Goal: Task Accomplishment & Management: Complete application form

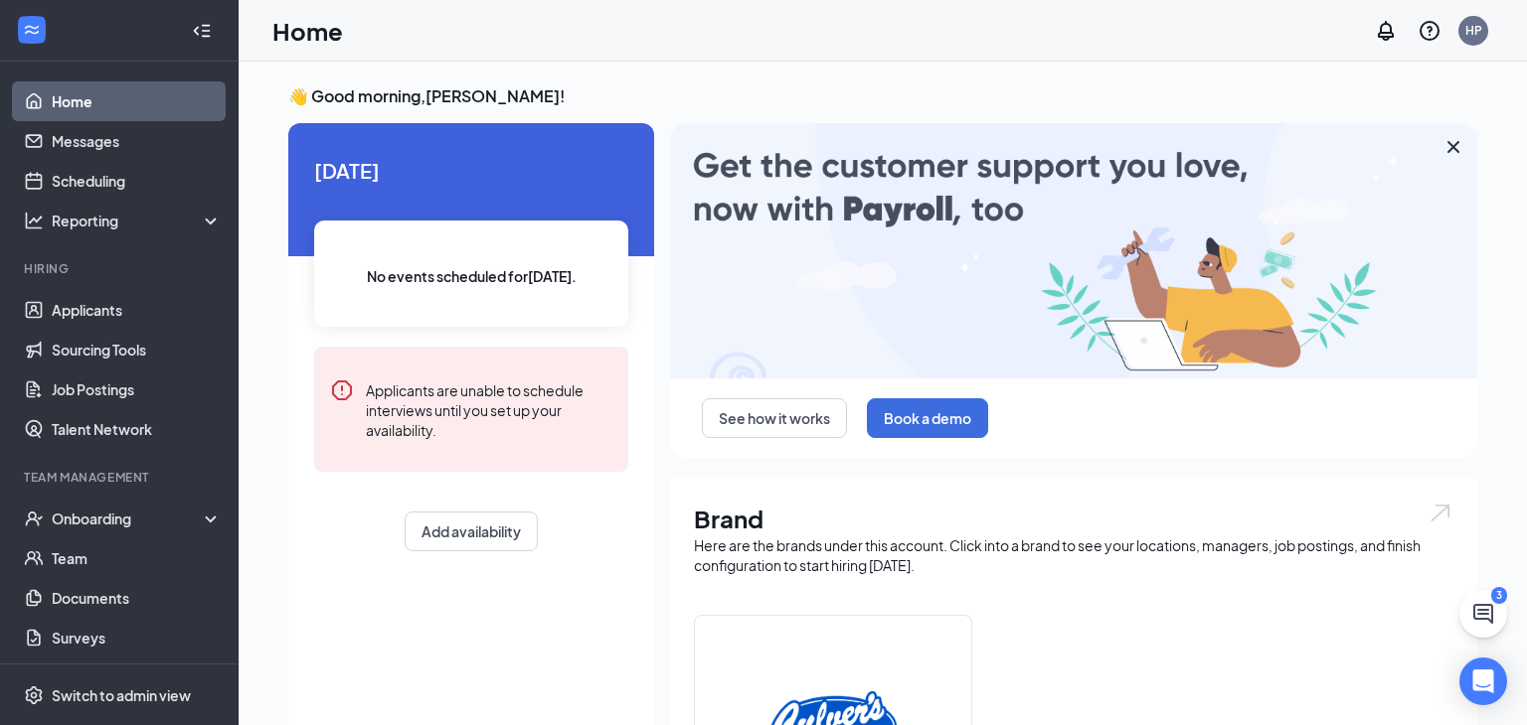
click at [795, 17] on div "Home HP" at bounding box center [883, 31] width 1288 height 62
click at [84, 530] on div "Onboarding" at bounding box center [119, 519] width 239 height 40
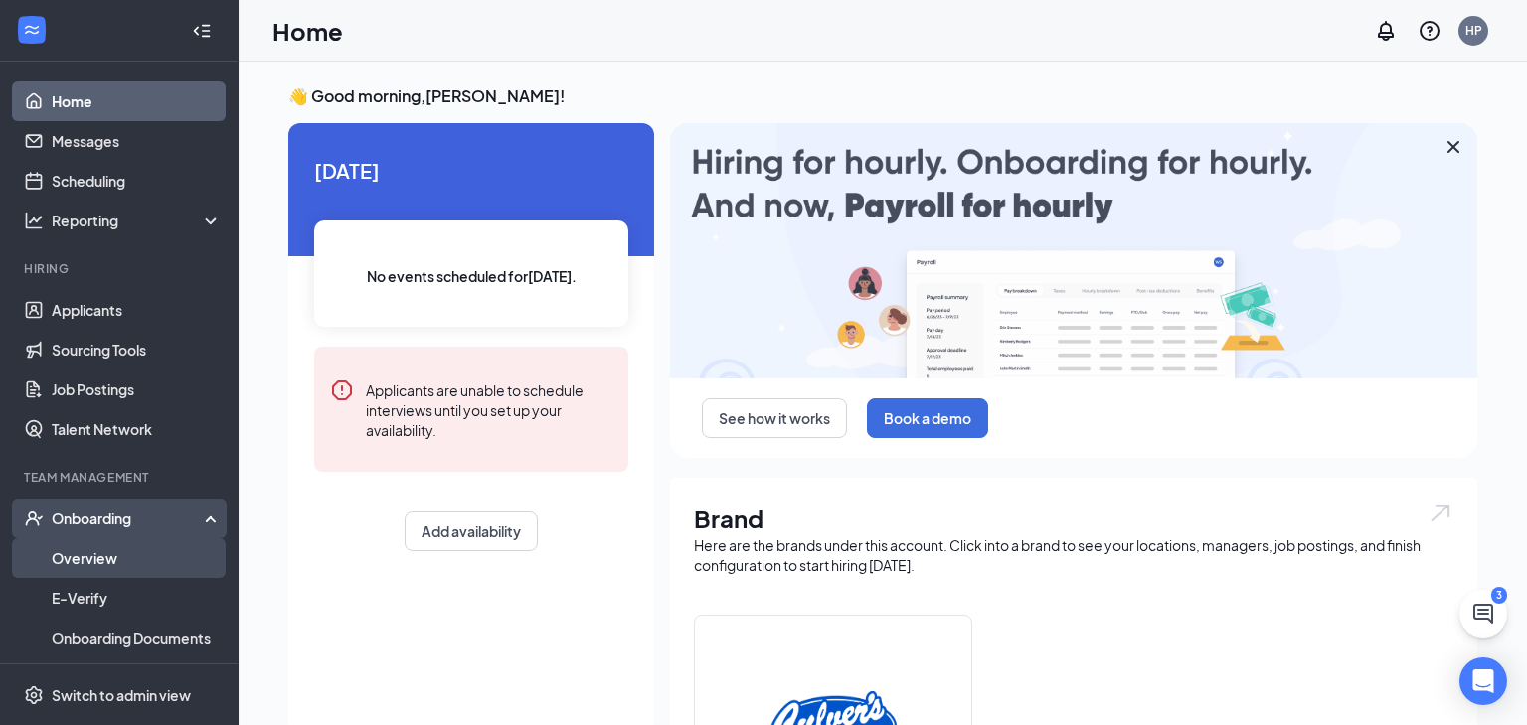
click at [172, 553] on link "Overview" at bounding box center [137, 559] width 170 height 40
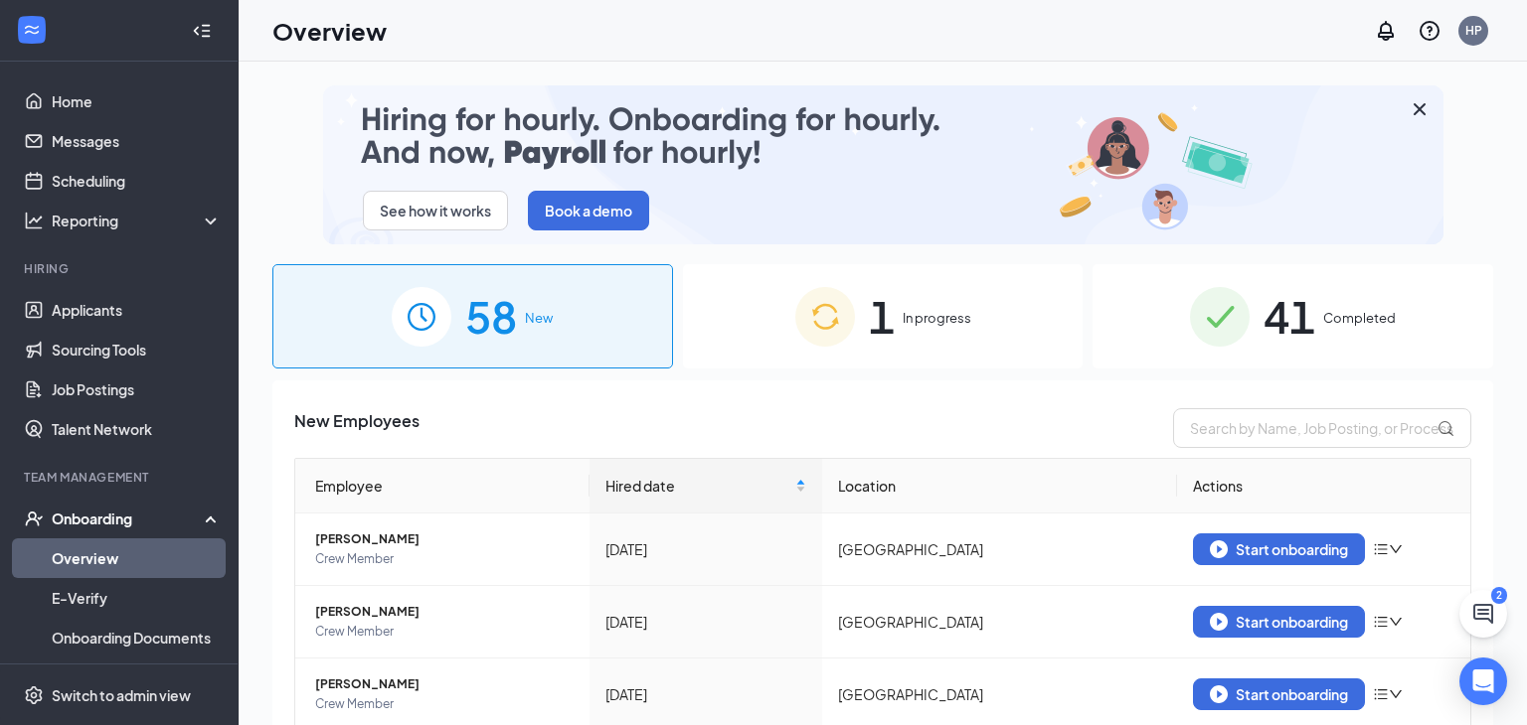
click at [974, 301] on div "1 In progress" at bounding box center [883, 316] width 401 height 104
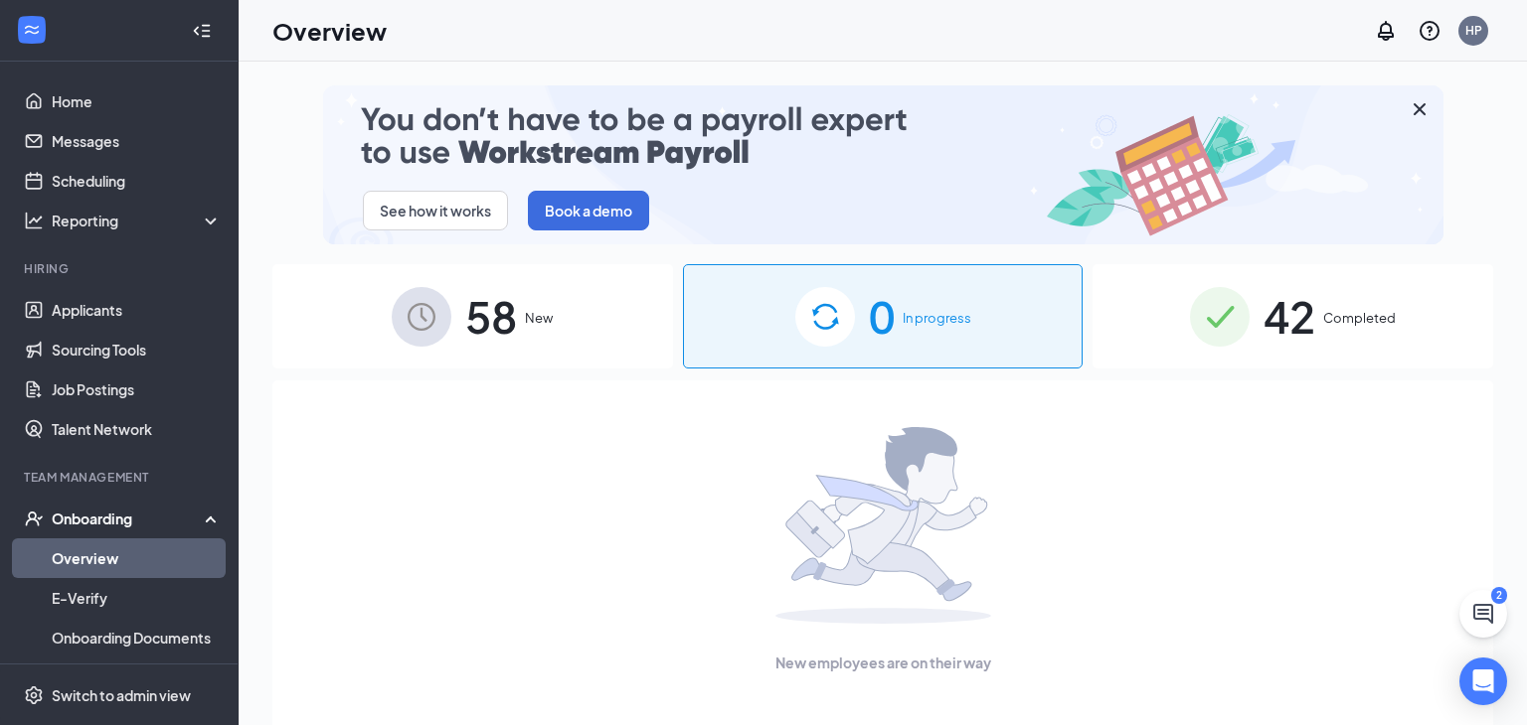
click at [1297, 298] on span "42" at bounding box center [1289, 316] width 52 height 69
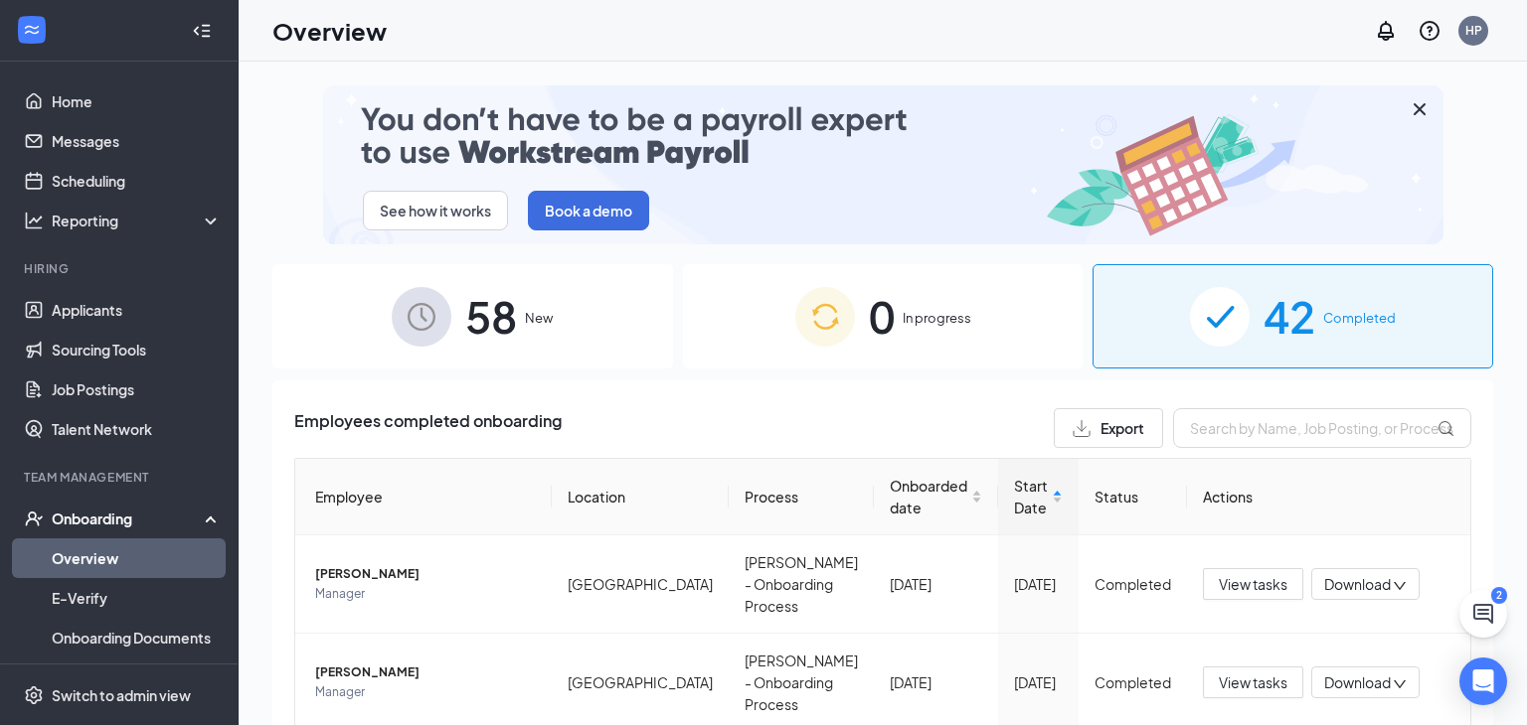
scroll to position [3, 0]
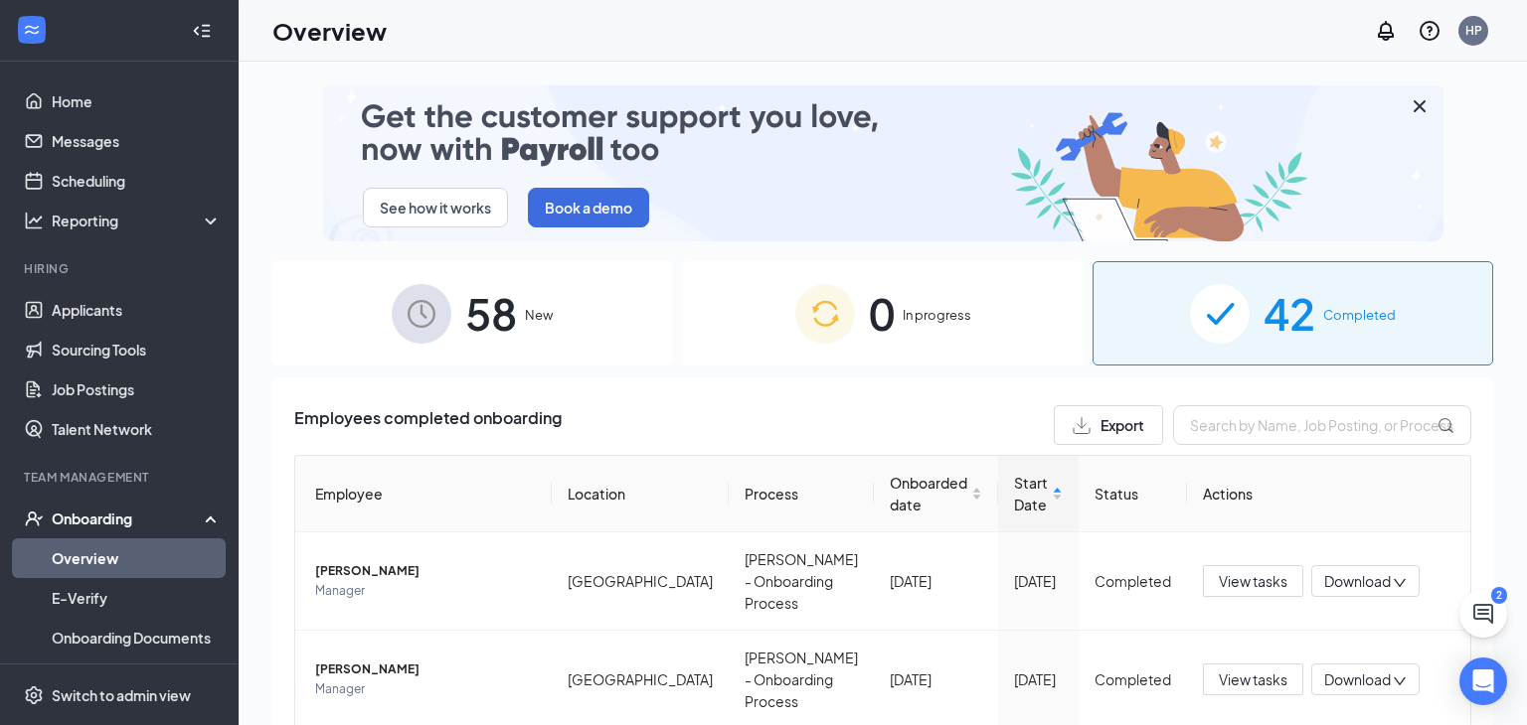
click at [533, 321] on span "New" at bounding box center [539, 315] width 28 height 20
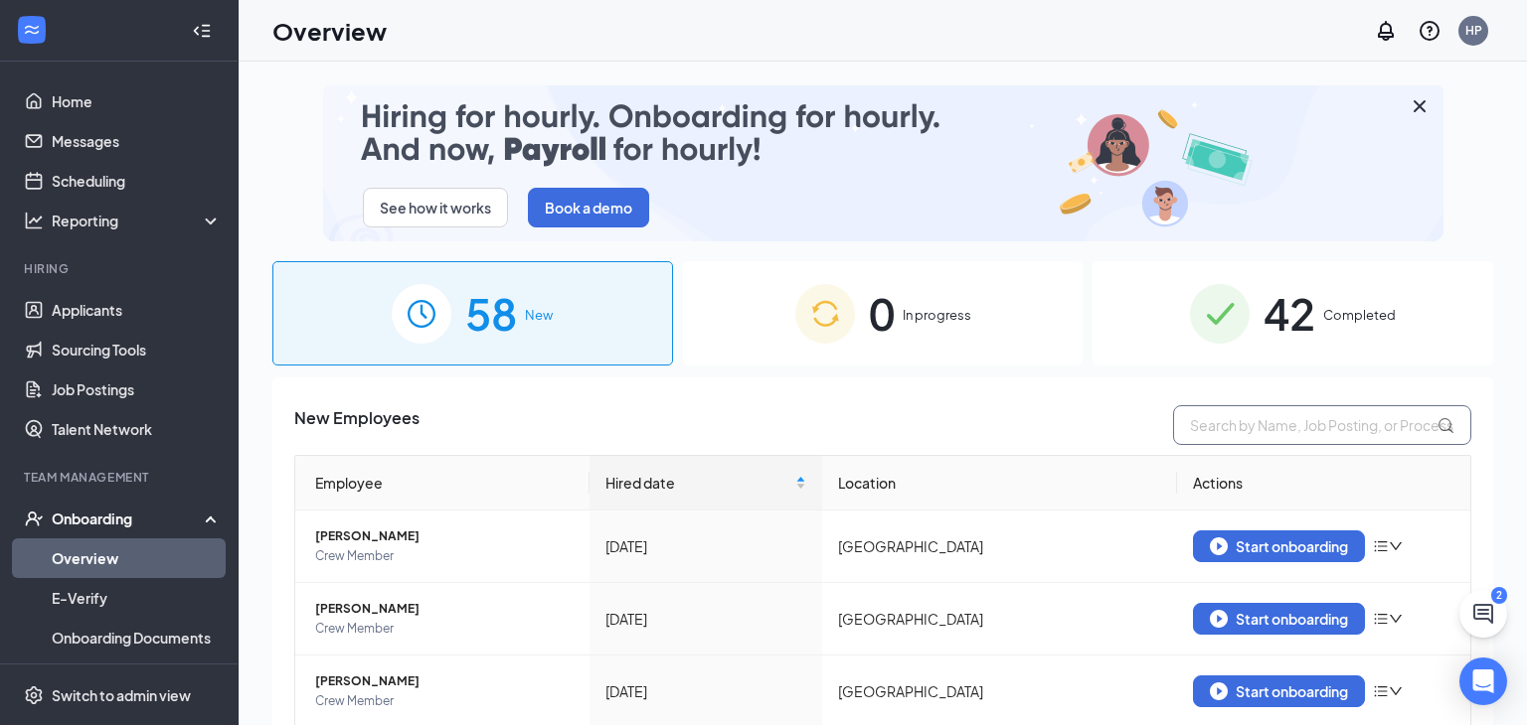
click at [1349, 422] on input "text" at bounding box center [1322, 425] width 298 height 40
type input "hancock"
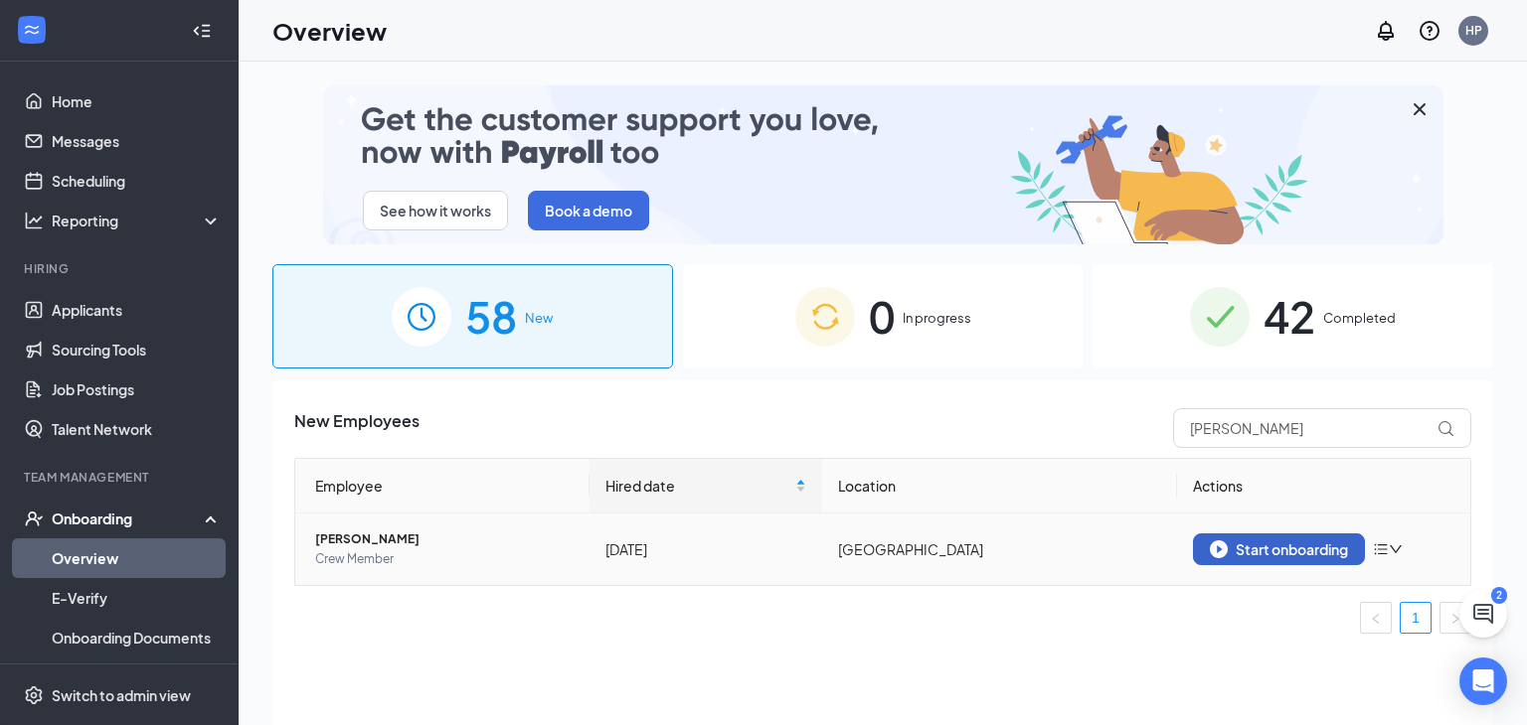
click at [1232, 541] on div "Start onboarding" at bounding box center [1278, 550] width 138 height 18
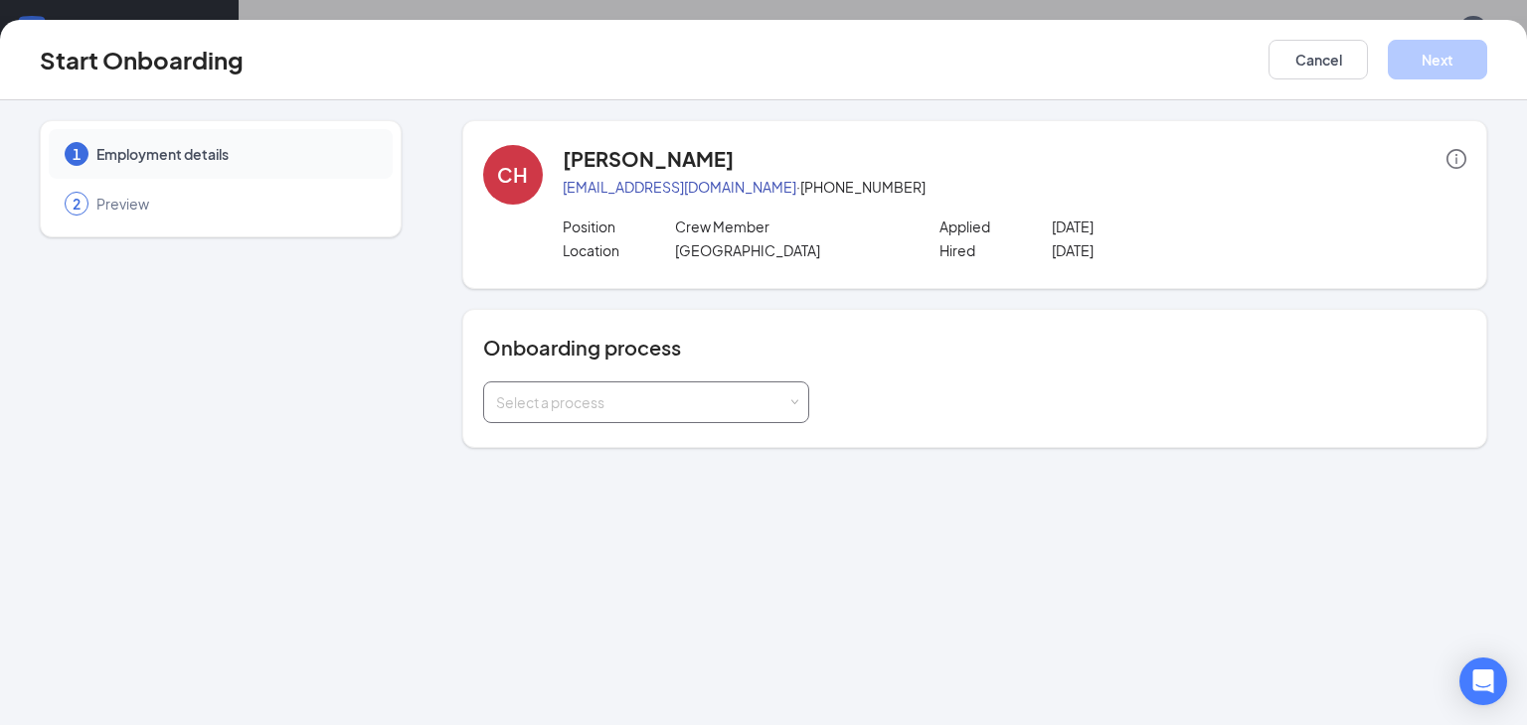
click at [687, 410] on div "Select a process" at bounding box center [641, 403] width 291 height 20
click at [652, 455] on li "[PERSON_NAME] - Onboarding Process" at bounding box center [645, 444] width 326 height 36
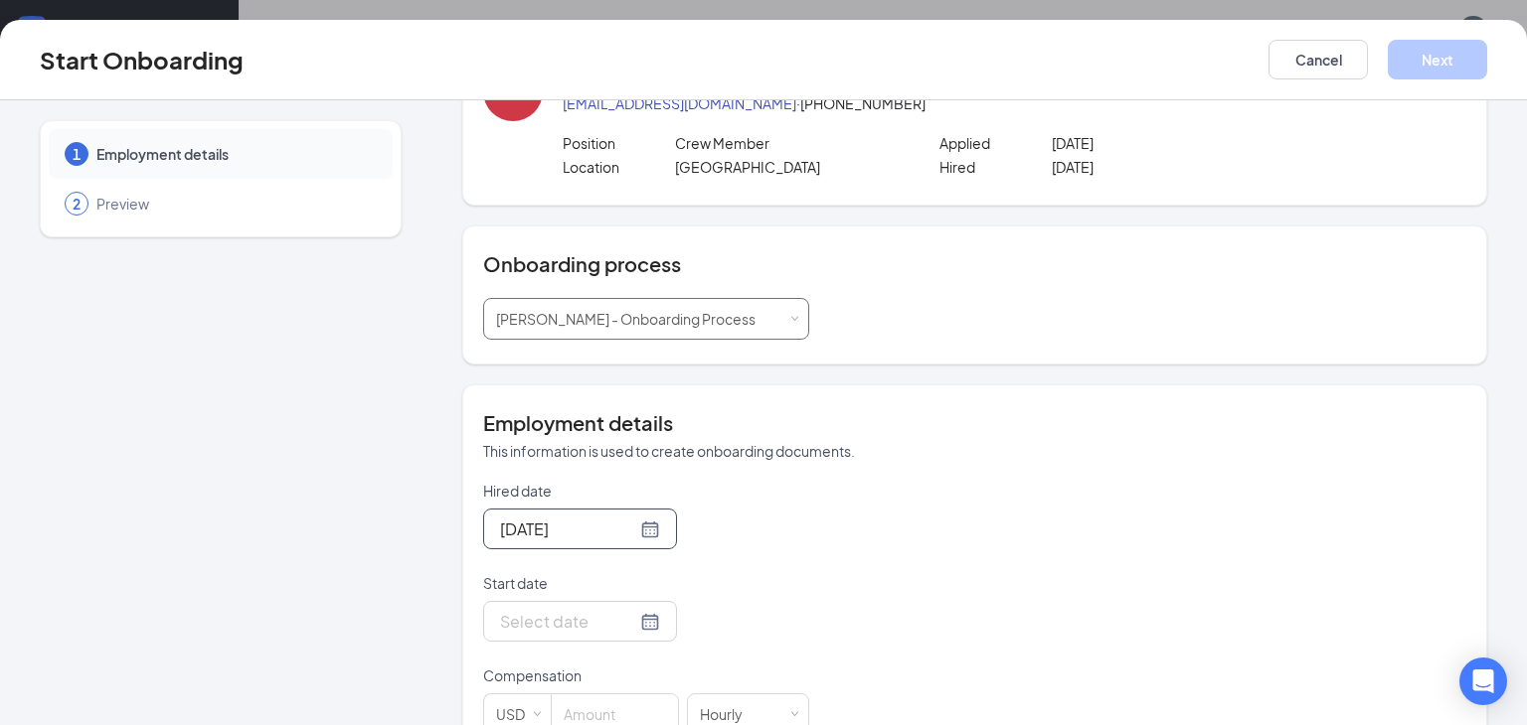
scroll to position [130, 0]
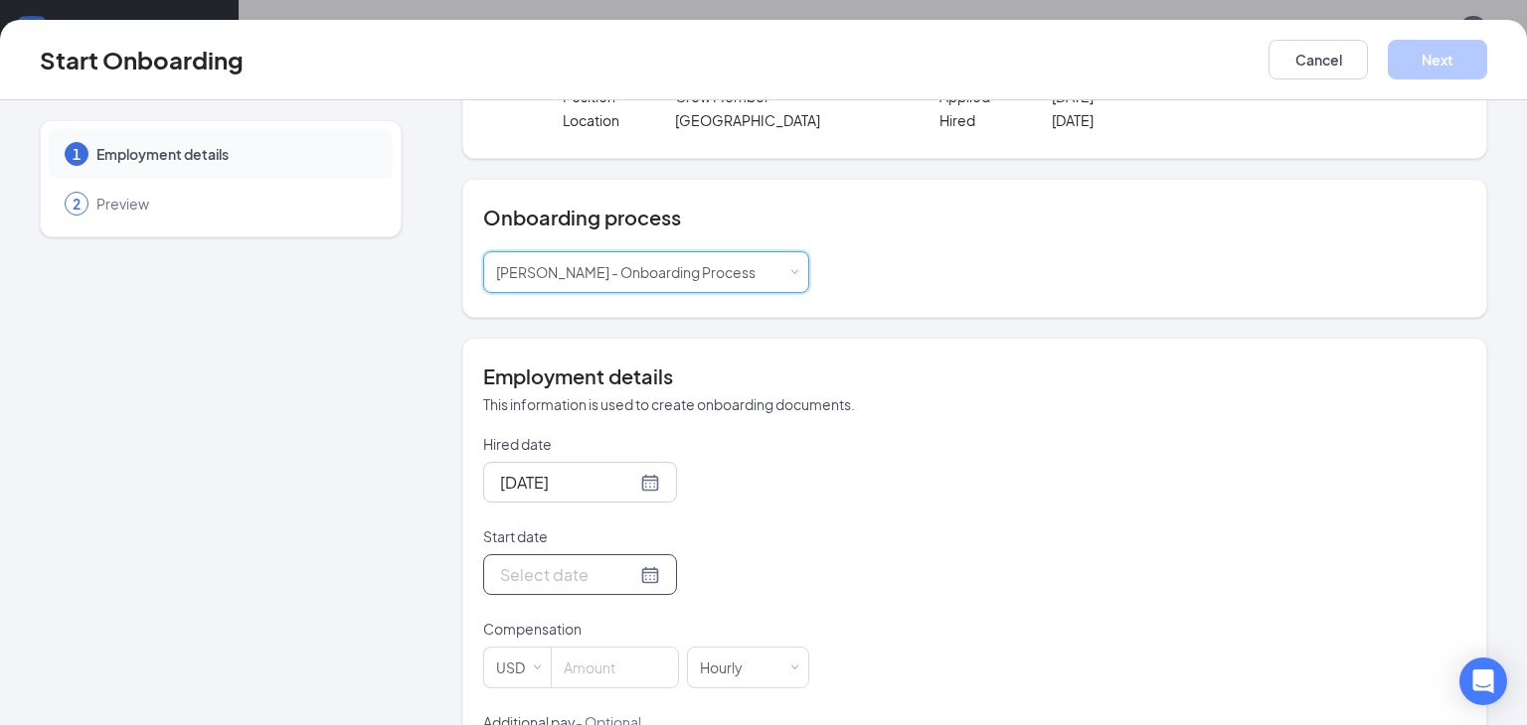
click at [655, 568] on div at bounding box center [580, 575] width 160 height 25
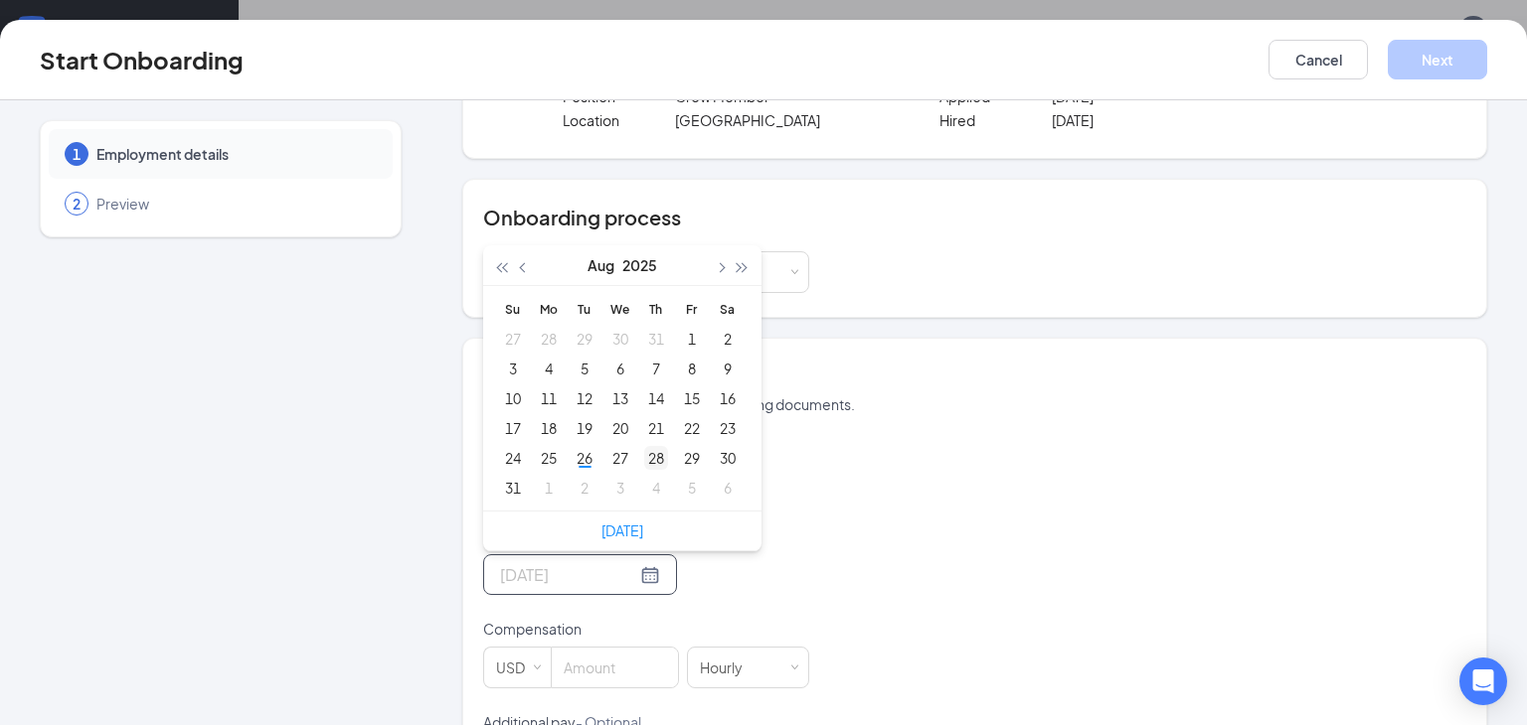
type input "[DATE]"
click at [664, 459] on div "28" at bounding box center [656, 458] width 24 height 24
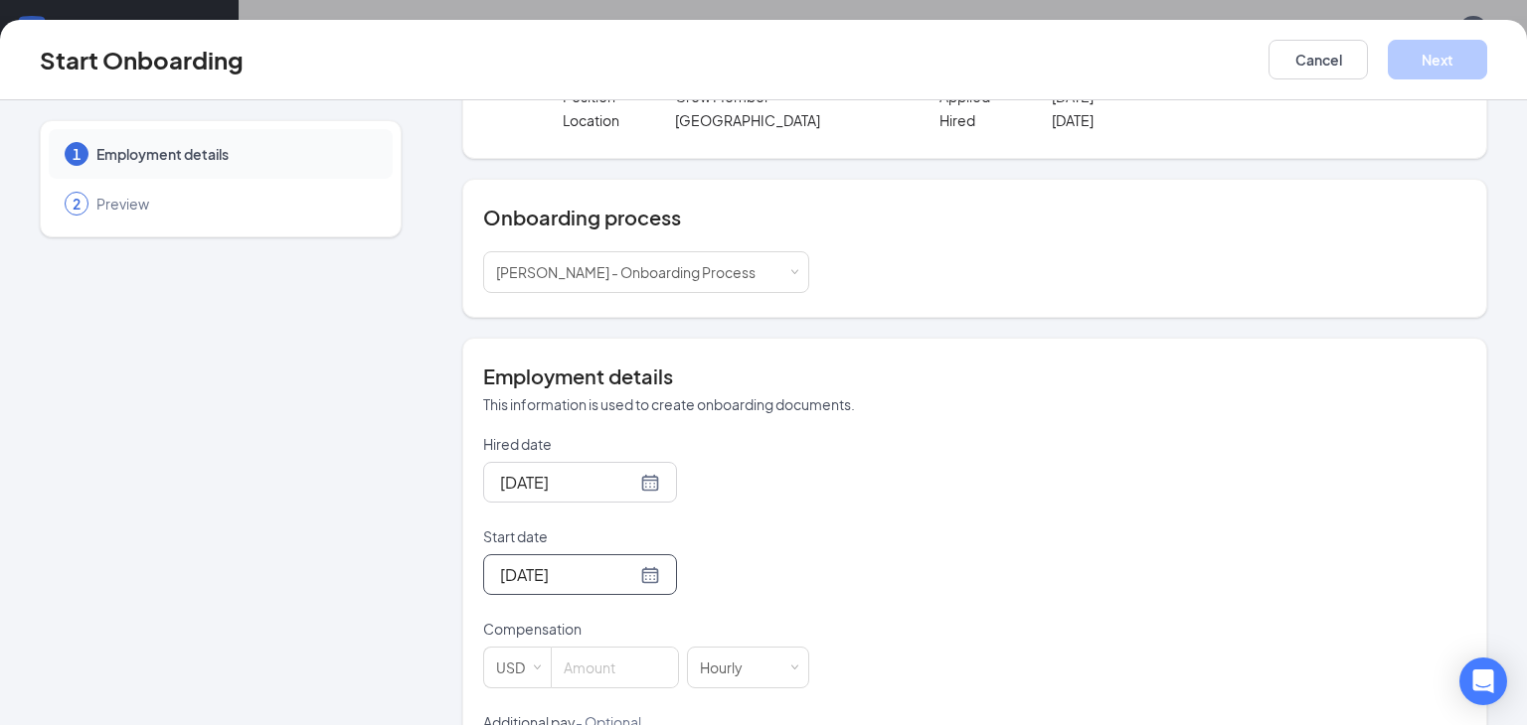
scroll to position [187, 0]
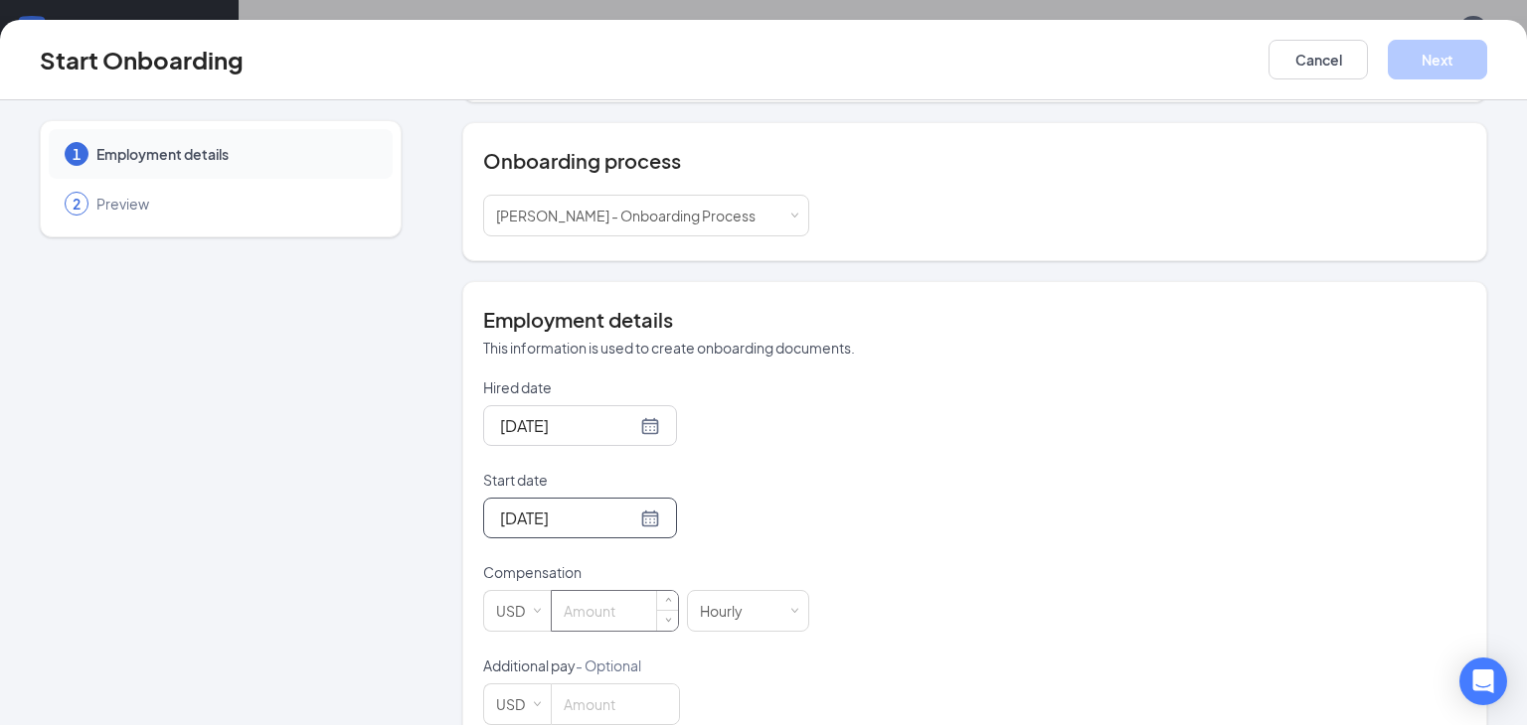
click at [579, 603] on input at bounding box center [615, 611] width 126 height 40
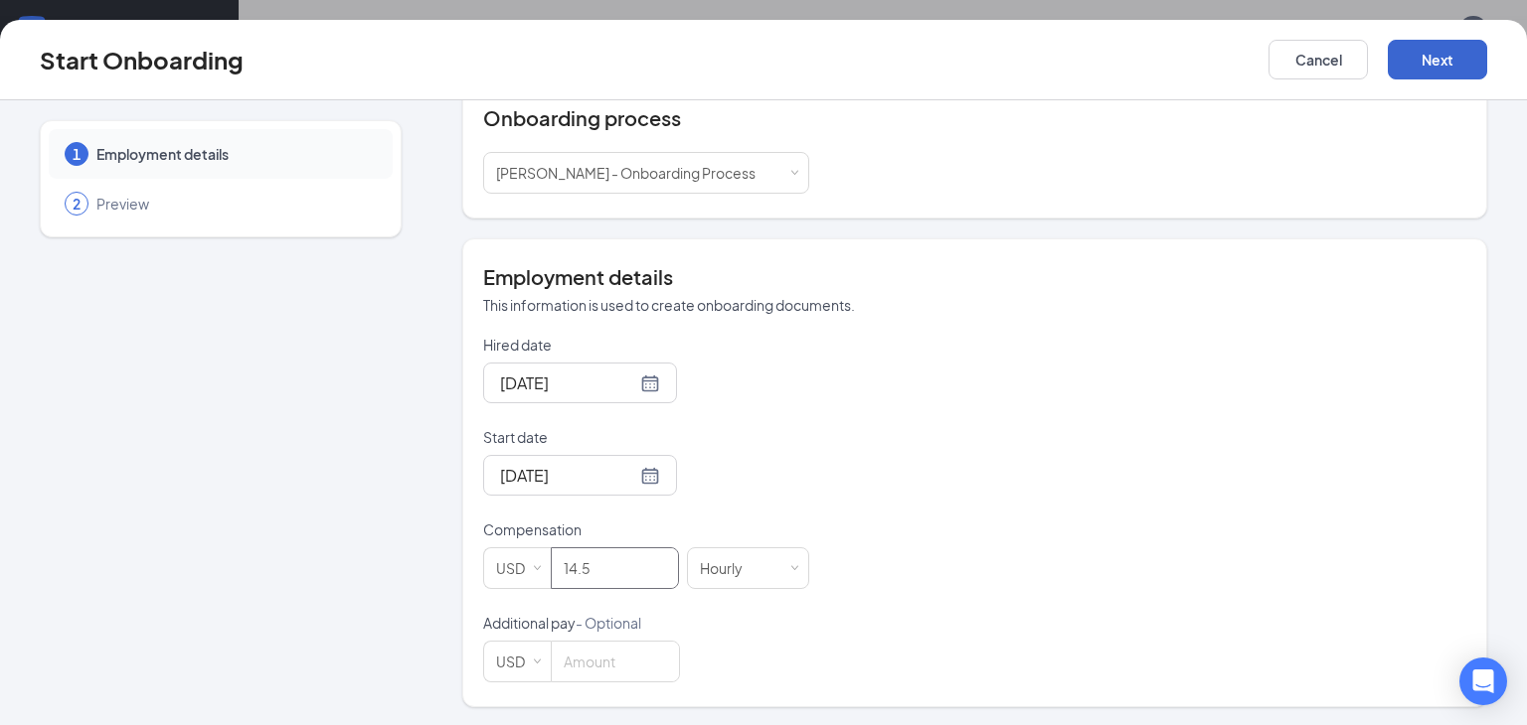
type input "14.5"
click at [1425, 68] on button "Next" at bounding box center [1436, 60] width 99 height 40
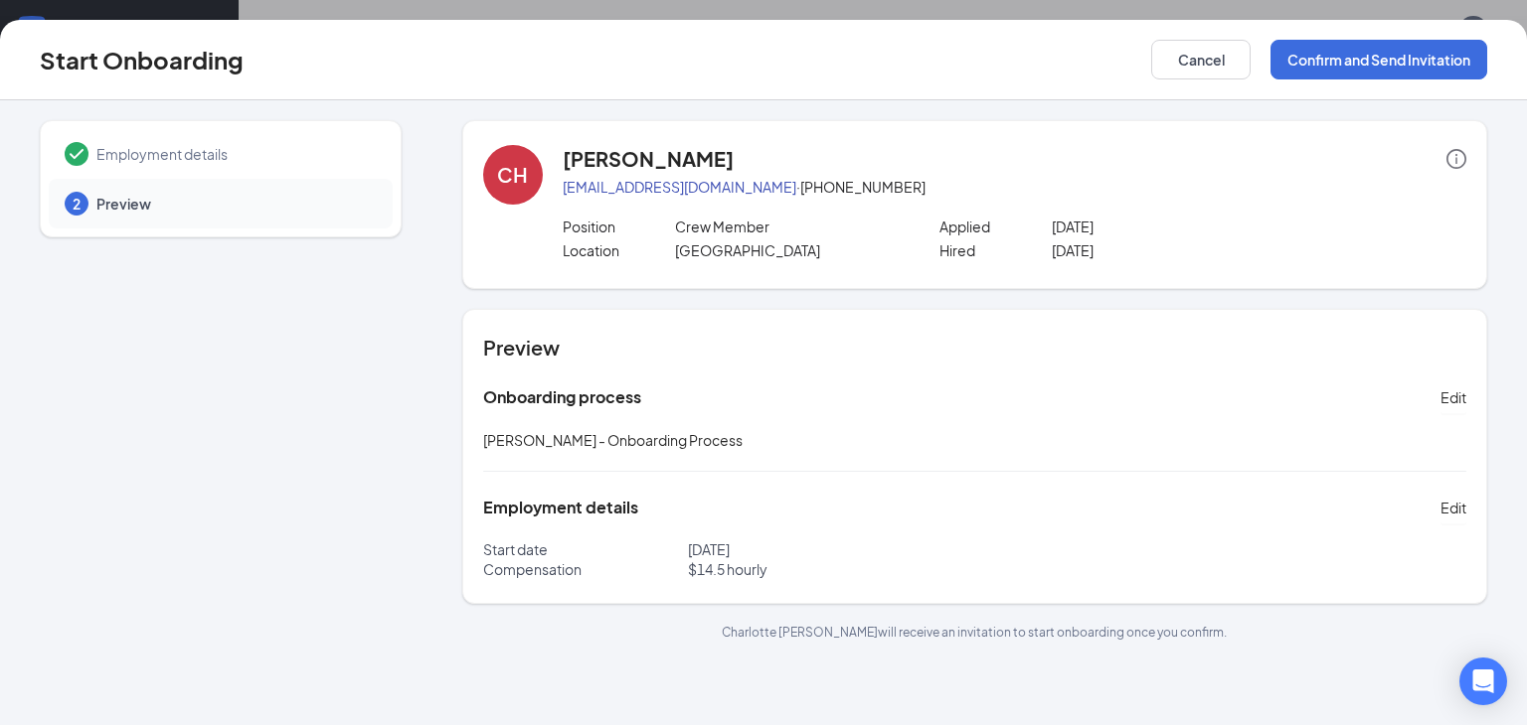
scroll to position [0, 0]
click at [1361, 70] on button "Confirm and Send Invitation" at bounding box center [1378, 60] width 217 height 40
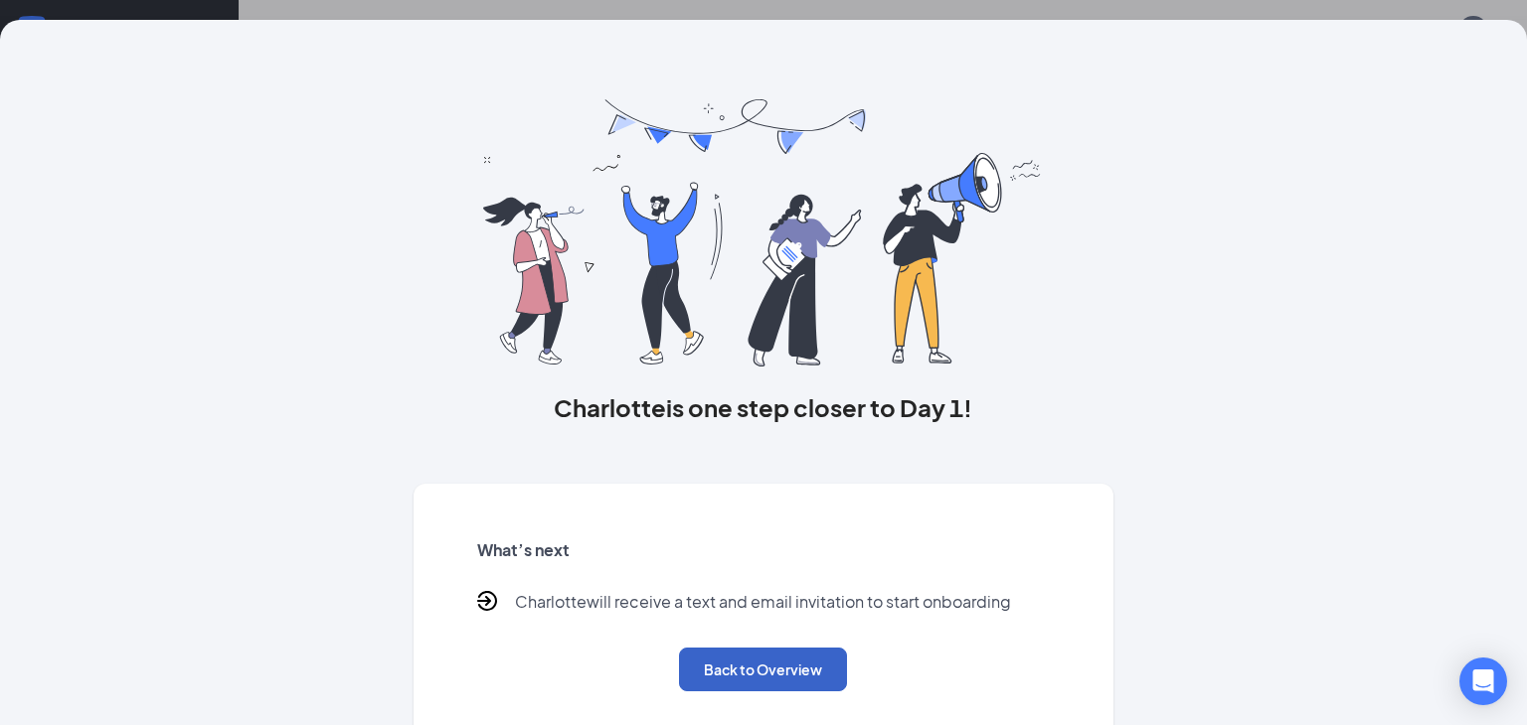
click at [726, 683] on button "Back to Overview" at bounding box center [763, 670] width 168 height 44
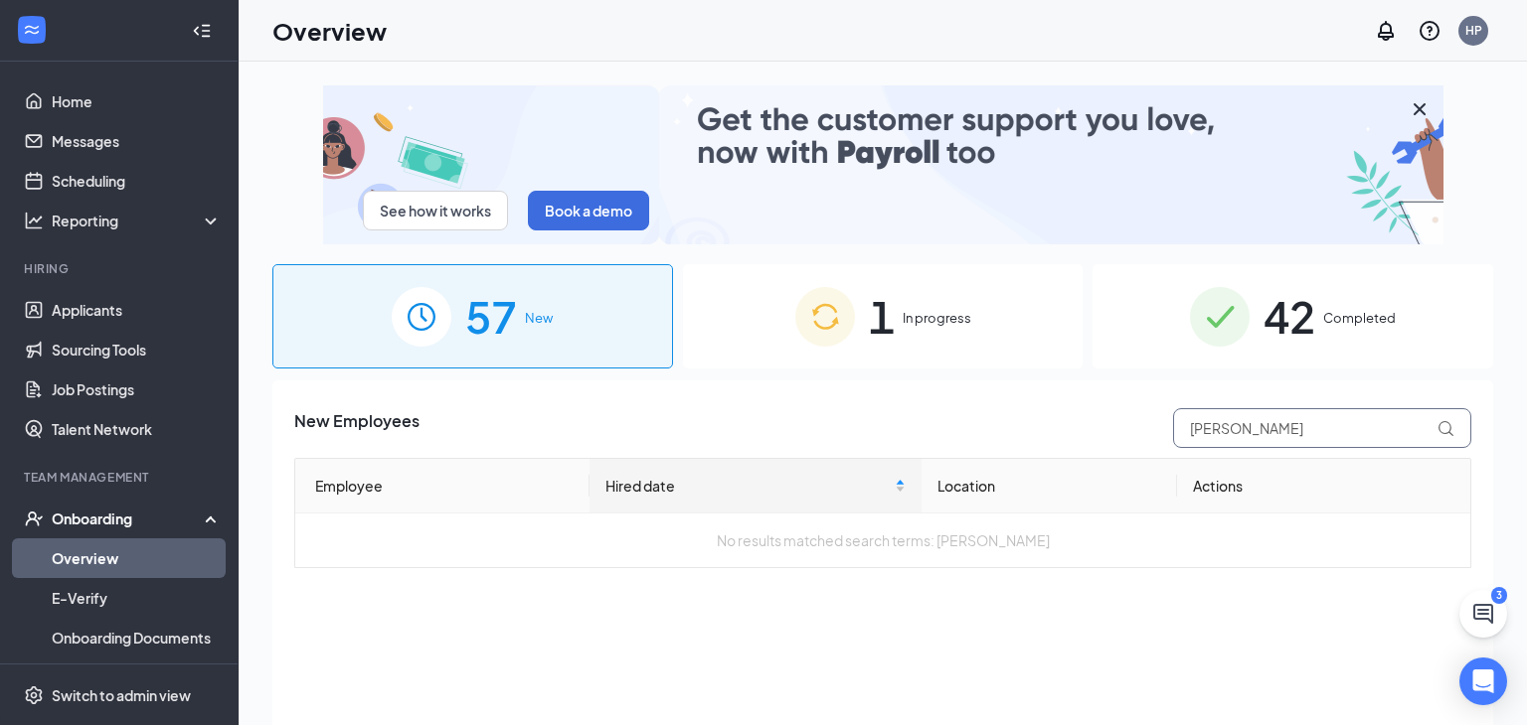
click at [1343, 437] on input "hancock" at bounding box center [1322, 428] width 298 height 40
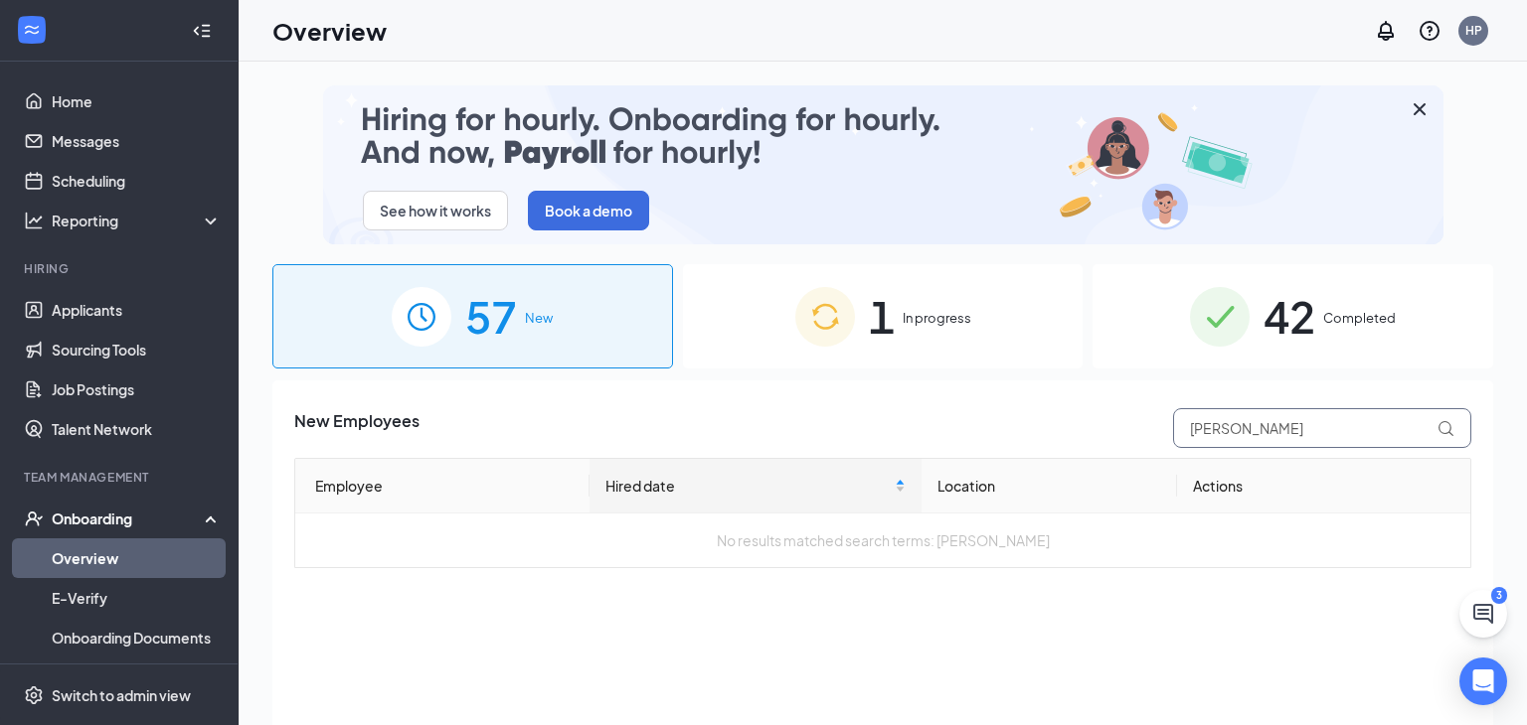
click at [1343, 437] on input "hancock" at bounding box center [1322, 428] width 298 height 40
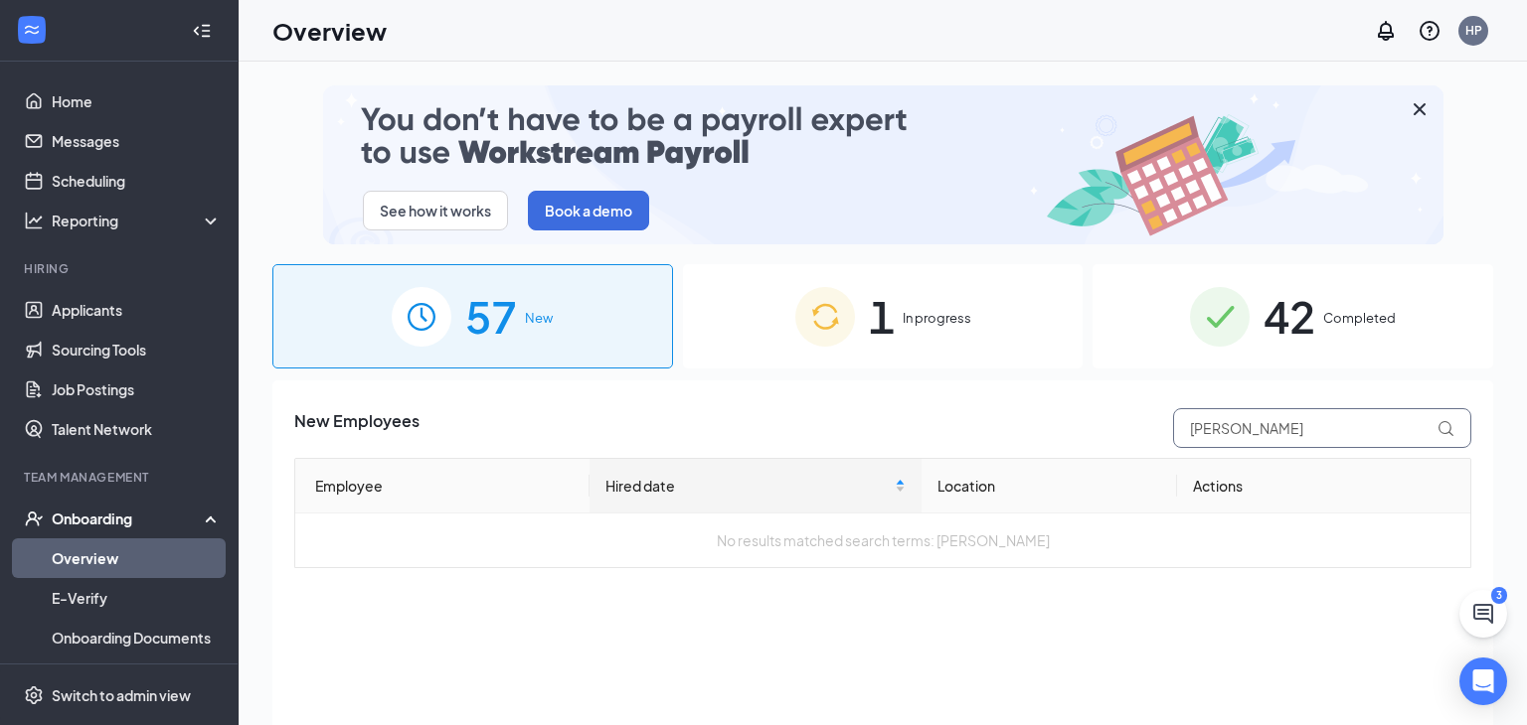
click at [1343, 437] on input "hancock" at bounding box center [1322, 428] width 298 height 40
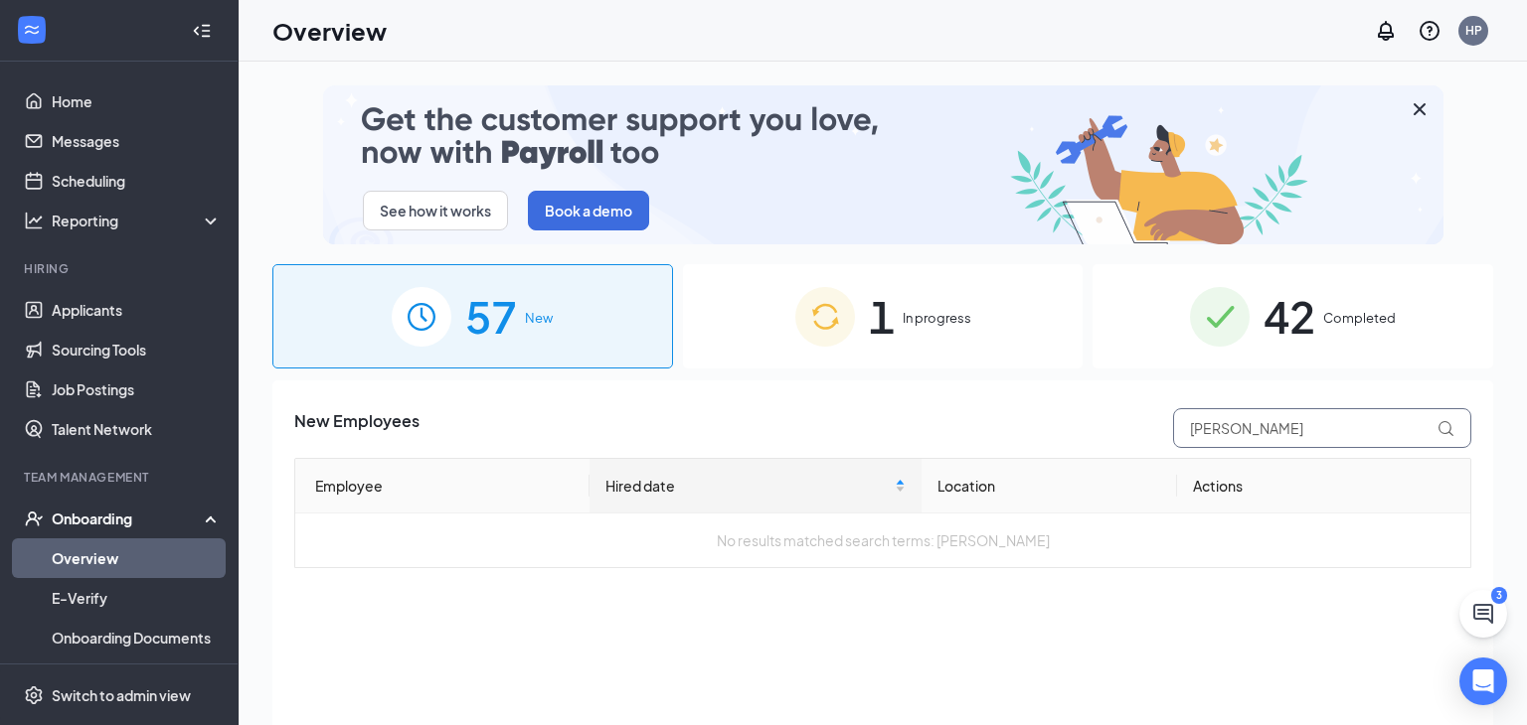
click at [1343, 437] on input "hancock" at bounding box center [1322, 428] width 298 height 40
type input "apphia"
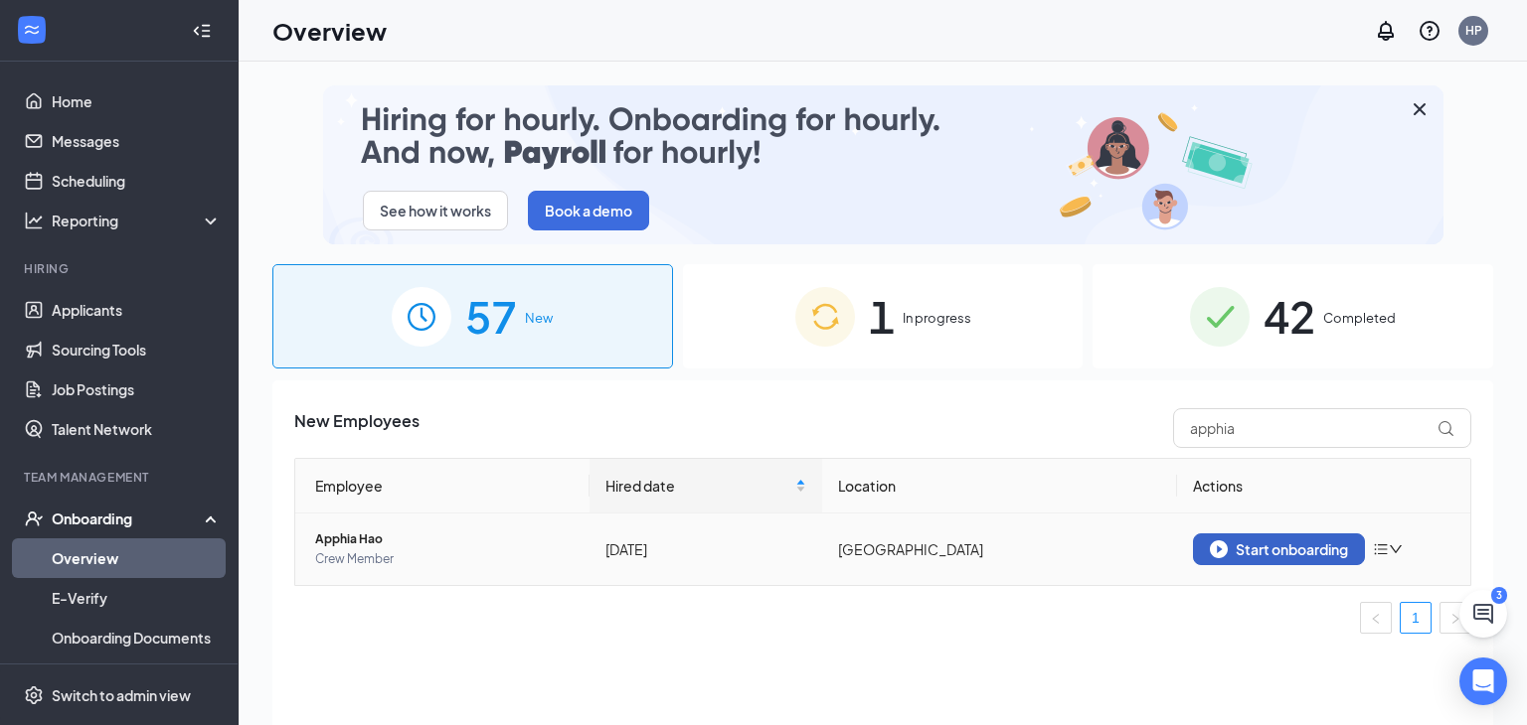
click at [1289, 557] on div "Start onboarding" at bounding box center [1278, 550] width 138 height 18
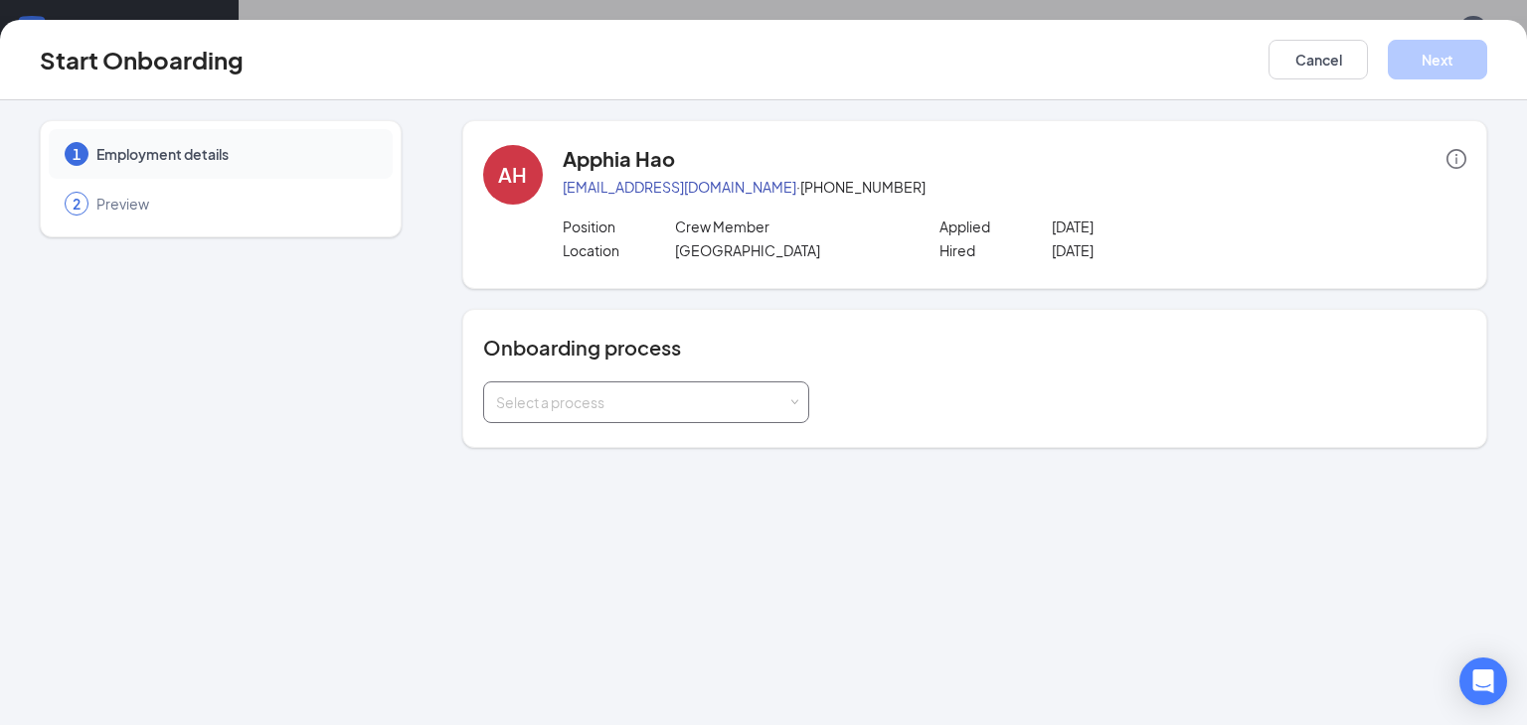
click at [692, 395] on div "Select a process" at bounding box center [641, 403] width 291 height 20
click at [650, 445] on span "[PERSON_NAME] - Onboarding Process" at bounding box center [619, 443] width 259 height 18
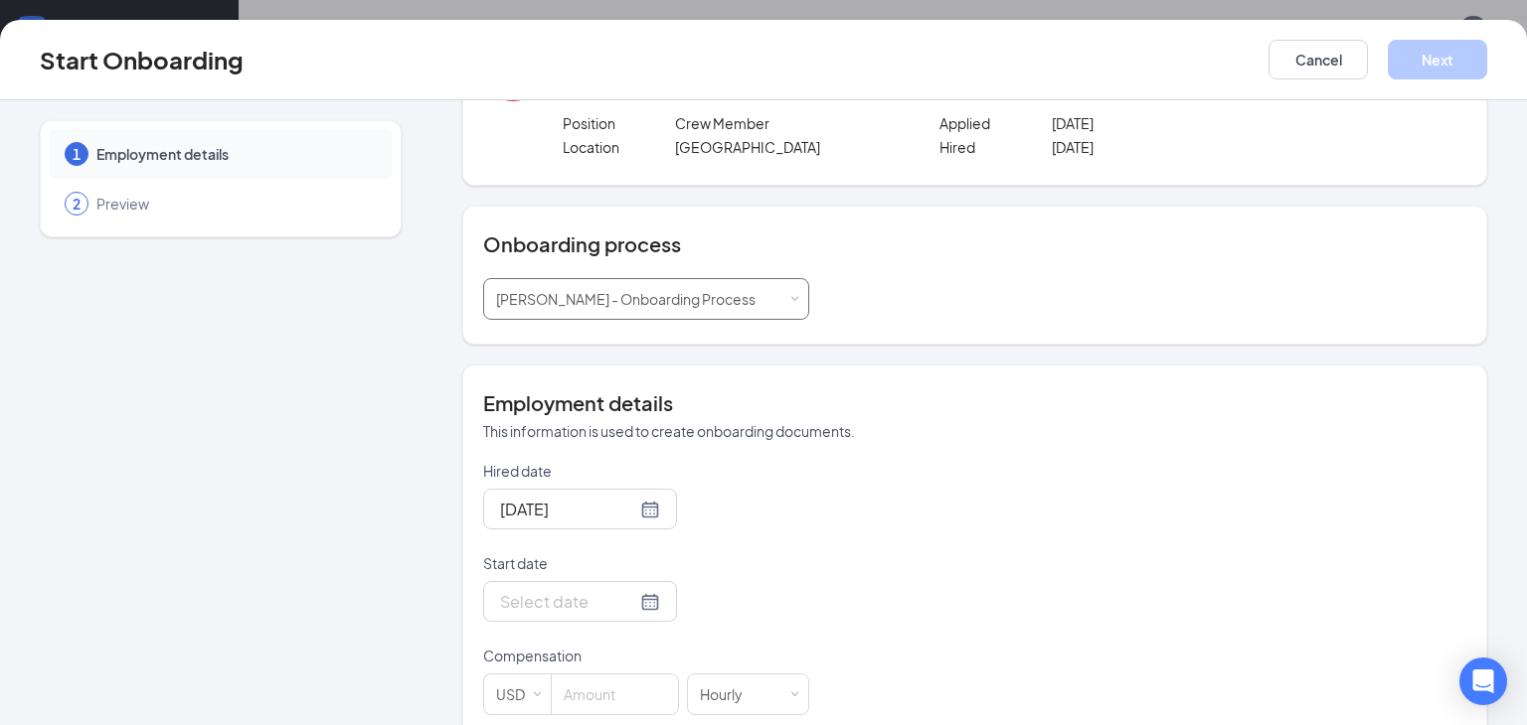
scroll to position [103, 0]
click at [644, 600] on div at bounding box center [580, 601] width 160 height 25
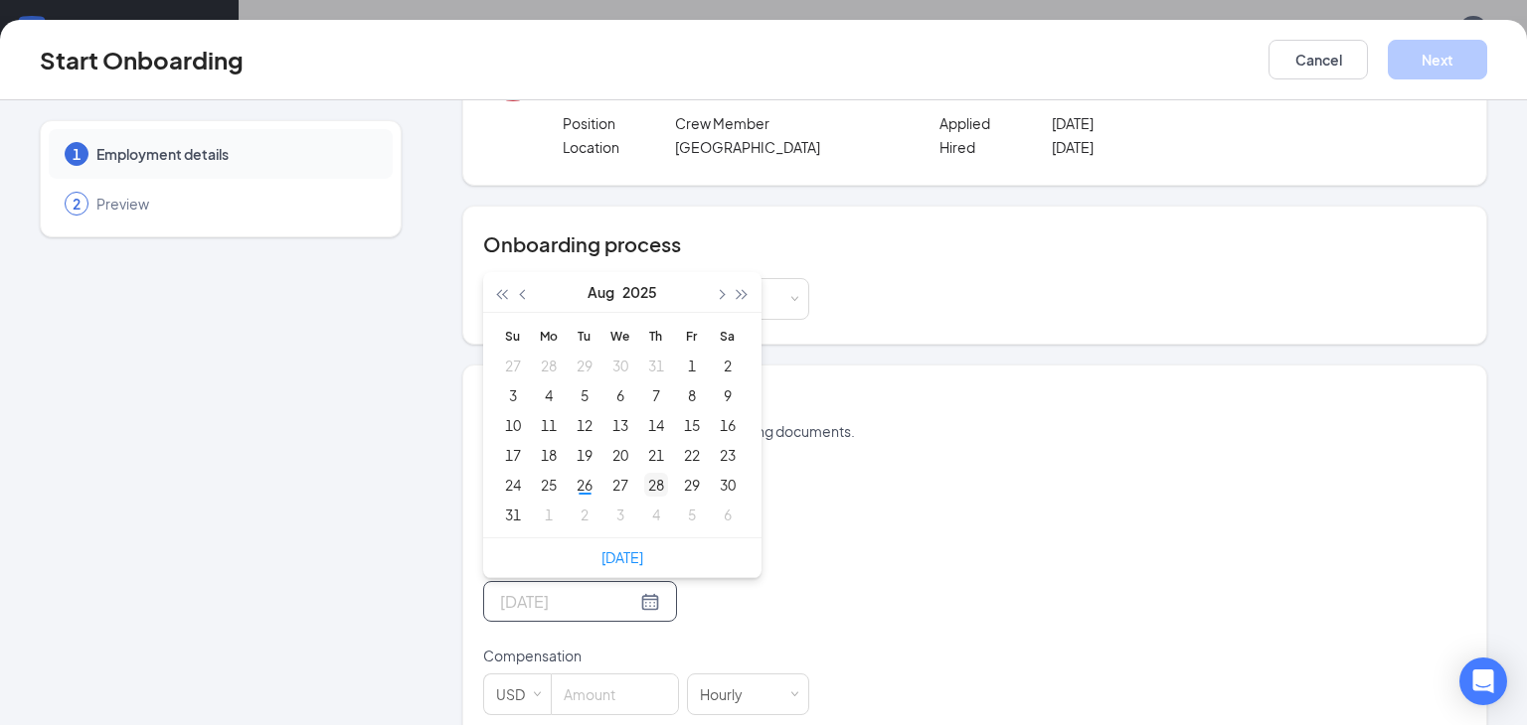
type input "[DATE]"
click at [656, 480] on div "28" at bounding box center [656, 485] width 24 height 24
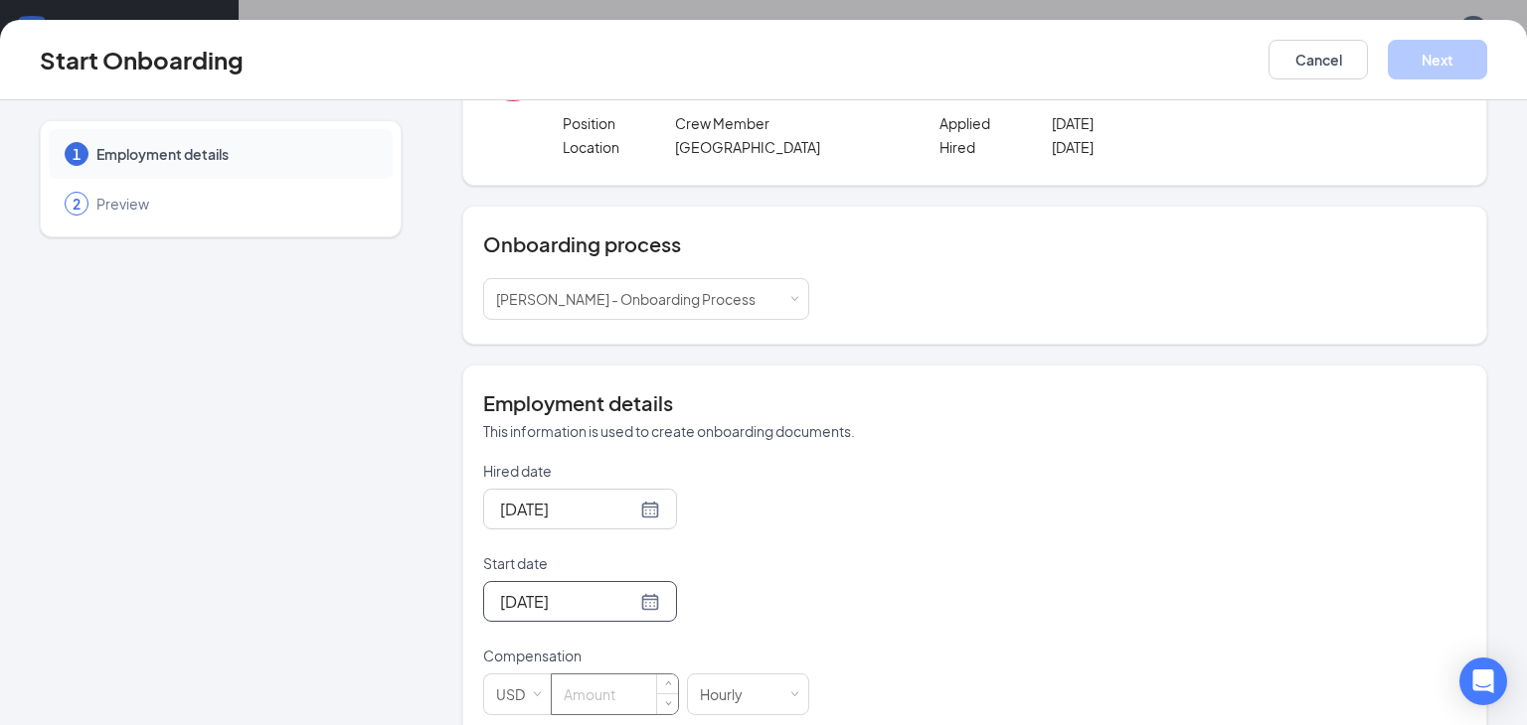
click at [612, 700] on input at bounding box center [615, 695] width 126 height 40
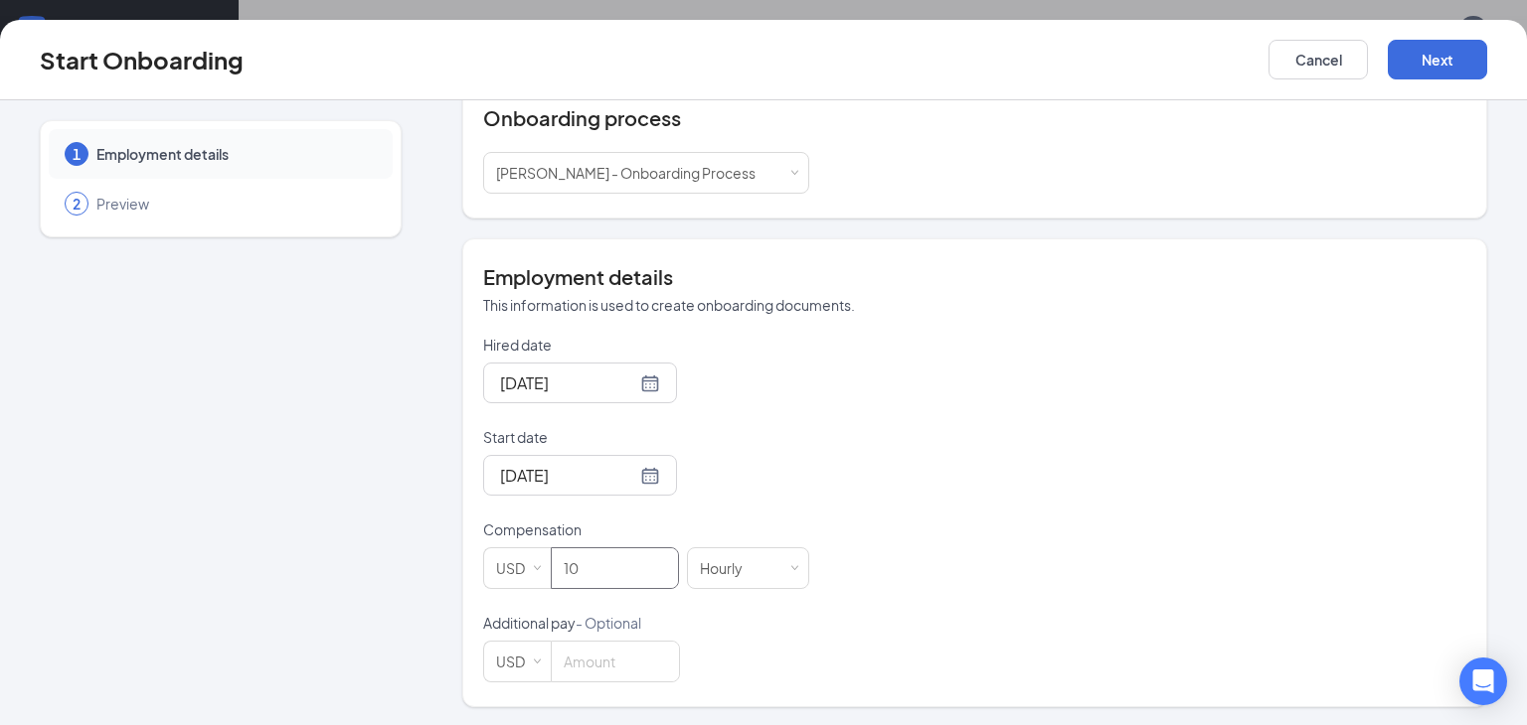
scroll to position [229, 0]
type input "10"
click at [1453, 44] on button "Next" at bounding box center [1436, 60] width 99 height 40
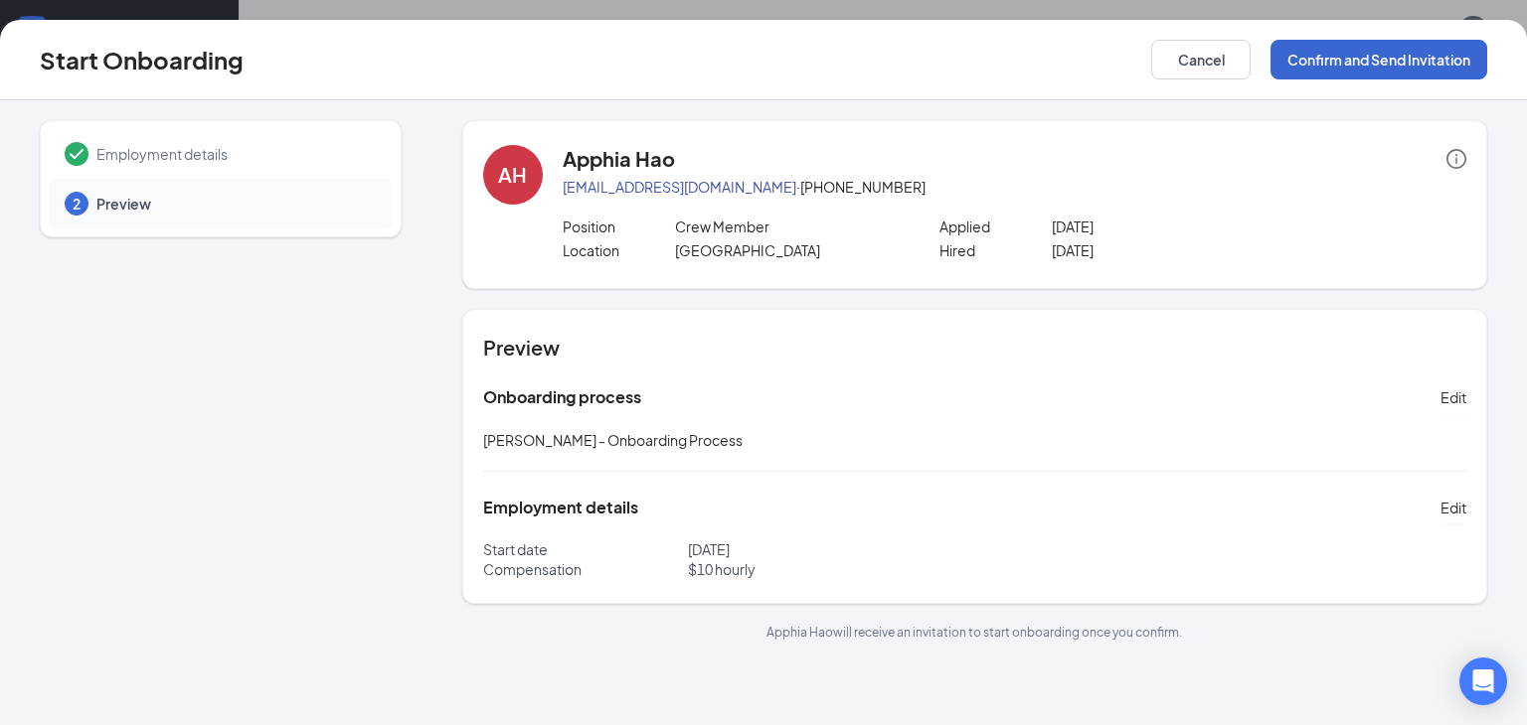
scroll to position [0, 0]
click at [1438, 58] on button "Confirm and Send Invitation" at bounding box center [1378, 60] width 217 height 40
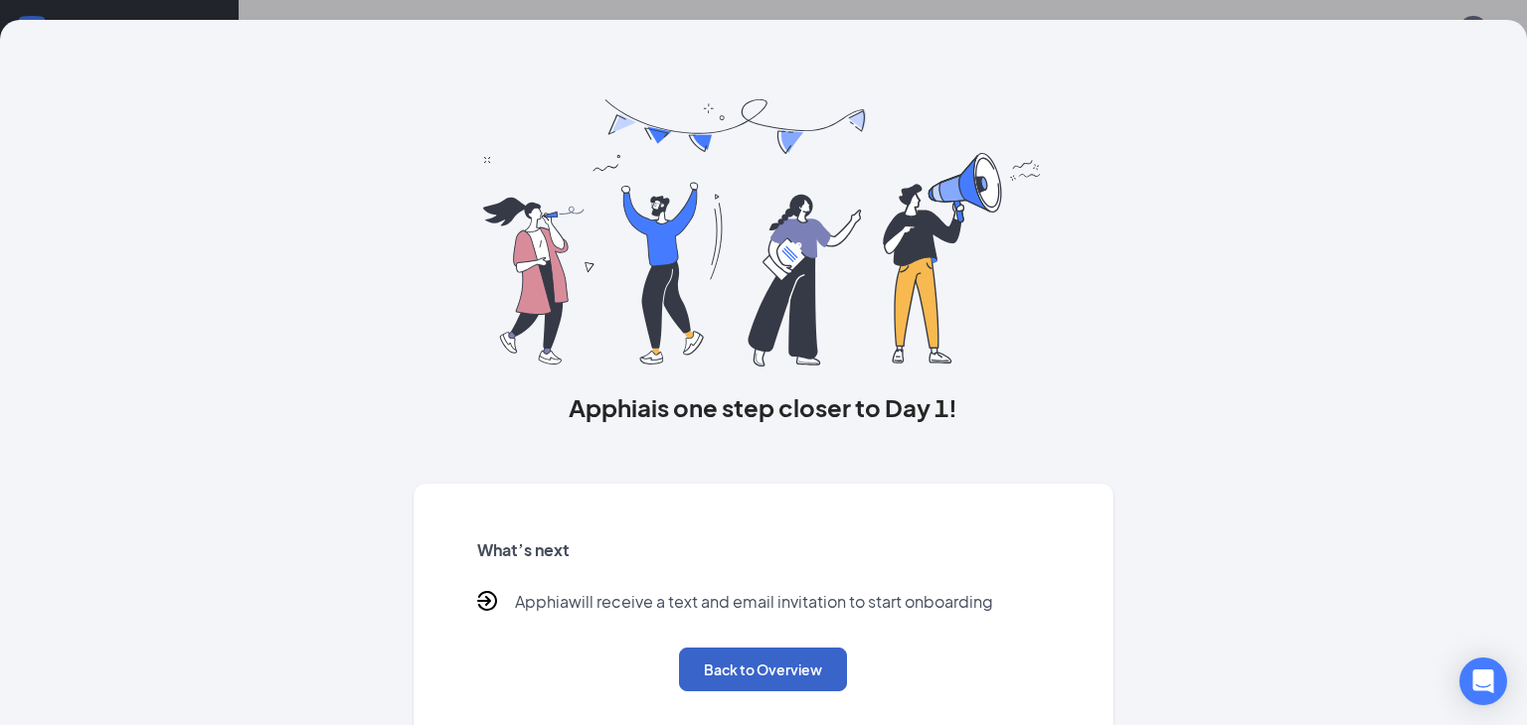
click at [753, 666] on button "Back to Overview" at bounding box center [763, 670] width 168 height 44
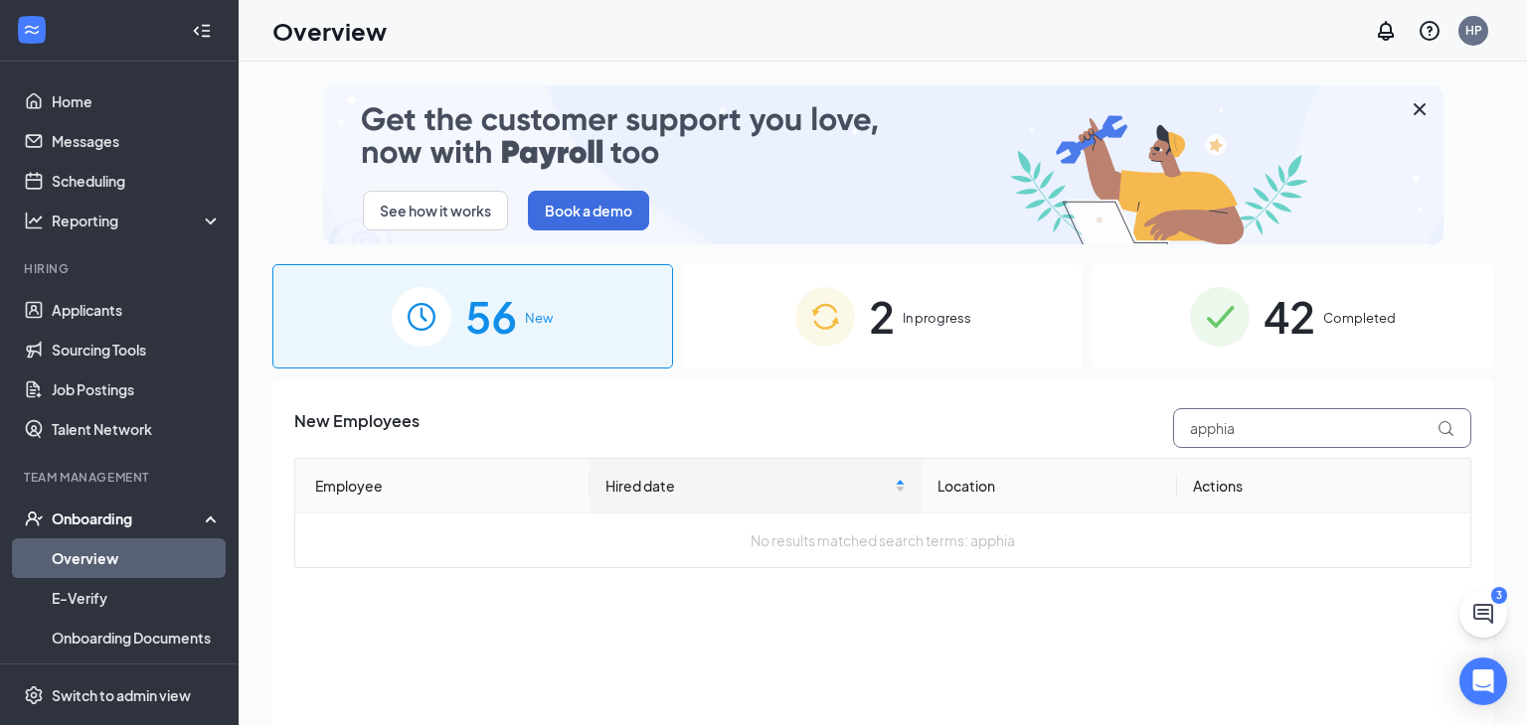
click at [1347, 430] on input "apphia" at bounding box center [1322, 428] width 298 height 40
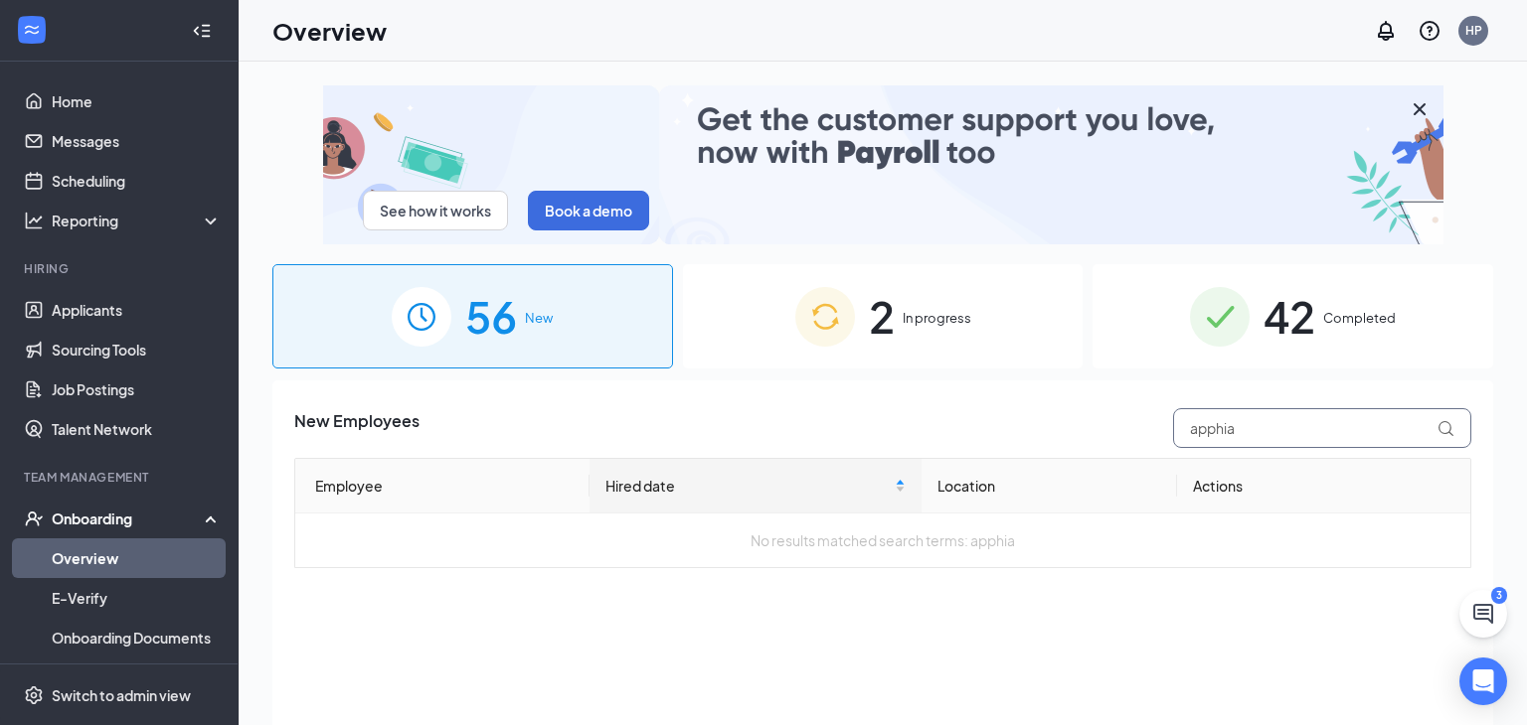
click at [1347, 430] on input "apphia" at bounding box center [1322, 428] width 298 height 40
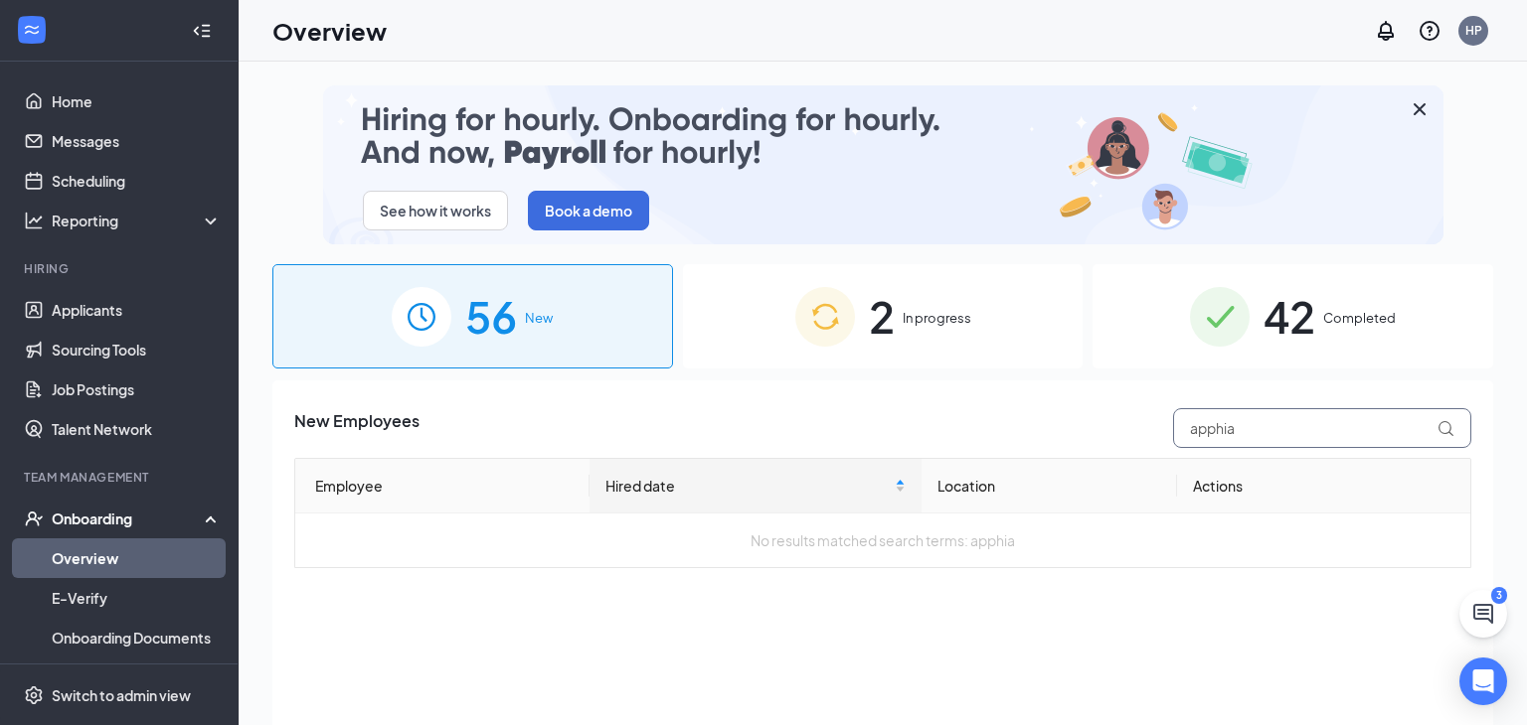
click at [1347, 430] on input "apphia" at bounding box center [1322, 428] width 298 height 40
type input "lexanie"
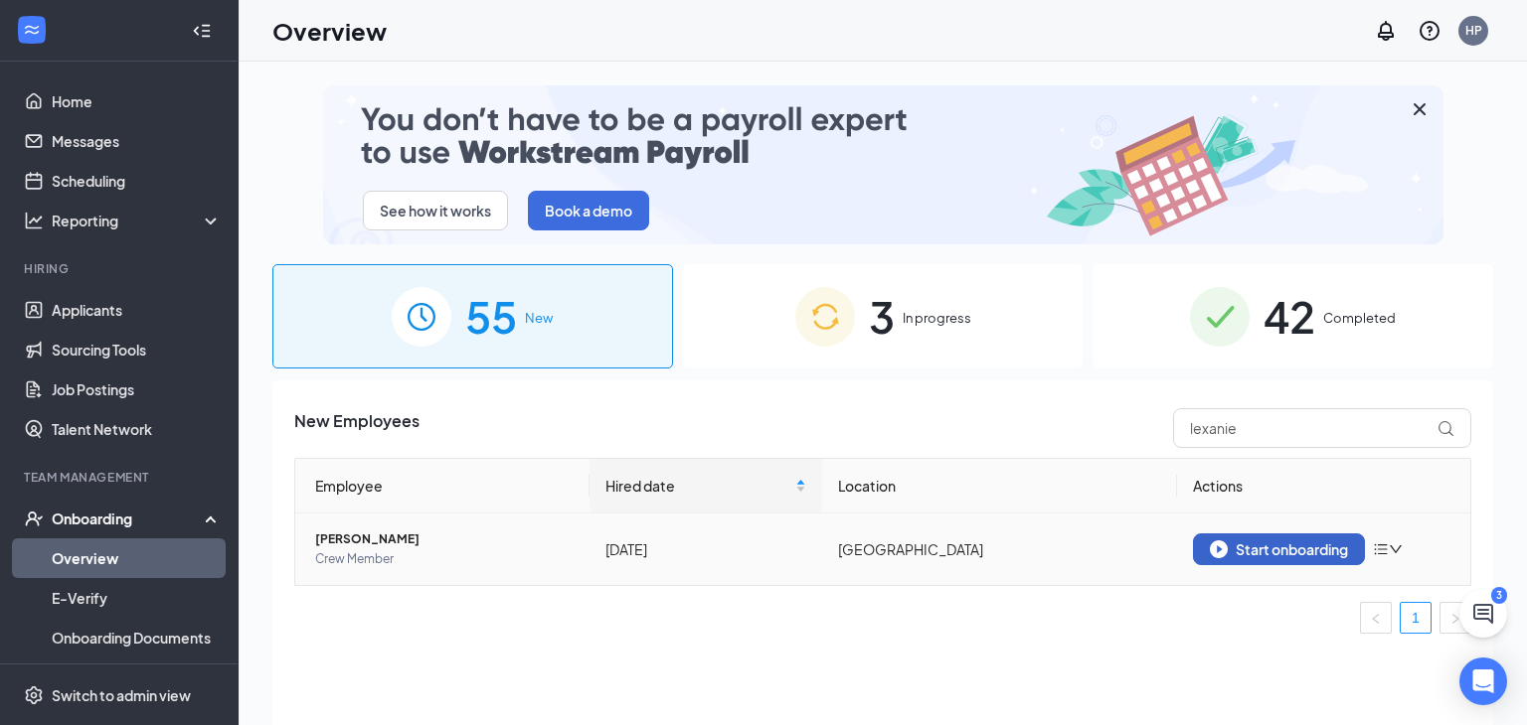
click at [1284, 552] on div "Start onboarding" at bounding box center [1278, 550] width 138 height 18
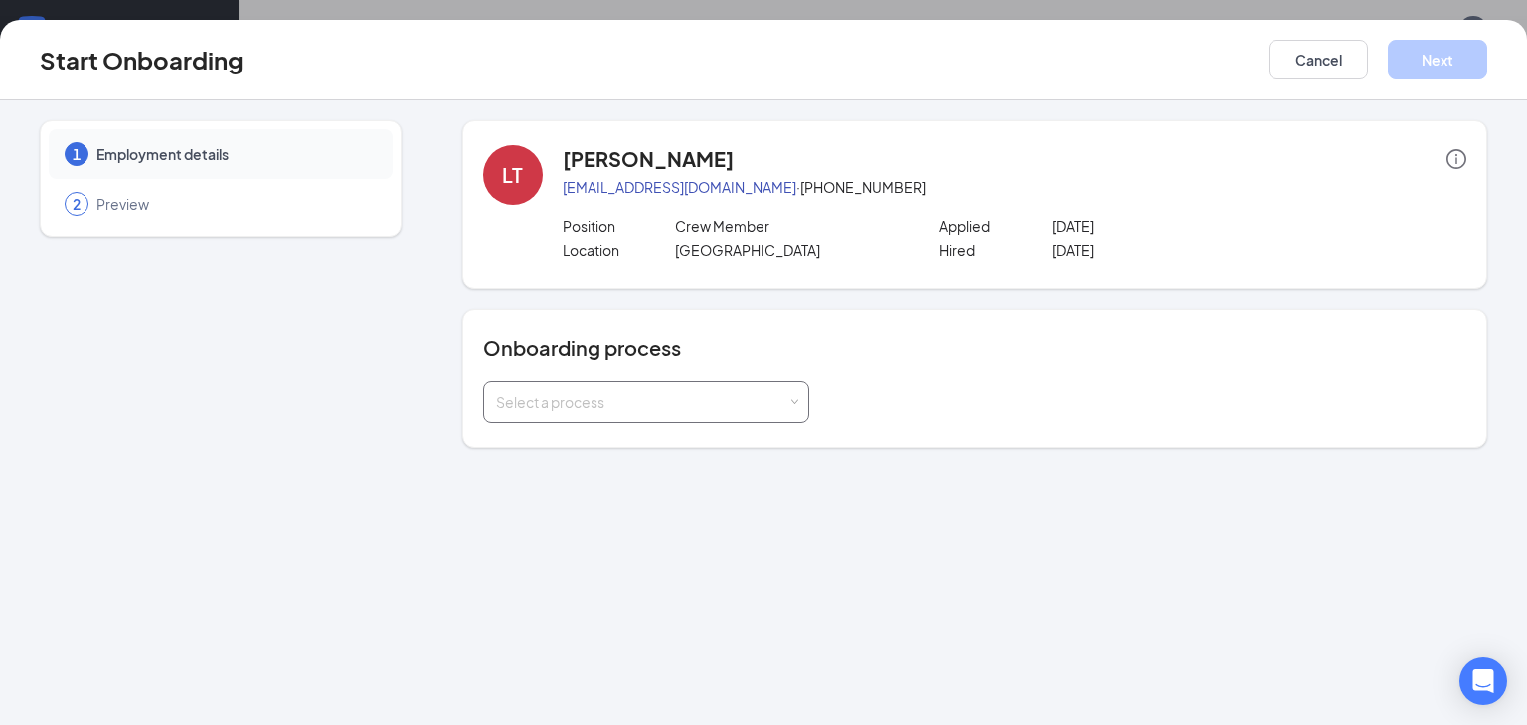
click at [620, 393] on div "Select a process" at bounding box center [641, 403] width 291 height 20
click at [602, 439] on span "[PERSON_NAME] - Onboarding Process" at bounding box center [619, 443] width 259 height 18
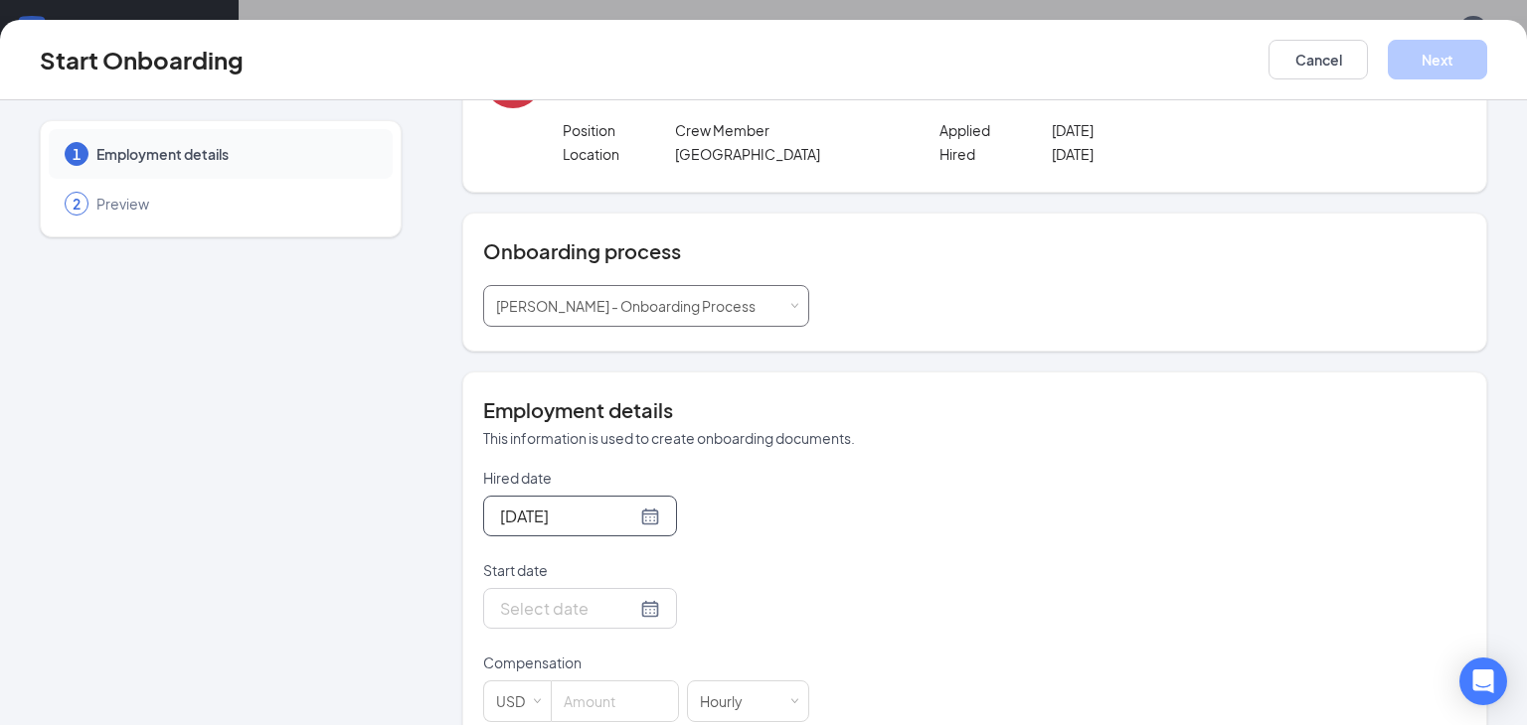
scroll to position [99, 0]
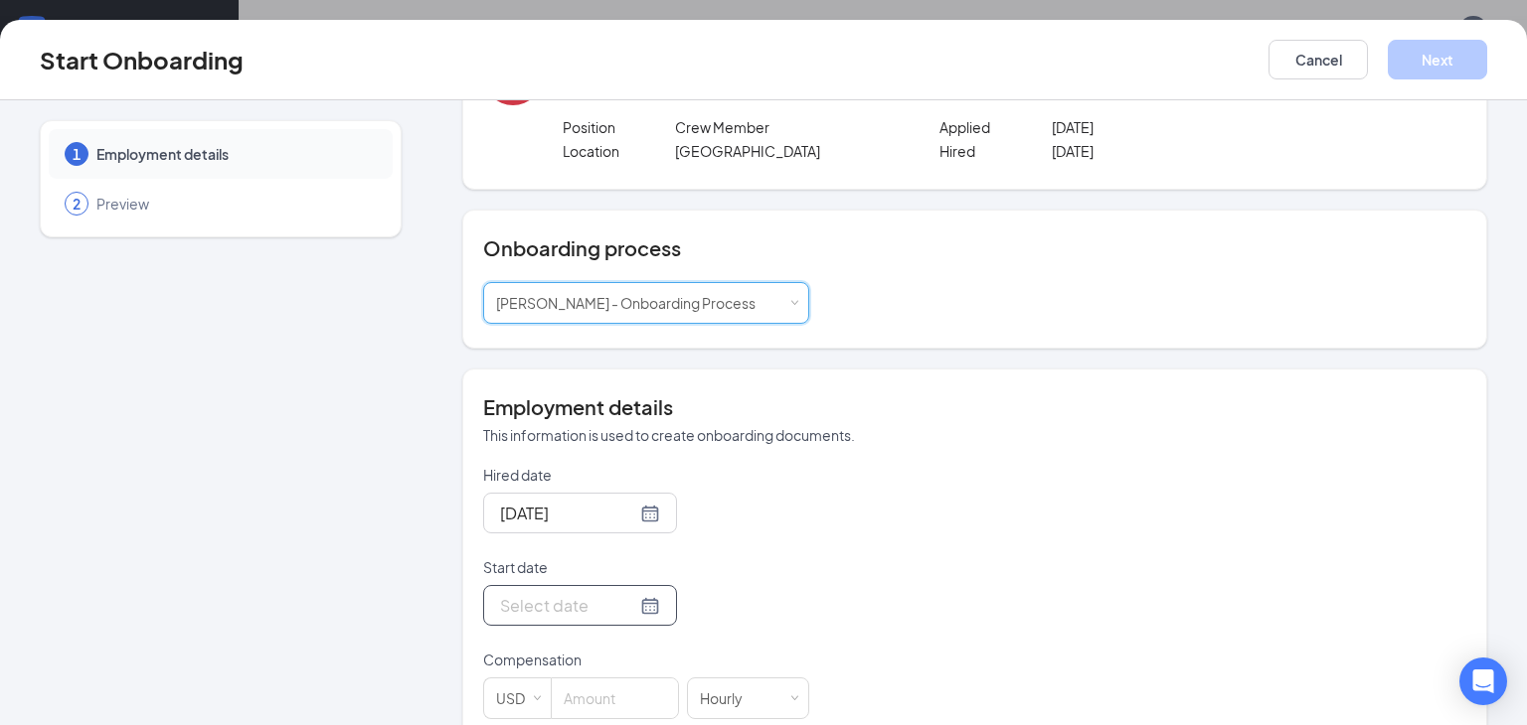
click at [657, 608] on div at bounding box center [580, 605] width 160 height 25
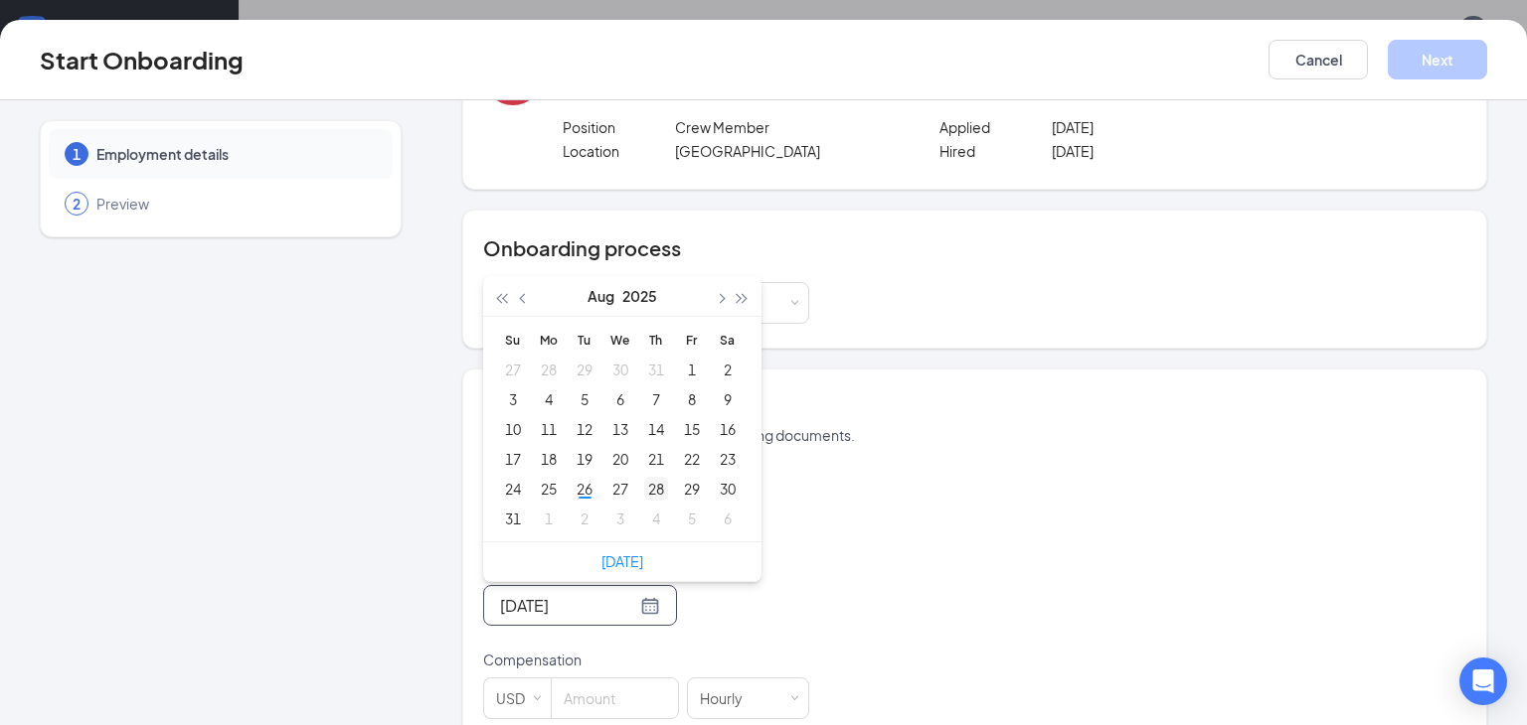
type input "[DATE]"
click at [653, 484] on div "28" at bounding box center [656, 489] width 24 height 24
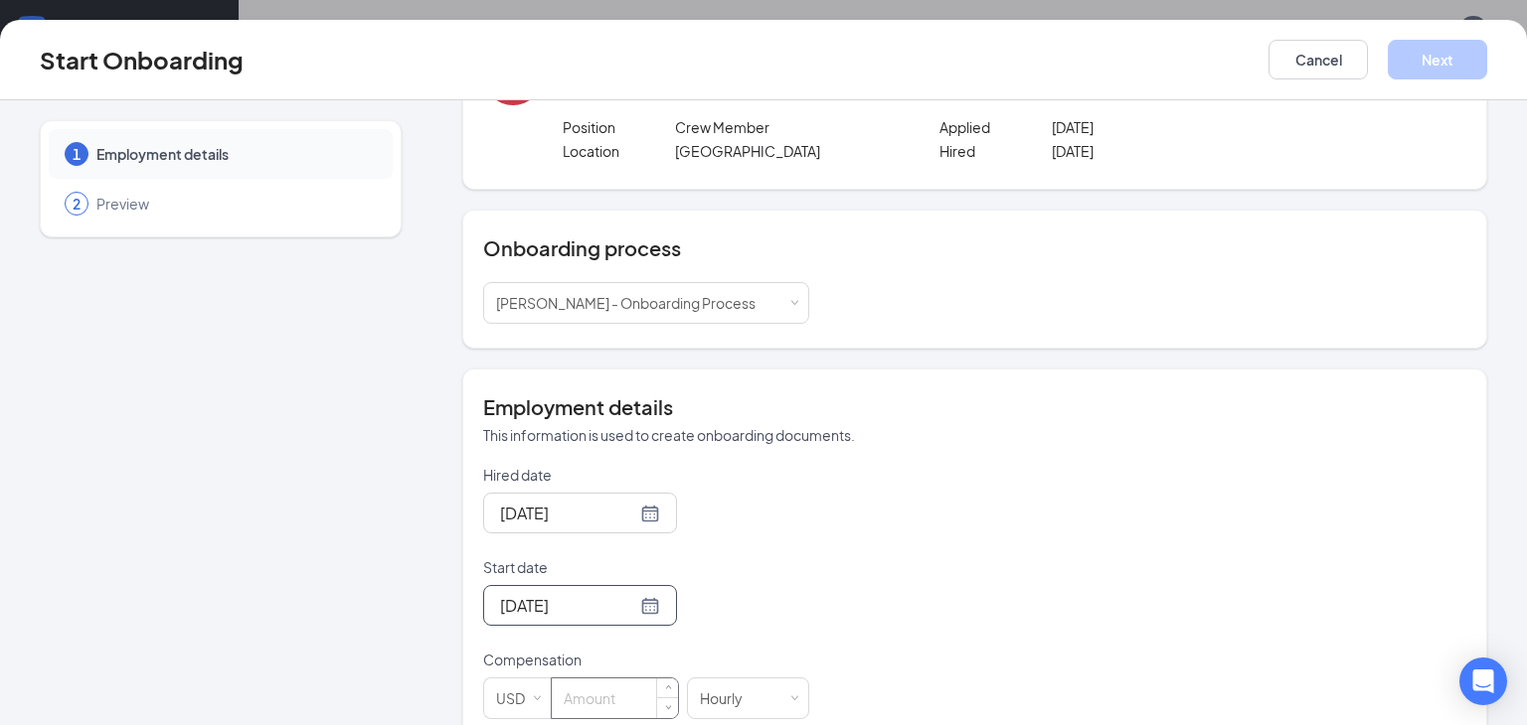
click at [582, 709] on input at bounding box center [615, 699] width 126 height 40
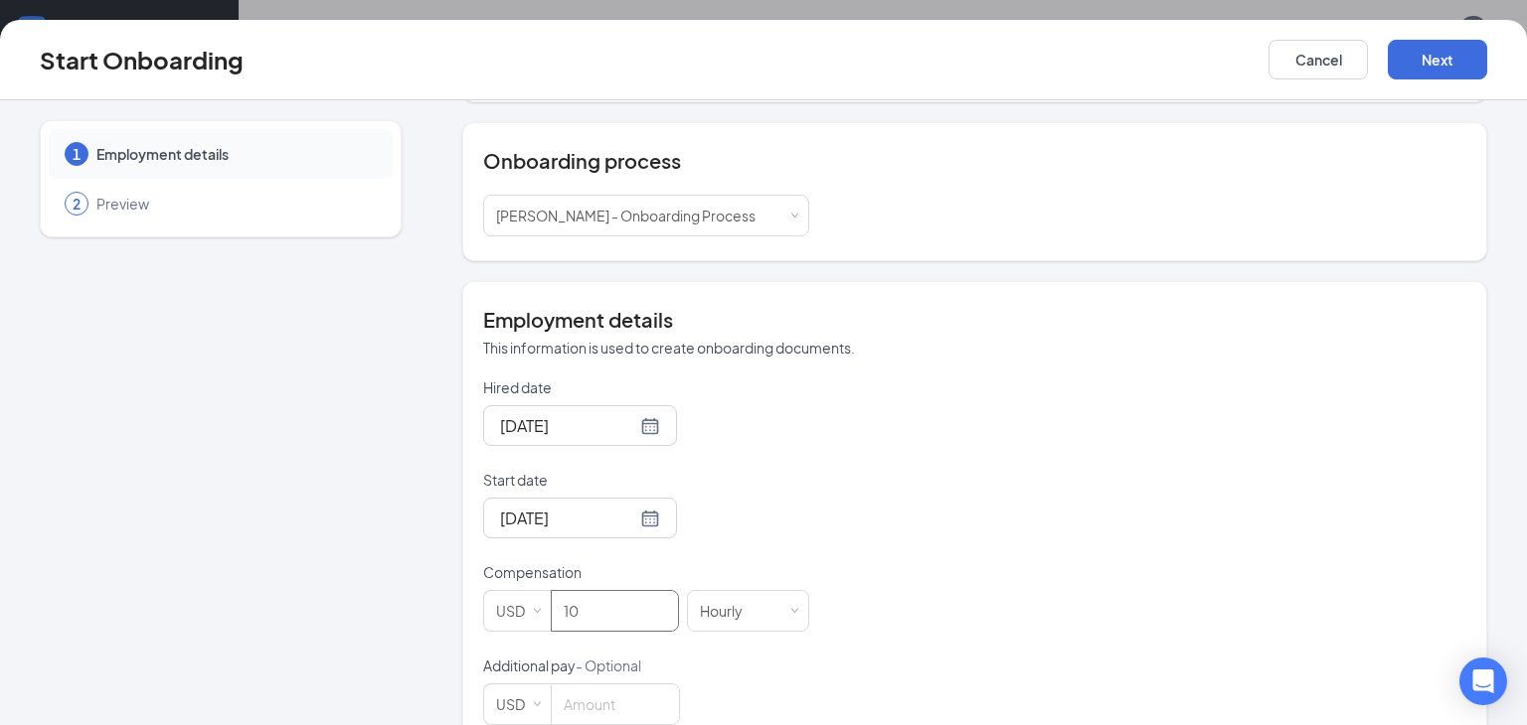
scroll to position [230, 0]
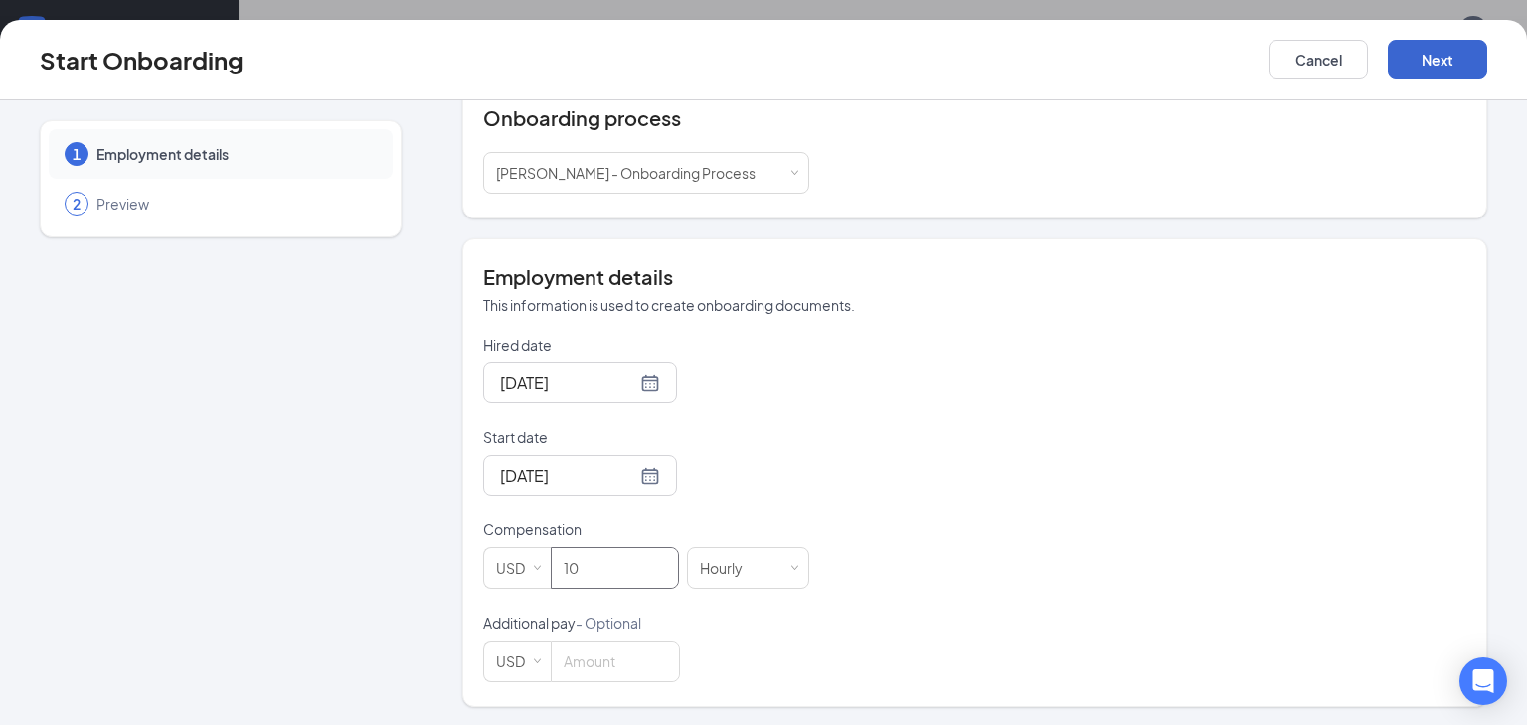
type input "10"
click at [1420, 73] on button "Next" at bounding box center [1436, 60] width 99 height 40
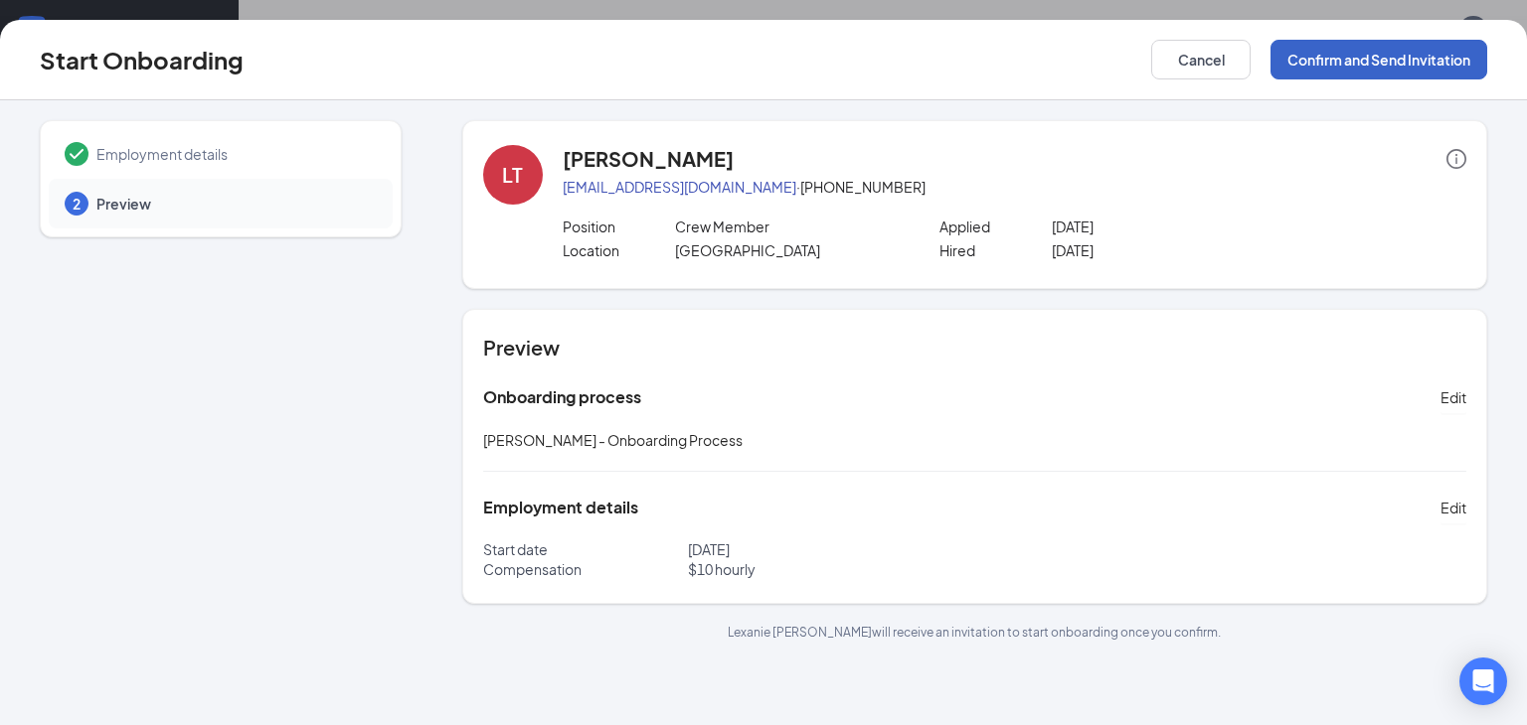
click at [1390, 65] on button "Confirm and Send Invitation" at bounding box center [1378, 60] width 217 height 40
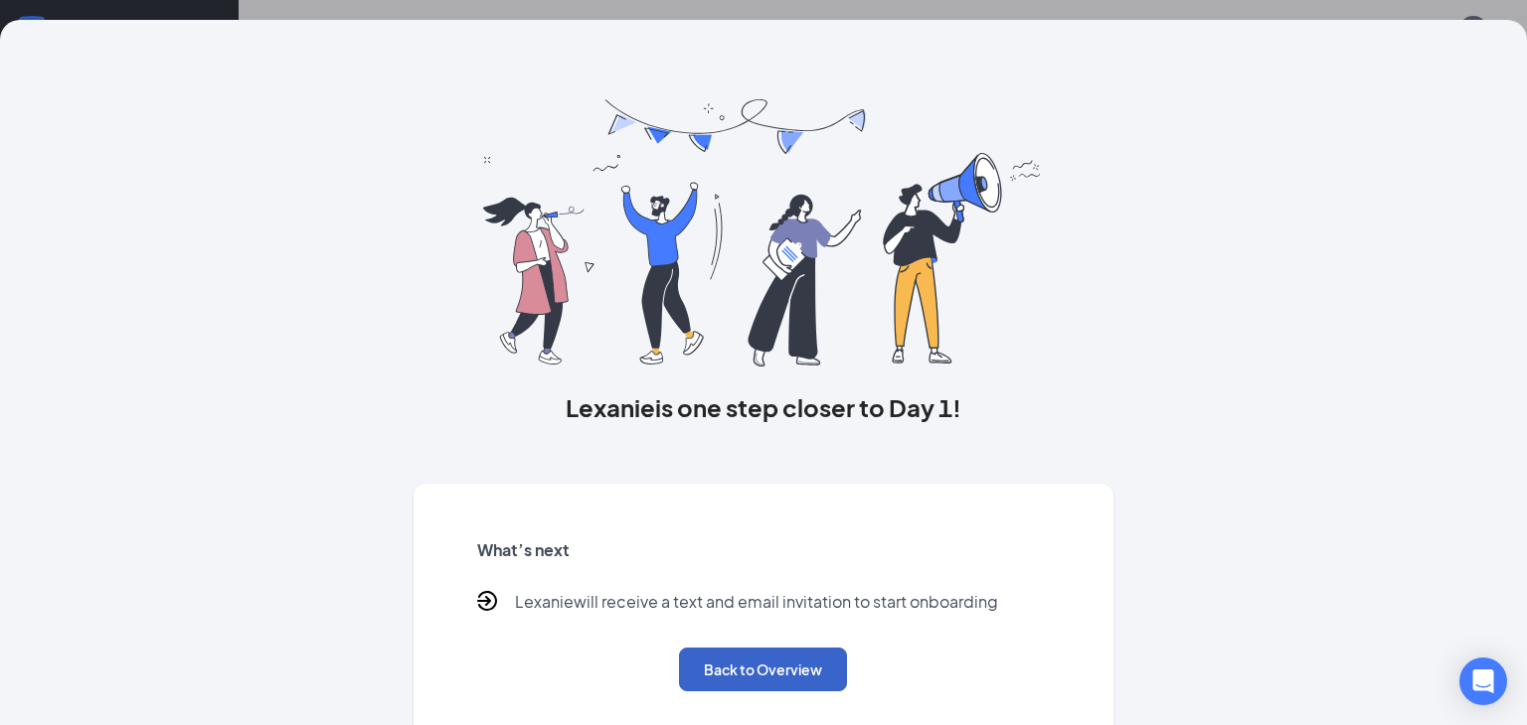
click at [710, 681] on button "Back to Overview" at bounding box center [763, 670] width 168 height 44
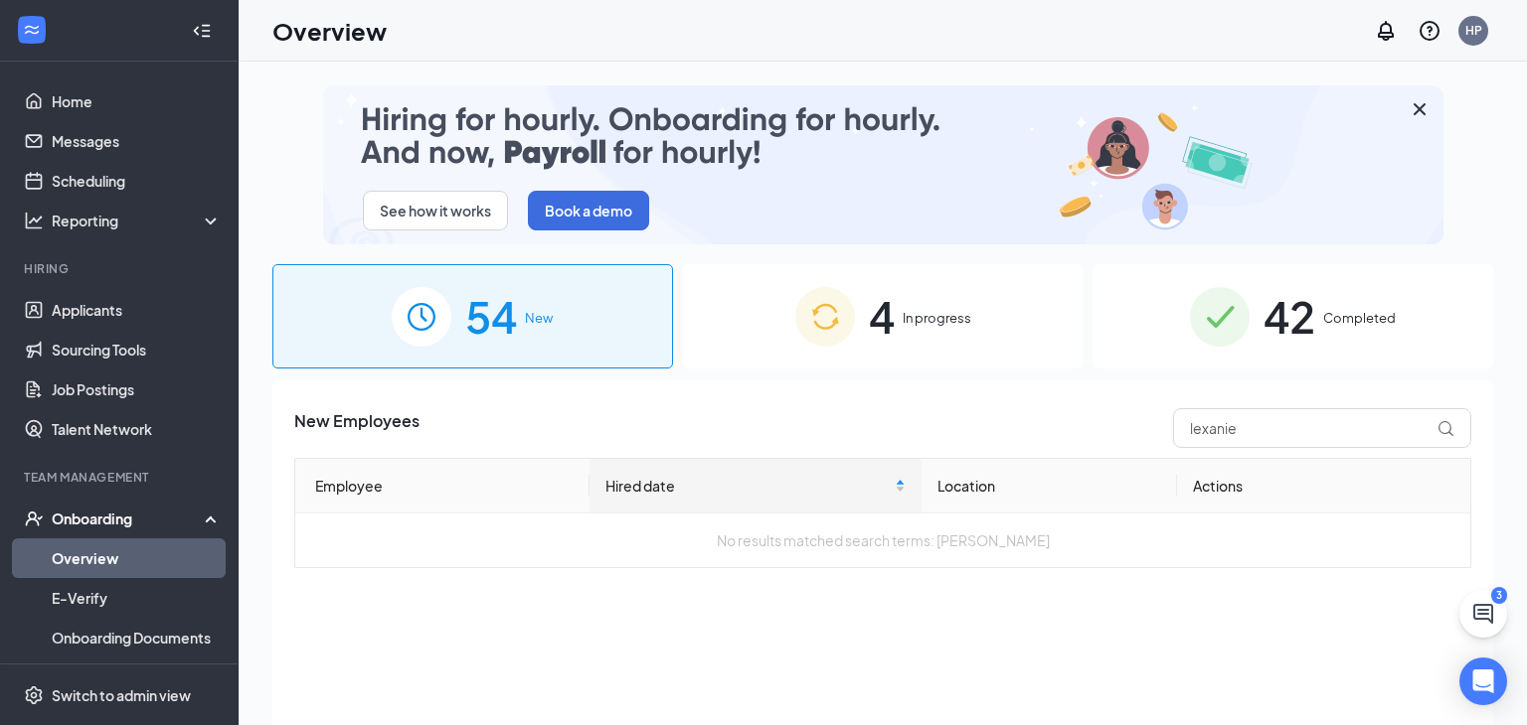
click at [918, 321] on span "In progress" at bounding box center [936, 318] width 69 height 20
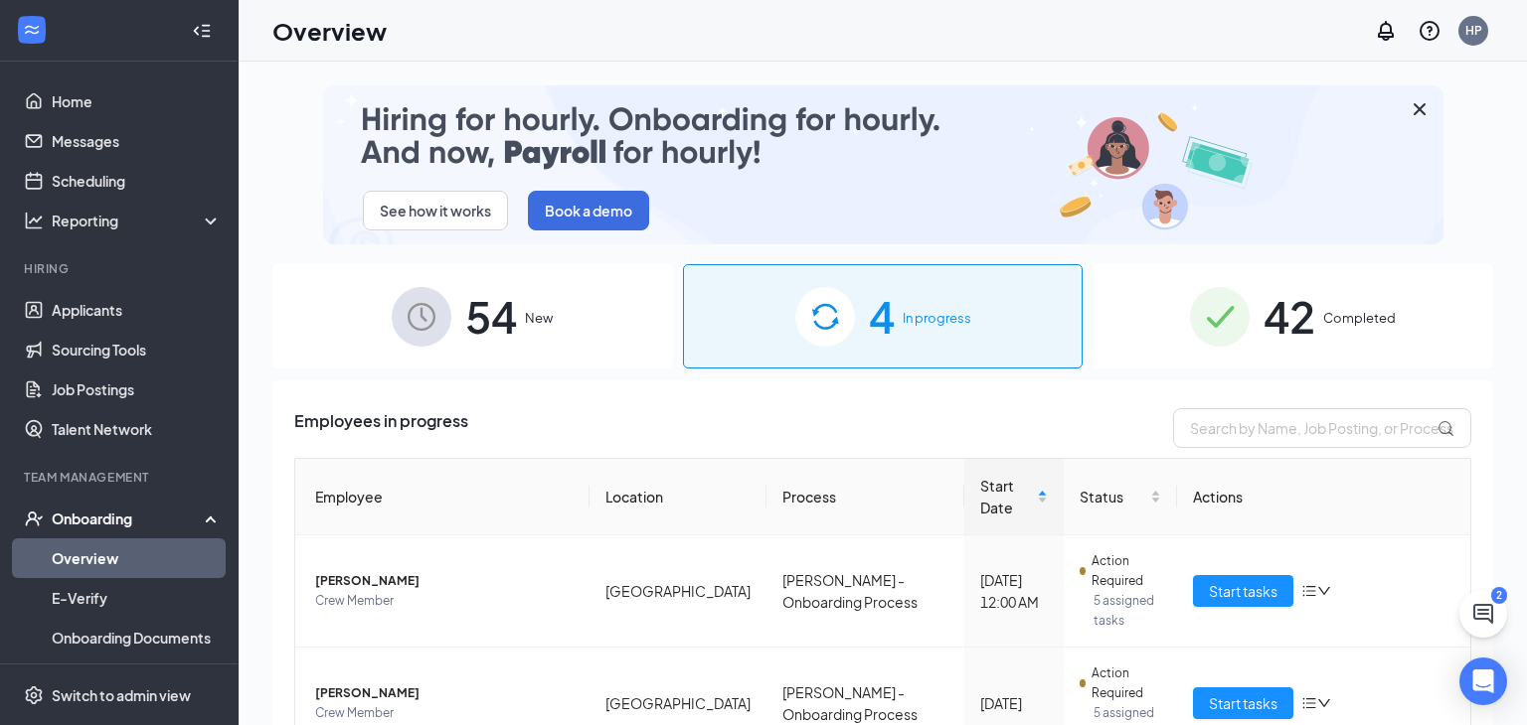
click at [508, 308] on span "54" at bounding box center [491, 316] width 52 height 69
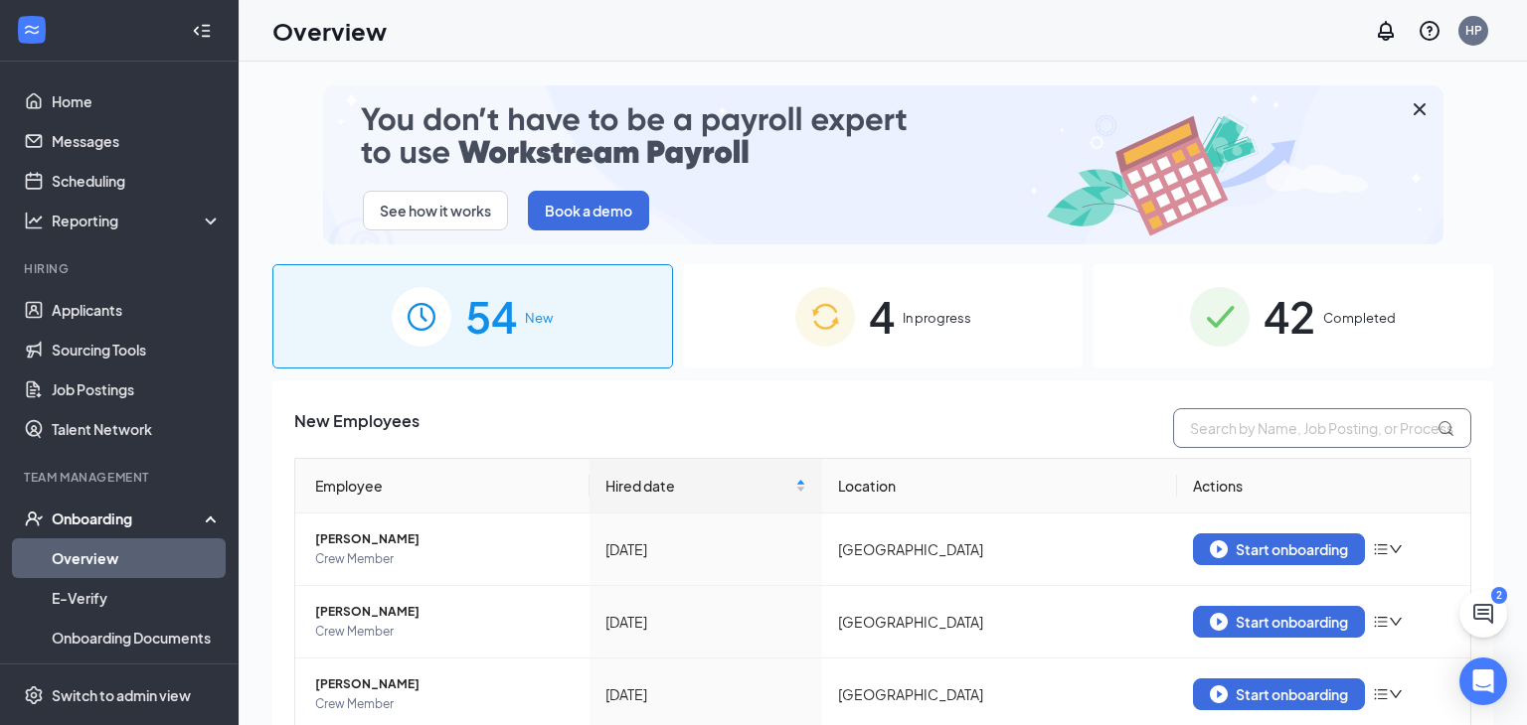
click at [1354, 423] on input "text" at bounding box center [1322, 428] width 298 height 40
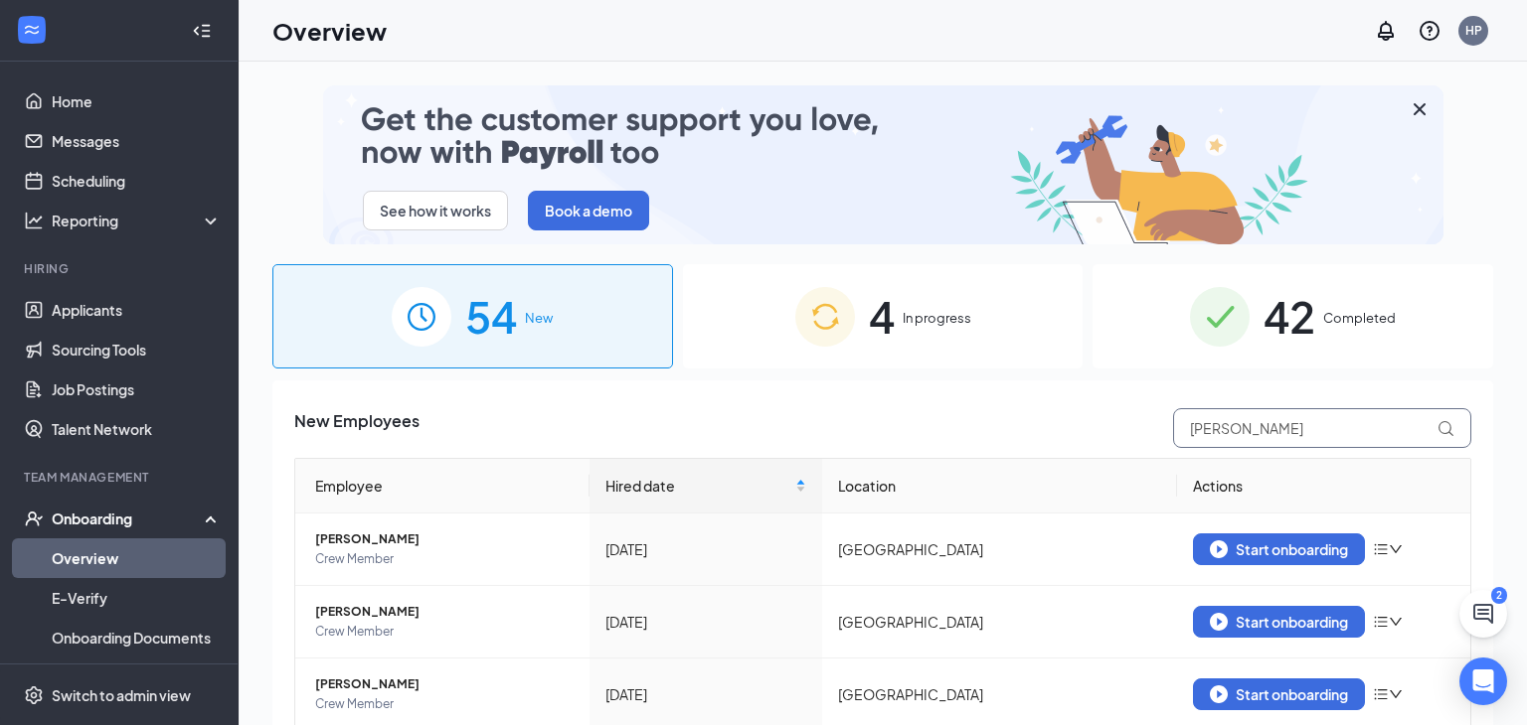
type input "porter"
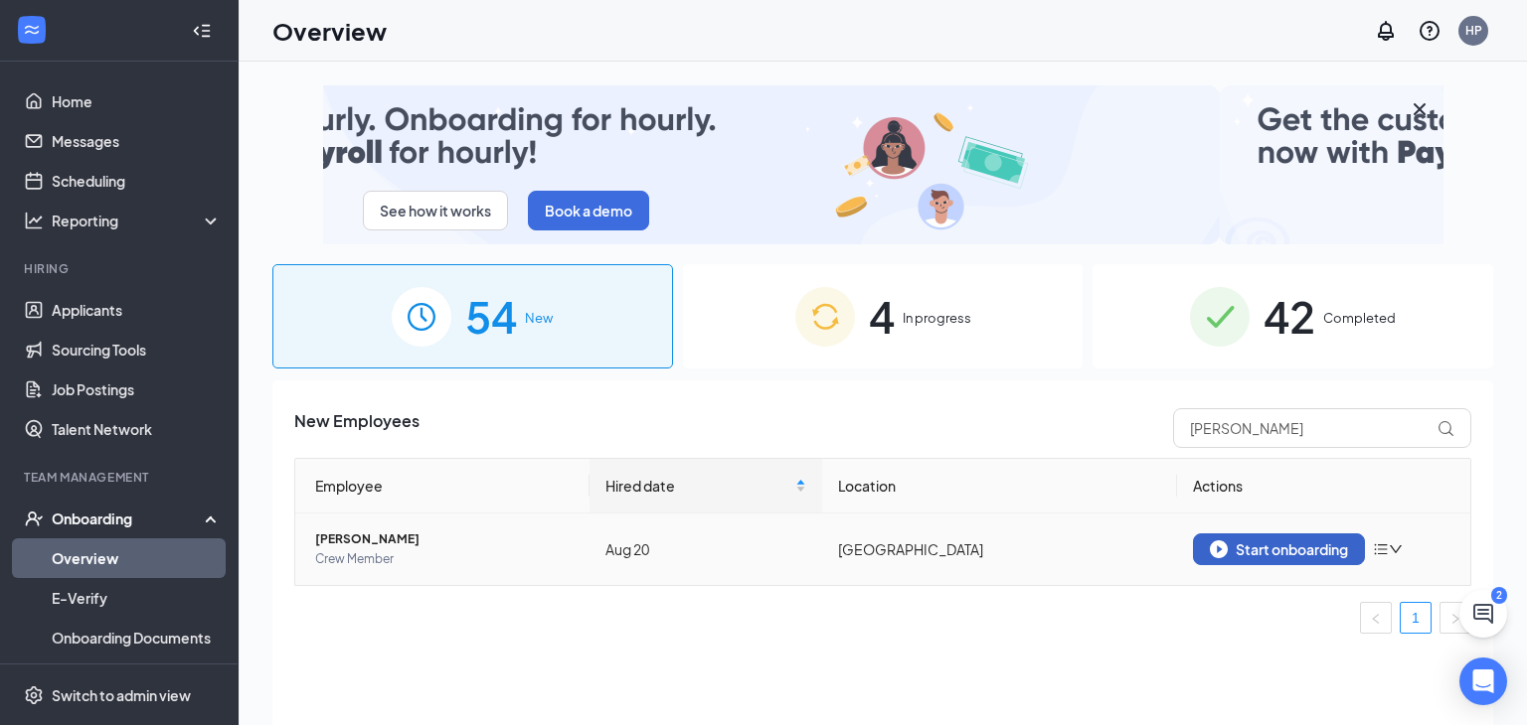
click at [1243, 547] on div "Start onboarding" at bounding box center [1278, 550] width 138 height 18
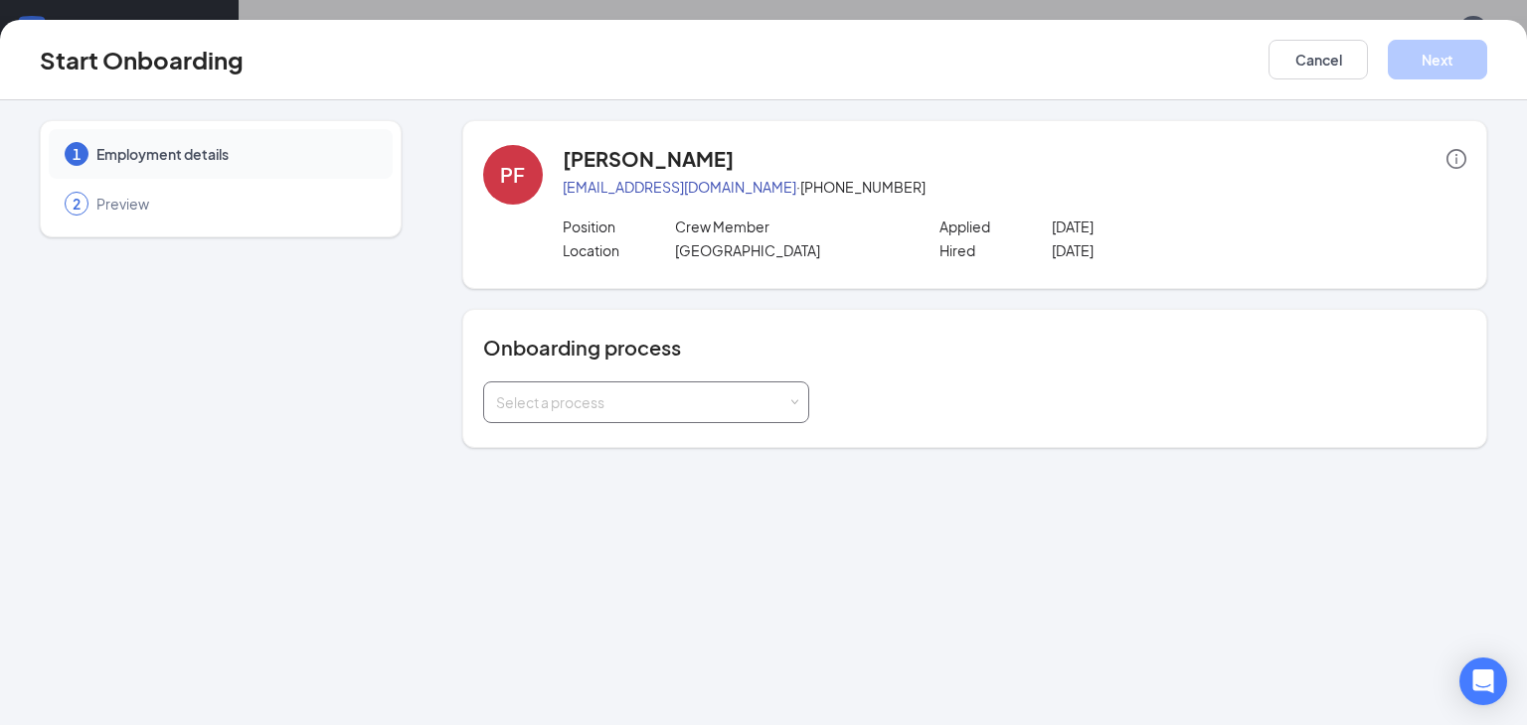
click at [728, 399] on div "Select a process" at bounding box center [641, 403] width 291 height 20
click at [652, 453] on li "[PERSON_NAME] - Onboarding Process" at bounding box center [645, 444] width 326 height 36
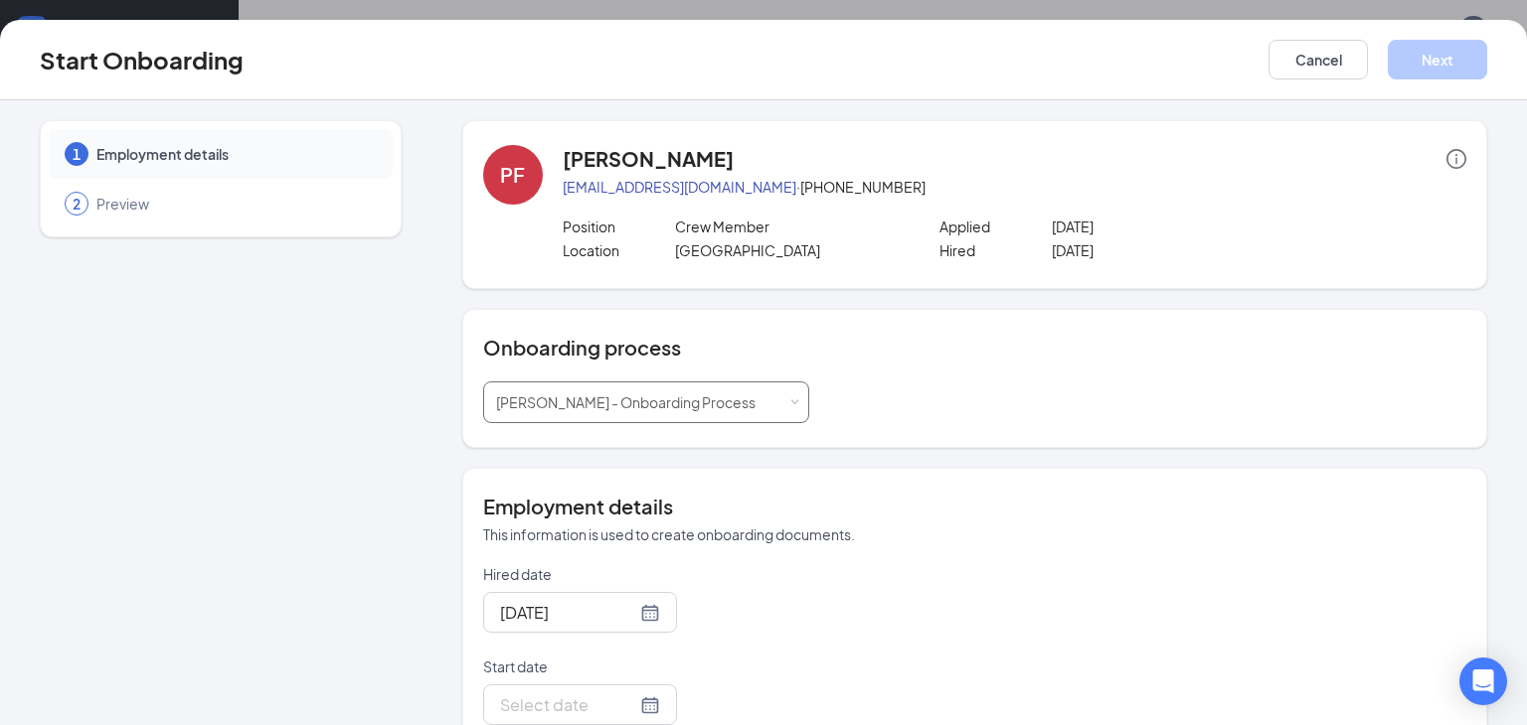
scroll to position [65, 0]
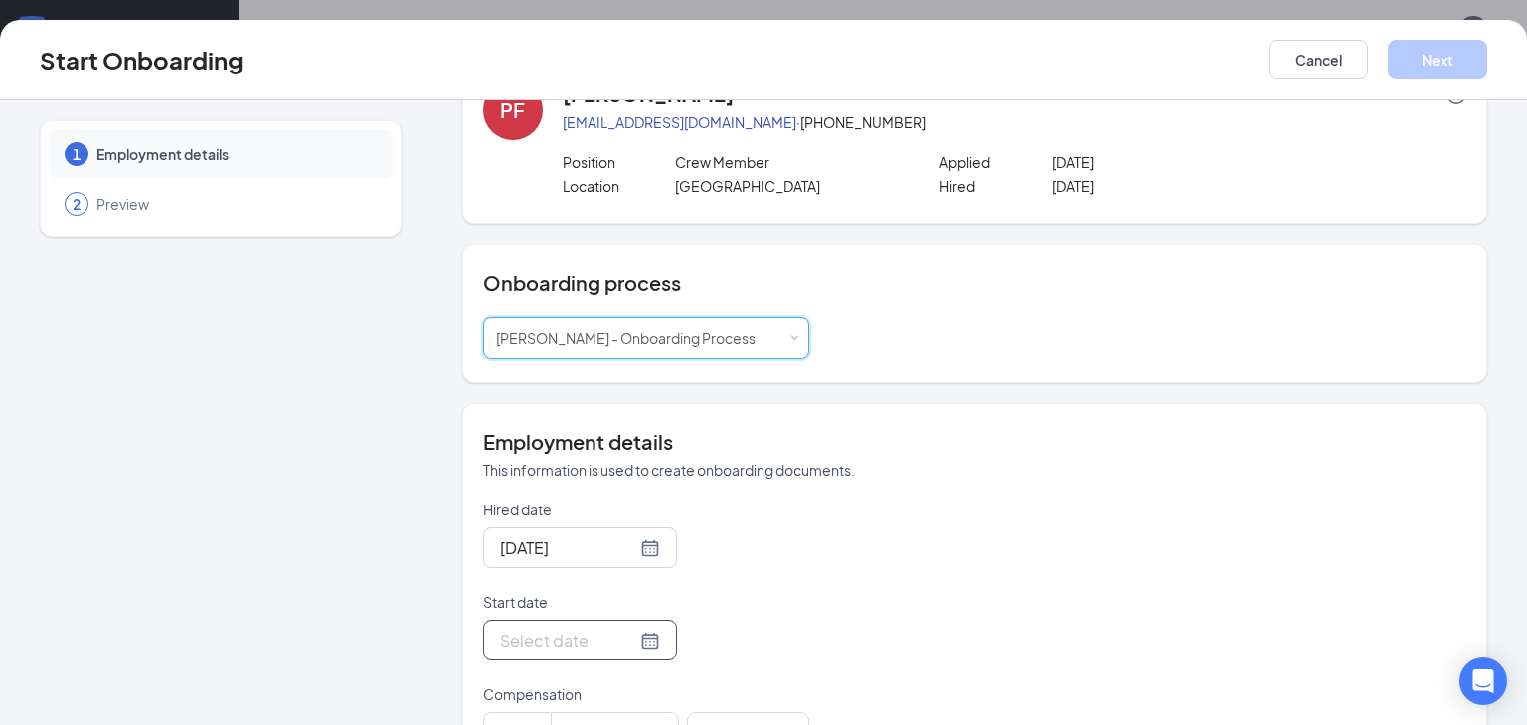
click at [654, 648] on div at bounding box center [580, 640] width 160 height 25
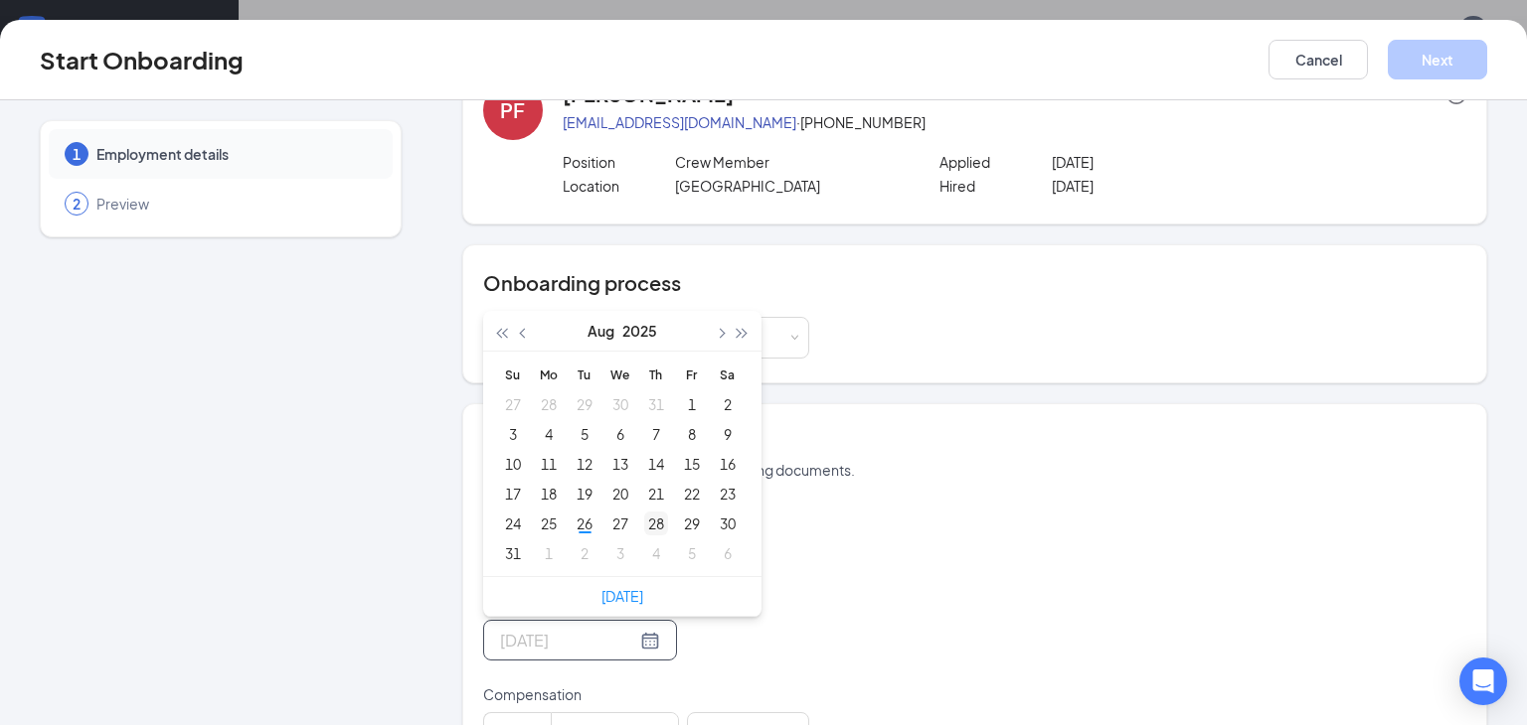
type input "[DATE]"
click at [661, 534] on td "28" at bounding box center [656, 524] width 36 height 30
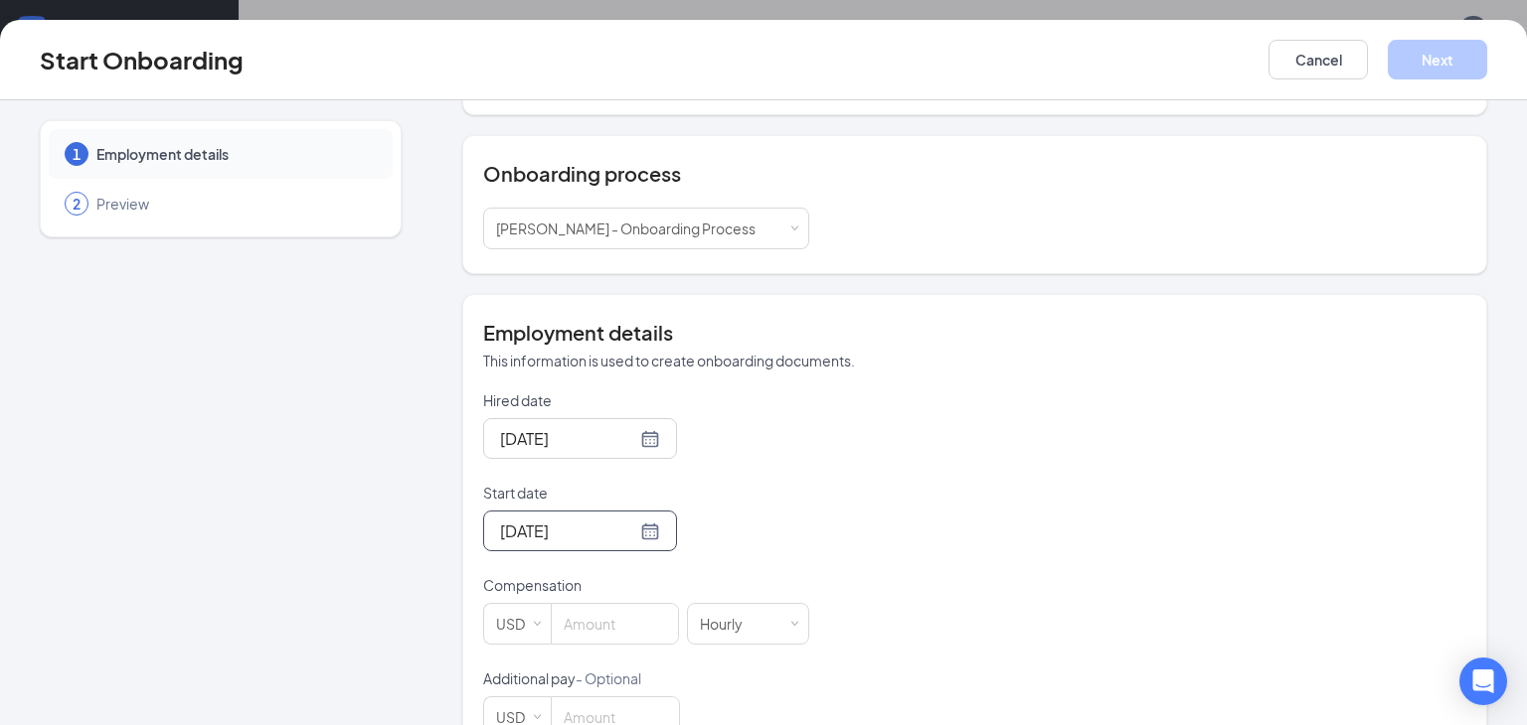
scroll to position [177, 0]
click at [617, 611] on input at bounding box center [615, 621] width 126 height 40
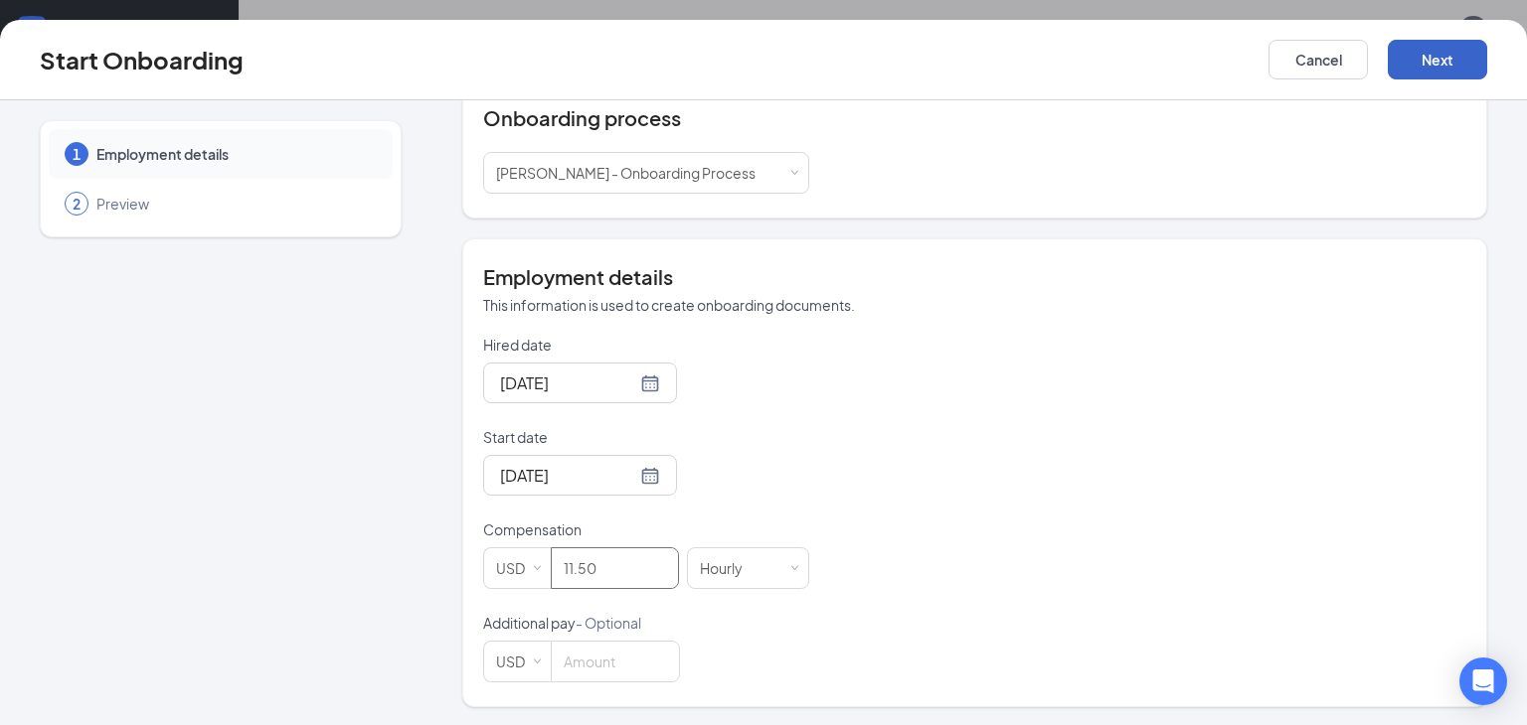
click at [1443, 53] on button "Next" at bounding box center [1436, 60] width 99 height 40
type input "11.5"
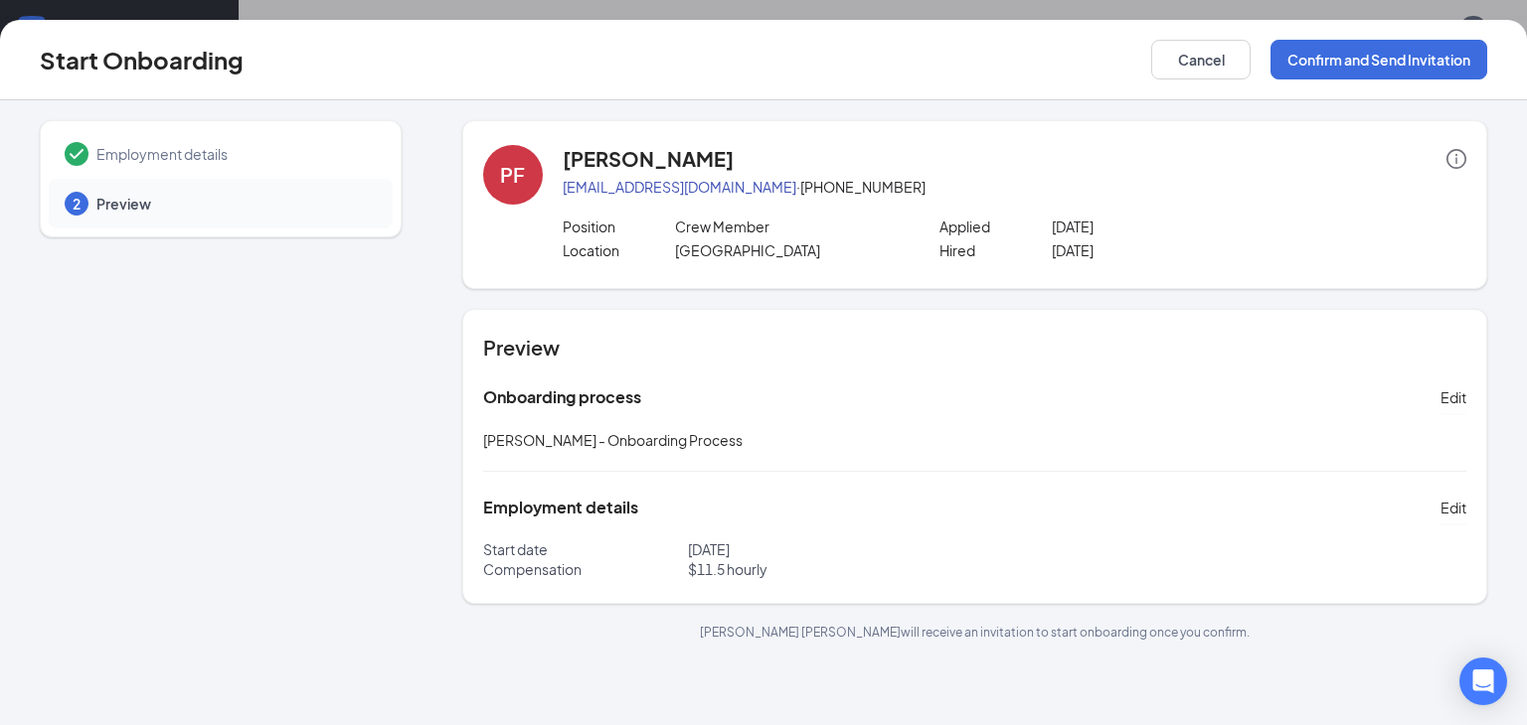
scroll to position [0, 0]
click at [1440, 71] on button "Confirm and Send Invitation" at bounding box center [1378, 60] width 217 height 40
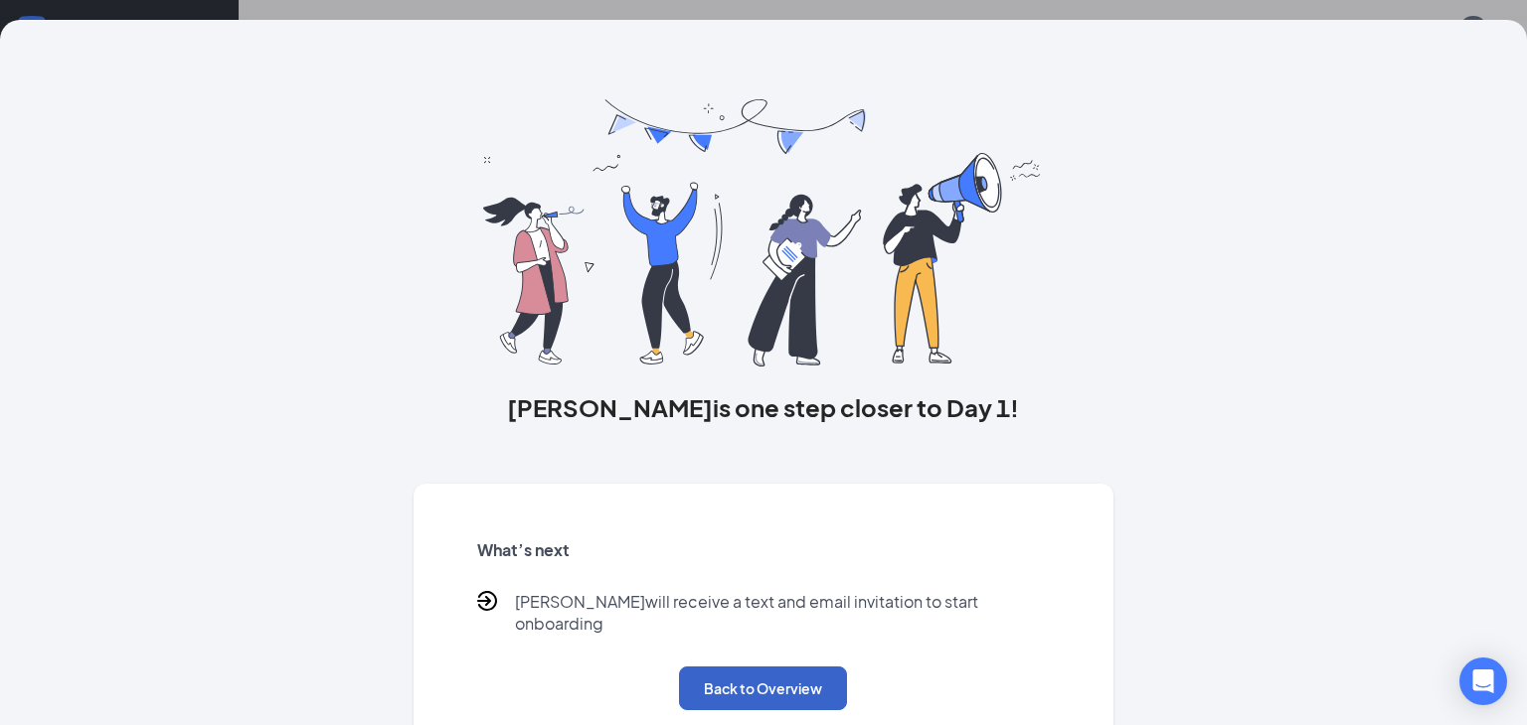
click at [778, 667] on button "Back to Overview" at bounding box center [763, 689] width 168 height 44
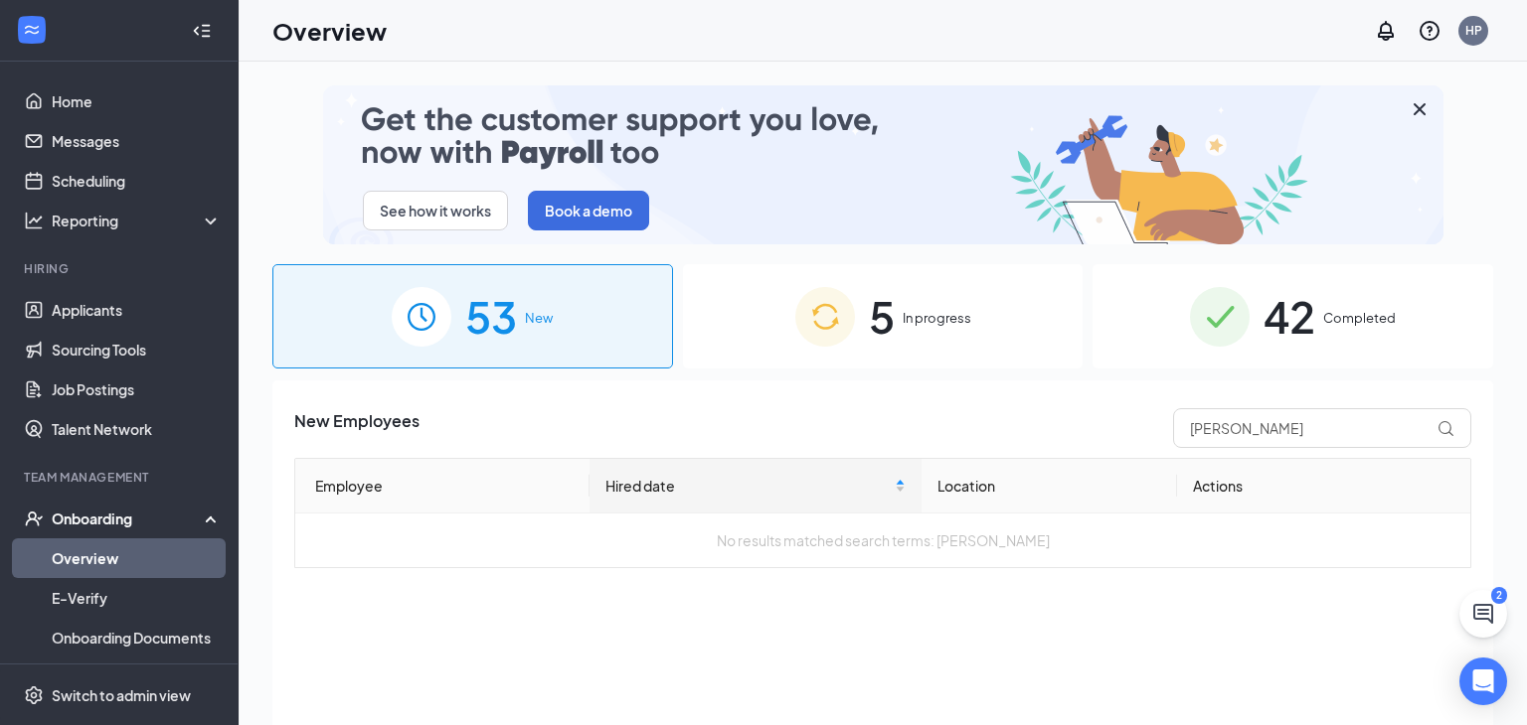
click at [888, 300] on span "5" at bounding box center [882, 316] width 26 height 69
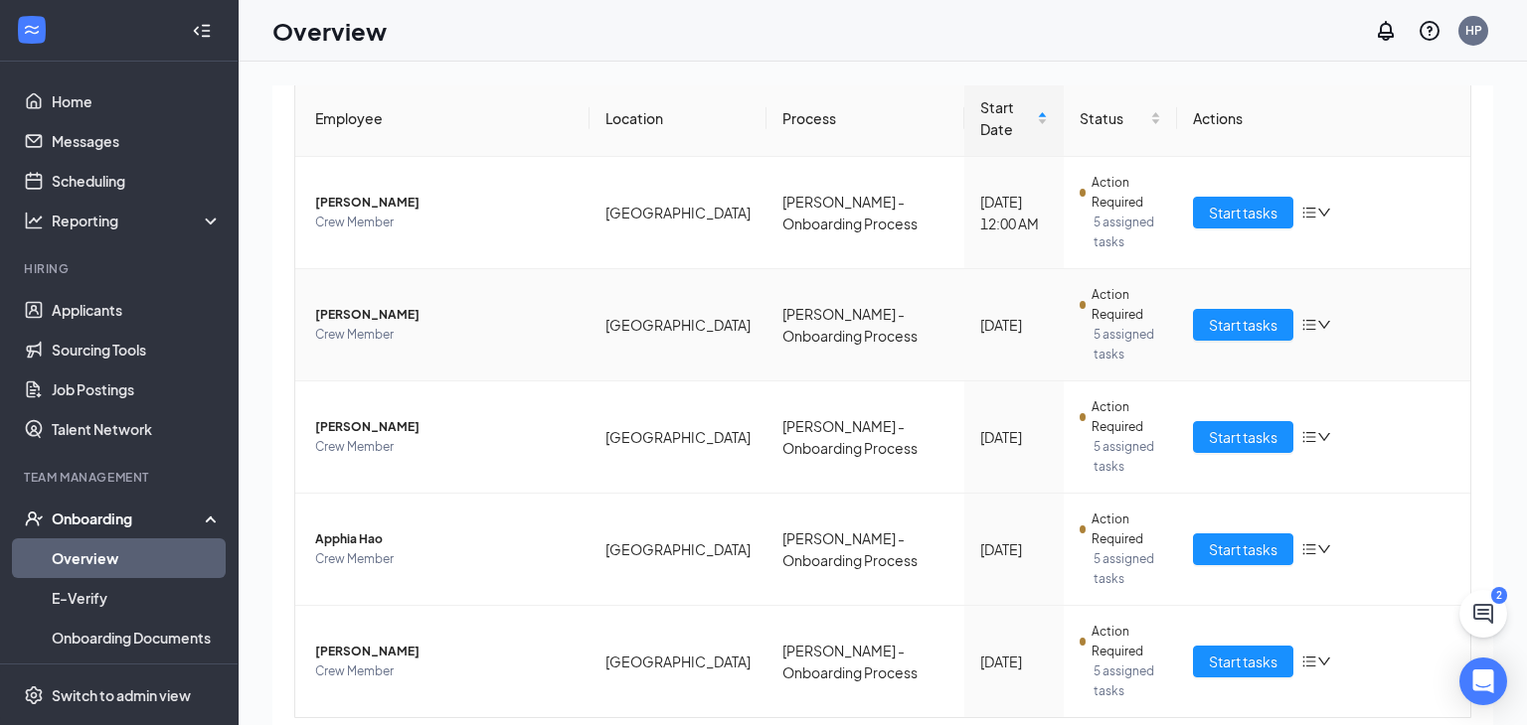
scroll to position [417, 0]
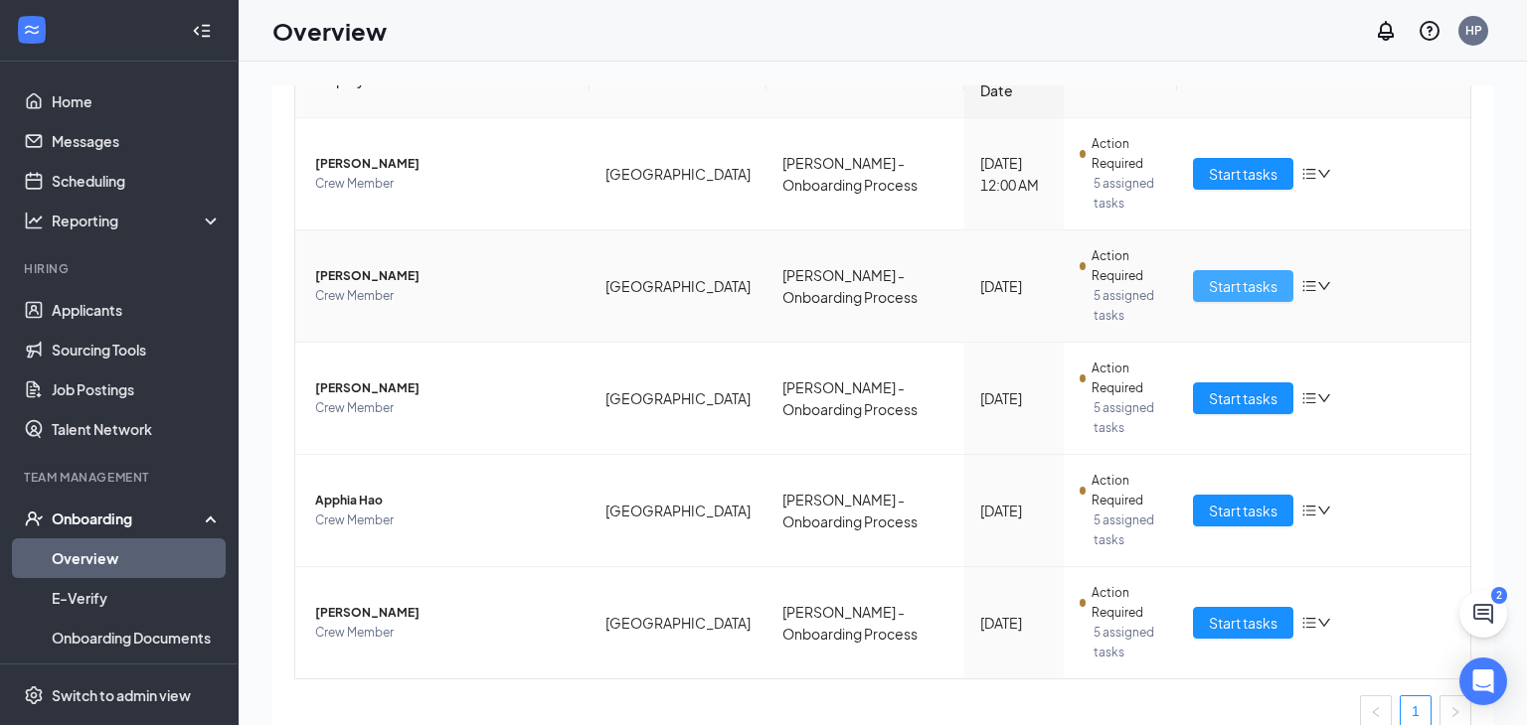
click at [1228, 275] on span "Start tasks" at bounding box center [1242, 286] width 69 height 22
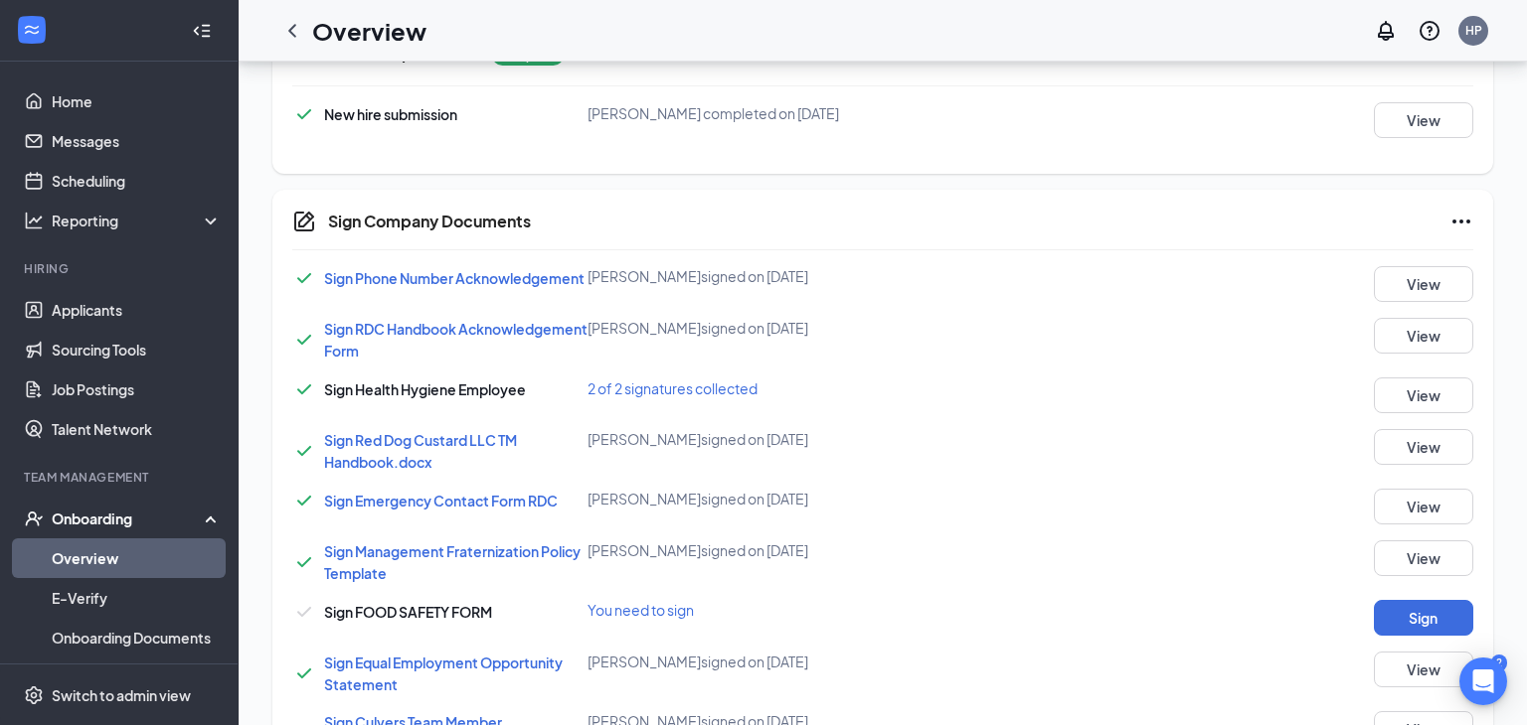
scroll to position [573, 0]
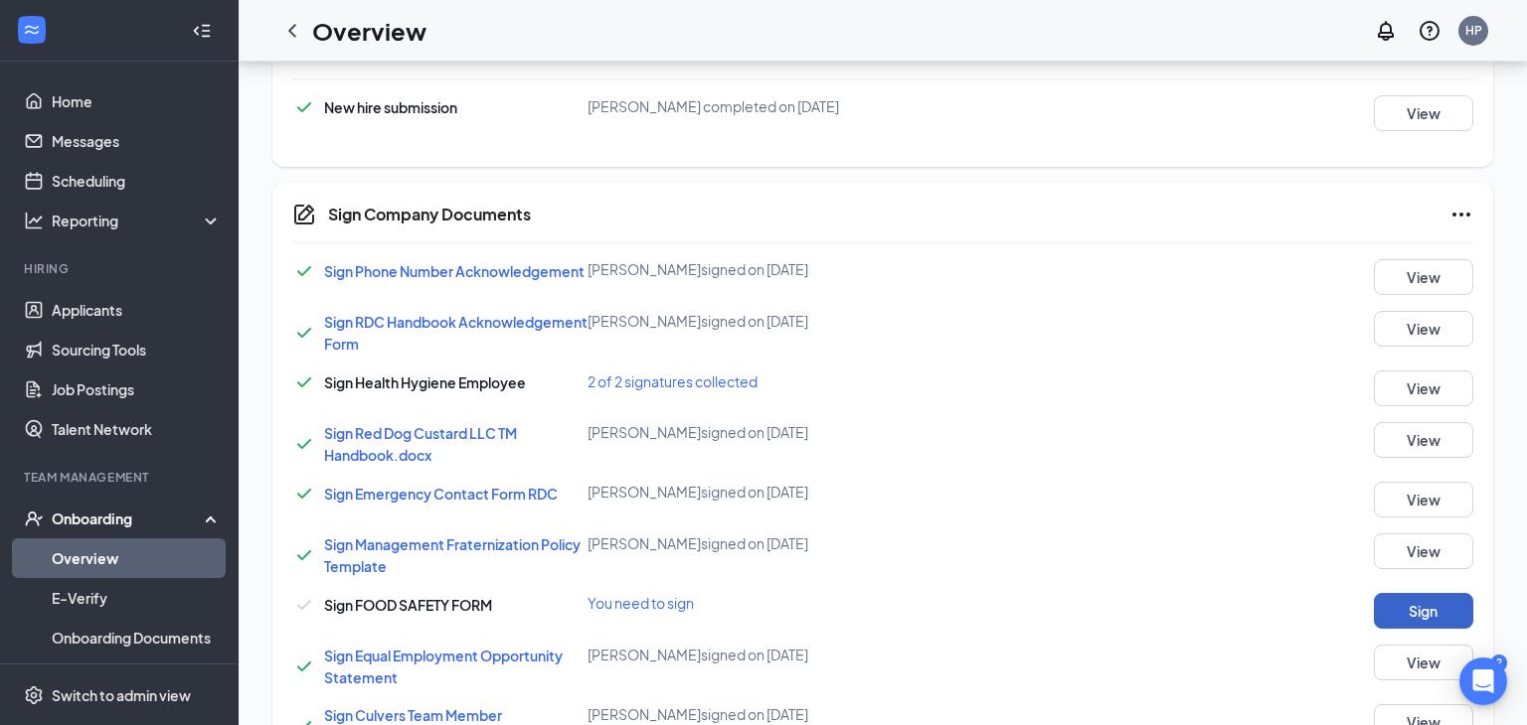
click at [1402, 613] on button "Sign" at bounding box center [1422, 611] width 99 height 36
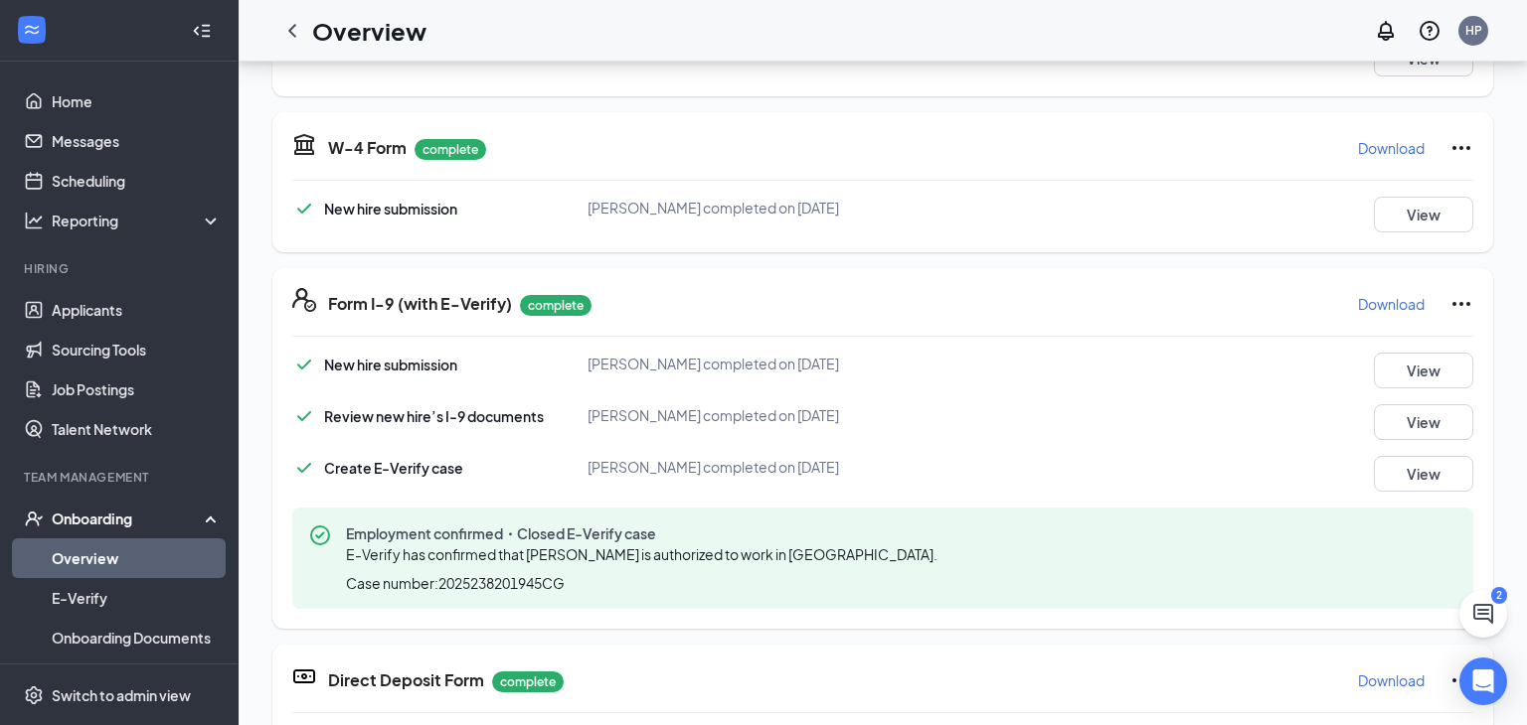
scroll to position [383, 0]
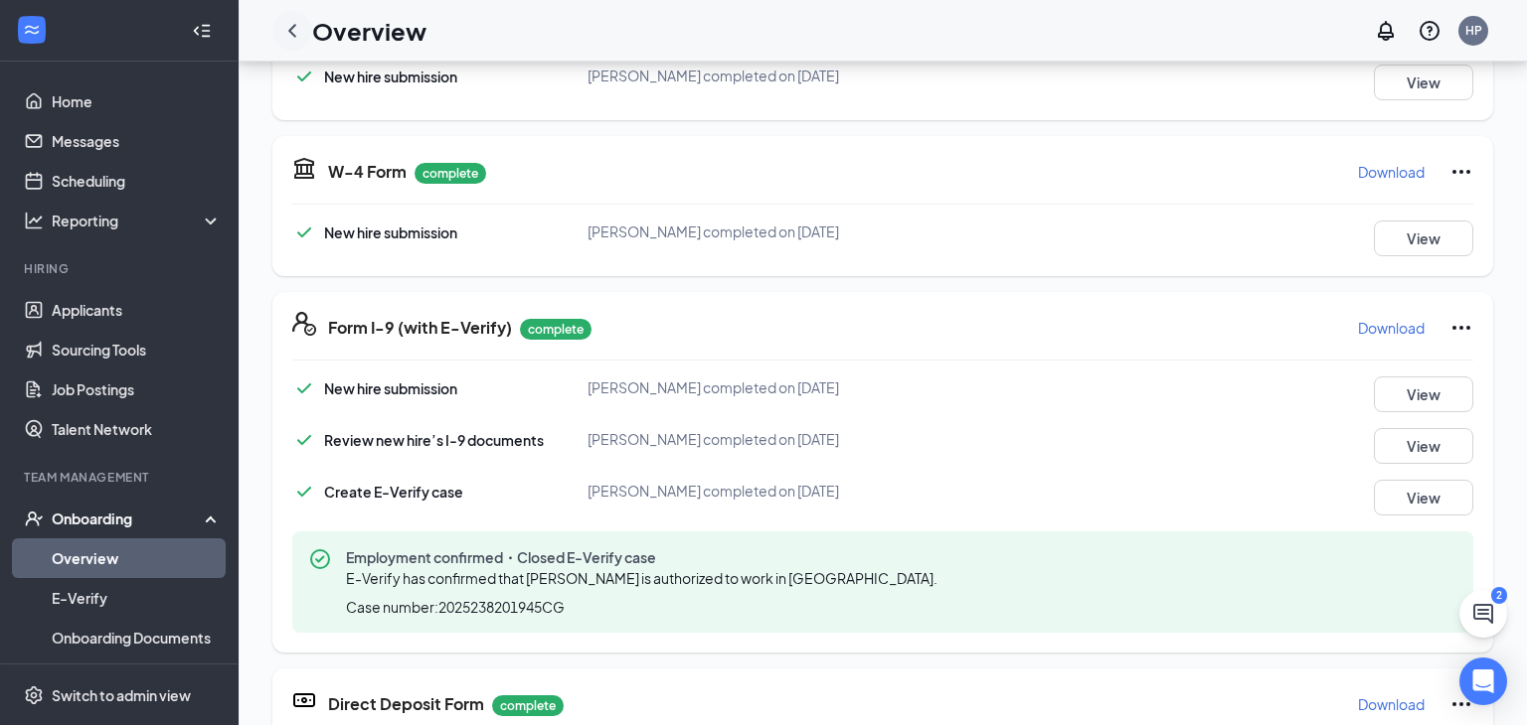
click at [291, 30] on icon "ChevronLeft" at bounding box center [292, 31] width 24 height 24
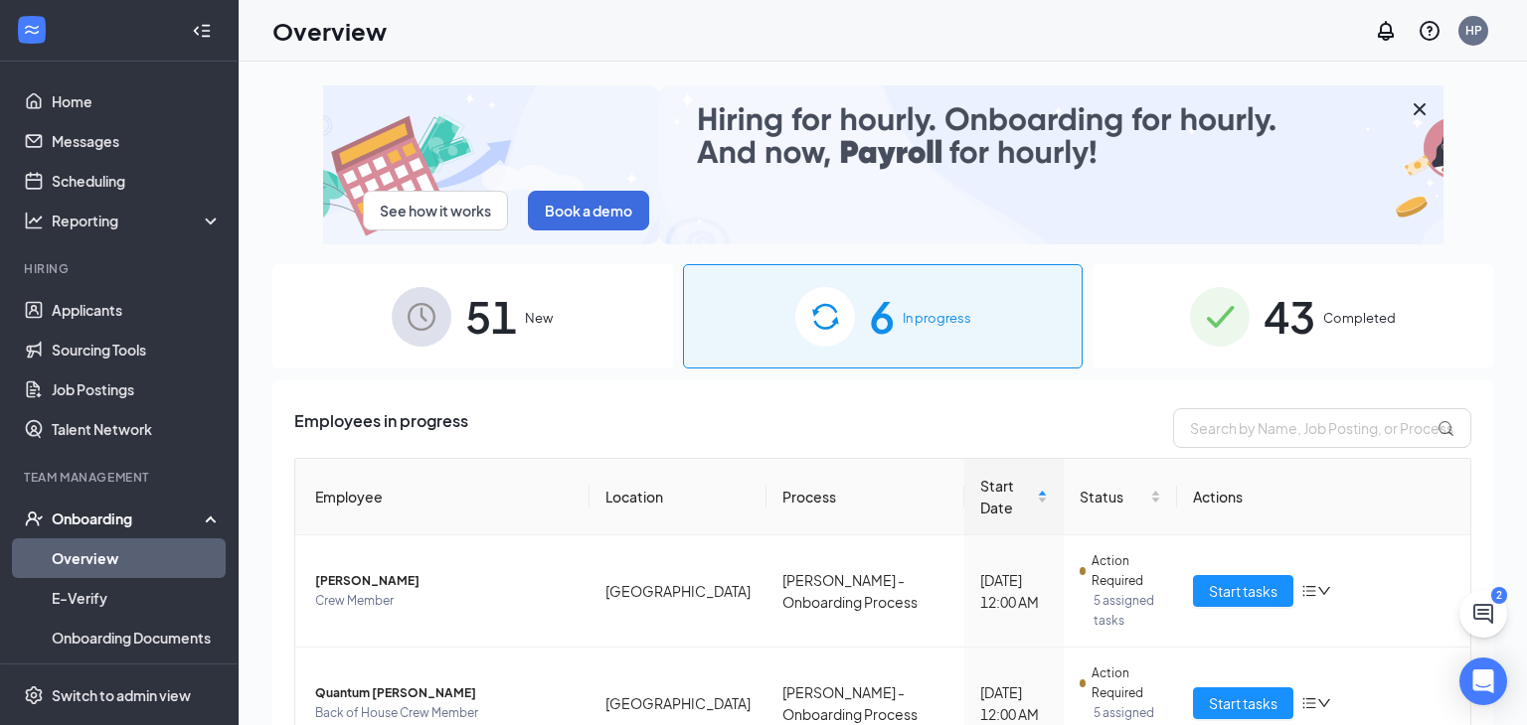
click at [1377, 319] on span "Completed" at bounding box center [1359, 318] width 73 height 20
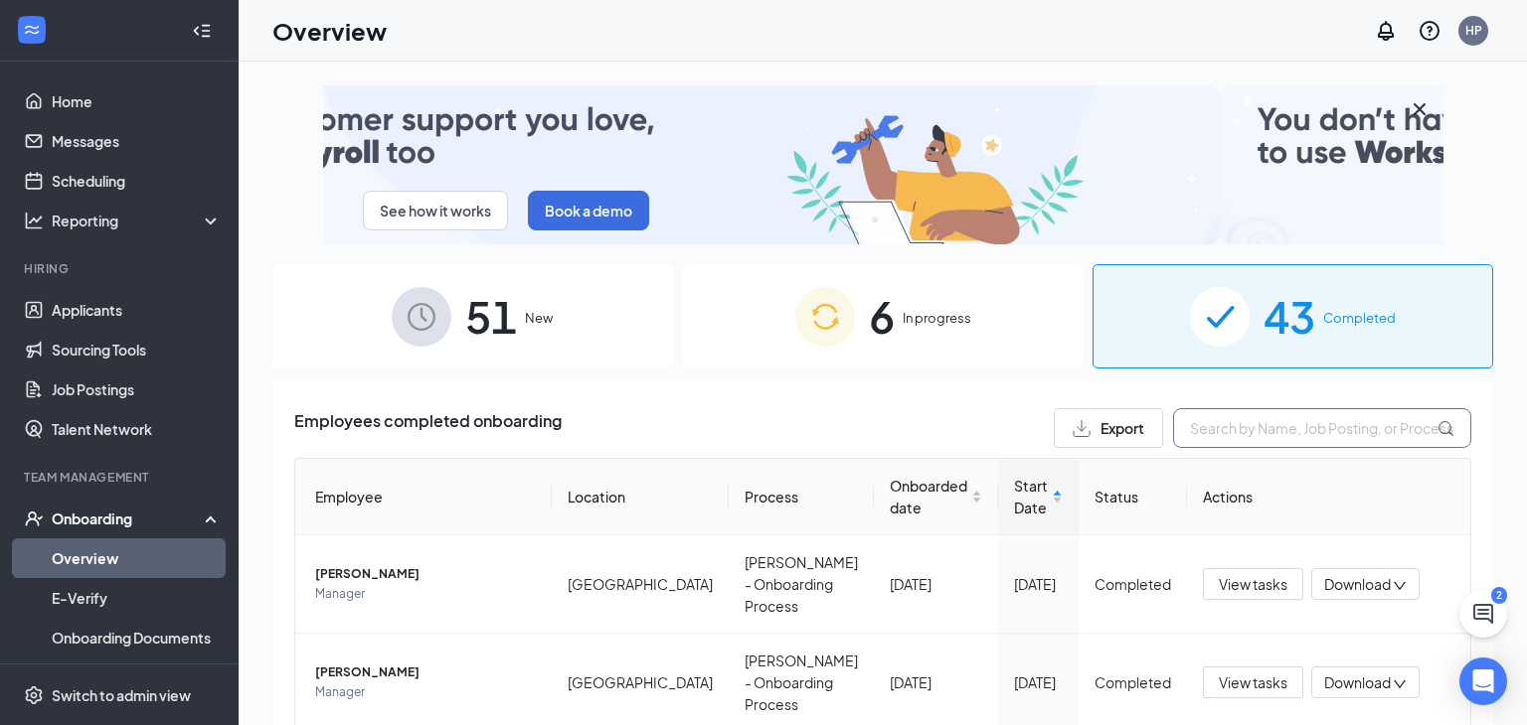
click at [1223, 422] on input "text" at bounding box center [1322, 428] width 298 height 40
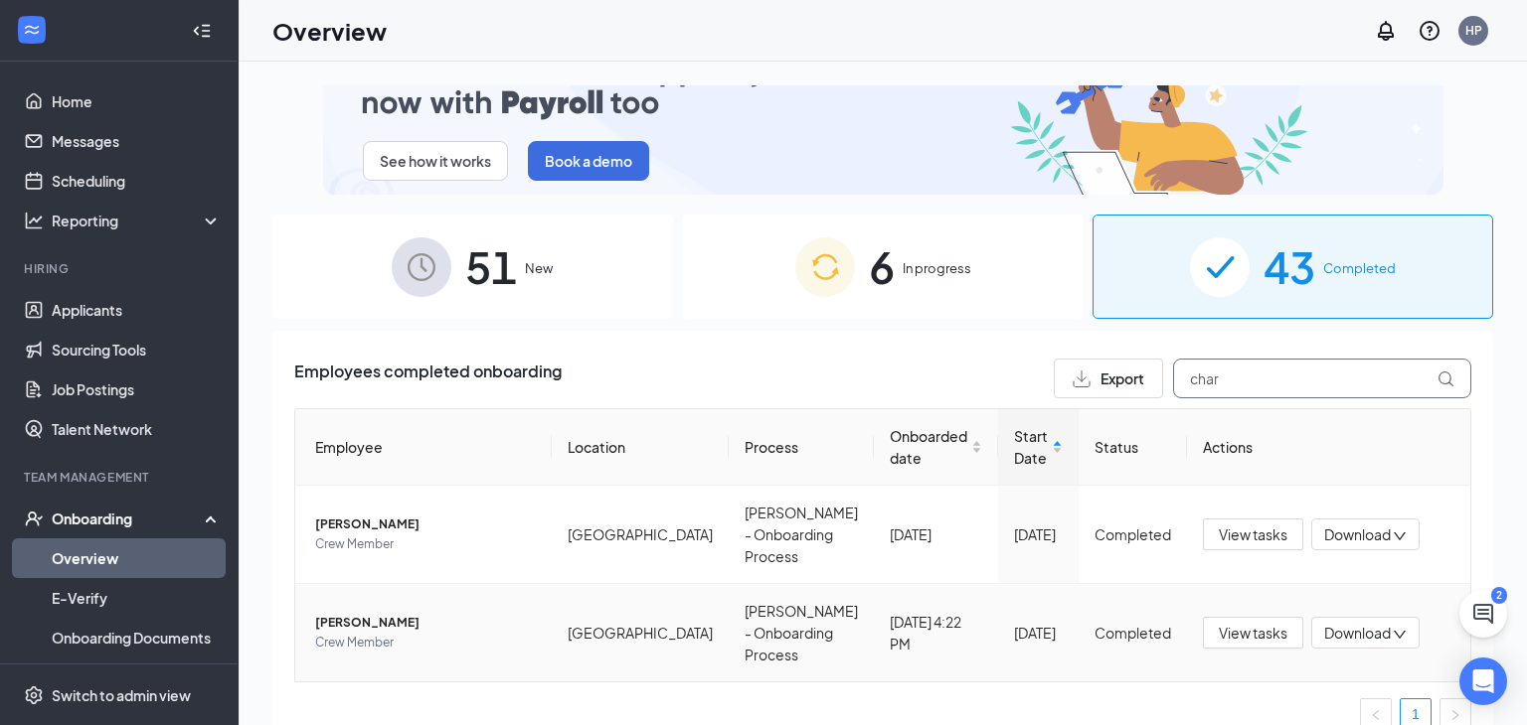
scroll to position [60, 0]
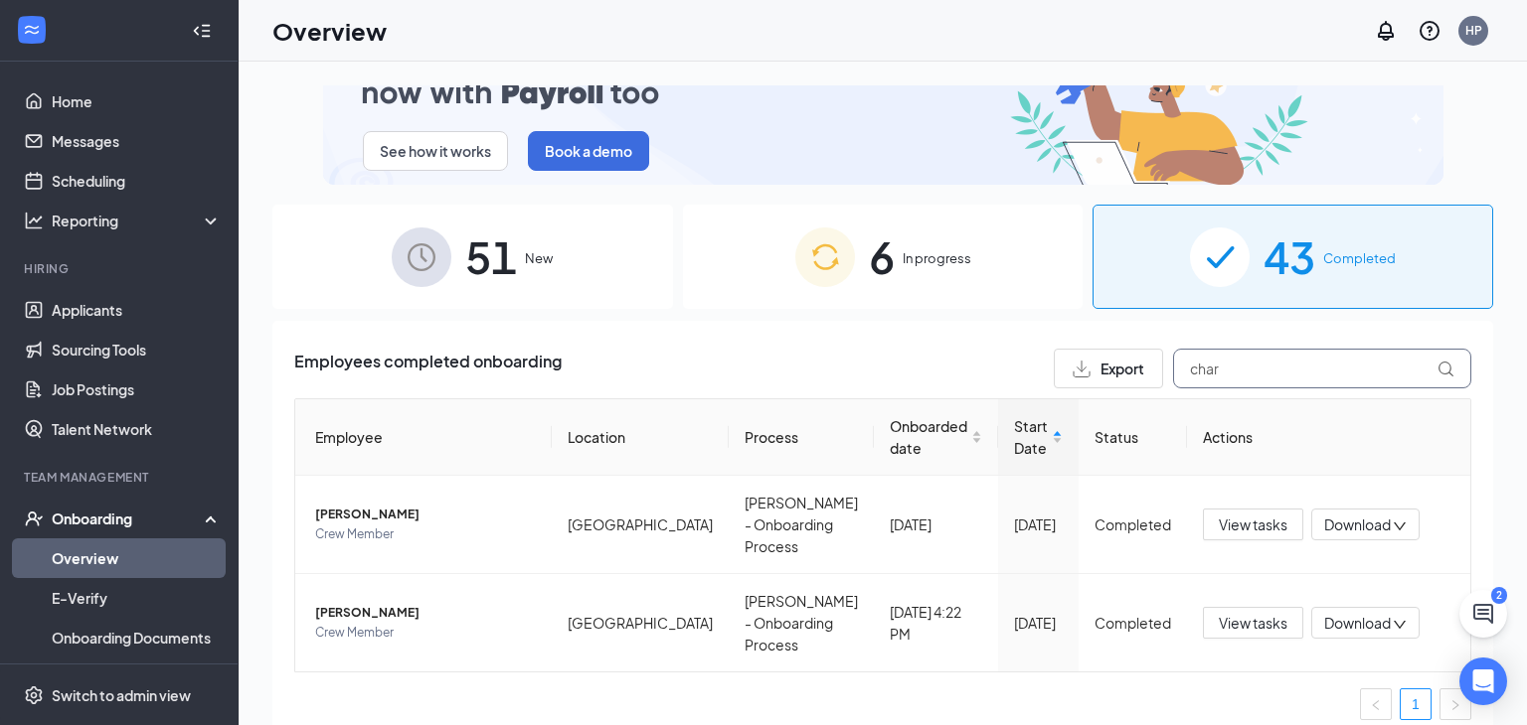
type input "char"
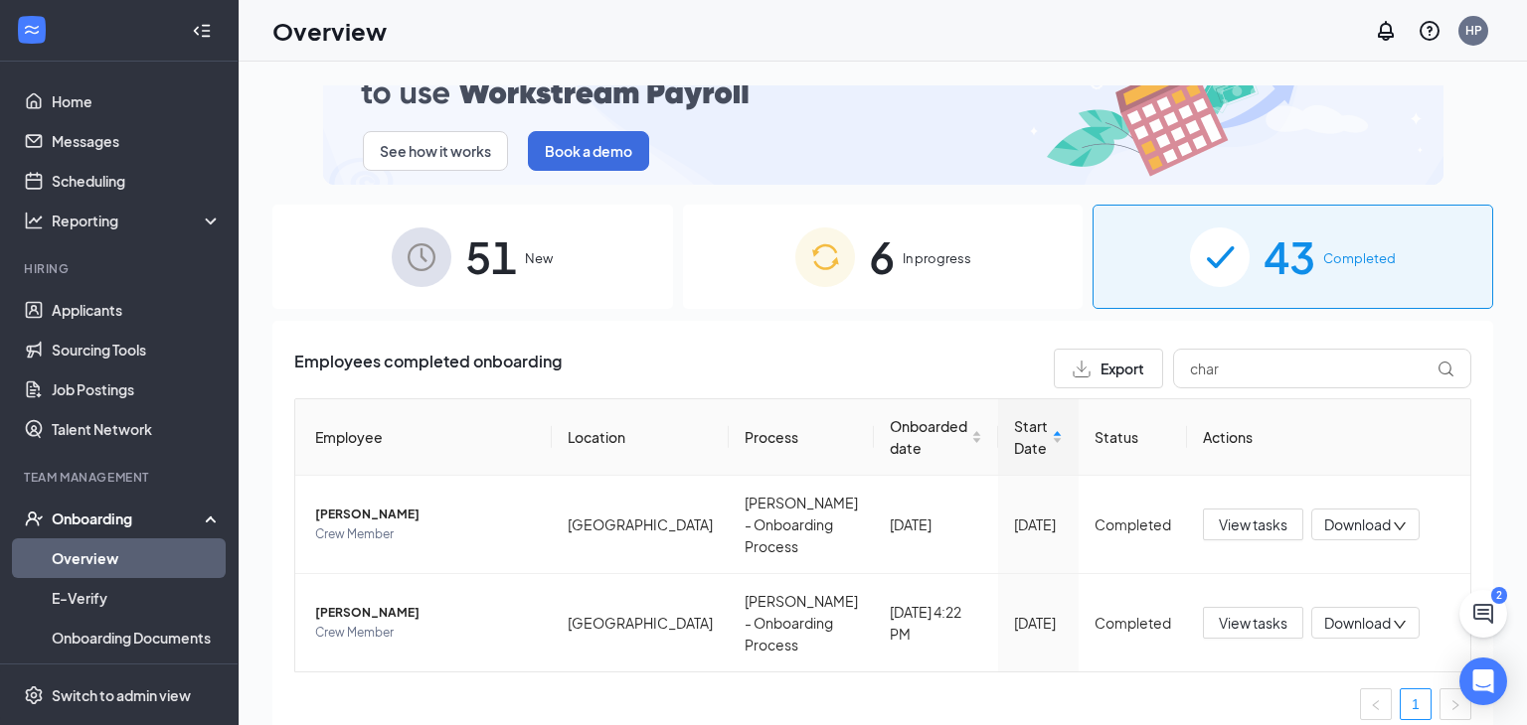
click at [953, 267] on span "In progress" at bounding box center [936, 258] width 69 height 20
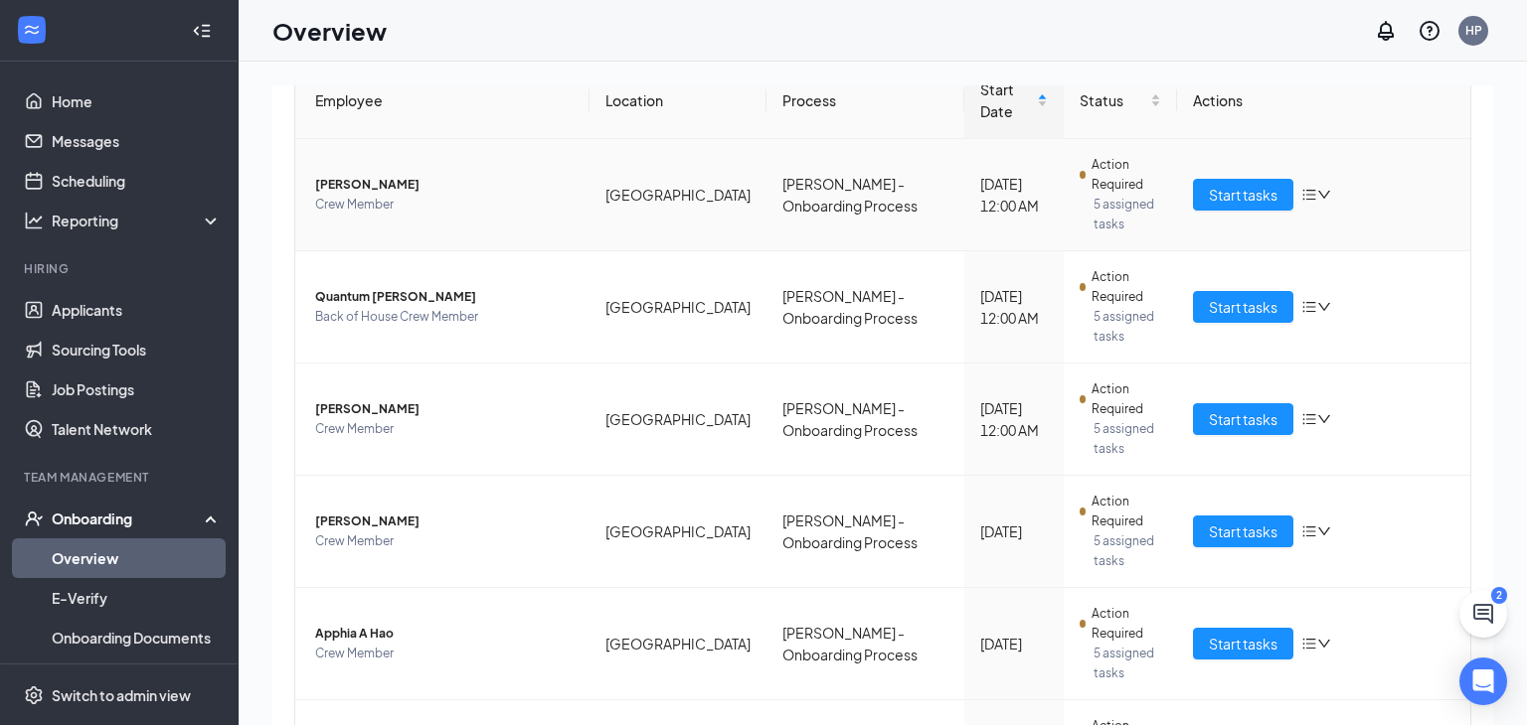
scroll to position [409, 0]
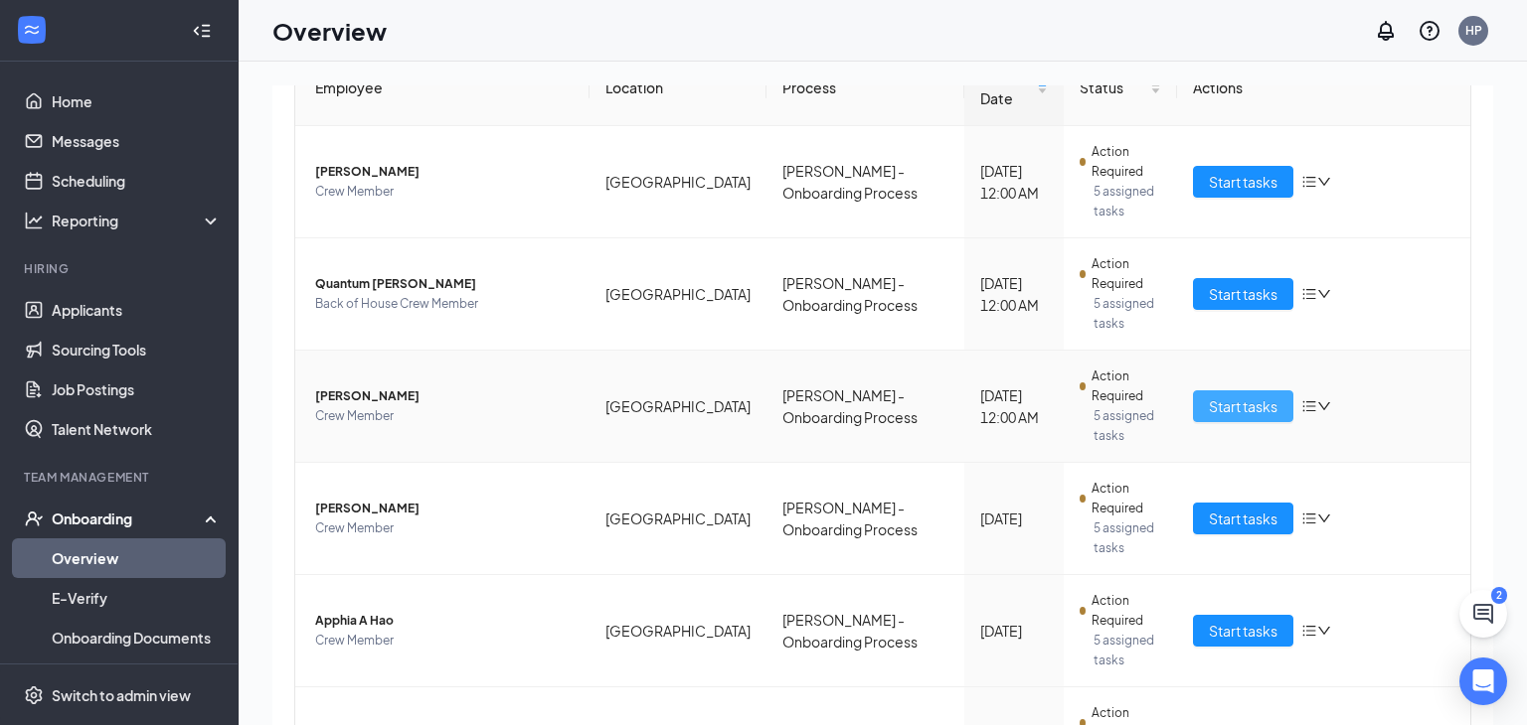
click at [1210, 396] on span "Start tasks" at bounding box center [1242, 407] width 69 height 22
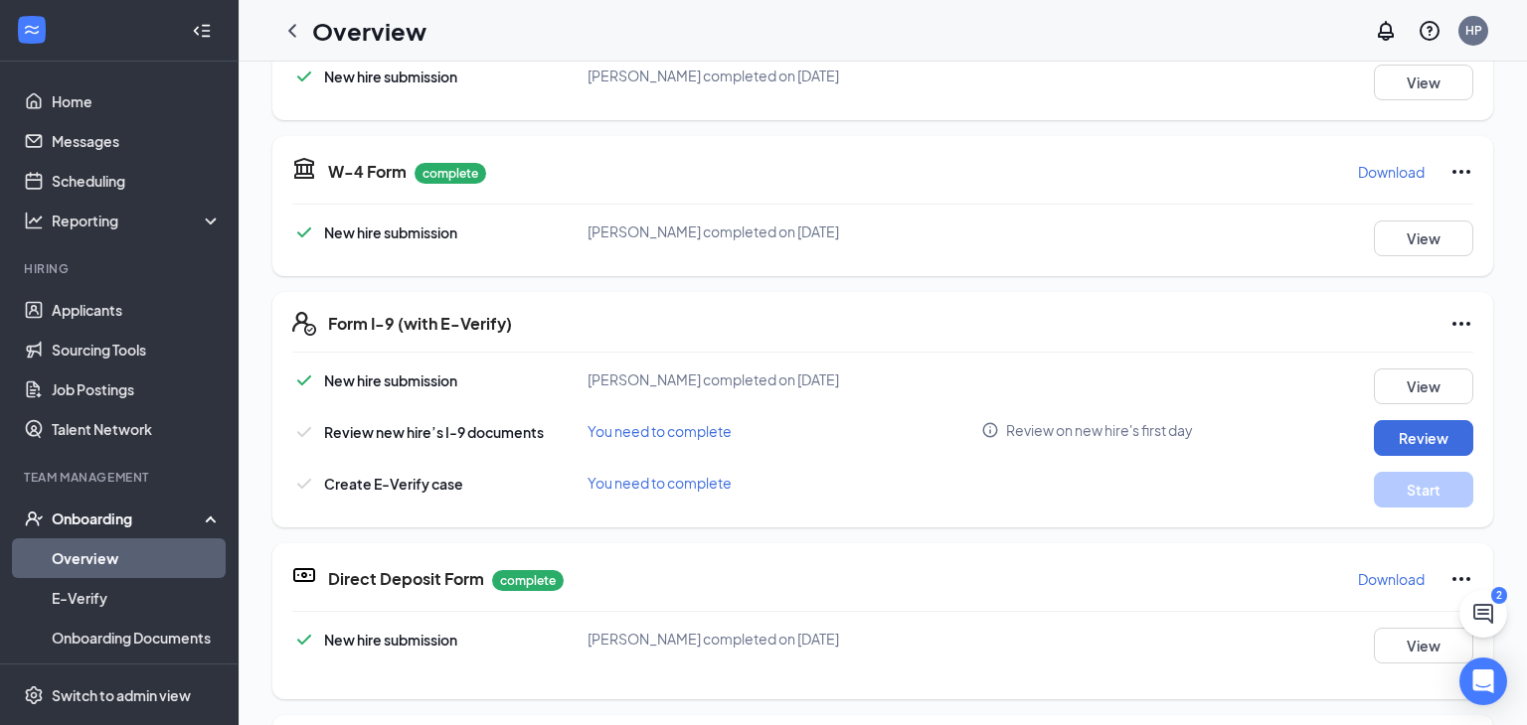
scroll to position [384, 0]
click at [1399, 421] on button "Review" at bounding box center [1422, 437] width 99 height 36
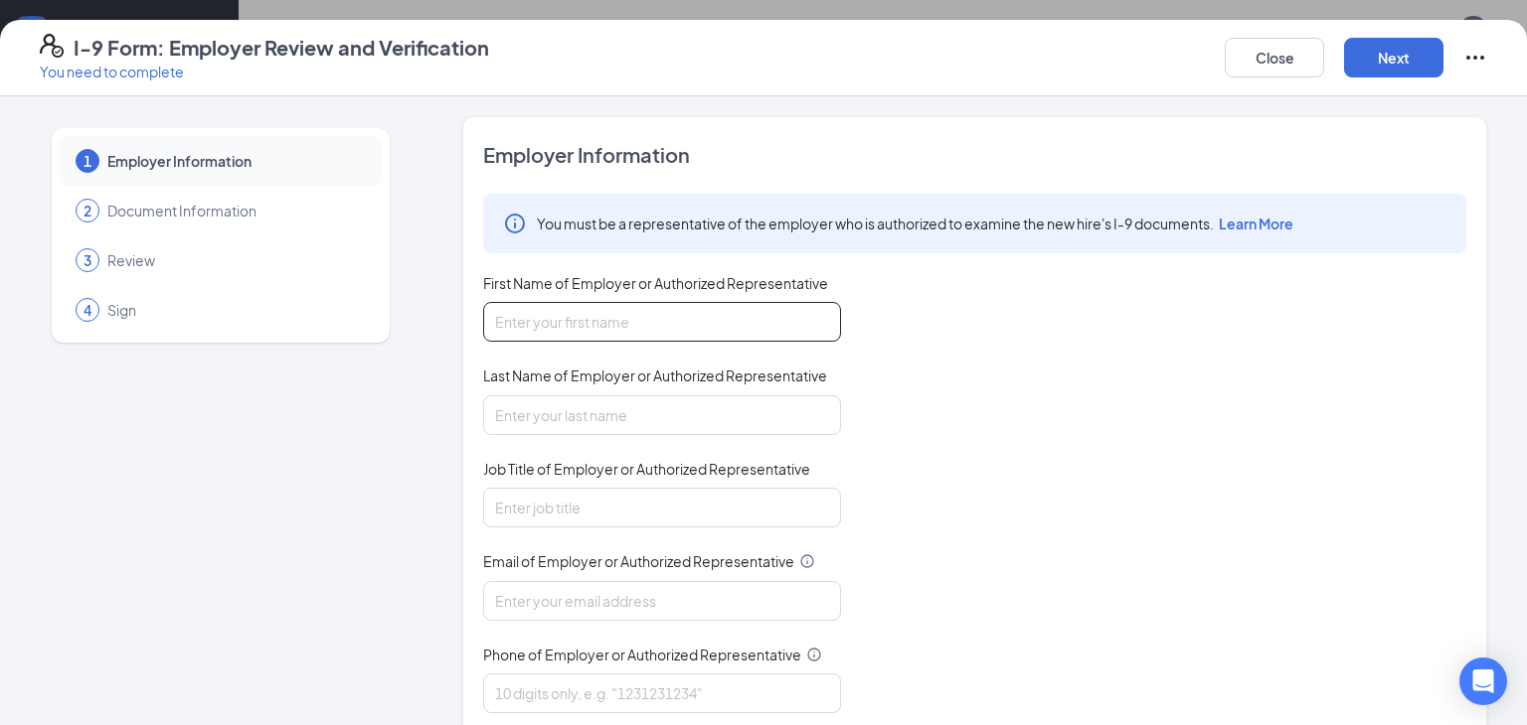
click at [625, 317] on input "First Name of Employer or Authorized Representative" at bounding box center [662, 322] width 358 height 40
type input "Hunter"
type input "Pace"
type input "Manager"
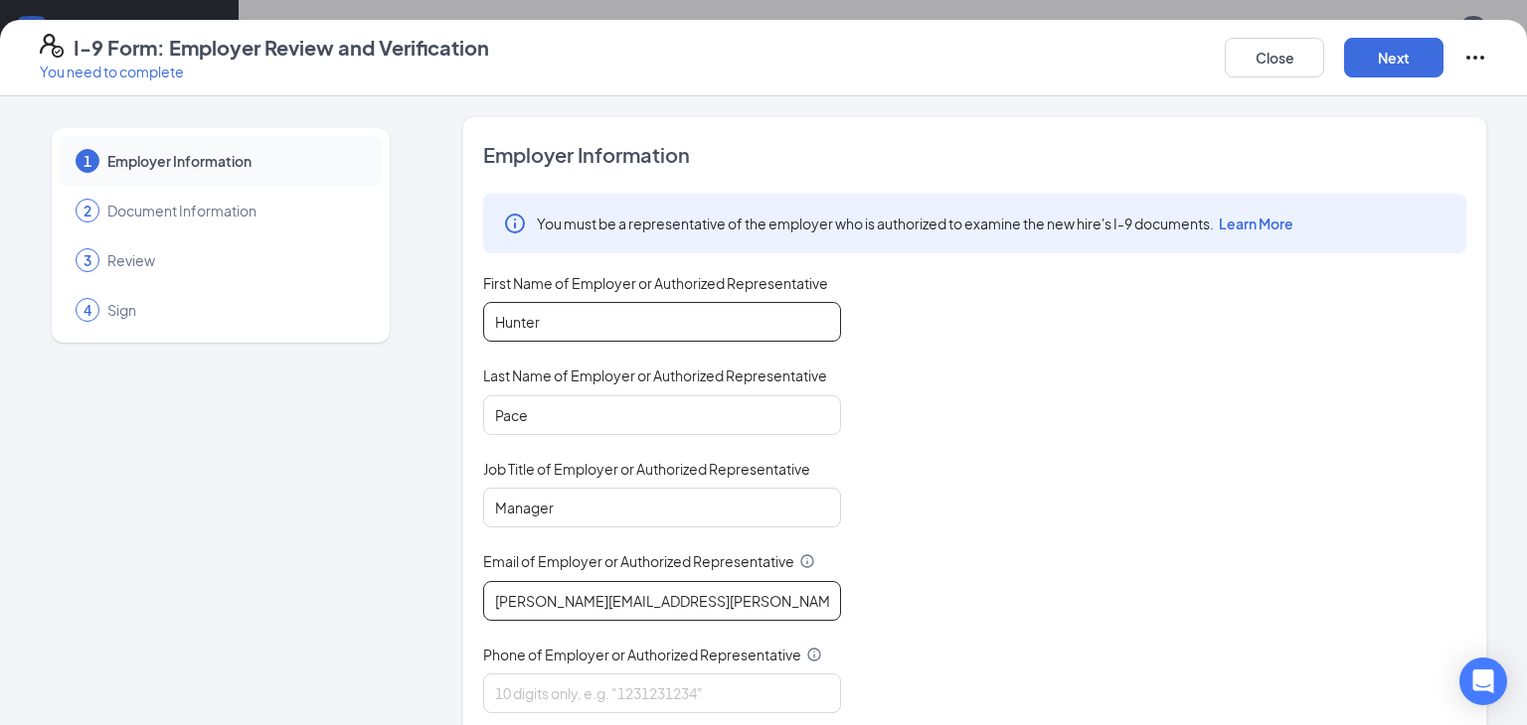
type input "[PERSON_NAME][EMAIL_ADDRESS][PERSON_NAME][DOMAIN_NAME]"
type input "8653046894"
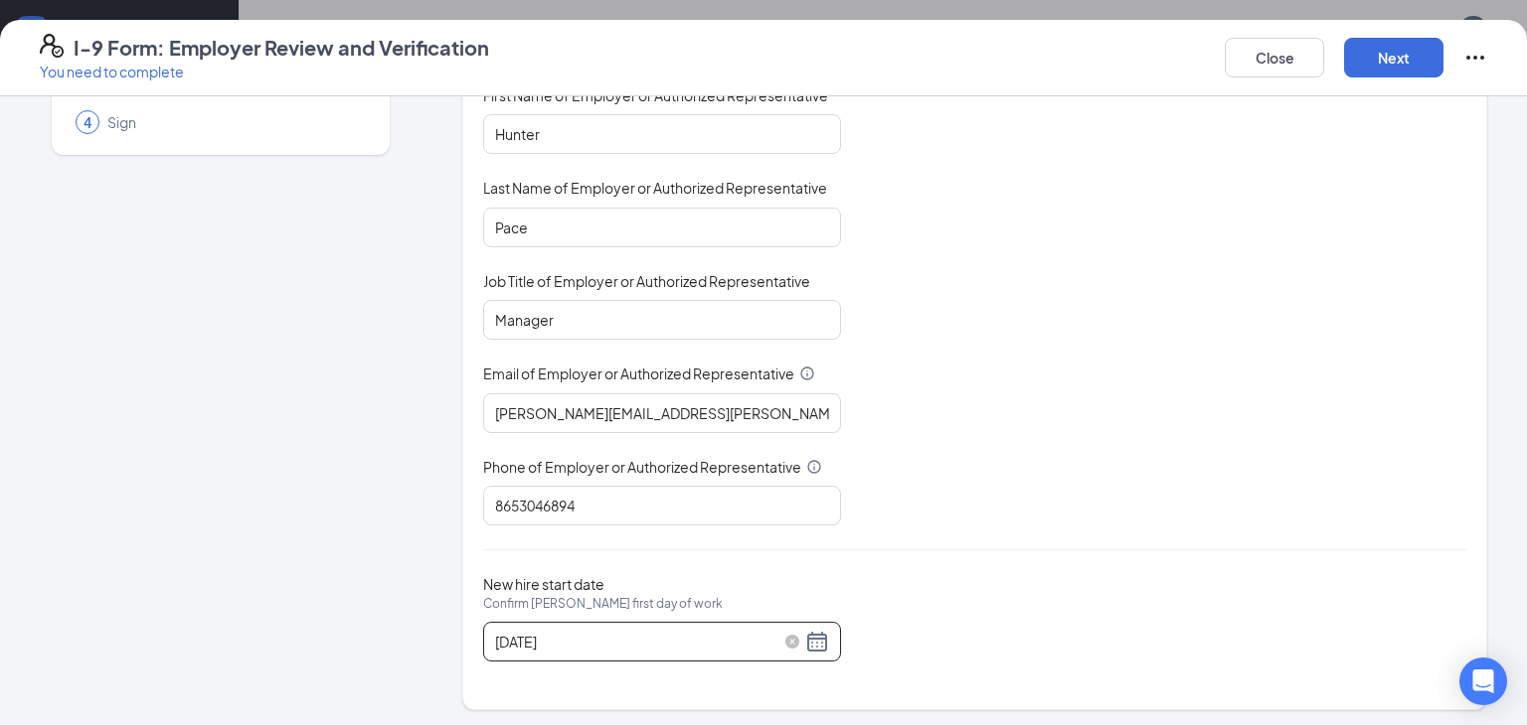
click at [813, 633] on div "[DATE]" at bounding box center [662, 642] width 334 height 24
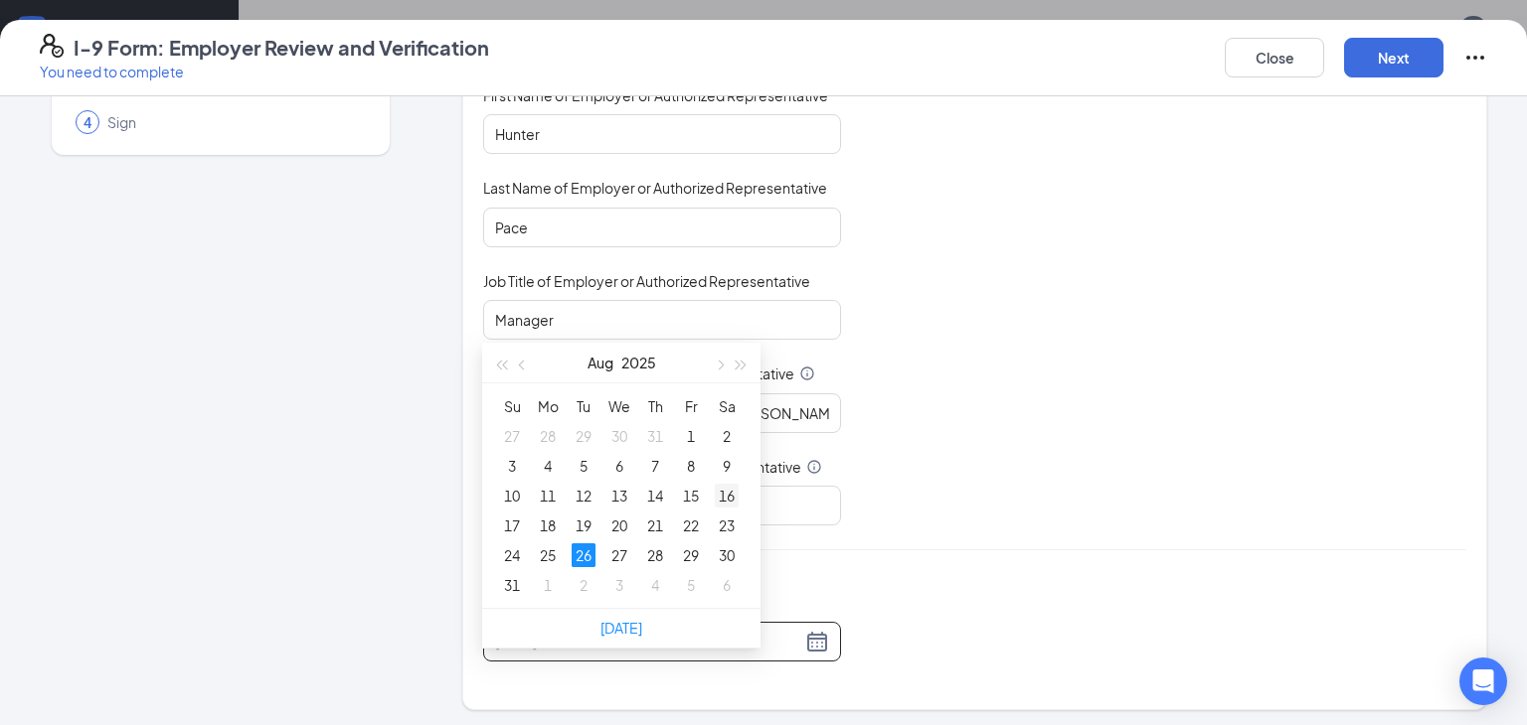
scroll to position [318, 0]
type input "[DATE]"
click at [693, 552] on div "29" at bounding box center [691, 555] width 24 height 24
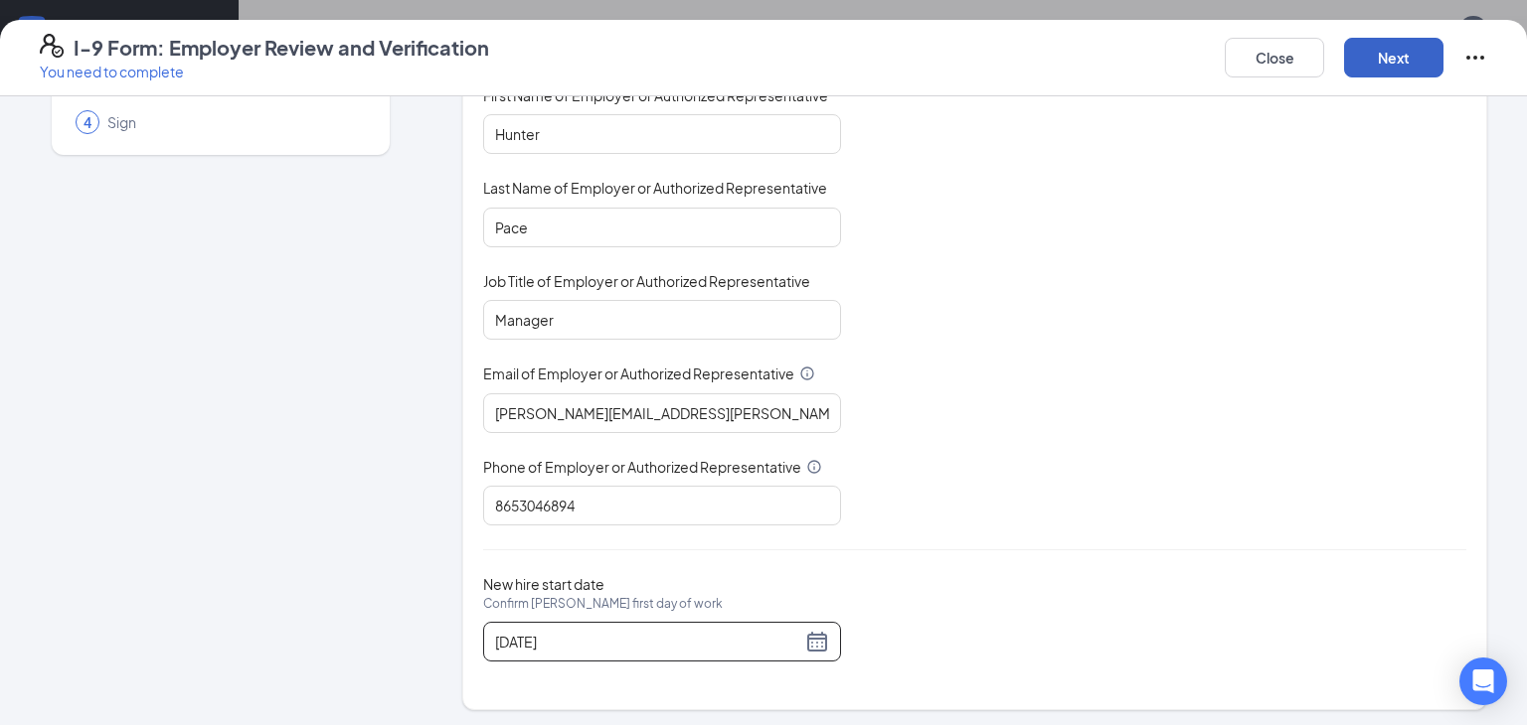
click at [1409, 69] on button "Next" at bounding box center [1393, 58] width 99 height 40
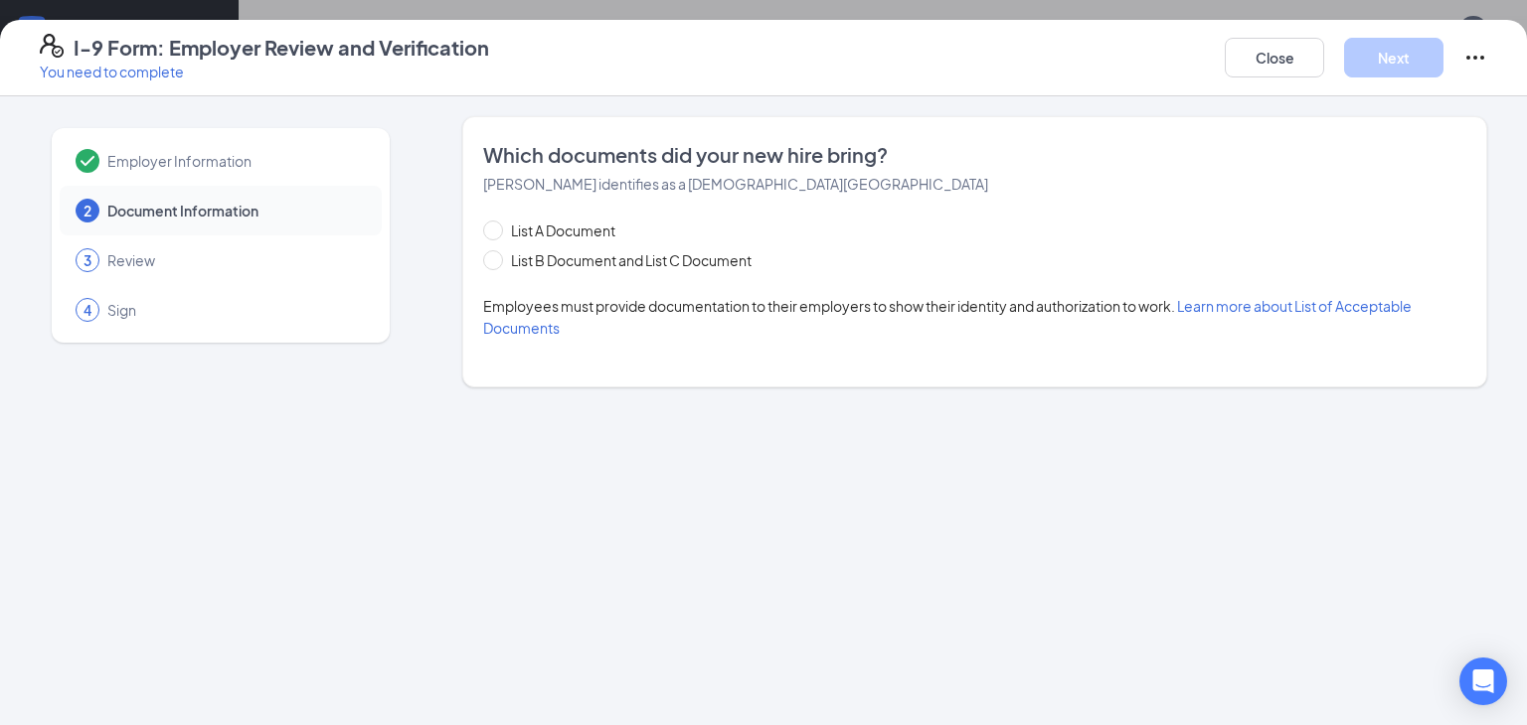
scroll to position [0, 0]
click at [500, 230] on span at bounding box center [493, 231] width 20 height 20
click at [497, 230] on input "List A Document" at bounding box center [490, 228] width 14 height 14
radio input "true"
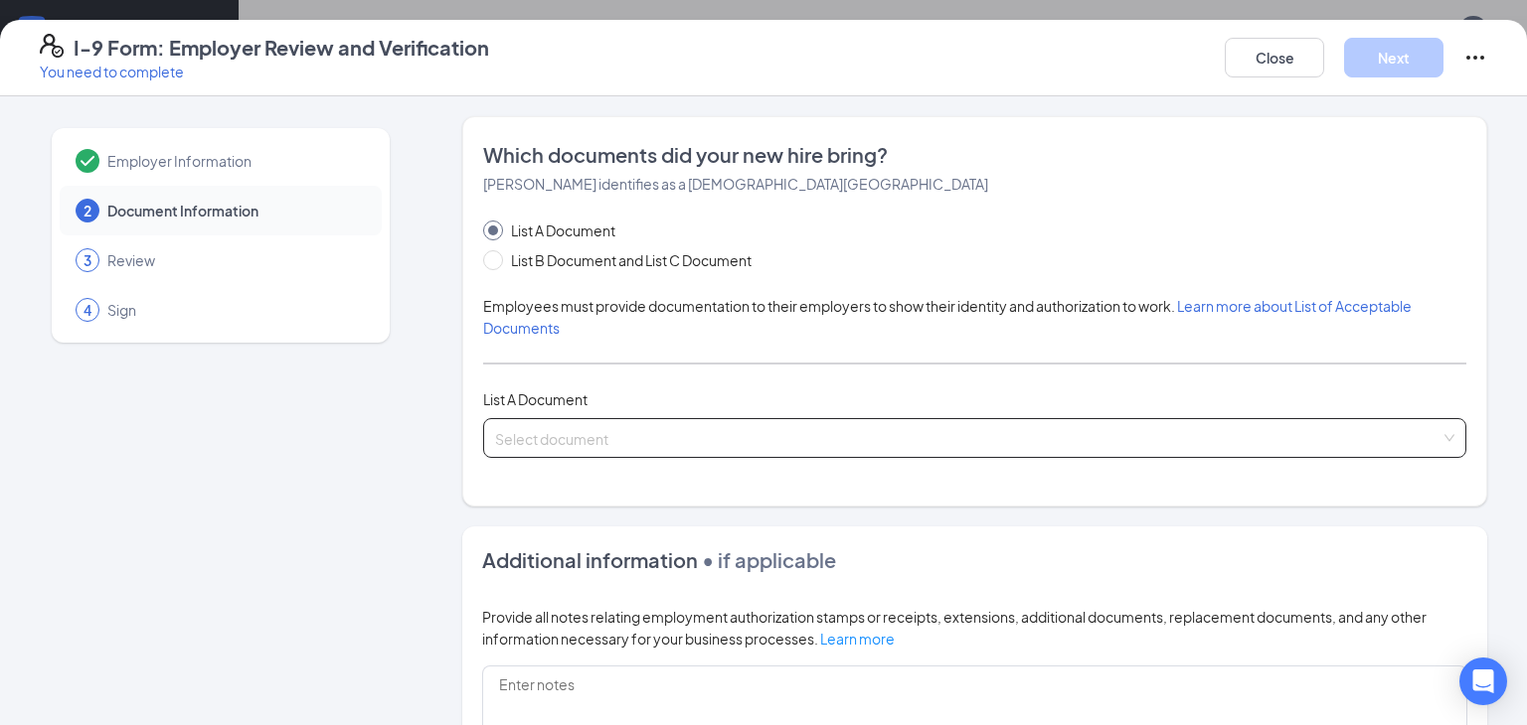
click at [601, 426] on input "search" at bounding box center [967, 434] width 945 height 30
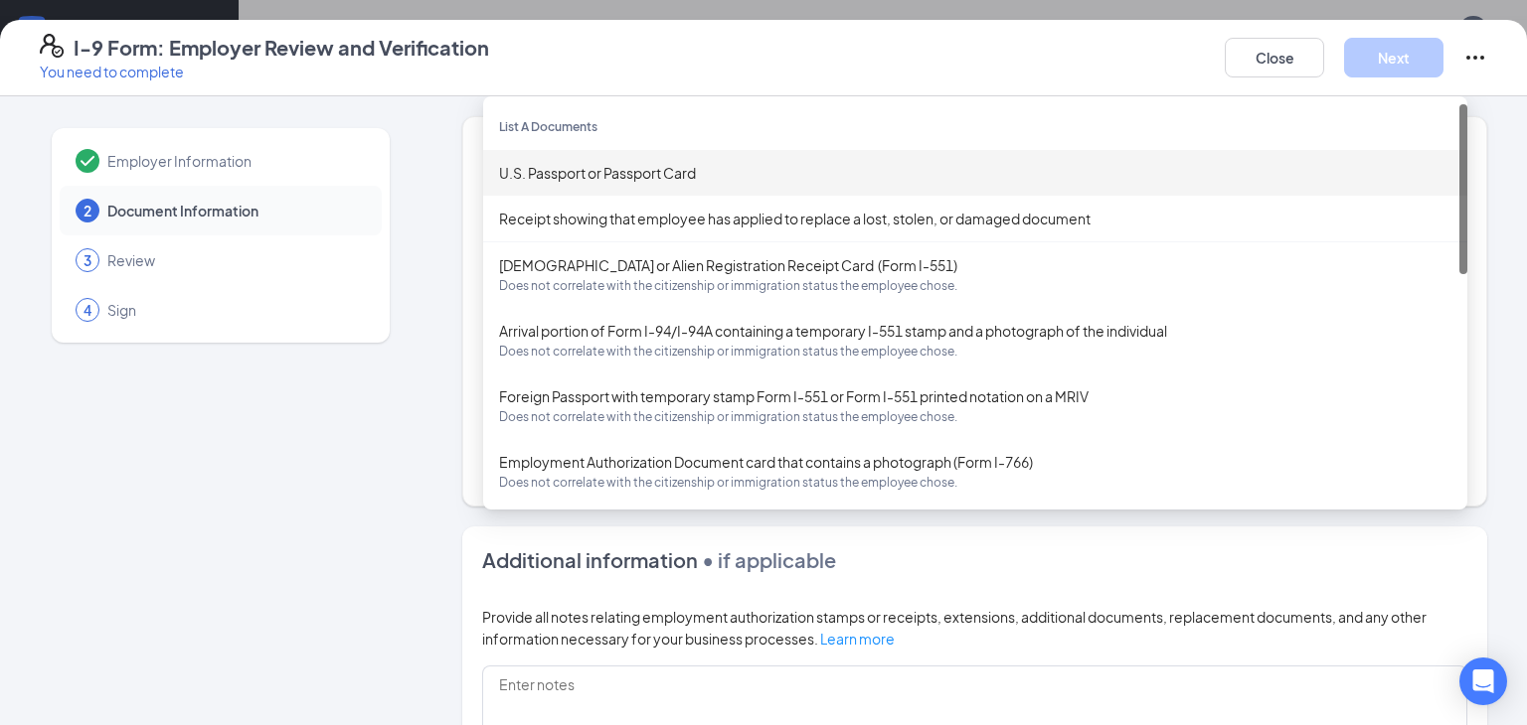
click at [714, 176] on div "U.S. Passport or Passport Card" at bounding box center [975, 173] width 952 height 22
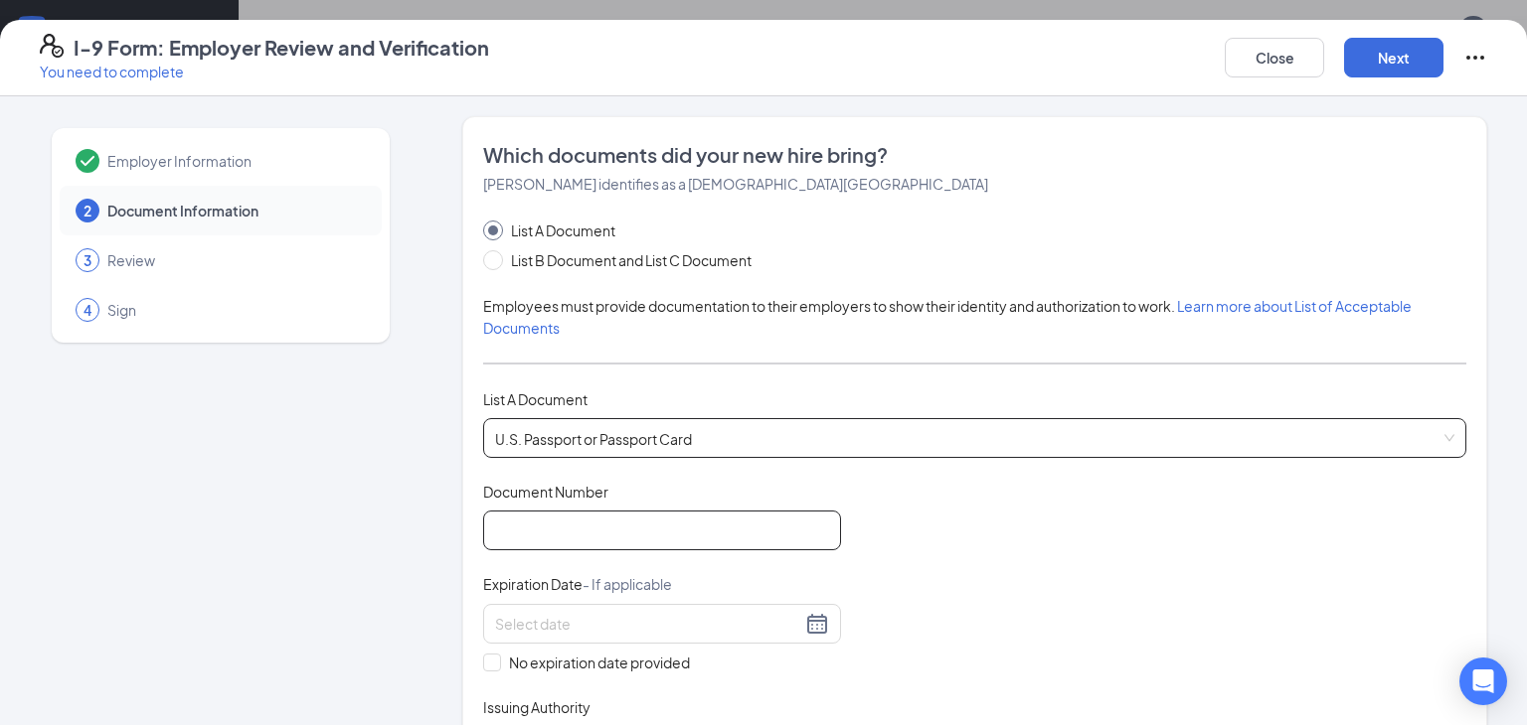
click at [634, 532] on input "Document Number" at bounding box center [662, 531] width 358 height 40
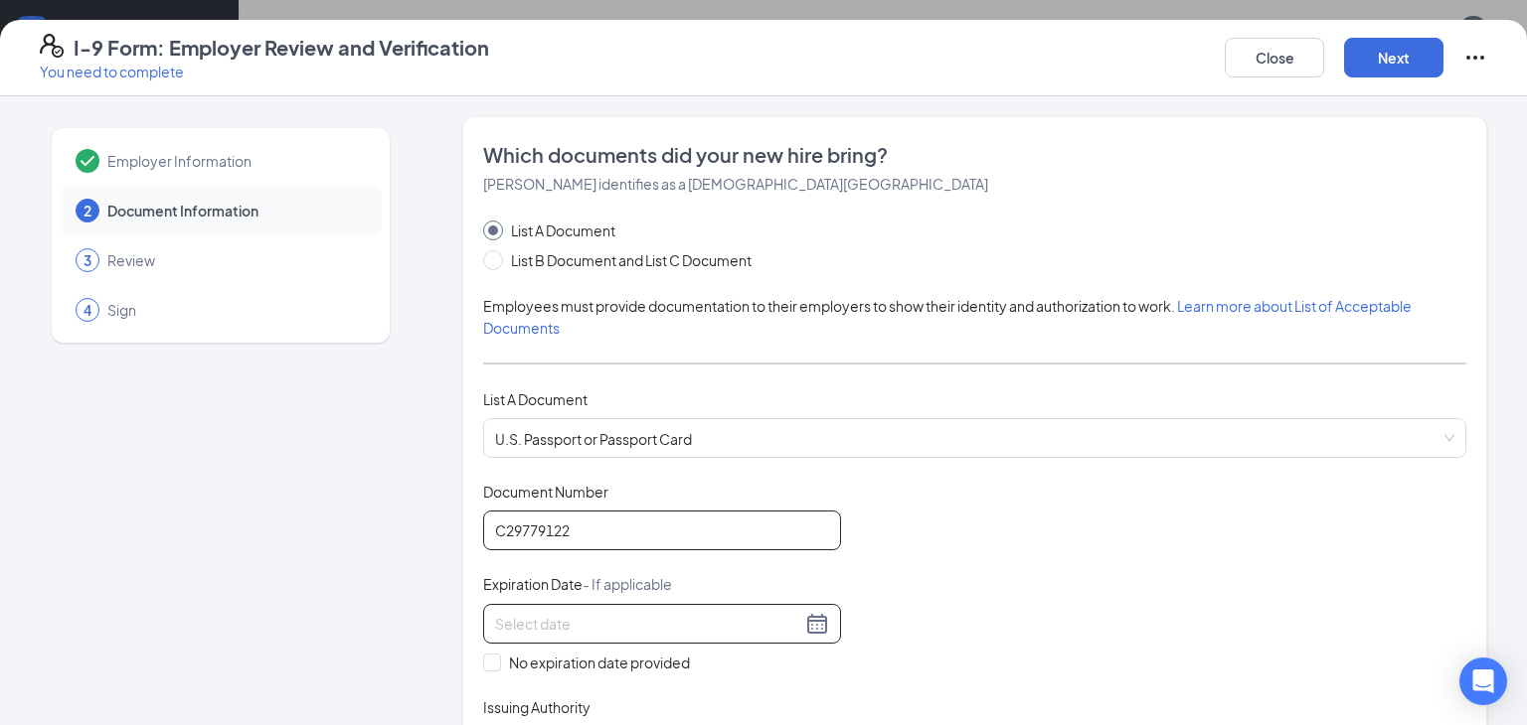
type input "C29779122"
click at [813, 621] on div at bounding box center [662, 624] width 334 height 24
click at [736, 666] on span "button" at bounding box center [741, 668] width 10 height 10
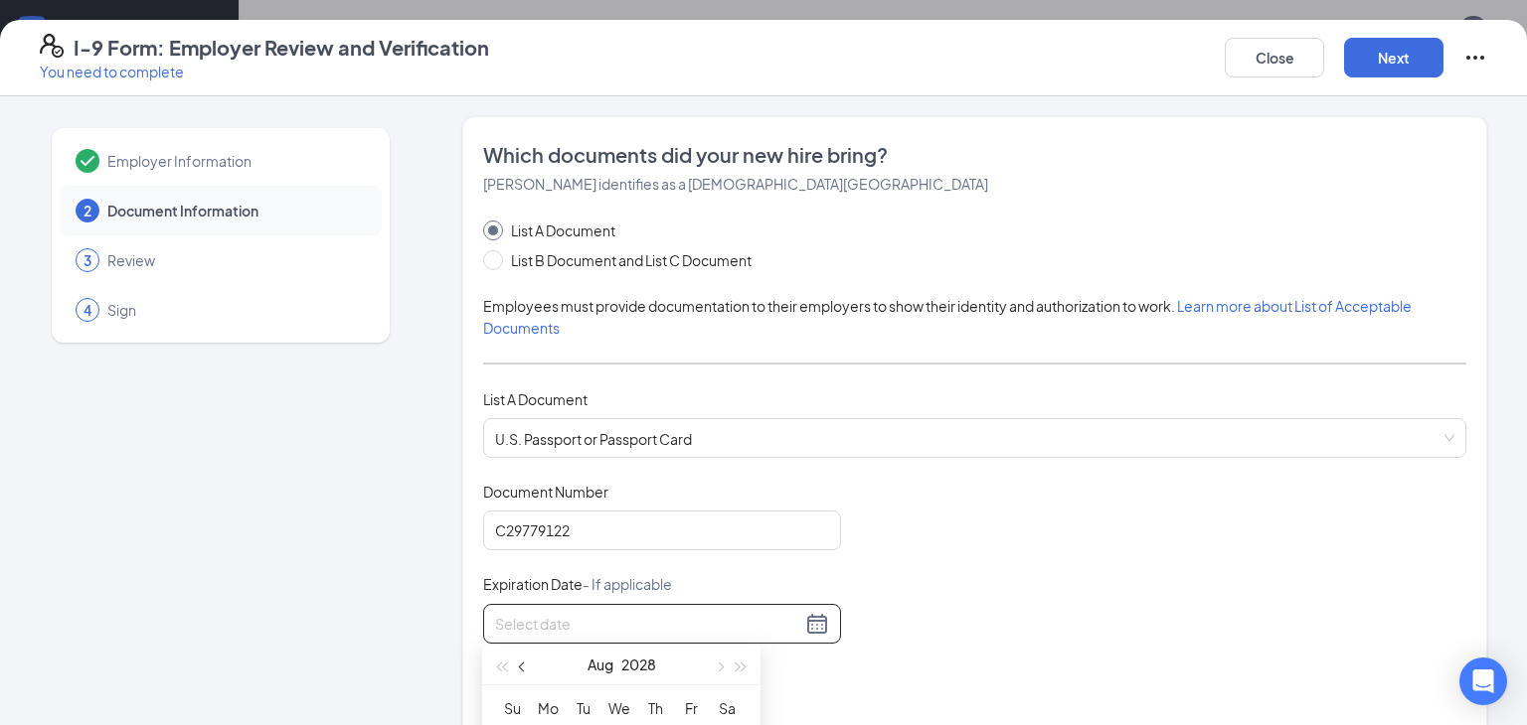
click at [520, 667] on span "button" at bounding box center [524, 668] width 10 height 10
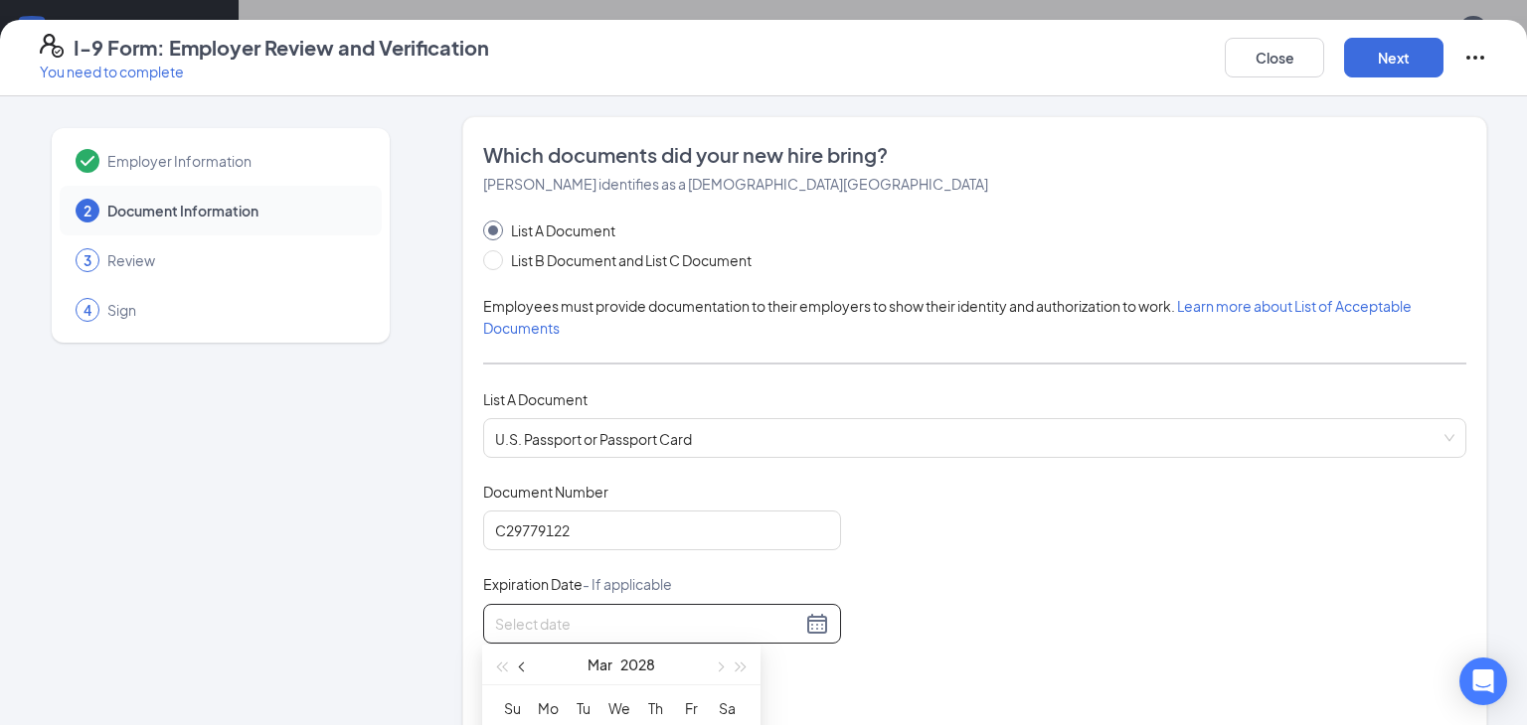
click at [520, 667] on span "button" at bounding box center [524, 668] width 10 height 10
click at [722, 667] on span "button" at bounding box center [719, 668] width 10 height 10
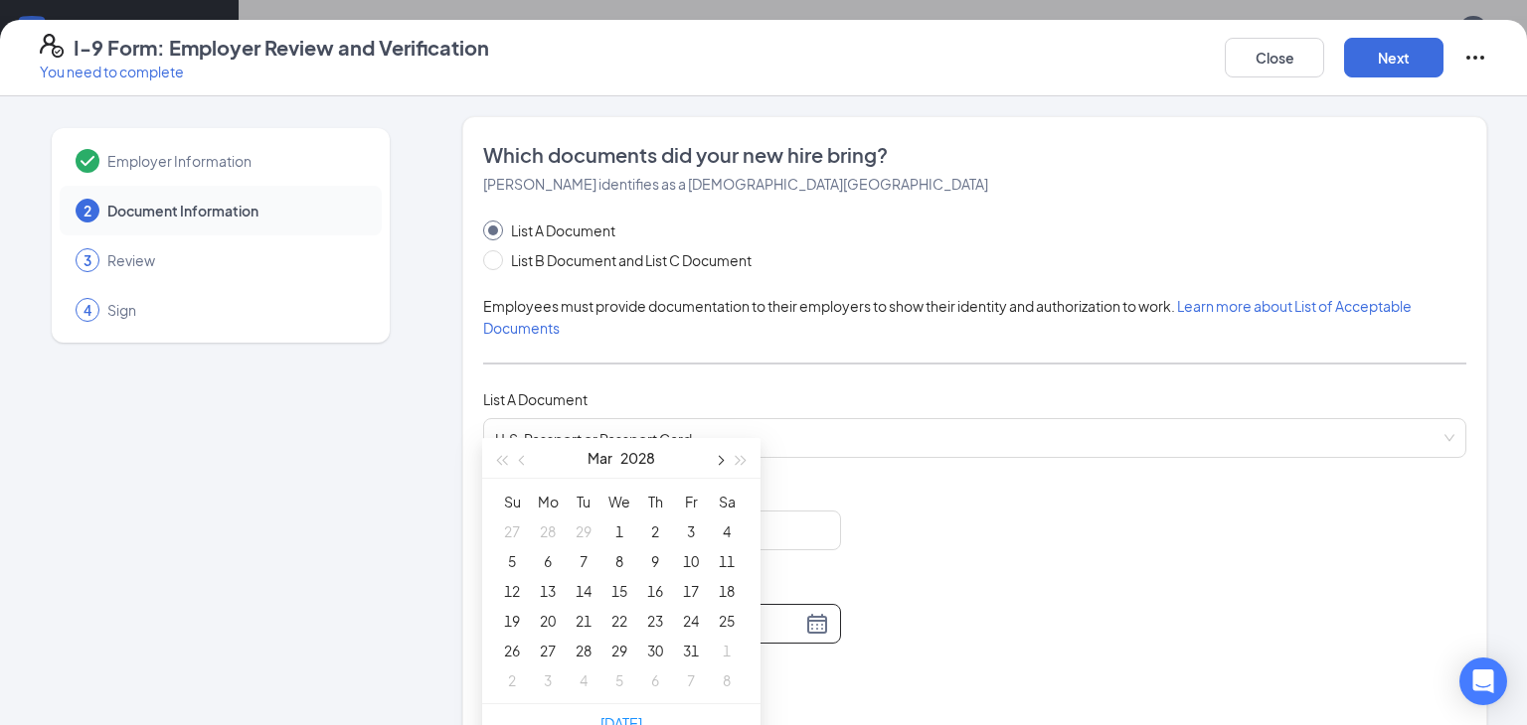
scroll to position [532, 0]
type input "[DATE]"
click at [544, 611] on div "20" at bounding box center [548, 614] width 24 height 24
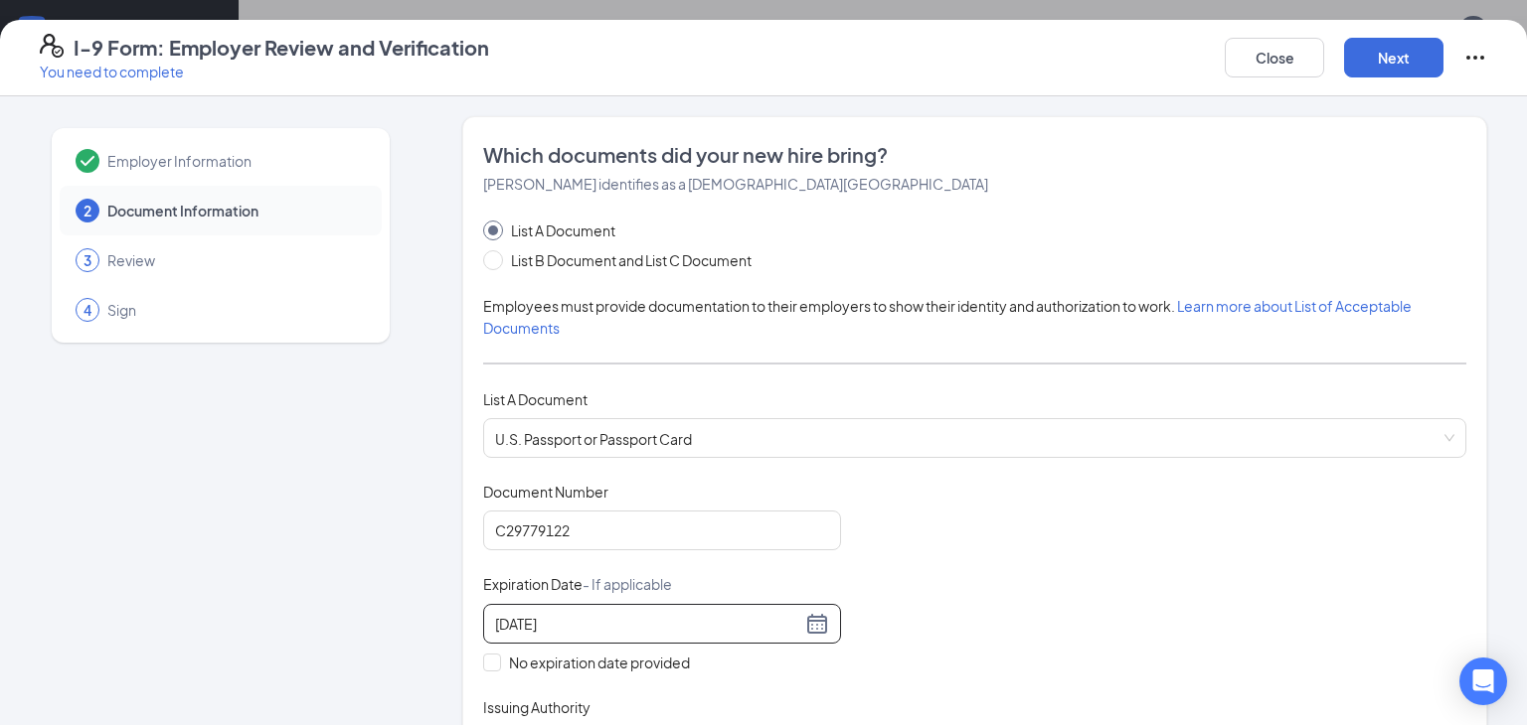
scroll to position [134, 0]
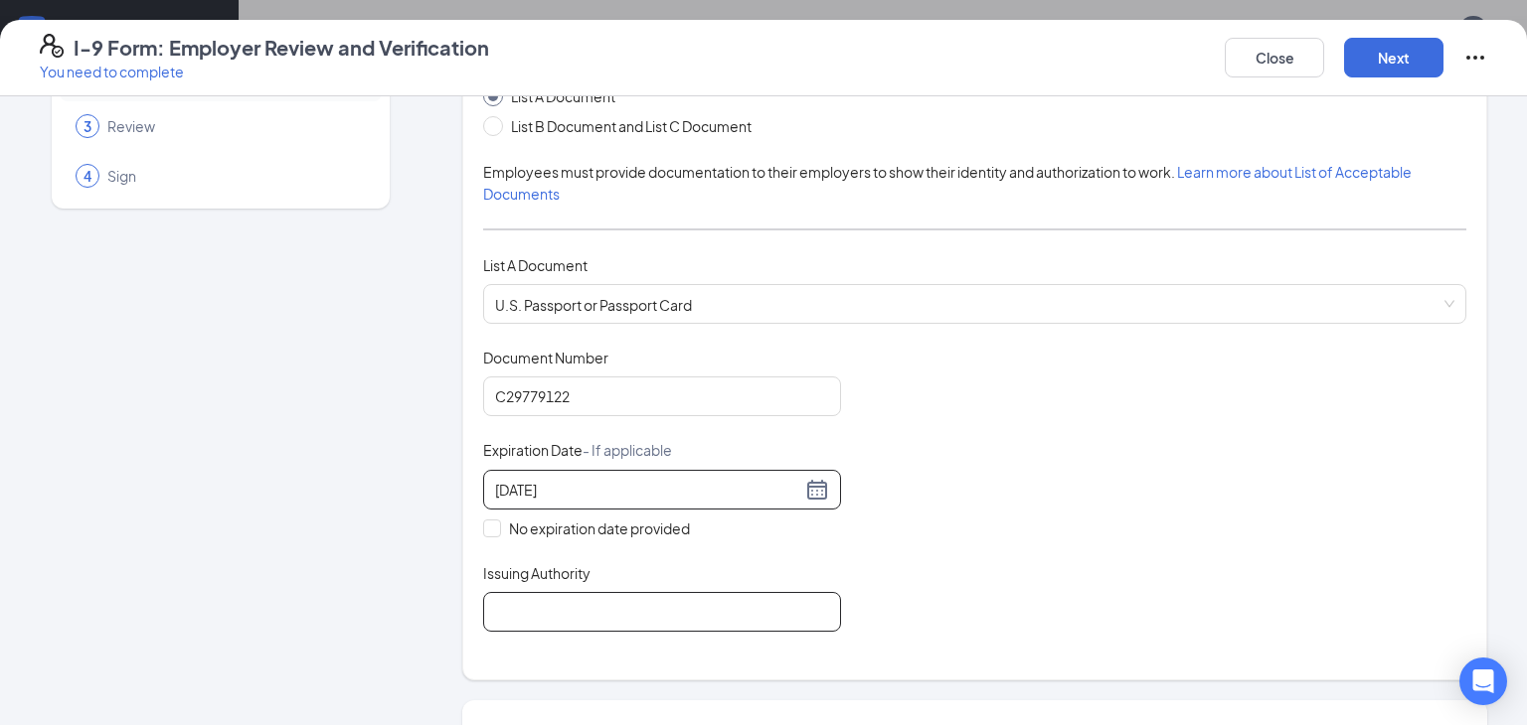
click at [574, 615] on input "Issuing Authority" at bounding box center [662, 612] width 358 height 40
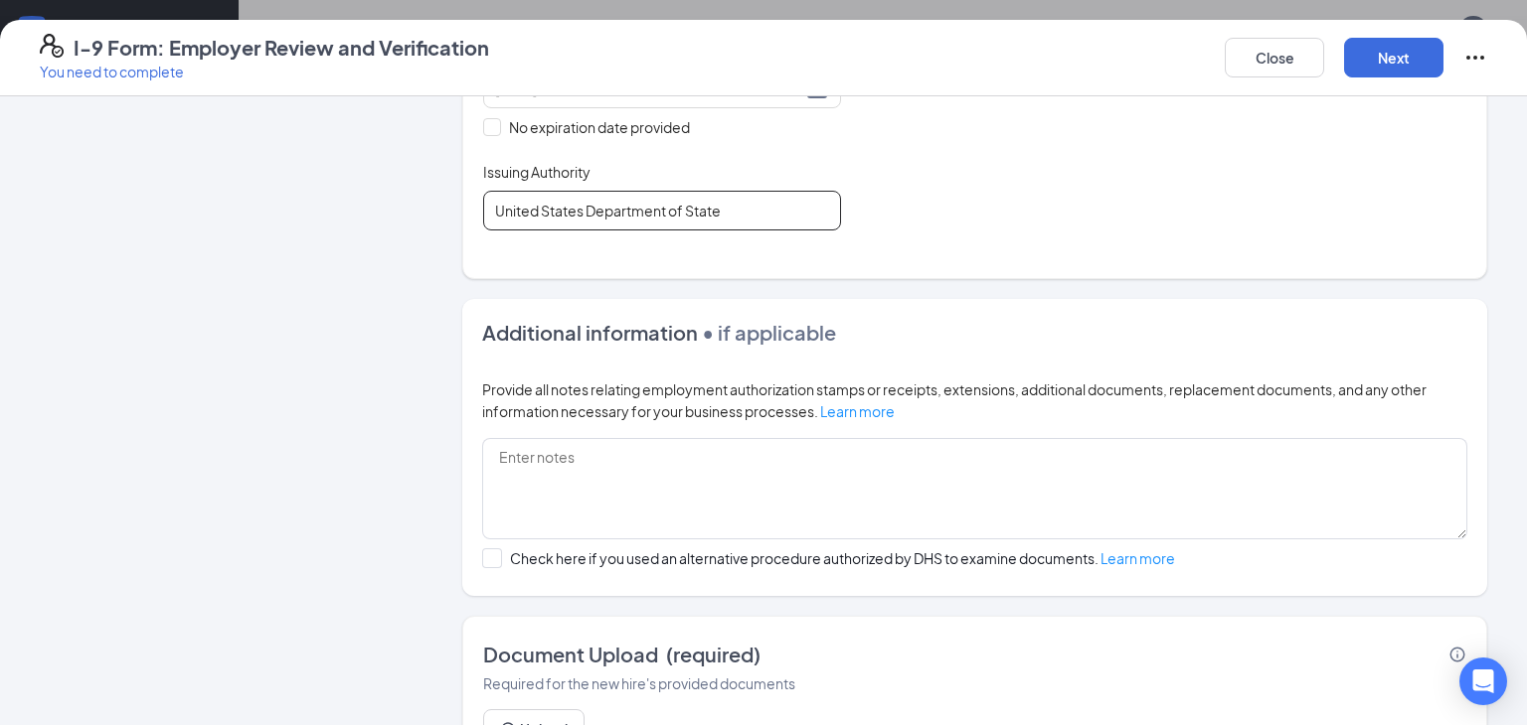
scroll to position [636, 0]
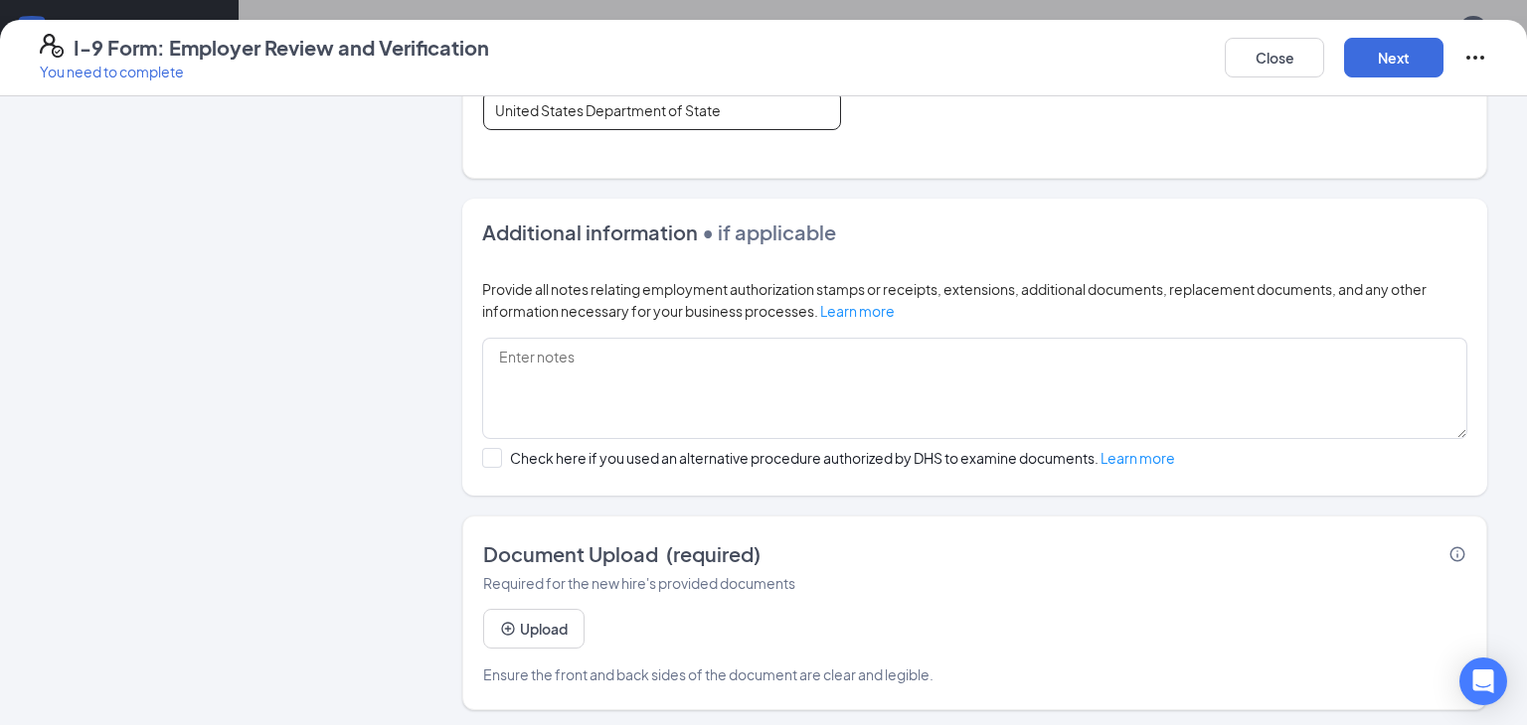
type input "United States Department of State"
click at [525, 623] on button "Upload" at bounding box center [533, 629] width 101 height 40
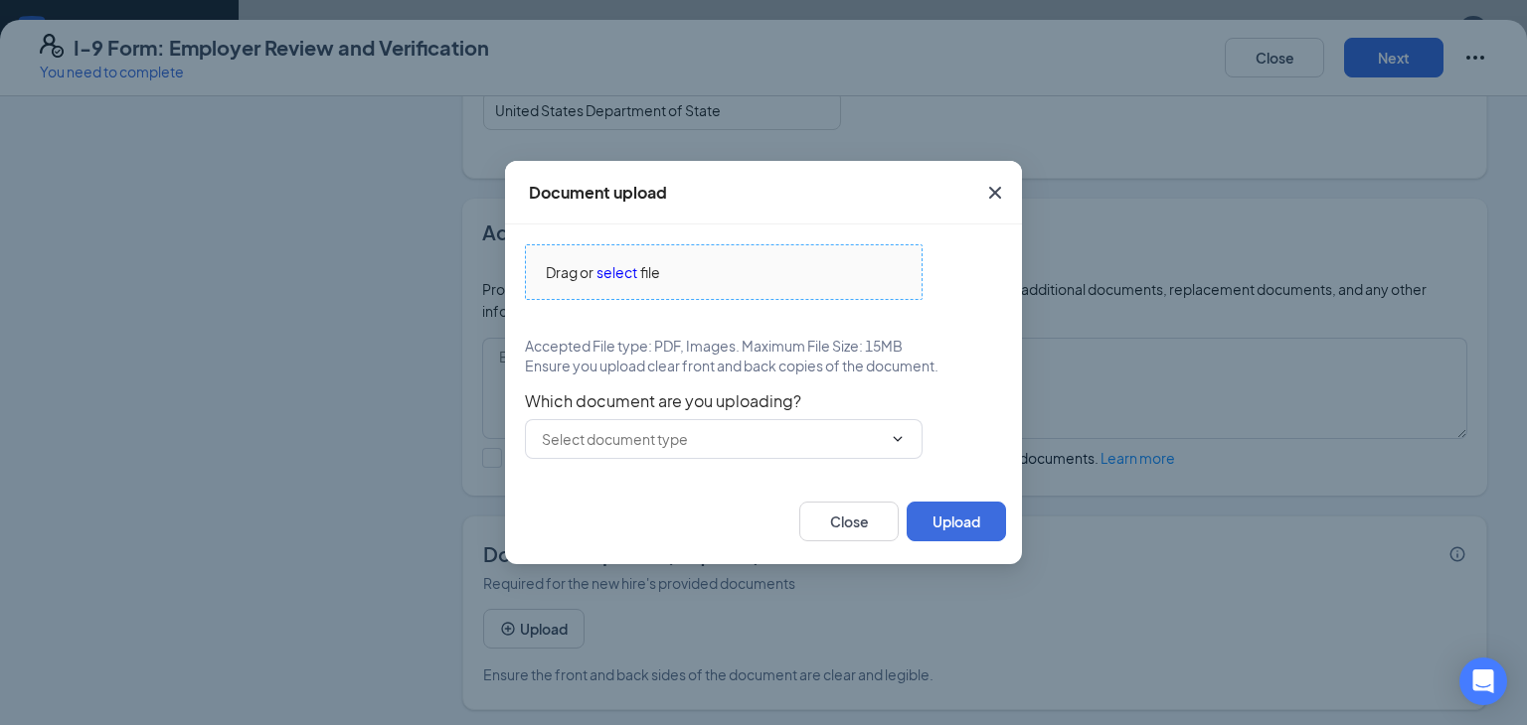
click at [635, 268] on span "select" at bounding box center [616, 272] width 41 height 22
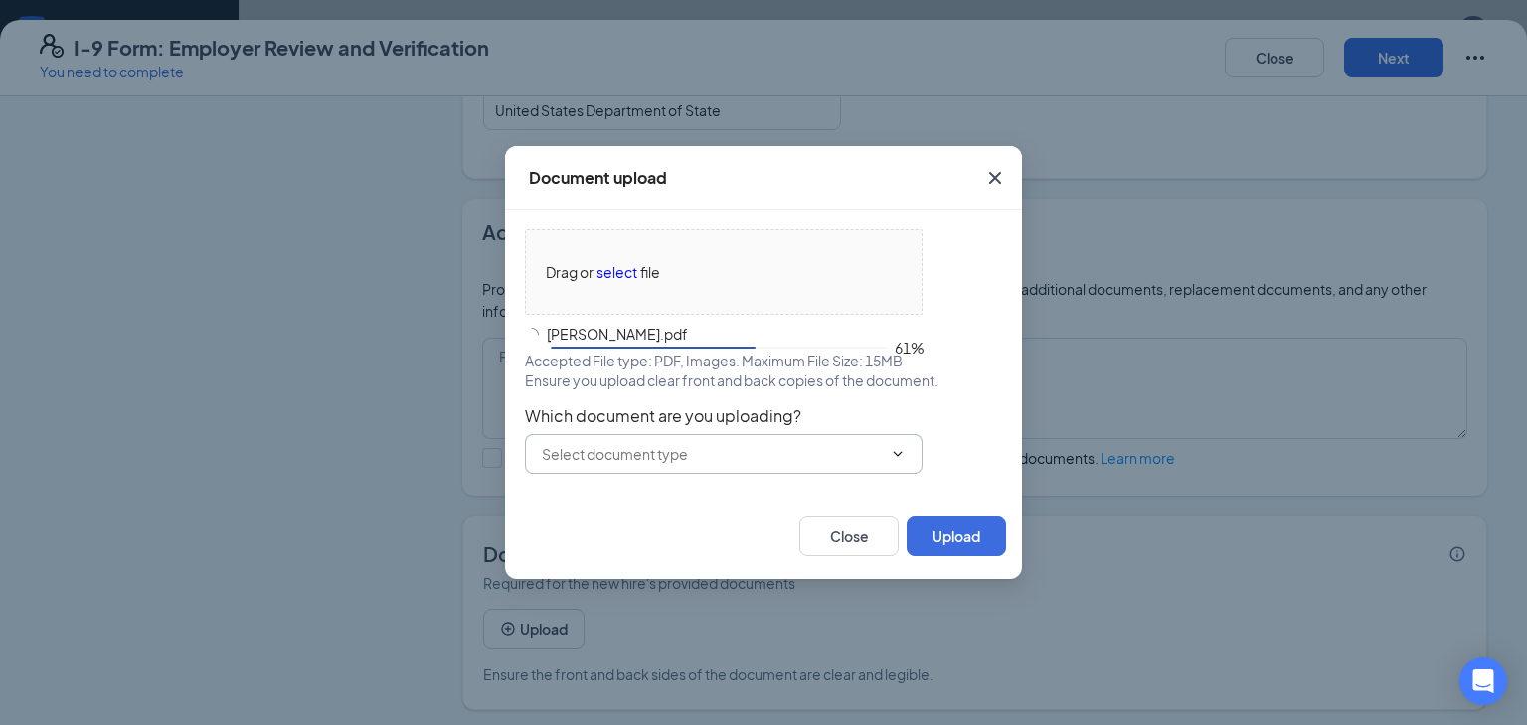
click at [746, 440] on span at bounding box center [724, 454] width 398 height 40
click at [720, 490] on div "U.S. Passport or Passport Card" at bounding box center [639, 500] width 197 height 22
type input "U.S. Passport or Passport Card"
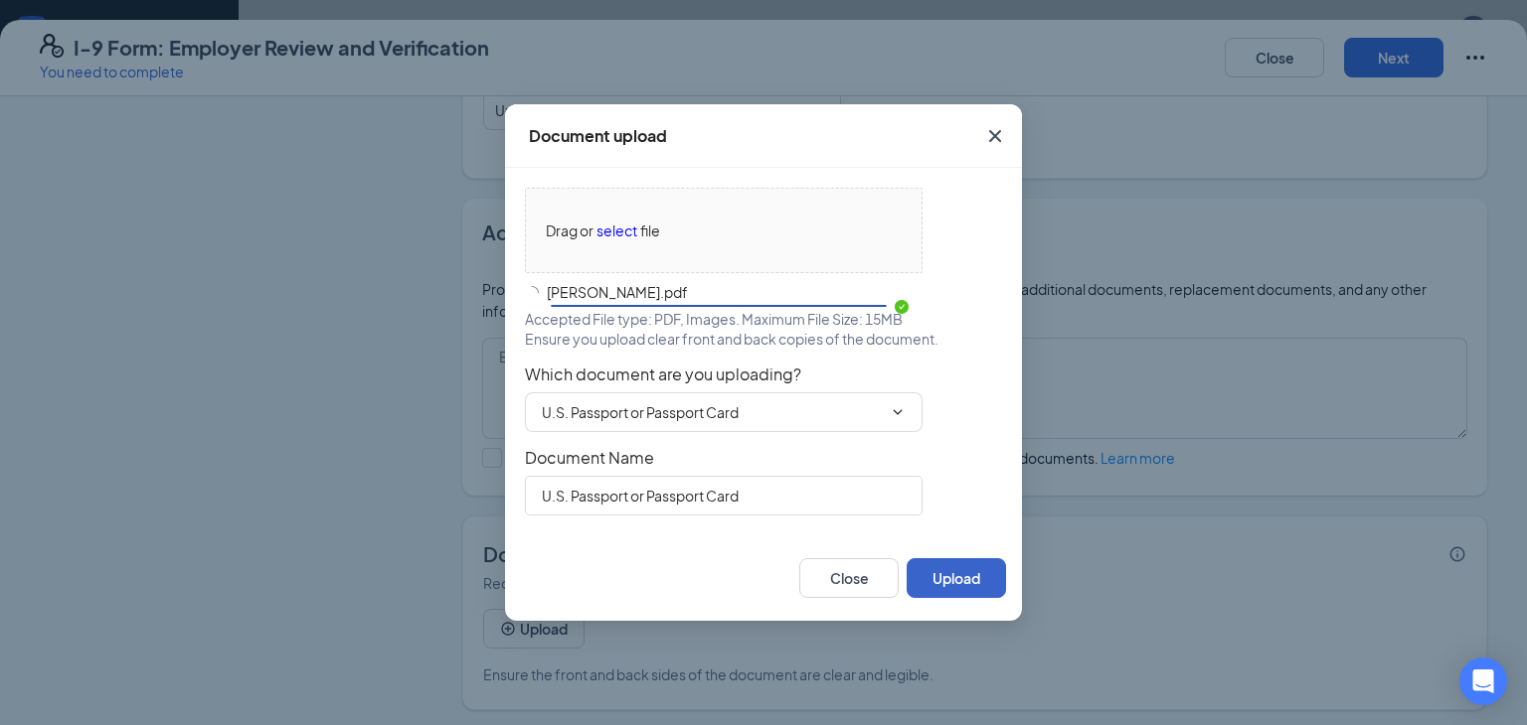
click at [942, 571] on button "Upload" at bounding box center [955, 579] width 99 height 40
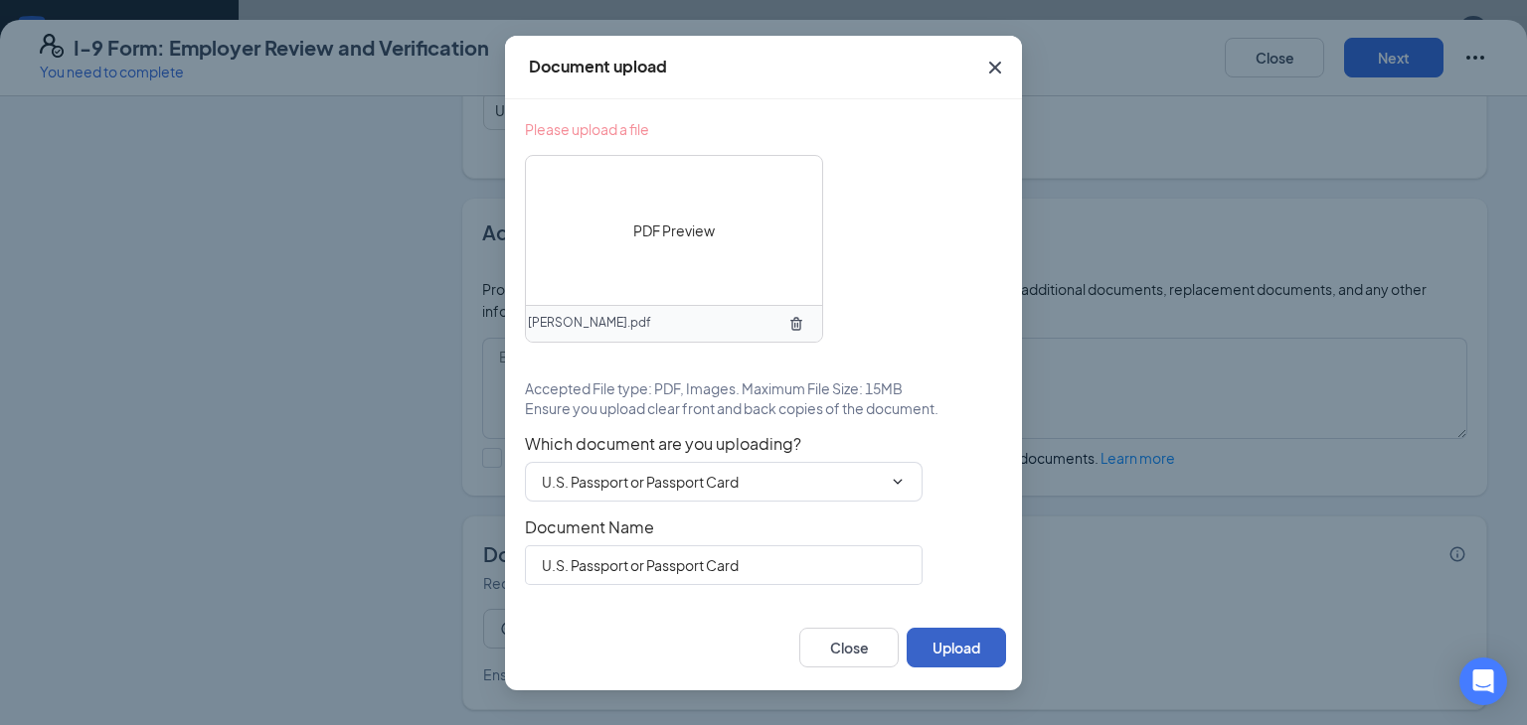
click at [960, 634] on button "Upload" at bounding box center [955, 648] width 99 height 40
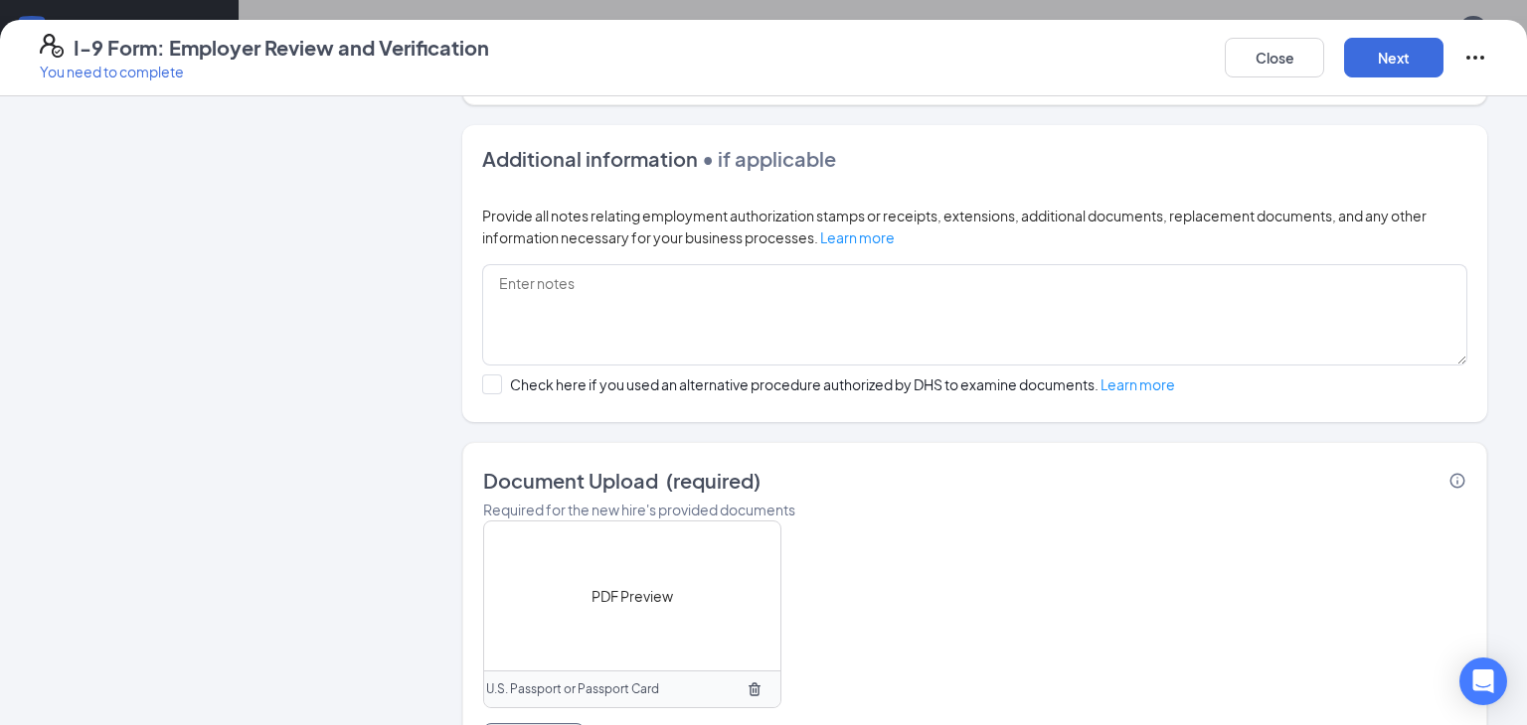
scroll to position [824, 0]
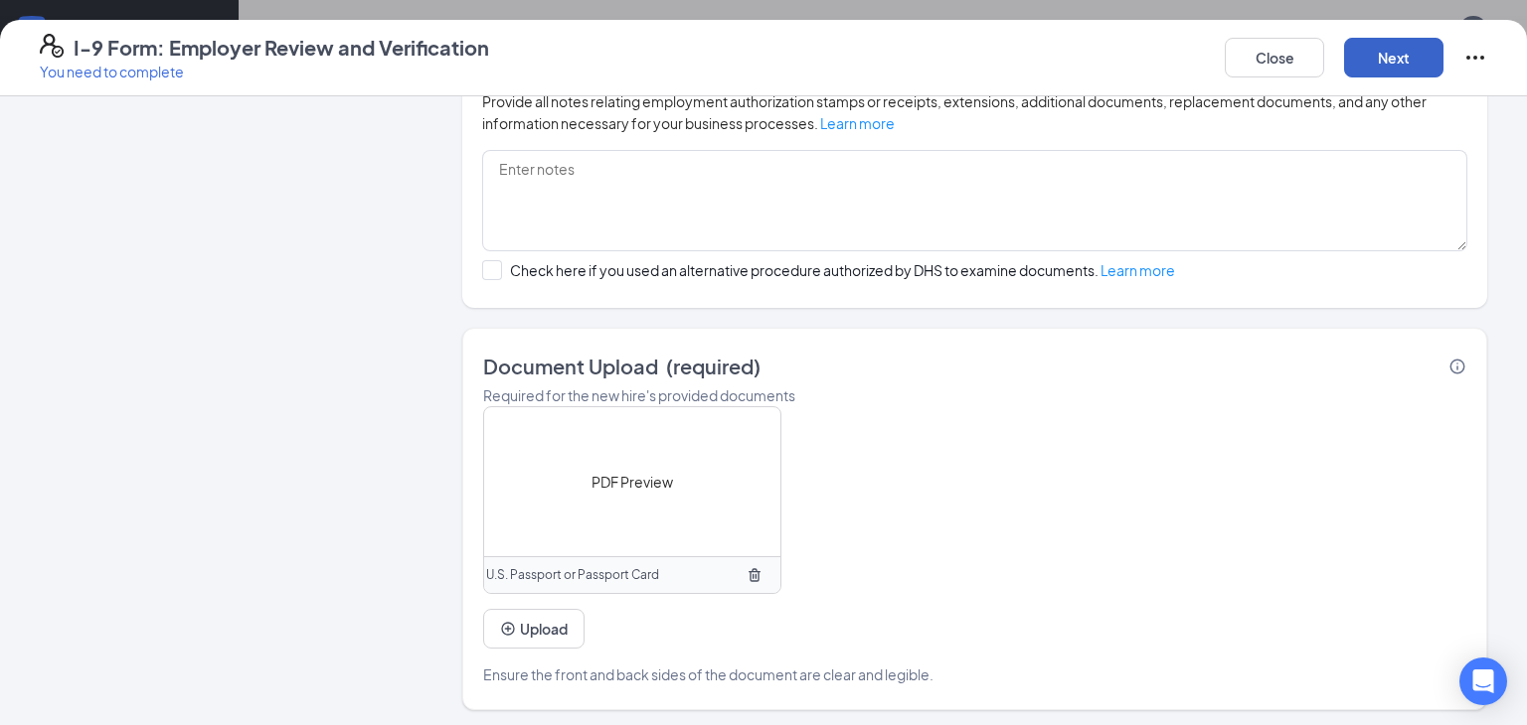
click at [1384, 55] on button "Next" at bounding box center [1393, 58] width 99 height 40
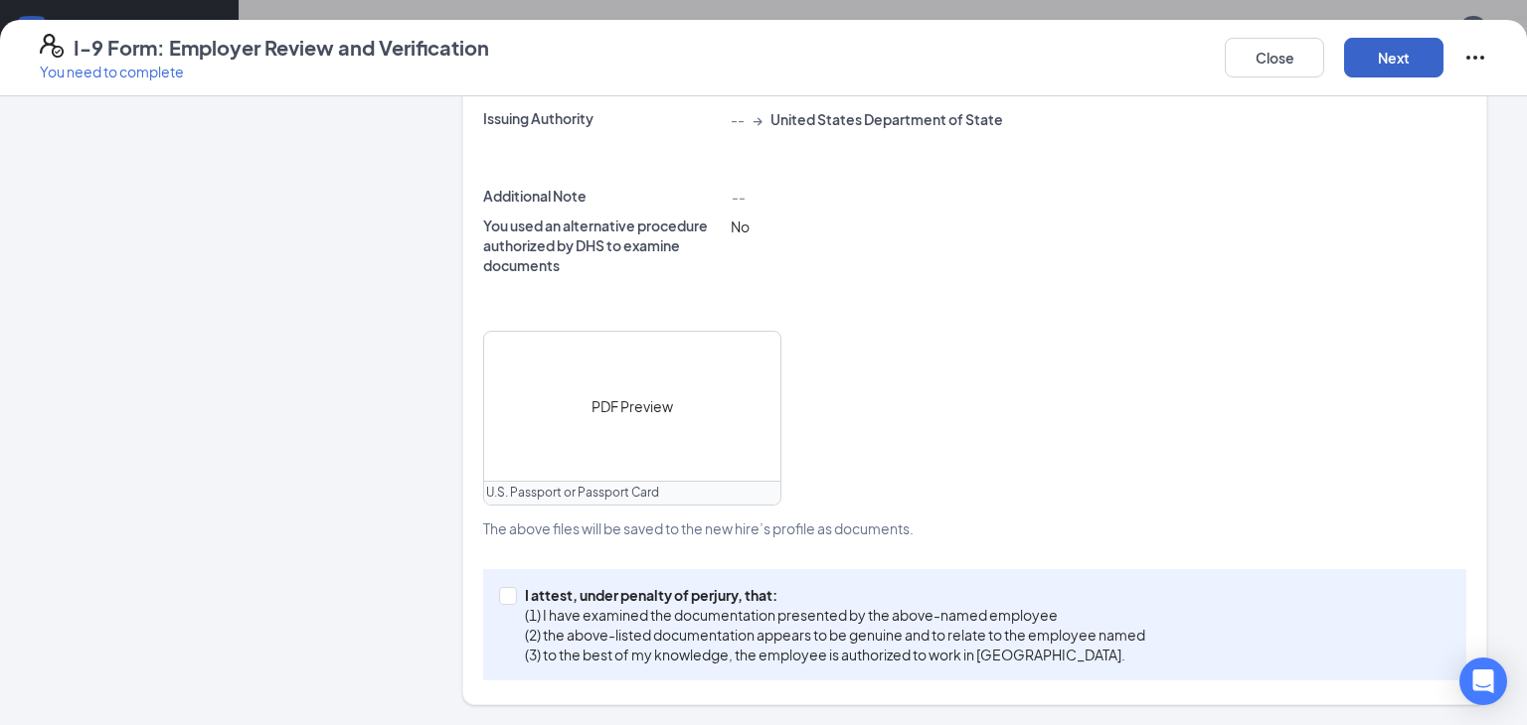
scroll to position [590, 0]
click at [520, 594] on span "I attest, under penalty of [PERSON_NAME], that: (1) I have examined the documen…" at bounding box center [835, 628] width 636 height 80
click at [513, 594] on input "I attest, under penalty of [PERSON_NAME], that: (1) I have examined the documen…" at bounding box center [506, 597] width 14 height 14
checkbox input "true"
click at [1381, 64] on button "Next" at bounding box center [1393, 58] width 99 height 40
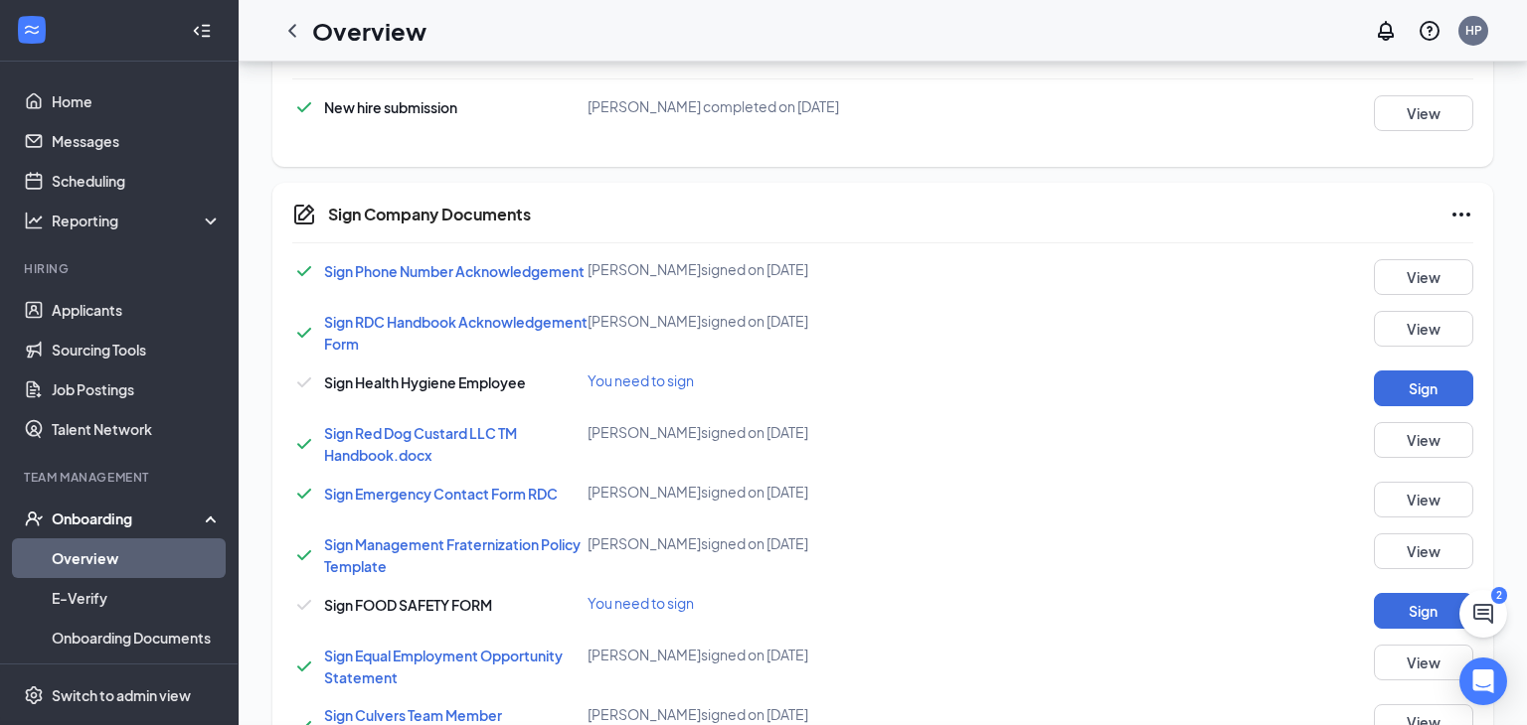
scroll to position [73, 0]
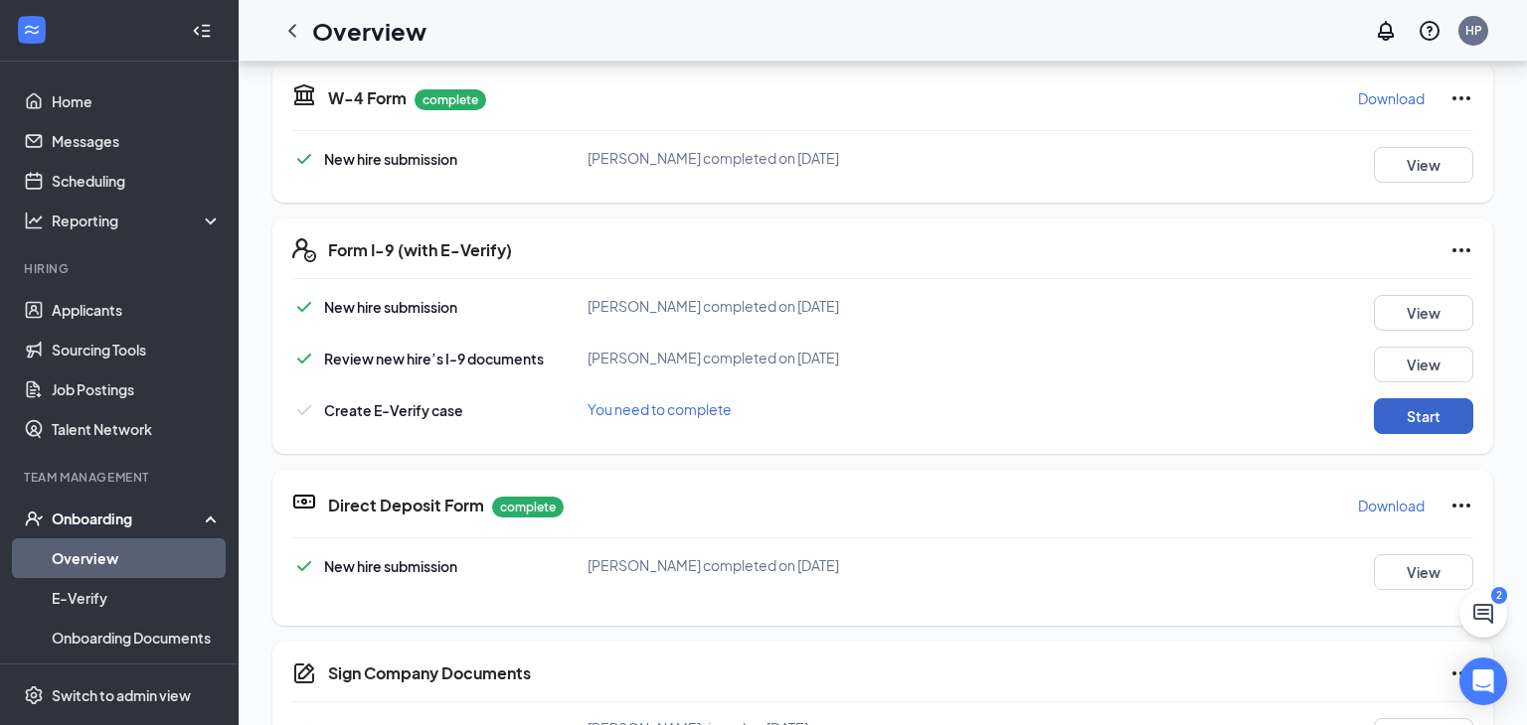
click at [1428, 416] on button "Start" at bounding box center [1422, 417] width 99 height 36
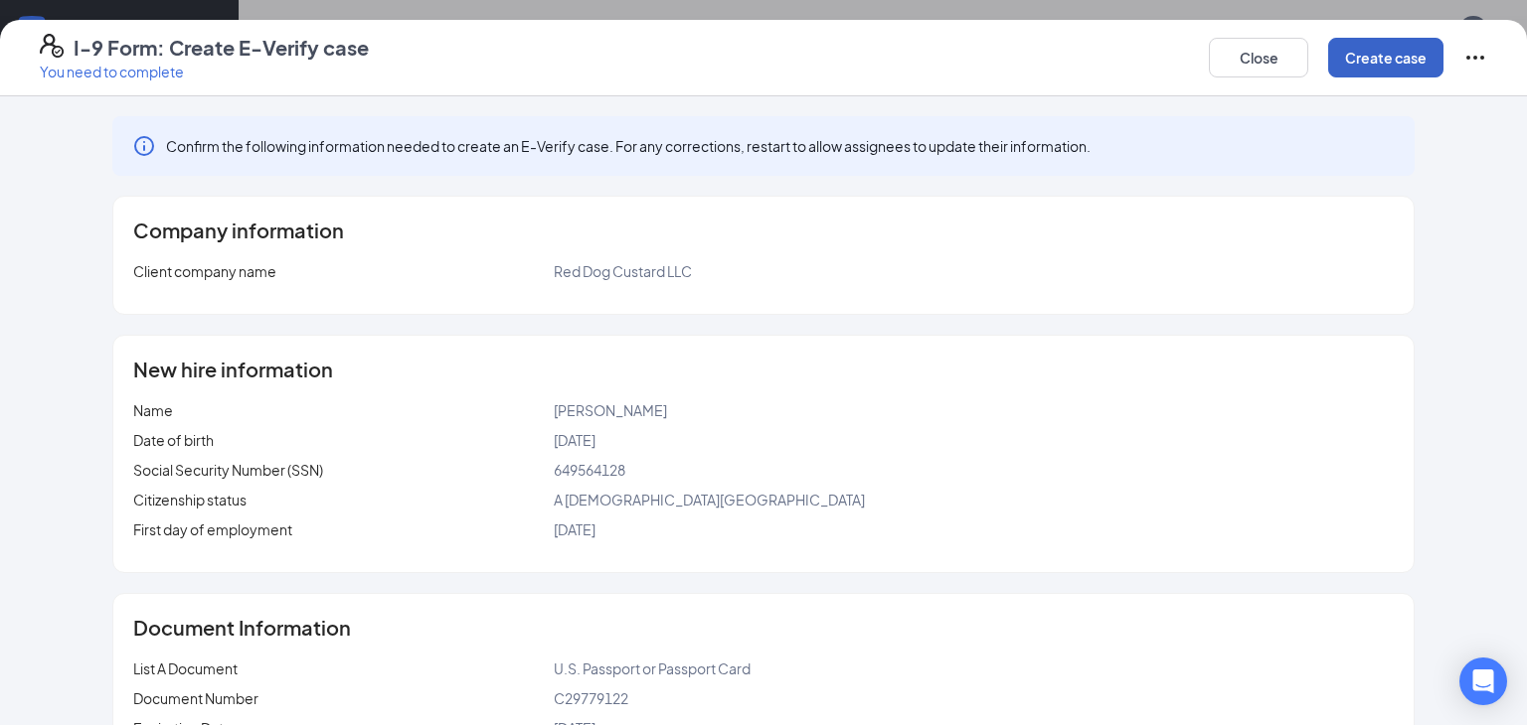
click at [1354, 54] on button "Create case" at bounding box center [1385, 58] width 115 height 40
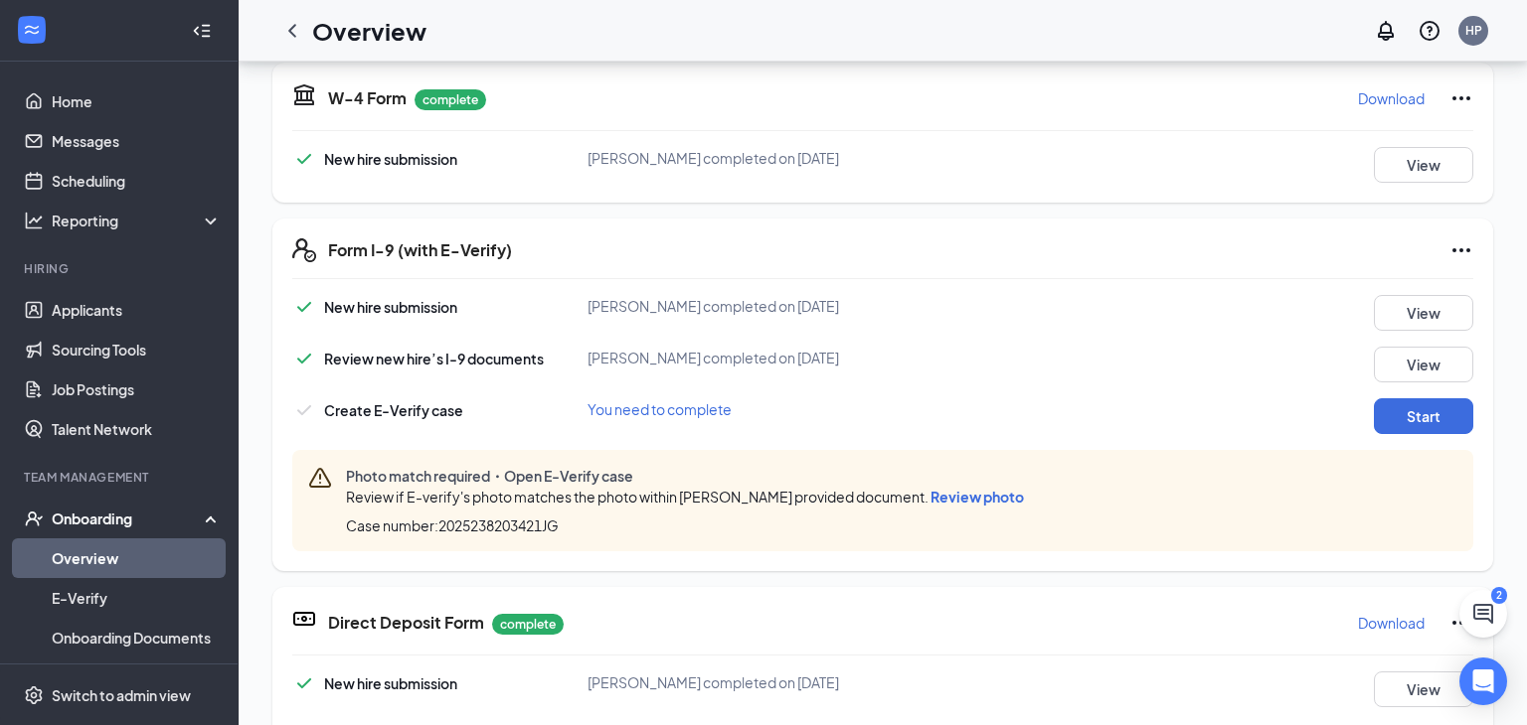
click at [944, 491] on span "Review photo" at bounding box center [976, 497] width 93 height 18
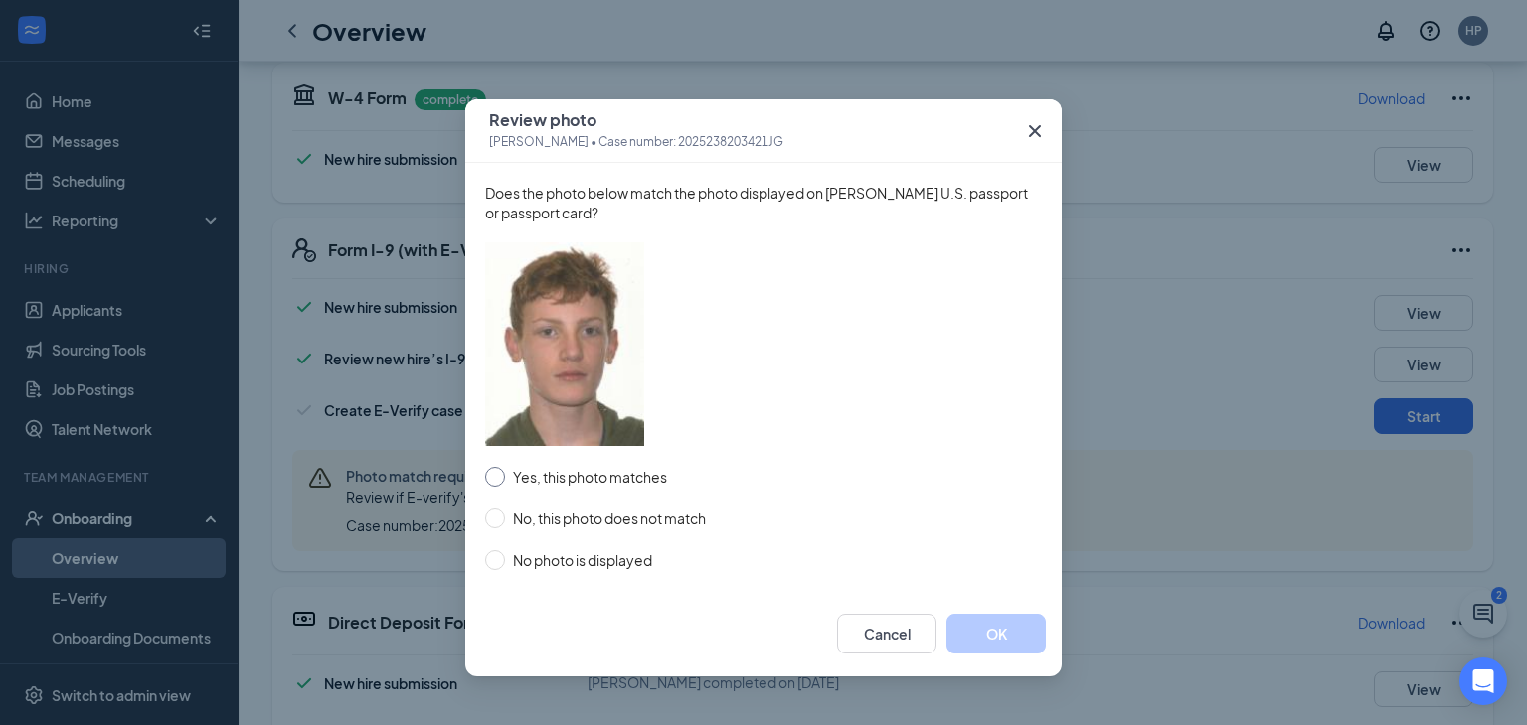
click at [500, 478] on input "Yes, this photo matches" at bounding box center [495, 477] width 20 height 20
radio input "true"
click at [959, 624] on button "OK" at bounding box center [995, 634] width 99 height 40
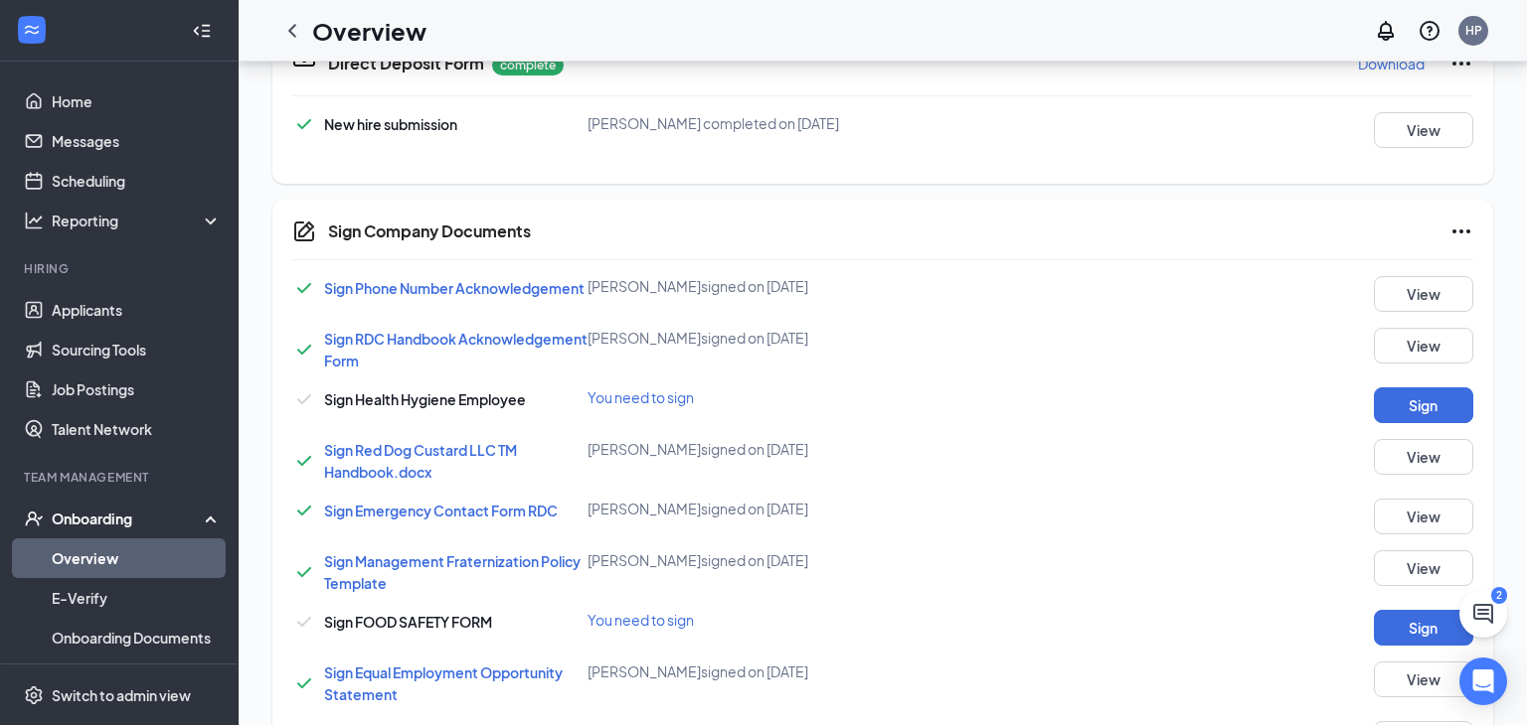
scroll to position [550, 0]
click at [1443, 393] on button "Sign" at bounding box center [1422, 405] width 99 height 36
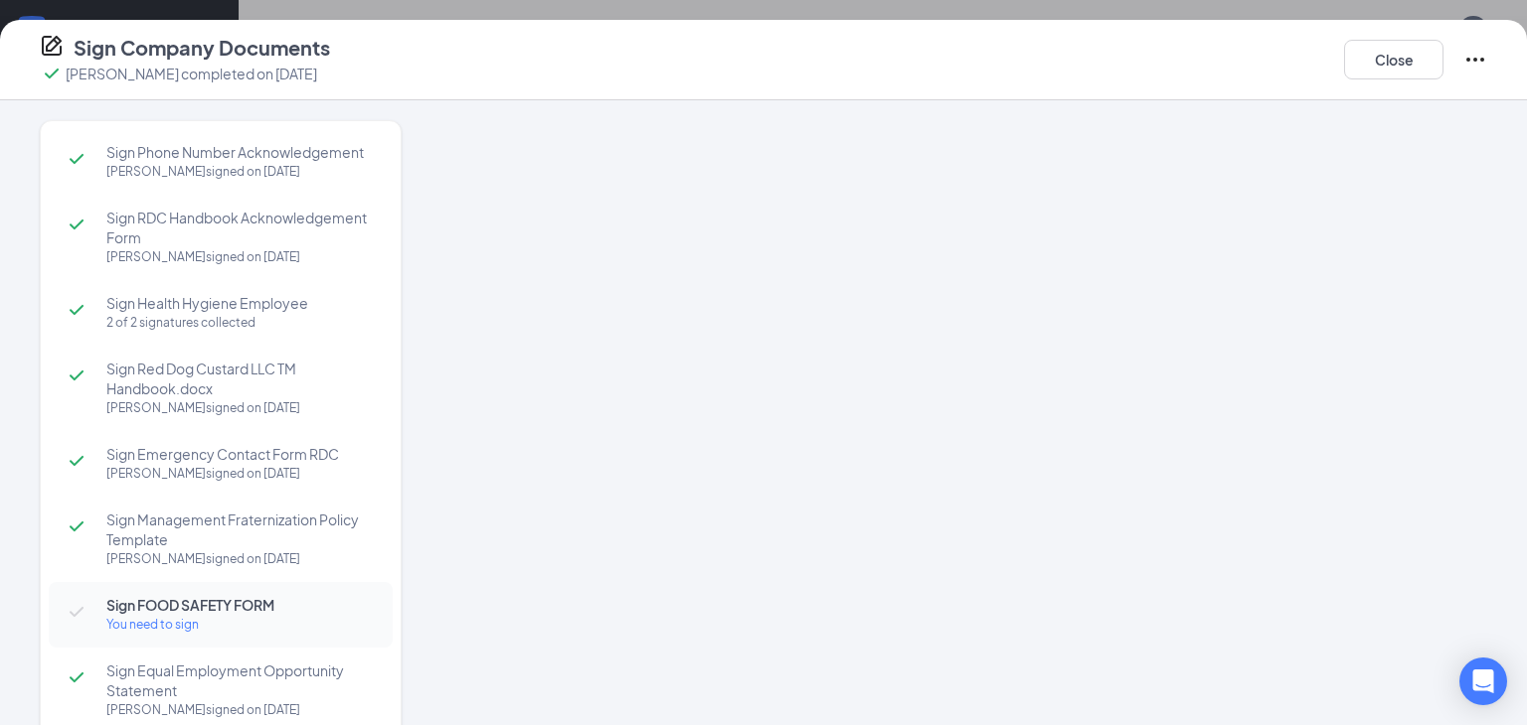
click at [998, 353] on div at bounding box center [974, 376] width 1025 height 512
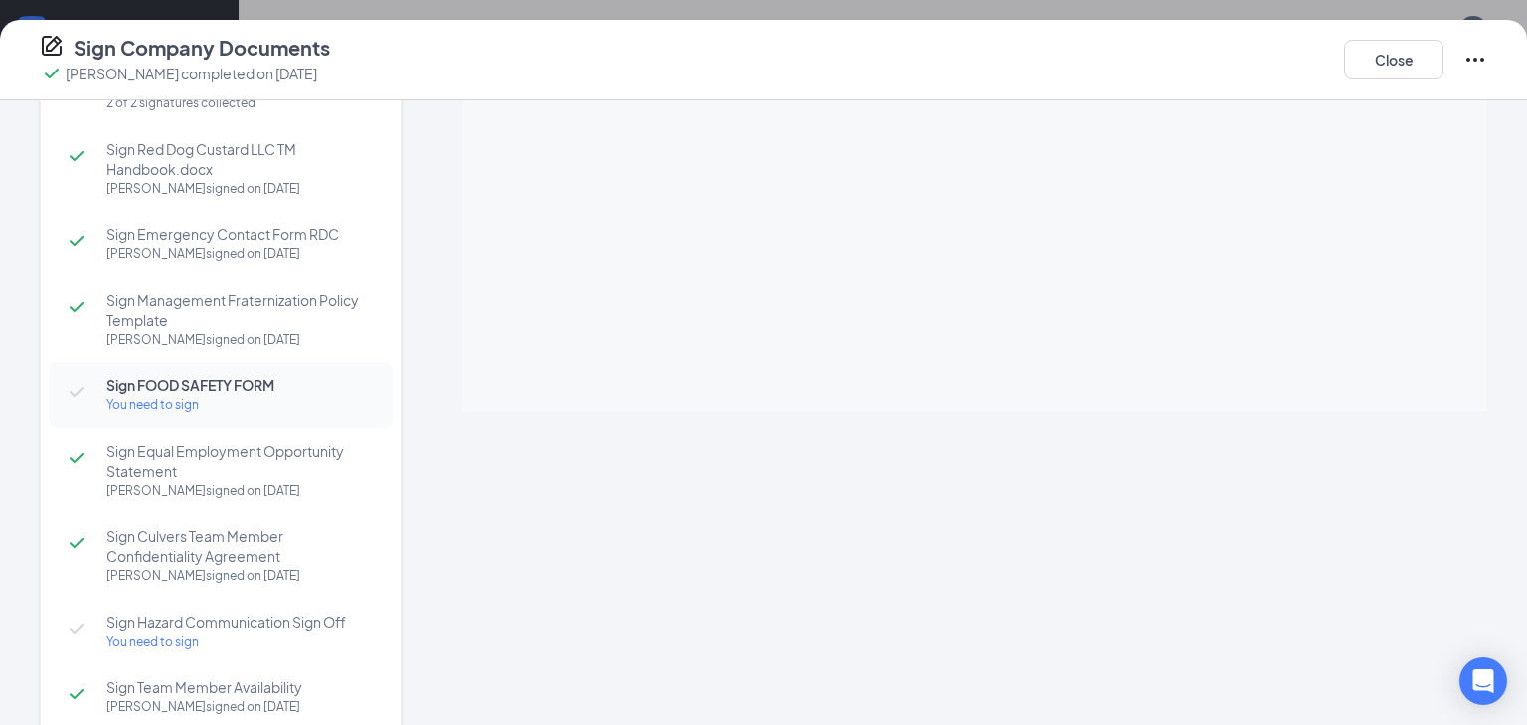
scroll to position [225, 0]
click at [171, 407] on div "You need to sign" at bounding box center [239, 401] width 266 height 20
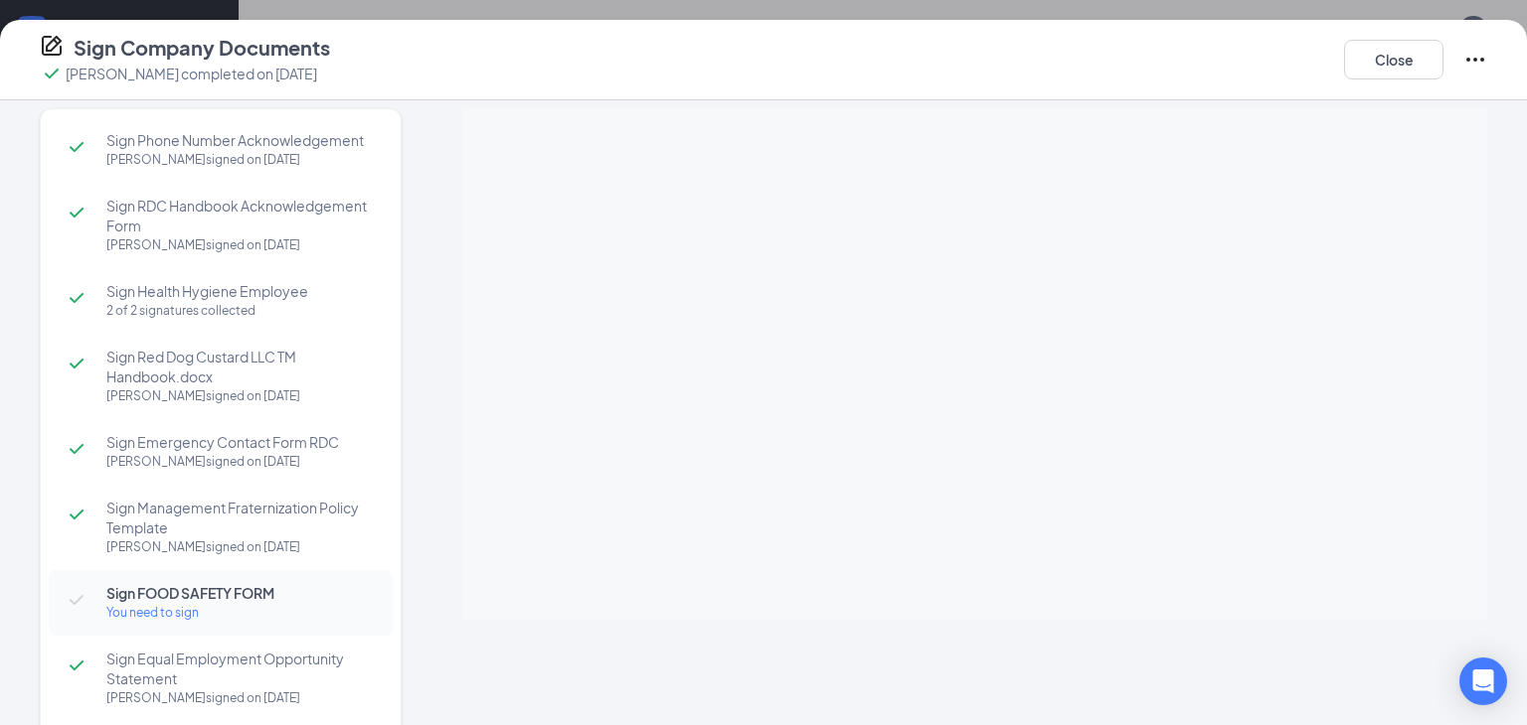
scroll to position [0, 0]
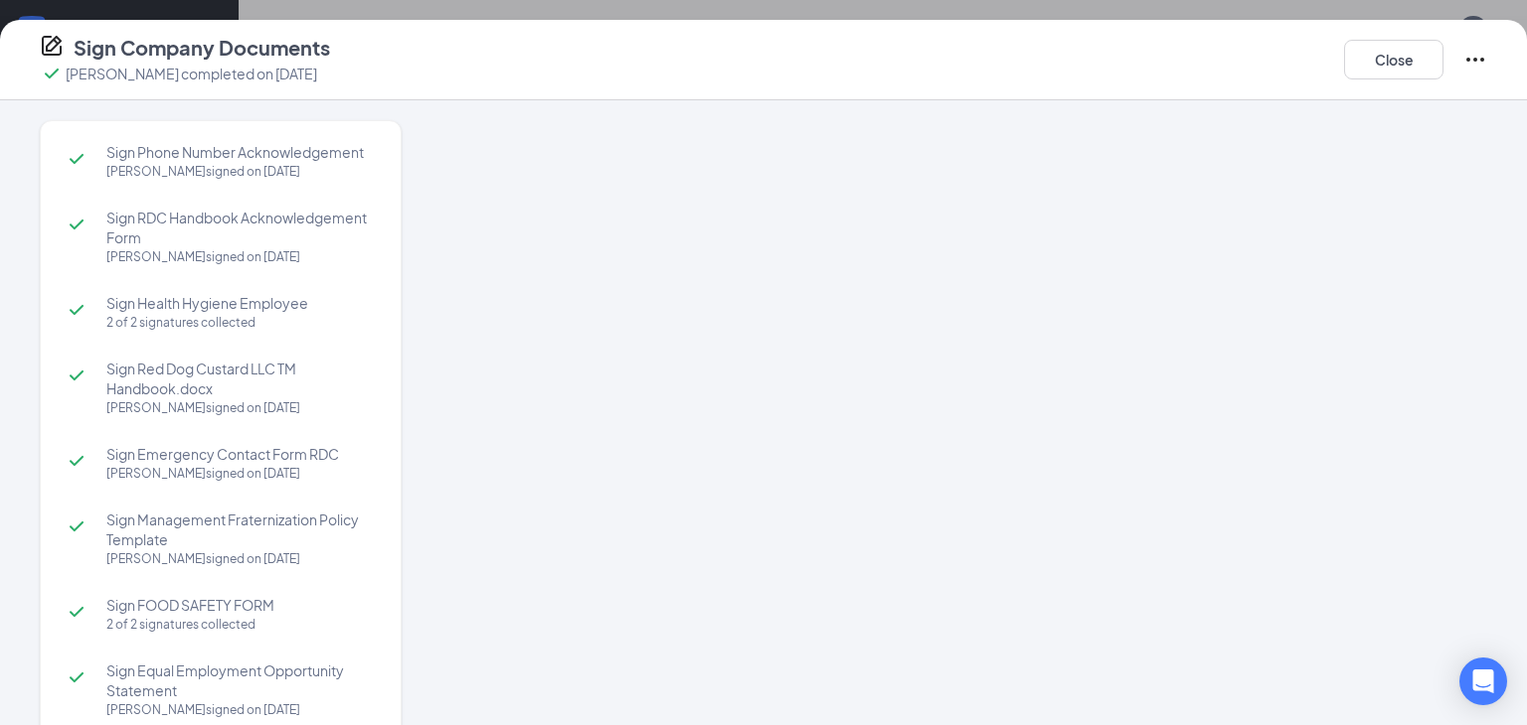
click at [995, 340] on div at bounding box center [974, 376] width 1025 height 512
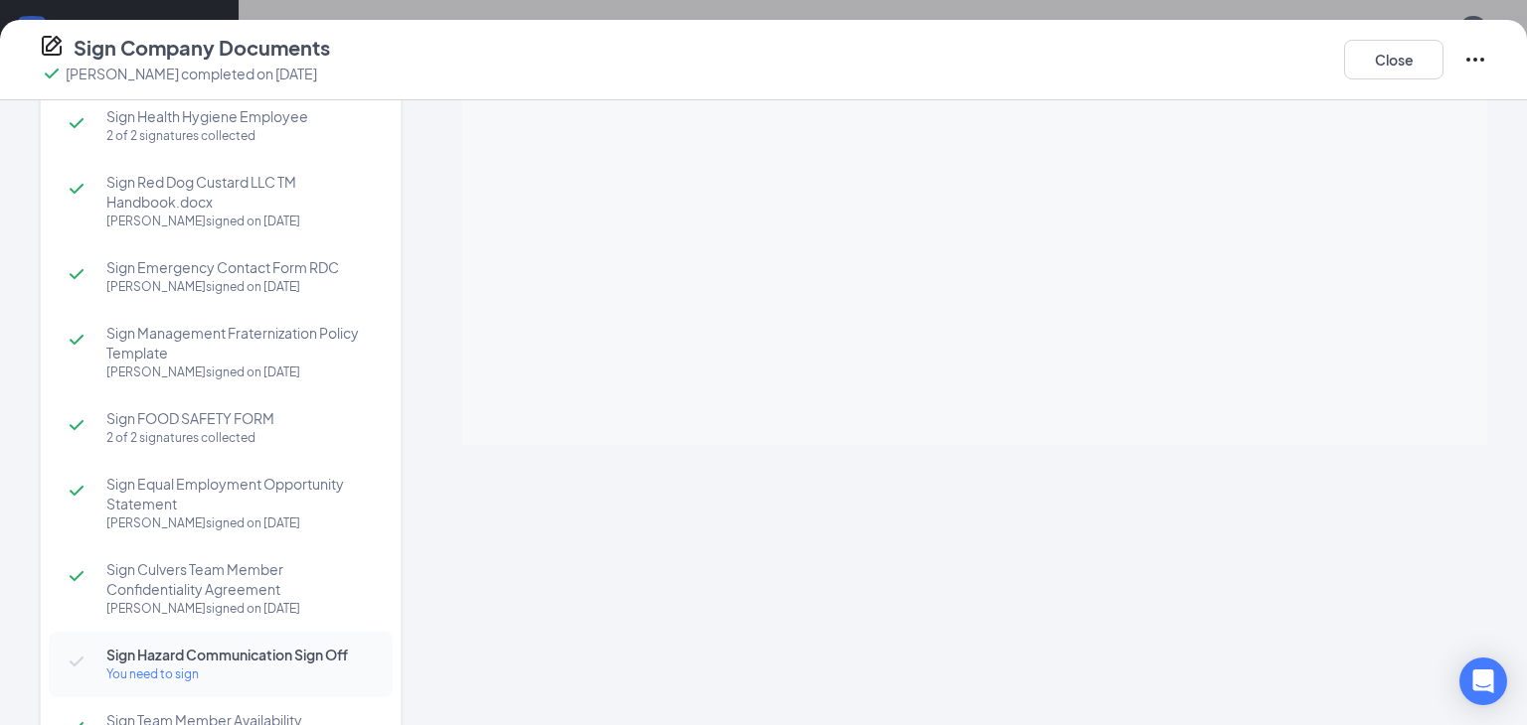
scroll to position [273, 0]
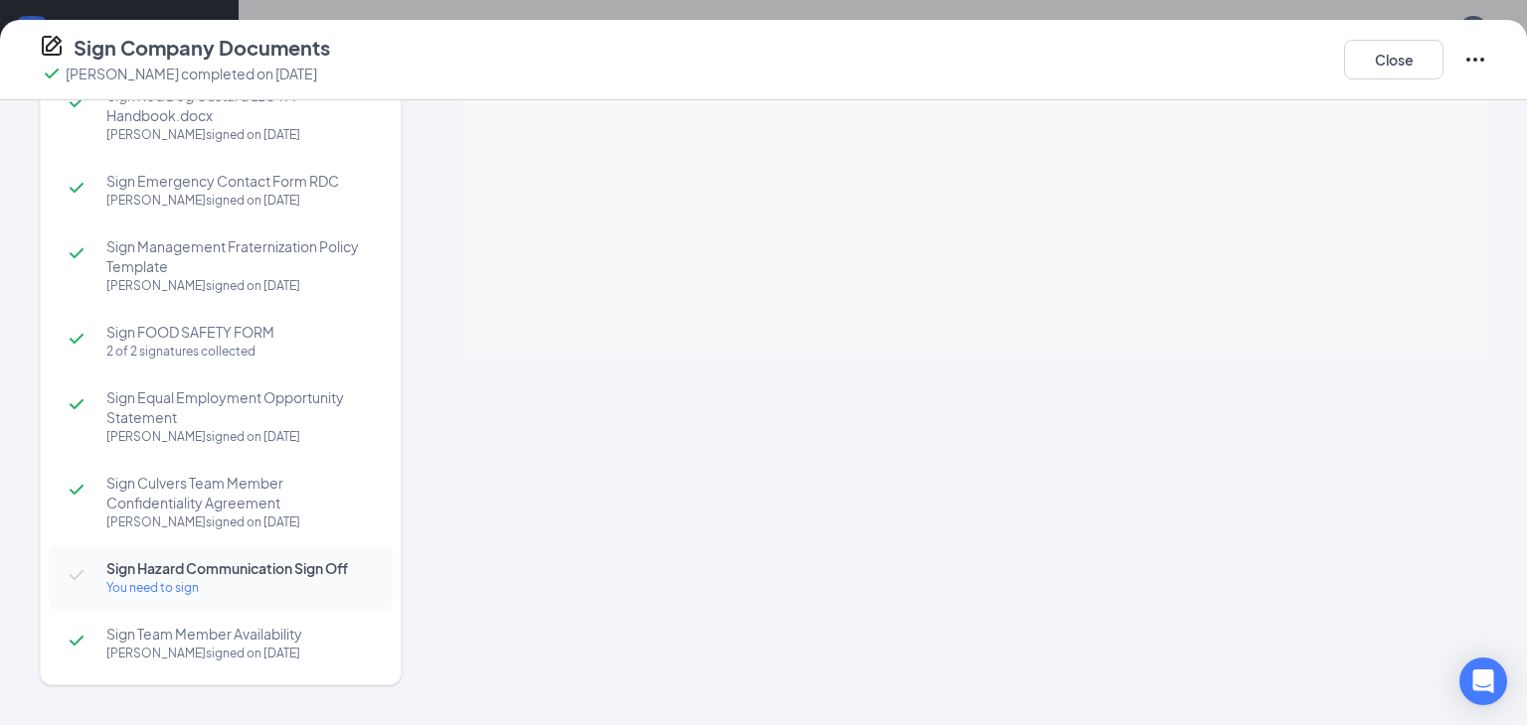
click at [141, 591] on div "You need to sign" at bounding box center [239, 588] width 266 height 20
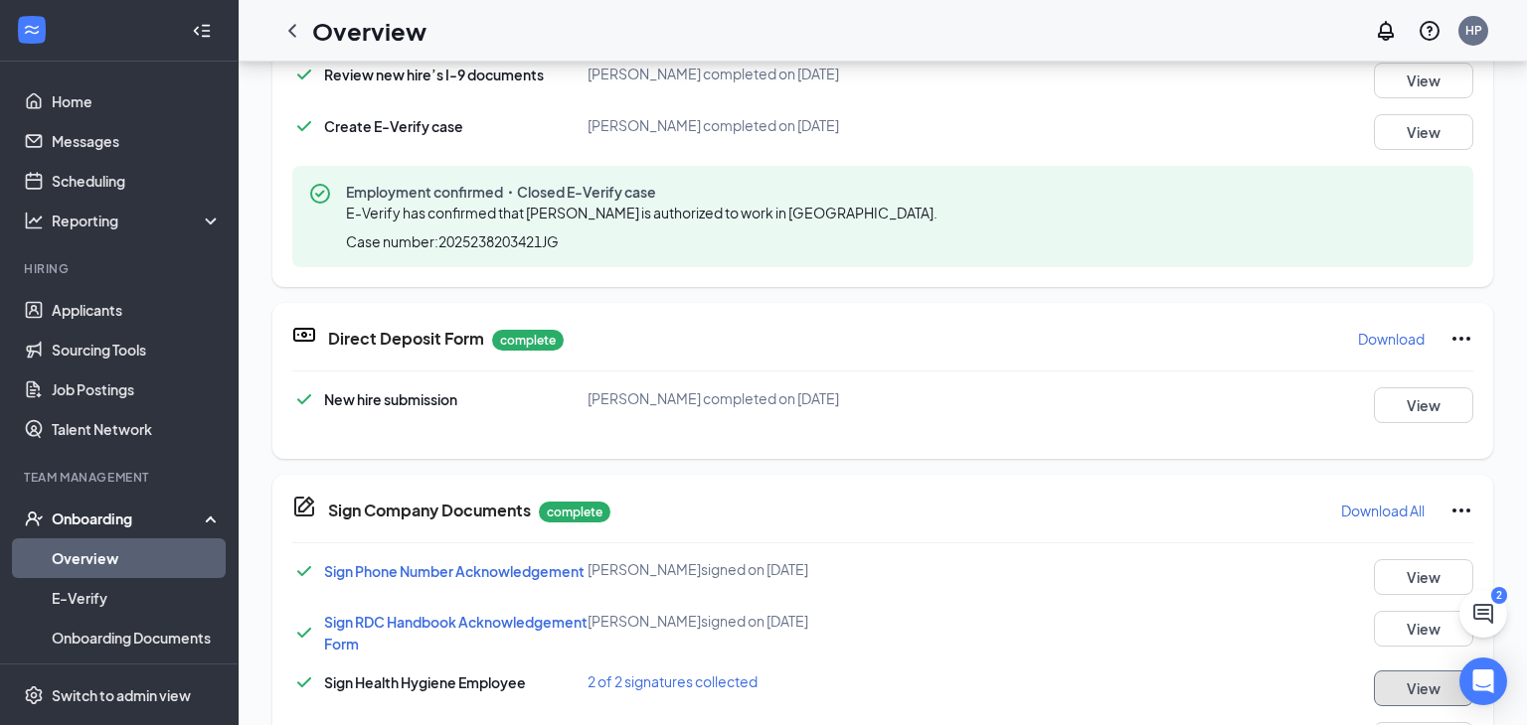
scroll to position [459, 0]
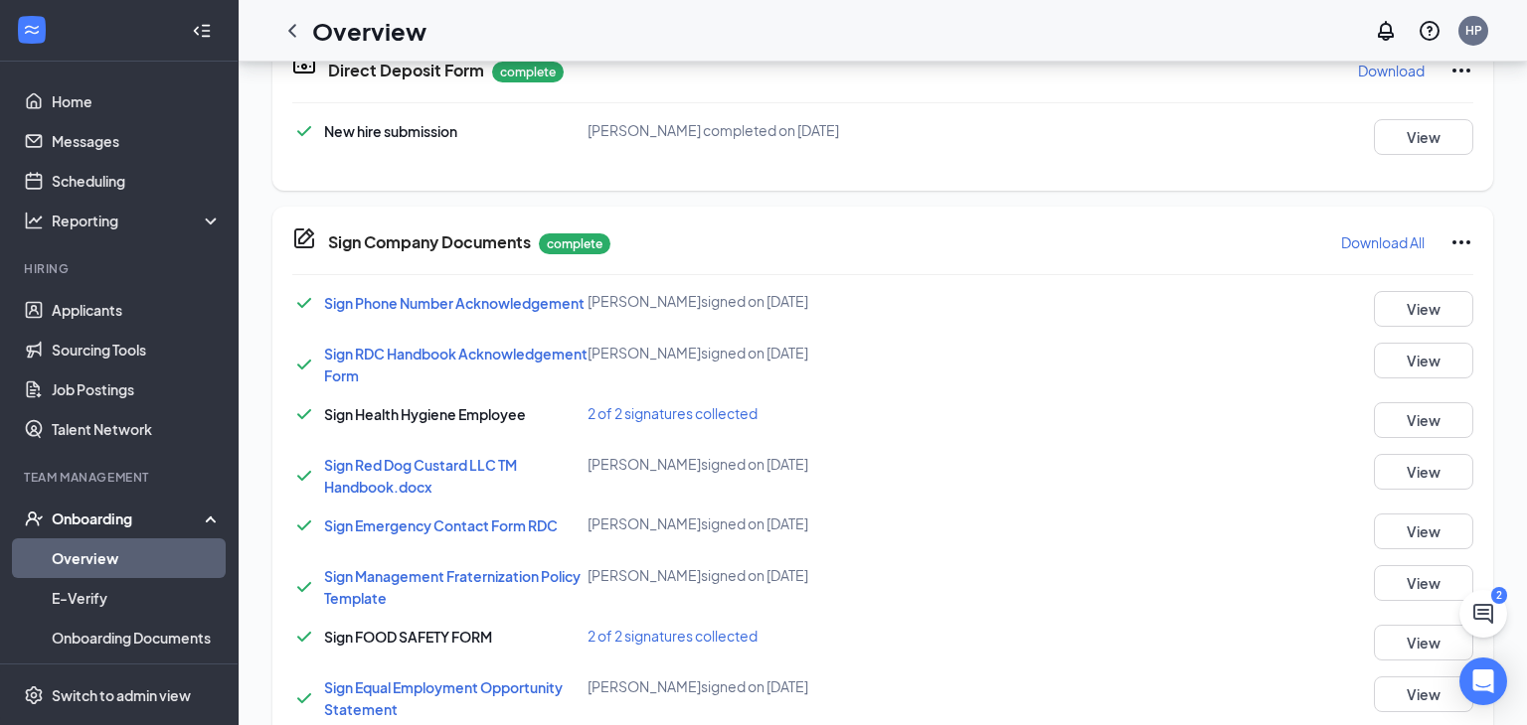
click at [89, 568] on link "Overview" at bounding box center [137, 559] width 170 height 40
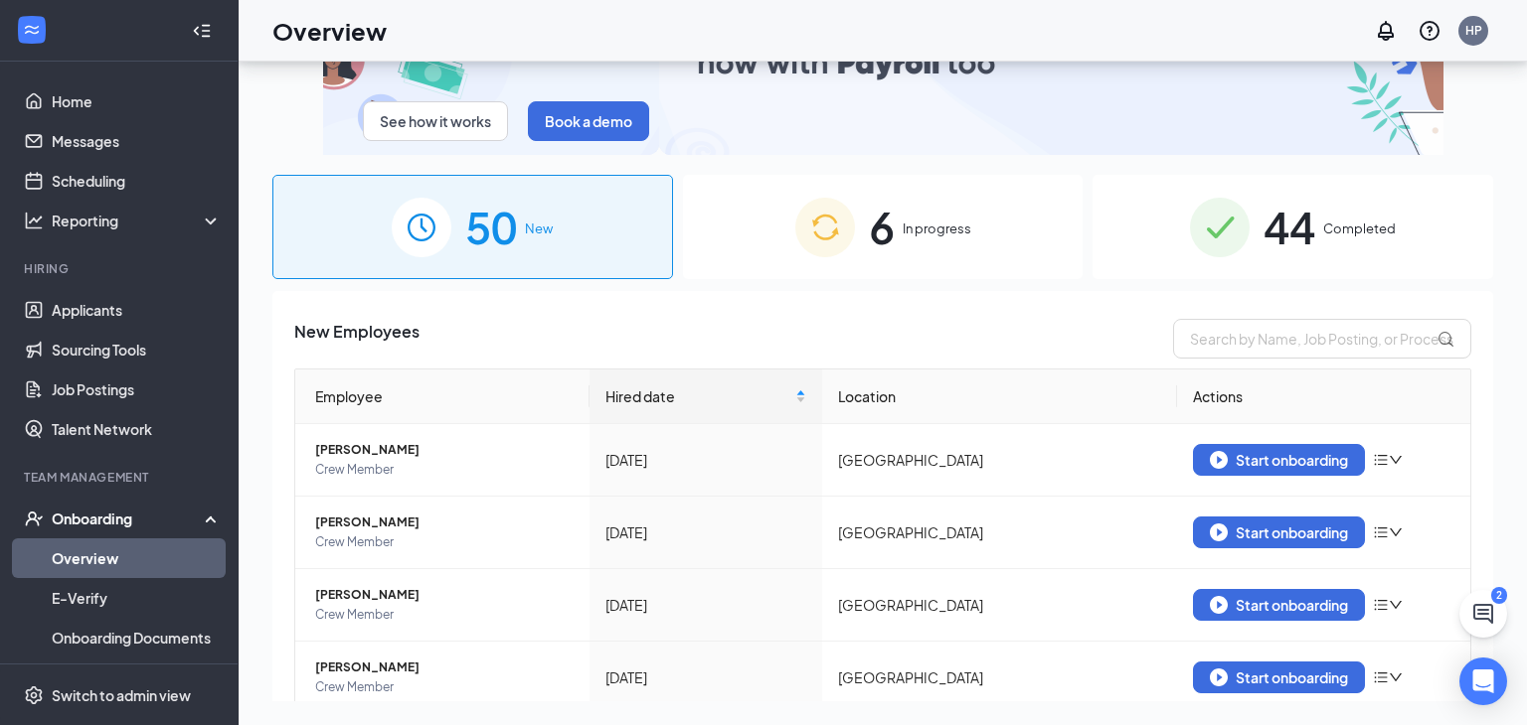
click at [919, 232] on span "In progress" at bounding box center [936, 229] width 69 height 20
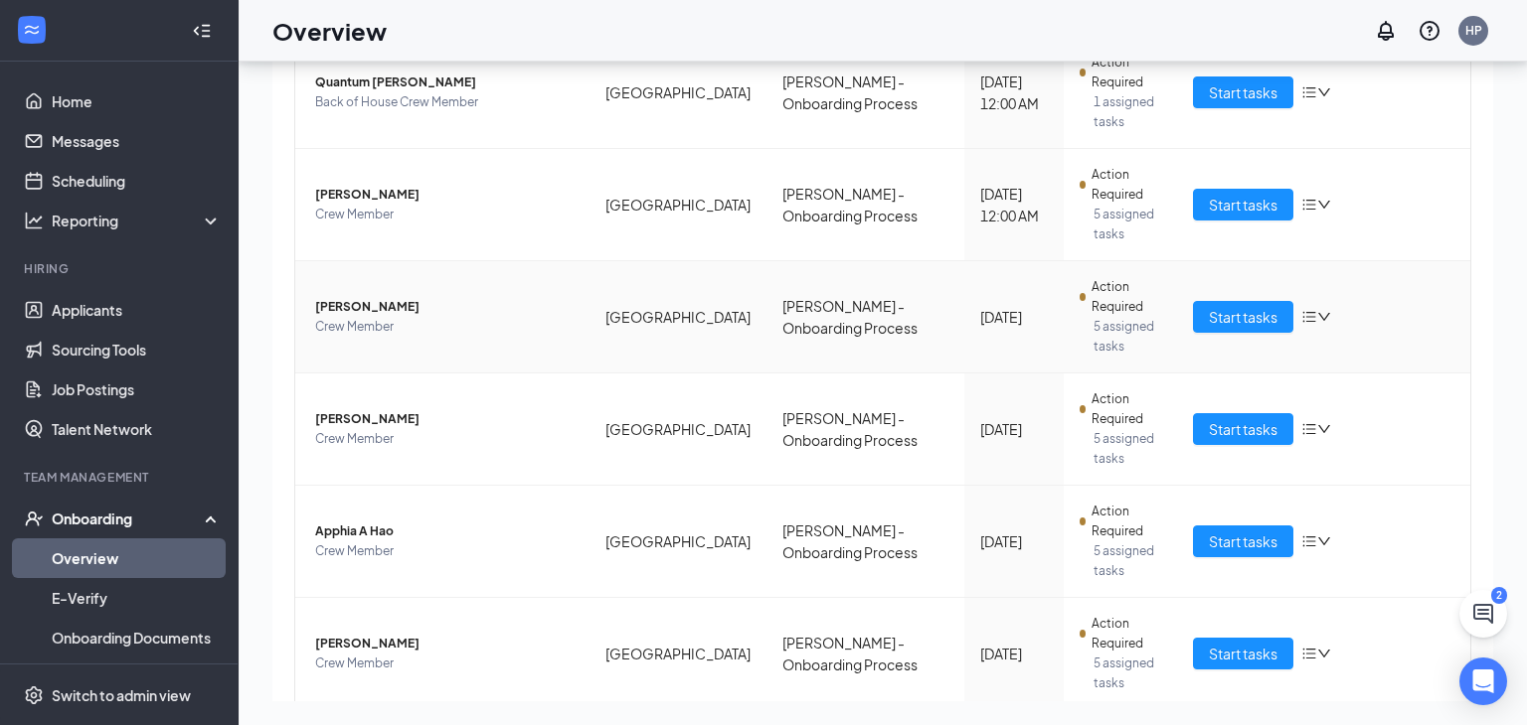
scroll to position [413, 0]
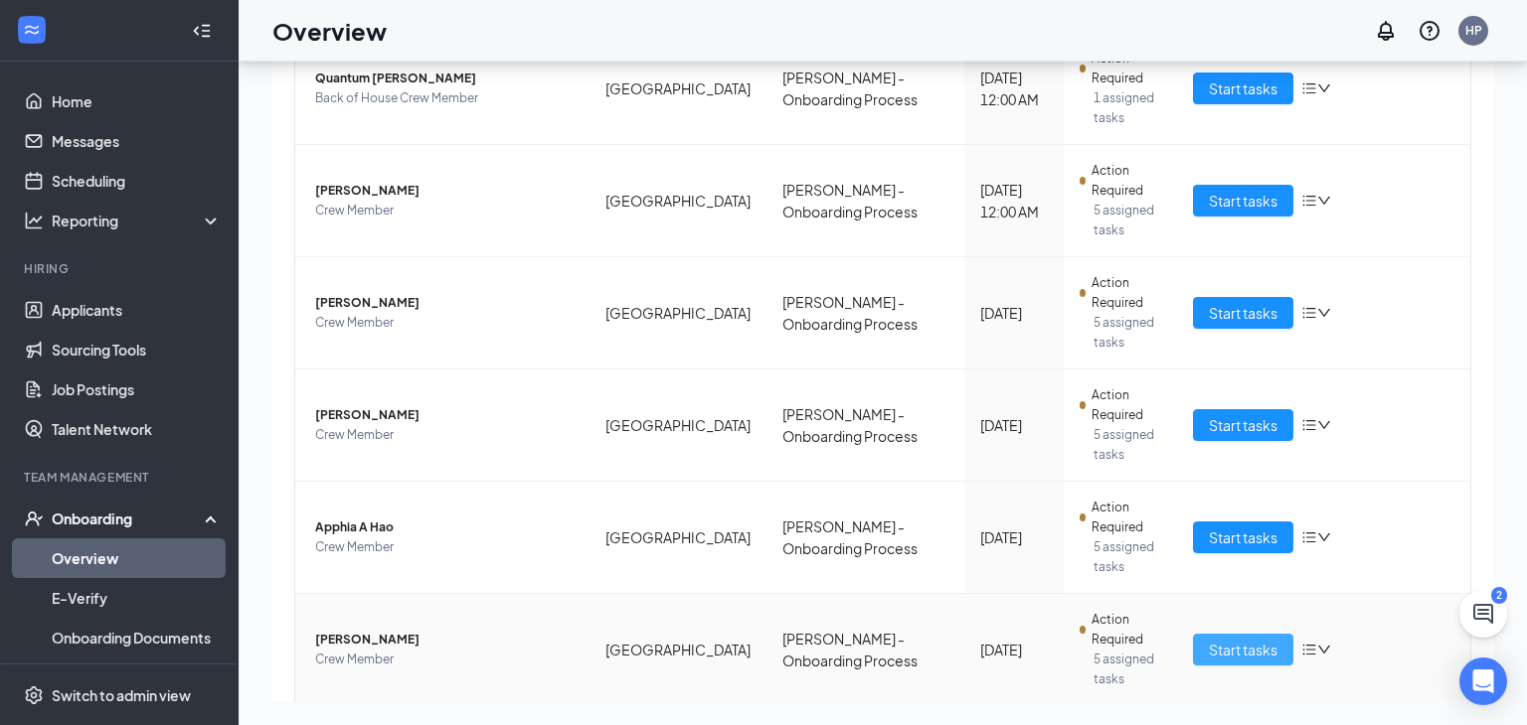
click at [1210, 639] on span "Start tasks" at bounding box center [1242, 650] width 69 height 22
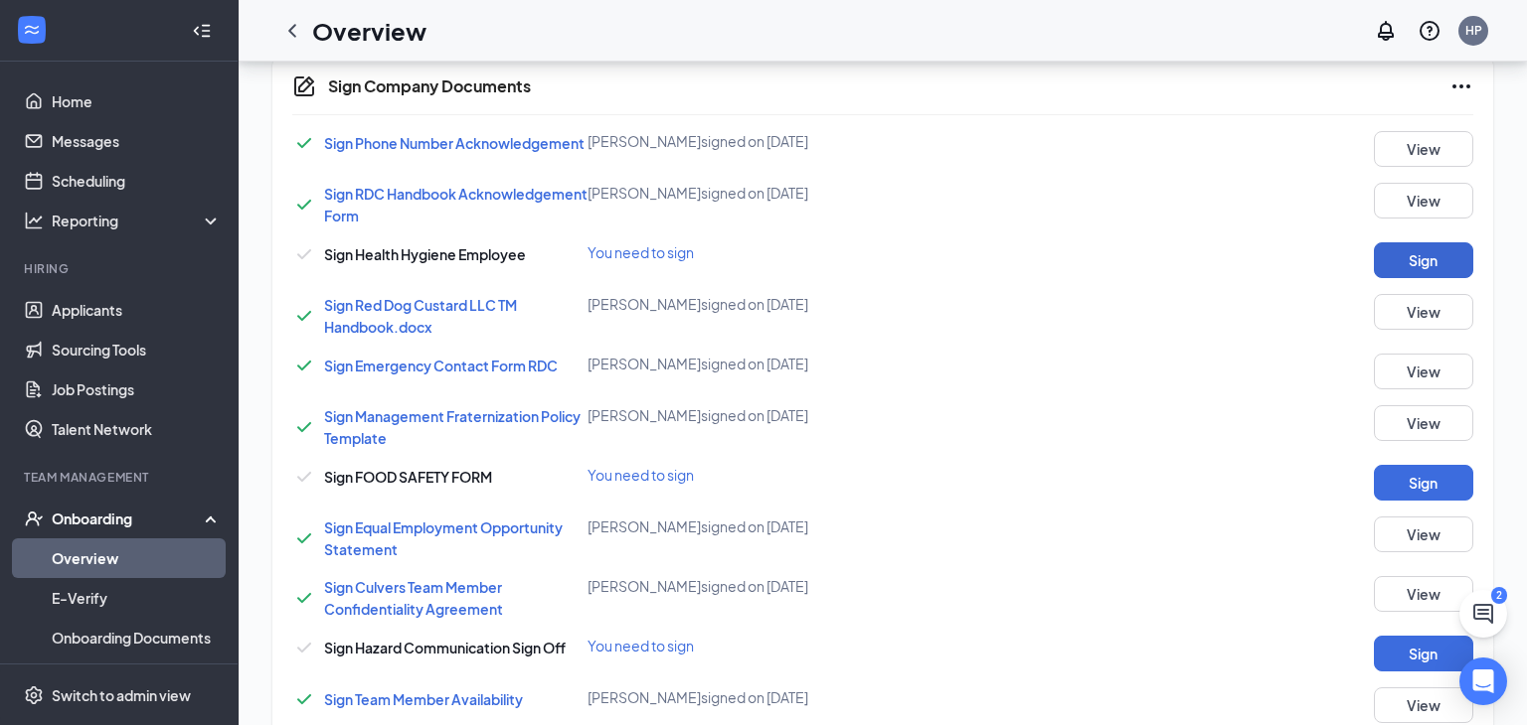
scroll to position [590, 0]
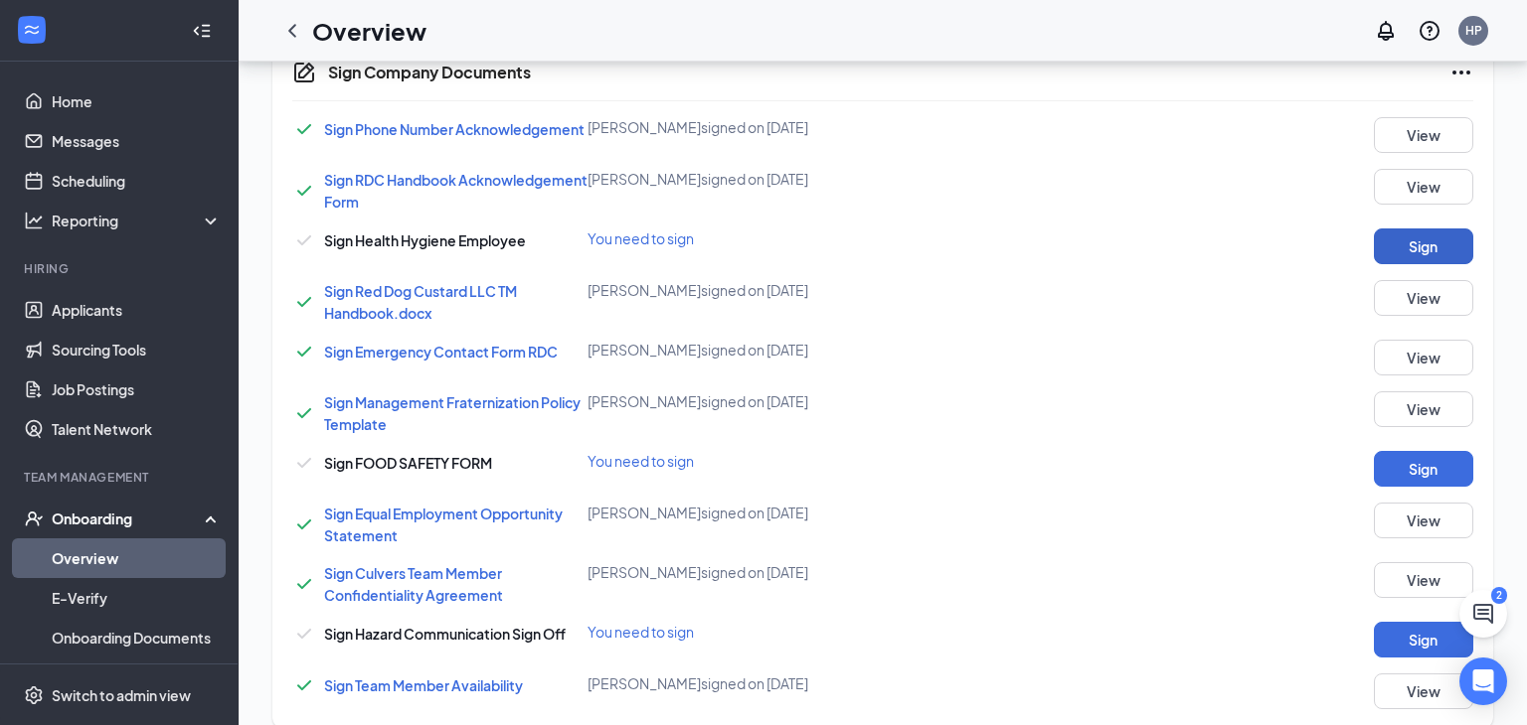
click at [1403, 237] on button "Sign" at bounding box center [1422, 247] width 99 height 36
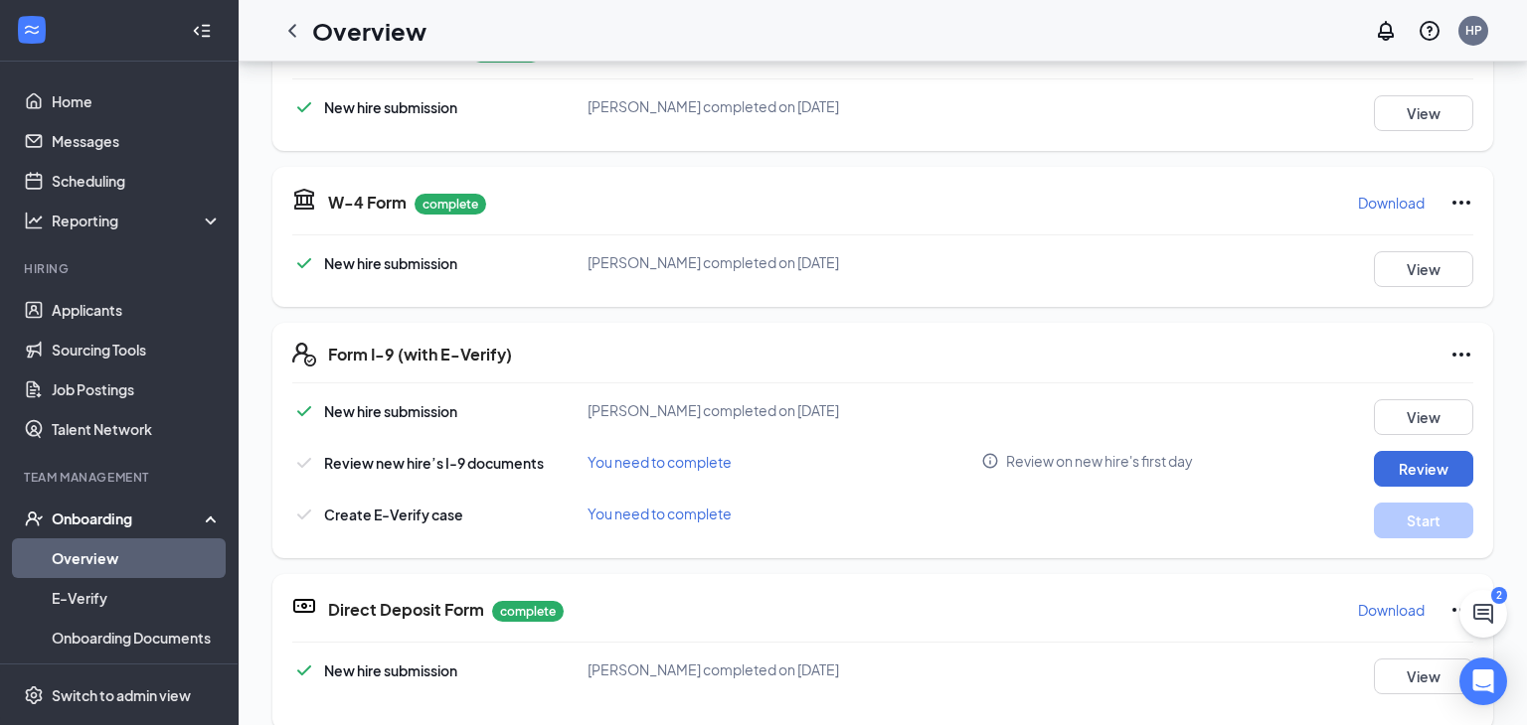
scroll to position [0, 0]
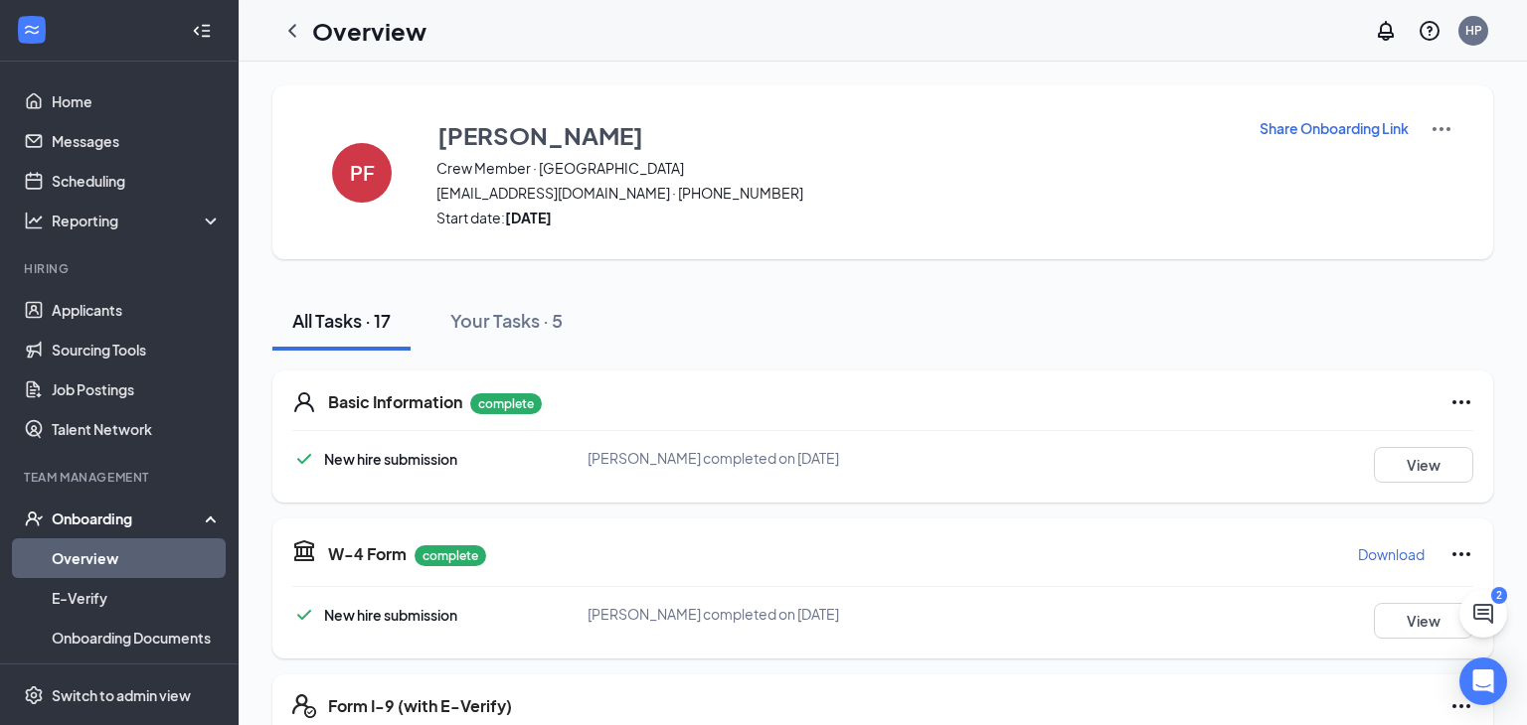
click at [69, 555] on link "Overview" at bounding box center [137, 559] width 170 height 40
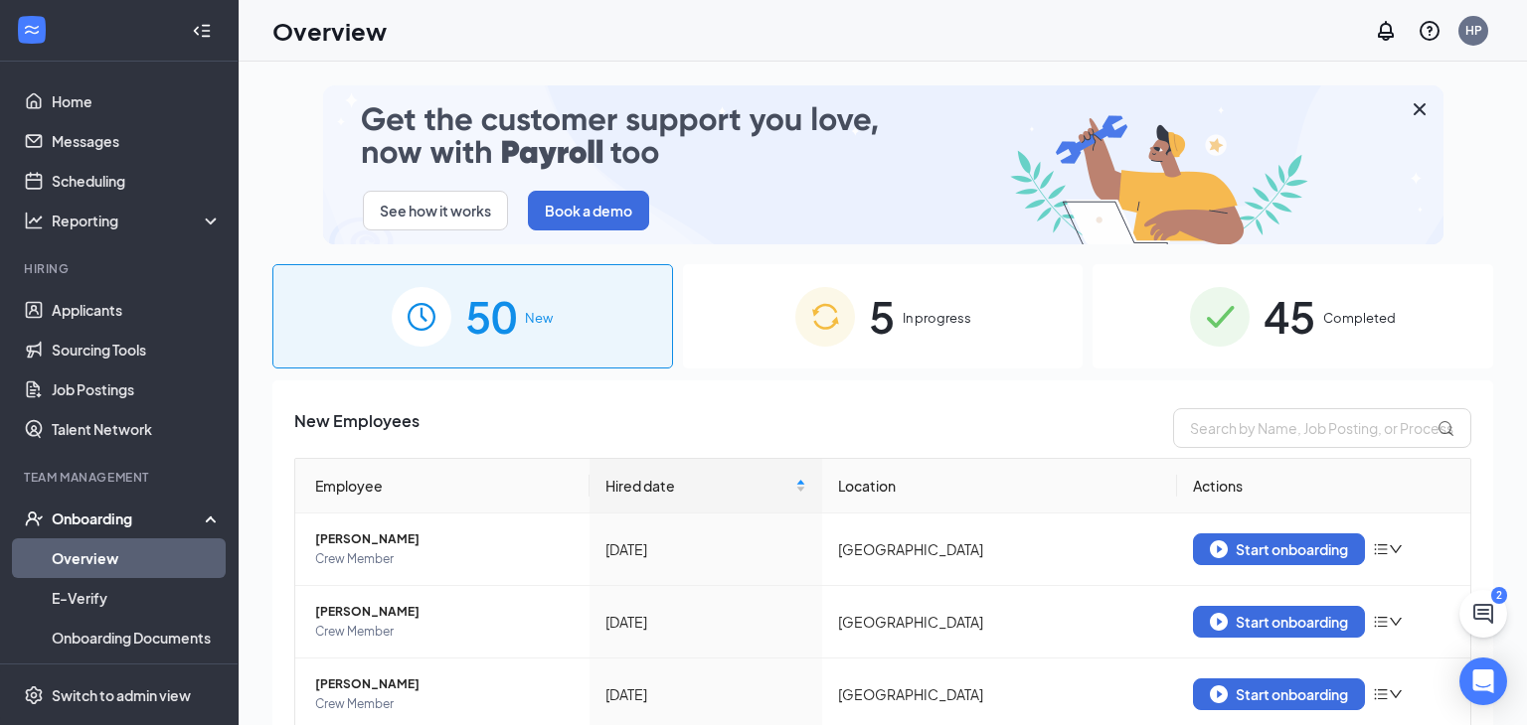
click at [948, 319] on span "In progress" at bounding box center [936, 318] width 69 height 20
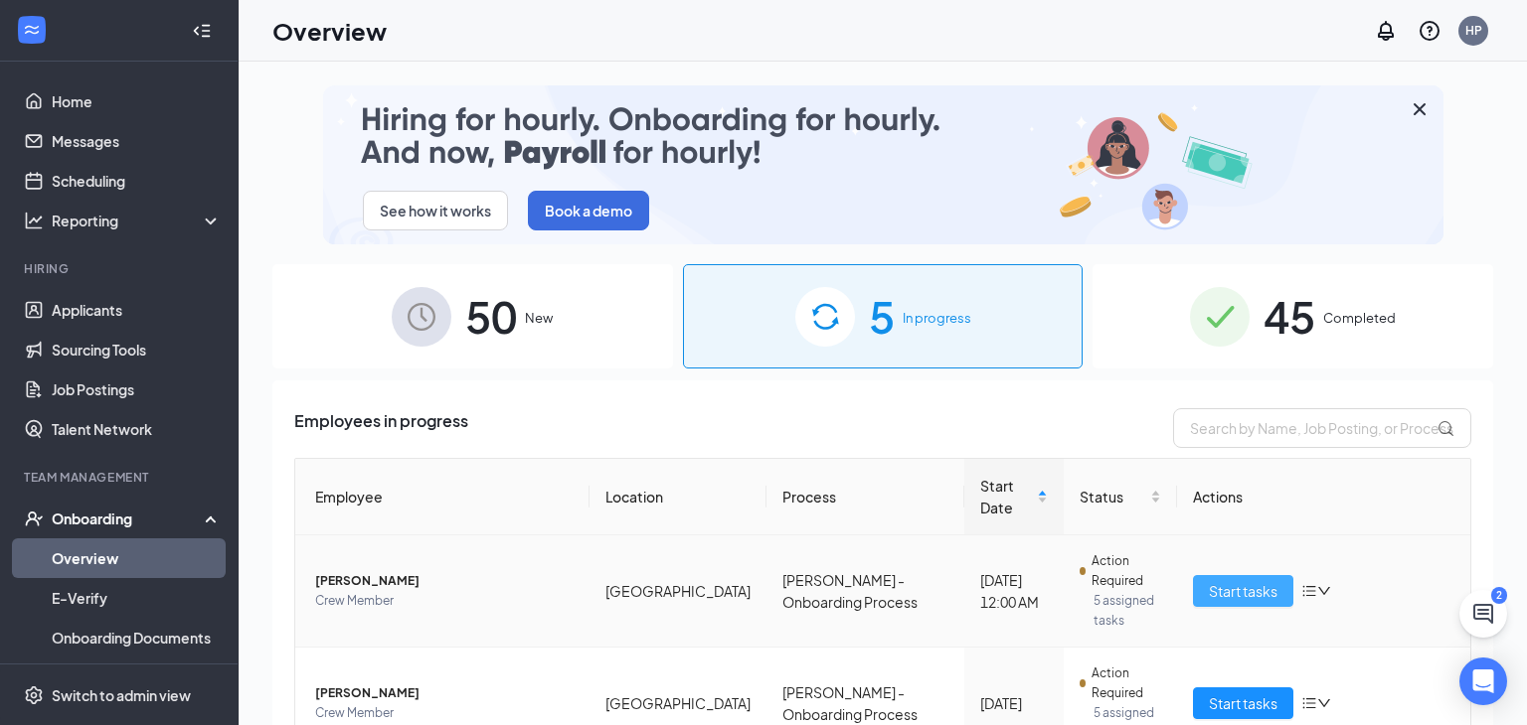
click at [1242, 580] on span "Start tasks" at bounding box center [1242, 591] width 69 height 22
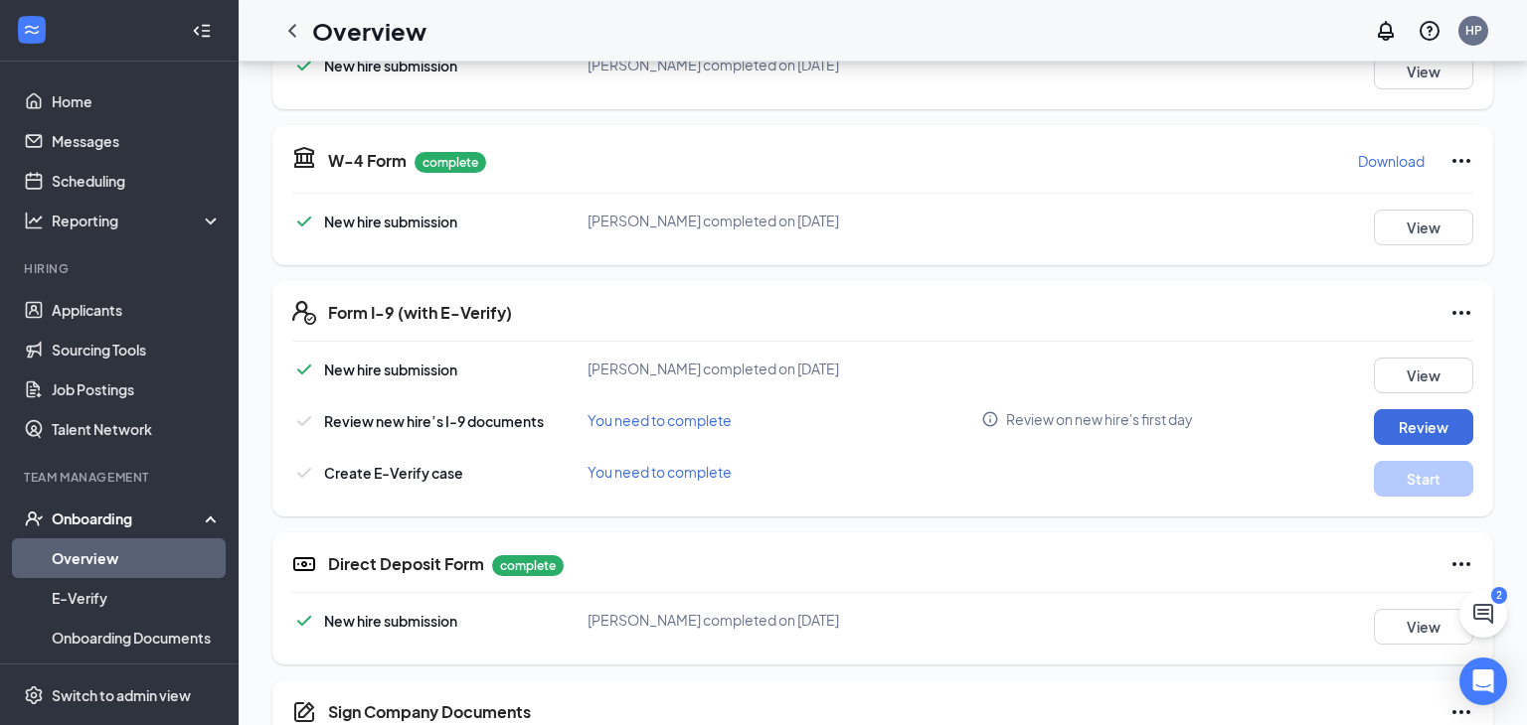
scroll to position [397, 0]
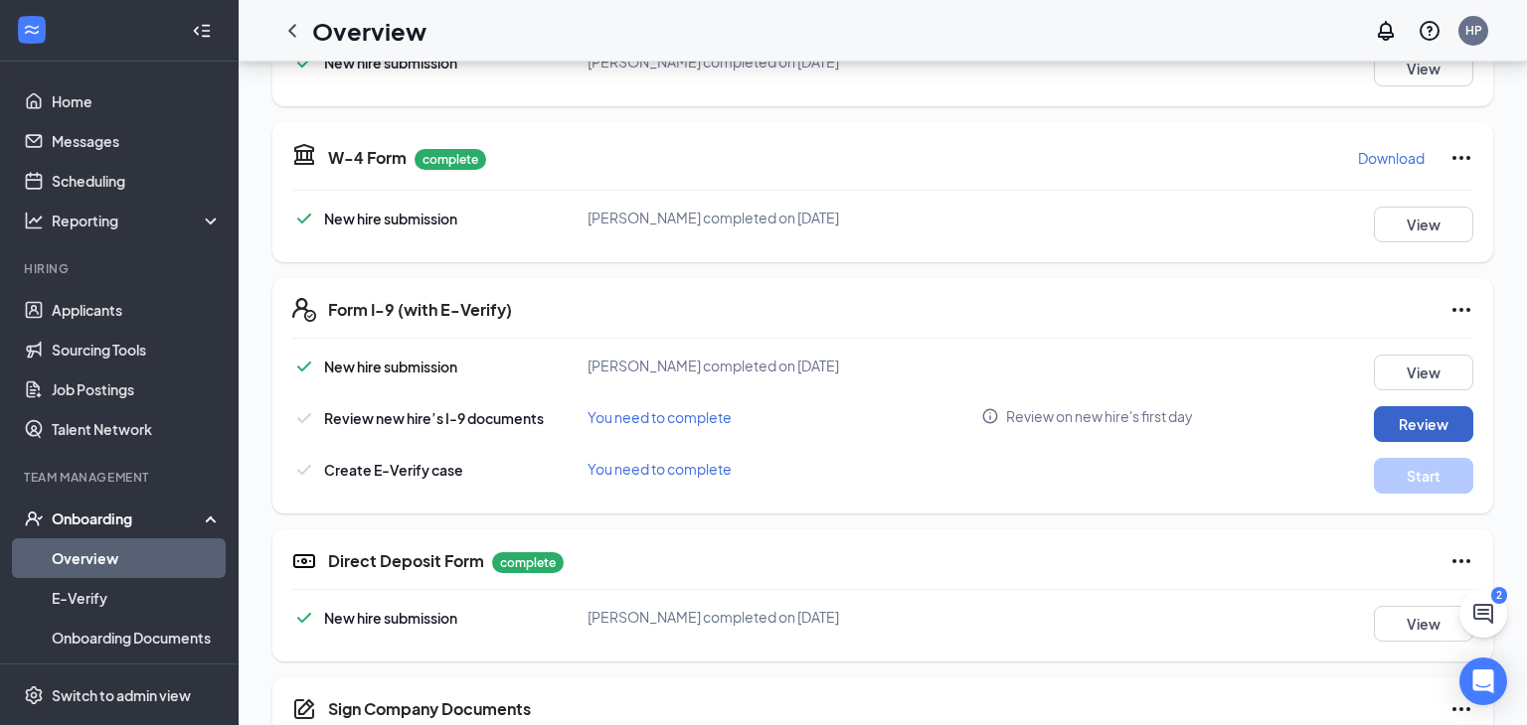
click at [1403, 417] on button "Review" at bounding box center [1422, 424] width 99 height 36
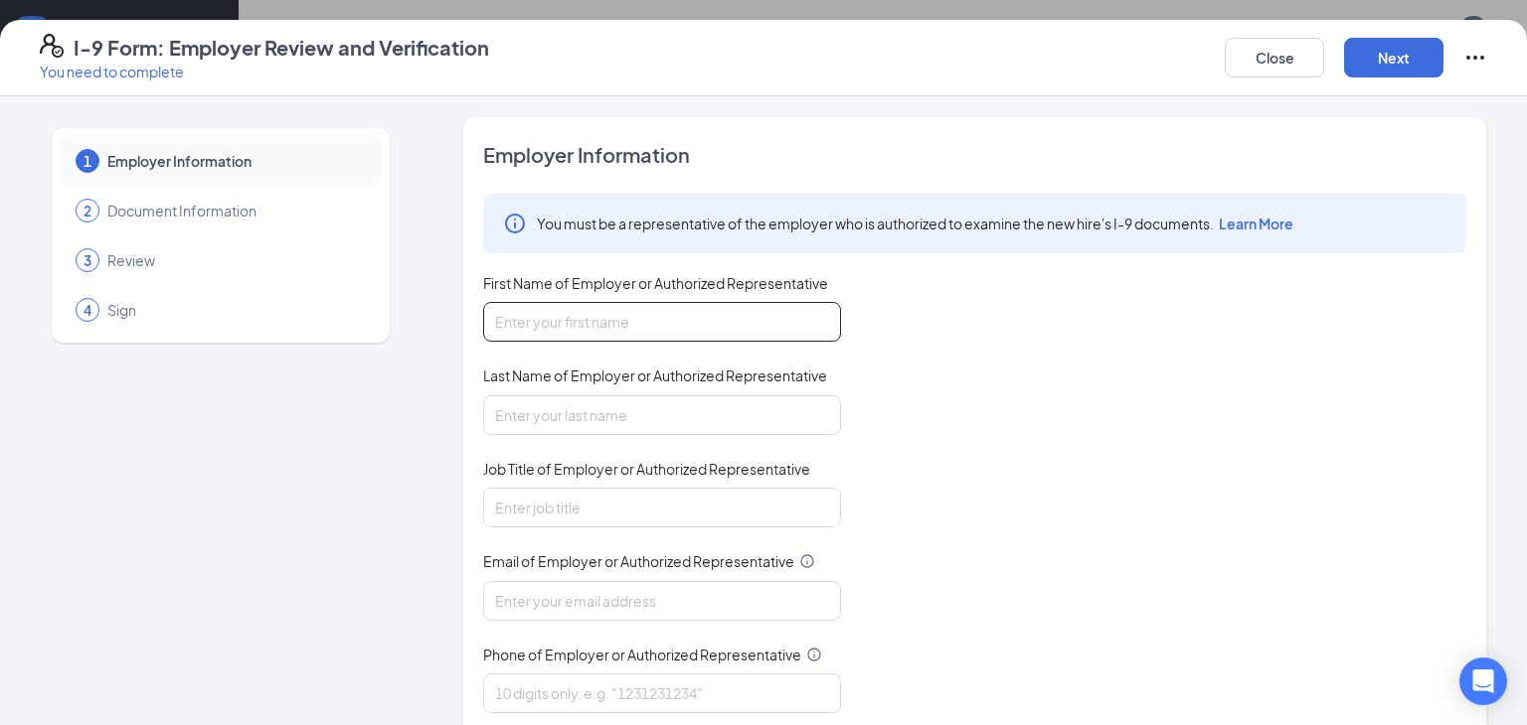
click at [529, 338] on input "First Name of Employer or Authorized Representative" at bounding box center [662, 322] width 358 height 40
type input "Hunter"
type input "Pace"
type input "Manager"
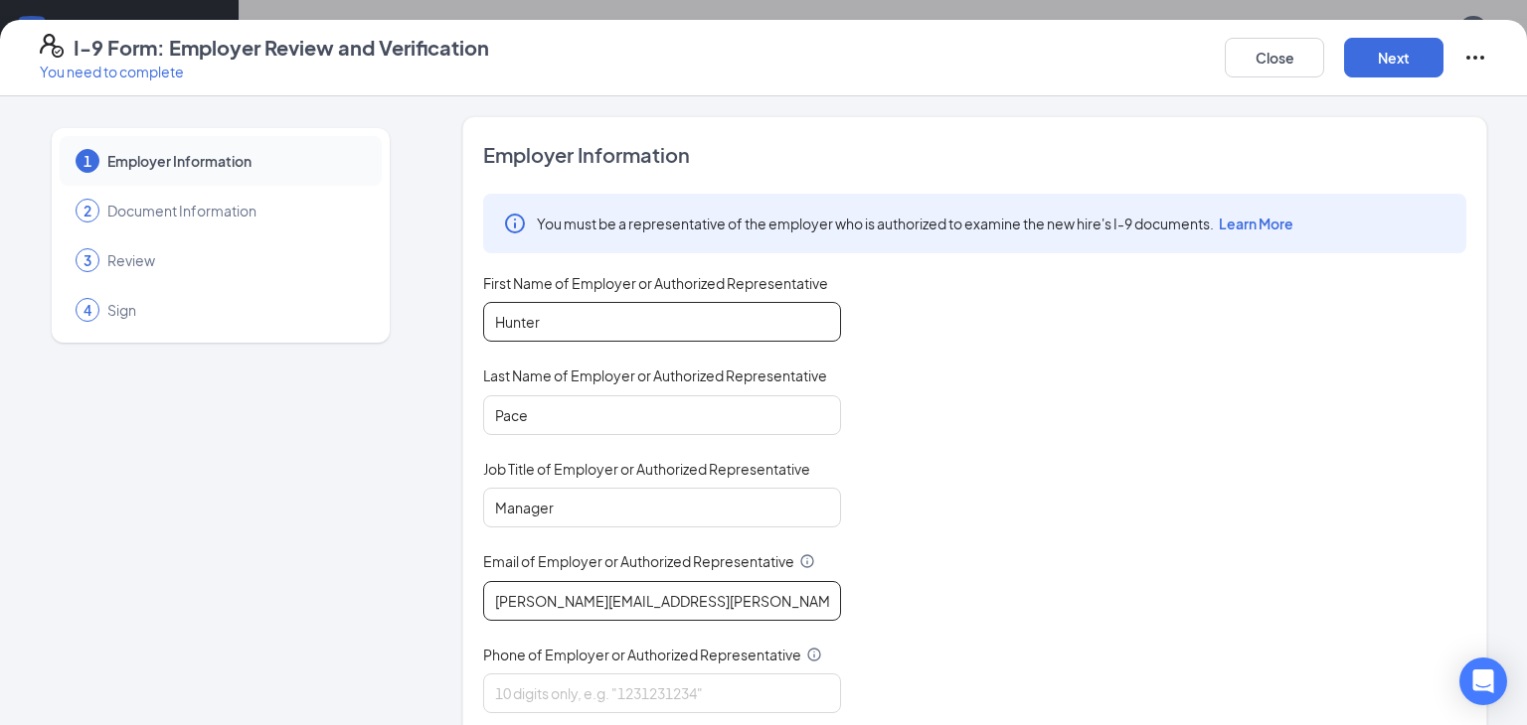
type input "[PERSON_NAME][EMAIL_ADDRESS][PERSON_NAME][DOMAIN_NAME]"
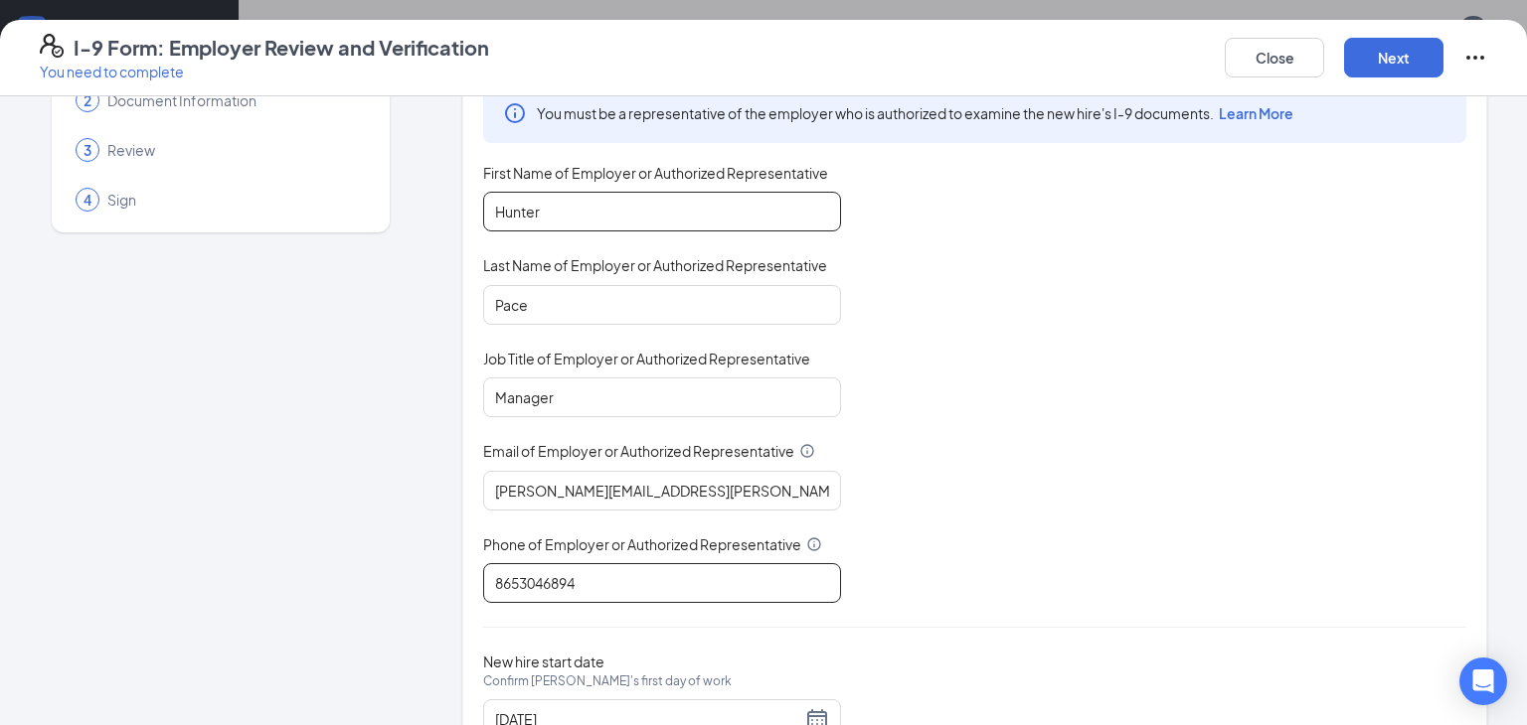
scroll to position [188, 0]
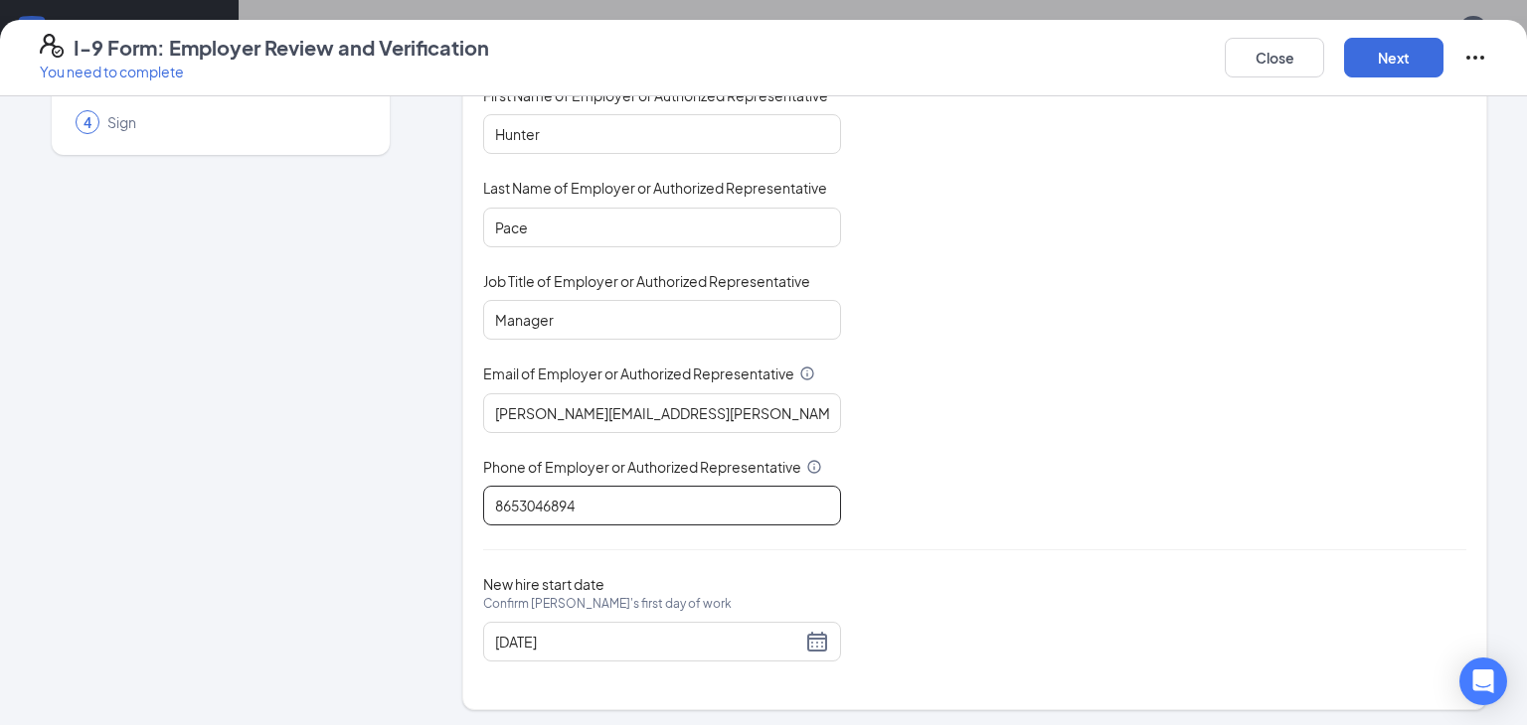
type input "8653046894"
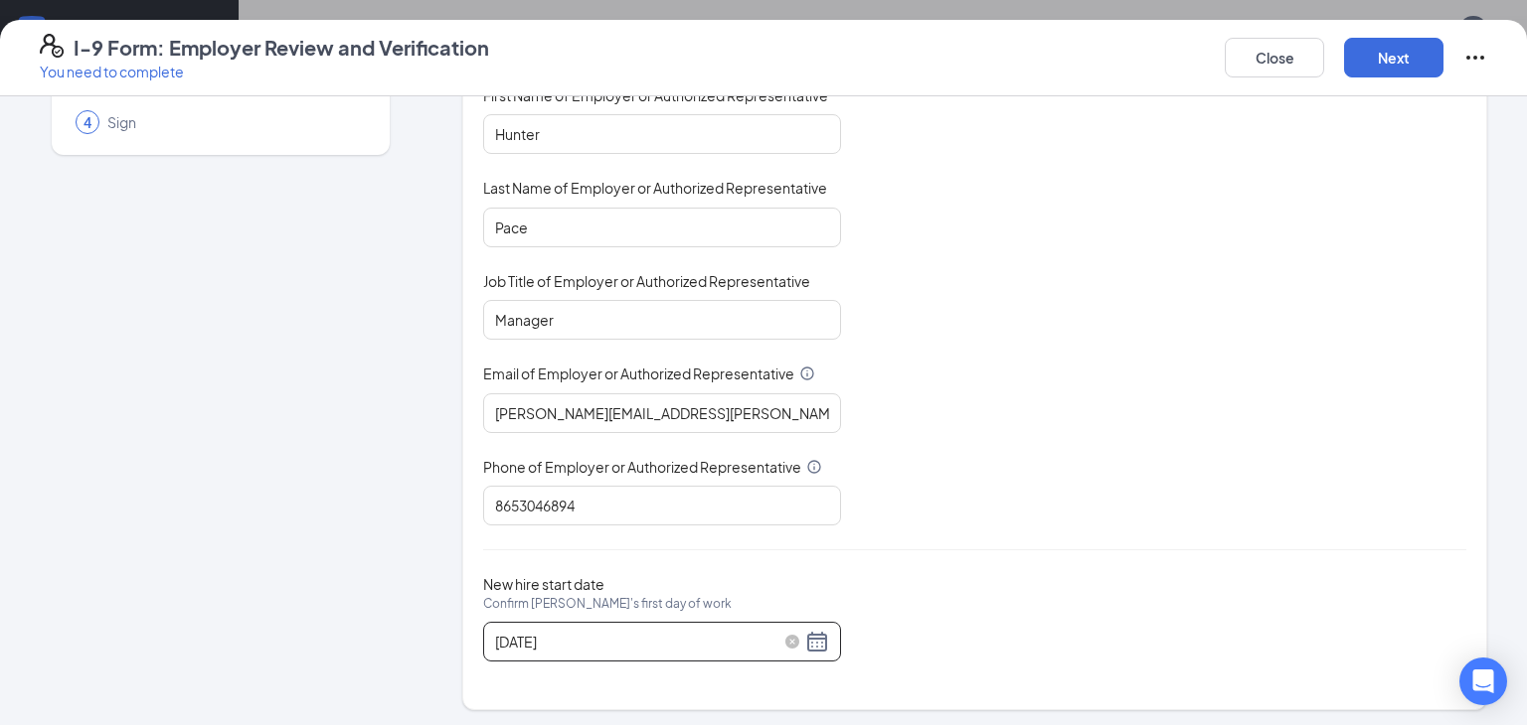
click at [814, 635] on div "[DATE]" at bounding box center [662, 642] width 334 height 24
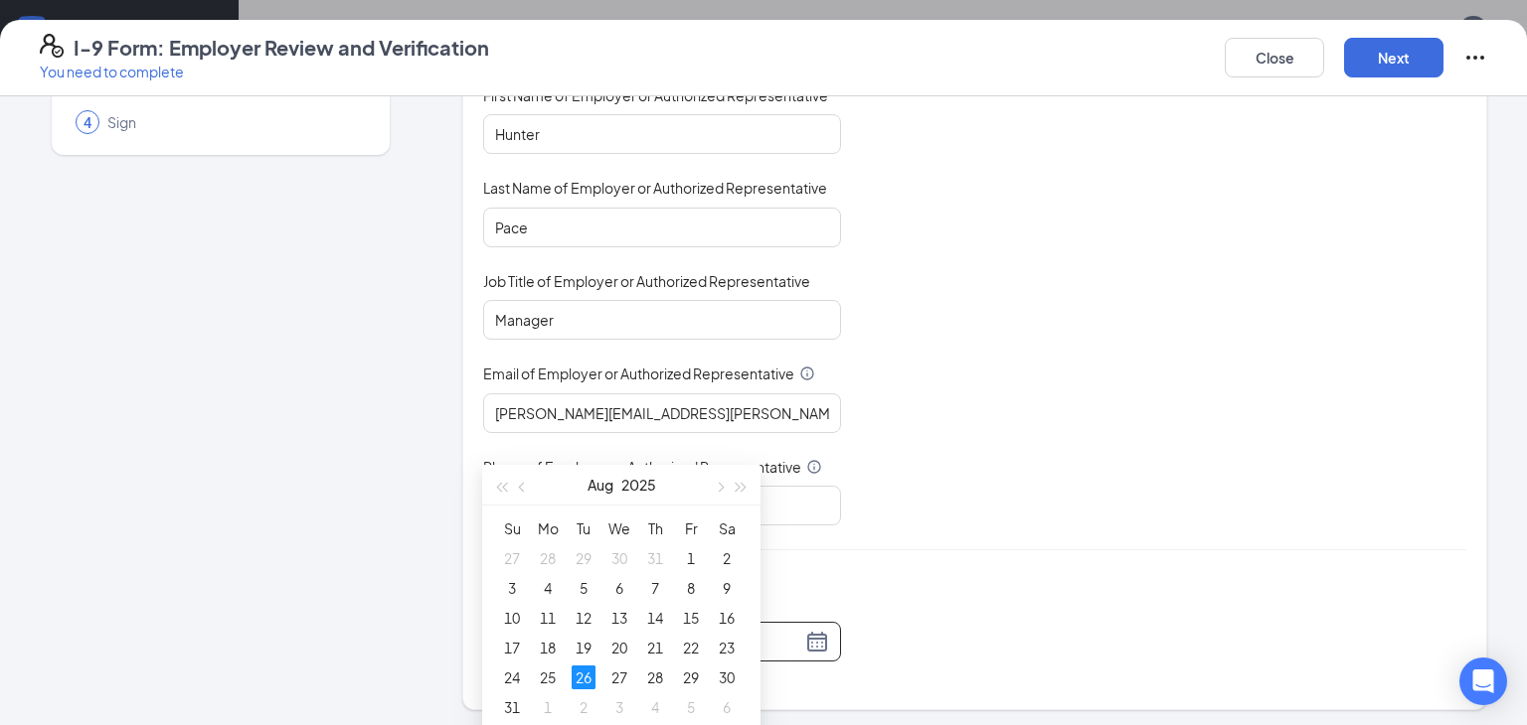
scroll to position [592, 0]
type input "[DATE]"
click at [652, 675] on div "28" at bounding box center [655, 678] width 24 height 24
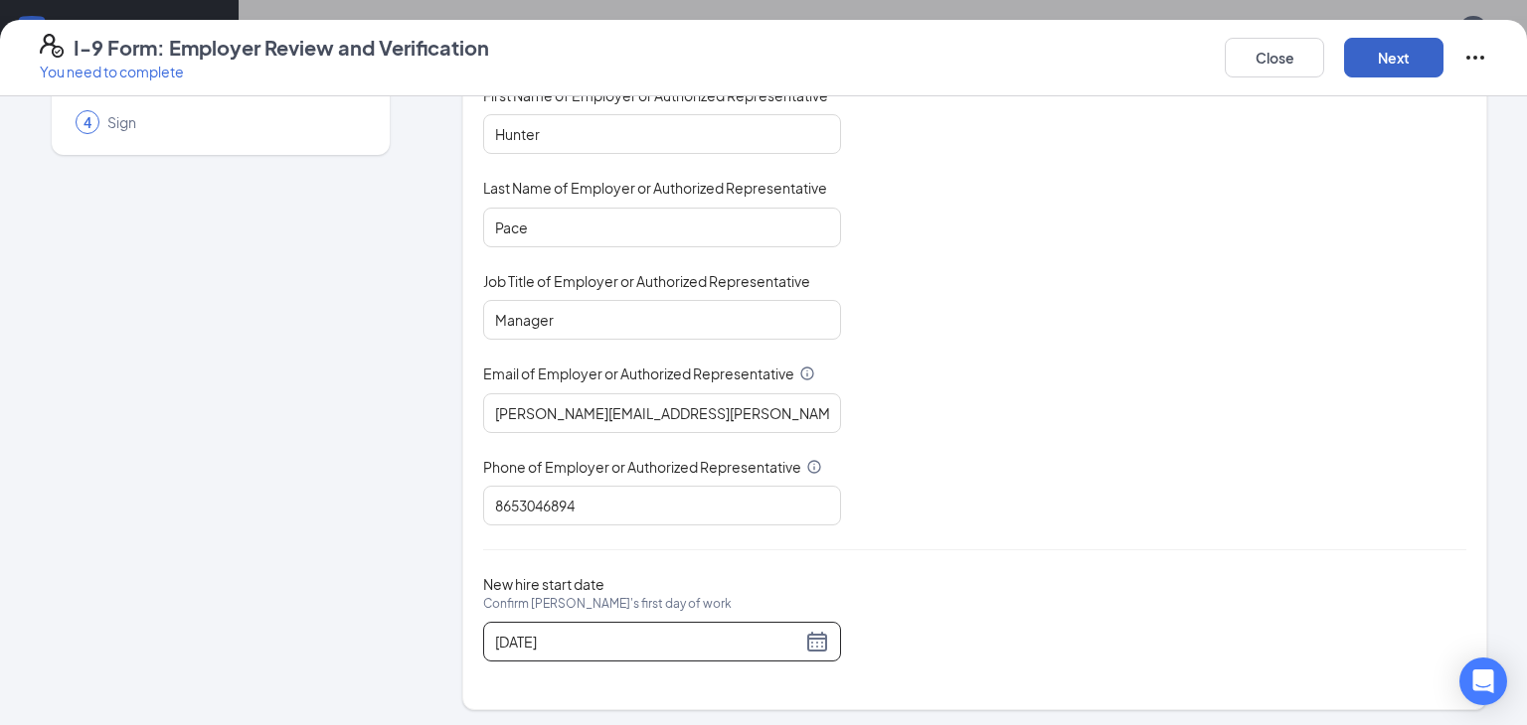
click at [1409, 45] on button "Next" at bounding box center [1393, 58] width 99 height 40
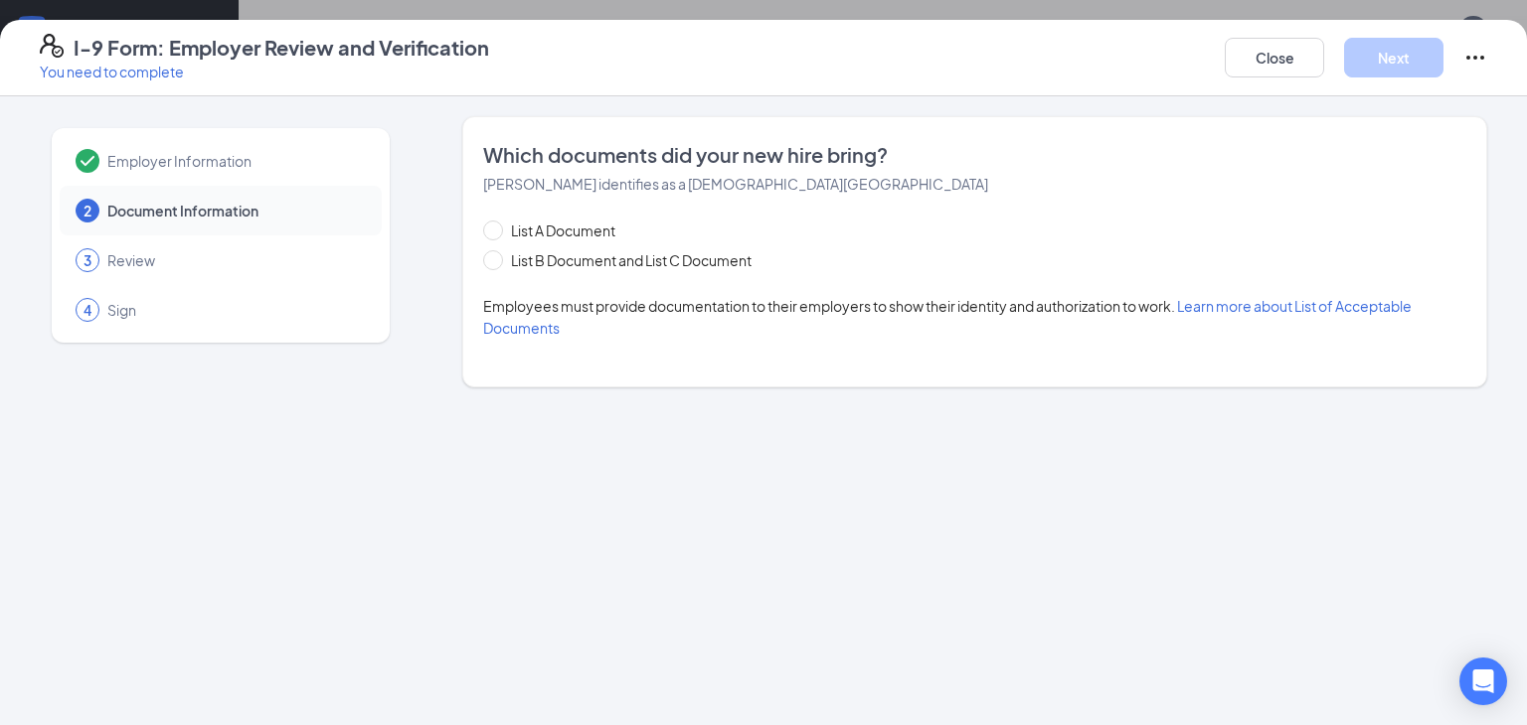
scroll to position [0, 0]
click at [547, 266] on span "List B Document and List C Document" at bounding box center [631, 260] width 256 height 22
click at [497, 264] on input "List B Document and List C Document" at bounding box center [490, 257] width 14 height 14
radio input "true"
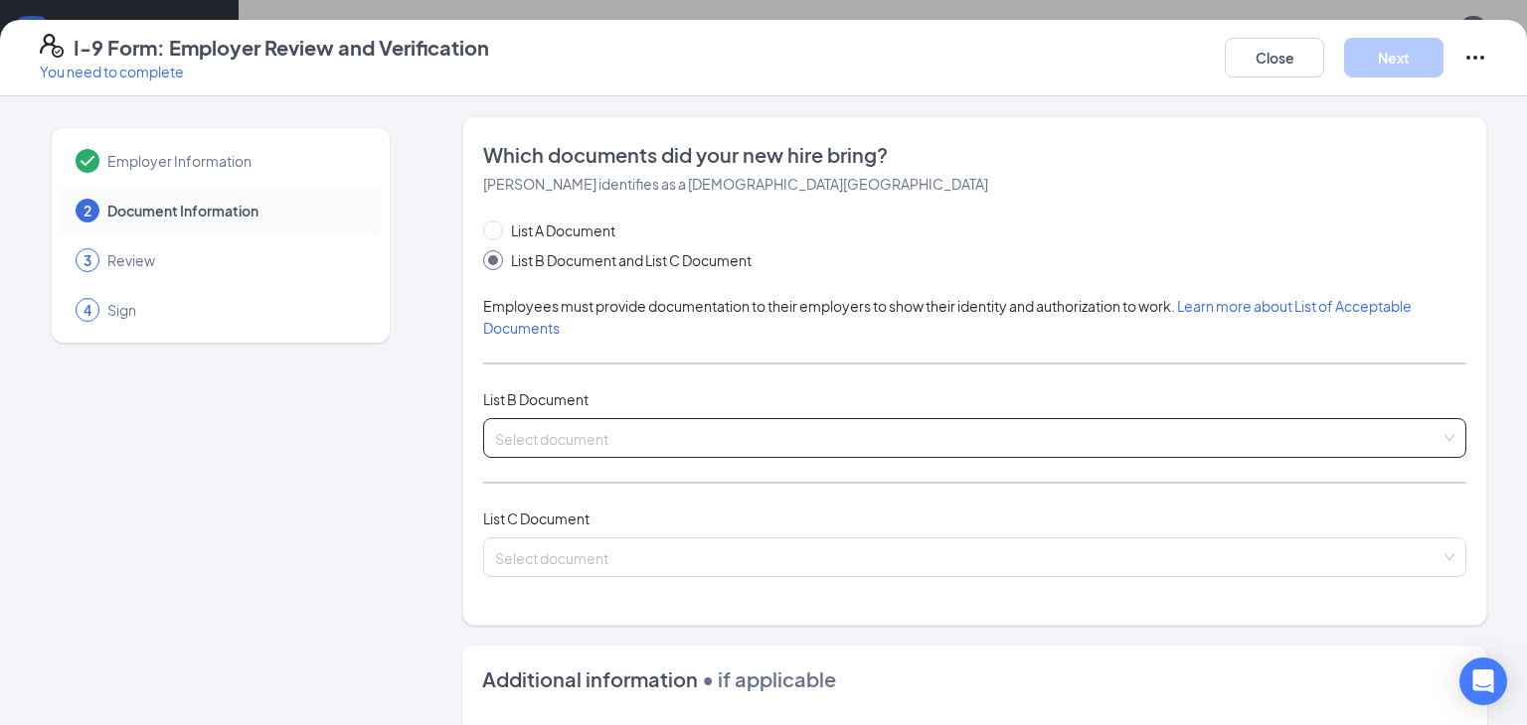
click at [572, 440] on input "search" at bounding box center [967, 434] width 945 height 30
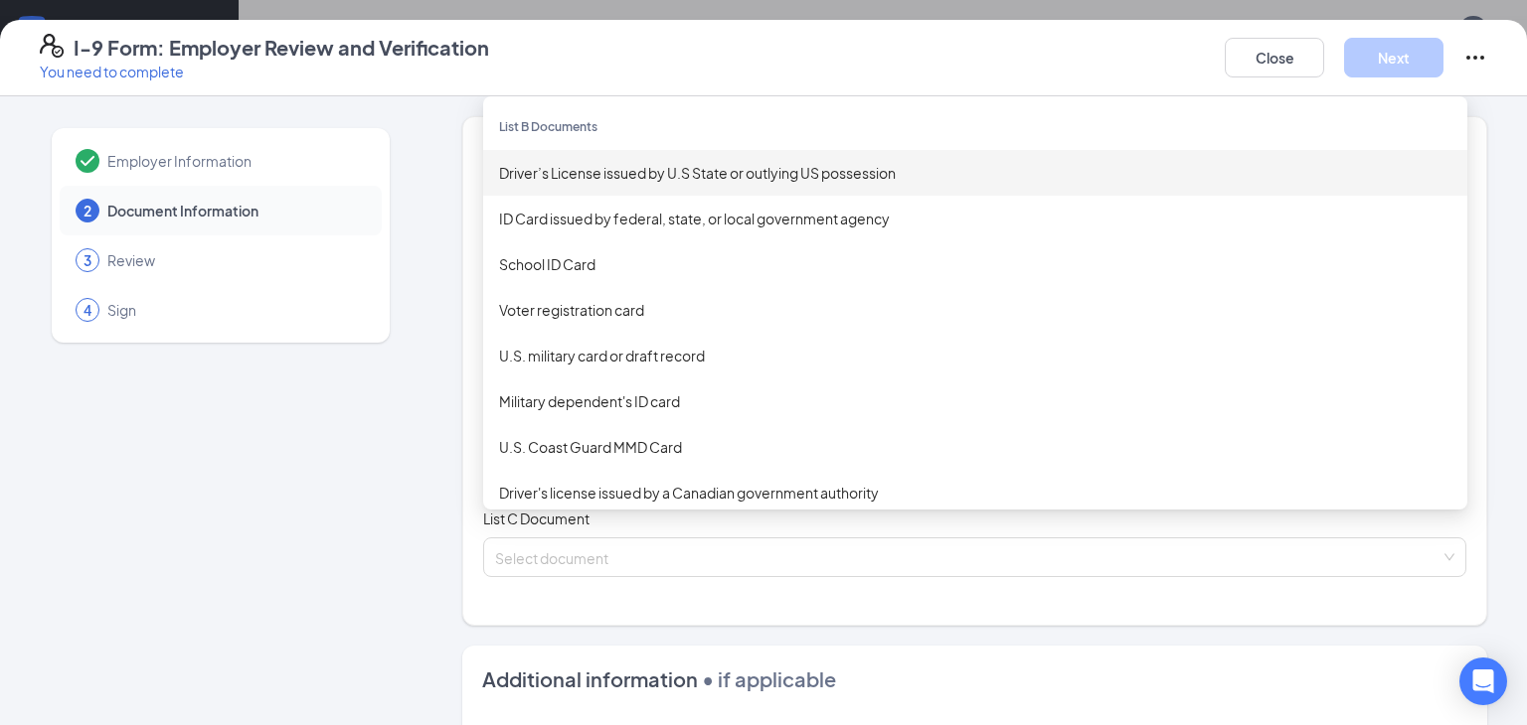
click at [931, 180] on div "Driver’s License issued by U.S State or outlying US possession" at bounding box center [975, 173] width 952 height 22
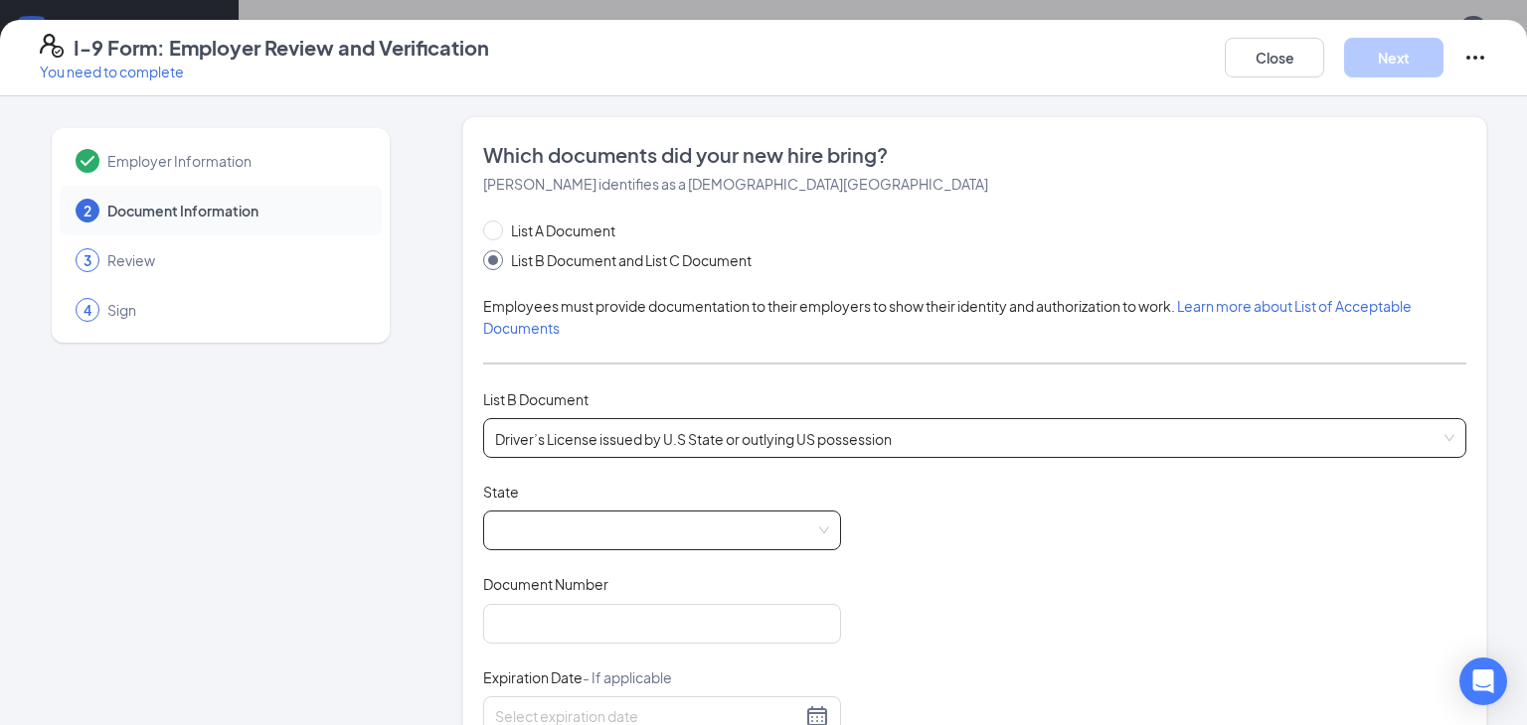
click at [611, 518] on span at bounding box center [662, 531] width 334 height 38
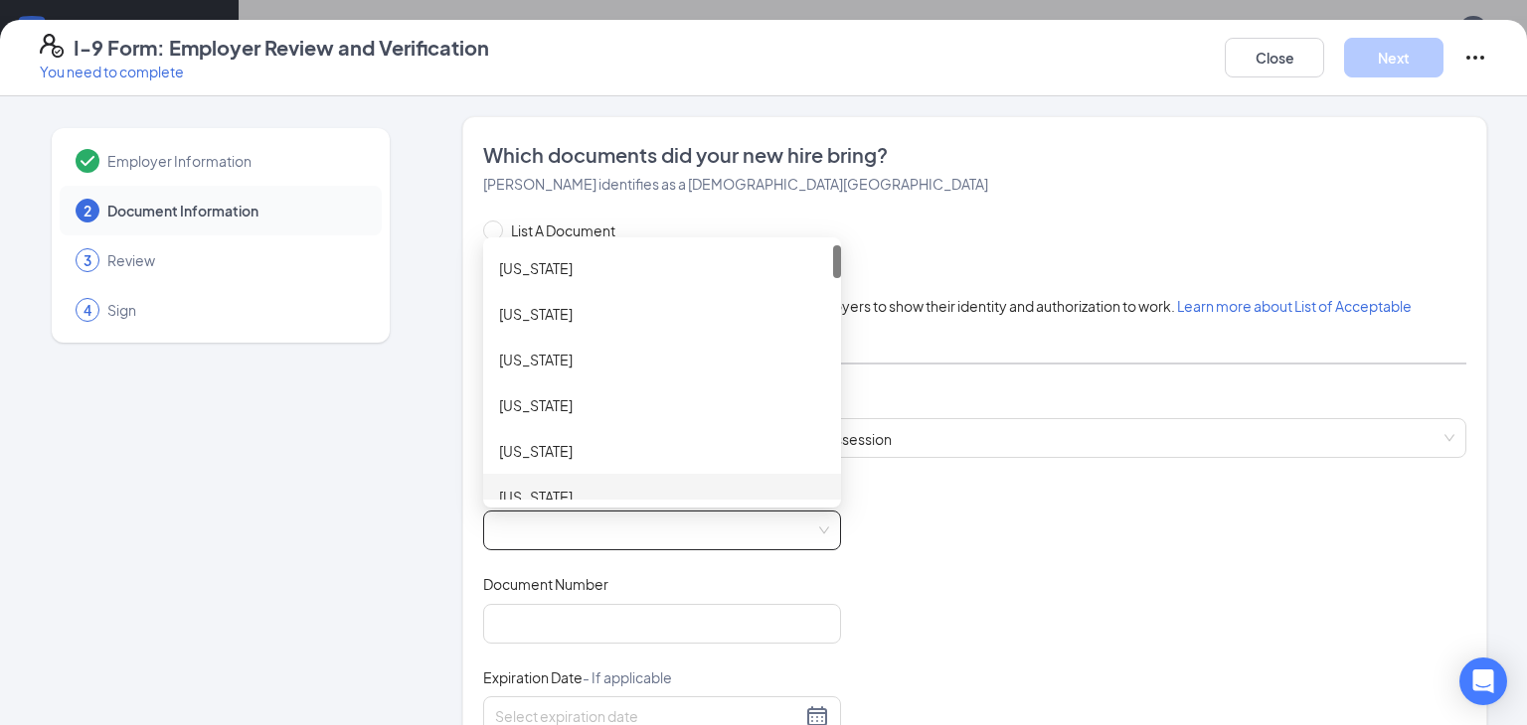
scroll to position [1833, 0]
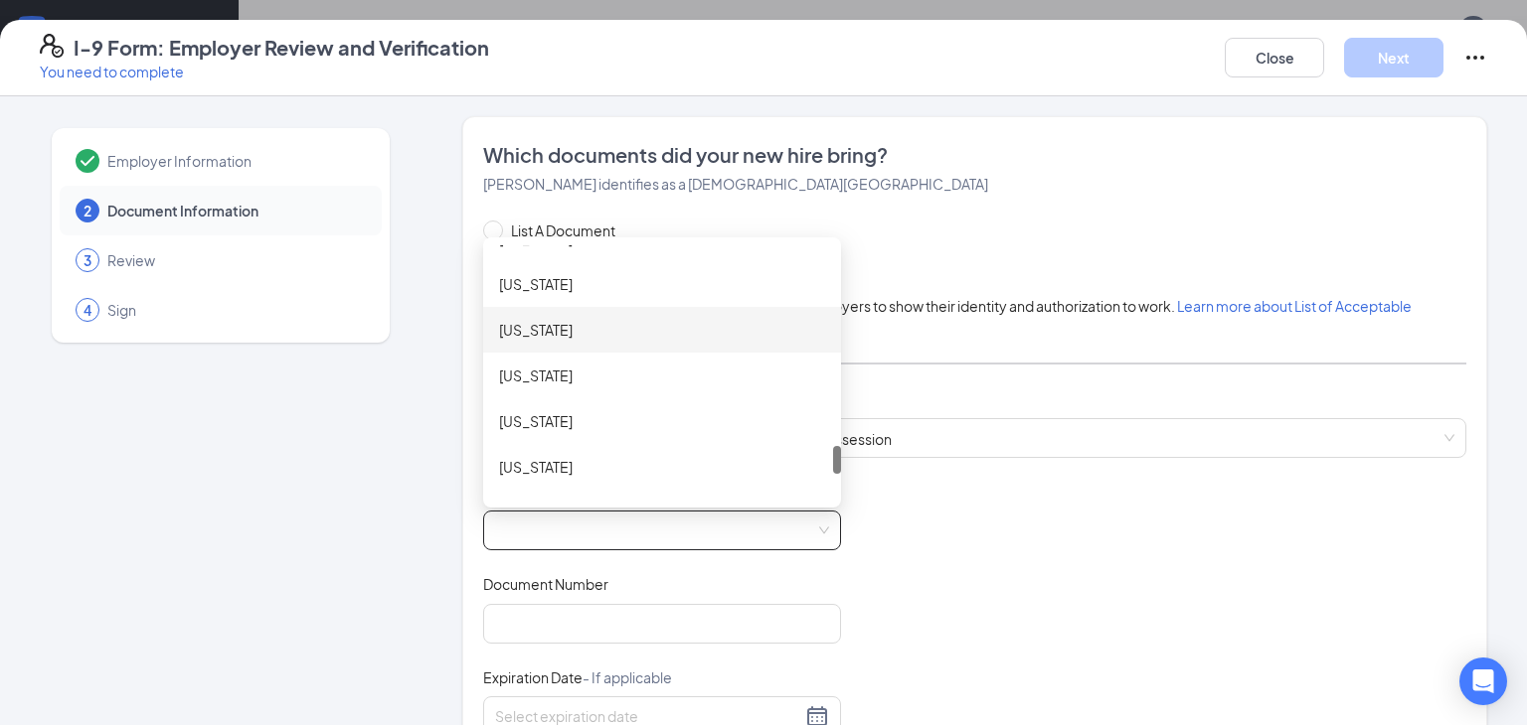
click at [603, 321] on div "[US_STATE]" at bounding box center [662, 330] width 326 height 22
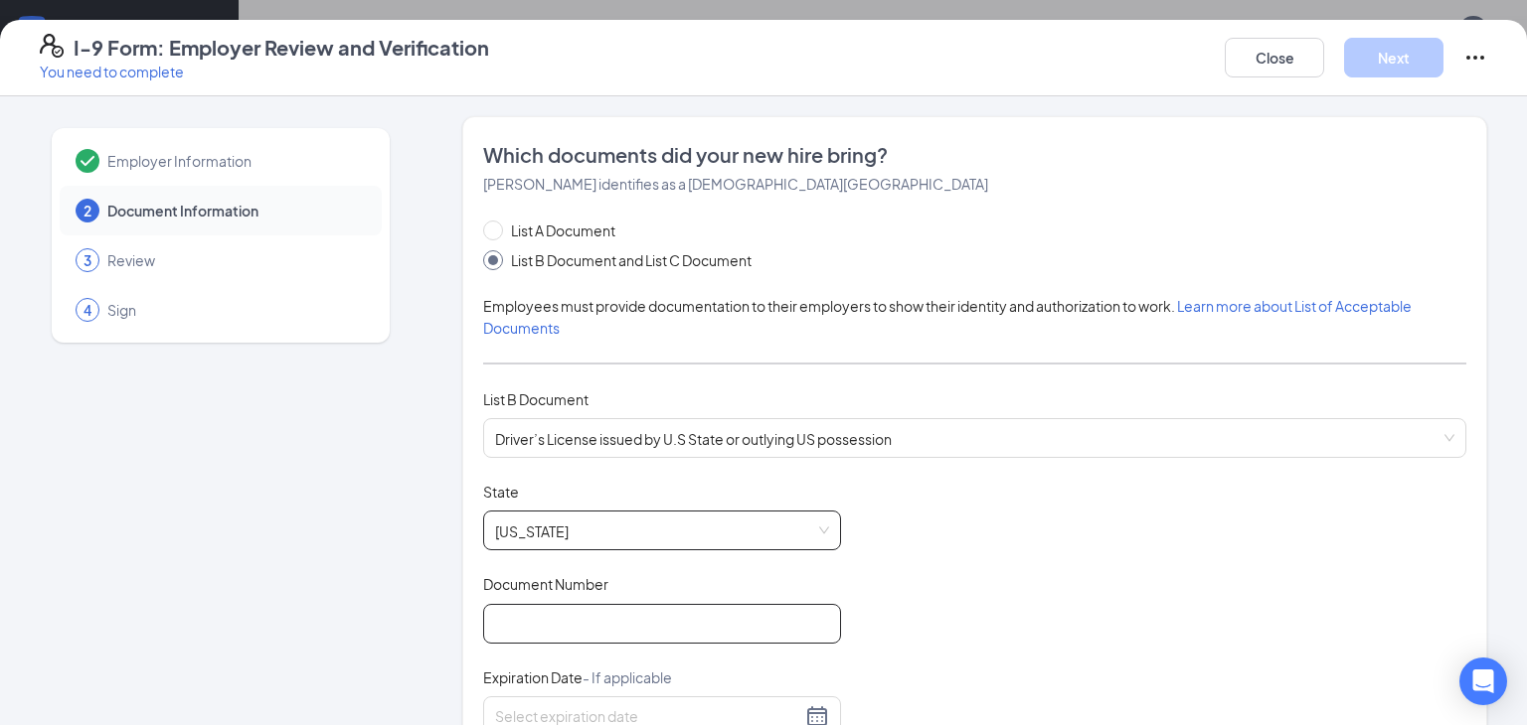
click at [527, 621] on input "Document Number" at bounding box center [662, 624] width 358 height 40
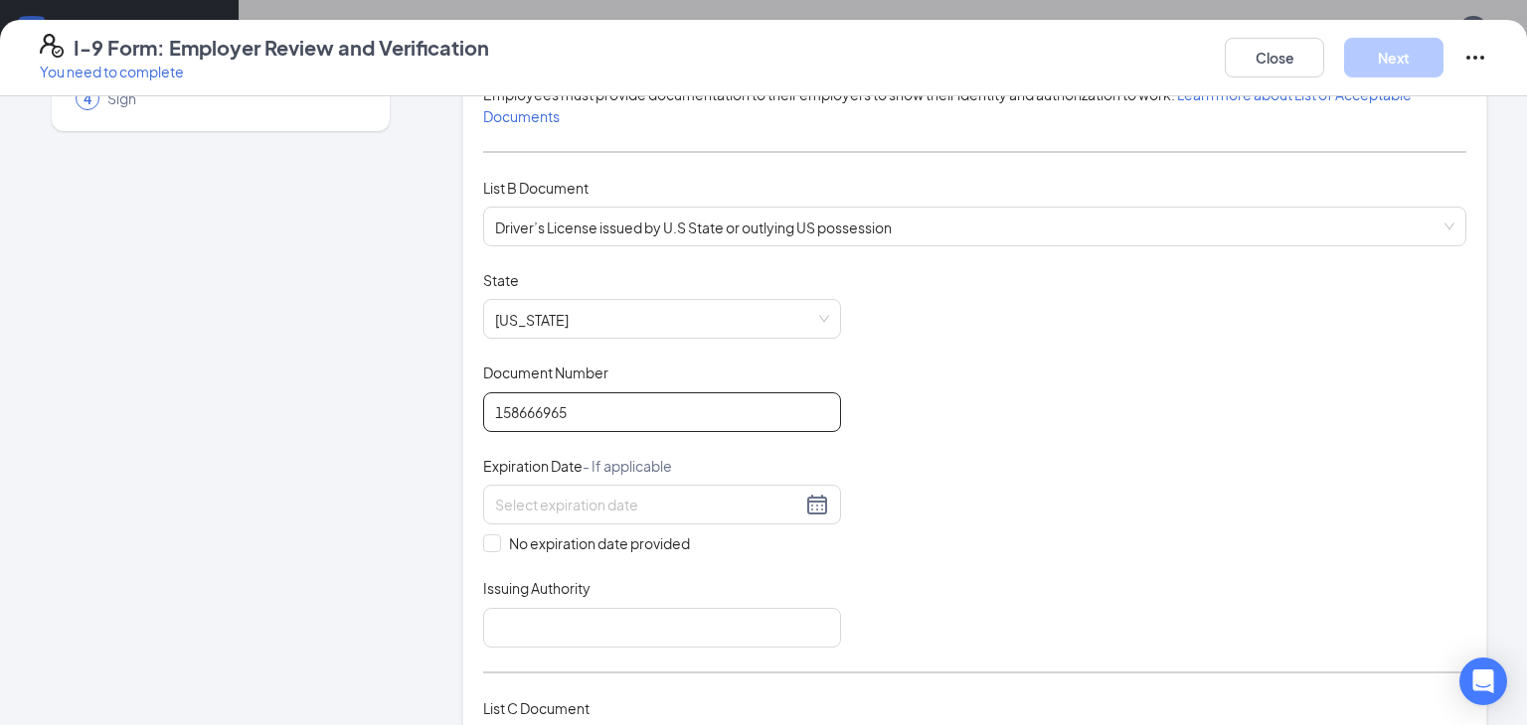
scroll to position [213, 0]
type input "158666965"
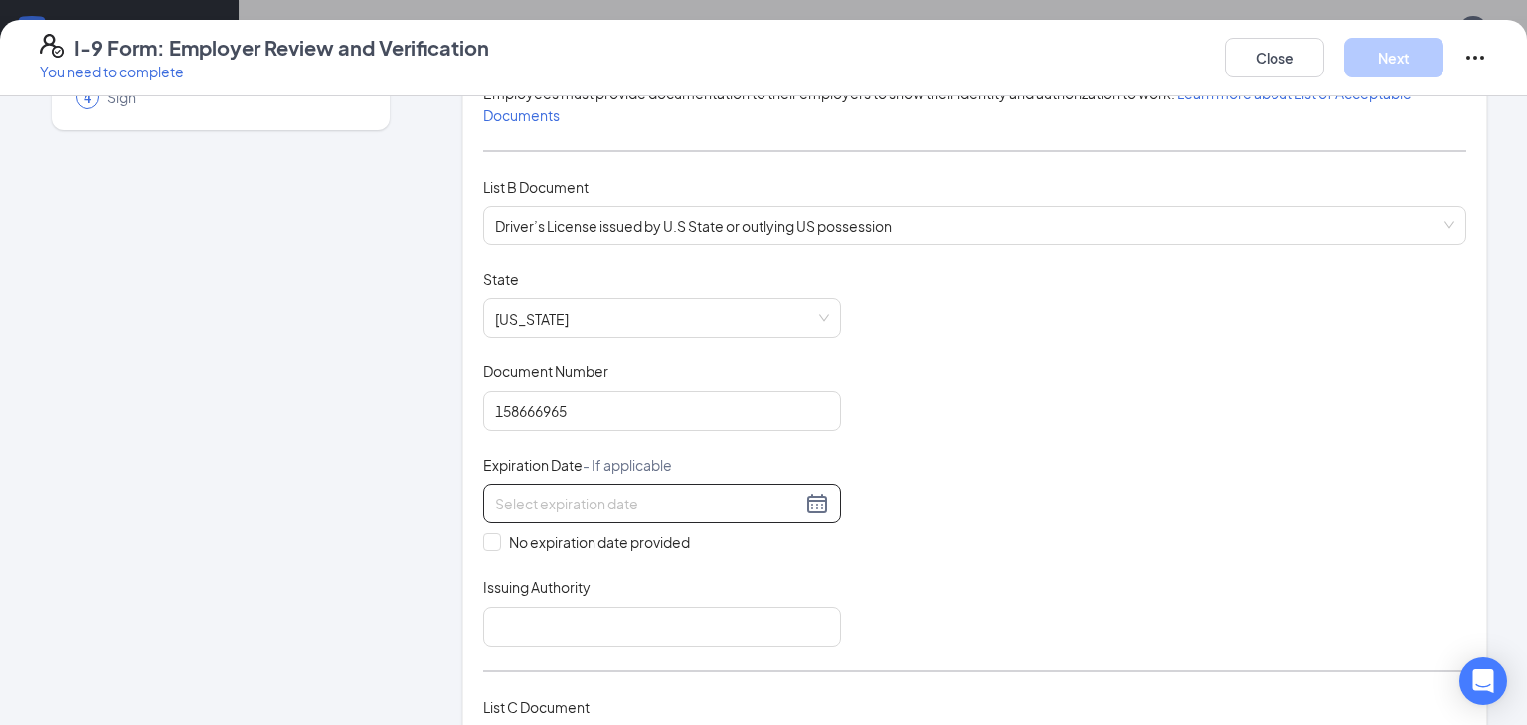
click at [815, 500] on div at bounding box center [662, 504] width 334 height 24
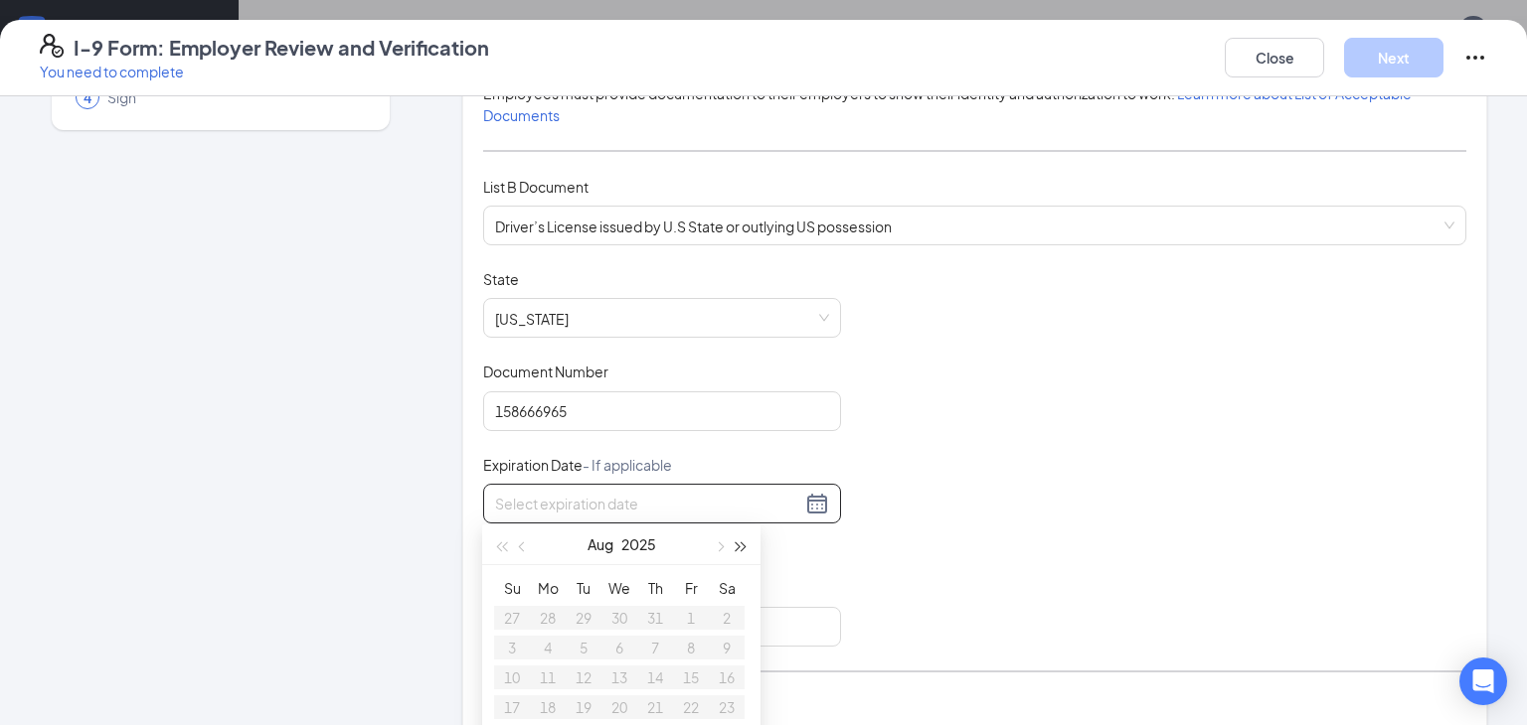
click at [739, 552] on button "button" at bounding box center [741, 545] width 22 height 40
click at [523, 546] on span "button" at bounding box center [524, 547] width 10 height 10
type input "07/09/2026"
click at [651, 650] on div "9" at bounding box center [655, 648] width 24 height 24
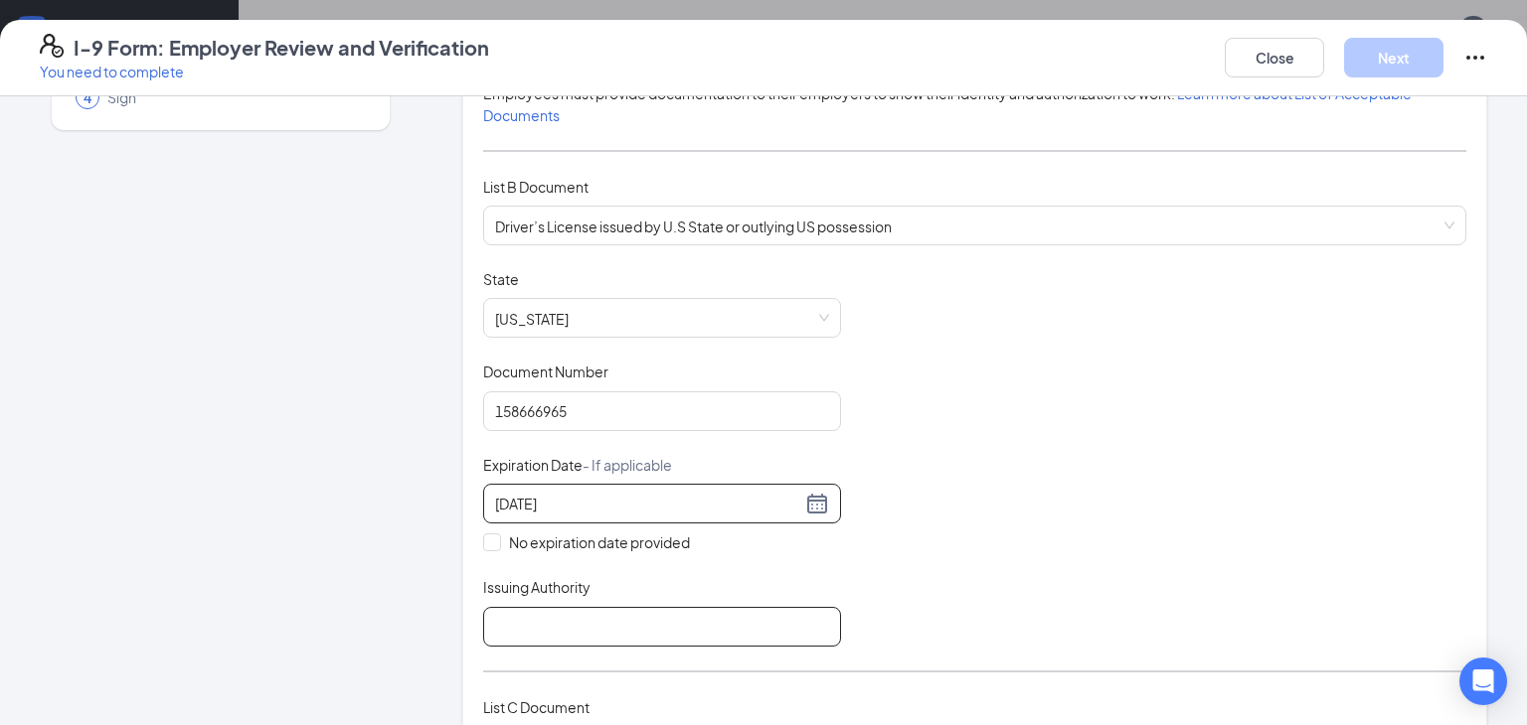
click at [536, 630] on input "Issuing Authority" at bounding box center [662, 627] width 358 height 40
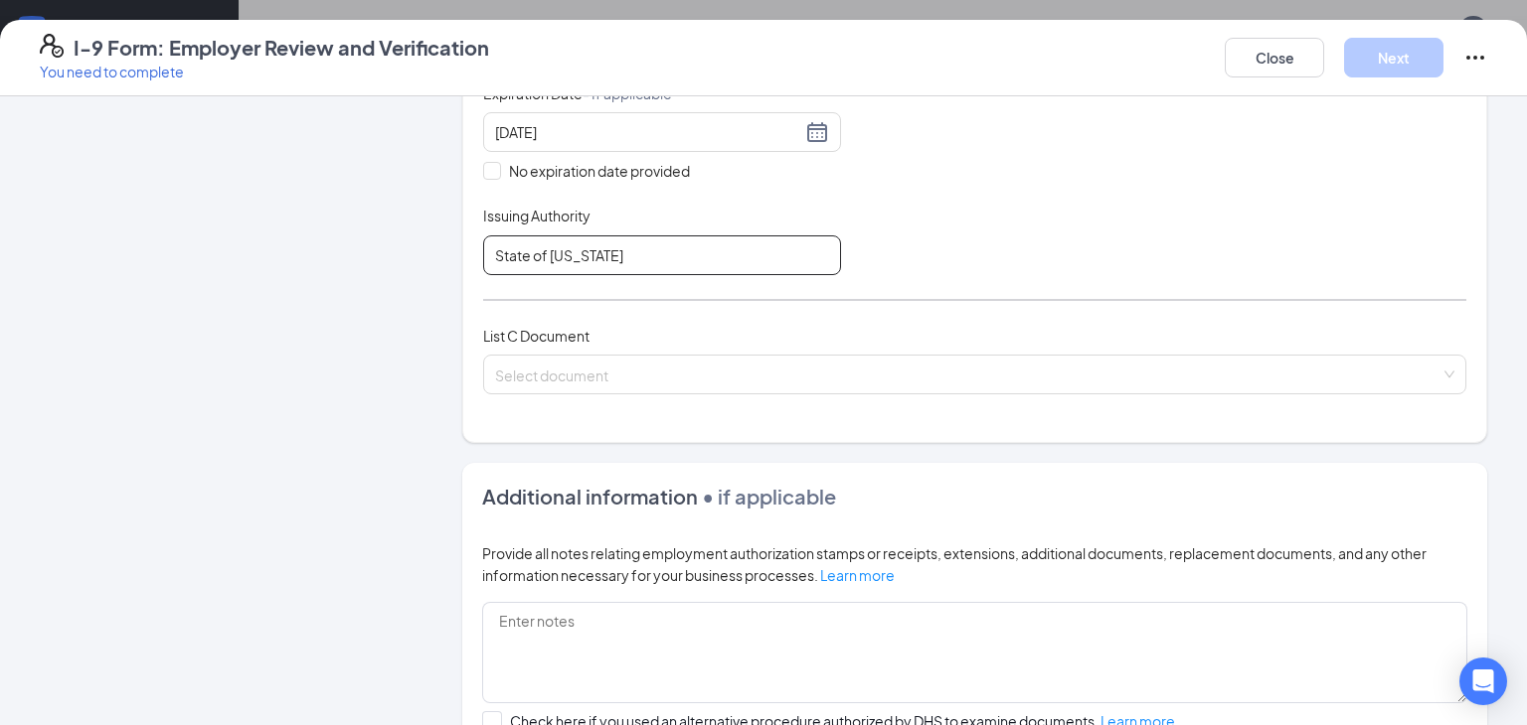
scroll to position [587, 0]
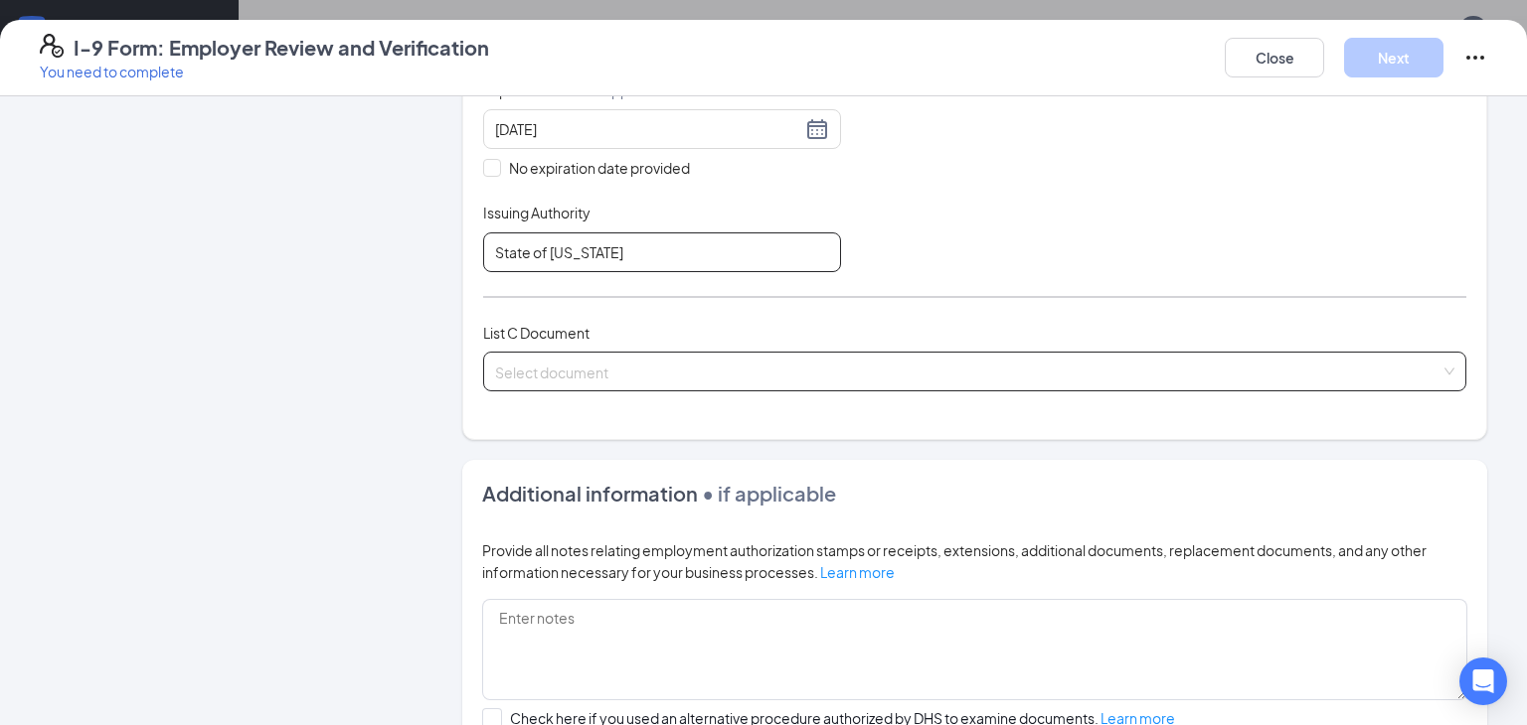
type input "State of [US_STATE]"
click at [499, 370] on input "search" at bounding box center [967, 368] width 945 height 30
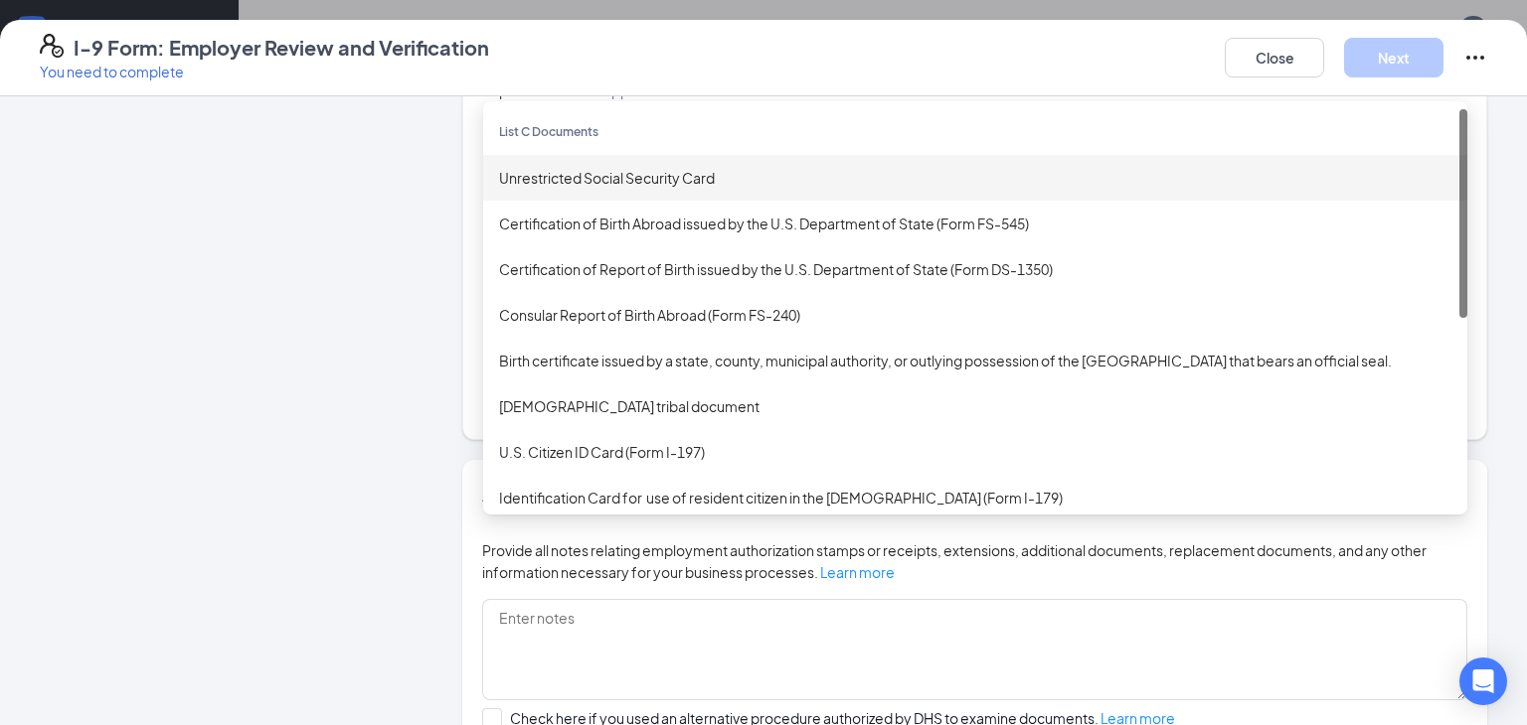
click at [621, 186] on div "Unrestricted Social Security Card" at bounding box center [975, 178] width 984 height 46
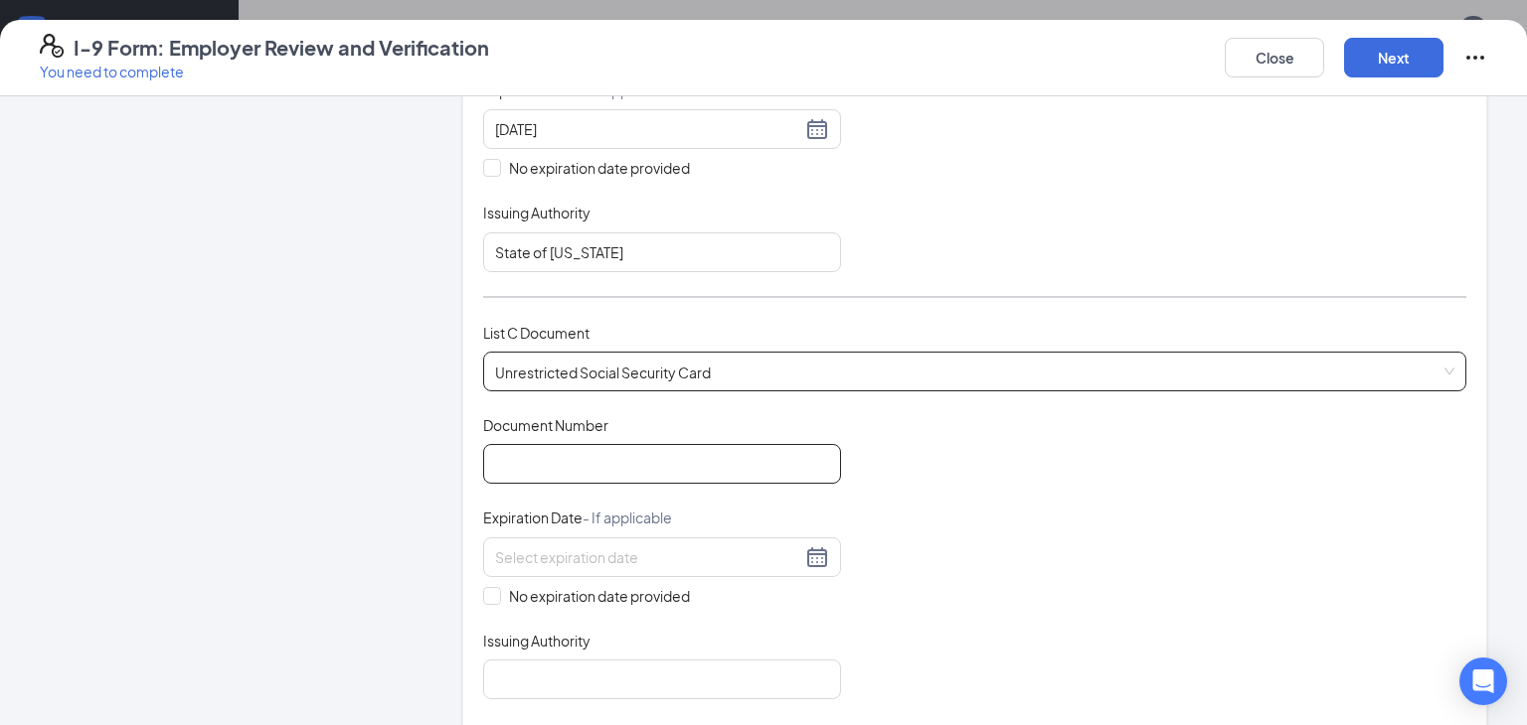
click at [538, 468] on input "Document Number" at bounding box center [662, 464] width 358 height 40
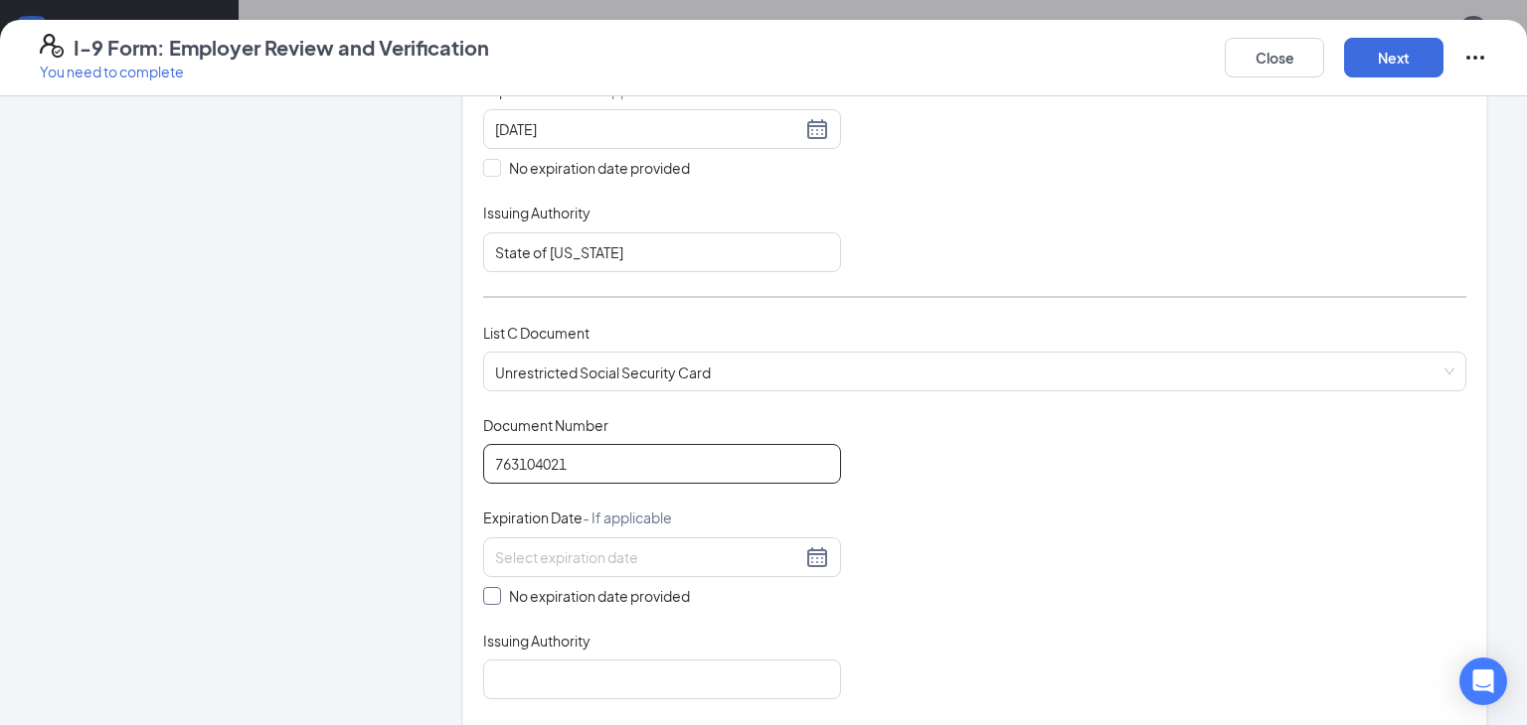
type input "763104021"
click at [494, 588] on input "No expiration date provided" at bounding box center [490, 594] width 14 height 14
checkbox input "true"
click at [522, 667] on input "Issuing Authority" at bounding box center [662, 684] width 358 height 40
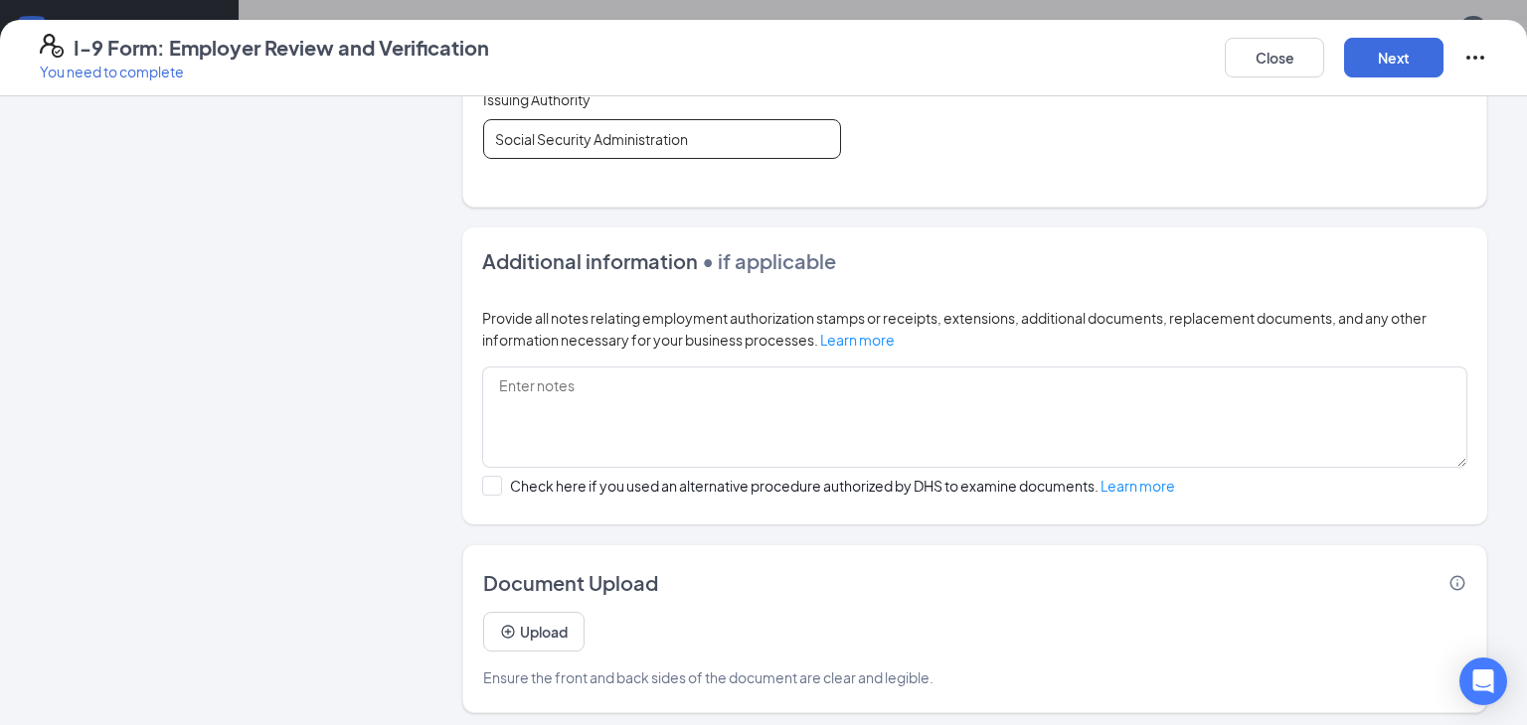
scroll to position [1131, 0]
type input "Social Security Administration"
click at [557, 629] on button "Upload" at bounding box center [533, 633] width 101 height 40
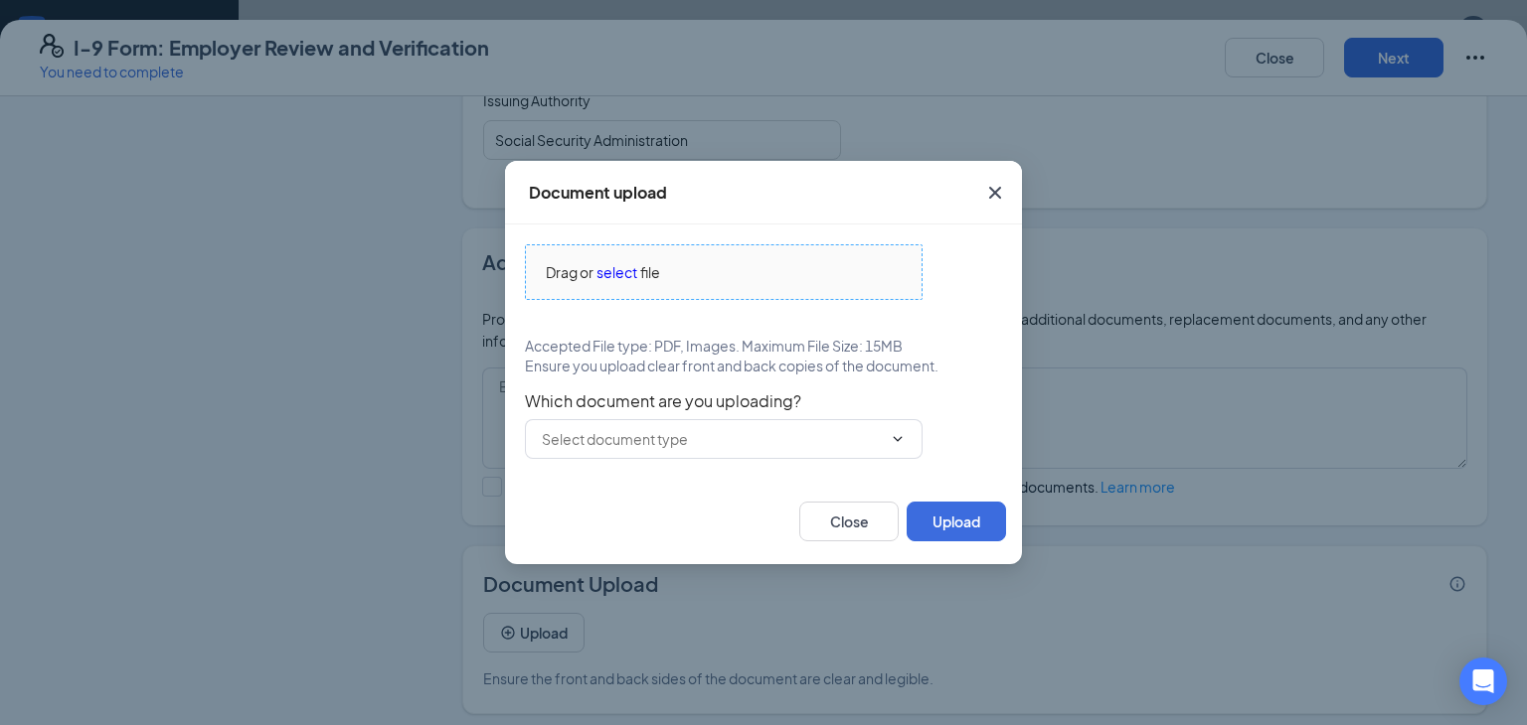
click at [618, 279] on span "select" at bounding box center [616, 272] width 41 height 22
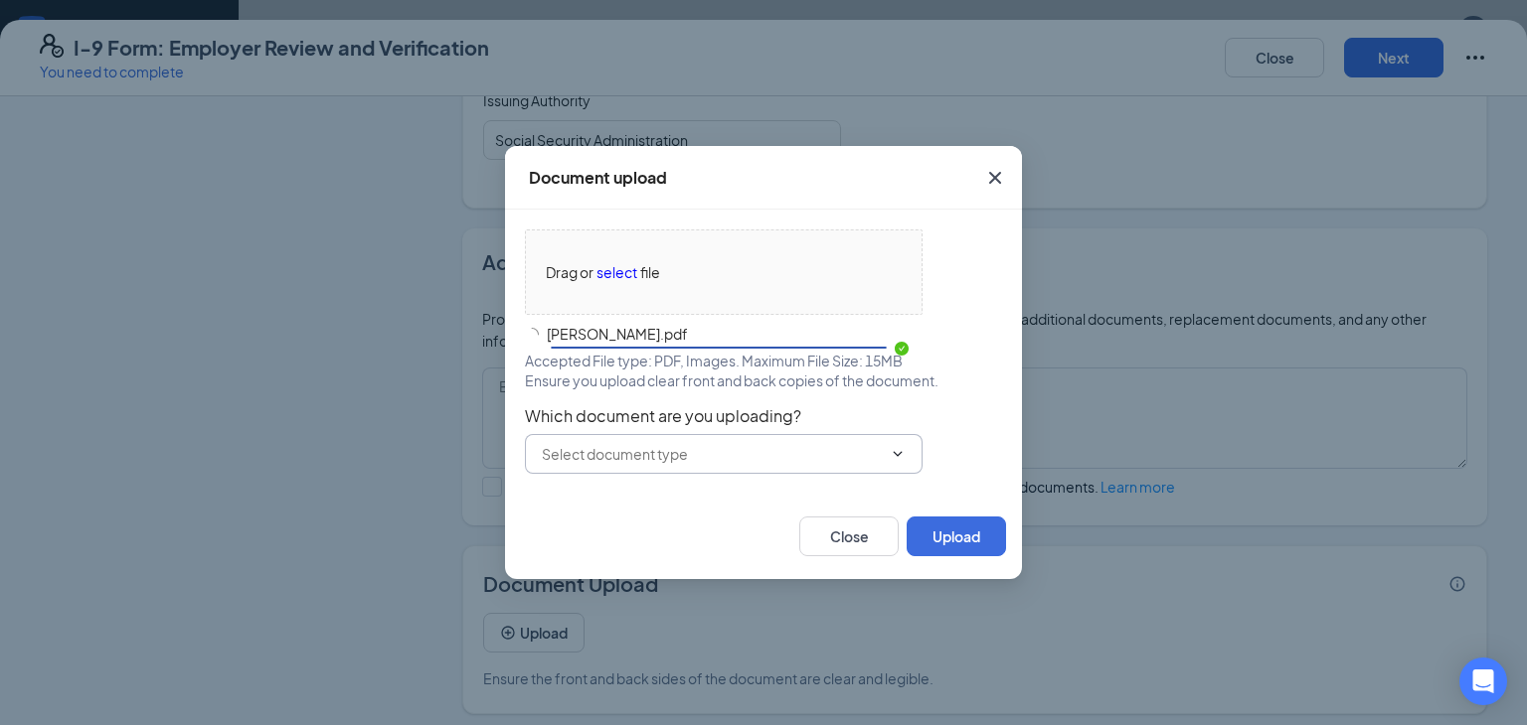
click at [899, 450] on icon "ChevronDown" at bounding box center [897, 454] width 16 height 16
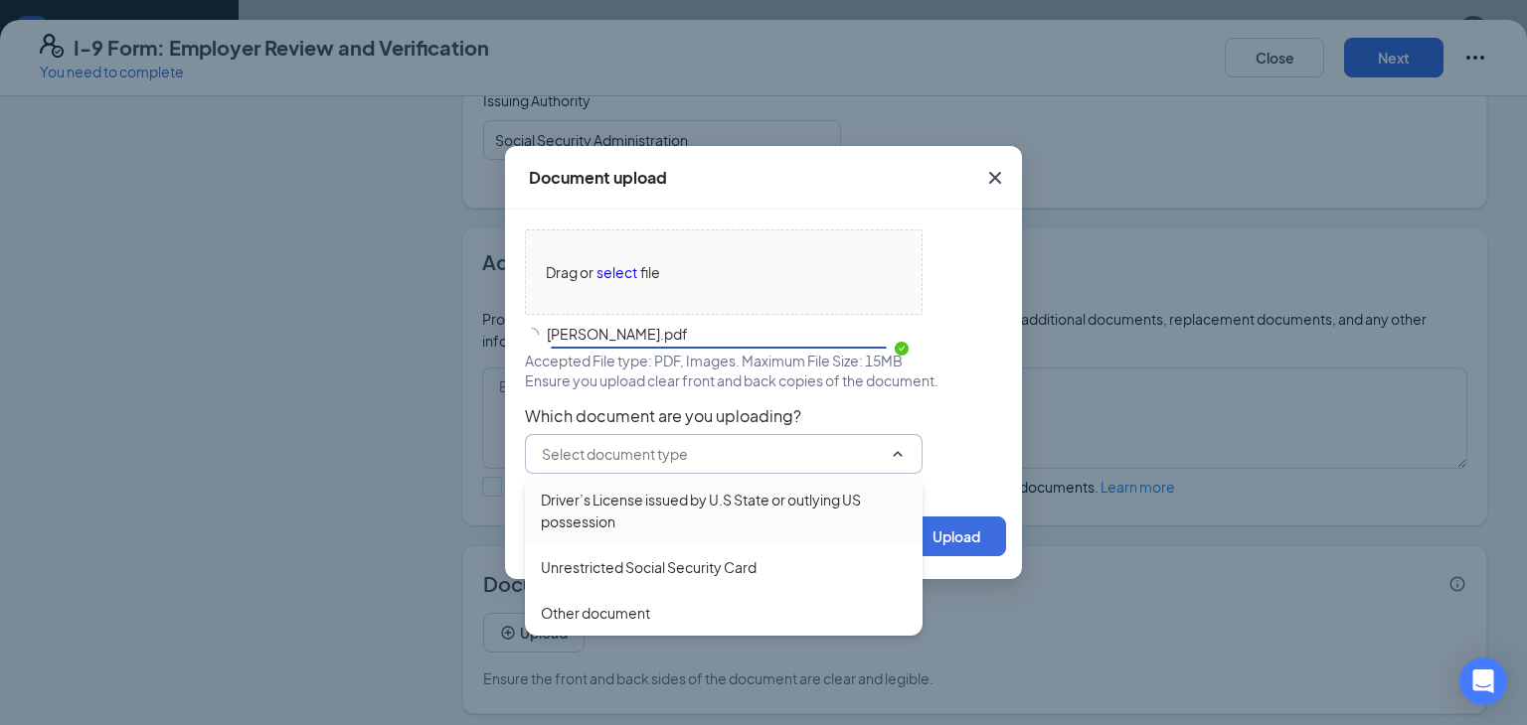
click at [798, 505] on div "Driver’s License issued by U.S State or outlying US possession" at bounding box center [724, 511] width 366 height 44
type input "Driver’s License issued by U.S State or outlying US possession"
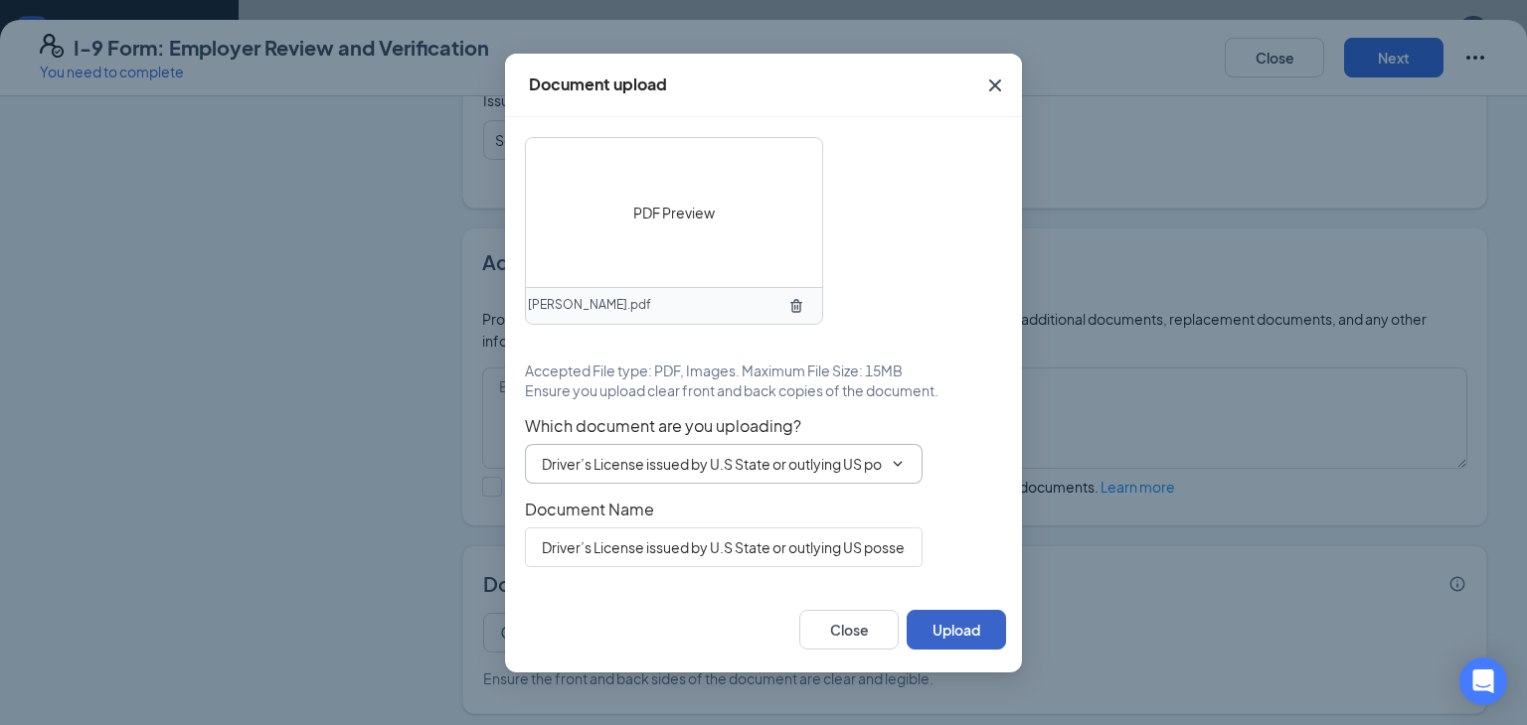
click at [945, 628] on button "Upload" at bounding box center [955, 630] width 99 height 40
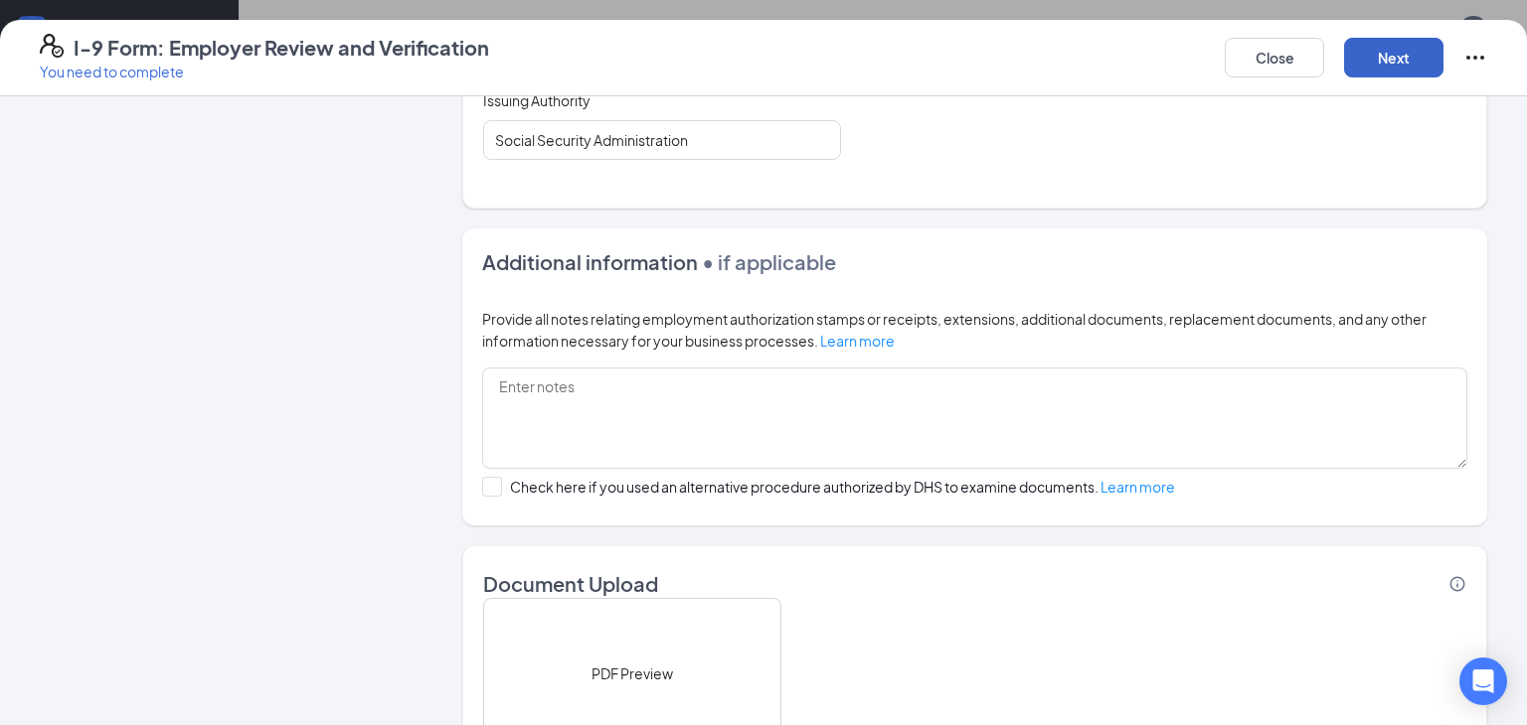
click at [1394, 69] on button "Next" at bounding box center [1393, 58] width 99 height 40
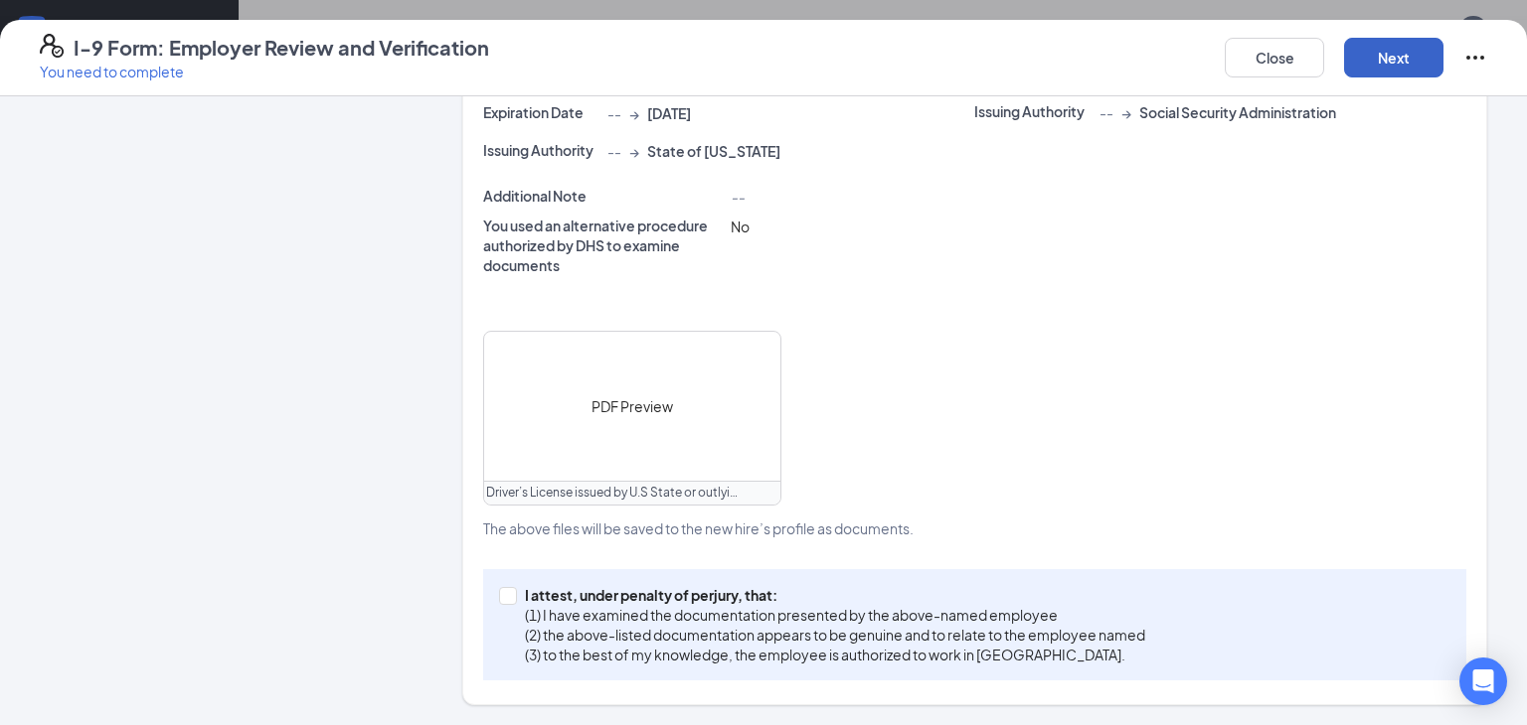
scroll to position [633, 0]
click at [507, 601] on span at bounding box center [508, 599] width 18 height 18
click at [507, 601] on input "I attest, under penalty of [PERSON_NAME], that: (1) I have examined the documen…" at bounding box center [506, 597] width 14 height 14
checkbox input "true"
click at [1372, 79] on div "Close Next" at bounding box center [1355, 58] width 262 height 48
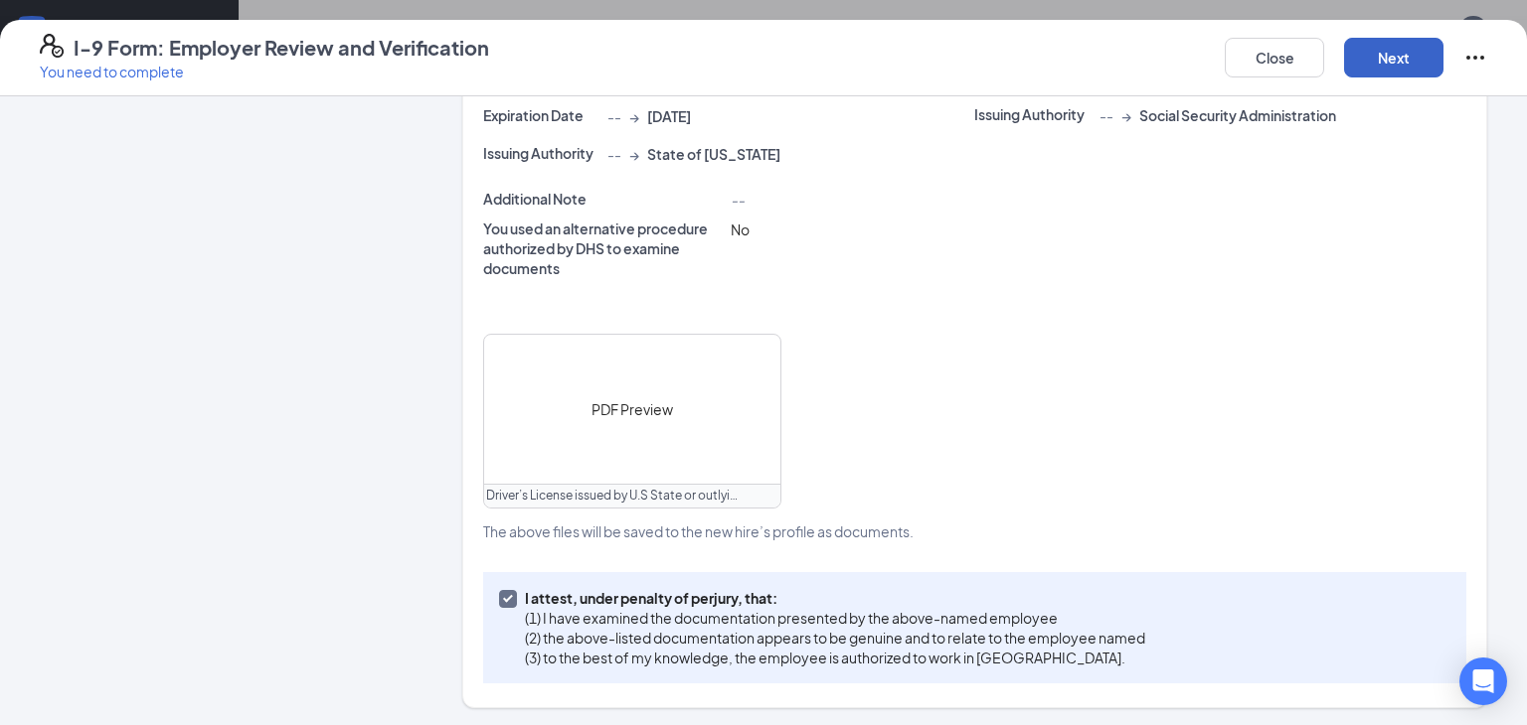
click at [1387, 56] on button "Next" at bounding box center [1393, 58] width 99 height 40
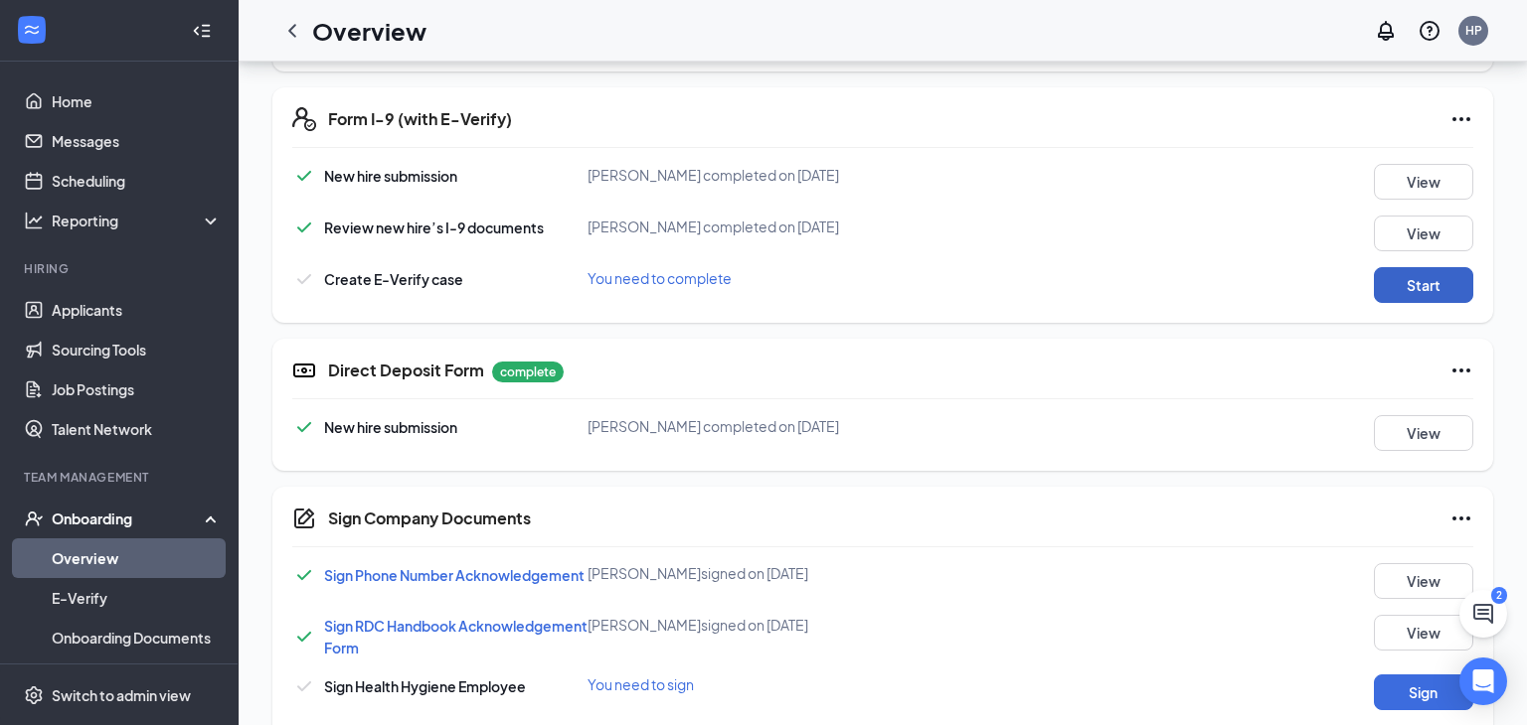
click at [1438, 277] on button "Start" at bounding box center [1422, 285] width 99 height 36
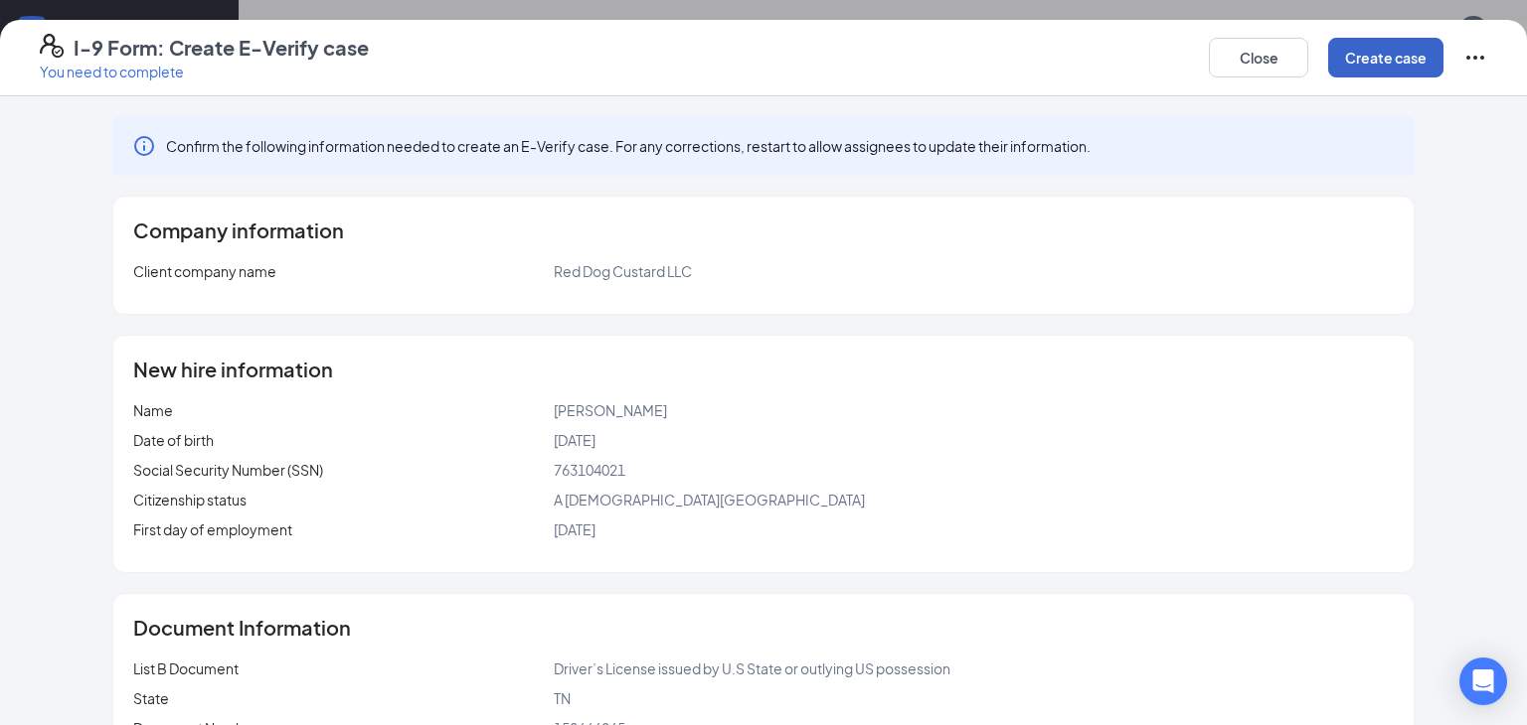
click at [1408, 65] on button "Create case" at bounding box center [1385, 58] width 115 height 40
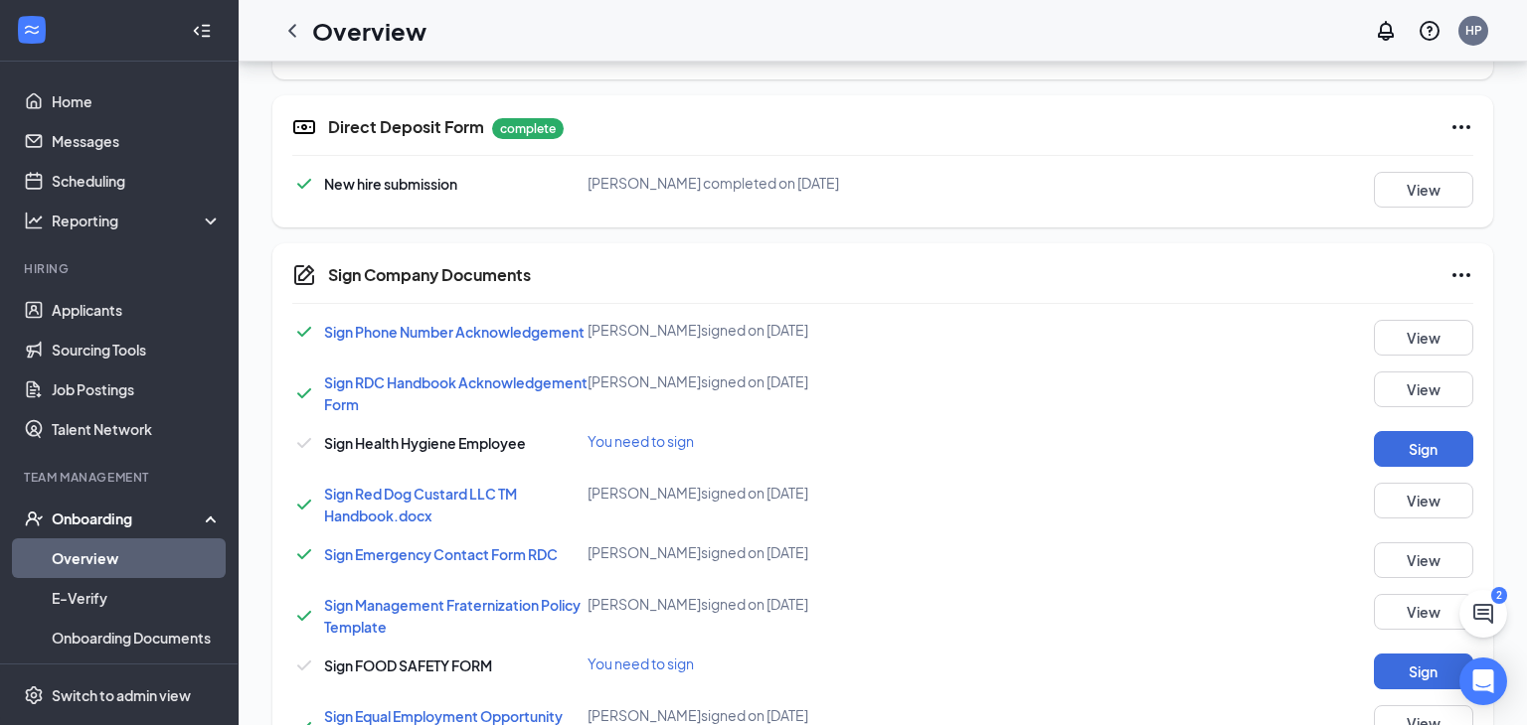
scroll to position [949, 0]
click at [1419, 457] on button "Sign" at bounding box center [1422, 448] width 99 height 36
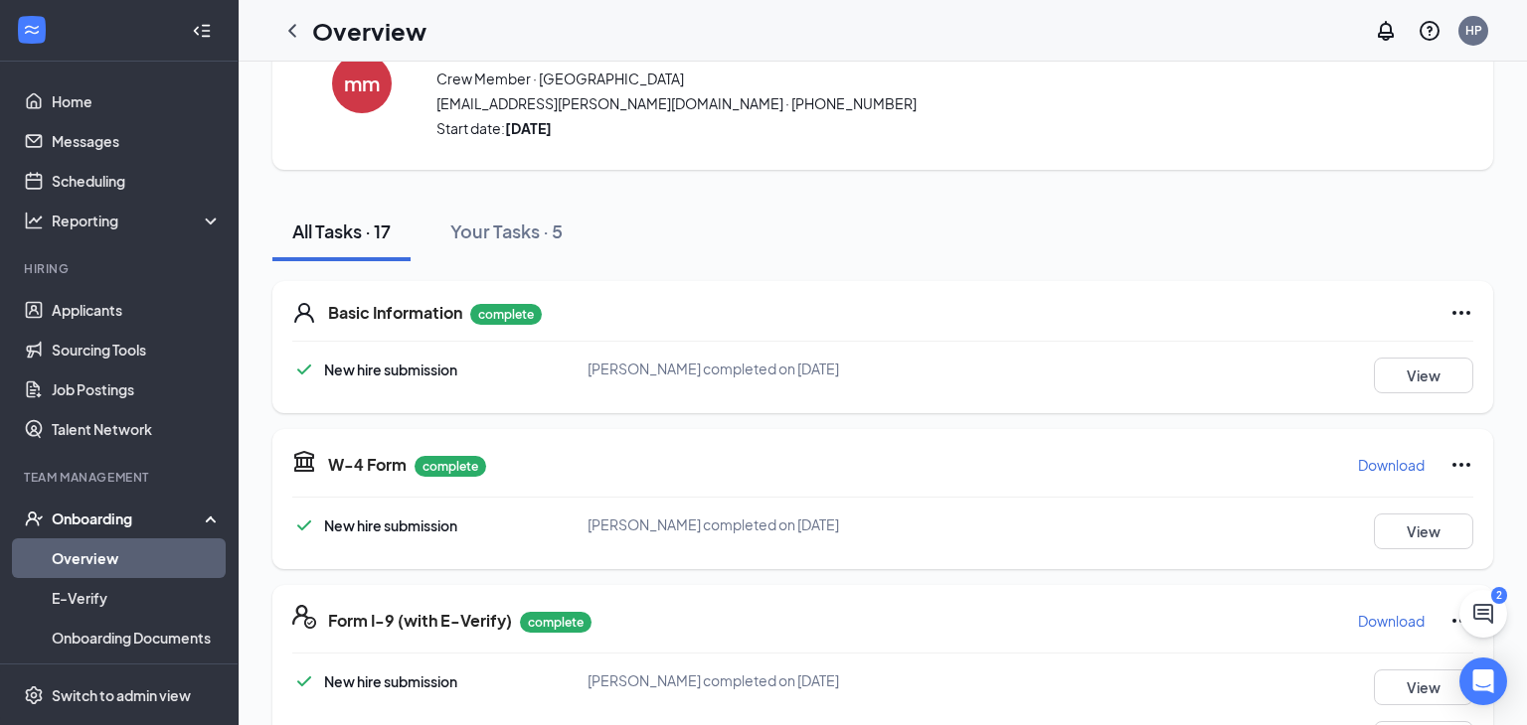
scroll to position [0, 0]
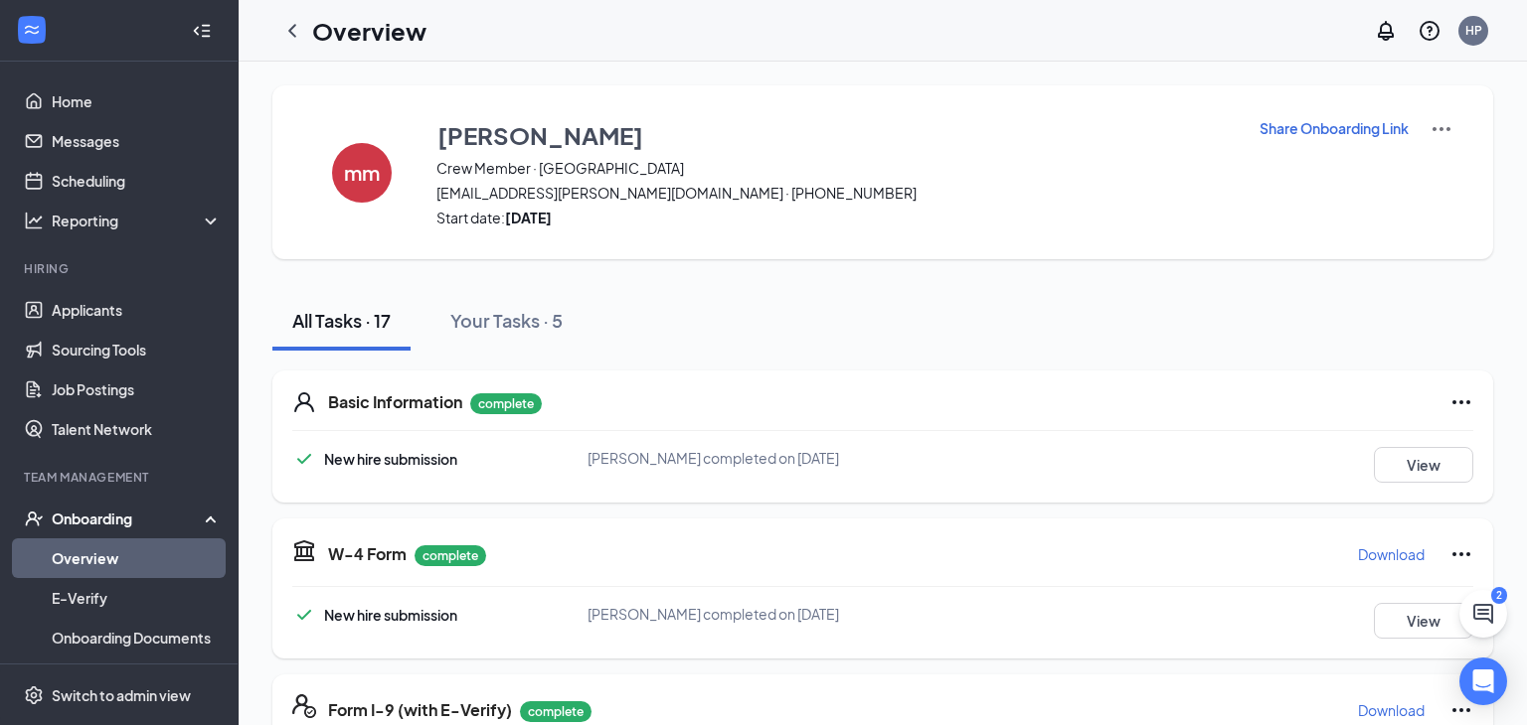
click at [67, 527] on div "Onboarding" at bounding box center [128, 519] width 153 height 20
click at [169, 525] on div "Onboarding" at bounding box center [128, 519] width 153 height 20
click at [93, 565] on link "Overview" at bounding box center [137, 559] width 170 height 40
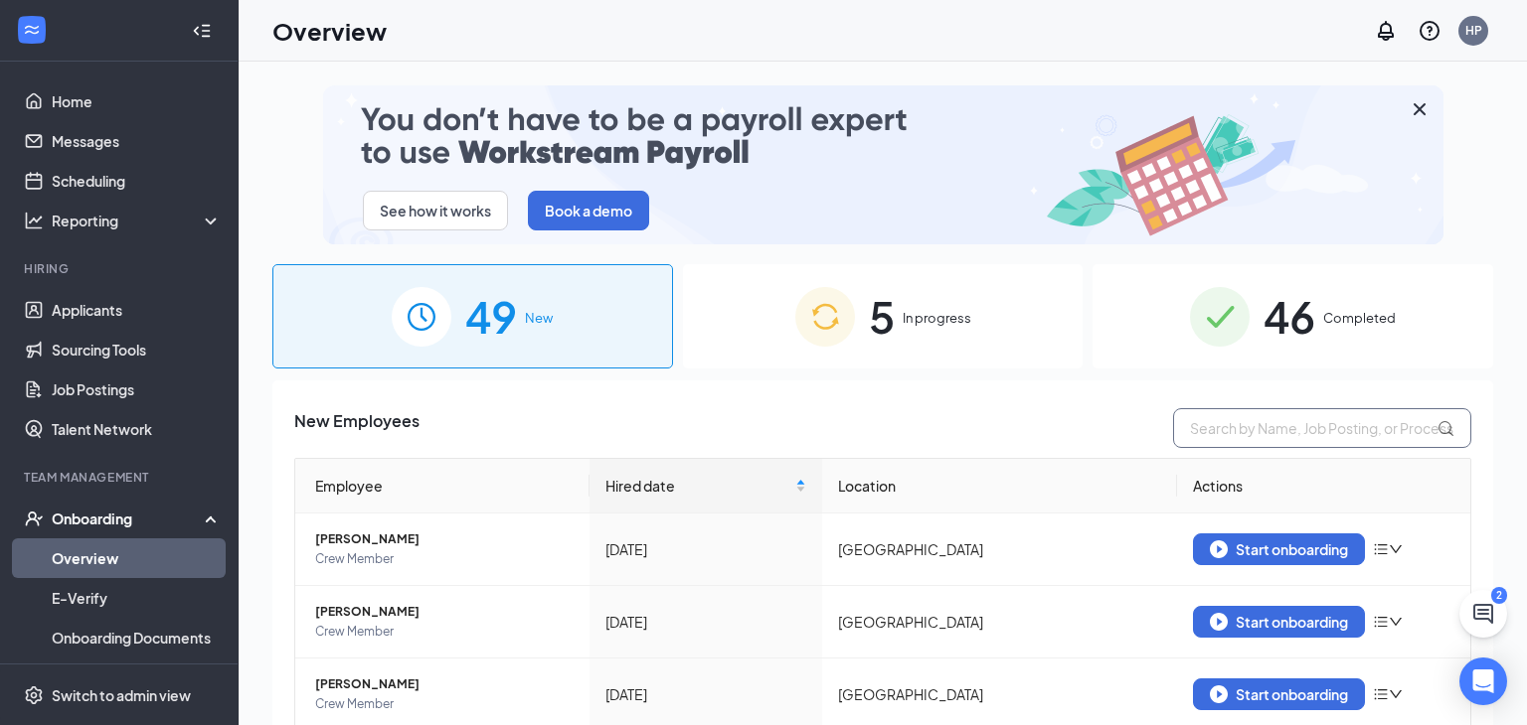
click at [1229, 425] on input "text" at bounding box center [1322, 428] width 298 height 40
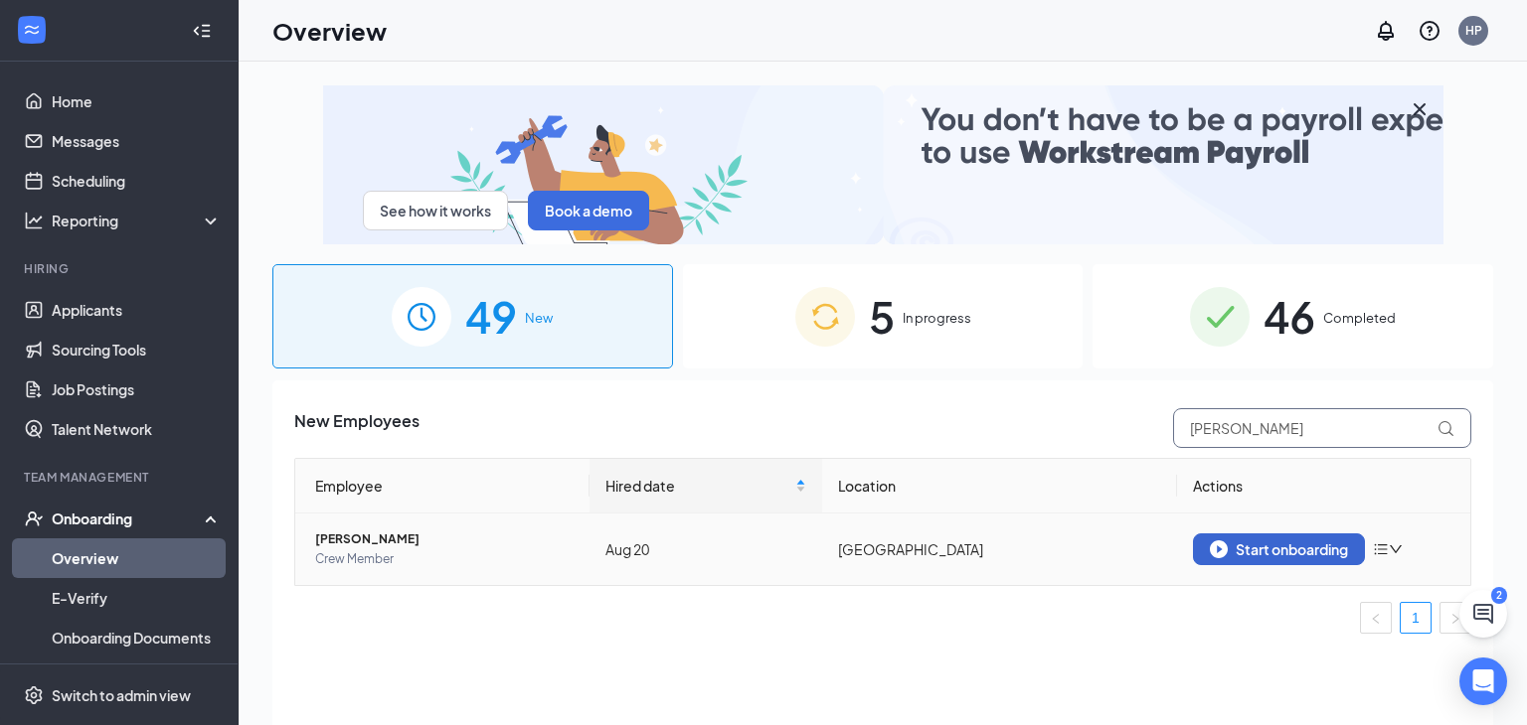
type input "jed"
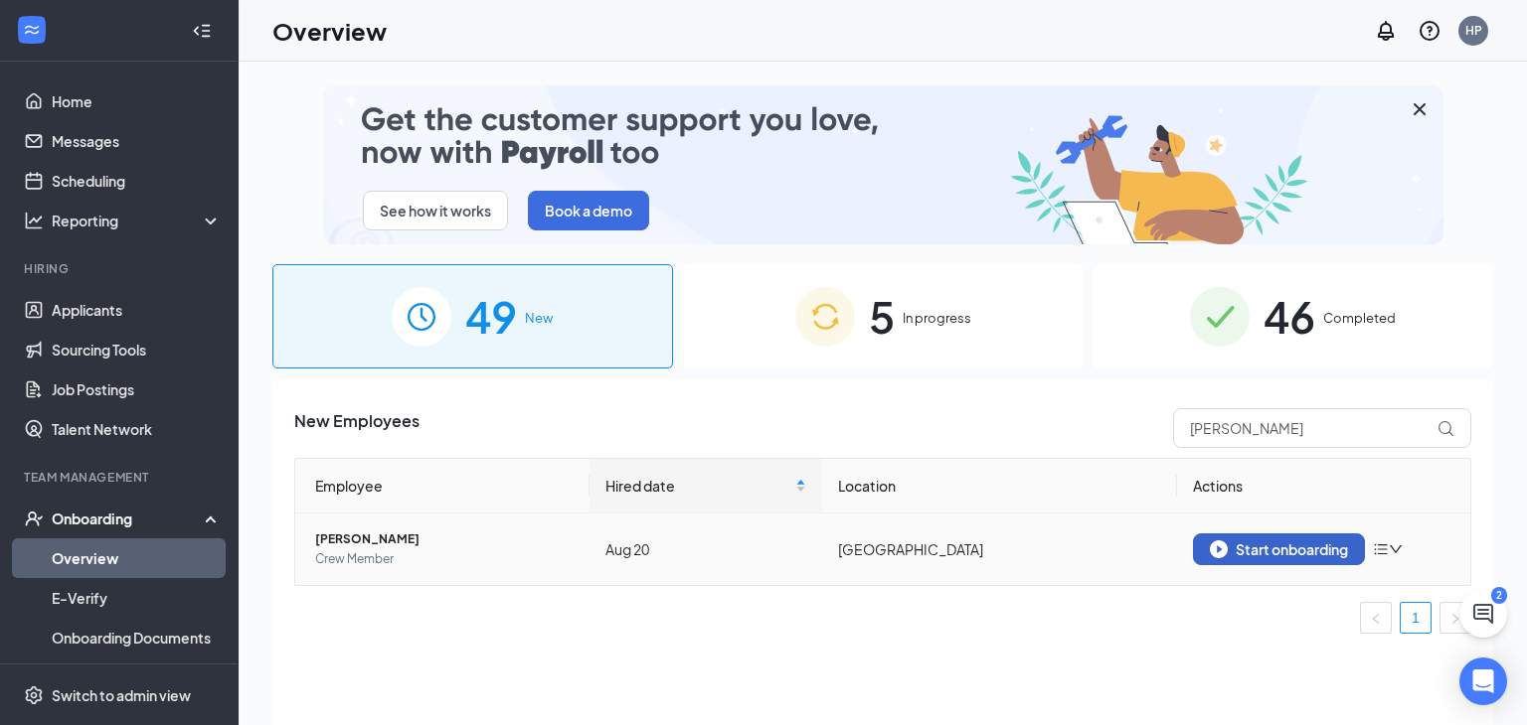
click at [1256, 544] on div "Start onboarding" at bounding box center [1278, 550] width 138 height 18
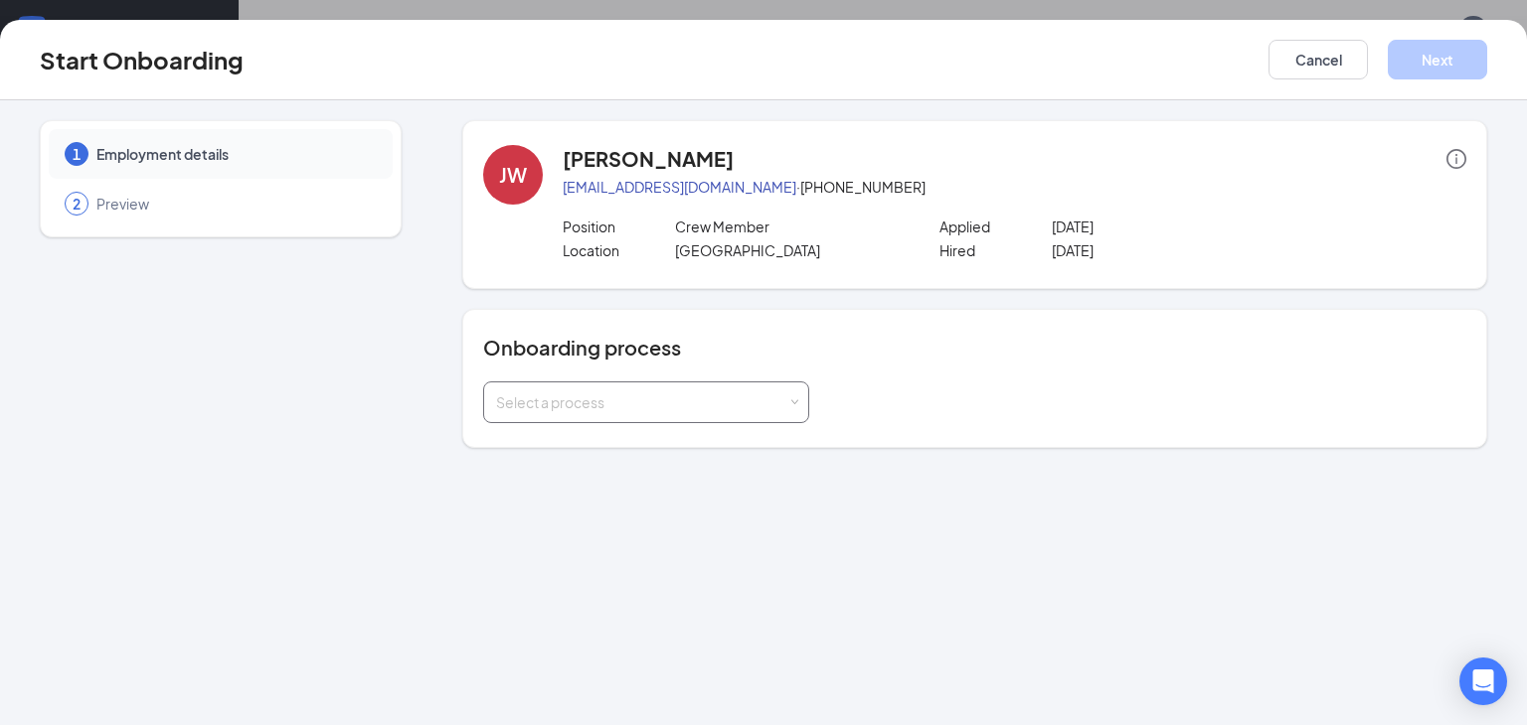
click at [709, 383] on div "Select a process" at bounding box center [646, 403] width 300 height 40
click at [657, 442] on span "[PERSON_NAME] - Onboarding Process" at bounding box center [619, 443] width 259 height 18
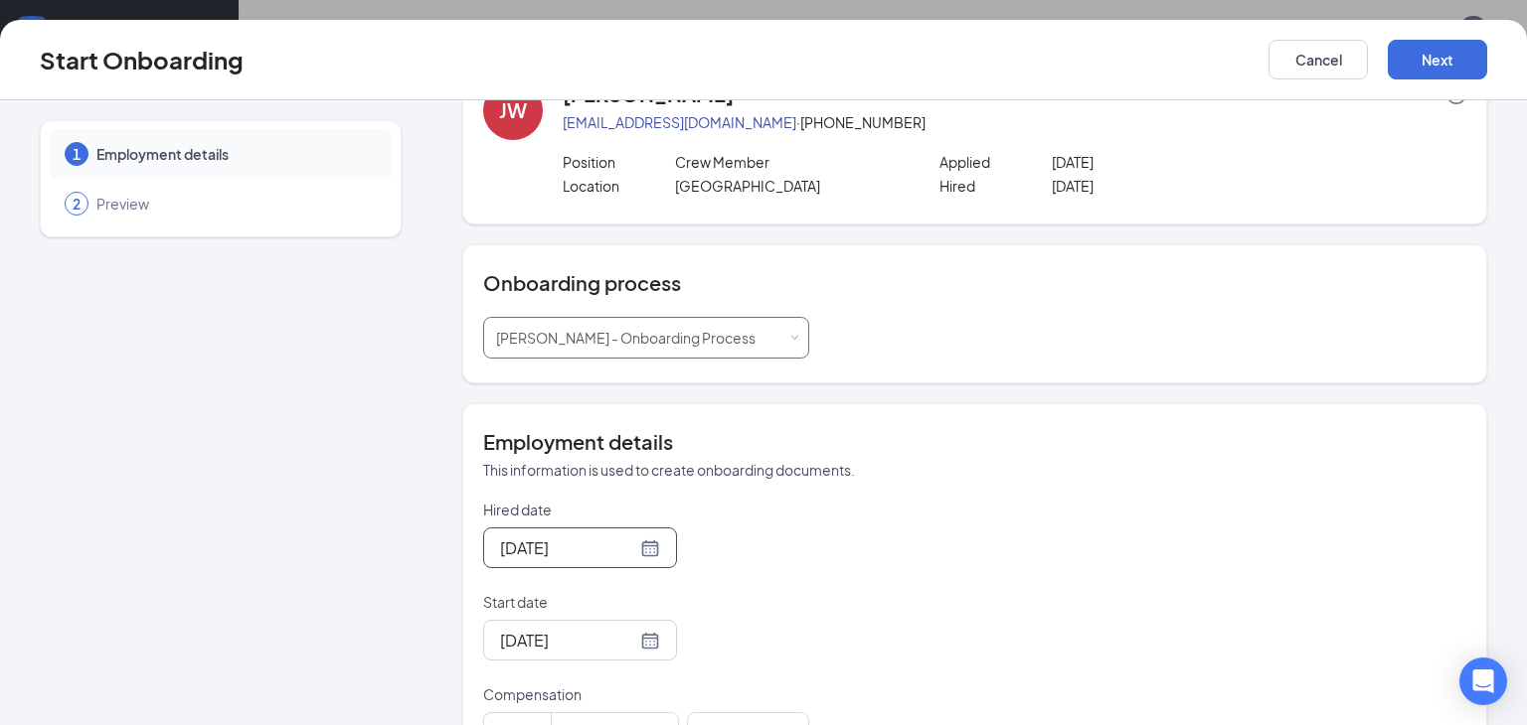
scroll to position [90, 0]
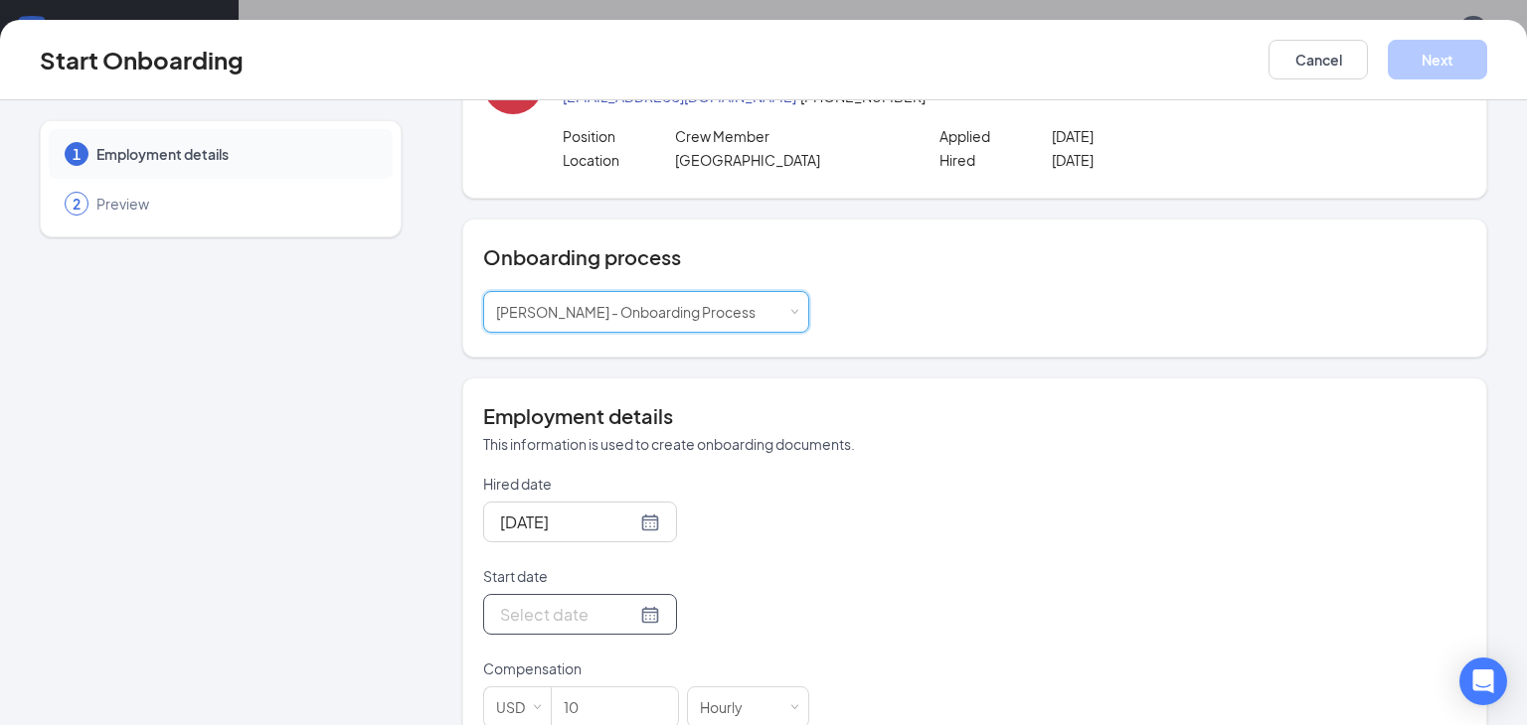
click at [648, 617] on div at bounding box center [580, 614] width 160 height 25
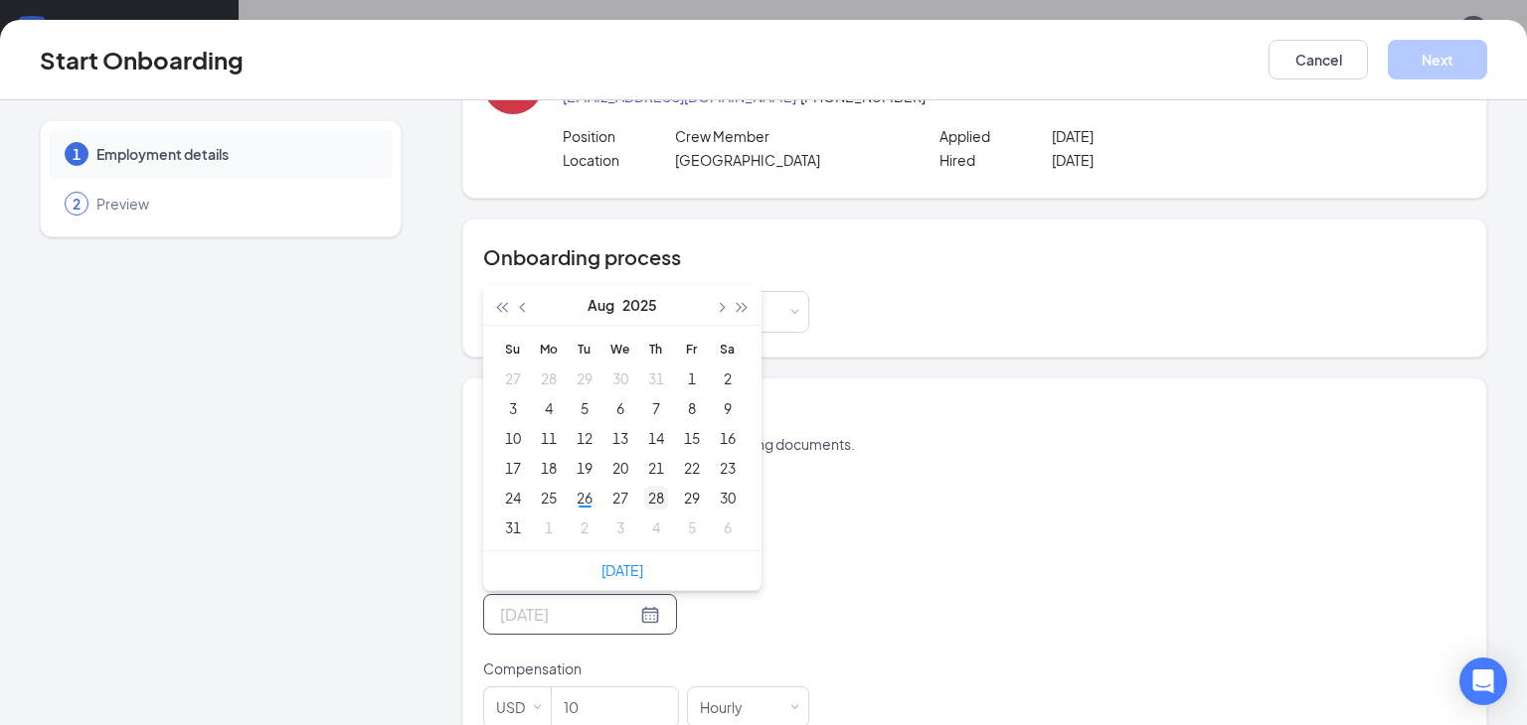
type input "Aug 21, 2025"
type input "Aug 28, 2025"
click at [655, 497] on div "28" at bounding box center [656, 498] width 24 height 24
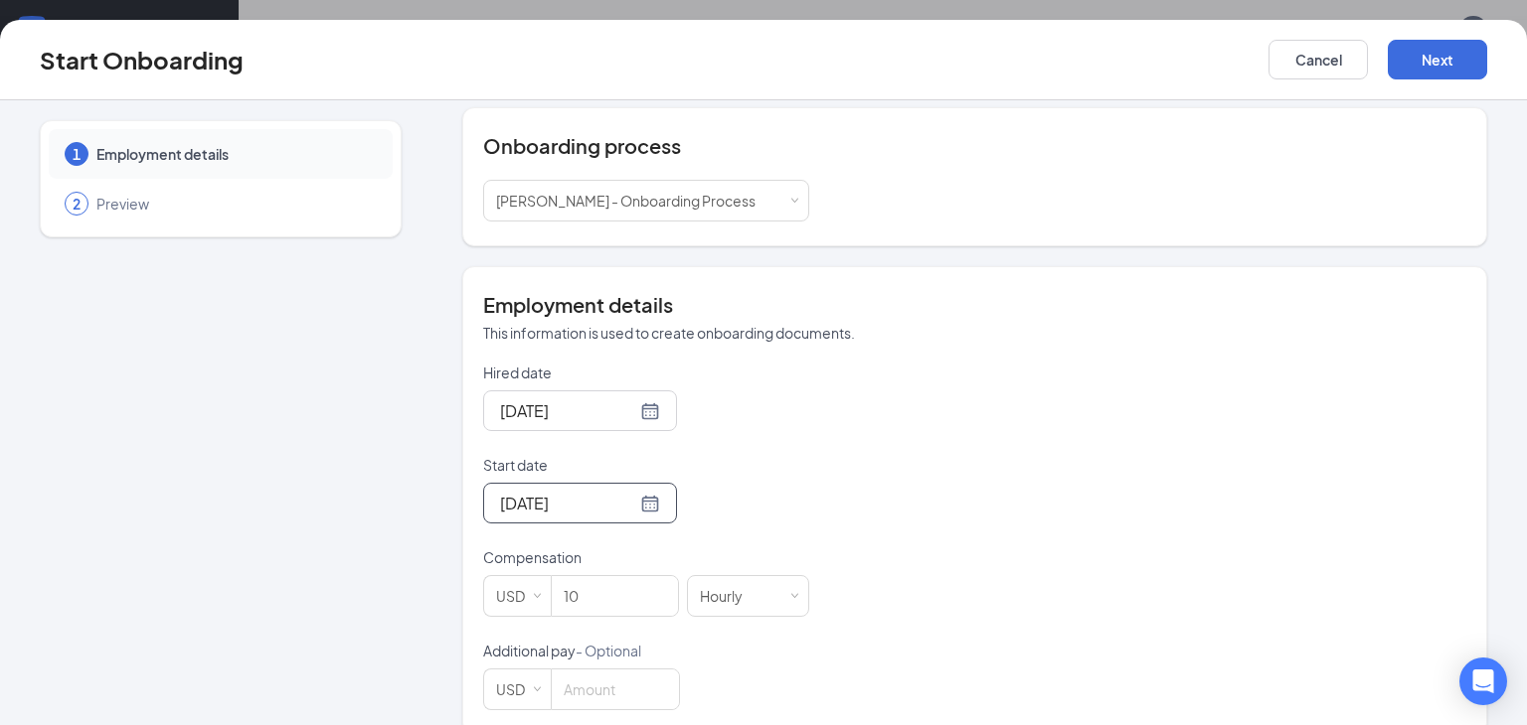
scroll to position [207, 0]
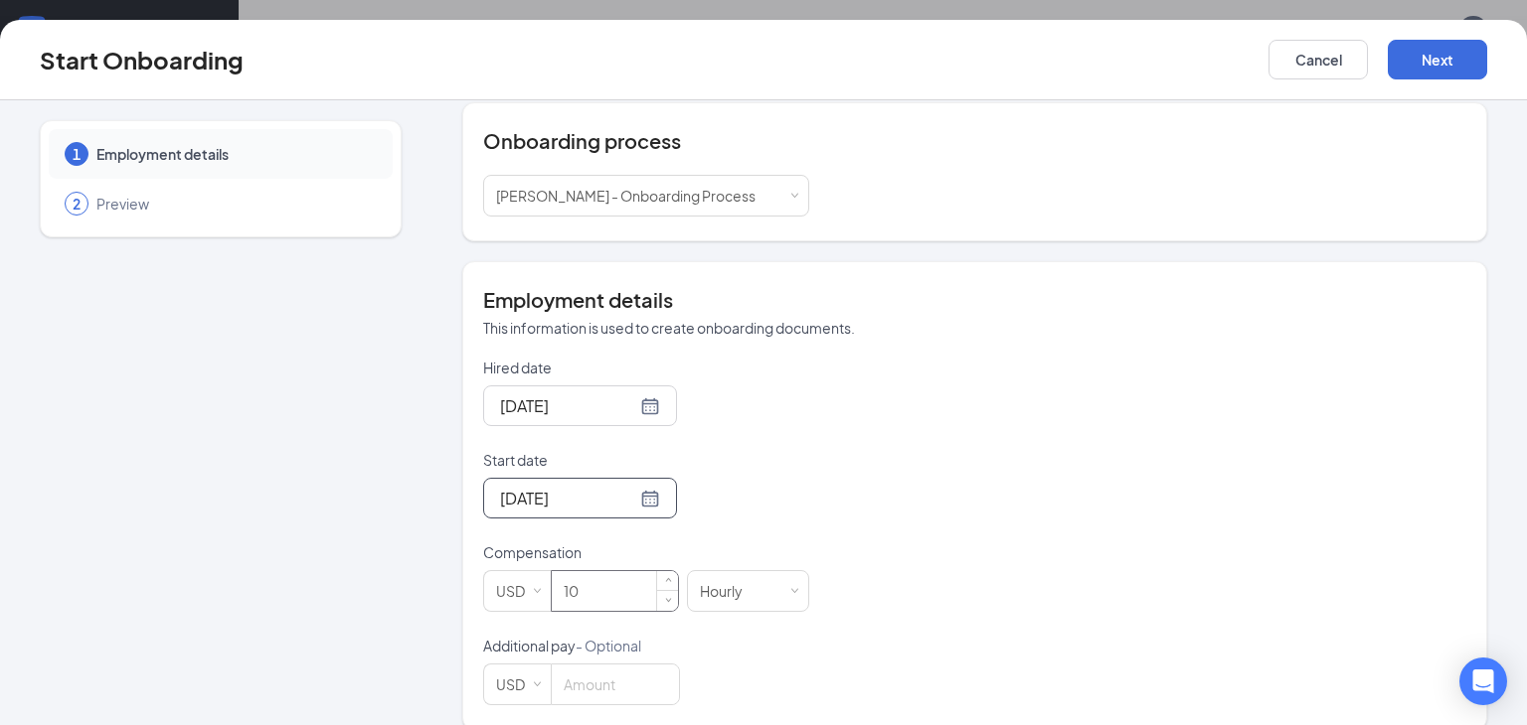
click at [628, 587] on input "10" at bounding box center [615, 591] width 126 height 40
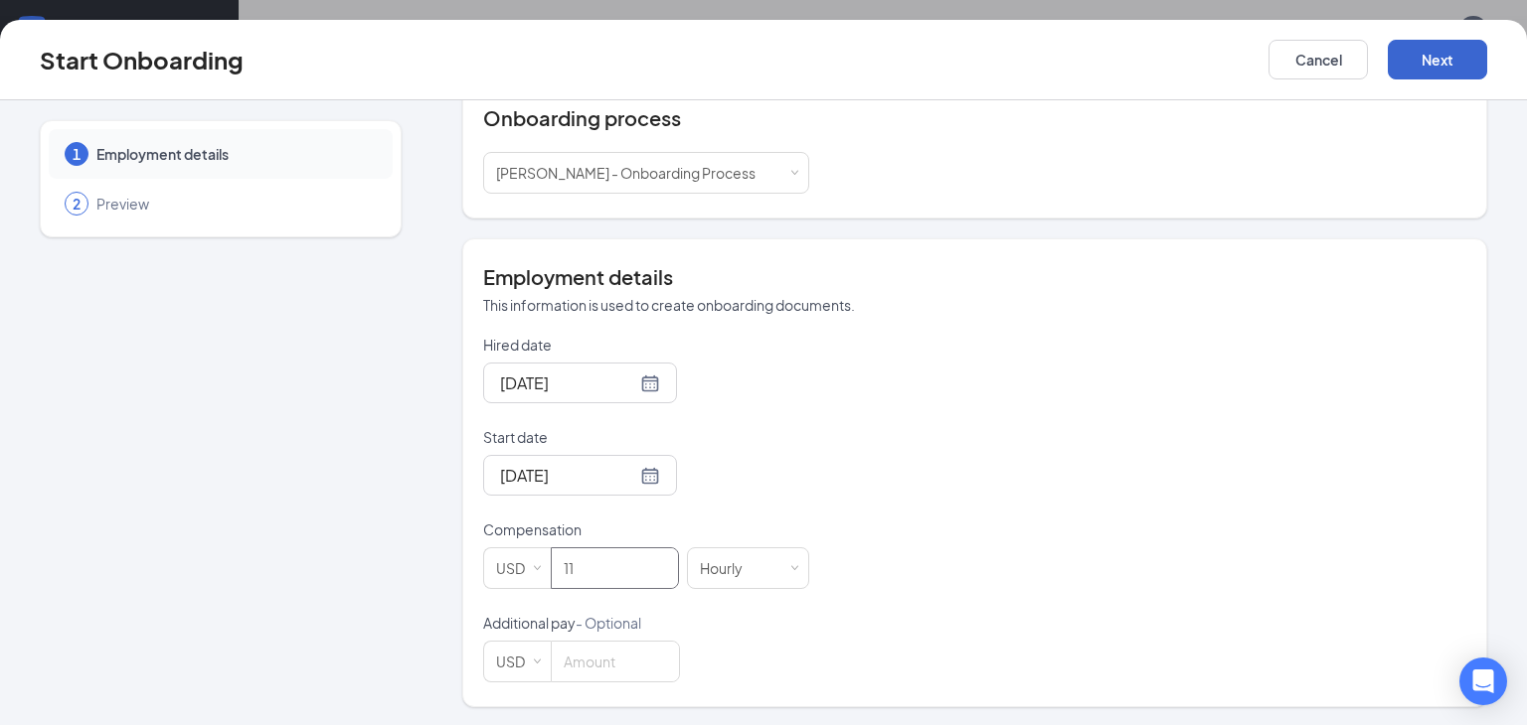
type input "11"
click at [1403, 73] on button "Next" at bounding box center [1436, 60] width 99 height 40
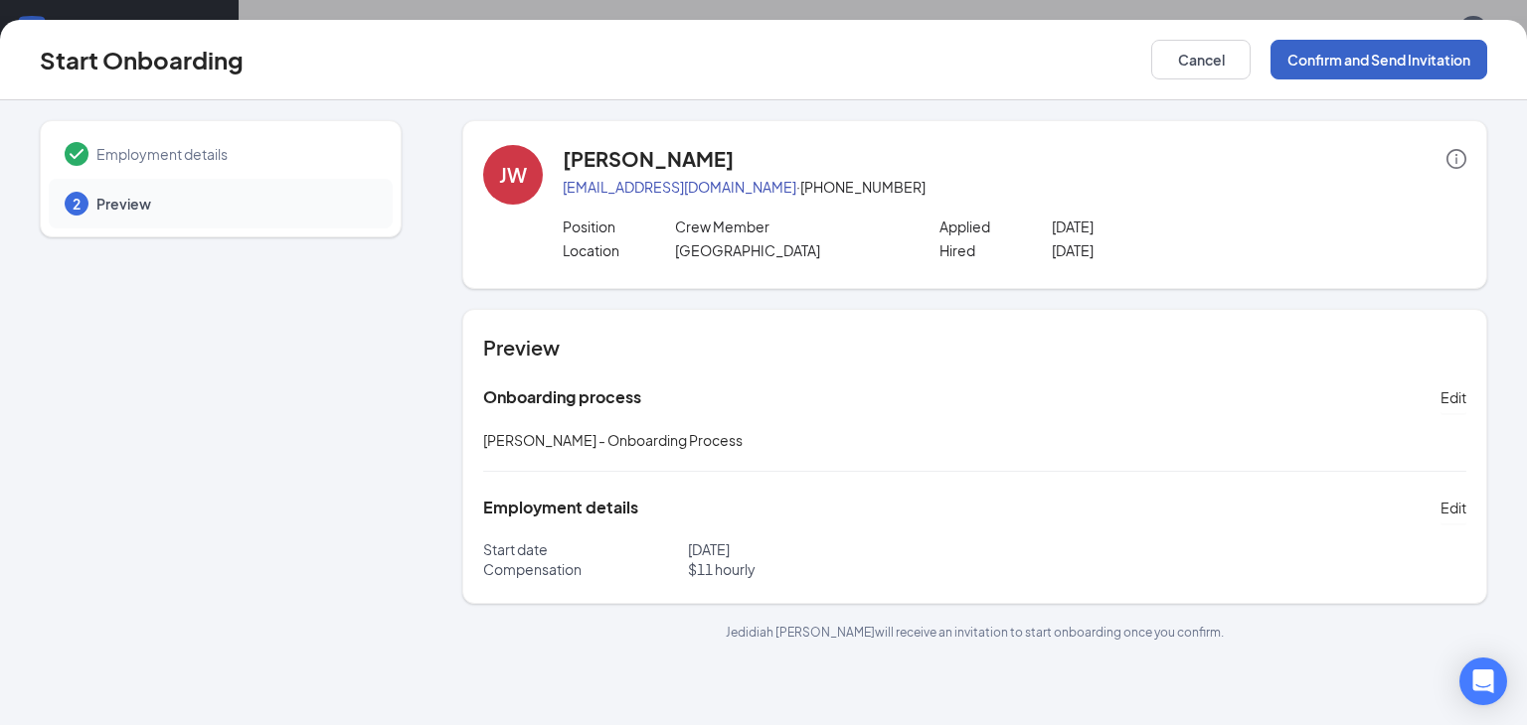
click at [1445, 50] on button "Confirm and Send Invitation" at bounding box center [1378, 60] width 217 height 40
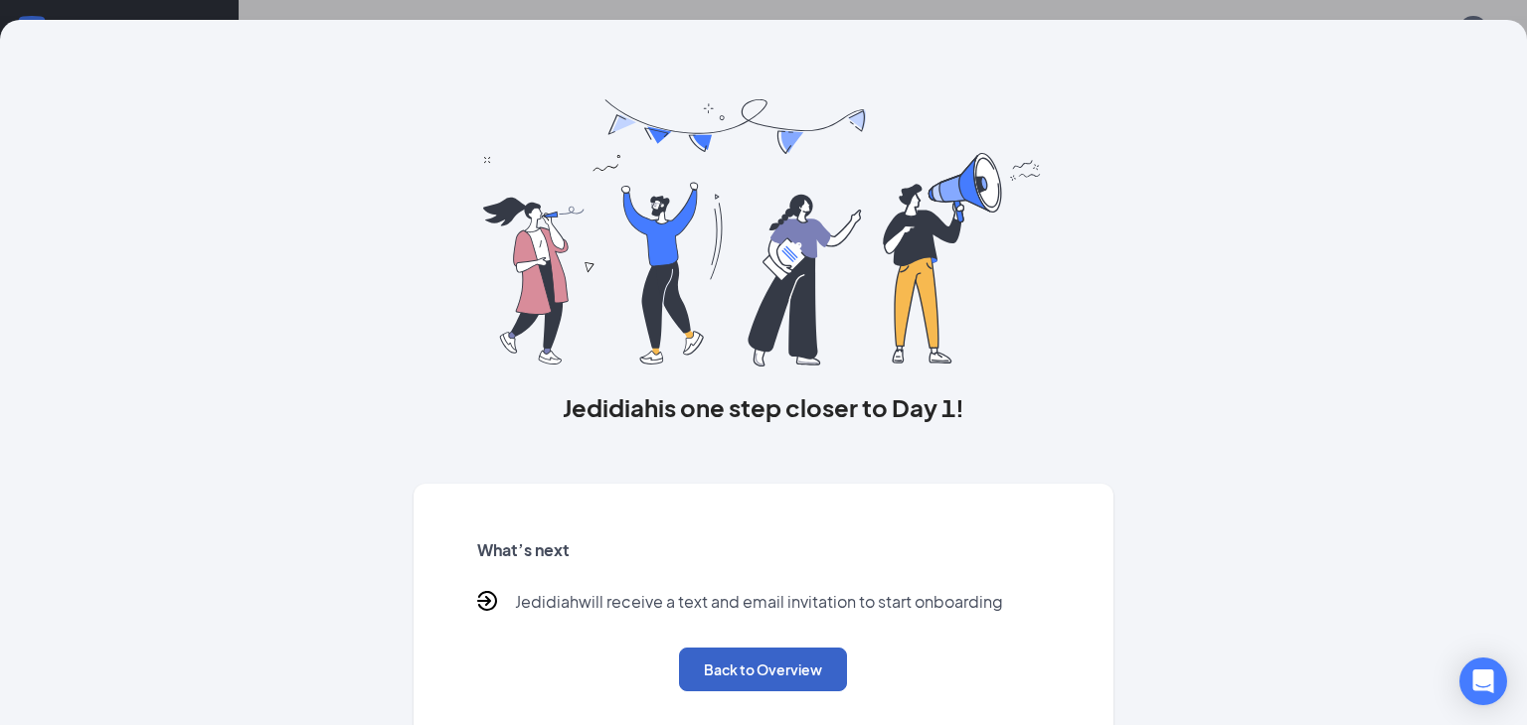
click at [706, 657] on button "Back to Overview" at bounding box center [763, 670] width 168 height 44
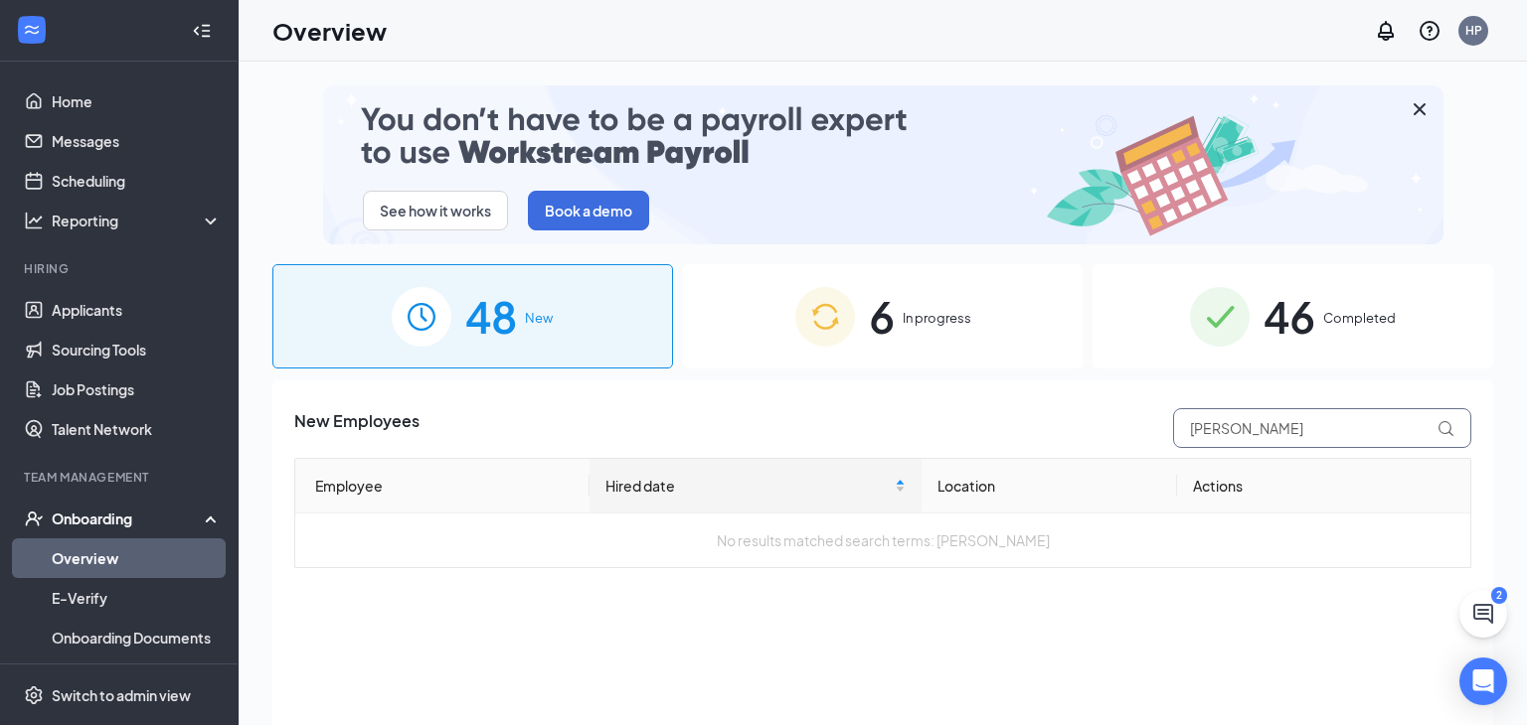
click at [1241, 429] on input "jed" at bounding box center [1322, 428] width 298 height 40
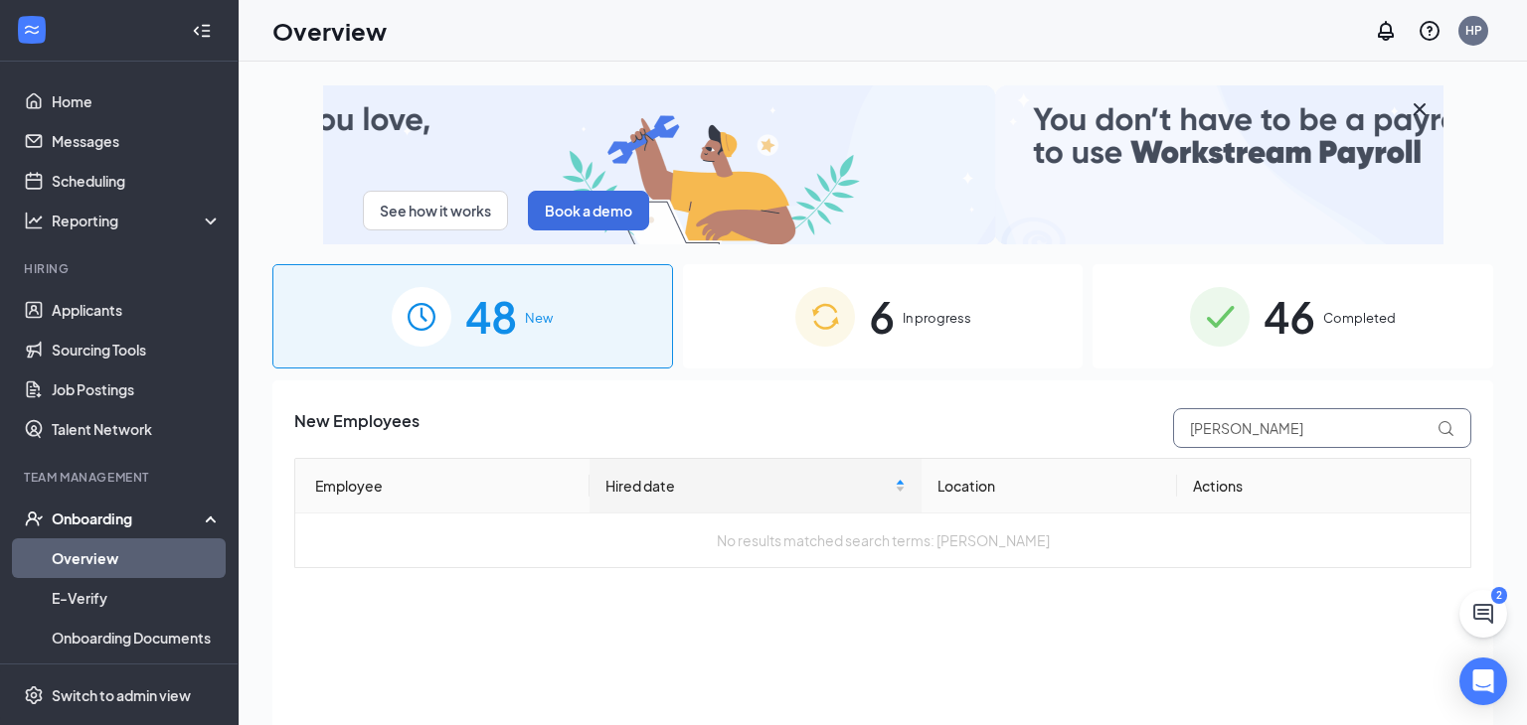
click at [1241, 429] on input "jed" at bounding box center [1322, 428] width 298 height 40
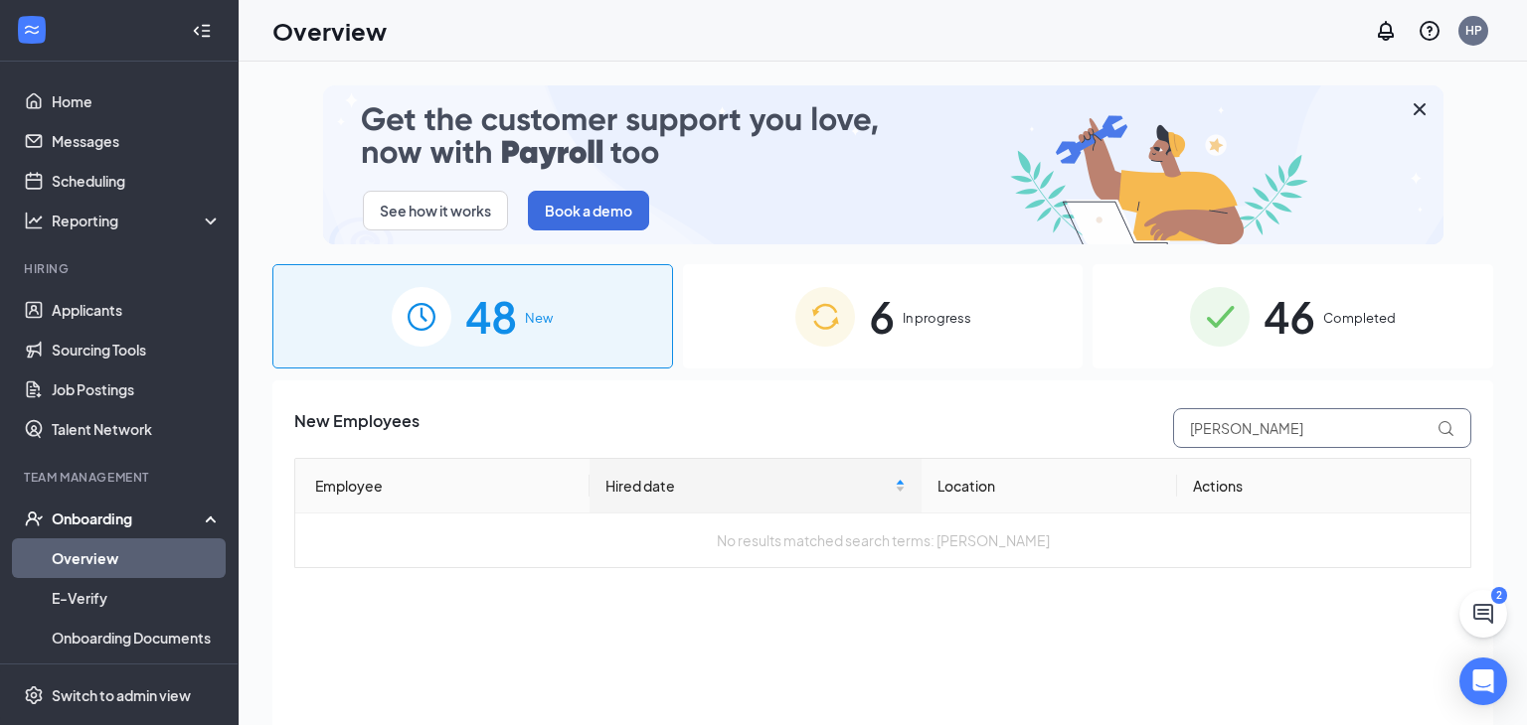
click at [1241, 429] on input "jed" at bounding box center [1322, 428] width 298 height 40
type input "shane"
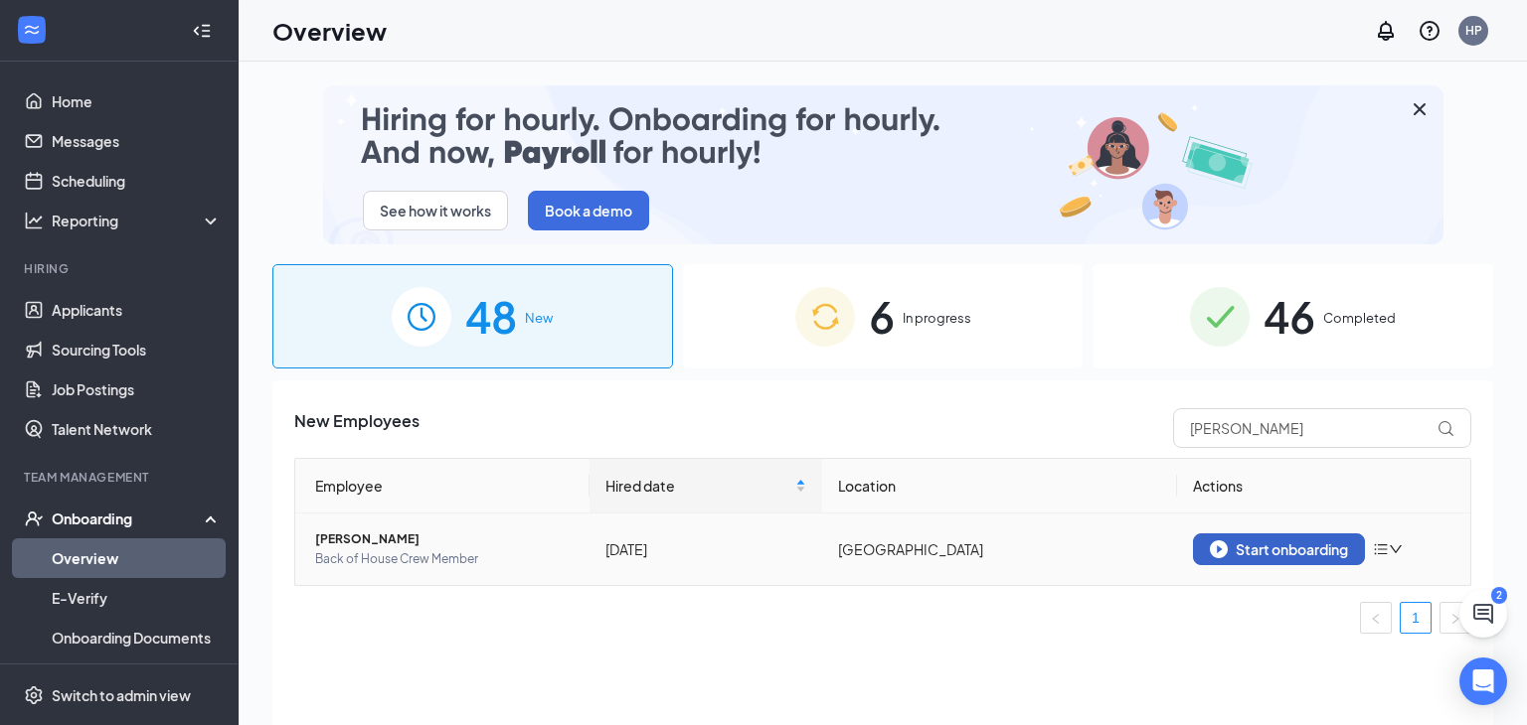
click at [1278, 554] on div "Start onboarding" at bounding box center [1278, 550] width 138 height 18
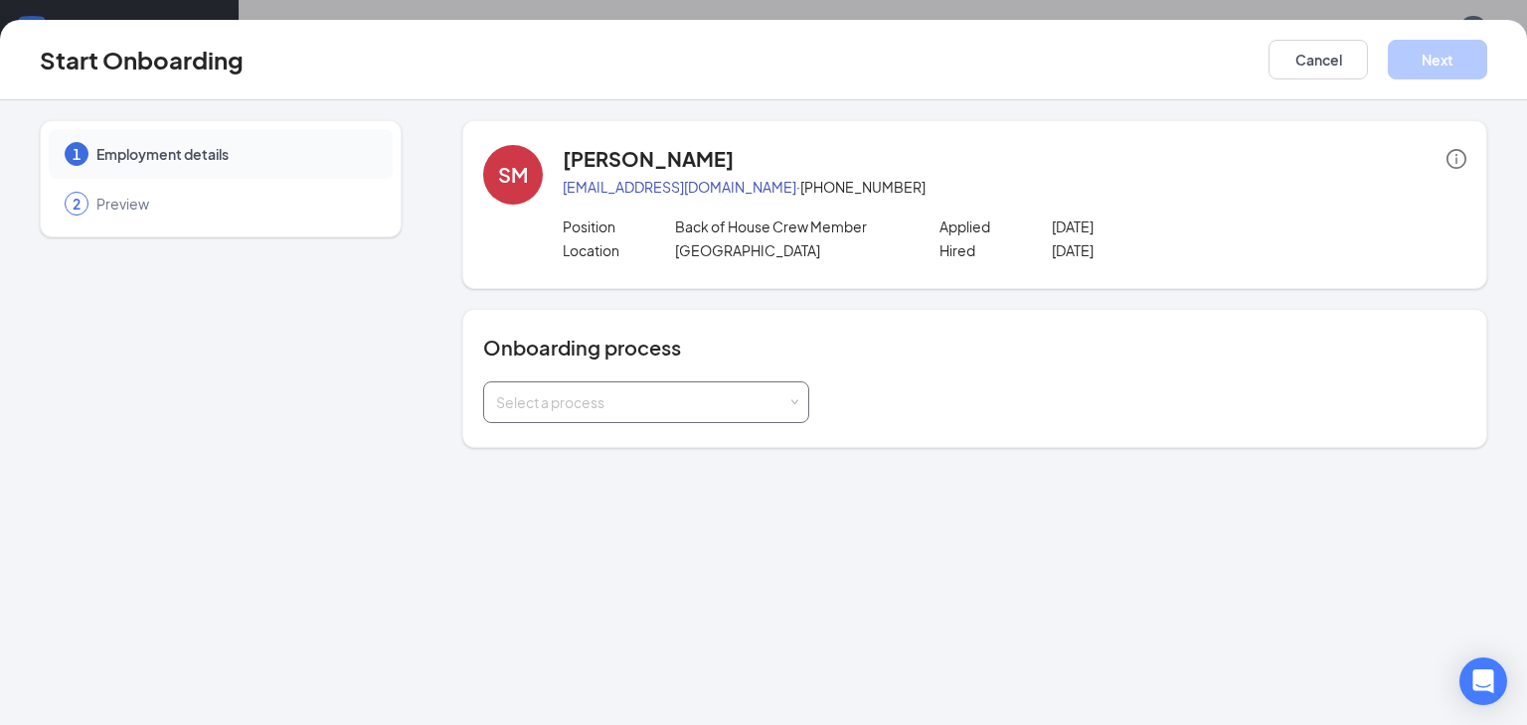
click at [605, 406] on div "Select a process" at bounding box center [641, 403] width 291 height 20
click at [723, 437] on li "[PERSON_NAME] - Onboarding Process" at bounding box center [645, 444] width 326 height 36
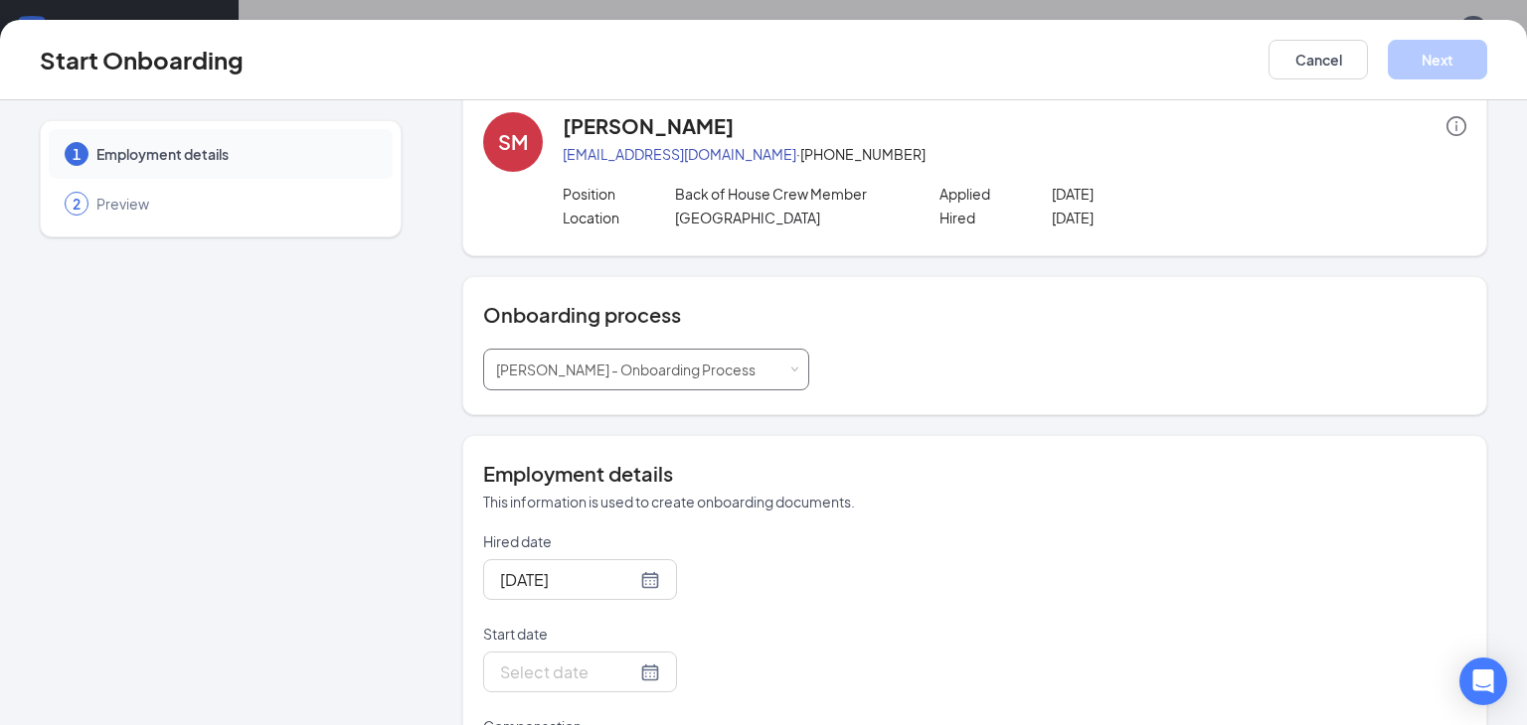
scroll to position [35, 0]
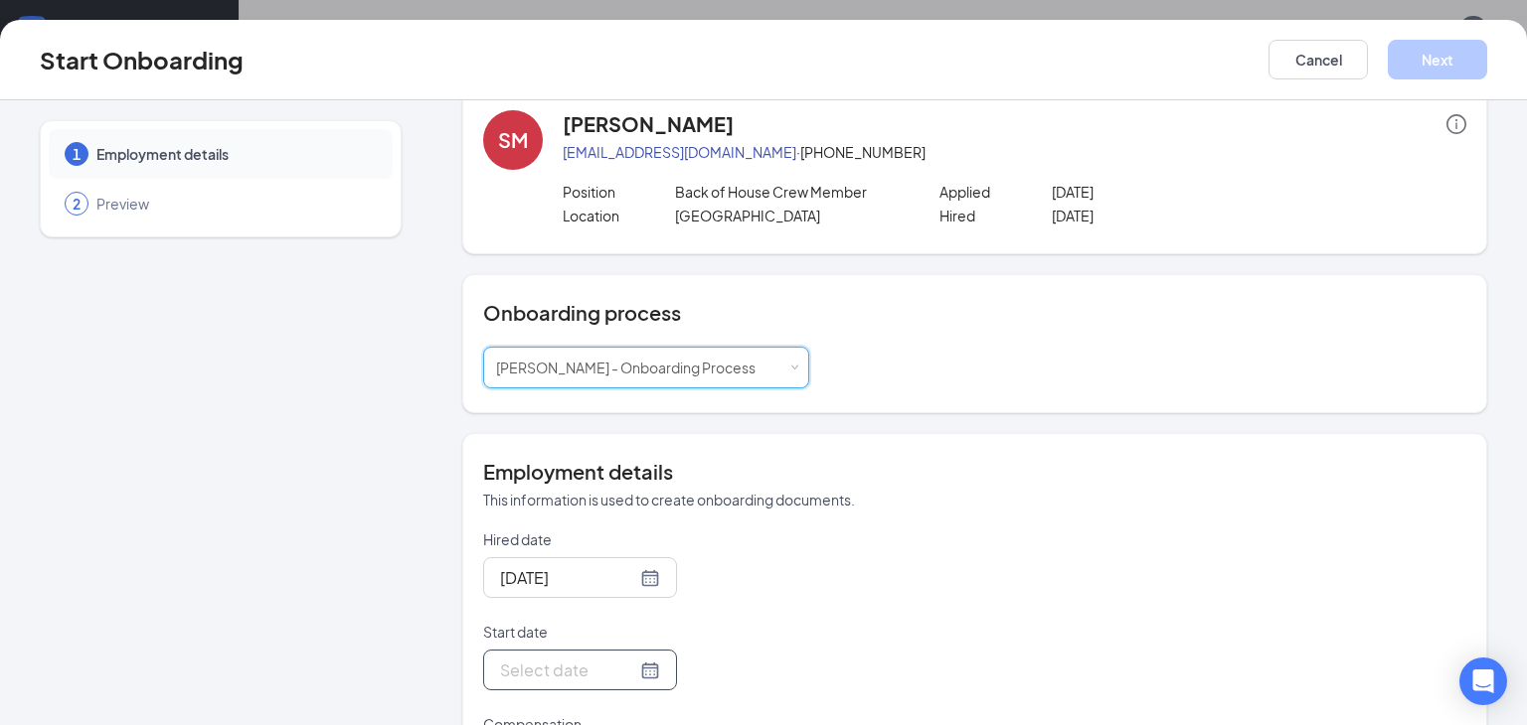
click at [654, 670] on div at bounding box center [580, 670] width 160 height 25
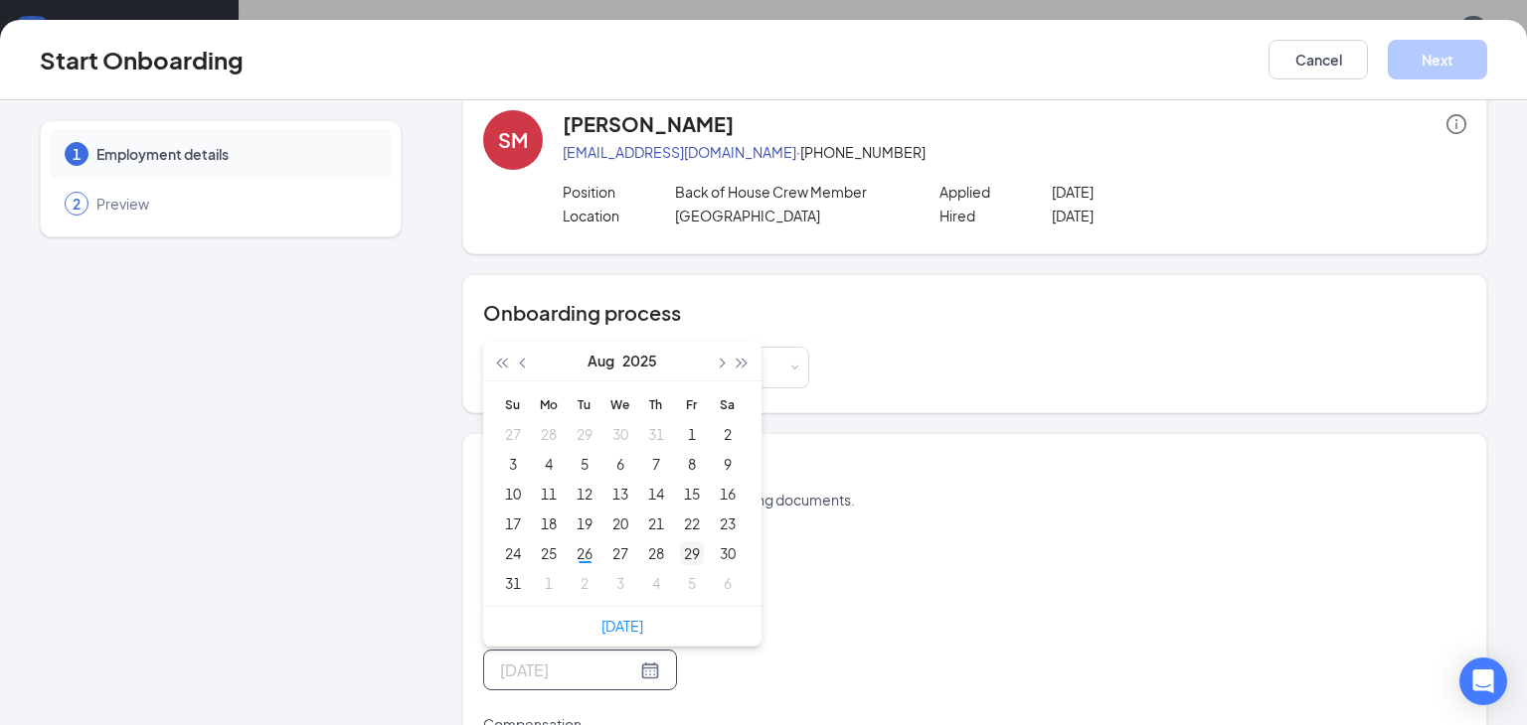
type input "Aug 29, 2025"
click at [687, 549] on div "29" at bounding box center [692, 554] width 24 height 24
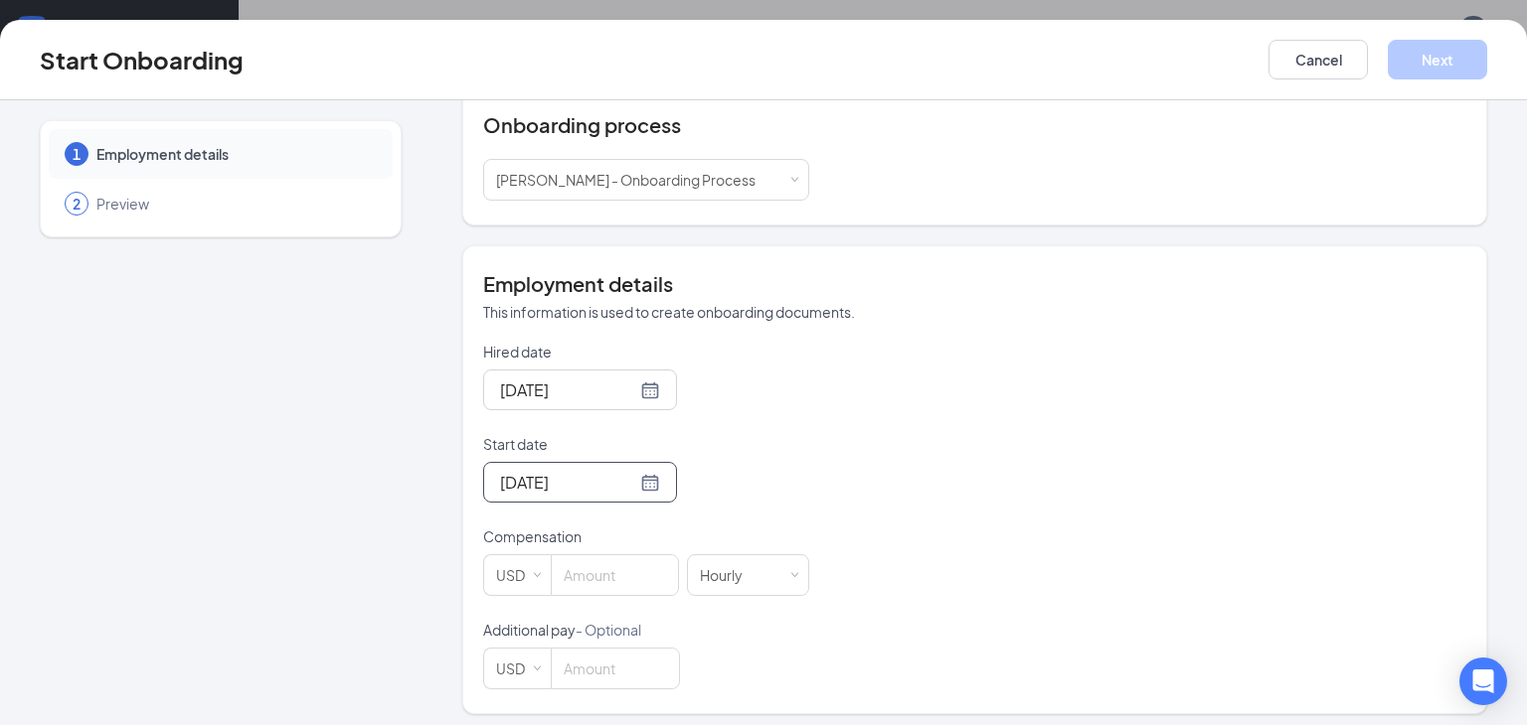
scroll to position [230, 0]
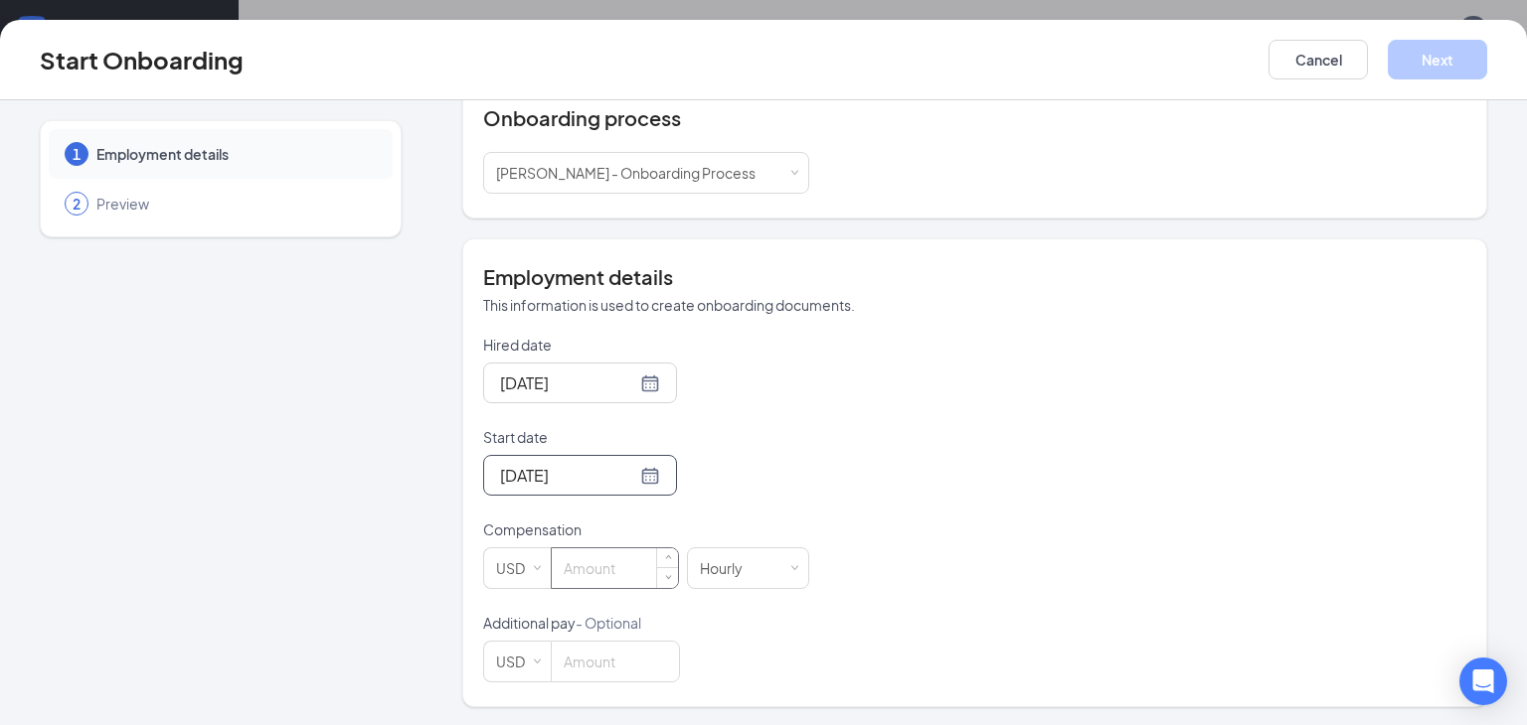
click at [589, 562] on input at bounding box center [615, 569] width 126 height 40
type input "11"
click at [1429, 66] on button "Next" at bounding box center [1436, 60] width 99 height 40
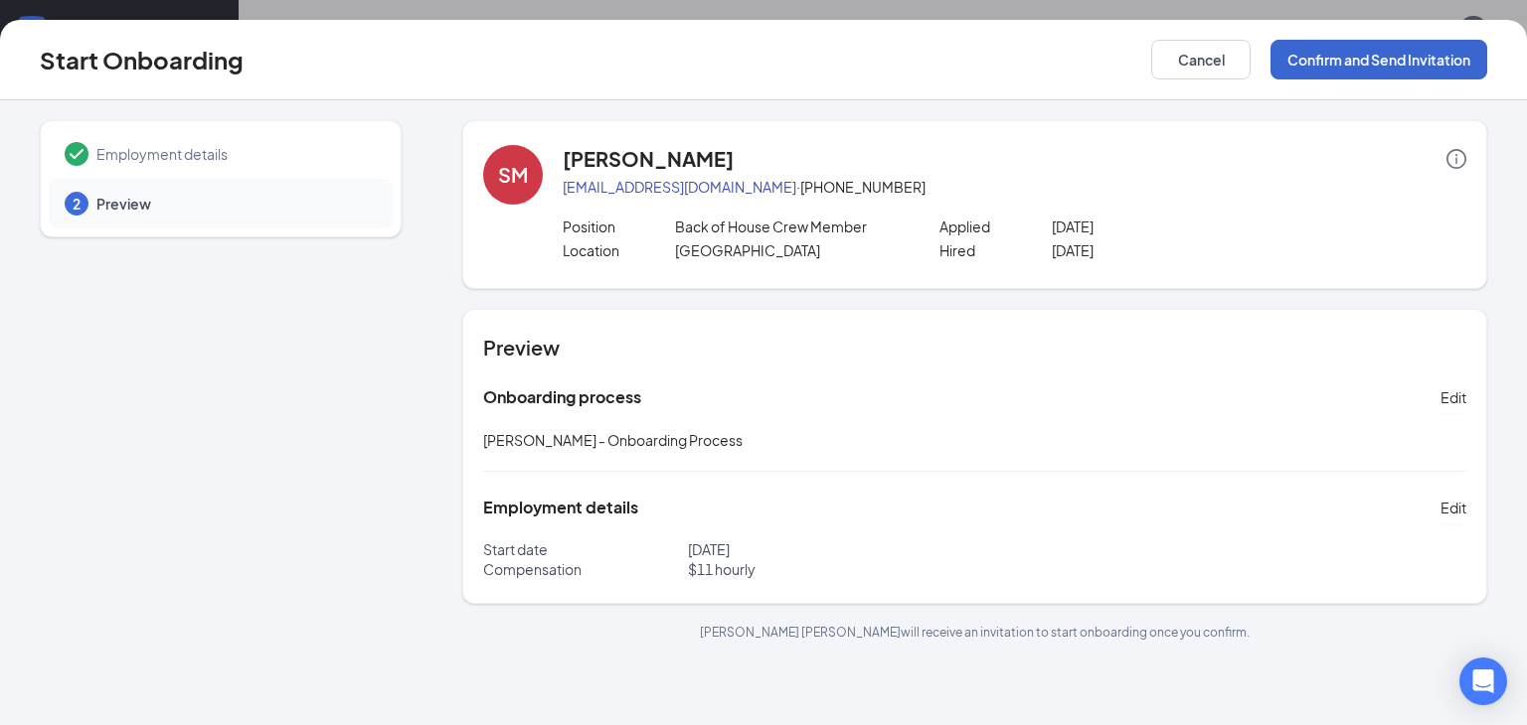
scroll to position [0, 0]
click at [1429, 66] on button "Confirm and Send Invitation" at bounding box center [1378, 60] width 217 height 40
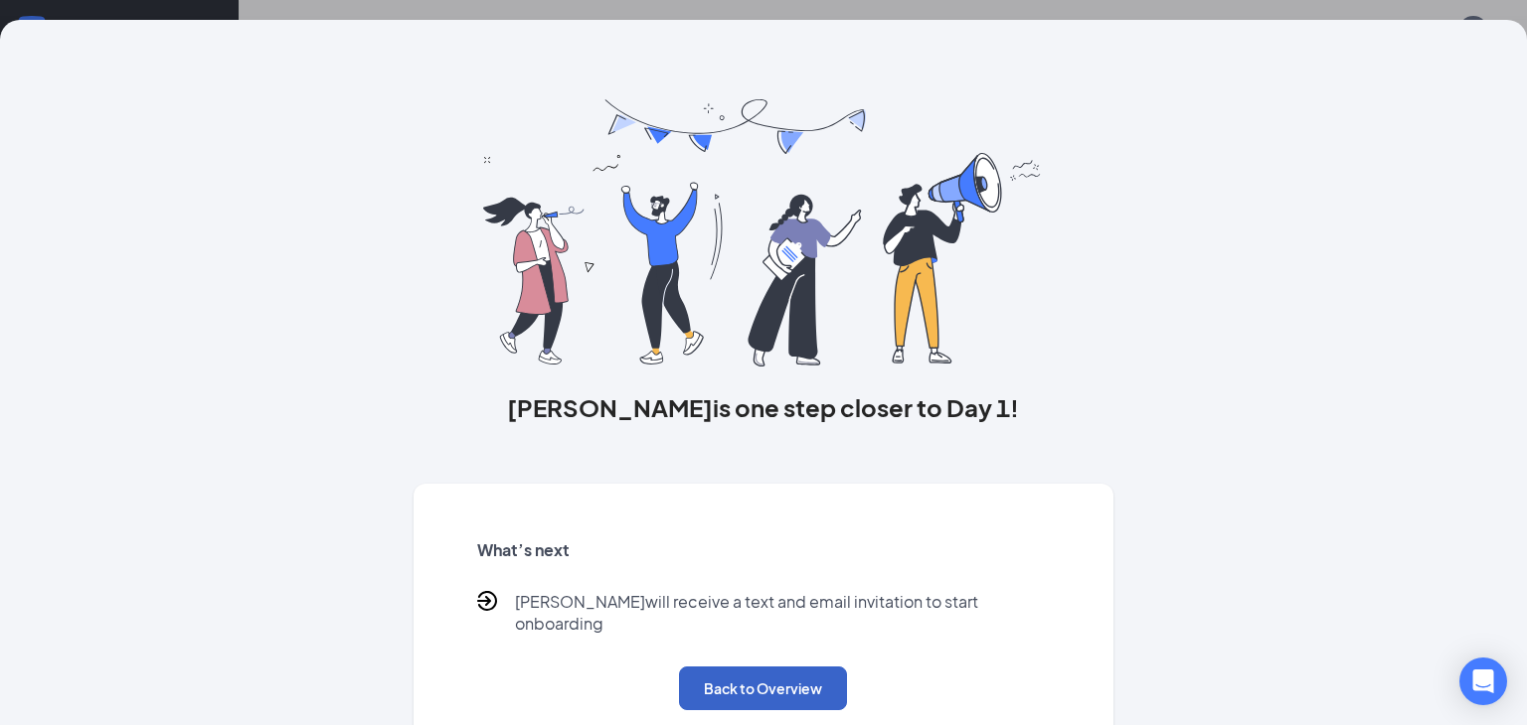
click at [734, 680] on button "Back to Overview" at bounding box center [763, 689] width 168 height 44
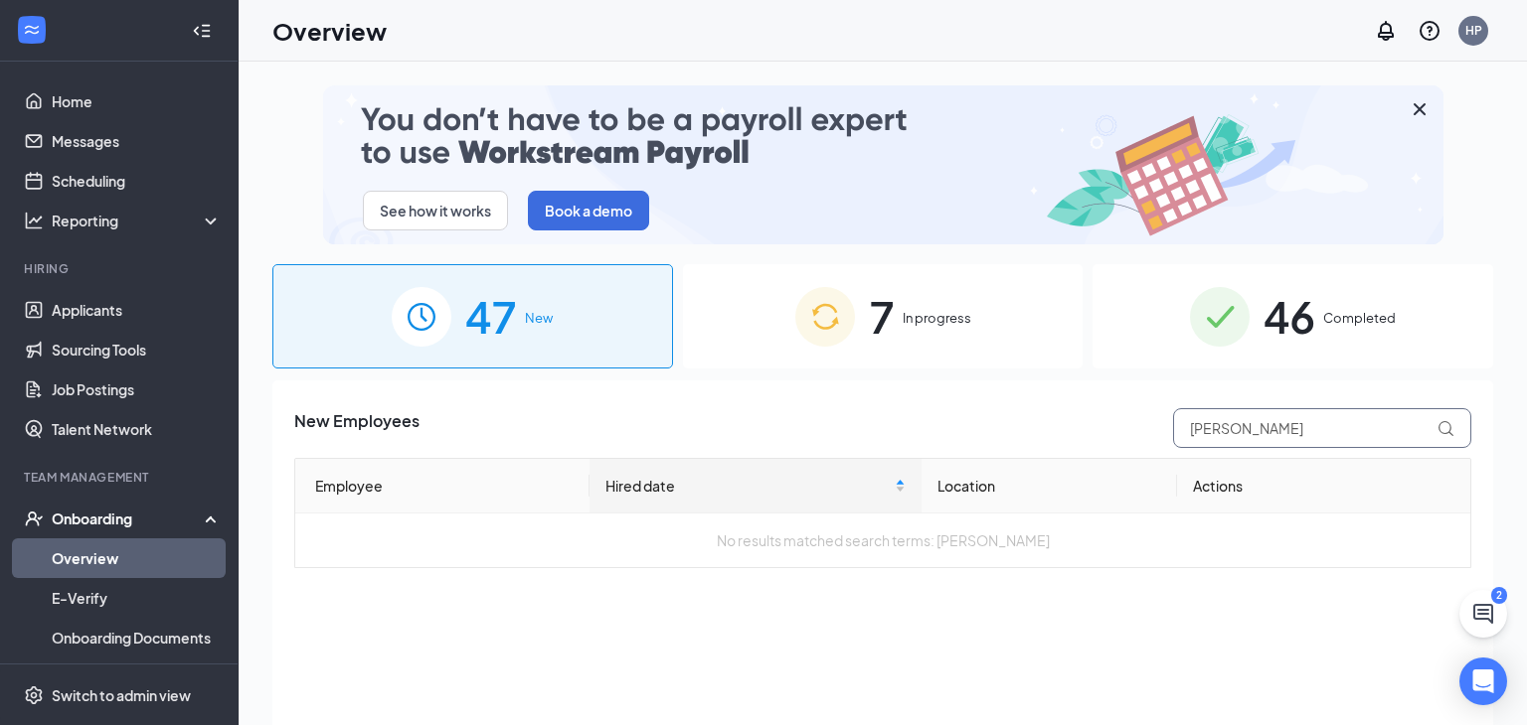
click at [1250, 429] on input "shane" at bounding box center [1322, 428] width 298 height 40
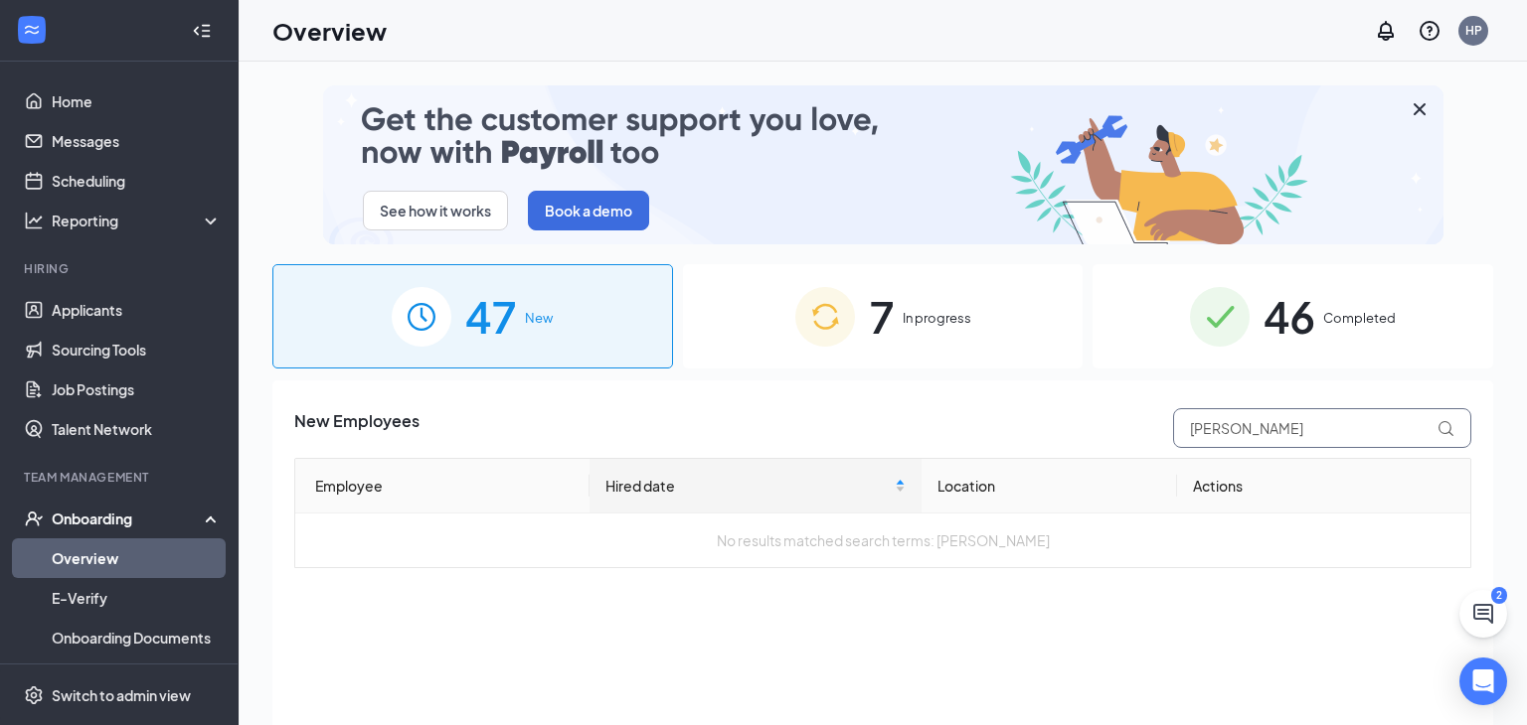
click at [1250, 429] on input "shane" at bounding box center [1322, 428] width 298 height 40
type input "francis"
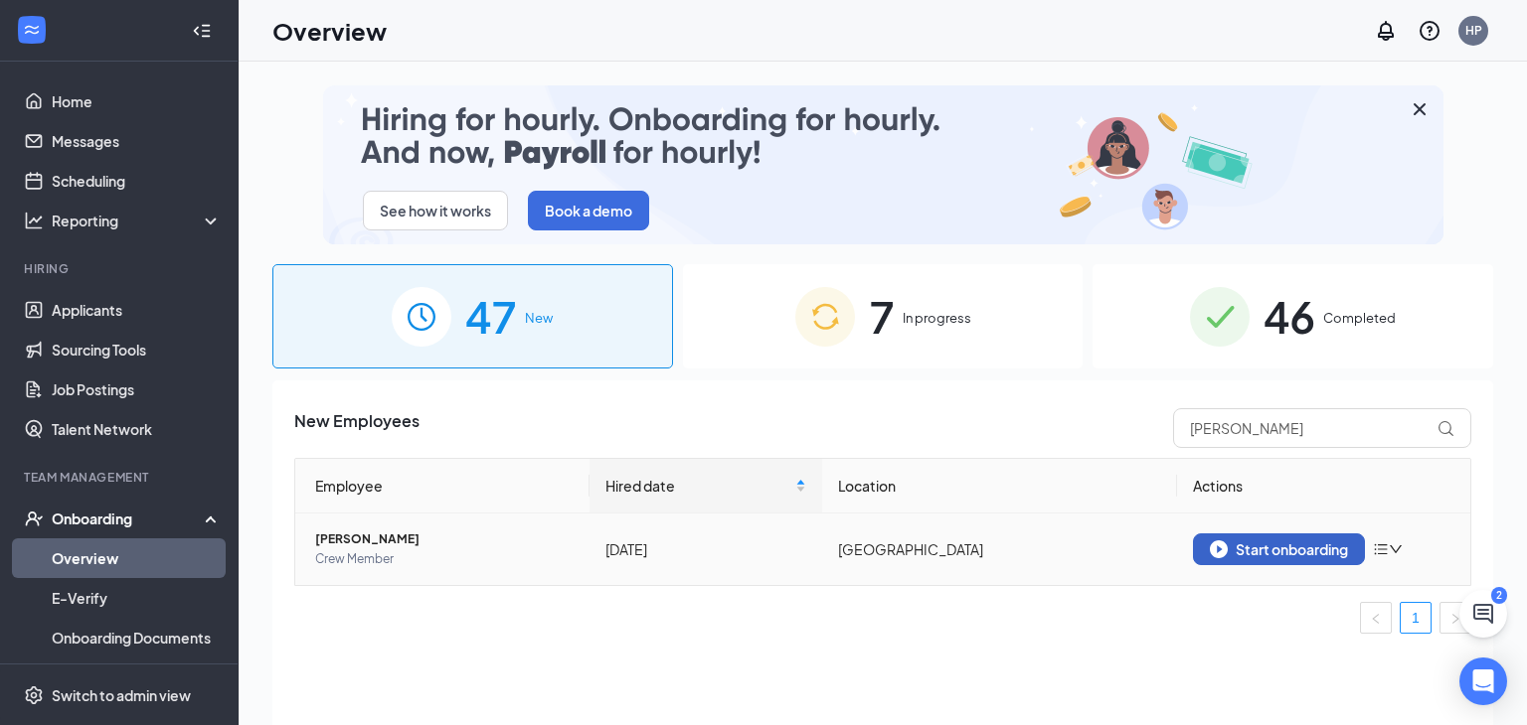
click at [1248, 553] on div "Start onboarding" at bounding box center [1278, 550] width 138 height 18
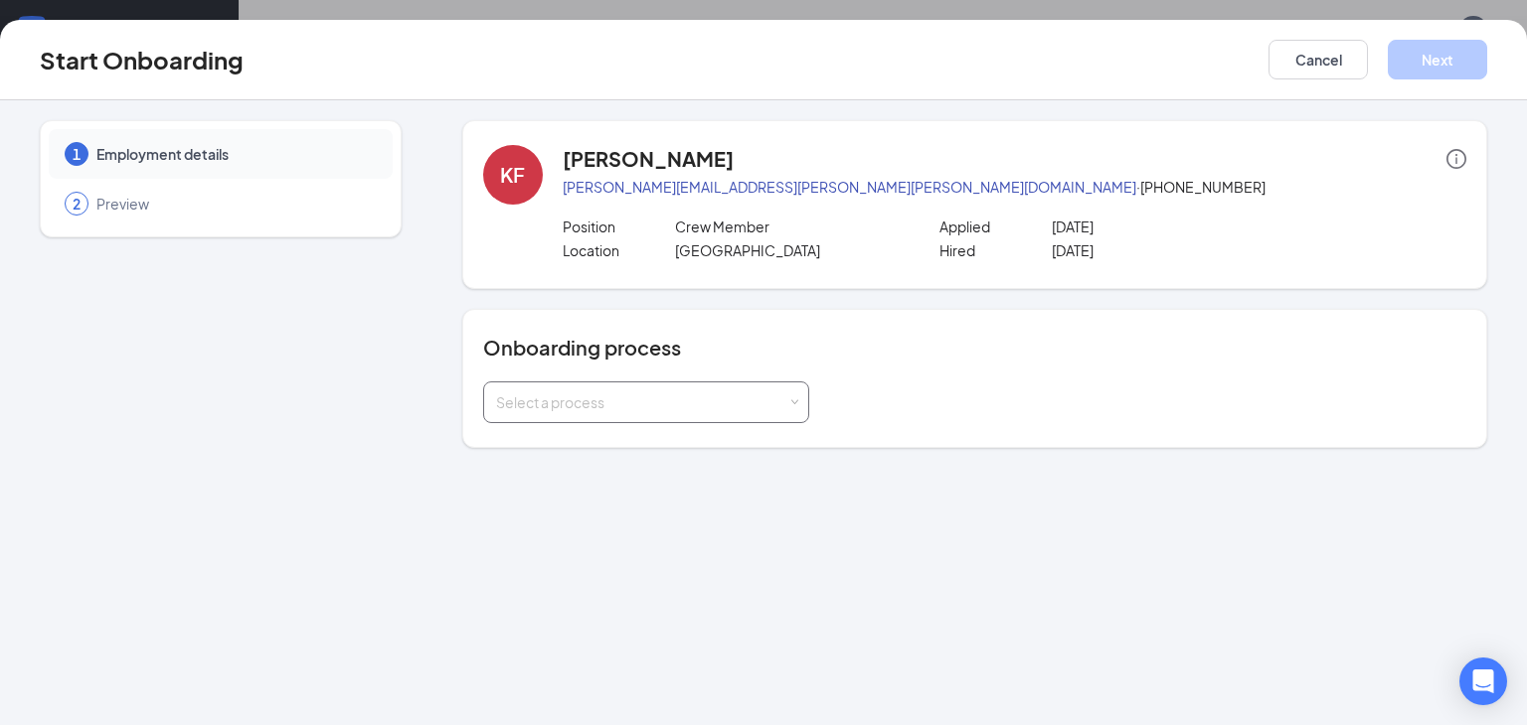
click at [633, 396] on div "Select a process" at bounding box center [641, 403] width 291 height 20
click at [606, 439] on span "[PERSON_NAME] - Onboarding Process" at bounding box center [619, 443] width 259 height 18
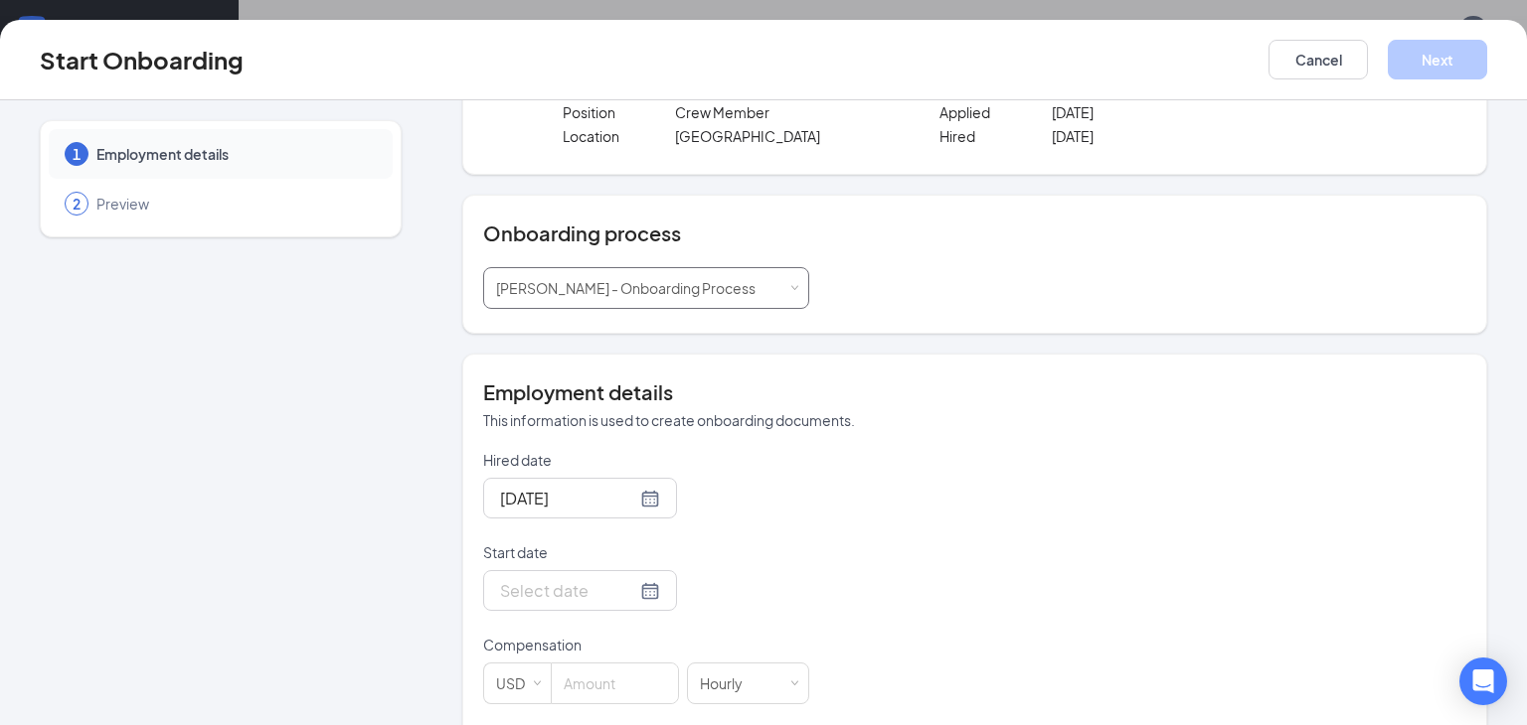
scroll to position [117, 0]
click at [649, 578] on div at bounding box center [580, 587] width 160 height 25
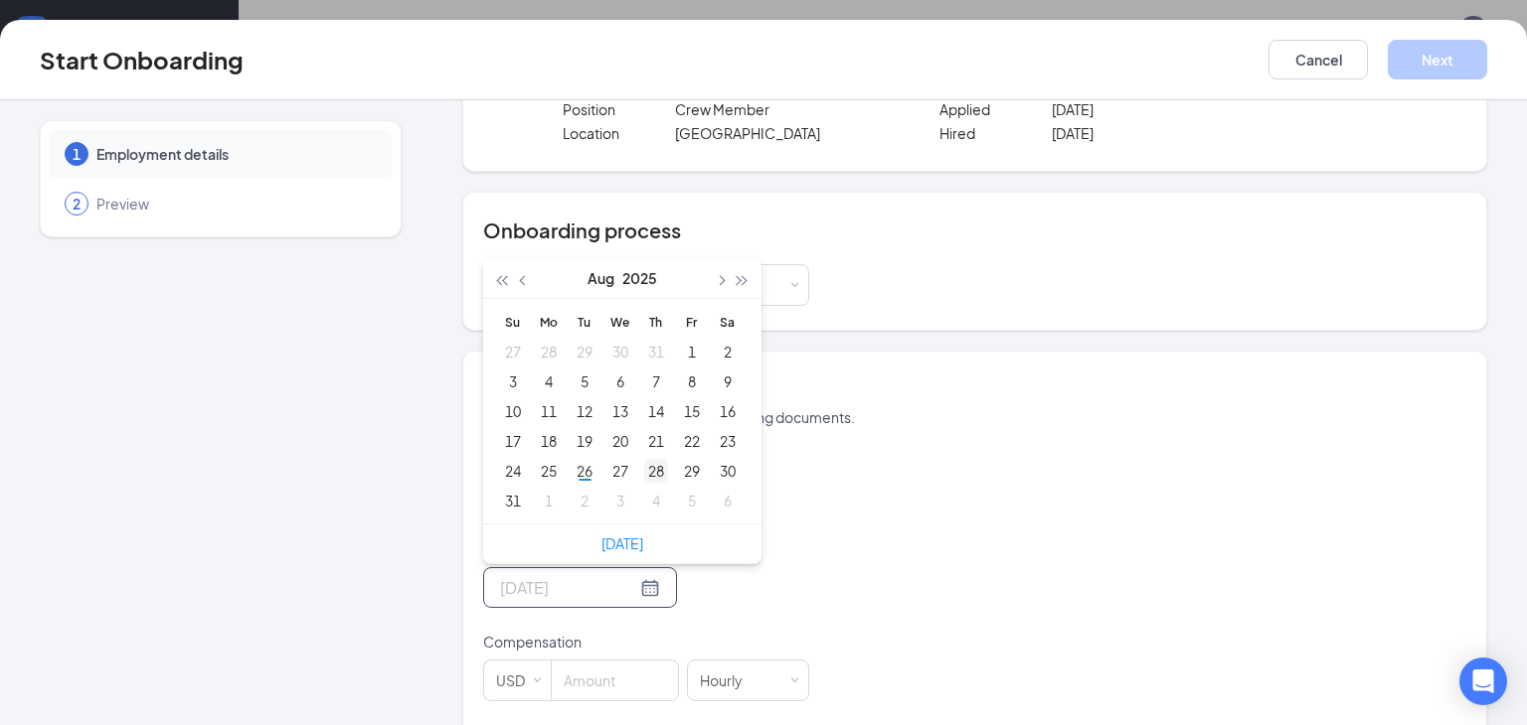
type input "Aug 28, 2025"
click at [665, 467] on div "28" at bounding box center [656, 471] width 24 height 24
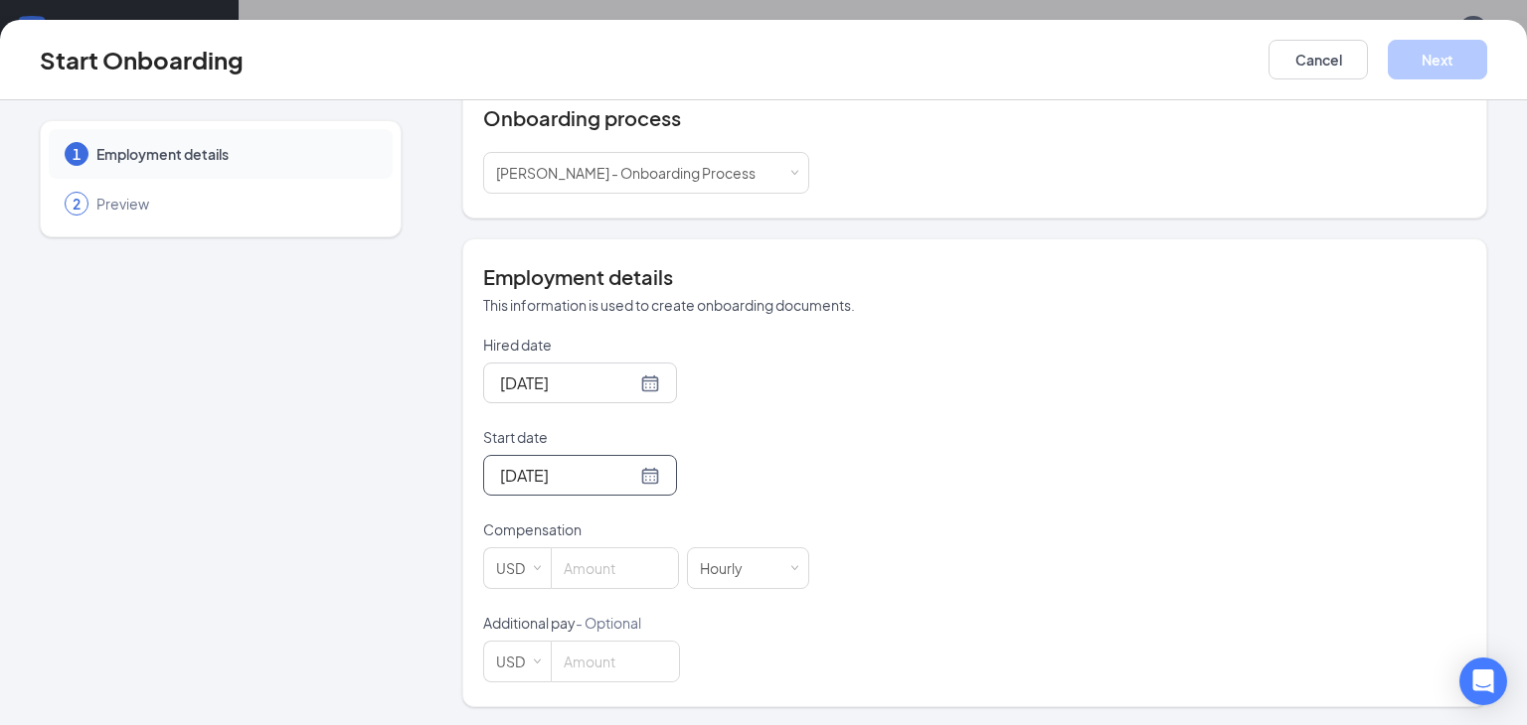
scroll to position [229, 0]
click at [594, 561] on input at bounding box center [615, 570] width 126 height 40
type input "11"
click at [1415, 58] on button "Next" at bounding box center [1436, 60] width 99 height 40
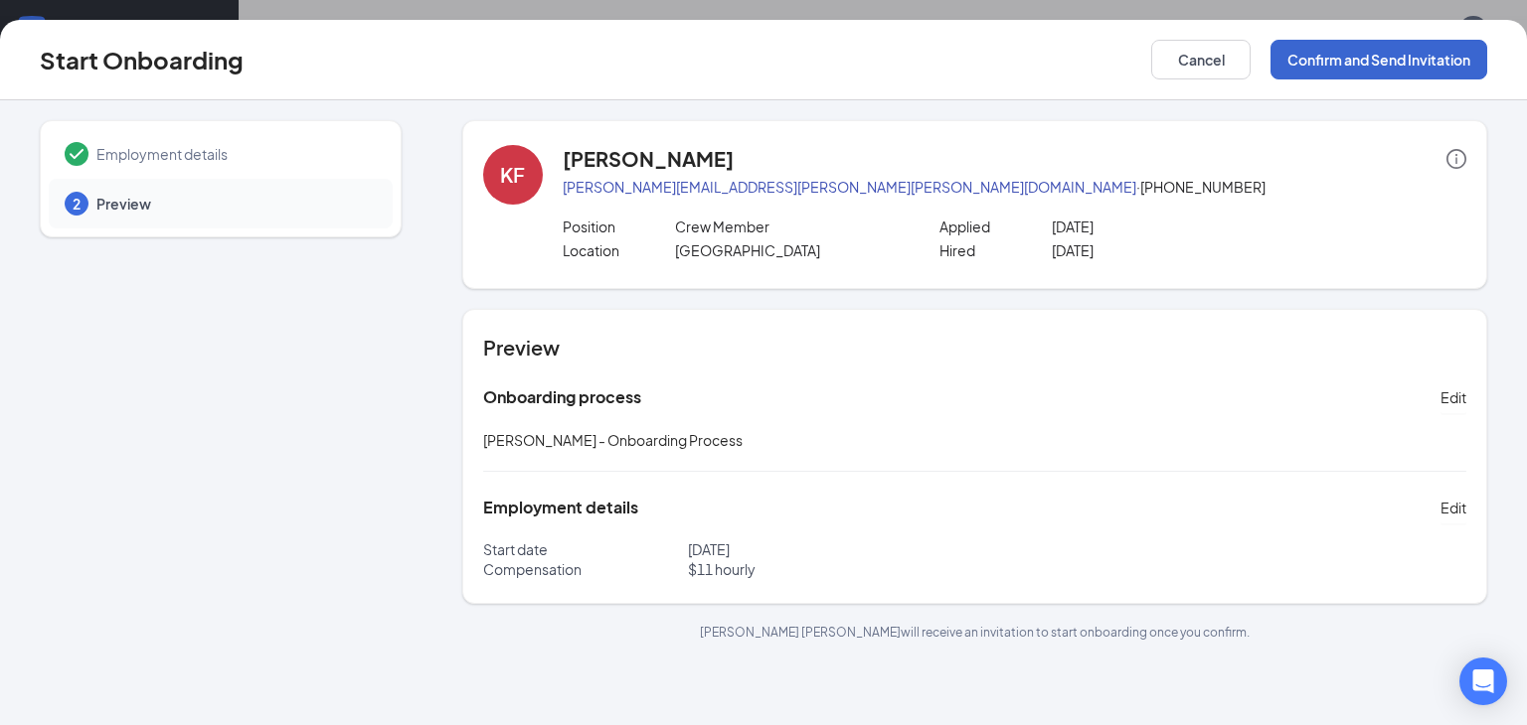
scroll to position [0, 0]
click at [1415, 58] on button "Confirm and Send Invitation" at bounding box center [1378, 60] width 217 height 40
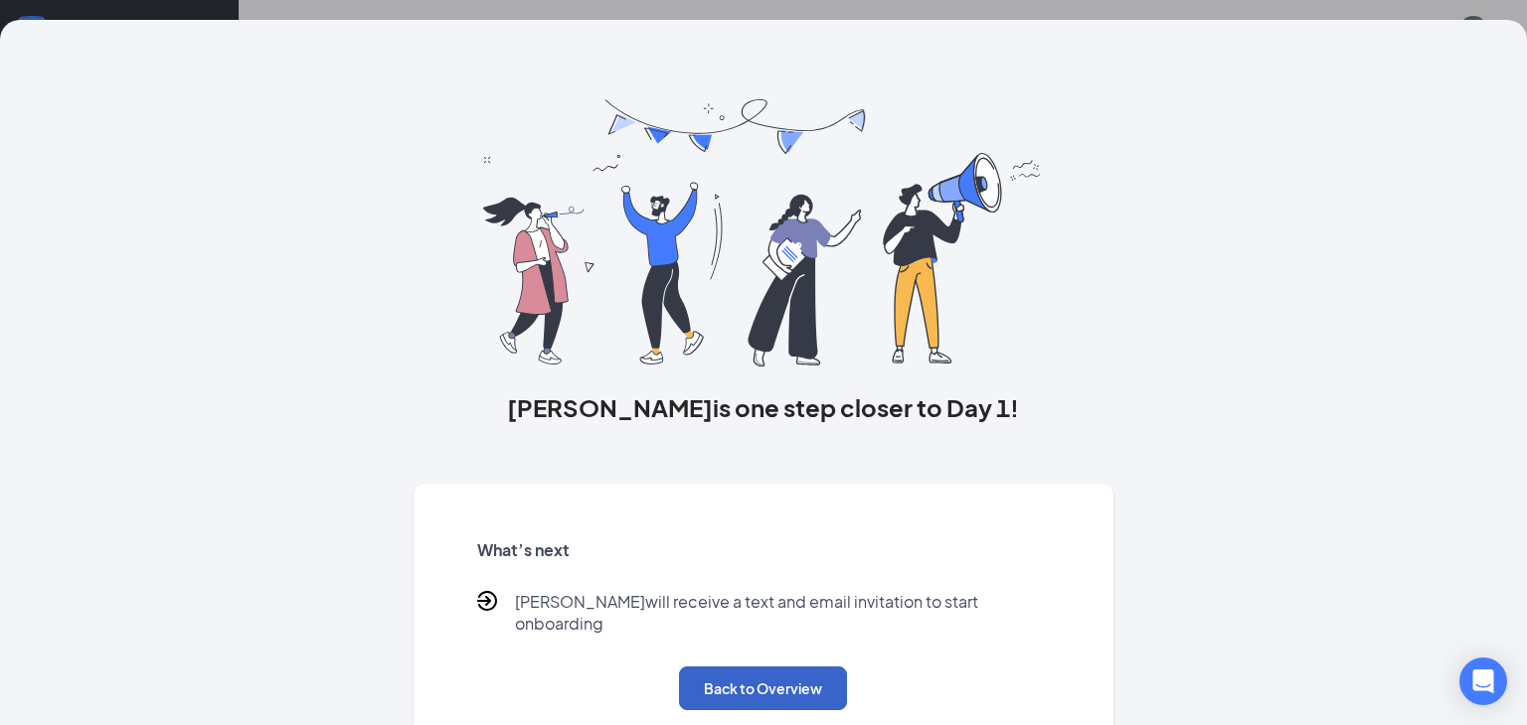
click at [724, 667] on button "Back to Overview" at bounding box center [763, 689] width 168 height 44
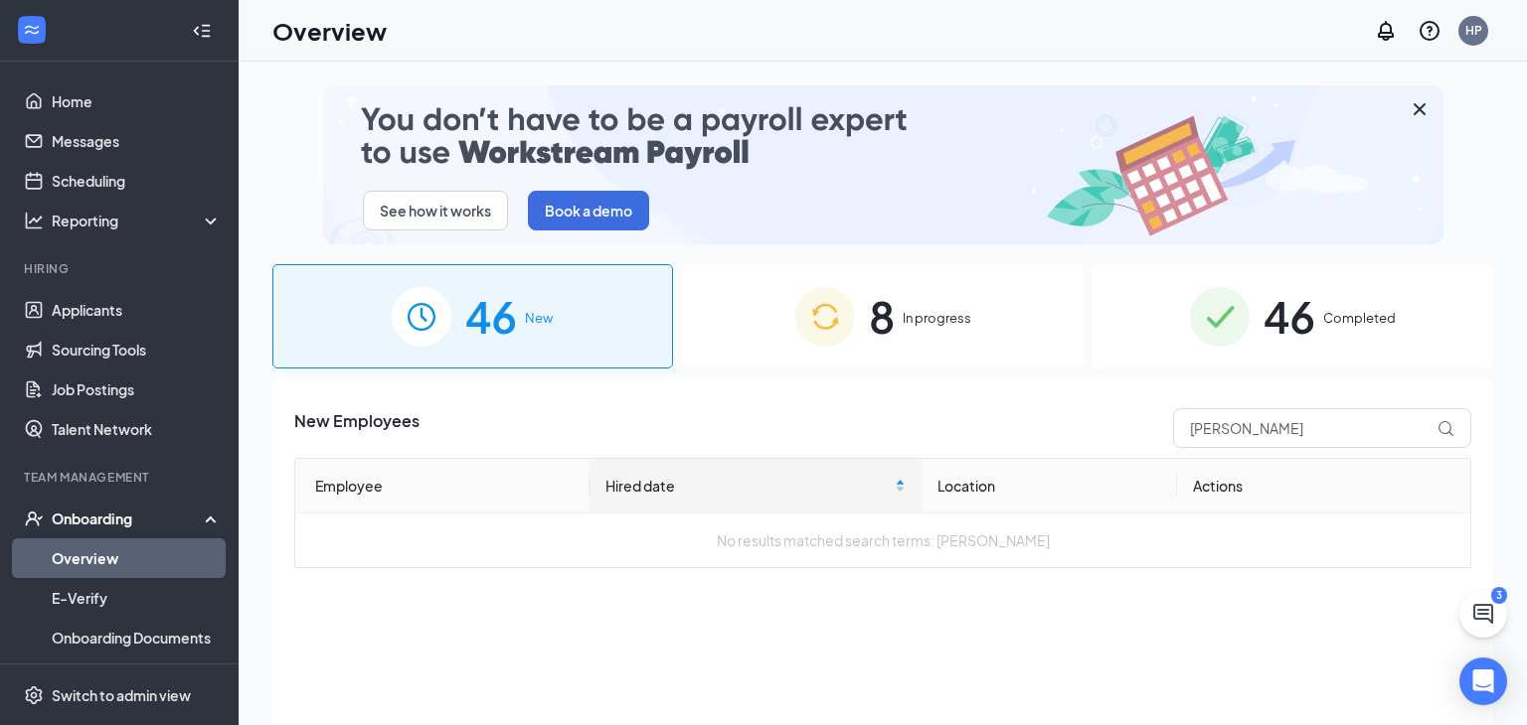
click at [883, 325] on span "8" at bounding box center [882, 316] width 26 height 69
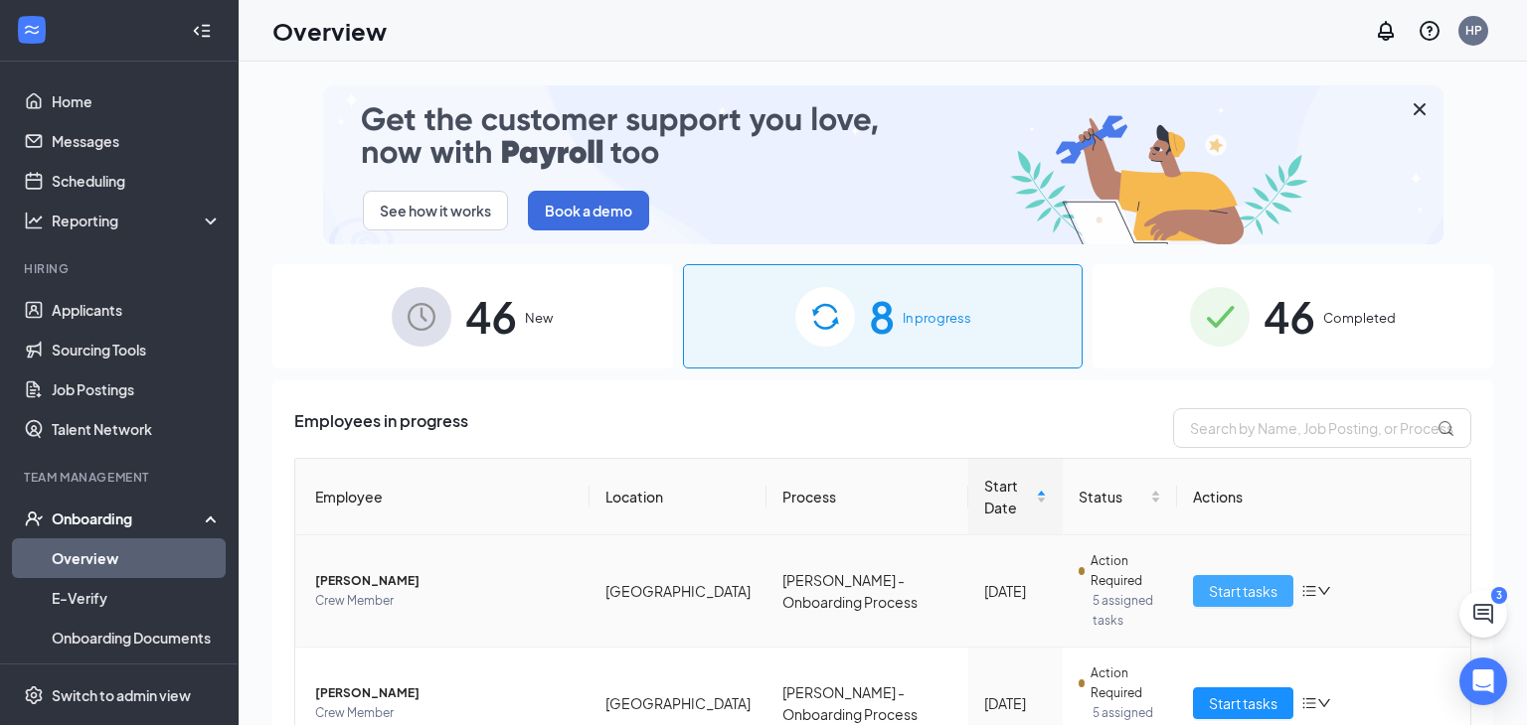
click at [1282, 575] on button "Start tasks" at bounding box center [1243, 591] width 100 height 32
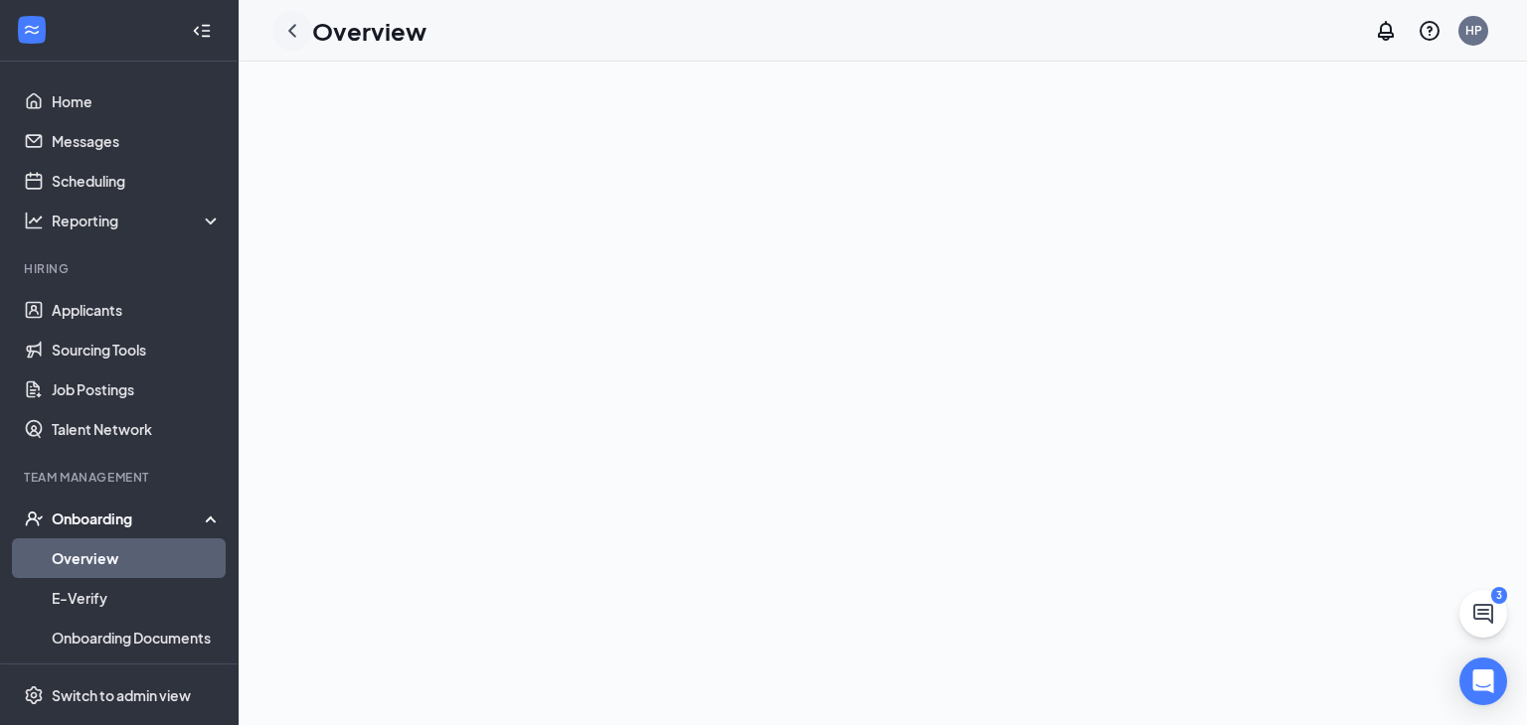
click at [297, 39] on icon "ChevronLeft" at bounding box center [292, 31] width 24 height 24
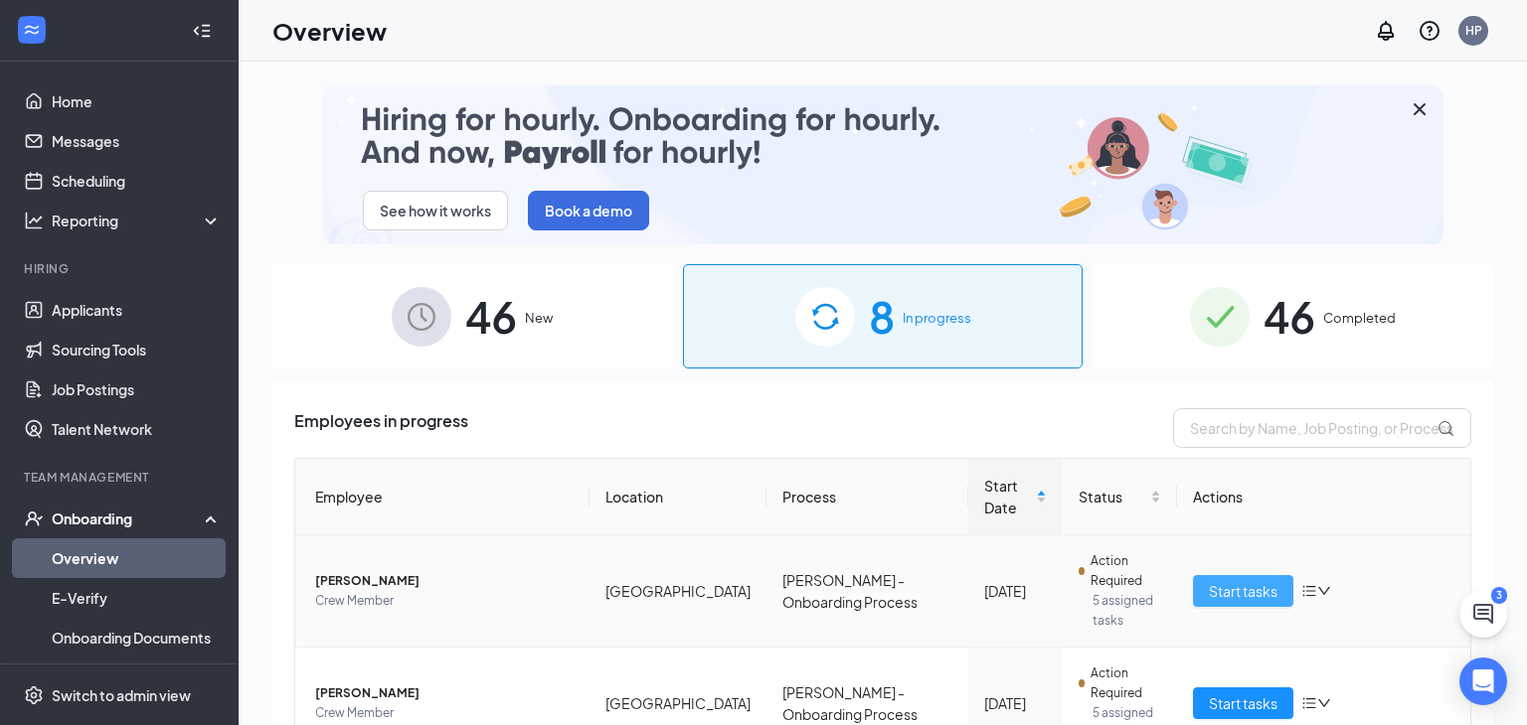
click at [1231, 580] on span "Start tasks" at bounding box center [1242, 591] width 69 height 22
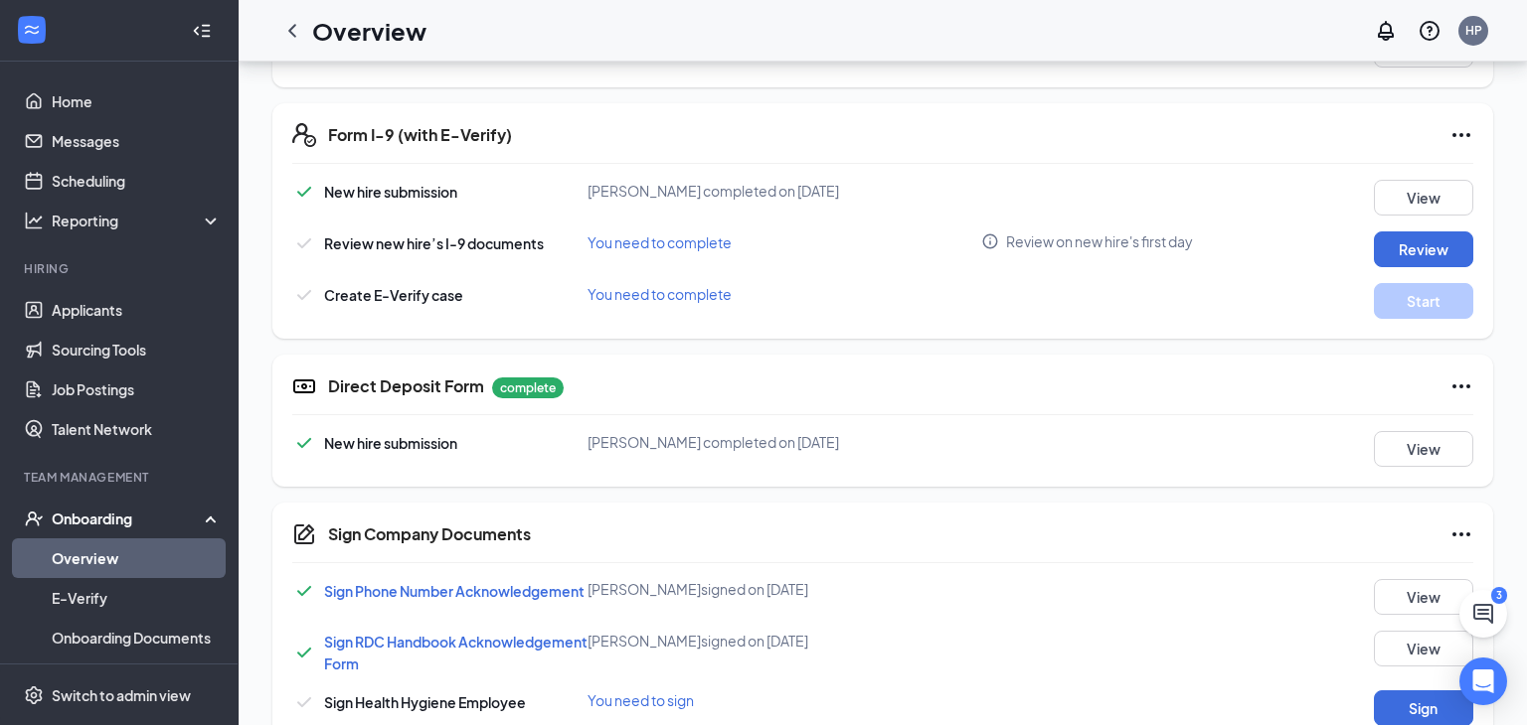
scroll to position [581, 0]
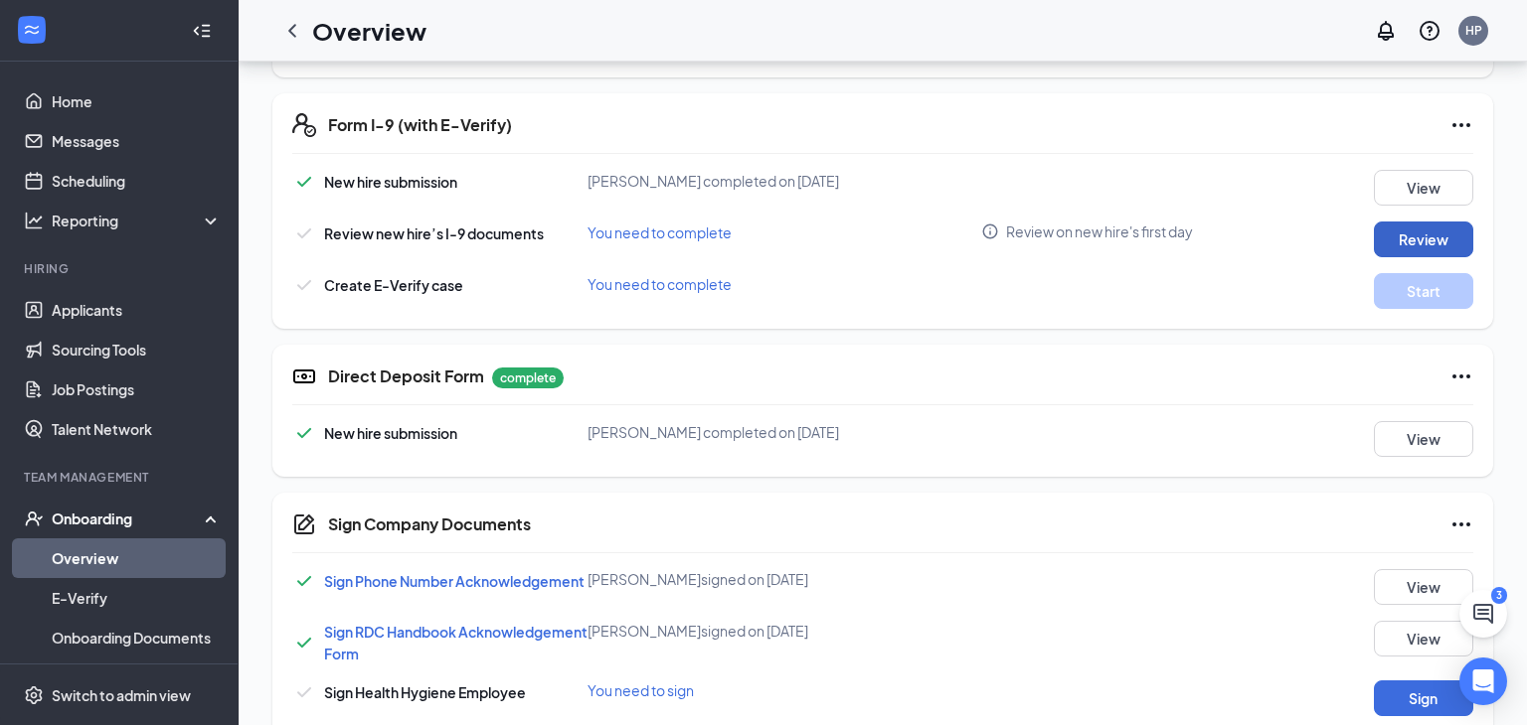
click at [1418, 236] on button "Review" at bounding box center [1422, 240] width 99 height 36
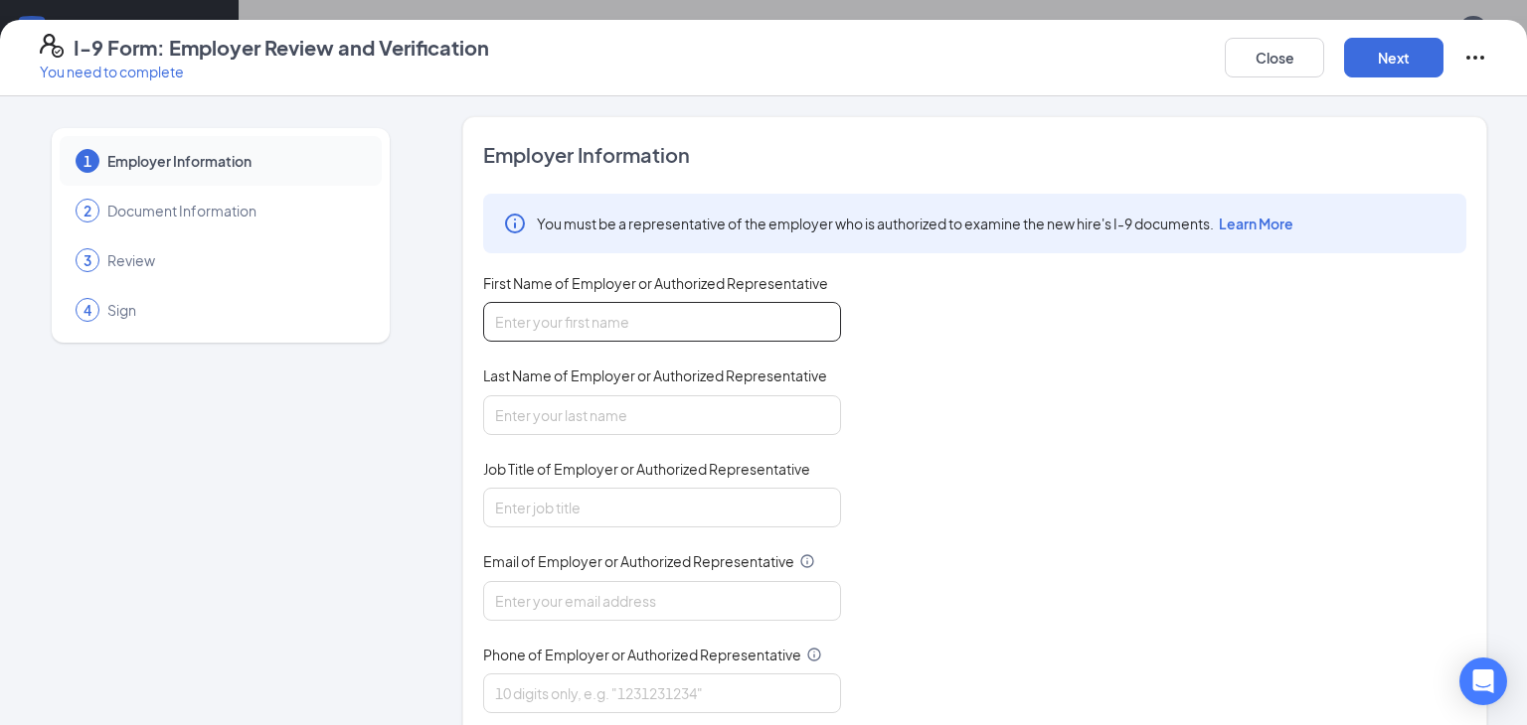
click at [576, 321] on input "First Name of Employer or Authorized Representative" at bounding box center [662, 322] width 358 height 40
type input "Hunter"
type input "Pace"
type input "Manager"
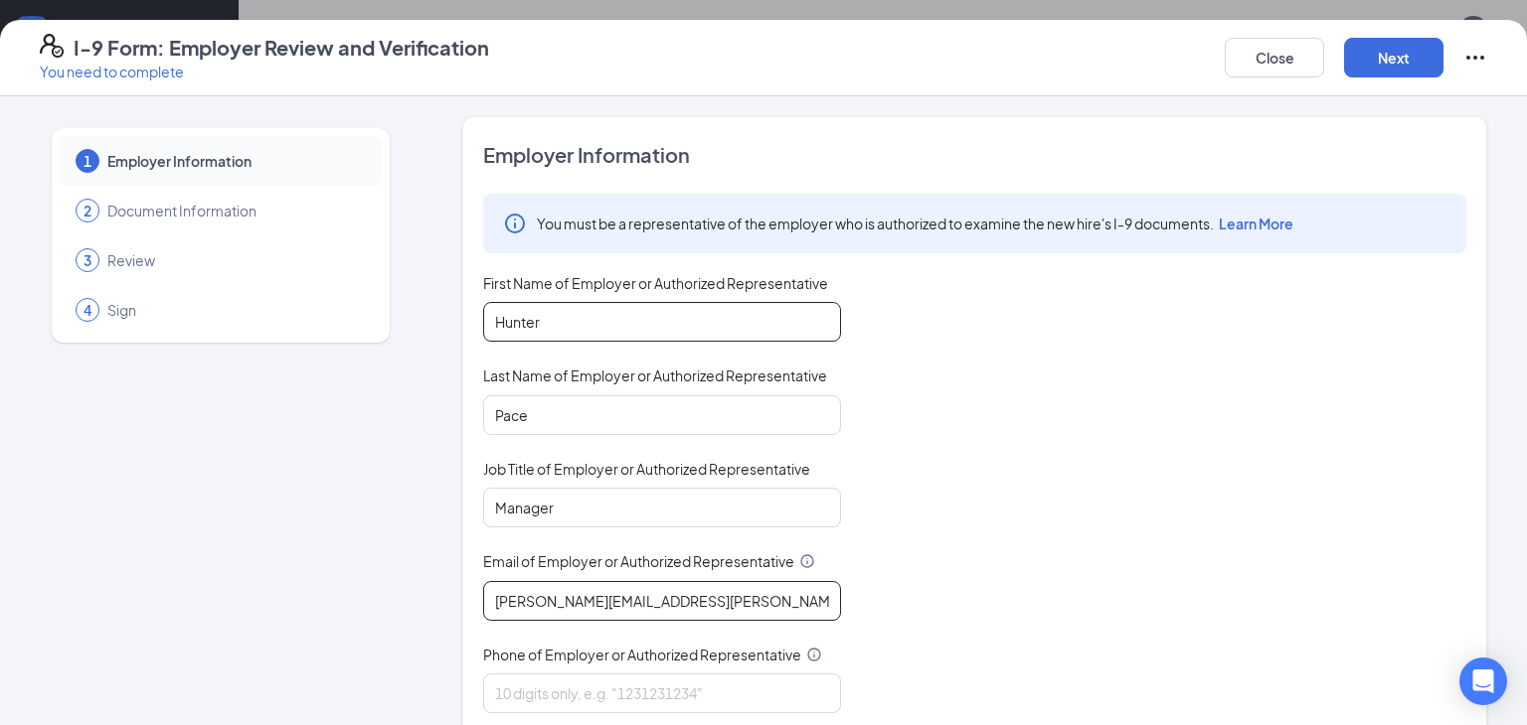
type input "[PERSON_NAME][EMAIL_ADDRESS][PERSON_NAME][DOMAIN_NAME]"
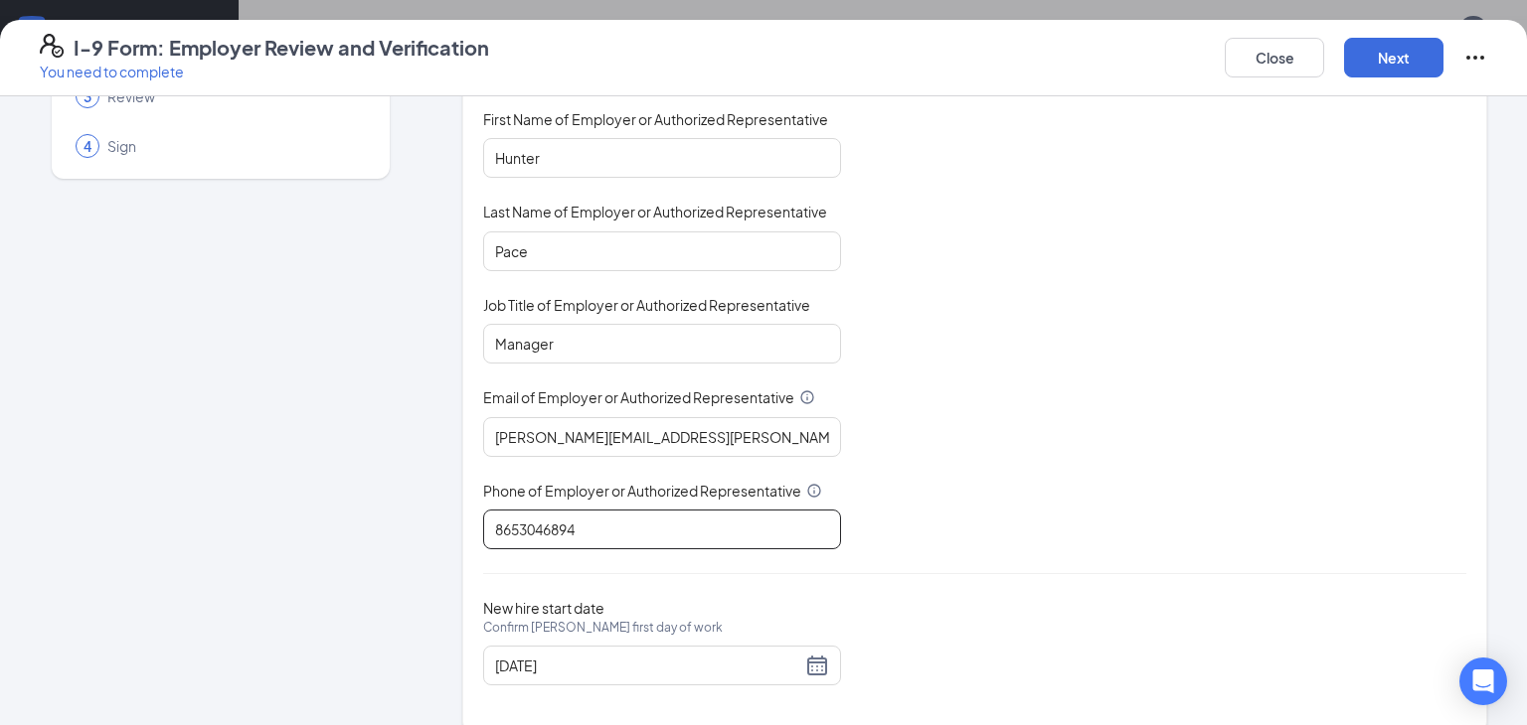
scroll to position [188, 0]
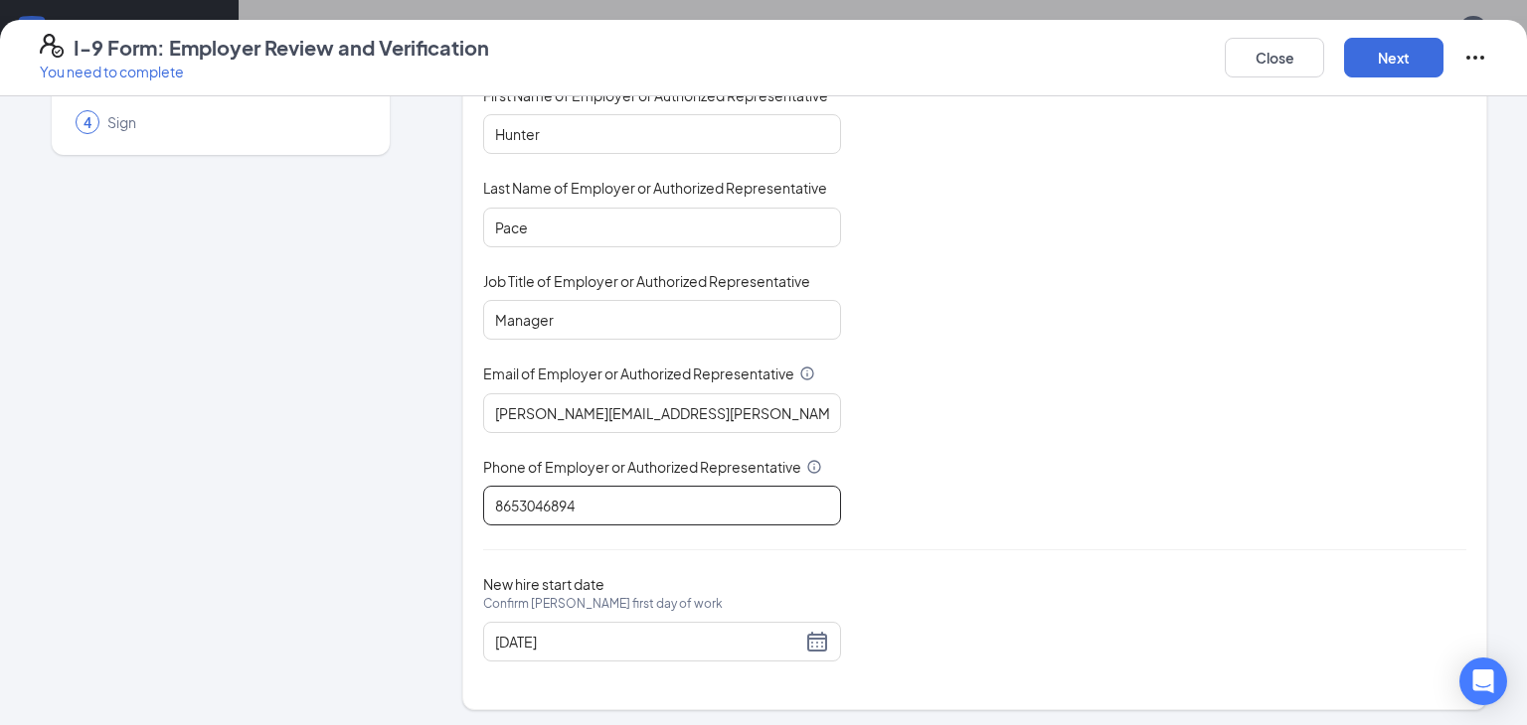
type input "8653046894"
click at [1425, 41] on button "Next" at bounding box center [1393, 58] width 99 height 40
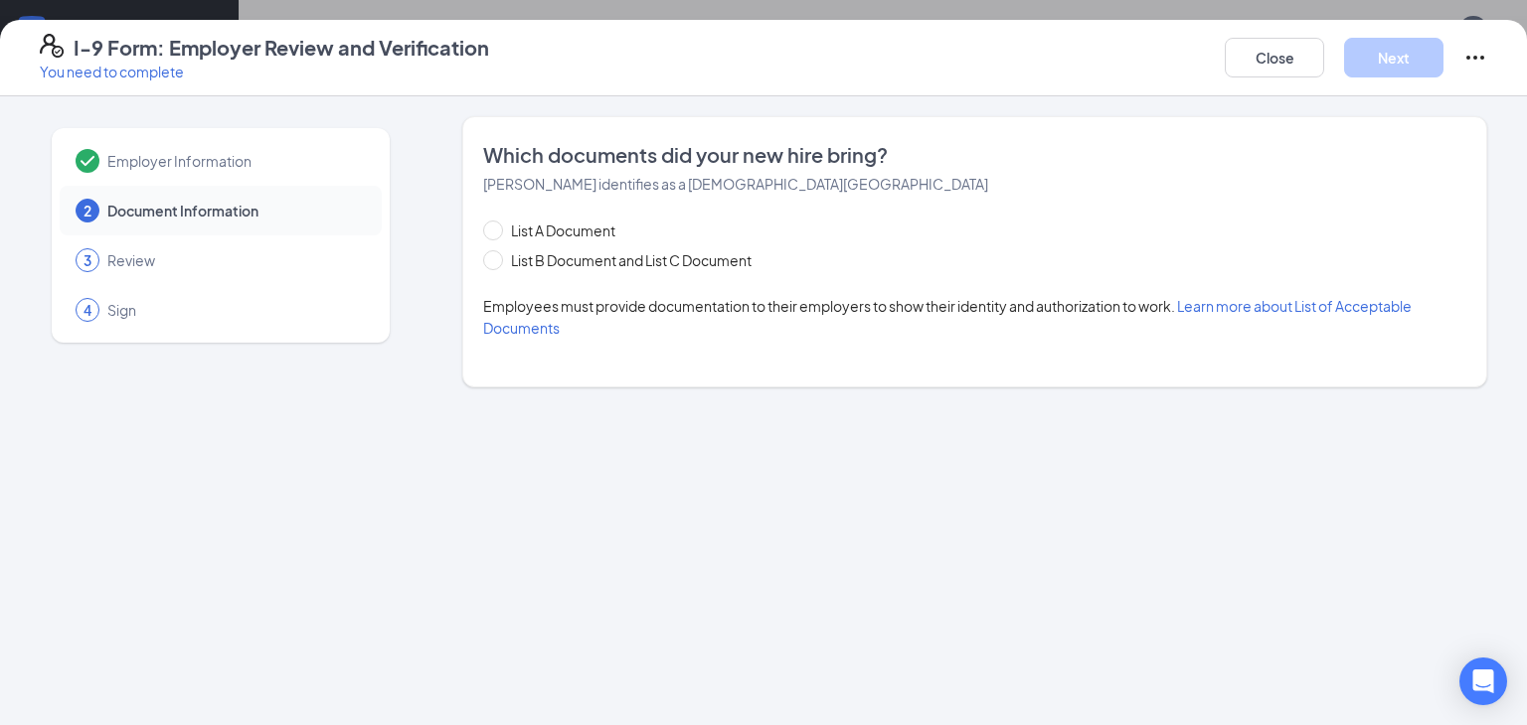
scroll to position [0, 0]
click at [528, 237] on span "List A Document" at bounding box center [563, 231] width 120 height 22
click at [497, 235] on input "List A Document" at bounding box center [490, 228] width 14 height 14
radio input "true"
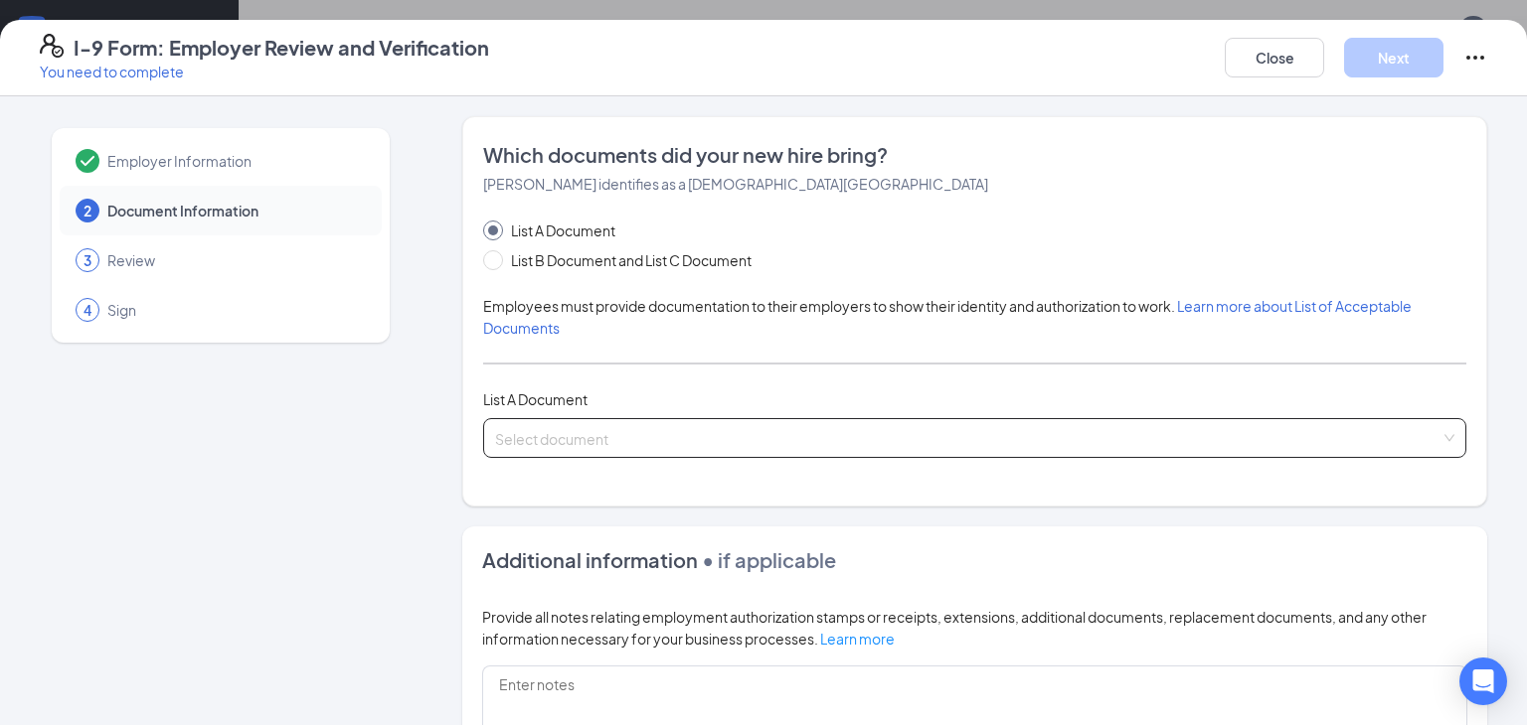
click at [567, 438] on input "search" at bounding box center [967, 434] width 945 height 30
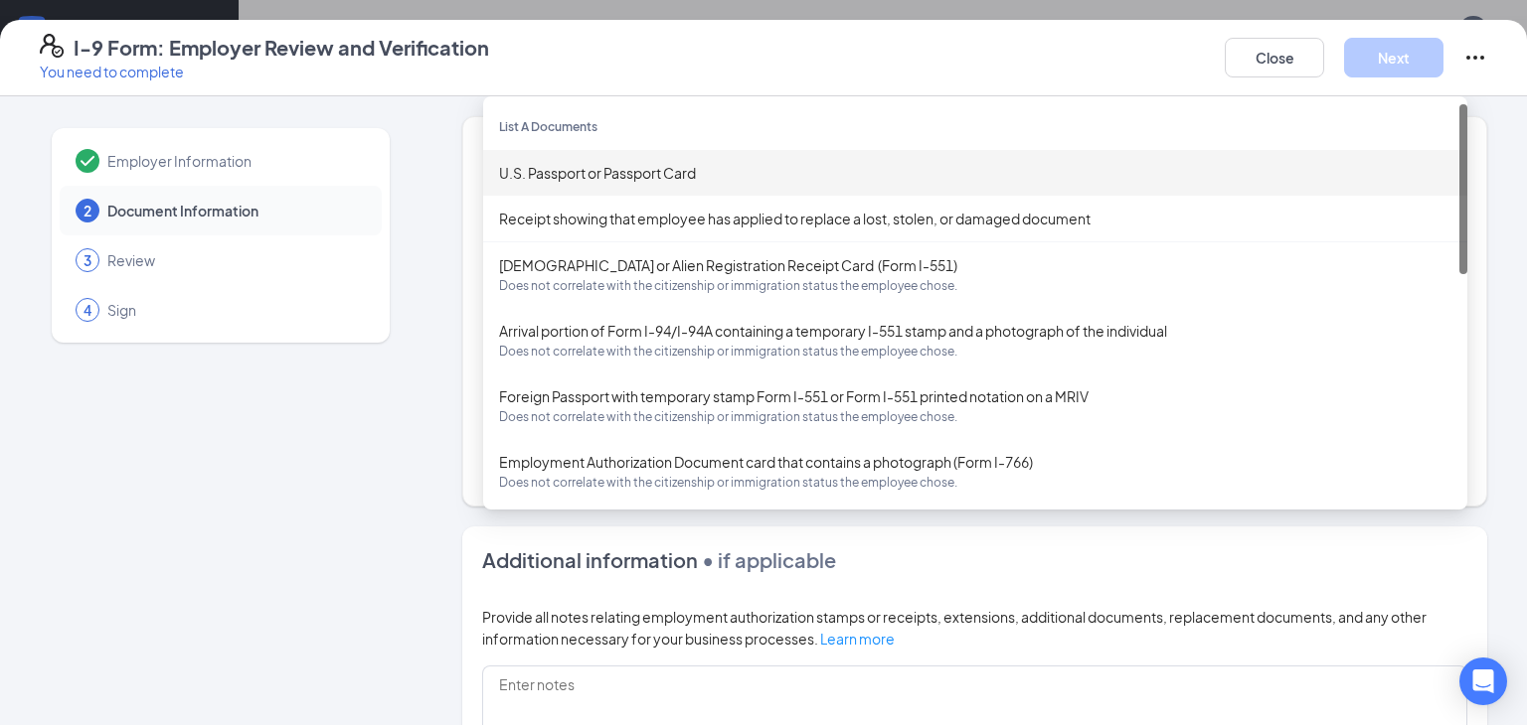
click at [668, 188] on div "U.S. Passport or Passport Card" at bounding box center [975, 173] width 984 height 46
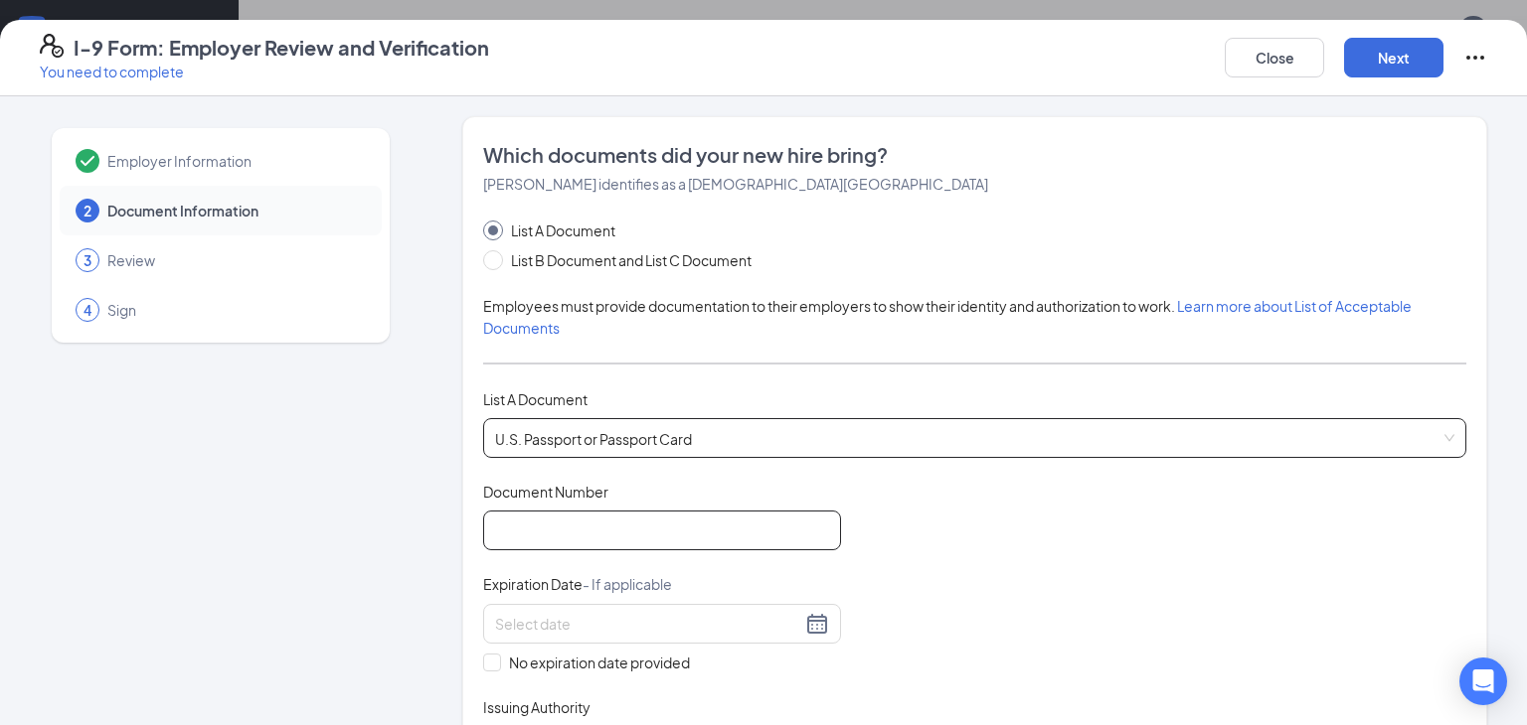
click at [598, 537] on input "Document Number" at bounding box center [662, 531] width 358 height 40
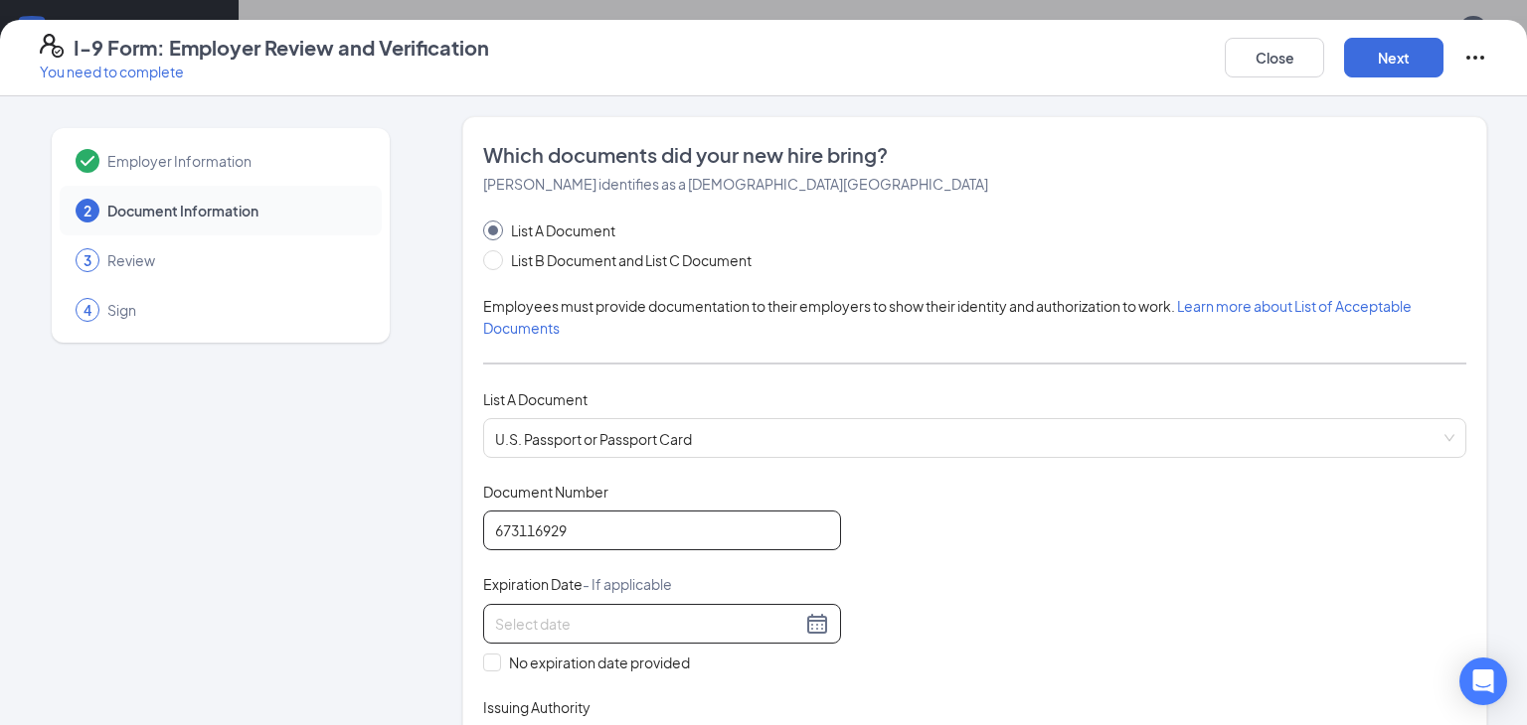
type input "673116929"
click at [819, 623] on div at bounding box center [662, 624] width 334 height 24
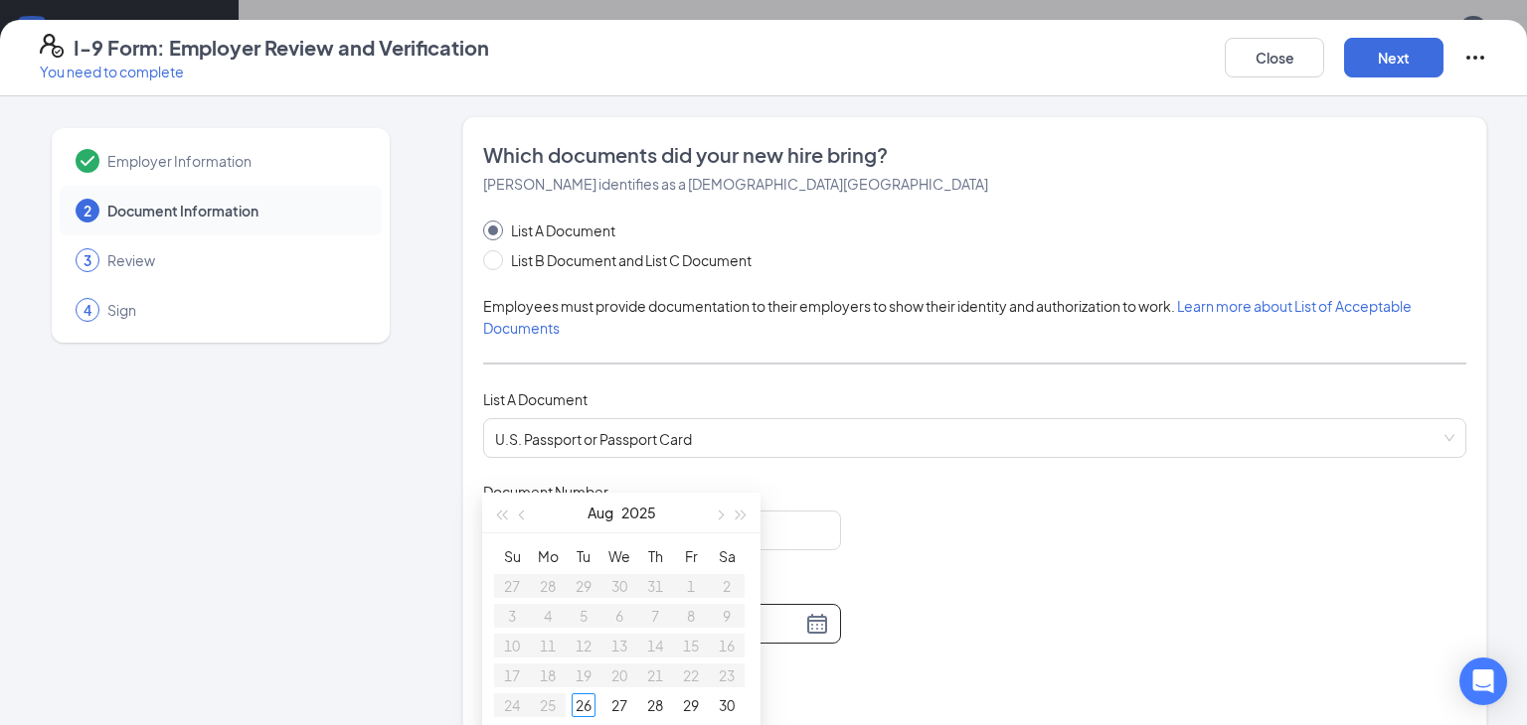
type input "[DATE]"
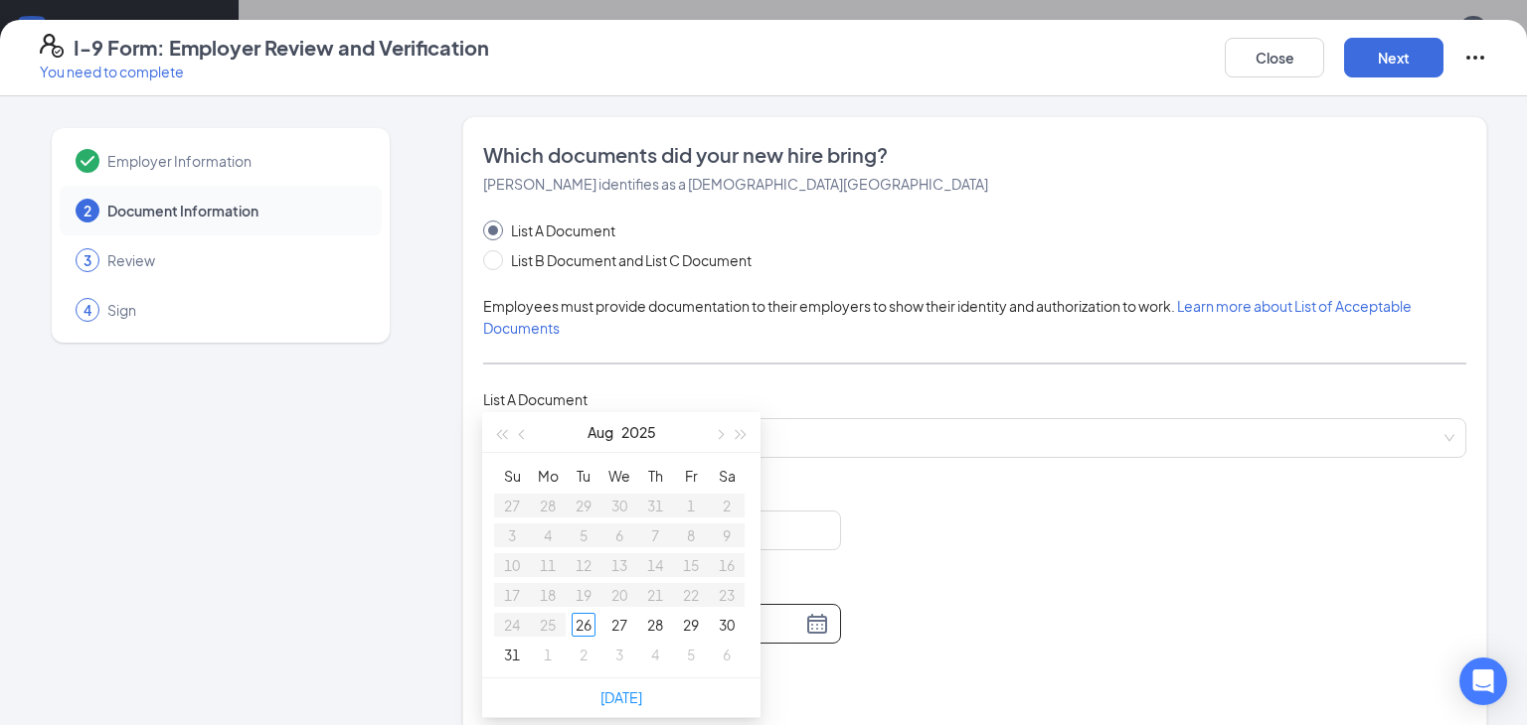
scroll to position [815, 0]
type input "[DATE]"
click at [506, 437] on span "button" at bounding box center [501, 435] width 10 height 10
click at [745, 436] on button "button" at bounding box center [741, 432] width 22 height 40
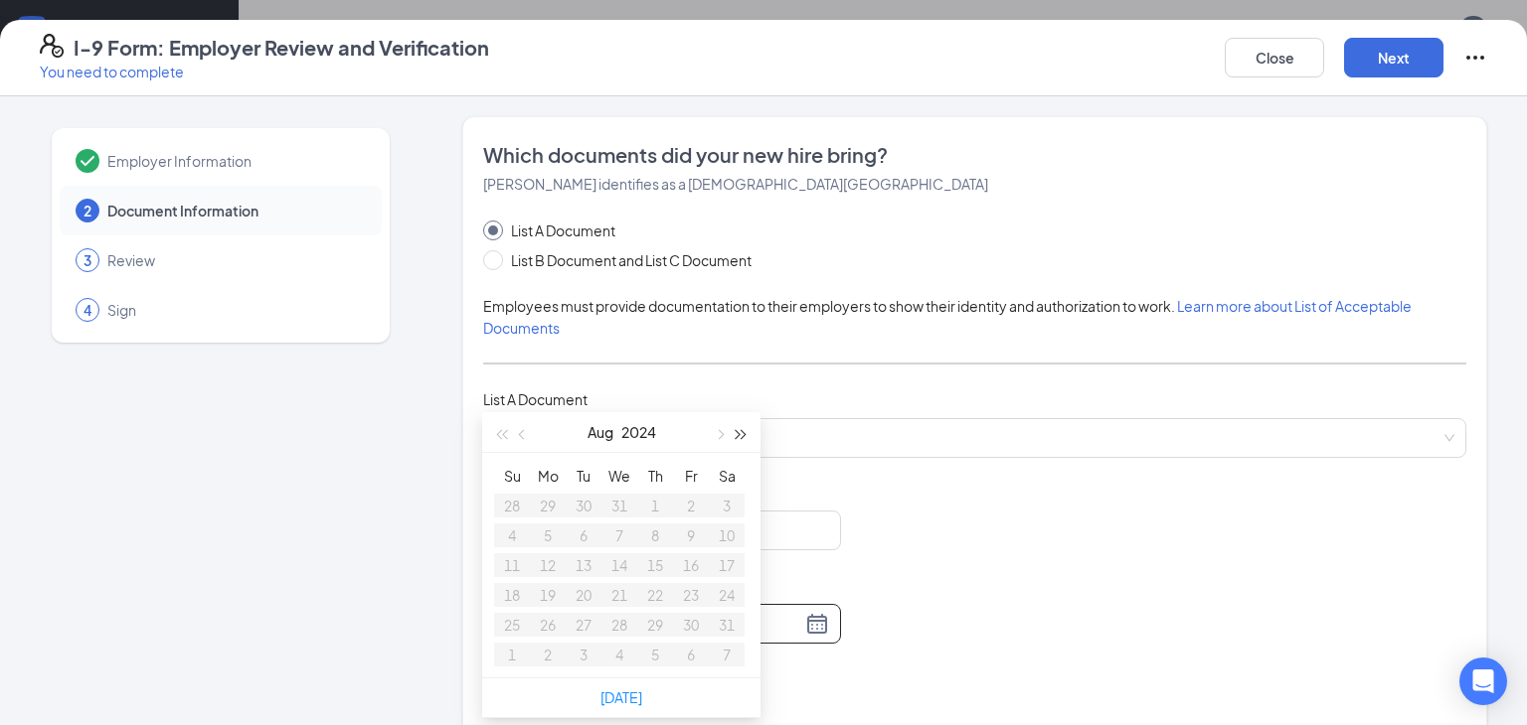
click at [745, 436] on button "button" at bounding box center [741, 432] width 22 height 40
click at [521, 431] on span "button" at bounding box center [524, 435] width 10 height 10
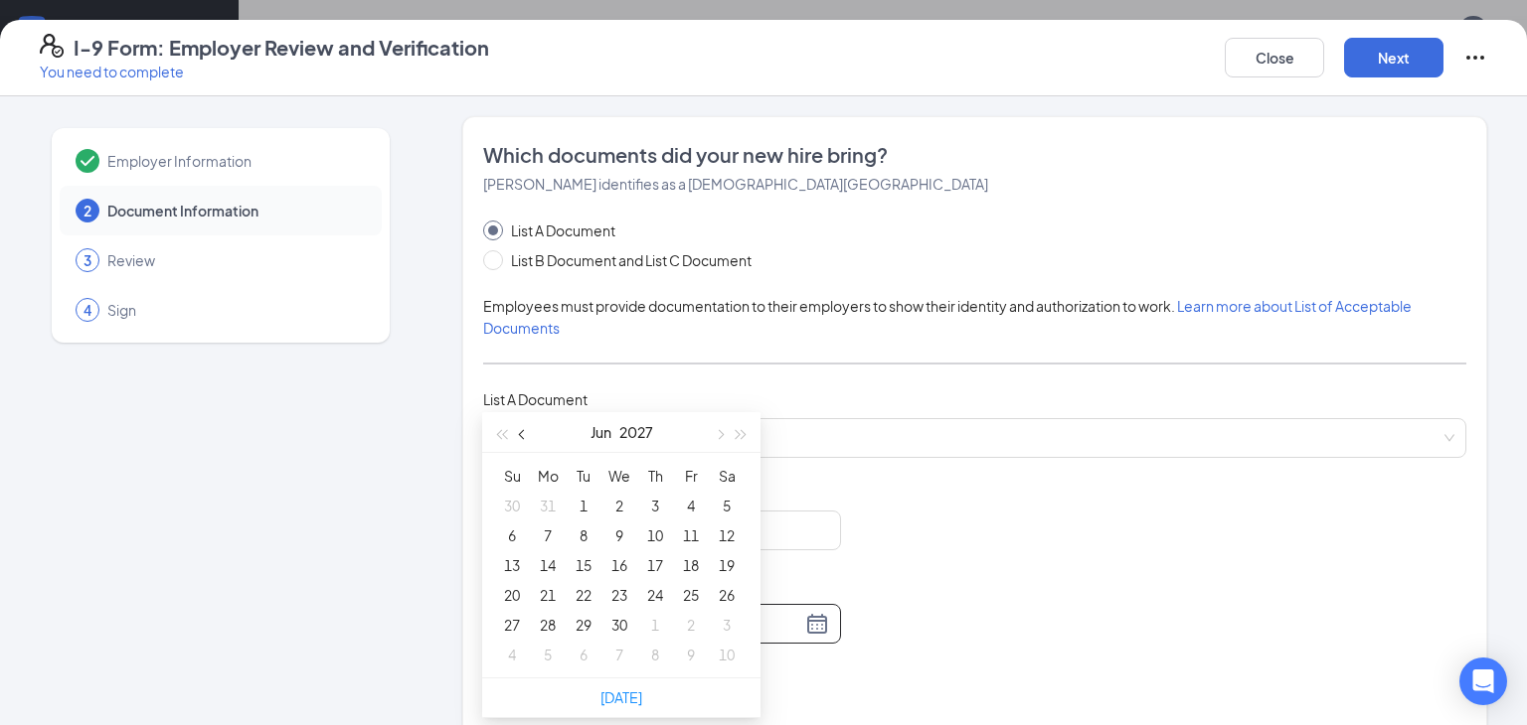
click at [521, 431] on span "button" at bounding box center [524, 435] width 10 height 10
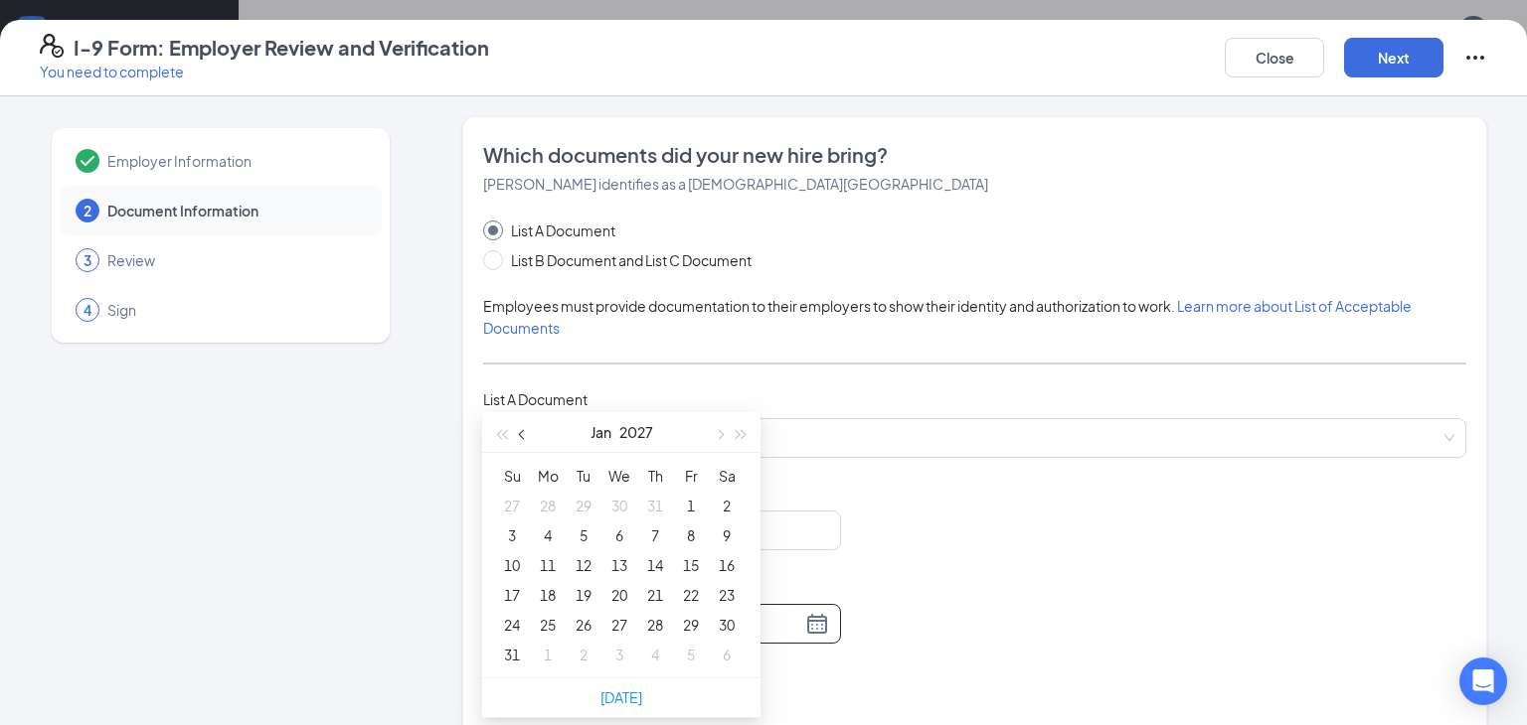
click at [521, 431] on span "button" at bounding box center [524, 435] width 10 height 10
click at [719, 427] on button "button" at bounding box center [719, 432] width 22 height 40
type input "01/25/2027"
click at [555, 623] on div "25" at bounding box center [548, 625] width 24 height 24
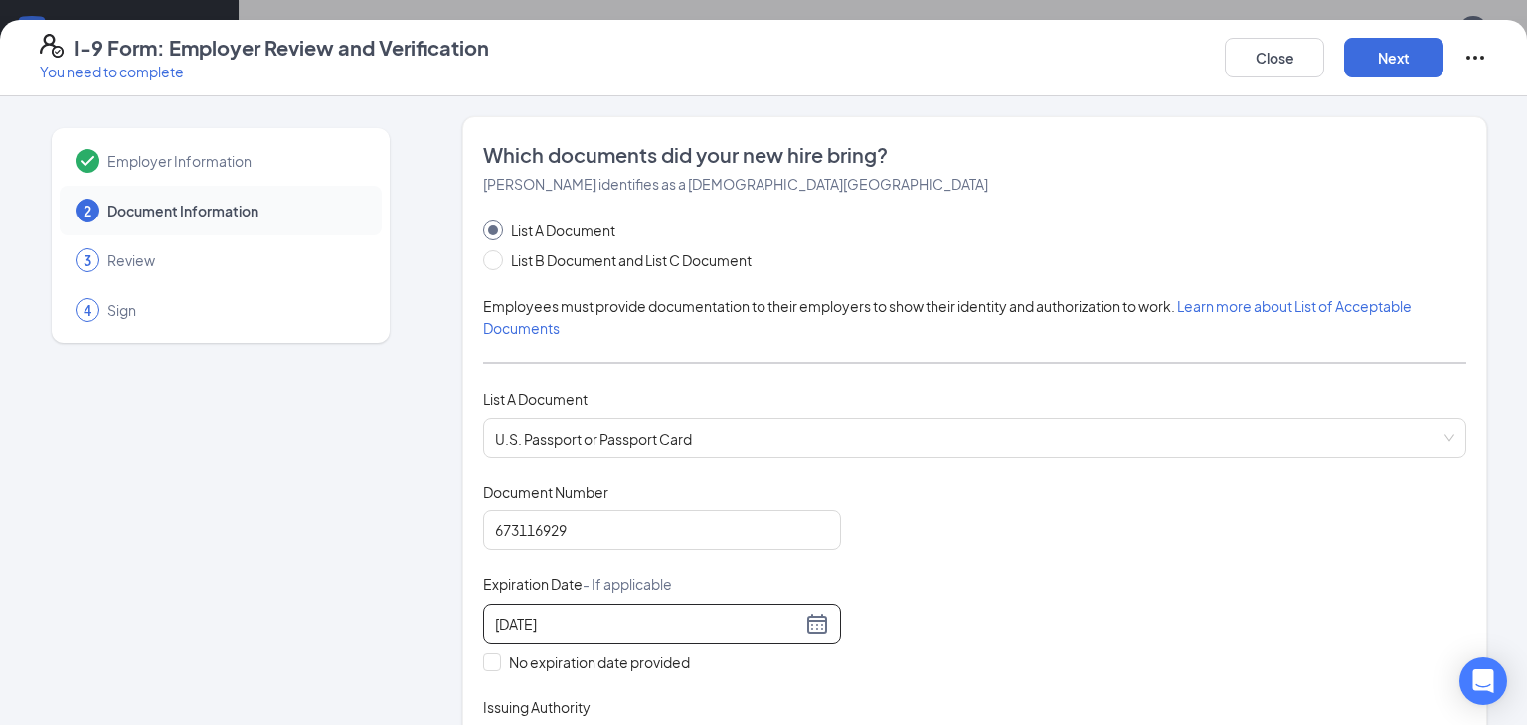
scroll to position [105, 0]
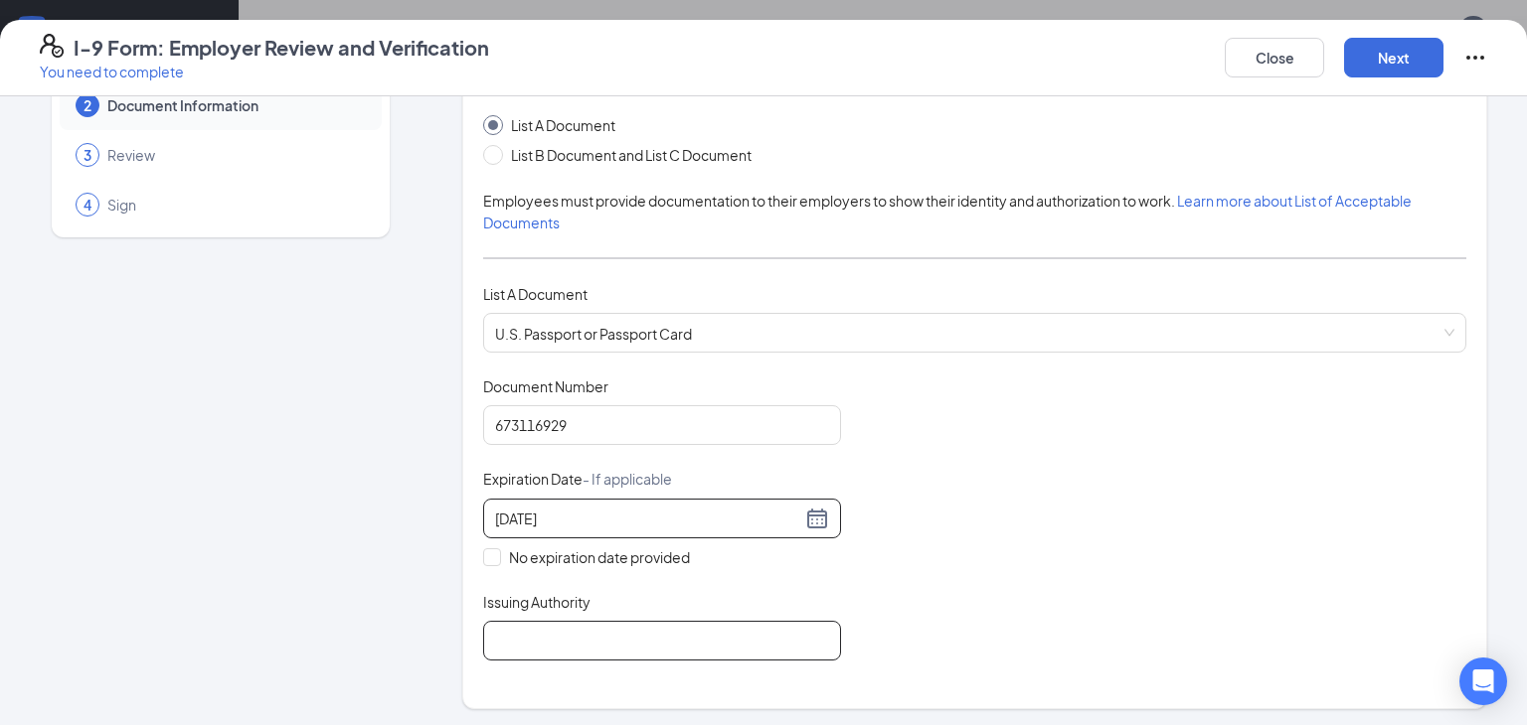
click at [666, 625] on input "Issuing Authority" at bounding box center [662, 641] width 358 height 40
type input "United States Department of State"
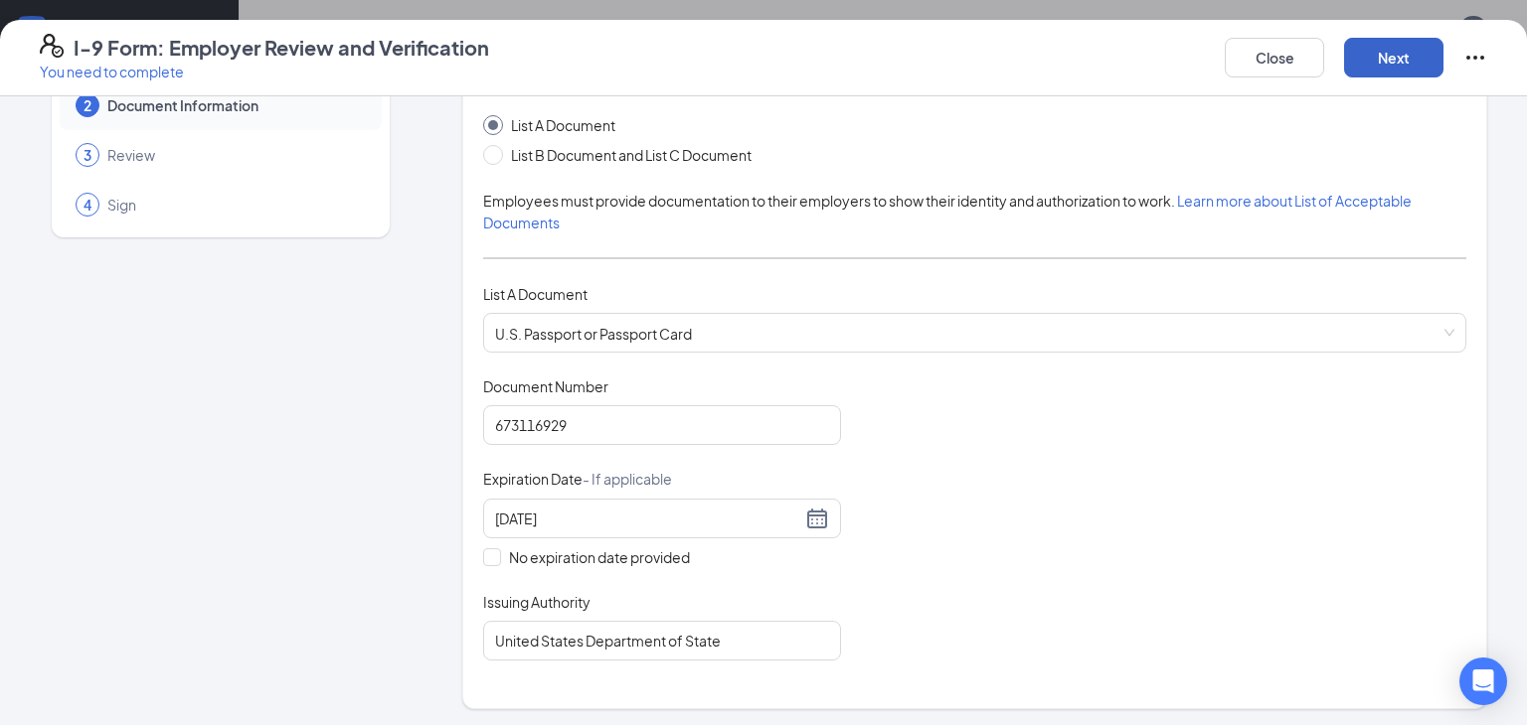
click at [1398, 72] on button "Next" at bounding box center [1393, 58] width 99 height 40
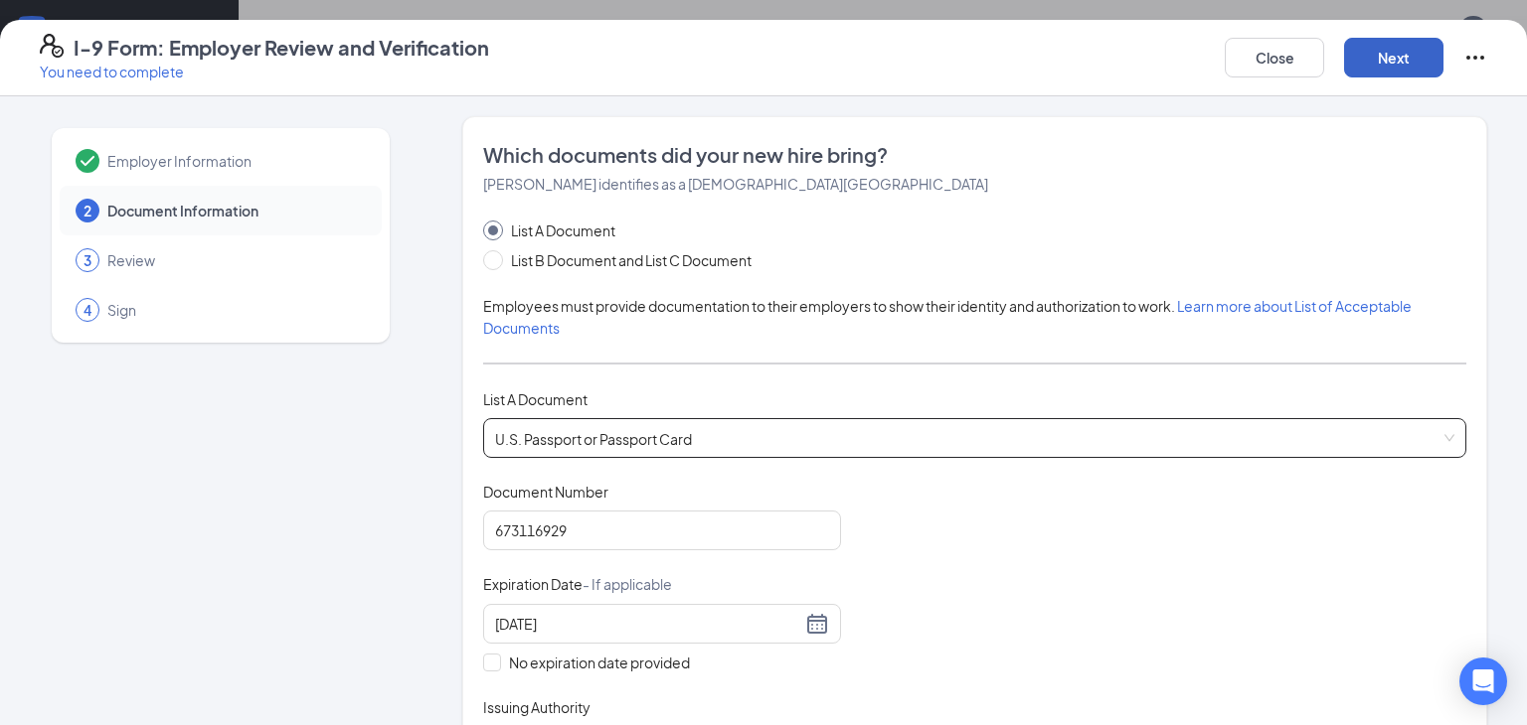
scroll to position [0, 0]
click at [1388, 55] on button "Next" at bounding box center [1393, 58] width 99 height 40
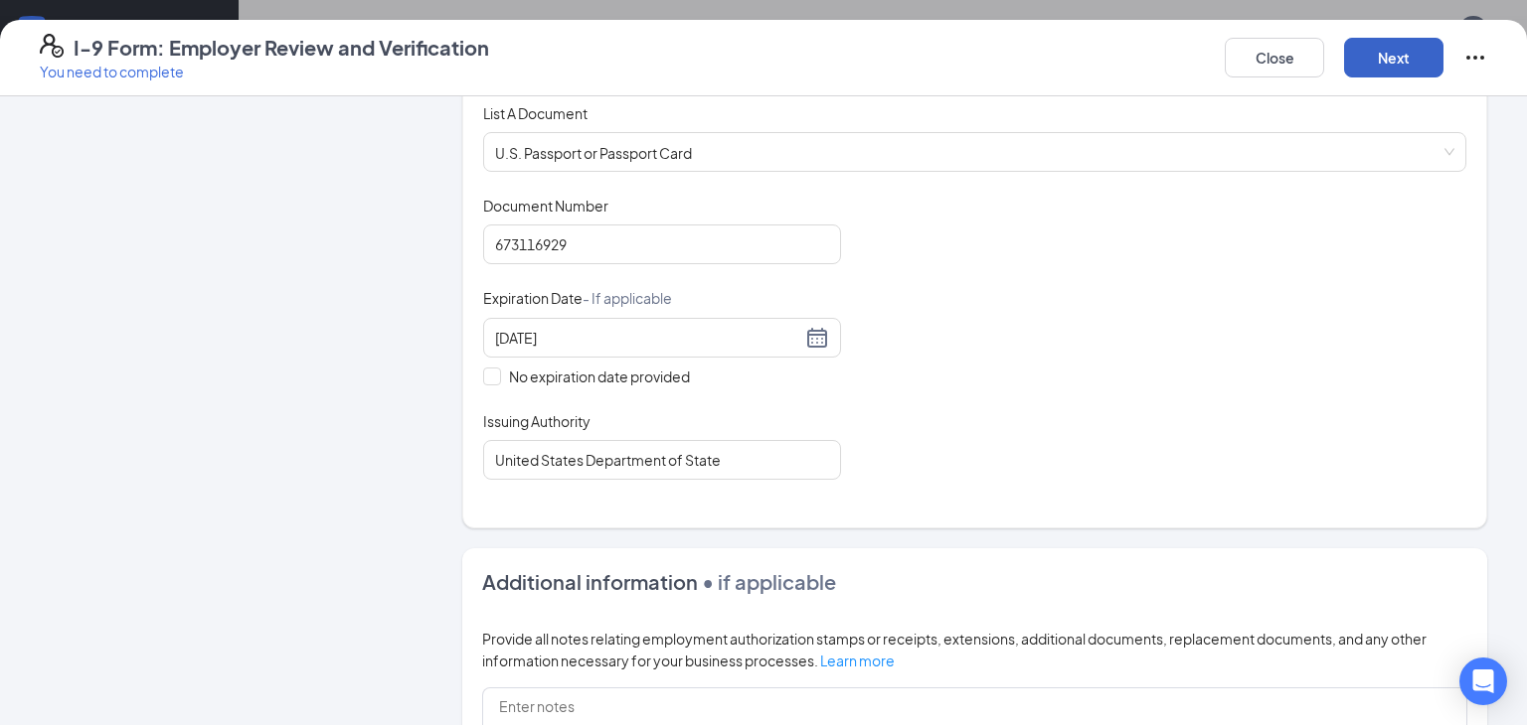
scroll to position [672, 0]
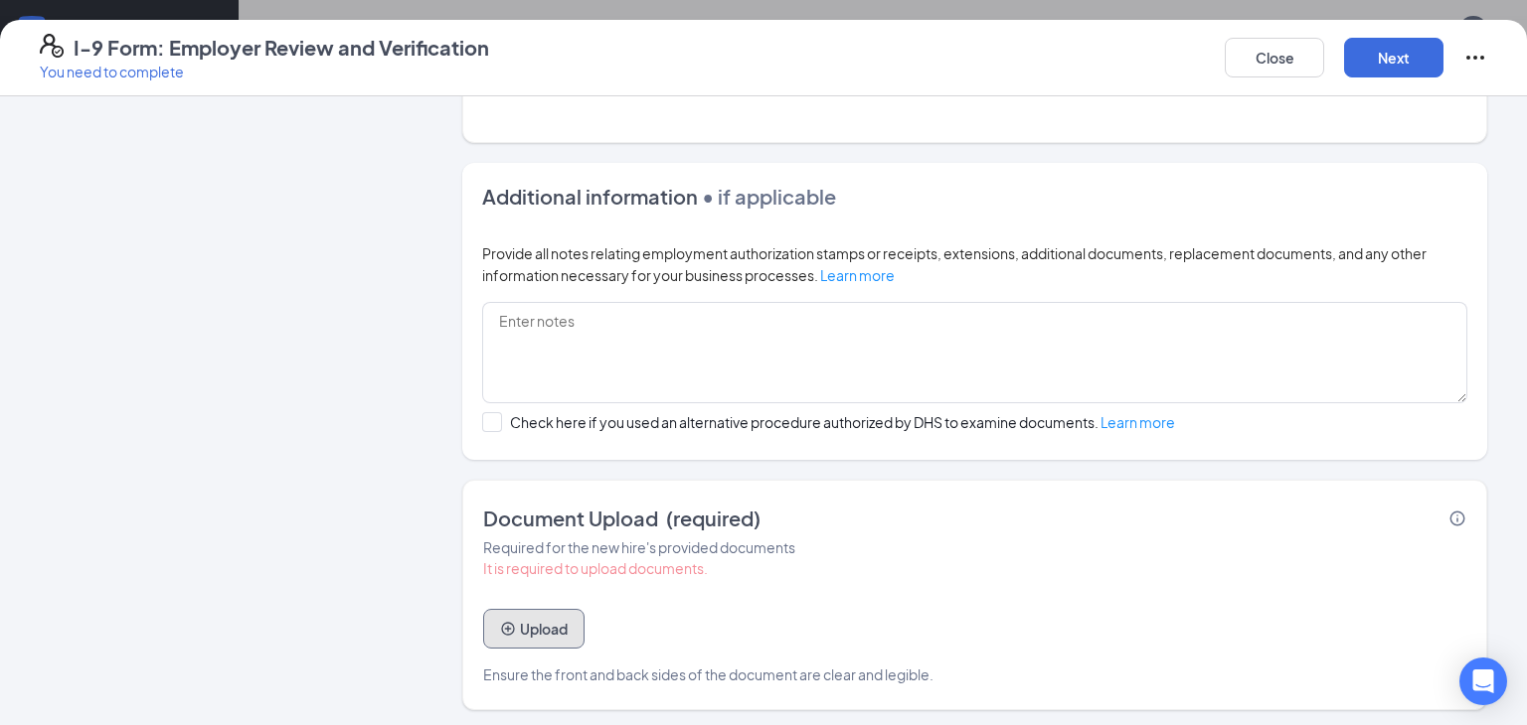
click at [548, 620] on button "Upload" at bounding box center [533, 629] width 101 height 40
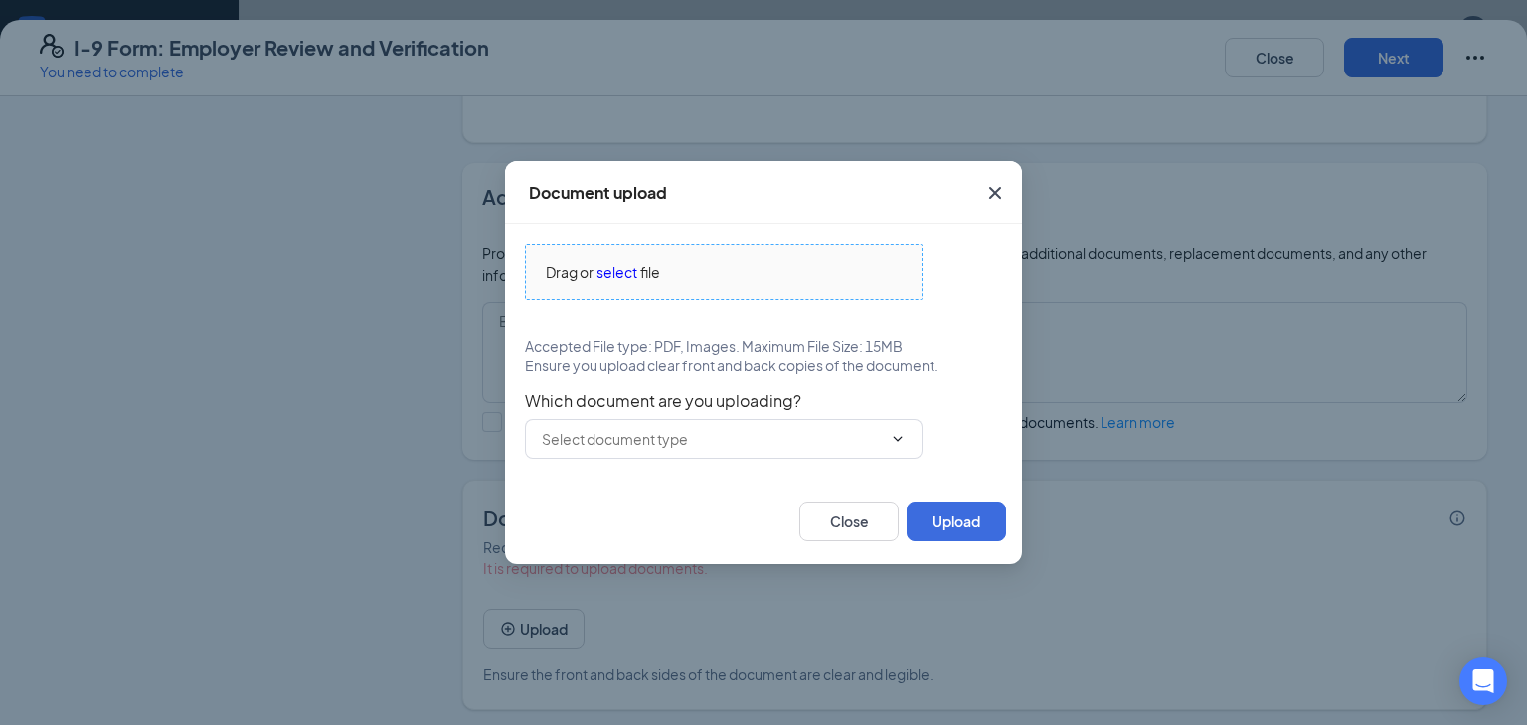
click at [618, 271] on span "select" at bounding box center [616, 272] width 41 height 22
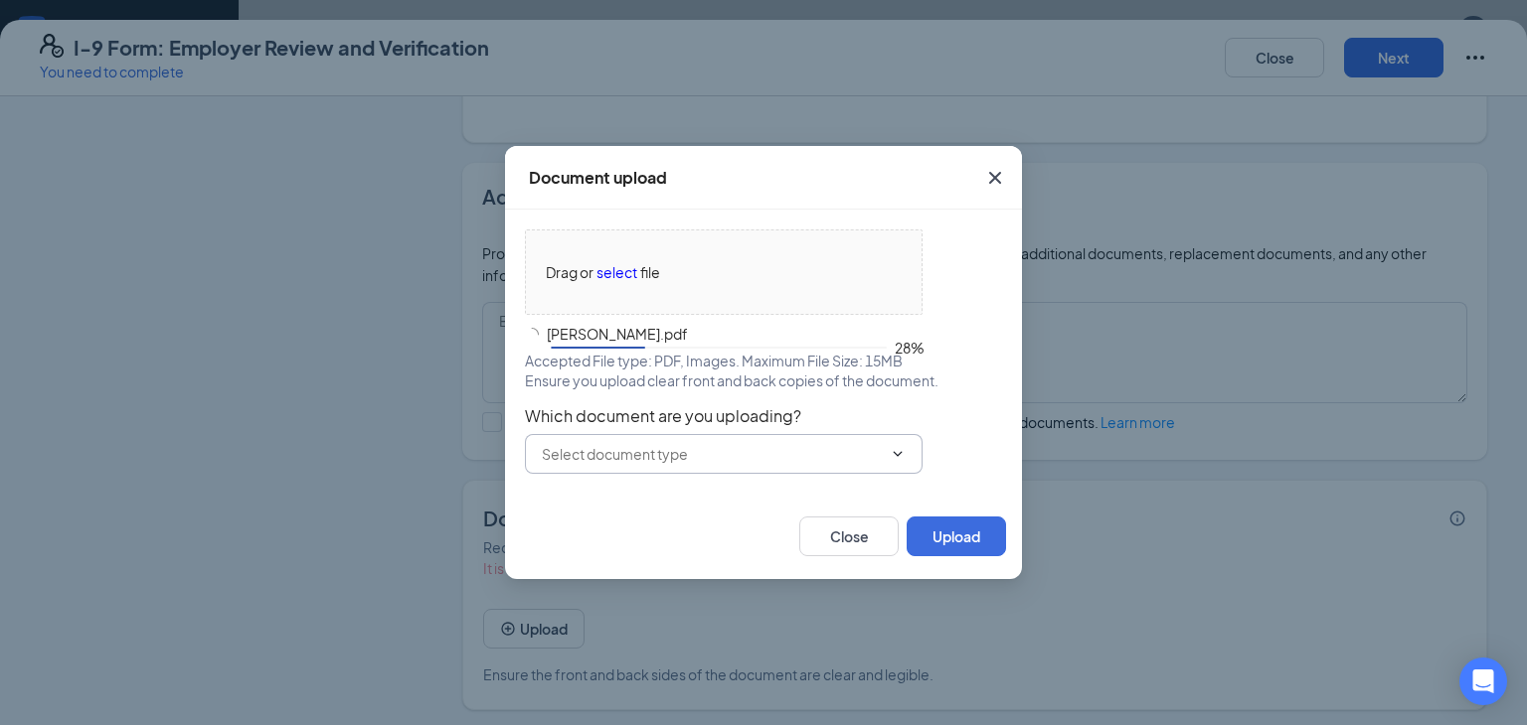
click at [737, 448] on input "text" at bounding box center [712, 454] width 340 height 22
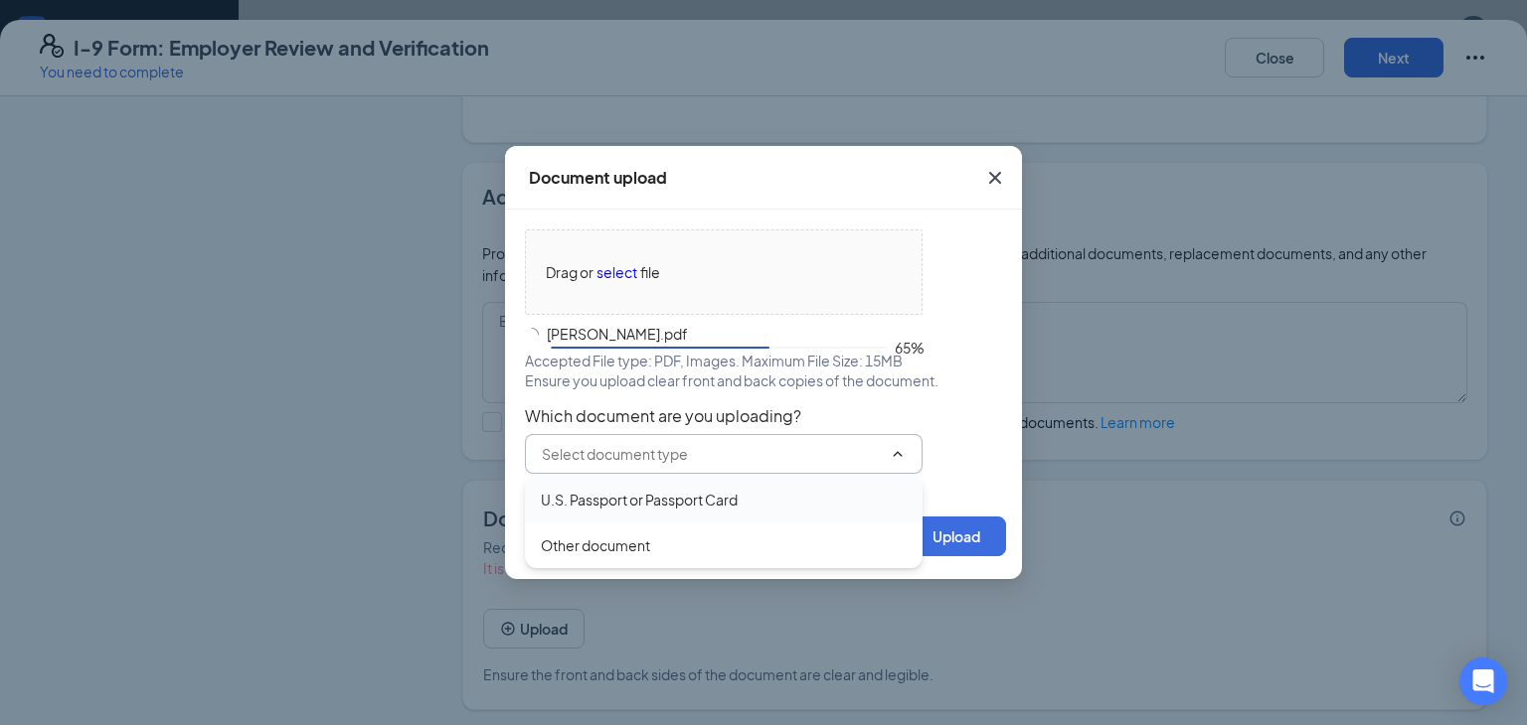
click at [694, 495] on div "U.S. Passport or Passport Card" at bounding box center [639, 500] width 197 height 22
type input "U.S. Passport or Passport Card"
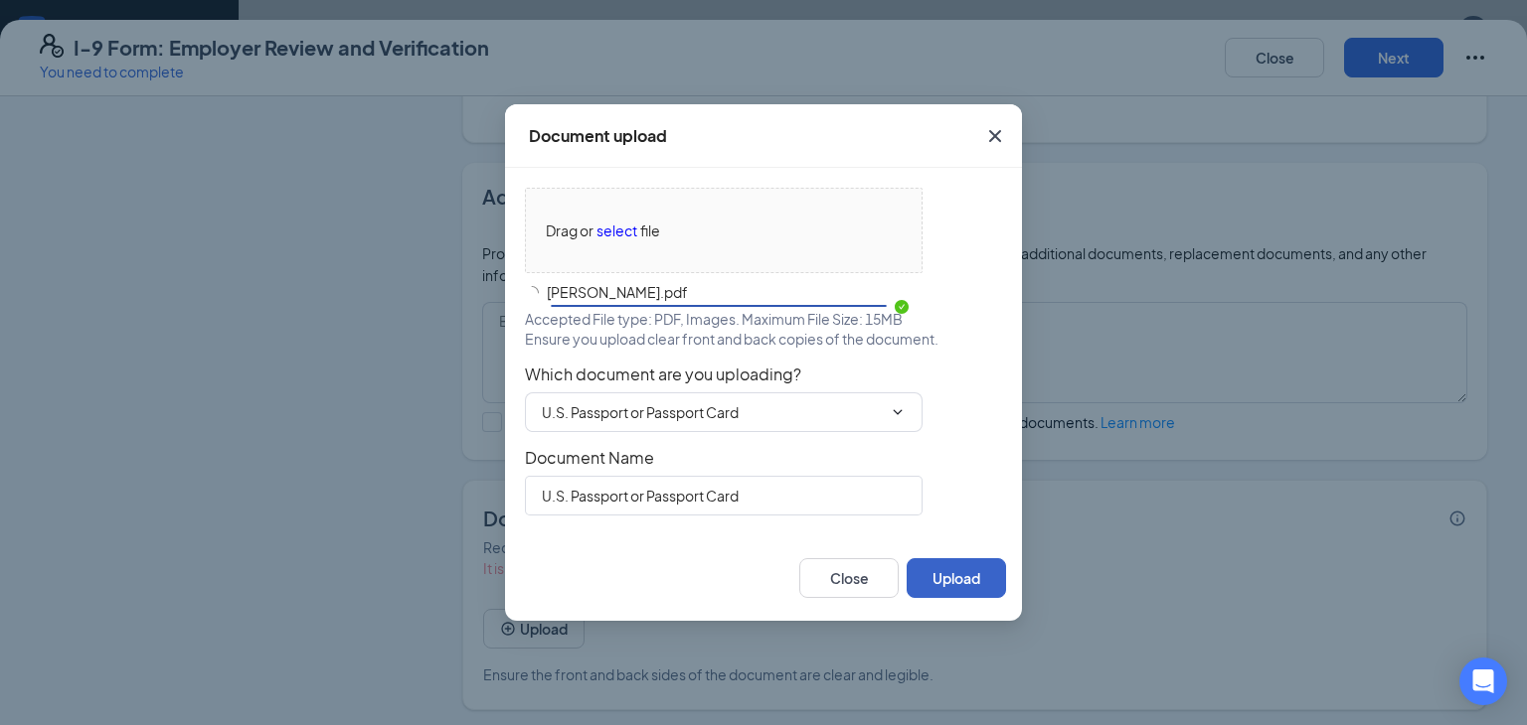
click at [968, 578] on button "Upload" at bounding box center [955, 579] width 99 height 40
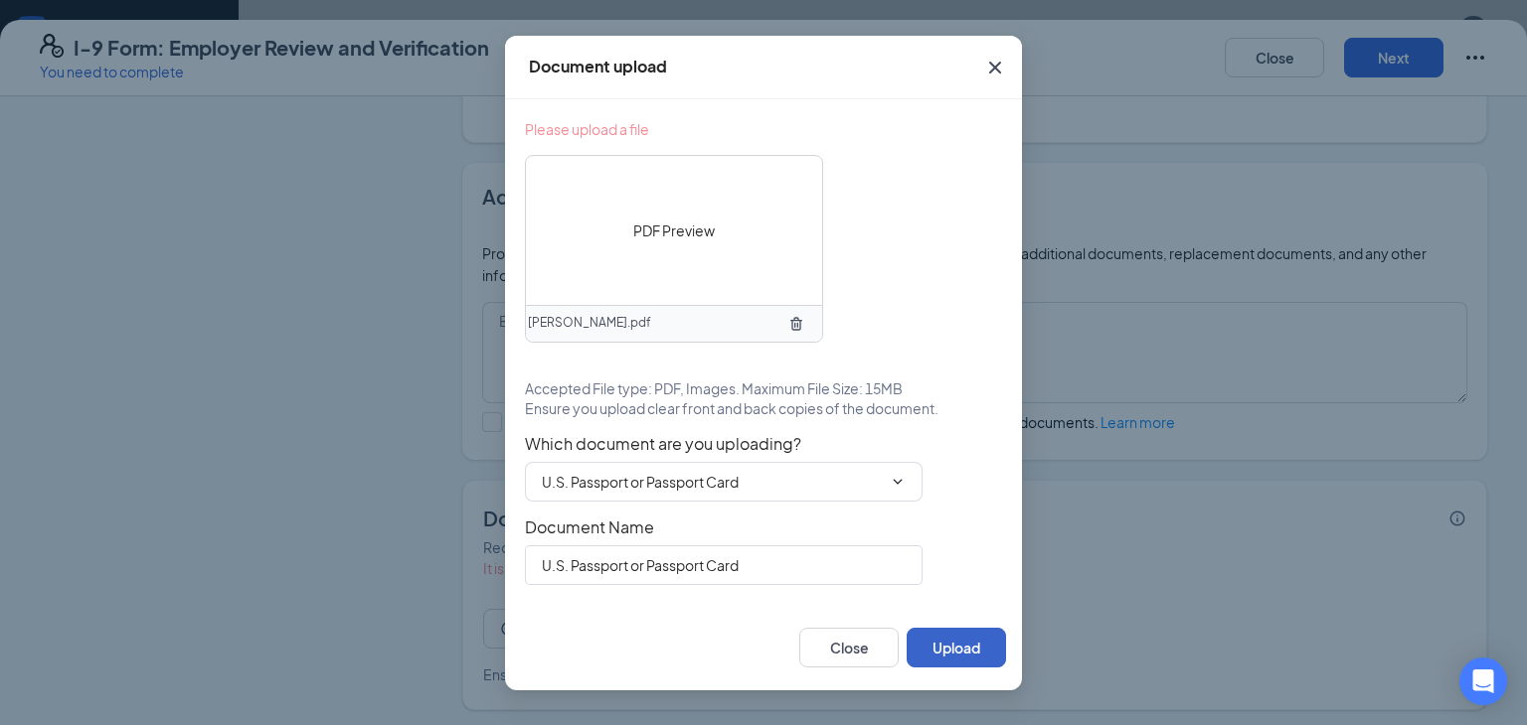
click at [955, 654] on button "Upload" at bounding box center [955, 648] width 99 height 40
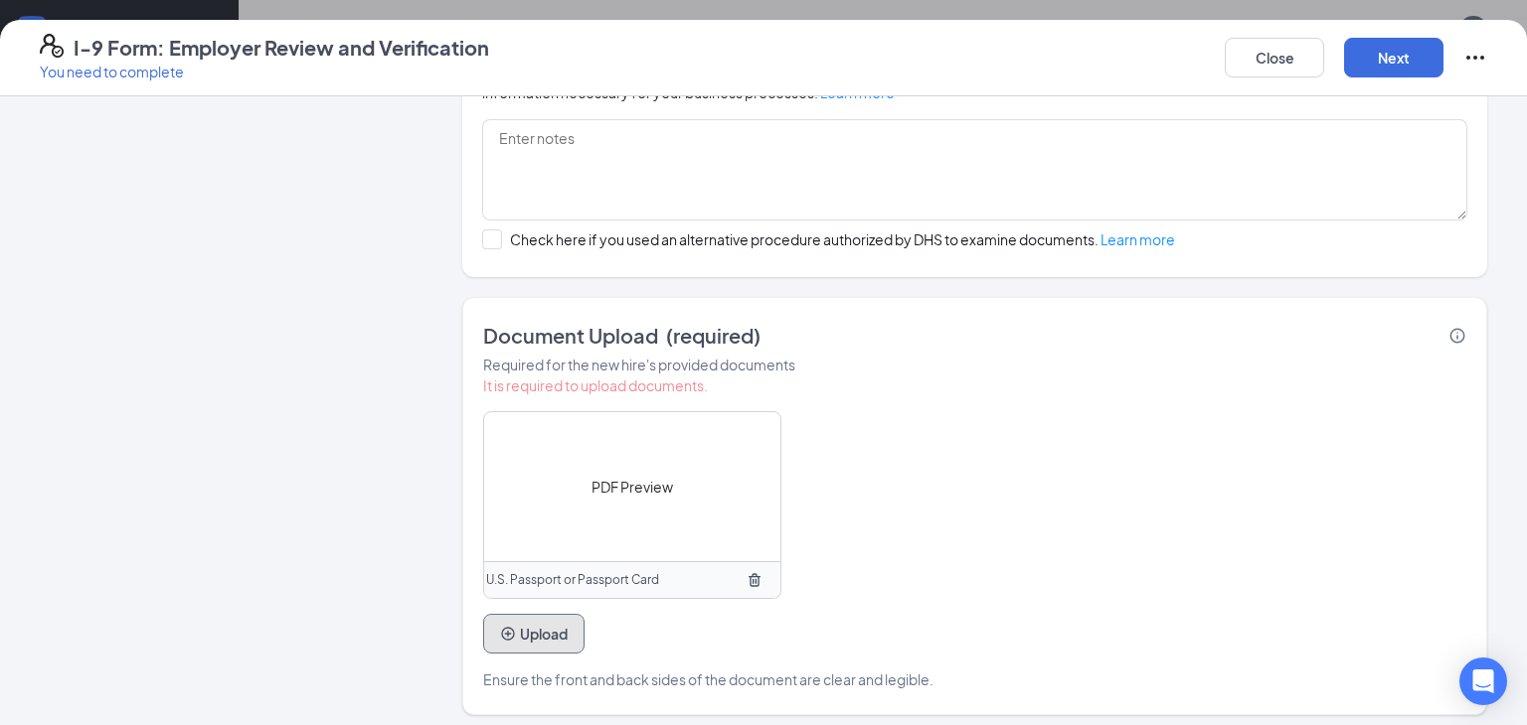
scroll to position [860, 0]
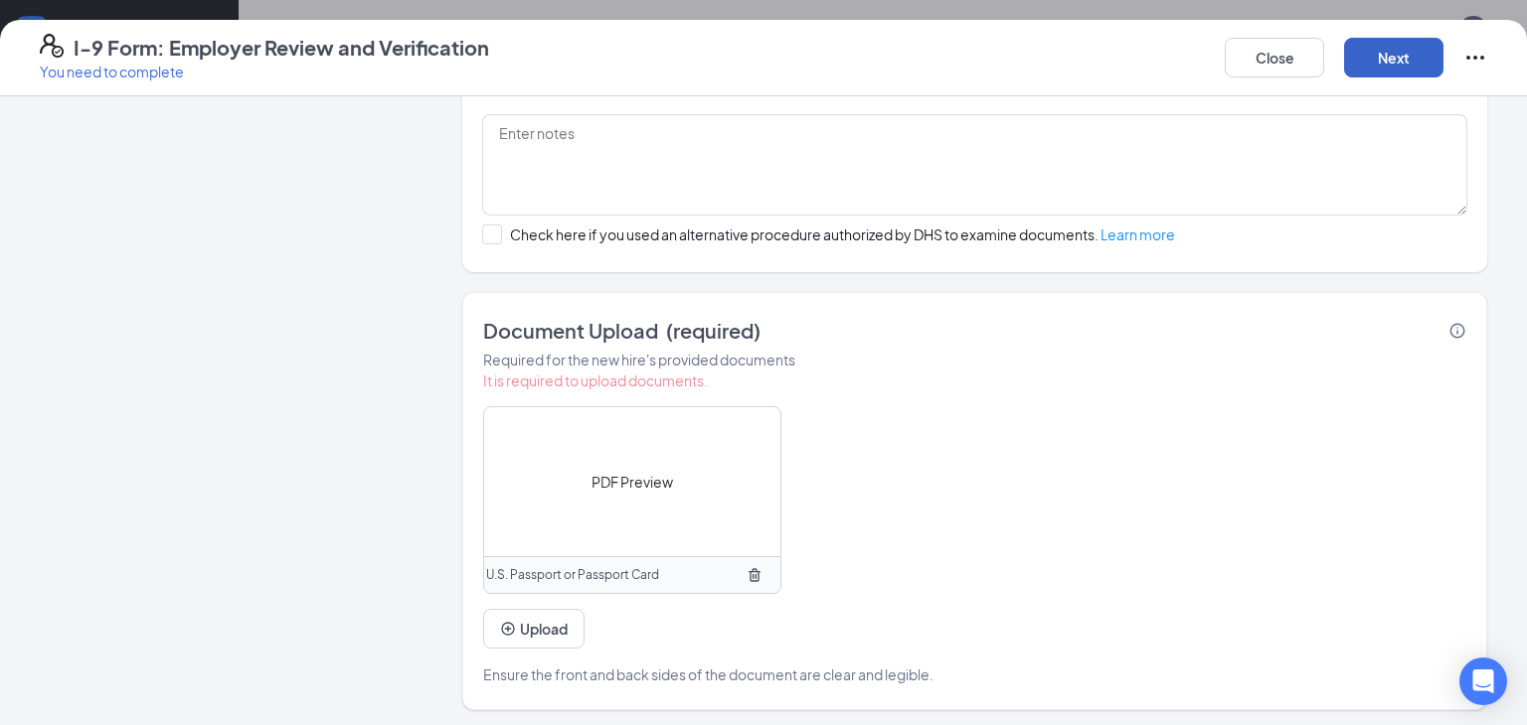
click at [1390, 49] on button "Next" at bounding box center [1393, 58] width 99 height 40
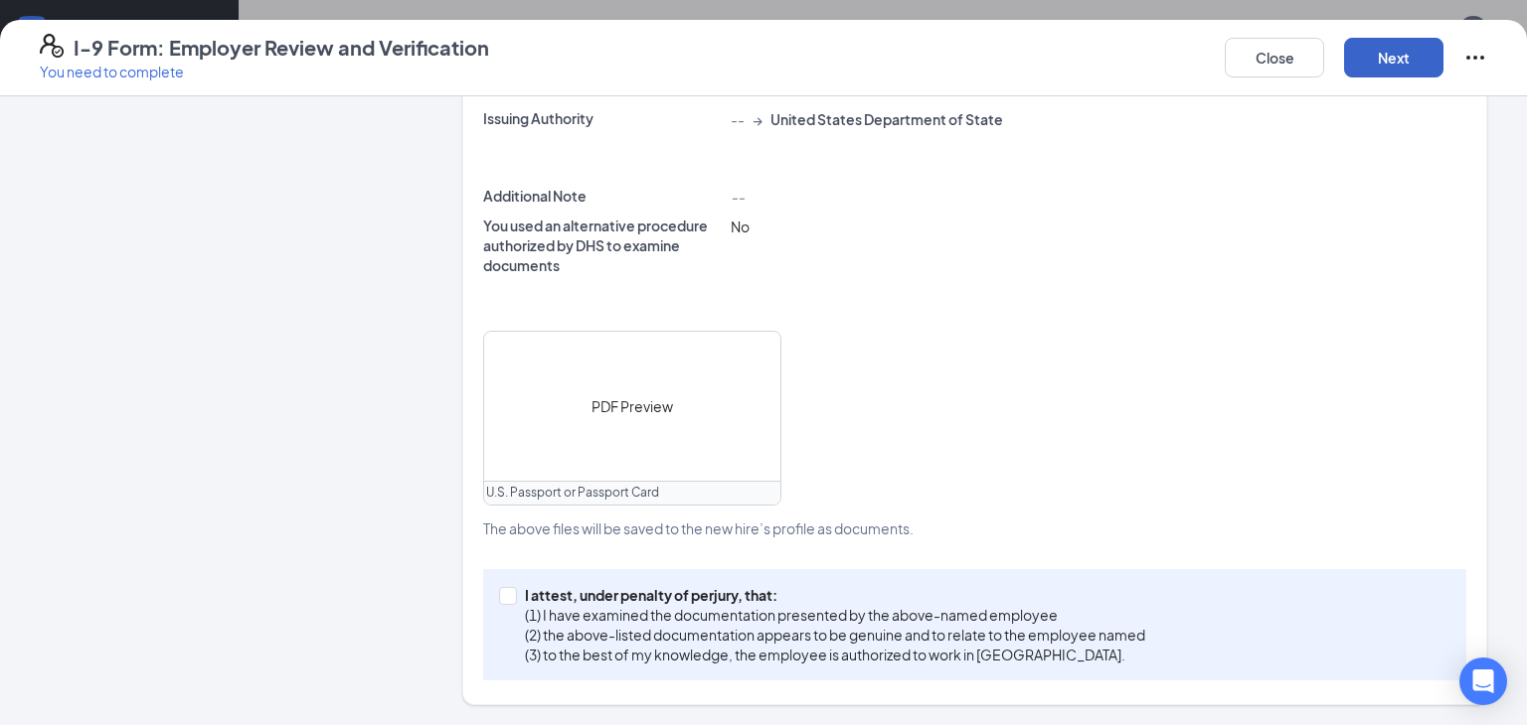
scroll to position [590, 0]
click at [514, 595] on span at bounding box center [508, 599] width 18 height 18
click at [513, 595] on input "I attest, under penalty of [PERSON_NAME], that: (1) I have examined the documen…" at bounding box center [506, 597] width 14 height 14
checkbox input "true"
click at [1368, 51] on button "Next" at bounding box center [1393, 58] width 99 height 40
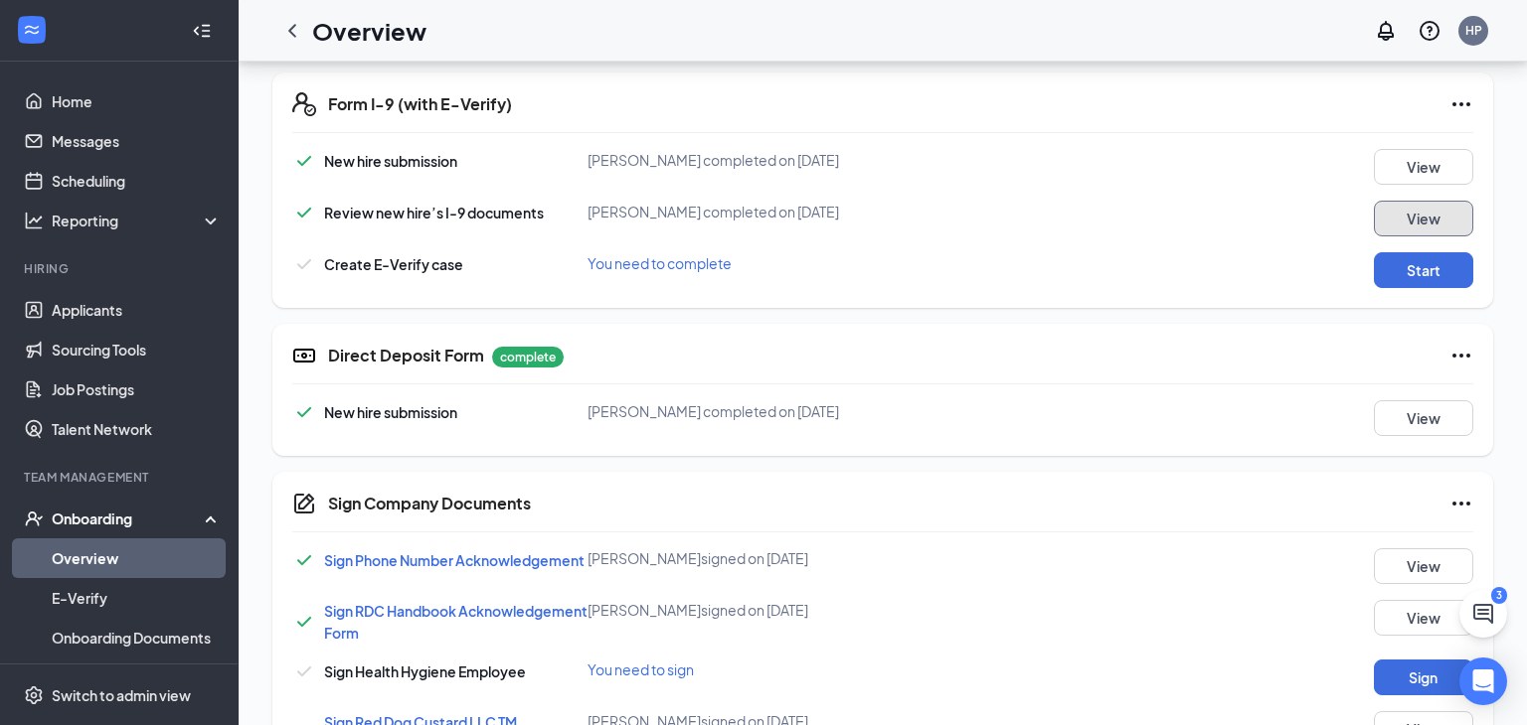
scroll to position [600, 0]
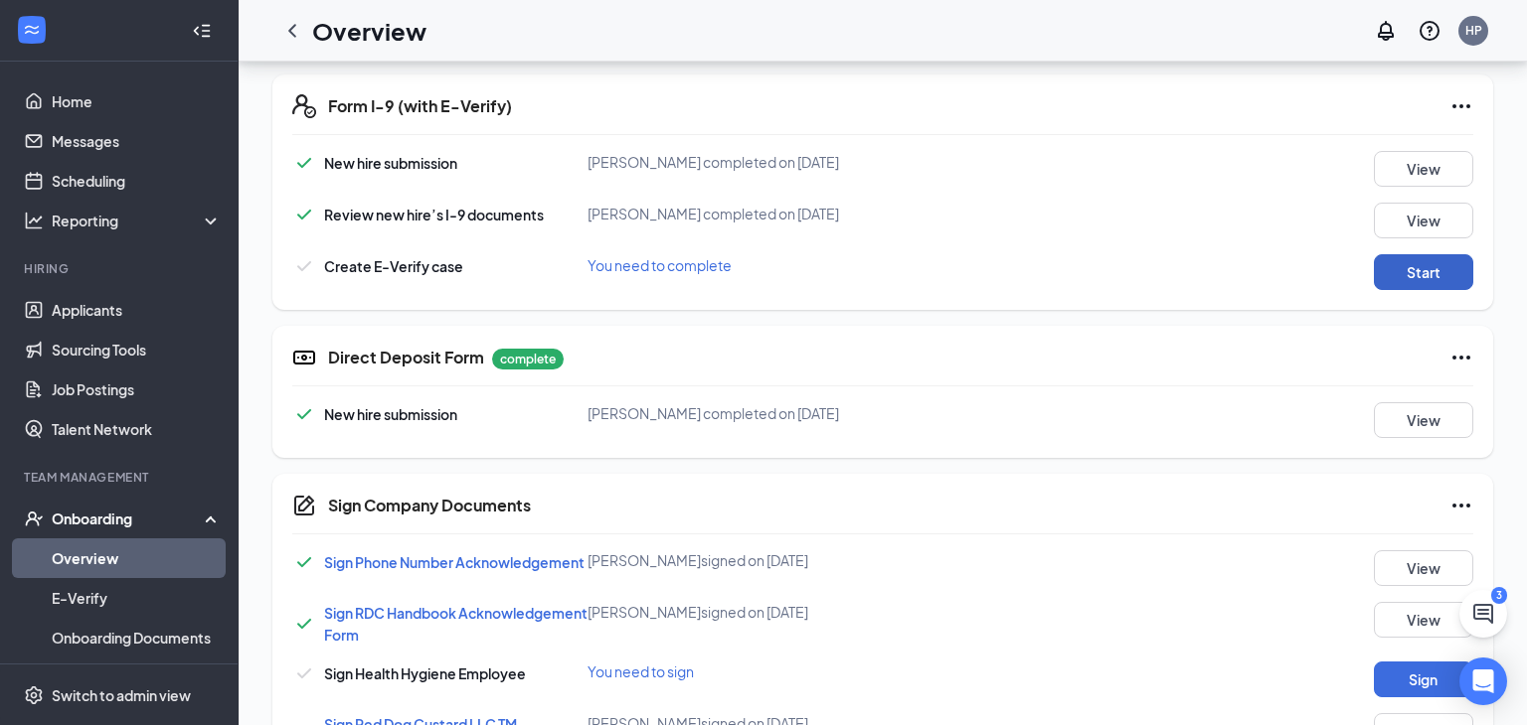
click at [1421, 279] on button "Start" at bounding box center [1422, 272] width 99 height 36
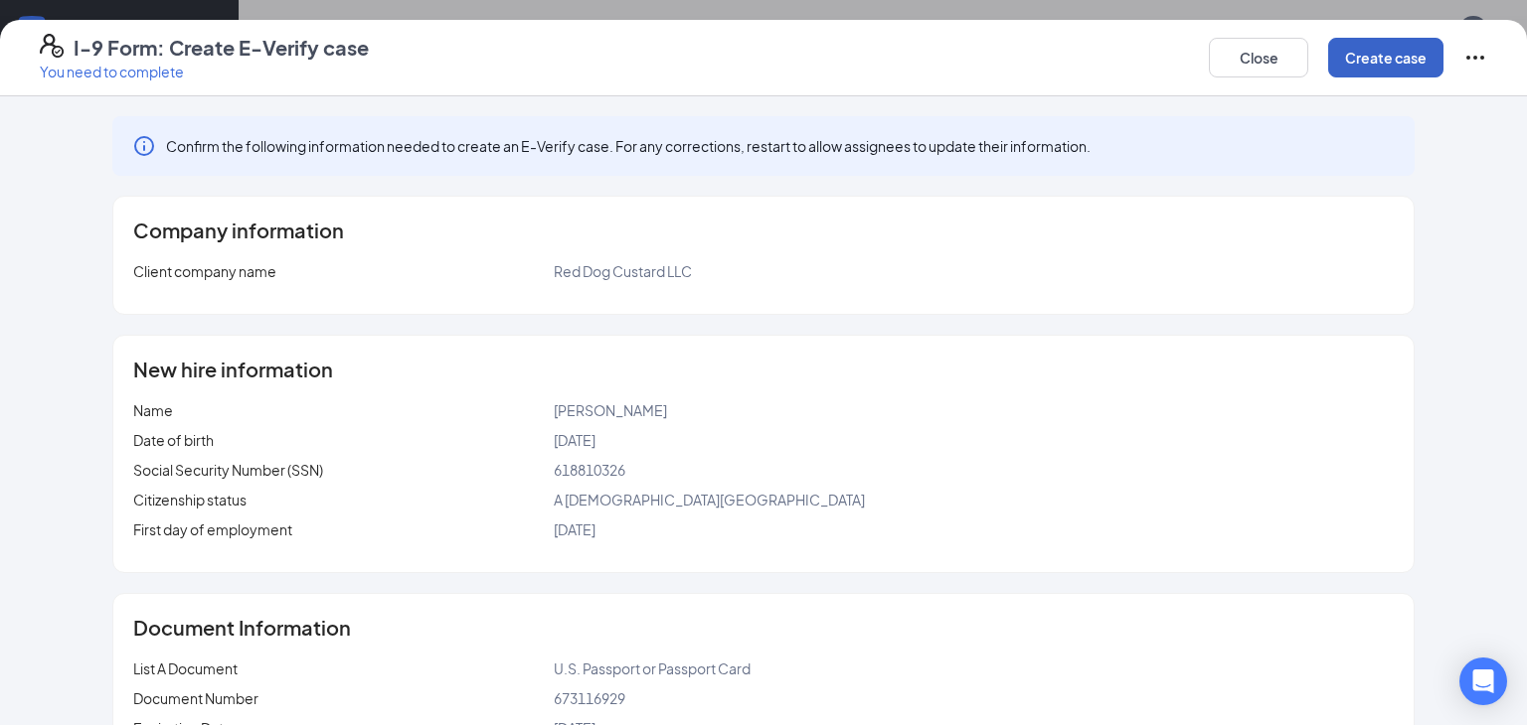
click at [1398, 64] on button "Create case" at bounding box center [1385, 58] width 115 height 40
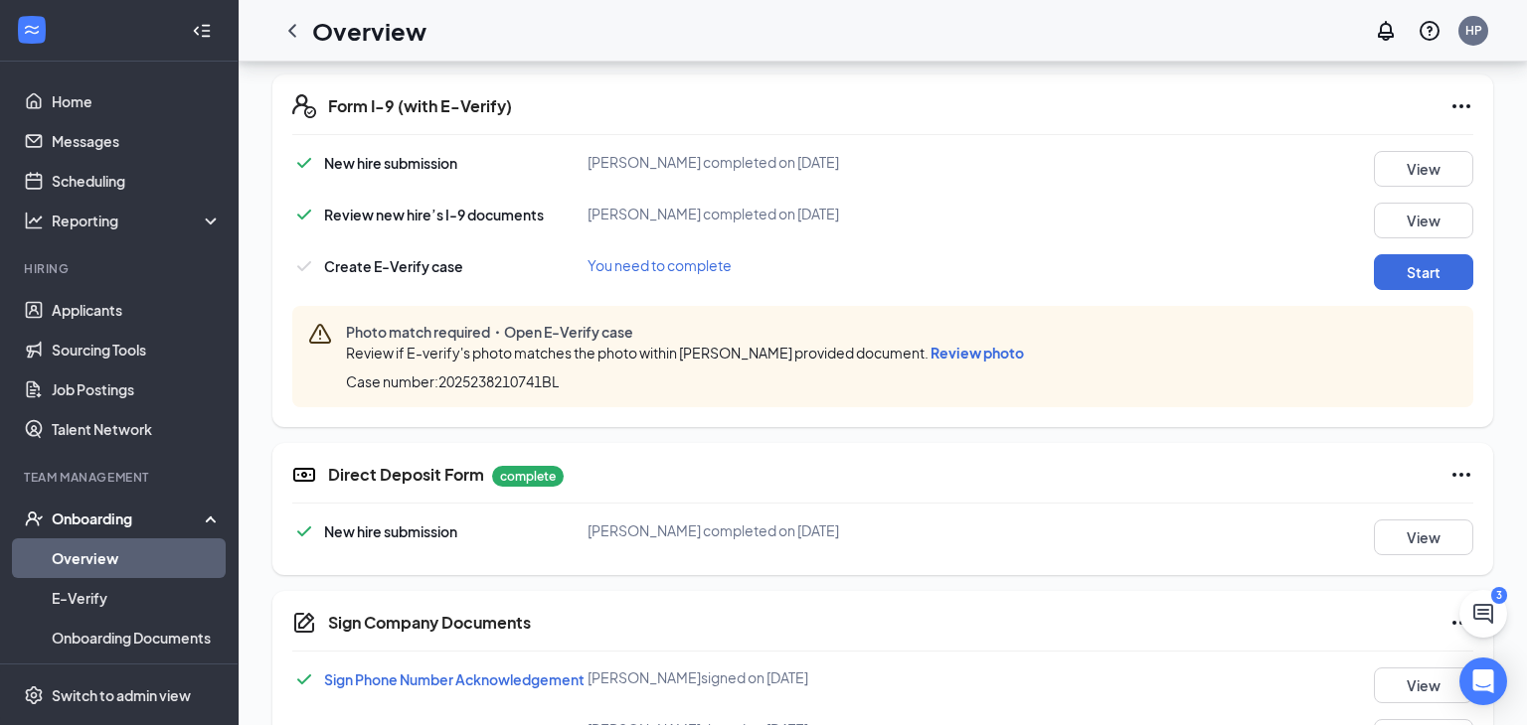
click at [1024, 358] on span "Review photo" at bounding box center [976, 353] width 93 height 18
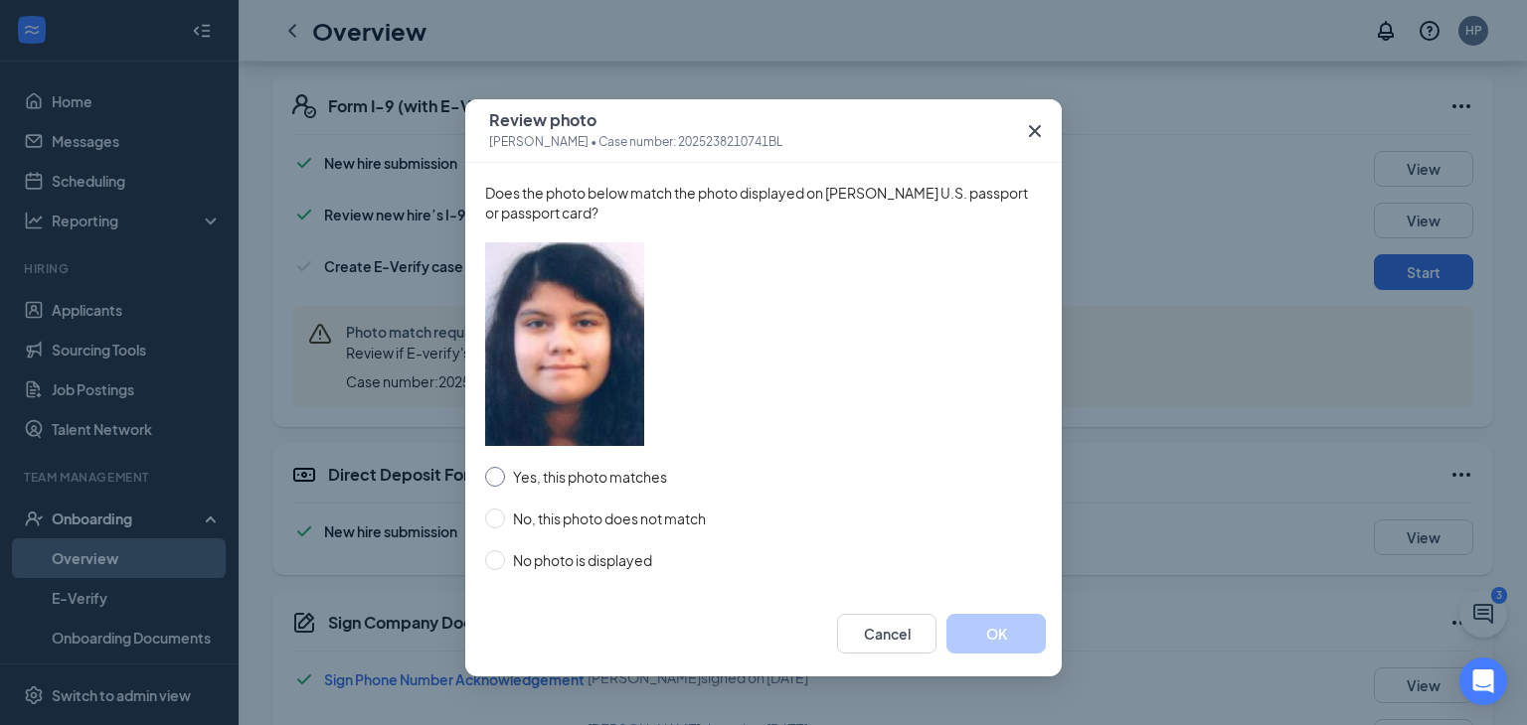
click at [524, 472] on span "Yes, this photo matches" at bounding box center [590, 477] width 170 height 22
click at [505, 472] on input "Yes, this photo matches" at bounding box center [495, 477] width 20 height 20
radio input "true"
click at [976, 626] on button "OK" at bounding box center [995, 634] width 99 height 40
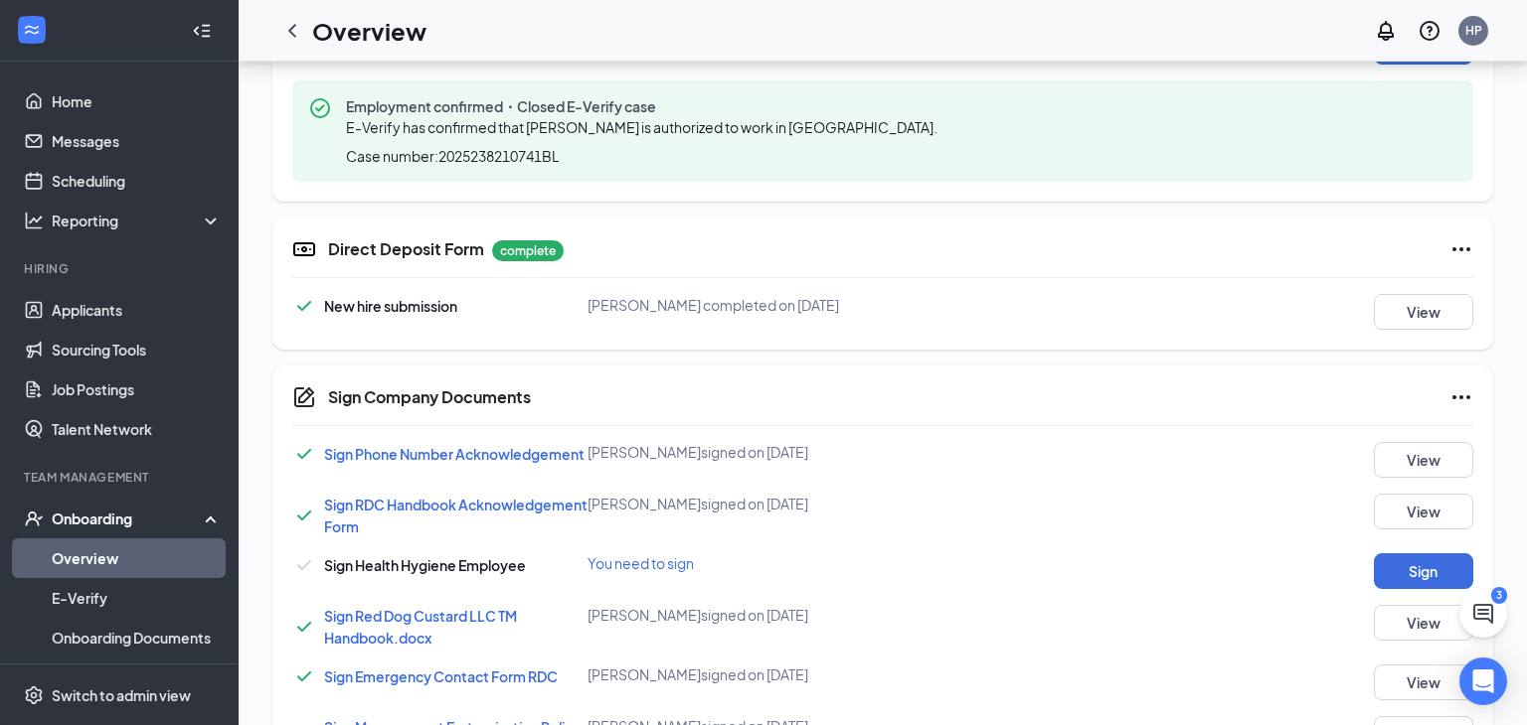
scroll to position [829, 0]
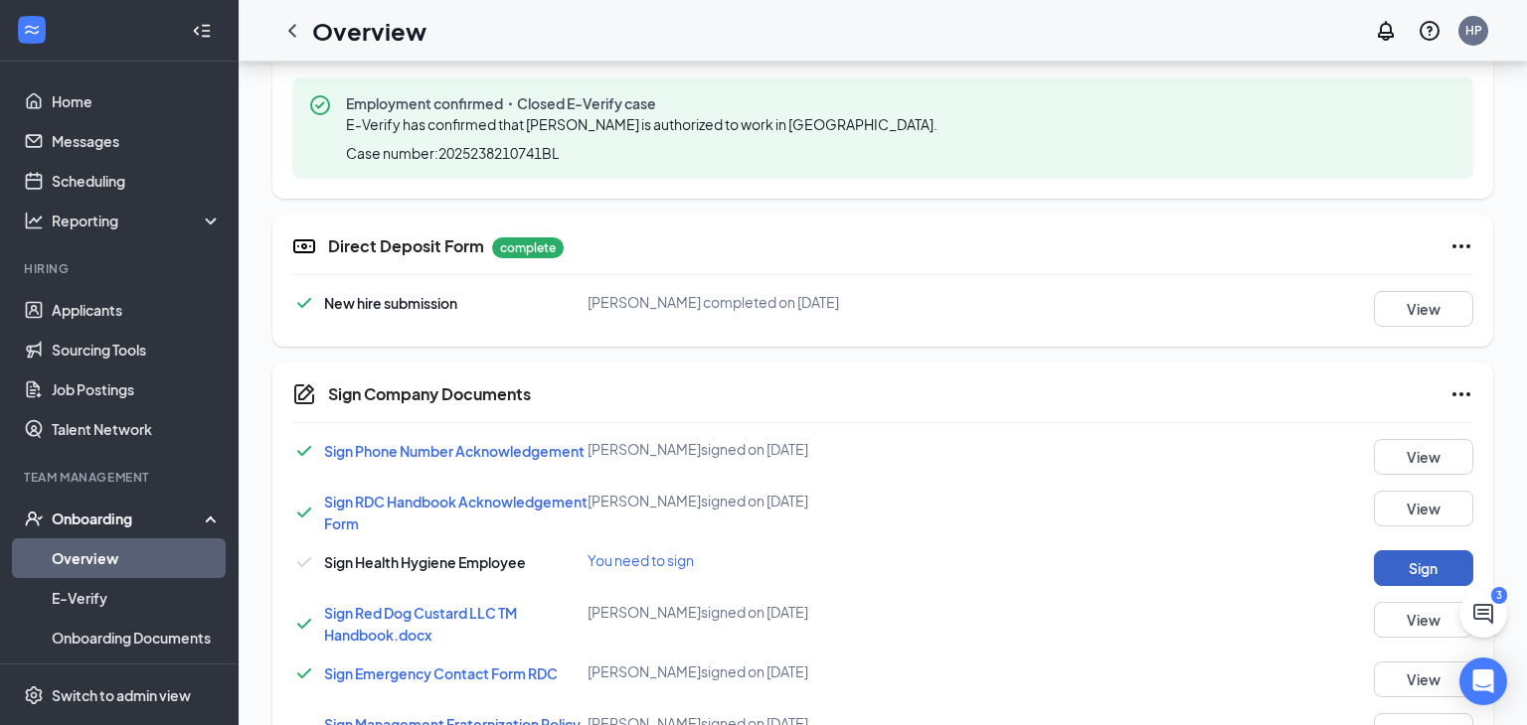
click at [1403, 572] on button "Sign" at bounding box center [1422, 569] width 99 height 36
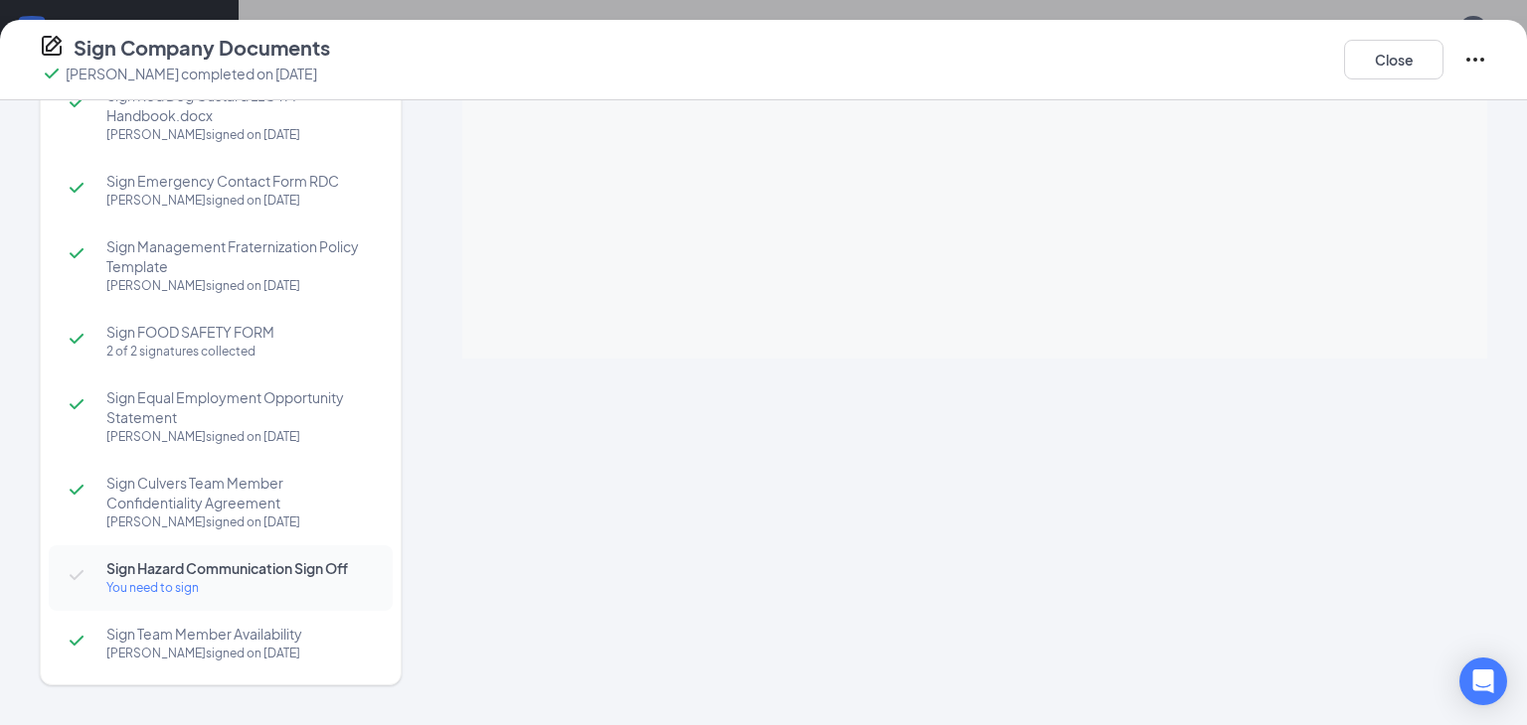
scroll to position [272, 0]
click at [130, 590] on div "You need to sign" at bounding box center [239, 589] width 266 height 20
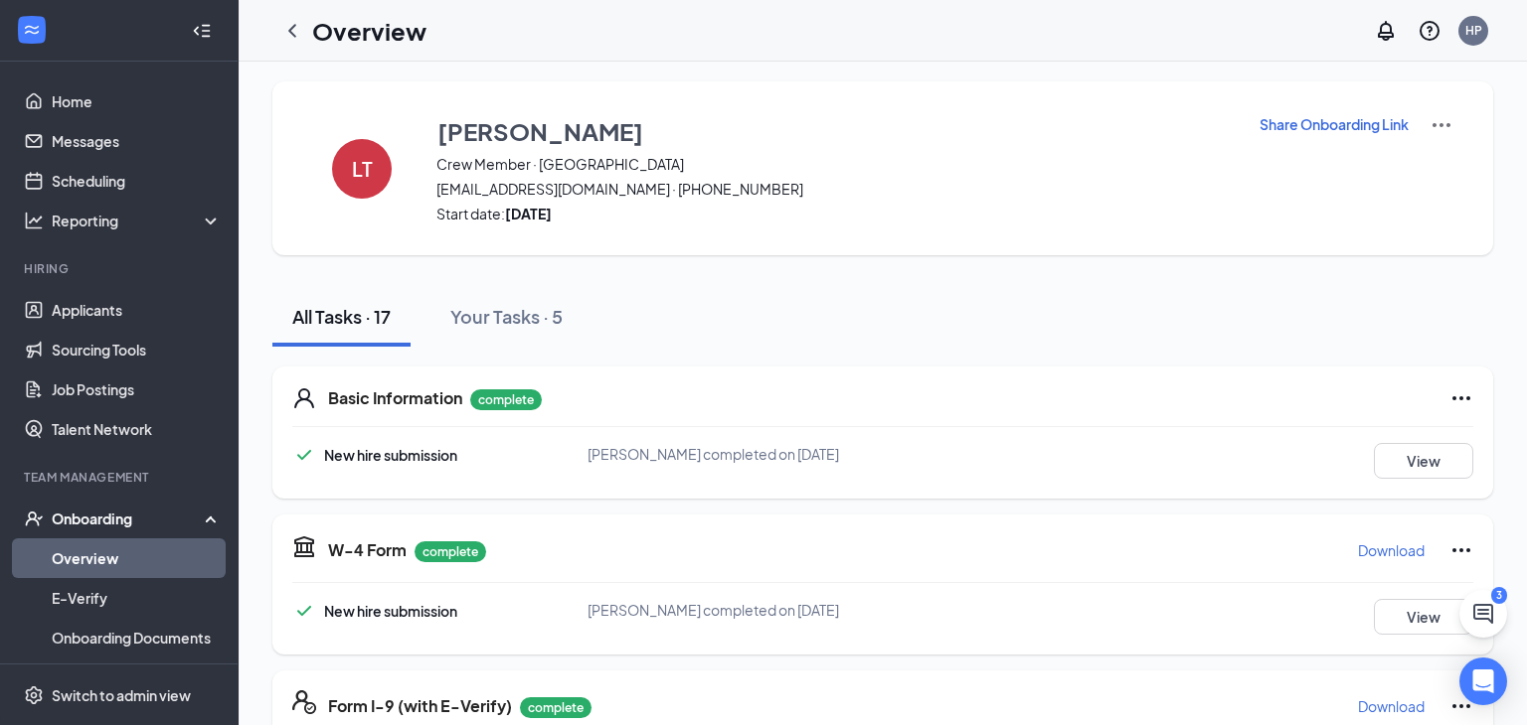
scroll to position [0, 0]
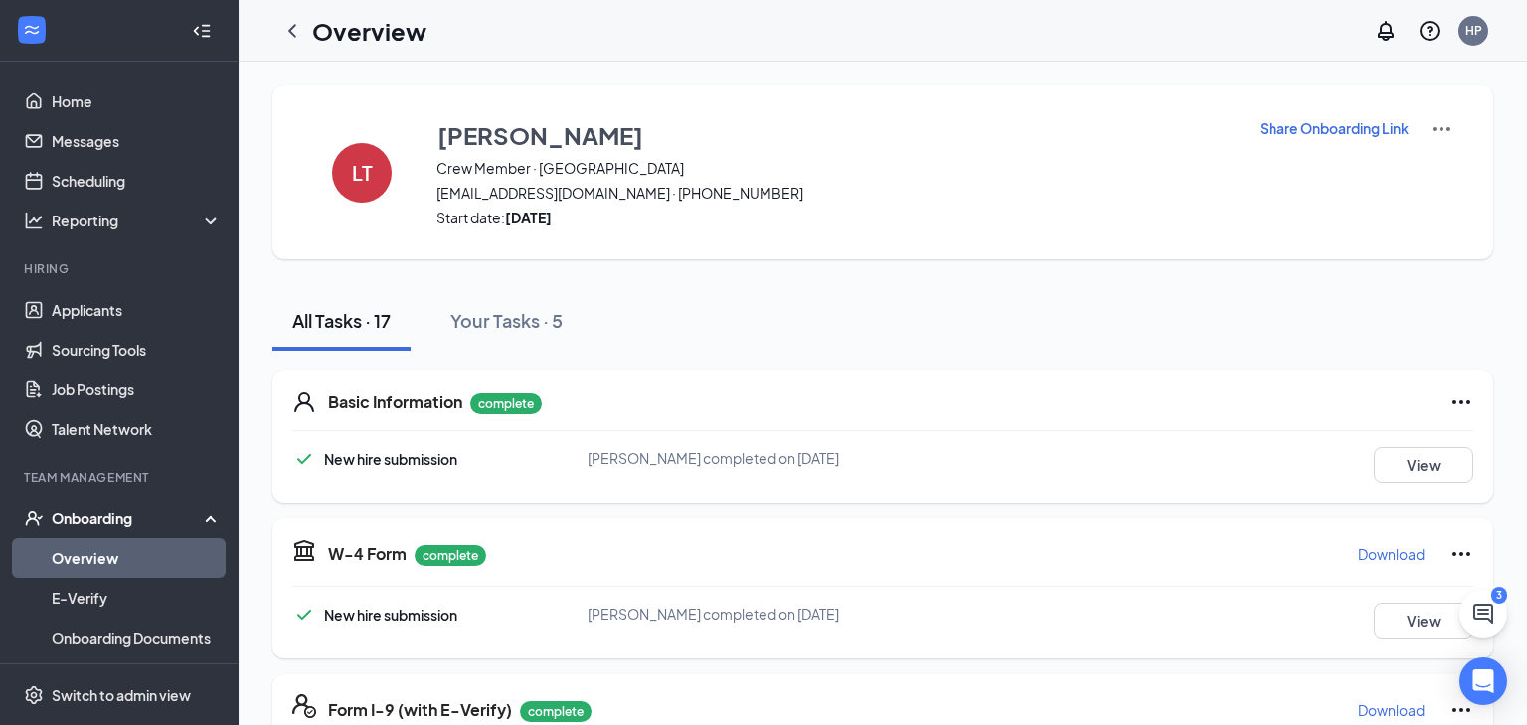
click at [78, 554] on link "Overview" at bounding box center [137, 559] width 170 height 40
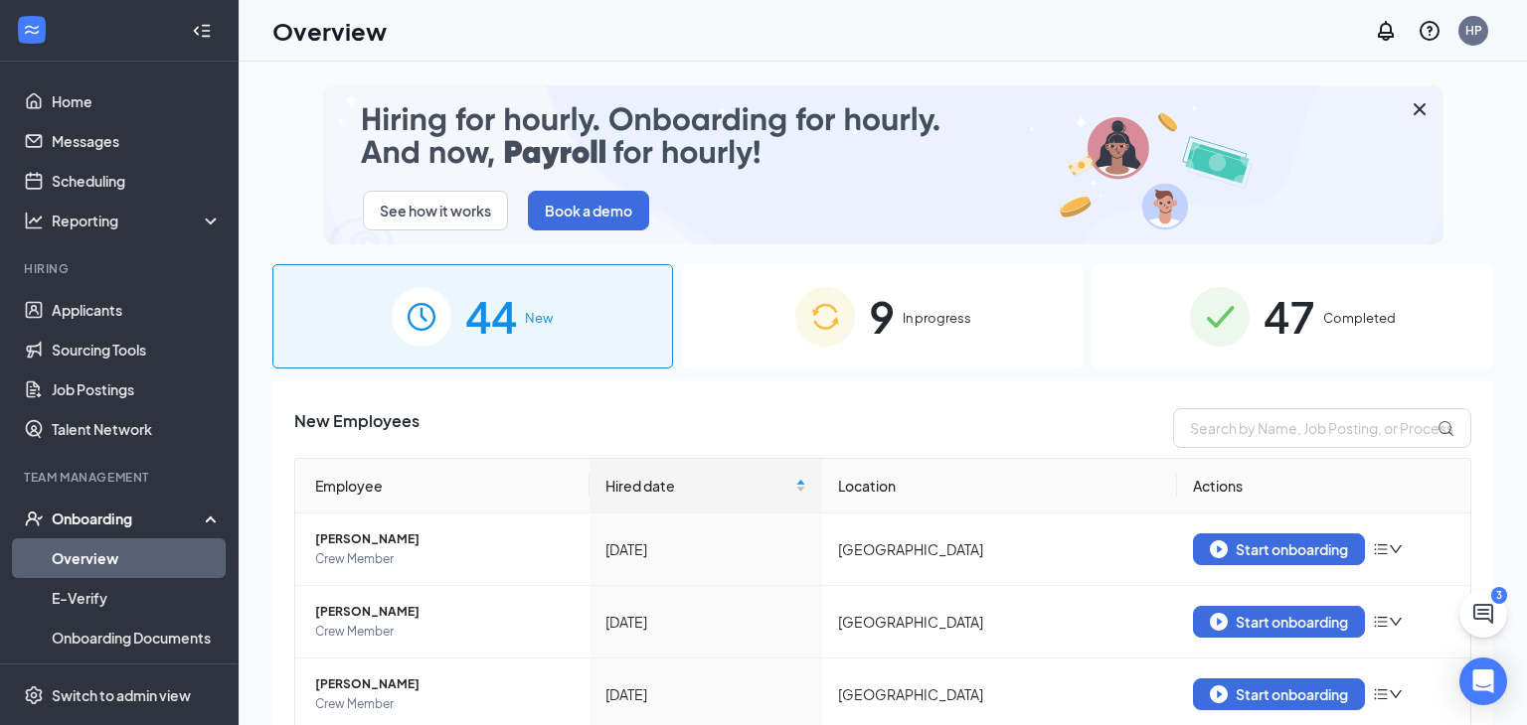
click at [849, 359] on div "9 In progress" at bounding box center [883, 316] width 401 height 104
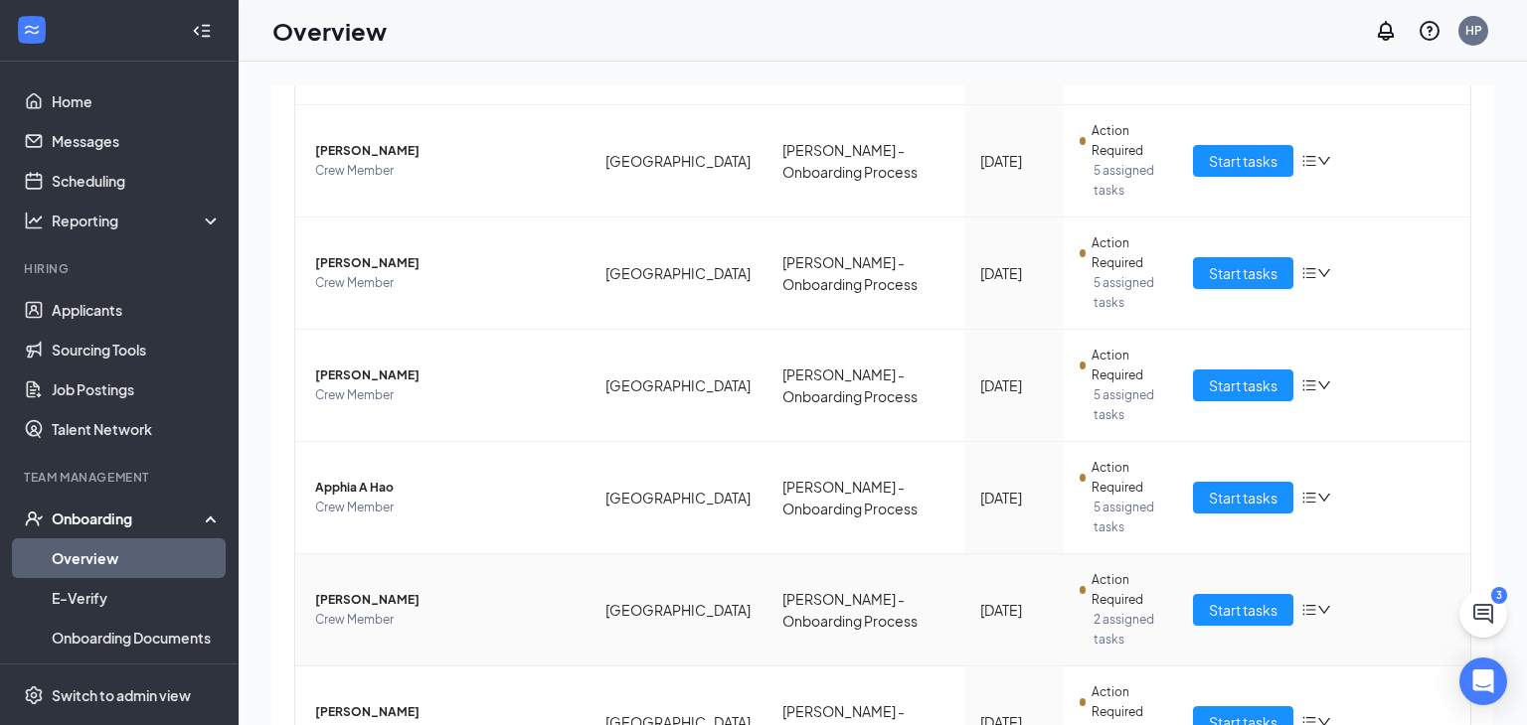
scroll to position [772, 0]
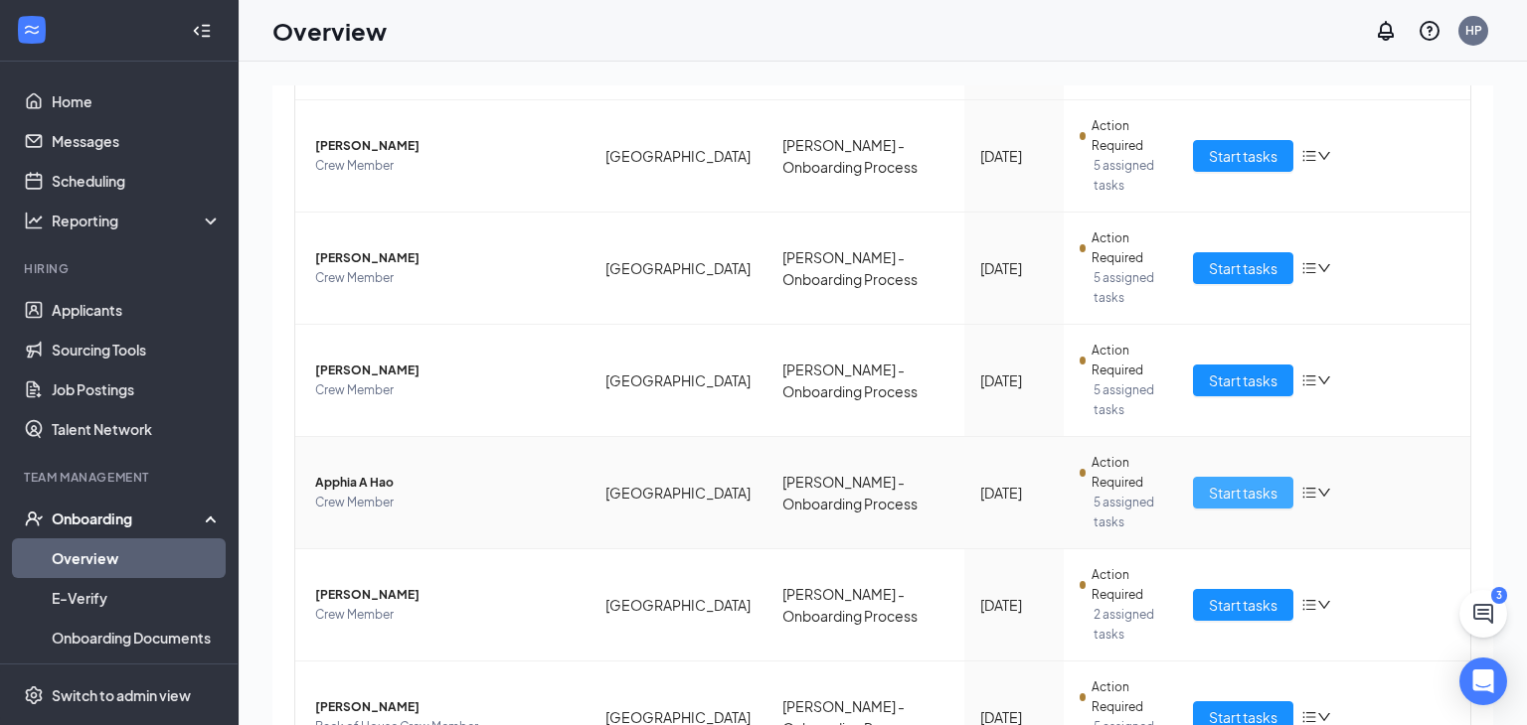
click at [1225, 477] on button "Start tasks" at bounding box center [1243, 493] width 100 height 32
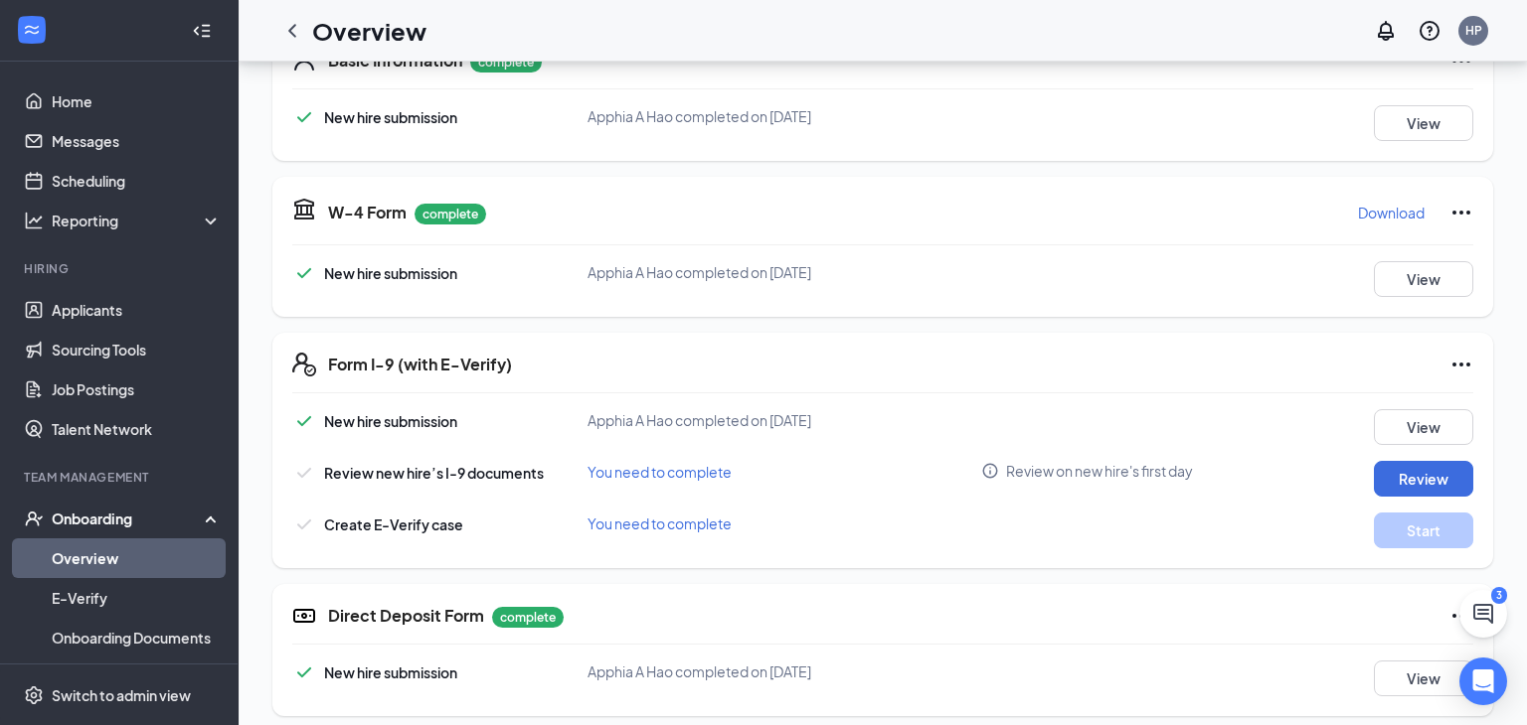
scroll to position [356, 0]
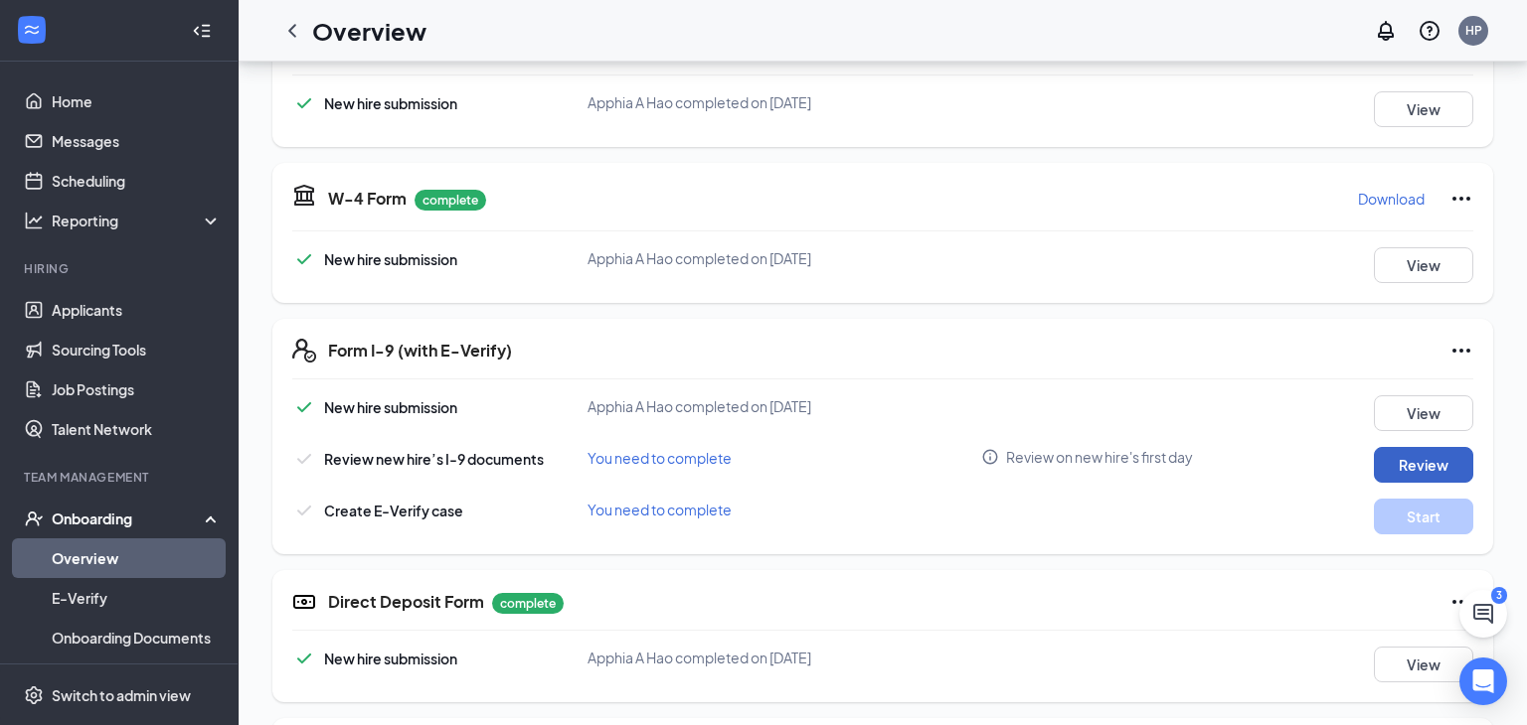
click at [1396, 461] on button "Review" at bounding box center [1422, 465] width 99 height 36
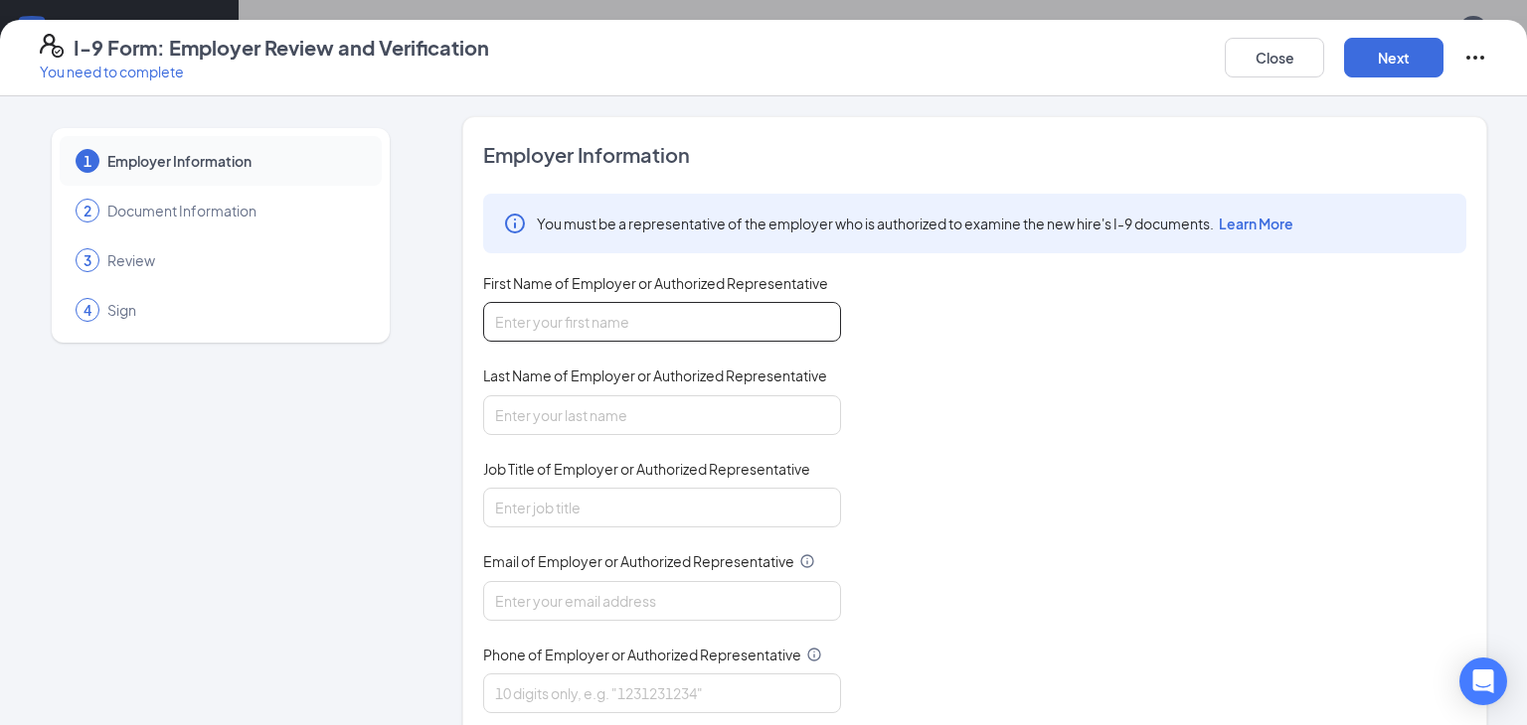
click at [791, 334] on input "First Name of Employer or Authorized Representative" at bounding box center [662, 322] width 358 height 40
type input "Hunter"
type input "p"
type input "Pace"
type input "Manager"
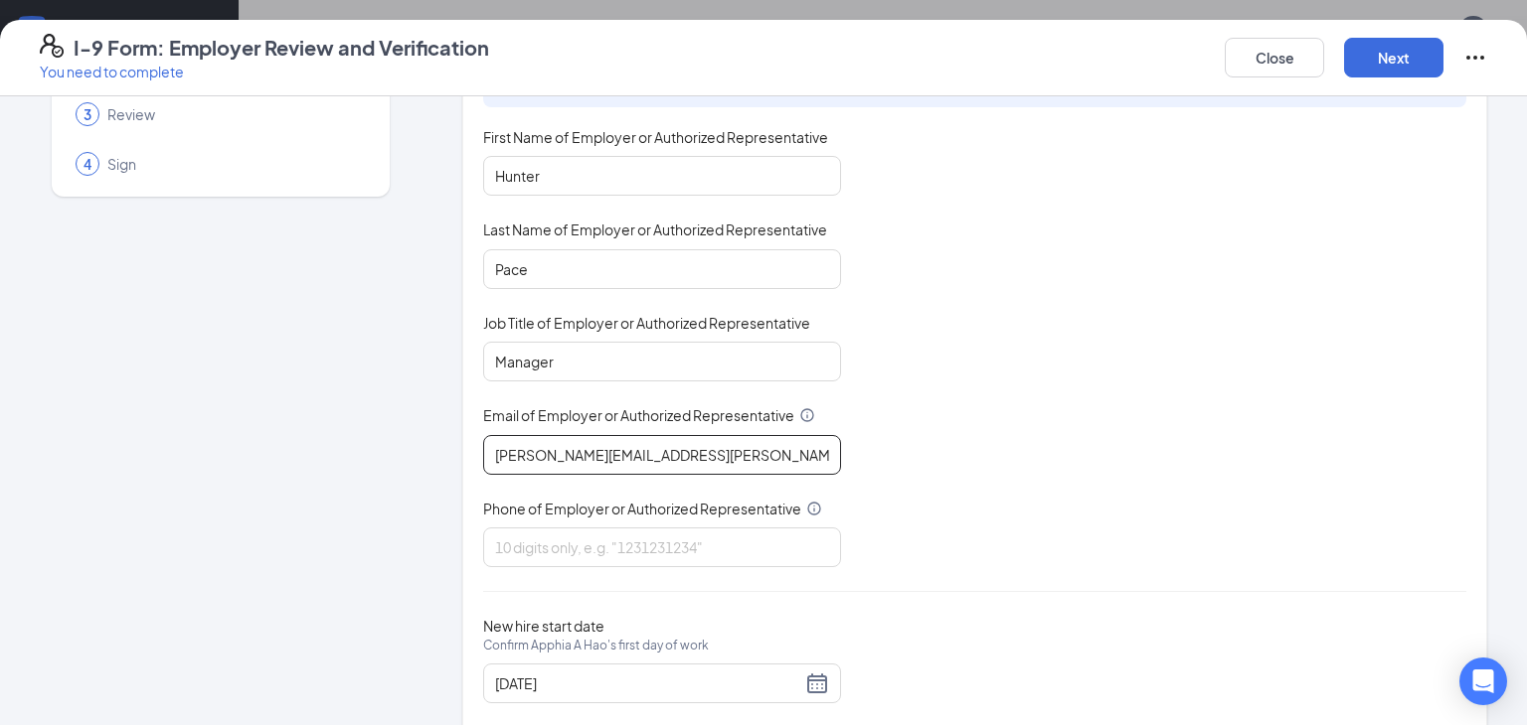
scroll to position [152, 0]
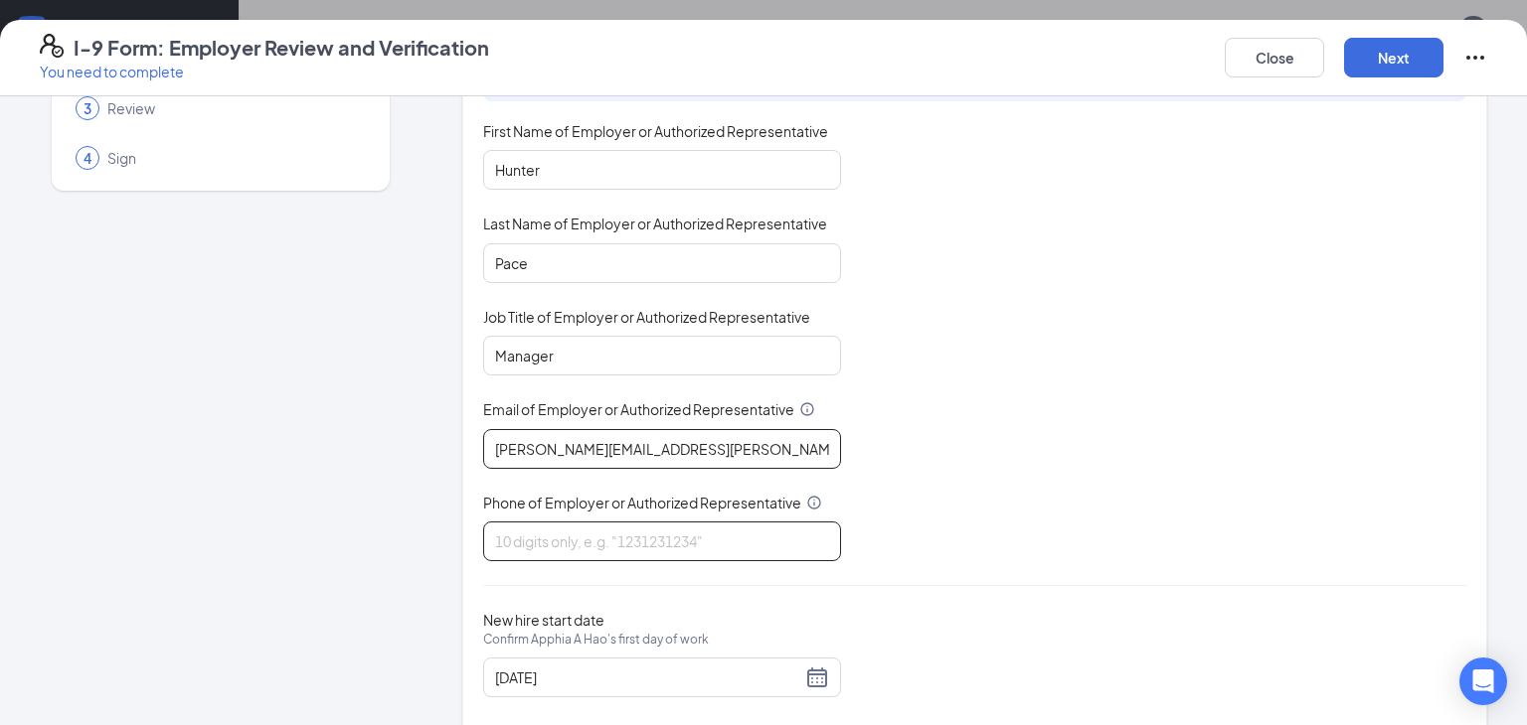
type input "[PERSON_NAME][EMAIL_ADDRESS][PERSON_NAME][DOMAIN_NAME]"
click at [526, 527] on input "Phone of Employer or Authorized Representative" at bounding box center [662, 542] width 358 height 40
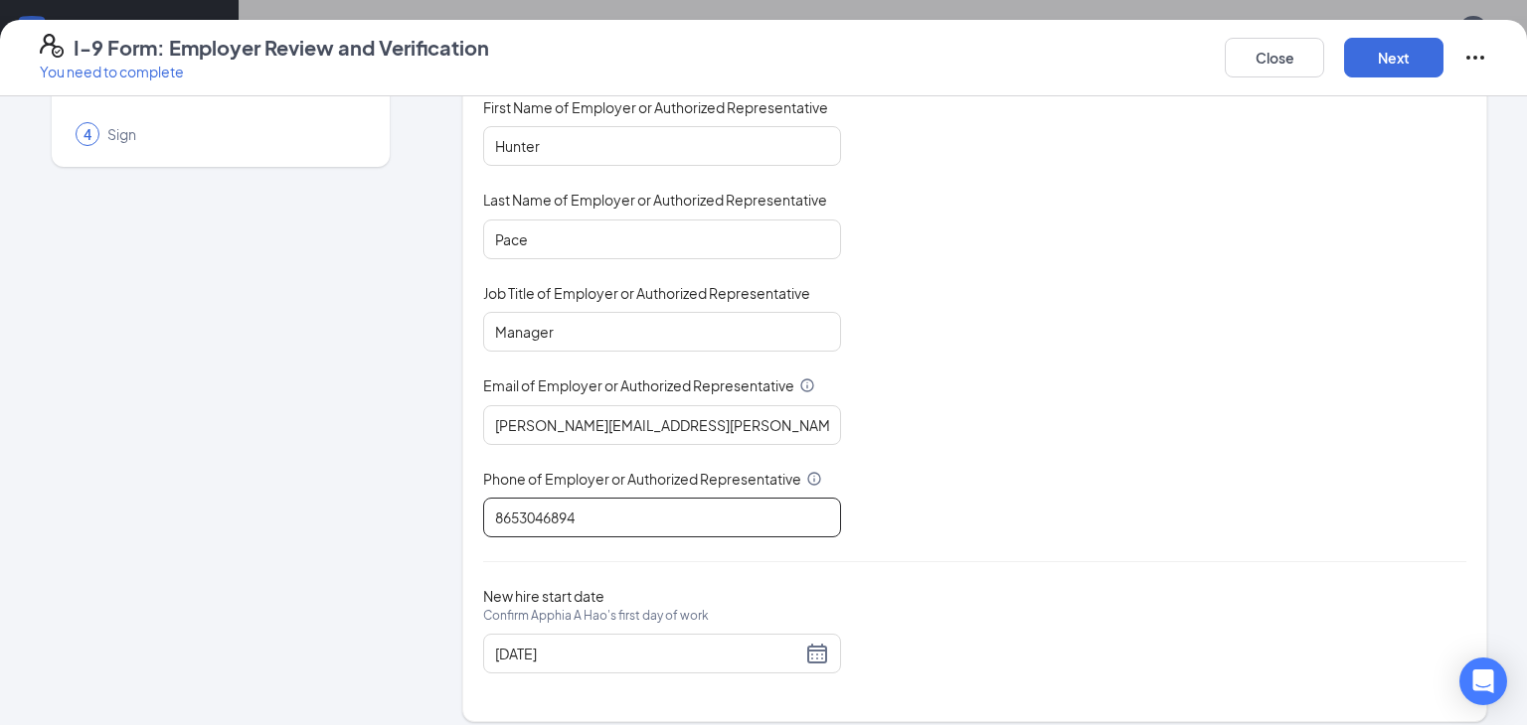
scroll to position [188, 0]
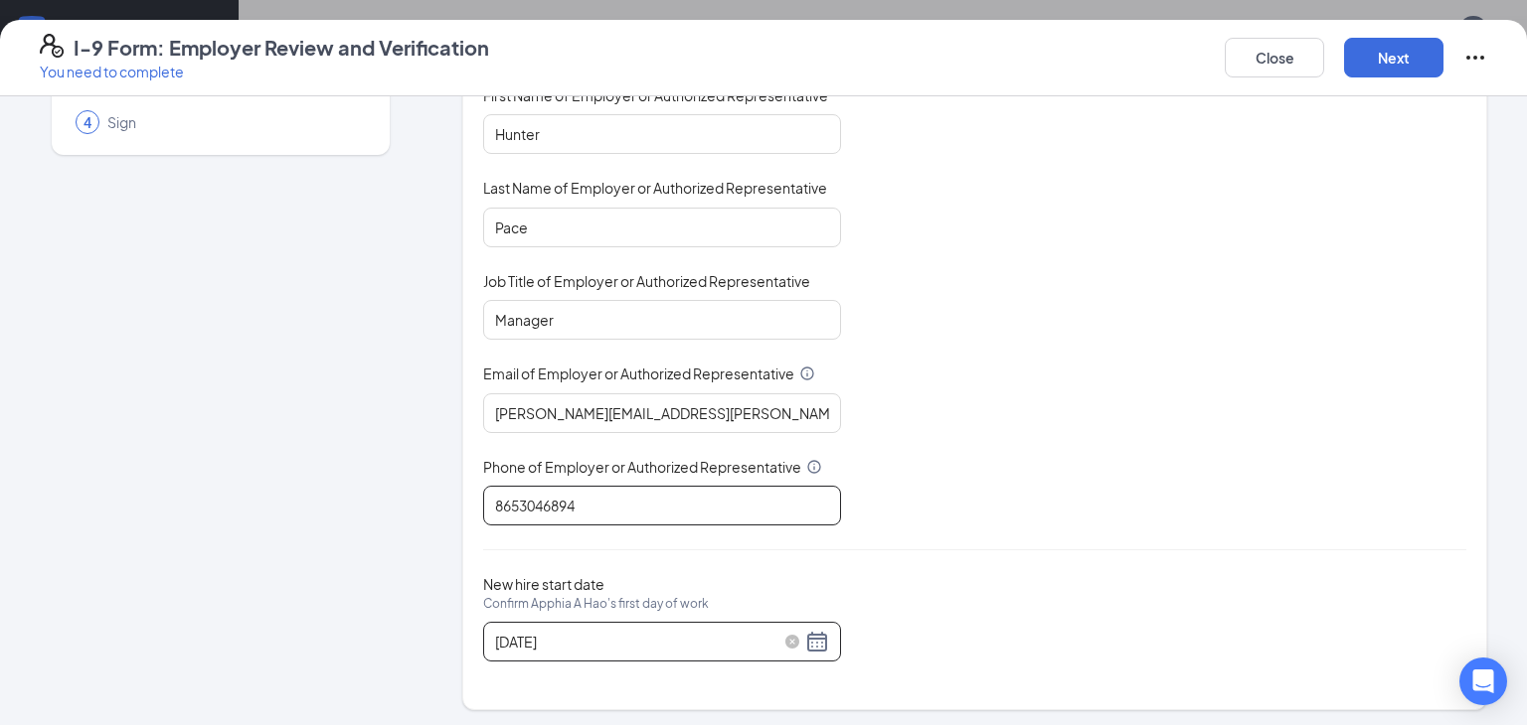
type input "8653046894"
click at [818, 637] on div "[DATE]" at bounding box center [662, 642] width 334 height 24
click at [887, 552] on div "Employer Information You must be a representative of the employer who is author…" at bounding box center [974, 319] width 983 height 732
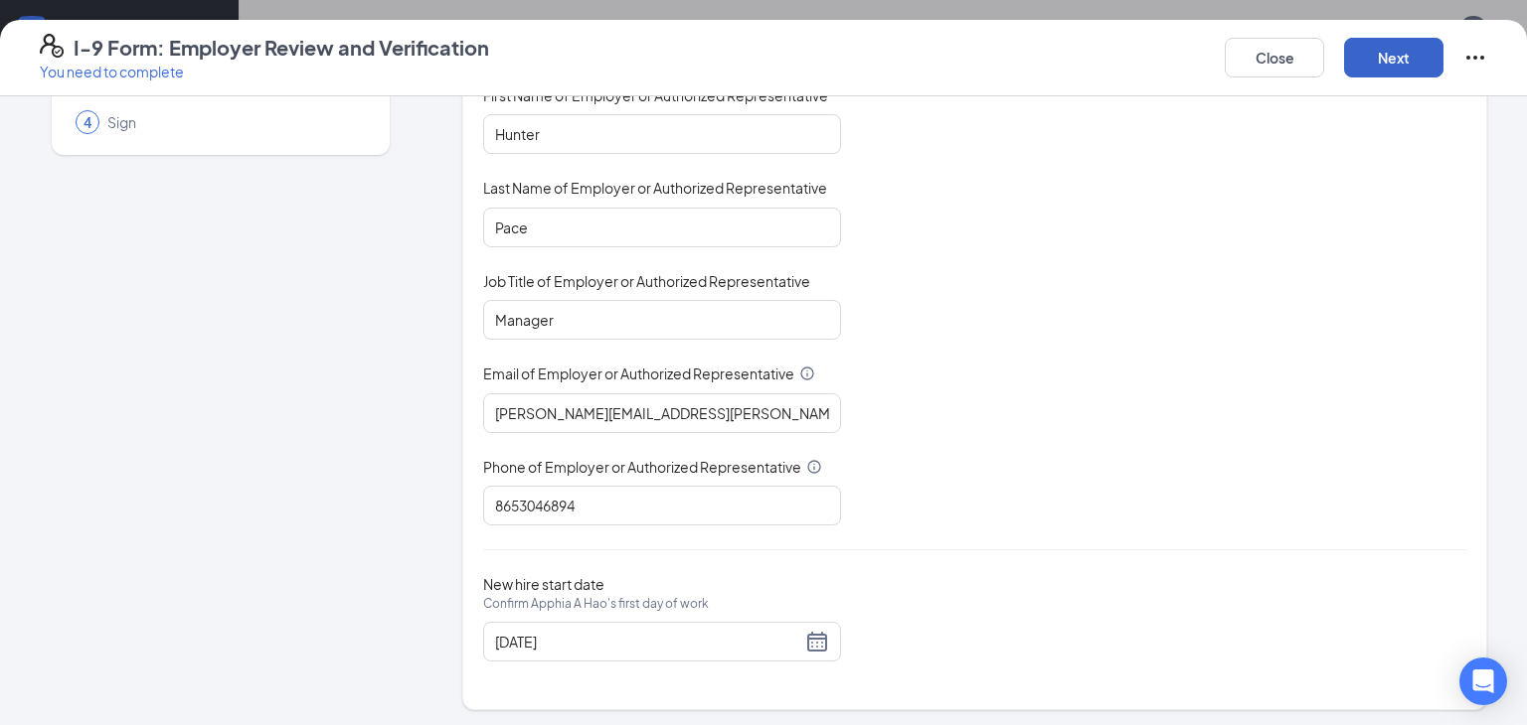
click at [1368, 61] on button "Next" at bounding box center [1393, 58] width 99 height 40
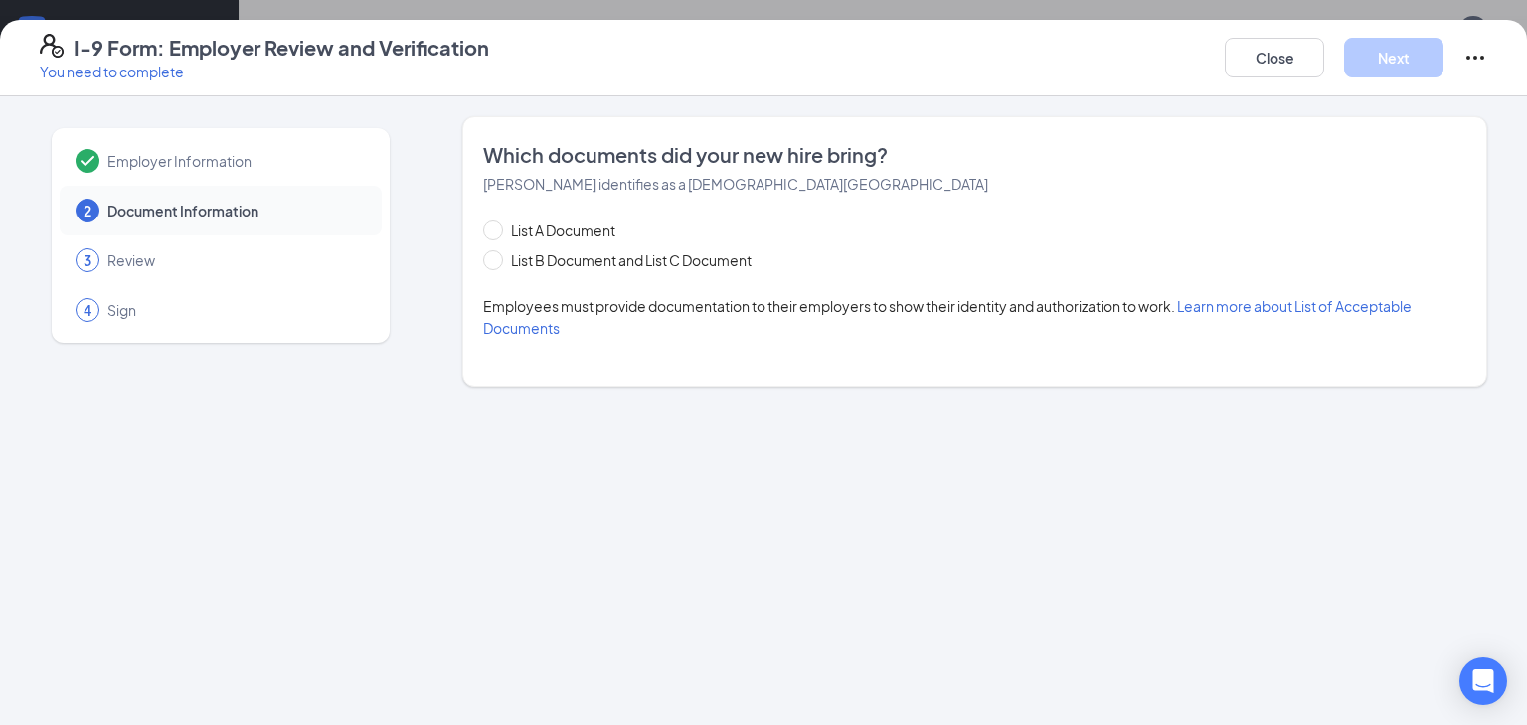
scroll to position [0, 0]
click at [497, 258] on span at bounding box center [493, 260] width 20 height 20
click at [497, 258] on input "List B Document and List C Document" at bounding box center [490, 257] width 14 height 14
radio input "true"
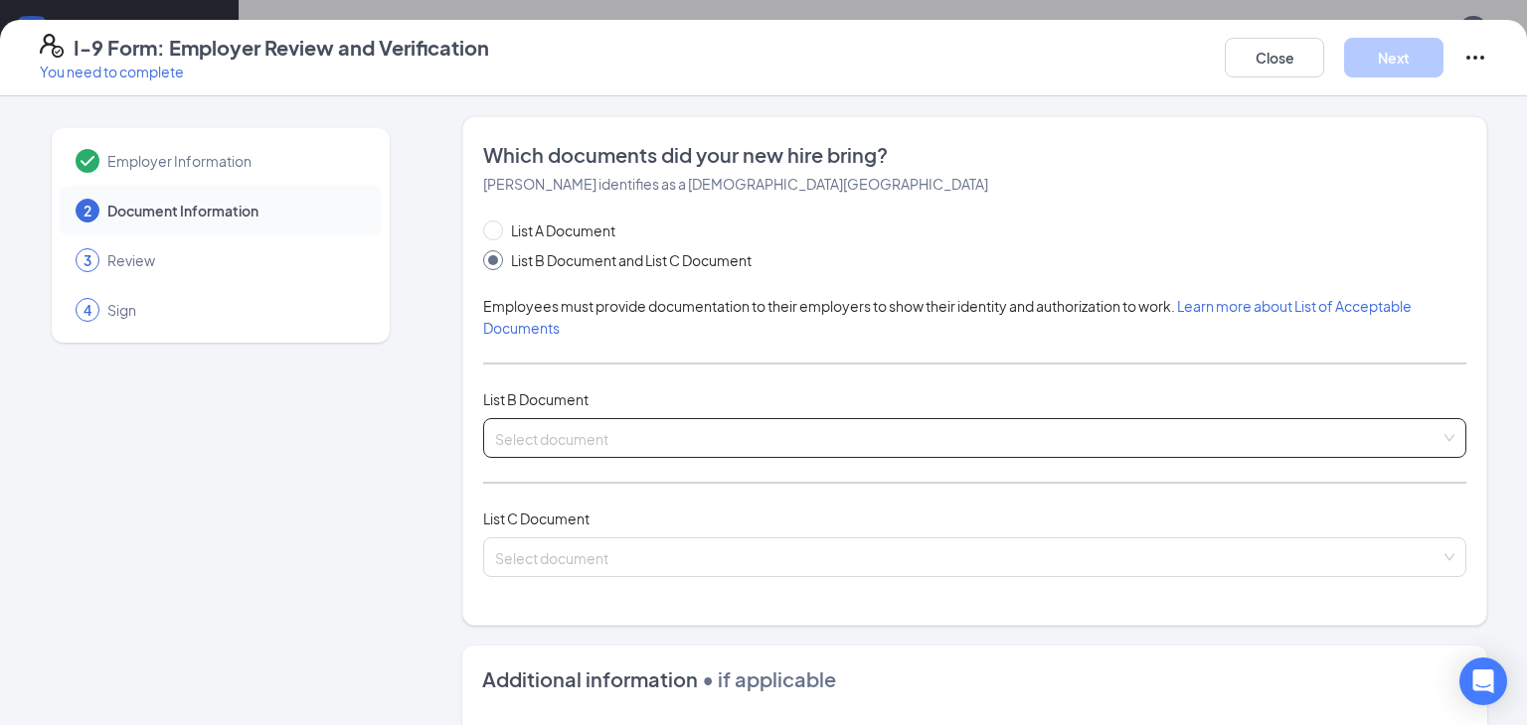
click at [574, 428] on input "search" at bounding box center [967, 434] width 945 height 30
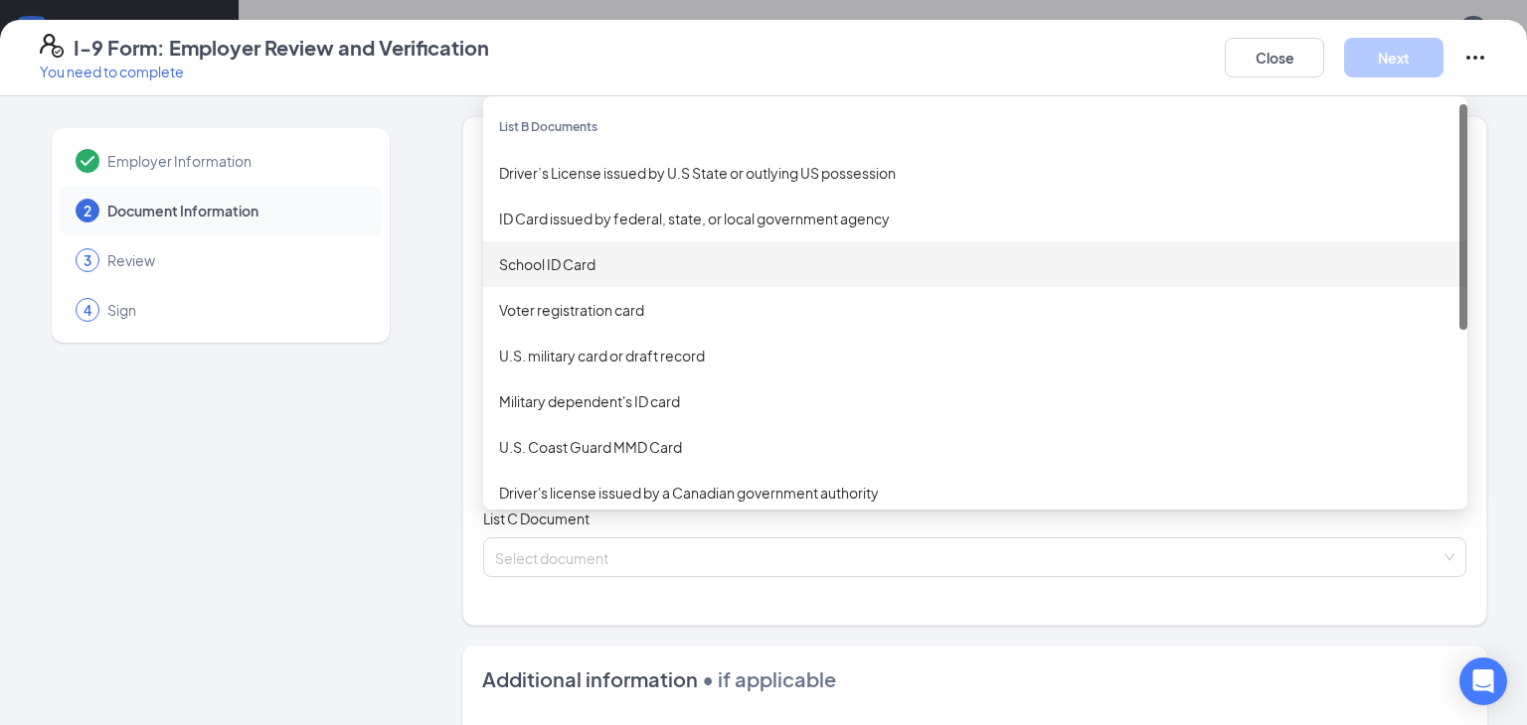
click at [619, 261] on div "School ID Card" at bounding box center [975, 264] width 952 height 22
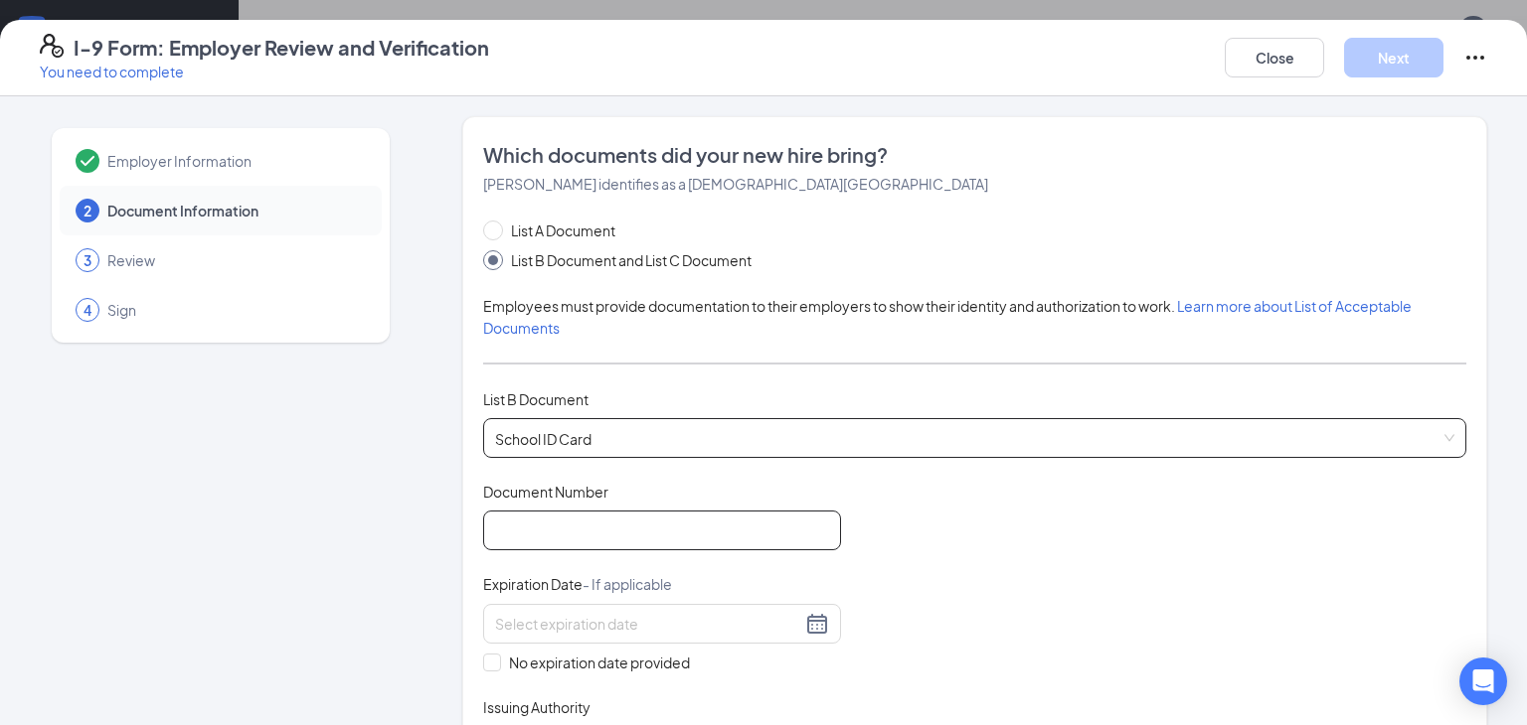
click at [522, 527] on input "Document Number" at bounding box center [662, 531] width 358 height 40
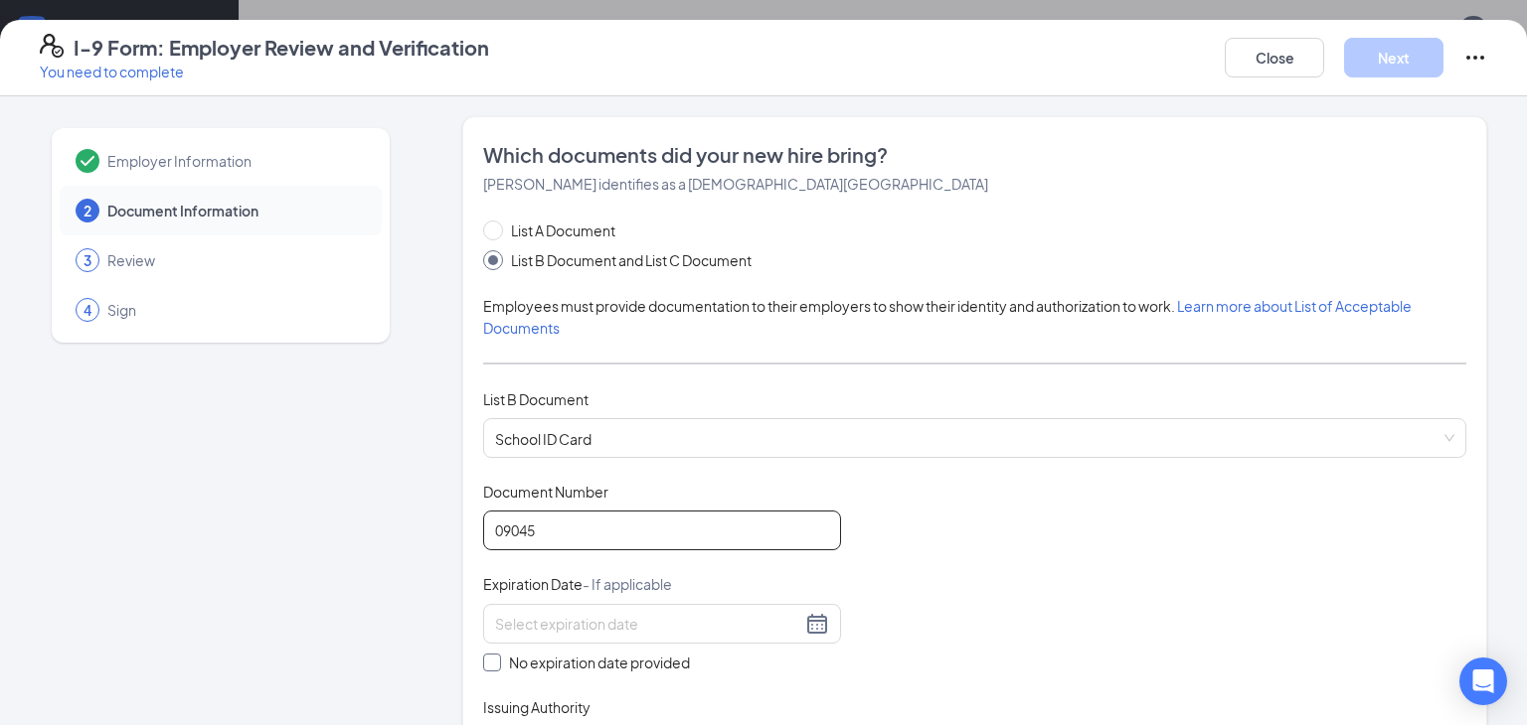
type input "09045"
click at [493, 654] on input "No expiration date provided" at bounding box center [490, 661] width 14 height 14
checkbox input "true"
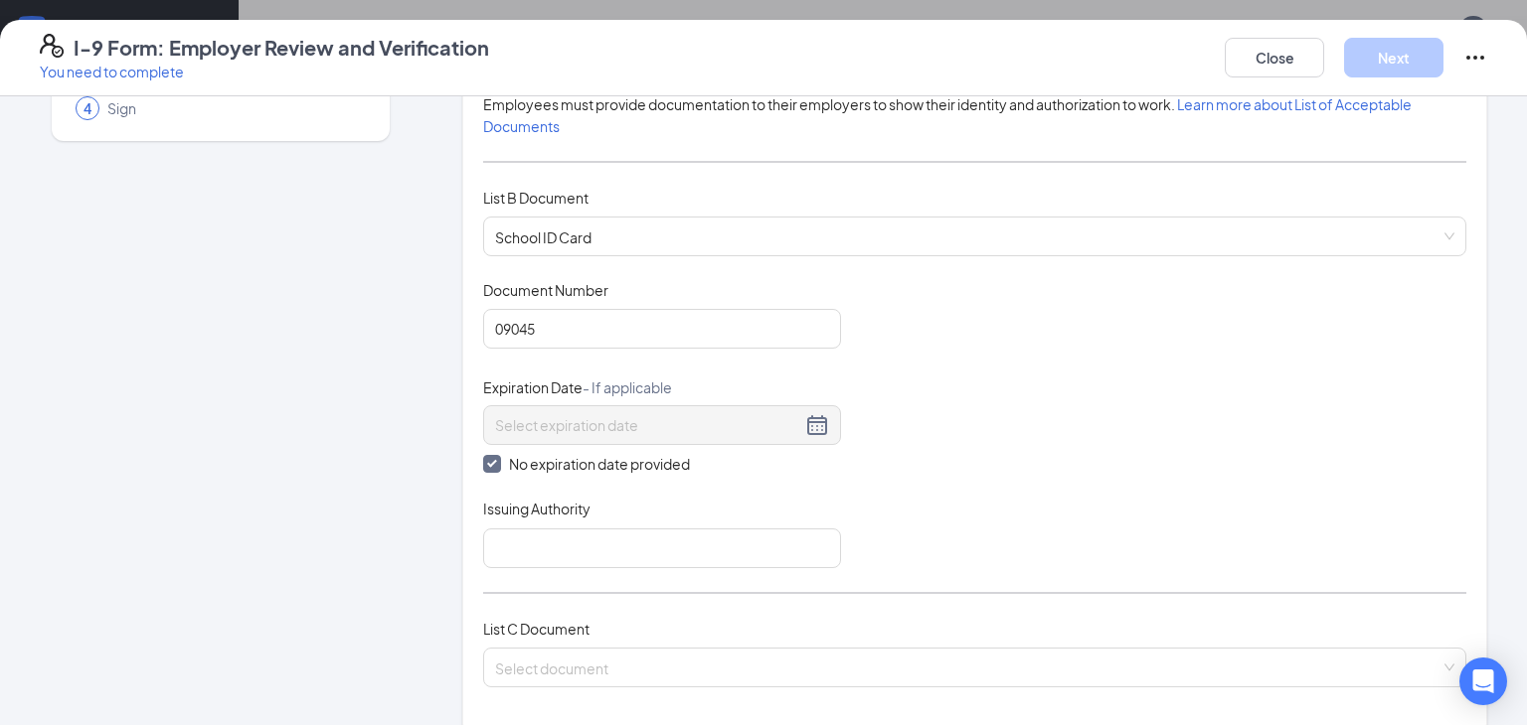
scroll to position [206, 0]
click at [506, 526] on input "Issuing Authority" at bounding box center [662, 545] width 358 height 40
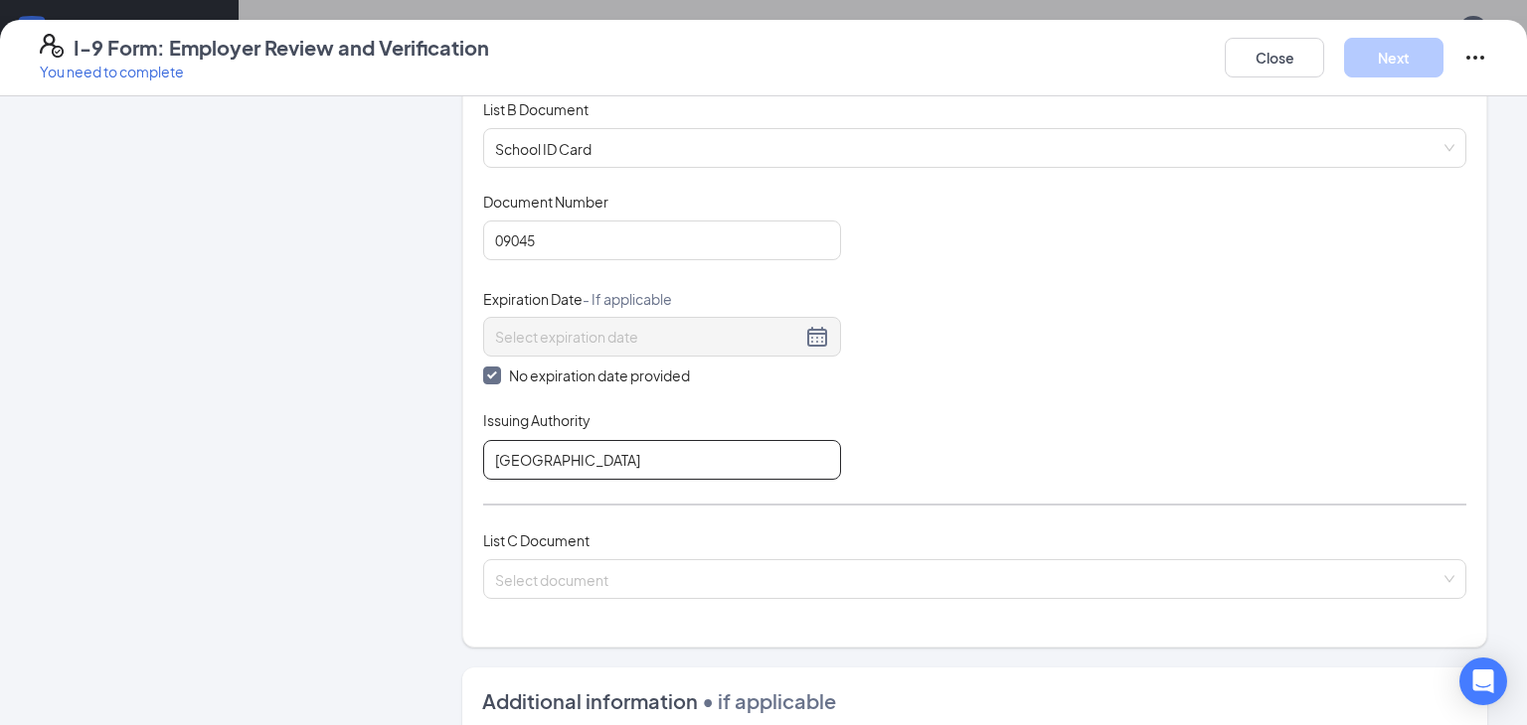
scroll to position [300, 0]
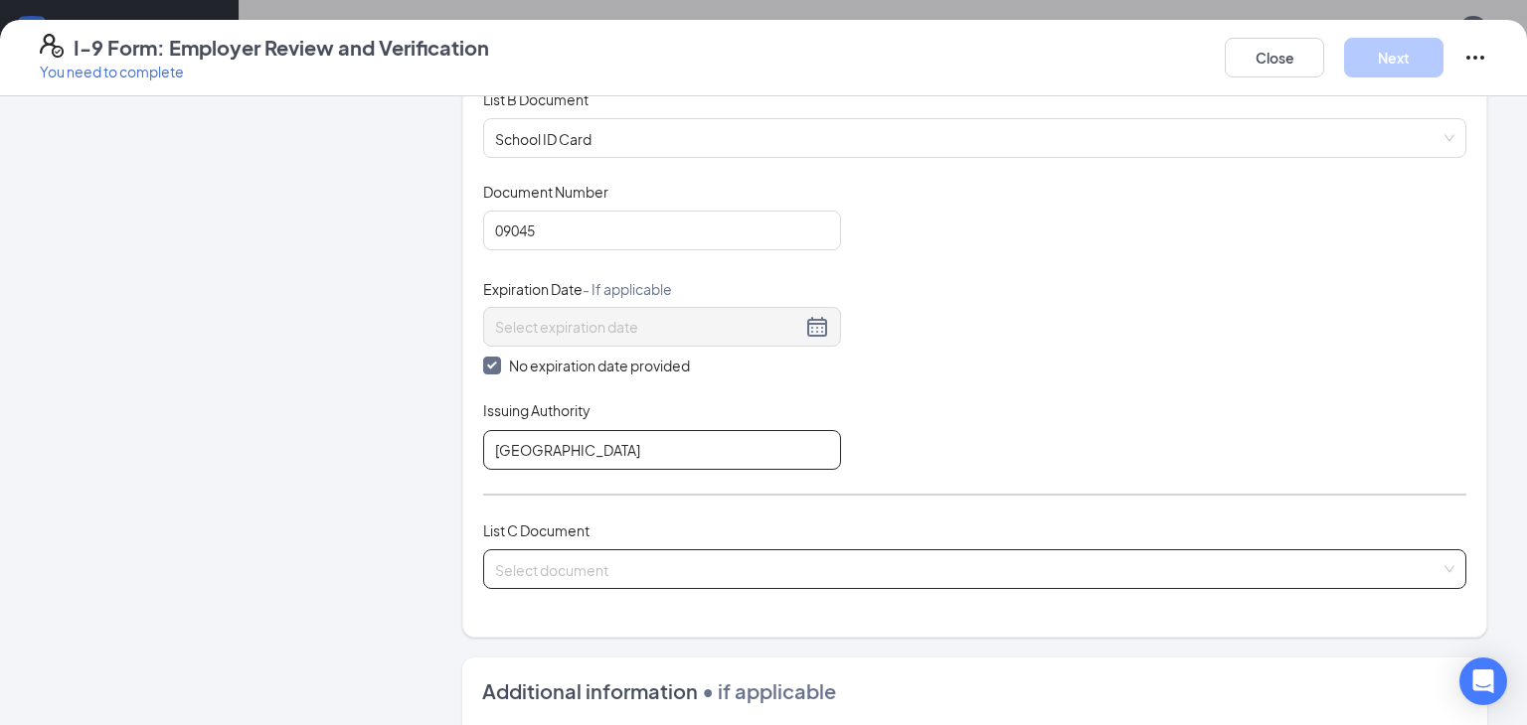
type input "[GEOGRAPHIC_DATA]"
click at [526, 557] on input "search" at bounding box center [967, 566] width 945 height 30
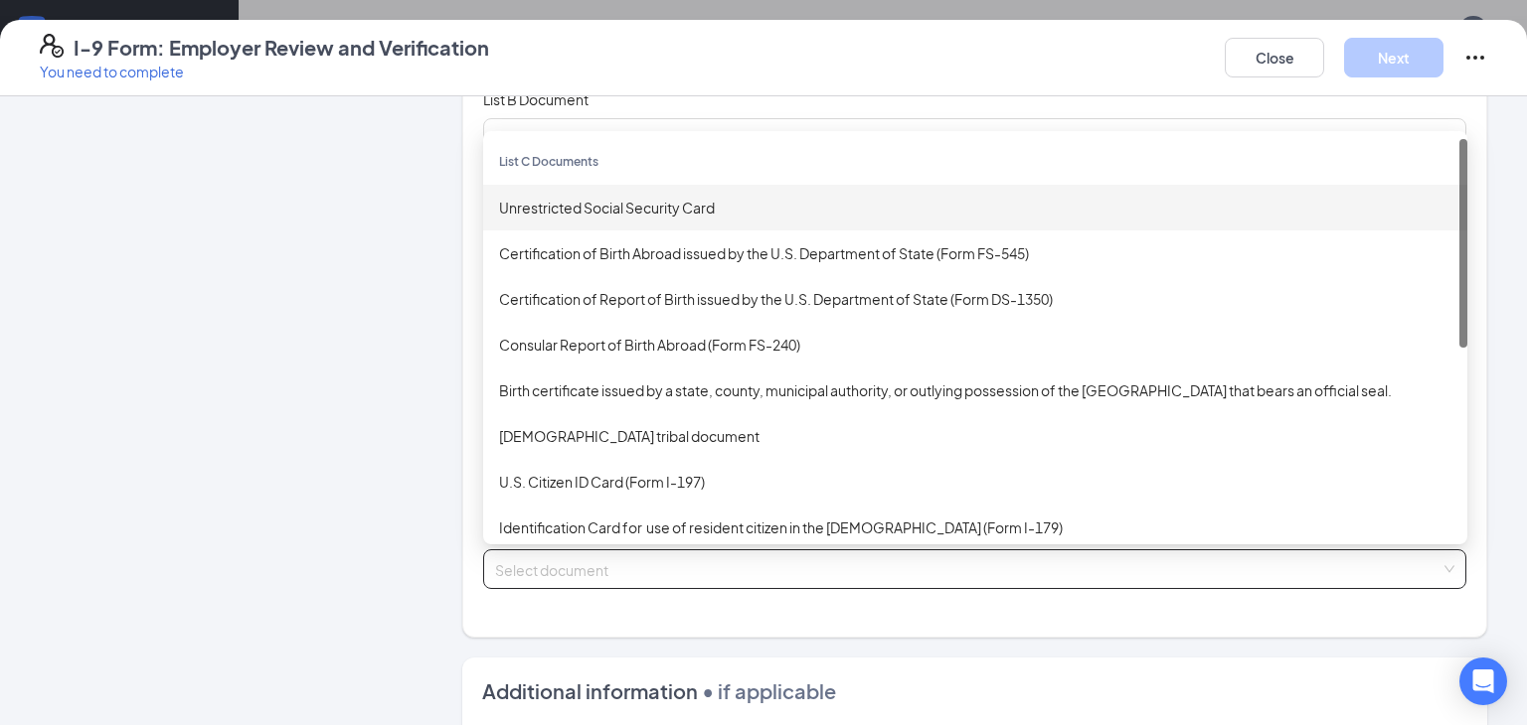
click at [576, 216] on div "Unrestricted Social Security Card" at bounding box center [975, 208] width 984 height 46
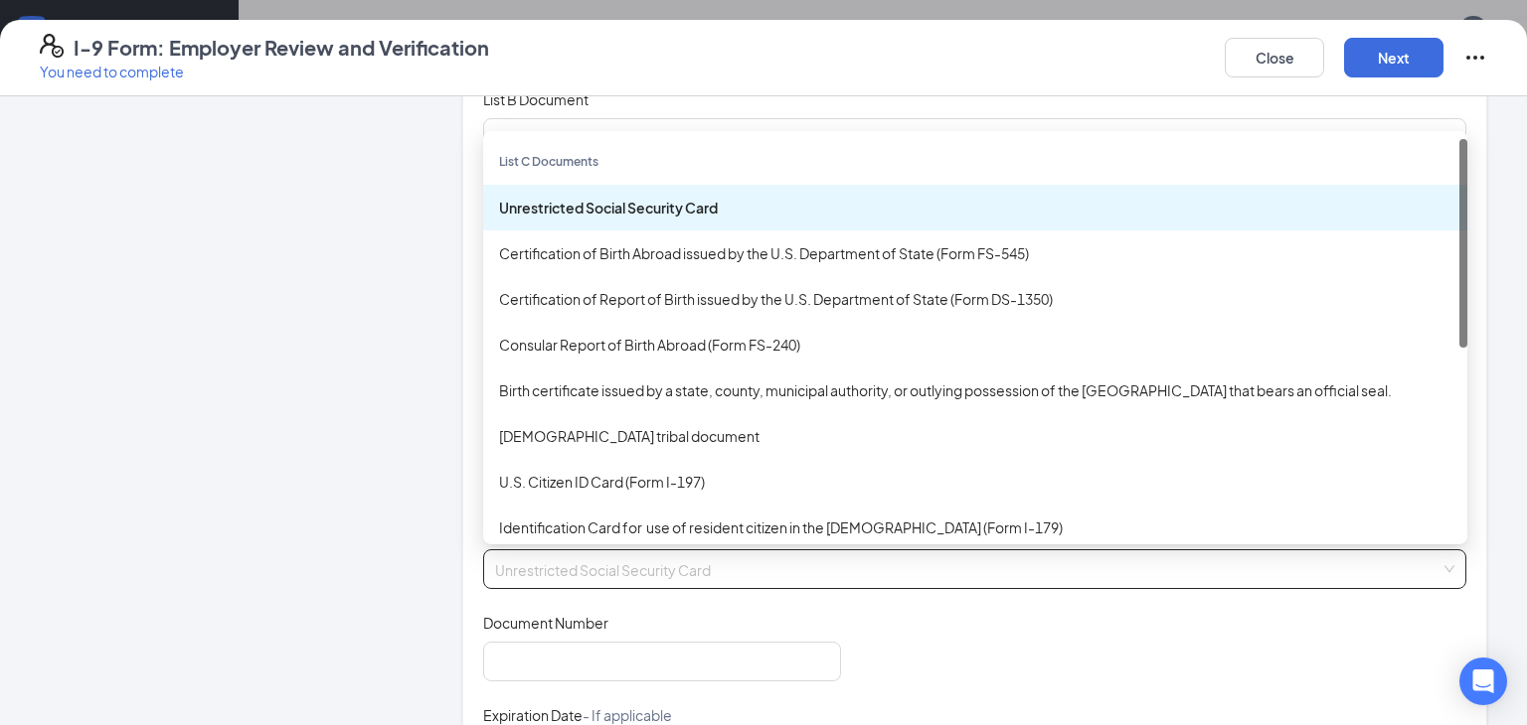
click at [567, 219] on div "Unrestricted Social Security Card" at bounding box center [975, 208] width 984 height 46
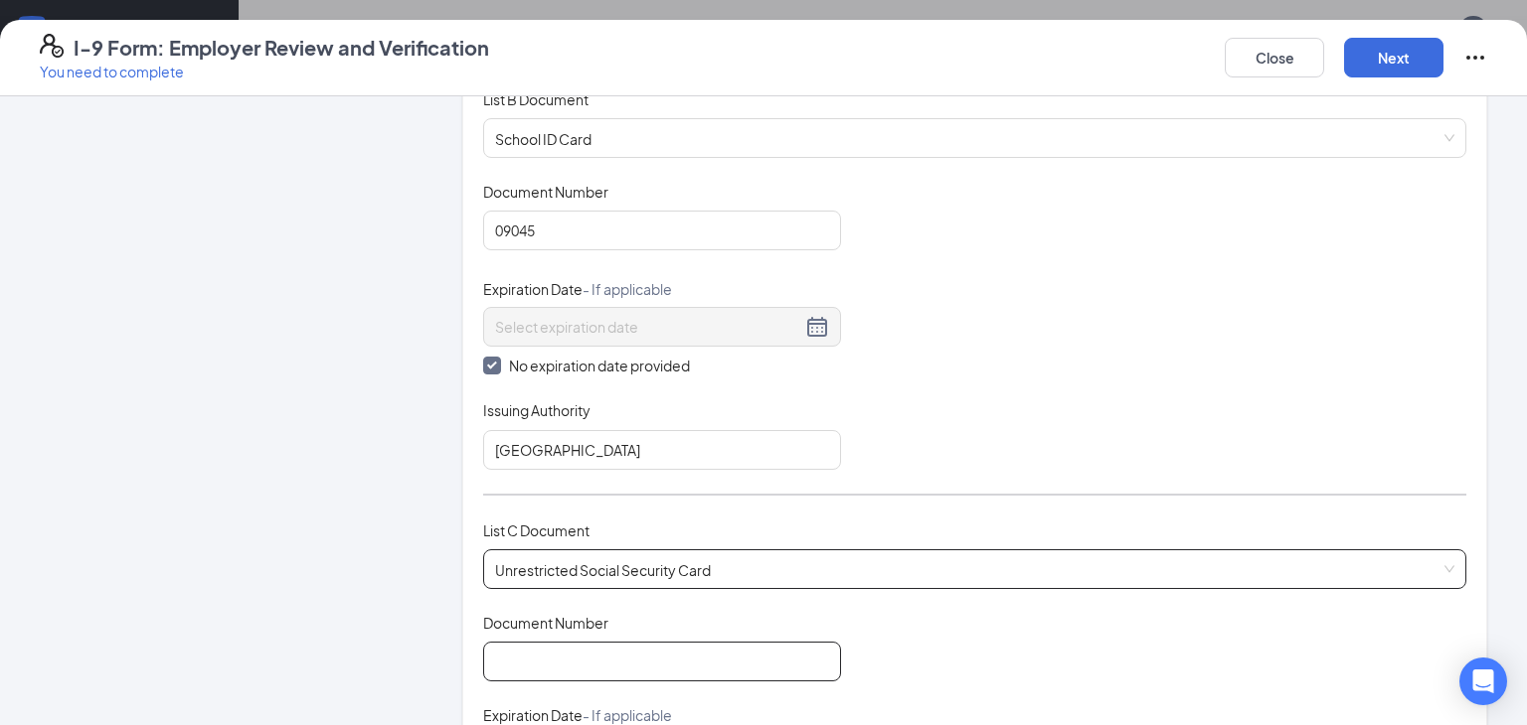
click at [534, 646] on input "Document Number" at bounding box center [662, 662] width 358 height 40
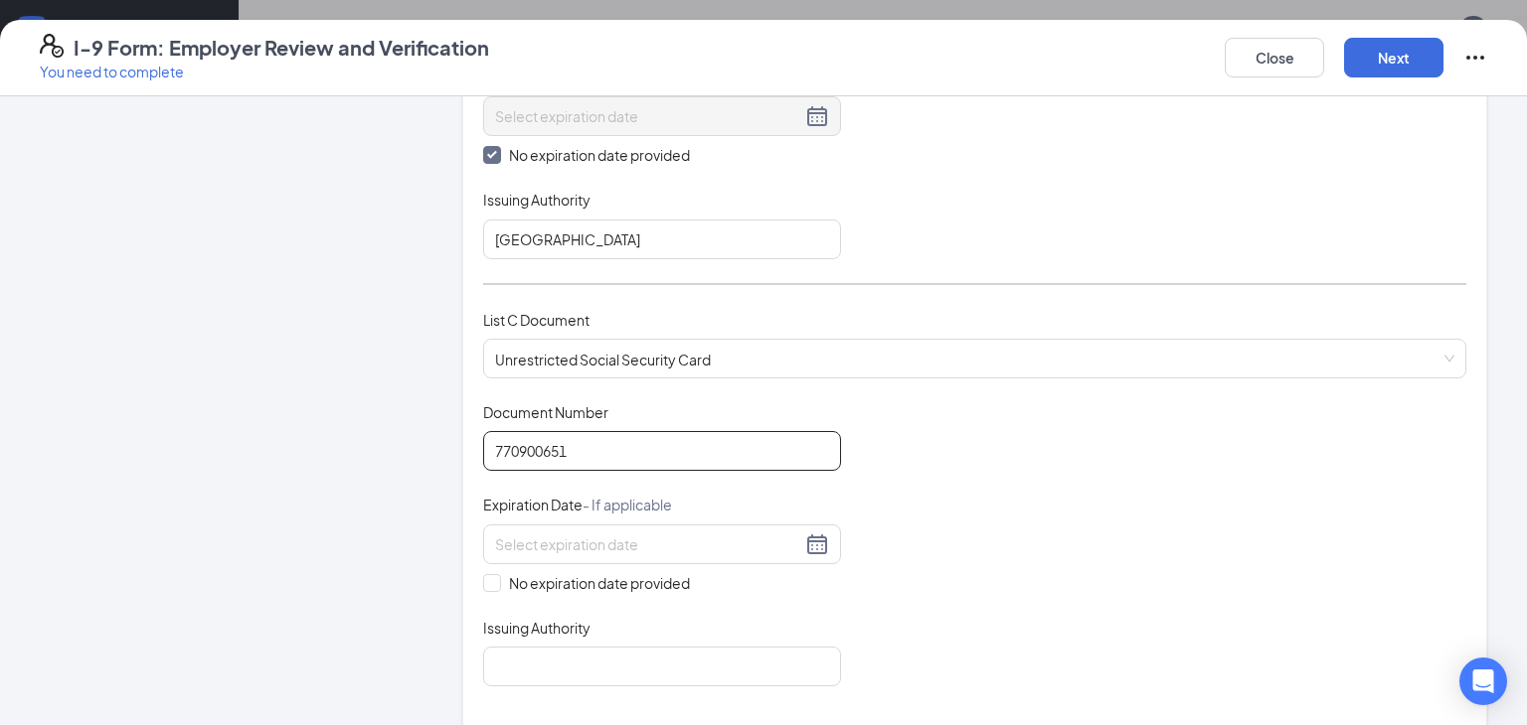
scroll to position [590, 0]
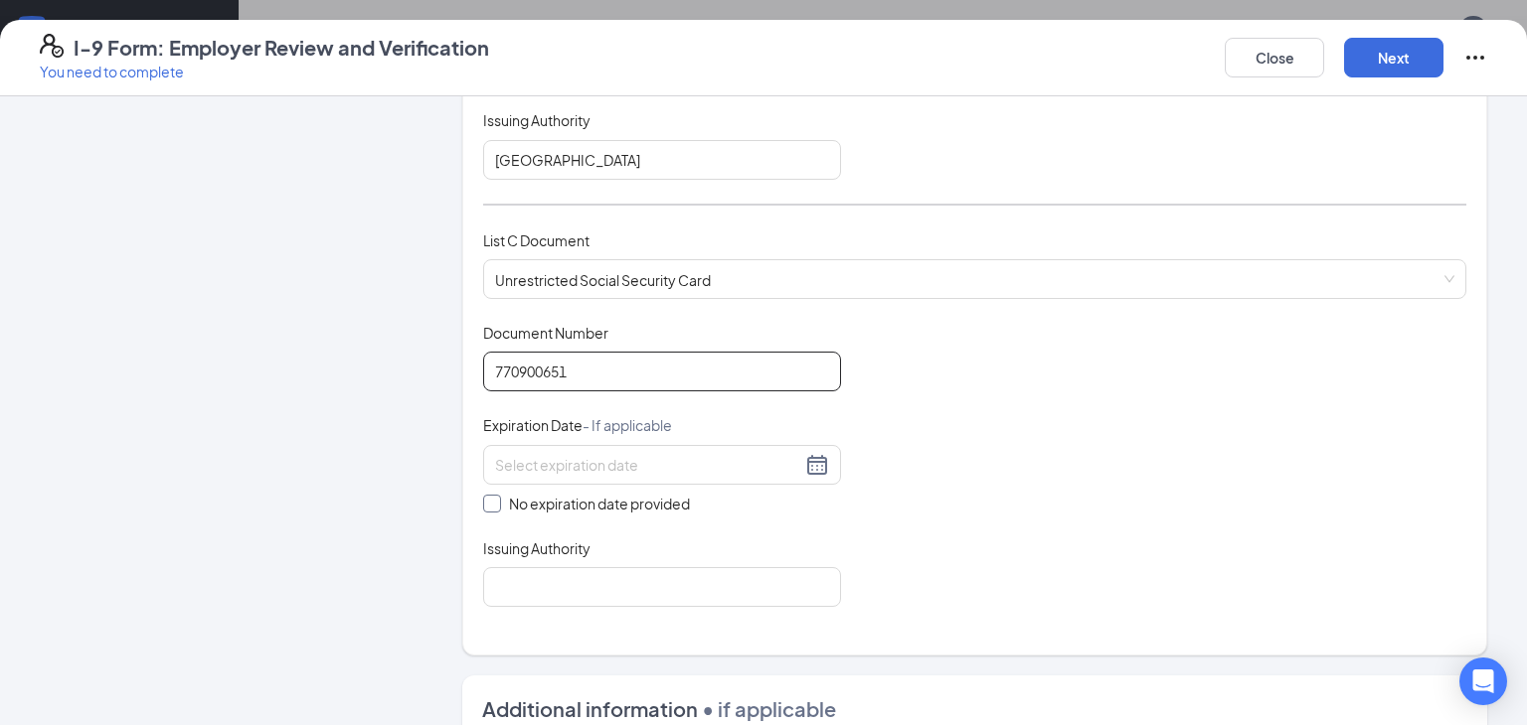
type input "770900651"
click at [484, 499] on input "No expiration date provided" at bounding box center [490, 502] width 14 height 14
checkbox input "true"
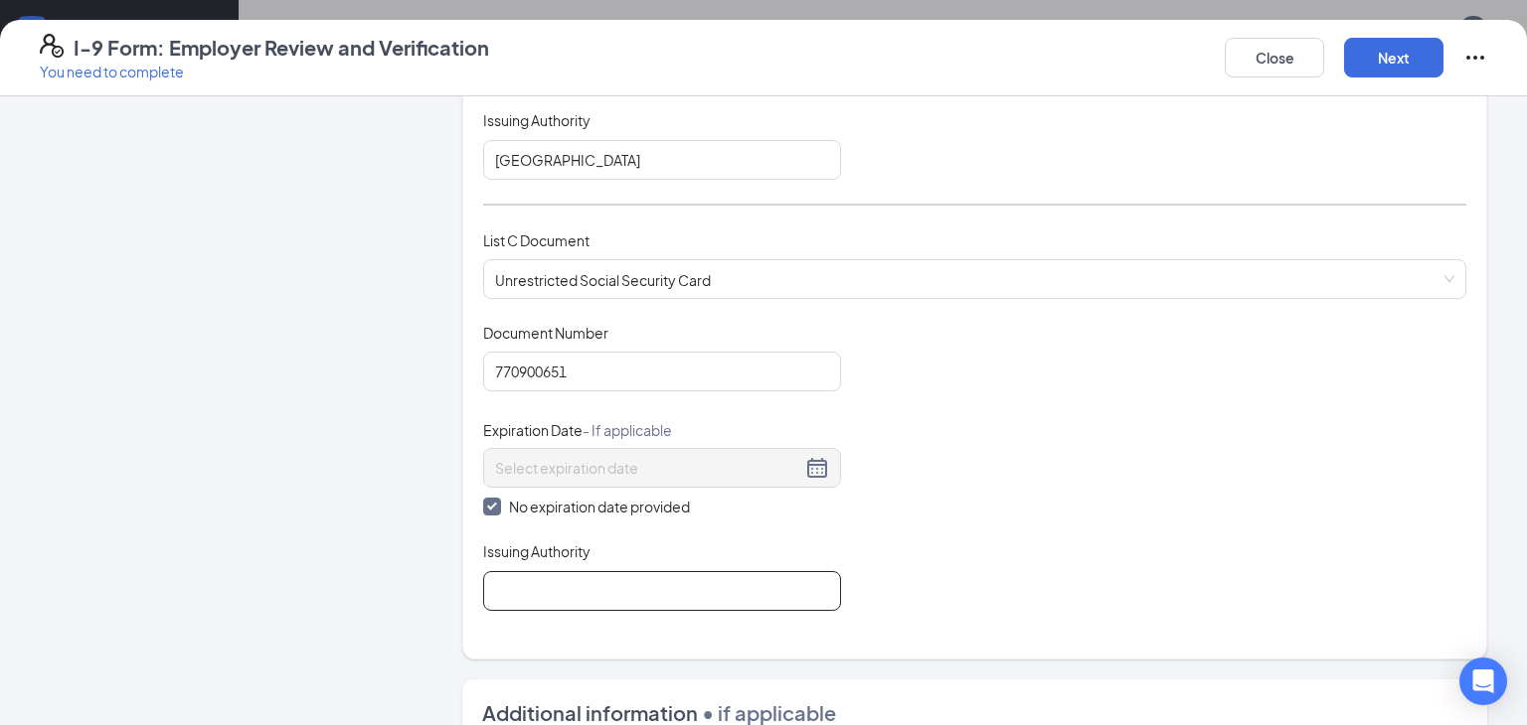
click at [524, 578] on input "Issuing Authority" at bounding box center [662, 591] width 358 height 40
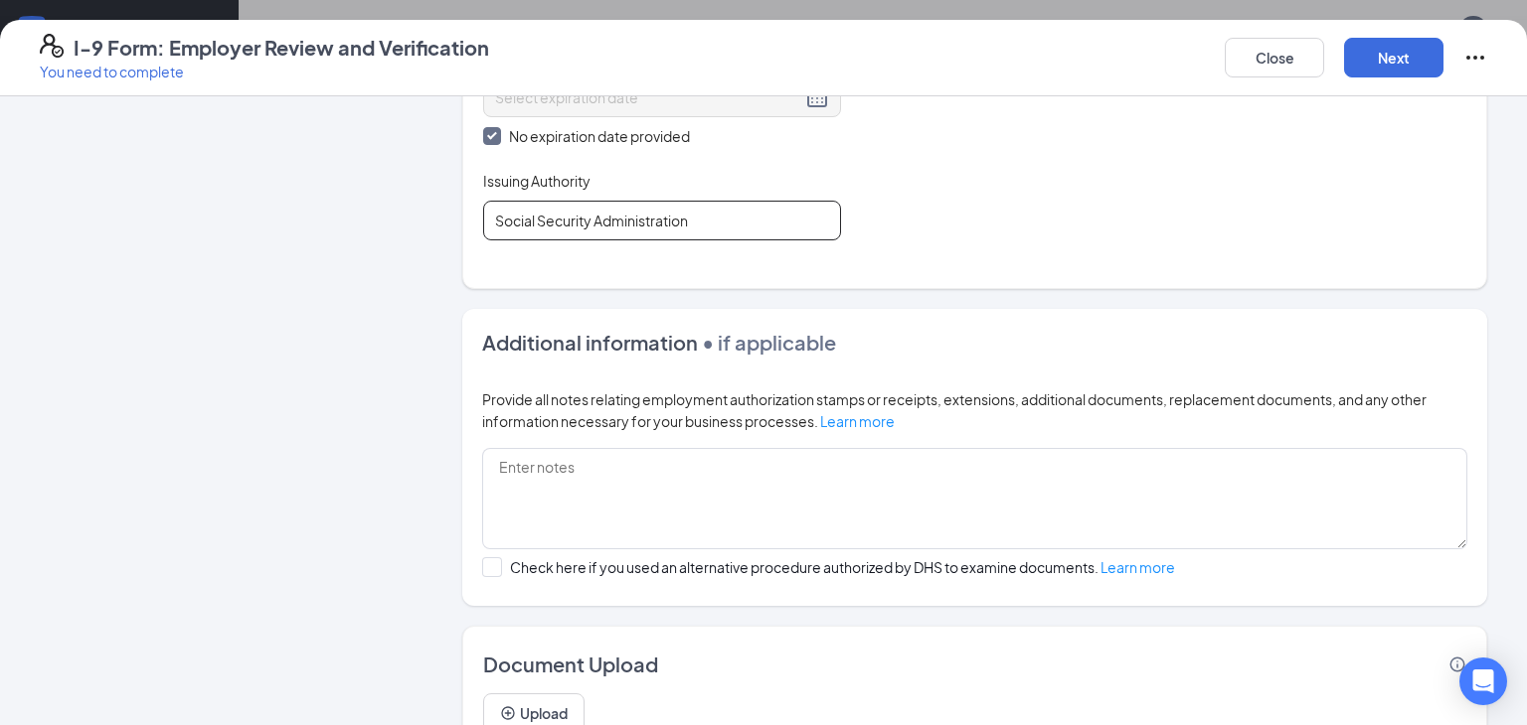
scroll to position [1045, 0]
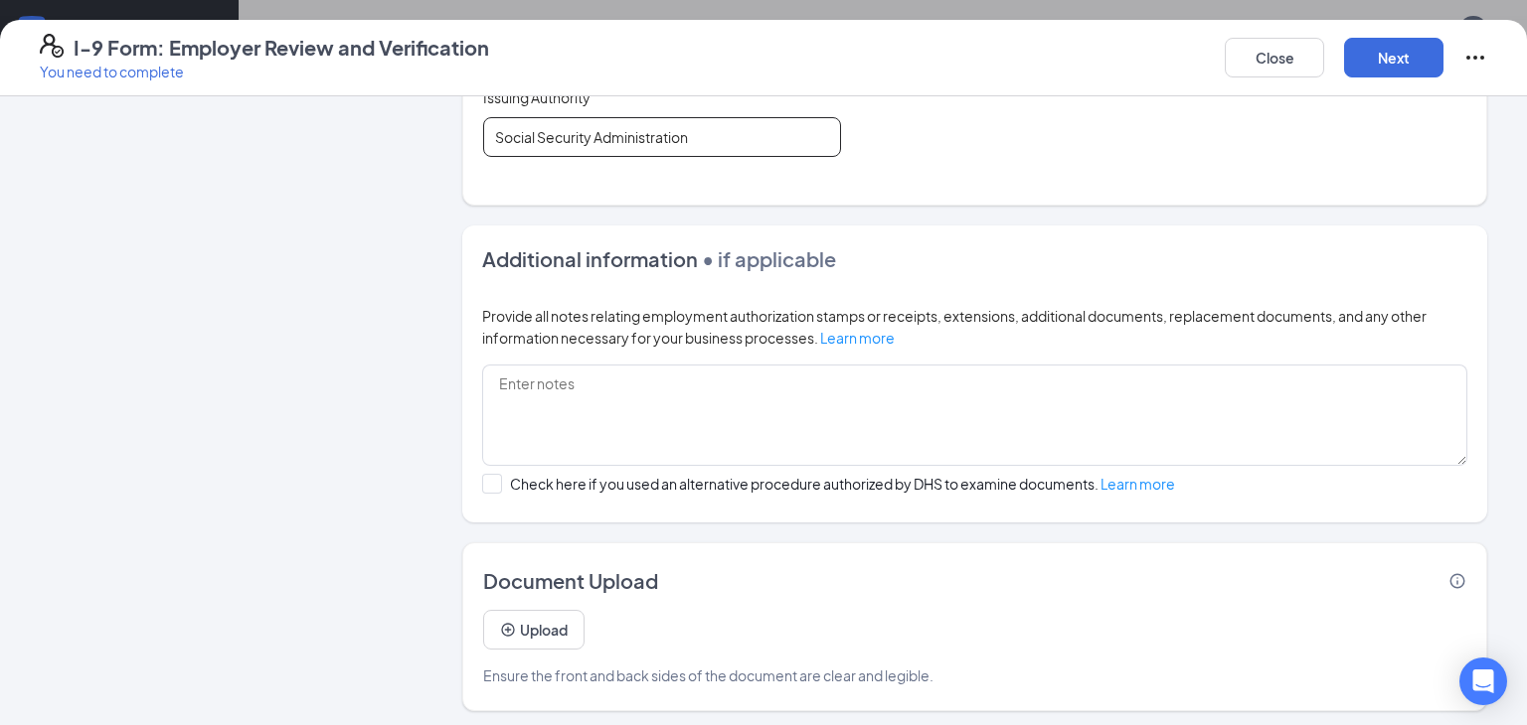
type input "Social Security Administration"
click at [521, 624] on button "Upload" at bounding box center [533, 630] width 101 height 40
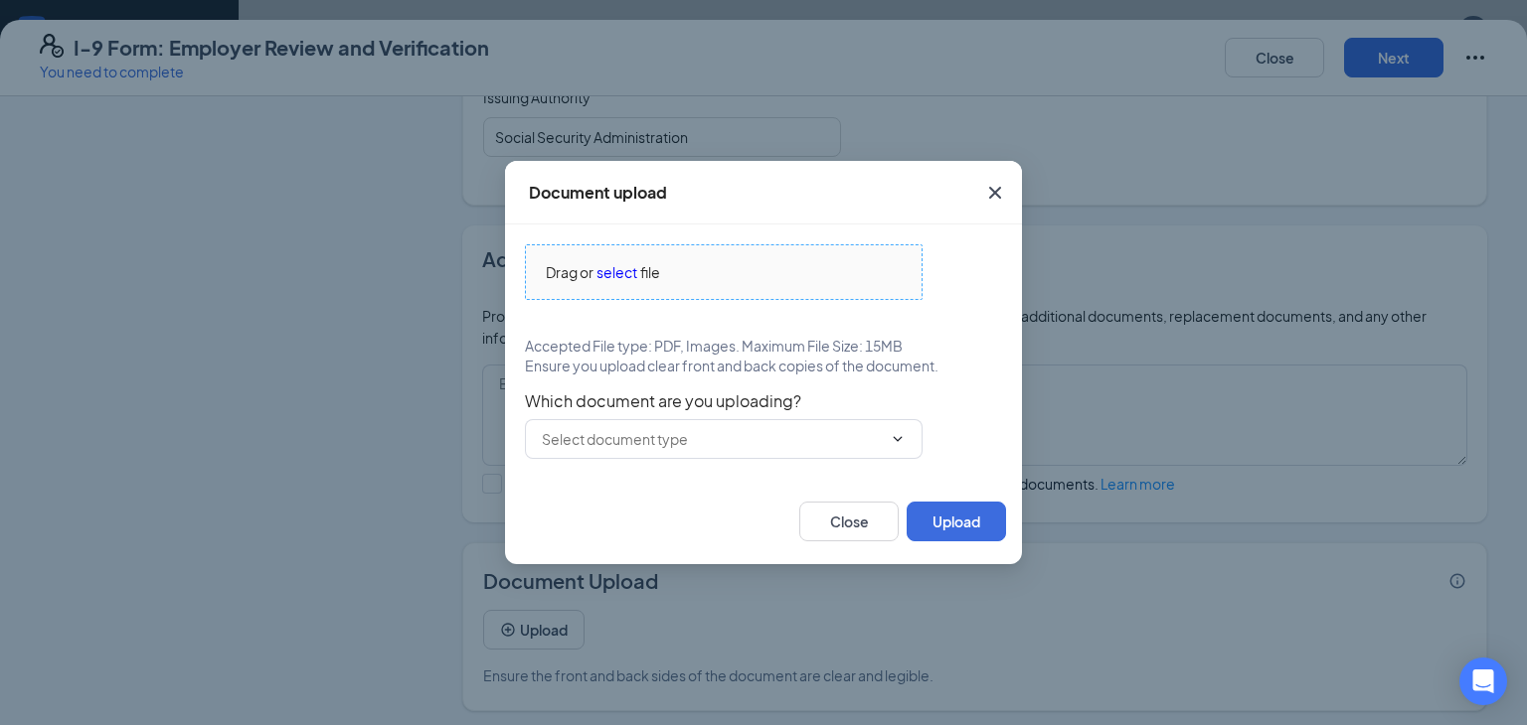
click at [618, 279] on span "select" at bounding box center [616, 272] width 41 height 22
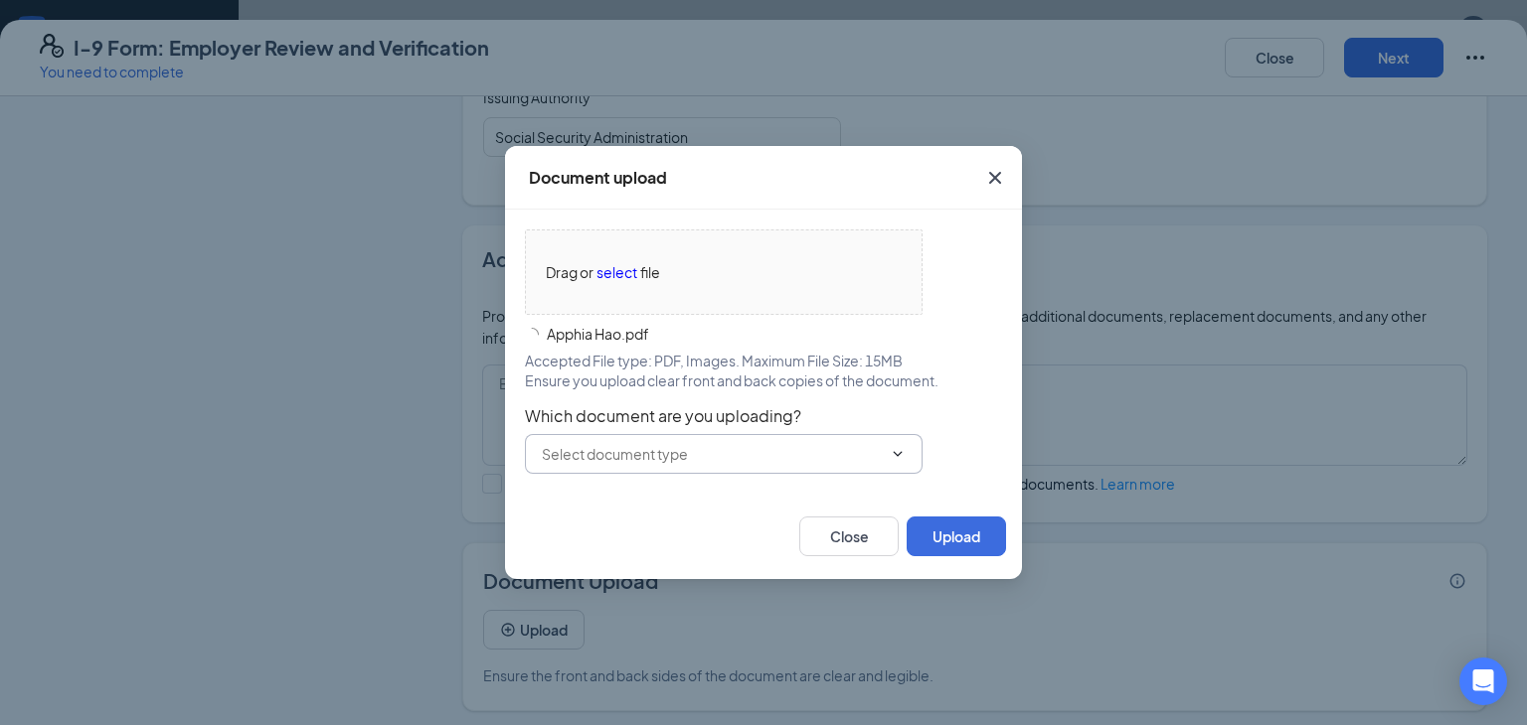
click at [895, 449] on icon "ChevronDown" at bounding box center [897, 454] width 16 height 16
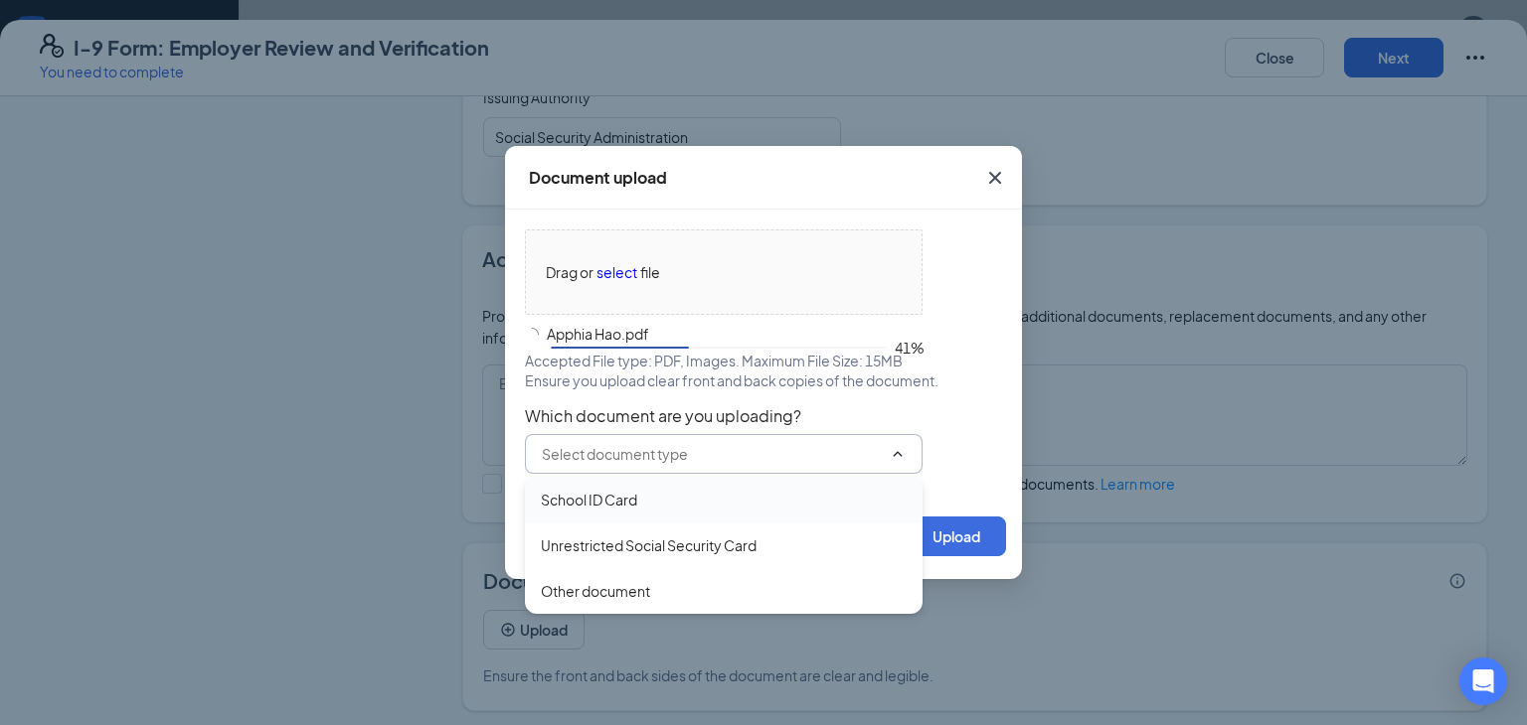
click at [612, 500] on div "School ID Card" at bounding box center [589, 500] width 96 height 22
type input "School ID Card"
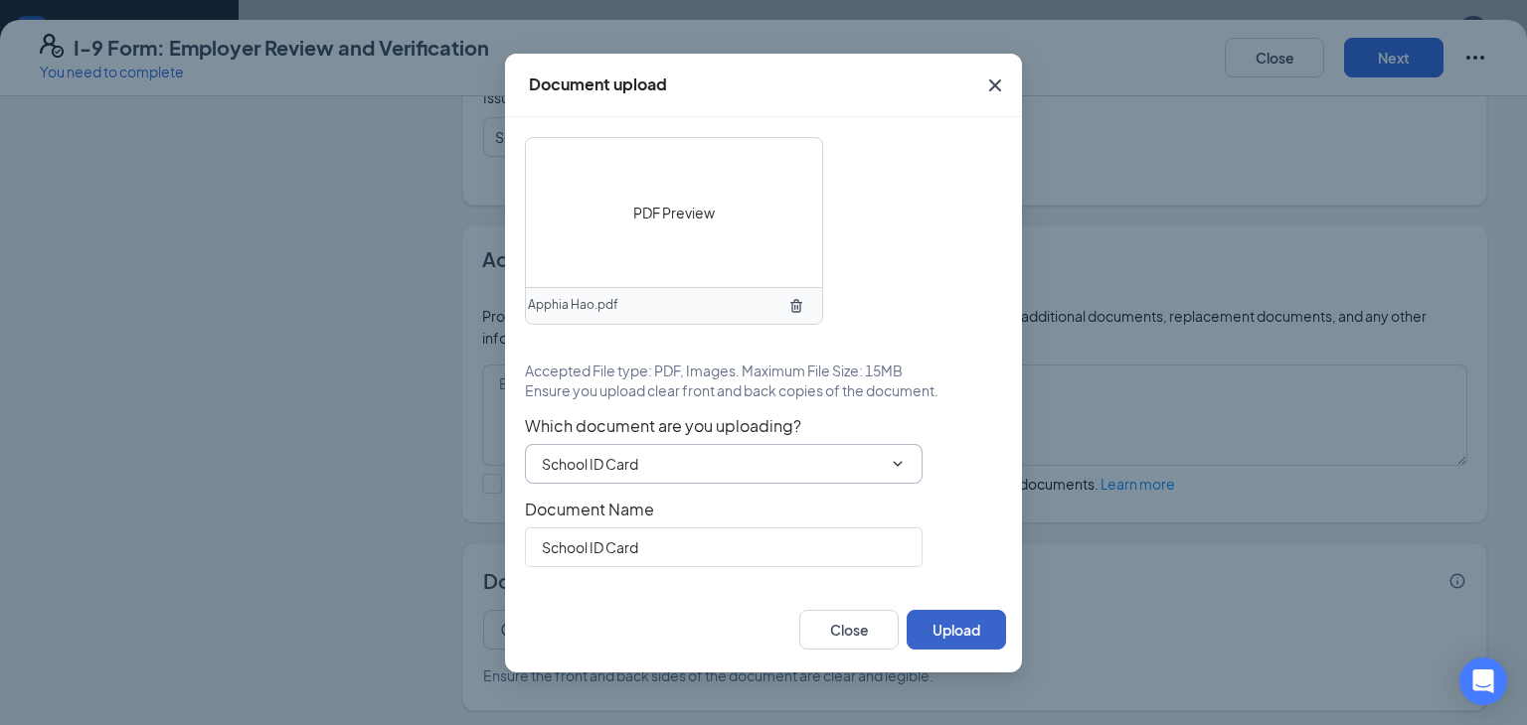
click at [930, 635] on button "Upload" at bounding box center [955, 630] width 99 height 40
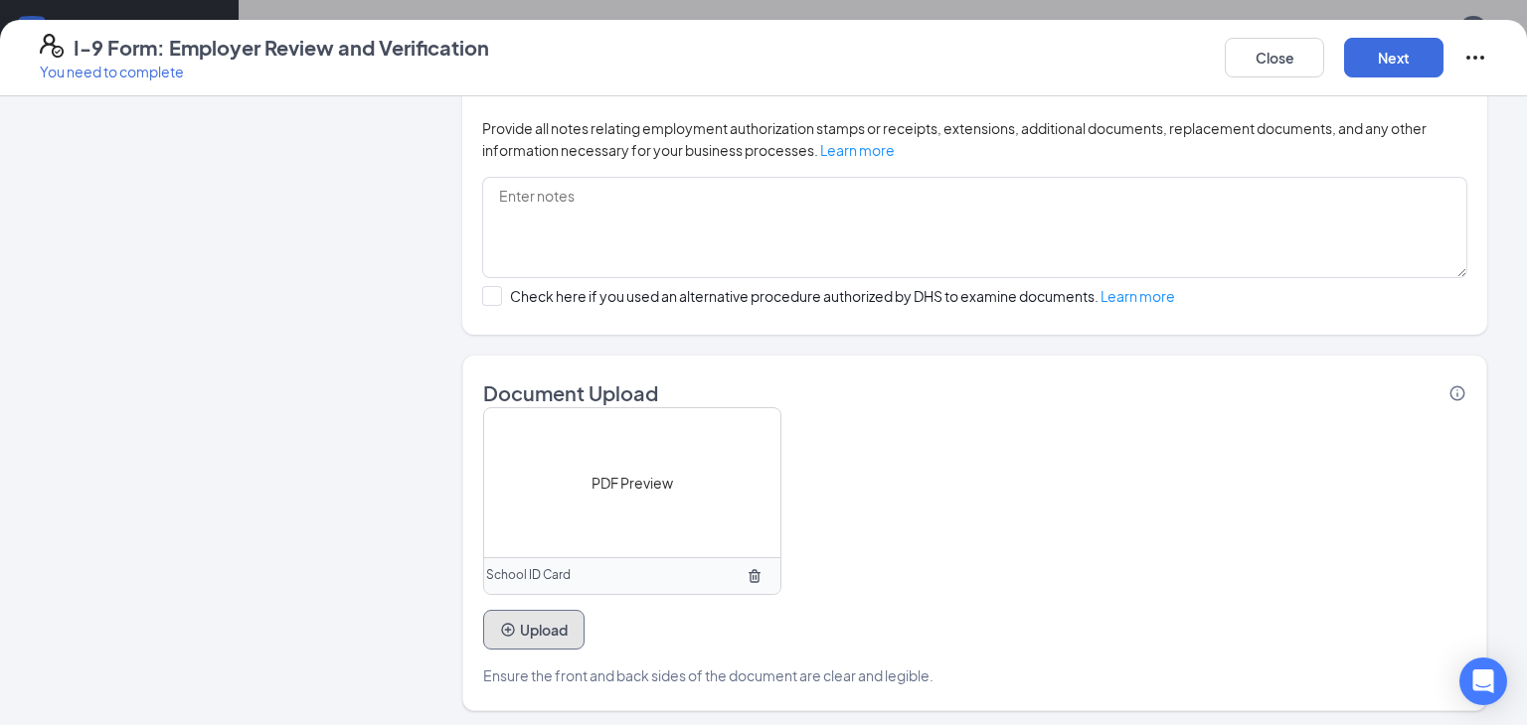
scroll to position [1231, 0]
click at [1375, 48] on button "Next" at bounding box center [1393, 58] width 99 height 40
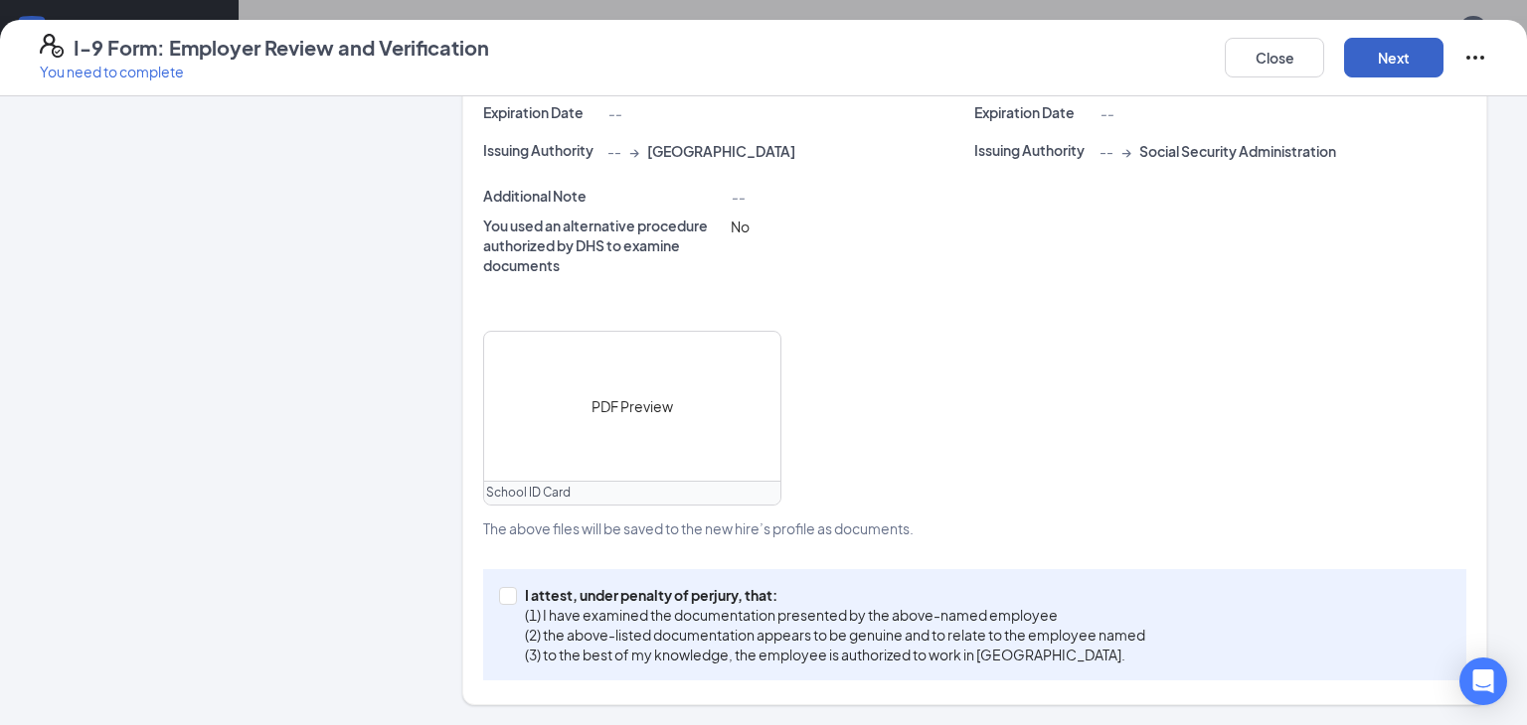
scroll to position [594, 0]
click at [512, 599] on span at bounding box center [508, 599] width 18 height 18
click at [512, 599] on input "I attest, under penalty of [PERSON_NAME], that: (1) I have examined the documen…" at bounding box center [506, 597] width 14 height 14
checkbox input "true"
click at [1377, 64] on button "Next" at bounding box center [1393, 58] width 99 height 40
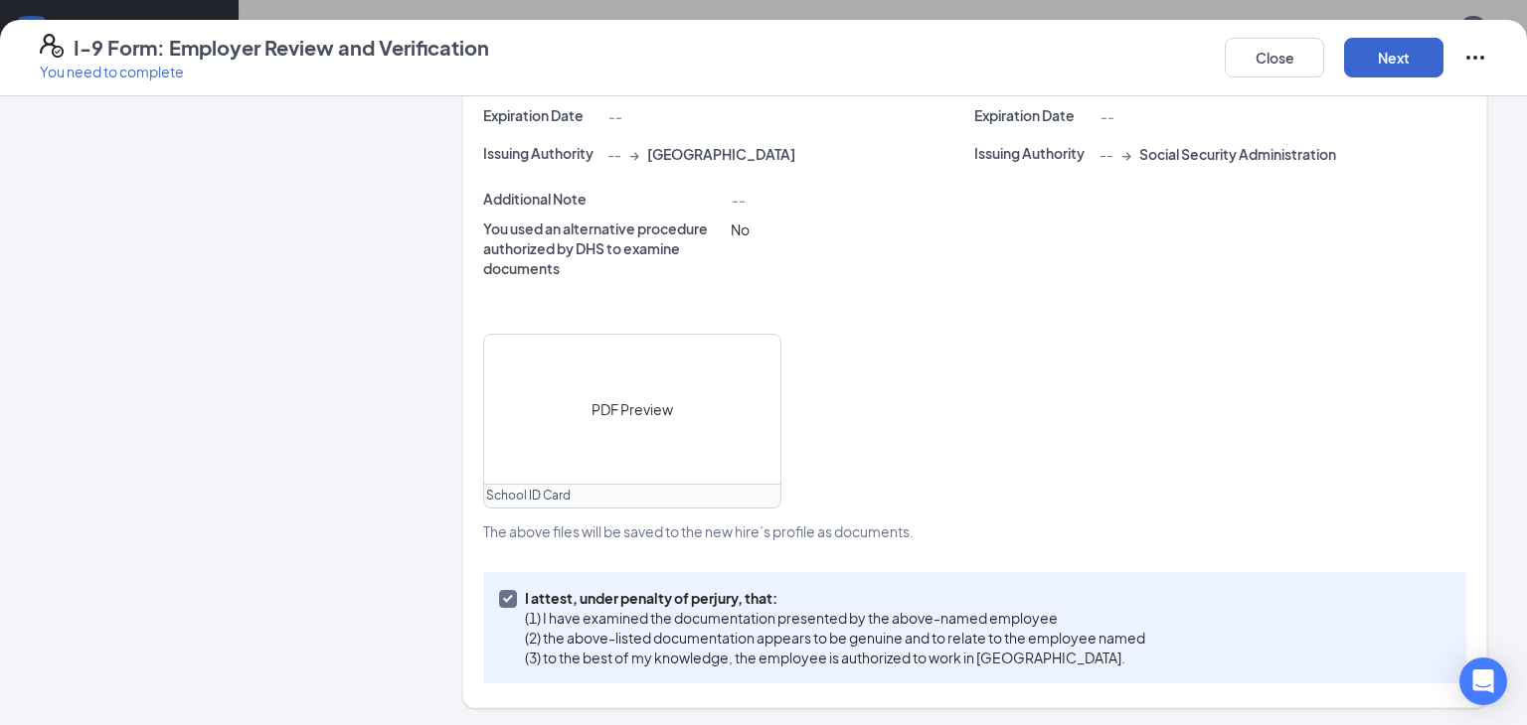
scroll to position [0, 0]
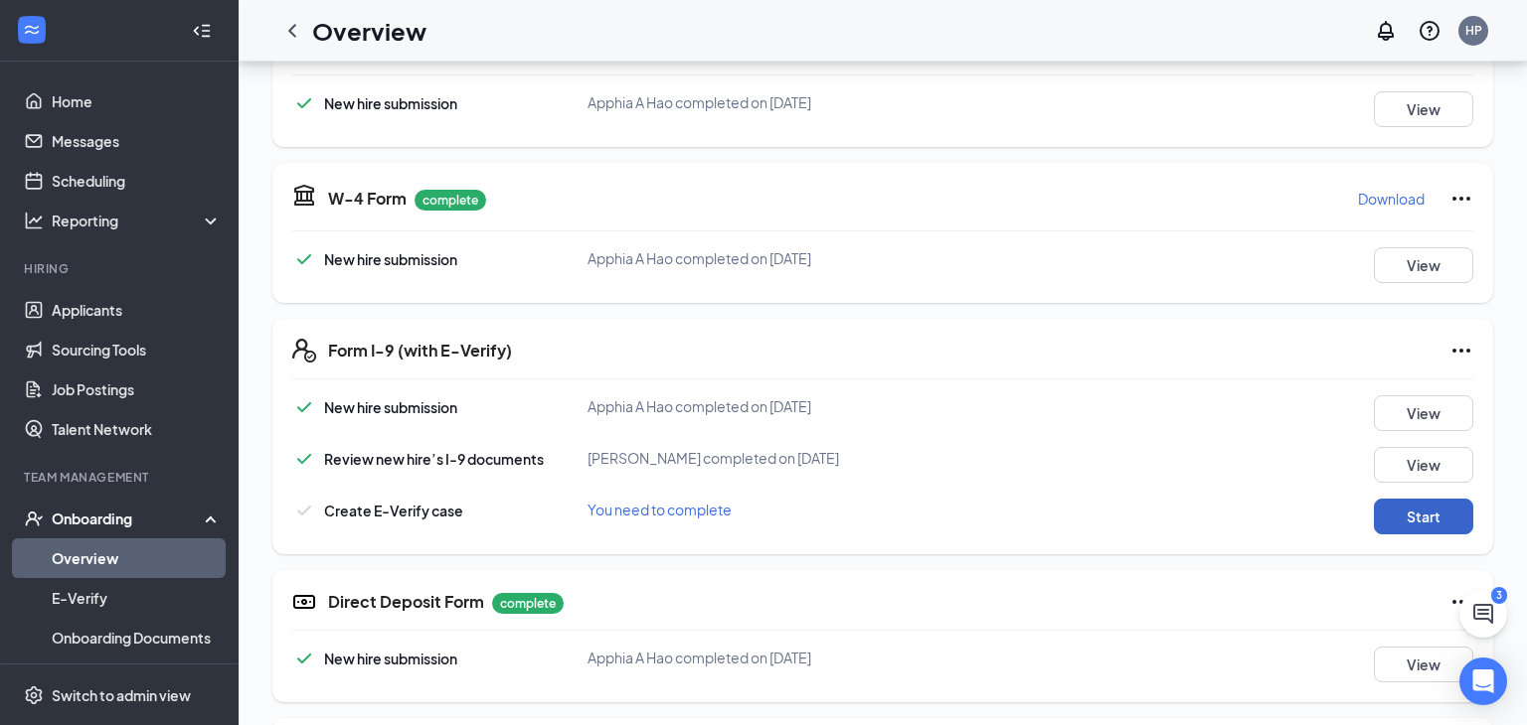
click at [1385, 507] on button "Start" at bounding box center [1422, 517] width 99 height 36
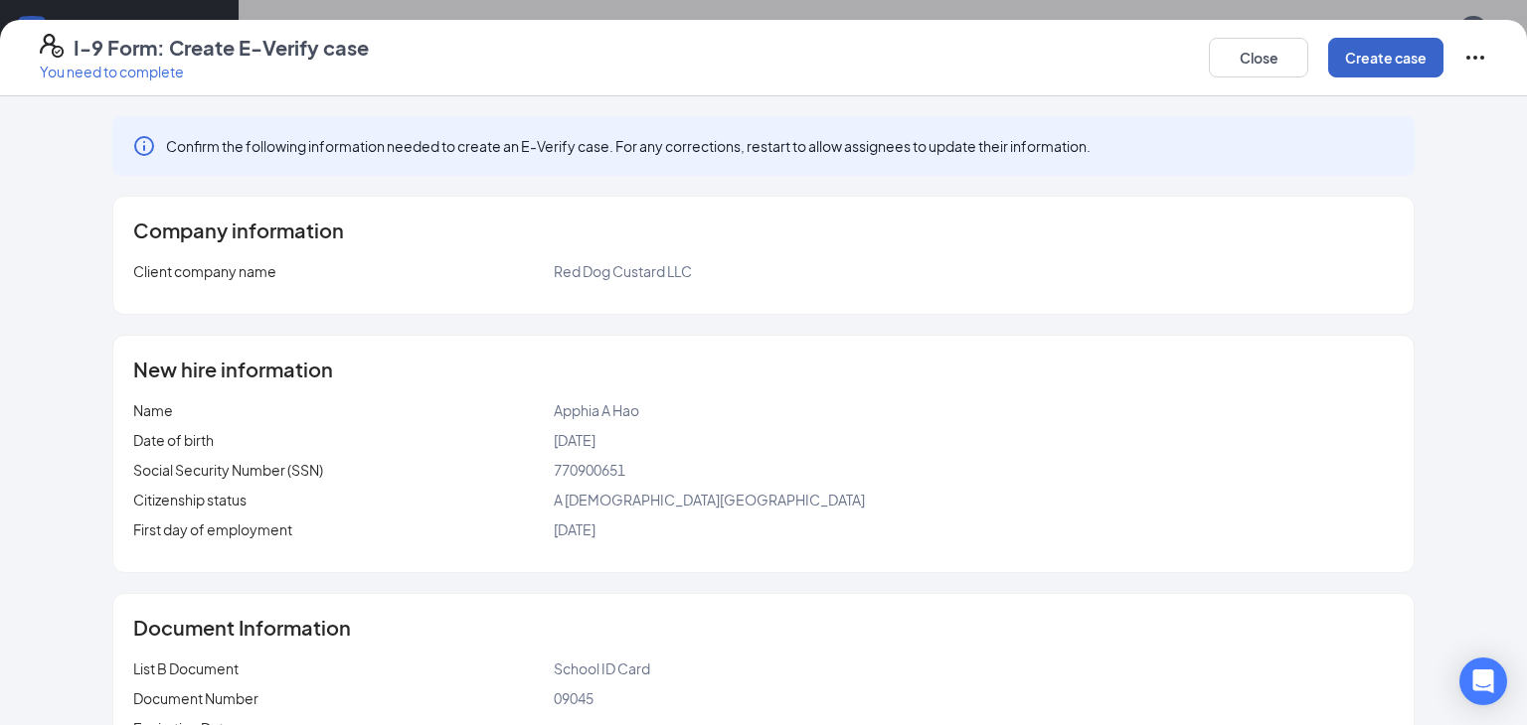
click at [1416, 64] on button "Create case" at bounding box center [1385, 58] width 115 height 40
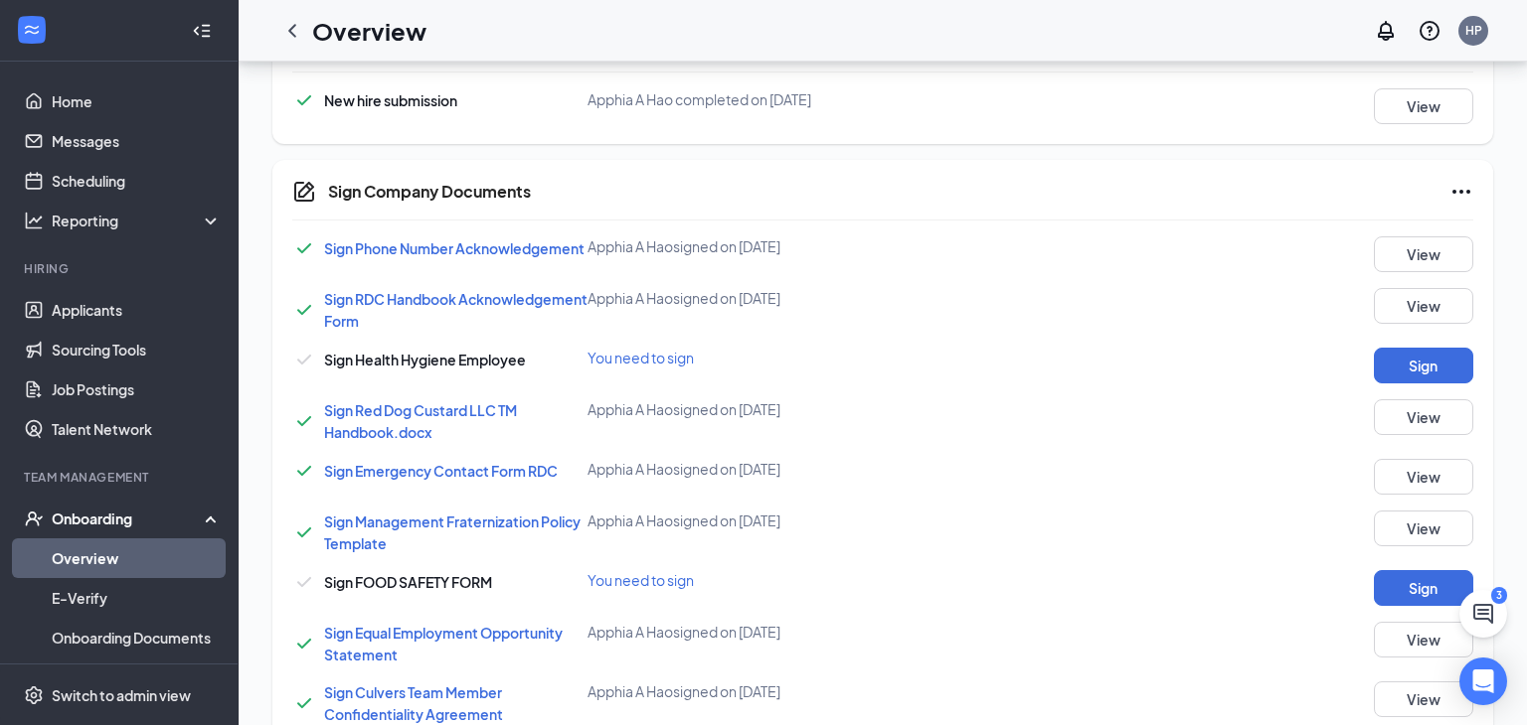
scroll to position [1034, 0]
click at [1393, 349] on button "Sign" at bounding box center [1422, 364] width 99 height 36
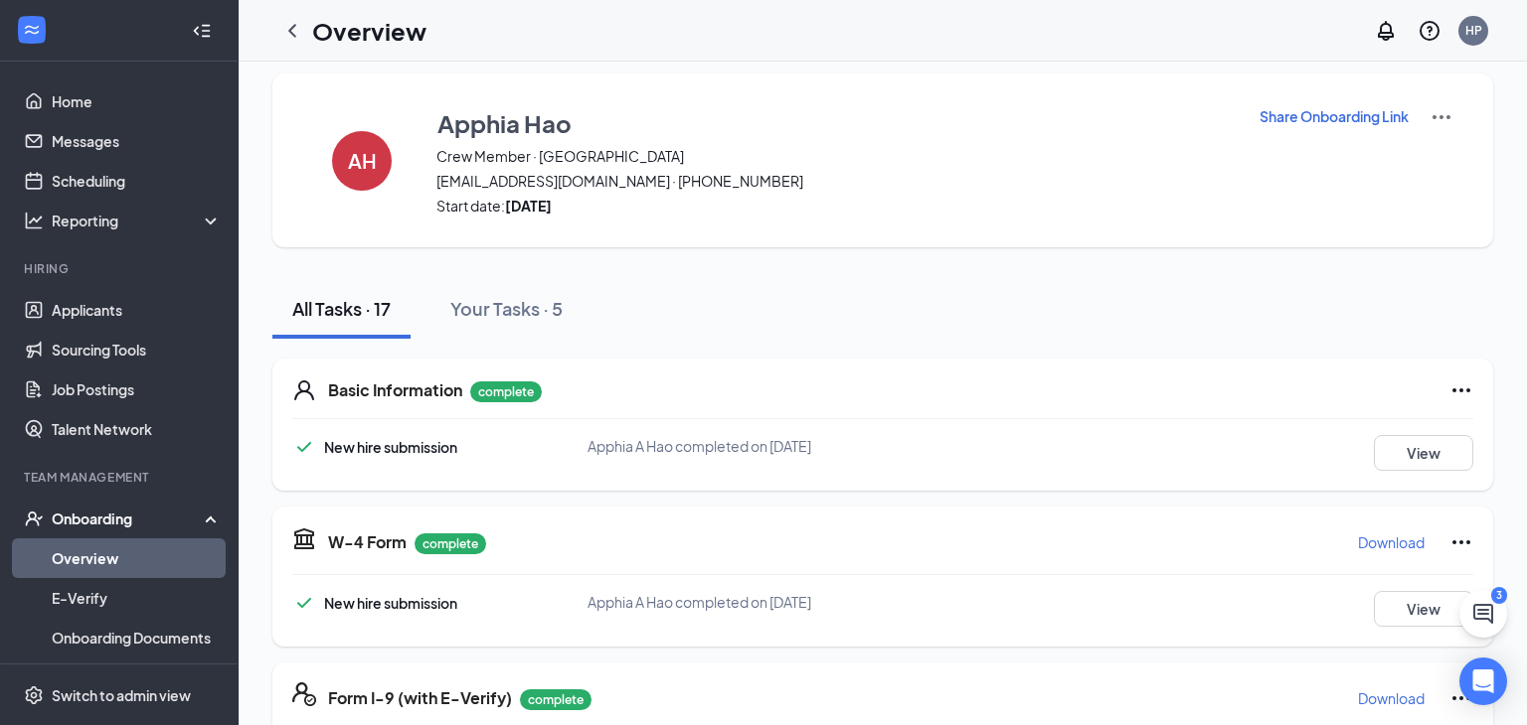
scroll to position [0, 0]
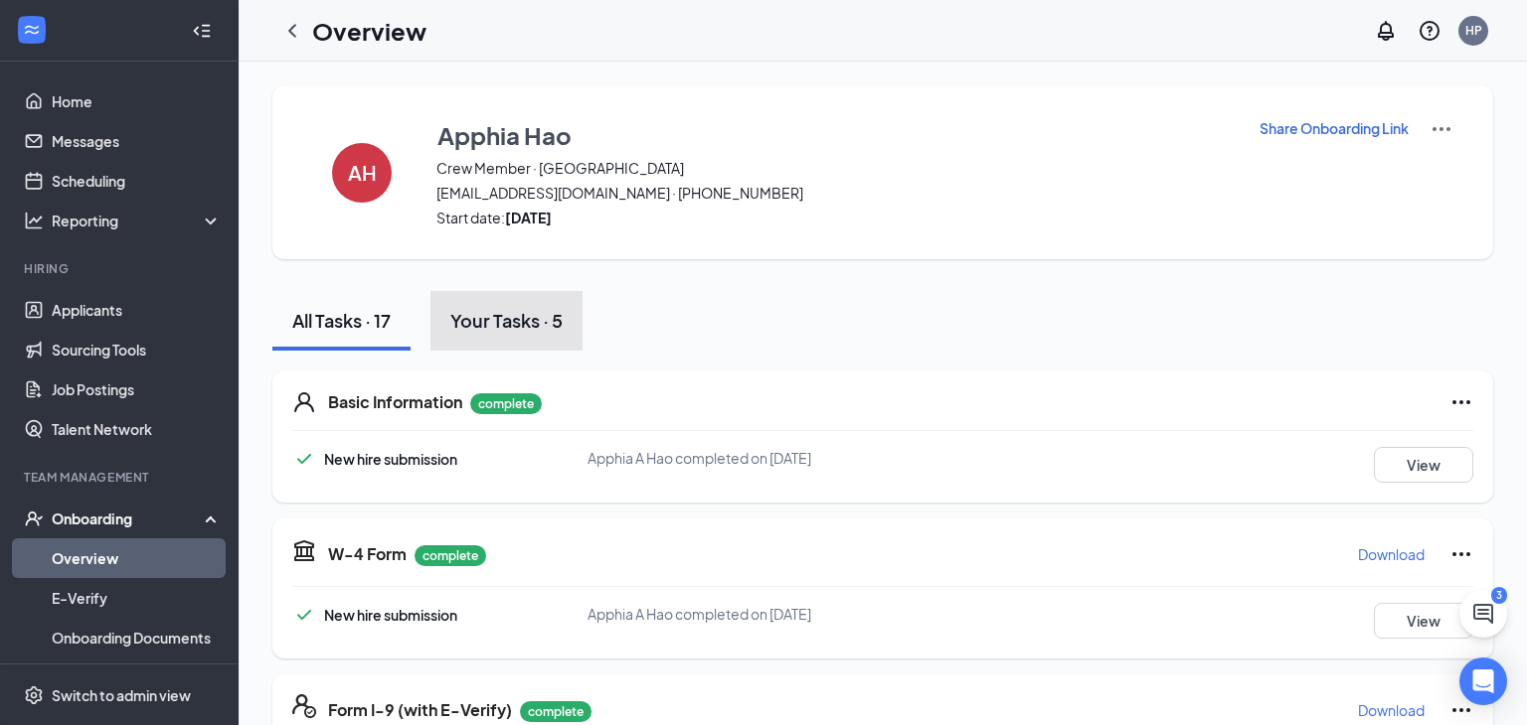
click at [482, 301] on button "Your Tasks · 5" at bounding box center [506, 321] width 152 height 60
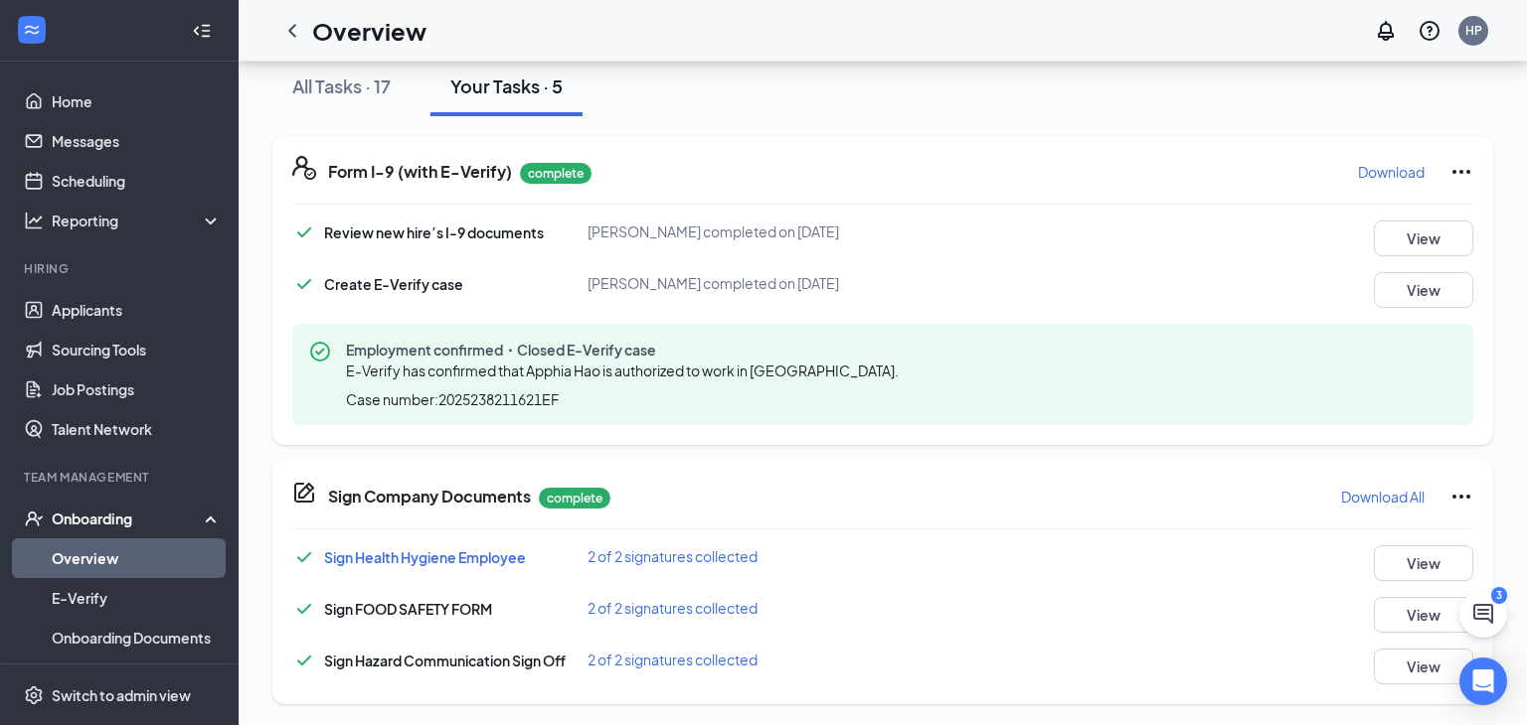
scroll to position [237, 0]
click at [943, 435] on div "Form I-9 (with E-Verify) complete Download Review new hire’s I-9 documents Hunt…" at bounding box center [882, 288] width 1220 height 309
click at [292, 34] on icon "ChevronLeft" at bounding box center [292, 30] width 8 height 13
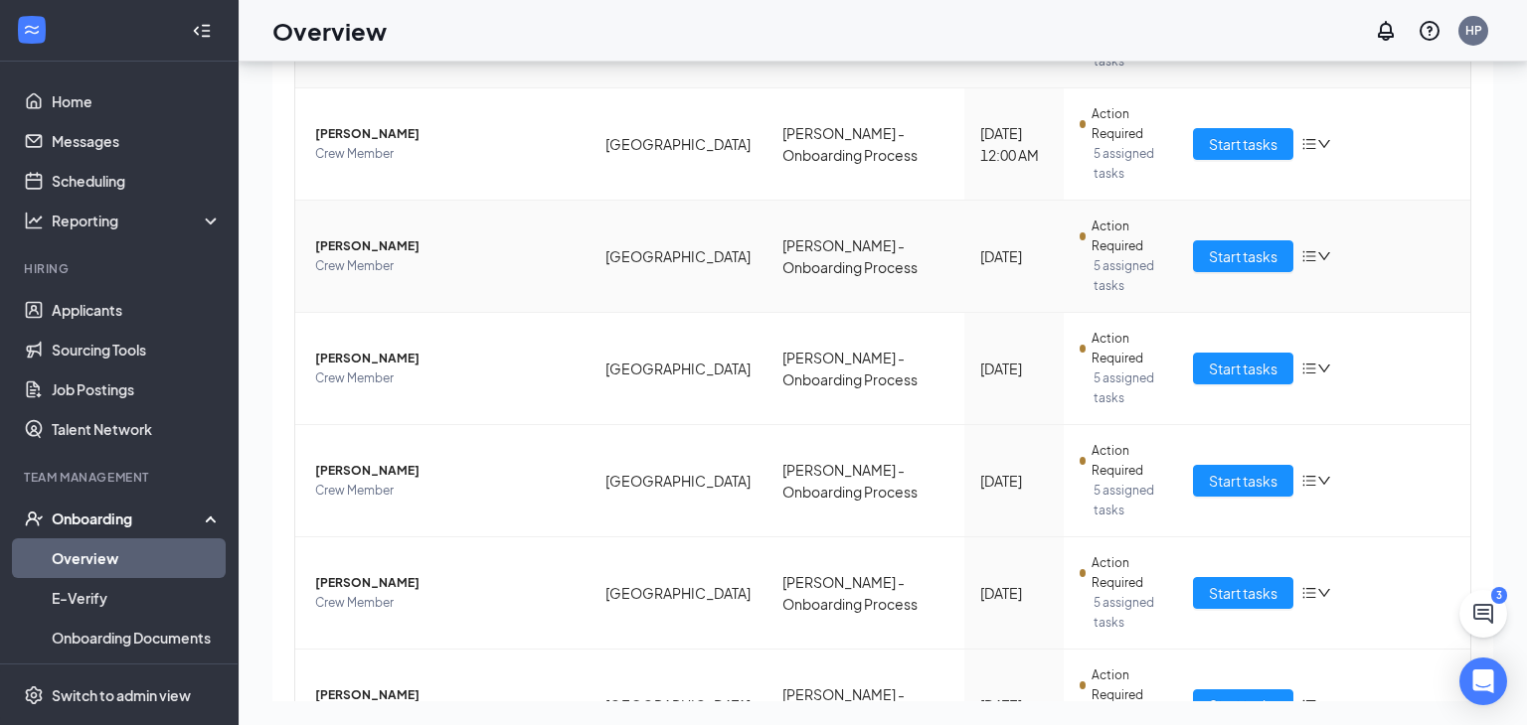
scroll to position [472, 0]
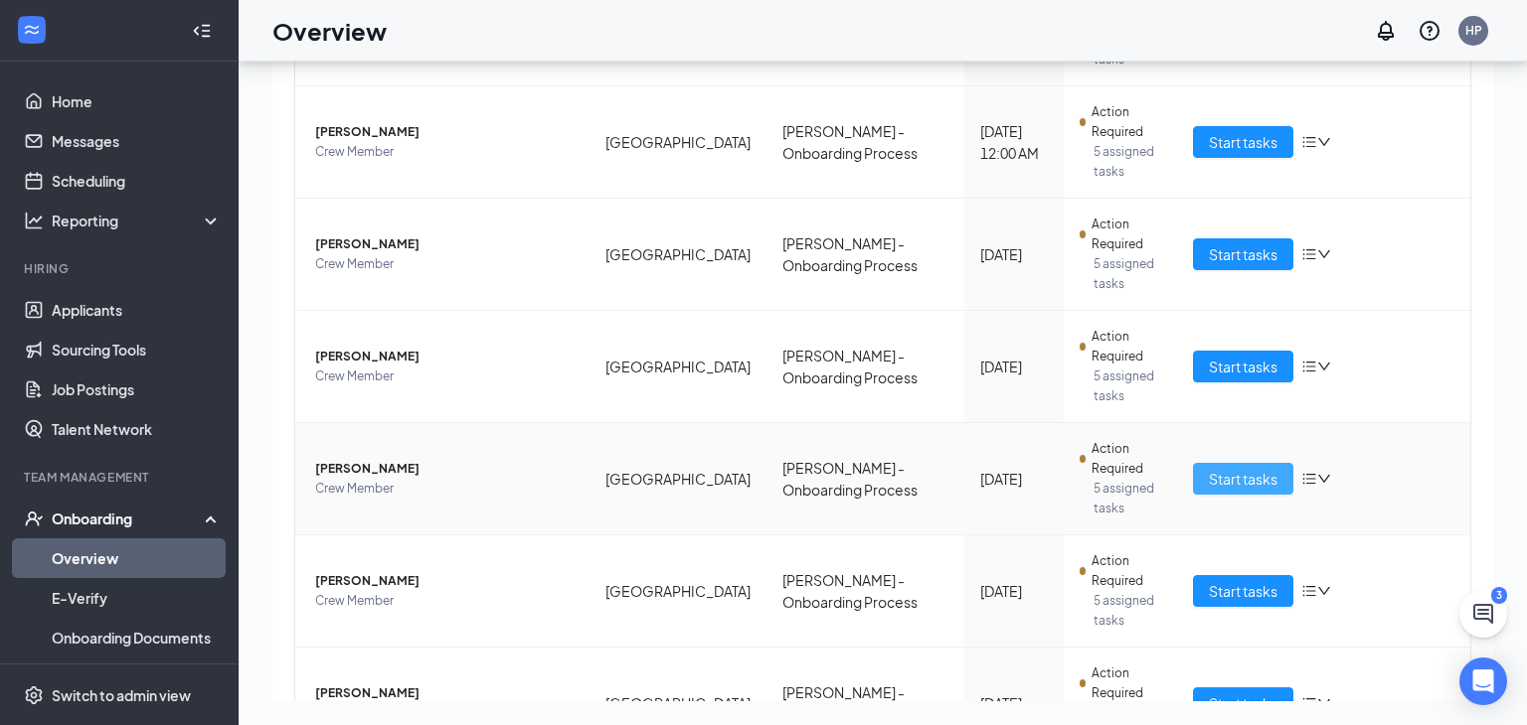
click at [1217, 468] on span "Start tasks" at bounding box center [1242, 479] width 69 height 22
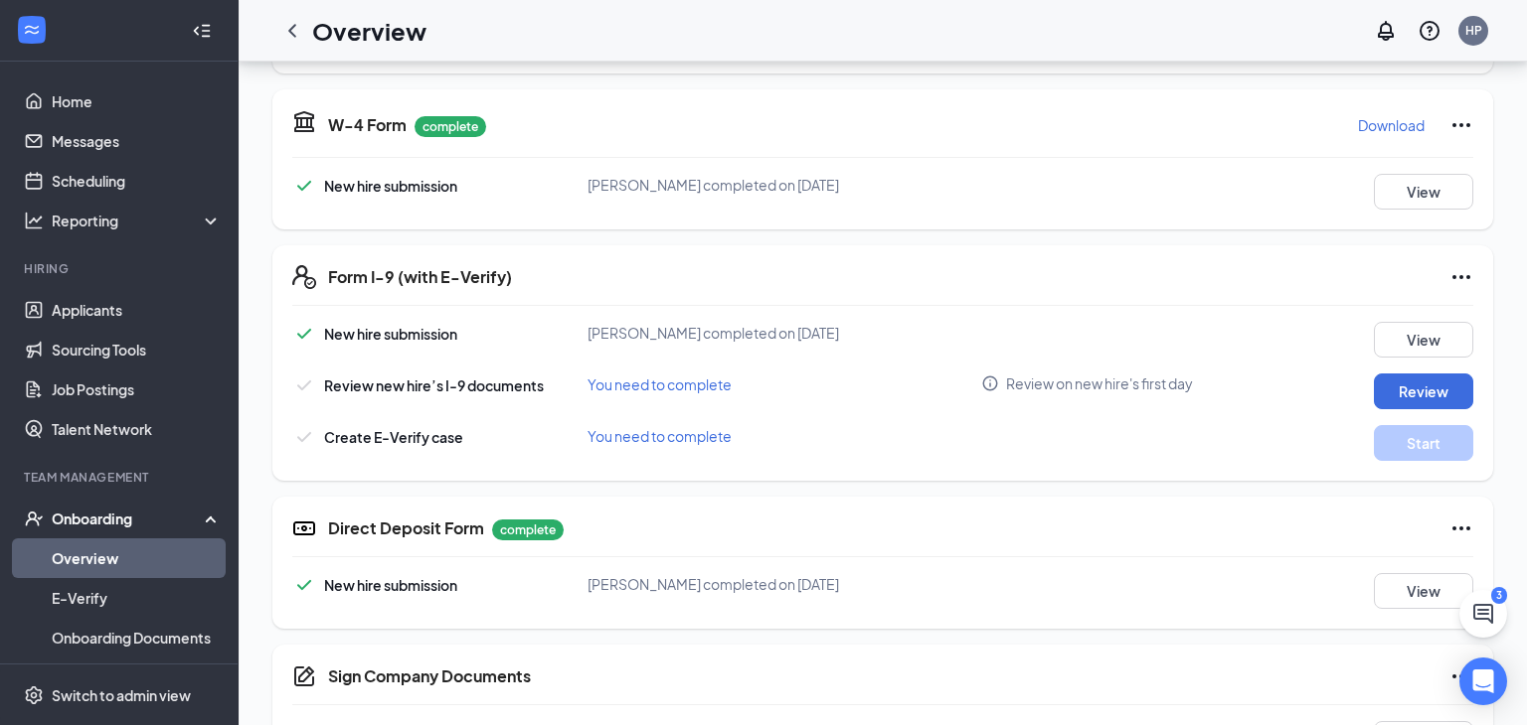
scroll to position [432, 0]
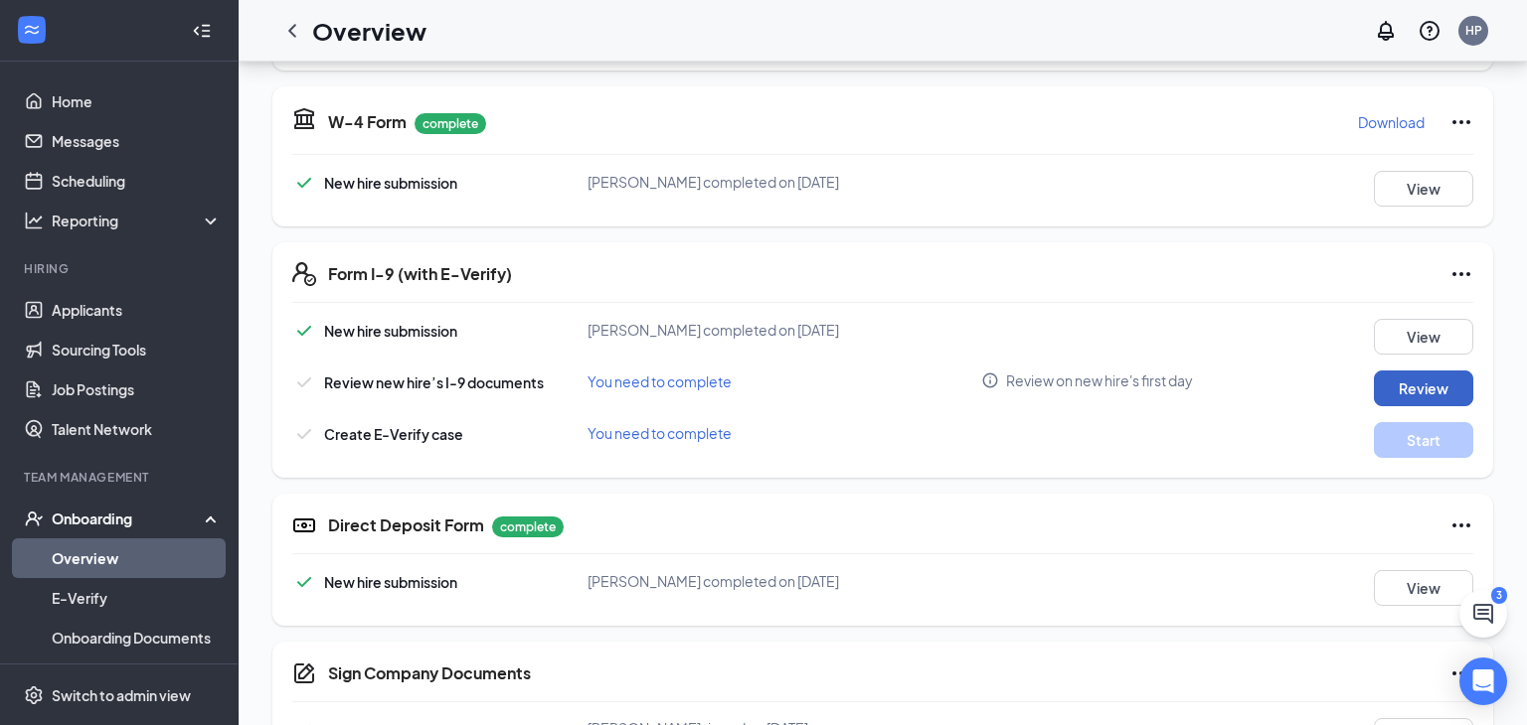
click at [1404, 392] on button "Review" at bounding box center [1422, 389] width 99 height 36
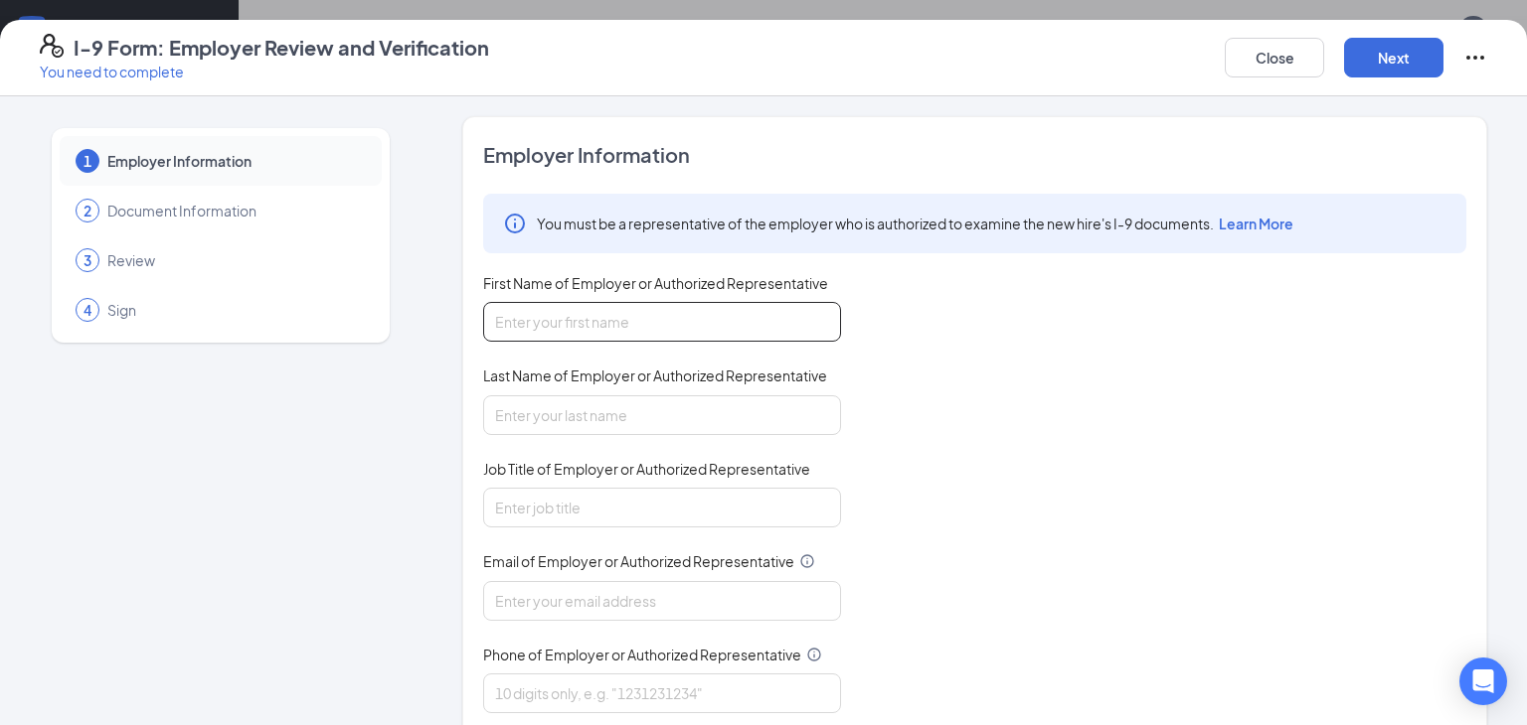
click at [722, 316] on input "First Name of Employer or Authorized Representative" at bounding box center [662, 322] width 358 height 40
type input "Hunter"
type input "Pace"
type input "Manager"
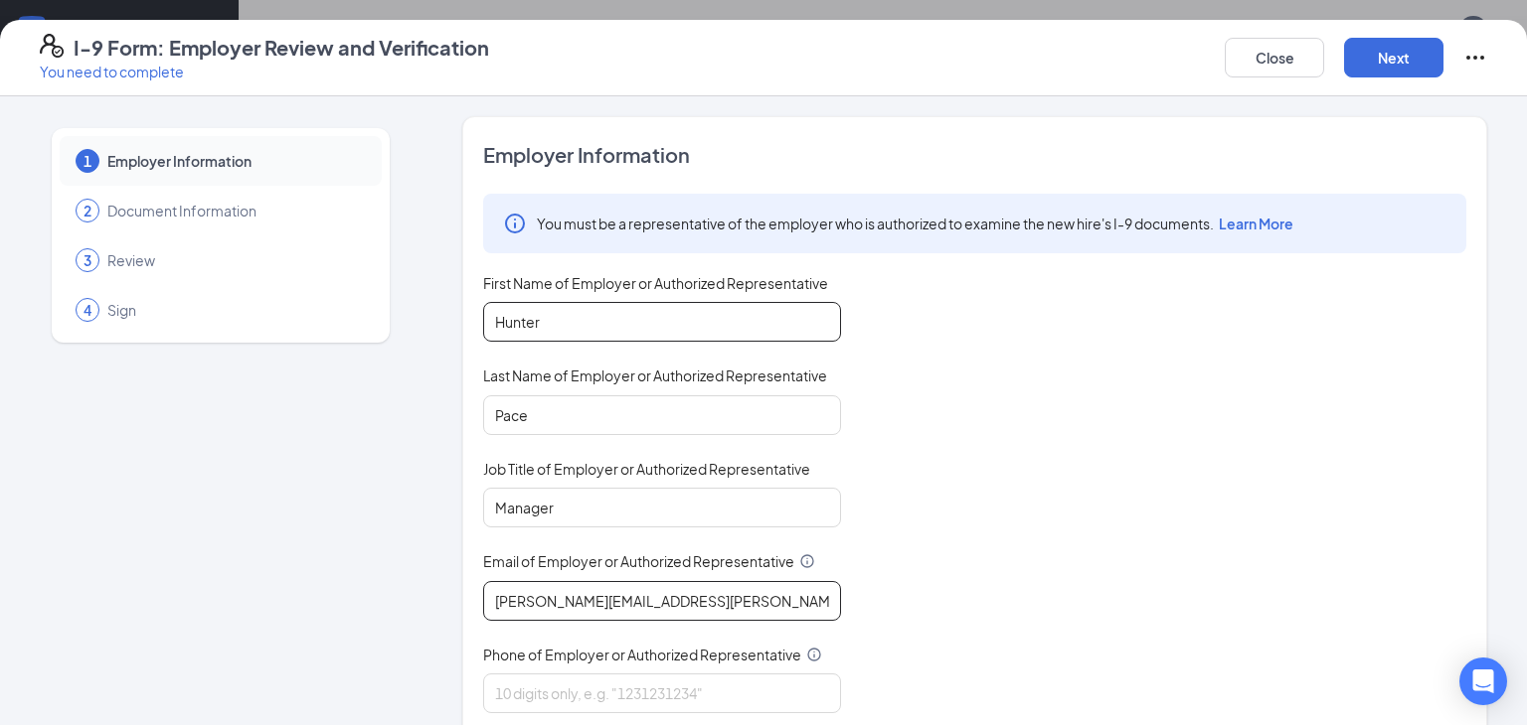
type input "[PERSON_NAME][EMAIL_ADDRESS][PERSON_NAME][DOMAIN_NAME]"
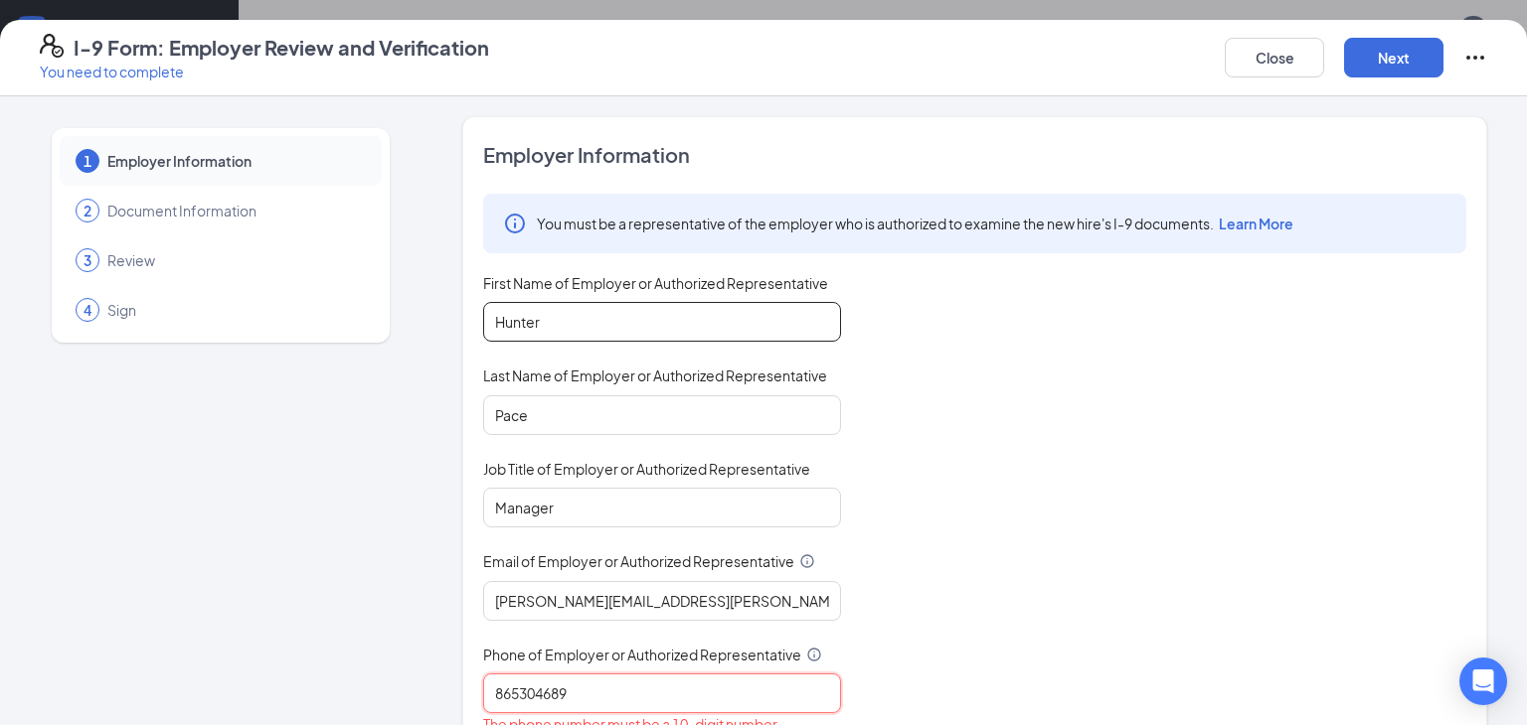
type input "8653046894"
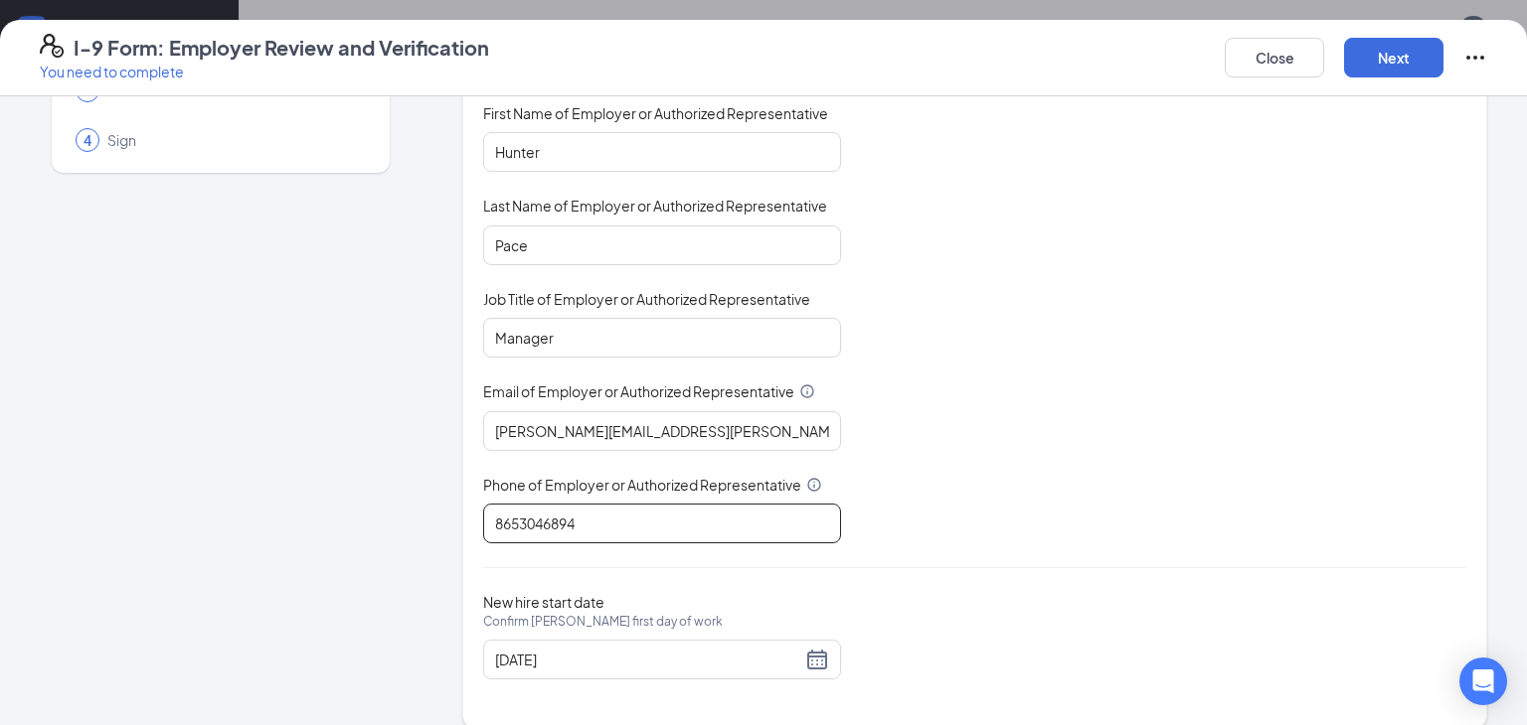
scroll to position [188, 0]
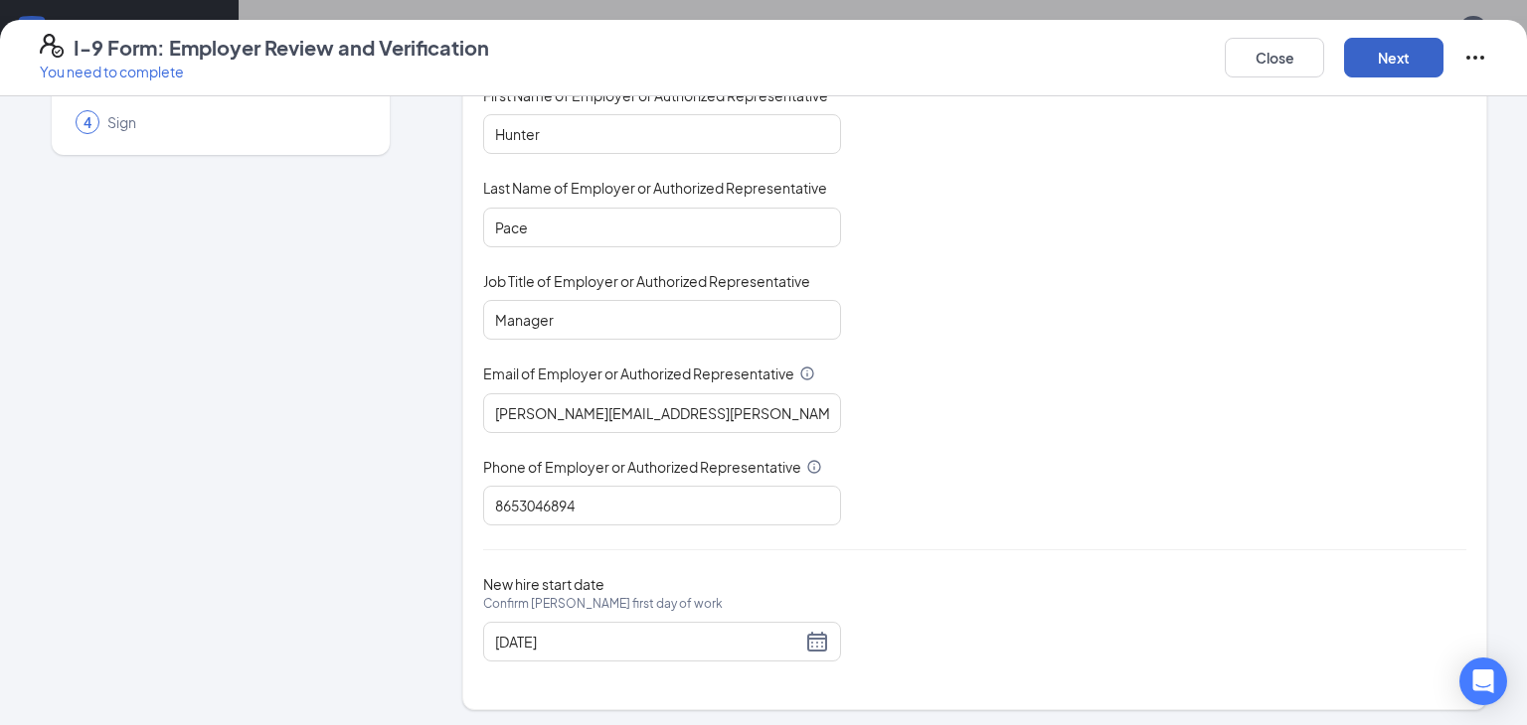
click at [1356, 63] on button "Next" at bounding box center [1393, 58] width 99 height 40
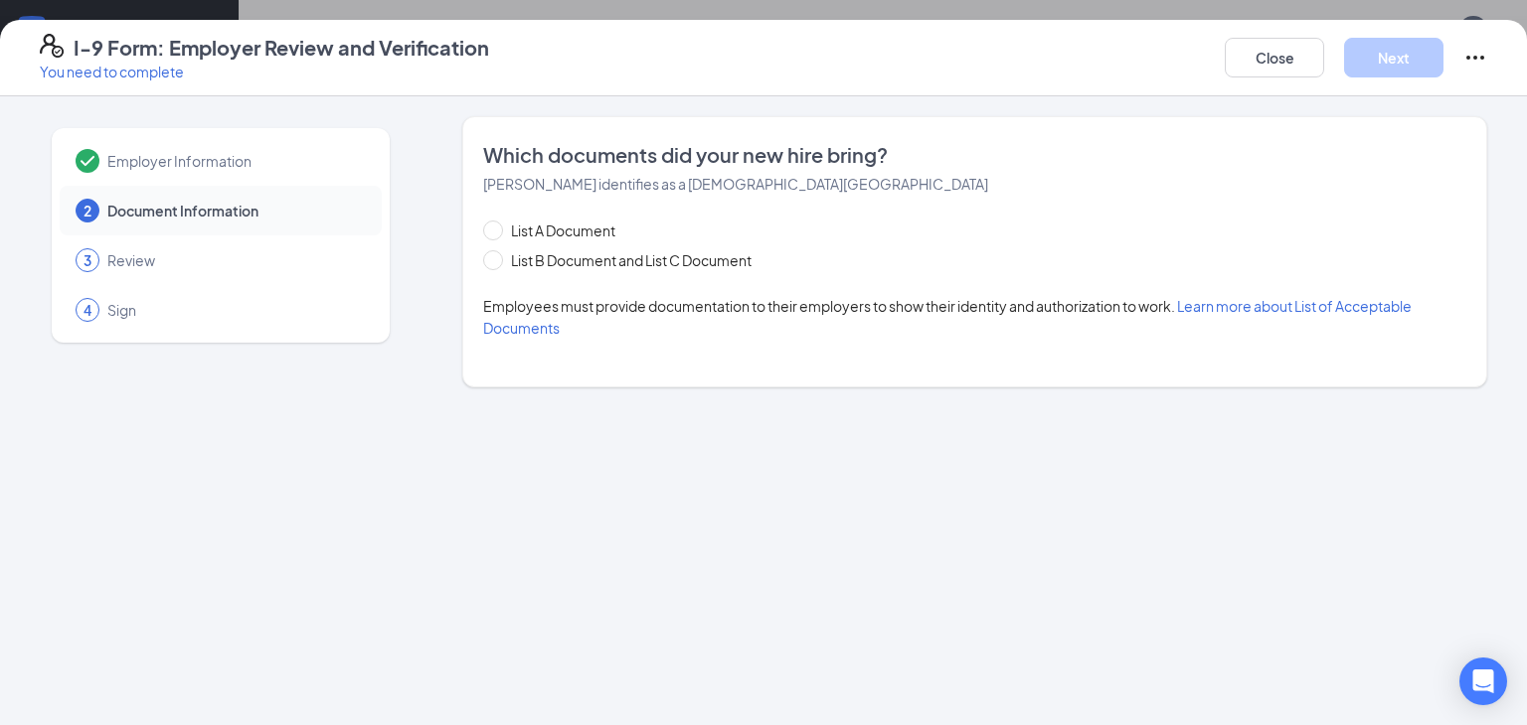
scroll to position [0, 0]
click at [497, 265] on span at bounding box center [493, 260] width 20 height 20
click at [497, 264] on input "List B Document and List C Document" at bounding box center [490, 257] width 14 height 14
radio input "true"
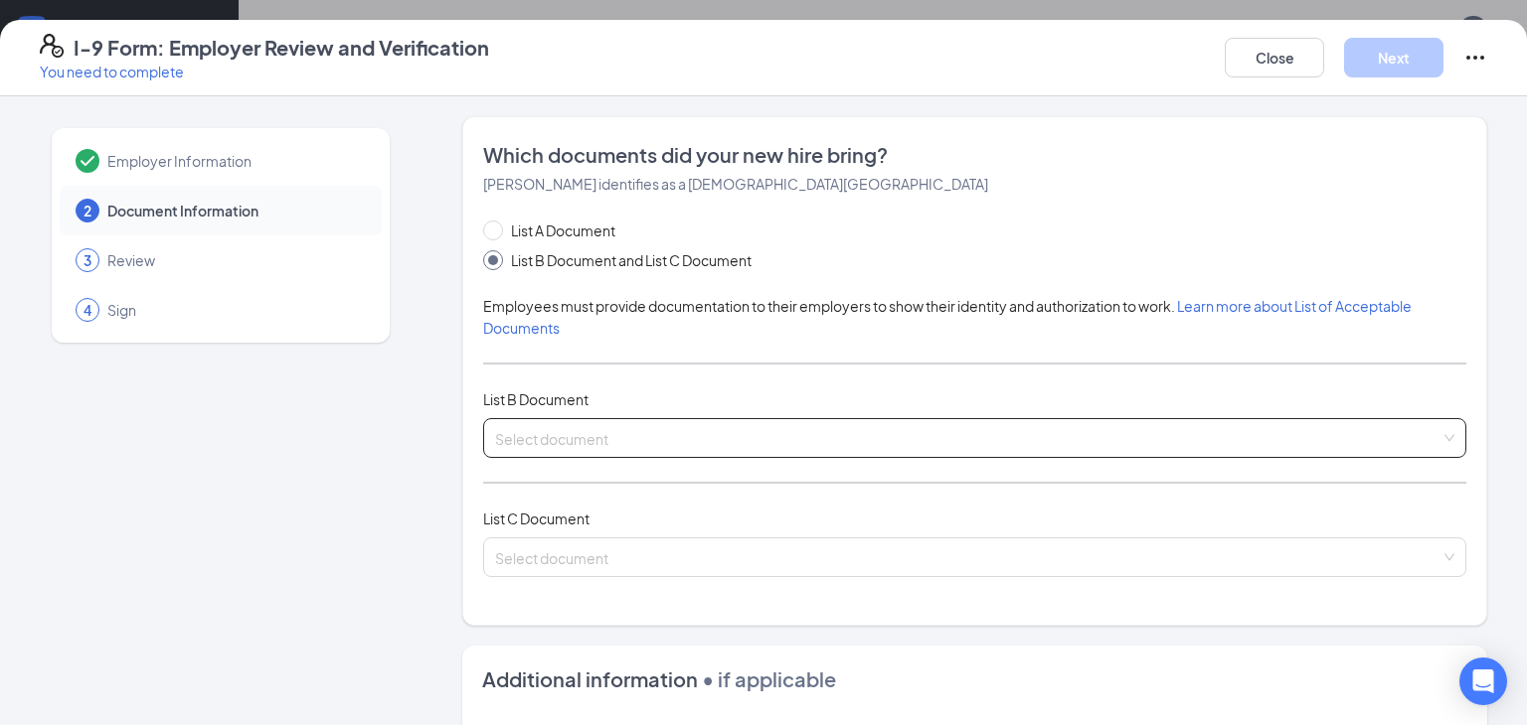
click at [635, 425] on input "search" at bounding box center [967, 434] width 945 height 30
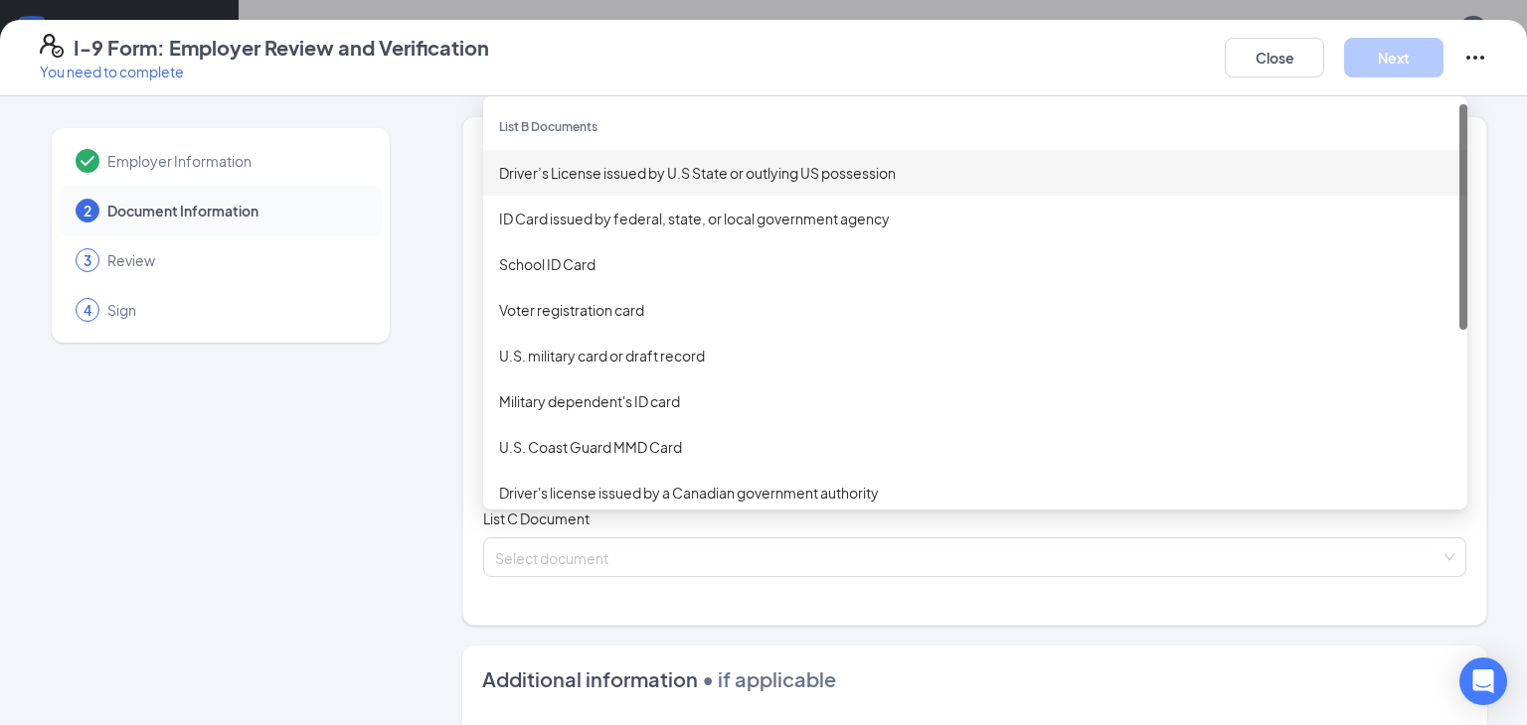
click at [538, 180] on div "Driver’s License issued by U.S State or outlying US possession" at bounding box center [975, 173] width 952 height 22
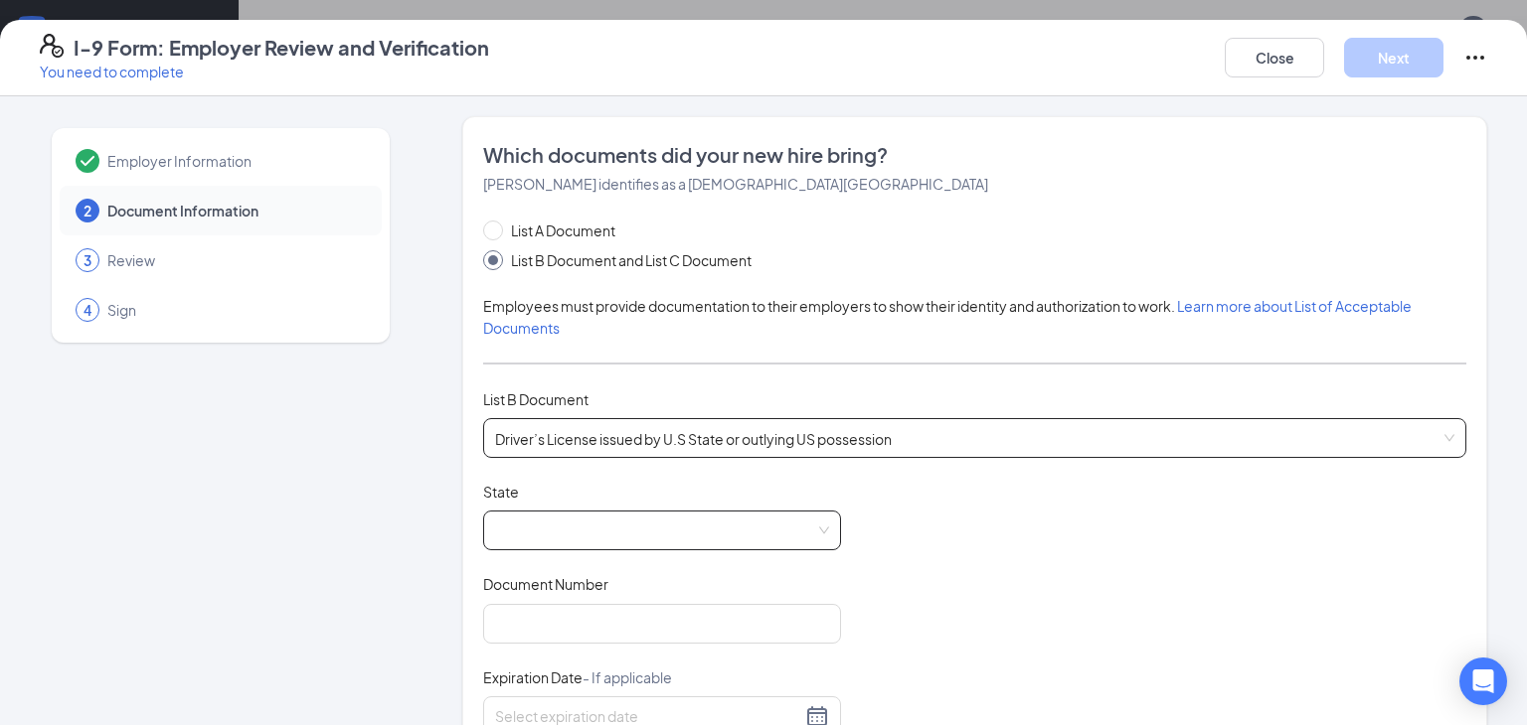
click at [544, 521] on span at bounding box center [662, 531] width 334 height 38
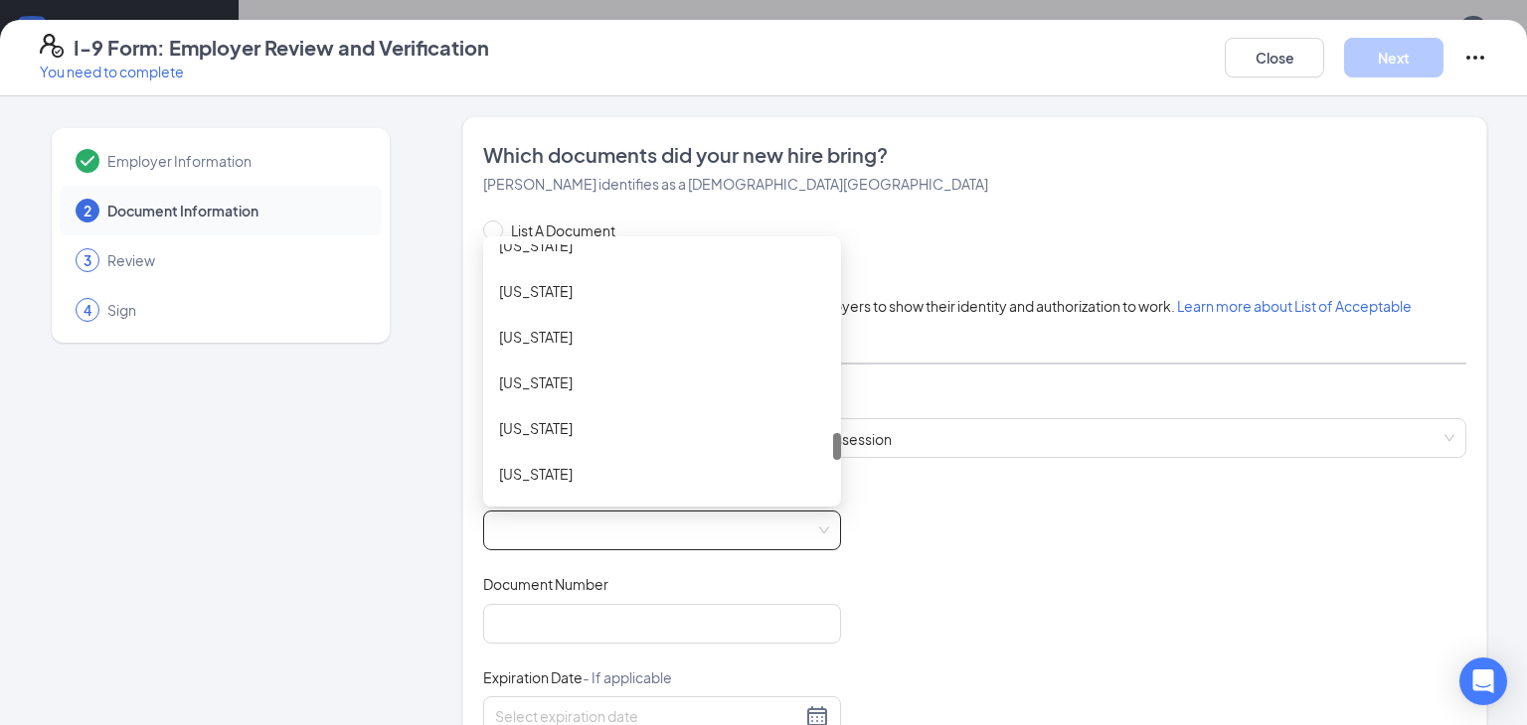
scroll to position [1781, 0]
click at [537, 482] on div "[US_STATE]" at bounding box center [662, 478] width 326 height 22
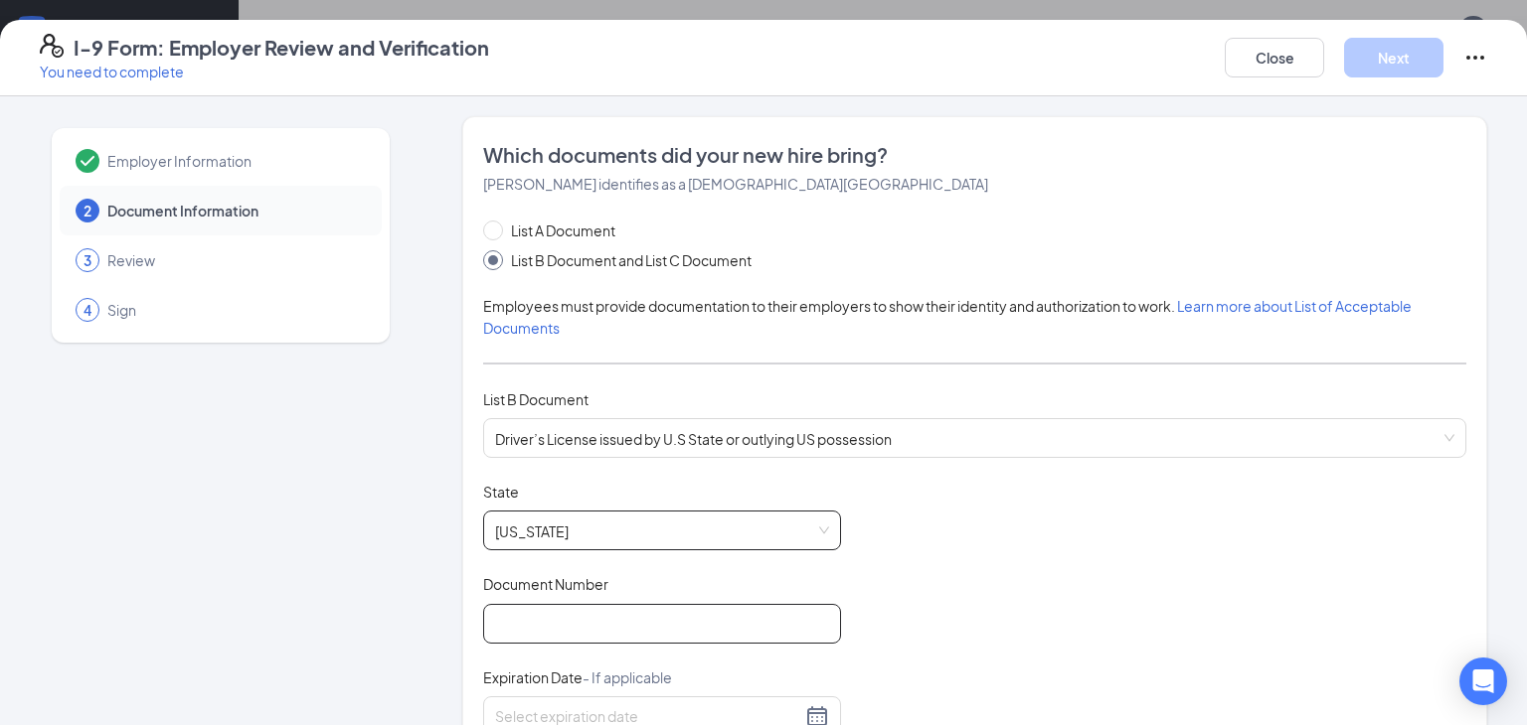
click at [528, 604] on input "Document Number" at bounding box center [662, 624] width 358 height 40
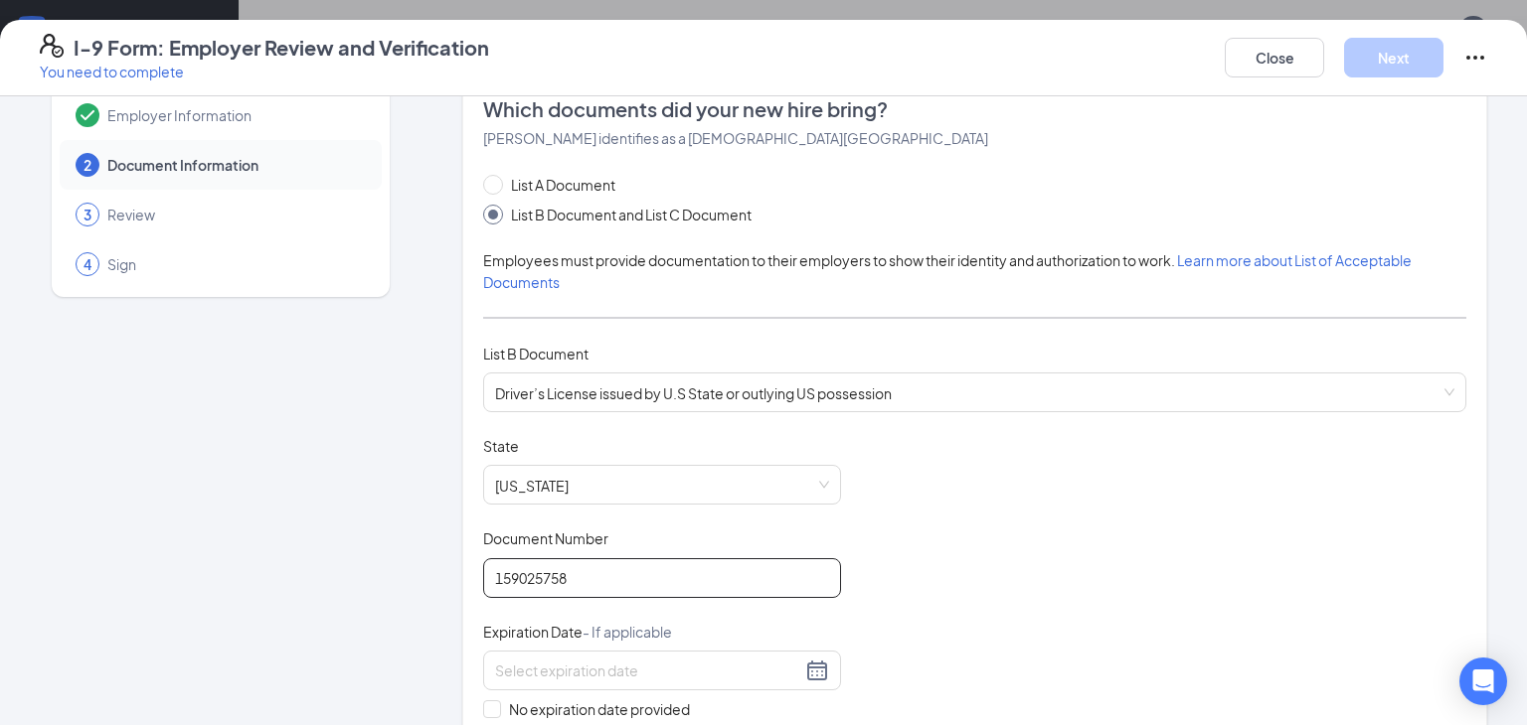
scroll to position [52, 0]
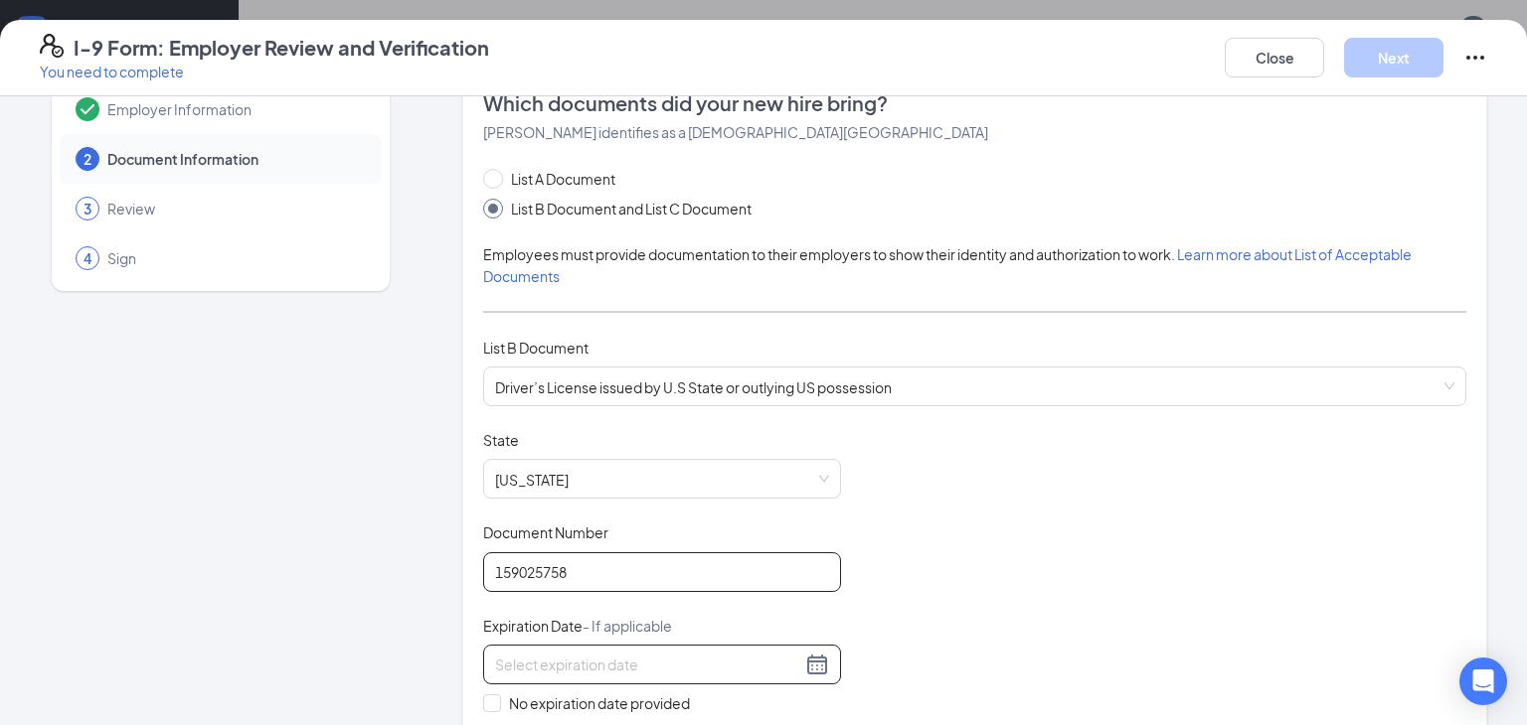
type input "159025758"
click at [815, 658] on div at bounding box center [662, 665] width 334 height 24
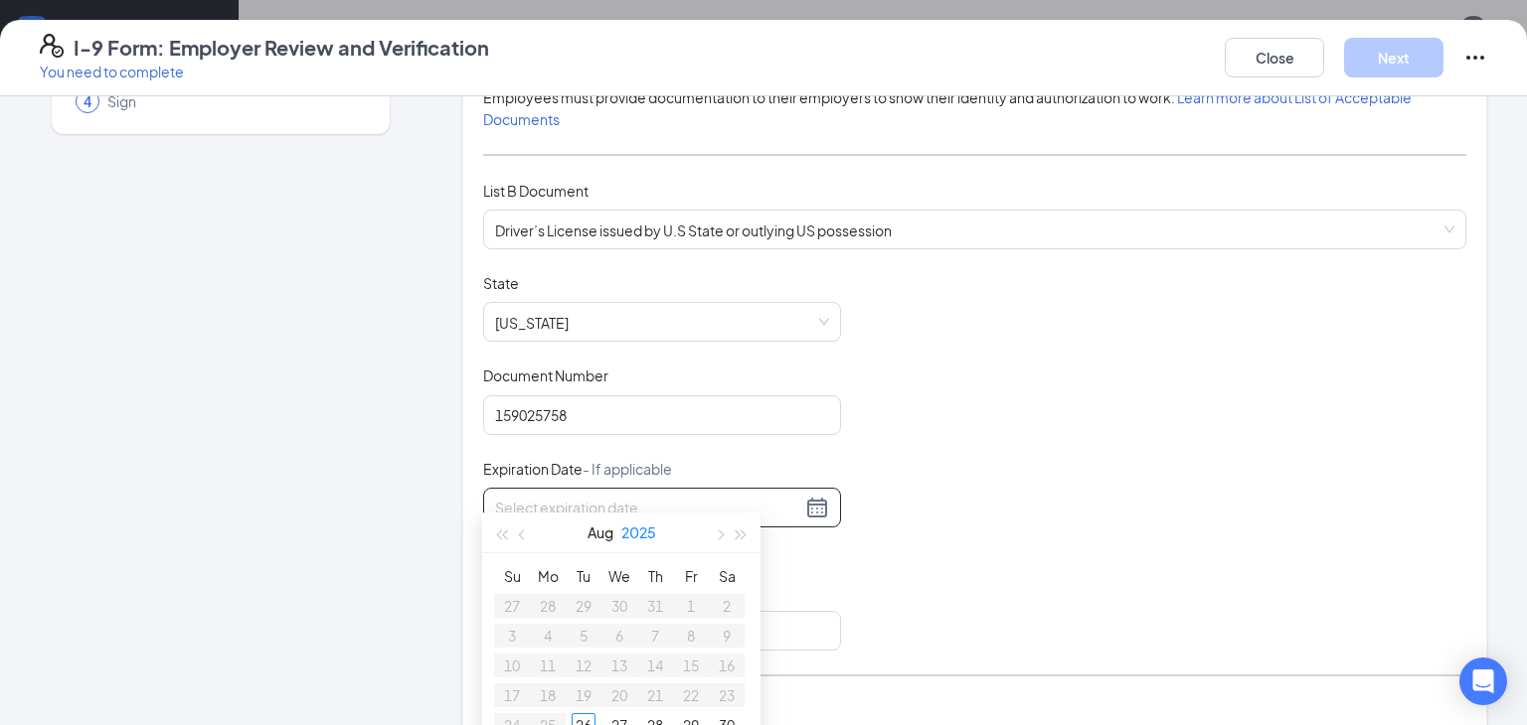
scroll to position [612, 0]
click at [736, 529] on span "button" at bounding box center [741, 528] width 10 height 10
type input "08/13/2026"
type input "08/11/2026"
click at [583, 659] on div "11" at bounding box center [583, 659] width 24 height 24
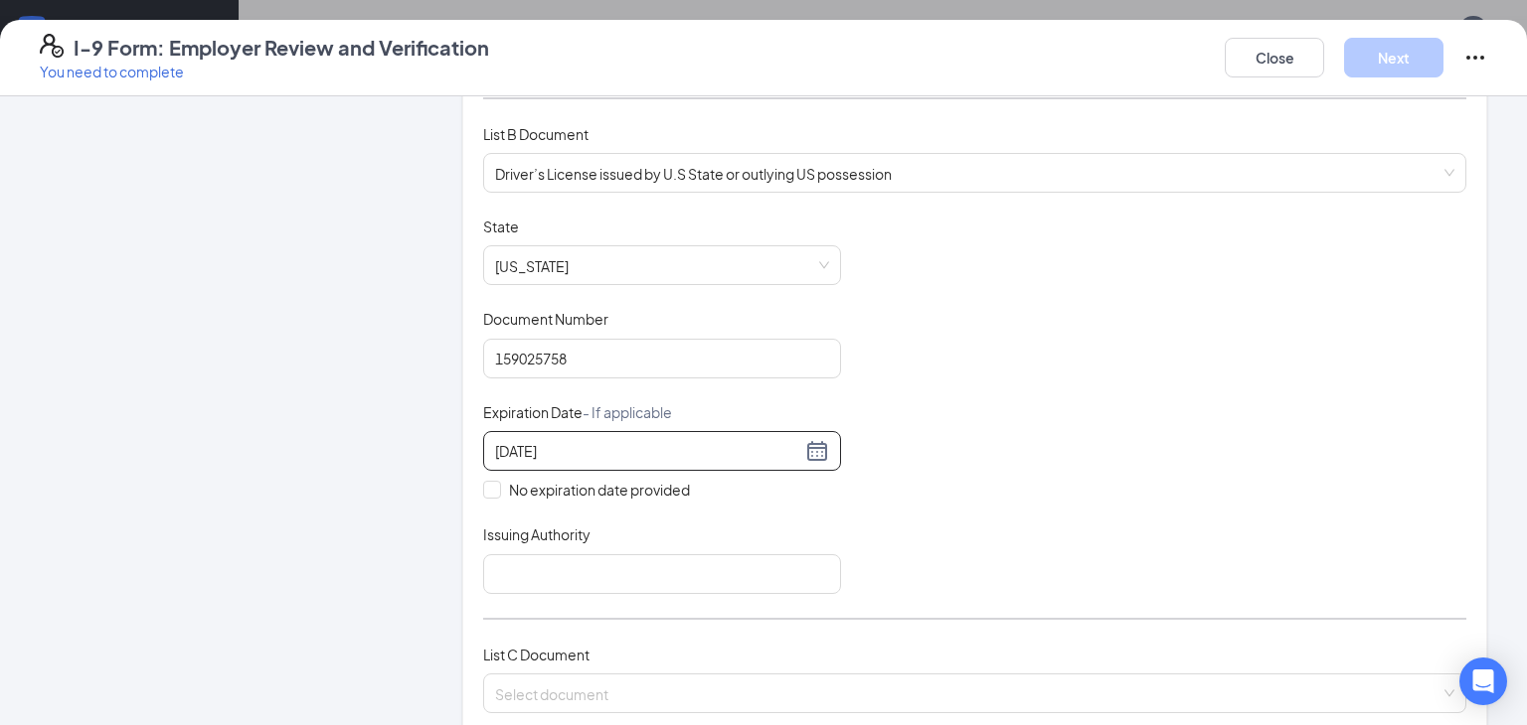
scroll to position [278, 0]
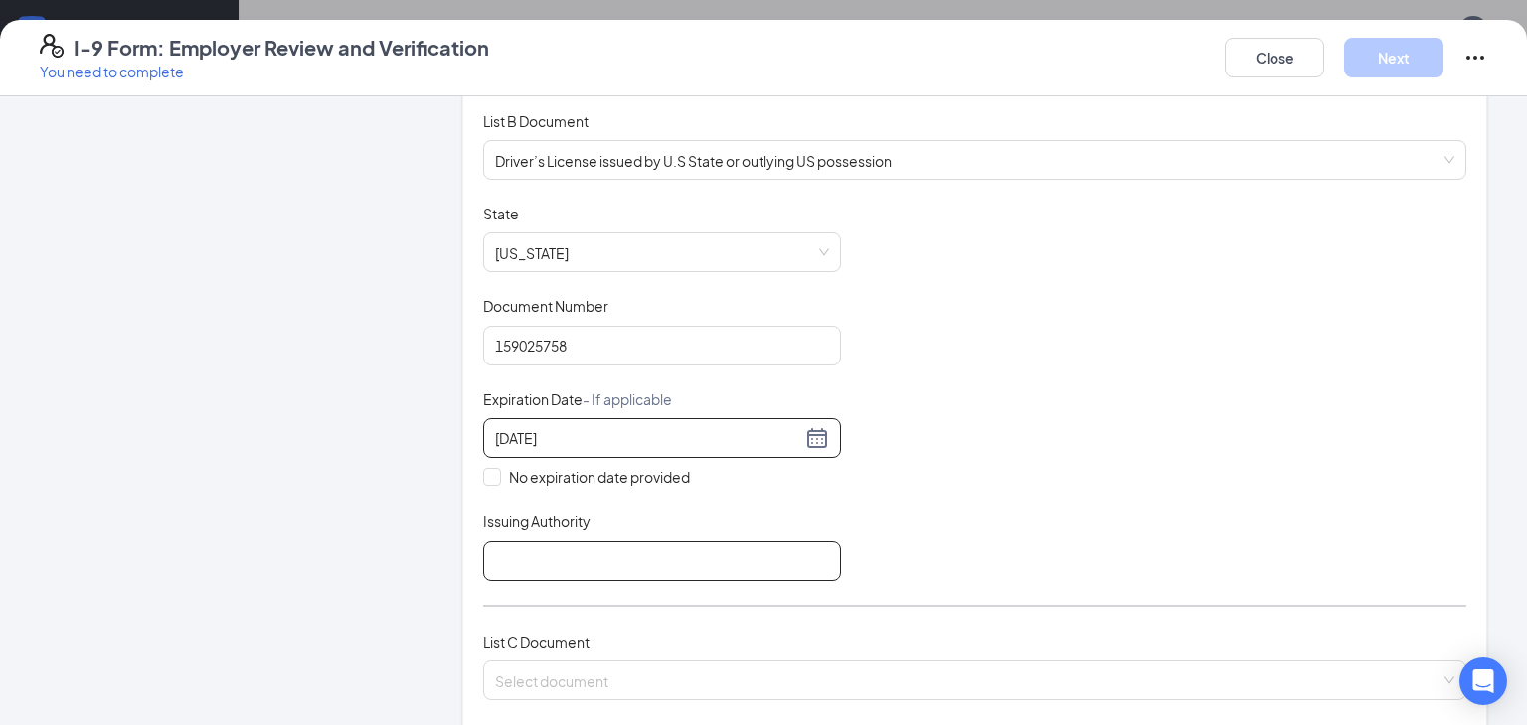
click at [604, 551] on input "Issuing Authority" at bounding box center [662, 562] width 358 height 40
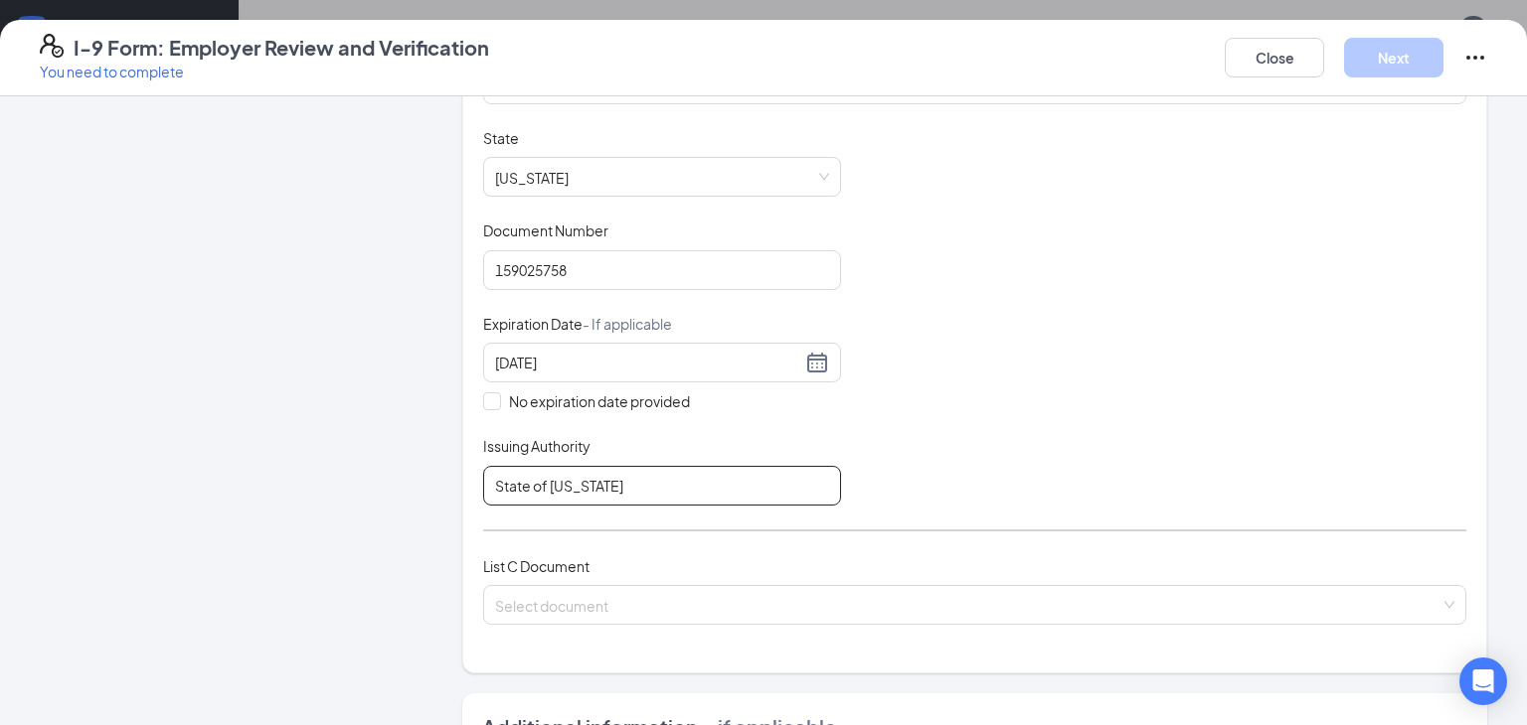
scroll to position [379, 0]
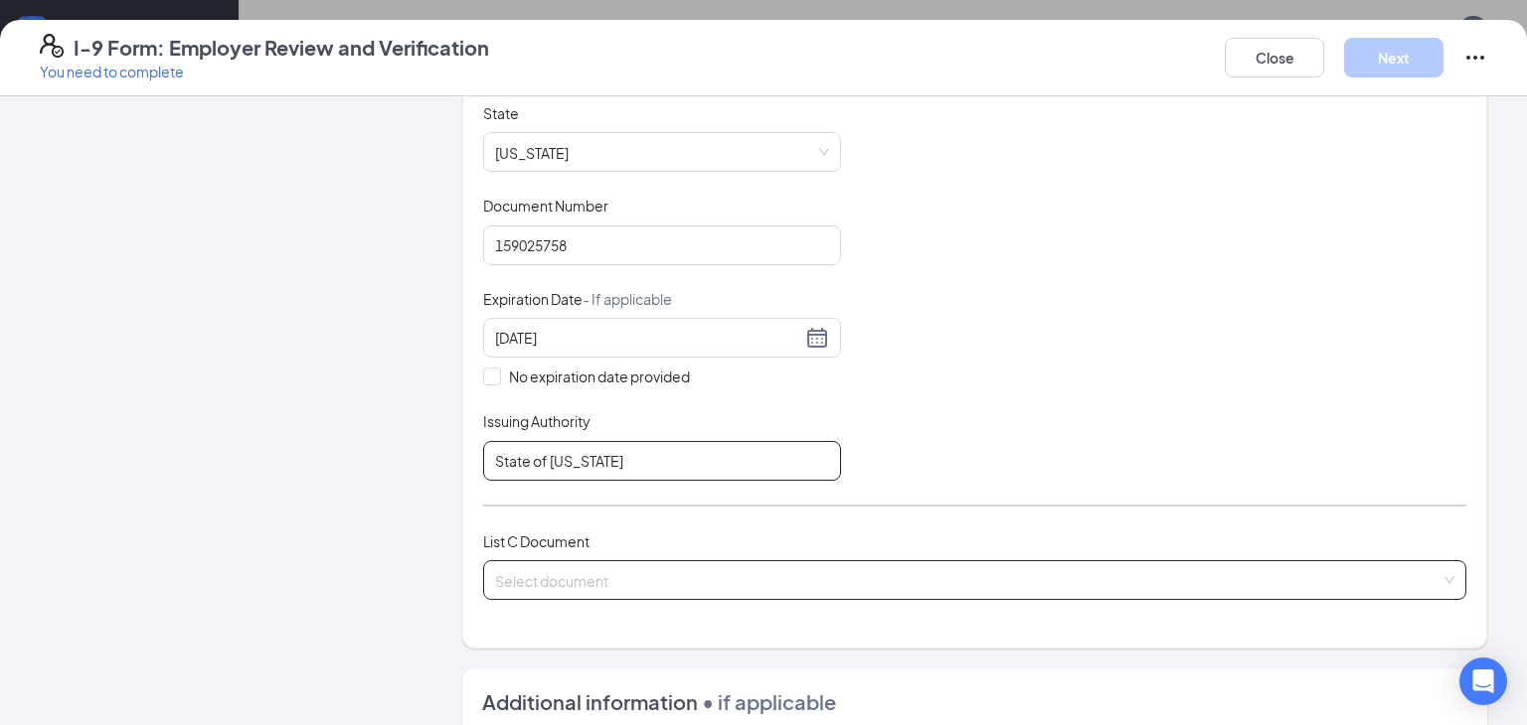
type input "State of [US_STATE]"
click at [571, 578] on input "search" at bounding box center [967, 577] width 945 height 30
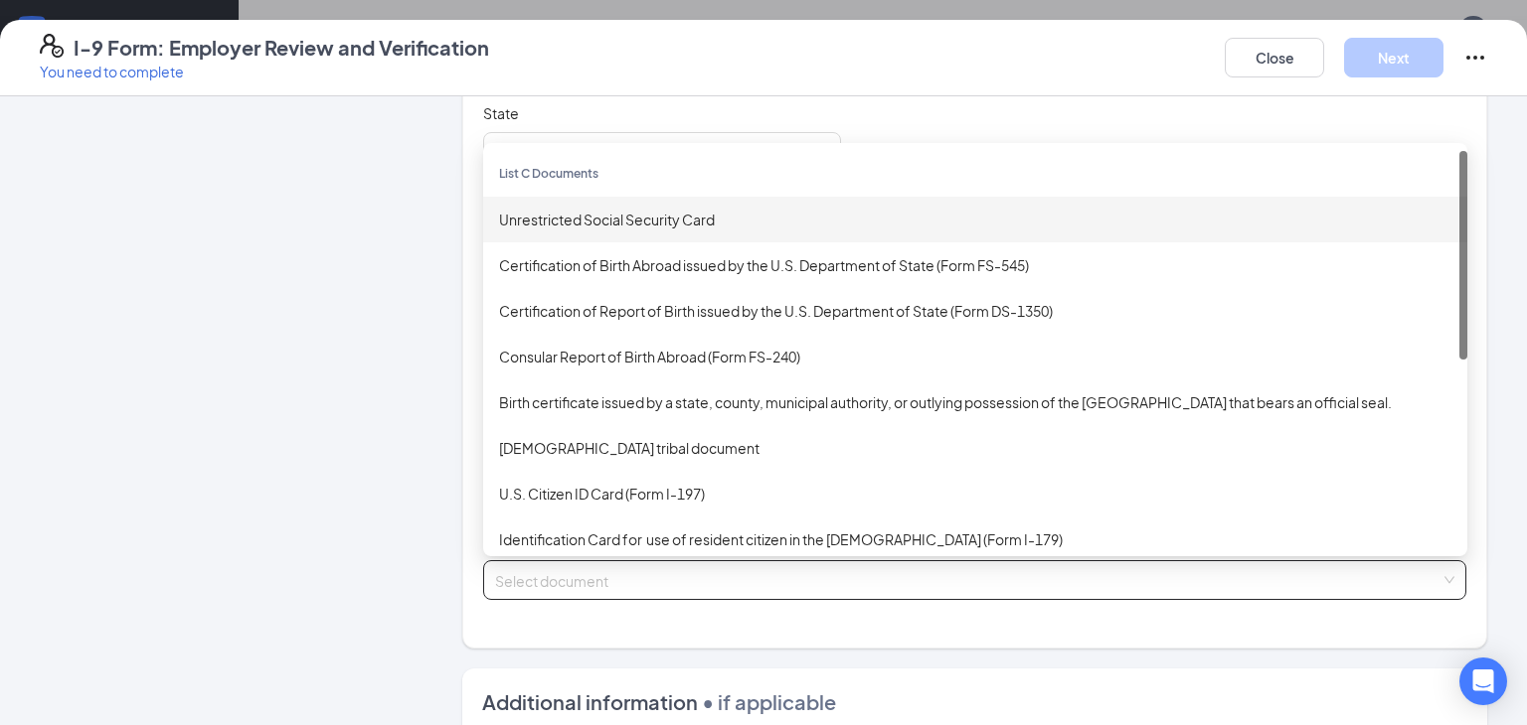
click at [650, 221] on div "Unrestricted Social Security Card" at bounding box center [975, 220] width 952 height 22
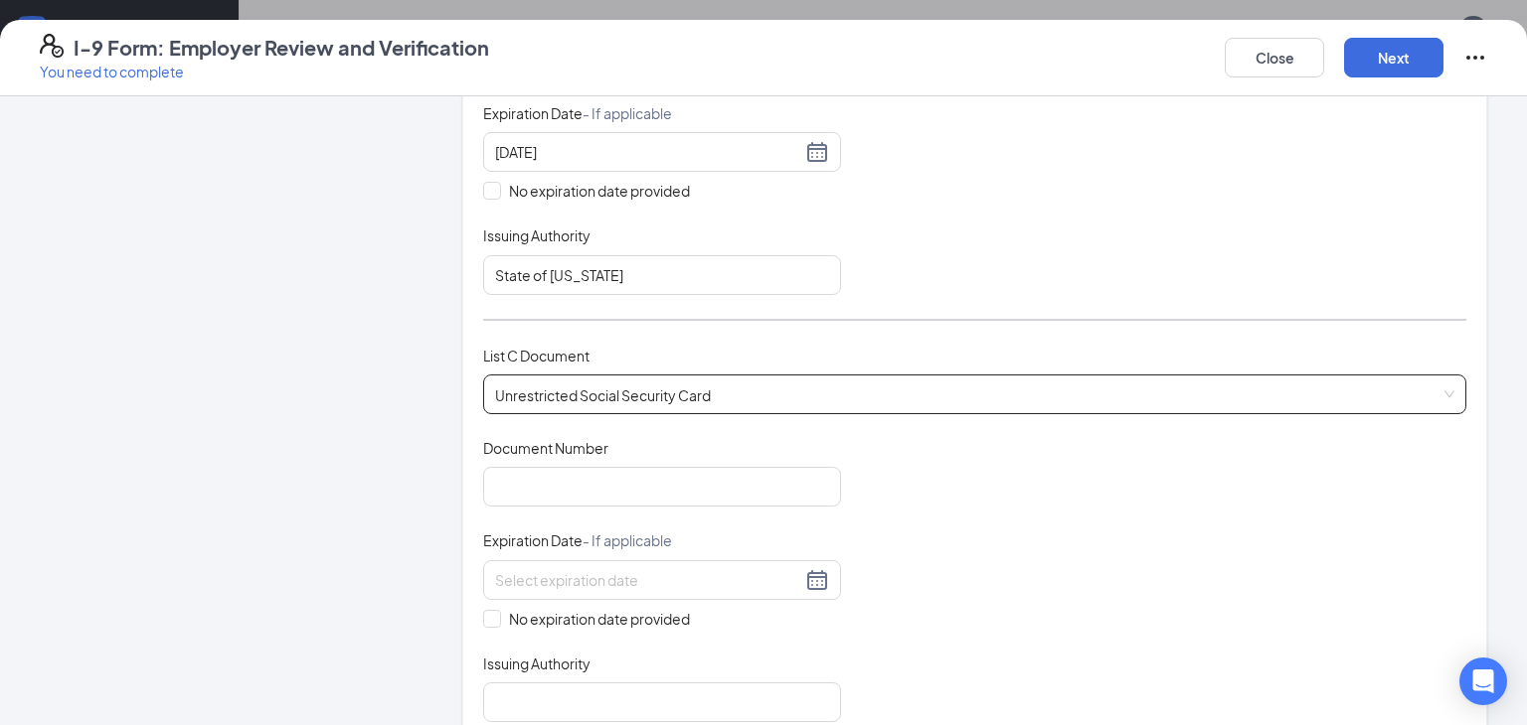
scroll to position [570, 0]
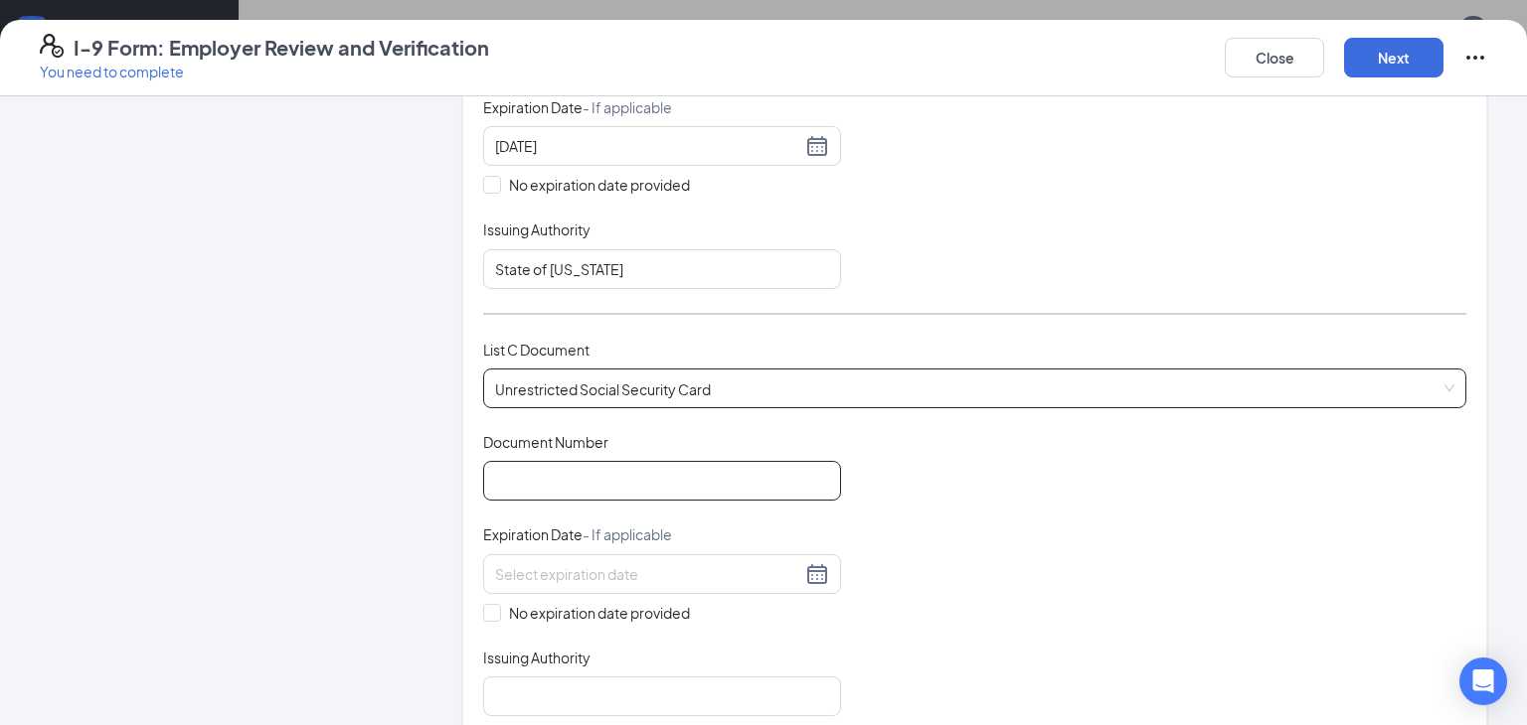
click at [505, 482] on input "Document Number" at bounding box center [662, 481] width 358 height 40
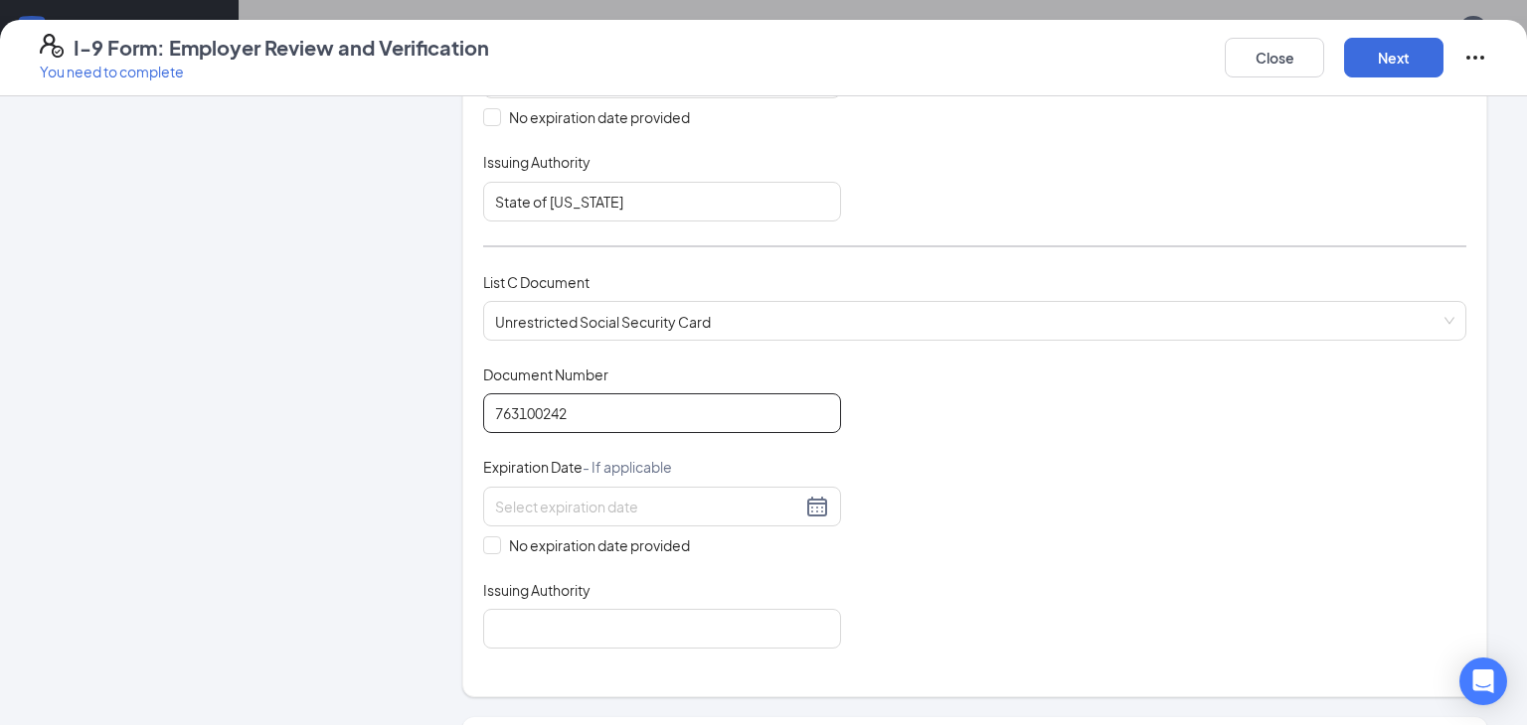
scroll to position [658, 0]
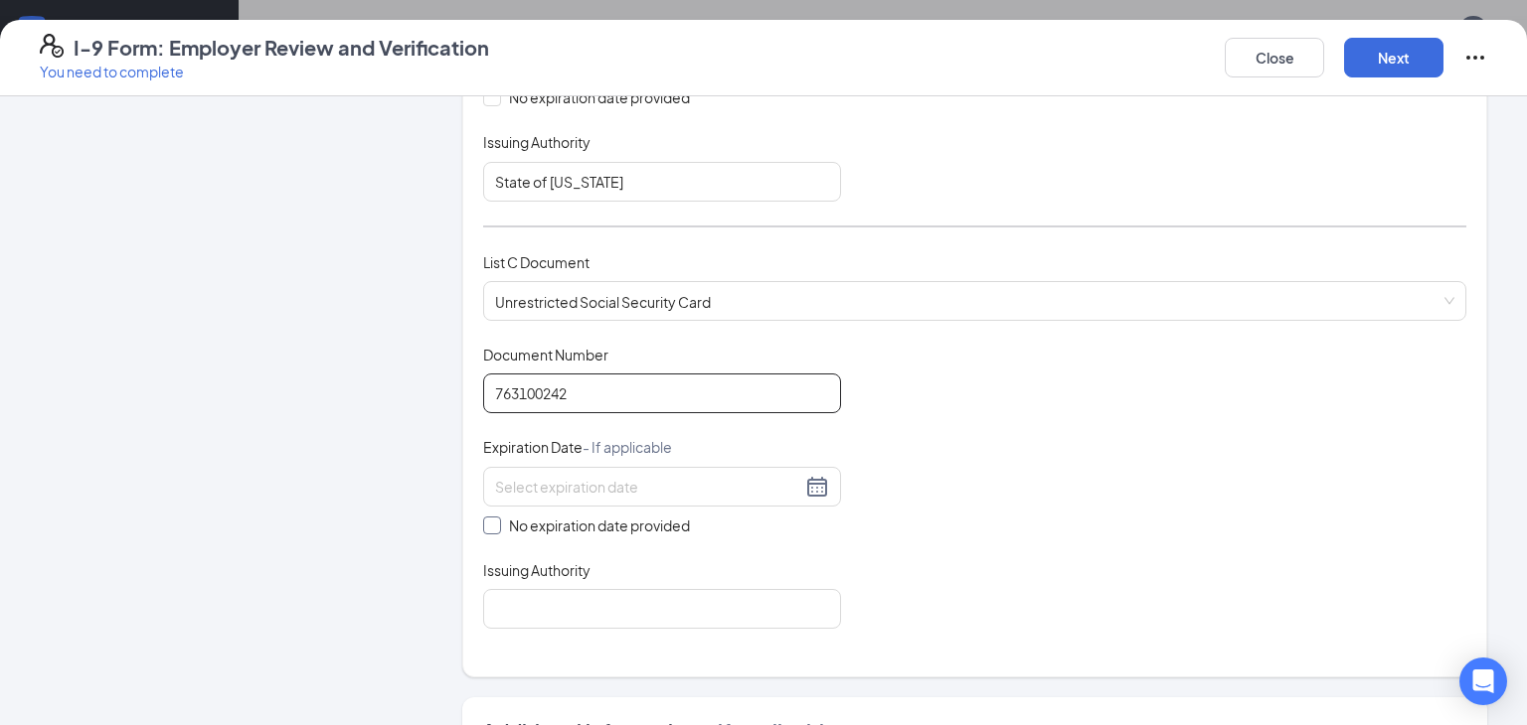
type input "763100242"
click at [490, 521] on input "No expiration date provided" at bounding box center [490, 524] width 14 height 14
checkbox input "true"
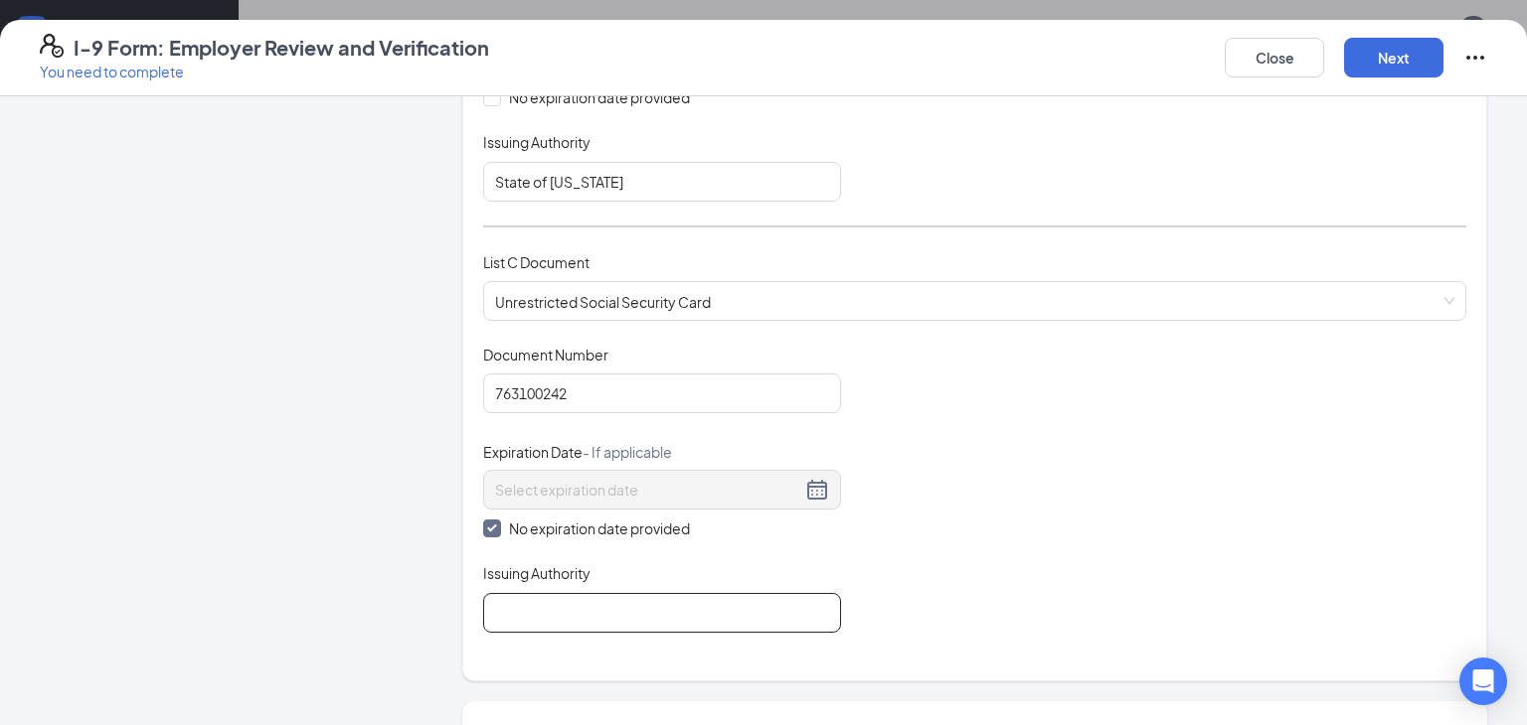
click at [516, 615] on input "Issuing Authority" at bounding box center [662, 613] width 358 height 40
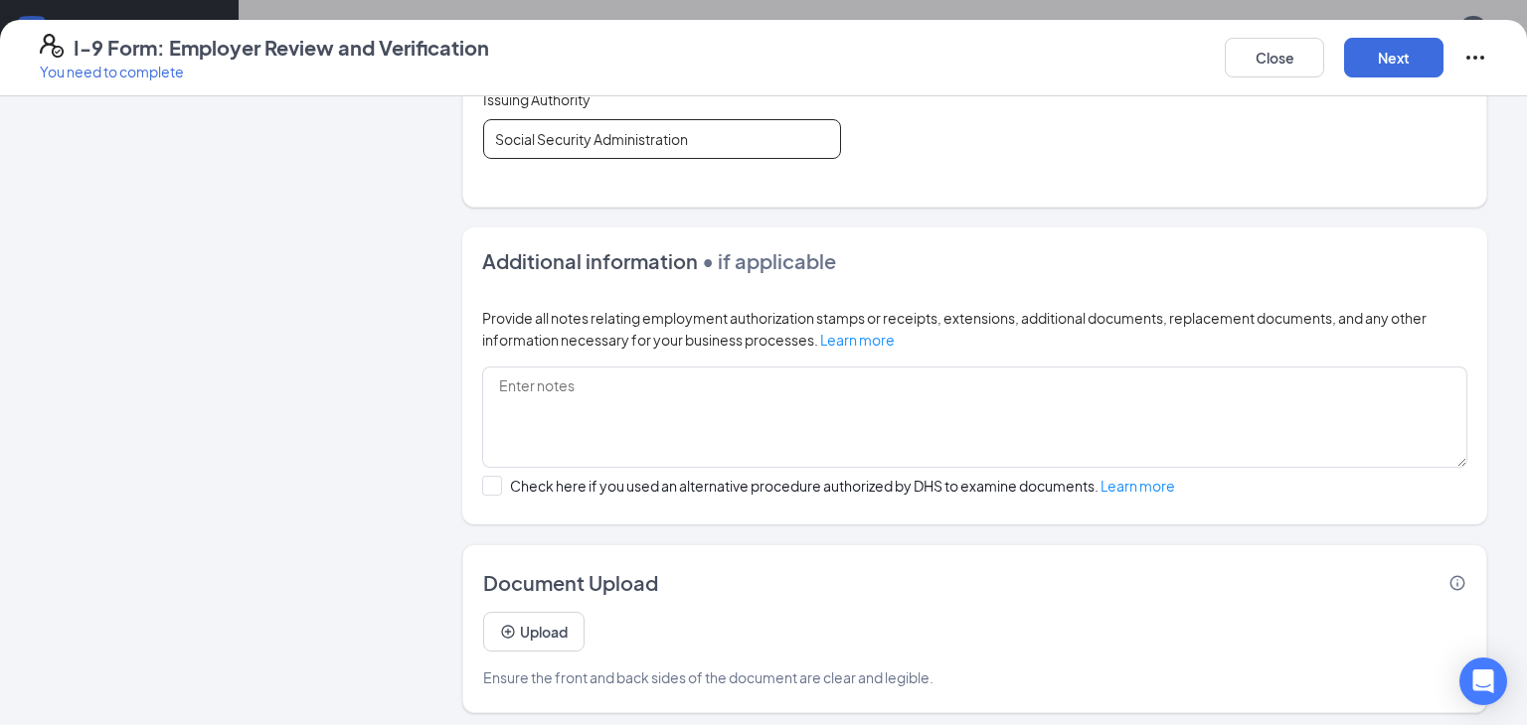
scroll to position [717, 0]
type input "Social Security Administration"
click at [524, 634] on button "Upload" at bounding box center [533, 632] width 101 height 40
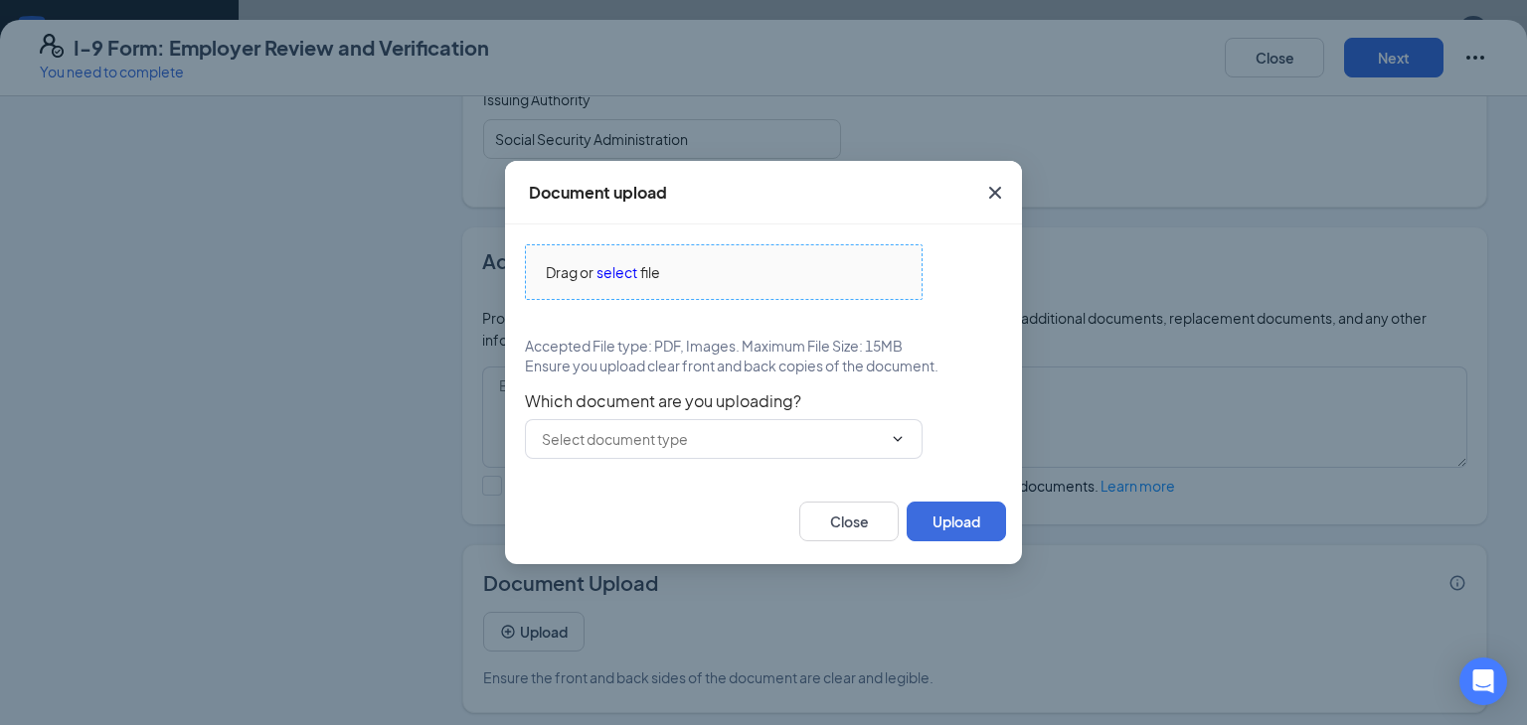
click at [615, 279] on span "select" at bounding box center [616, 272] width 41 height 22
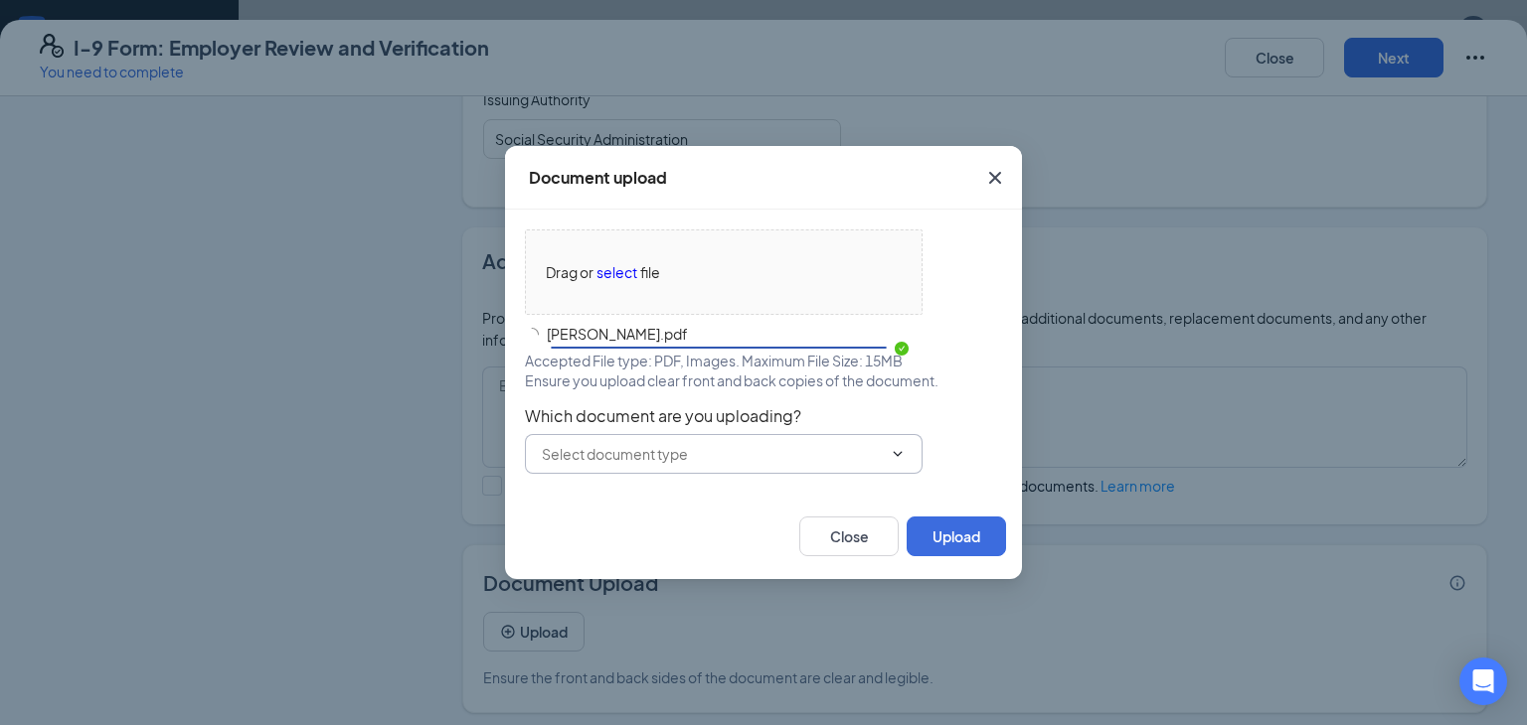
click at [902, 457] on icon "ChevronDown" at bounding box center [897, 454] width 16 height 16
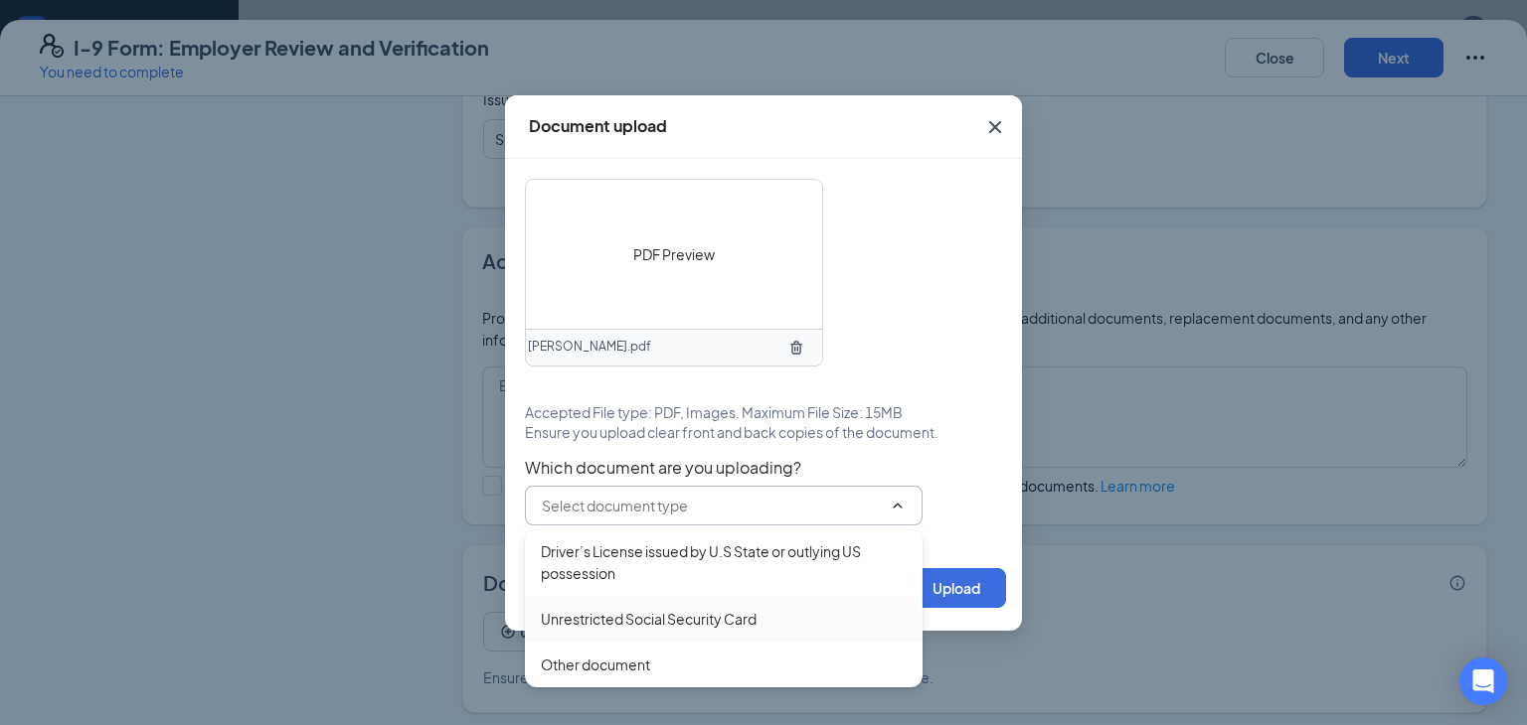
click at [756, 621] on div "Unrestricted Social Security Card" at bounding box center [649, 619] width 216 height 22
type input "Unrestricted Social Security Card"
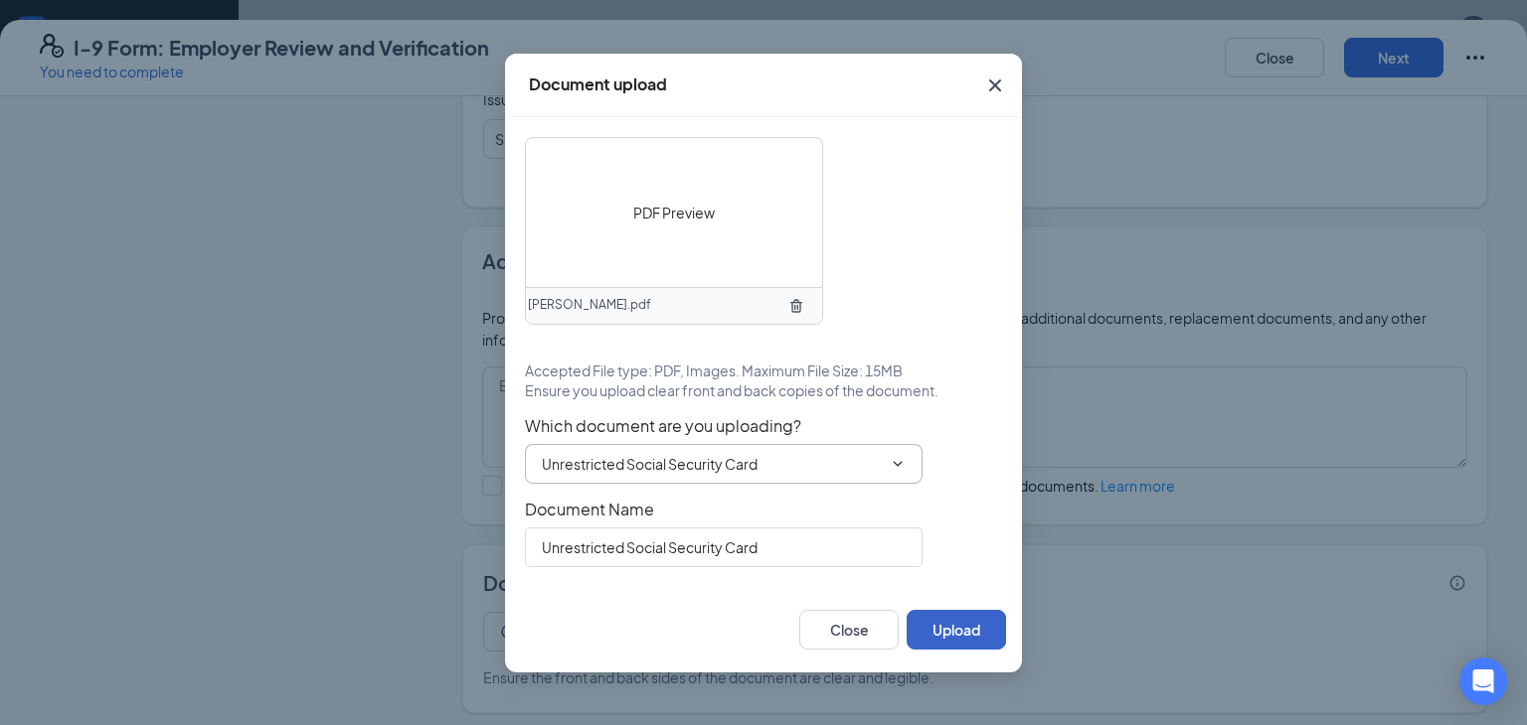
click at [940, 626] on button "Upload" at bounding box center [955, 630] width 99 height 40
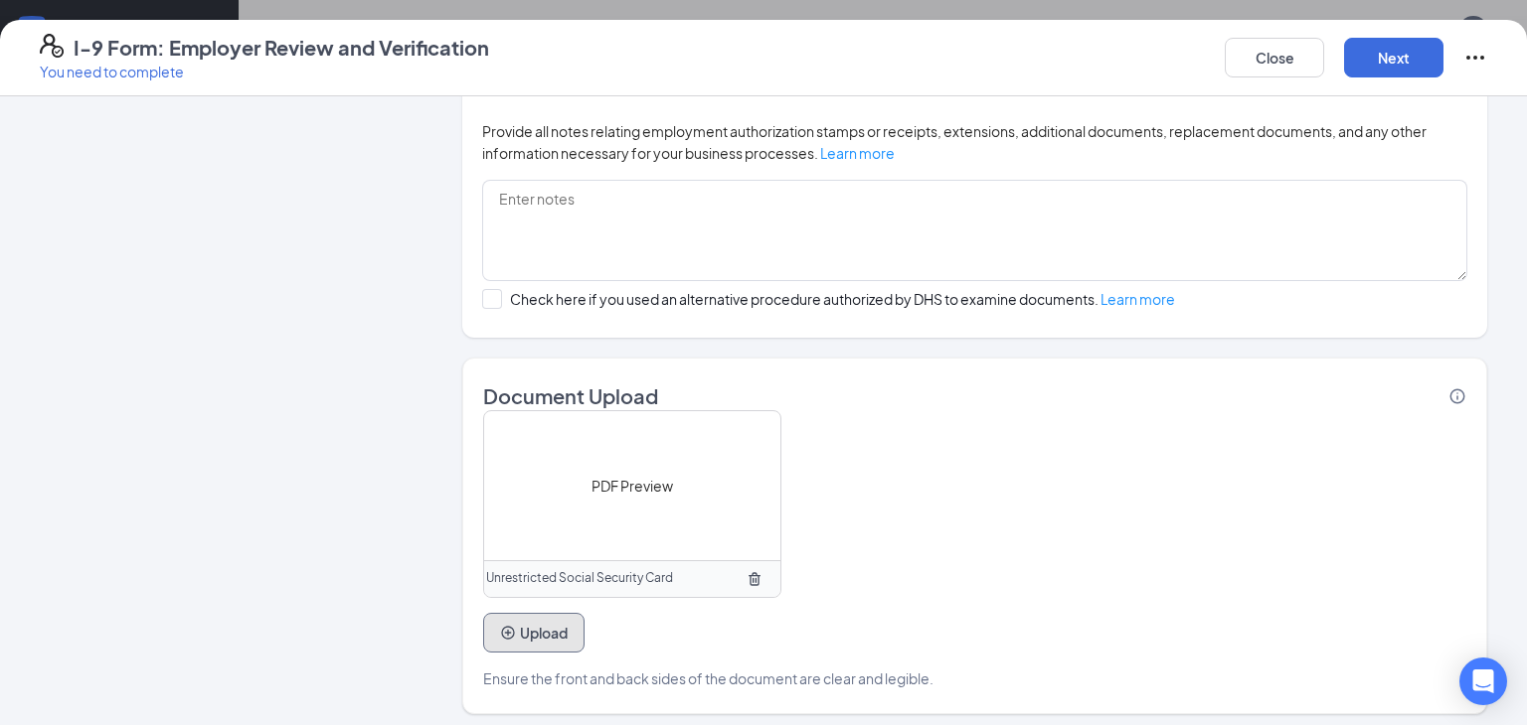
scroll to position [1060, 0]
click at [1382, 54] on button "Next" at bounding box center [1393, 58] width 99 height 40
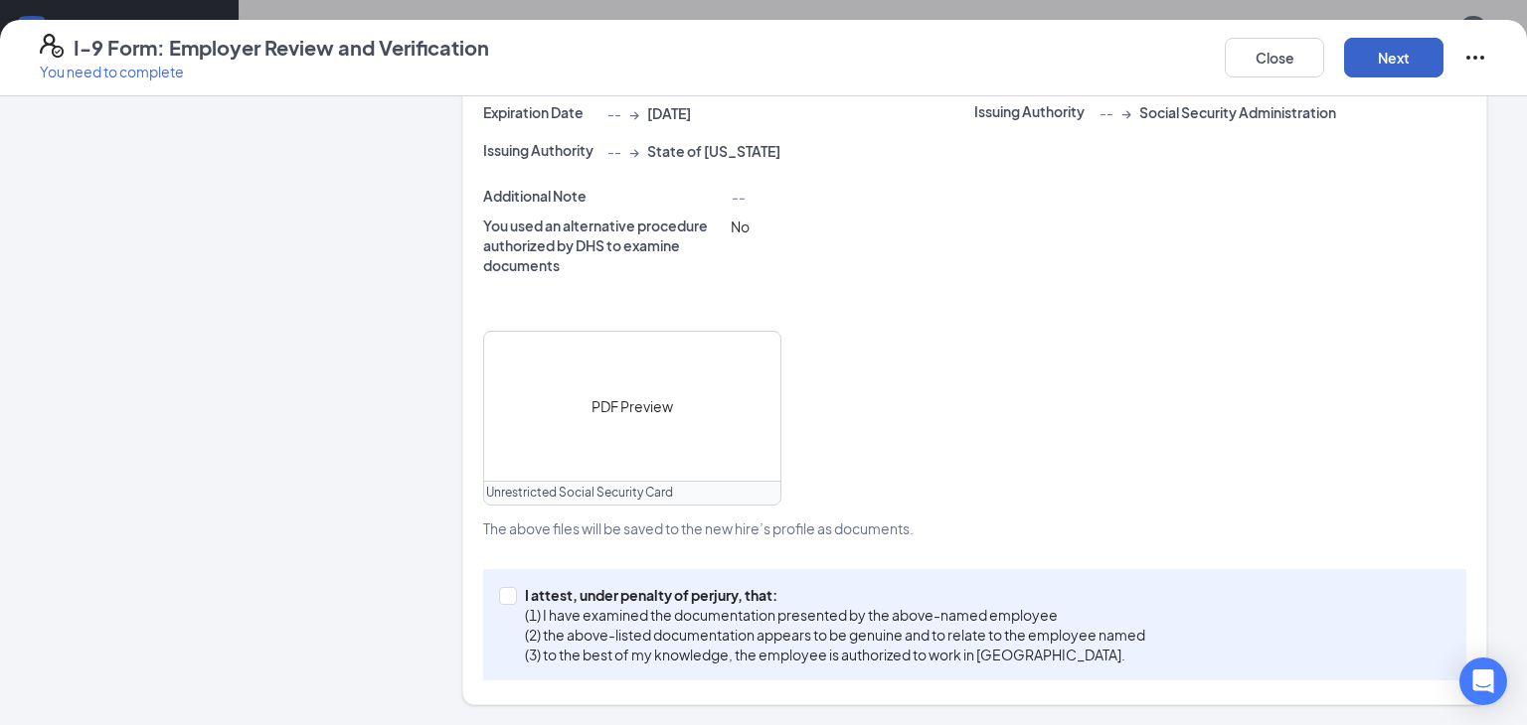
scroll to position [633, 0]
click at [505, 596] on input "I attest, under penalty of [PERSON_NAME], that: (1) I have examined the documen…" at bounding box center [506, 597] width 14 height 14
checkbox input "true"
click at [1352, 52] on button "Next" at bounding box center [1393, 58] width 99 height 40
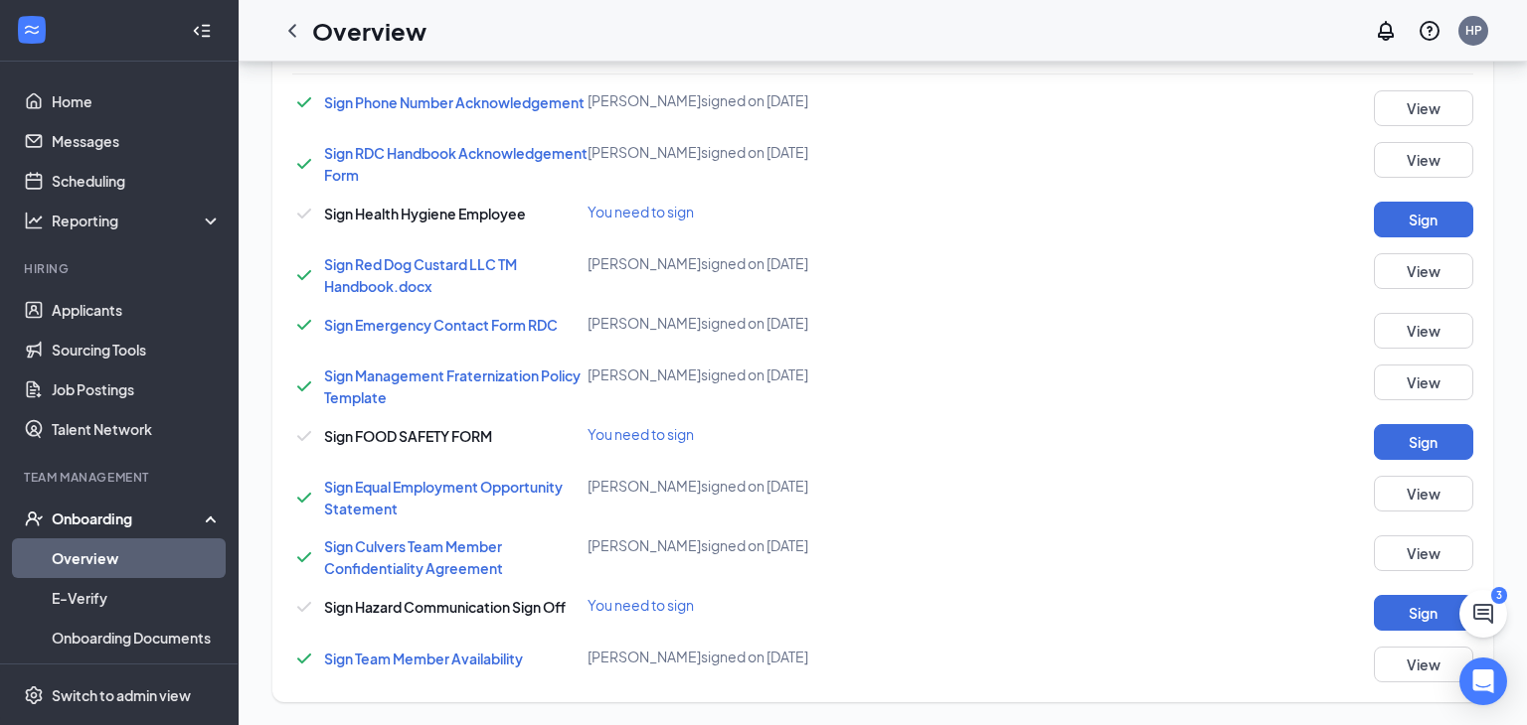
scroll to position [457, 0]
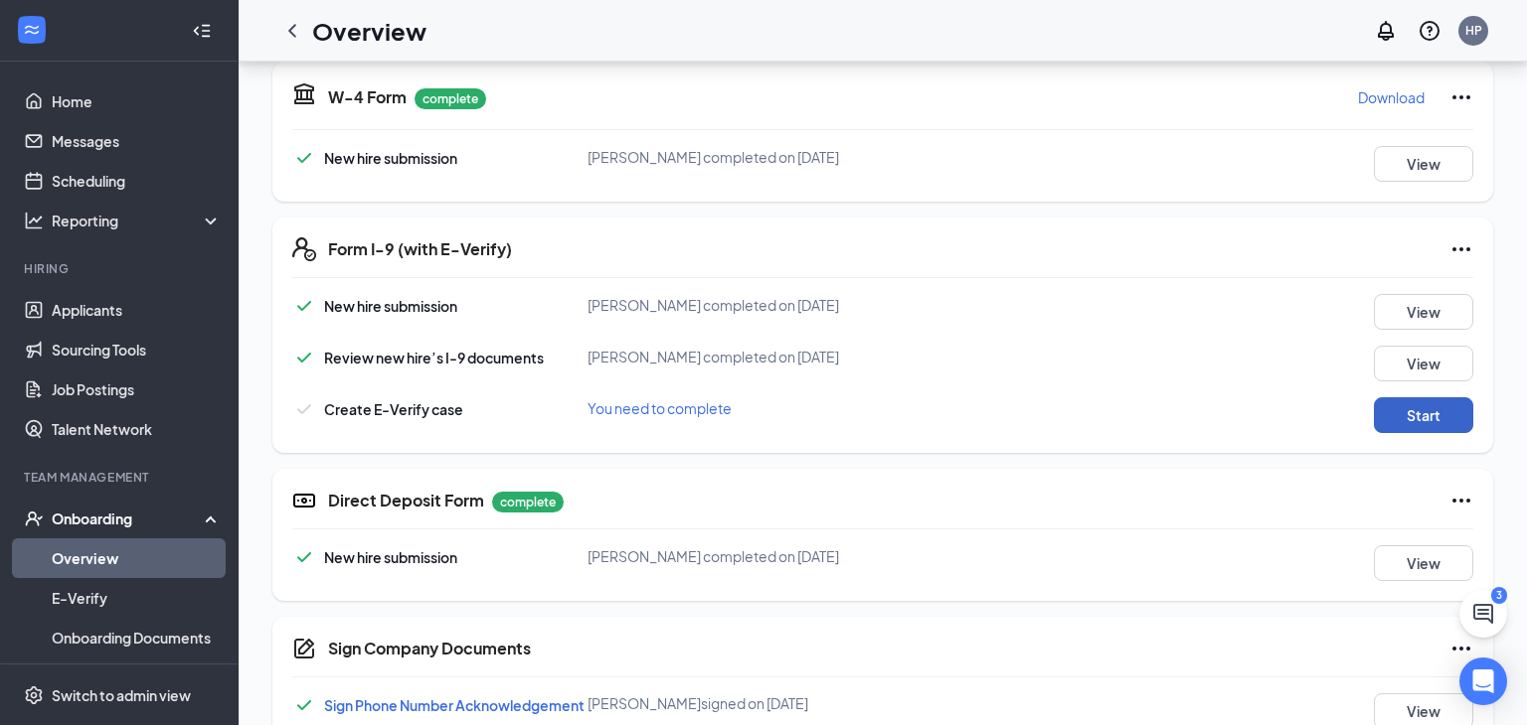
click at [1401, 404] on button "Start" at bounding box center [1422, 416] width 99 height 36
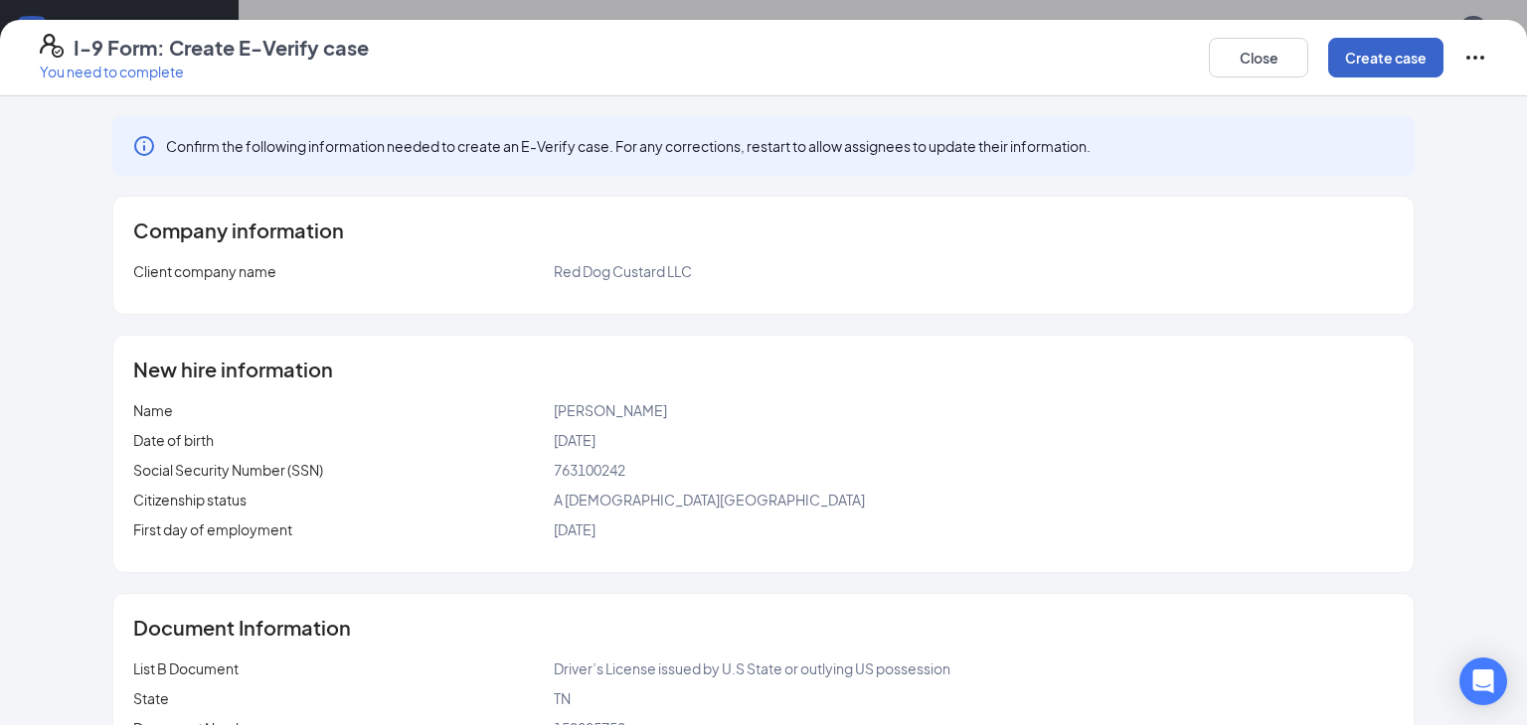
click at [1396, 63] on button "Create case" at bounding box center [1385, 58] width 115 height 40
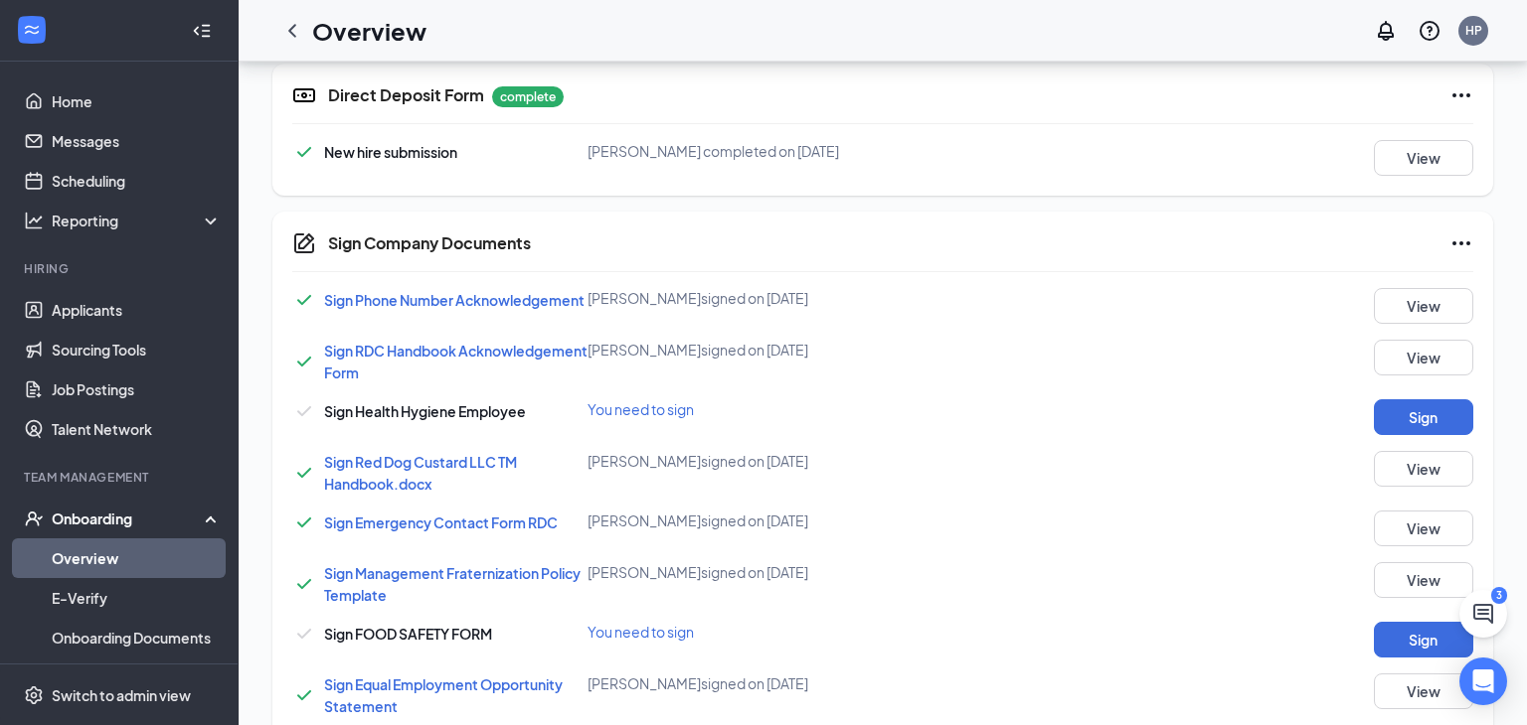
scroll to position [995, 0]
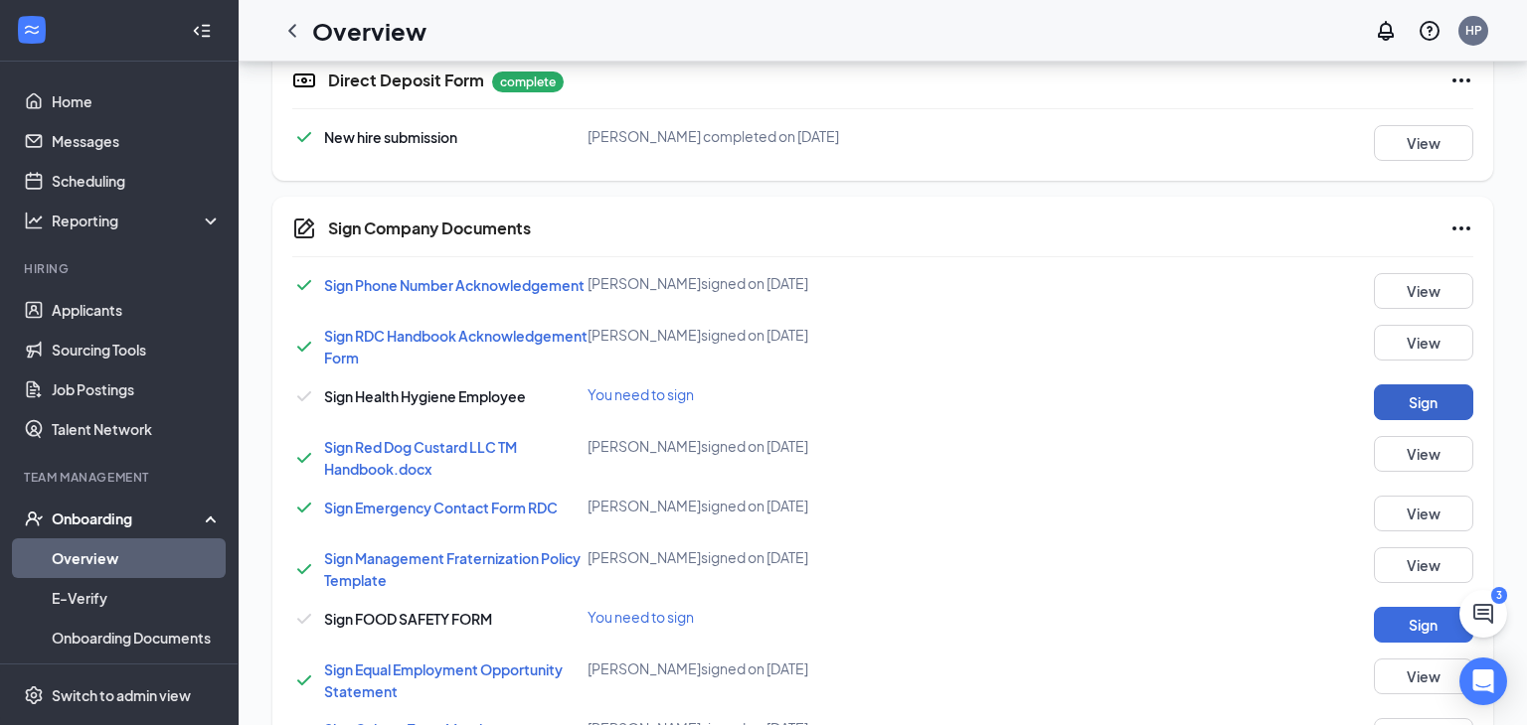
click at [1425, 404] on button "Sign" at bounding box center [1422, 403] width 99 height 36
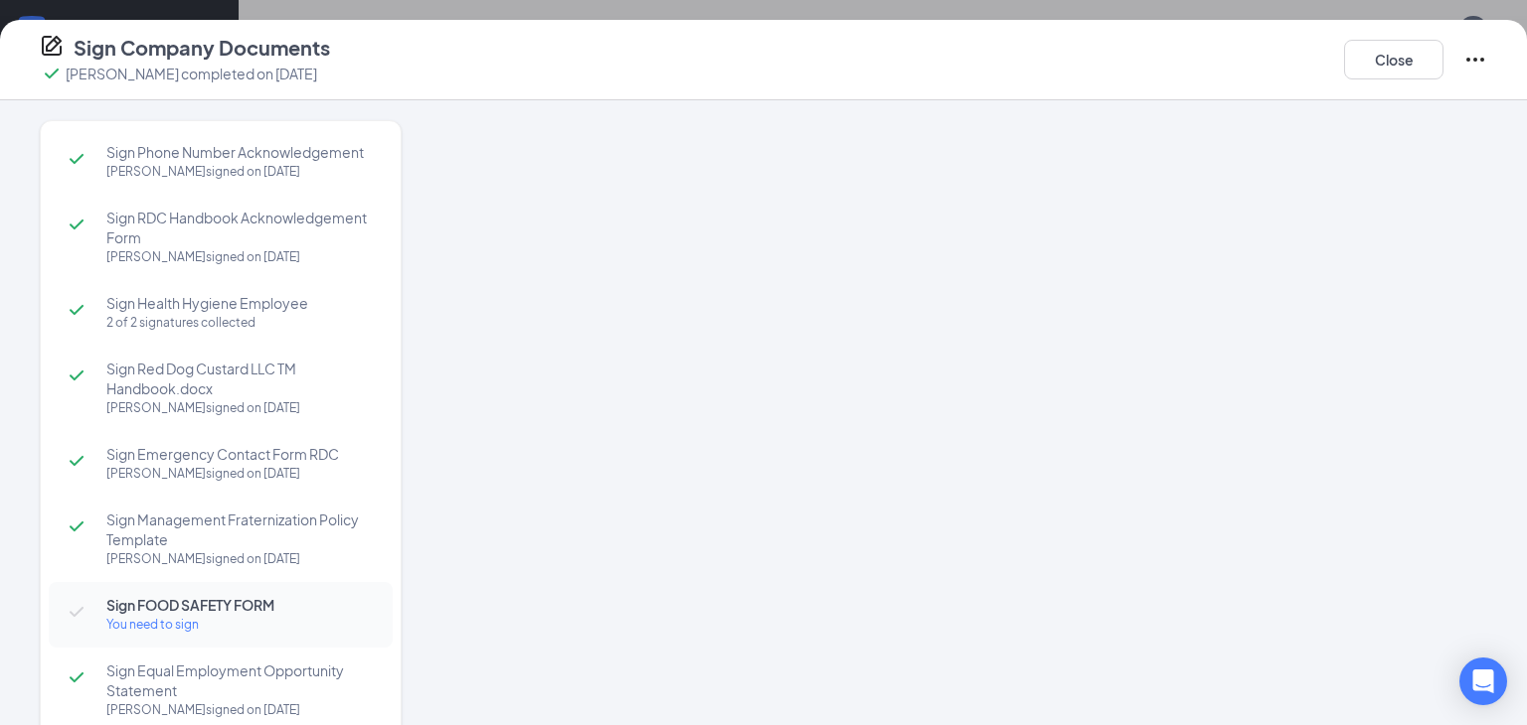
scroll to position [1003, 0]
click at [149, 619] on div "You need to sign" at bounding box center [239, 625] width 266 height 20
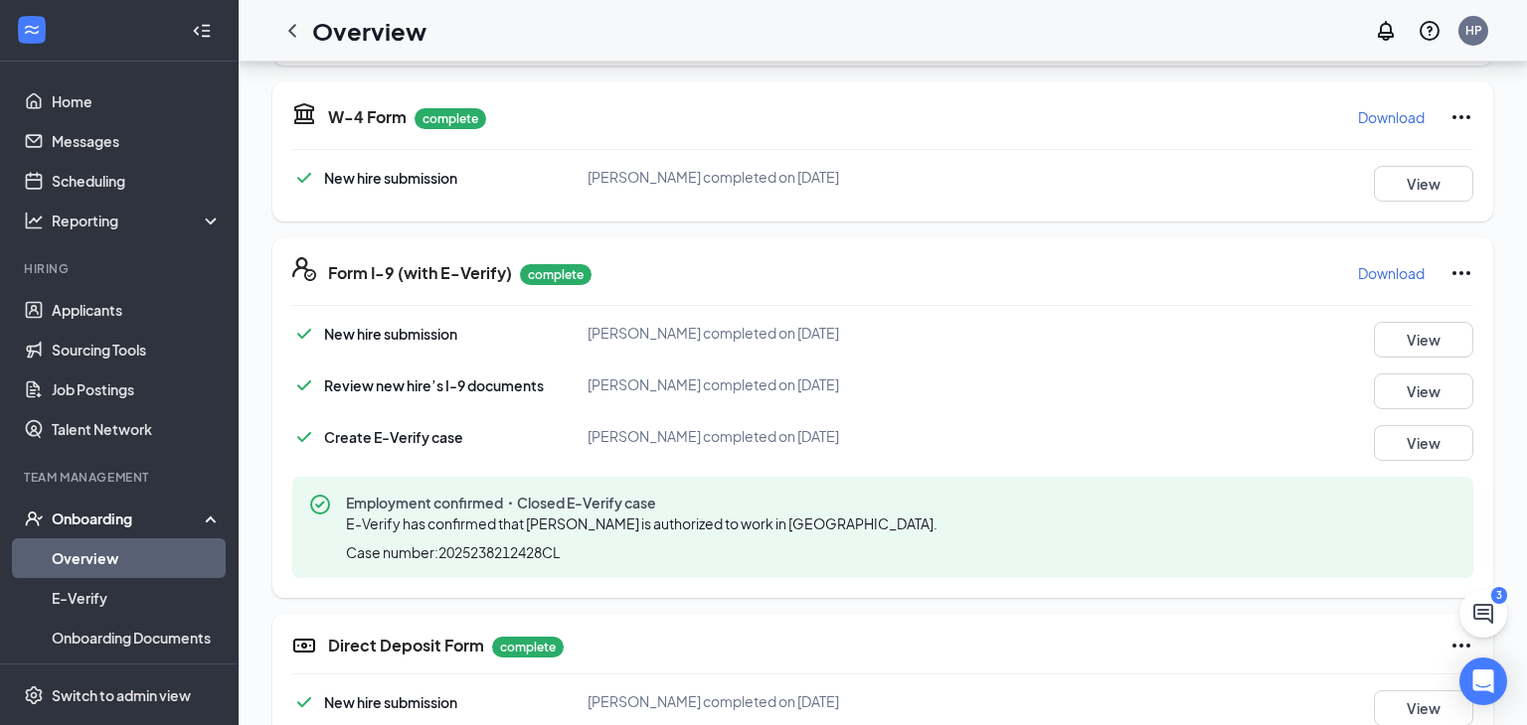
scroll to position [435, 0]
click at [79, 547] on link "Overview" at bounding box center [137, 559] width 170 height 40
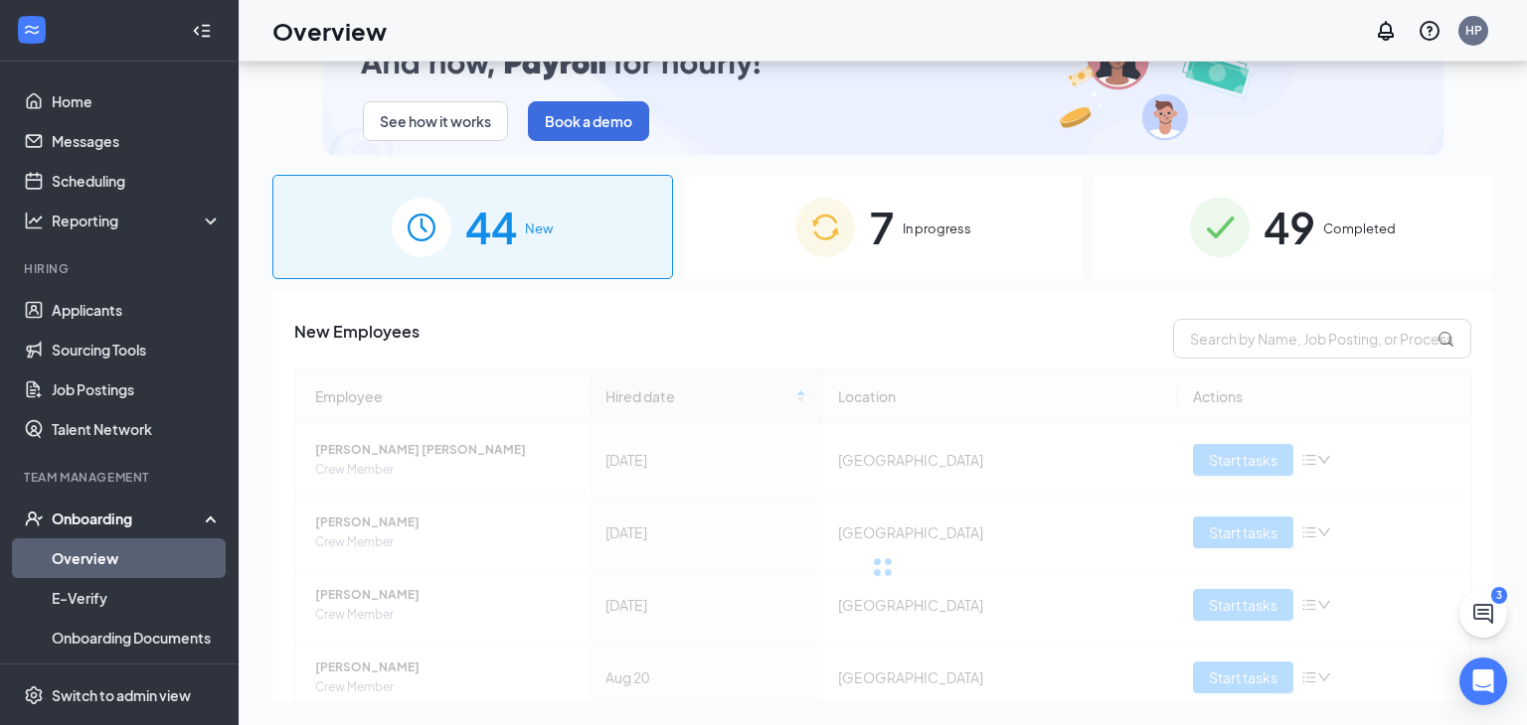
click at [914, 217] on div "7 In progress" at bounding box center [883, 227] width 401 height 104
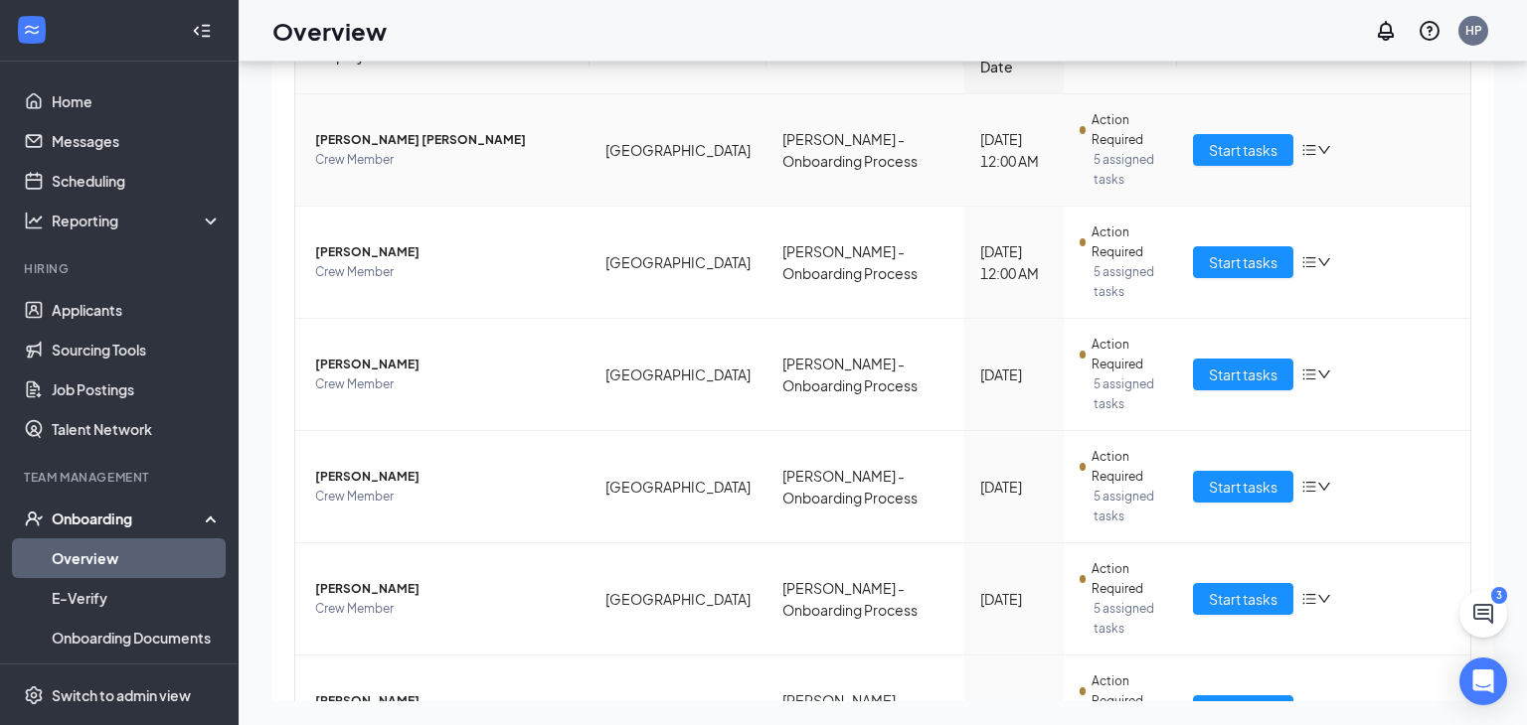
scroll to position [375, 0]
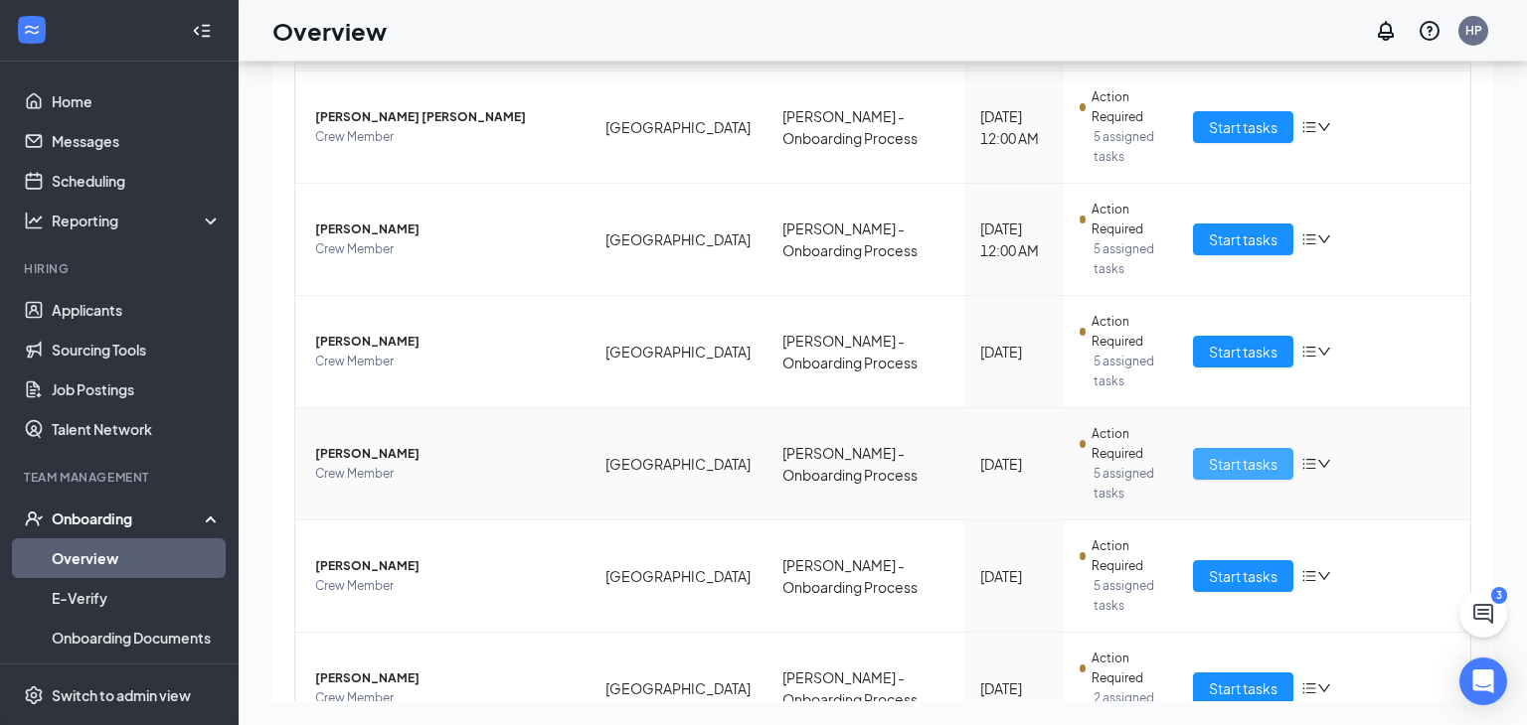
click at [1215, 453] on span "Start tasks" at bounding box center [1242, 464] width 69 height 22
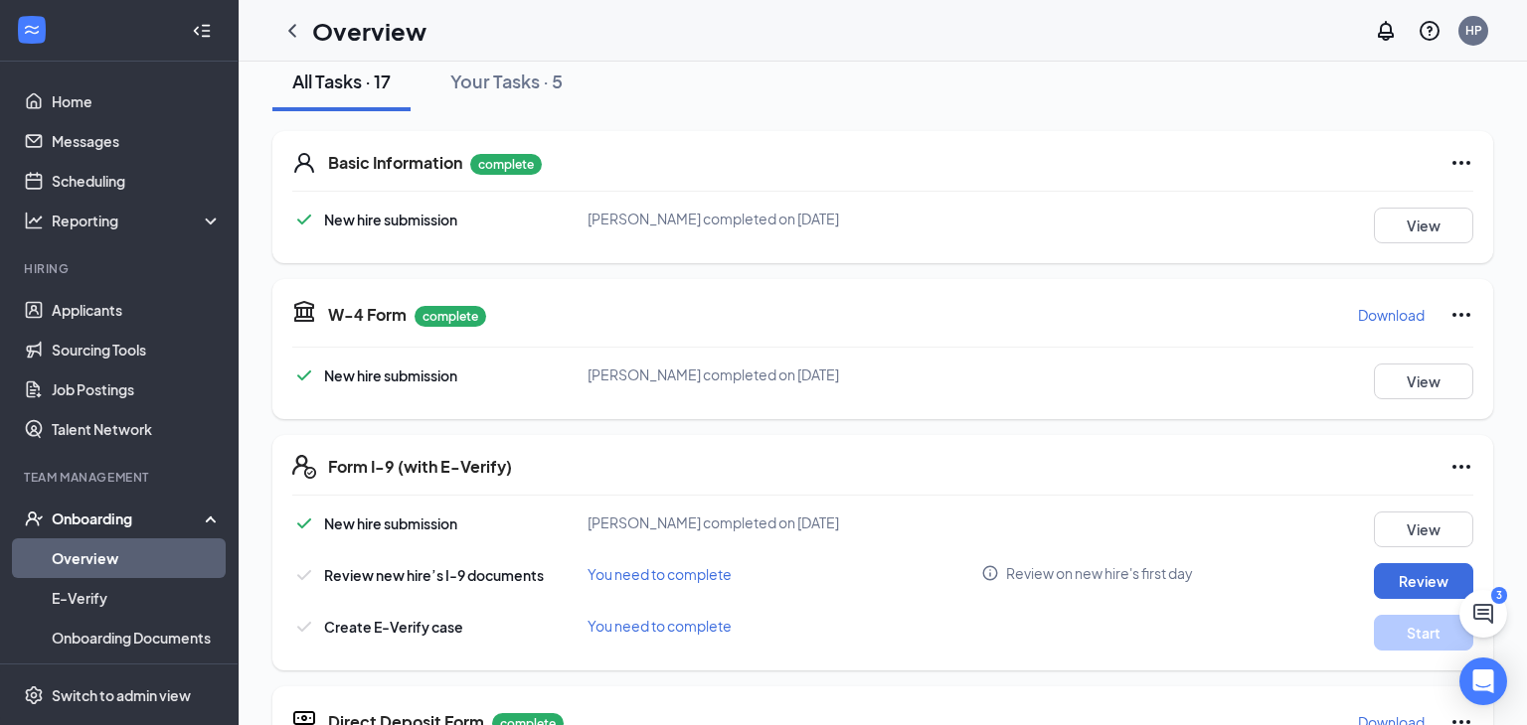
scroll to position [243, 0]
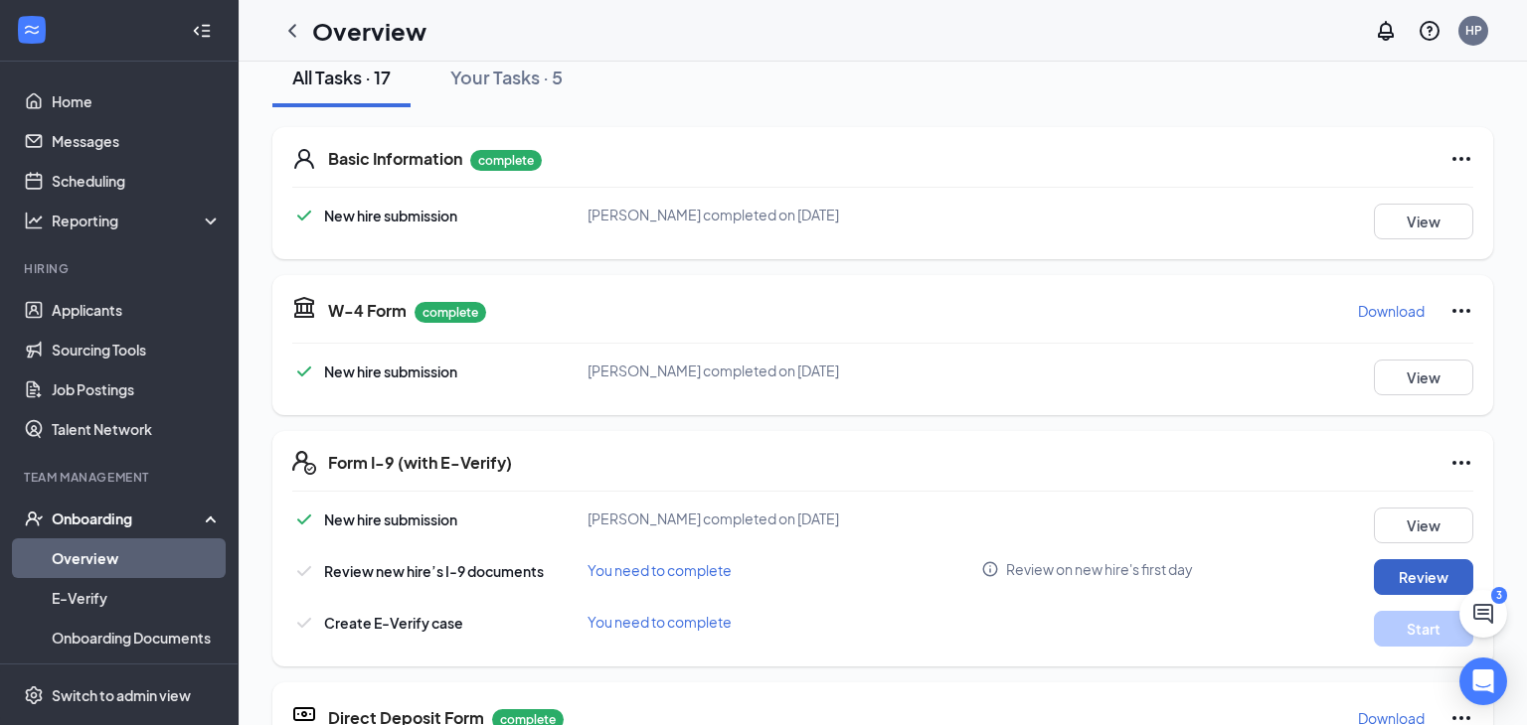
click at [1451, 574] on button "Review" at bounding box center [1422, 578] width 99 height 36
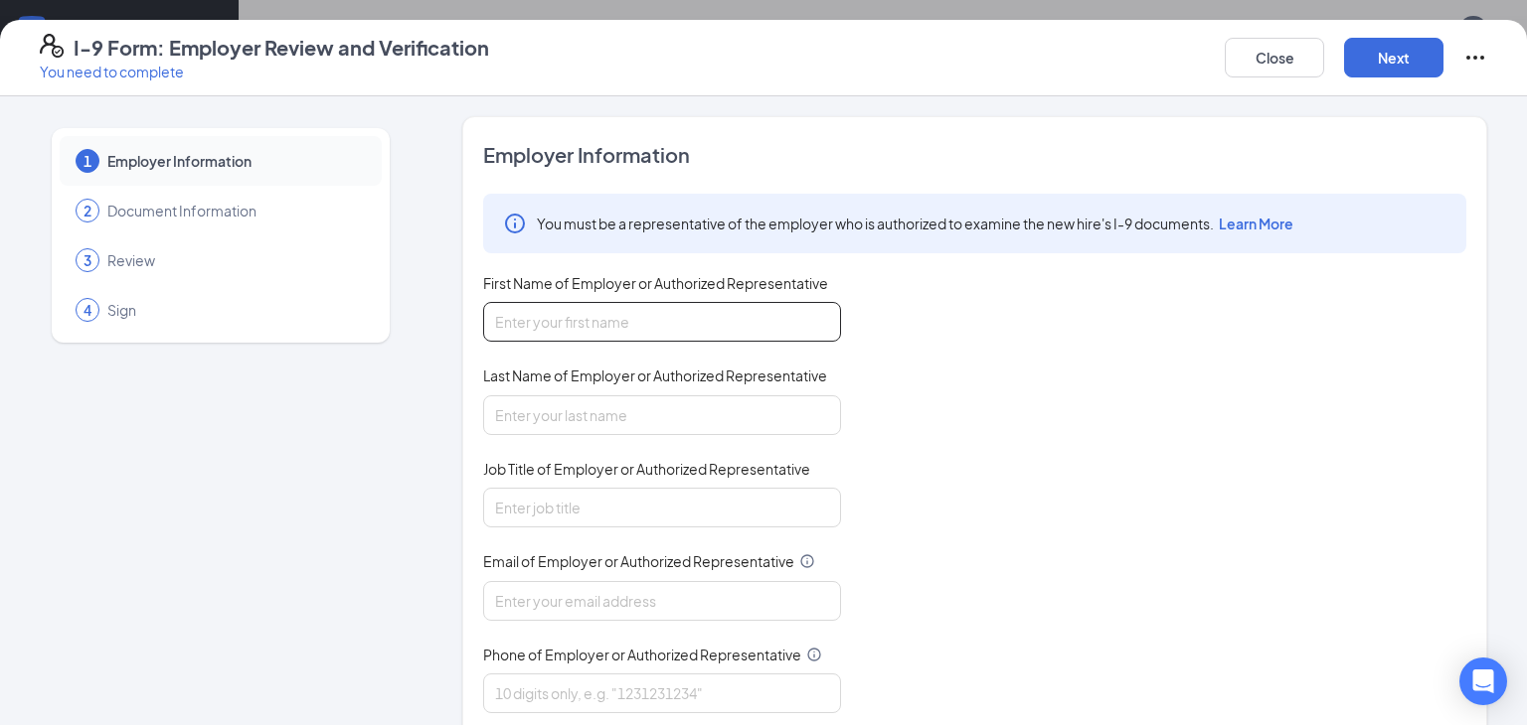
click at [678, 321] on input "First Name of Employer or Authorized Representative" at bounding box center [662, 322] width 358 height 40
type input "Hunter"
type input "Pace"
type input "Manager"
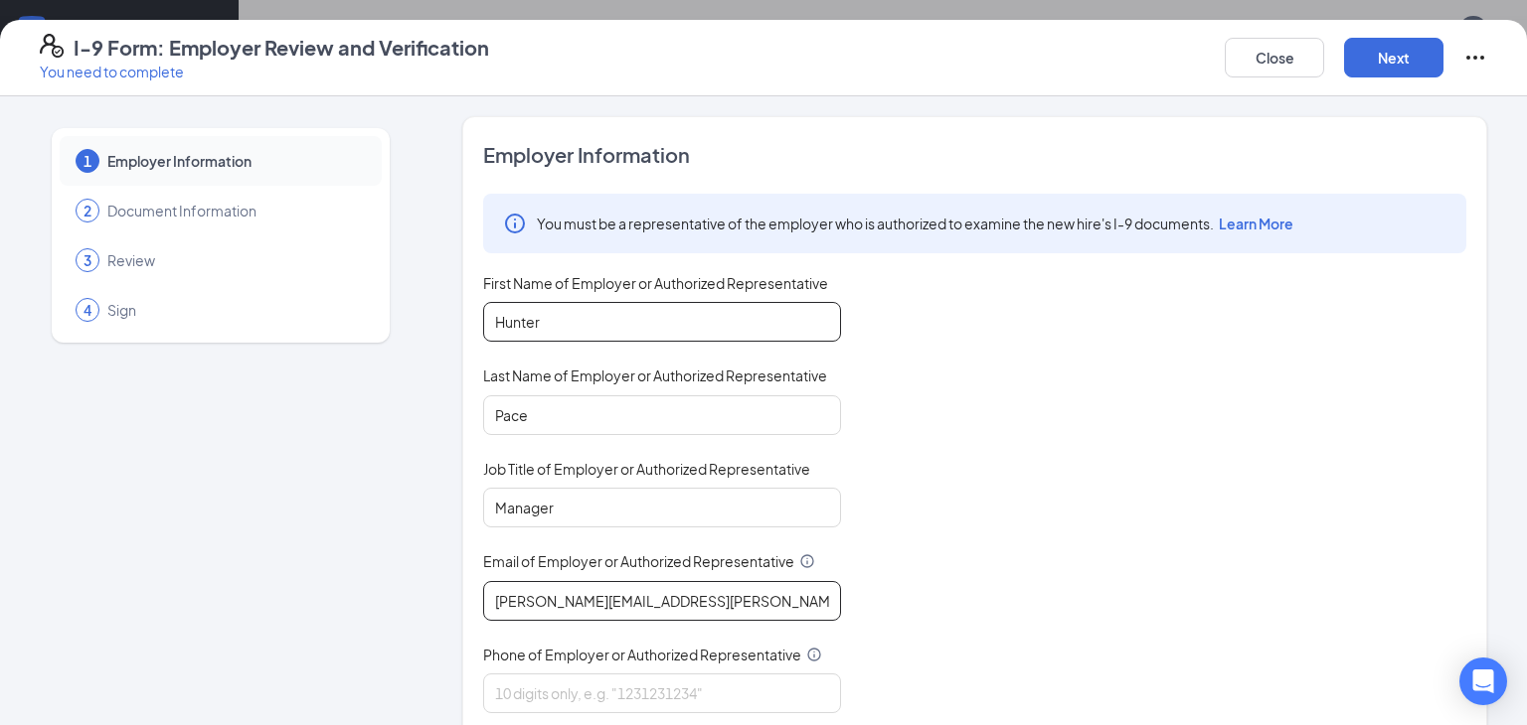
type input "[PERSON_NAME][EMAIL_ADDRESS][PERSON_NAME][DOMAIN_NAME]"
type input "8653046894"
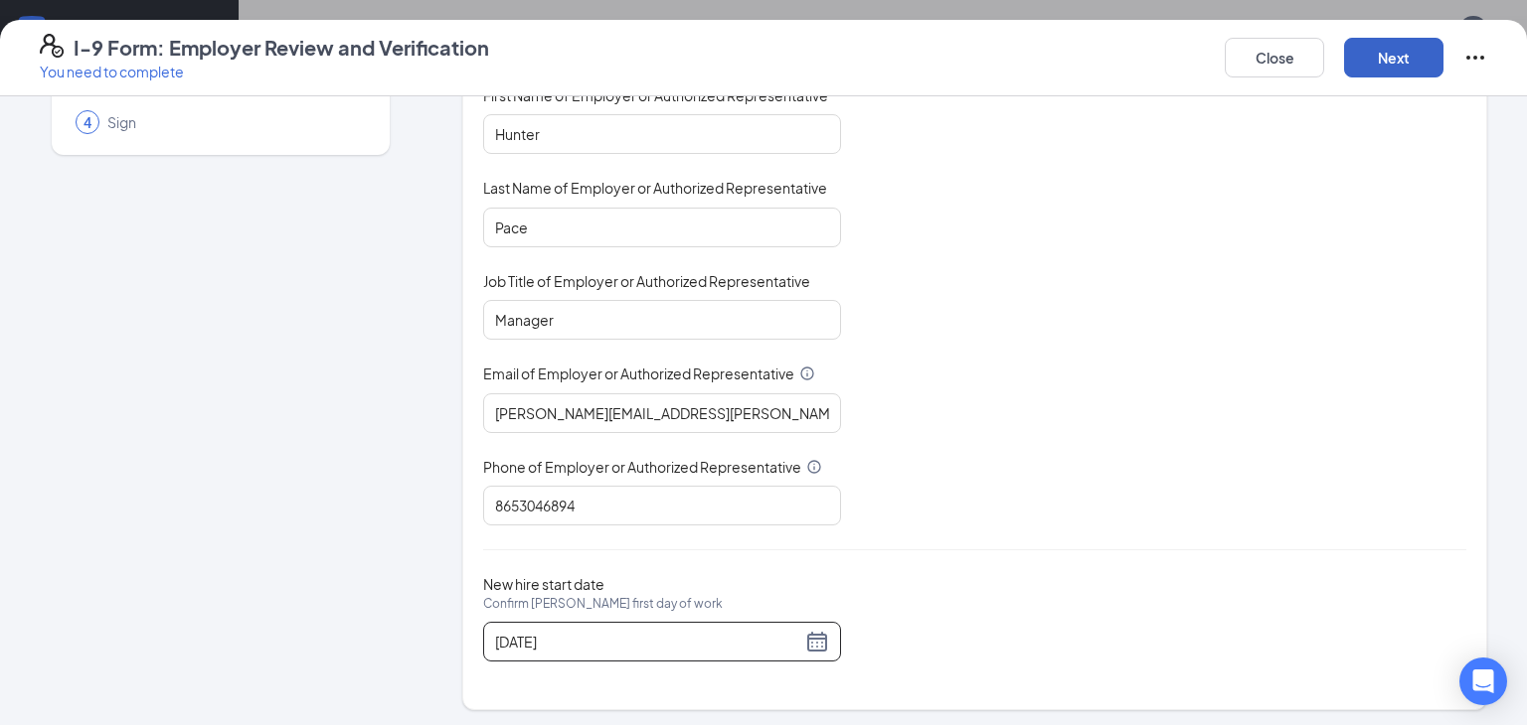
click at [1390, 62] on button "Next" at bounding box center [1393, 58] width 99 height 40
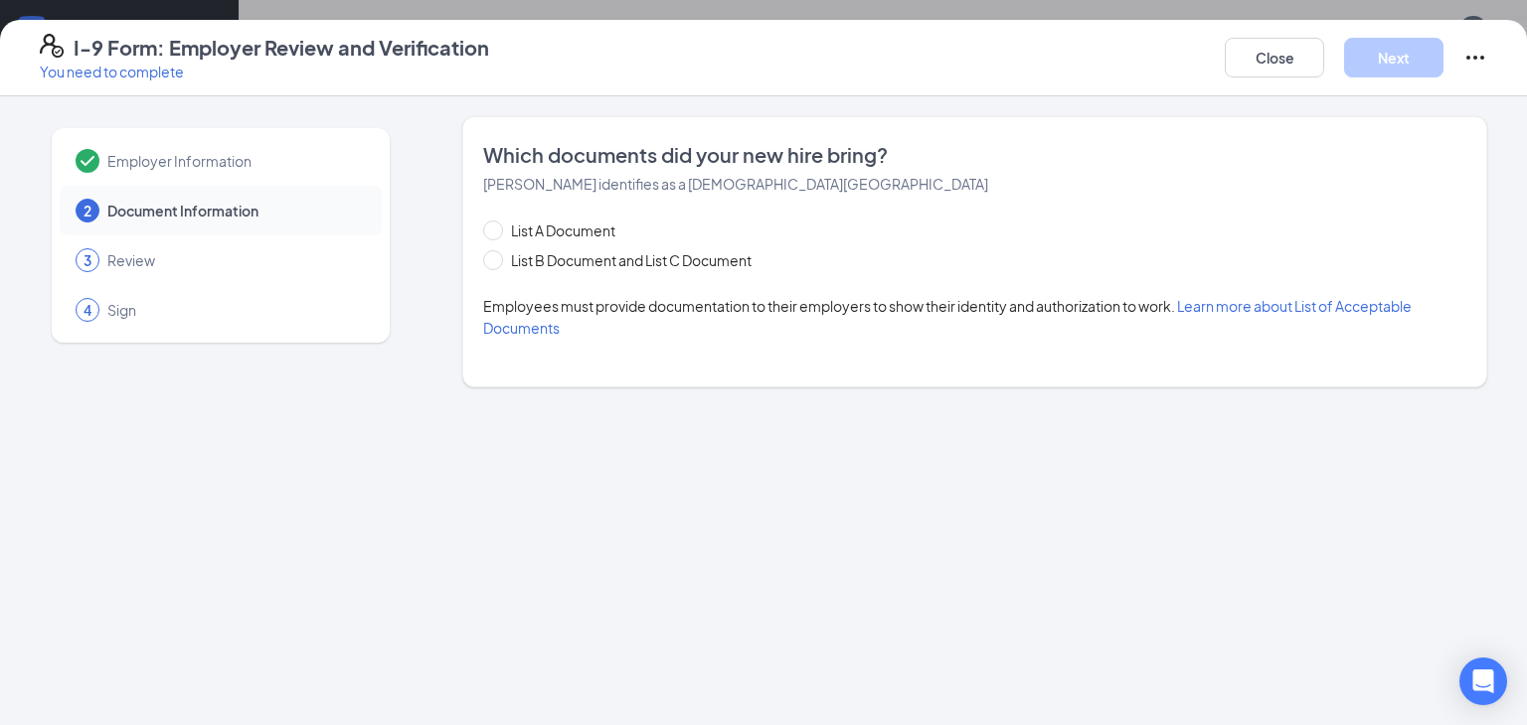
scroll to position [0, 0]
click at [484, 237] on span at bounding box center [493, 231] width 20 height 20
click at [484, 235] on input "List A Document" at bounding box center [490, 228] width 14 height 14
radio input "true"
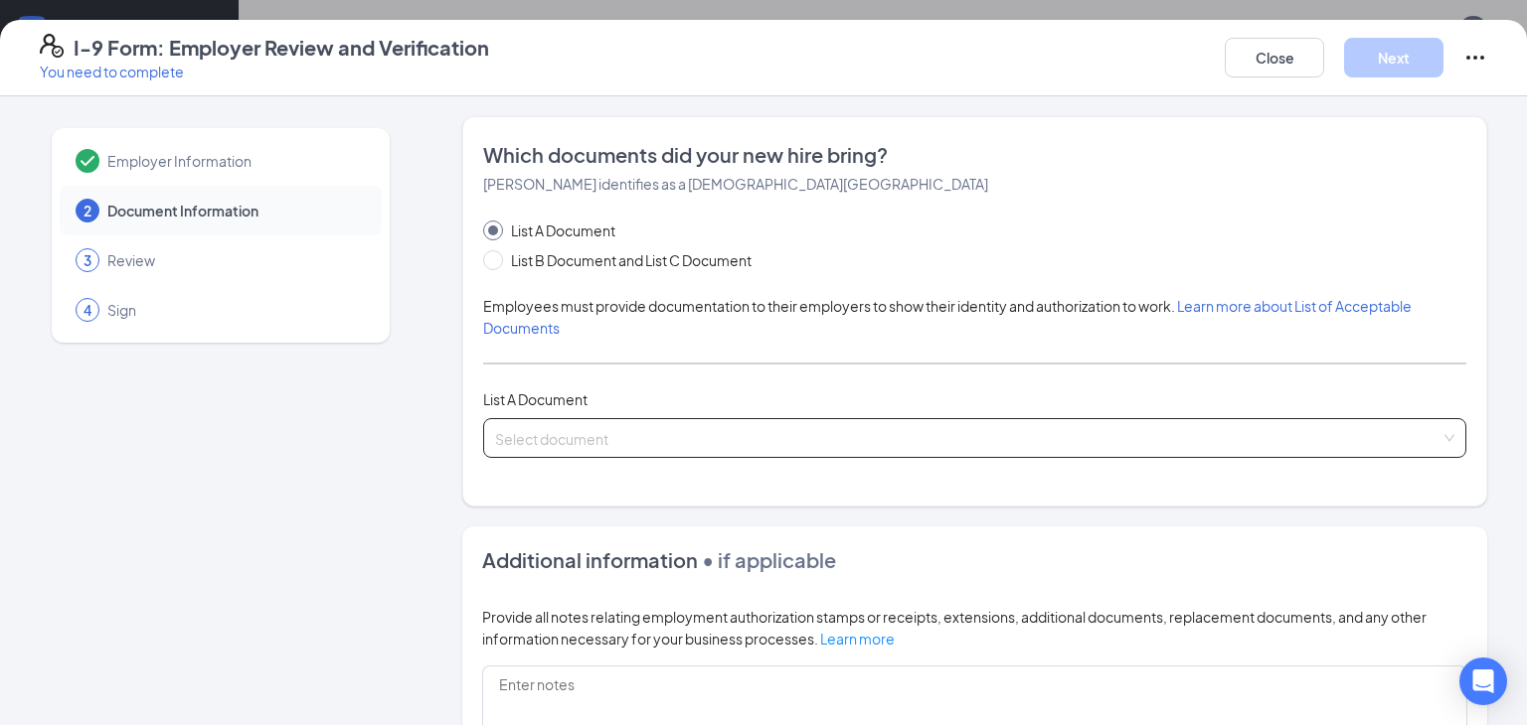
click at [755, 446] on input "search" at bounding box center [967, 434] width 945 height 30
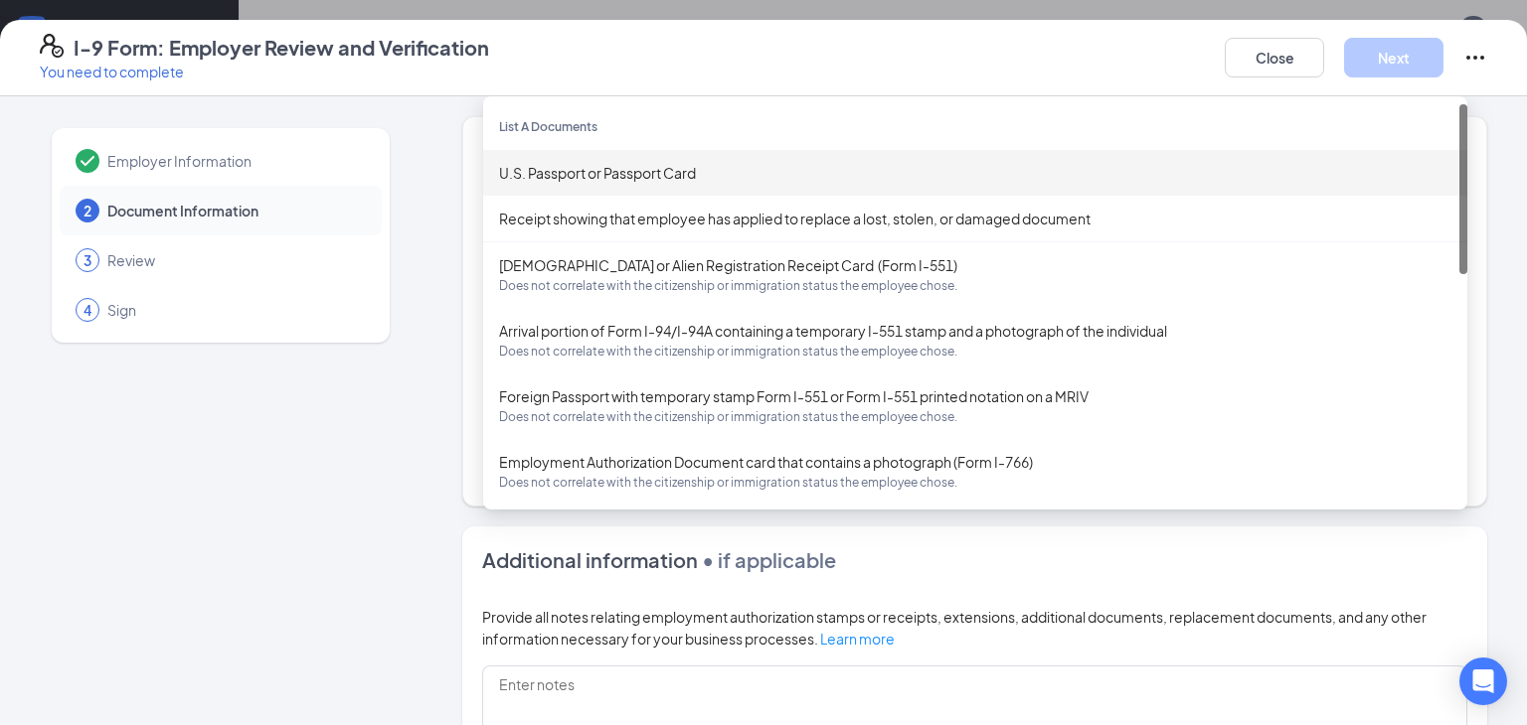
click at [606, 165] on div "U.S. Passport or Passport Card" at bounding box center [975, 173] width 952 height 22
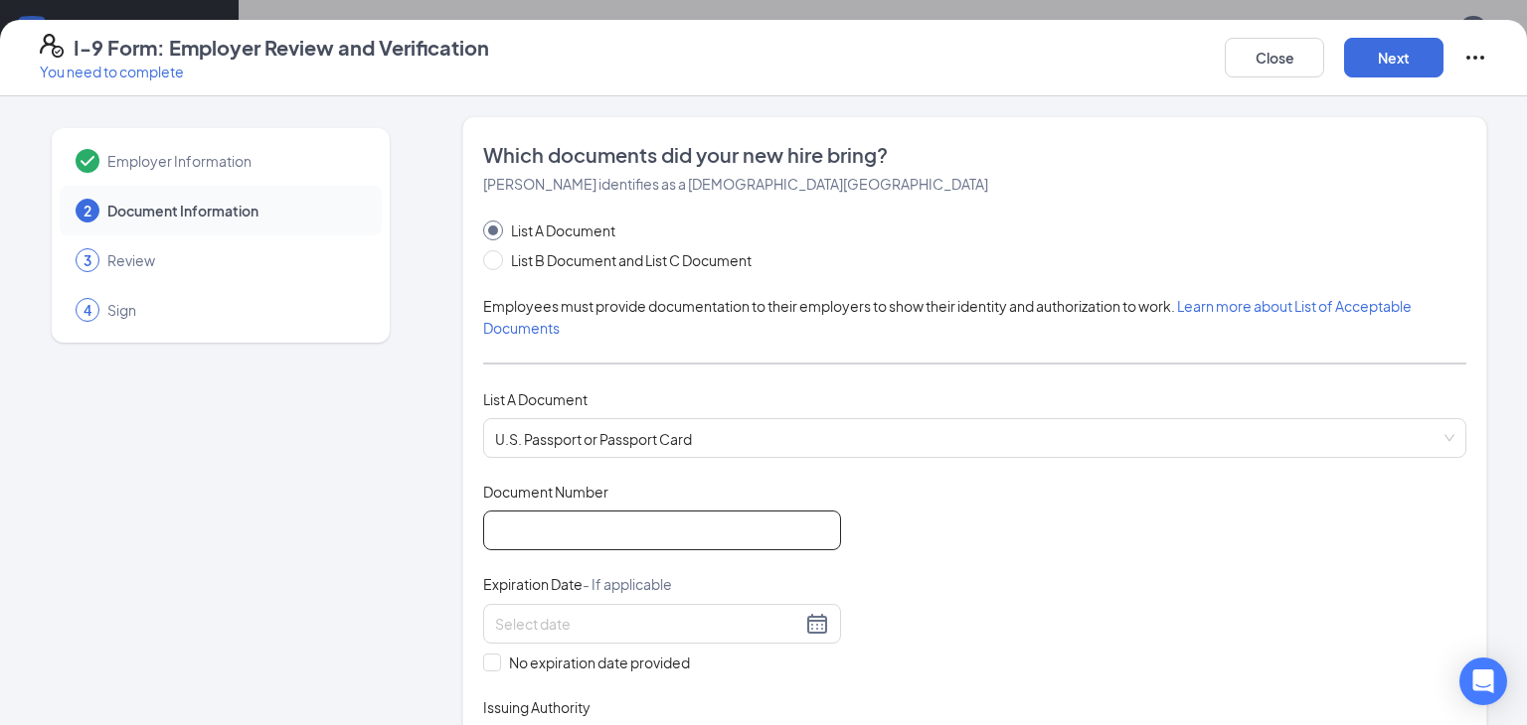
click at [565, 537] on input "Document Number" at bounding box center [662, 531] width 358 height 40
type input "A40474758"
click at [815, 620] on div at bounding box center [662, 624] width 334 height 24
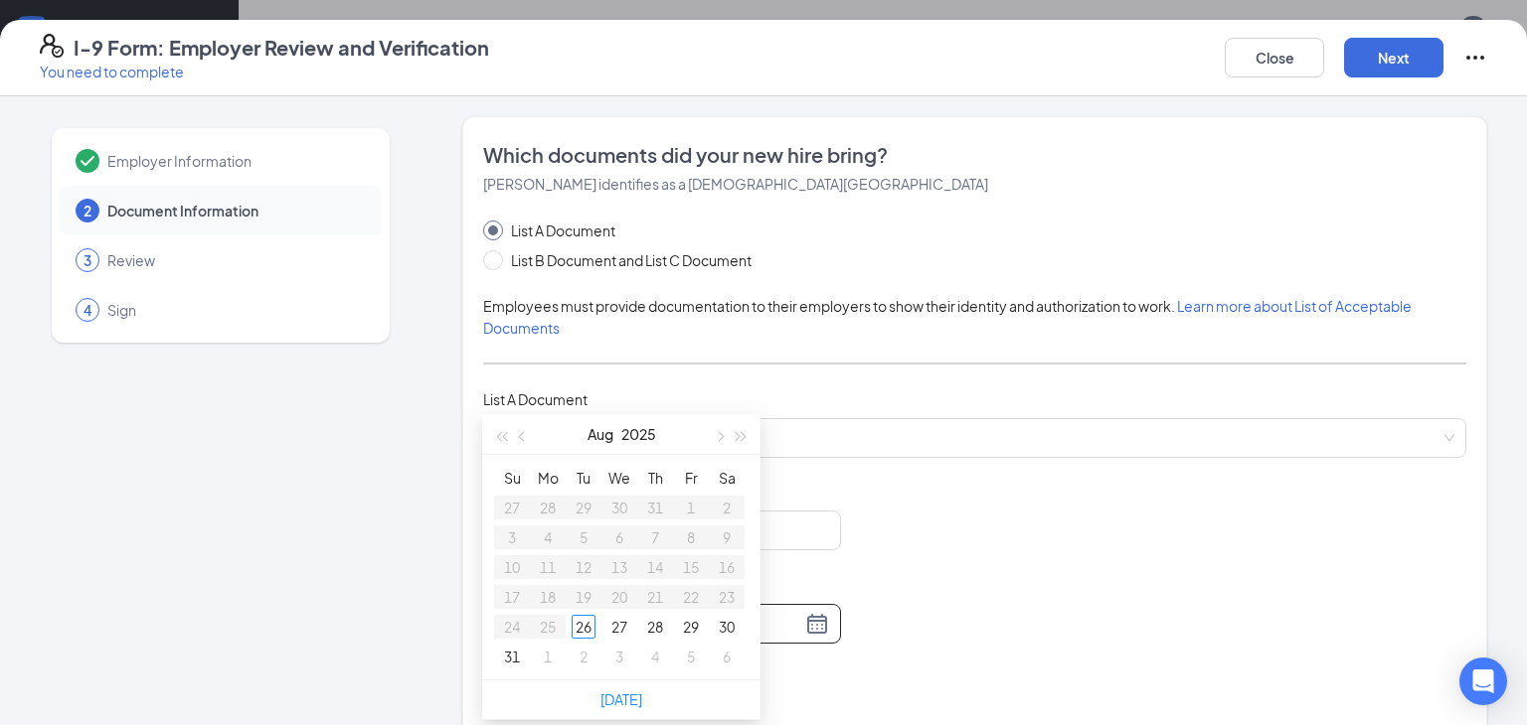
scroll to position [247, 0]
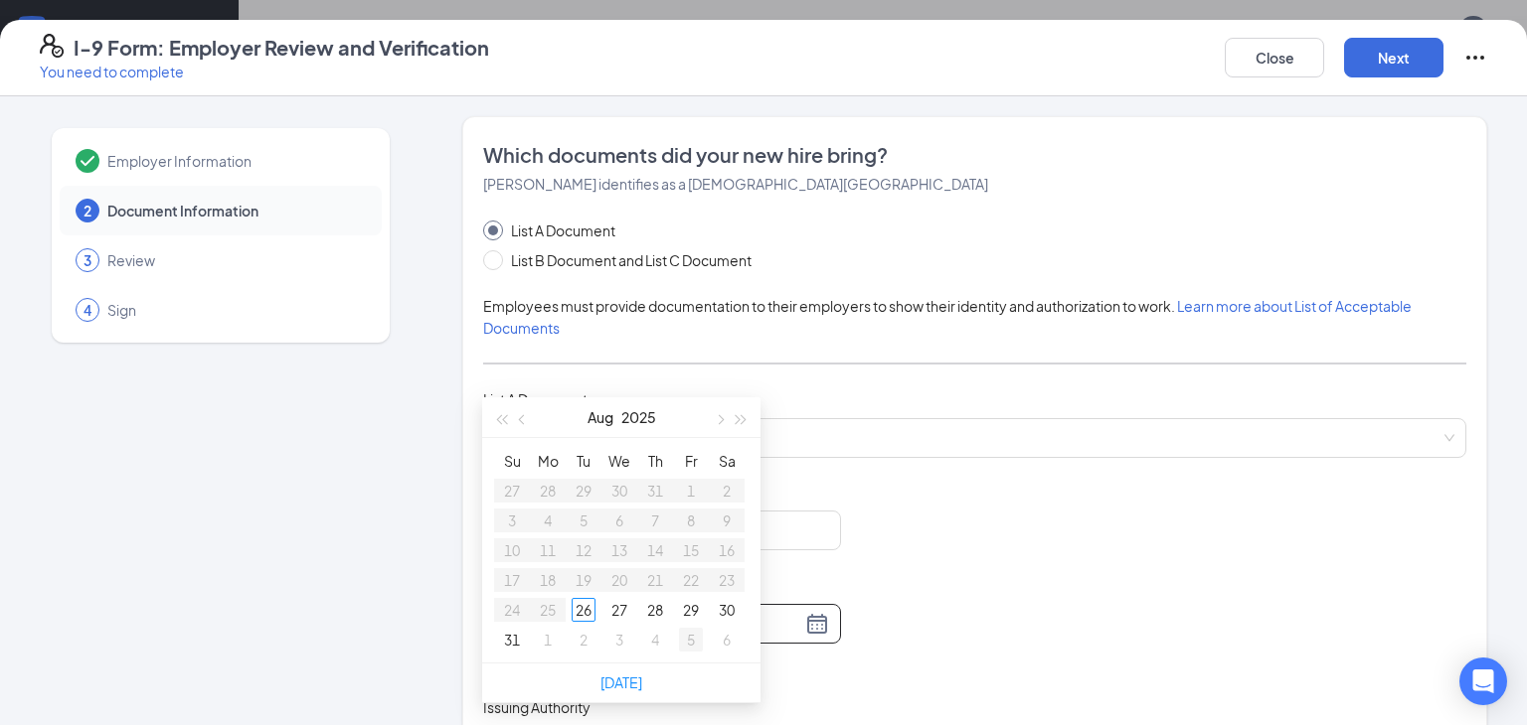
type input "[DATE]"
click at [740, 411] on button "button" at bounding box center [741, 418] width 22 height 40
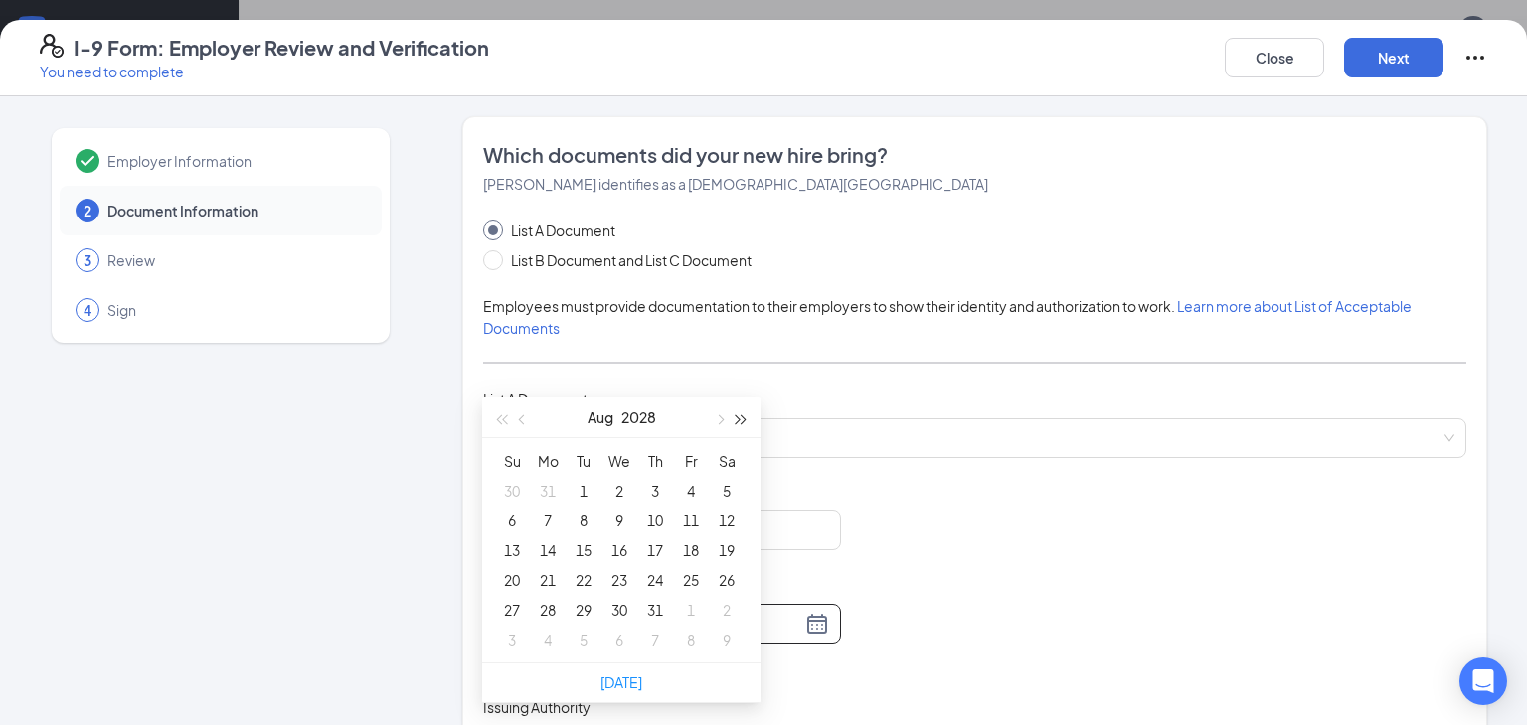
click at [740, 411] on button "button" at bounding box center [741, 418] width 22 height 40
click at [520, 421] on button "button" at bounding box center [523, 418] width 22 height 40
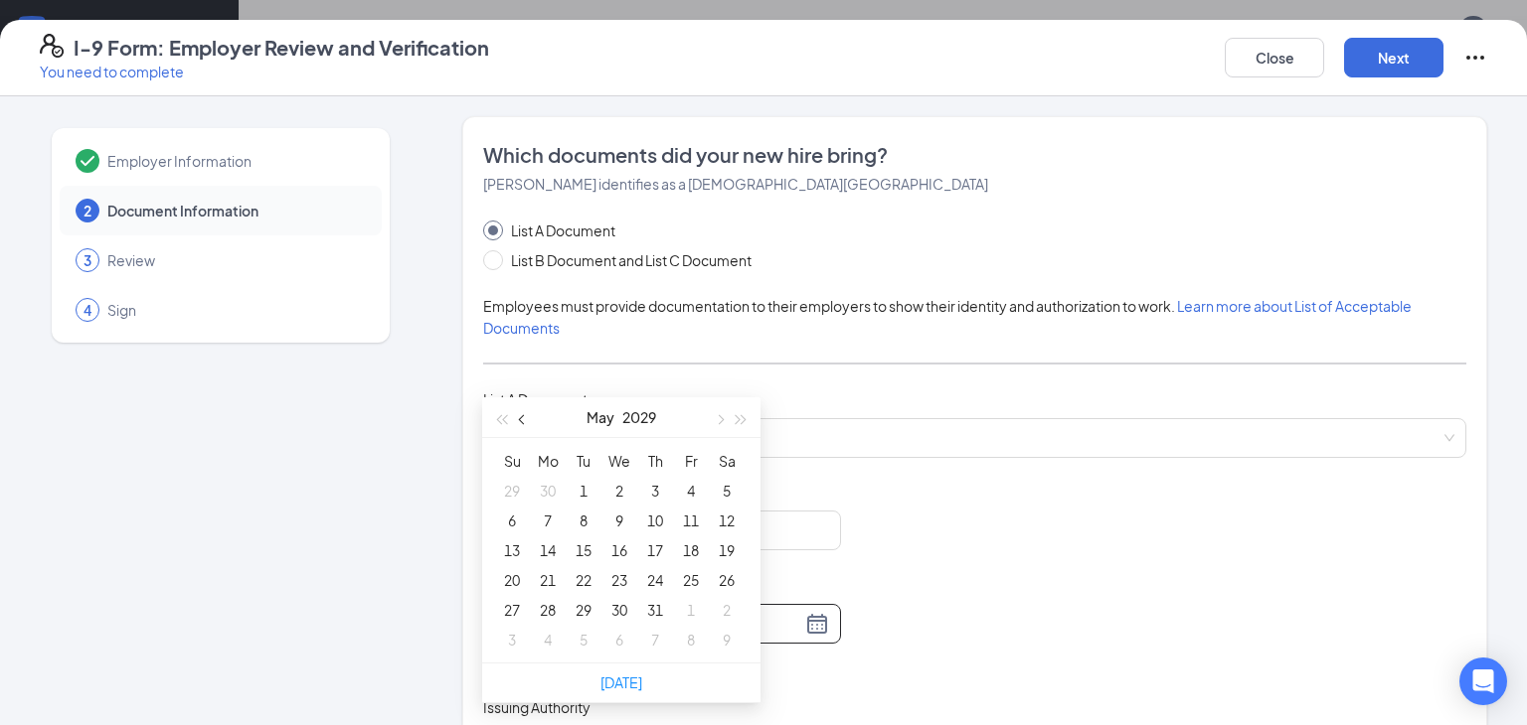
click at [520, 421] on button "button" at bounding box center [523, 418] width 22 height 40
type input "03/01/2029"
click at [648, 485] on div "1" at bounding box center [655, 491] width 24 height 24
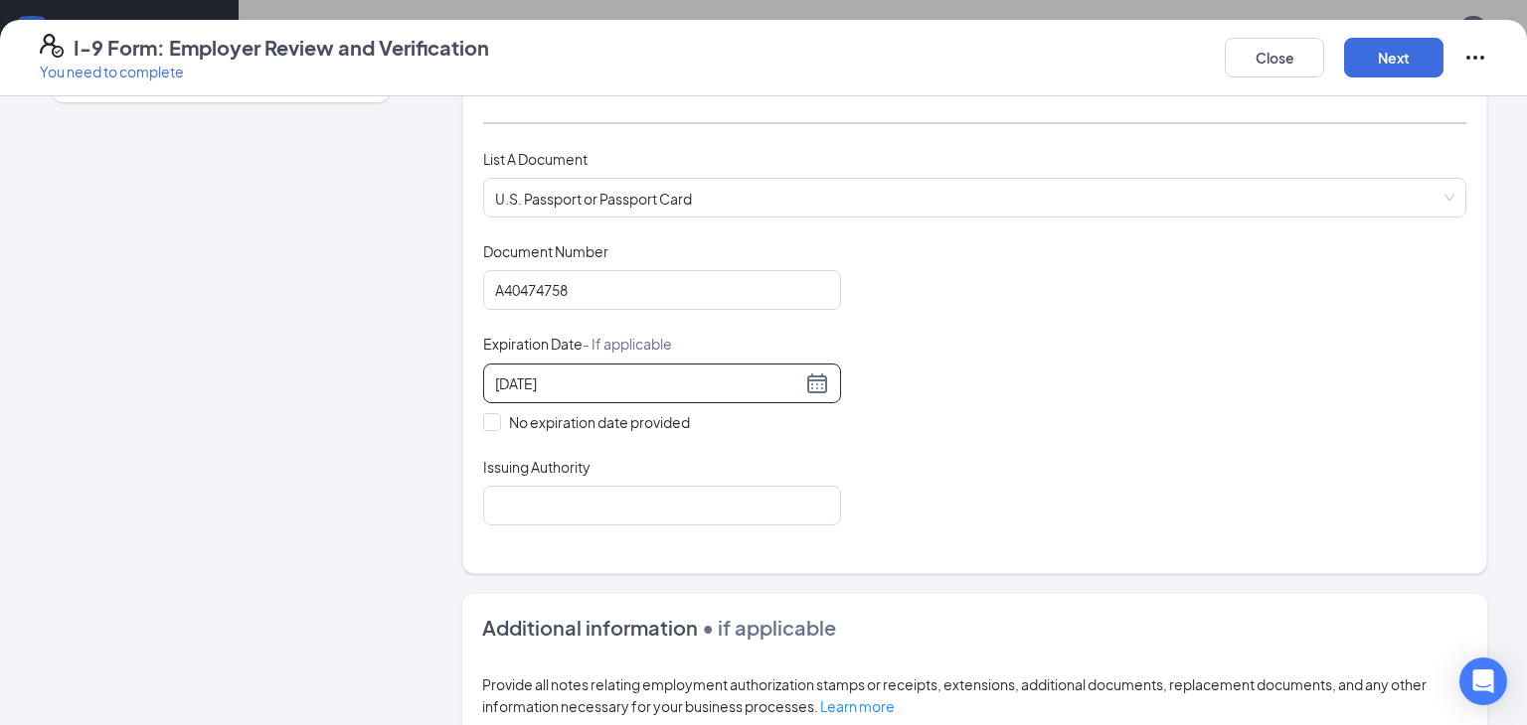
scroll to position [242, 0]
click at [650, 505] on input "Issuing Authority" at bounding box center [662, 504] width 358 height 40
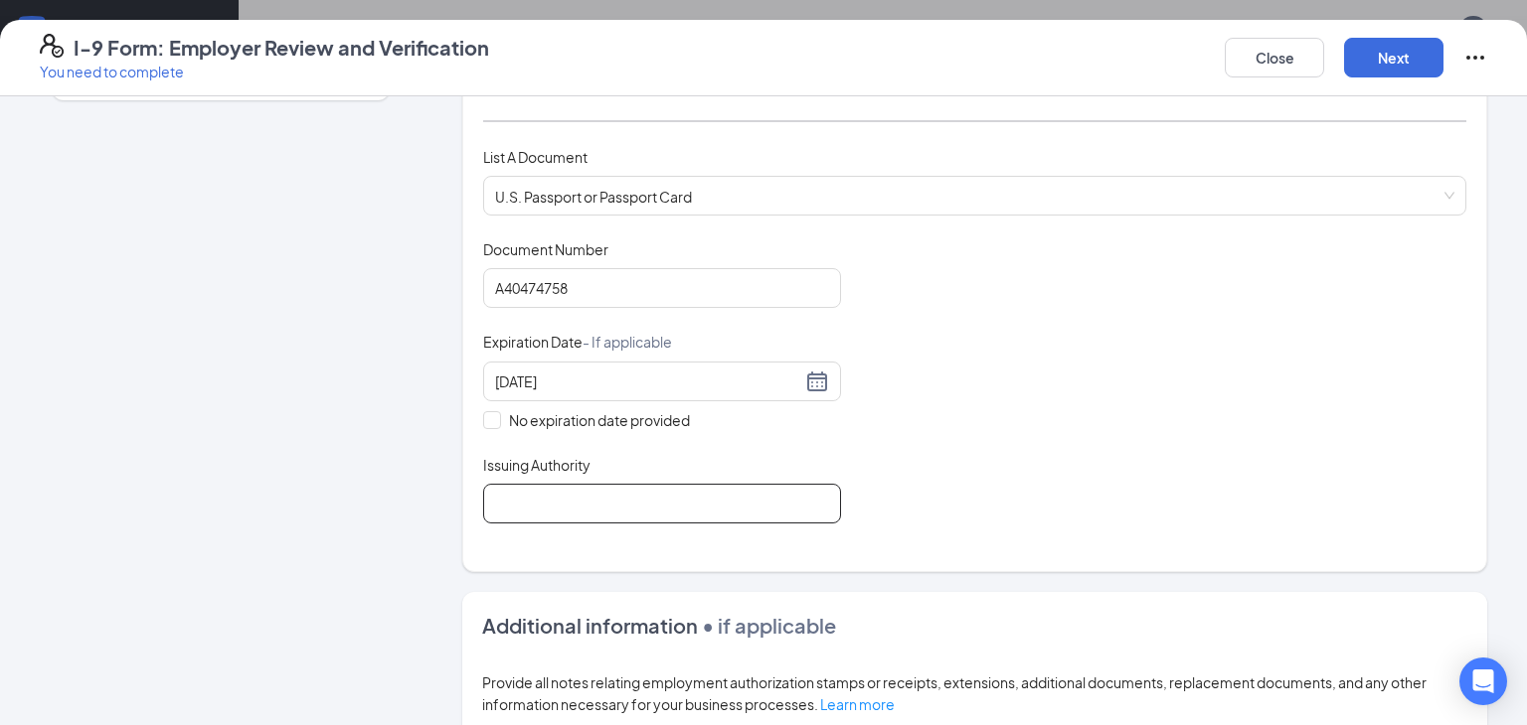
type input "I"
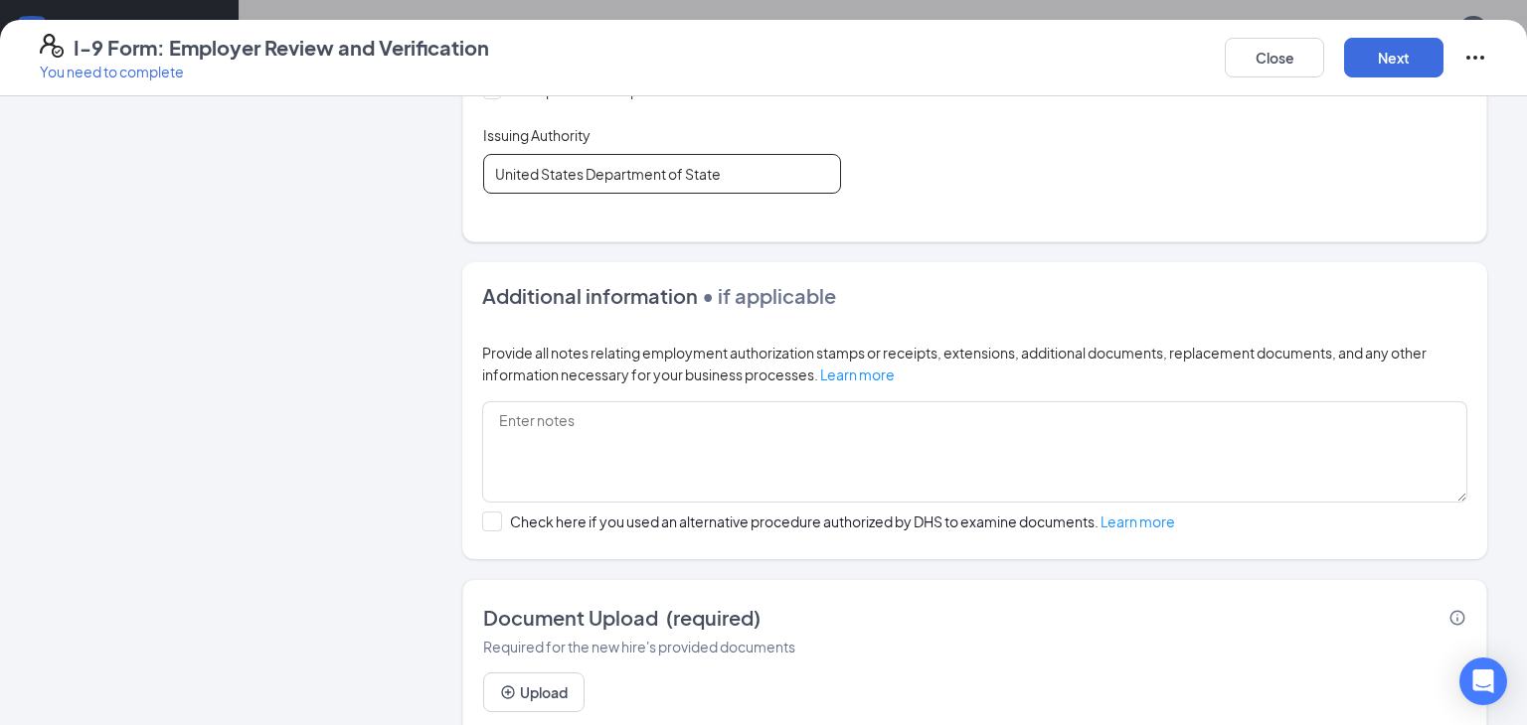
scroll to position [636, 0]
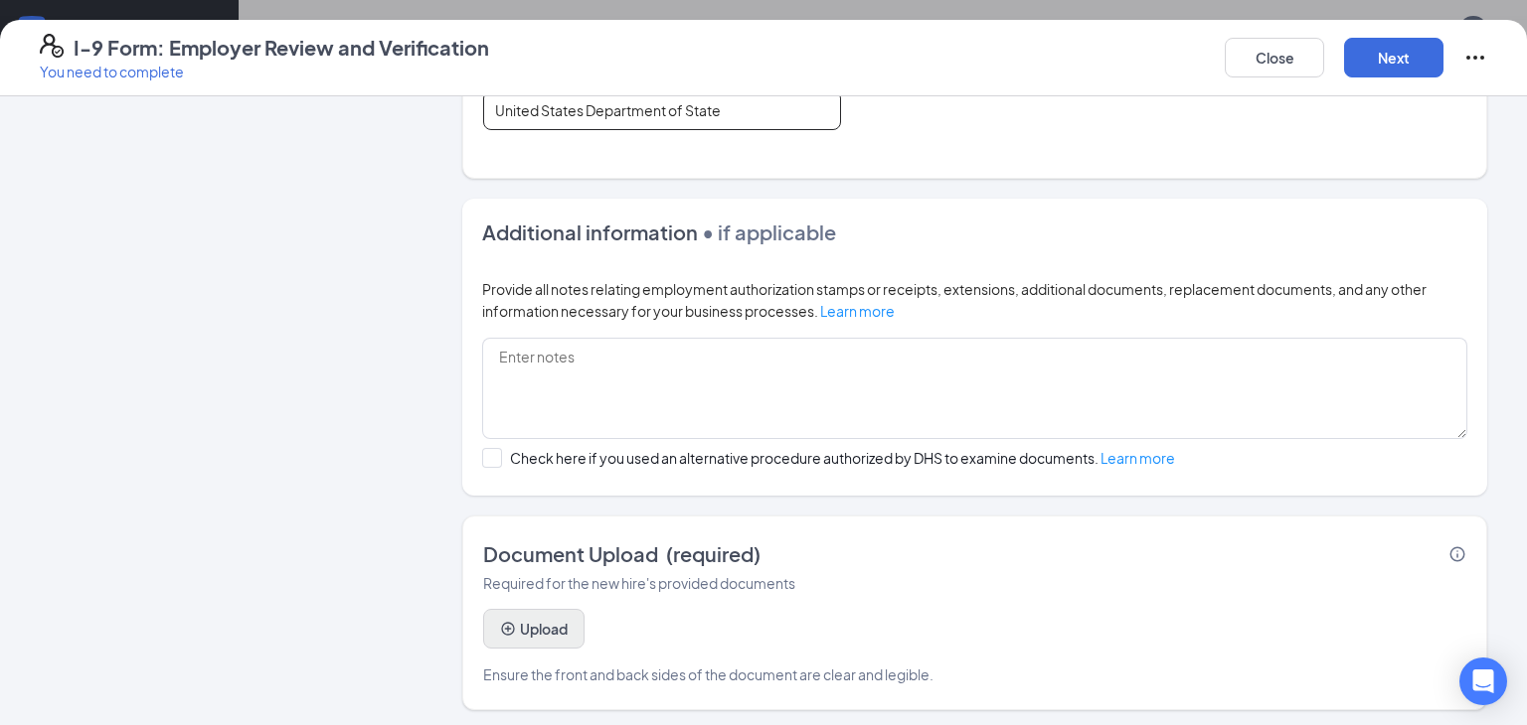
type input "United States Department of State"
click at [513, 614] on button "Upload" at bounding box center [533, 629] width 101 height 40
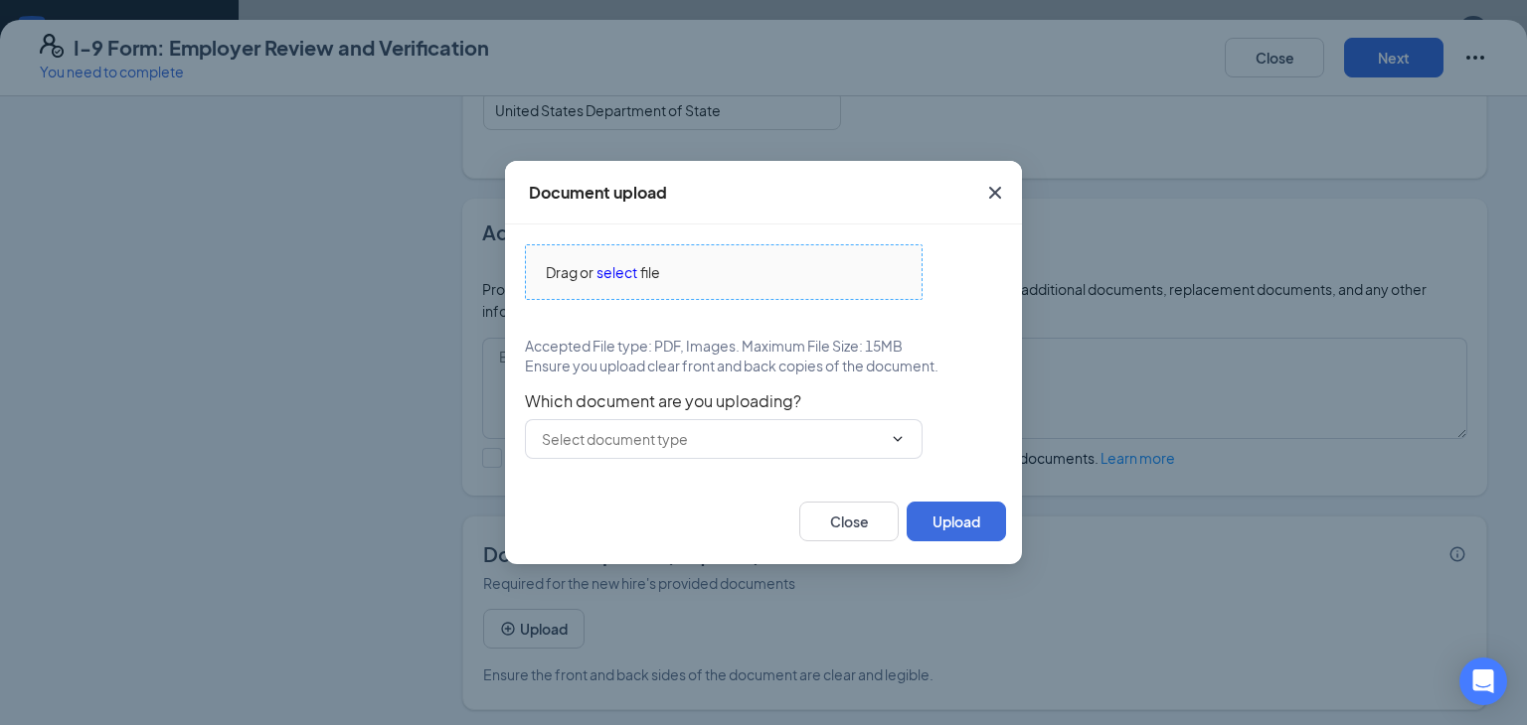
click at [624, 262] on span "select" at bounding box center [616, 272] width 41 height 22
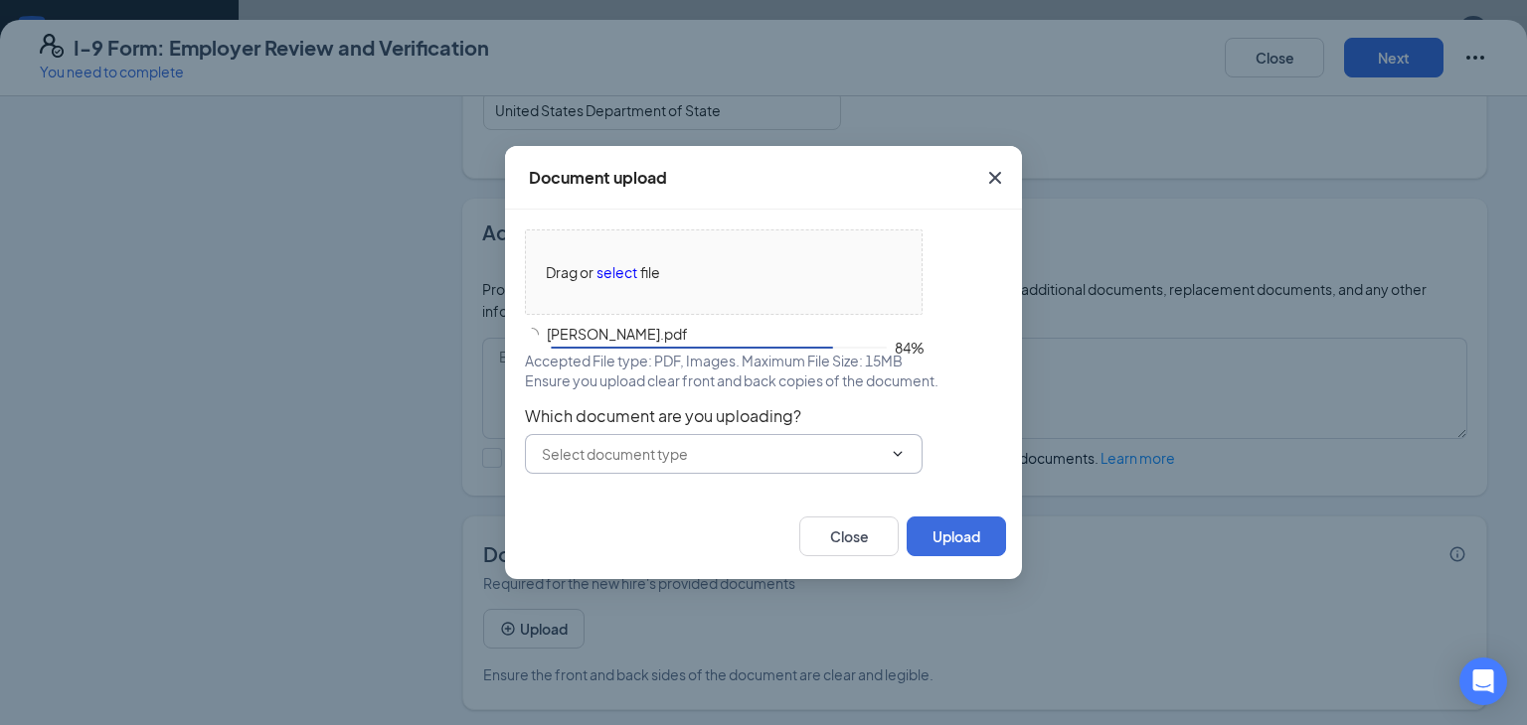
click at [872, 467] on span at bounding box center [724, 454] width 398 height 40
click at [658, 496] on div "U.S. Passport or Passport Card" at bounding box center [639, 500] width 197 height 22
type input "U.S. Passport or Passport Card"
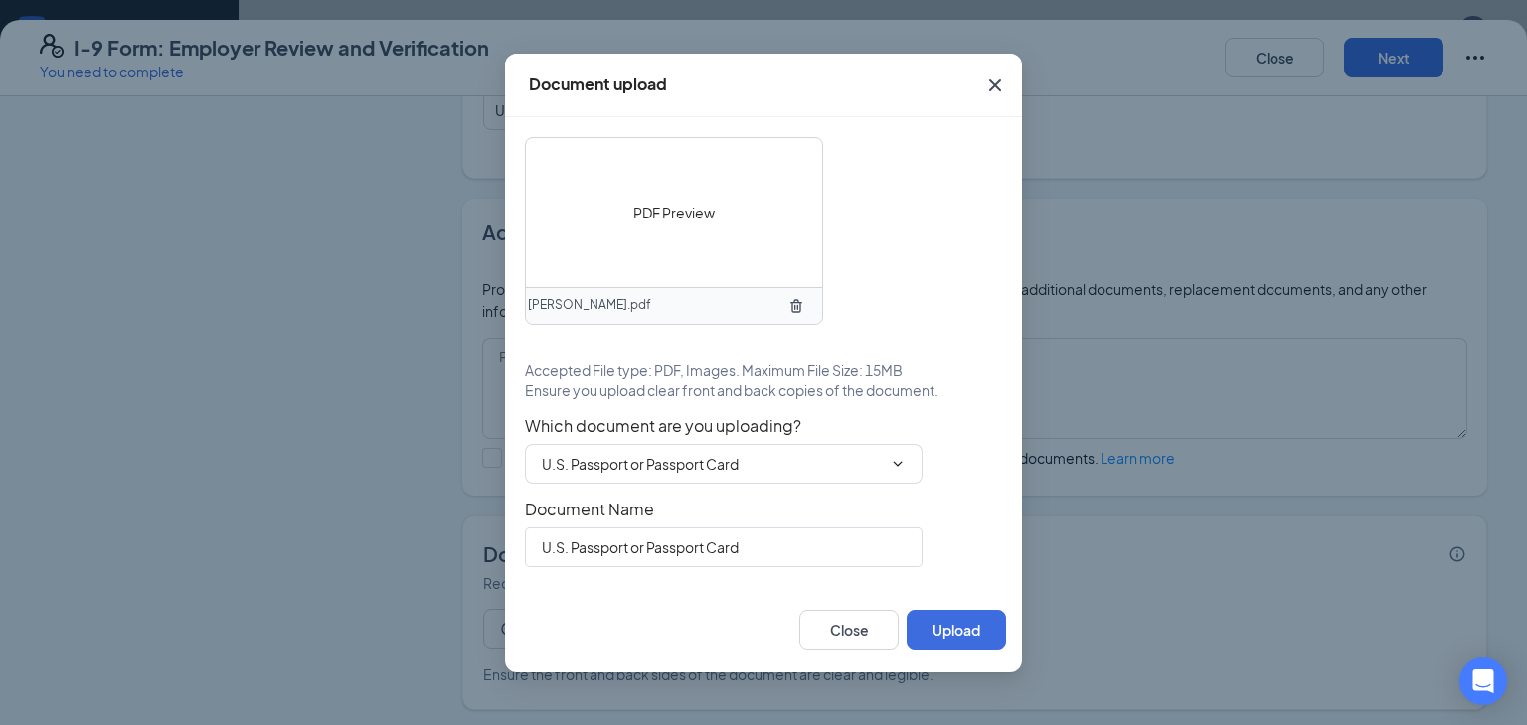
click at [964, 575] on div "PDF Preview Jed Wolff.pdf Accepted File type: PDF, Images. Maximum File Size: 1…" at bounding box center [763, 352] width 517 height 470
click at [959, 614] on button "Upload" at bounding box center [955, 630] width 99 height 40
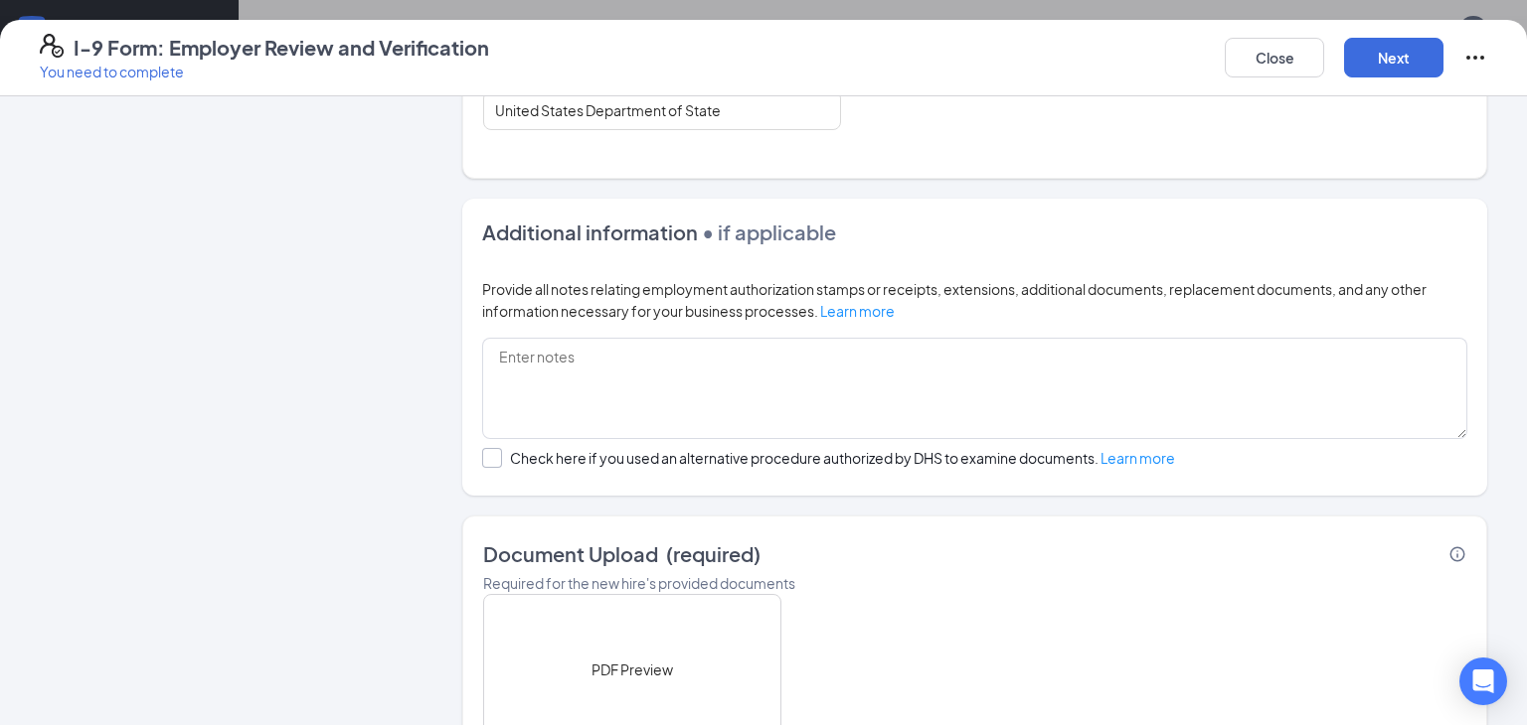
scroll to position [824, 0]
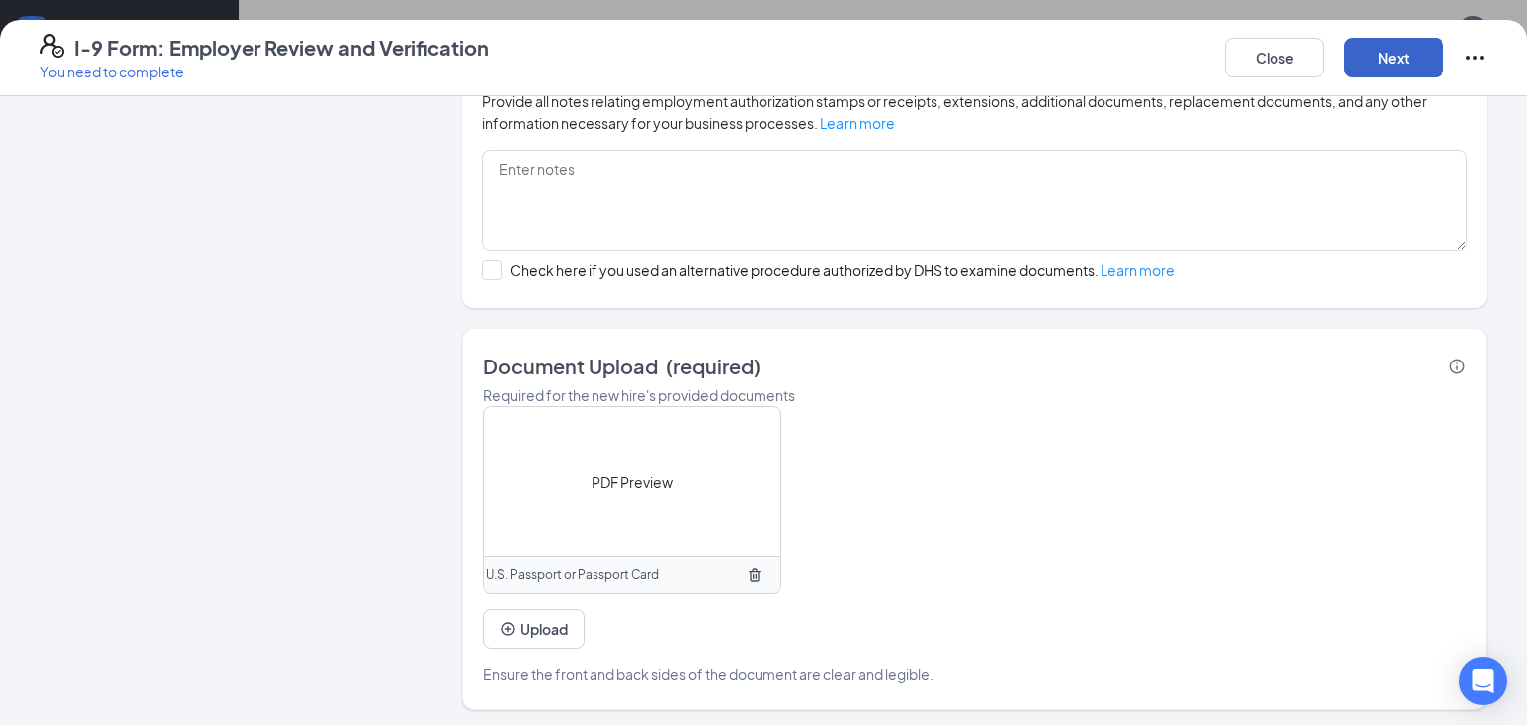
click at [1374, 53] on button "Next" at bounding box center [1393, 58] width 99 height 40
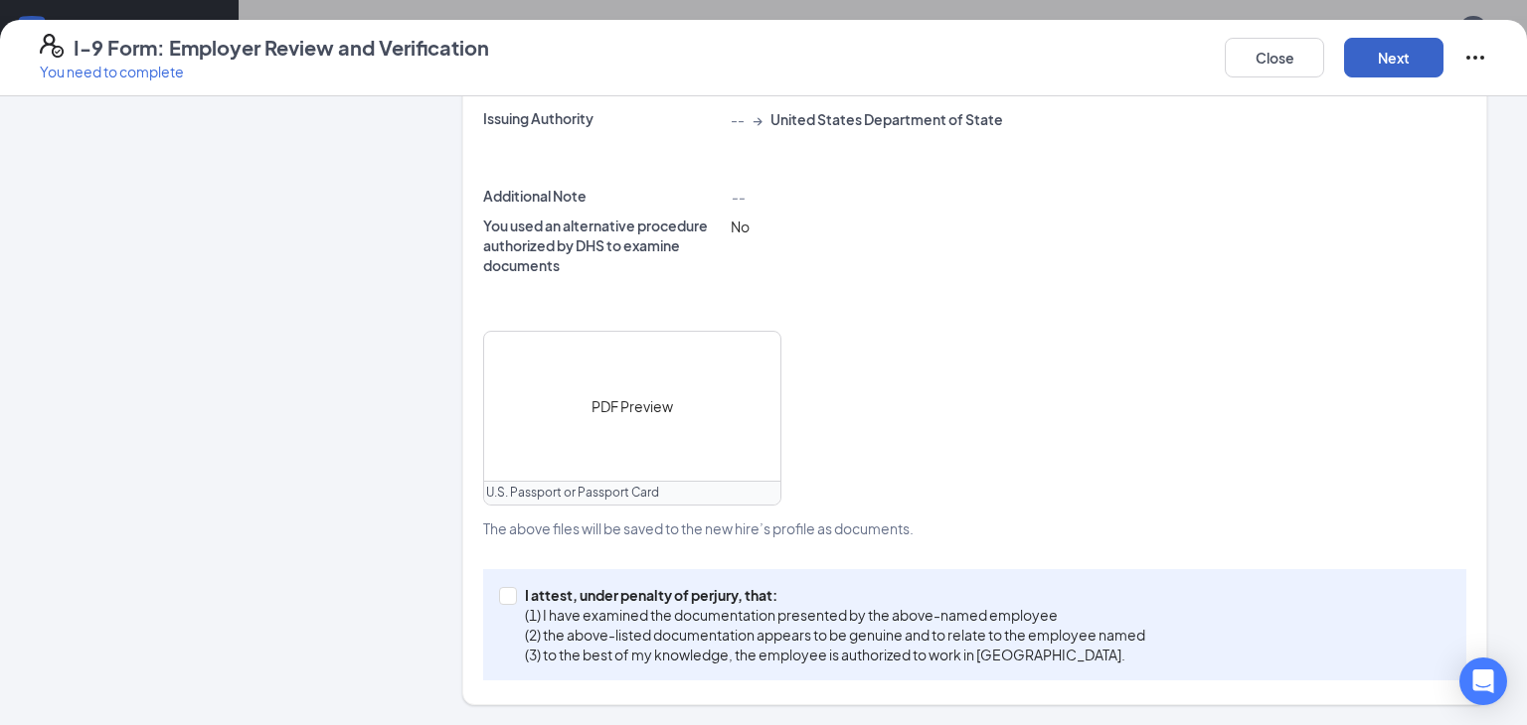
scroll to position [590, 0]
click at [544, 629] on p "(2) the above-listed documentation appears to be genuine and to relate to the e…" at bounding box center [835, 638] width 620 height 20
click at [513, 604] on input "I attest, under penalty of [PERSON_NAME], that: (1) I have examined the documen…" at bounding box center [506, 597] width 14 height 14
checkbox input "true"
click at [1376, 75] on button "Next" at bounding box center [1393, 58] width 99 height 40
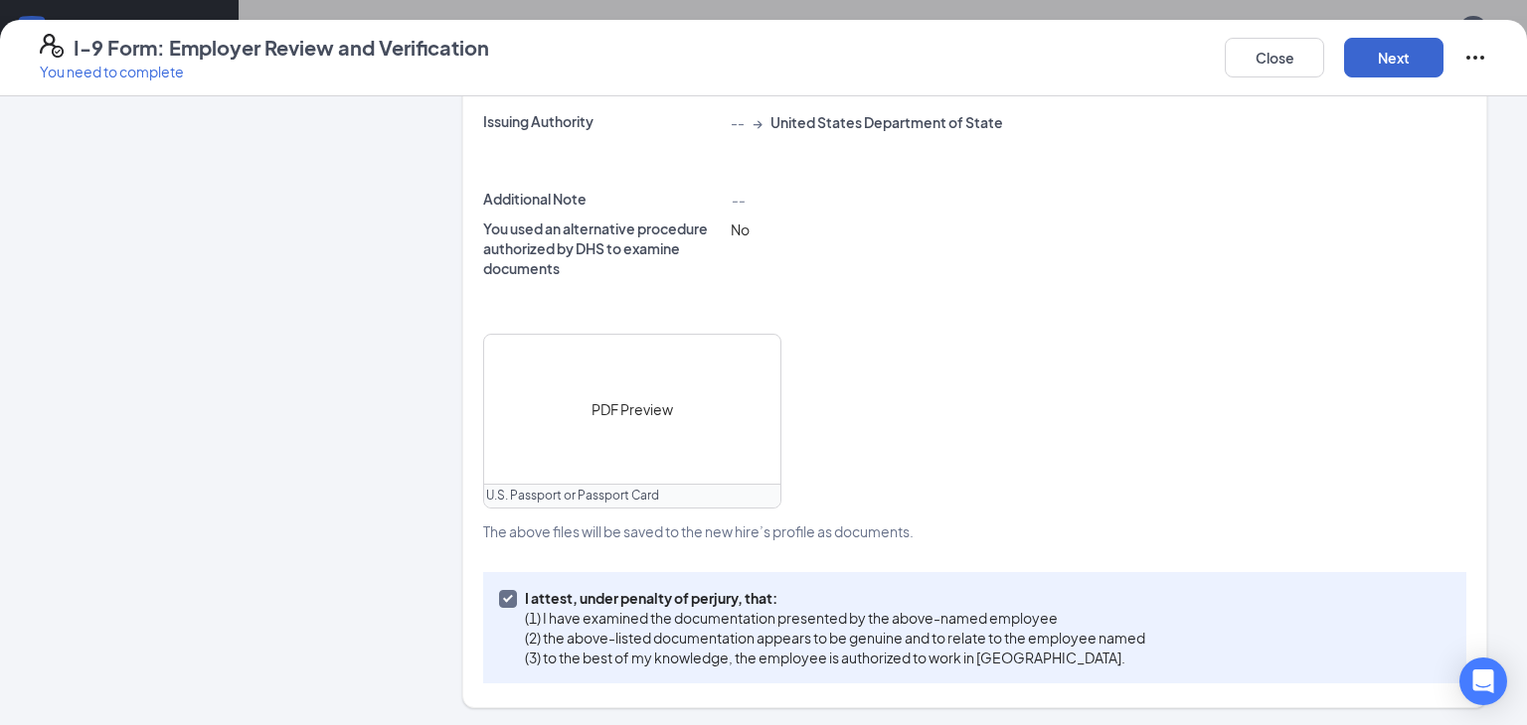
scroll to position [0, 0]
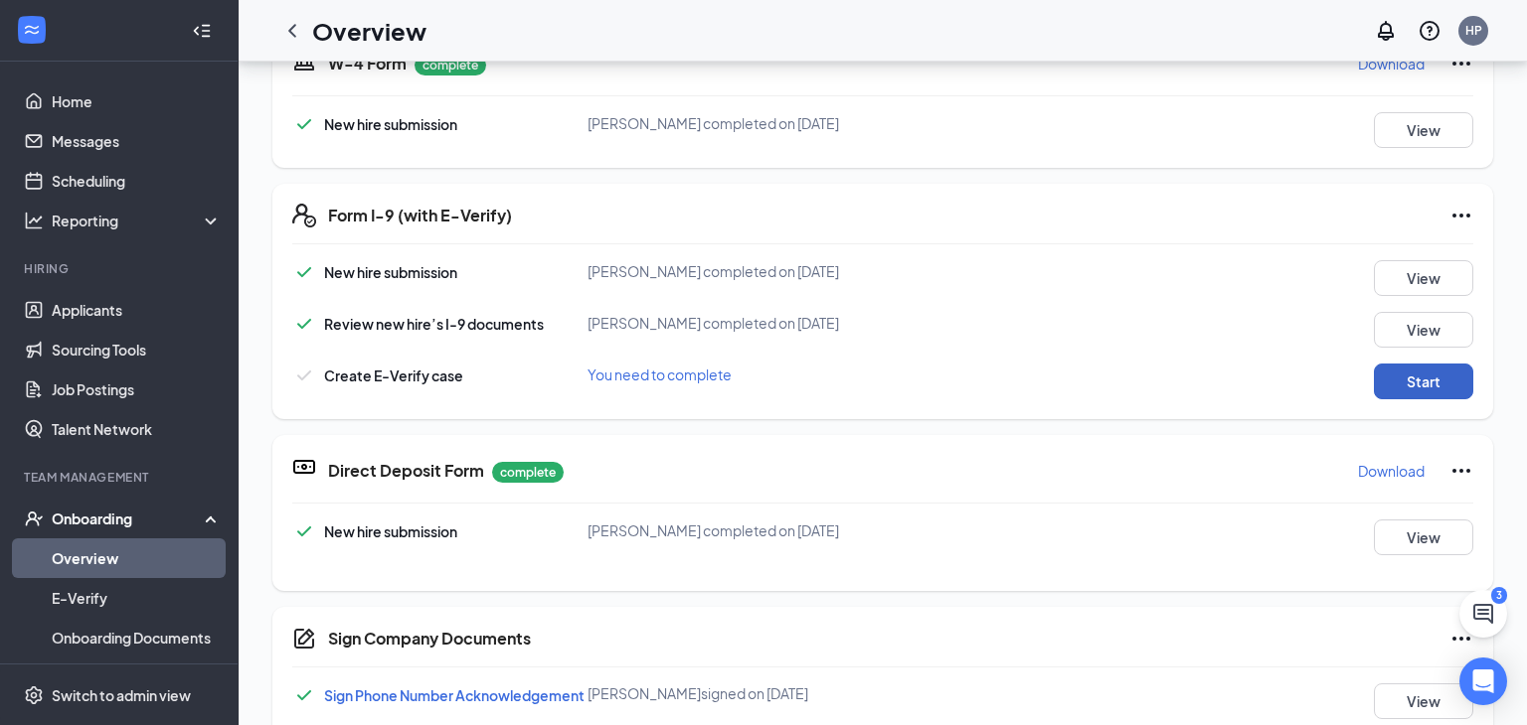
click at [1434, 390] on button "Start" at bounding box center [1422, 382] width 99 height 36
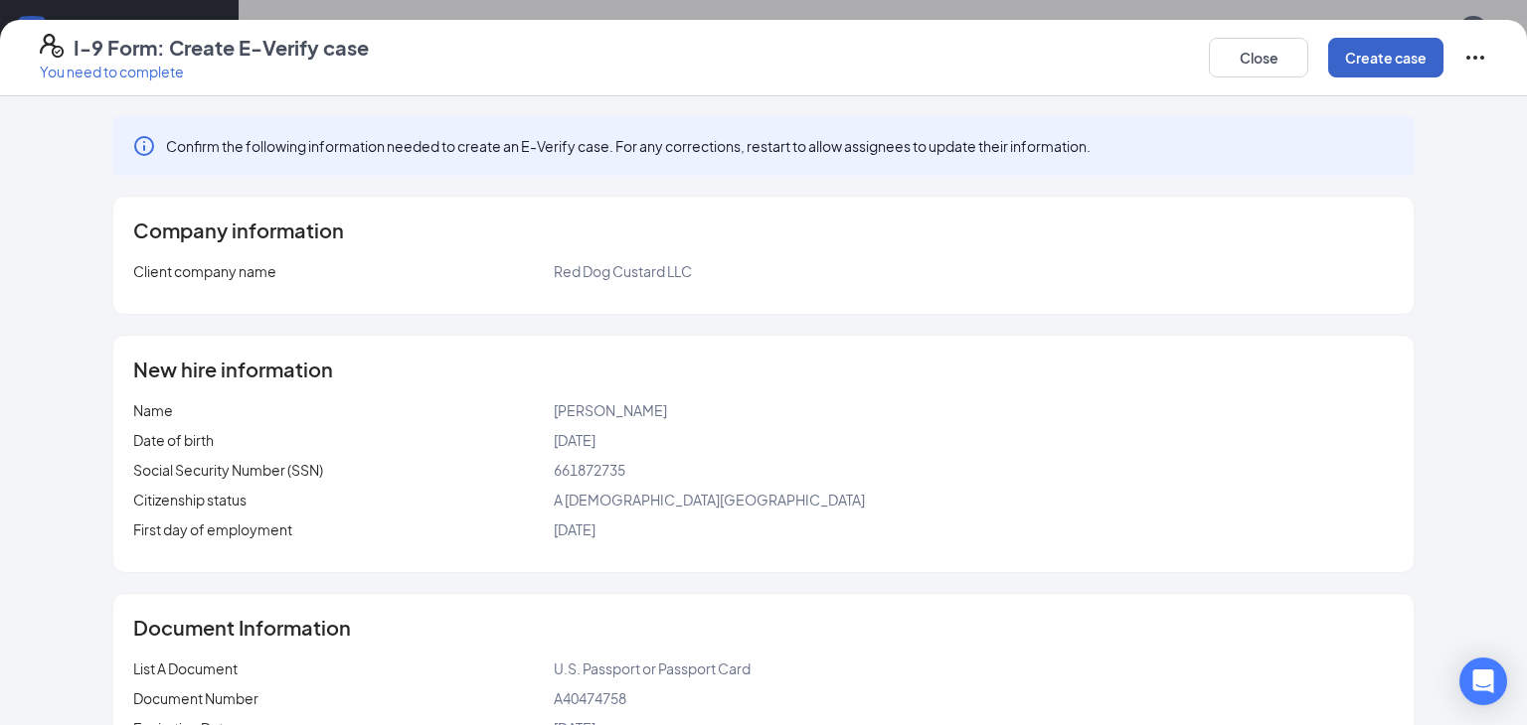
click at [1349, 65] on button "Create case" at bounding box center [1385, 58] width 115 height 40
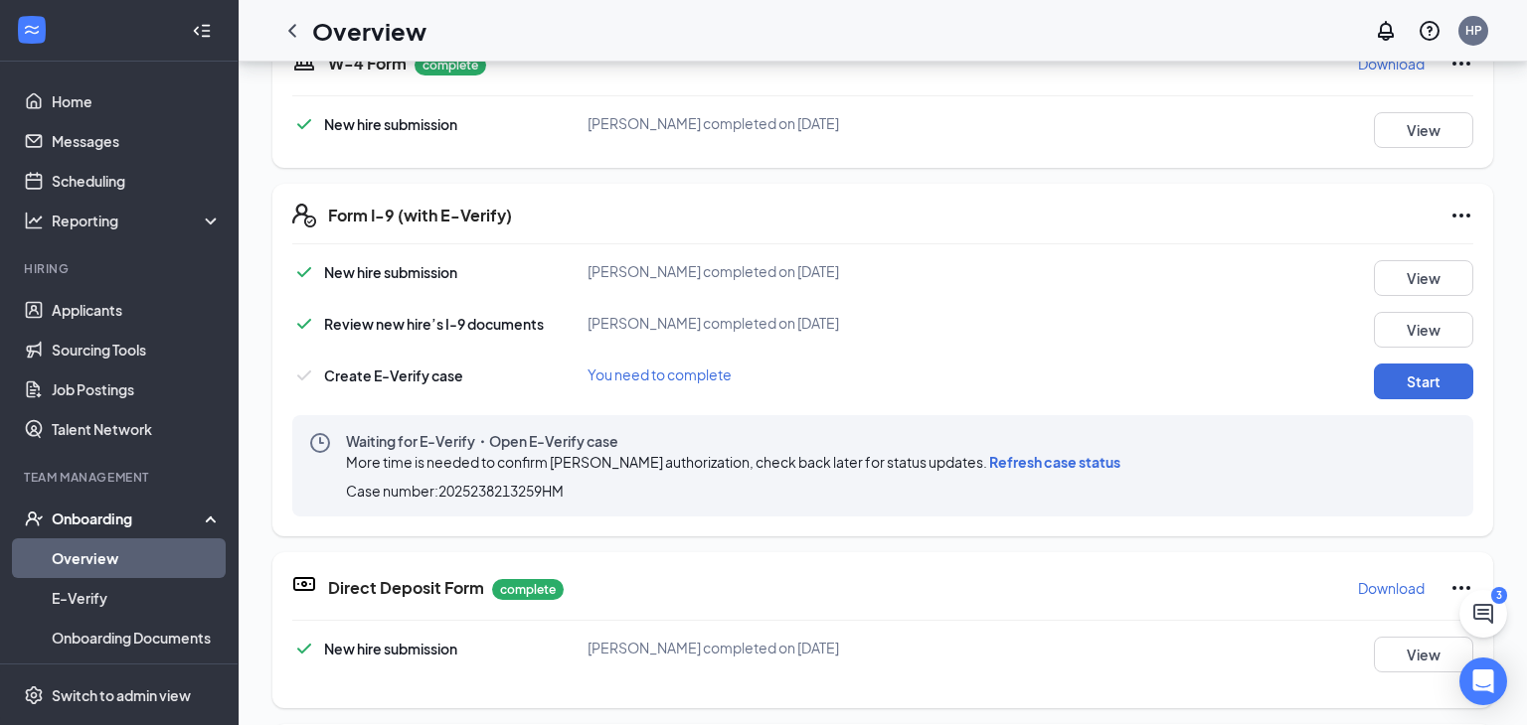
click at [1030, 462] on span "Refresh case status" at bounding box center [1054, 462] width 131 height 18
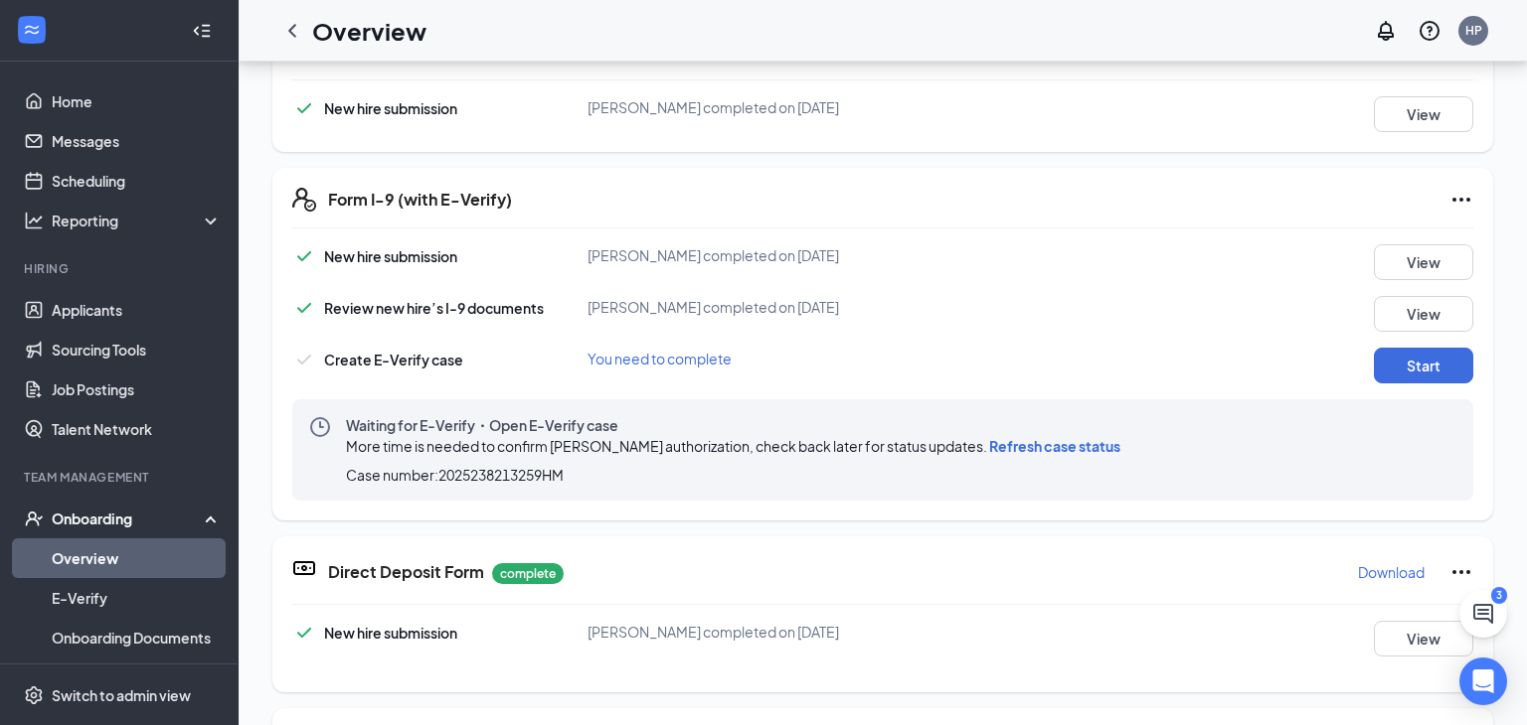
scroll to position [262, 0]
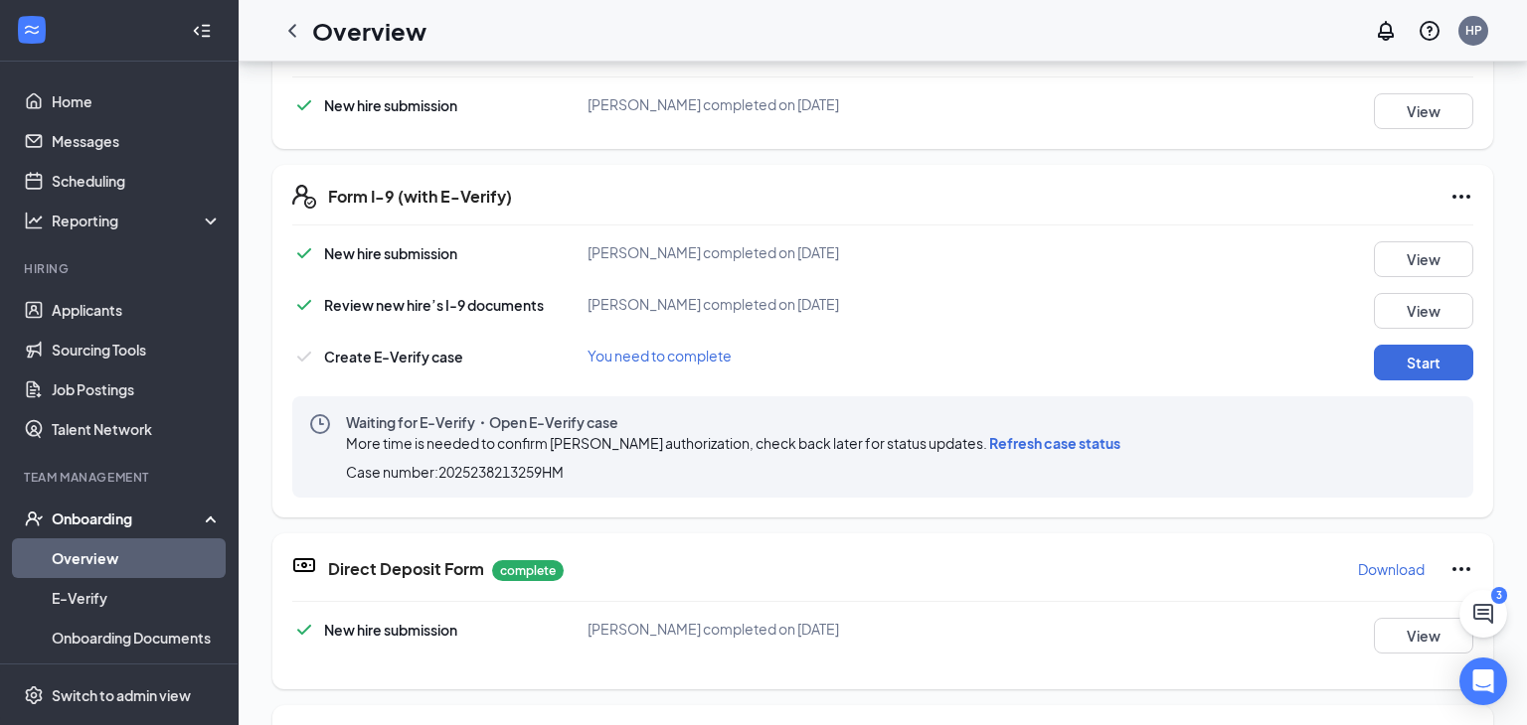
click at [1051, 444] on span "Refresh case status" at bounding box center [1054, 443] width 131 height 18
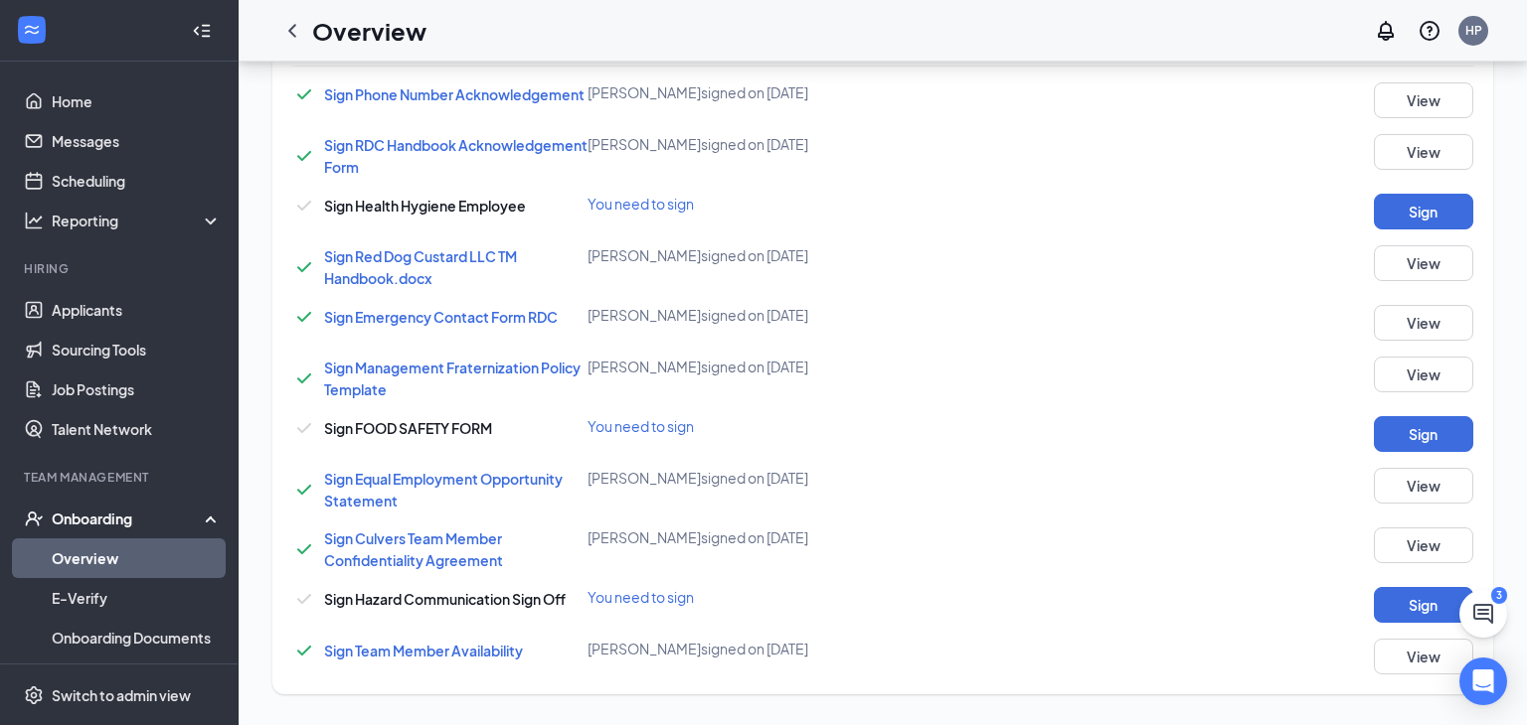
scroll to position [767, 0]
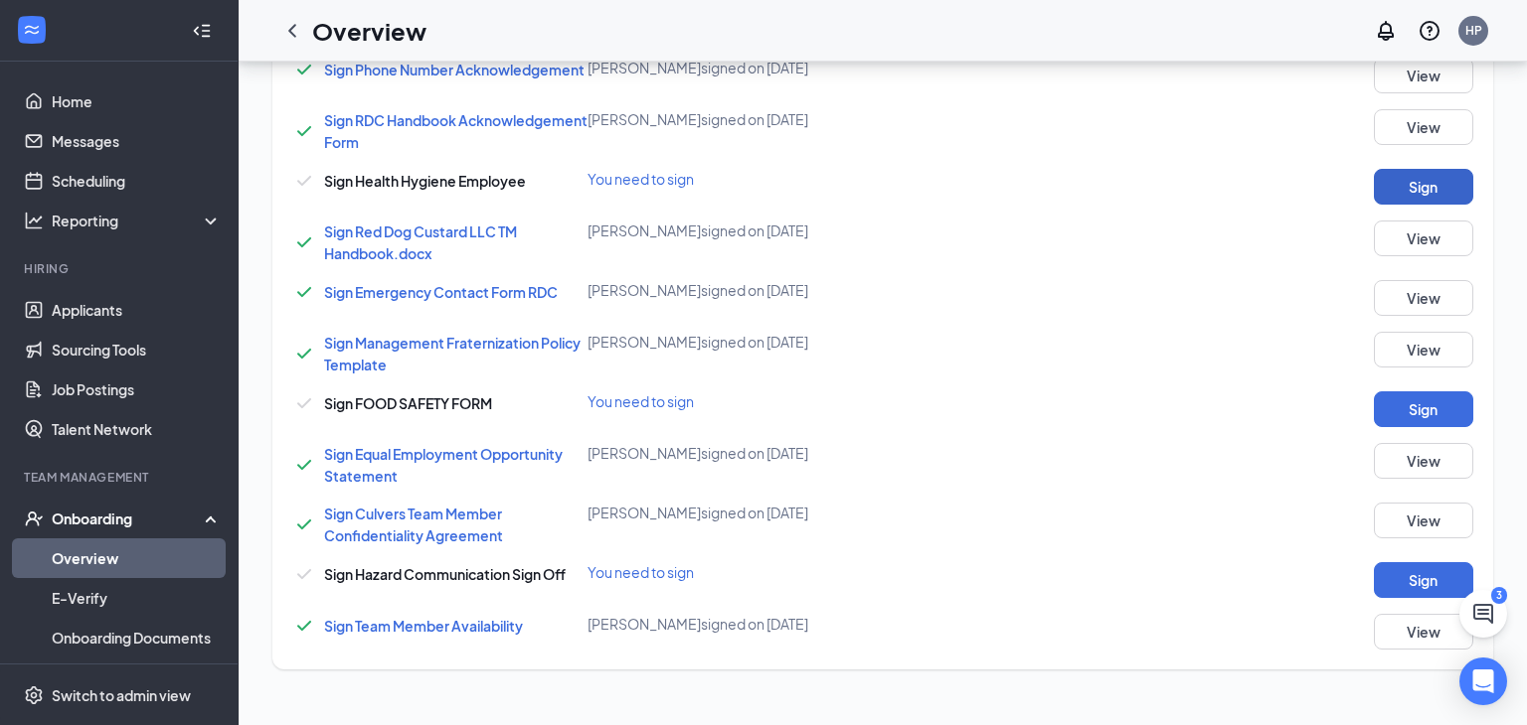
click at [1410, 188] on button "Sign" at bounding box center [1422, 187] width 99 height 36
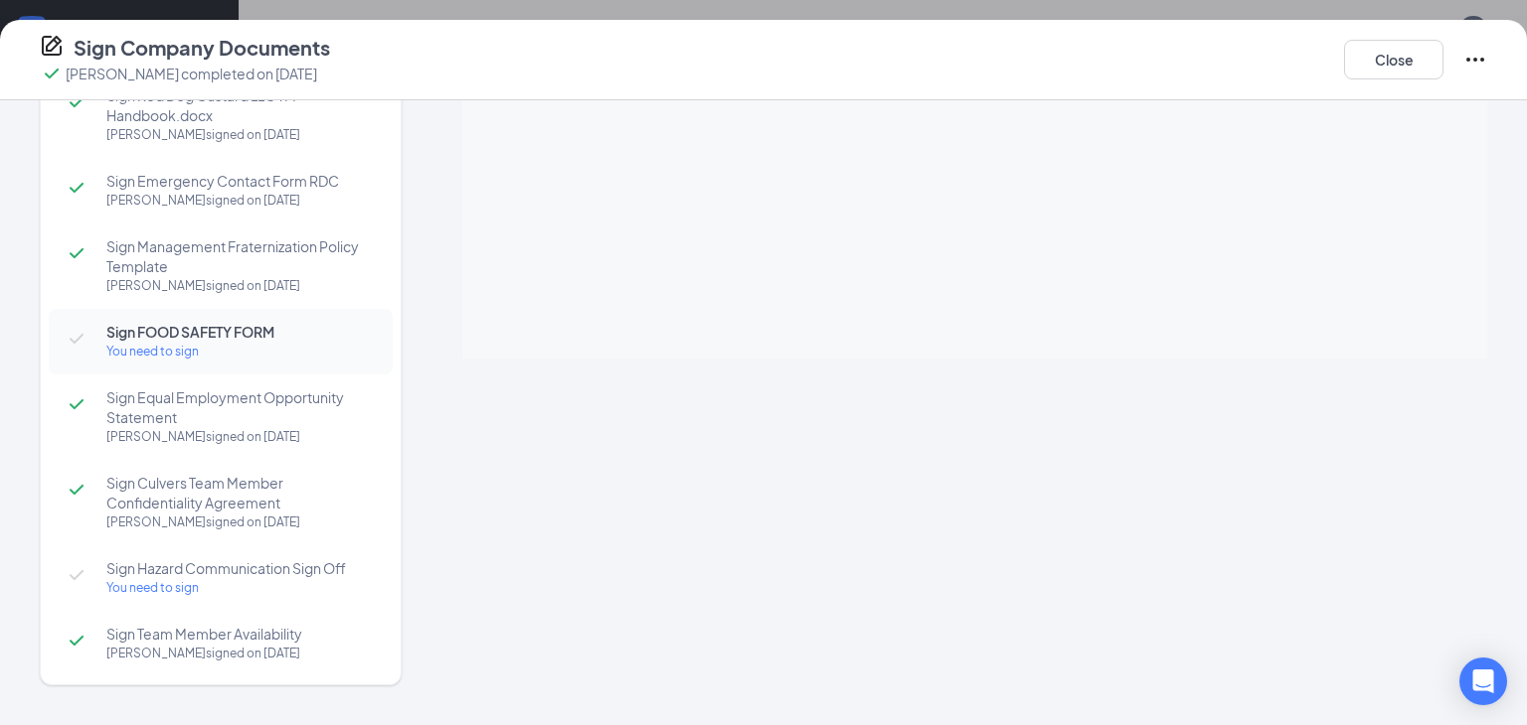
scroll to position [0, 0]
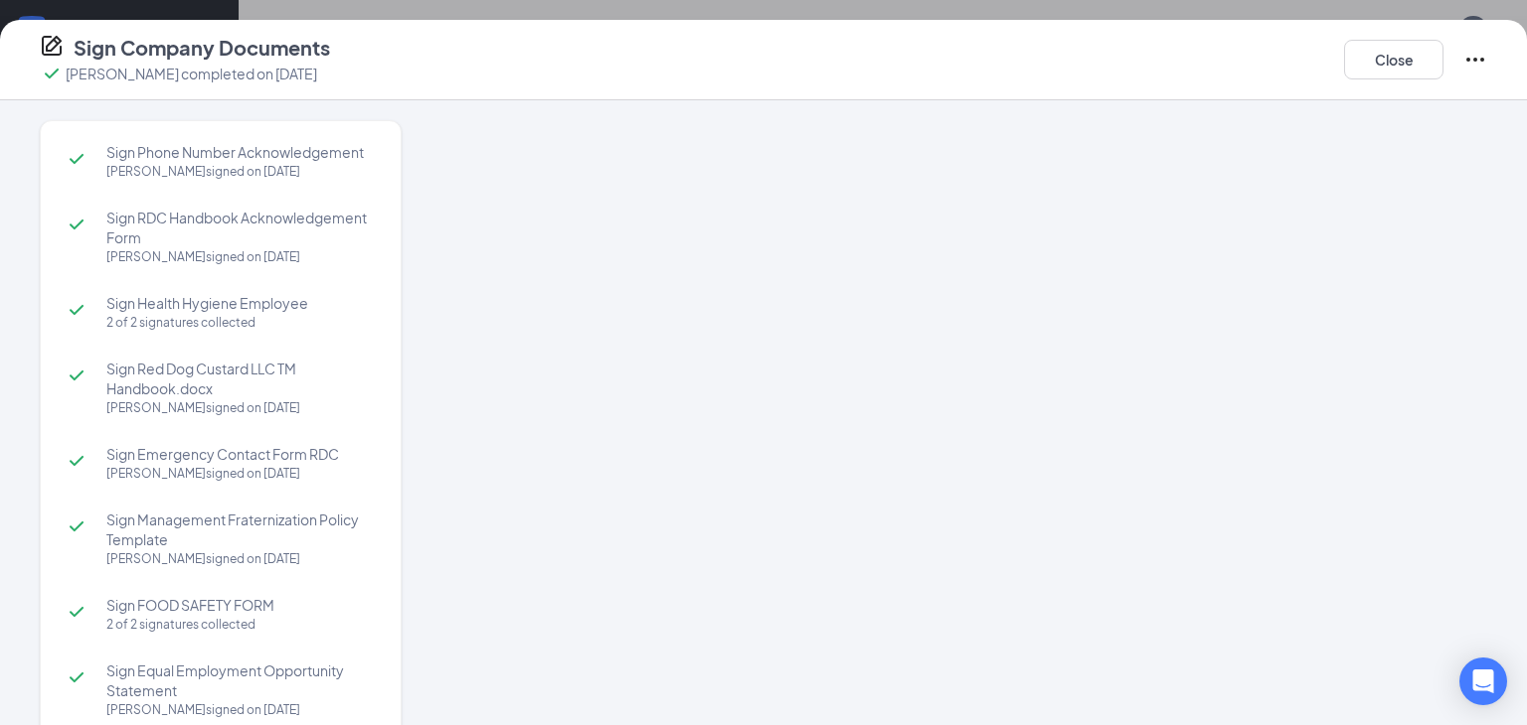
click at [944, 357] on div at bounding box center [974, 376] width 1025 height 512
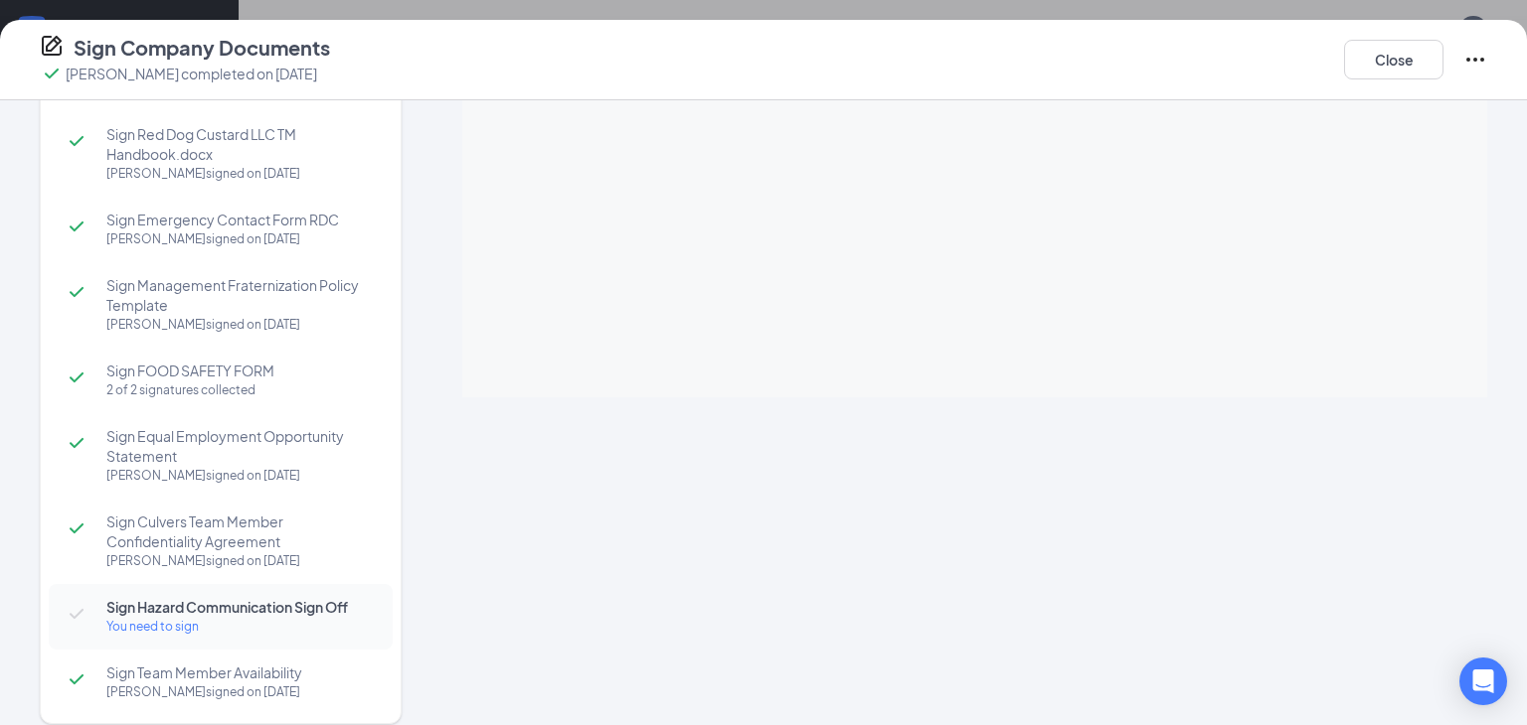
scroll to position [272, 0]
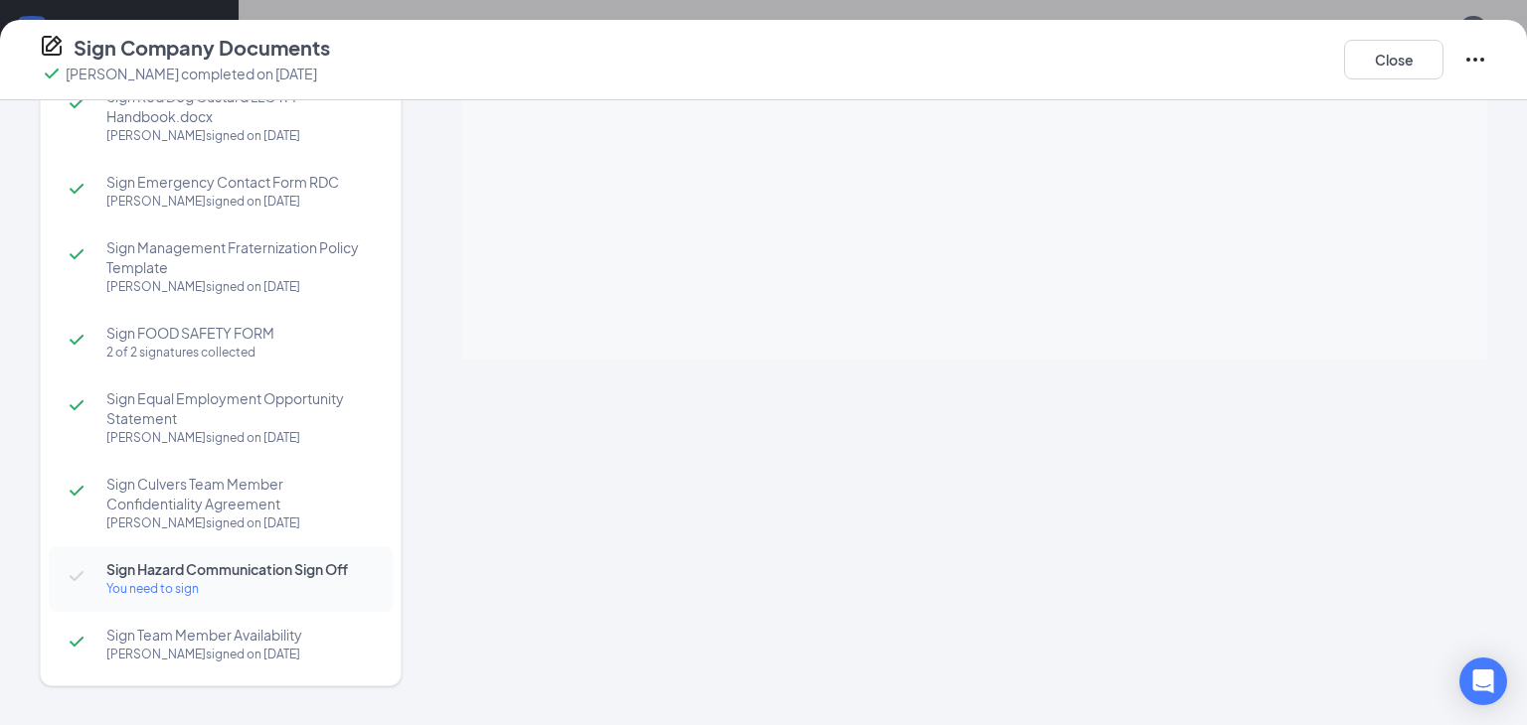
click at [161, 595] on div "You need to sign" at bounding box center [239, 589] width 266 height 20
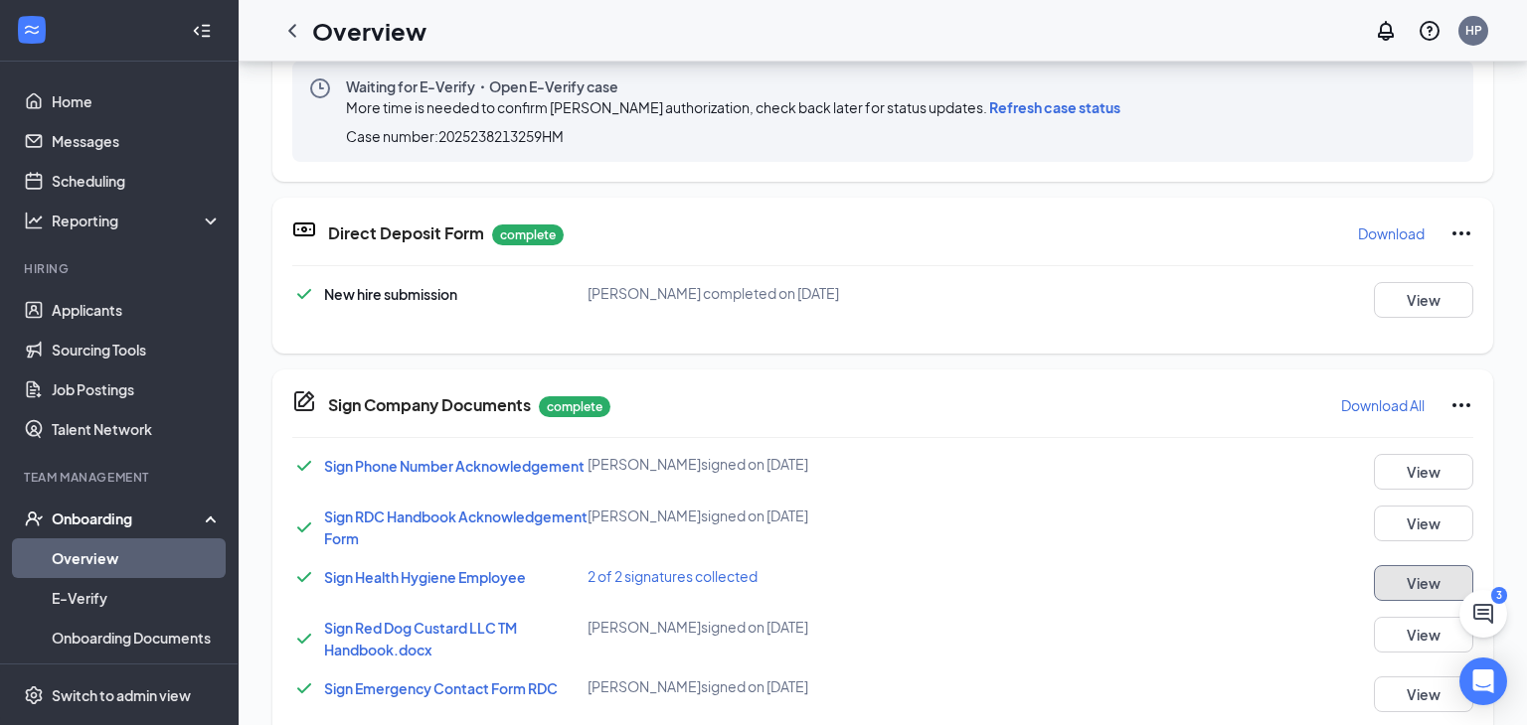
scroll to position [0, 0]
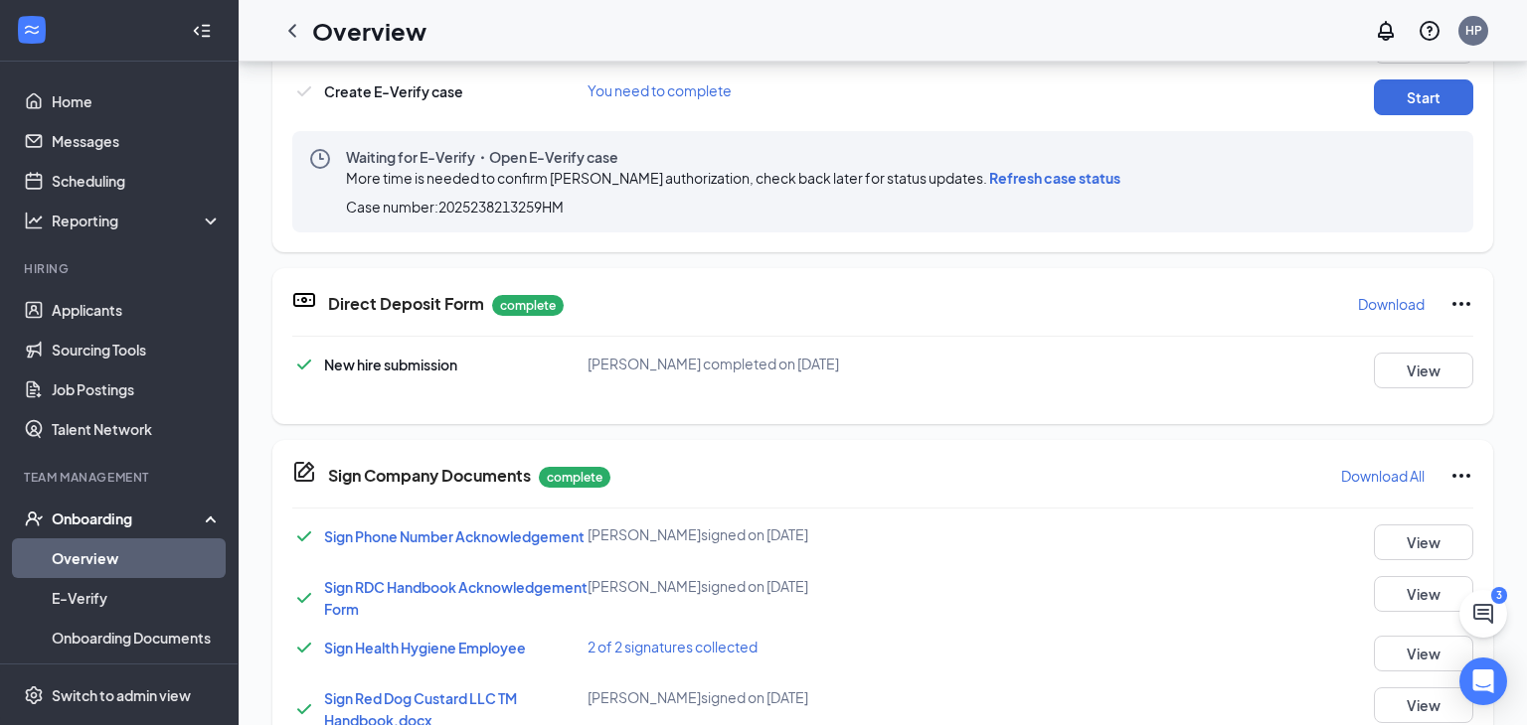
click at [1020, 178] on span "Refresh case status" at bounding box center [1054, 178] width 131 height 18
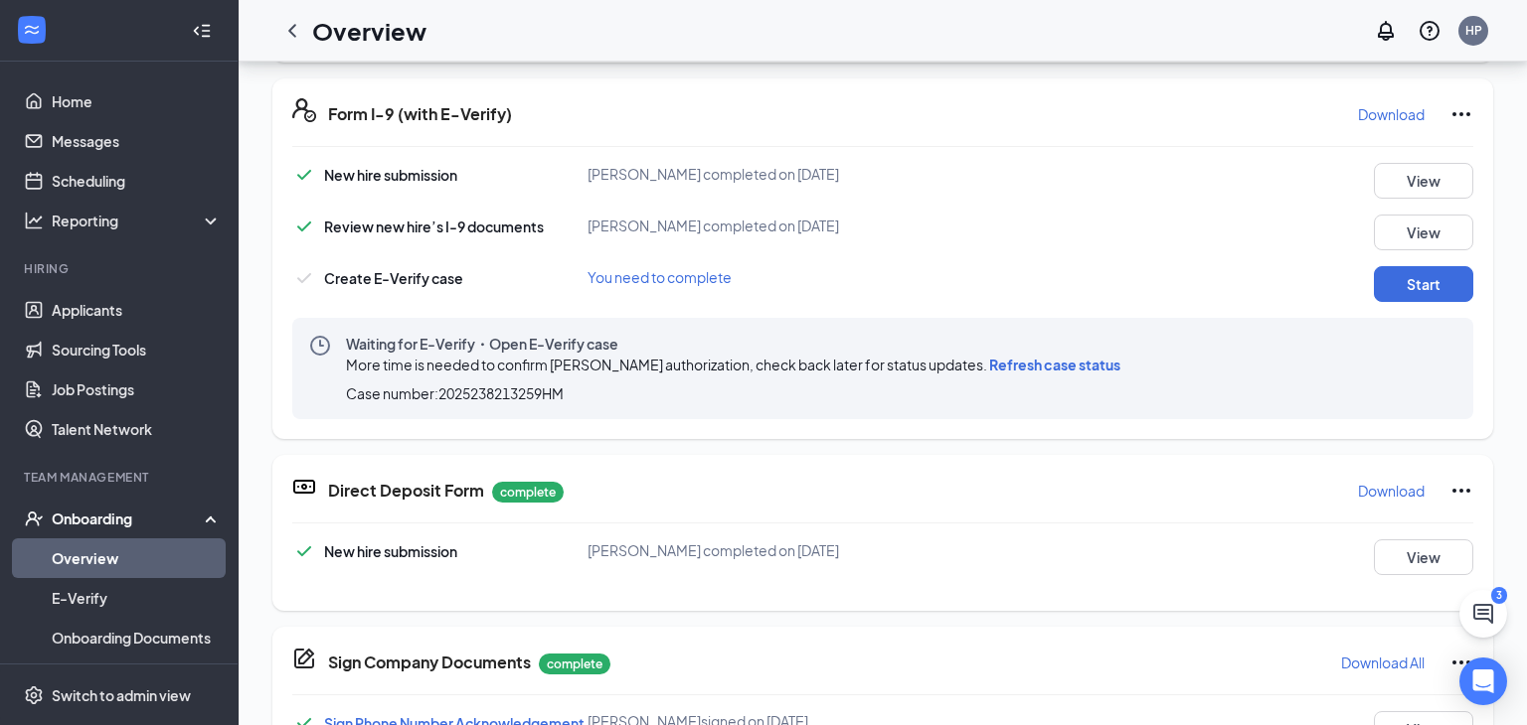
scroll to position [587, 0]
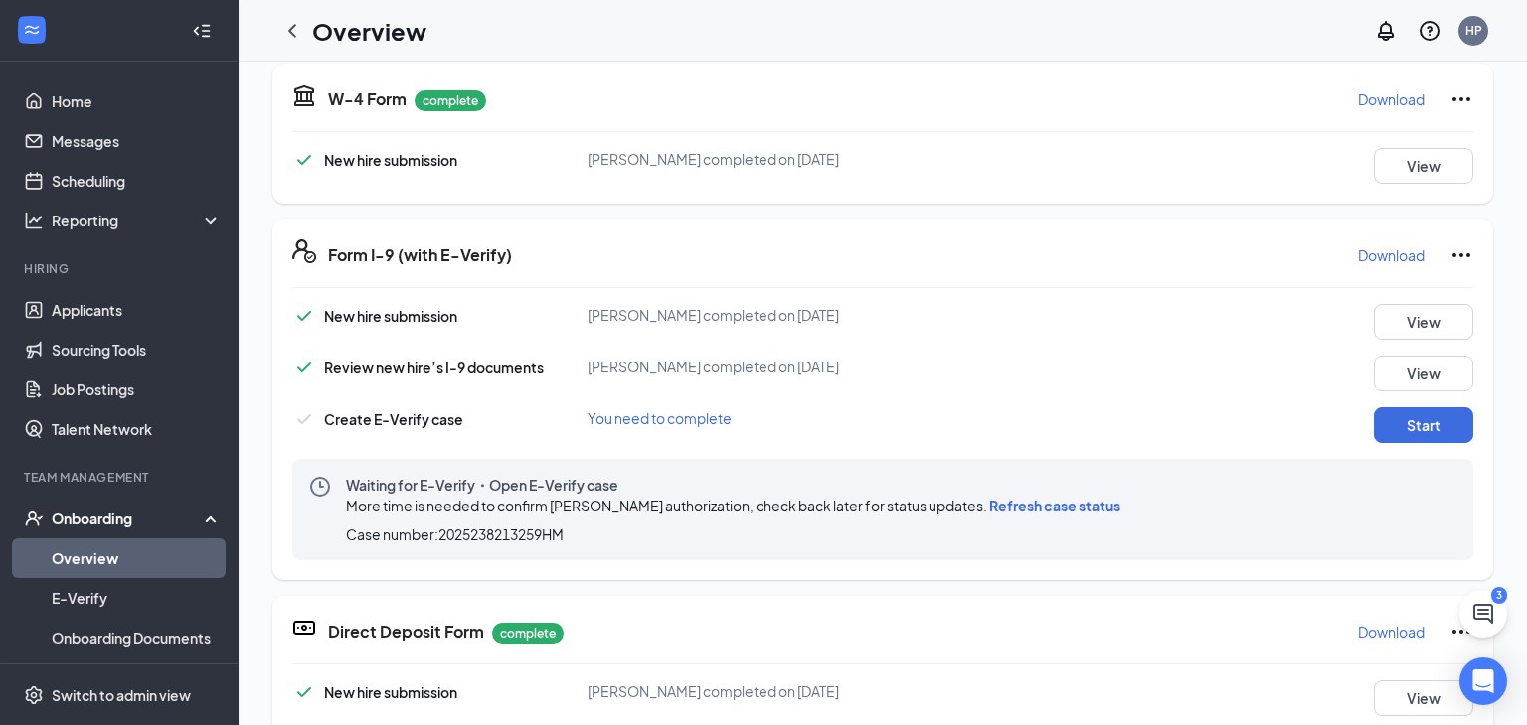
scroll to position [459, 0]
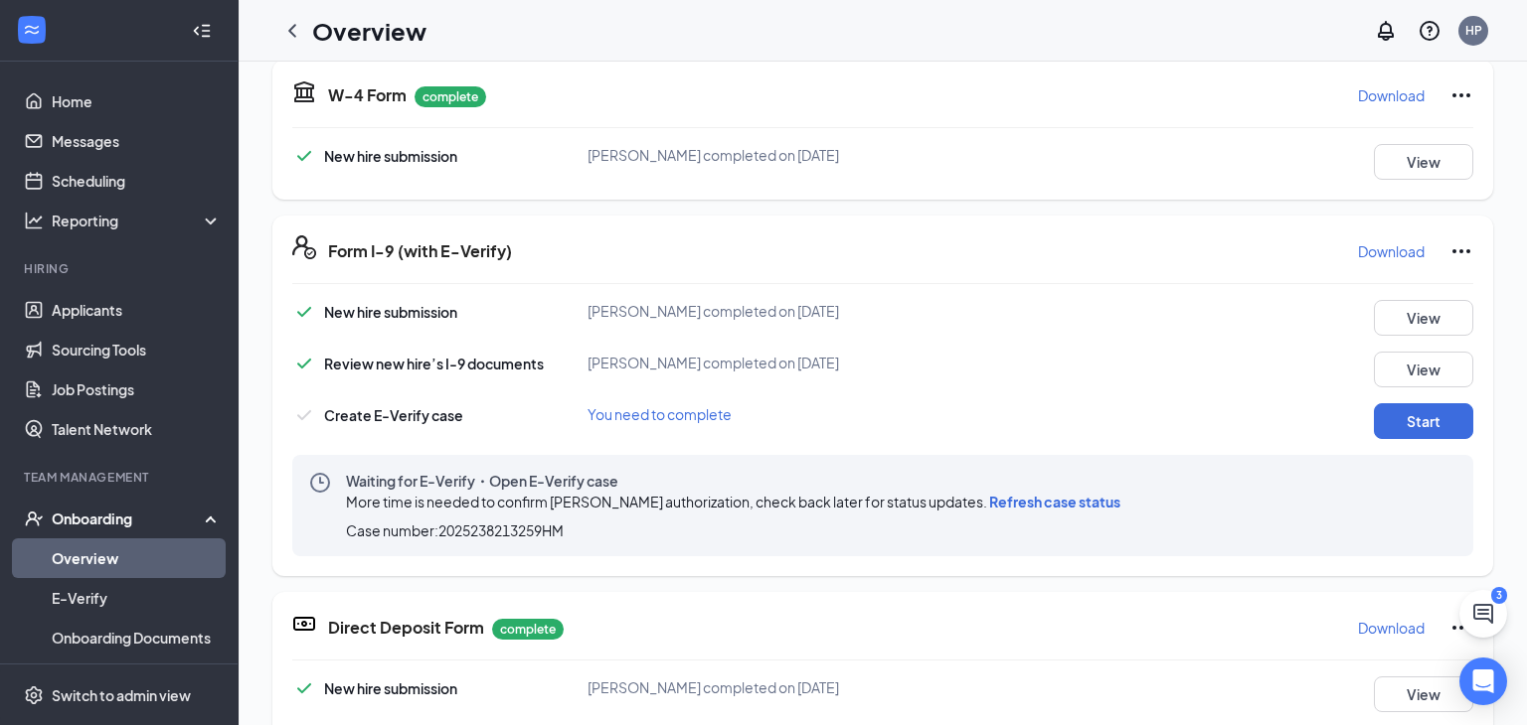
click at [68, 562] on link "Overview" at bounding box center [137, 559] width 170 height 40
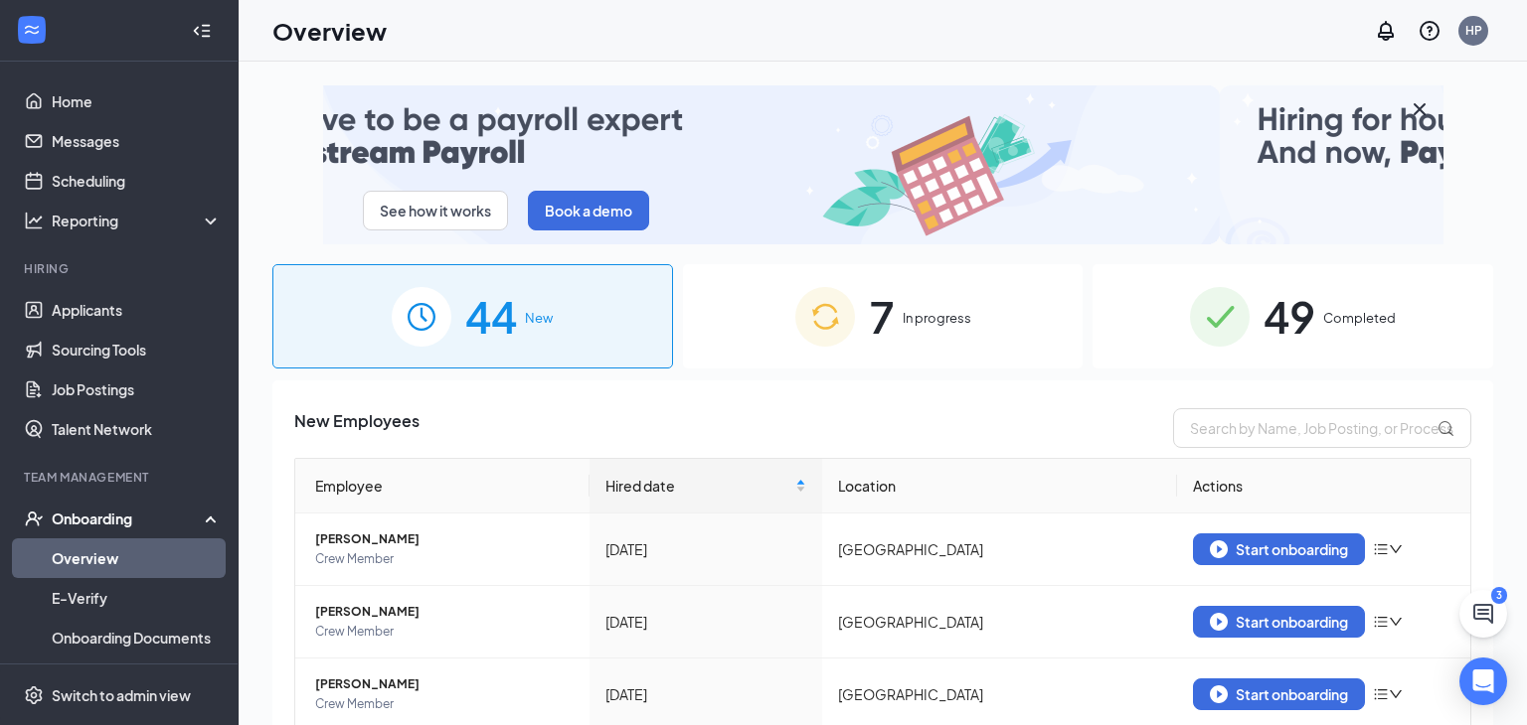
click at [954, 328] on div "7 In progress" at bounding box center [883, 316] width 401 height 104
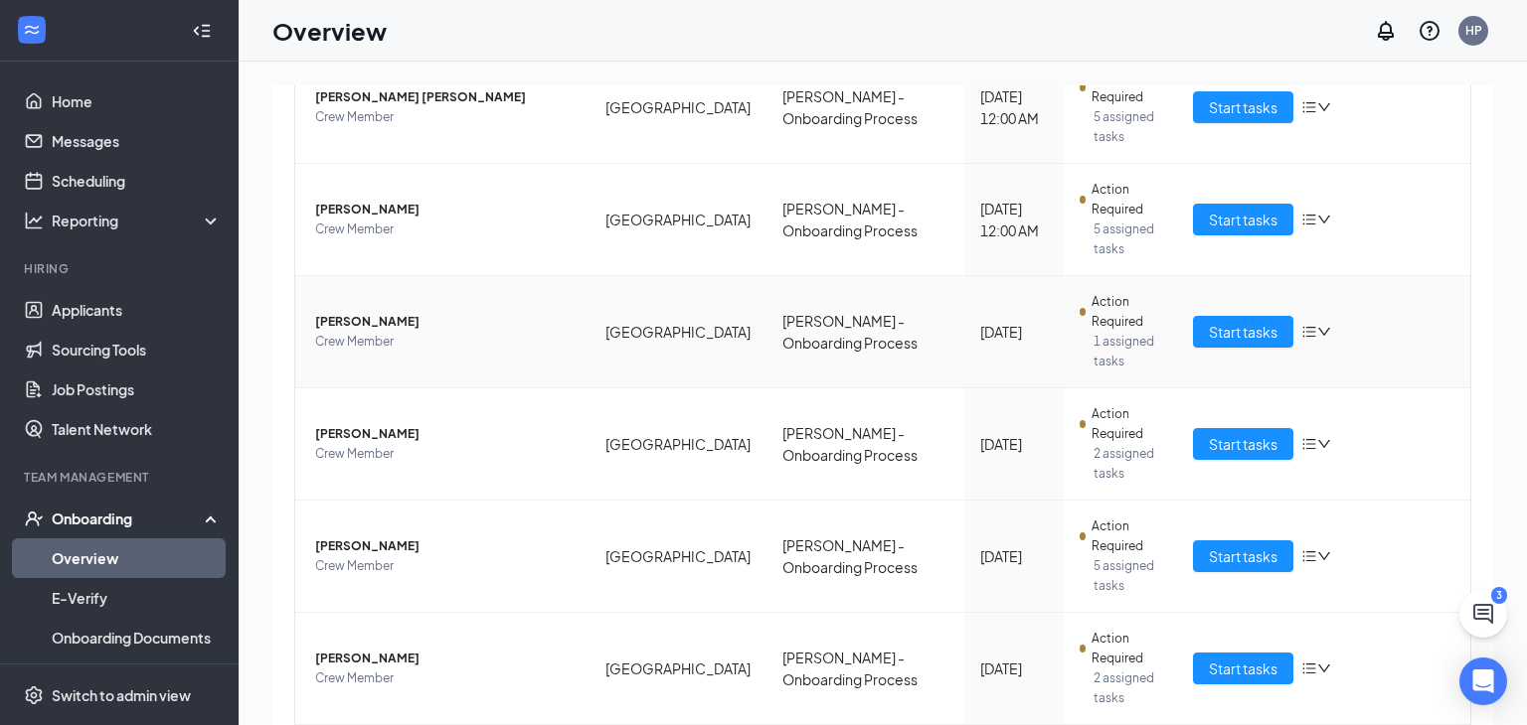
scroll to position [527, 0]
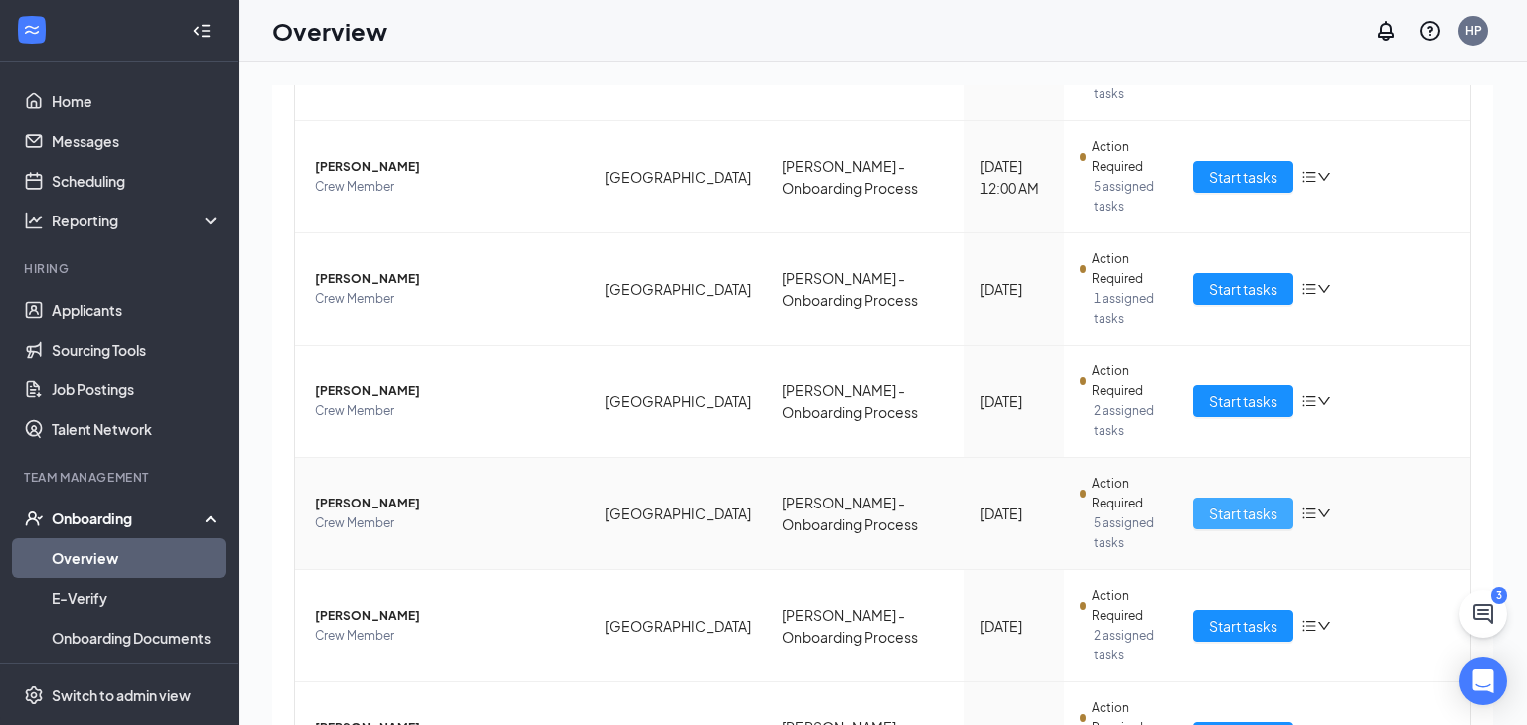
click at [1244, 503] on span "Start tasks" at bounding box center [1242, 514] width 69 height 22
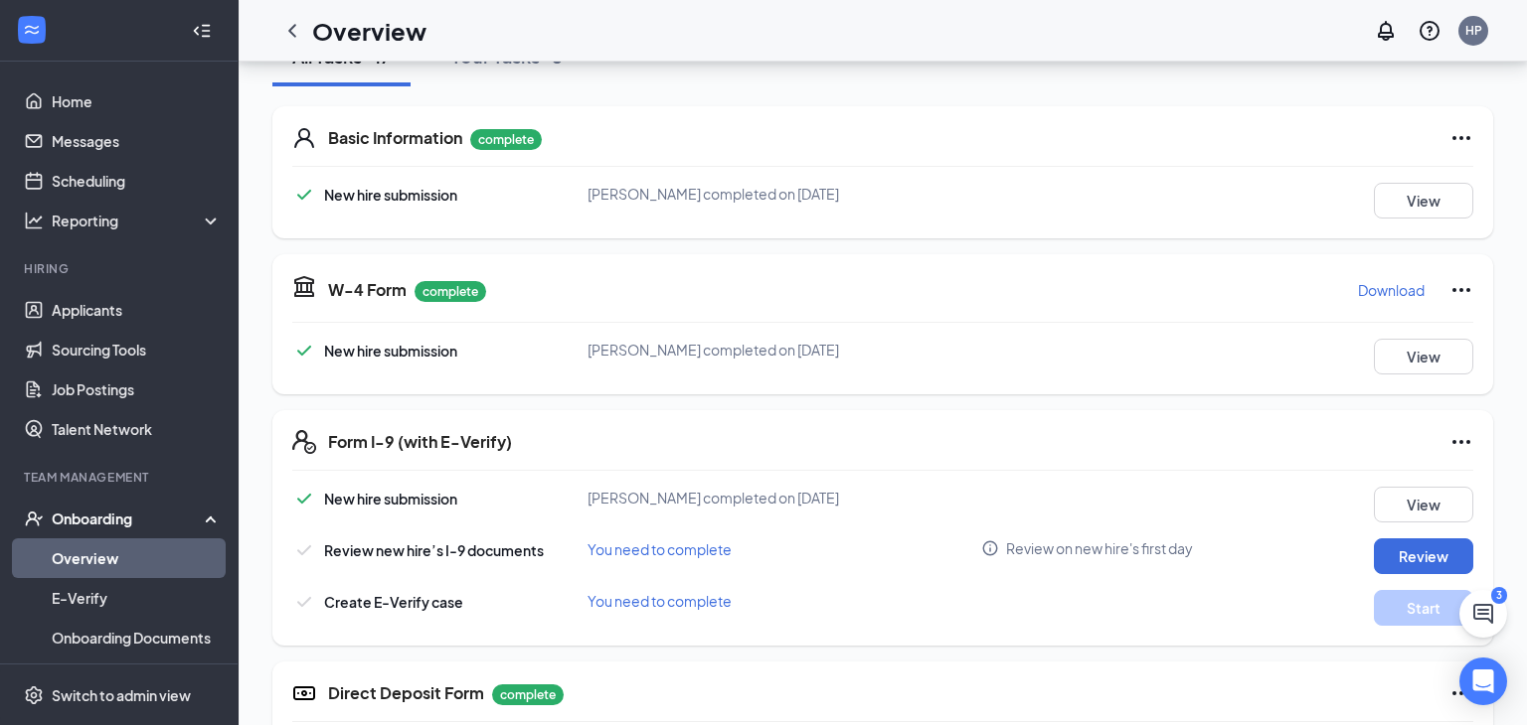
scroll to position [267, 0]
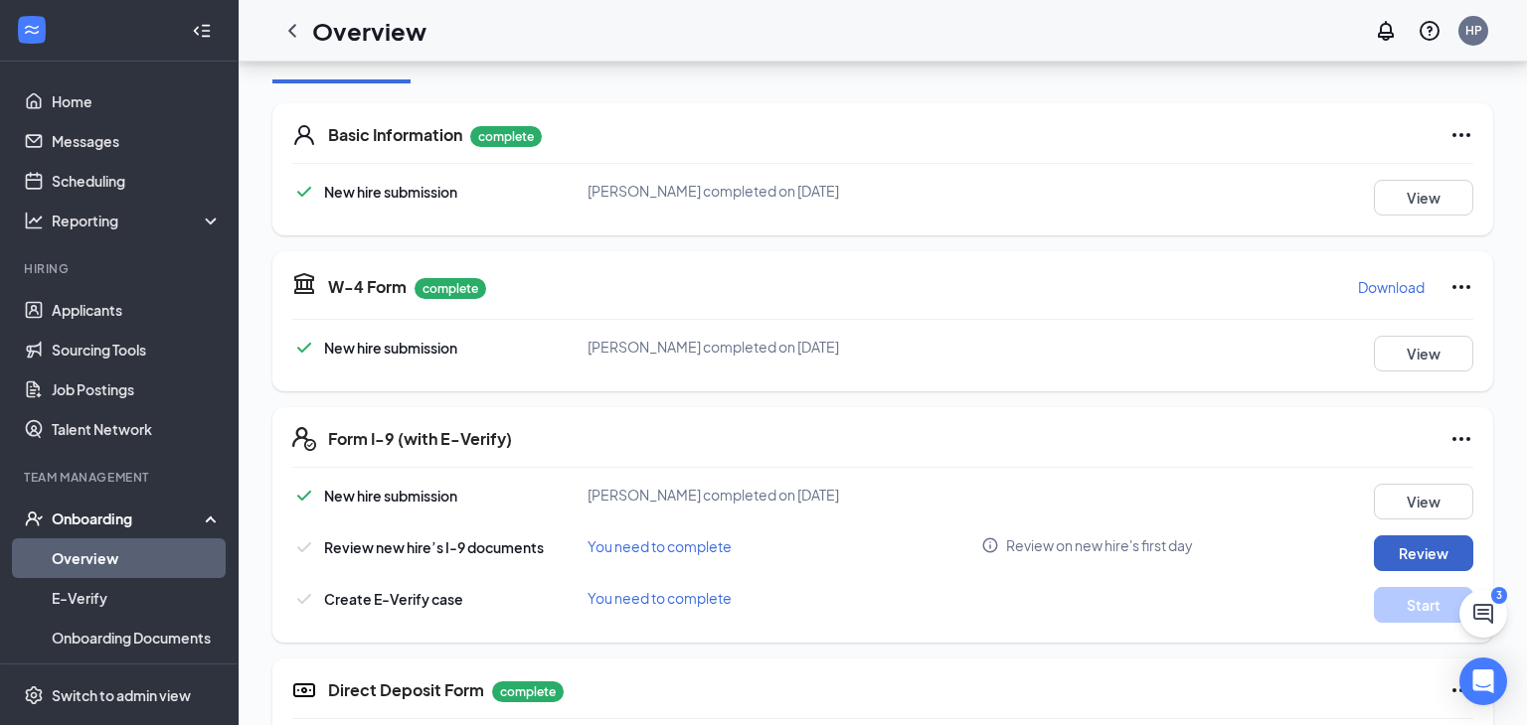
click at [1402, 558] on button "Review" at bounding box center [1422, 554] width 99 height 36
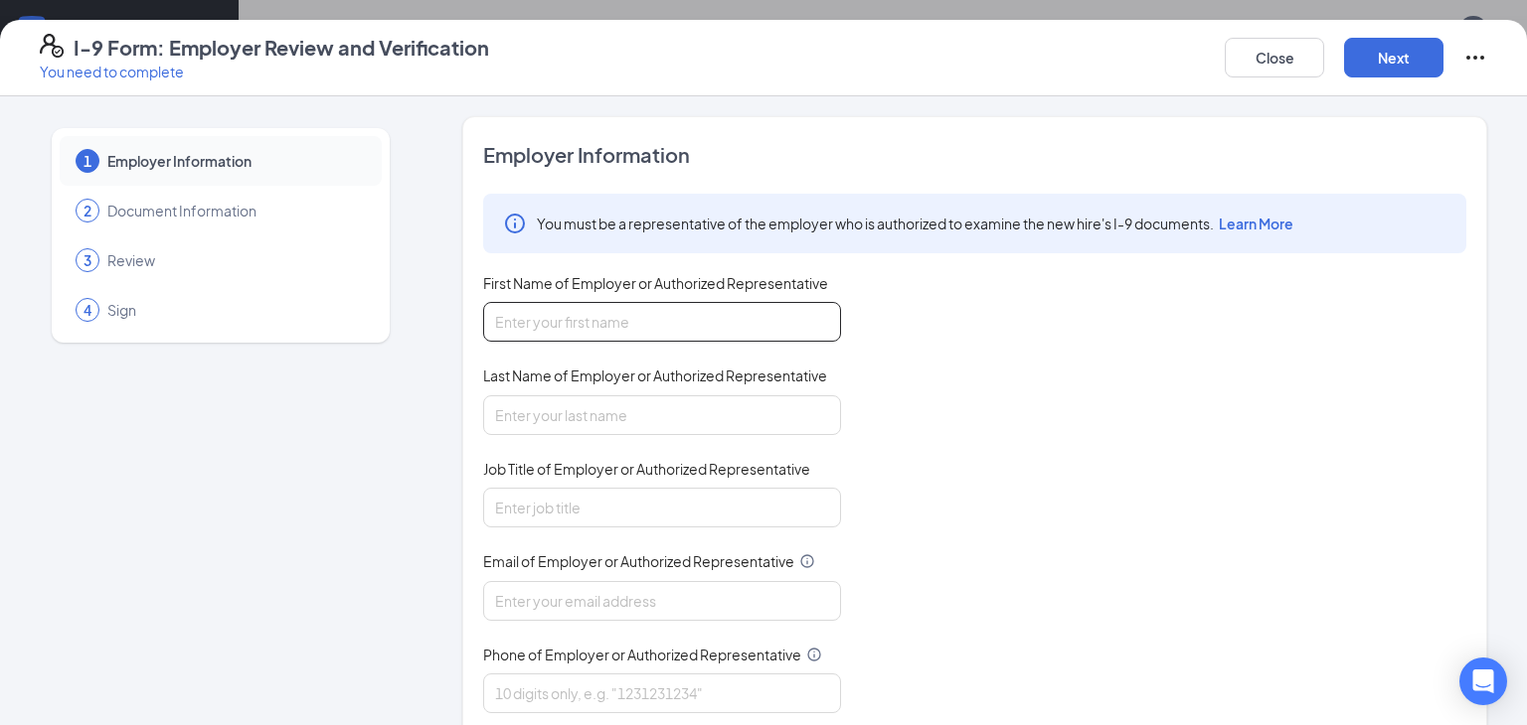
click at [789, 326] on input "First Name of Employer or Authorized Representative" at bounding box center [662, 322] width 358 height 40
type input "Hunter"
type input "Pace"
type input "<"
type input "Manager"
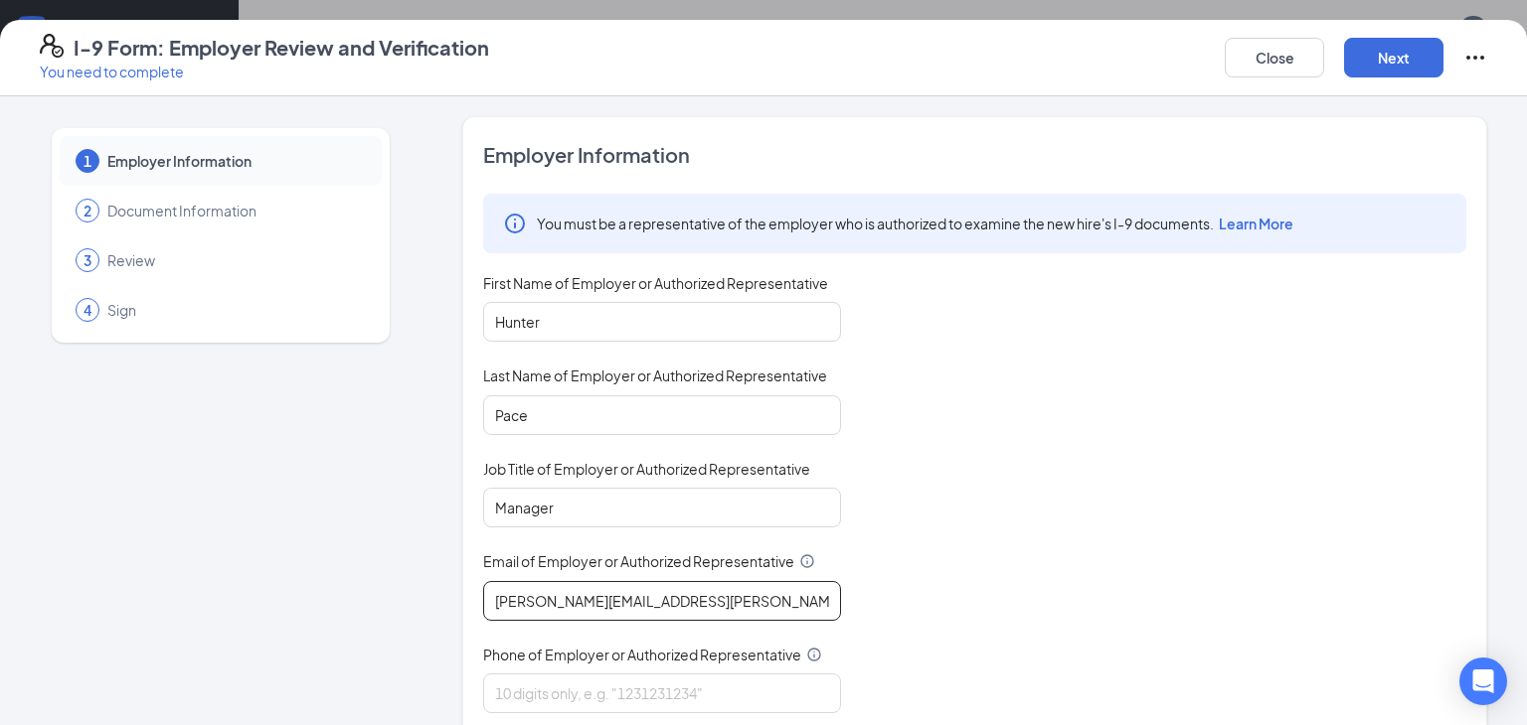
type input "[PERSON_NAME][EMAIL_ADDRESS][PERSON_NAME][DOMAIN_NAME]"
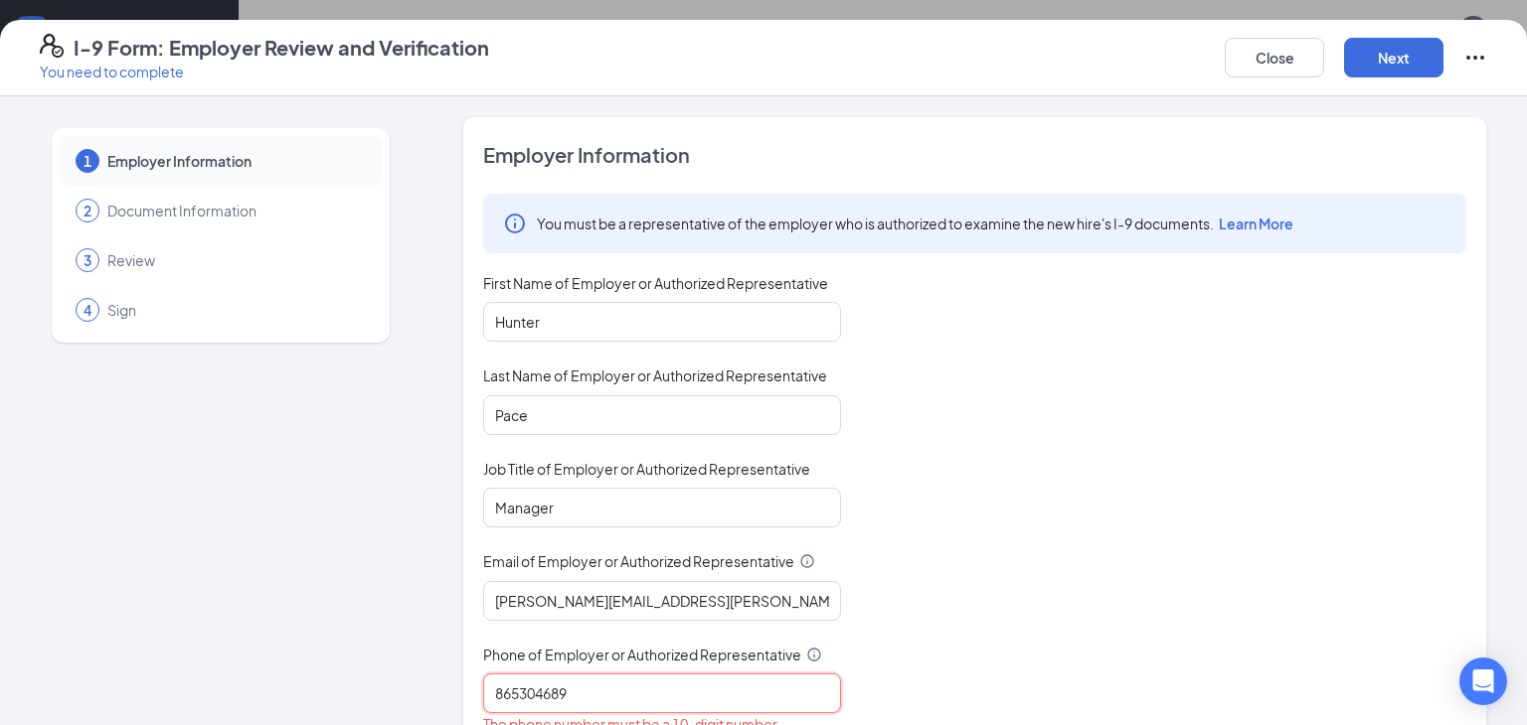
type input "8653046894"
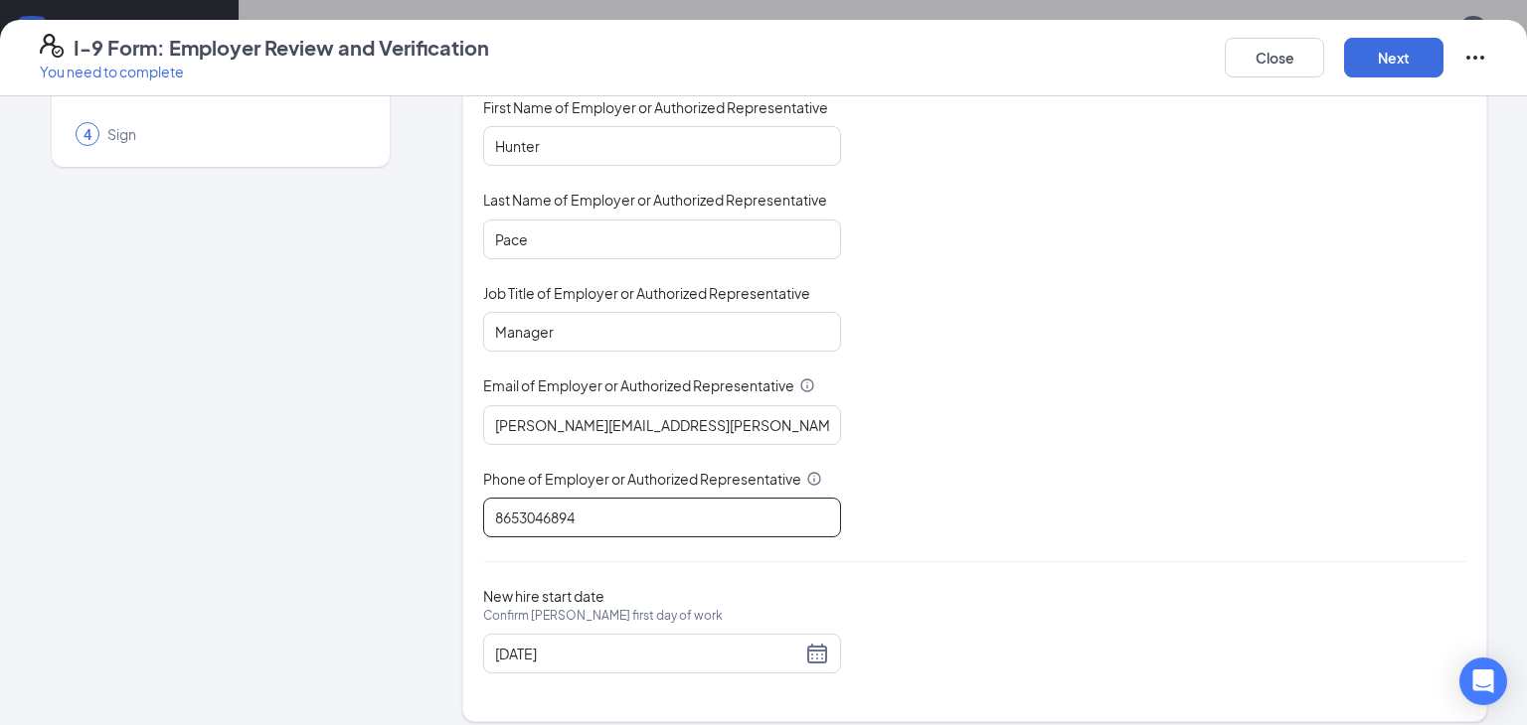
scroll to position [177, 0]
click at [1384, 52] on button "Next" at bounding box center [1393, 58] width 99 height 40
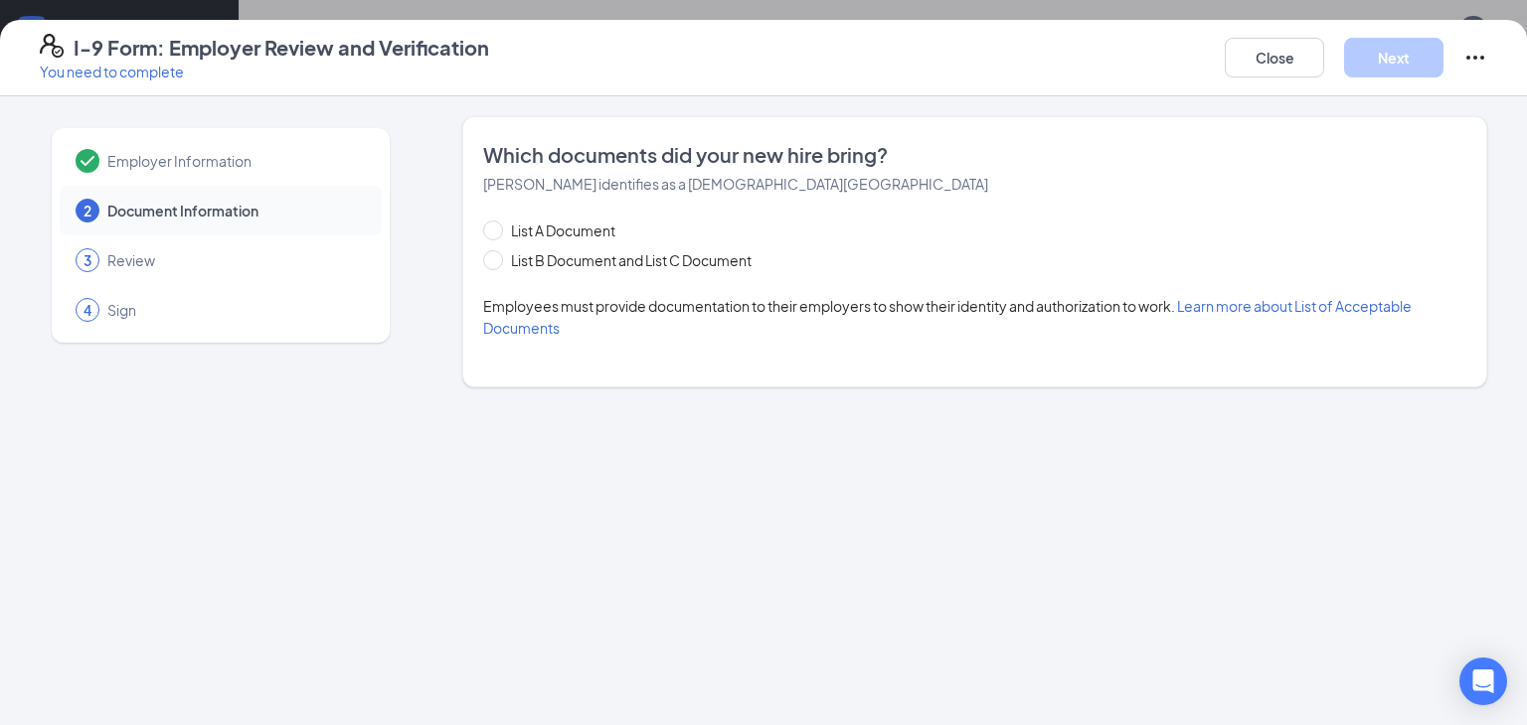
scroll to position [0, 0]
click at [521, 230] on span "List A Document" at bounding box center [563, 231] width 120 height 22
click at [497, 230] on input "List A Document" at bounding box center [490, 228] width 14 height 14
radio input "true"
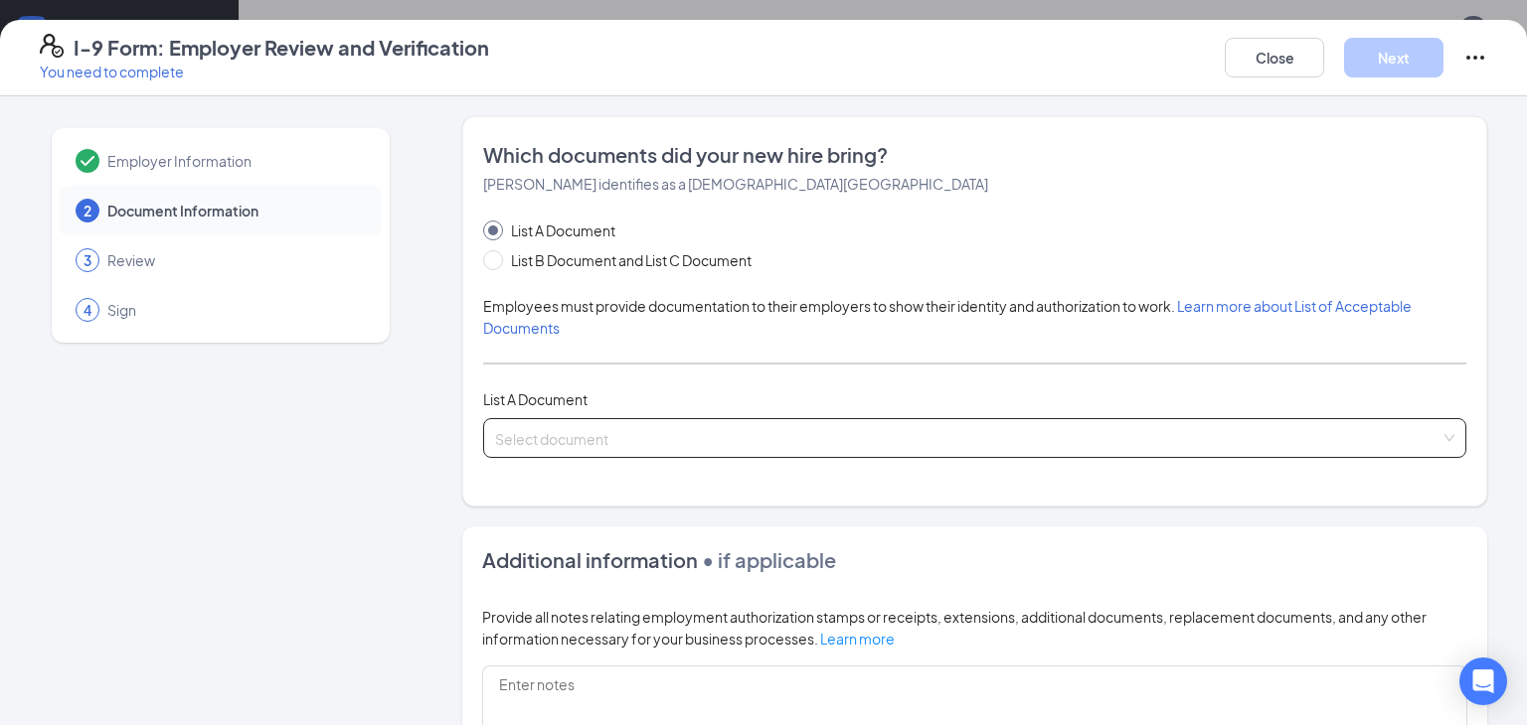
click at [613, 425] on input "search" at bounding box center [967, 434] width 945 height 30
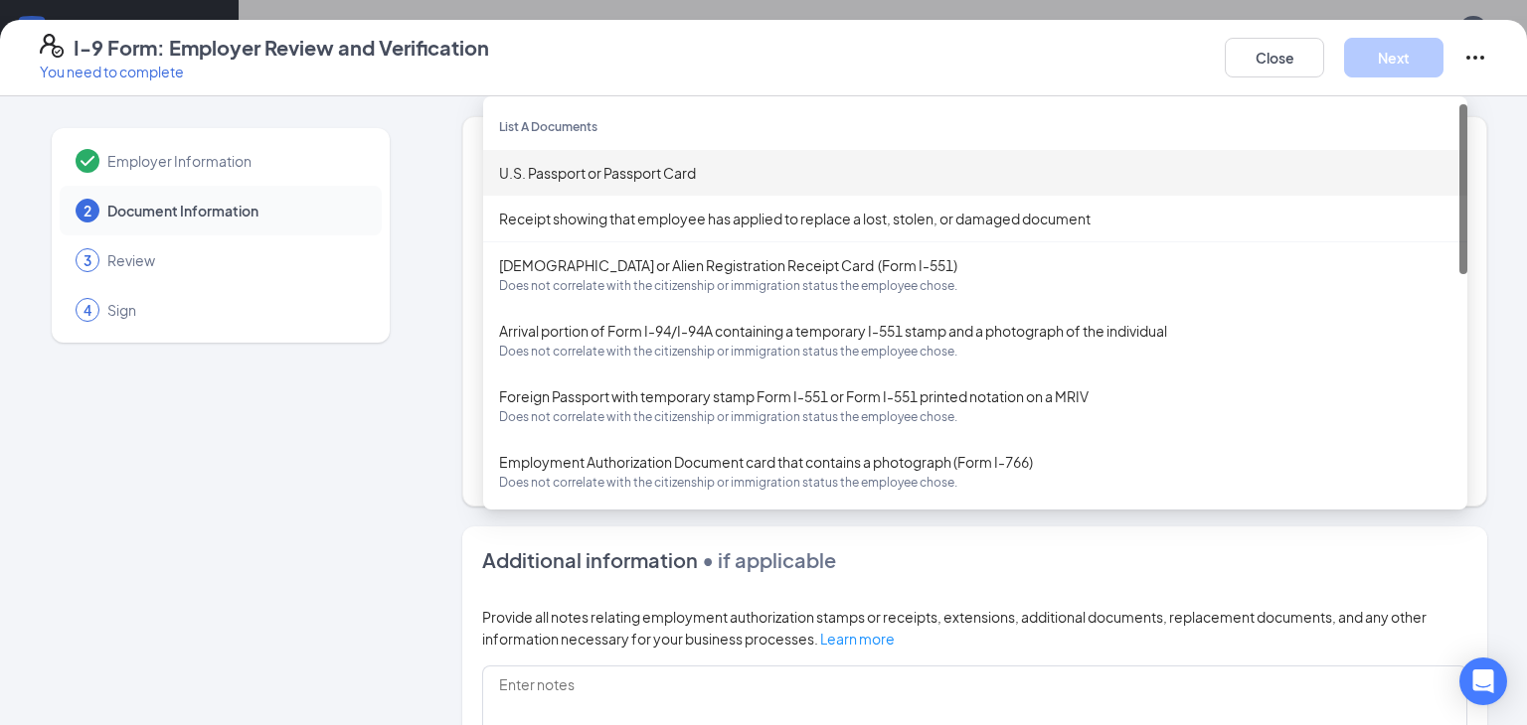
click at [565, 170] on div "U.S. Passport or Passport Card" at bounding box center [975, 173] width 952 height 22
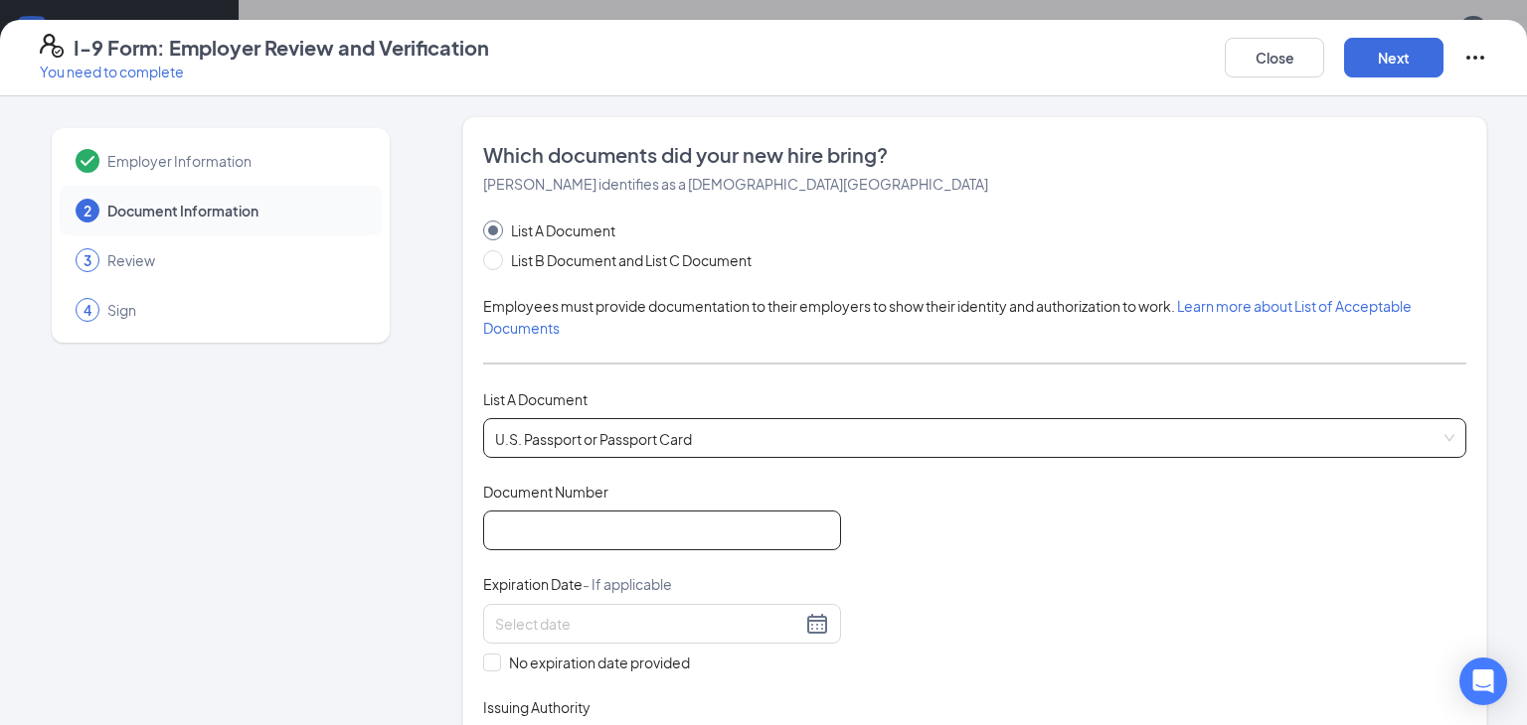
click at [541, 519] on input "Document Number" at bounding box center [662, 531] width 358 height 40
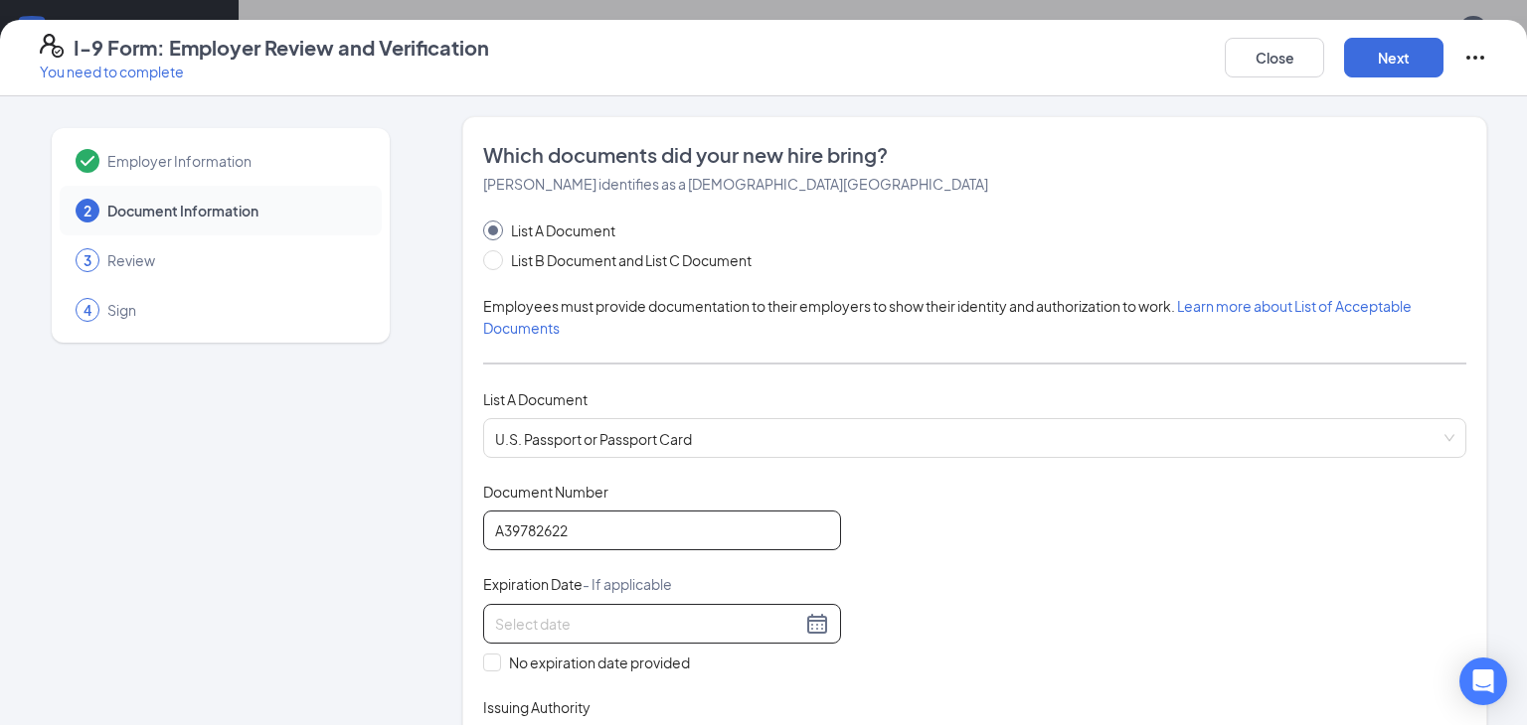
type input "A39782622"
click at [563, 627] on input at bounding box center [648, 624] width 306 height 22
type input "03/24/2029"
click at [420, 571] on div "Employer Information 2 Document Information 3 Review 4 Sign Which documents did…" at bounding box center [763, 731] width 1447 height 1230
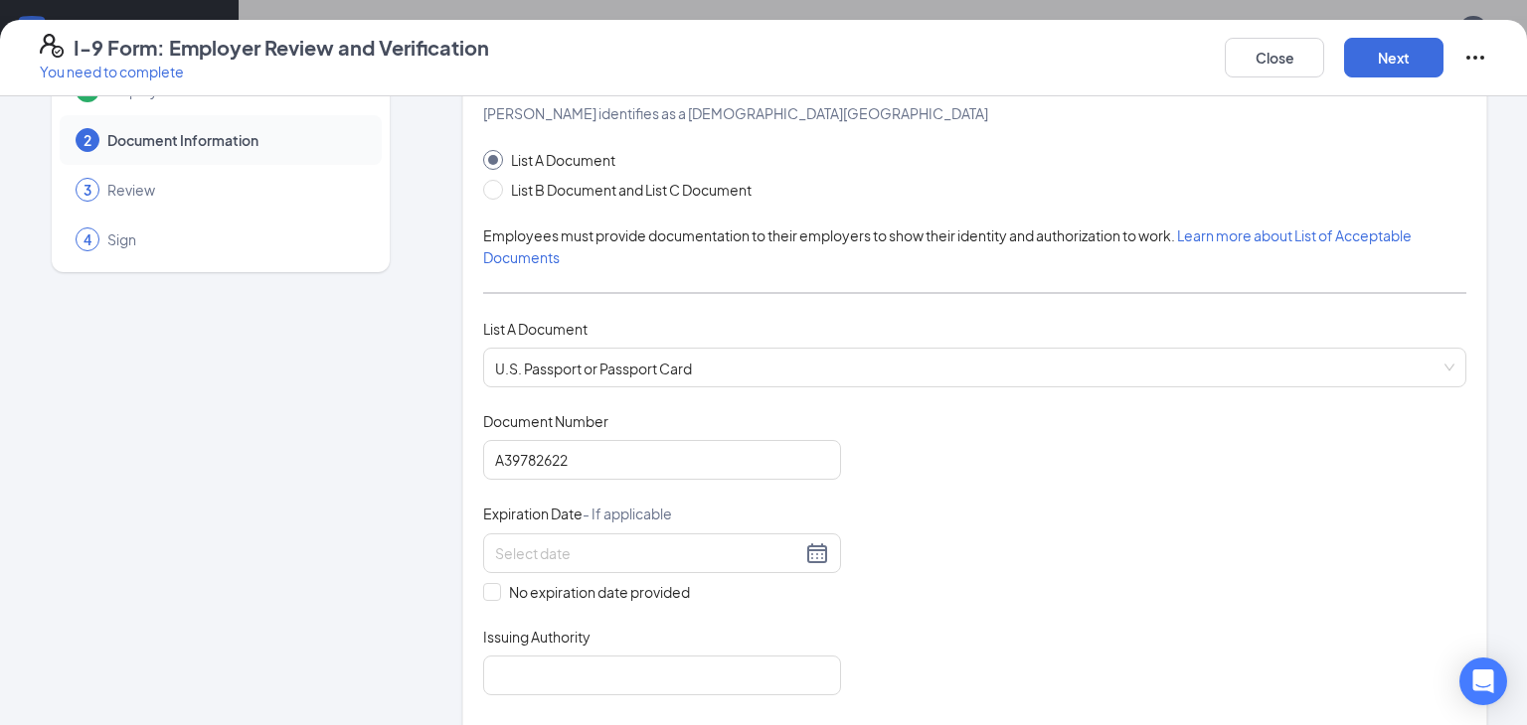
scroll to position [127, 0]
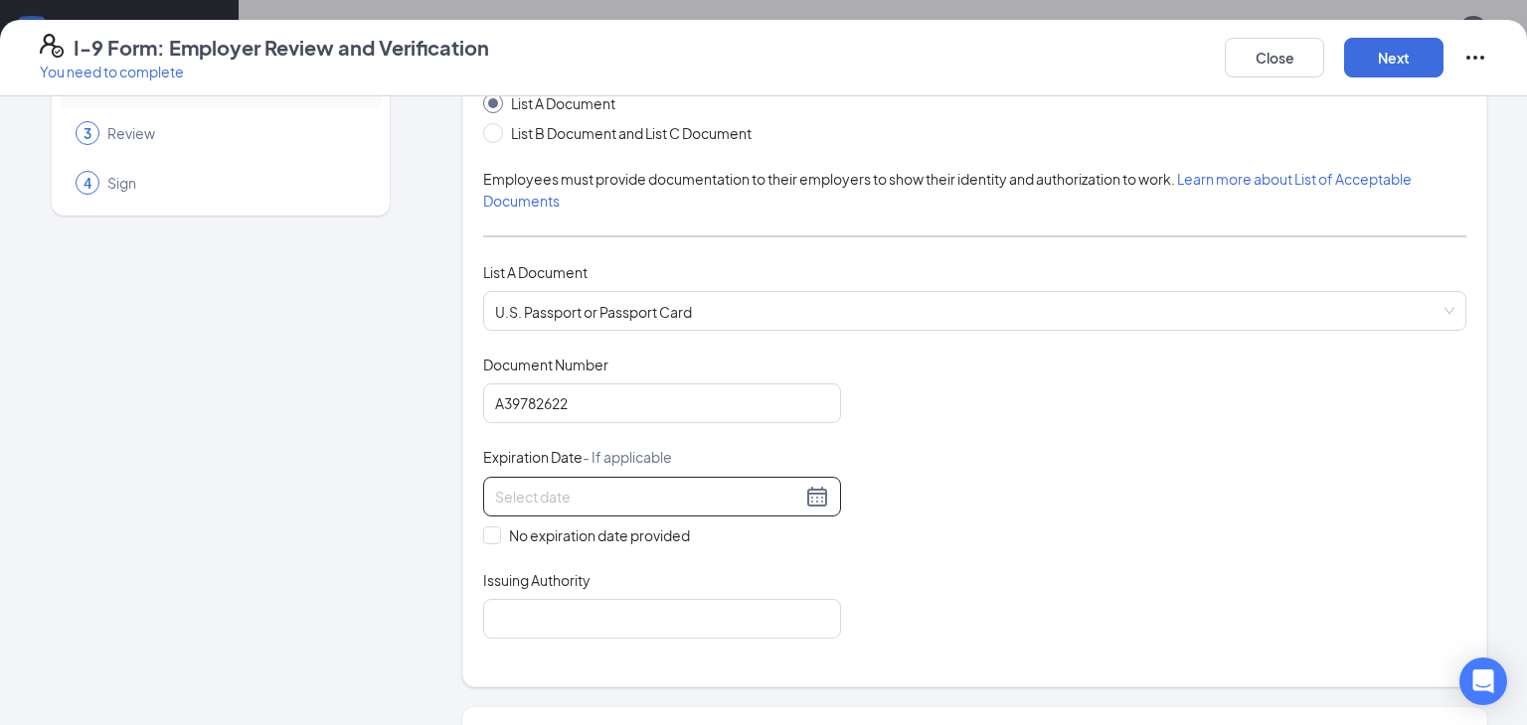
click at [817, 497] on div at bounding box center [662, 497] width 334 height 24
click at [735, 534] on button "button" at bounding box center [741, 539] width 22 height 40
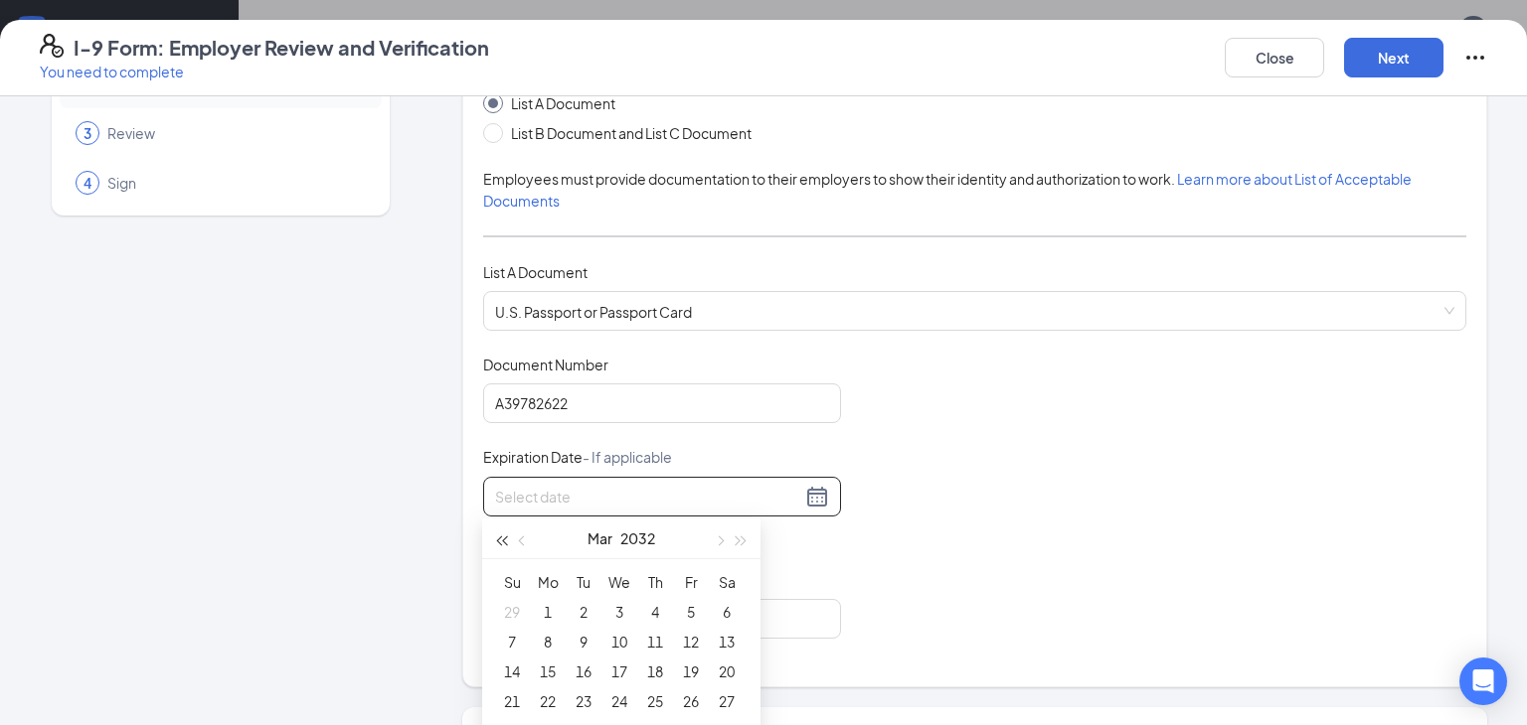
click at [496, 541] on span "button" at bounding box center [501, 542] width 10 height 10
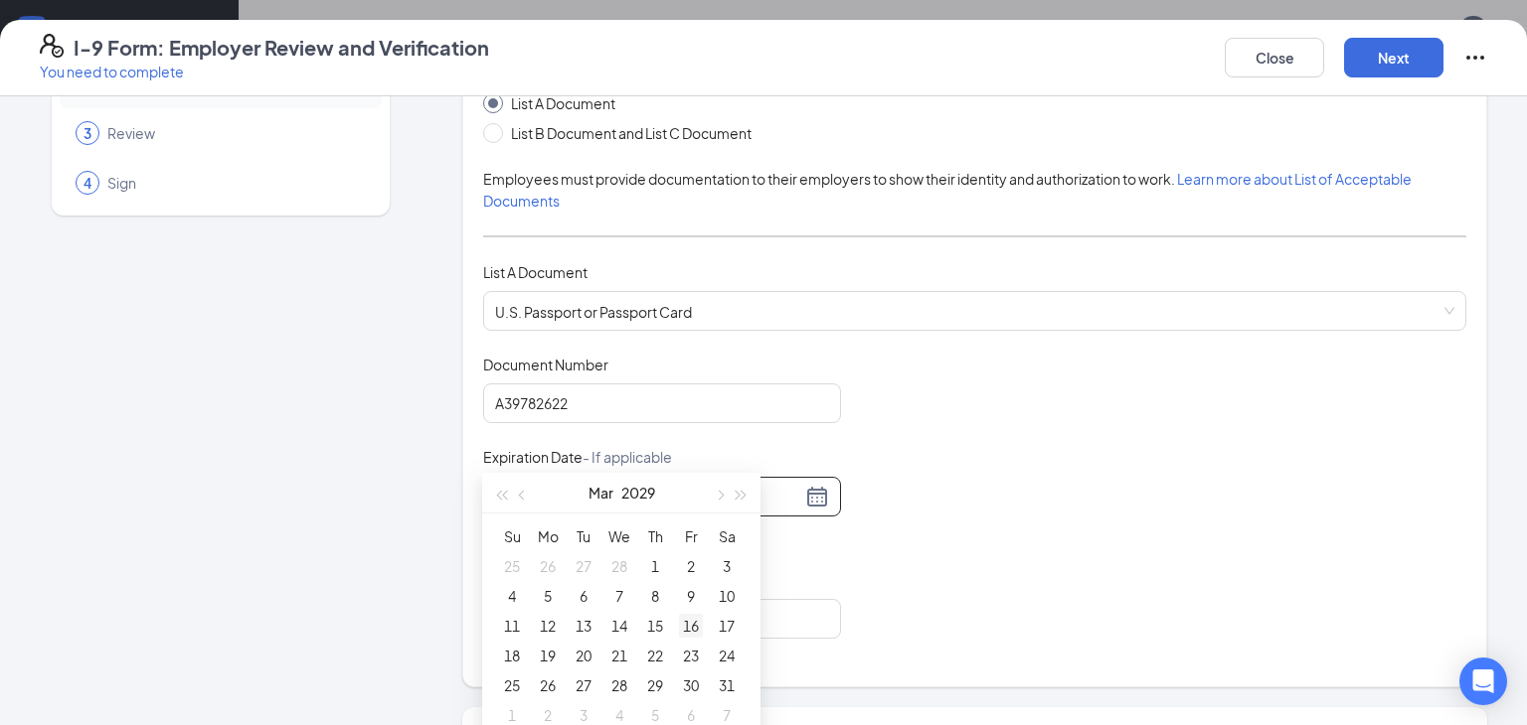
scroll to position [318, 0]
type input "03/24/2029"
click at [727, 648] on div "24" at bounding box center [727, 651] width 24 height 24
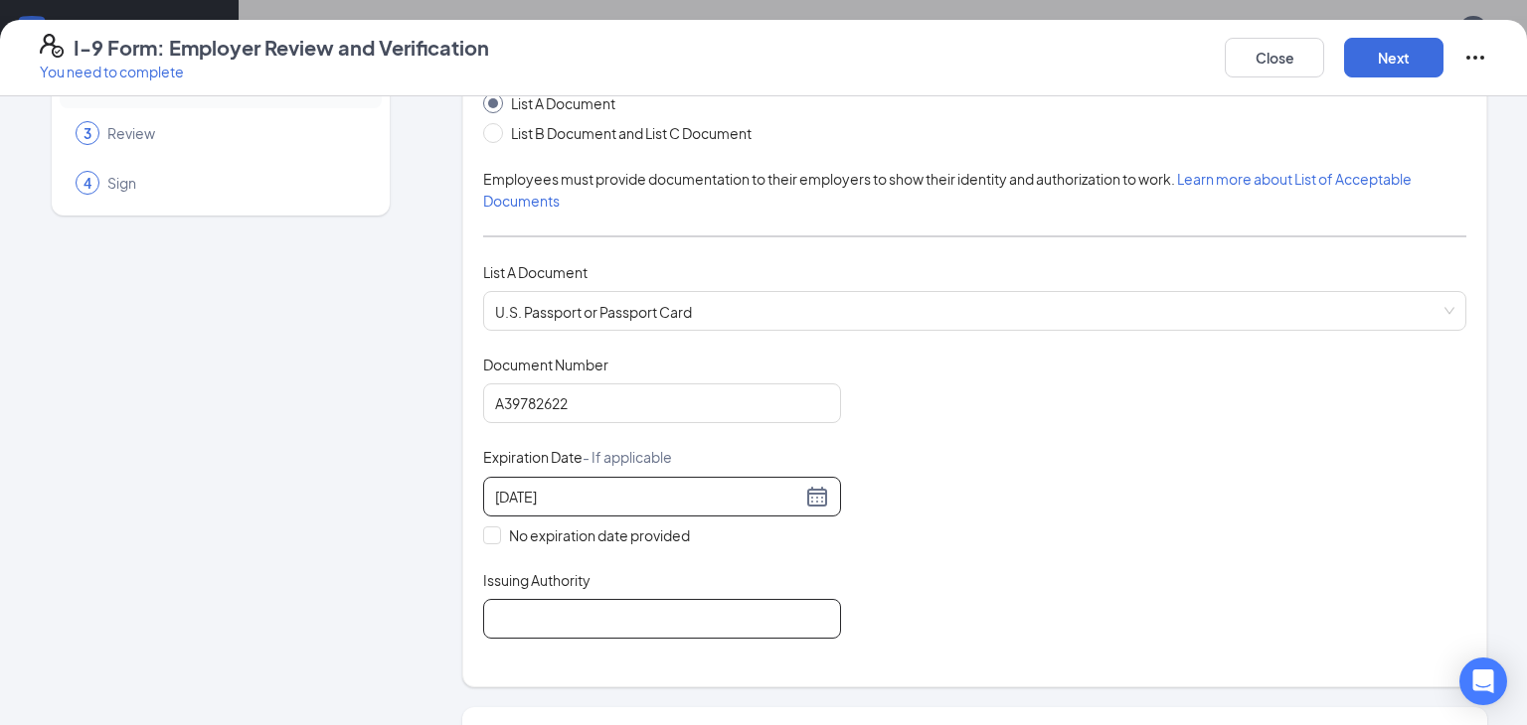
click at [498, 606] on input "Issuing Authority" at bounding box center [662, 619] width 358 height 40
type input "United States Department of State"
click at [1363, 51] on button "Next" at bounding box center [1393, 58] width 99 height 40
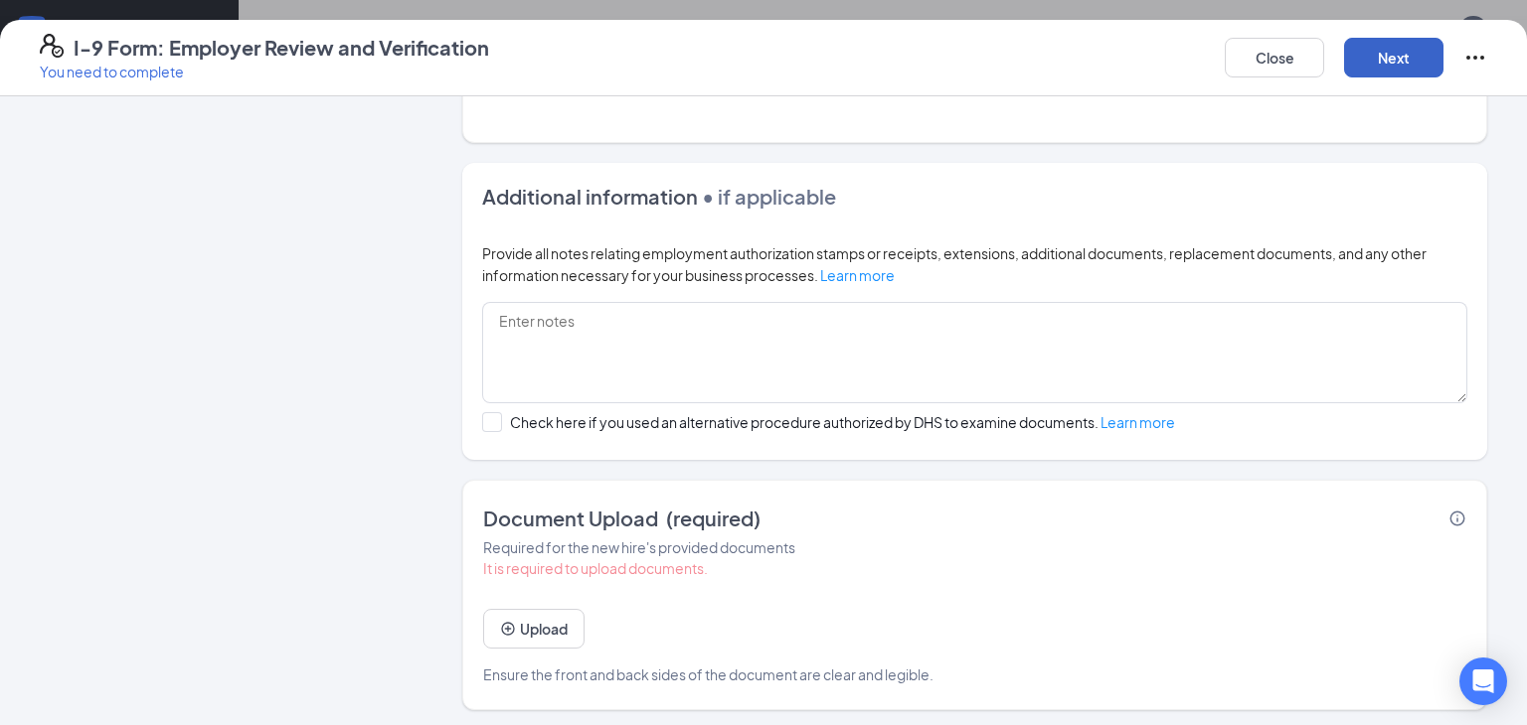
scroll to position [502, 0]
click at [506, 622] on icon "PlusCircle" at bounding box center [508, 629] width 16 height 16
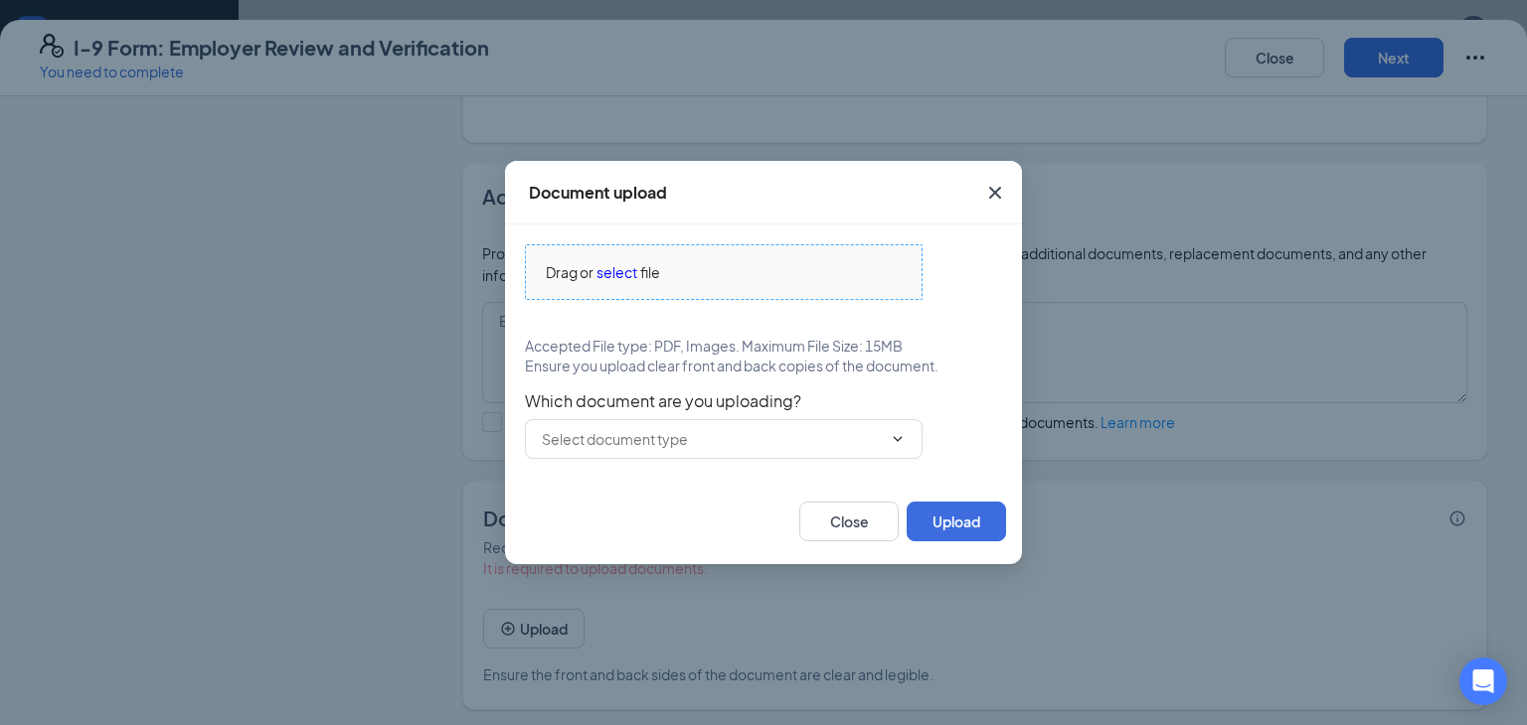
click at [607, 281] on span "select" at bounding box center [616, 272] width 41 height 22
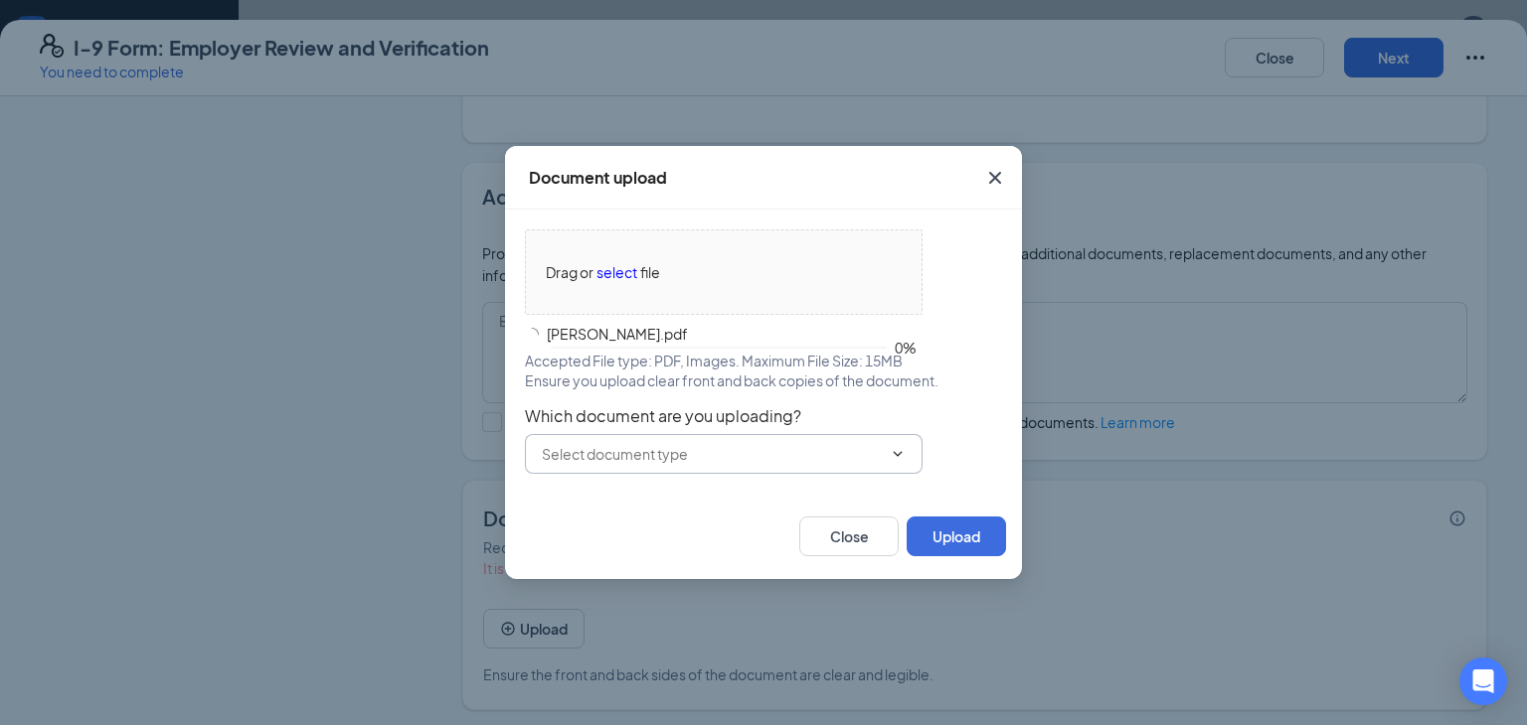
click at [682, 463] on input "text" at bounding box center [712, 454] width 340 height 22
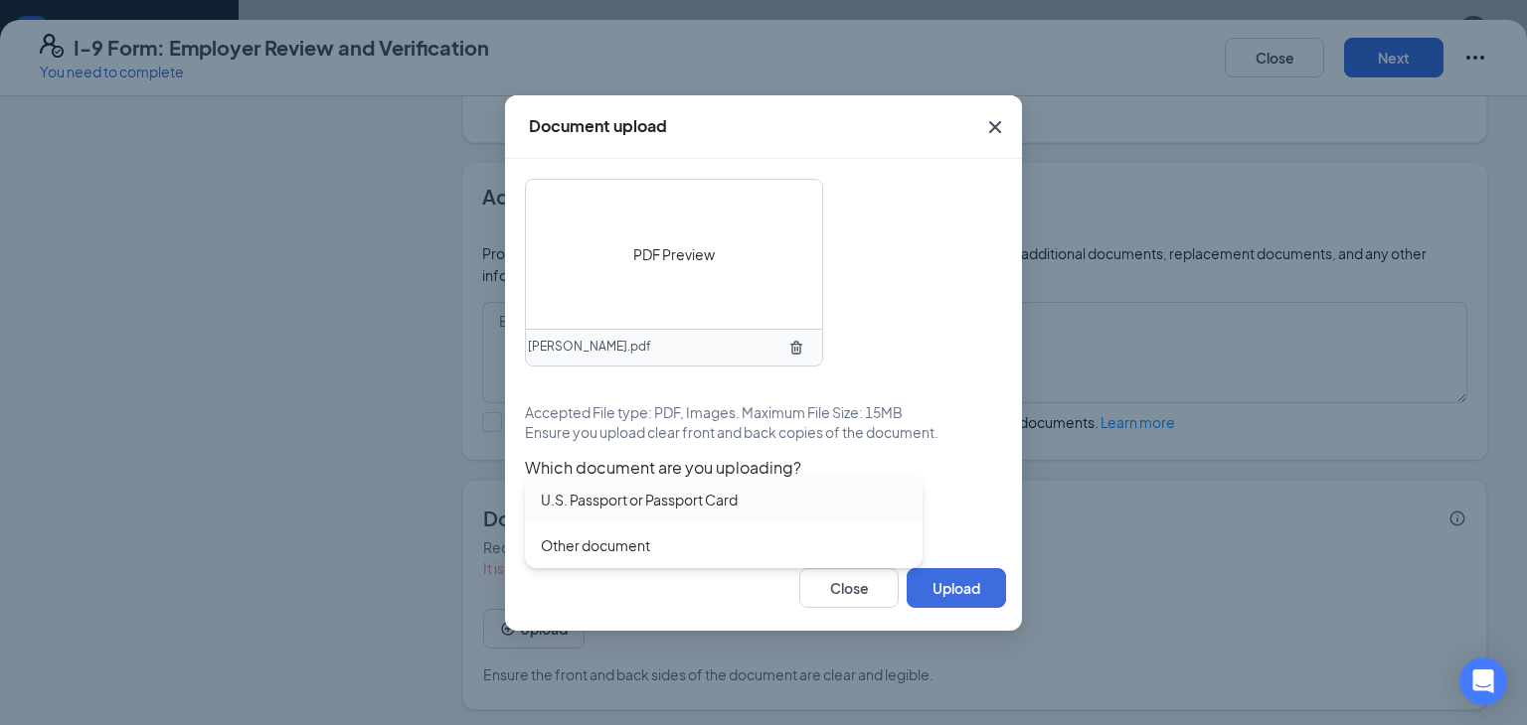
click at [727, 494] on div "U.S. Passport or Passport Card" at bounding box center [639, 500] width 197 height 22
type input "U.S. Passport or Passport Card"
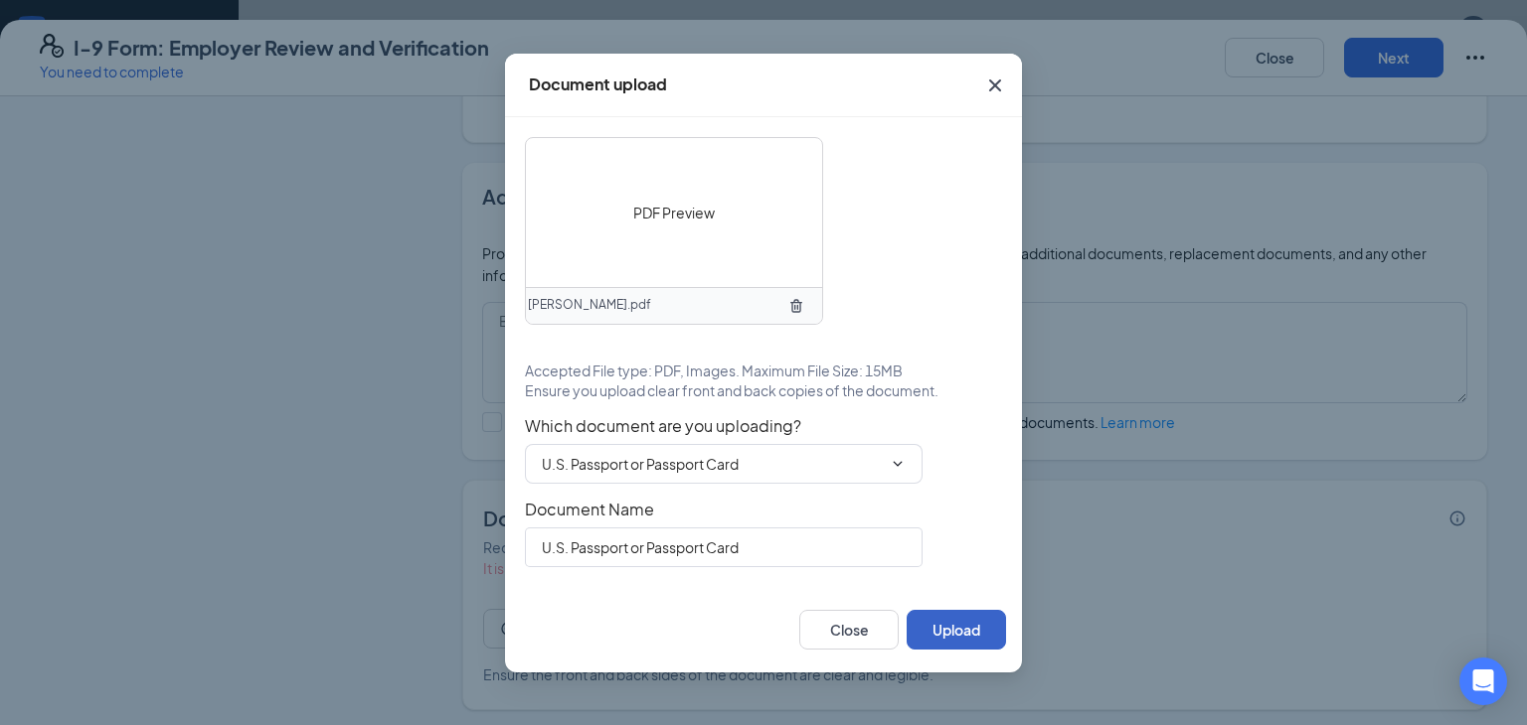
click at [987, 618] on button "Upload" at bounding box center [955, 630] width 99 height 40
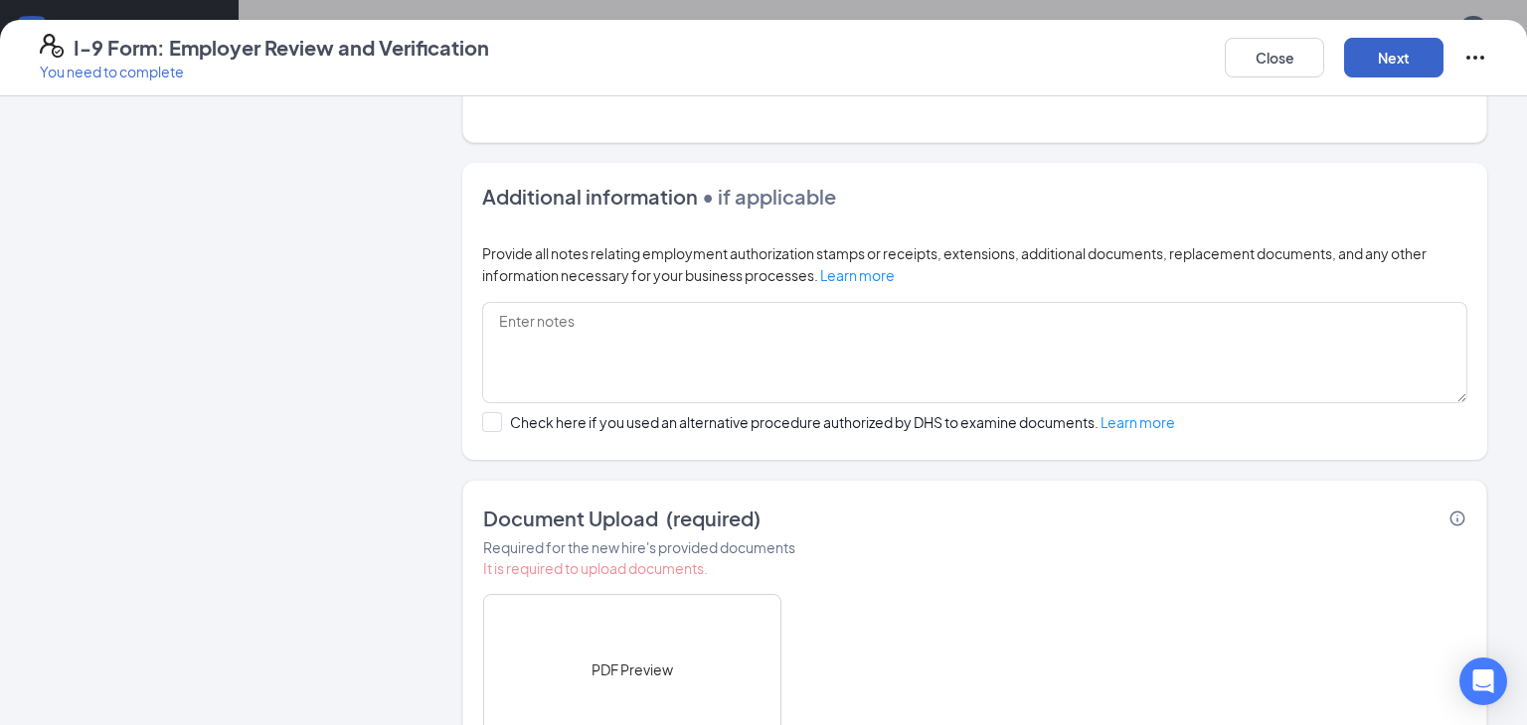
click at [1394, 59] on button "Next" at bounding box center [1393, 58] width 99 height 40
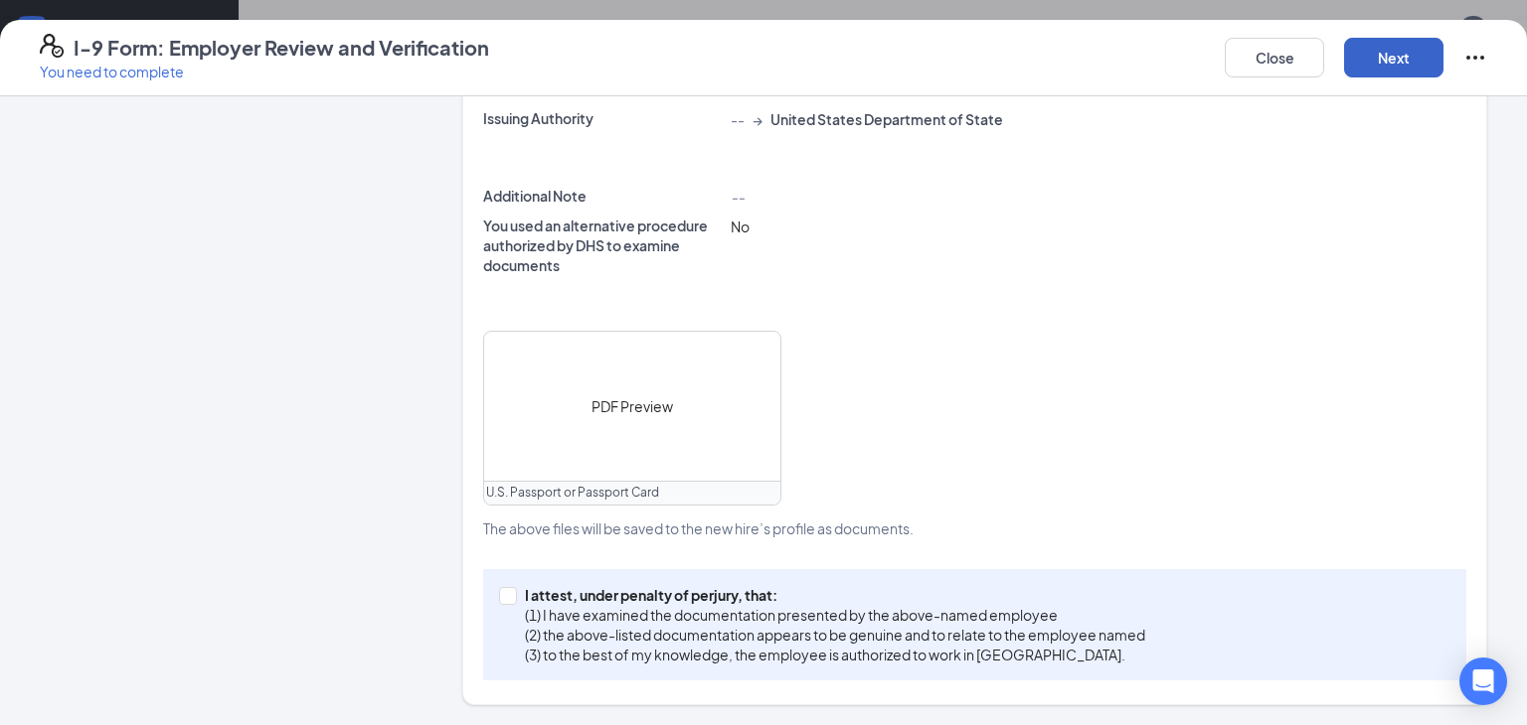
scroll to position [590, 0]
click at [522, 599] on span "I attest, under penalty of [PERSON_NAME], that: (1) I have examined the documen…" at bounding box center [835, 628] width 636 height 80
click at [513, 599] on input "I attest, under penalty of [PERSON_NAME], that: (1) I have examined the documen…" at bounding box center [506, 597] width 14 height 14
checkbox input "true"
click at [1378, 61] on button "Next" at bounding box center [1393, 58] width 99 height 40
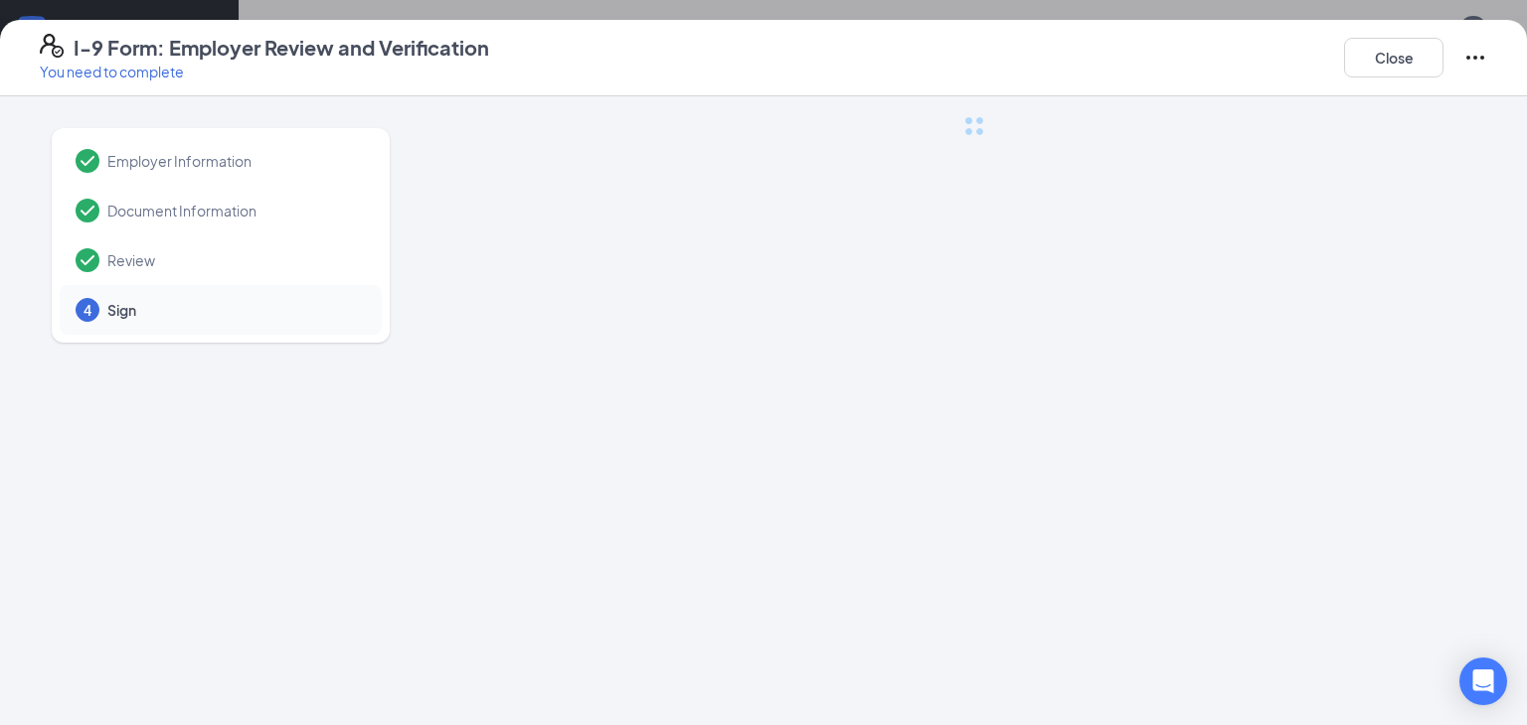
scroll to position [0, 0]
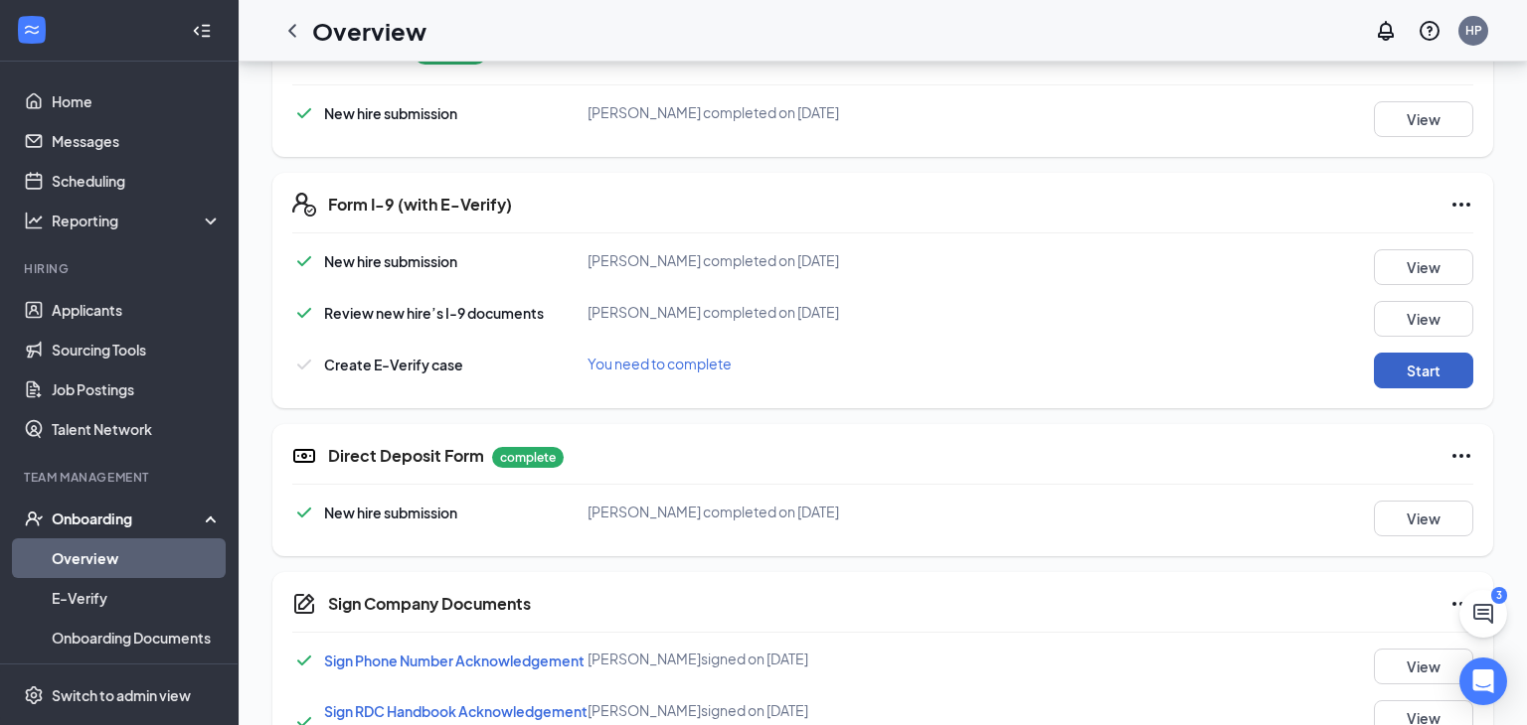
click at [1429, 372] on button "Start" at bounding box center [1422, 371] width 99 height 36
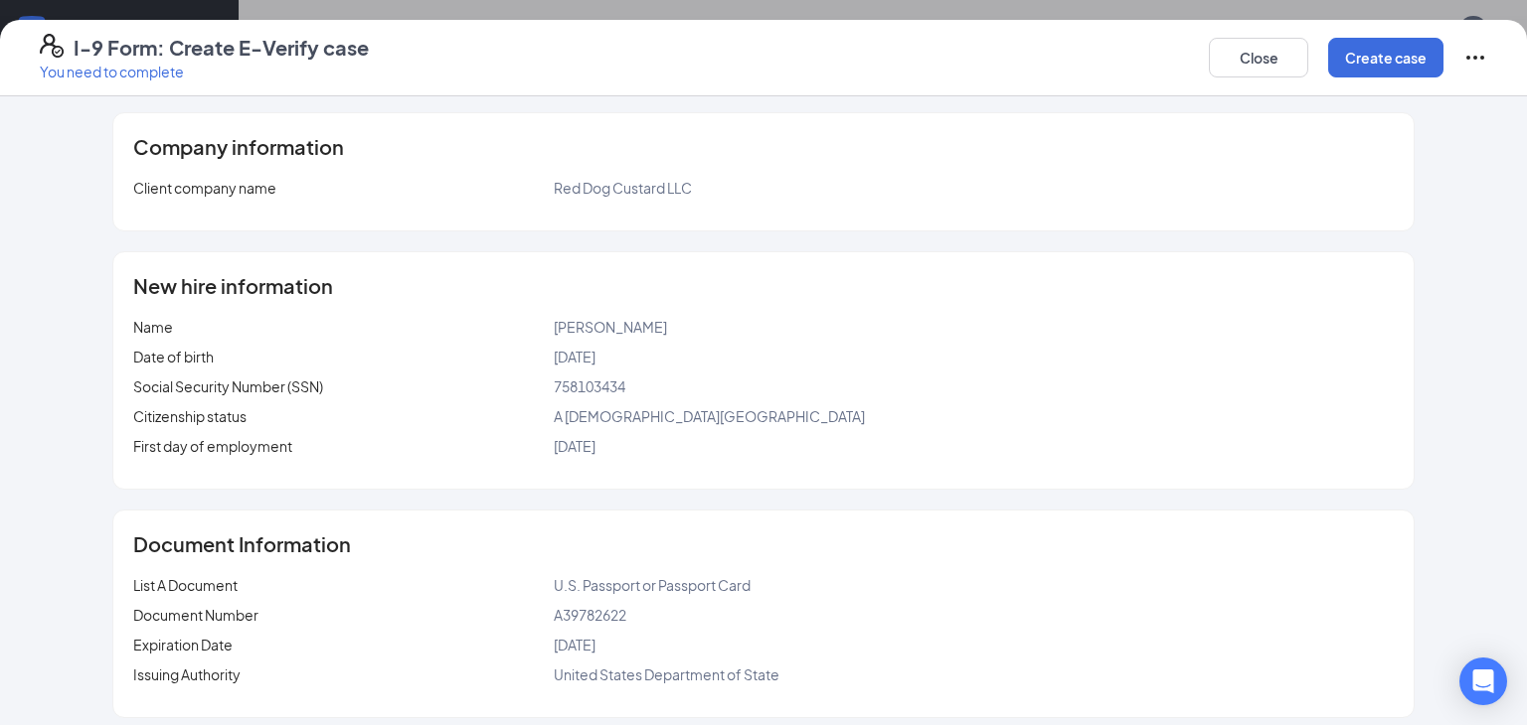
scroll to position [95, 0]
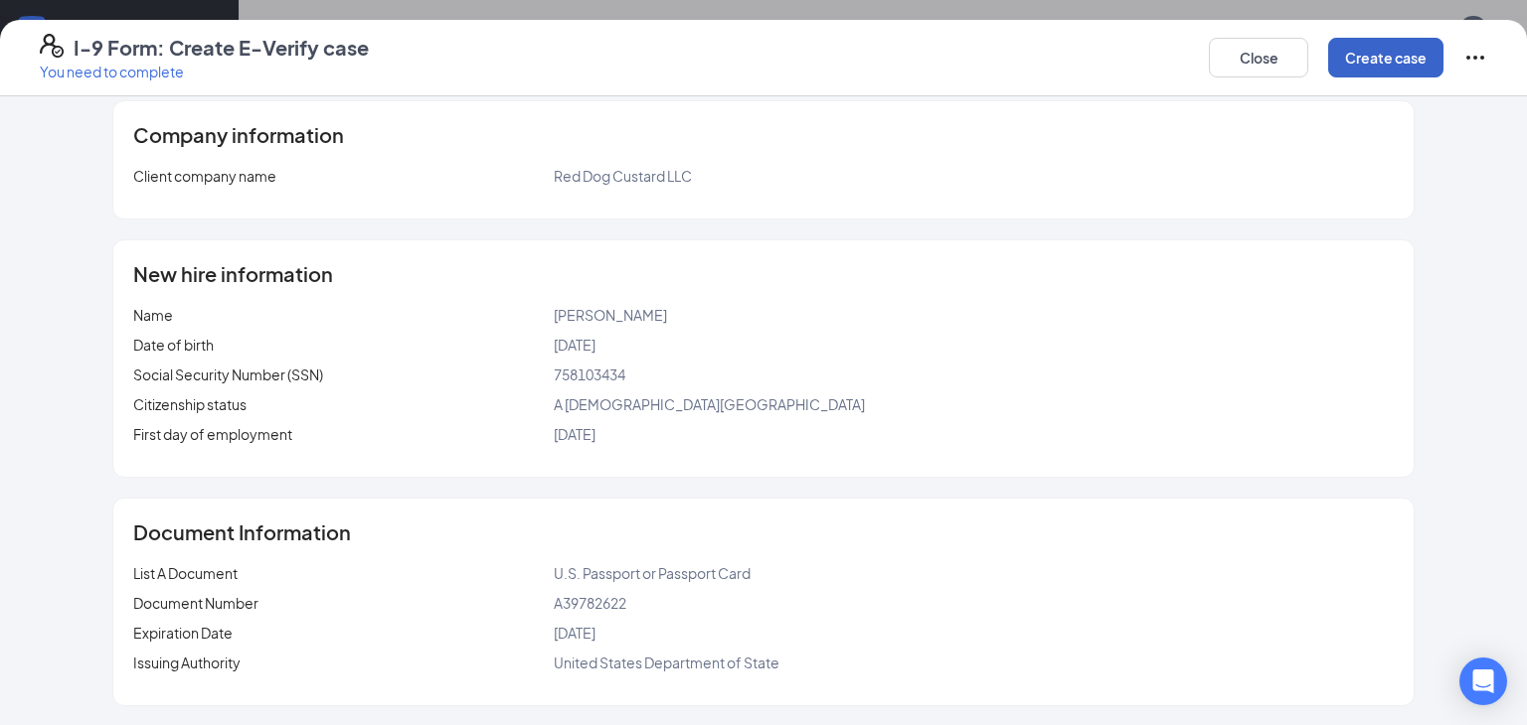
click at [1372, 62] on button "Create case" at bounding box center [1385, 58] width 115 height 40
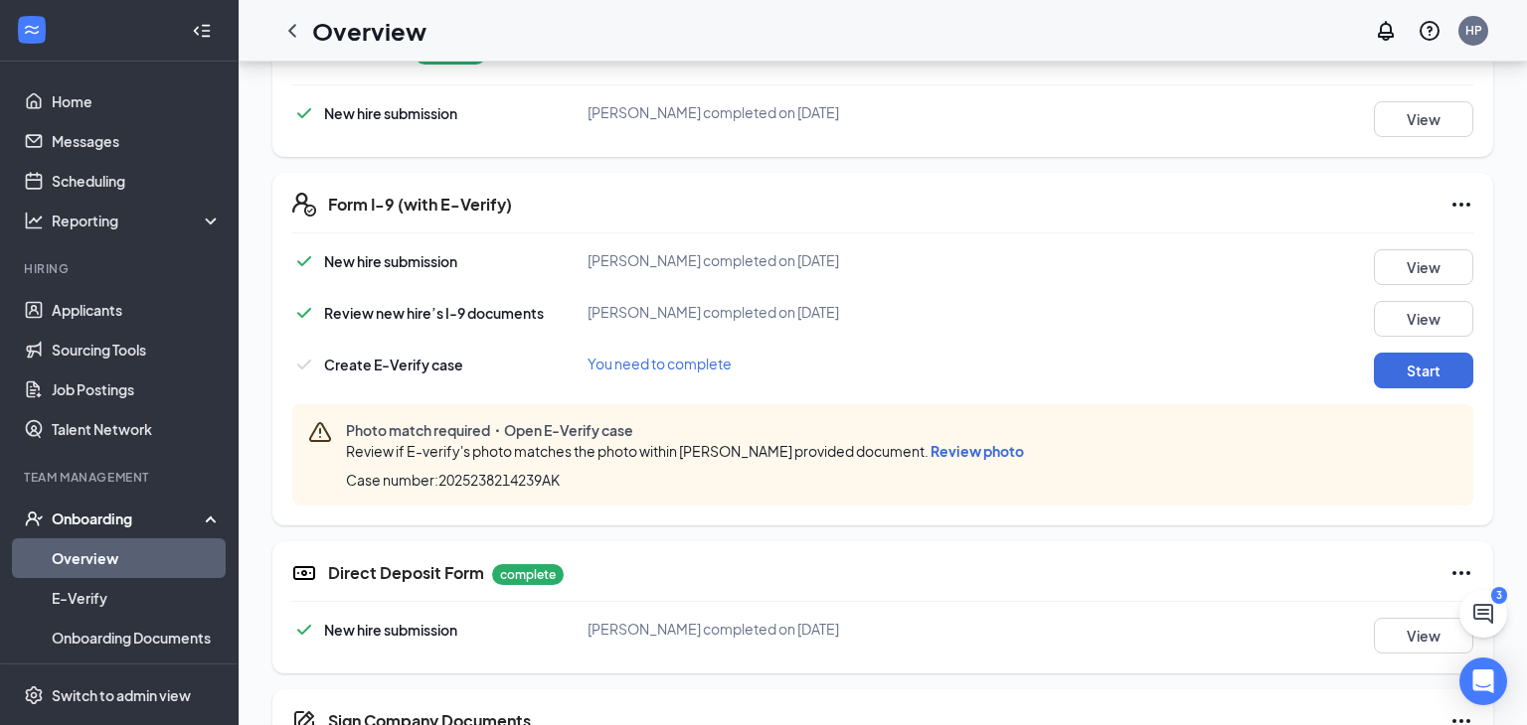
scroll to position [339, 0]
click at [951, 442] on span "Review photo" at bounding box center [976, 451] width 93 height 18
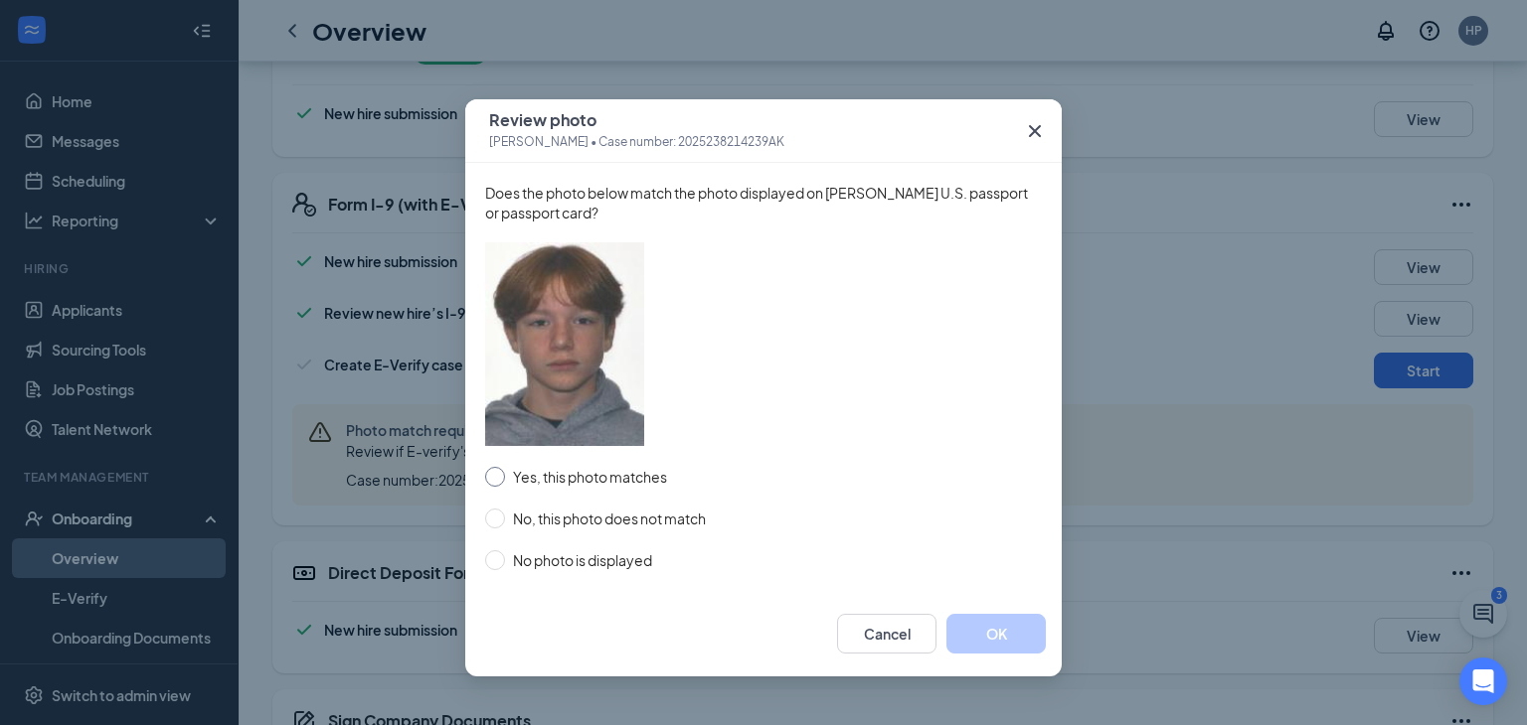
click at [490, 478] on input "Yes, this photo matches" at bounding box center [495, 477] width 20 height 20
radio input "true"
click at [1015, 639] on button "OK" at bounding box center [995, 634] width 99 height 40
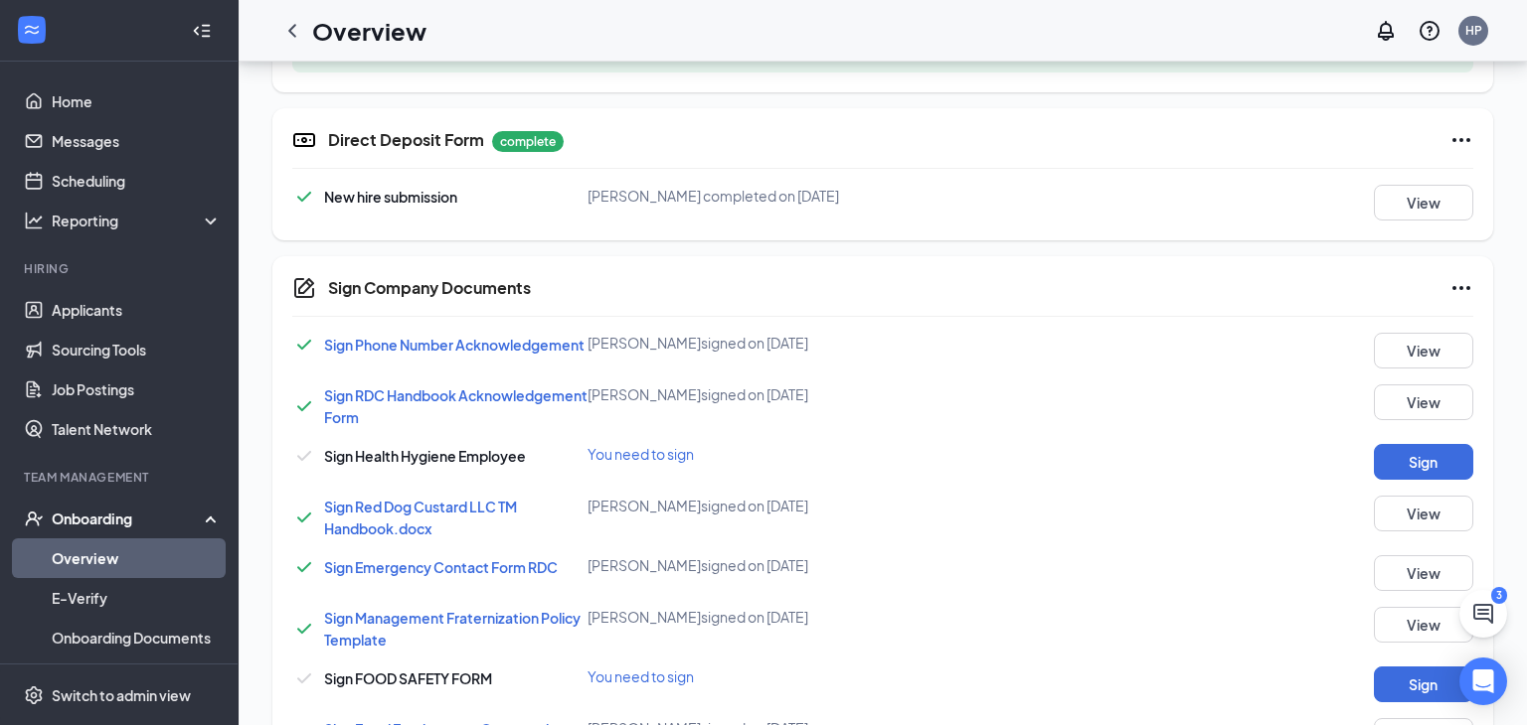
scroll to position [937, 0]
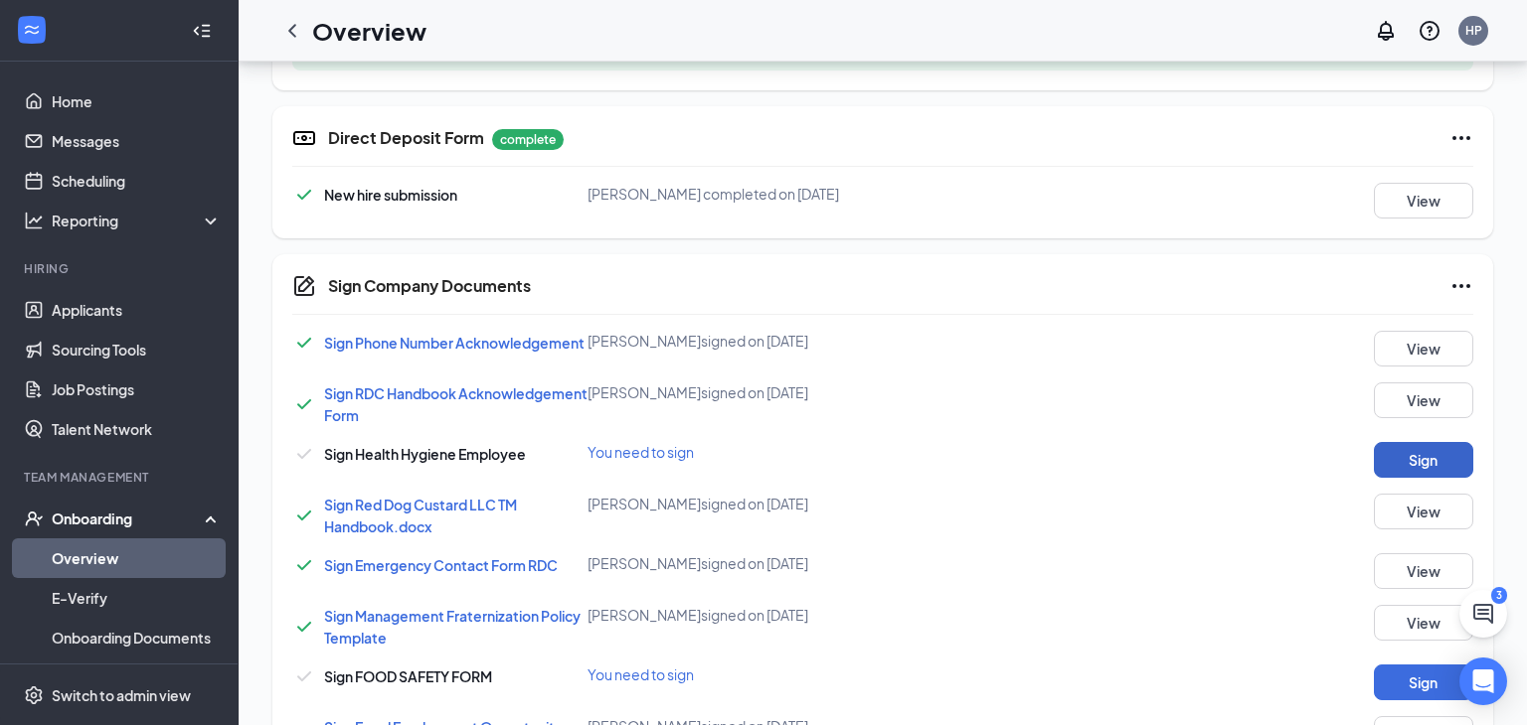
click at [1412, 446] on button "Sign" at bounding box center [1422, 460] width 99 height 36
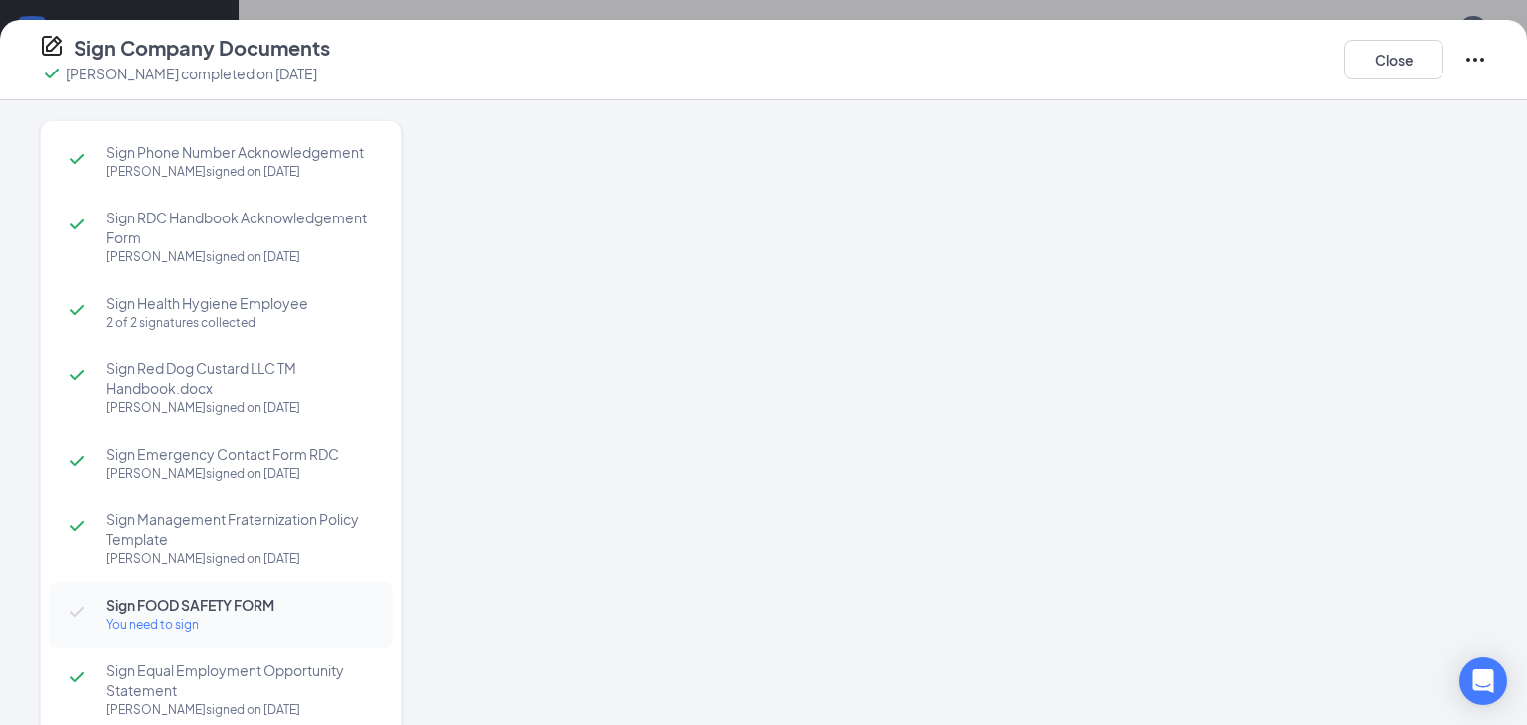
scroll to position [945, 0]
click at [963, 359] on div at bounding box center [974, 376] width 1025 height 512
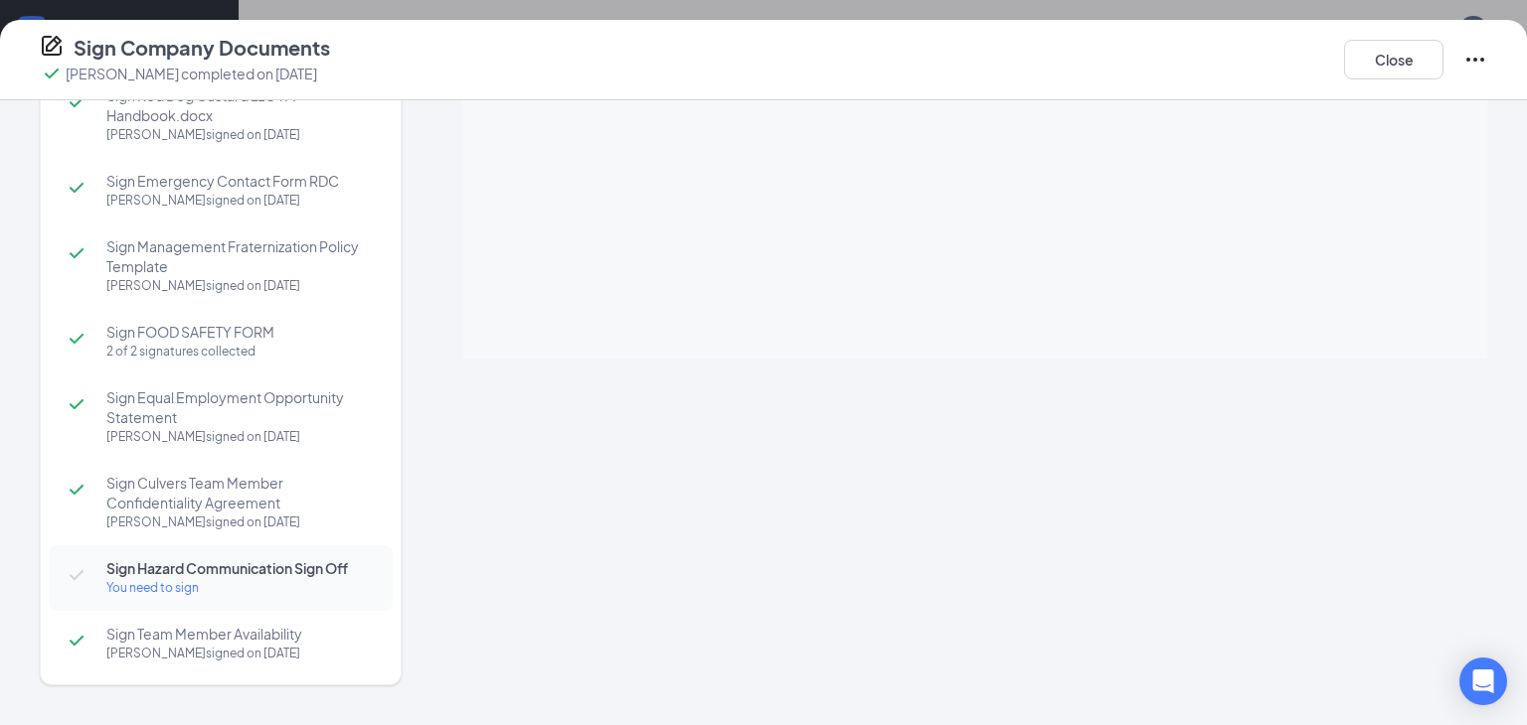
scroll to position [0, 0]
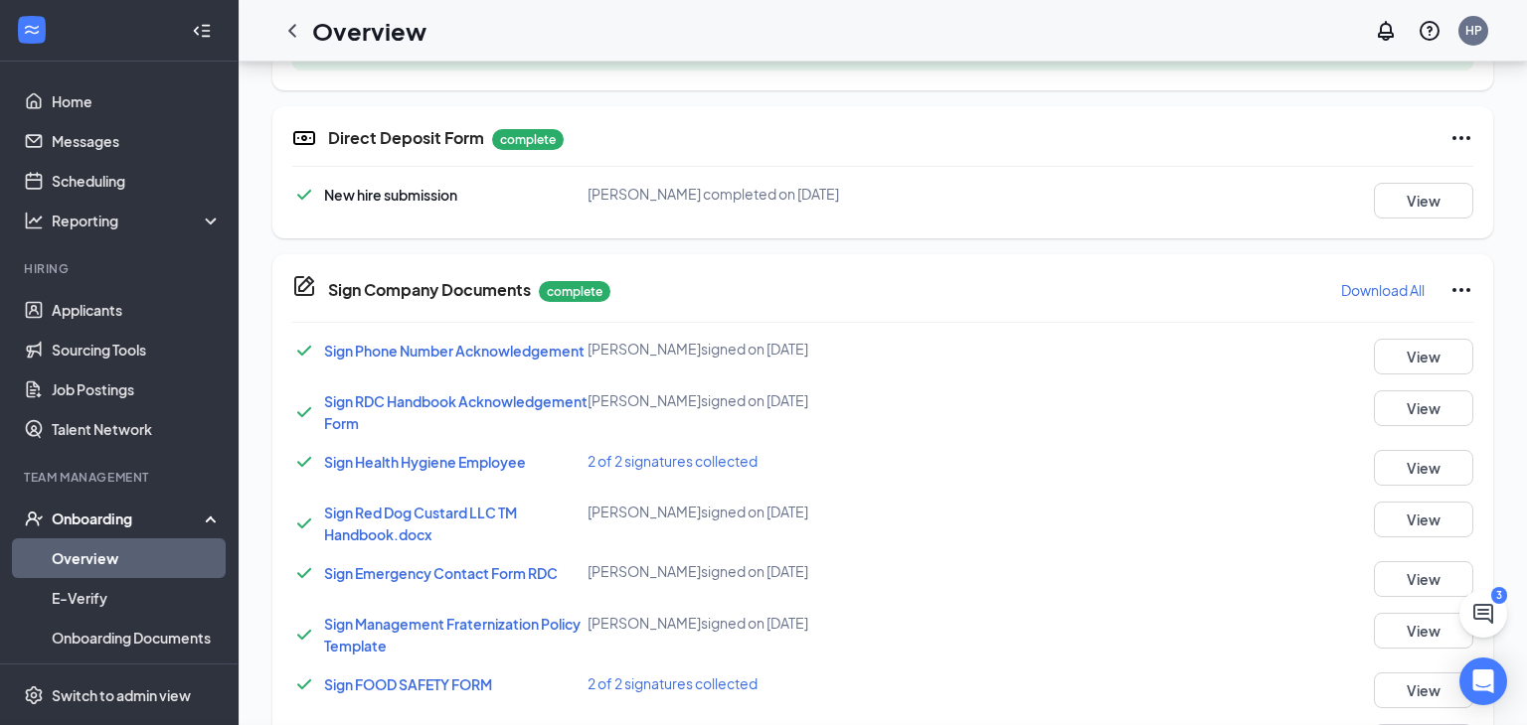
click at [961, 368] on div "Sign Company Documents Keegan P Francis completed on Aug 26, 2025 Close Sign Ph…" at bounding box center [763, 362] width 1527 height 725
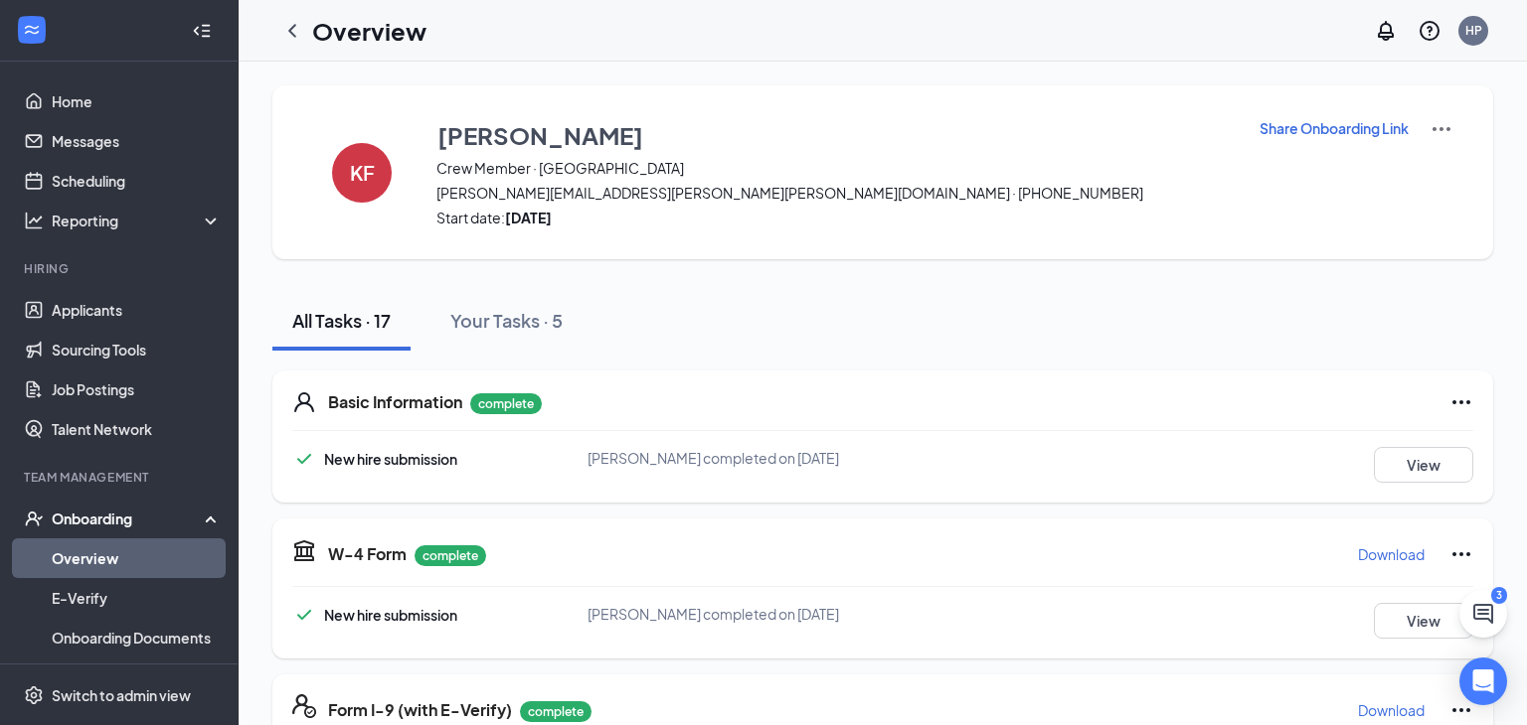
click at [57, 556] on link "Overview" at bounding box center [137, 559] width 170 height 40
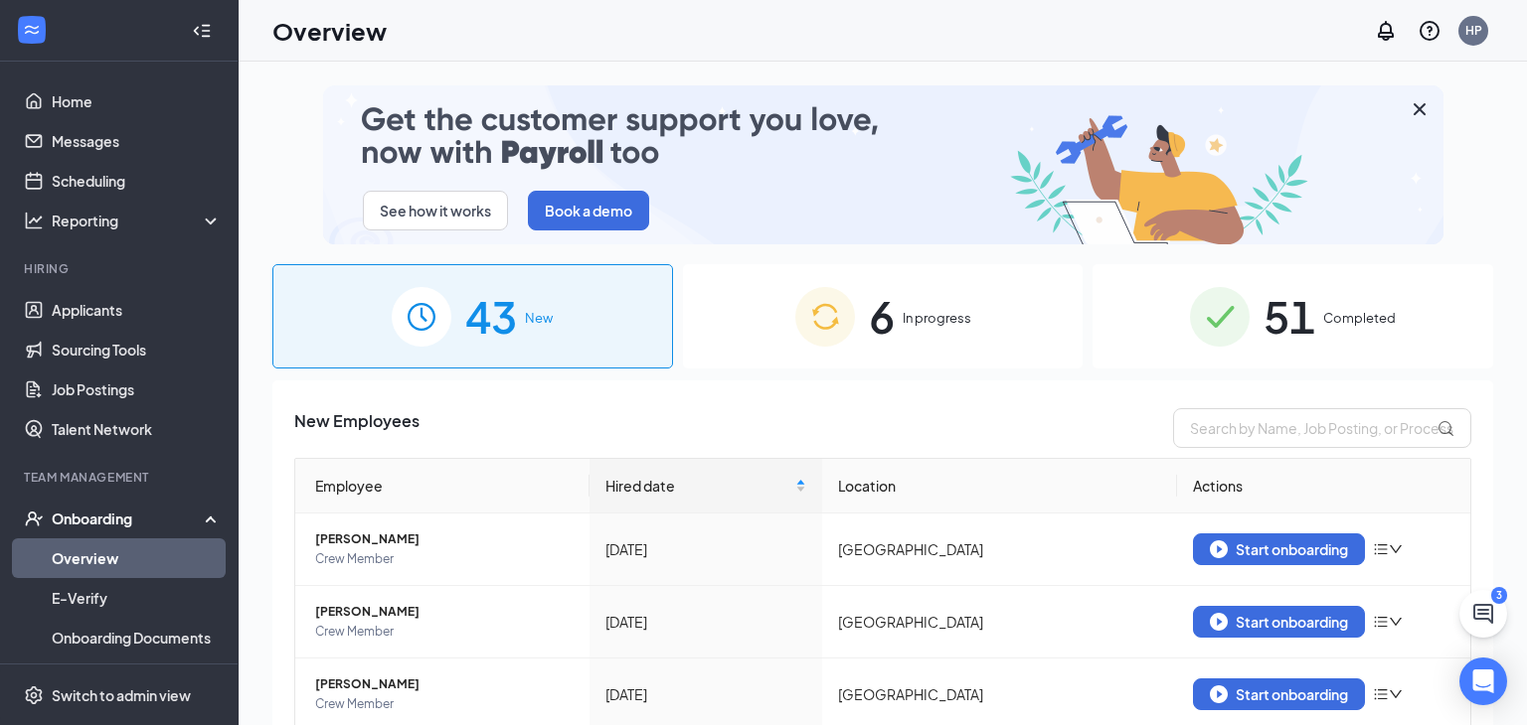
click at [906, 322] on span "In progress" at bounding box center [936, 318] width 69 height 20
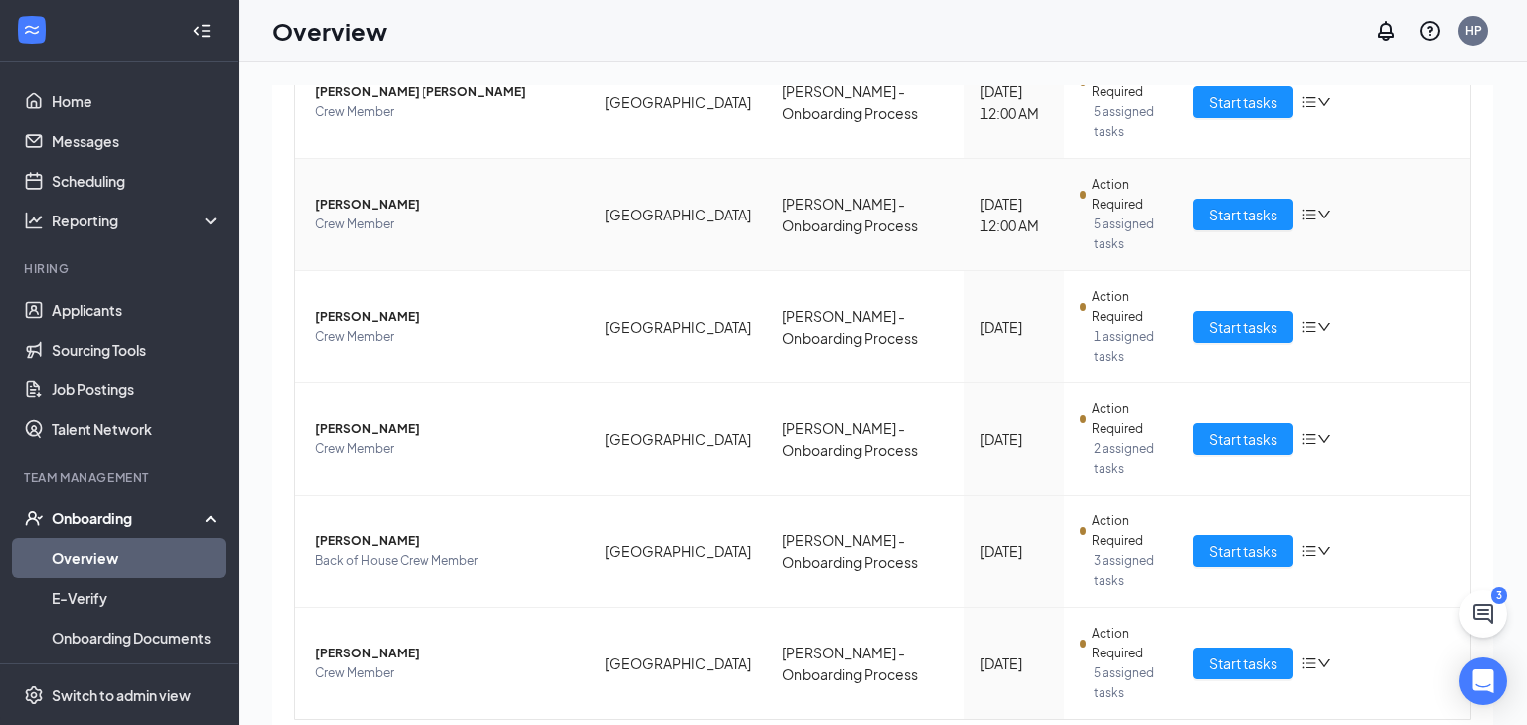
scroll to position [501, 0]
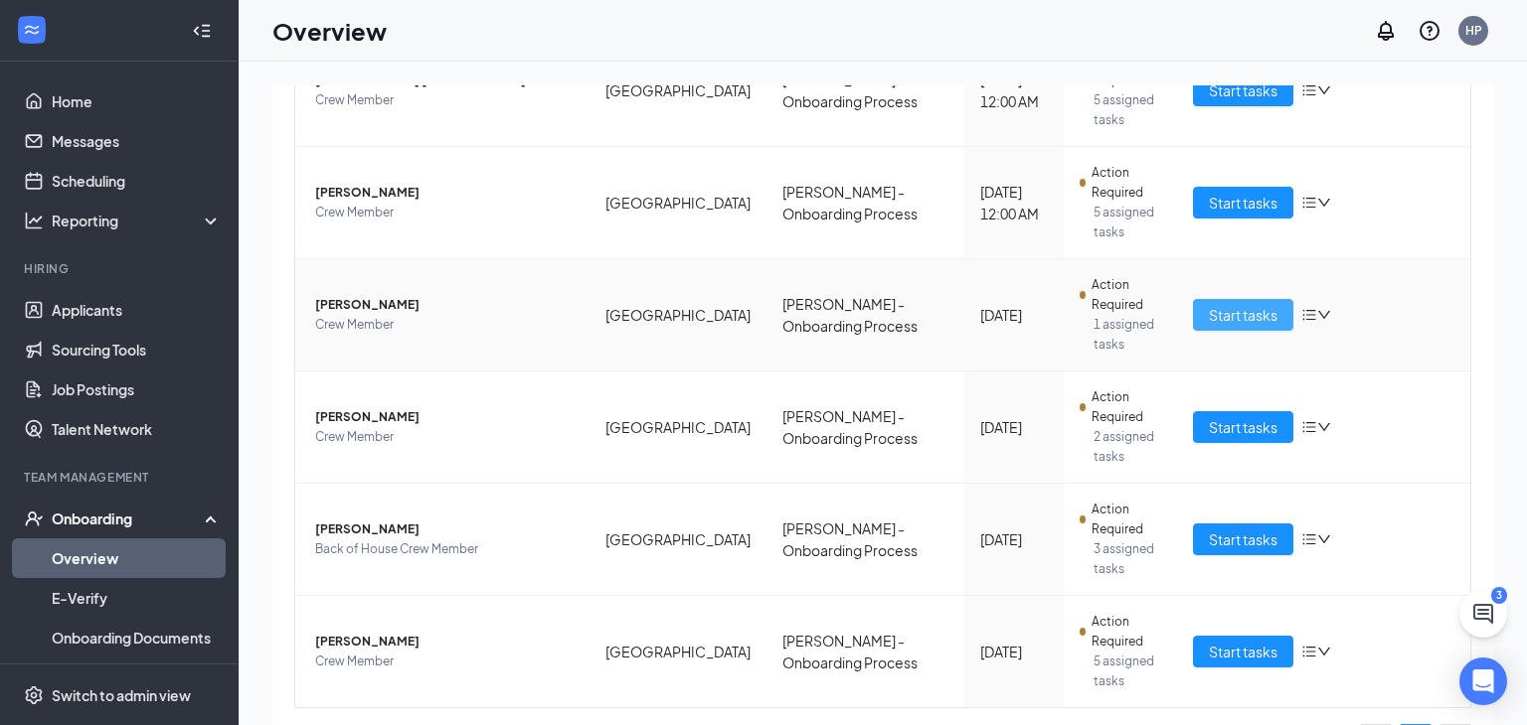
click at [1208, 304] on span "Start tasks" at bounding box center [1242, 315] width 69 height 22
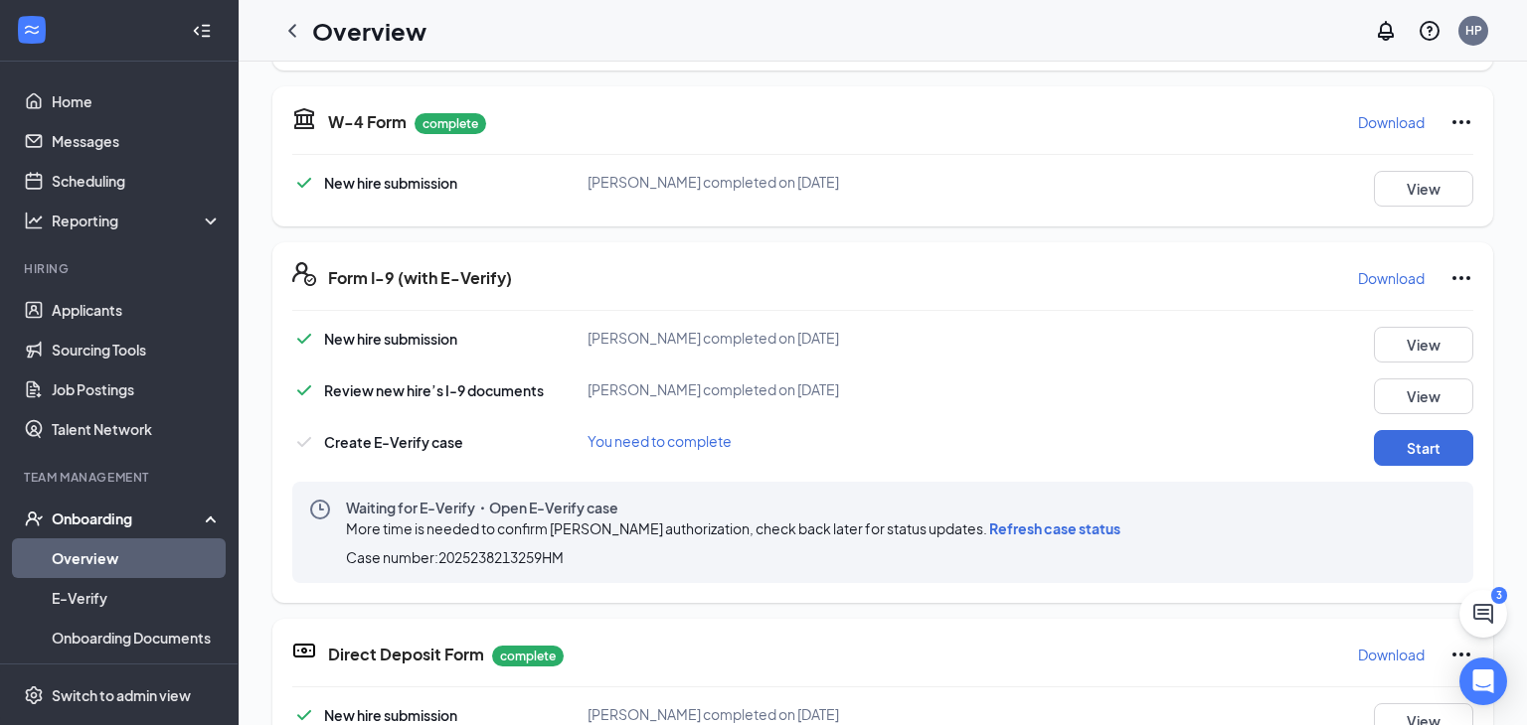
scroll to position [430, 0]
click at [1025, 531] on span "Refresh case status" at bounding box center [1054, 531] width 131 height 18
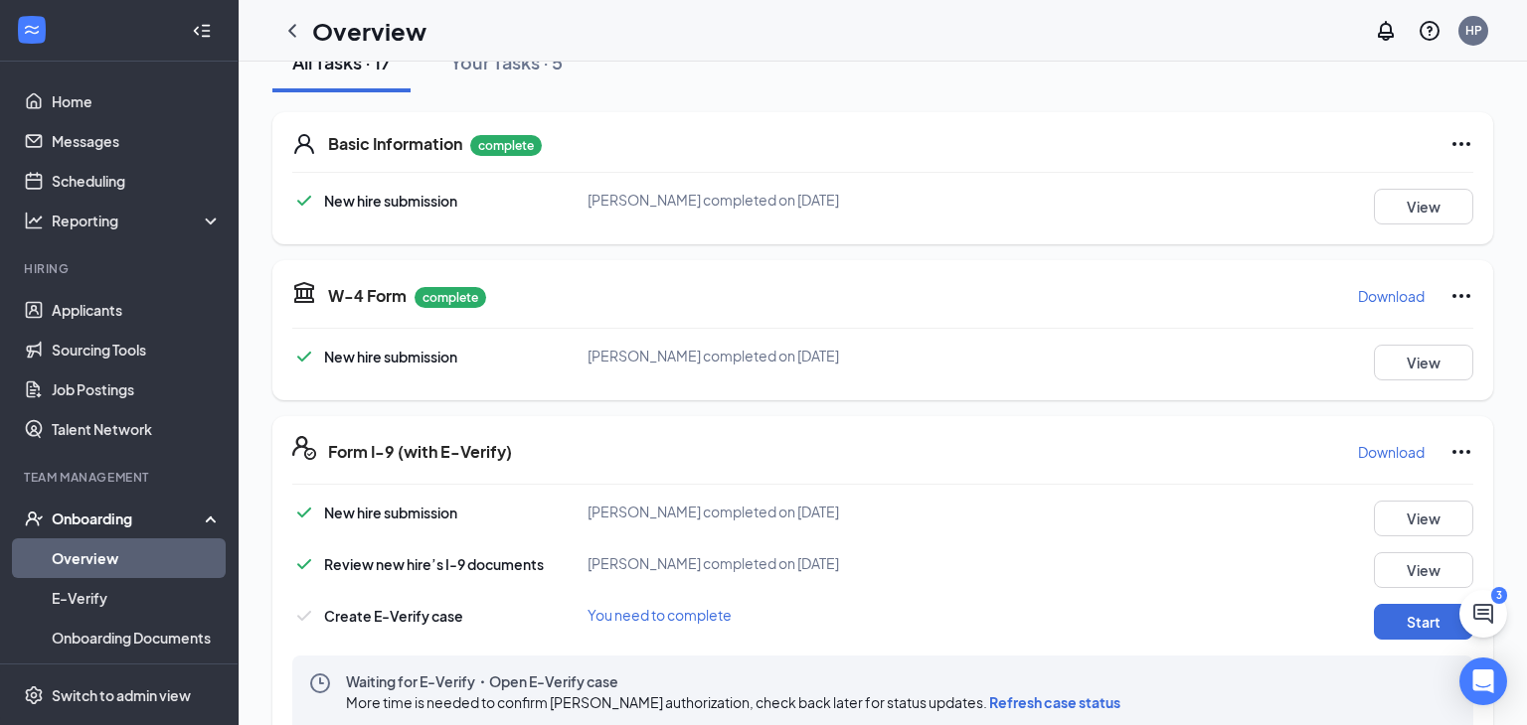
click at [91, 518] on div "Onboarding" at bounding box center [128, 519] width 153 height 20
click at [61, 524] on div "Onboarding" at bounding box center [128, 519] width 153 height 20
click at [99, 560] on link "Overview" at bounding box center [137, 559] width 170 height 40
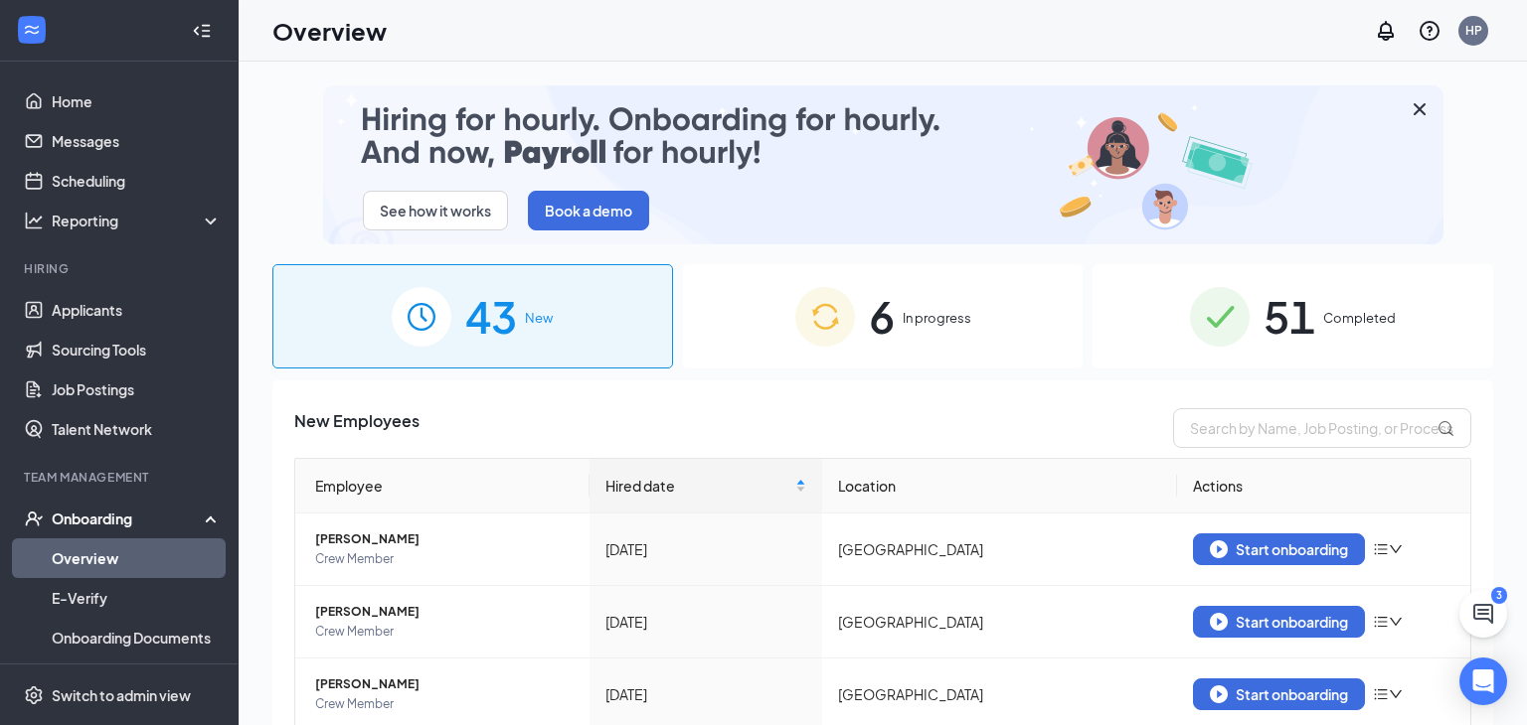
click at [896, 318] on div "6 In progress" at bounding box center [883, 316] width 401 height 104
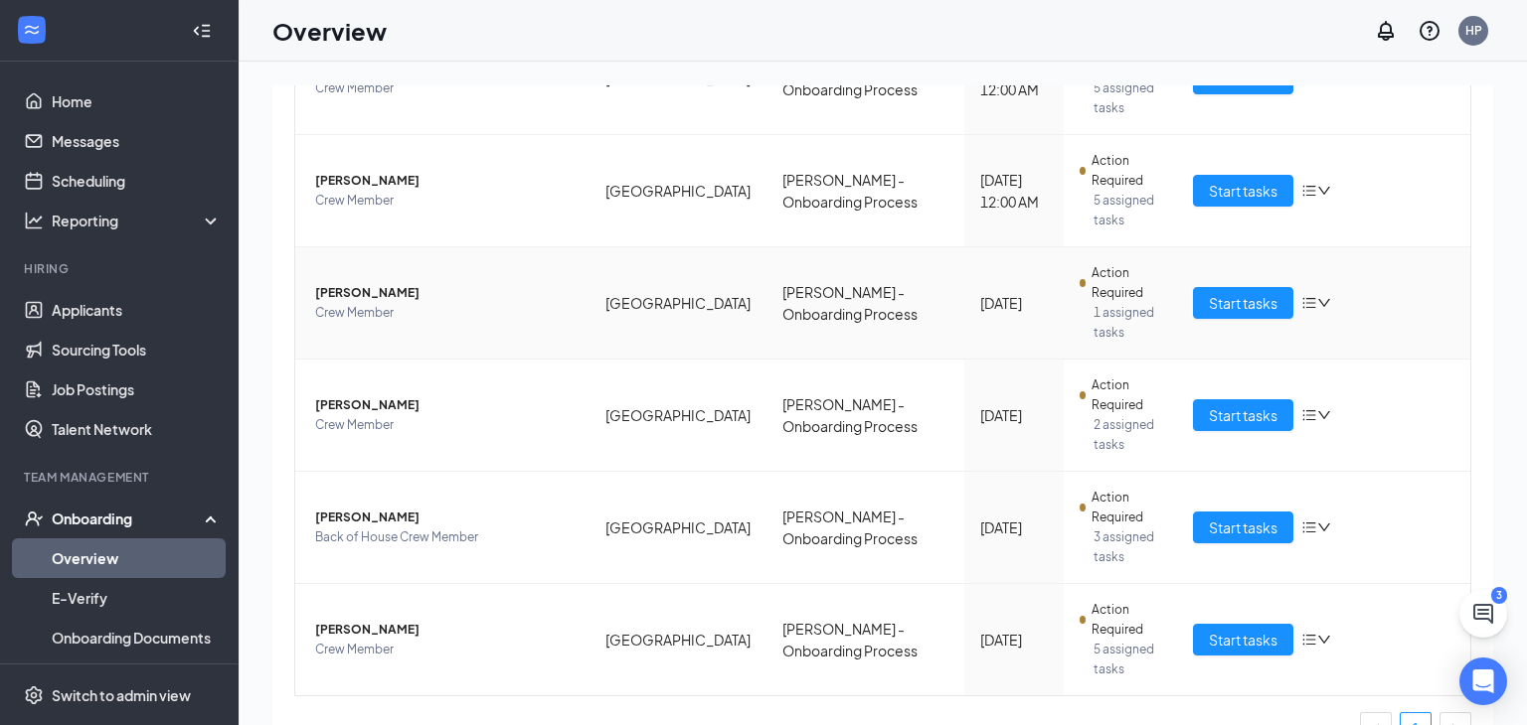
scroll to position [517, 0]
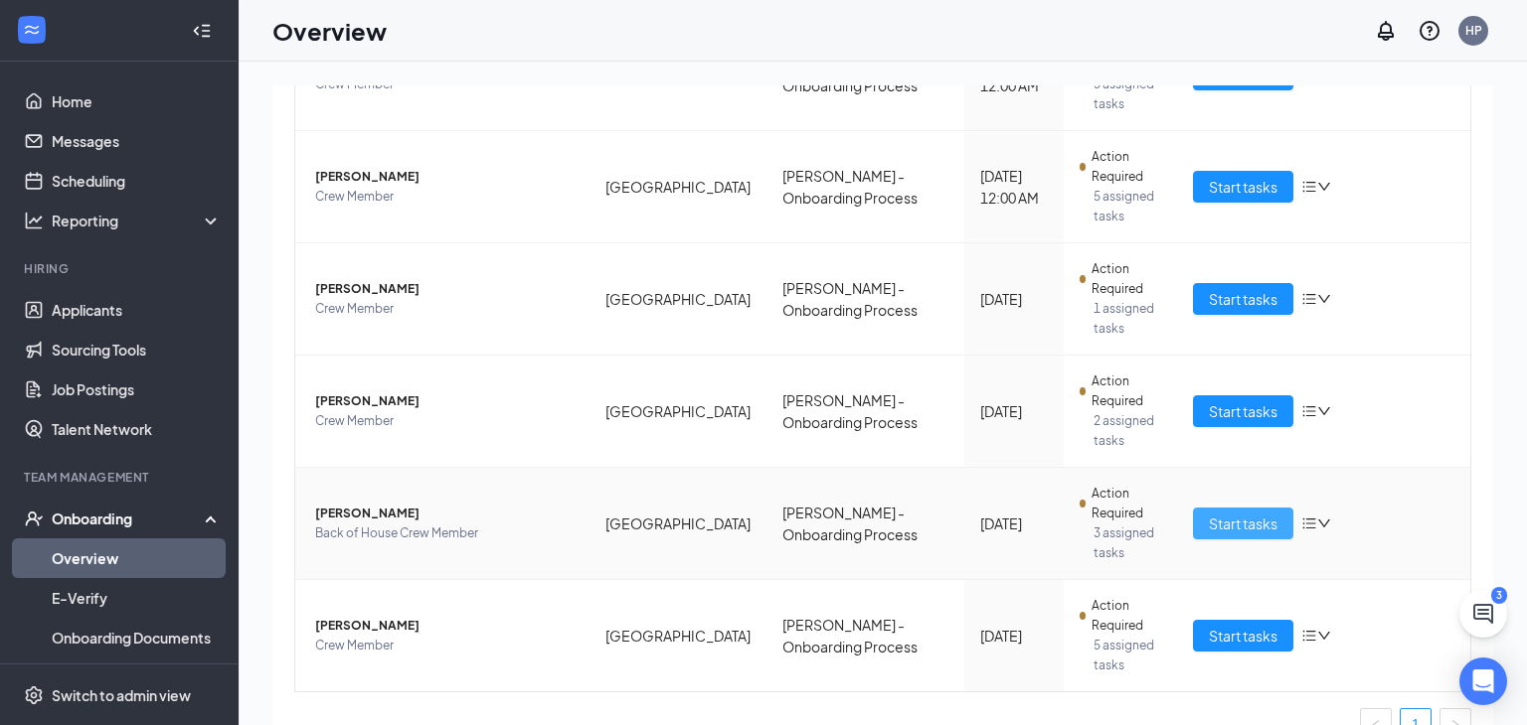
click at [1245, 513] on span "Start tasks" at bounding box center [1242, 524] width 69 height 22
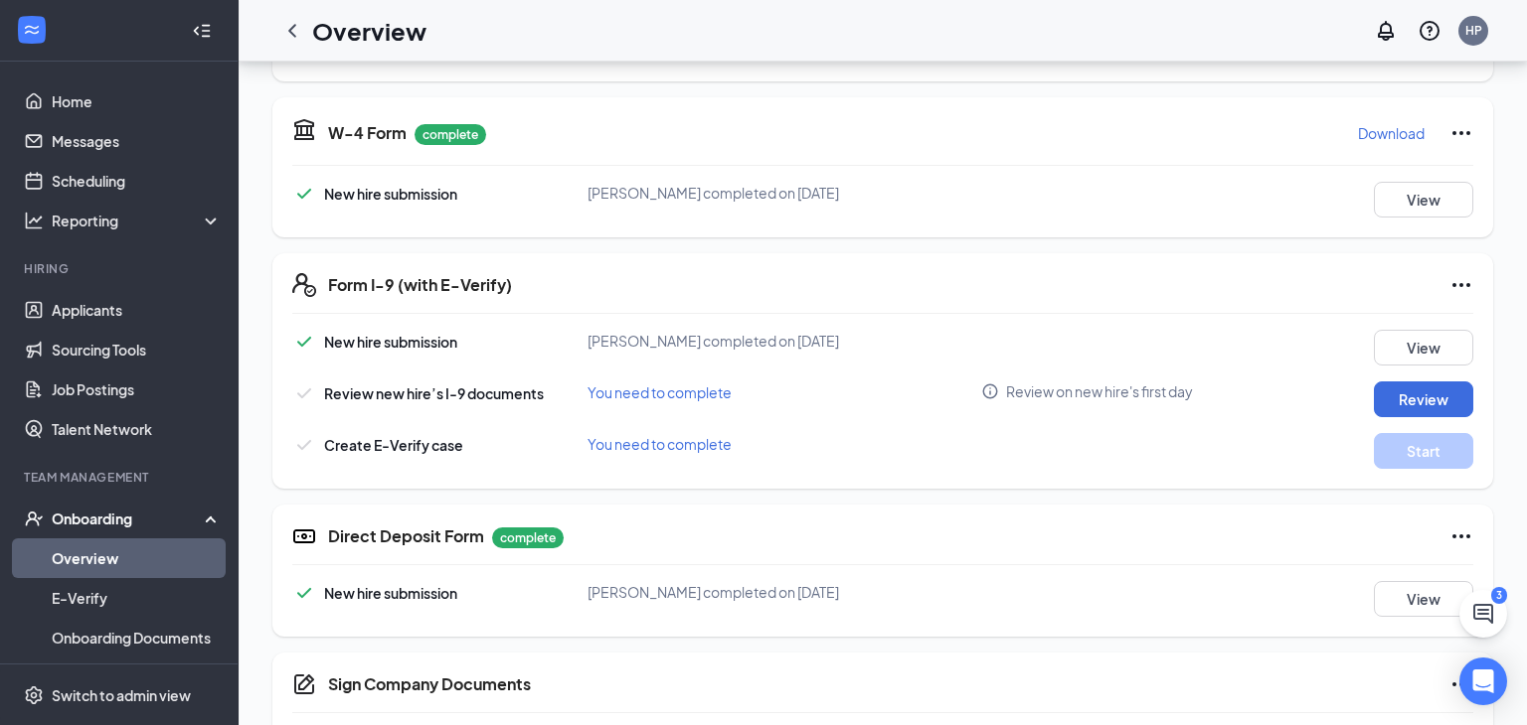
scroll to position [422, 0]
click at [1383, 401] on button "Review" at bounding box center [1422, 399] width 99 height 36
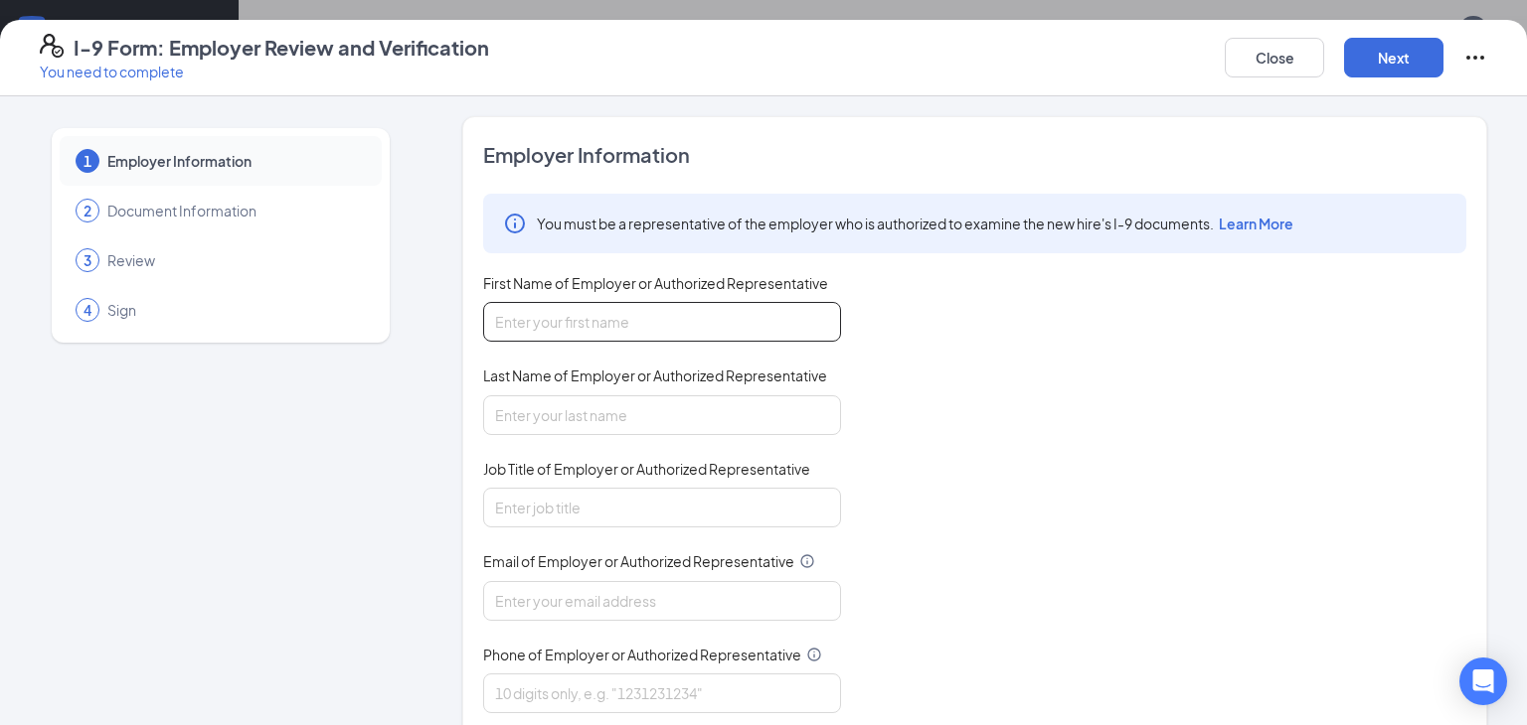
click at [755, 319] on input "First Name of Employer or Authorized Representative" at bounding box center [662, 322] width 358 height 40
type input "Hunter"
type input "Pace"
type input "Manager"
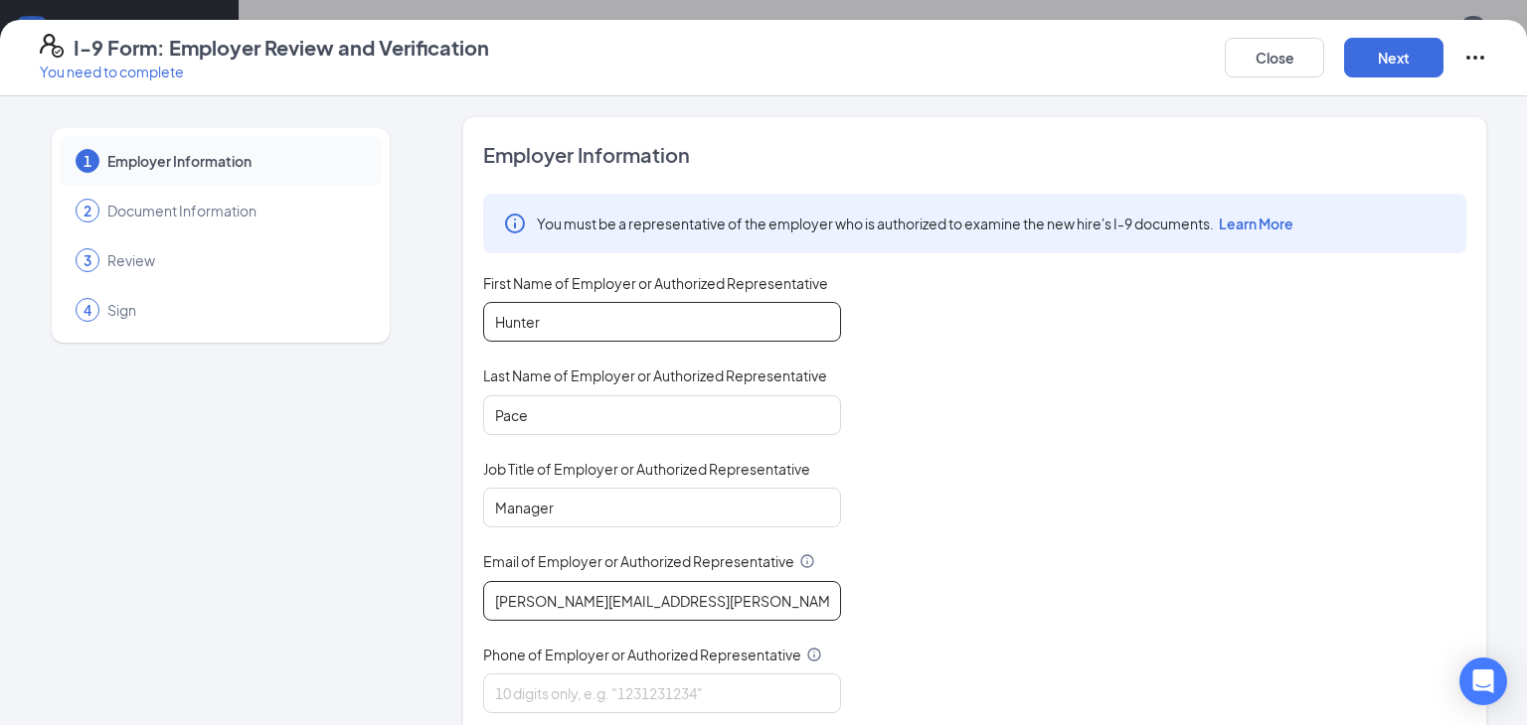
type input "davis.pace@gmail.com"
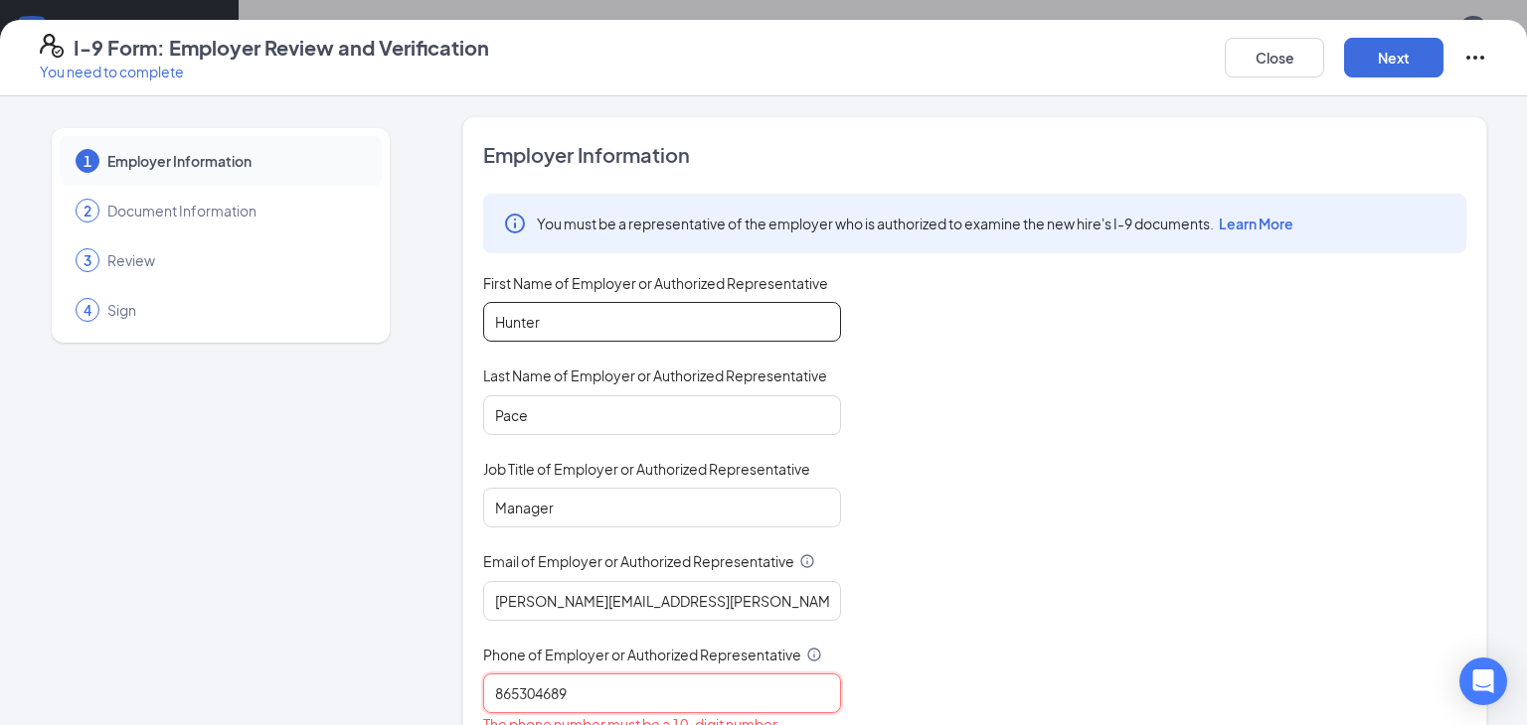
type input "8653046894"
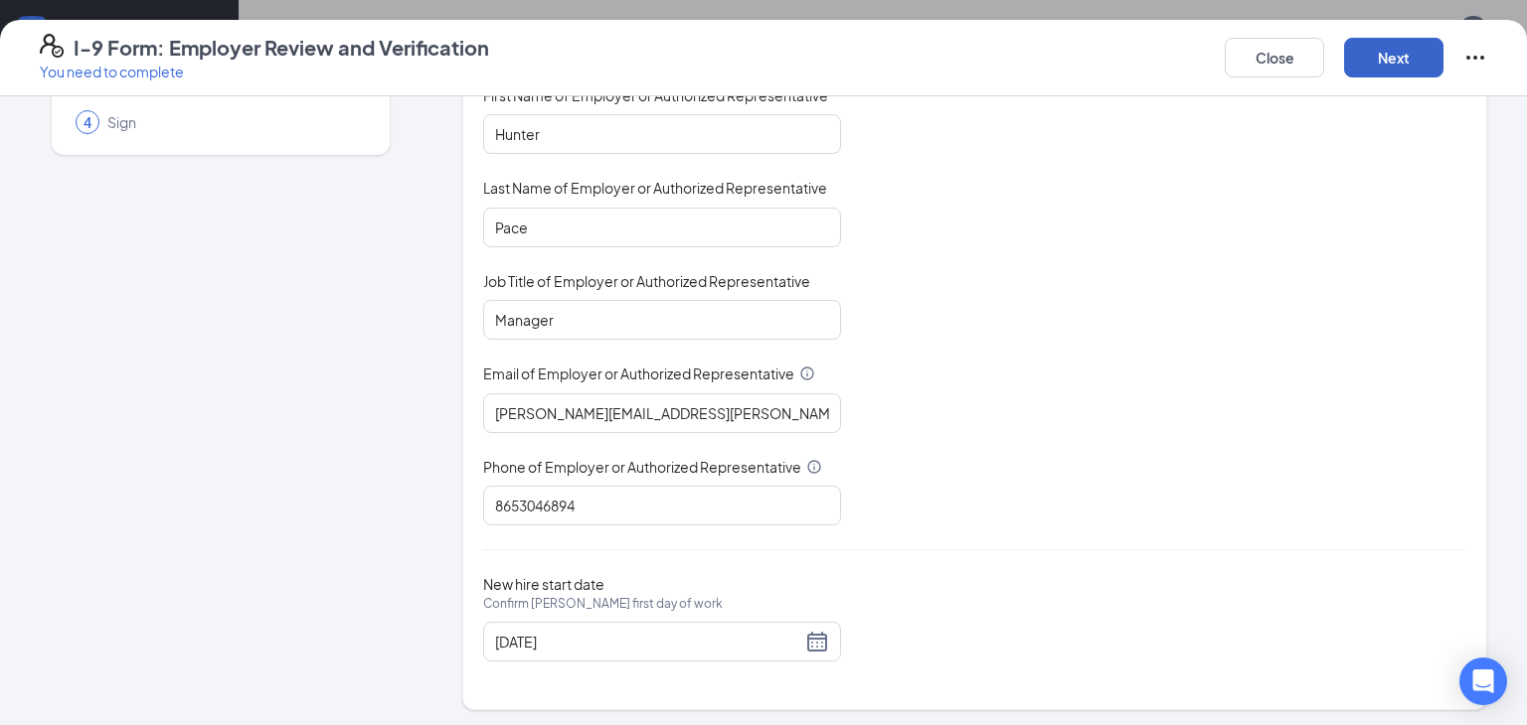
click at [1381, 57] on button "Next" at bounding box center [1393, 58] width 99 height 40
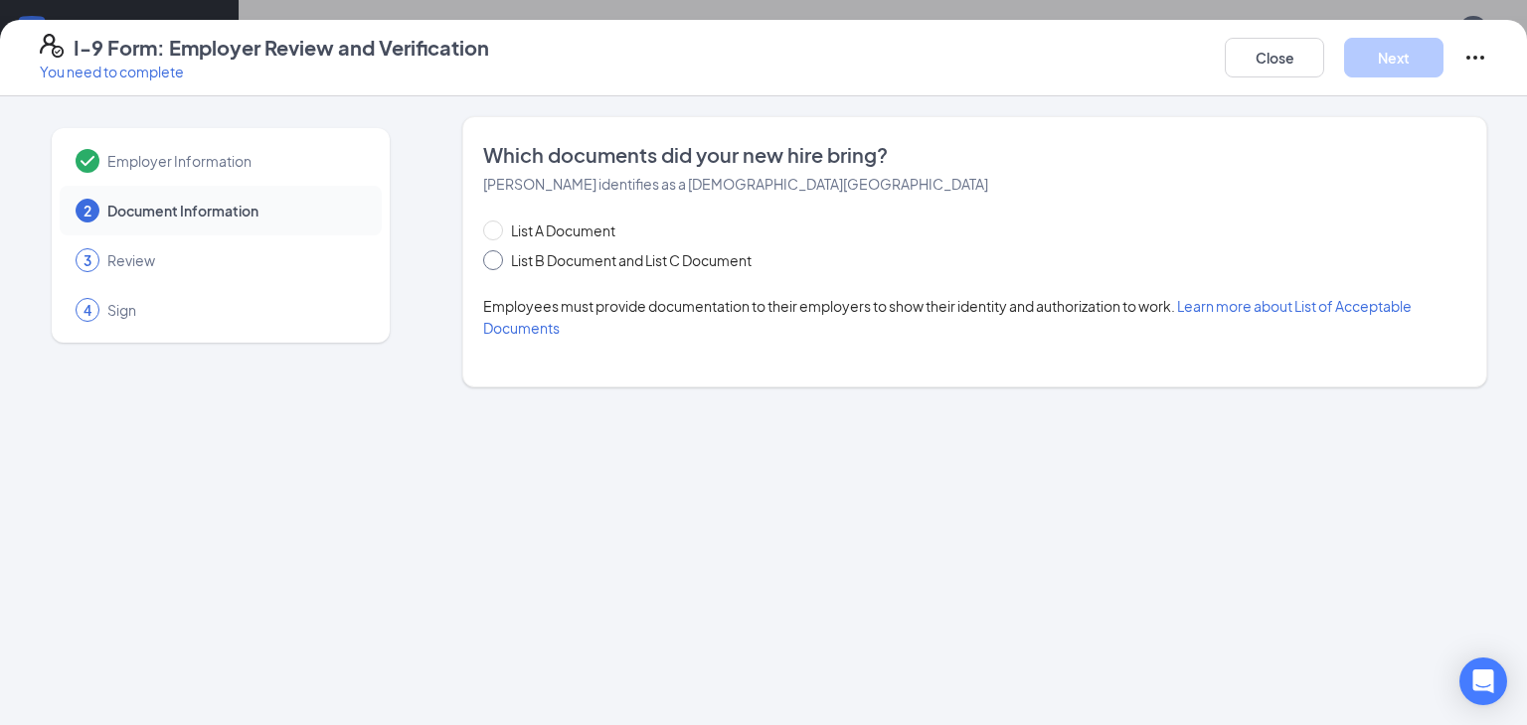
click at [696, 254] on span "List B Document and List C Document" at bounding box center [631, 260] width 256 height 22
click at [497, 254] on input "List B Document and List C Document" at bounding box center [490, 257] width 14 height 14
radio input "true"
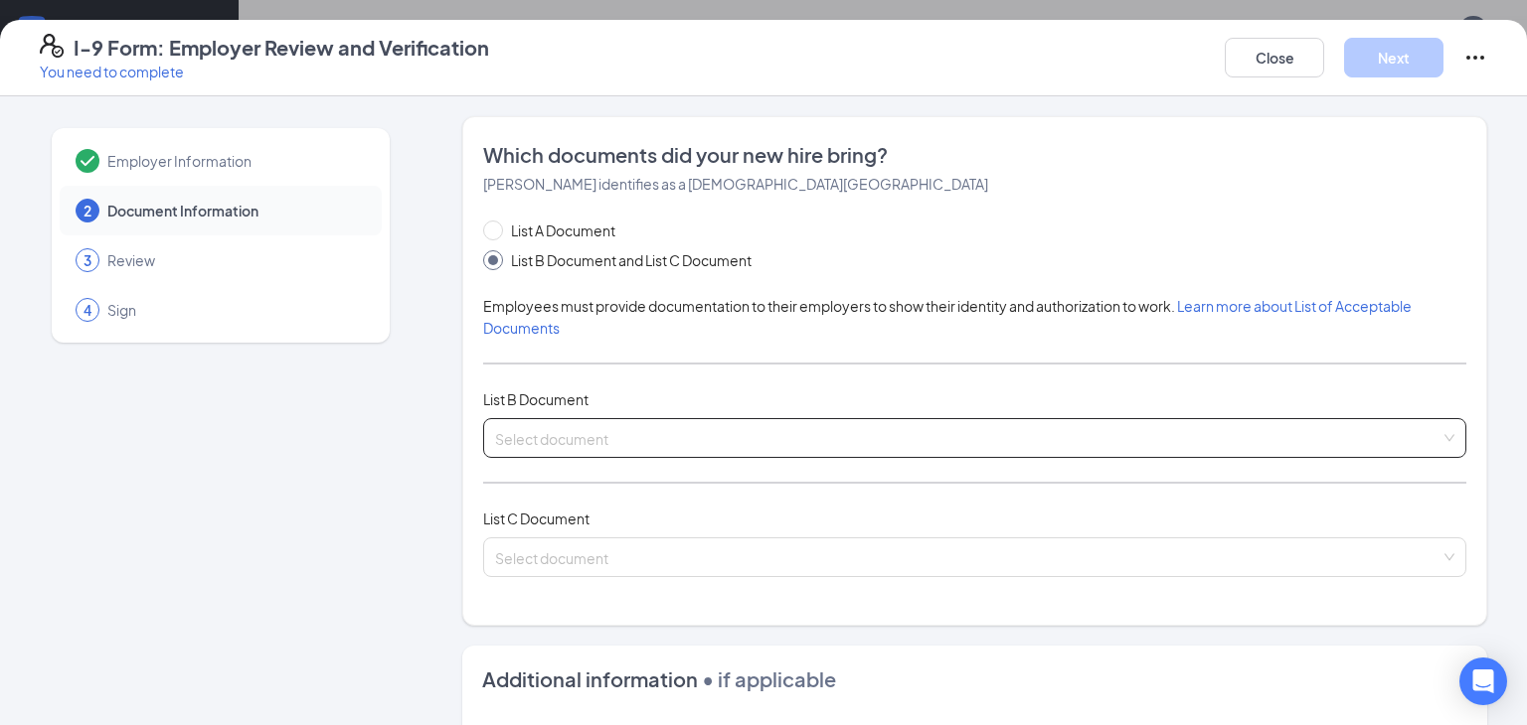
click at [571, 430] on input "search" at bounding box center [967, 434] width 945 height 30
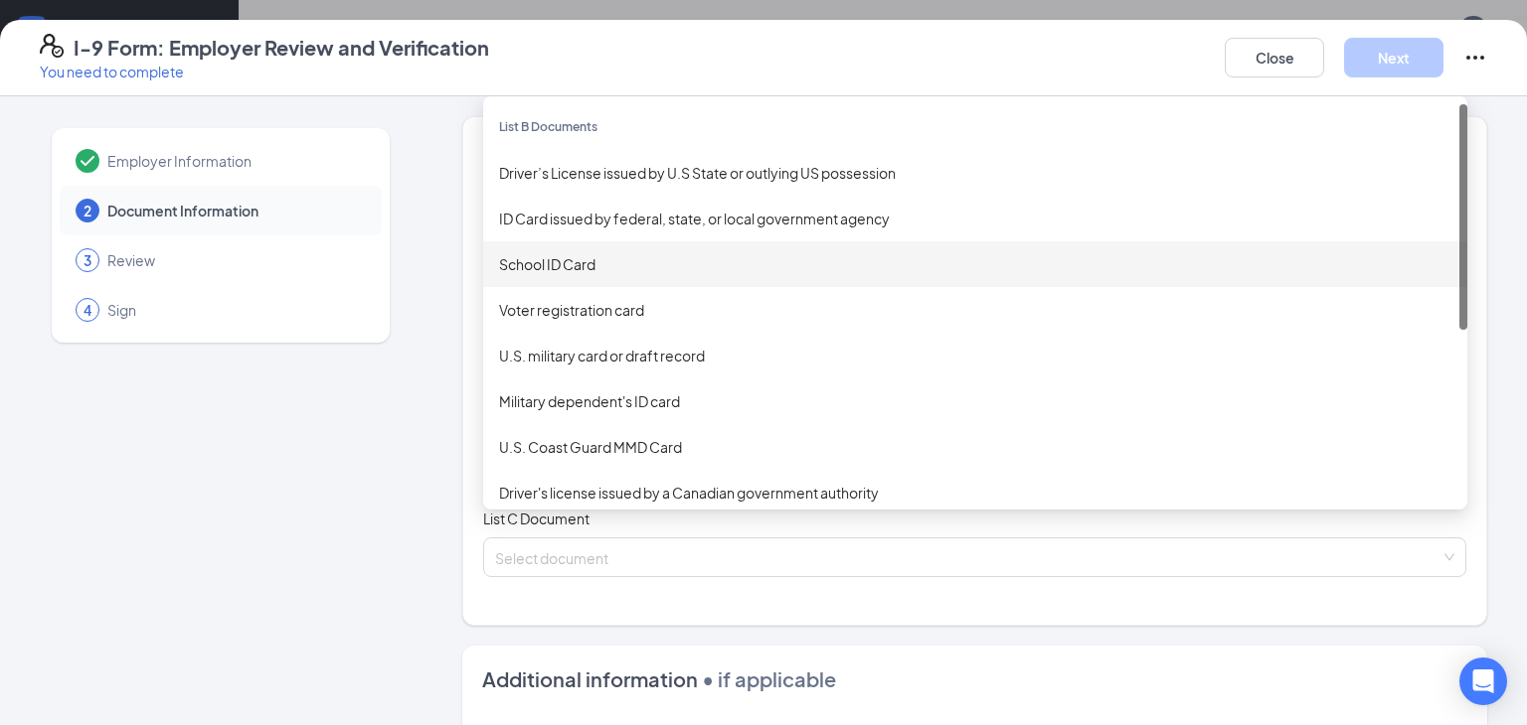
click at [640, 262] on div "School ID Card" at bounding box center [975, 264] width 952 height 22
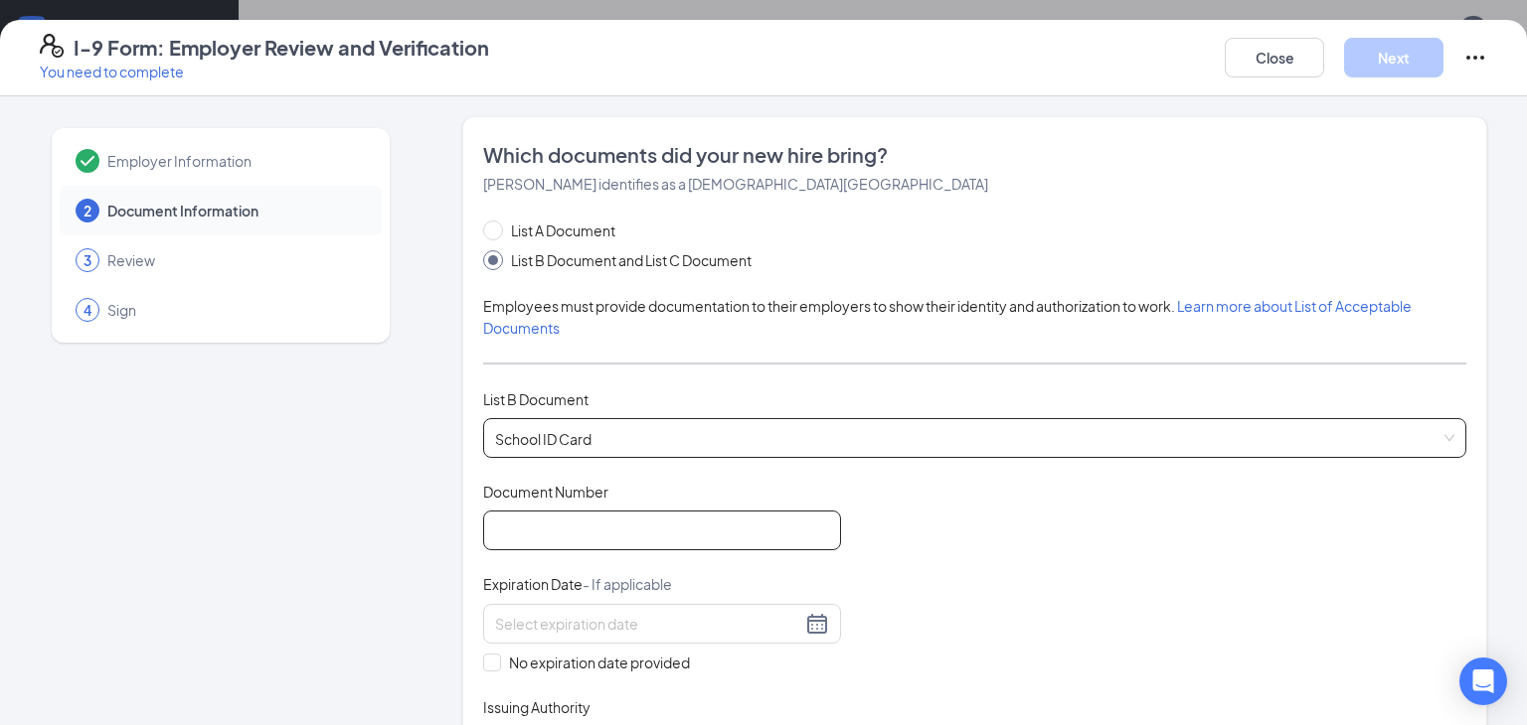
click at [525, 523] on input "Document Number" at bounding box center [662, 531] width 358 height 40
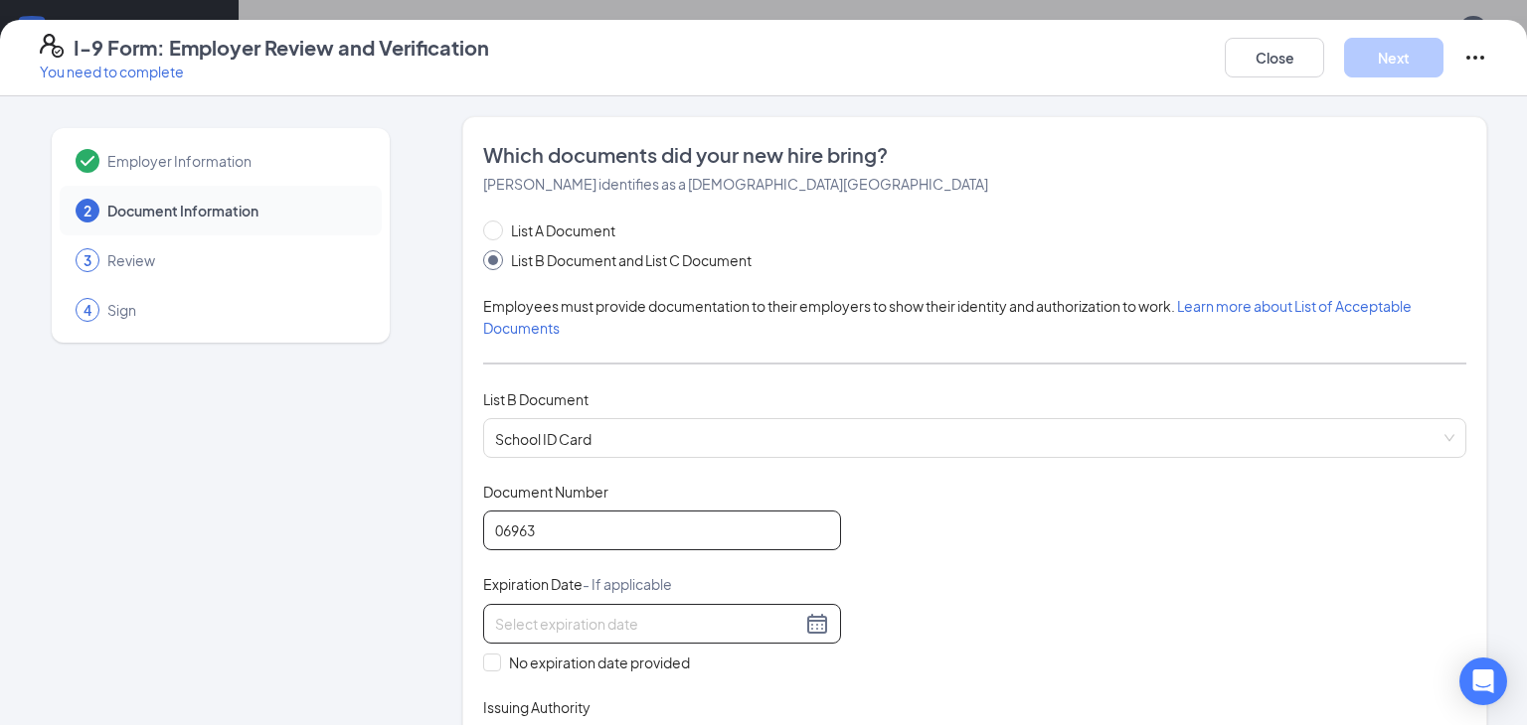
type input "06963"
click at [810, 622] on div at bounding box center [662, 624] width 334 height 24
click at [1038, 543] on div "Document Title School ID Card Document Number 06963 Expiration Date - If applic…" at bounding box center [974, 624] width 983 height 284
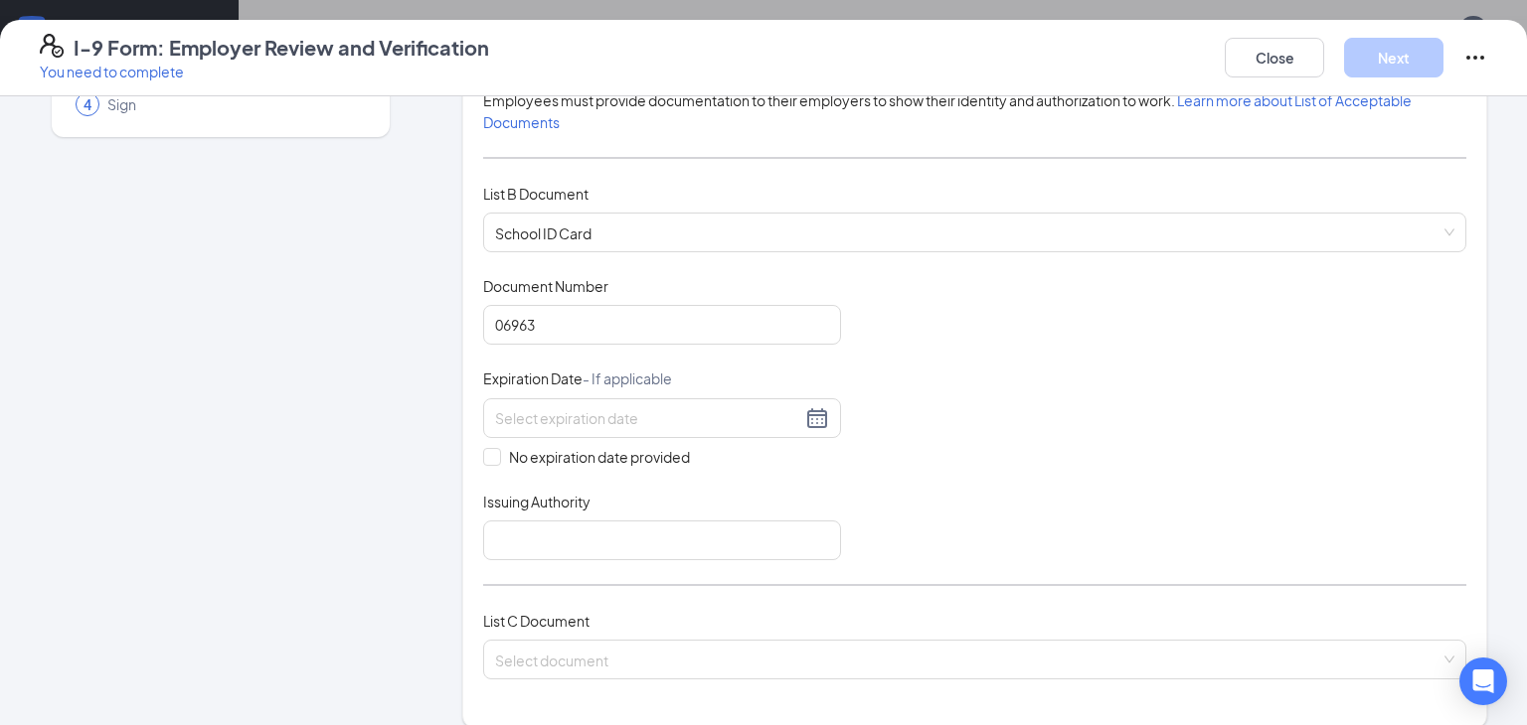
scroll to position [208, 0]
click at [502, 452] on span "No expiration date provided" at bounding box center [599, 455] width 197 height 22
click at [497, 452] on input "No expiration date provided" at bounding box center [490, 453] width 14 height 14
checkbox input "true"
click at [544, 546] on input "Issuing Authority" at bounding box center [662, 543] width 358 height 40
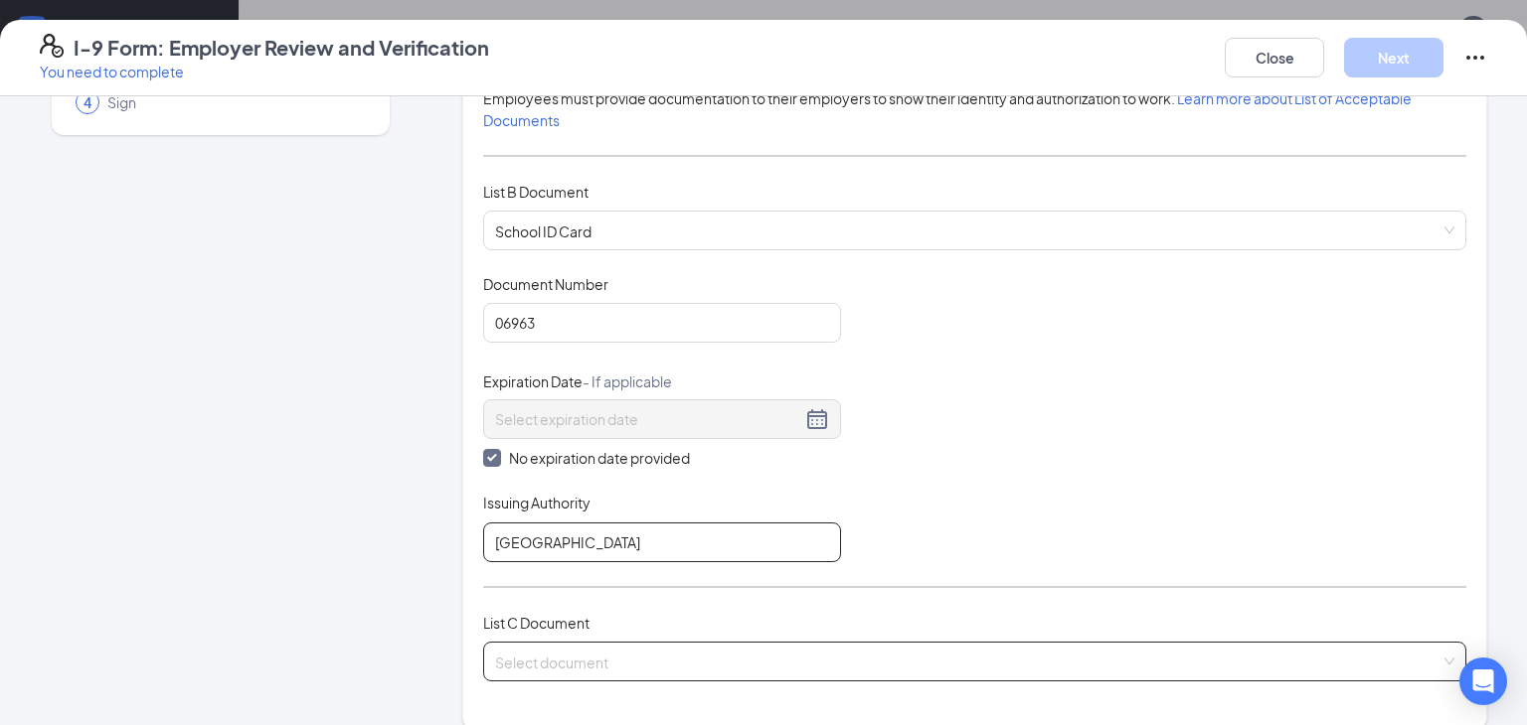
type input "[GEOGRAPHIC_DATA]"
click at [522, 648] on input "search" at bounding box center [967, 658] width 945 height 30
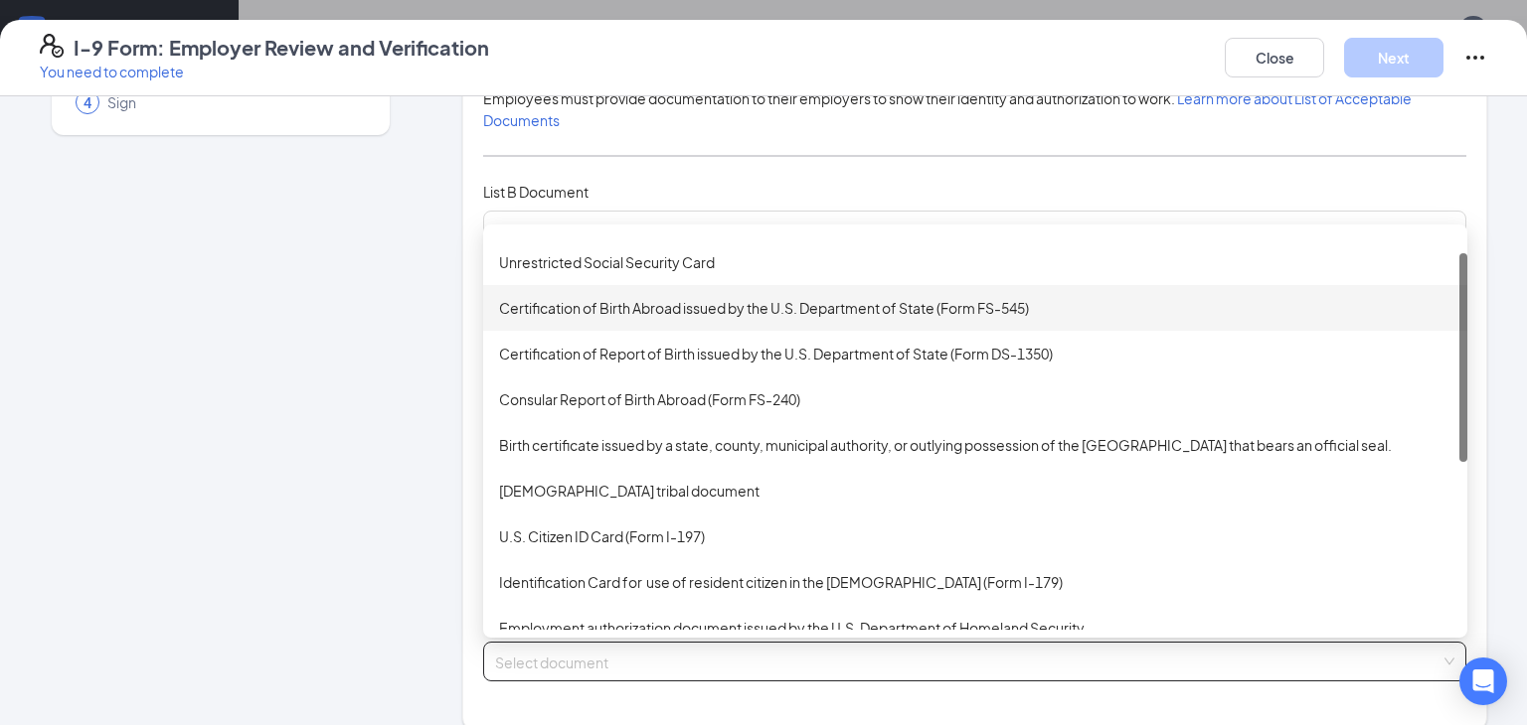
scroll to position [0, 0]
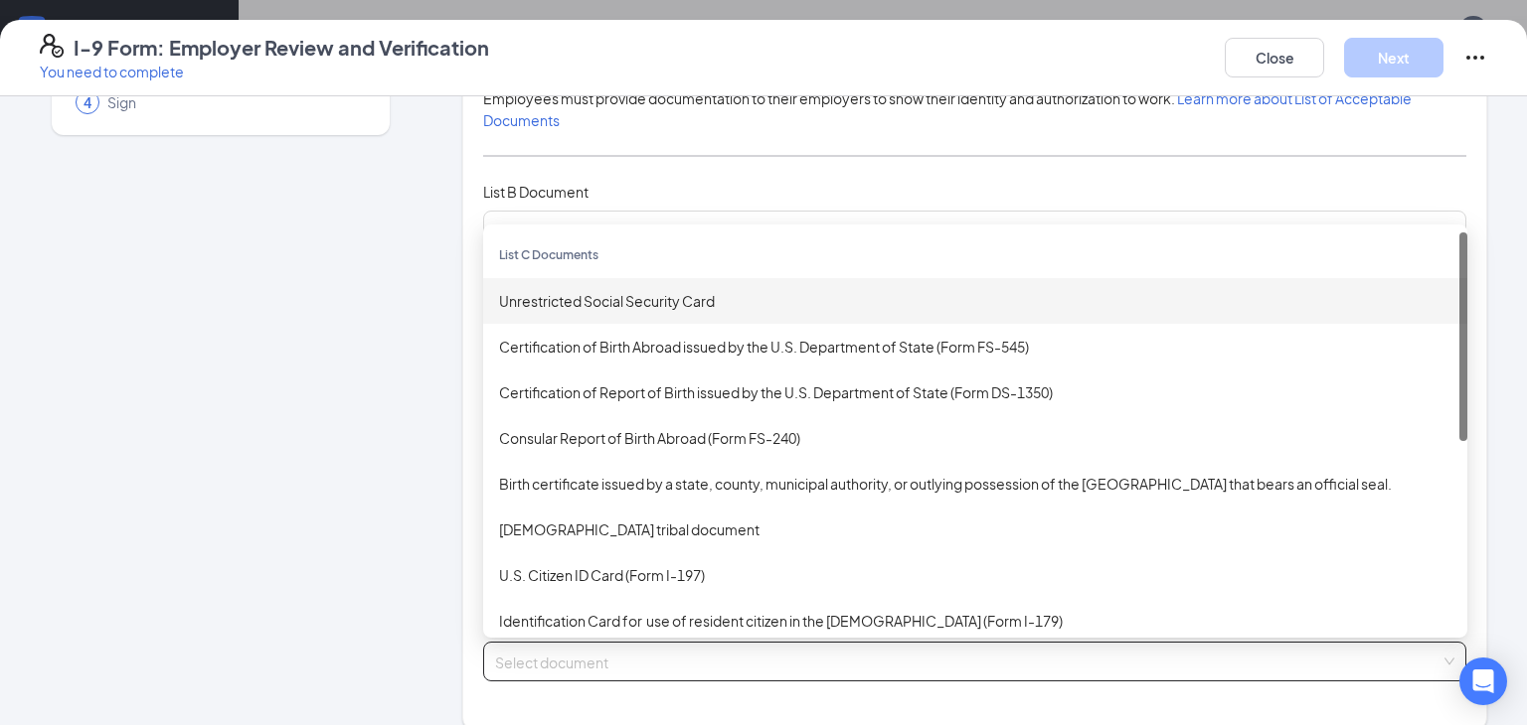
click at [676, 296] on div "Unrestricted Social Security Card" at bounding box center [975, 301] width 952 height 22
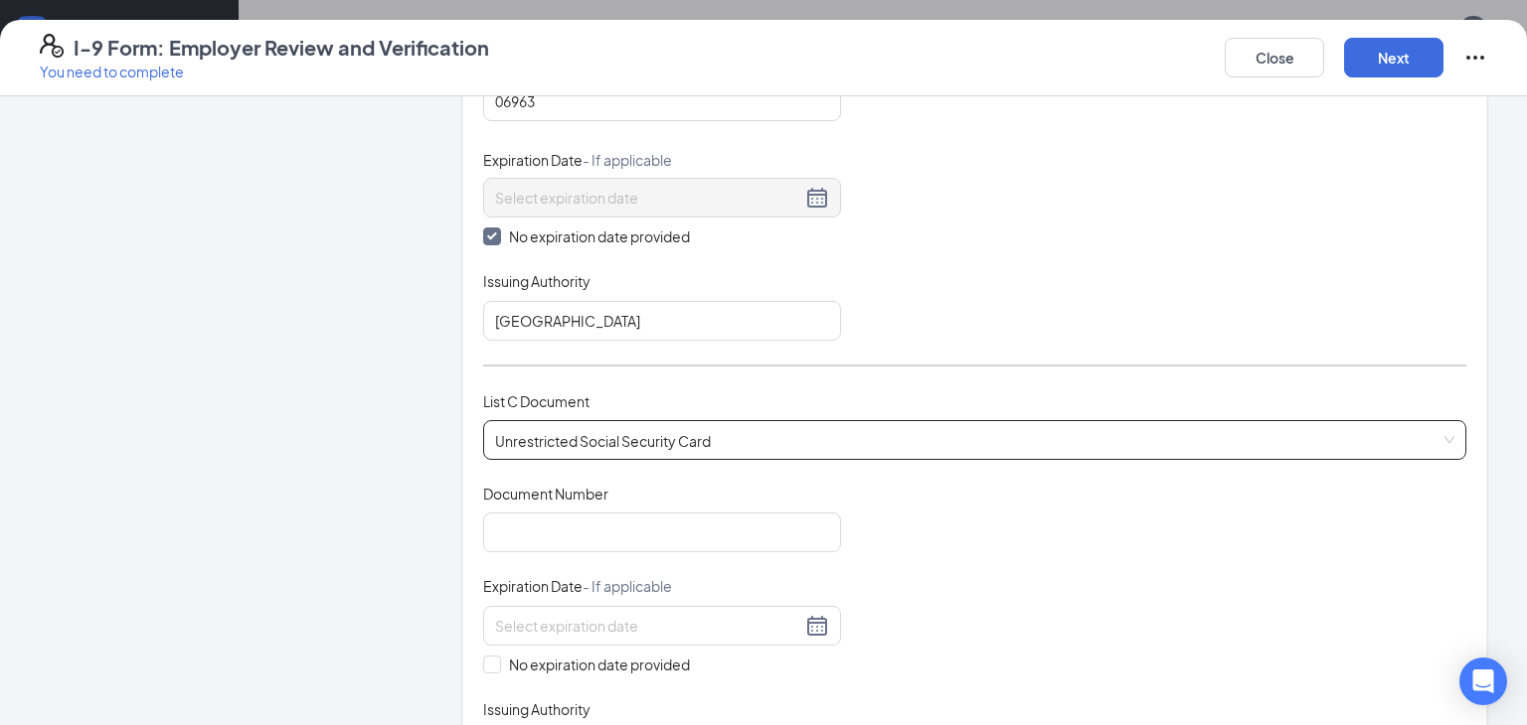
scroll to position [441, 0]
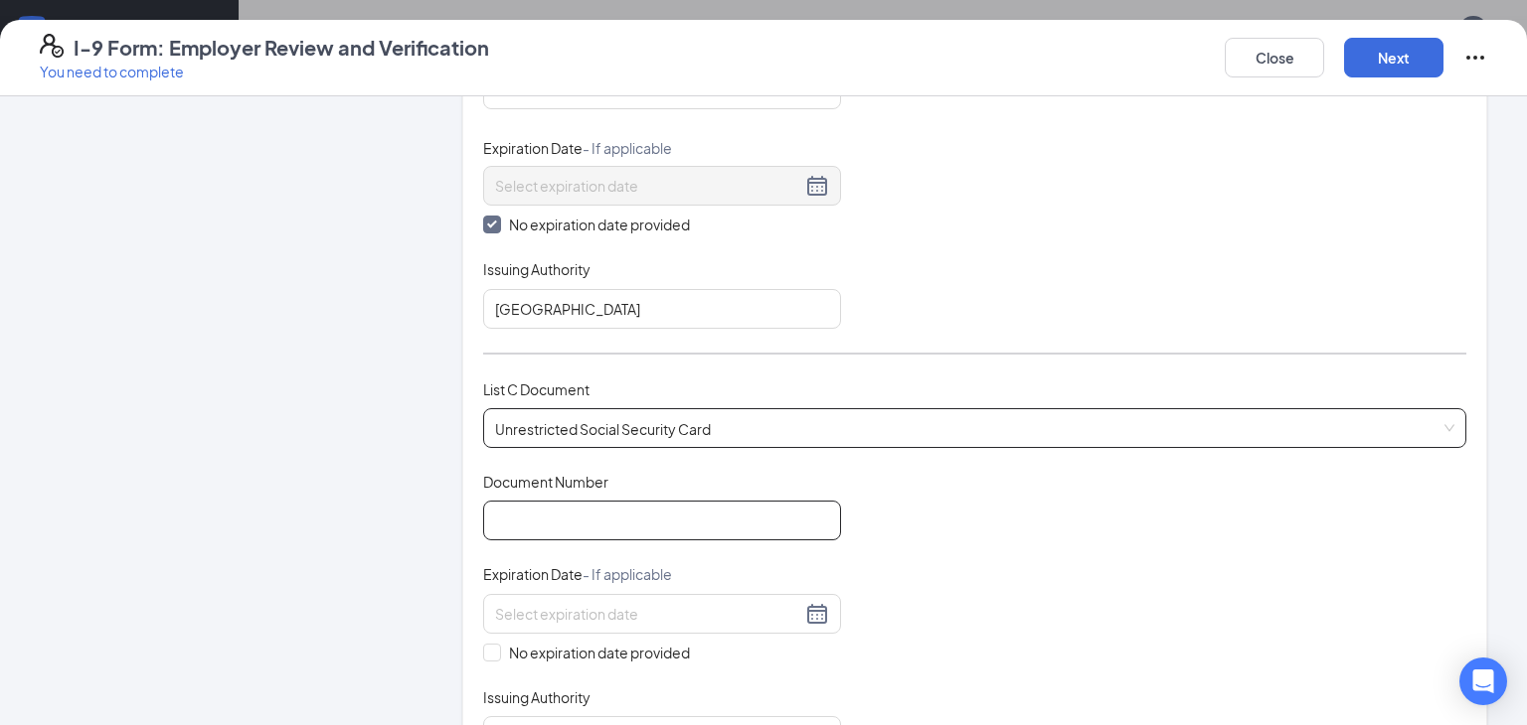
click at [558, 524] on input "Document Number" at bounding box center [662, 521] width 358 height 40
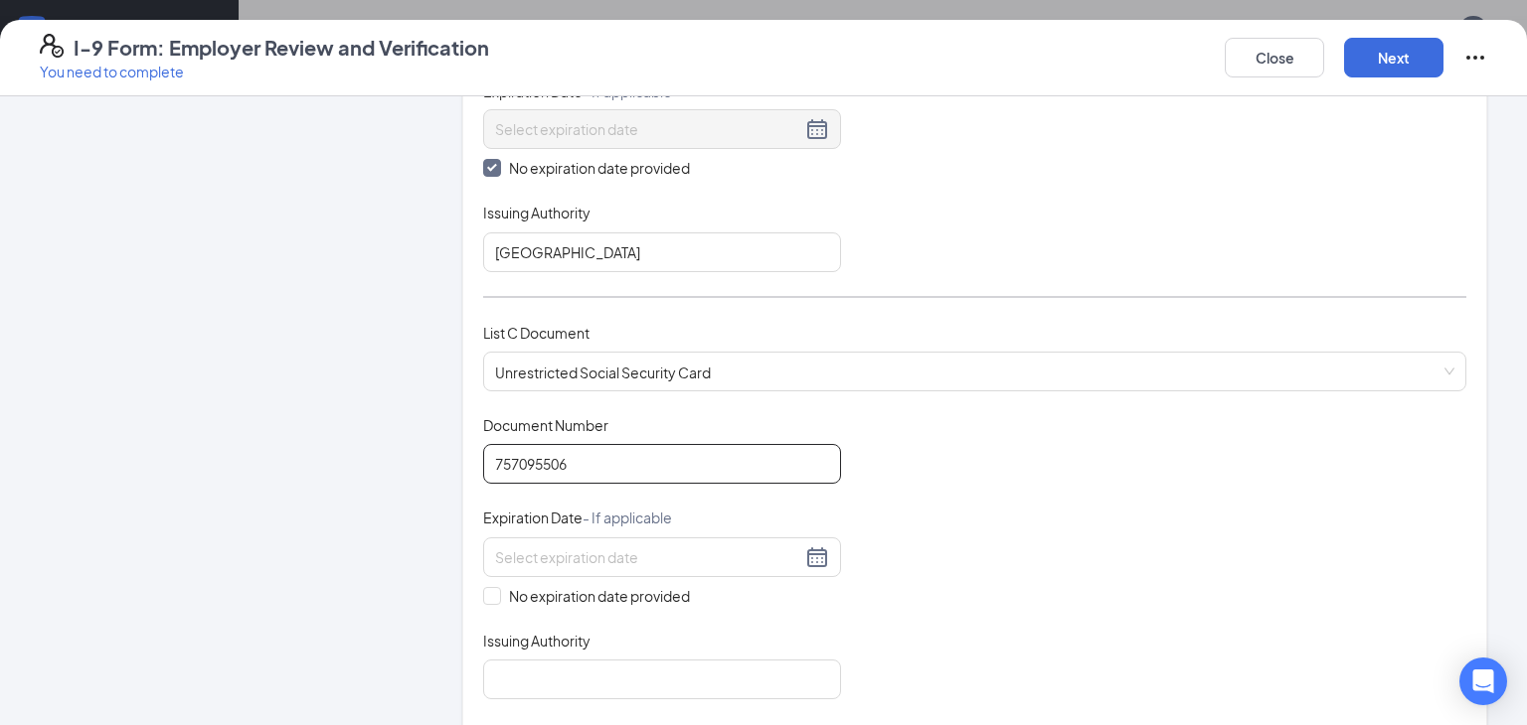
scroll to position [505, 0]
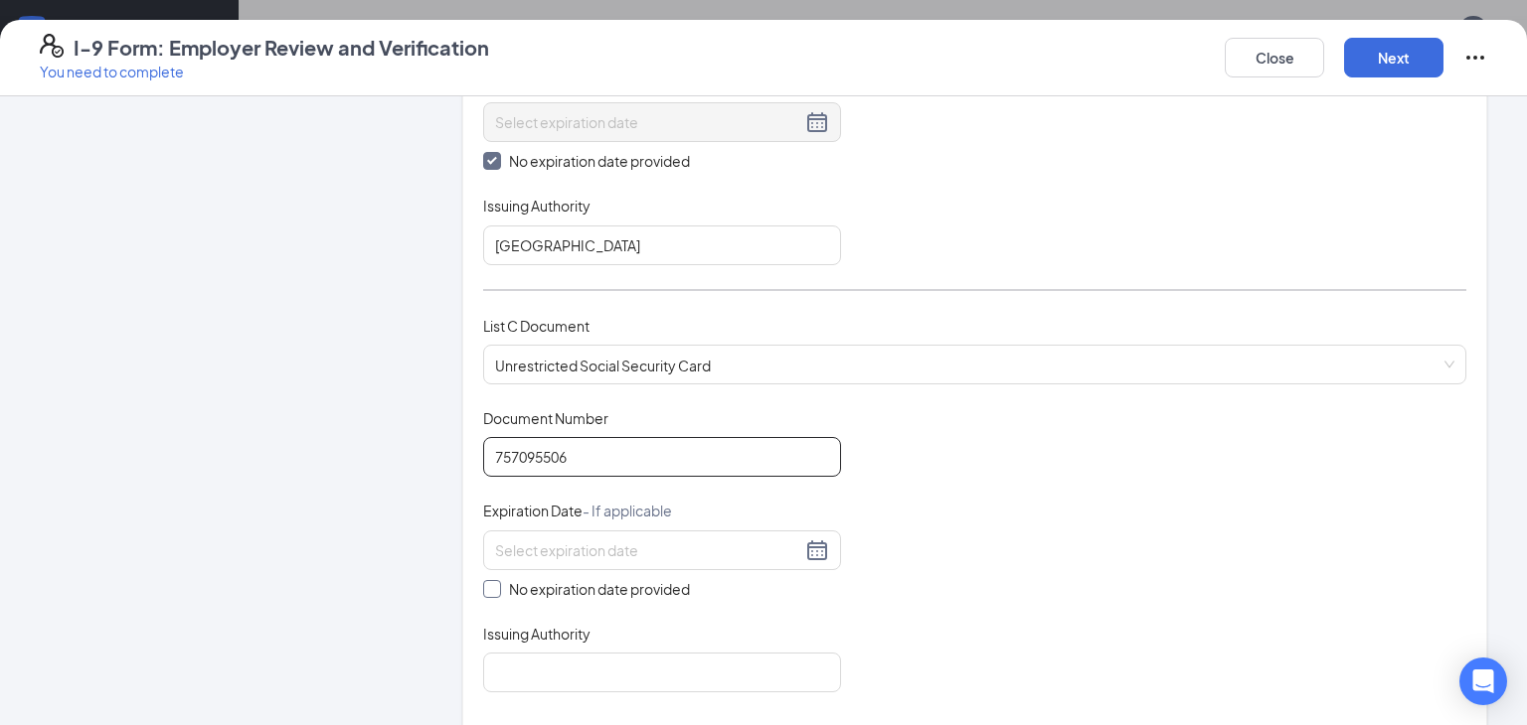
type input "757095506"
click at [494, 588] on input "No expiration date provided" at bounding box center [490, 587] width 14 height 14
checkbox input "true"
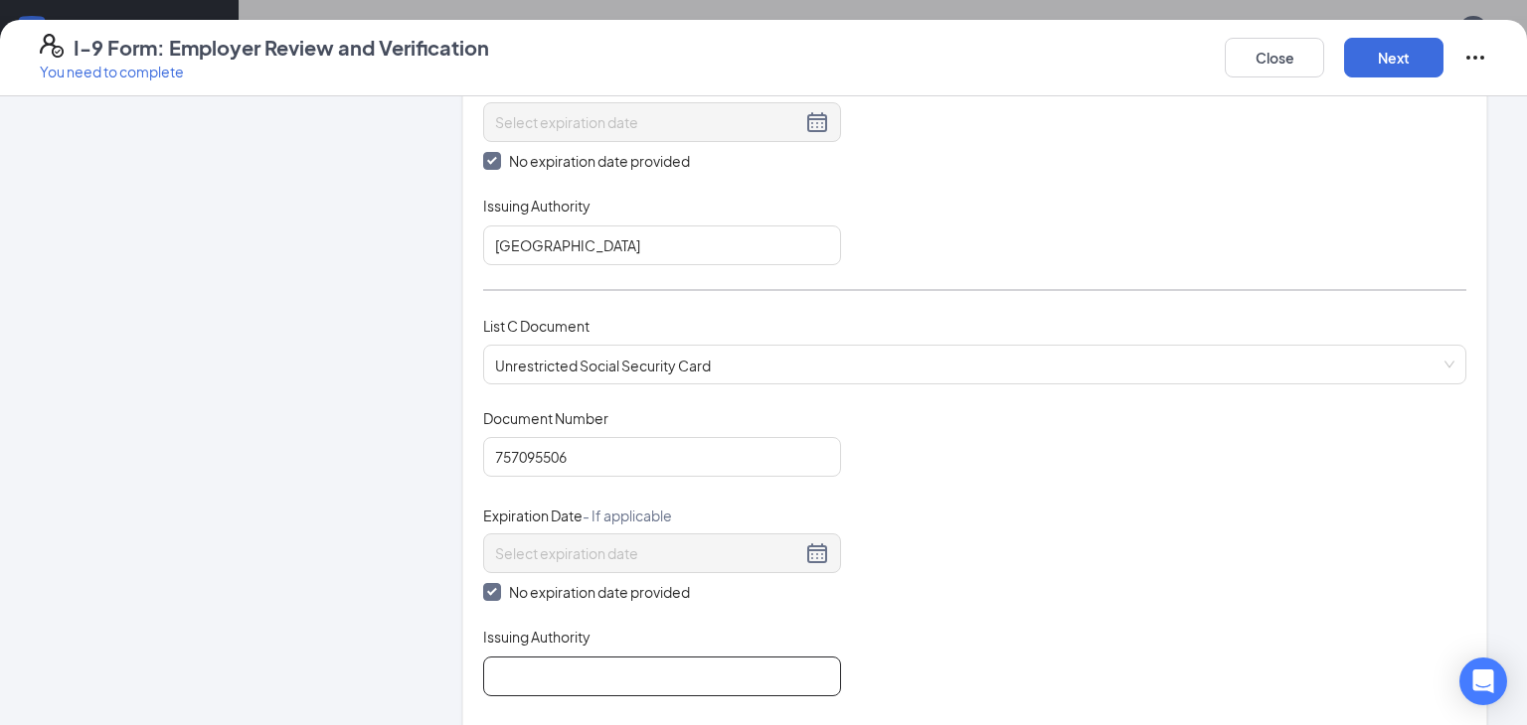
click at [504, 663] on input "Issuing Authority" at bounding box center [662, 677] width 358 height 40
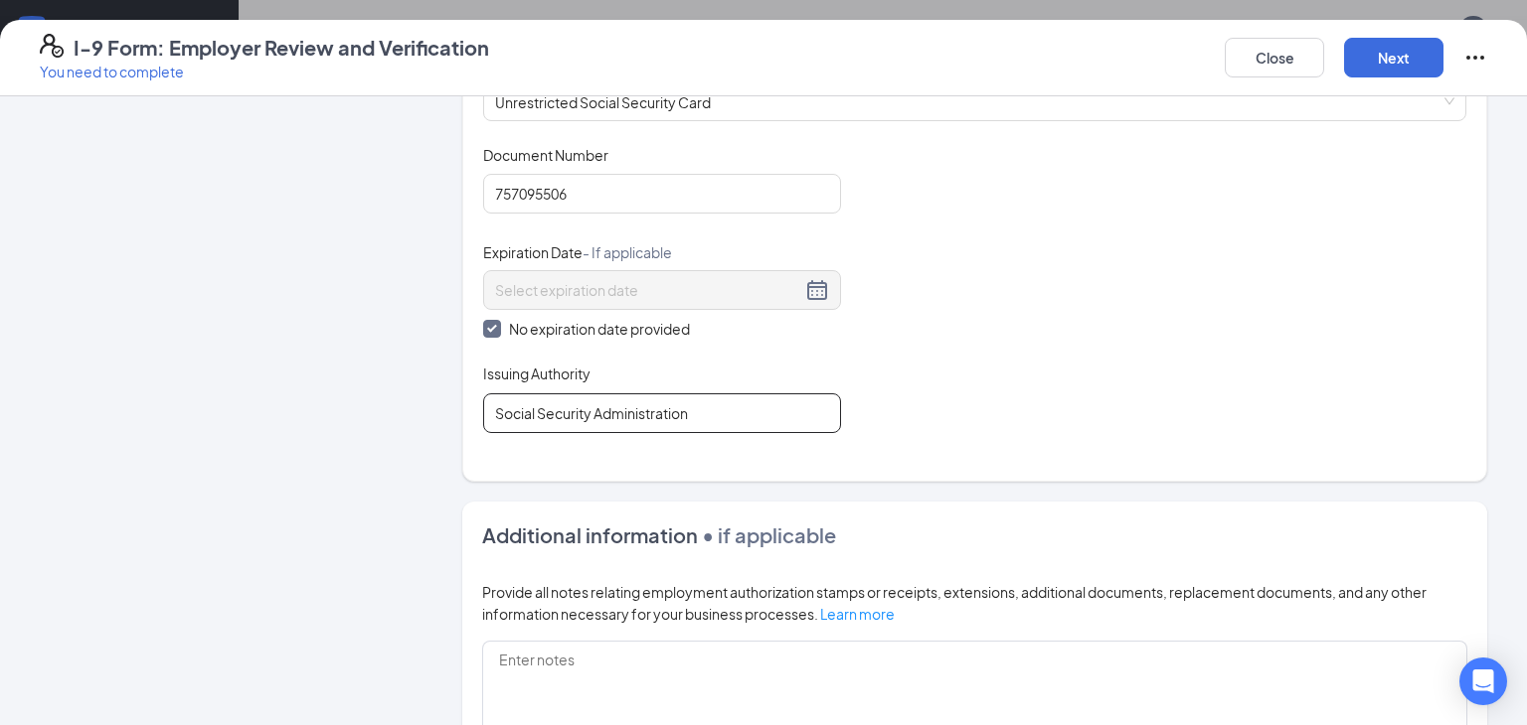
scroll to position [966, 0]
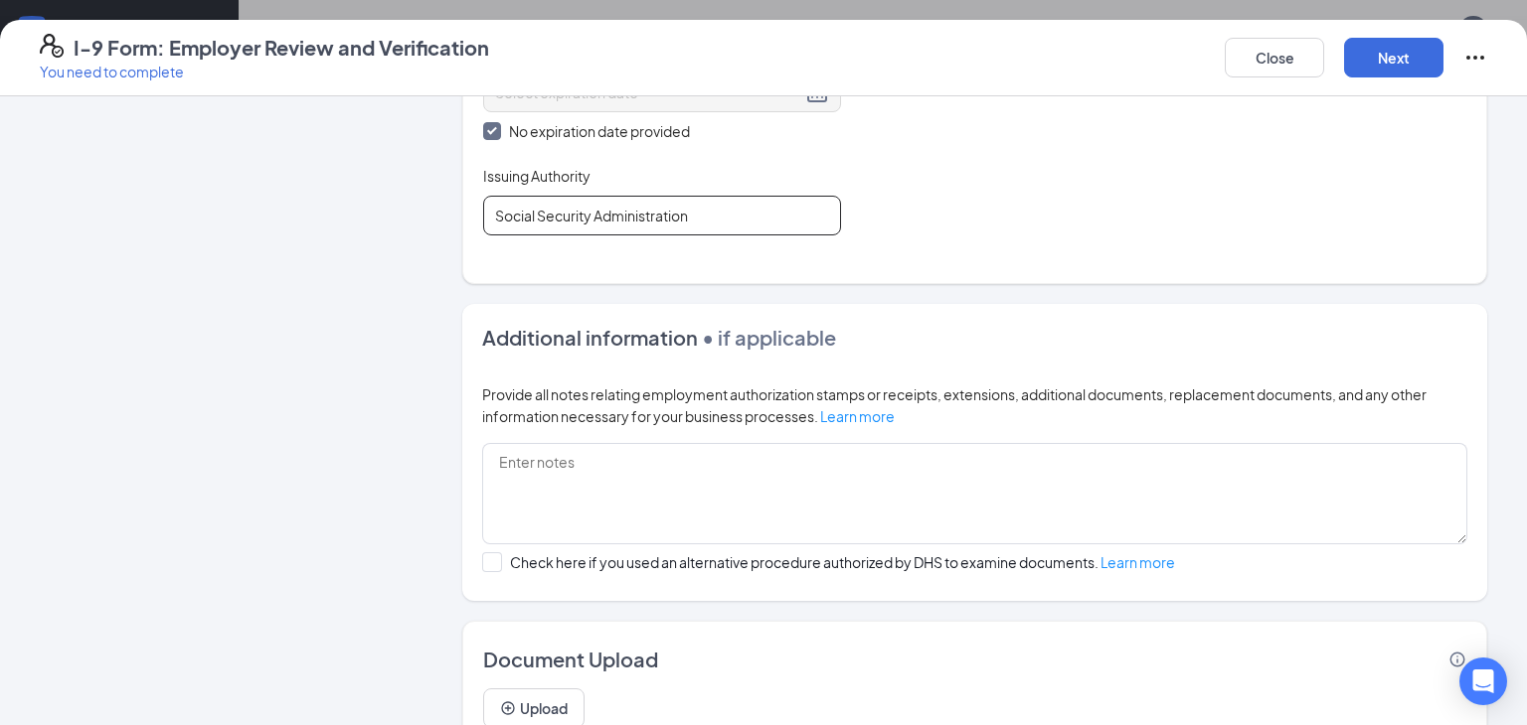
type input "Social Security Administration"
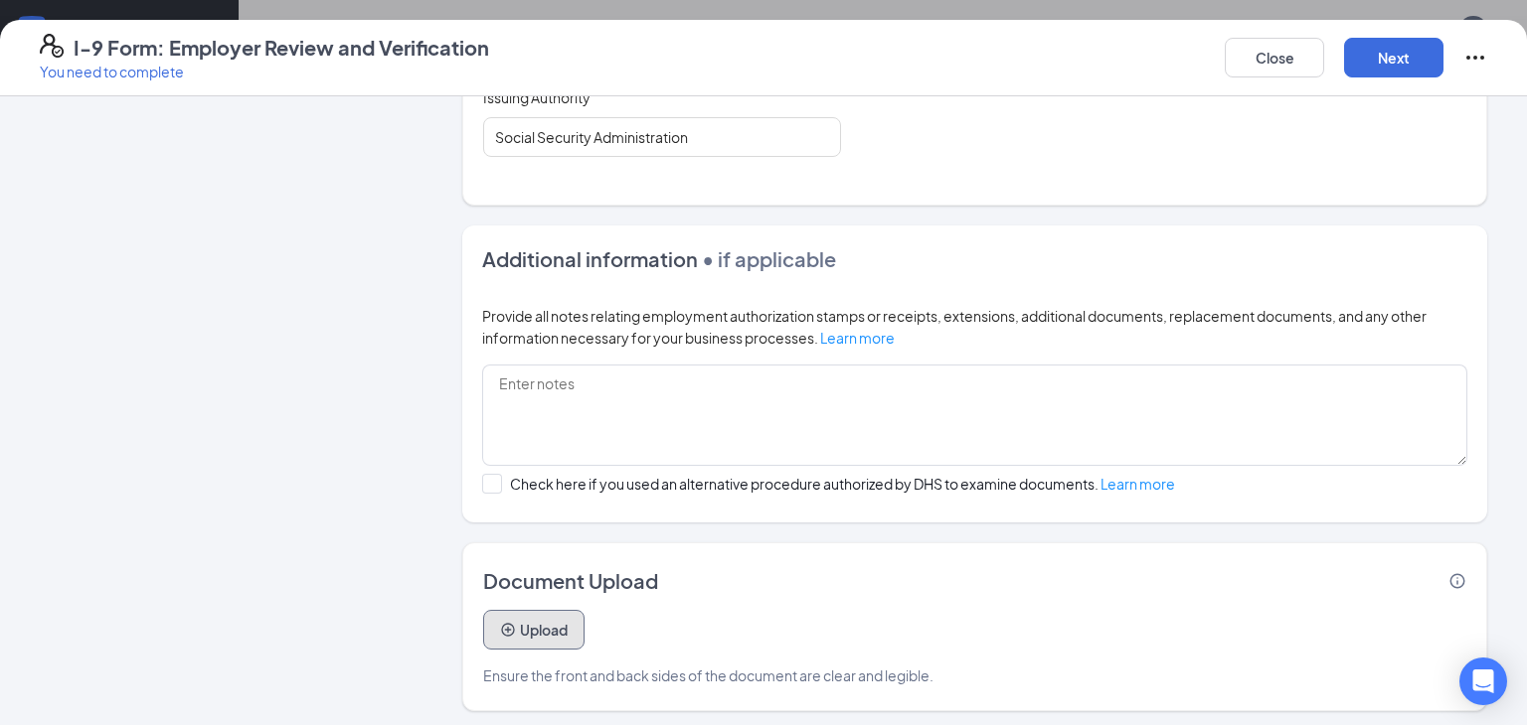
click at [545, 622] on button "Upload" at bounding box center [533, 630] width 101 height 40
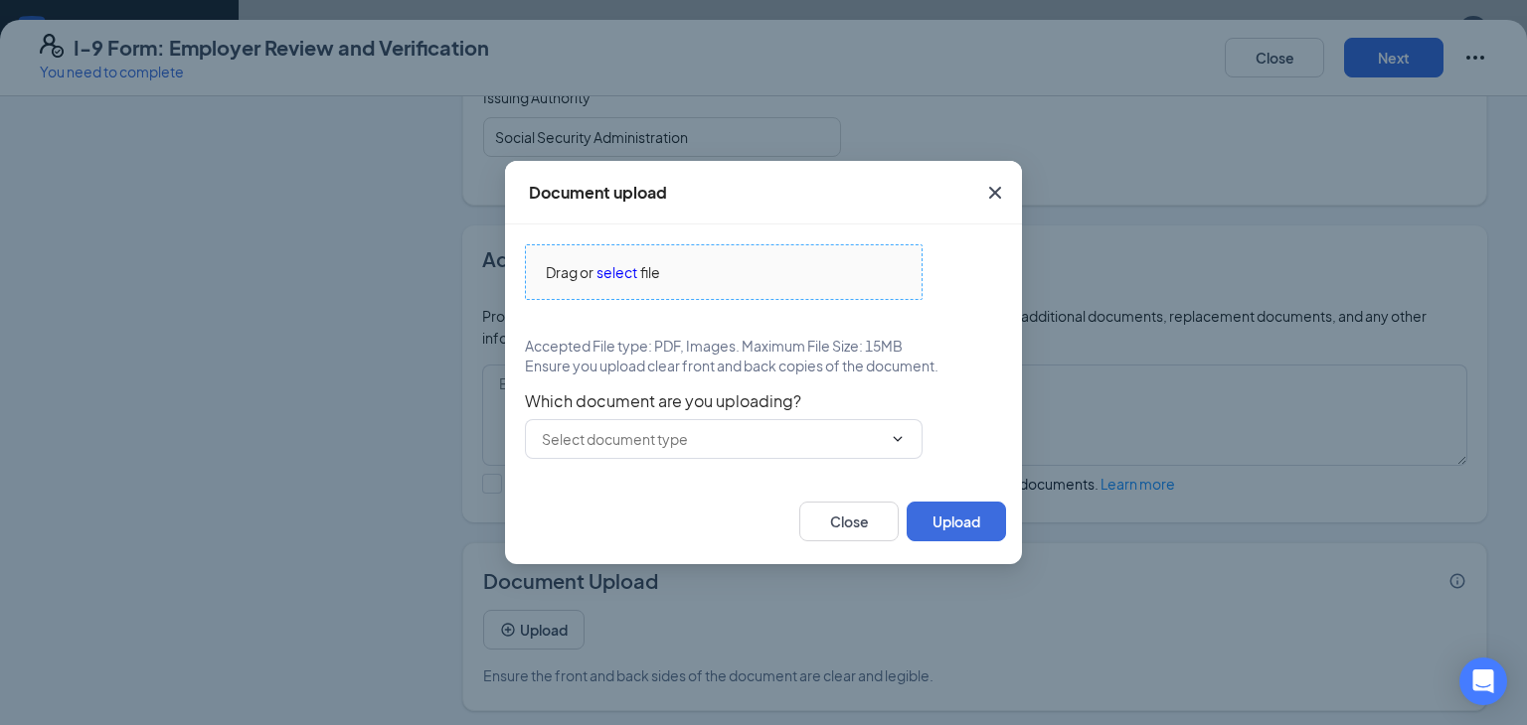
click at [606, 267] on span "select" at bounding box center [616, 272] width 41 height 22
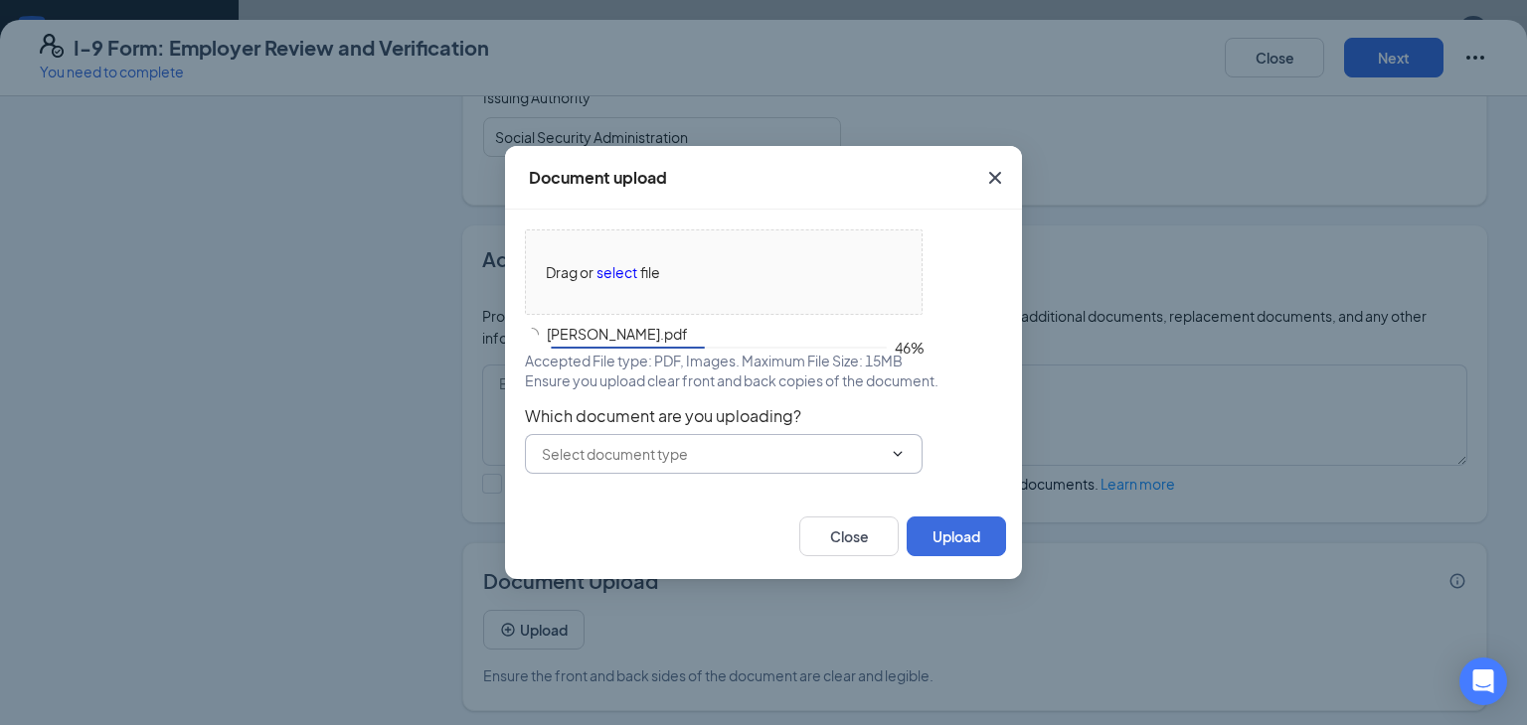
click at [868, 464] on span at bounding box center [724, 454] width 398 height 40
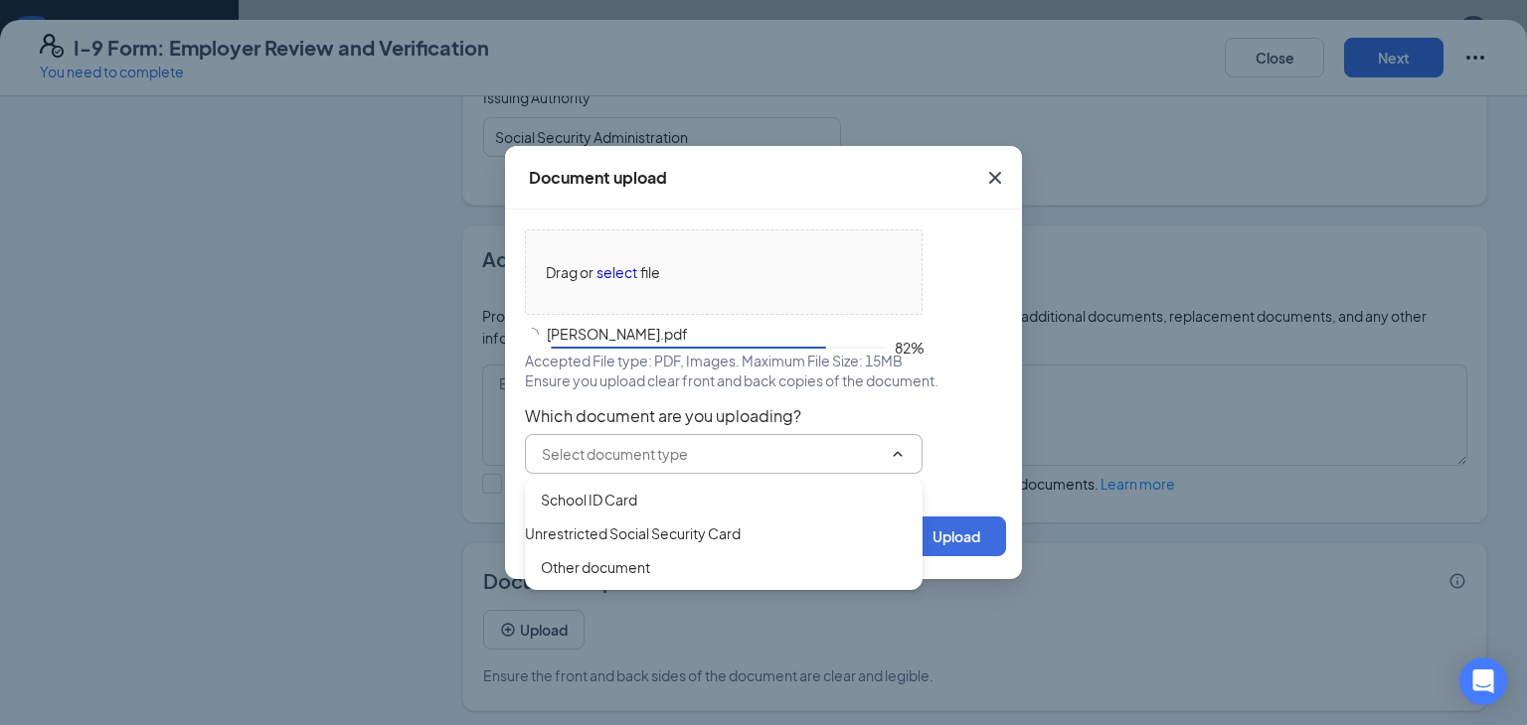
click at [592, 545] on div "Unrestricted Social Security Card" at bounding box center [633, 534] width 216 height 22
type input "Unrestricted Social Security Card"
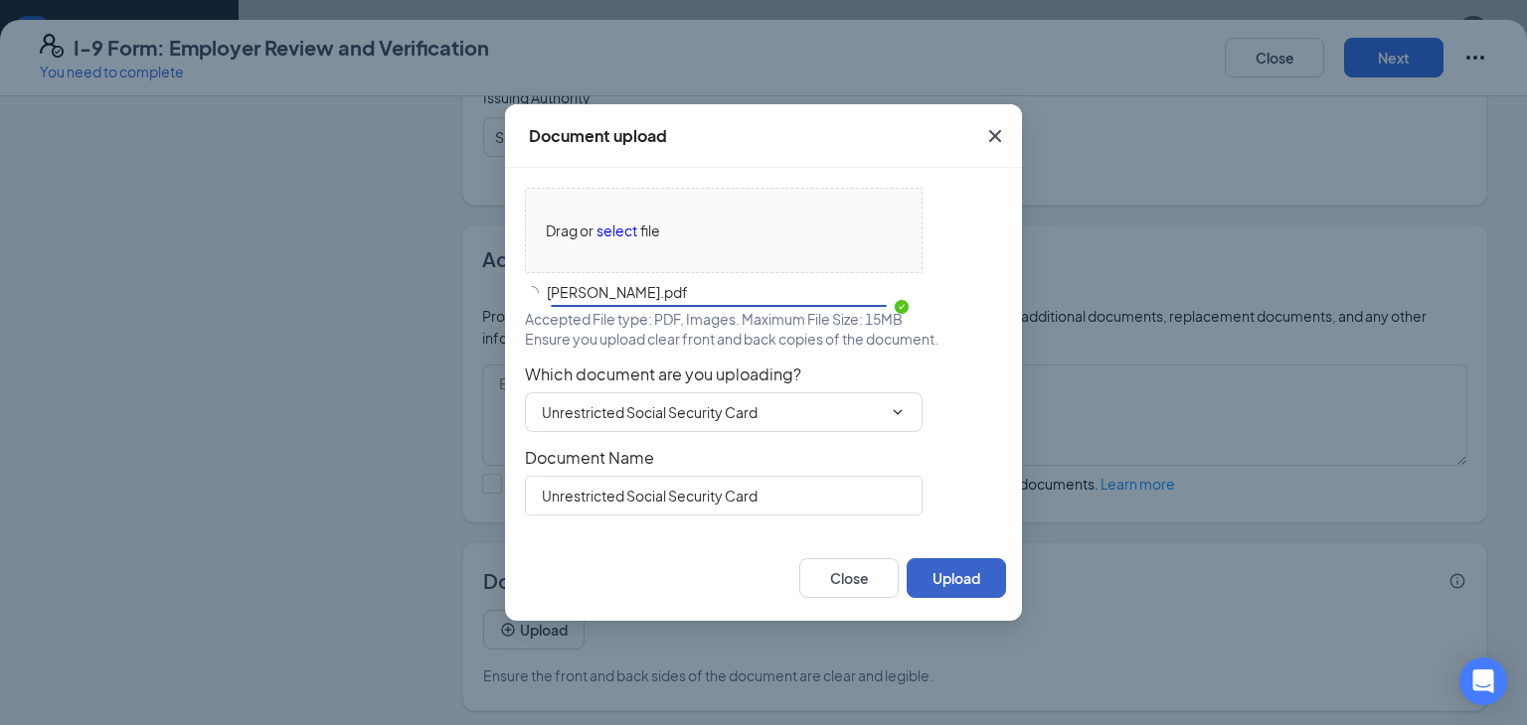
click at [980, 569] on button "Upload" at bounding box center [955, 579] width 99 height 40
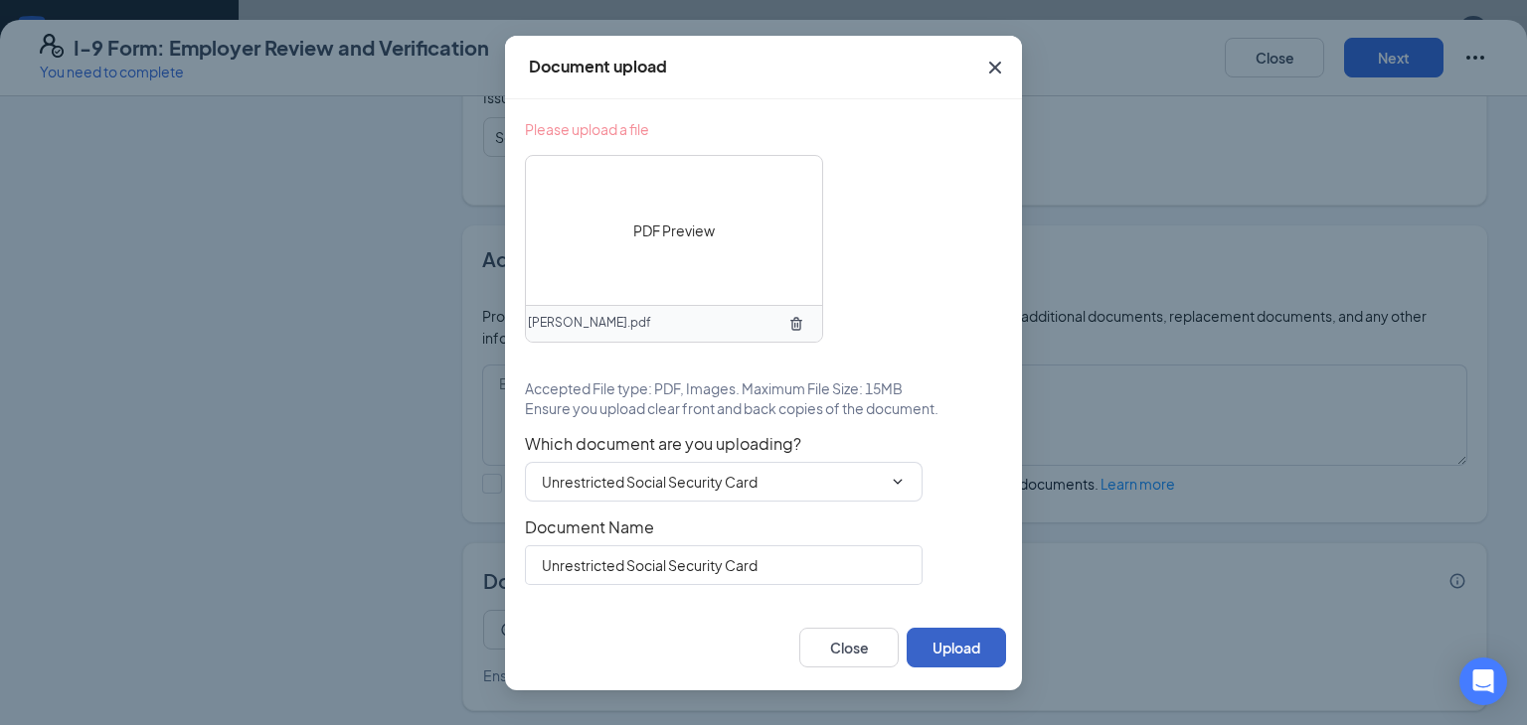
click at [958, 643] on button "Upload" at bounding box center [955, 648] width 99 height 40
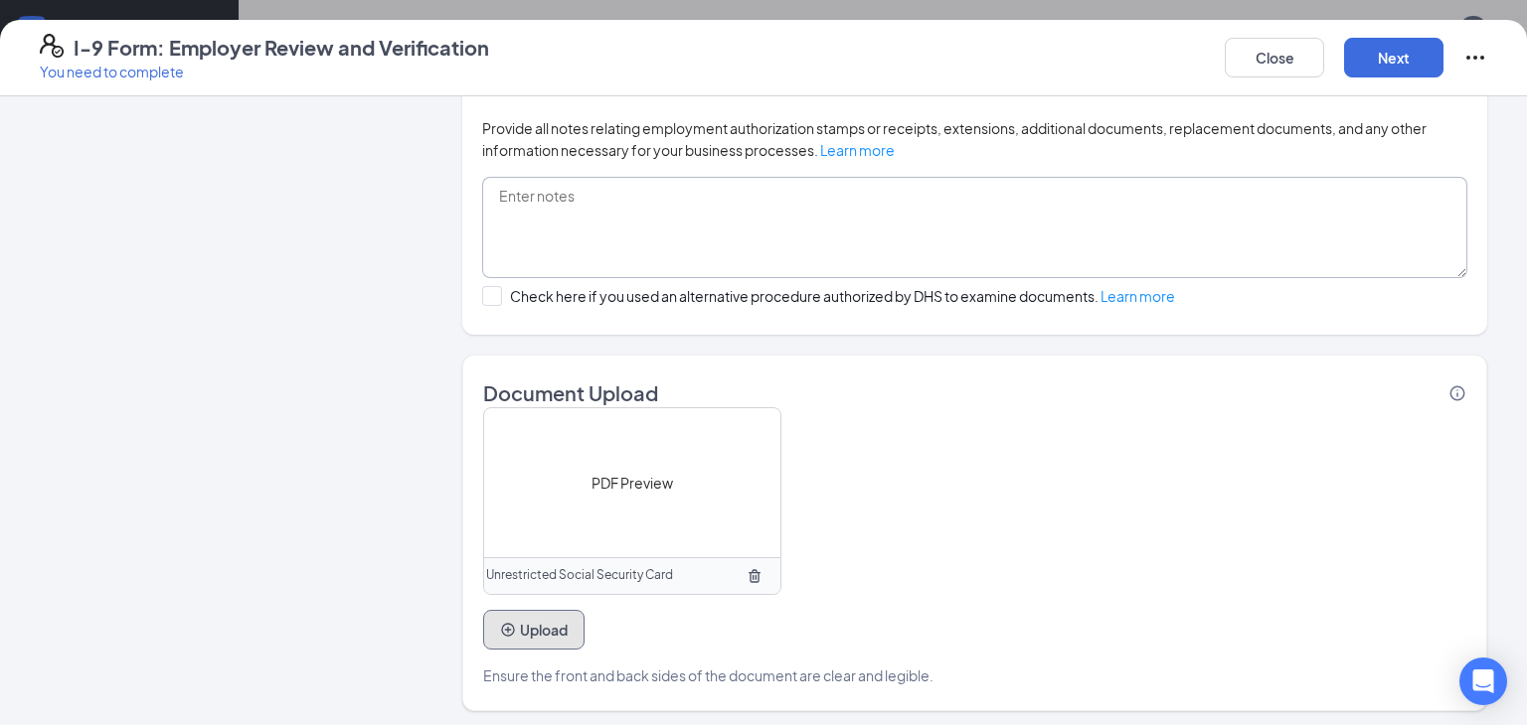
scroll to position [1229, 0]
click at [1435, 52] on button "Next" at bounding box center [1393, 58] width 99 height 40
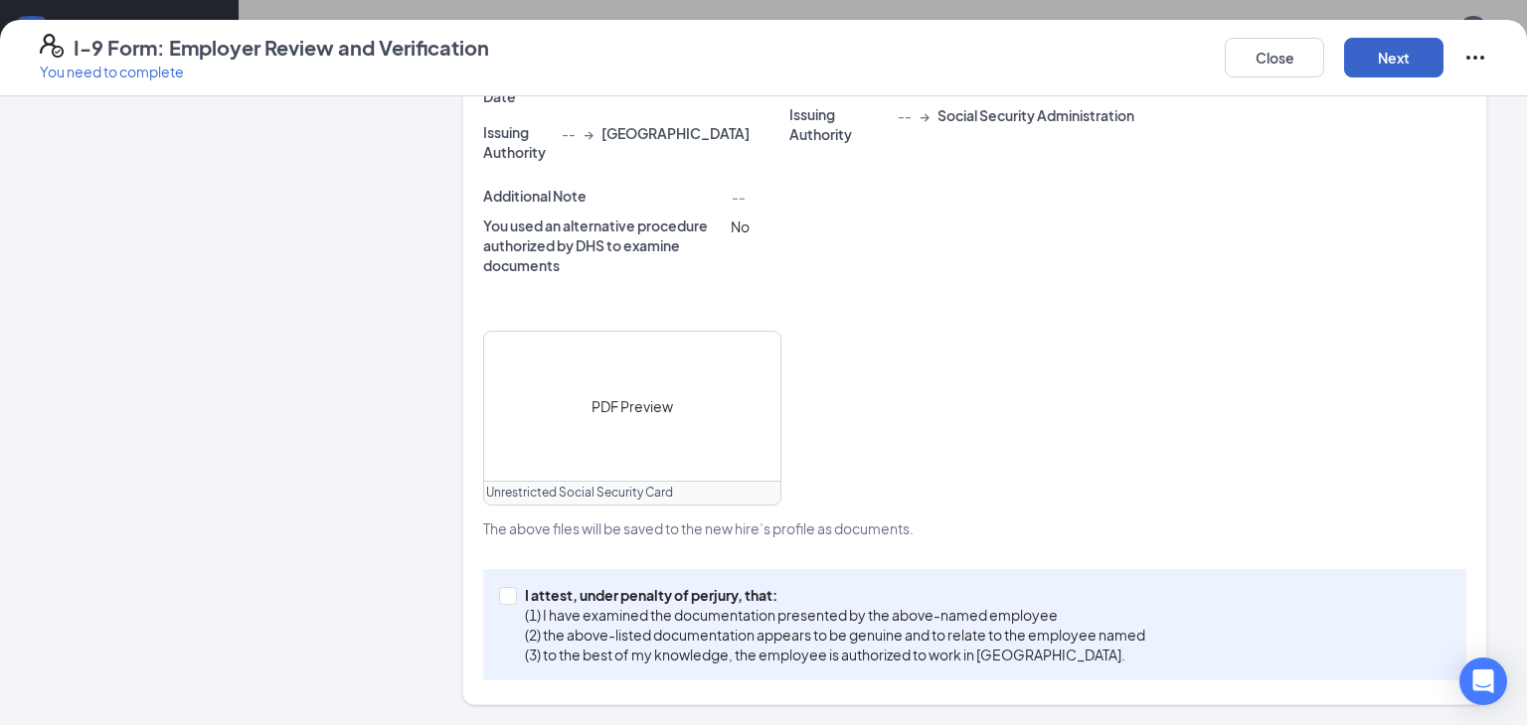
scroll to position [594, 0]
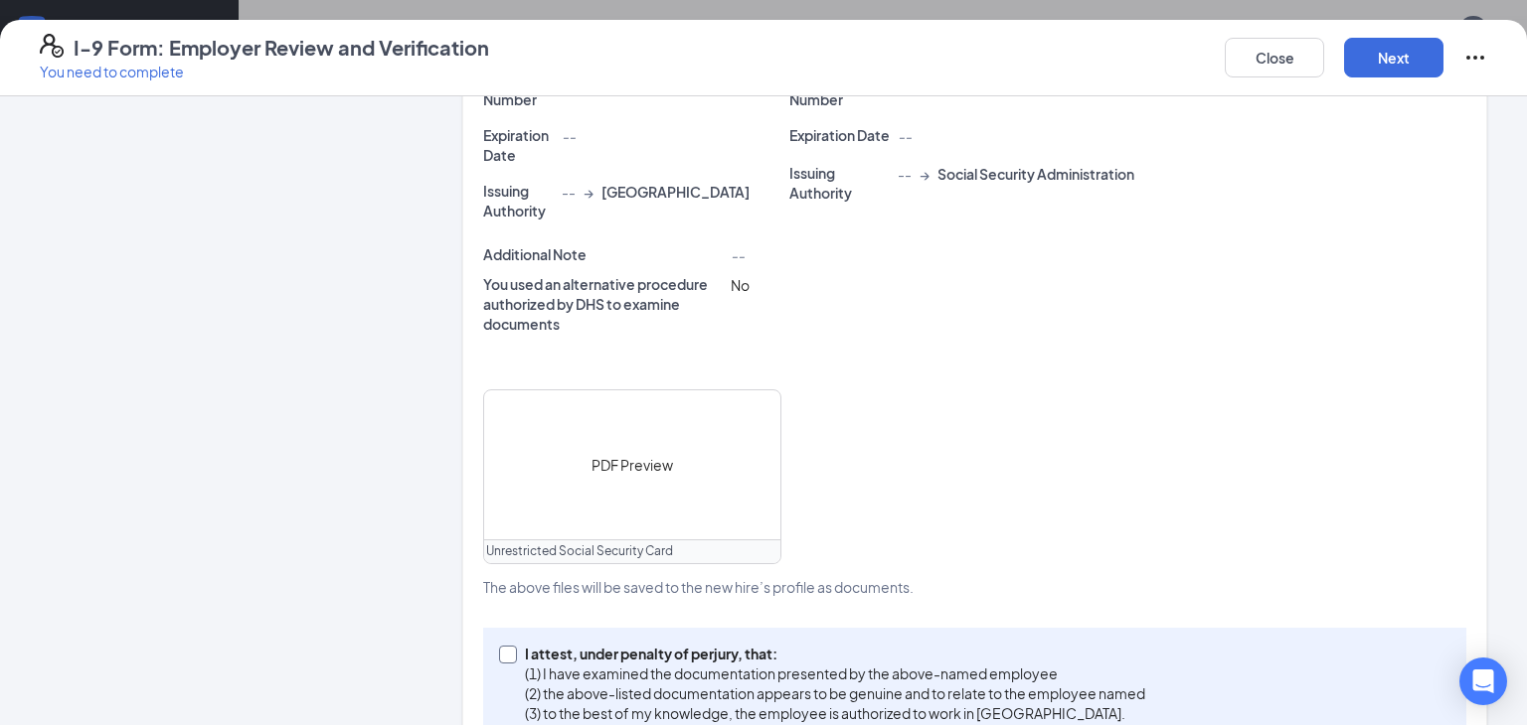
click at [514, 646] on span at bounding box center [508, 655] width 18 height 18
click at [513, 646] on input "I attest, under penalty of [PERSON_NAME], that: (1) I have examined the documen…" at bounding box center [506, 653] width 14 height 14
checkbox input "true"
click at [1401, 47] on button "Next" at bounding box center [1393, 58] width 99 height 40
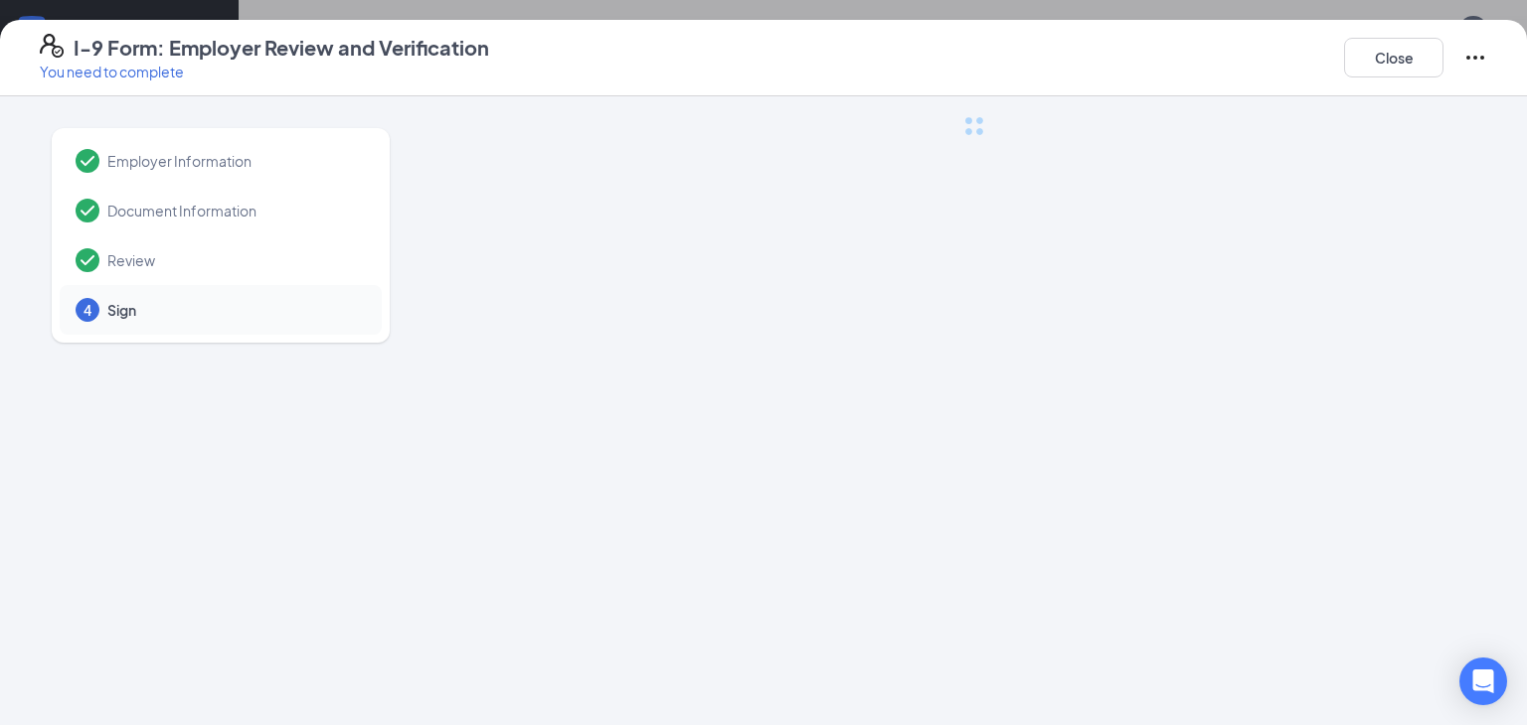
scroll to position [0, 0]
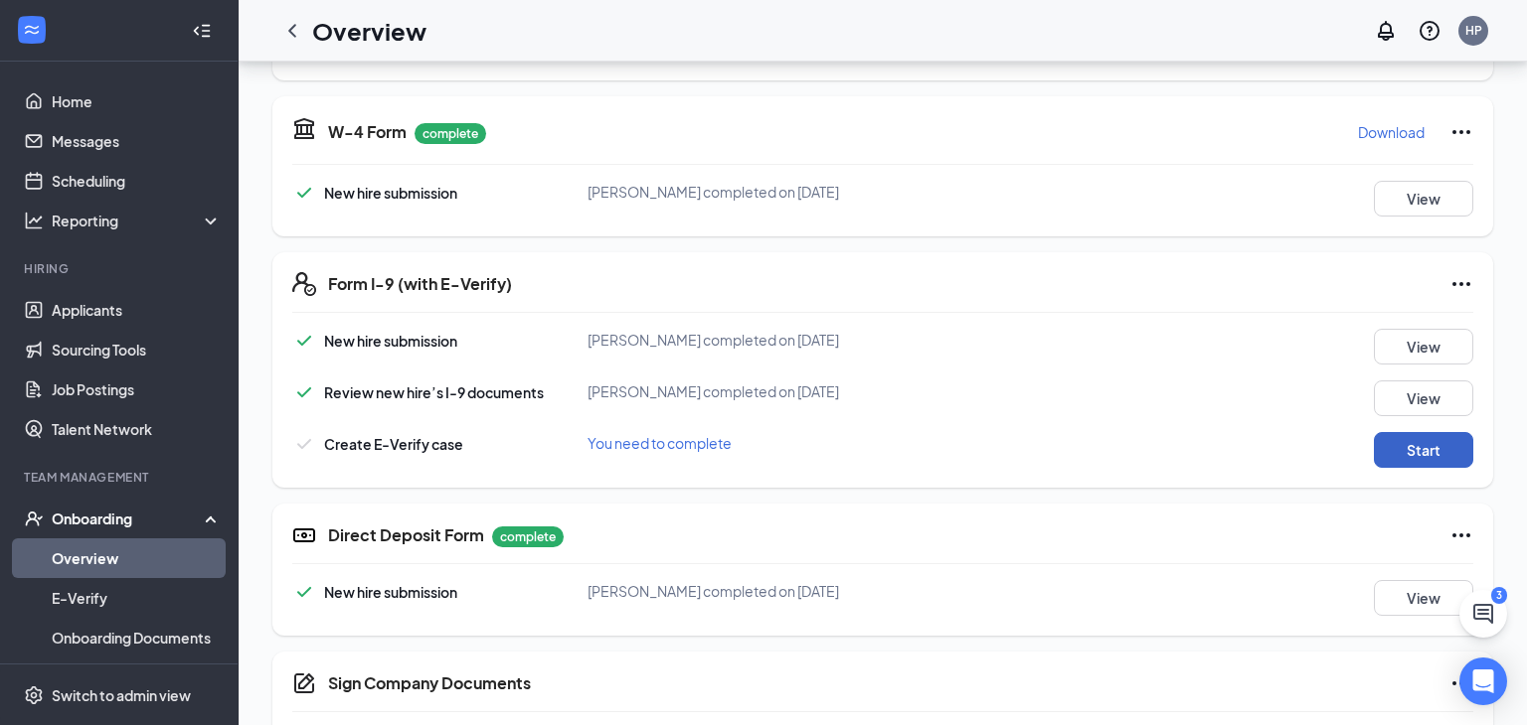
click at [1394, 441] on button "Start" at bounding box center [1422, 450] width 99 height 36
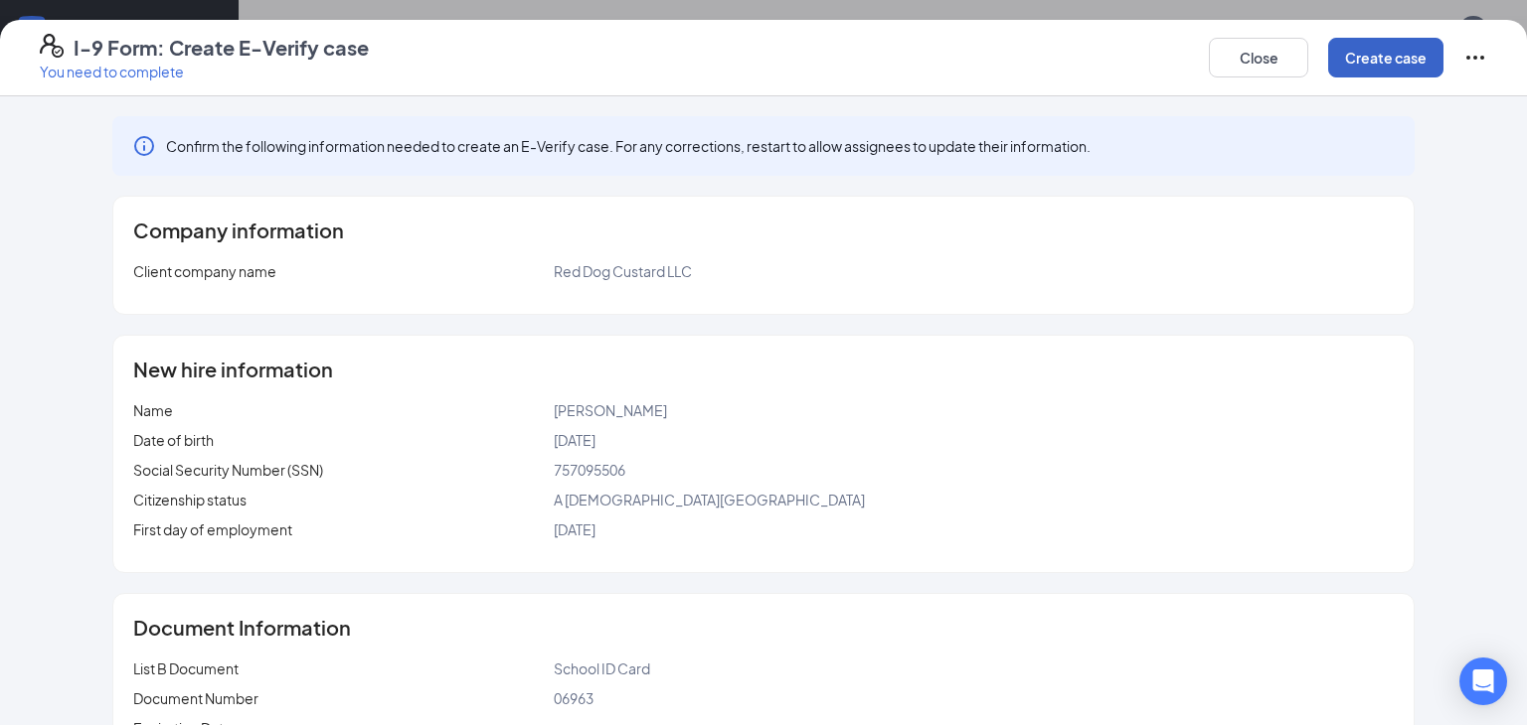
click at [1367, 41] on button "Create case" at bounding box center [1385, 58] width 115 height 40
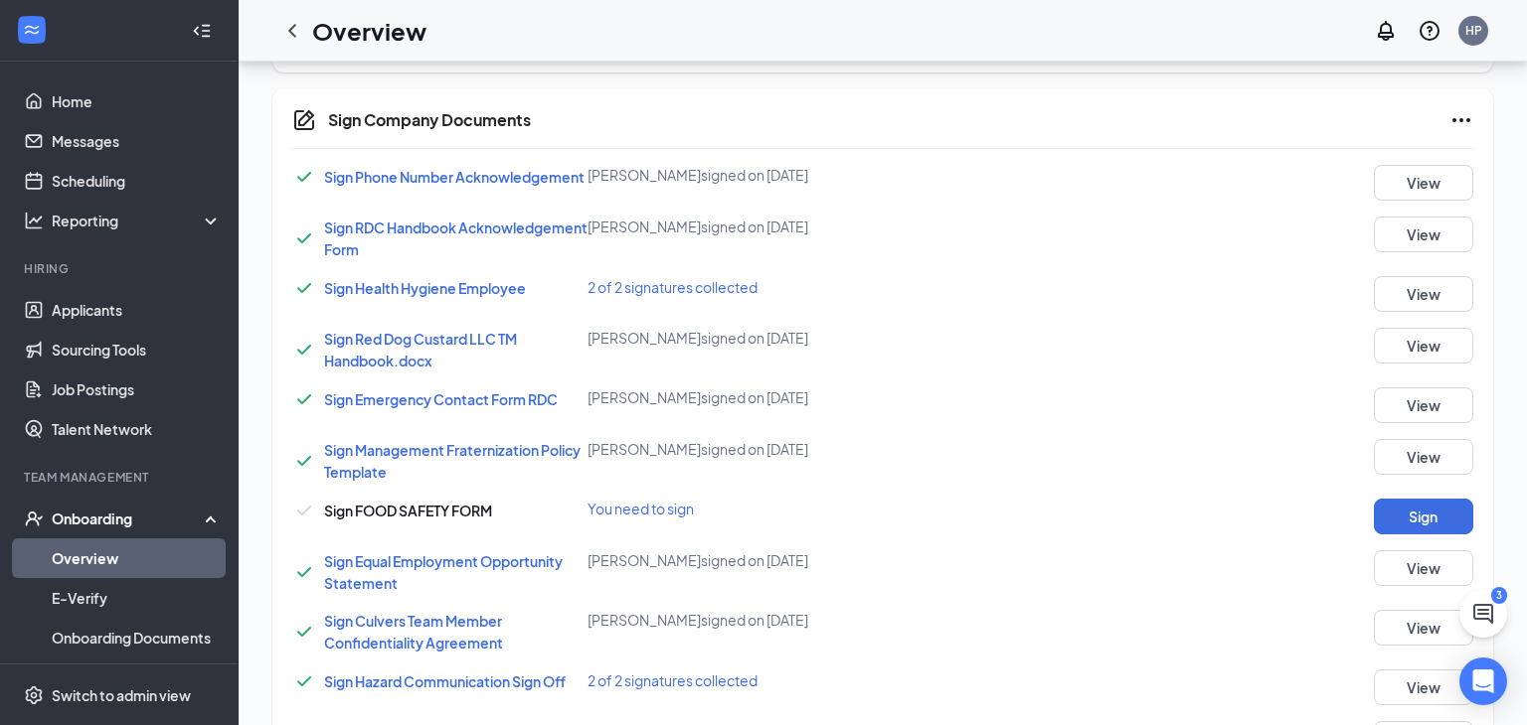
scroll to position [1118, 0]
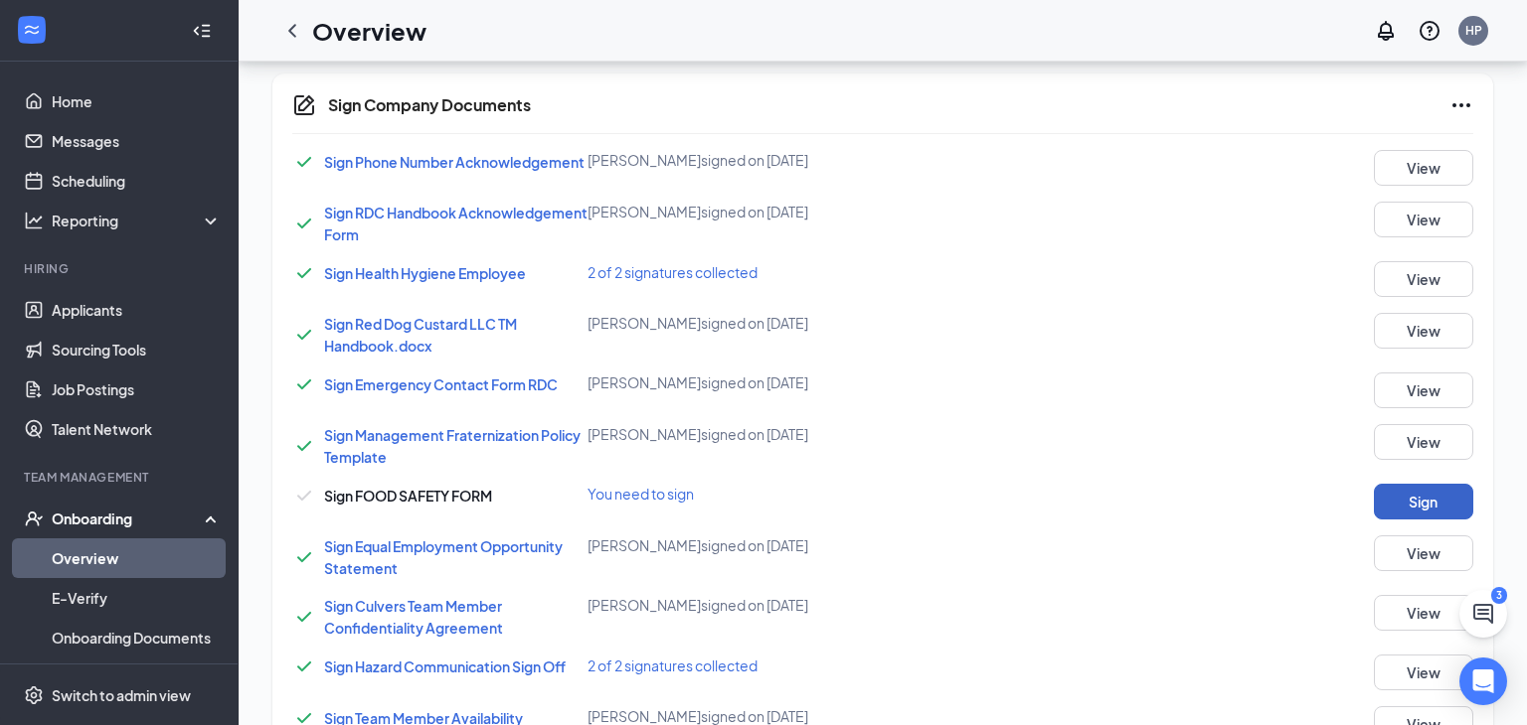
click at [1395, 497] on button "Sign" at bounding box center [1422, 502] width 99 height 36
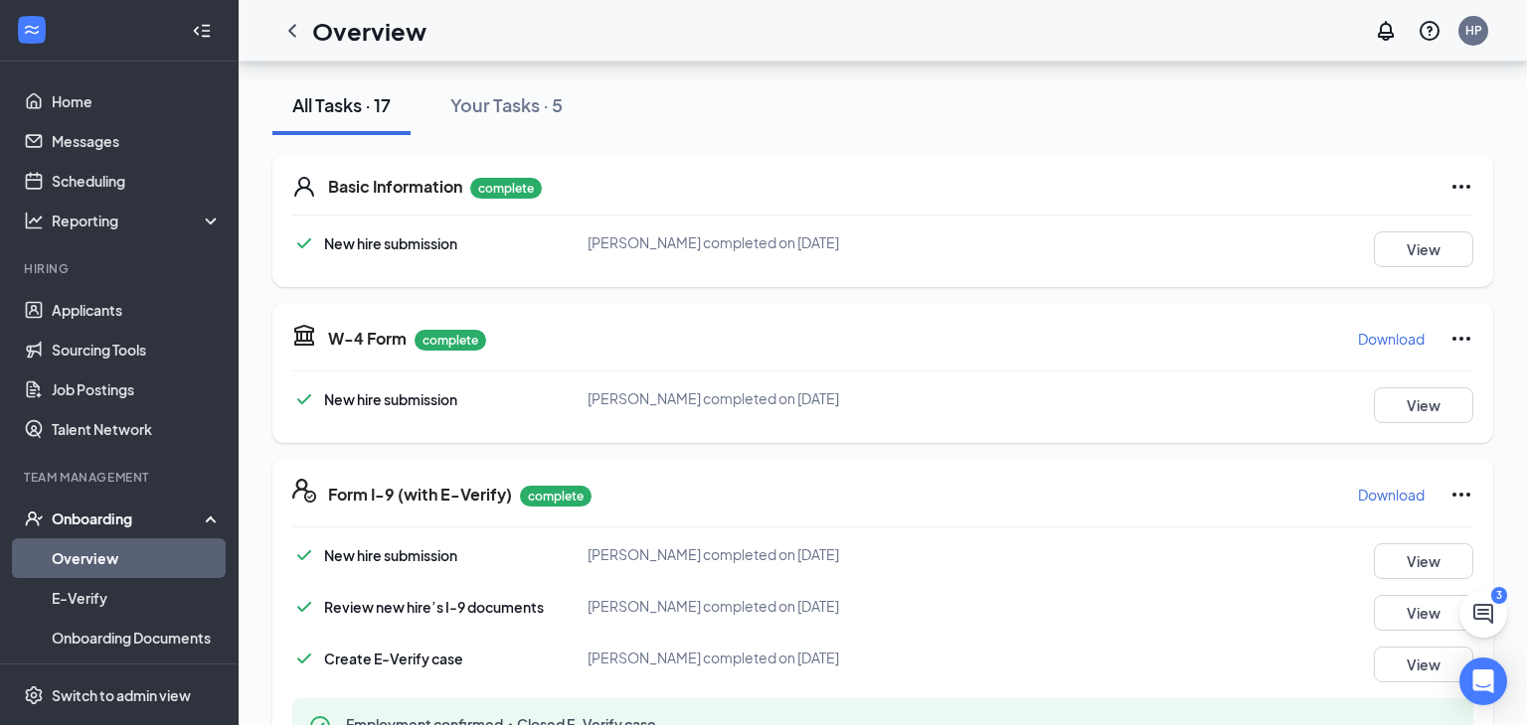
scroll to position [184, 0]
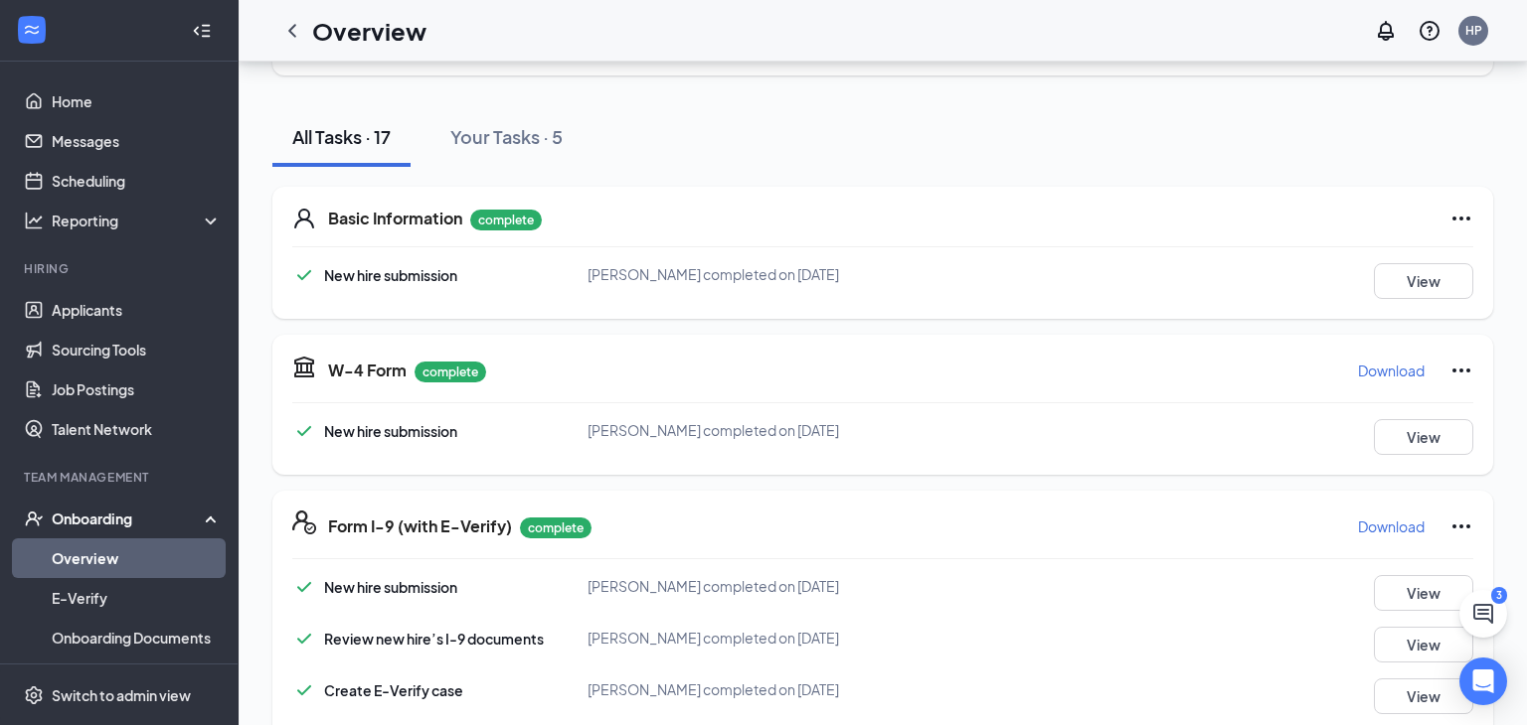
click at [52, 563] on link "Overview" at bounding box center [137, 559] width 170 height 40
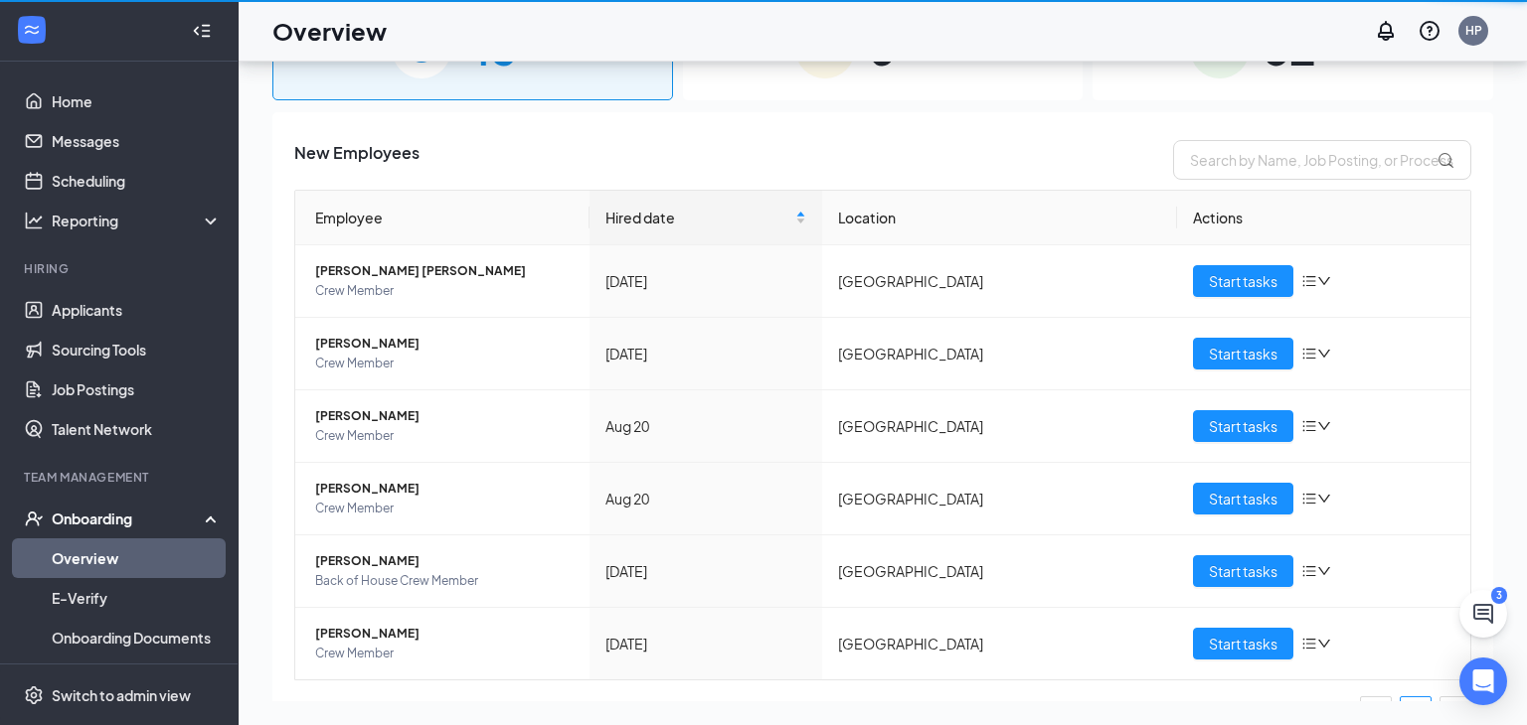
scroll to position [89, 0]
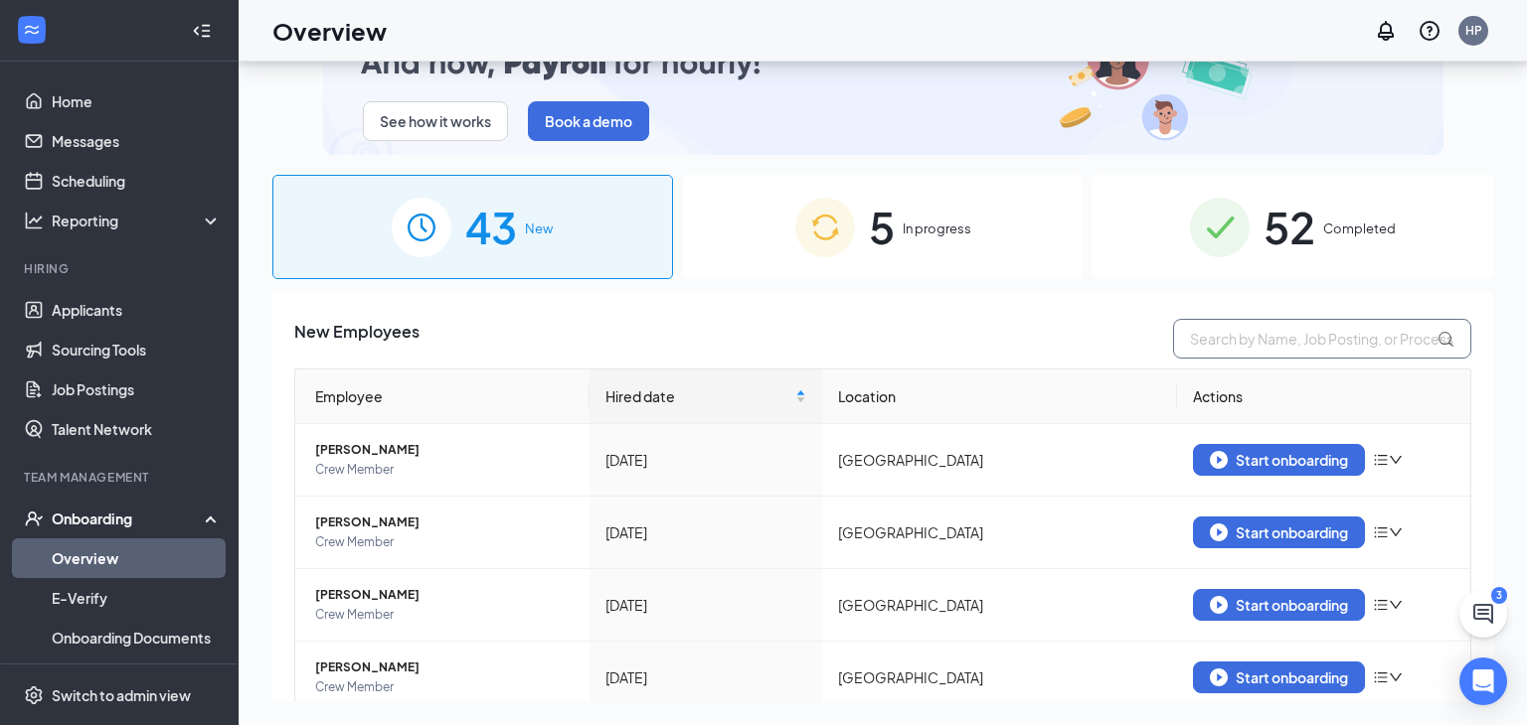
click at [1265, 336] on input "text" at bounding box center [1322, 339] width 298 height 40
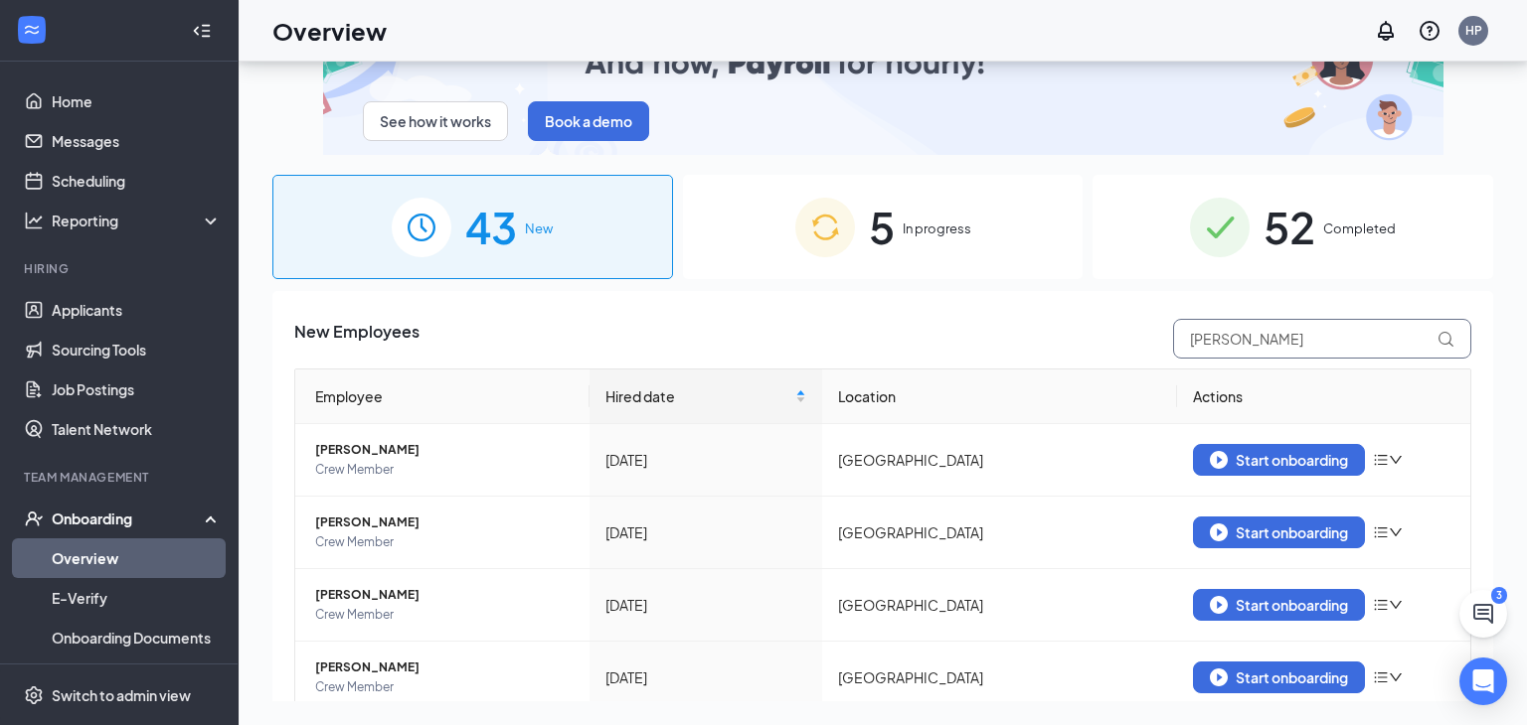
type input "kylie"
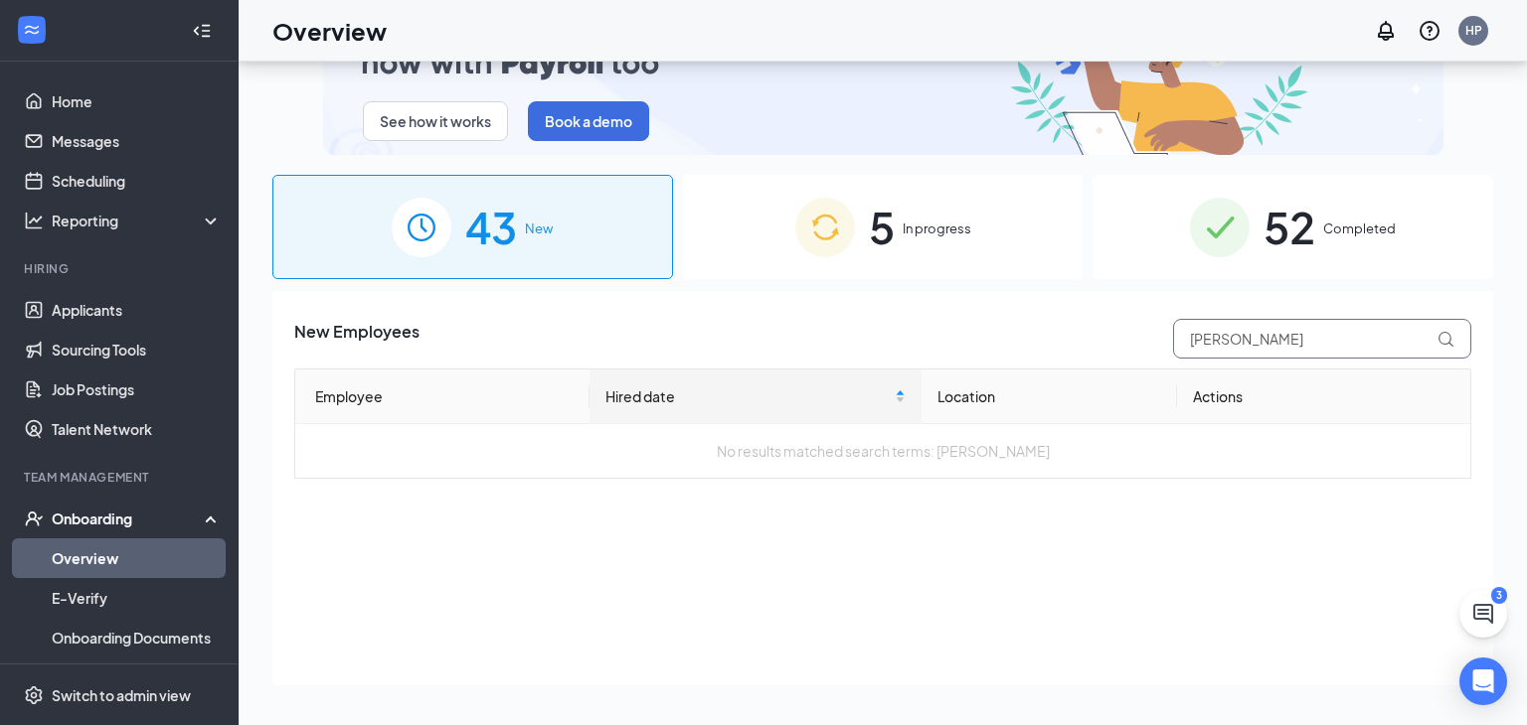
click at [1283, 336] on input "kylie" at bounding box center [1322, 339] width 298 height 40
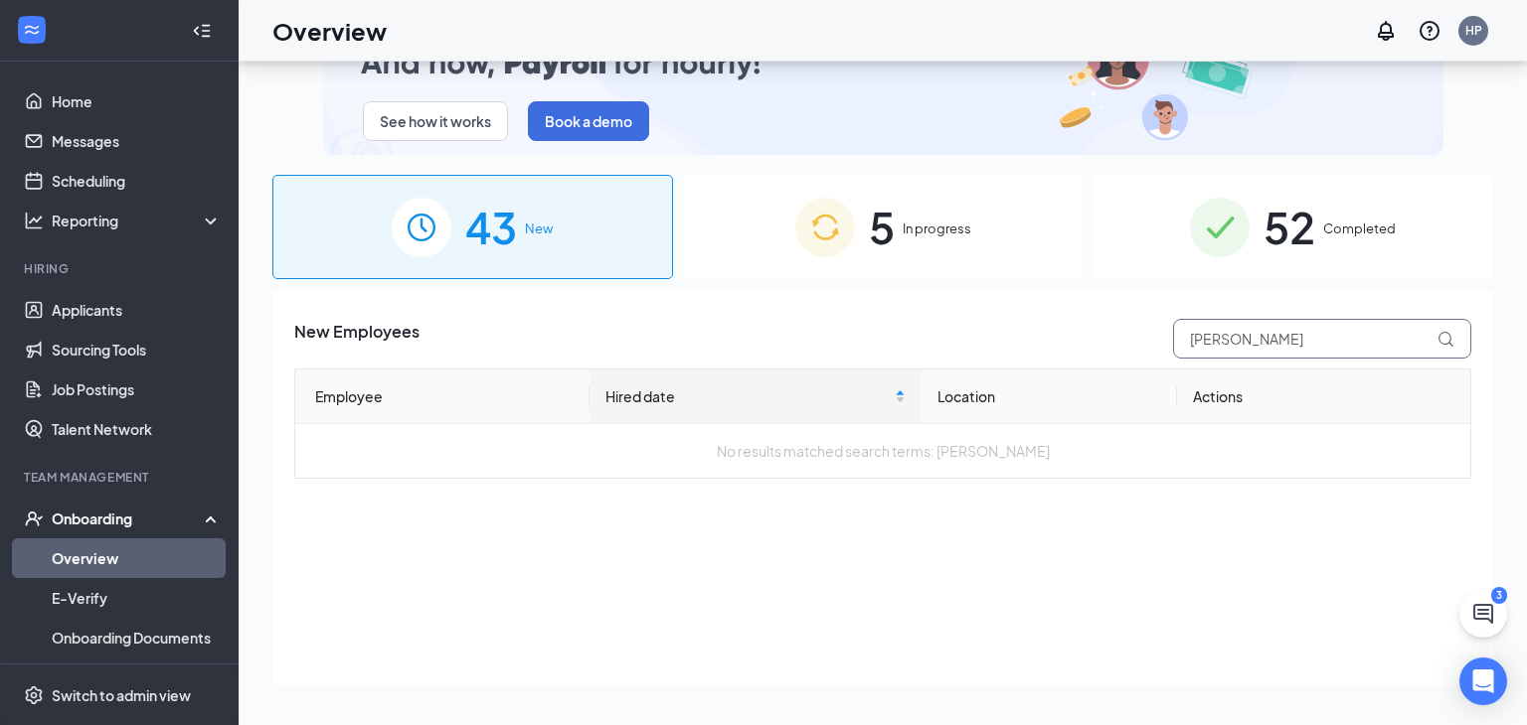
click at [1283, 336] on input "kylie" at bounding box center [1322, 339] width 298 height 40
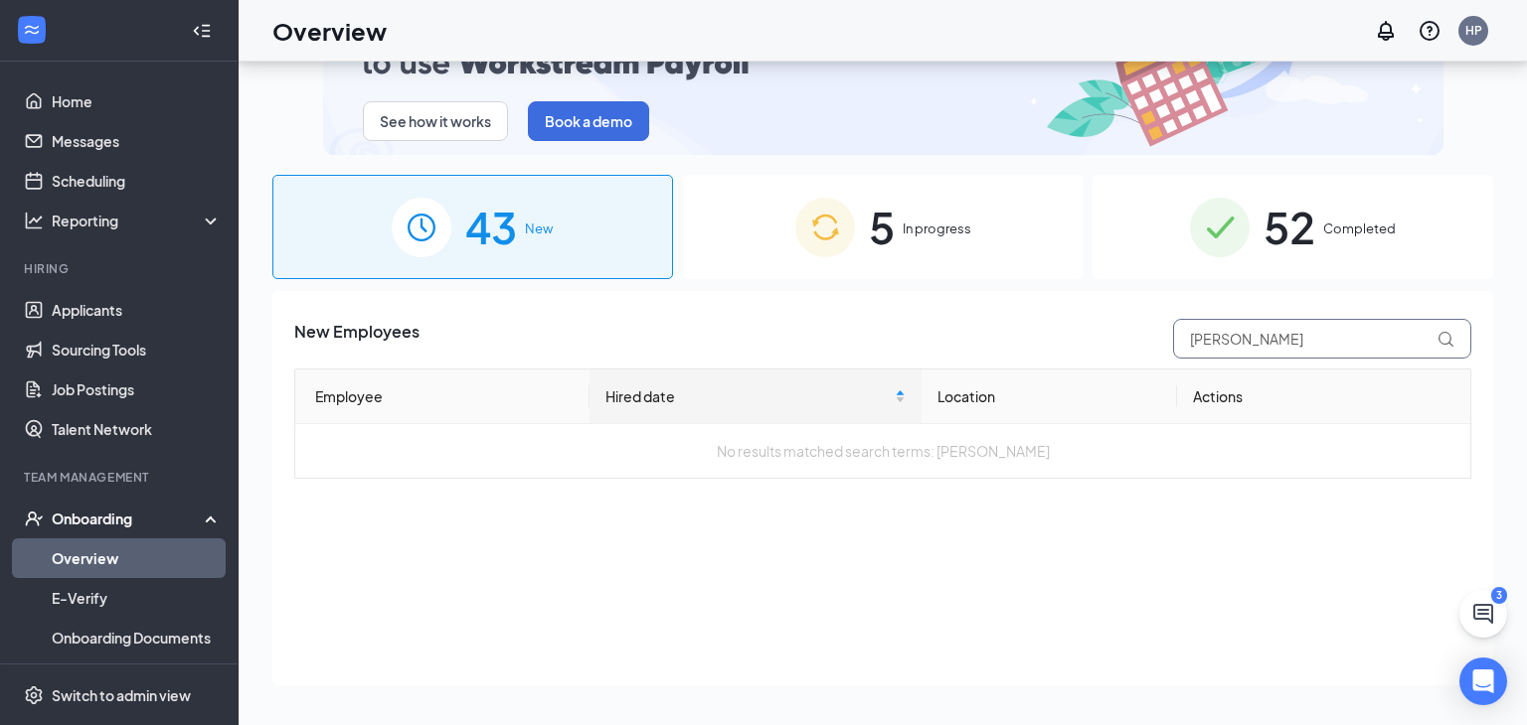
click at [1283, 336] on input "kylie" at bounding box center [1322, 339] width 298 height 40
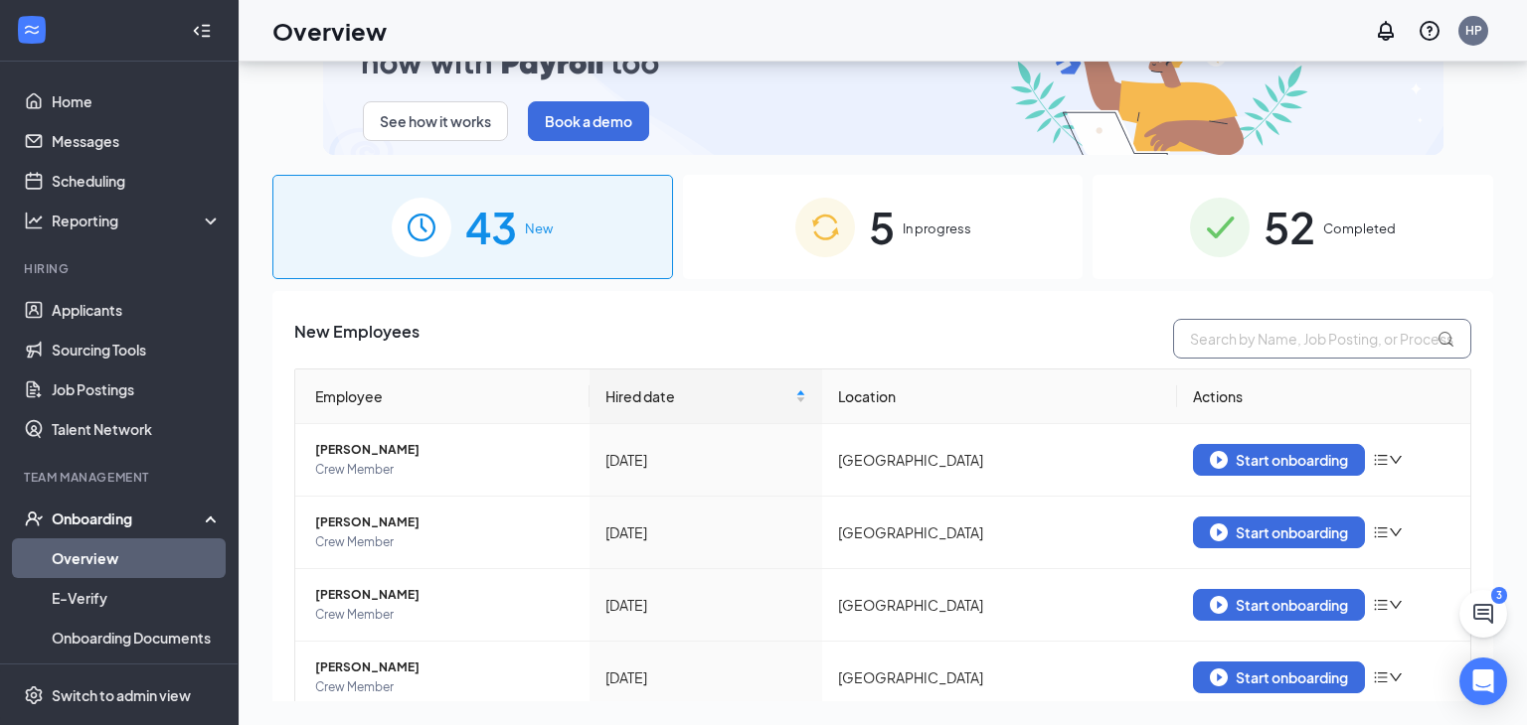
click at [1293, 344] on input "text" at bounding box center [1322, 339] width 298 height 40
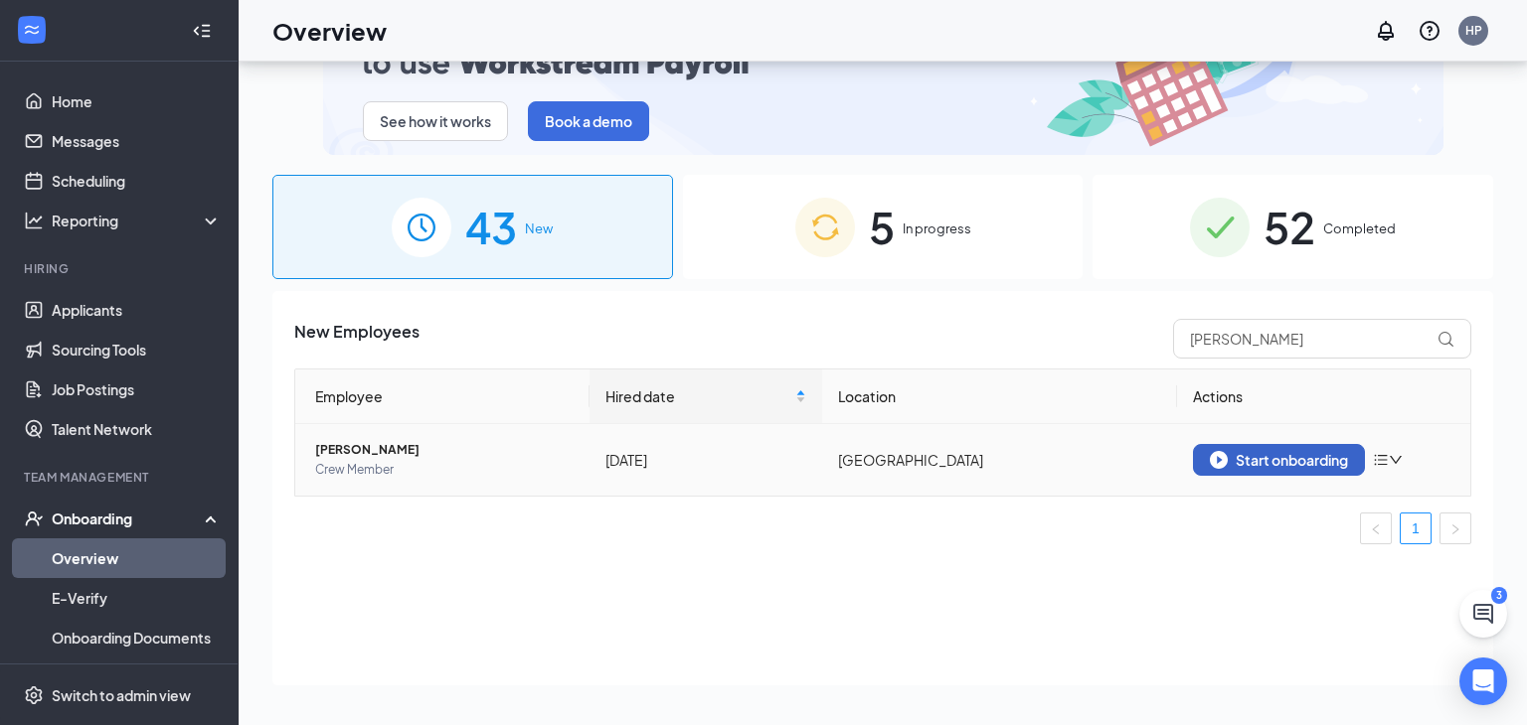
click at [1229, 457] on div "Start onboarding" at bounding box center [1278, 460] width 138 height 18
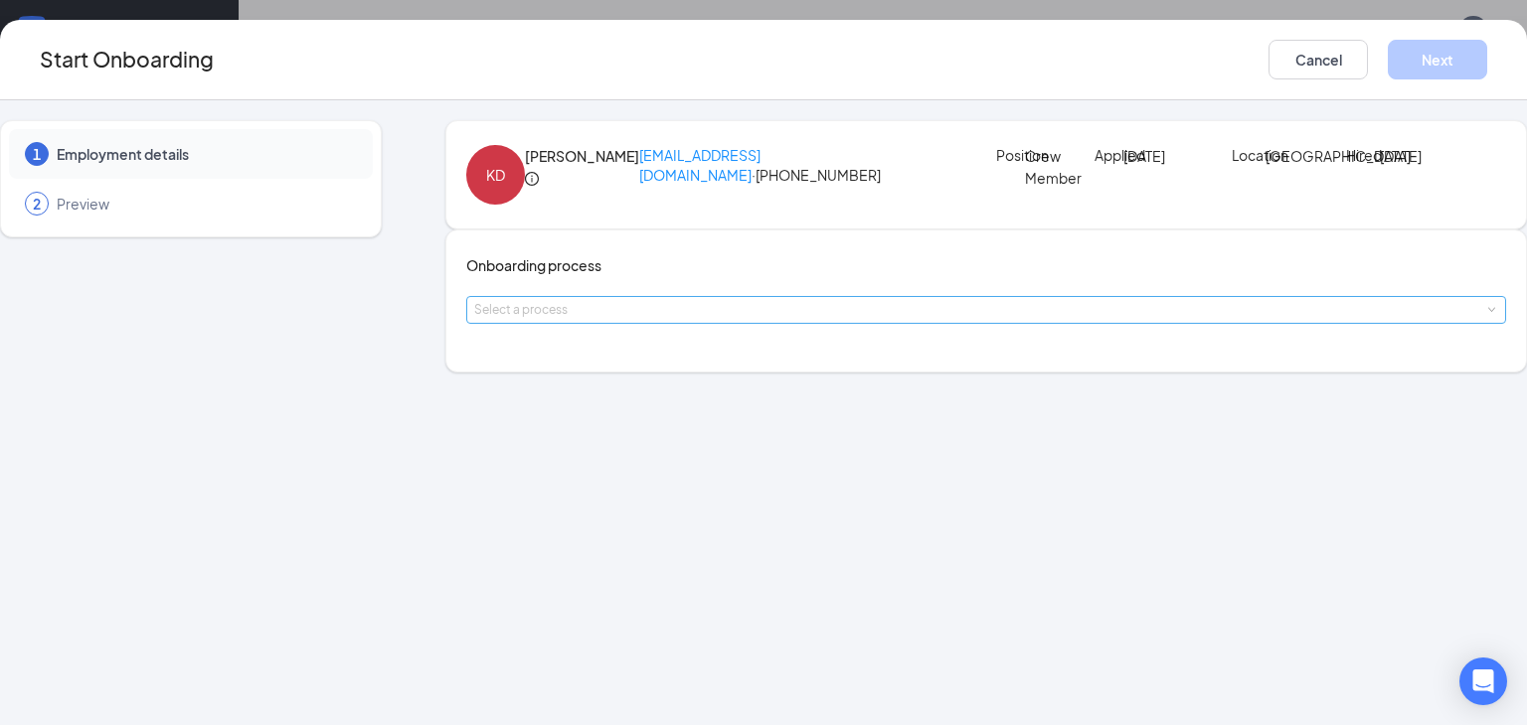
click at [672, 320] on div "Select a process" at bounding box center [981, 310] width 1015 height 20
click at [633, 448] on span "[PERSON_NAME] - Onboarding Process" at bounding box center [619, 444] width 259 height 18
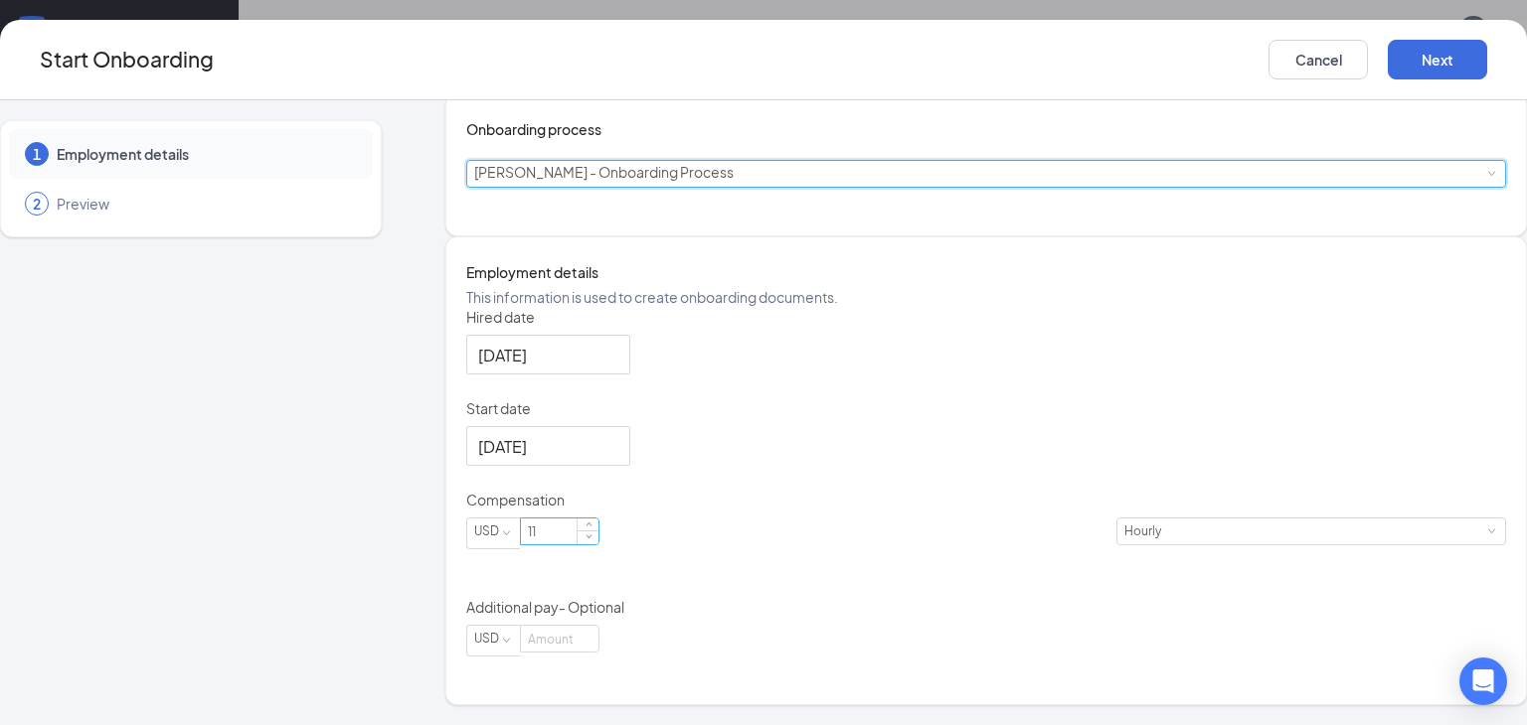
scroll to position [230, 0]
click at [1458, 71] on button "Next" at bounding box center [1436, 60] width 99 height 40
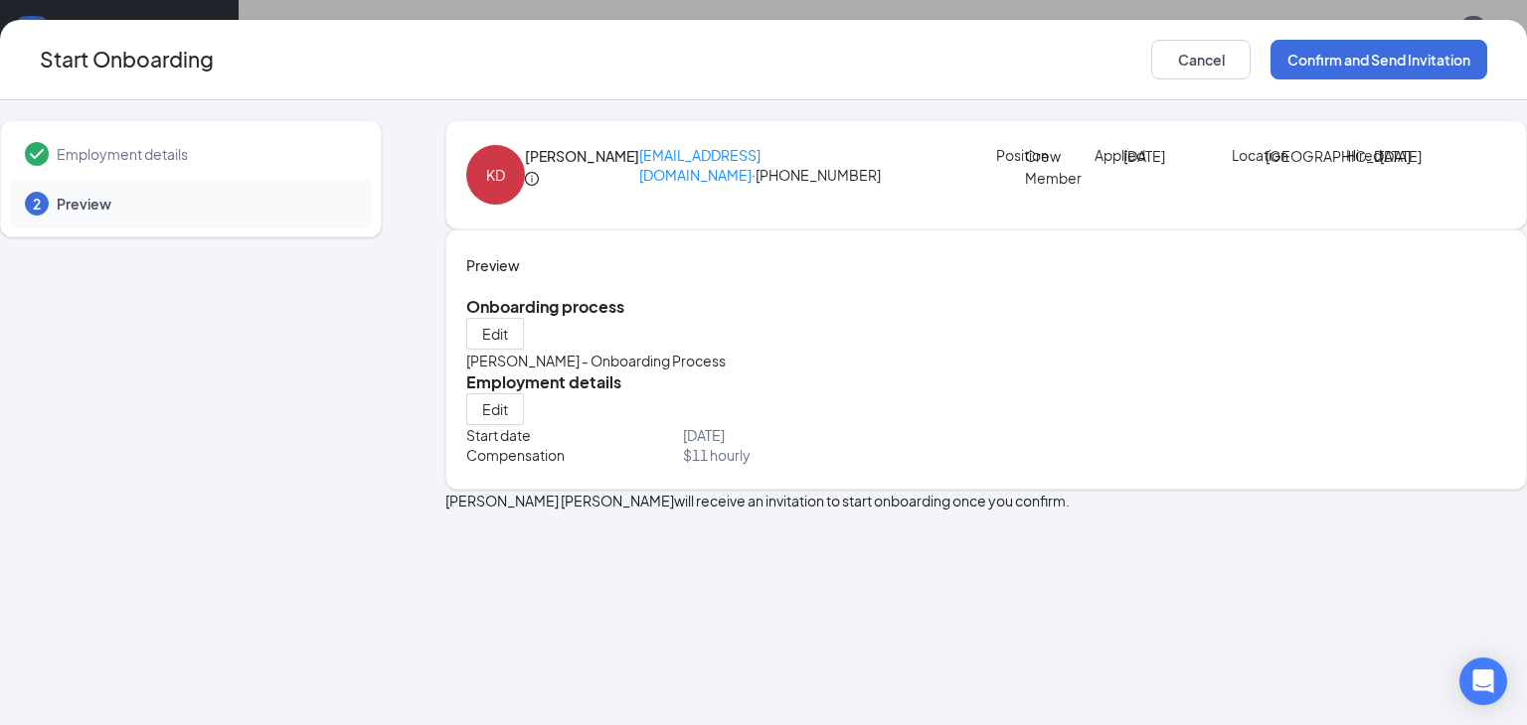
scroll to position [0, 0]
click at [1402, 72] on button "Confirm and Send Invitation" at bounding box center [1378, 60] width 217 height 40
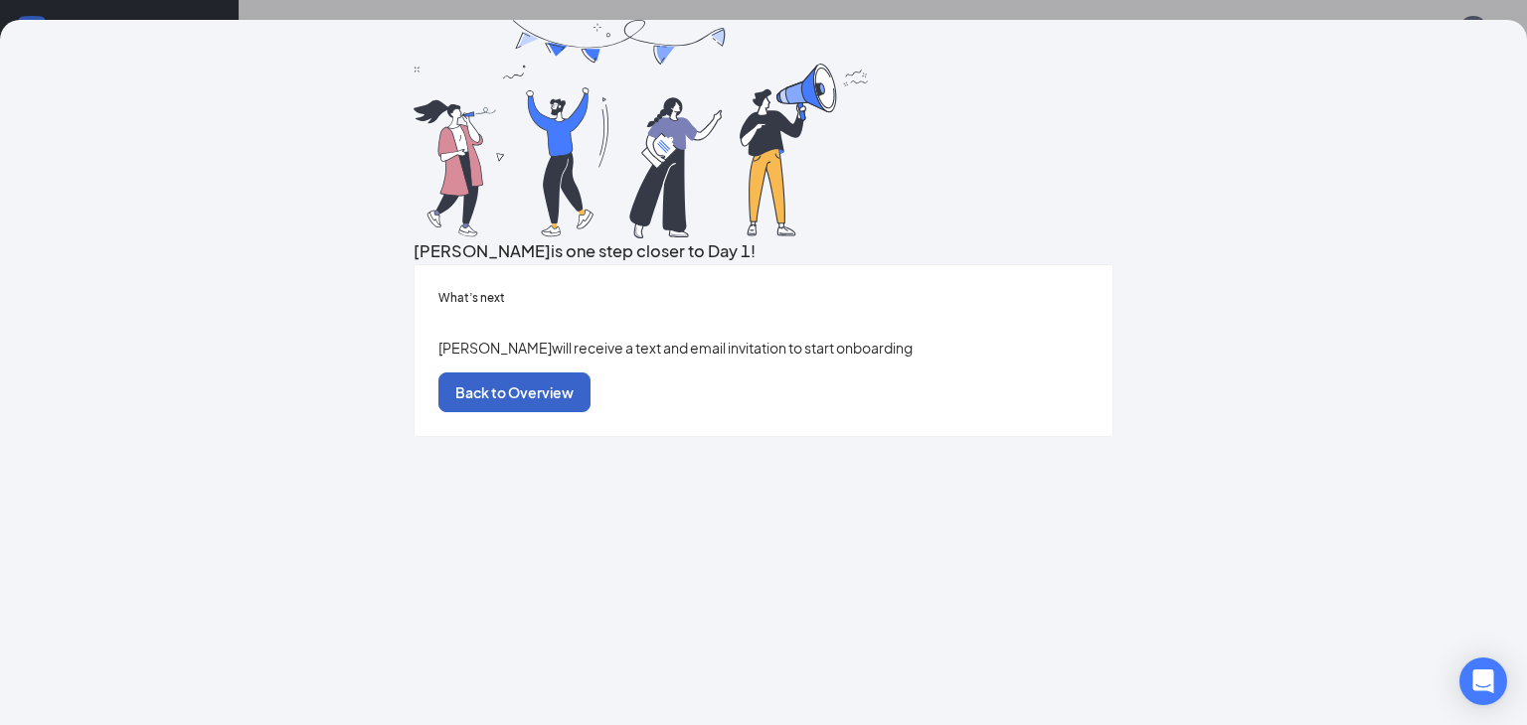
click at [590, 412] on button "Back to Overview" at bounding box center [514, 393] width 152 height 40
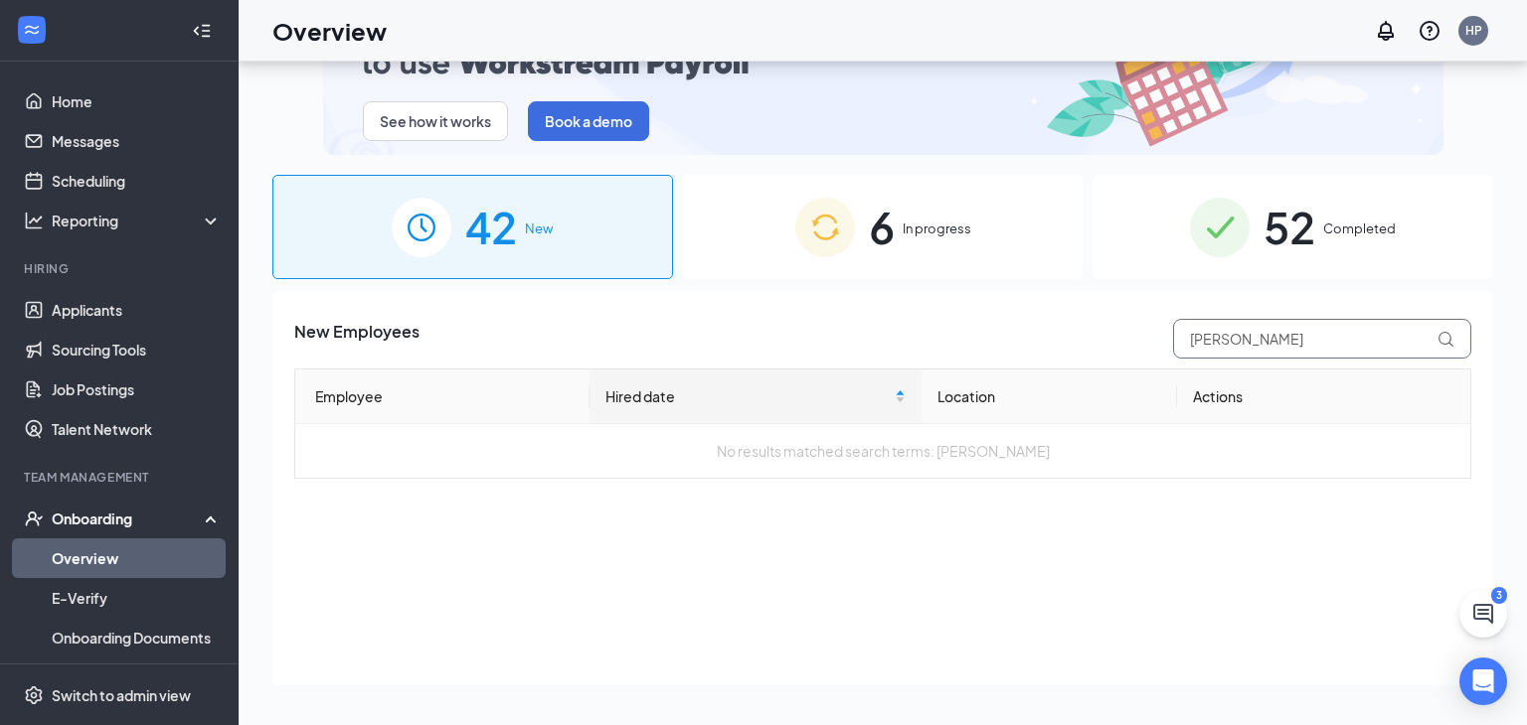
click at [1290, 353] on input "daugherty" at bounding box center [1322, 339] width 298 height 40
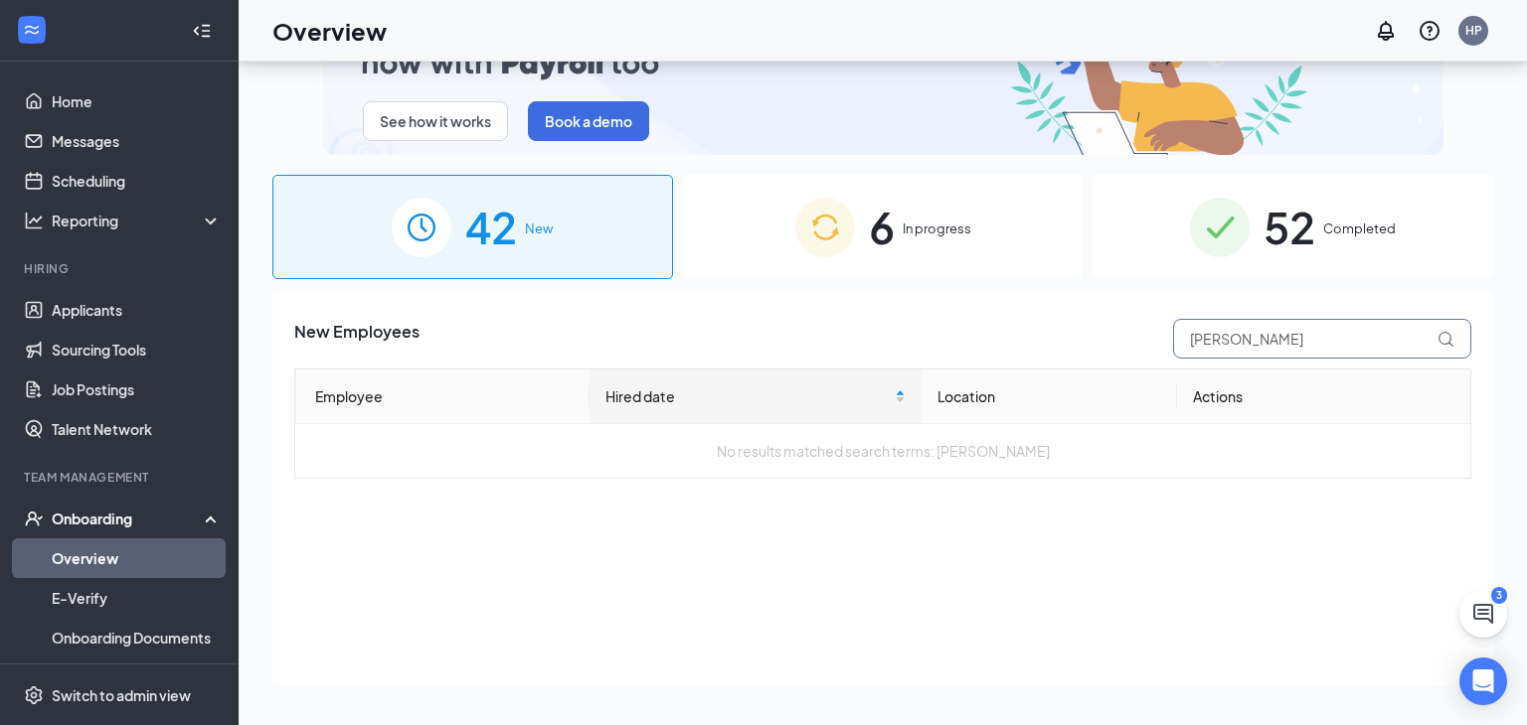
click at [1290, 353] on input "daugherty" at bounding box center [1322, 339] width 298 height 40
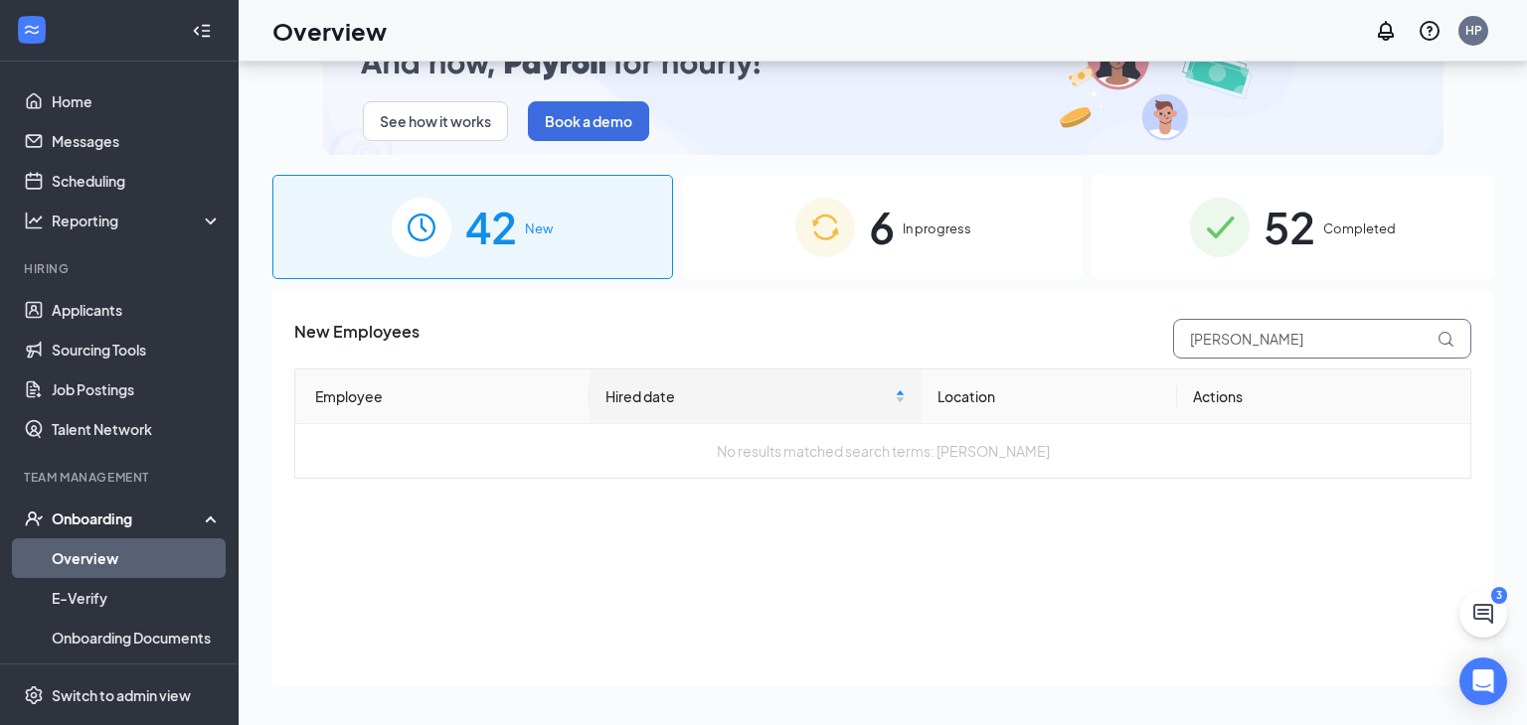
type input "Kirby"
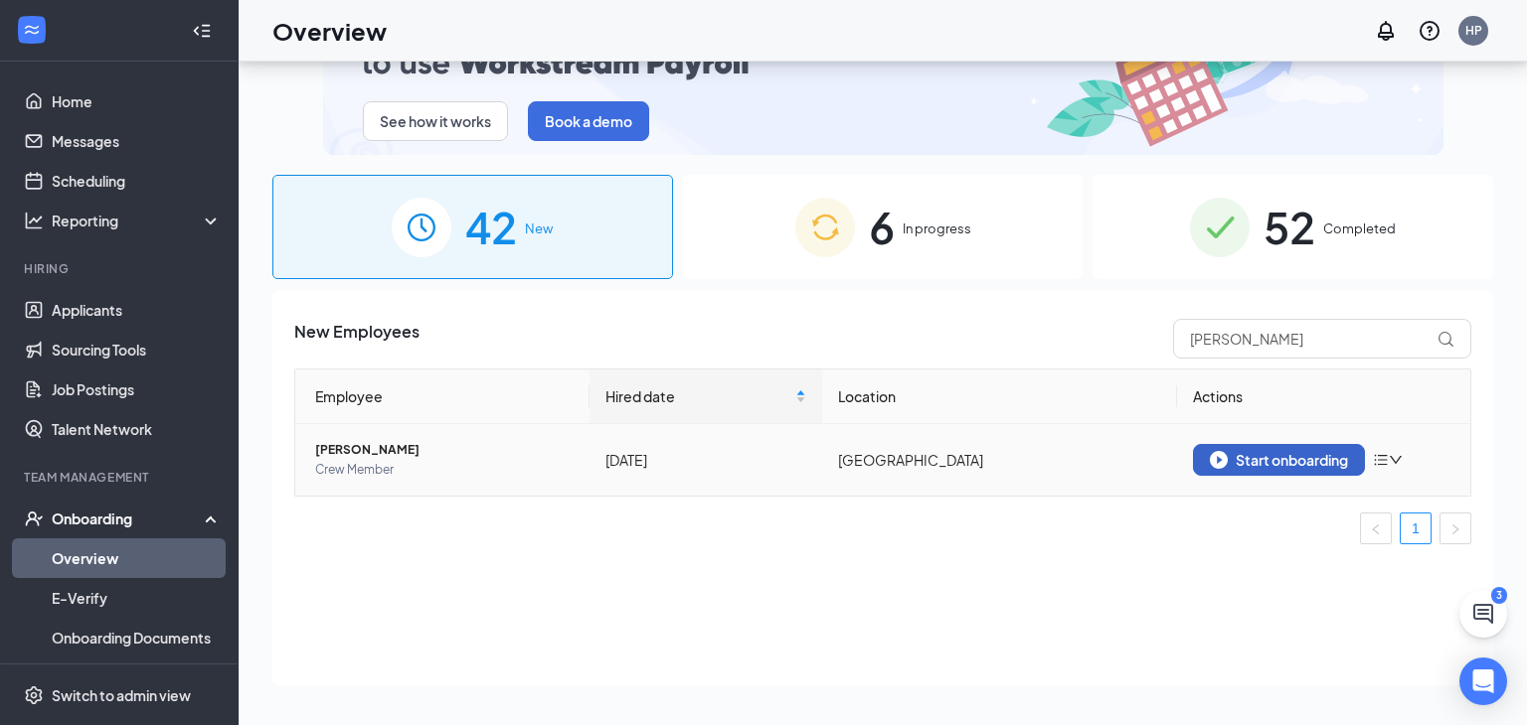
click at [1203, 452] on button "Start onboarding" at bounding box center [1279, 460] width 172 height 32
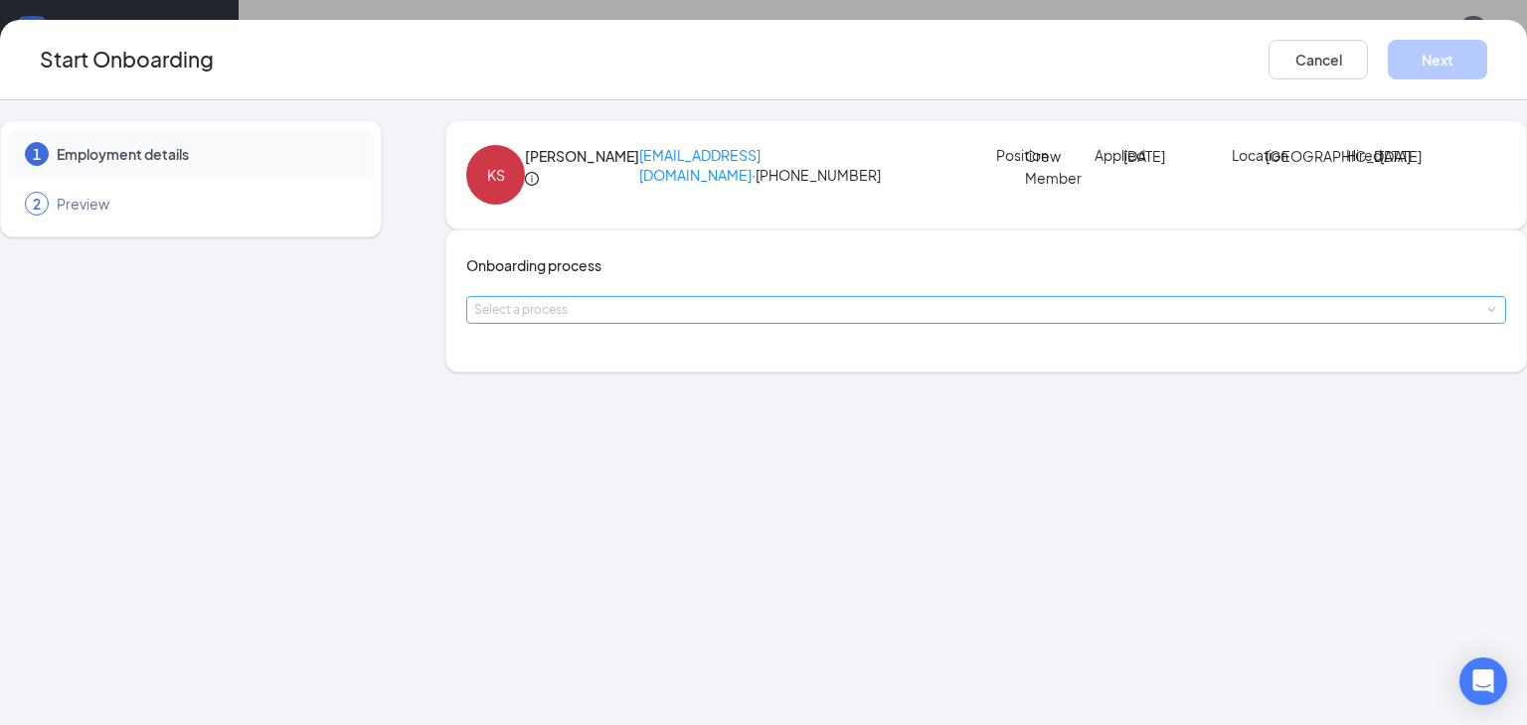
click at [631, 320] on div "Select a process" at bounding box center [981, 310] width 1015 height 20
click at [599, 438] on span "[PERSON_NAME] - Onboarding Process" at bounding box center [619, 444] width 259 height 18
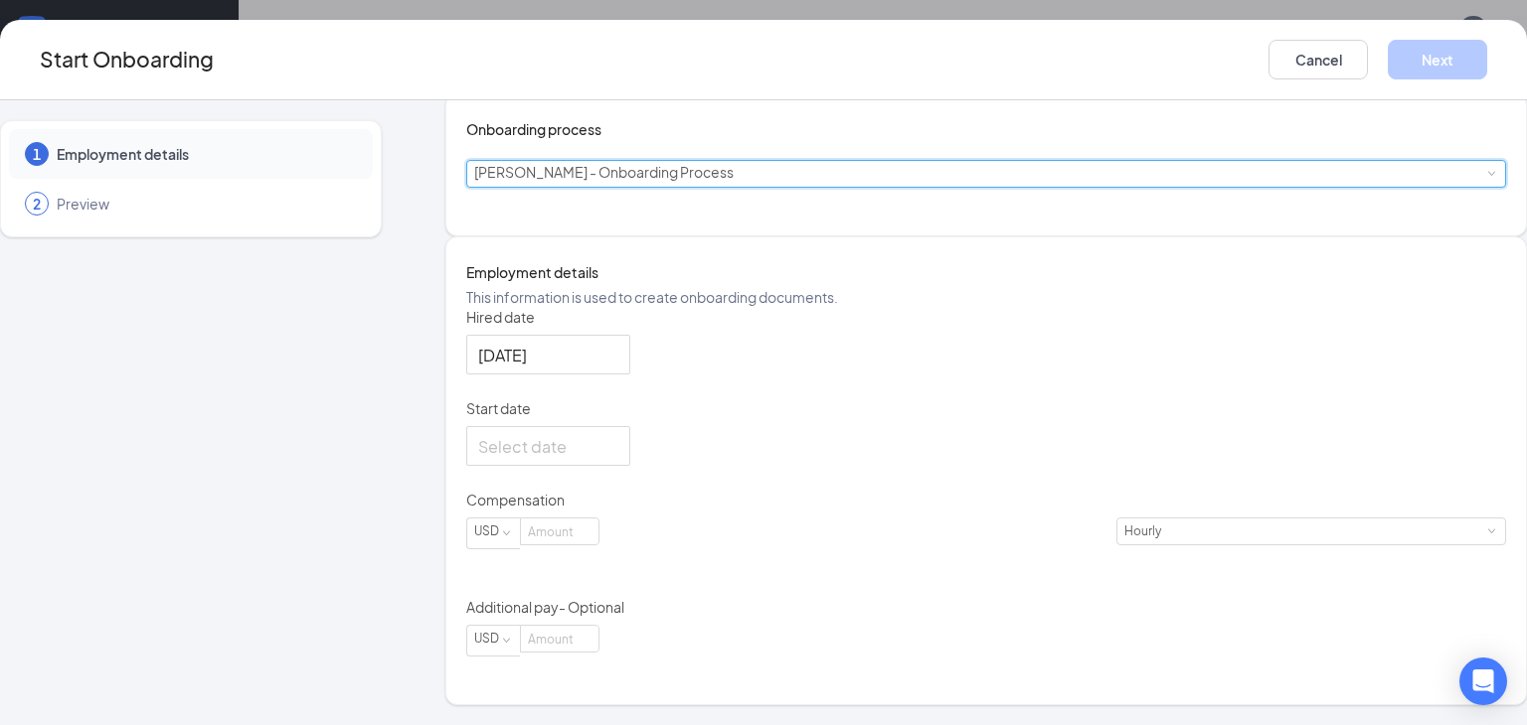
scroll to position [145, 0]
click at [618, 459] on div at bounding box center [548, 446] width 140 height 25
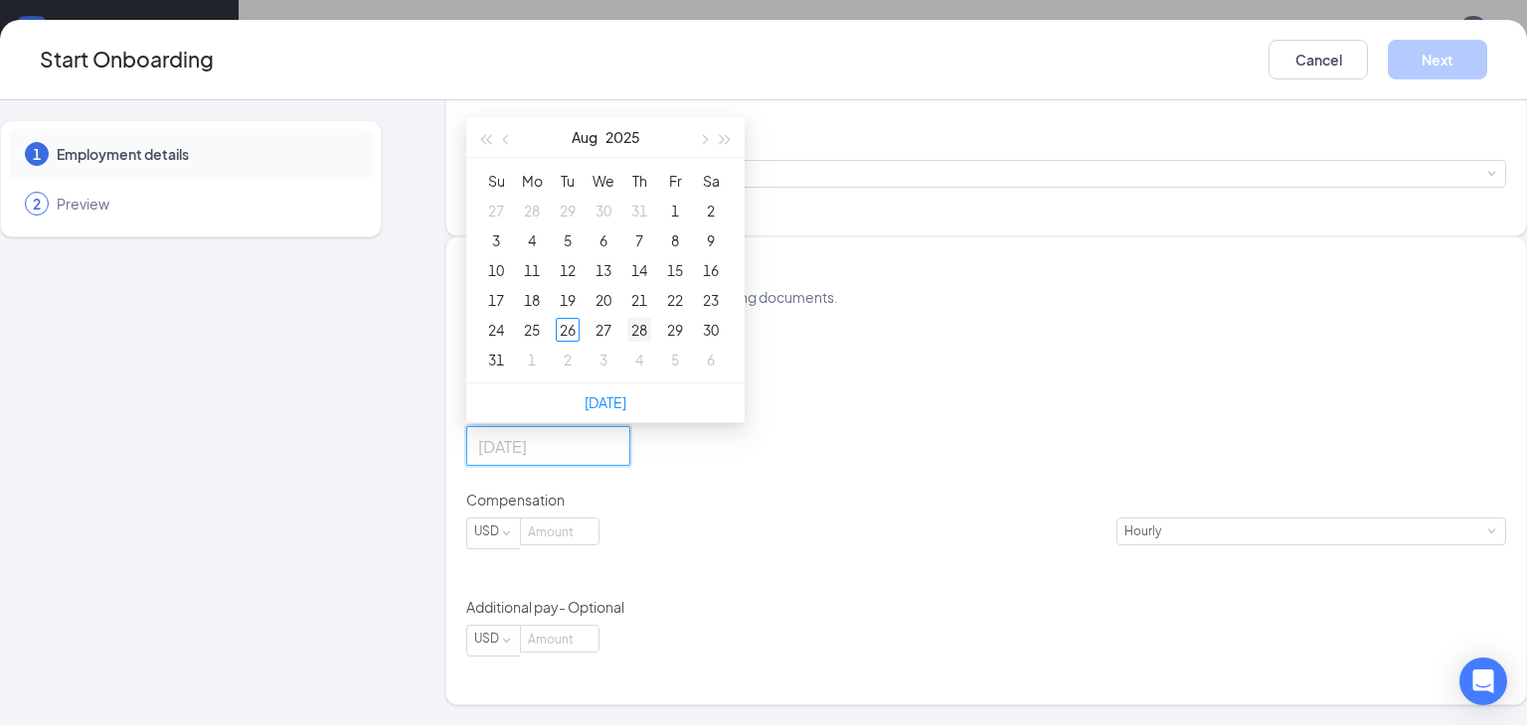
type input "Aug 28, 2025"
click at [649, 342] on div "28" at bounding box center [639, 330] width 24 height 24
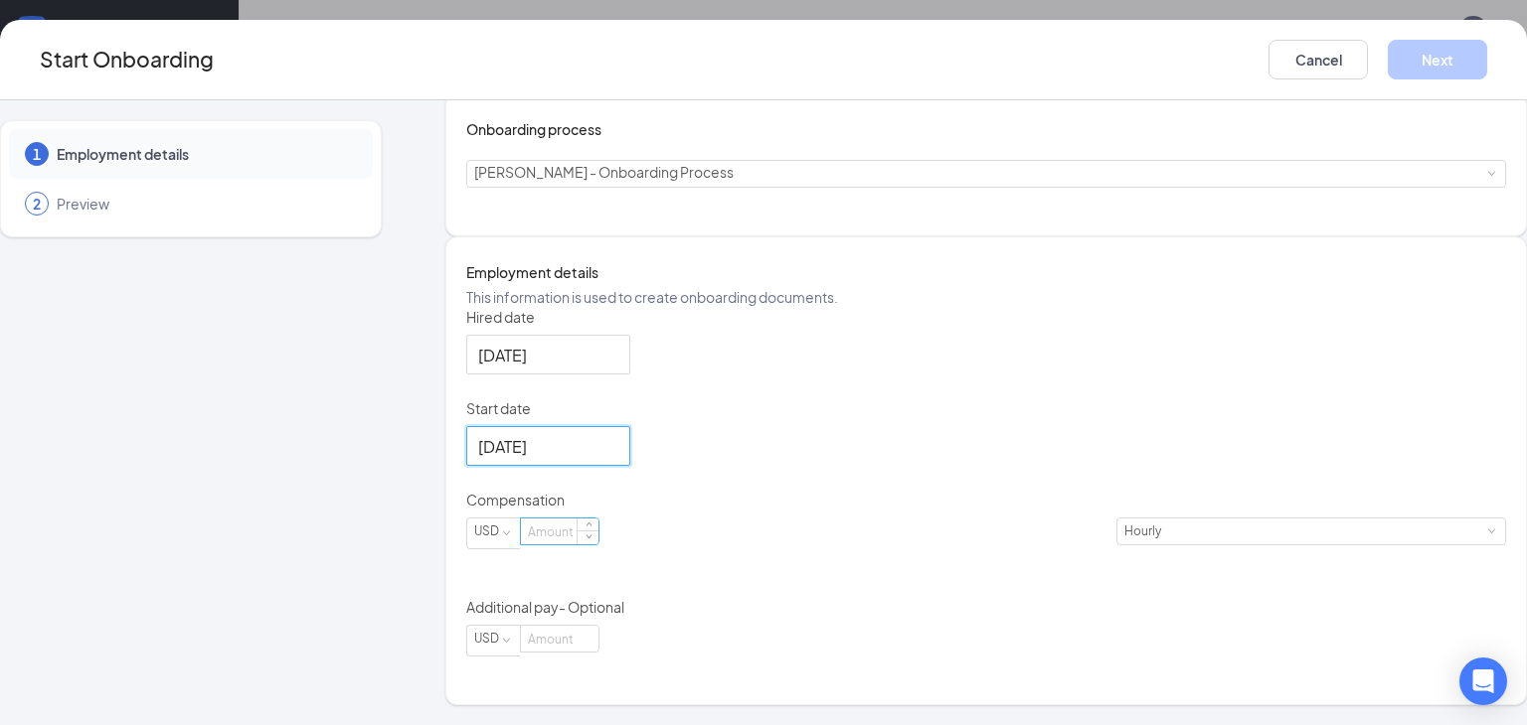
click at [598, 545] on input at bounding box center [560, 532] width 78 height 26
type input "10"
click at [1418, 73] on button "Next" at bounding box center [1436, 60] width 99 height 40
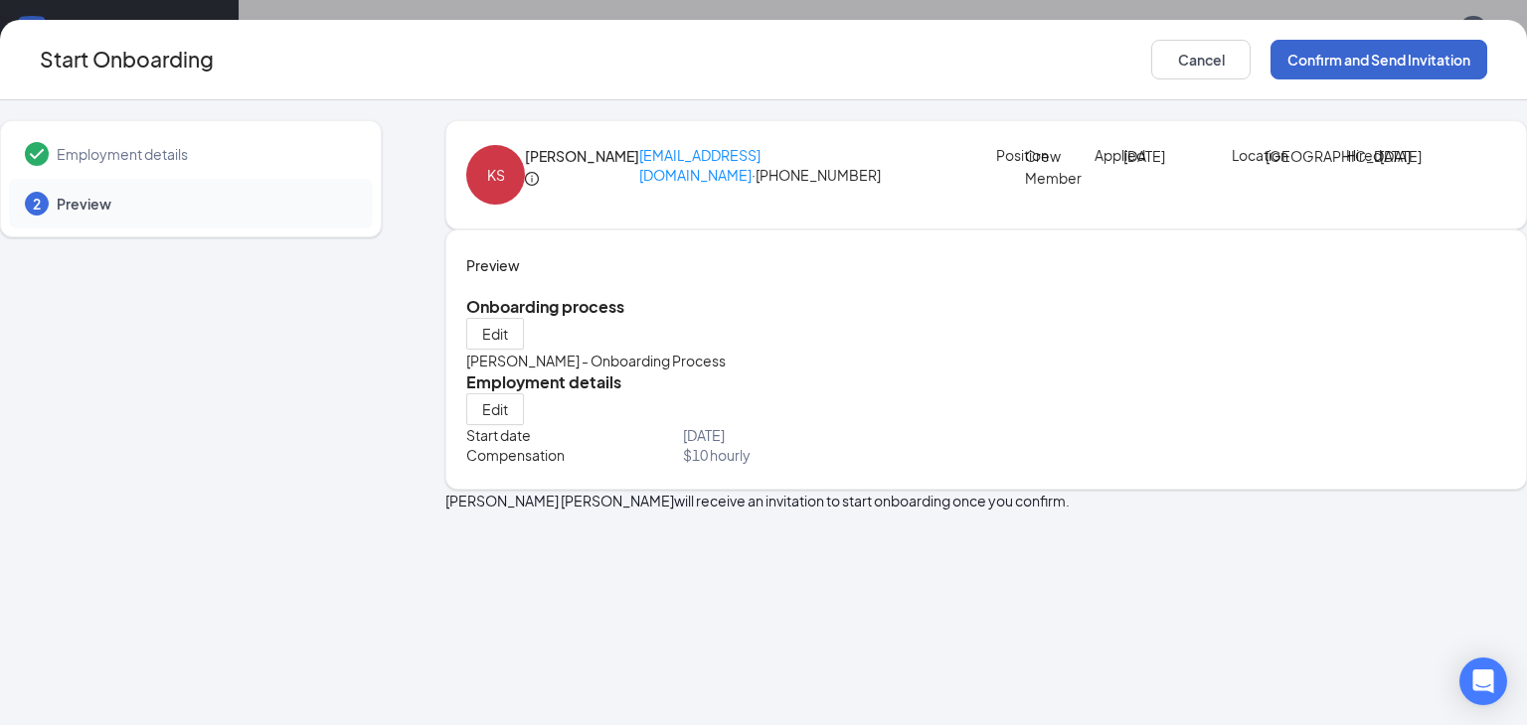
scroll to position [0, 0]
click at [1369, 57] on button "Confirm and Send Invitation" at bounding box center [1378, 60] width 217 height 40
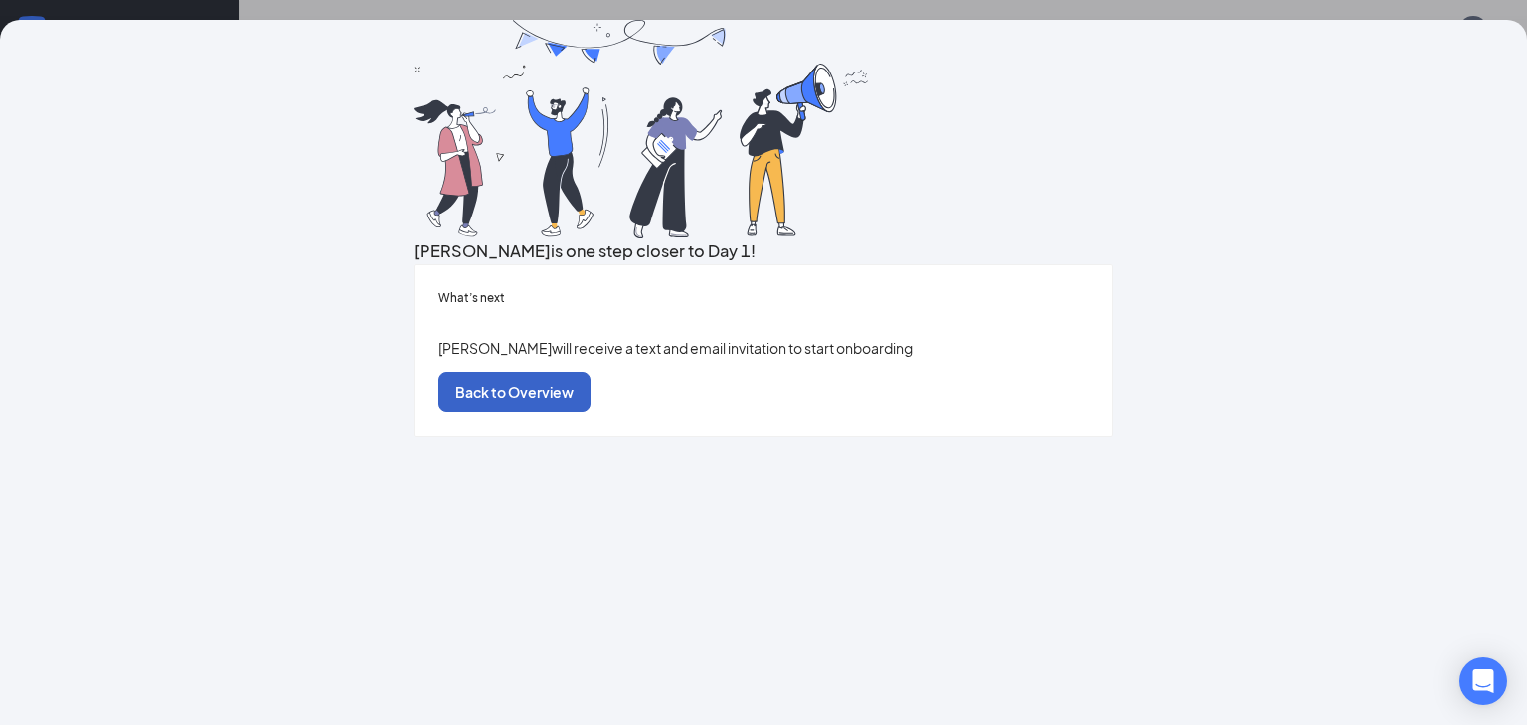
click at [590, 412] on button "Back to Overview" at bounding box center [514, 393] width 152 height 40
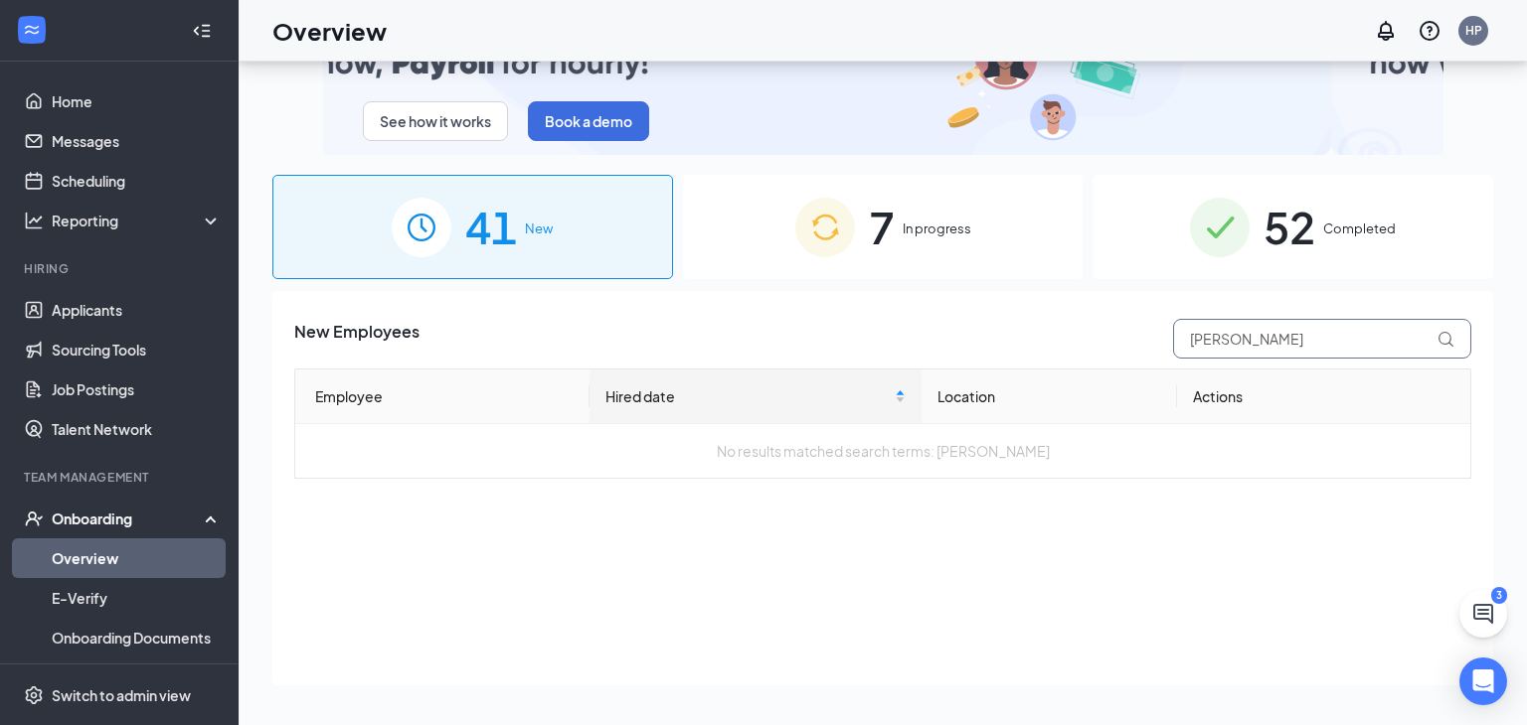
click at [1319, 352] on input "Kirby" at bounding box center [1322, 339] width 298 height 40
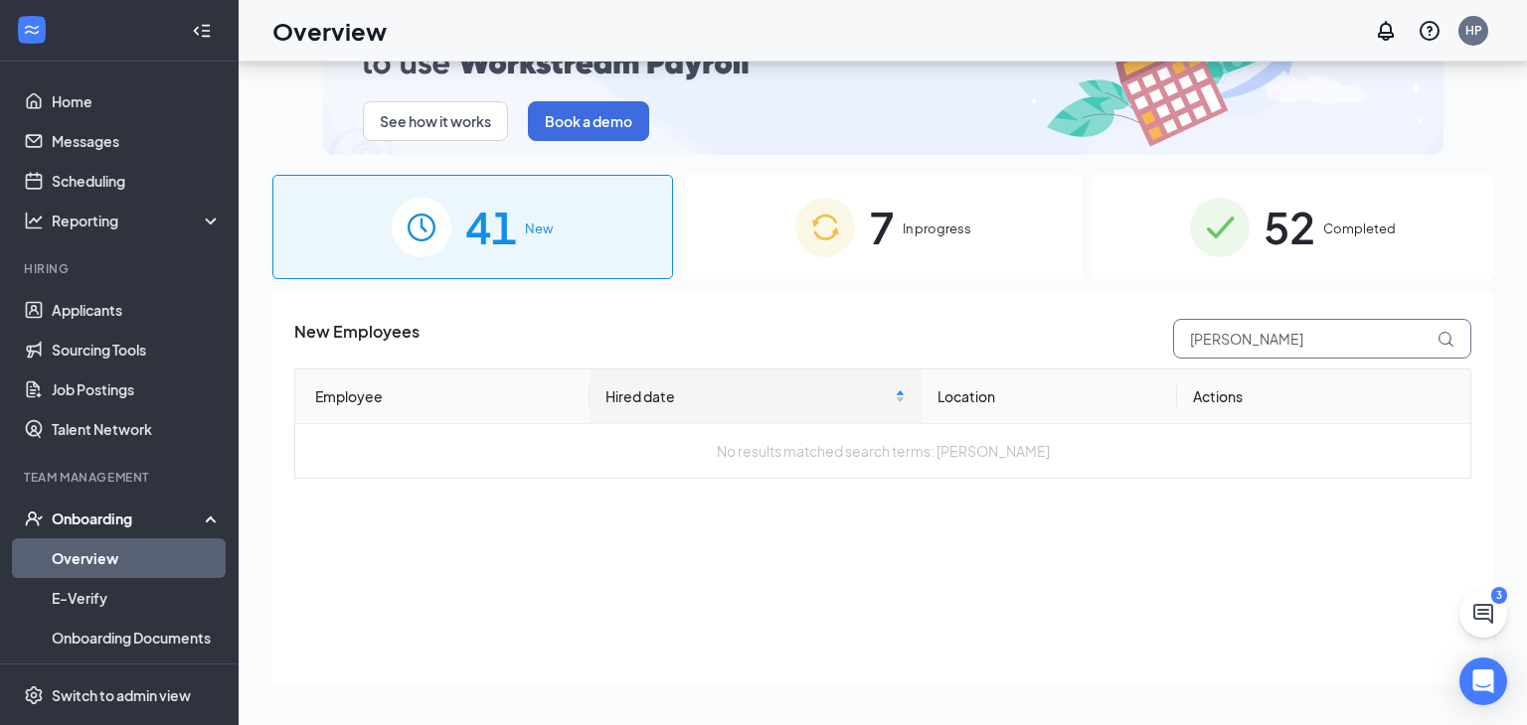
click at [1319, 352] on input "Kirby" at bounding box center [1322, 339] width 298 height 40
type input "bean"
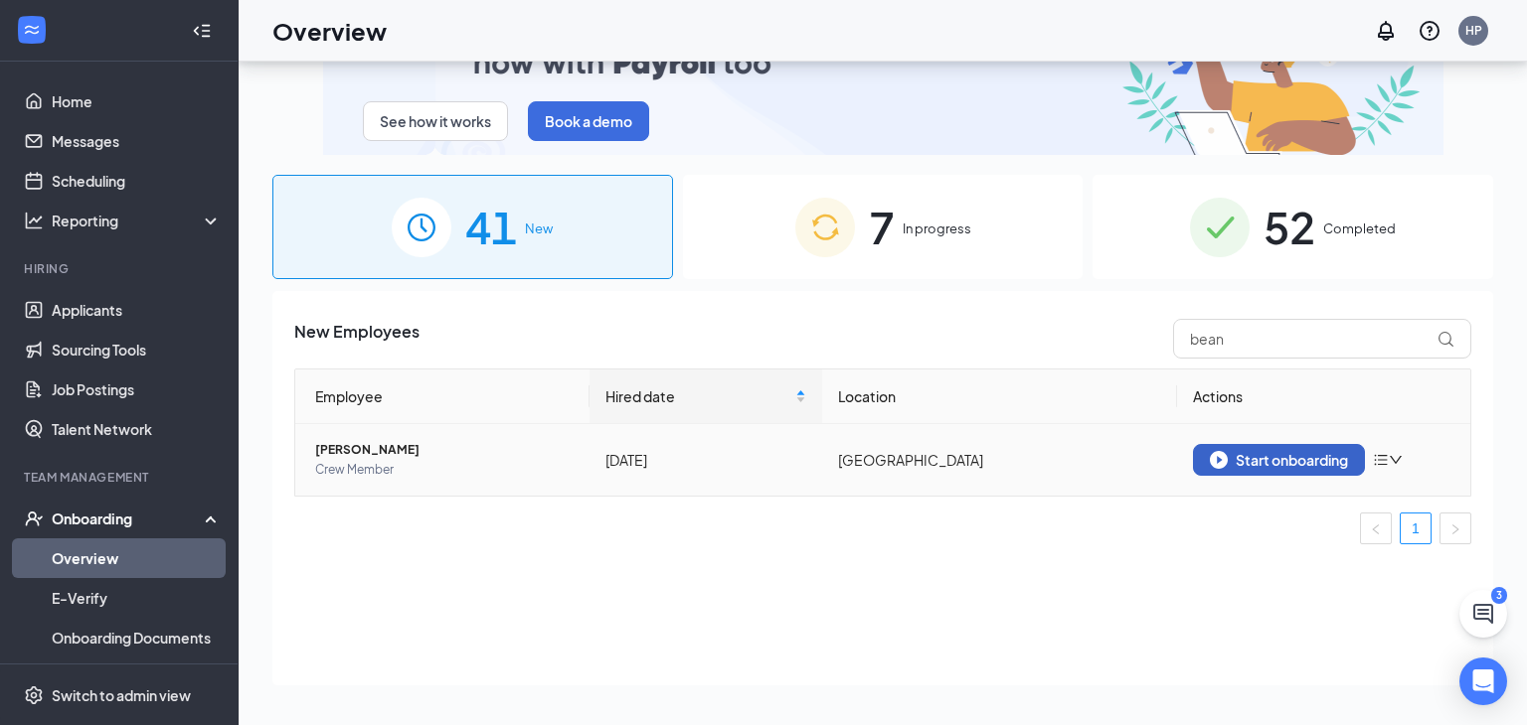
click at [1300, 462] on div "Start onboarding" at bounding box center [1278, 460] width 138 height 18
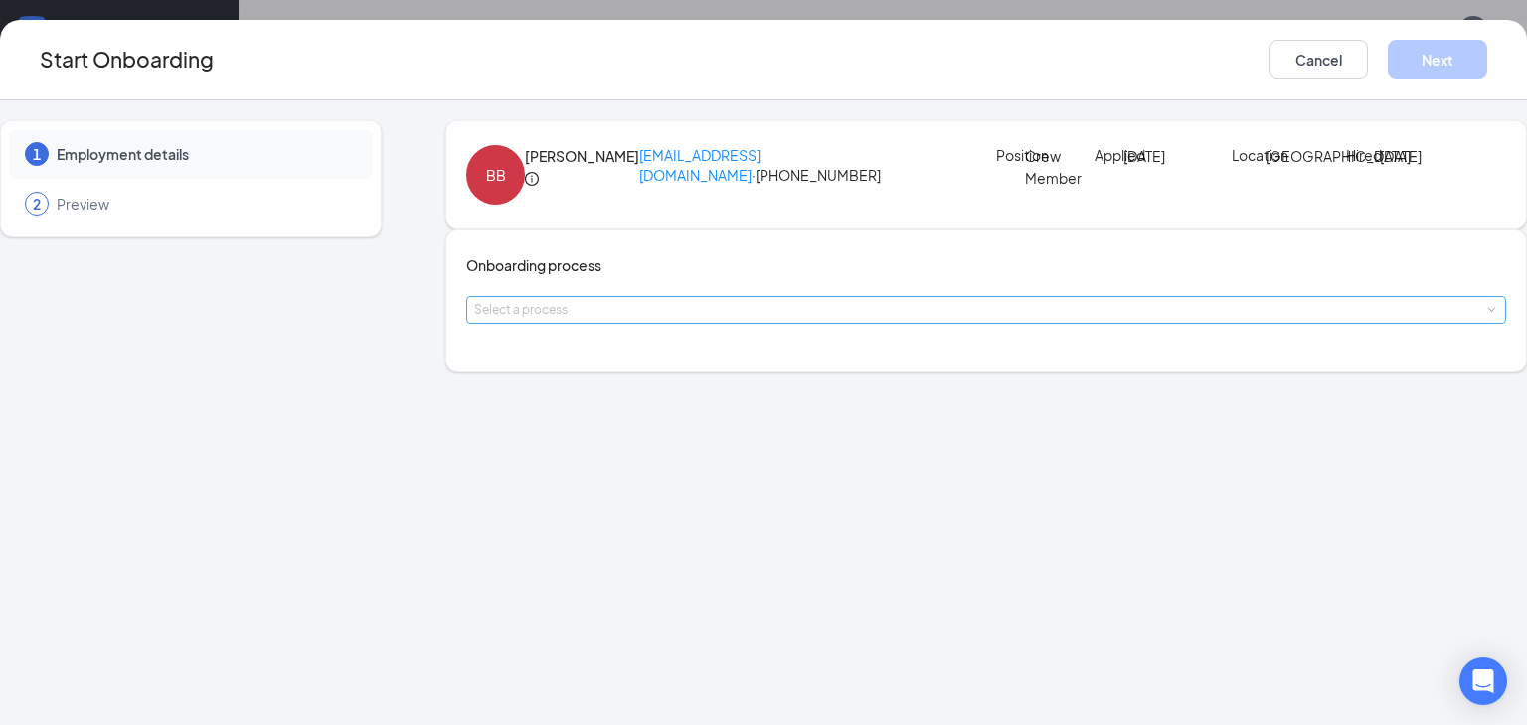
click at [617, 320] on div "Select a process" at bounding box center [981, 310] width 1015 height 20
click at [617, 323] on input at bounding box center [986, 310] width 1024 height 26
click at [584, 442] on span "[PERSON_NAME] - Onboarding Process" at bounding box center [619, 444] width 259 height 18
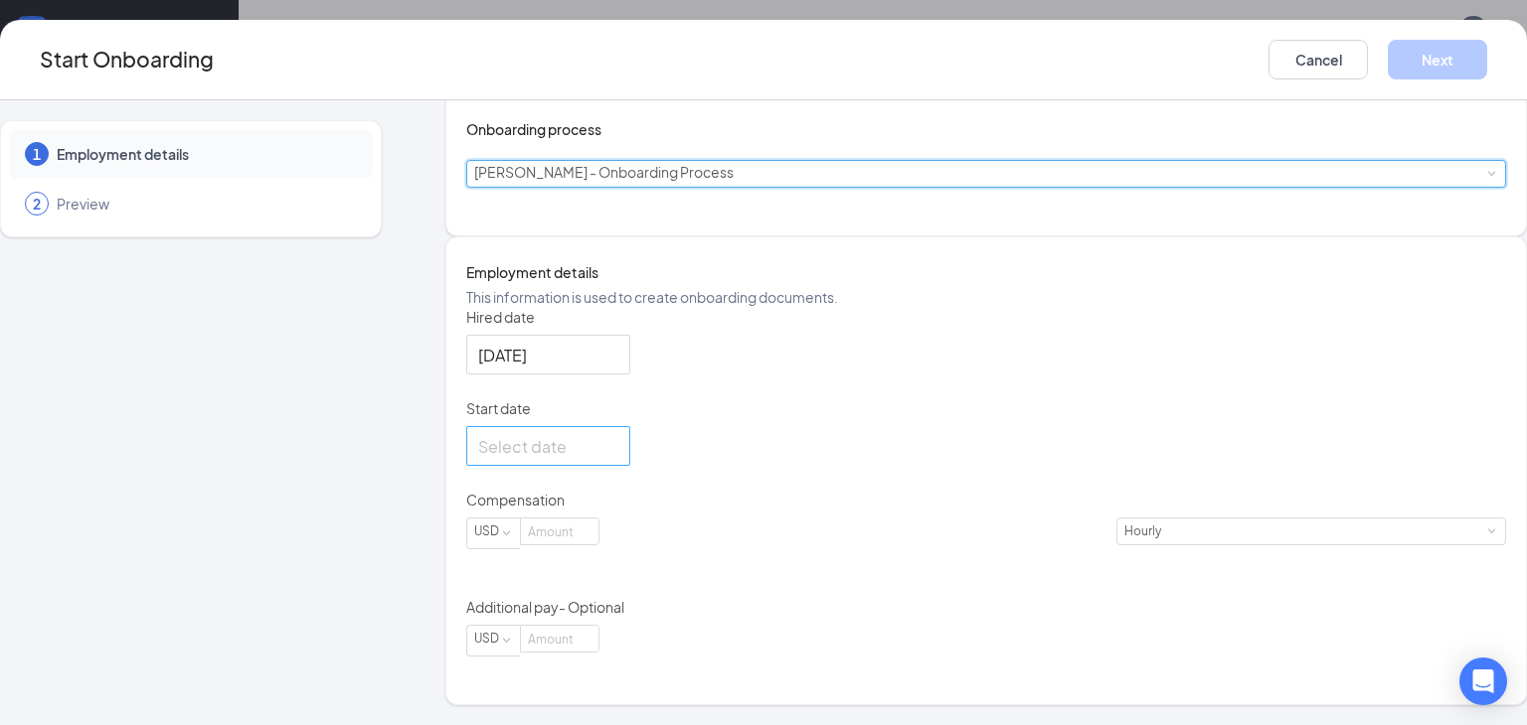
scroll to position [181, 0]
click at [618, 459] on div at bounding box center [548, 446] width 140 height 25
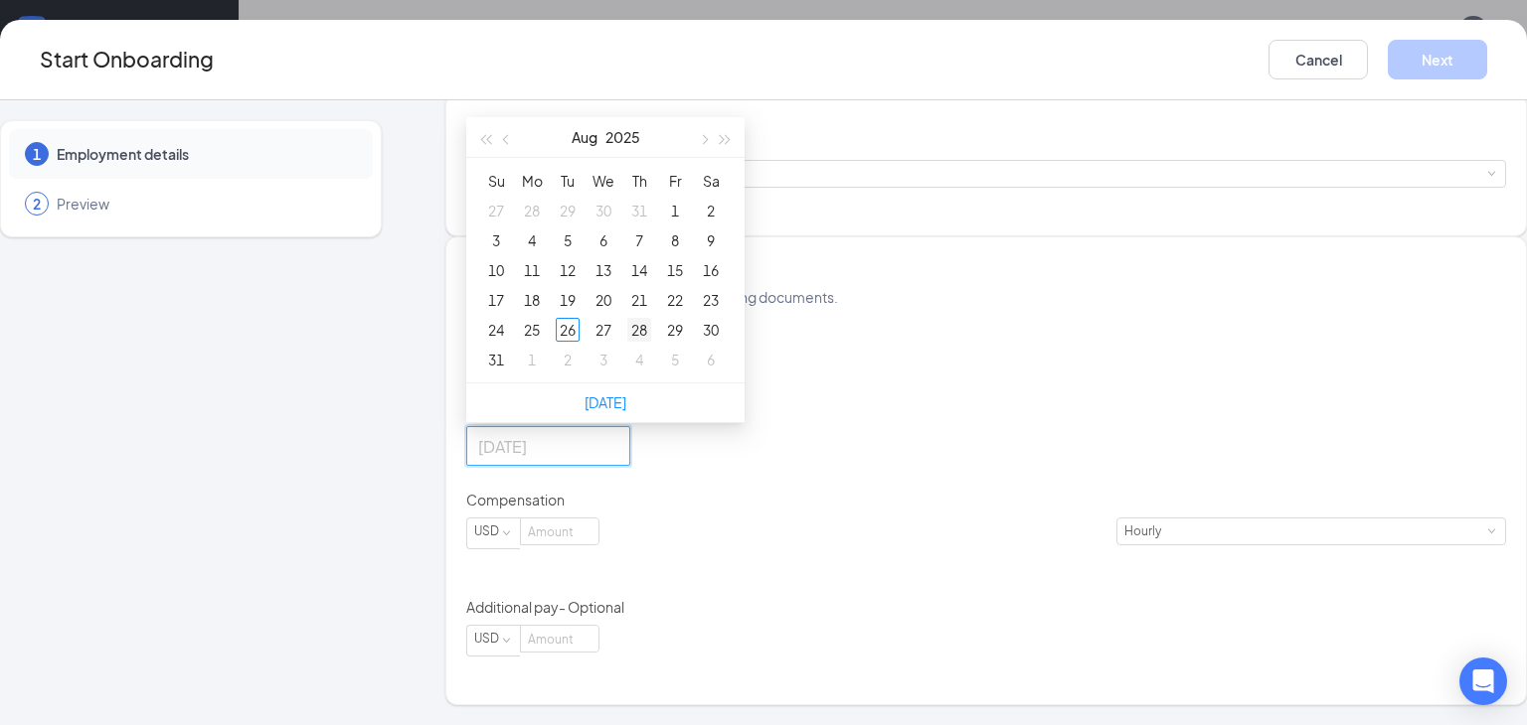
type input "Aug 28, 2025"
type input "Sep 3, 2025"
type input "Aug 14, 2025"
type input "Aug 29, 2025"
click at [687, 342] on div "29" at bounding box center [675, 330] width 24 height 24
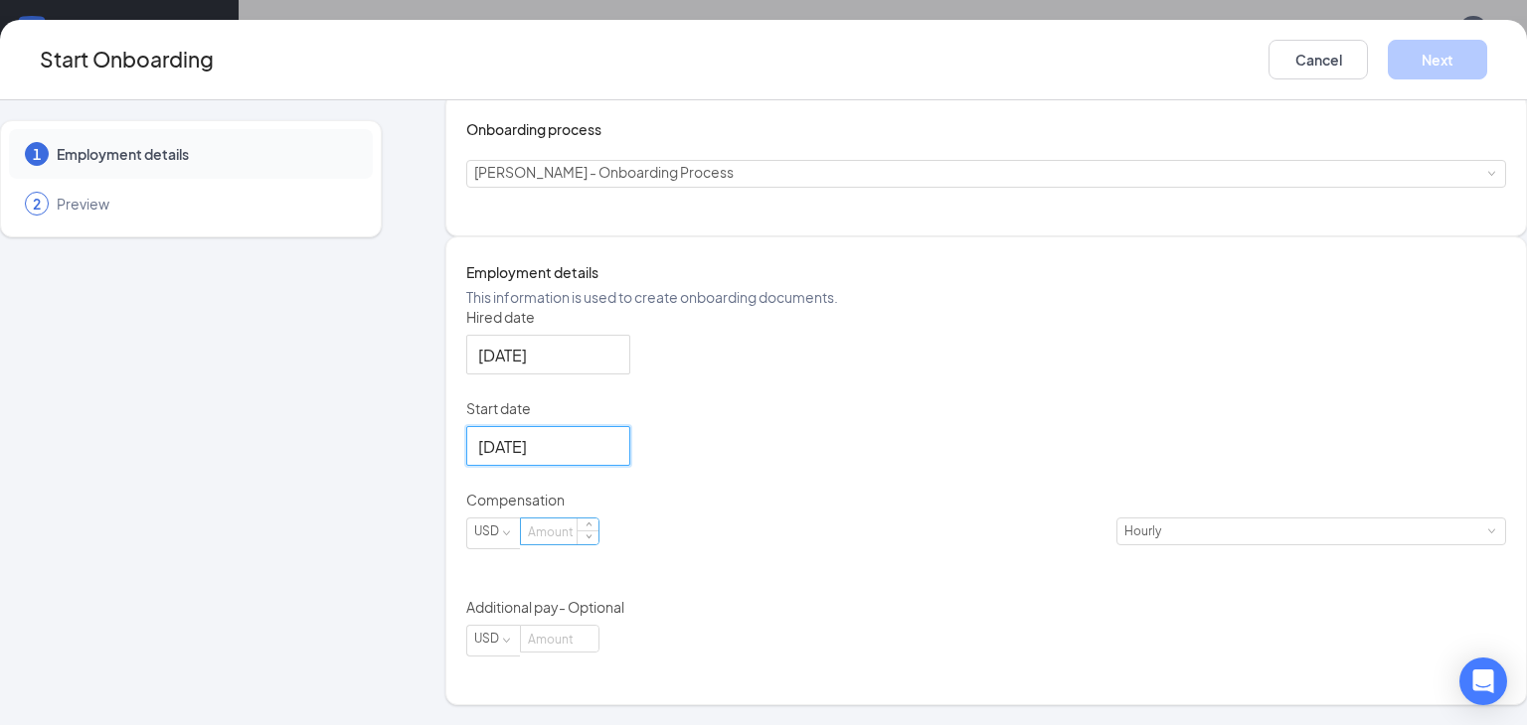
click at [598, 545] on input at bounding box center [560, 532] width 78 height 26
type input "14"
click at [1427, 59] on button "Next" at bounding box center [1436, 60] width 99 height 40
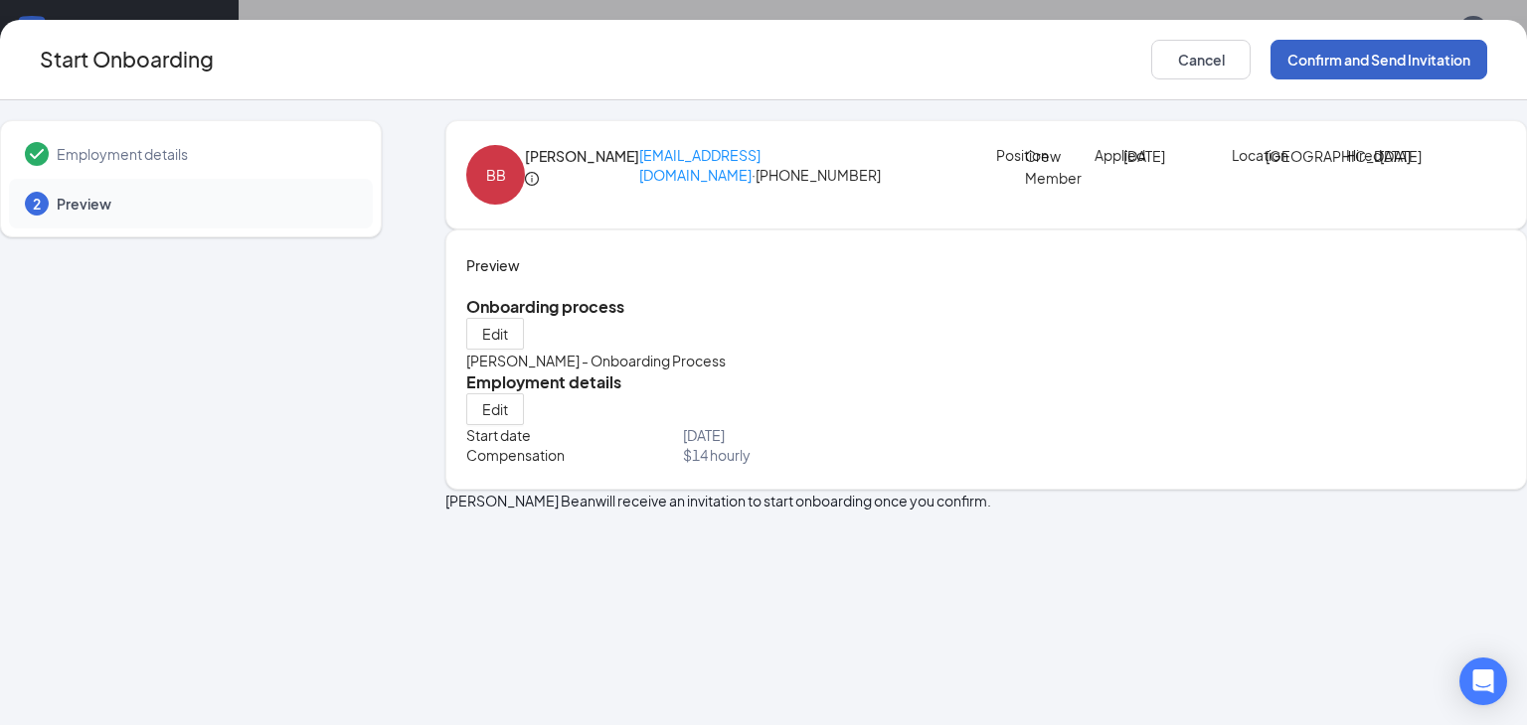
click at [1329, 64] on button "Confirm and Send Invitation" at bounding box center [1378, 60] width 217 height 40
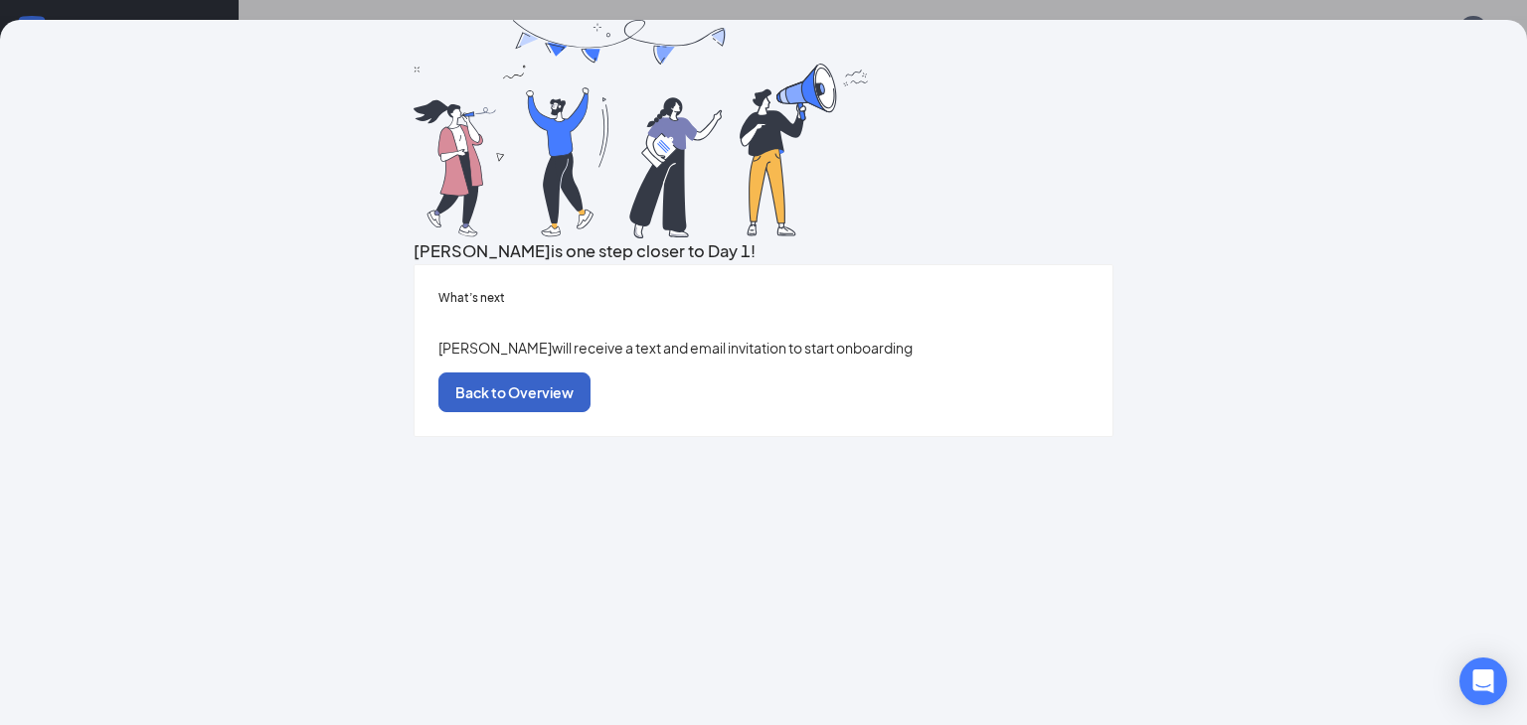
click at [590, 412] on button "Back to Overview" at bounding box center [514, 393] width 152 height 40
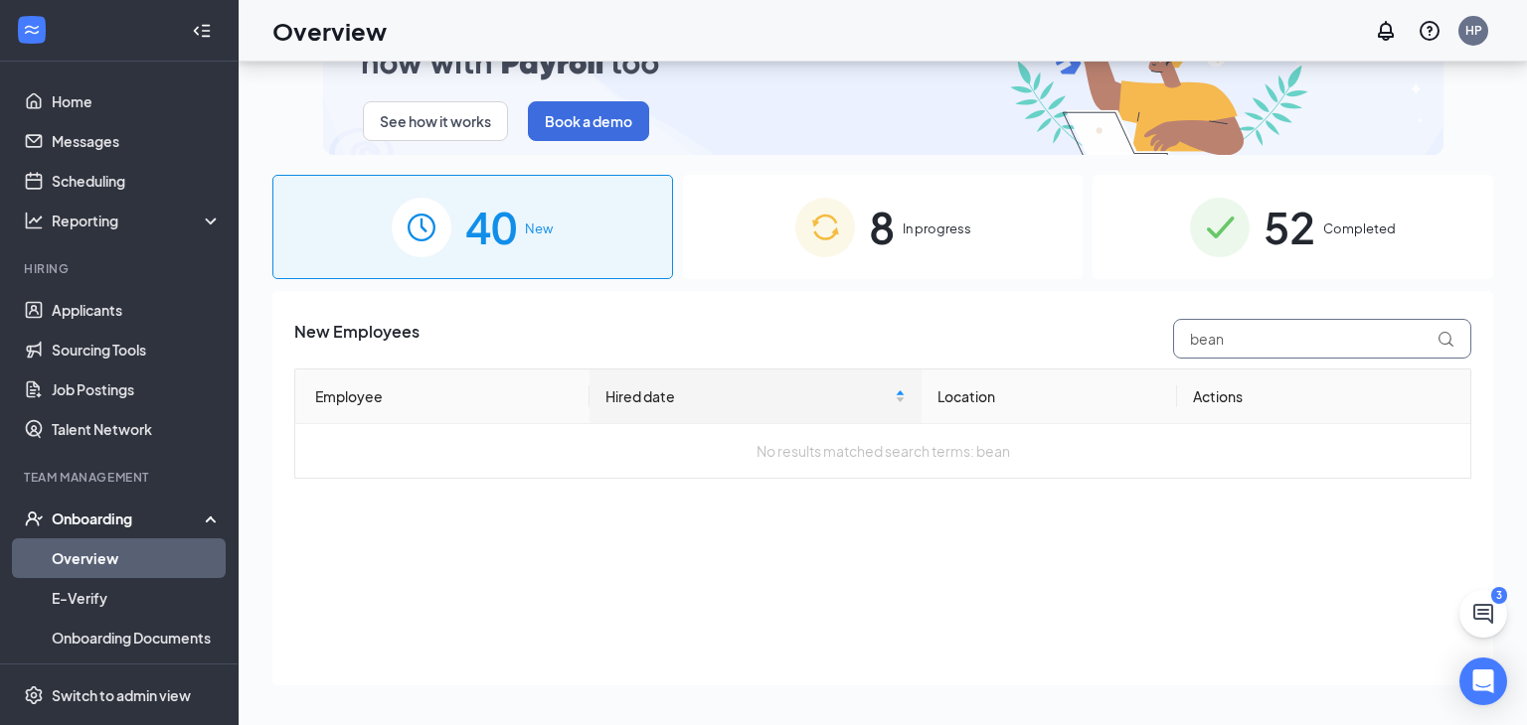
click at [1229, 340] on input "bean" at bounding box center [1322, 339] width 298 height 40
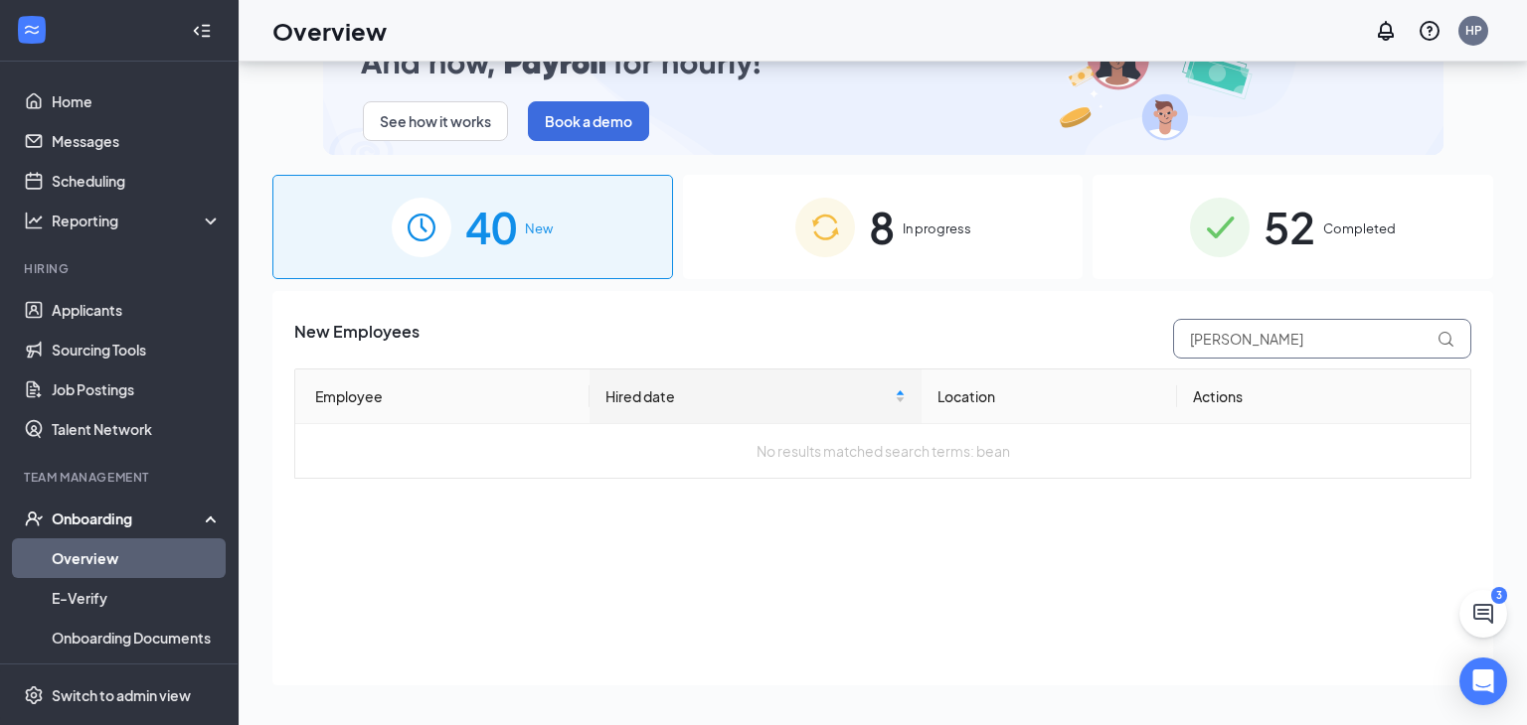
type input "ladner"
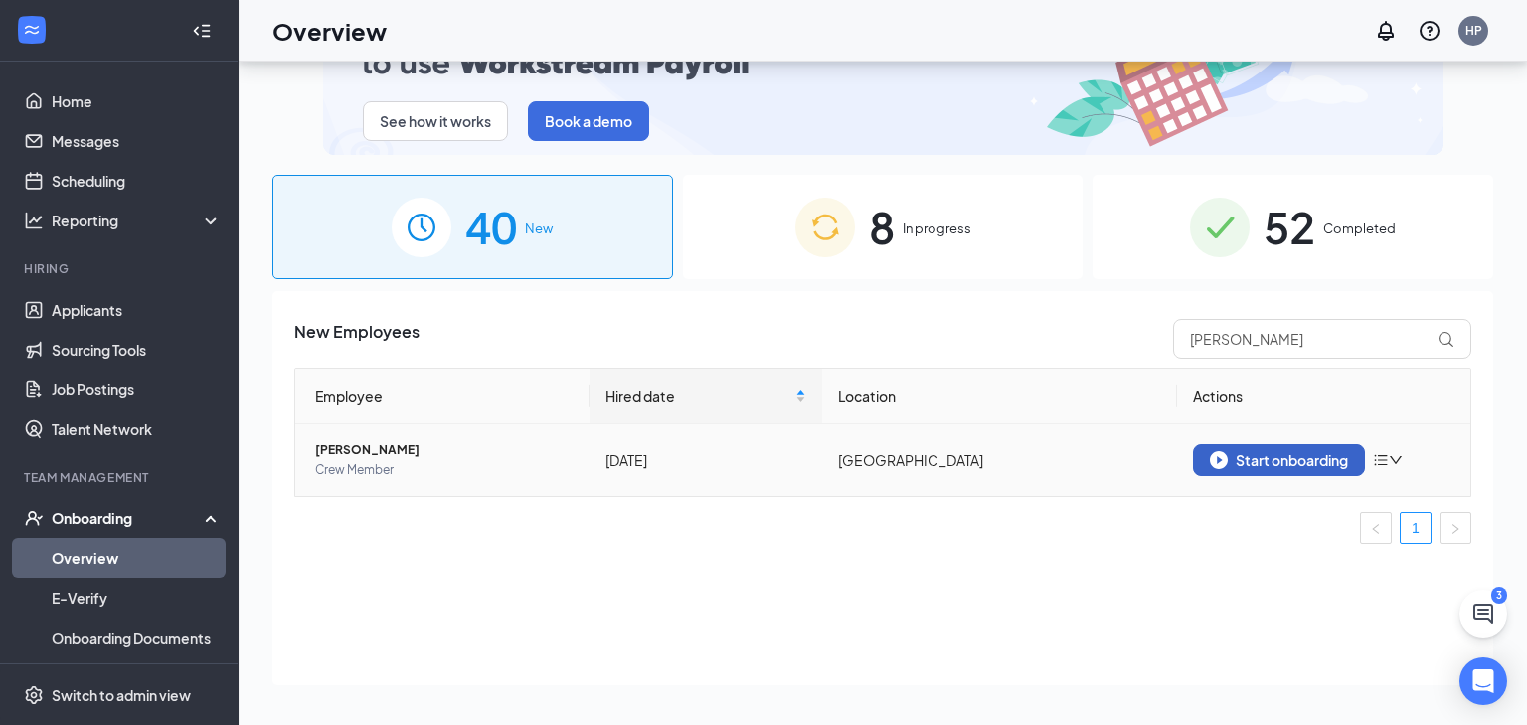
click at [1286, 464] on div "Start onboarding" at bounding box center [1278, 460] width 138 height 18
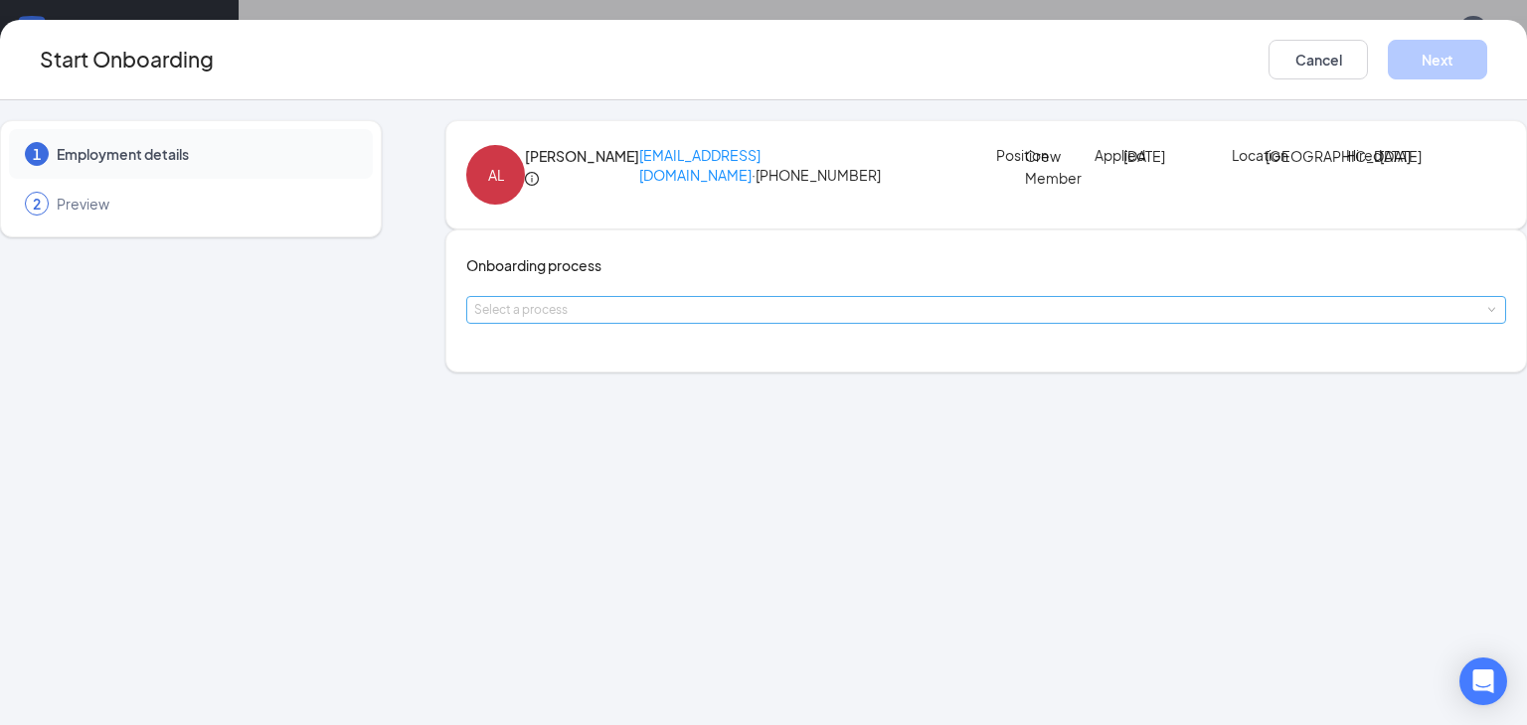
click at [625, 320] on div "Select a process" at bounding box center [981, 310] width 1015 height 20
click at [595, 438] on span "[PERSON_NAME] - Onboarding Process" at bounding box center [619, 444] width 259 height 18
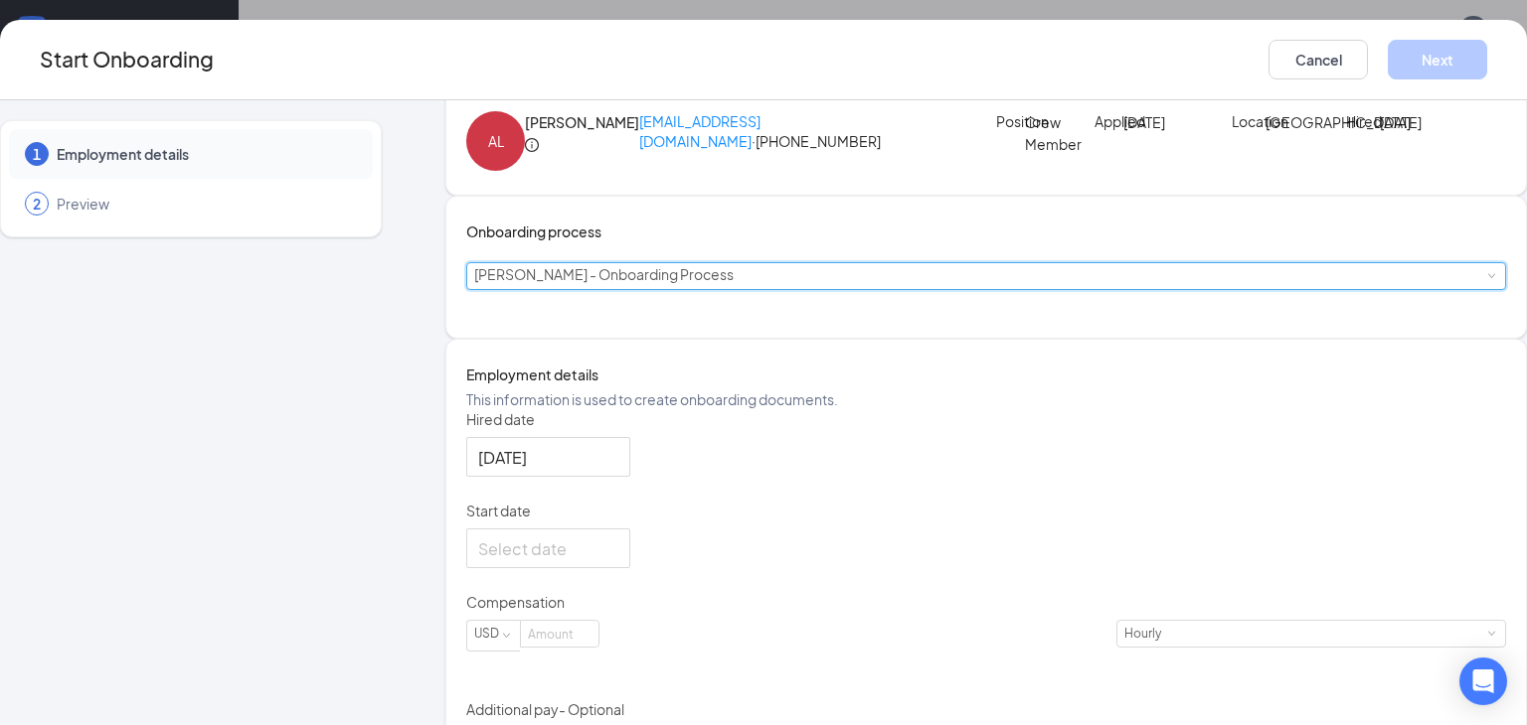
scroll to position [36, 0]
click at [618, 560] on div at bounding box center [548, 547] width 140 height 25
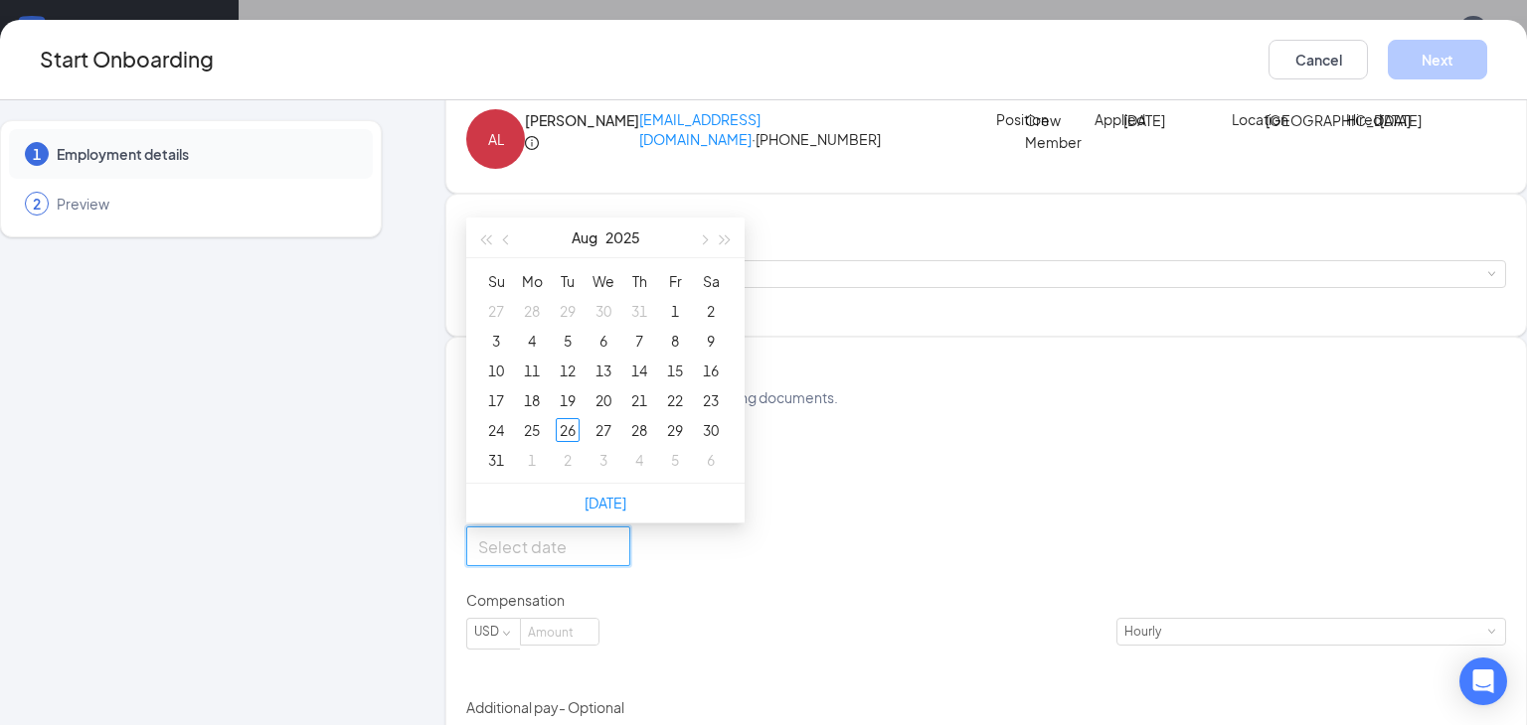
click at [618, 560] on div at bounding box center [548, 547] width 140 height 25
type input "Aug 28, 2025"
click at [645, 442] on div "28" at bounding box center [639, 430] width 24 height 24
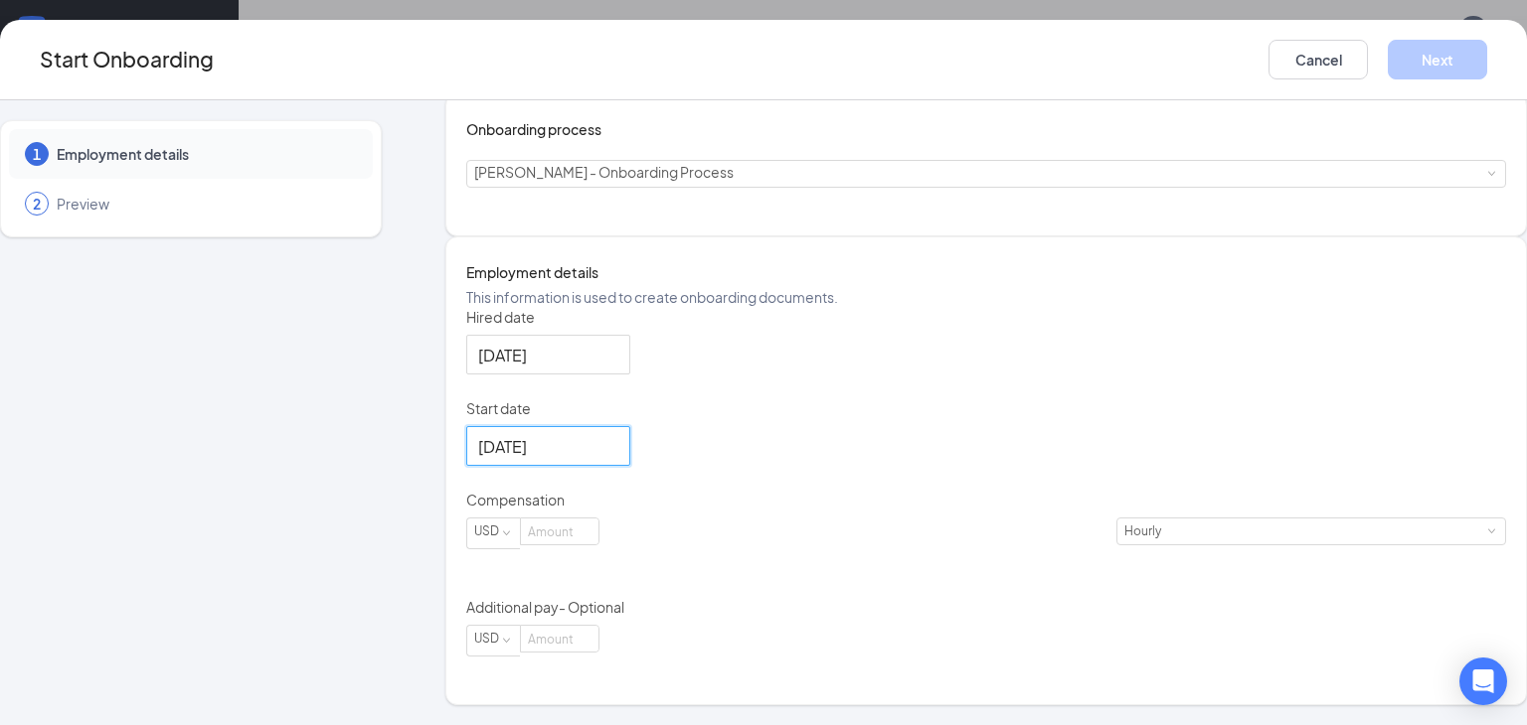
scroll to position [219, 0]
click at [598, 535] on span "Increase Value" at bounding box center [587, 527] width 21 height 16
type input "10"
click at [1442, 61] on button "Next" at bounding box center [1436, 60] width 99 height 40
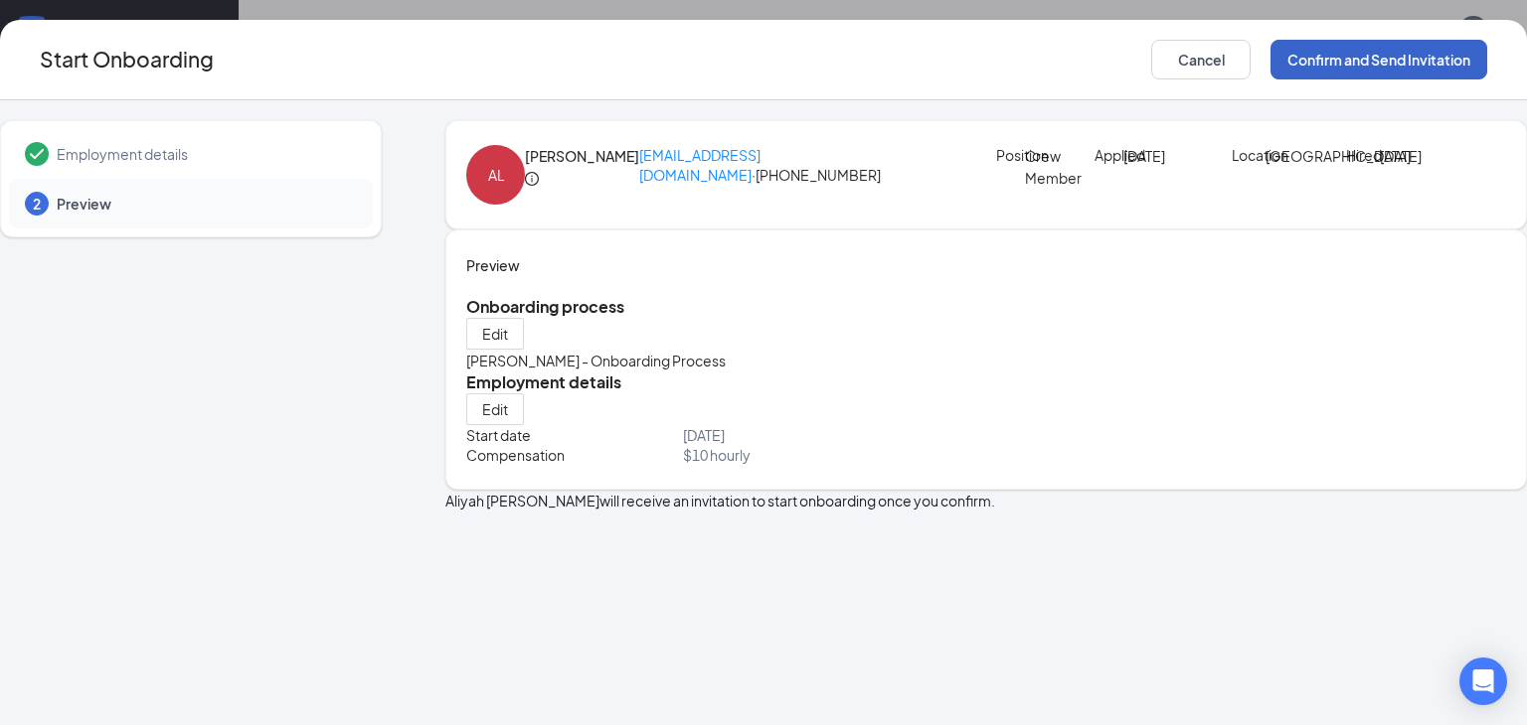
click at [1442, 61] on button "Confirm and Send Invitation" at bounding box center [1378, 60] width 217 height 40
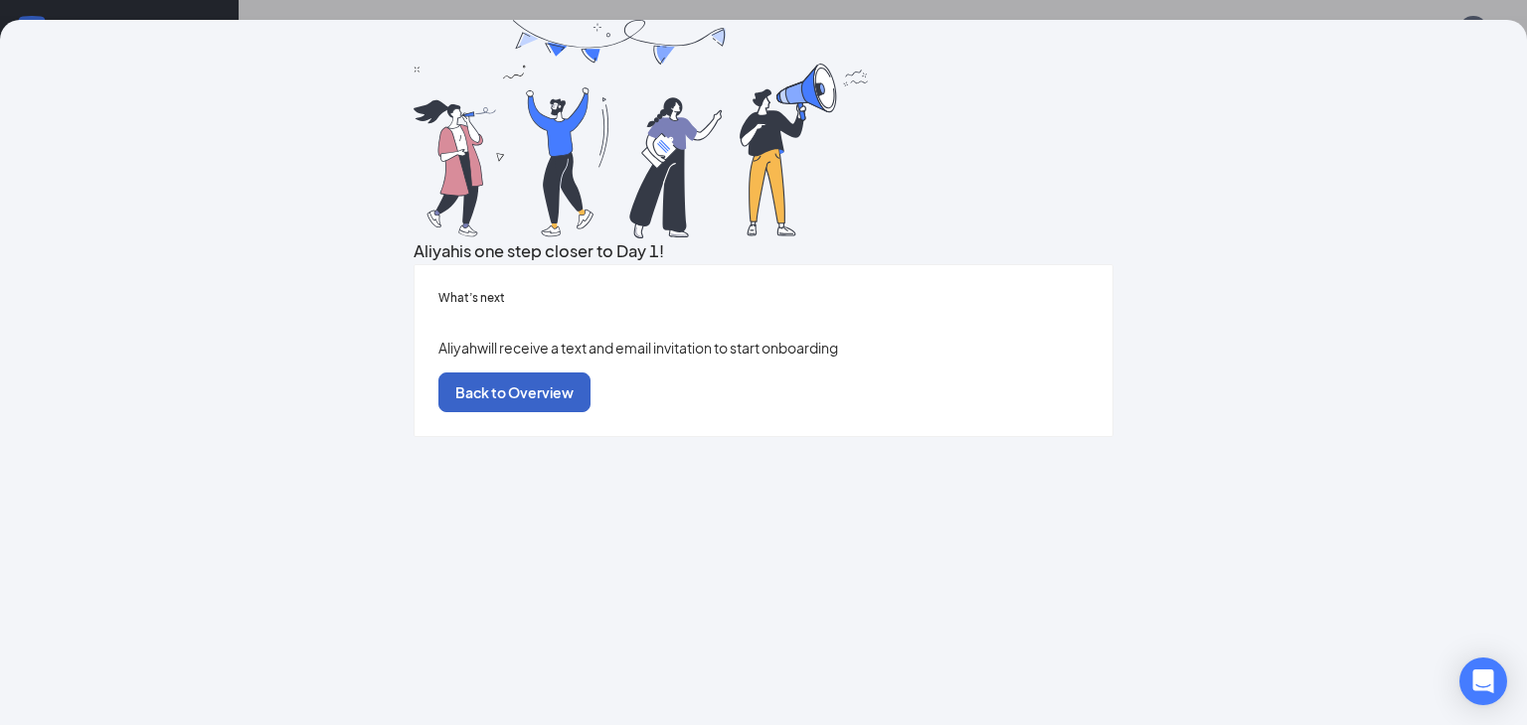
click at [590, 412] on button "Back to Overview" at bounding box center [514, 393] width 152 height 40
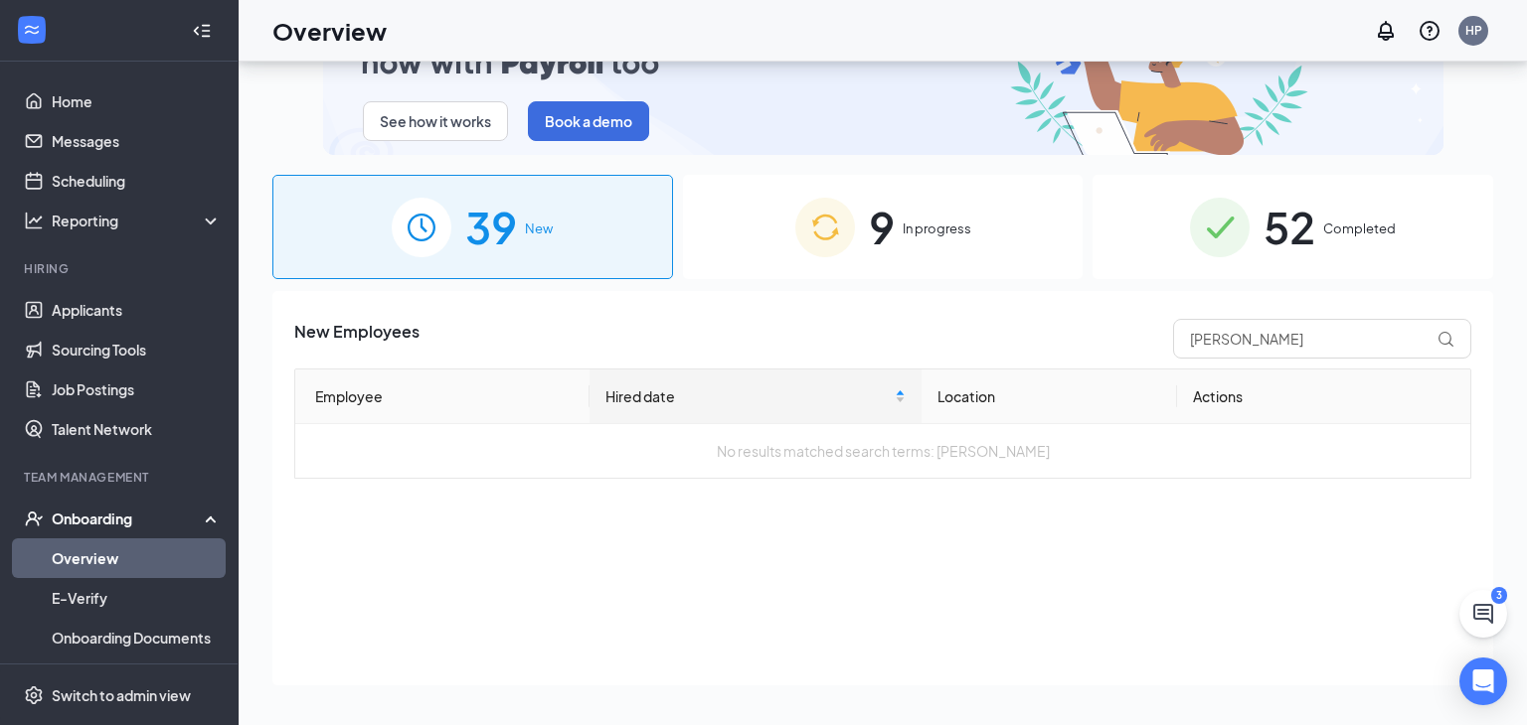
click at [875, 238] on span "9" at bounding box center [882, 227] width 26 height 69
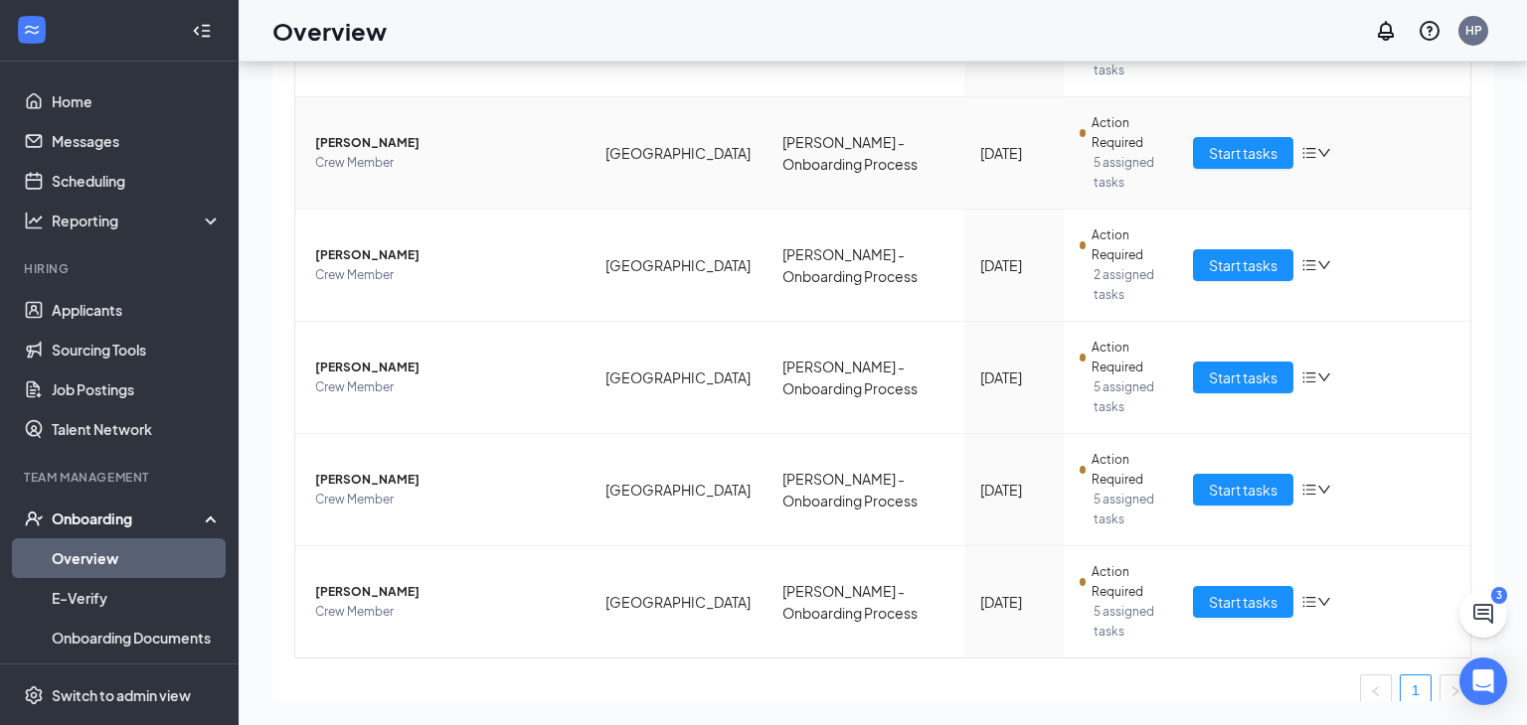
scroll to position [794, 0]
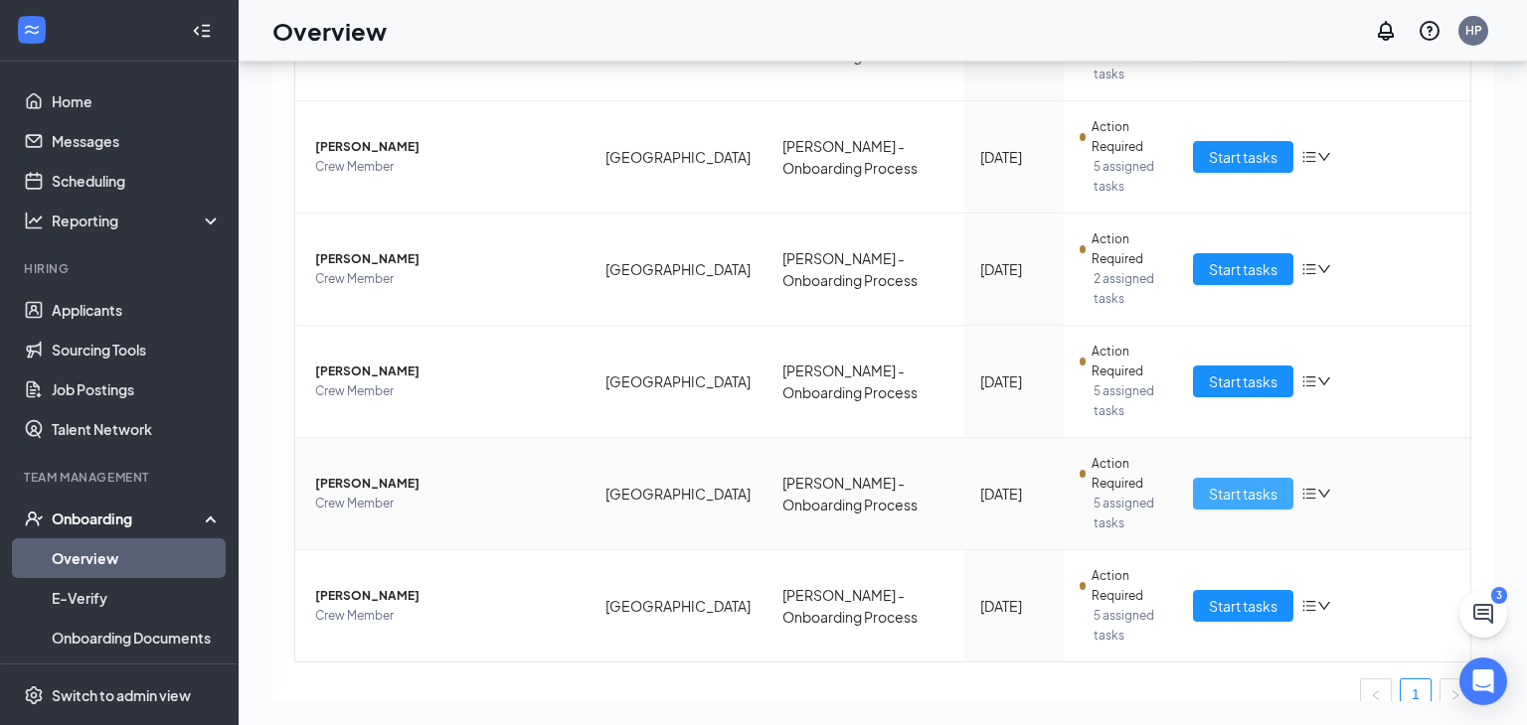
click at [1262, 483] on span "Start tasks" at bounding box center [1242, 494] width 69 height 22
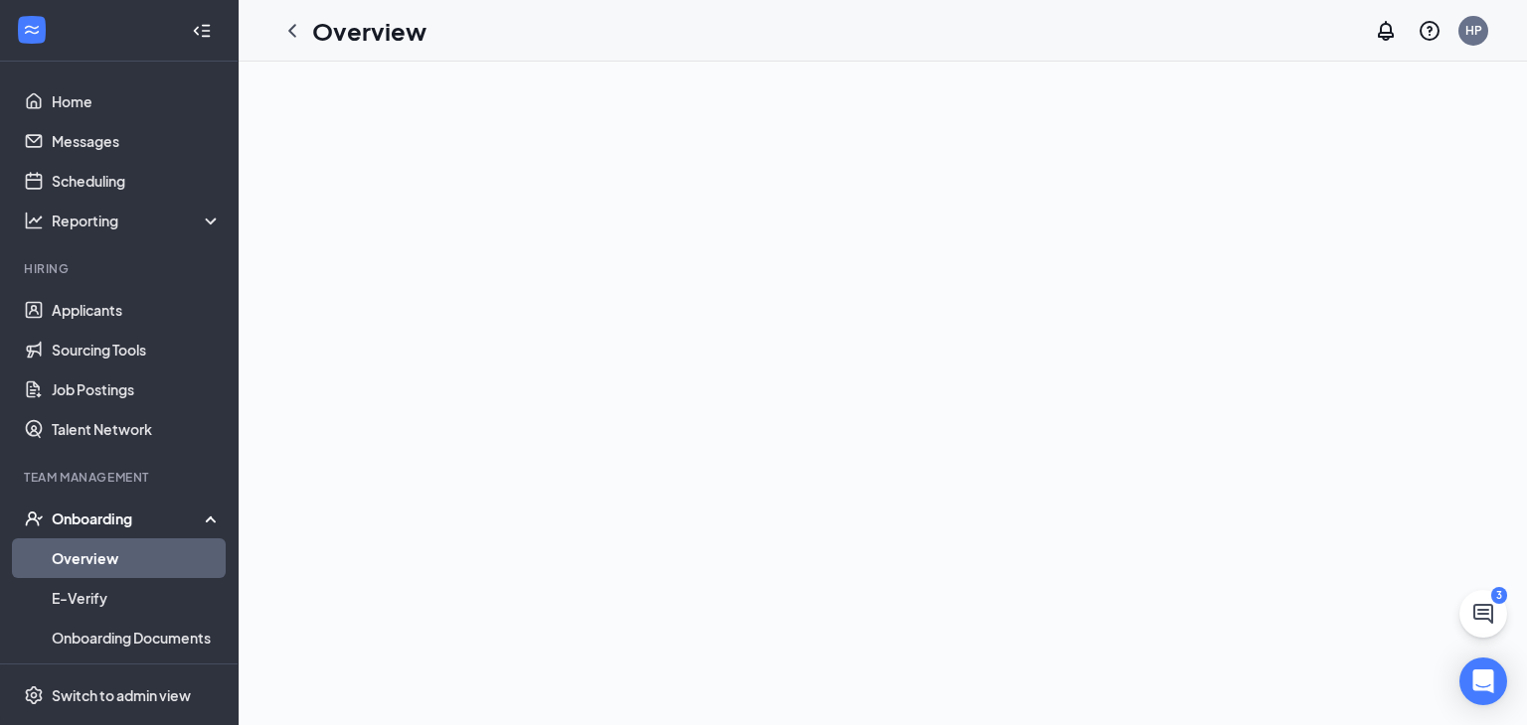
click at [70, 559] on link "Overview" at bounding box center [137, 559] width 170 height 40
click at [60, 550] on link "Overview" at bounding box center [137, 559] width 170 height 40
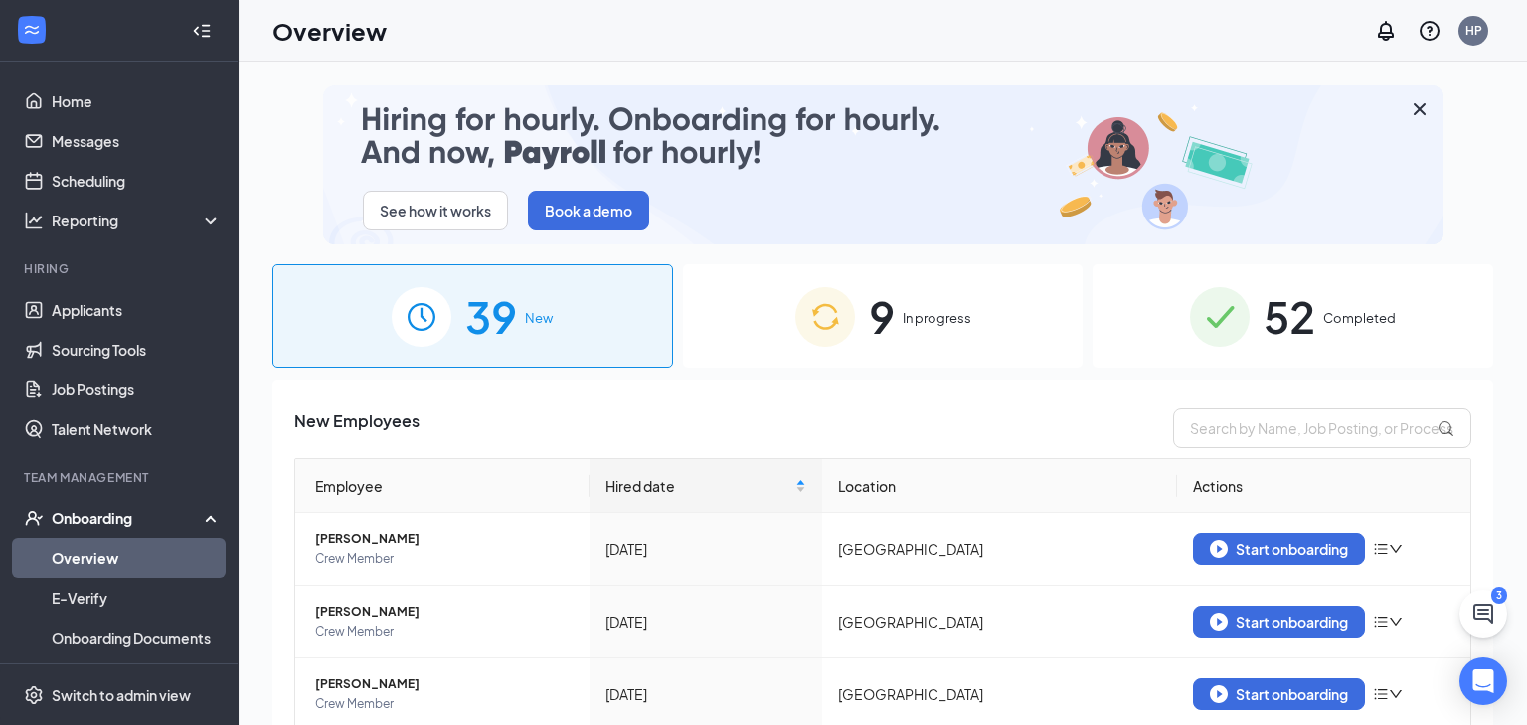
click at [911, 306] on div "9 In progress" at bounding box center [883, 316] width 401 height 104
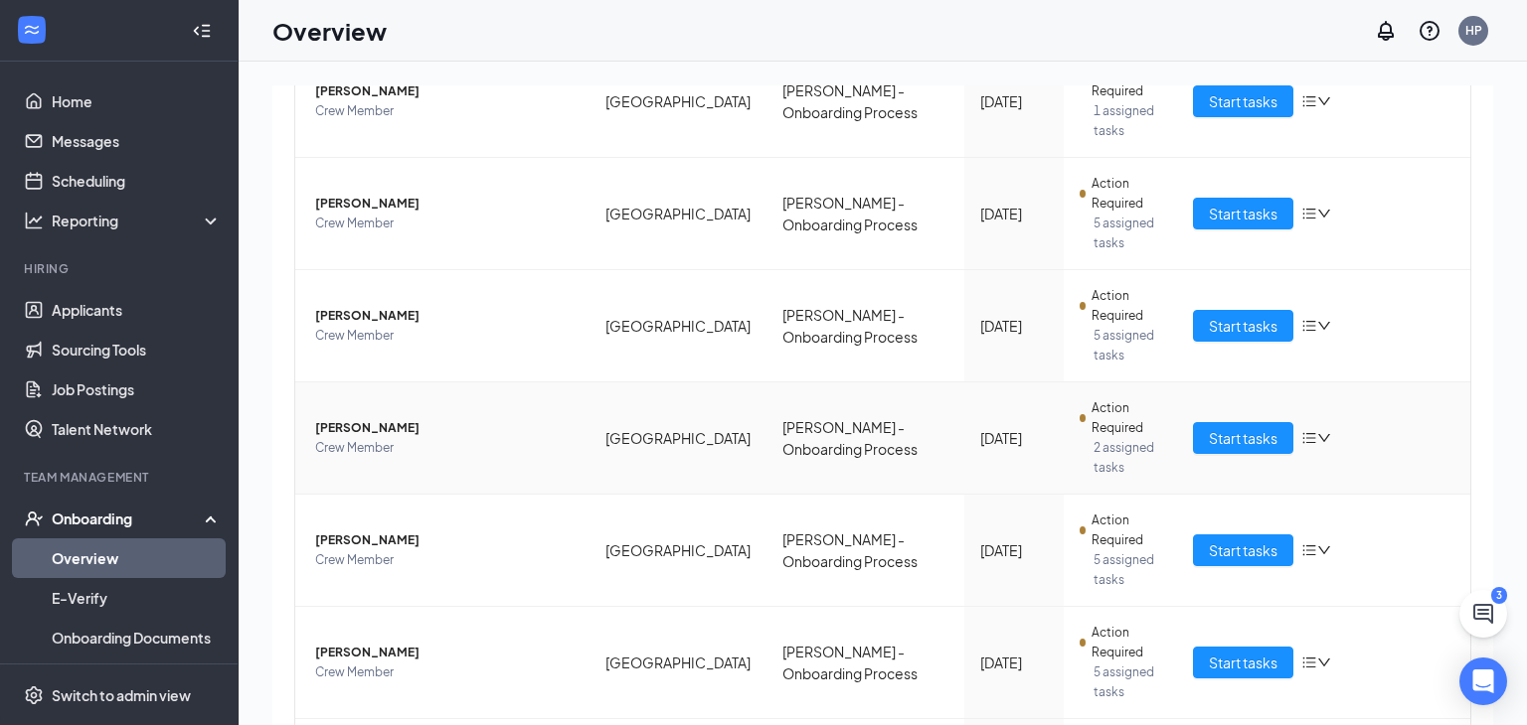
scroll to position [725, 0]
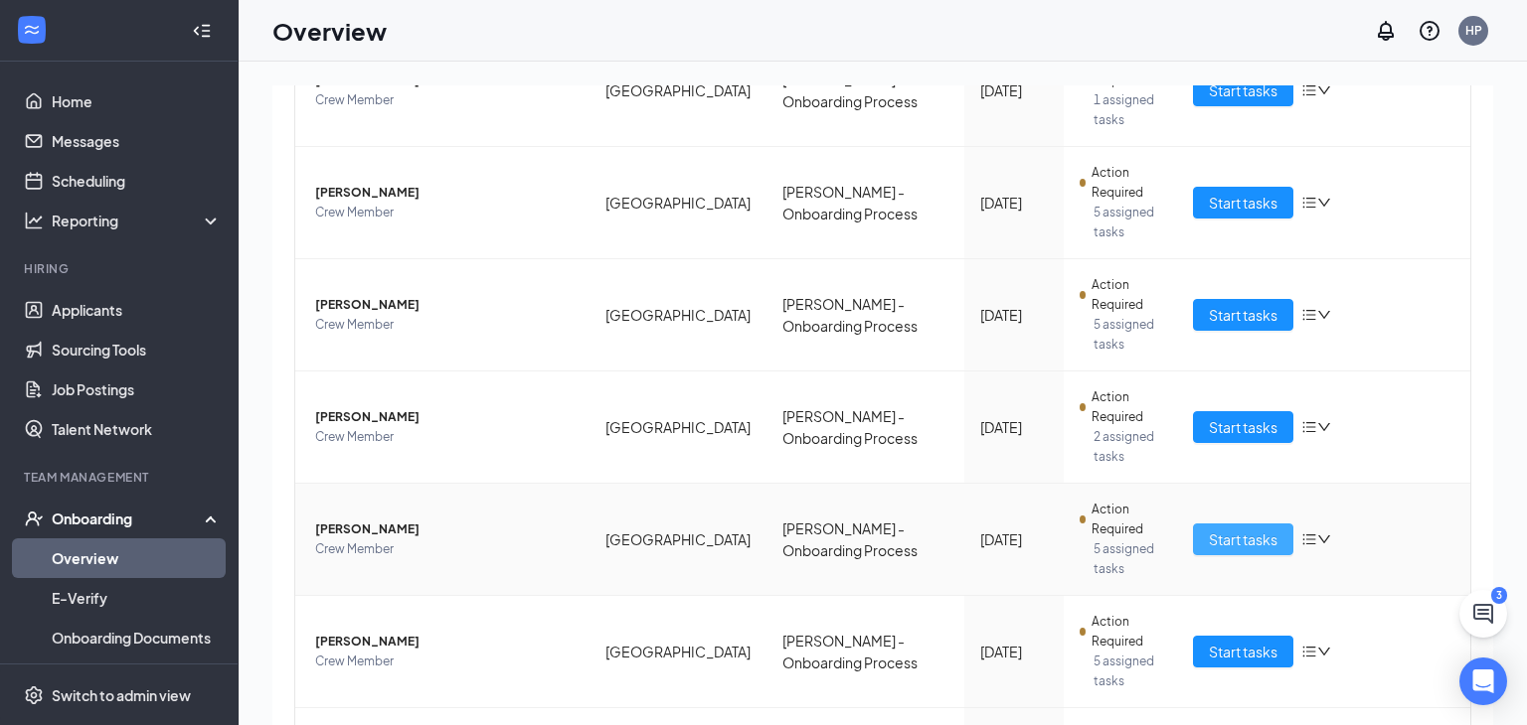
click at [1232, 529] on span "Start tasks" at bounding box center [1242, 540] width 69 height 22
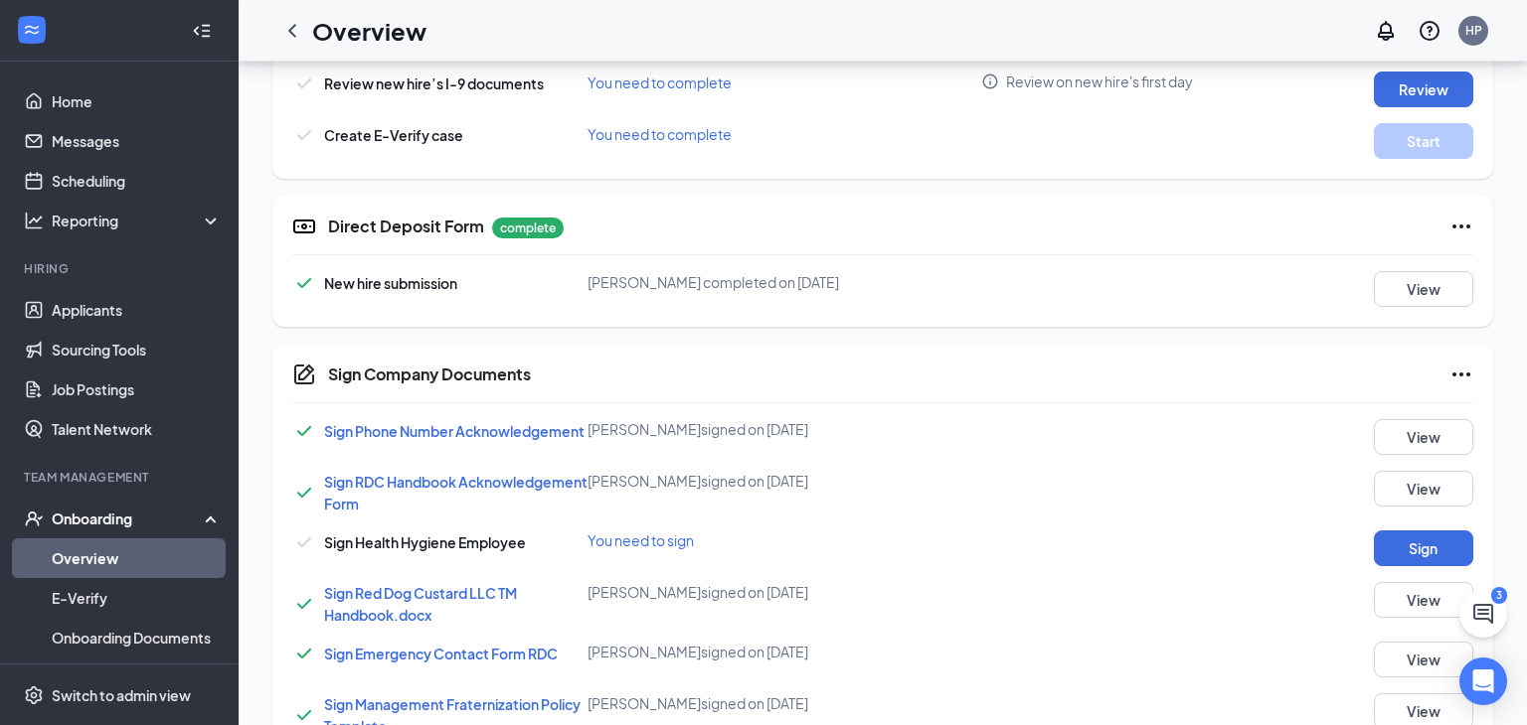
scroll to position [736, 0]
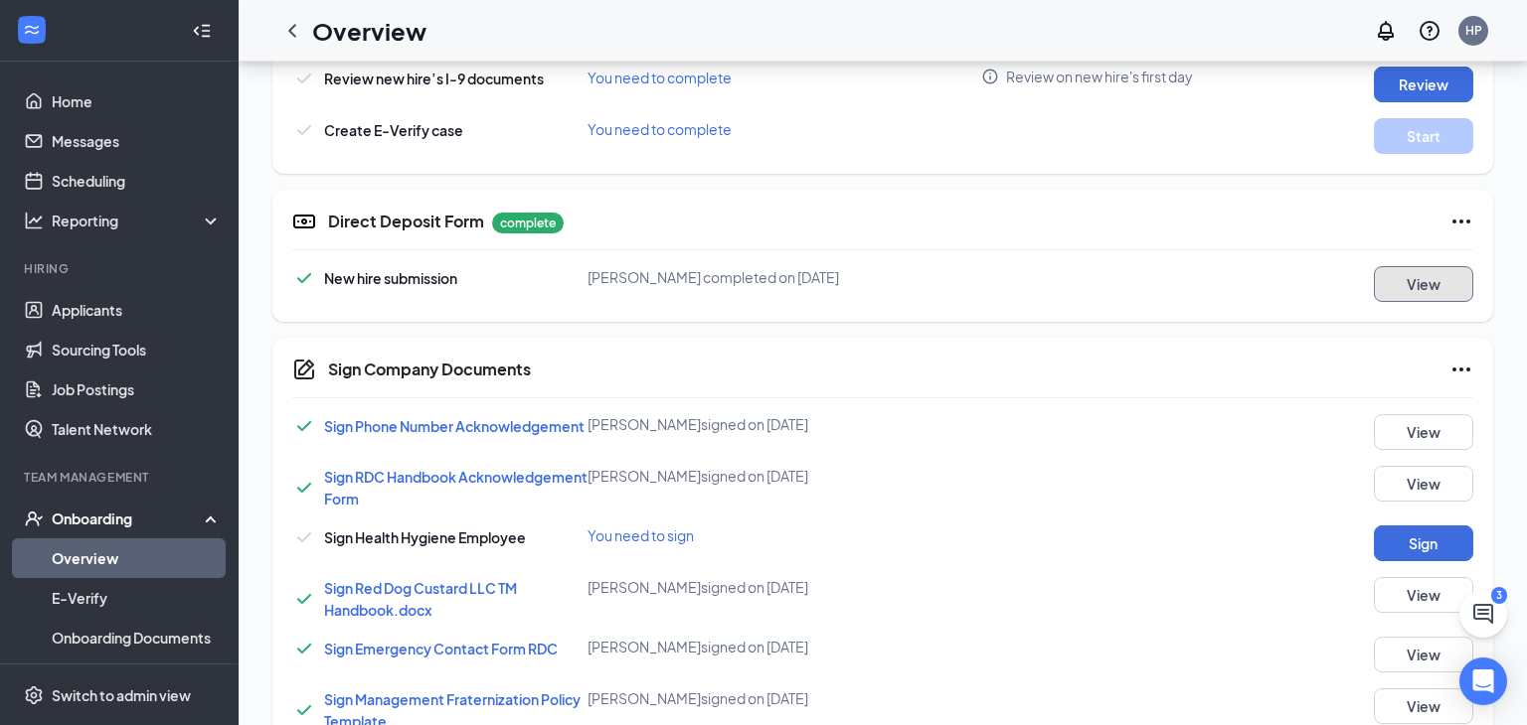
click at [1451, 288] on button "View" at bounding box center [1422, 284] width 99 height 36
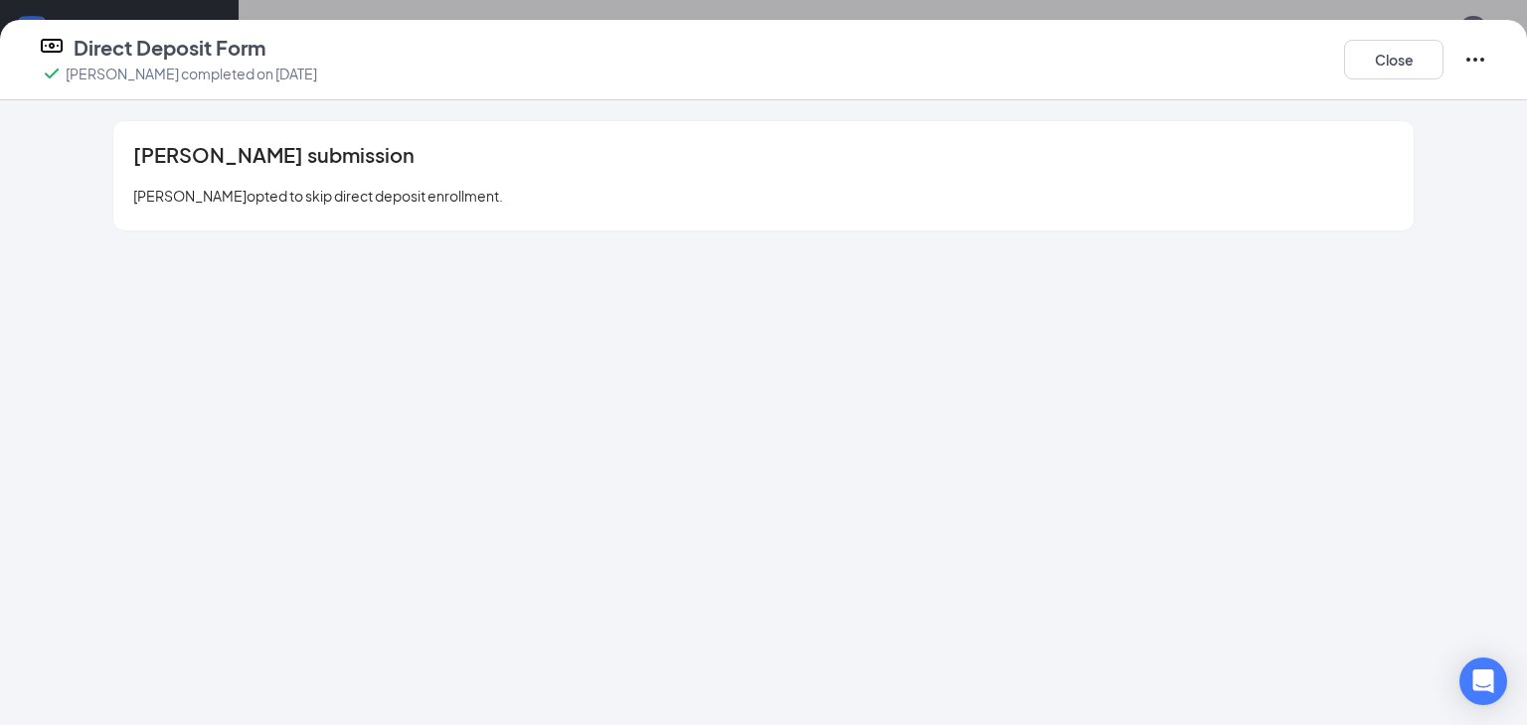
click at [1474, 61] on icon "Ellipses" at bounding box center [1475, 60] width 18 height 4
click at [1443, 96] on span "Restart" at bounding box center [1436, 101] width 48 height 20
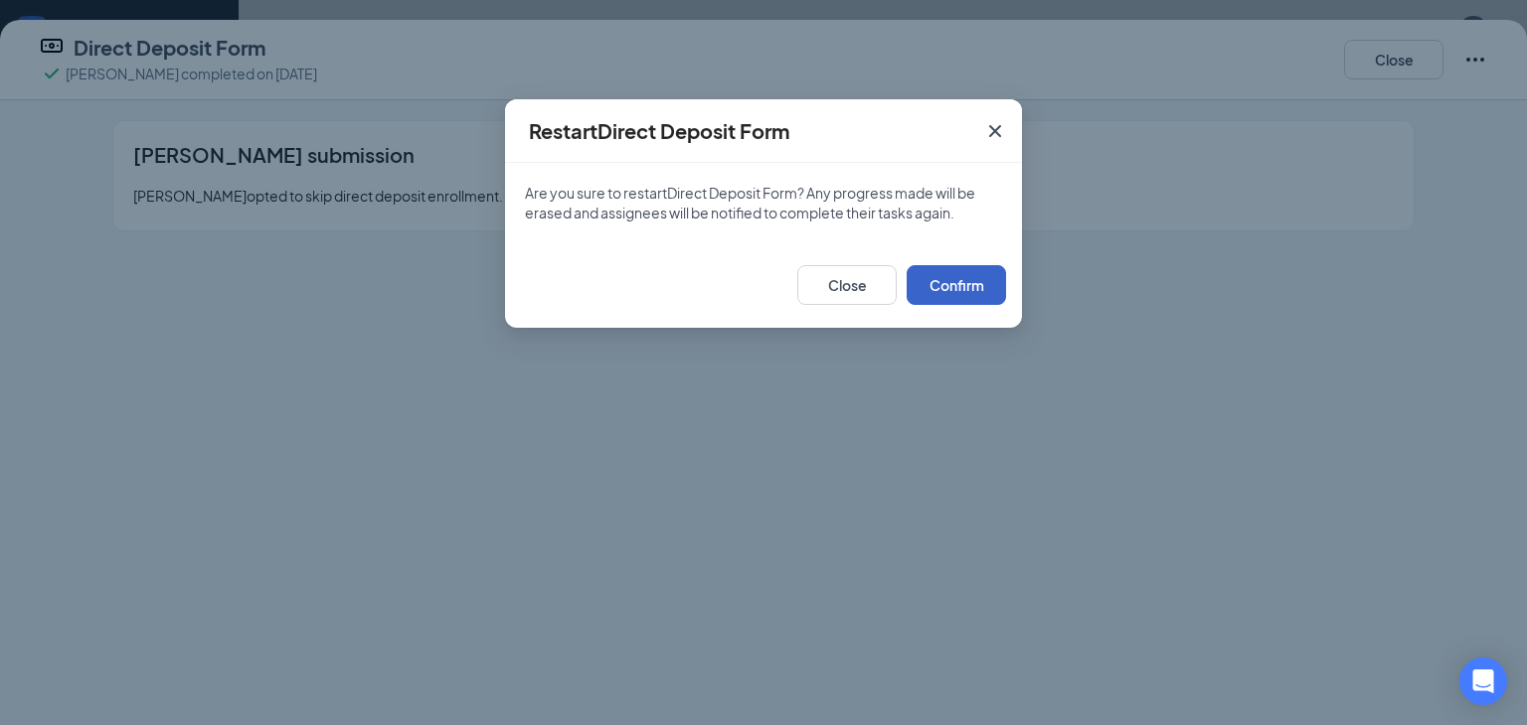
click at [930, 296] on button "Confirm" at bounding box center [955, 285] width 99 height 40
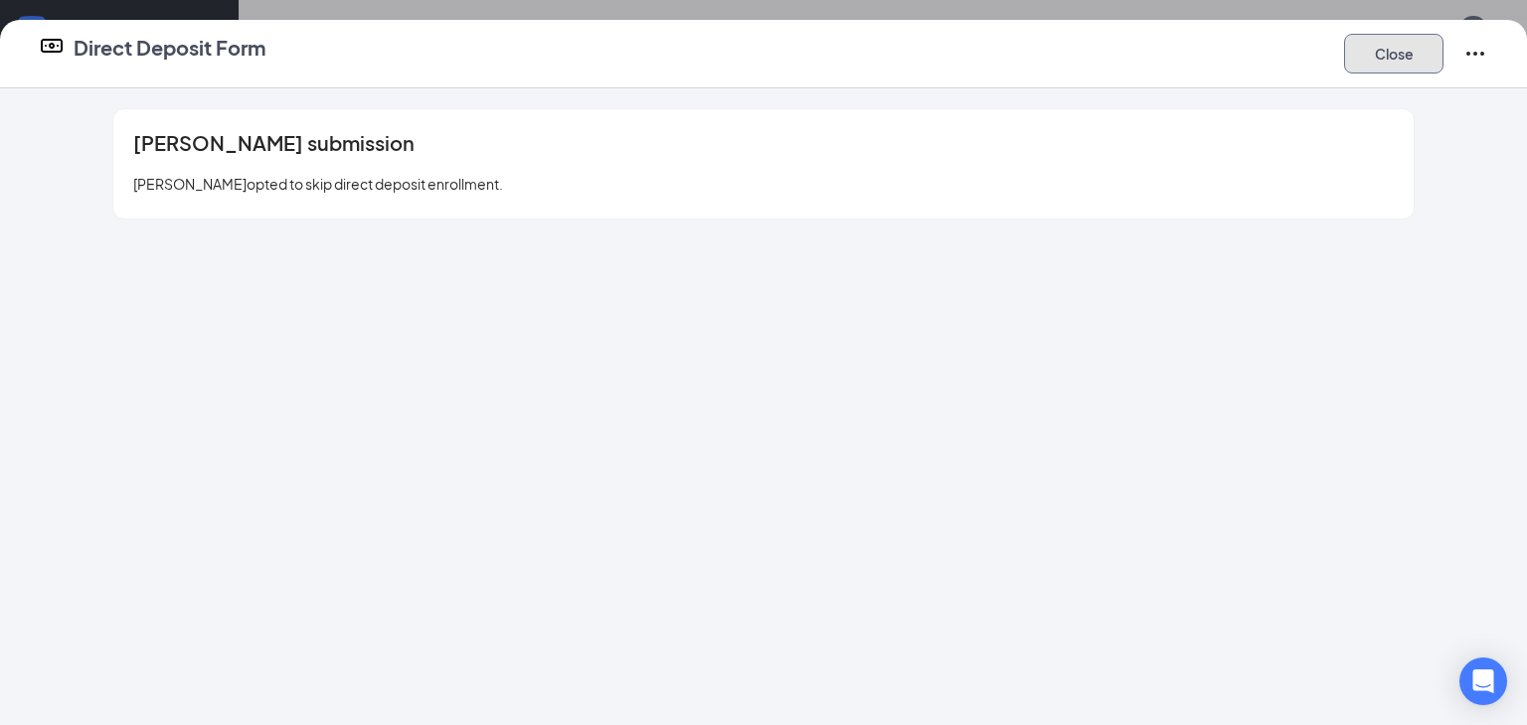
click at [1366, 44] on button "Close" at bounding box center [1393, 54] width 99 height 40
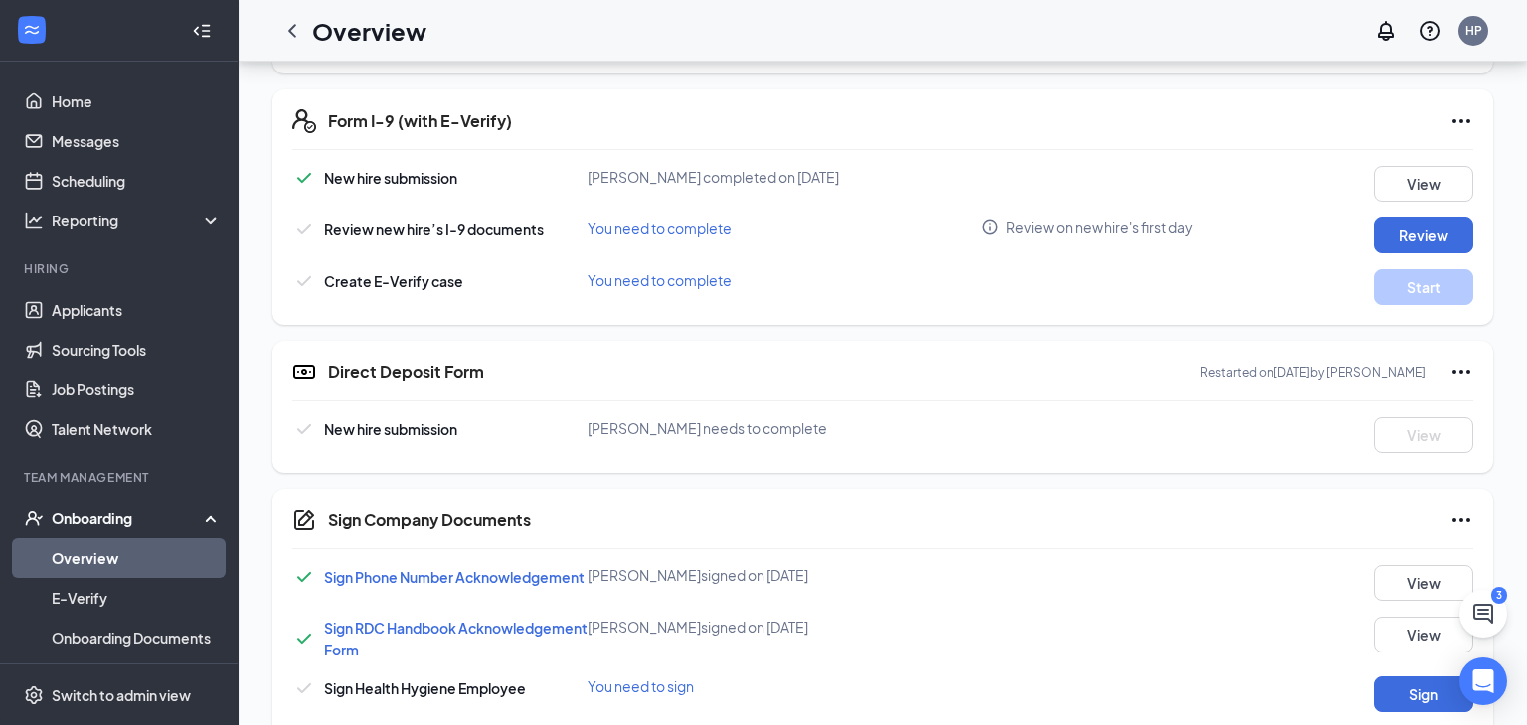
scroll to position [584, 0]
click at [1408, 237] on button "Review" at bounding box center [1422, 237] width 99 height 36
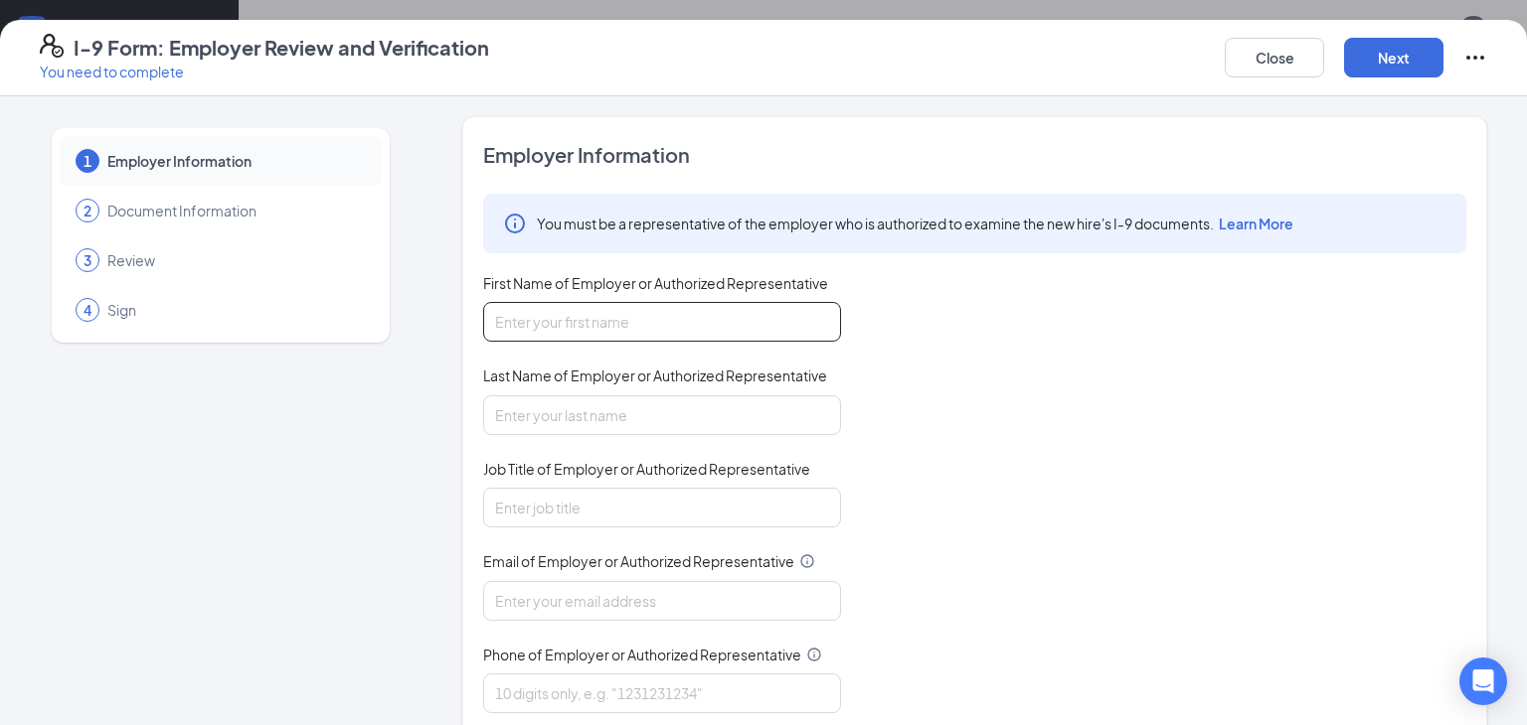
click at [566, 323] on input "First Name of Employer or Authorized Representative" at bounding box center [662, 322] width 358 height 40
type input "Hunter"
type input "Pace"
type input "Manager"
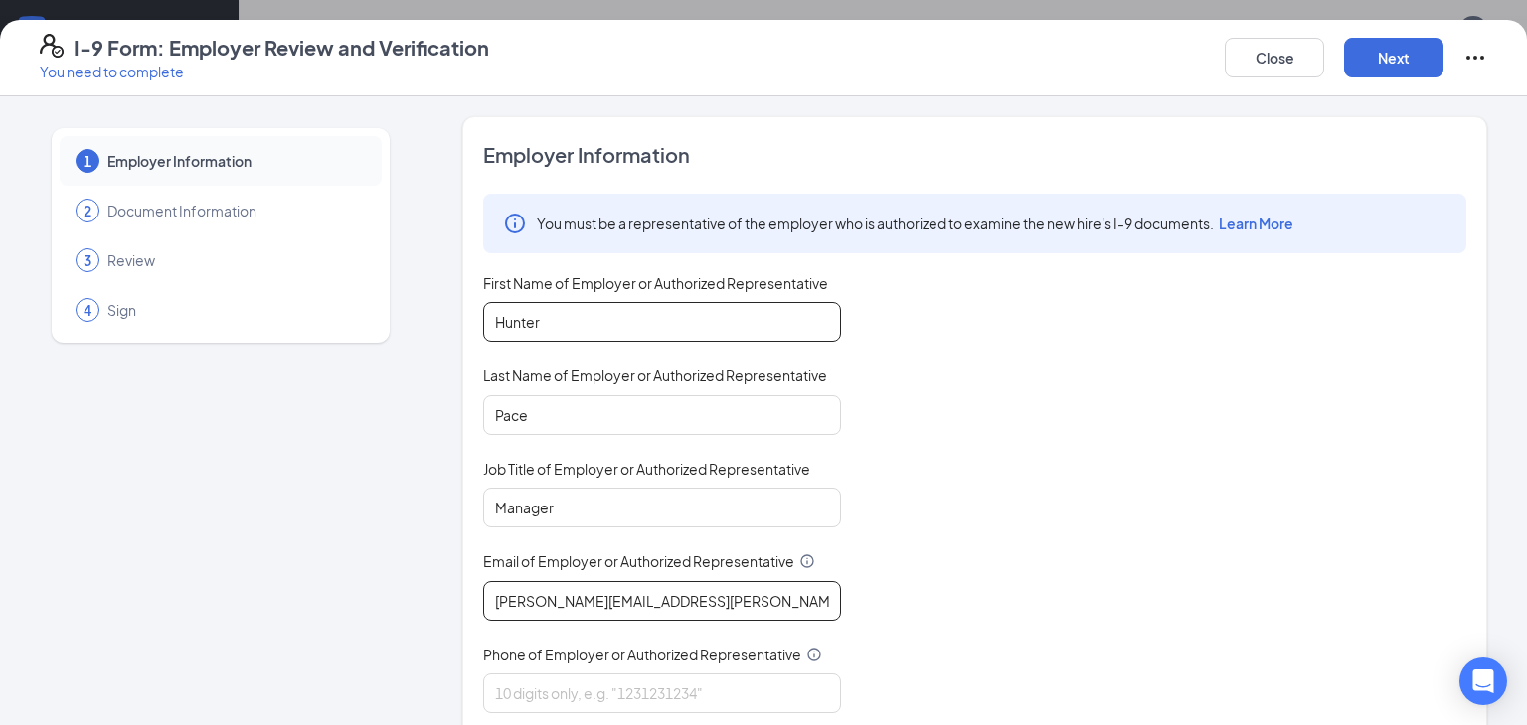
type input "[PERSON_NAME][EMAIL_ADDRESS][PERSON_NAME][DOMAIN_NAME]"
type input "8653046894"
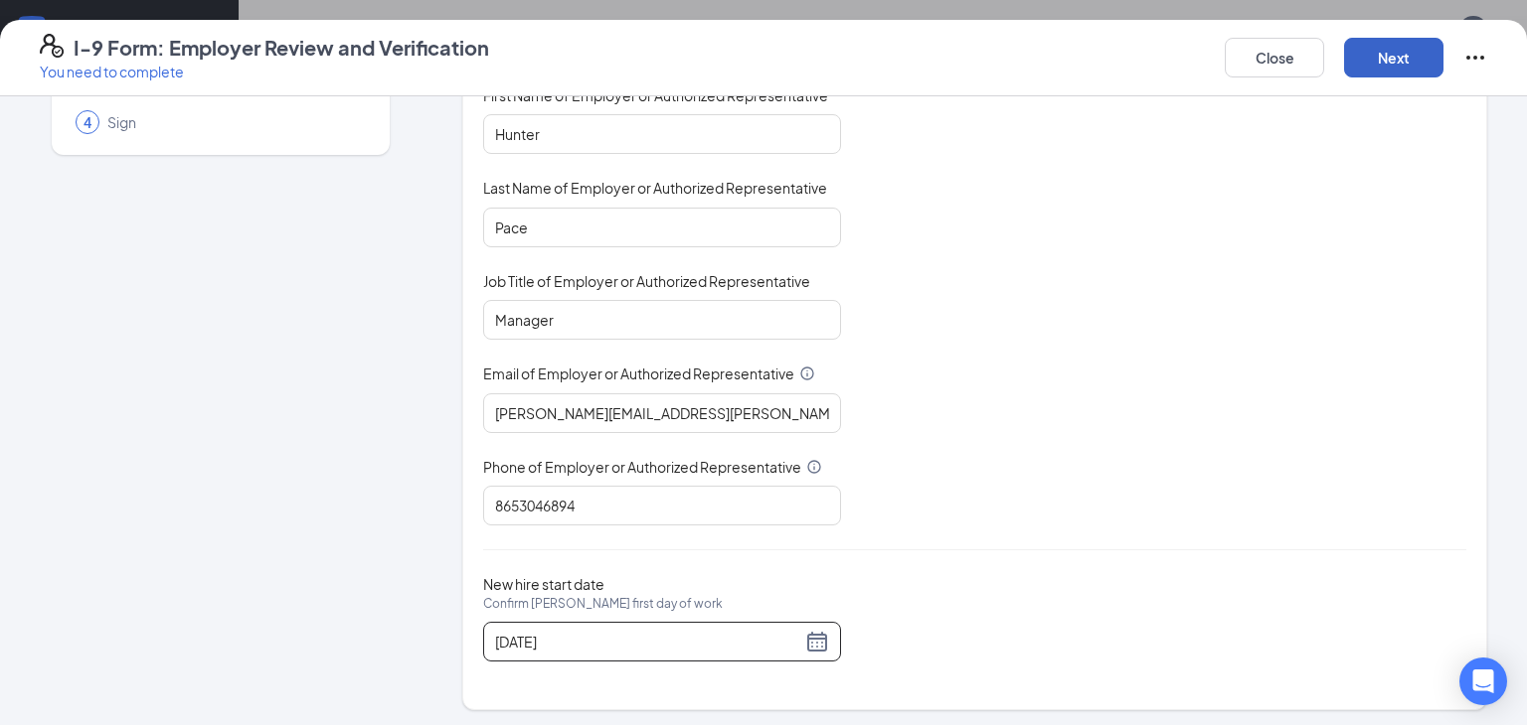
click at [1408, 61] on button "Next" at bounding box center [1393, 58] width 99 height 40
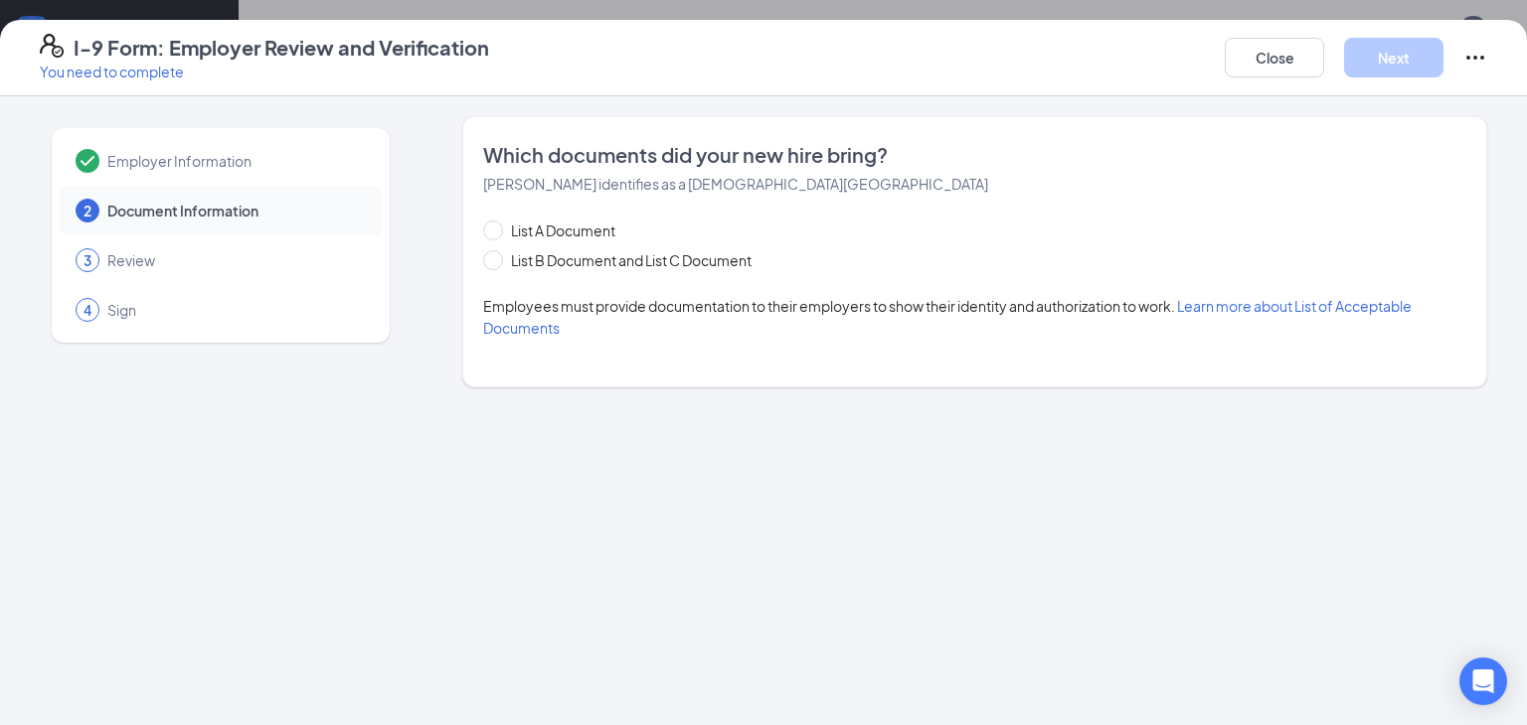
scroll to position [0, 0]
click at [740, 263] on span "List B Document and List C Document" at bounding box center [631, 260] width 256 height 22
click at [497, 263] on input "List B Document and List C Document" at bounding box center [490, 257] width 14 height 14
radio input "true"
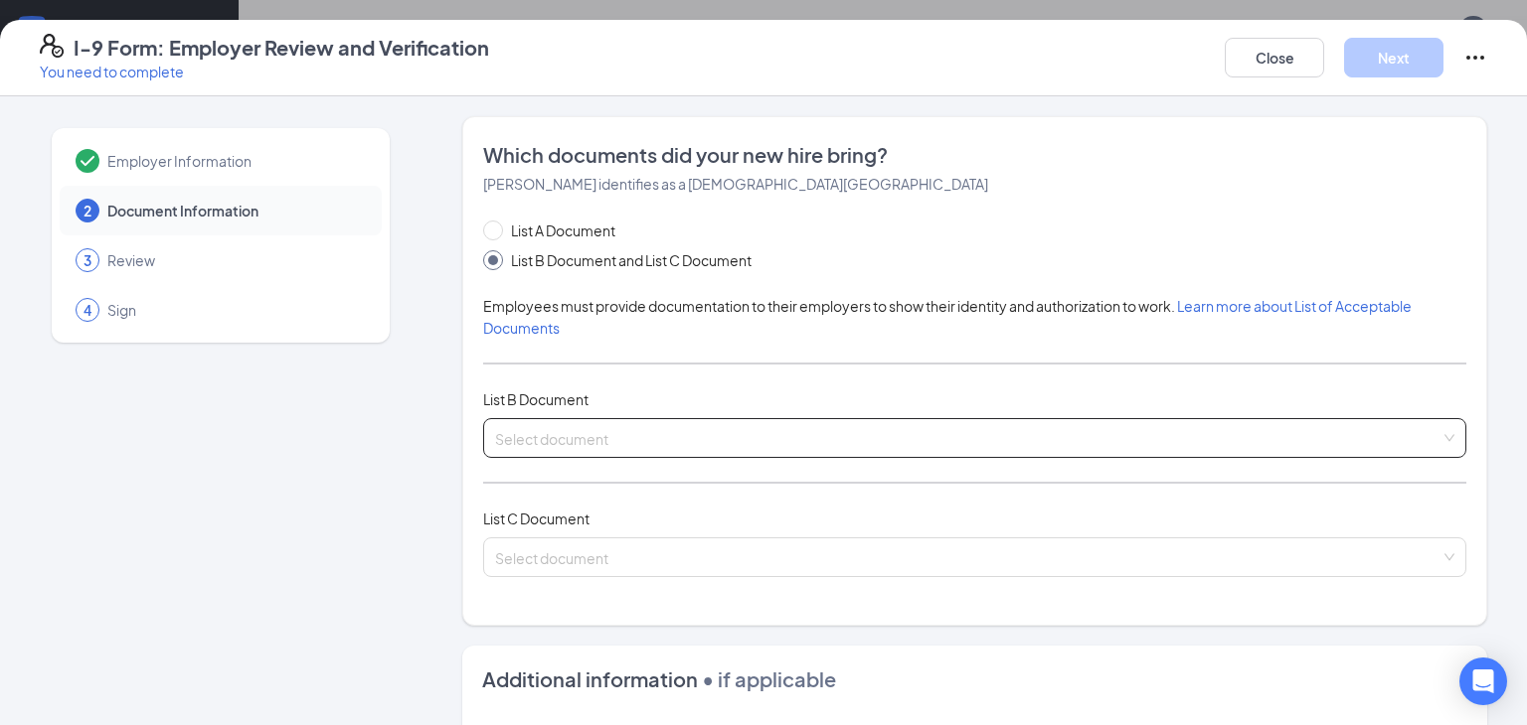
click at [539, 434] on input "search" at bounding box center [967, 434] width 945 height 30
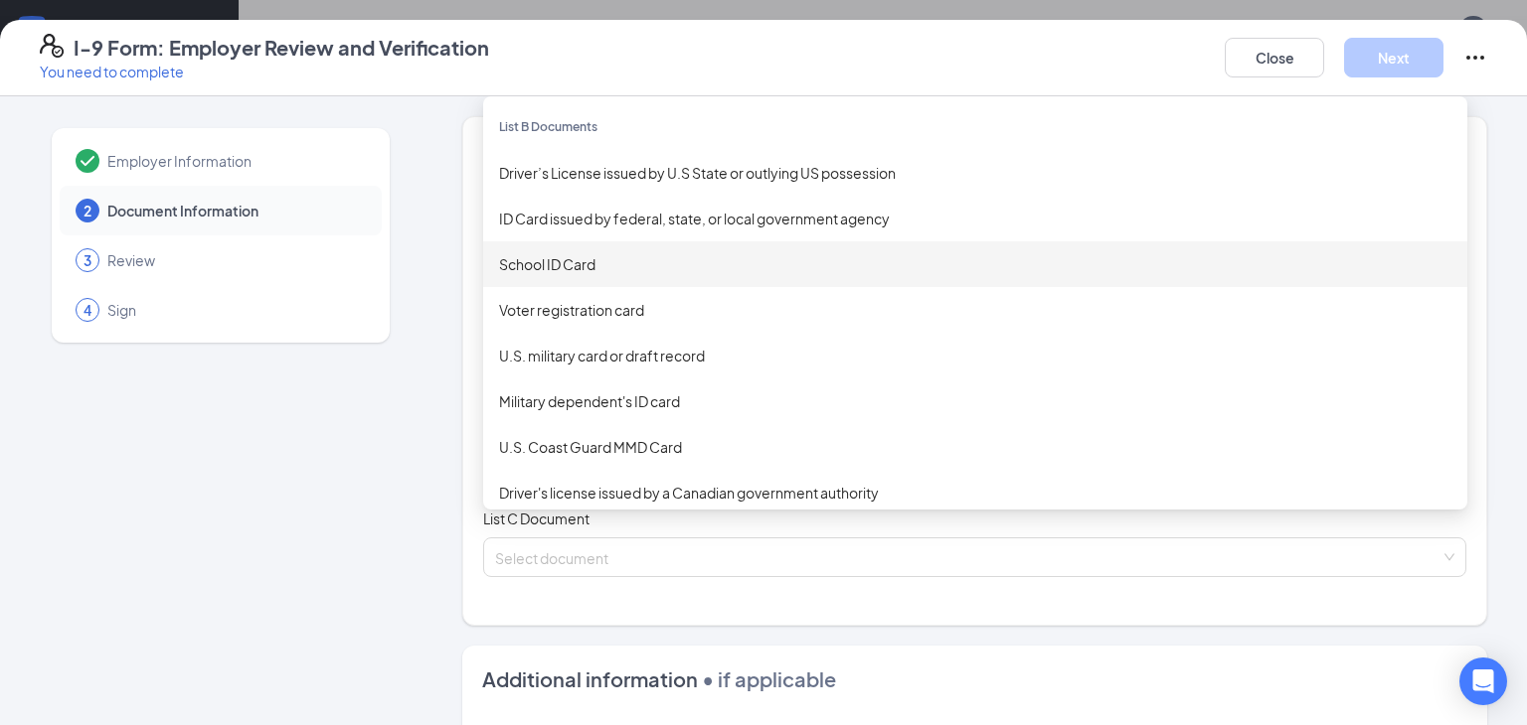
click at [568, 251] on div "School ID Card" at bounding box center [975, 265] width 984 height 46
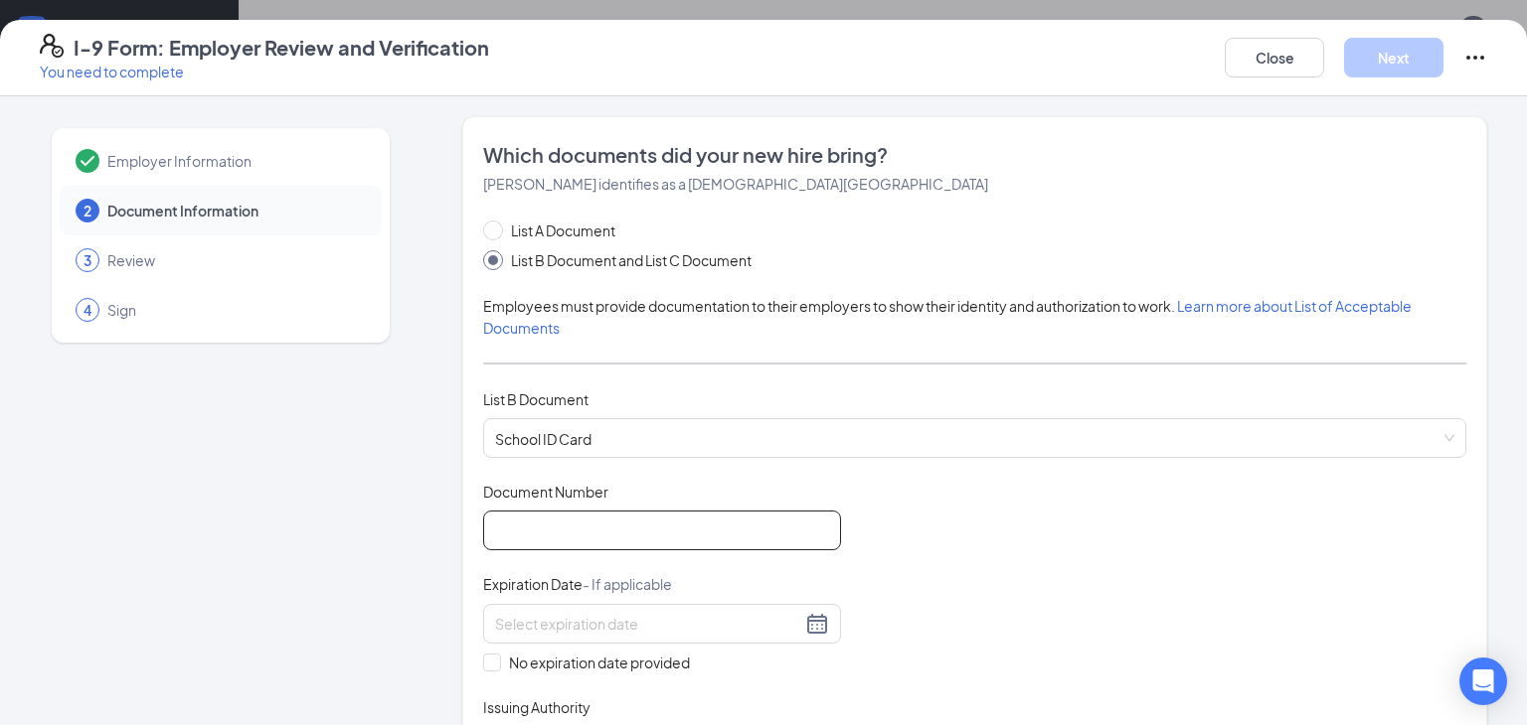
click at [529, 541] on input "Document Number" at bounding box center [662, 531] width 358 height 40
type input "09020"
click at [497, 657] on span at bounding box center [492, 663] width 18 height 18
click at [497, 657] on input "No expiration date provided" at bounding box center [490, 661] width 14 height 14
checkbox input "true"
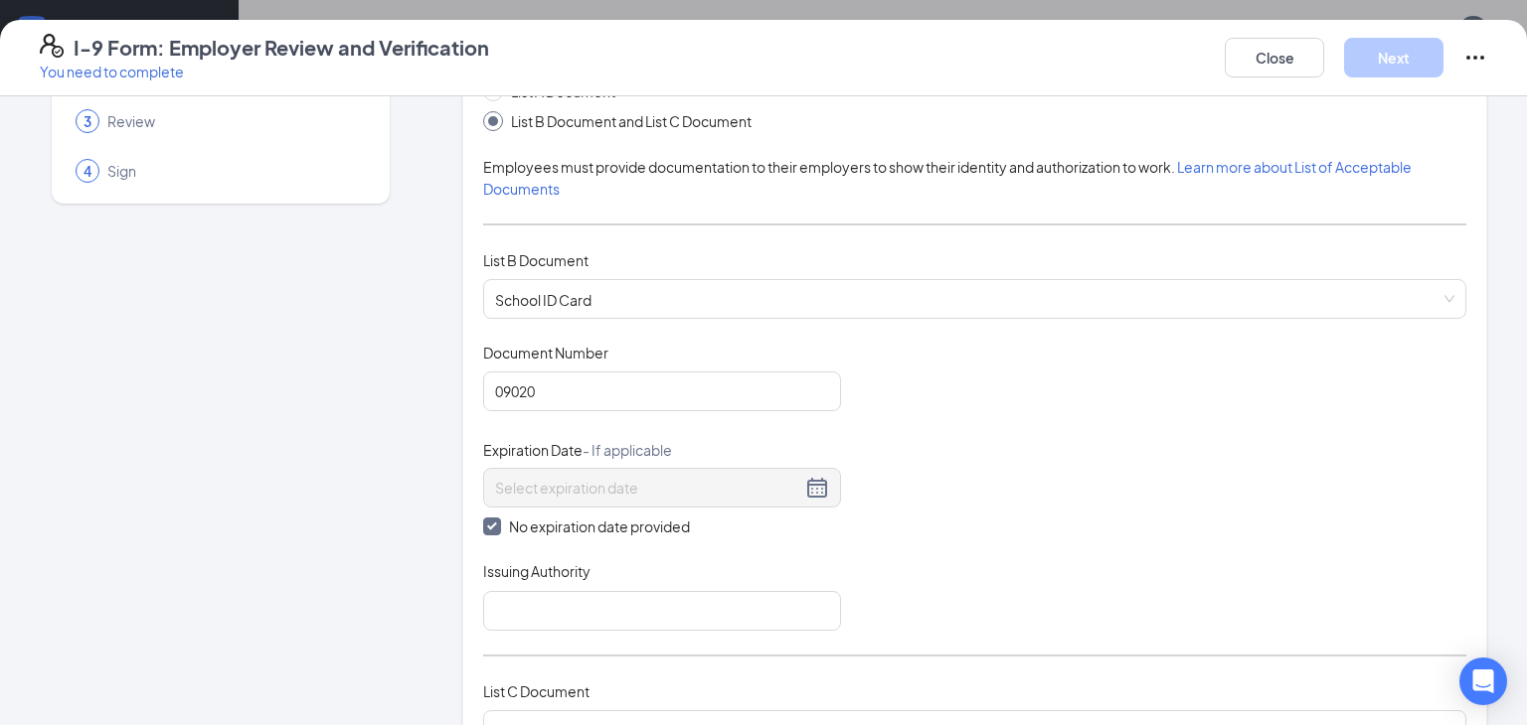
scroll to position [145, 0]
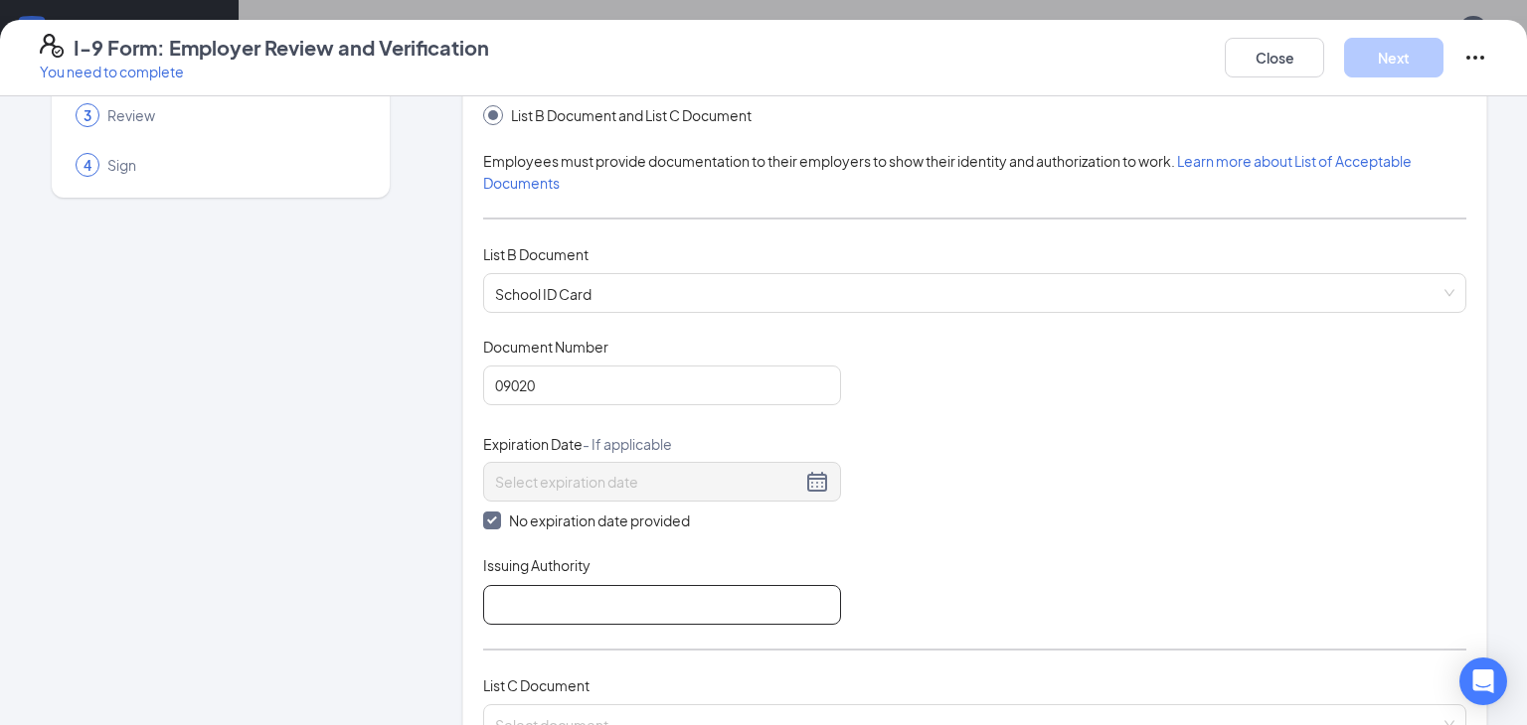
click at [579, 610] on input "Issuing Authority" at bounding box center [662, 605] width 358 height 40
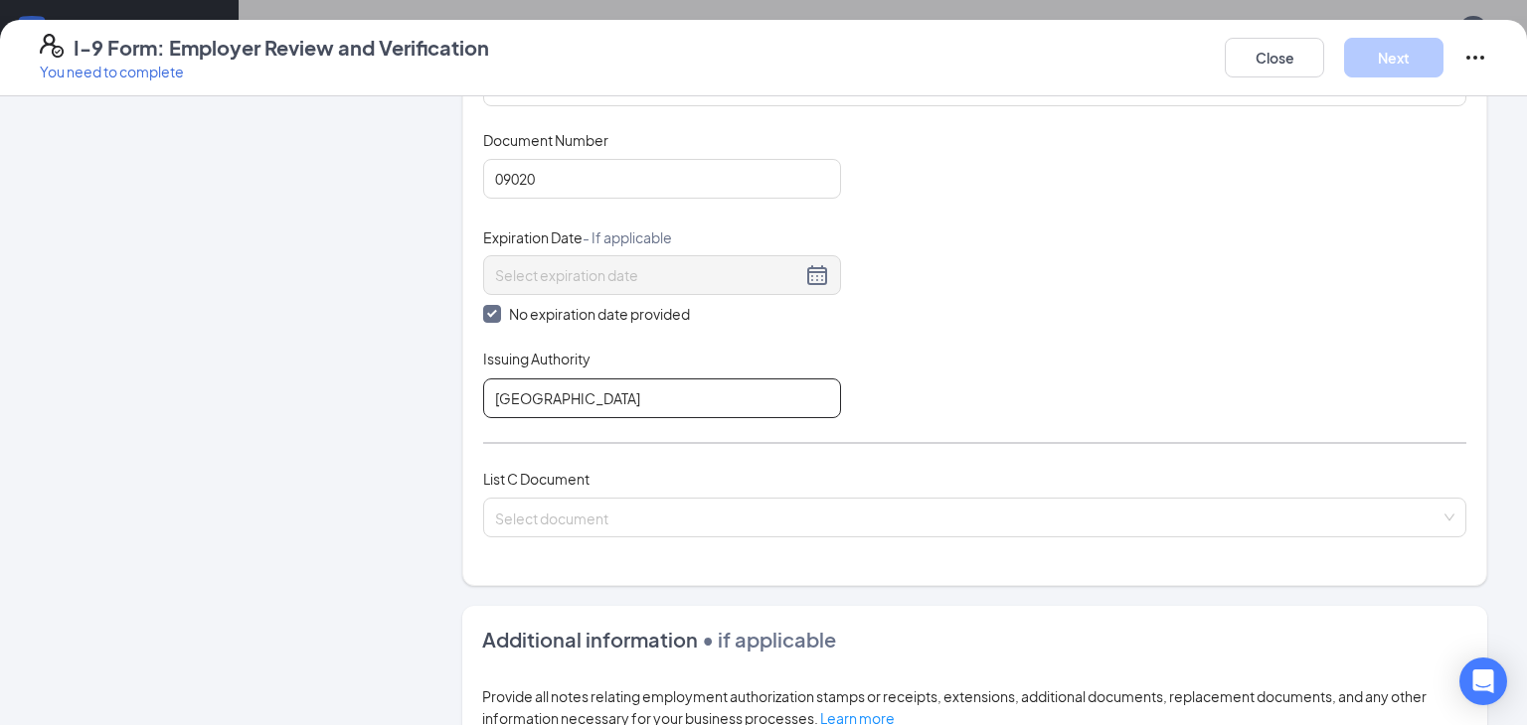
scroll to position [408, 0]
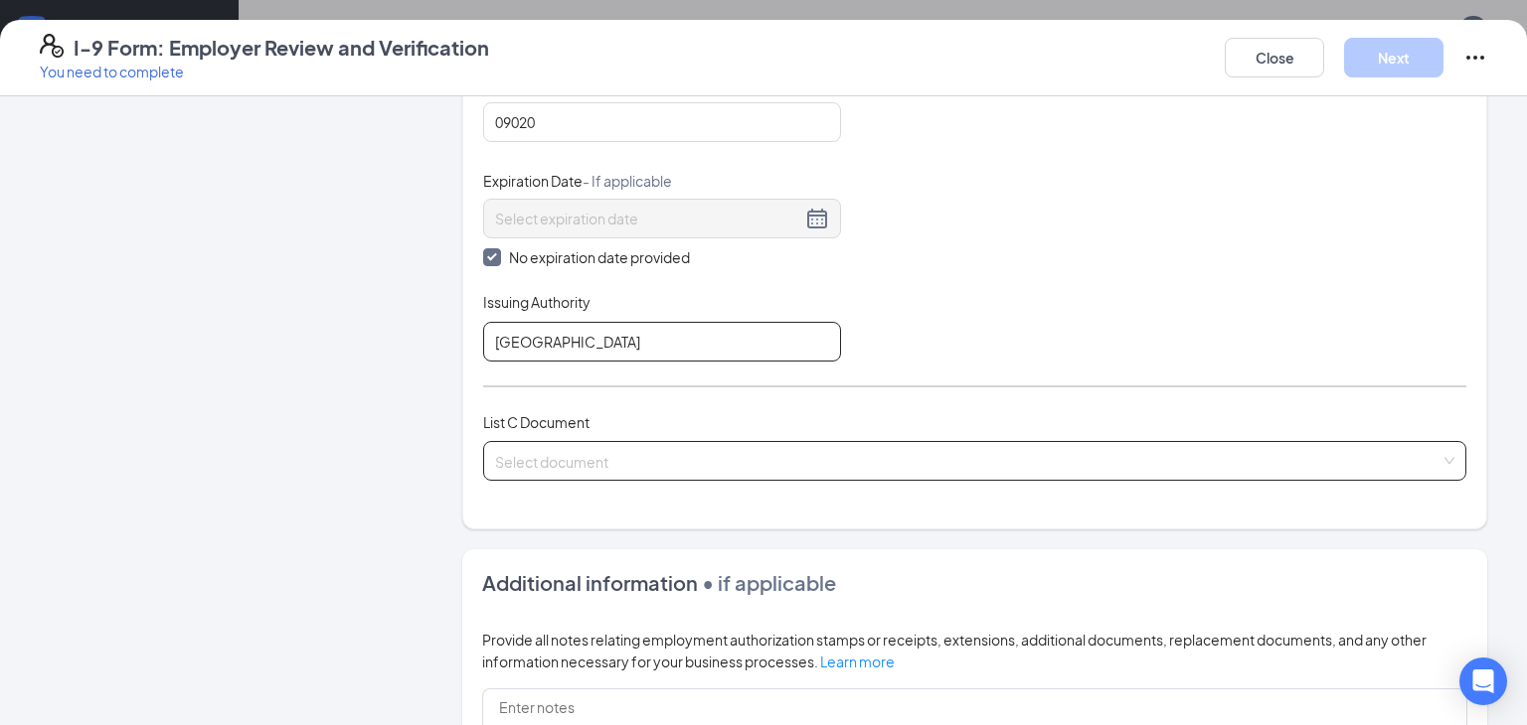
type input "[GEOGRAPHIC_DATA]"
click at [778, 460] on input "search" at bounding box center [967, 457] width 945 height 30
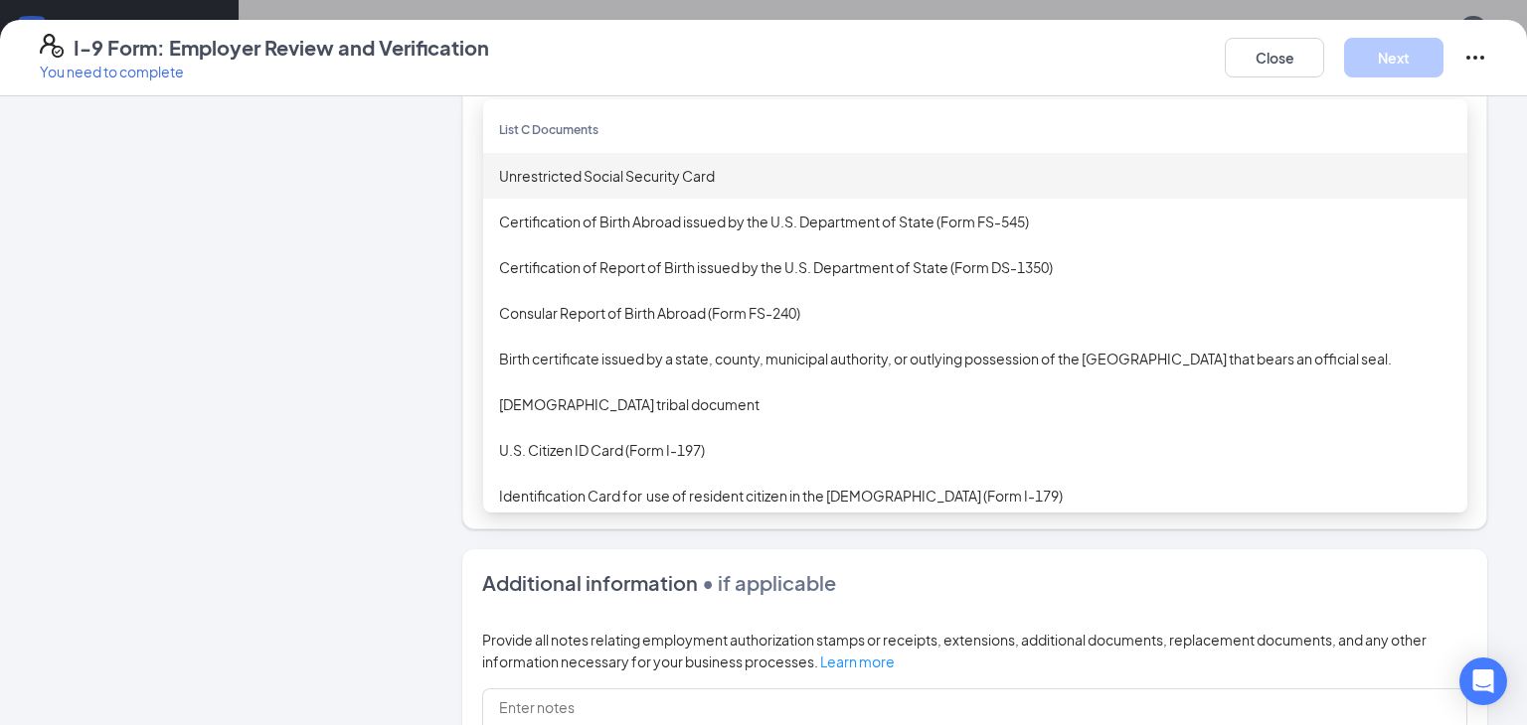
click at [612, 169] on div "Unrestricted Social Security Card" at bounding box center [975, 176] width 952 height 22
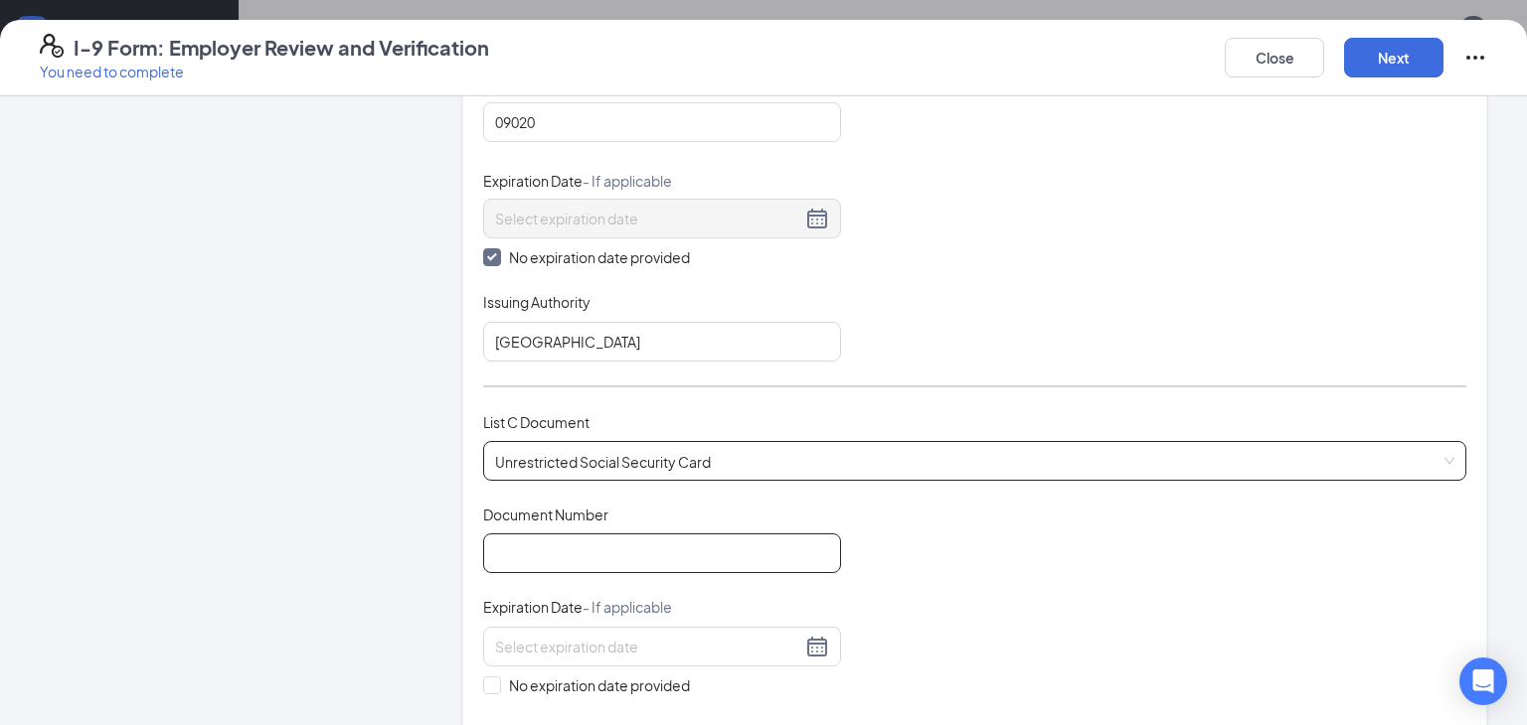
click at [613, 541] on input "Document Number" at bounding box center [662, 554] width 358 height 40
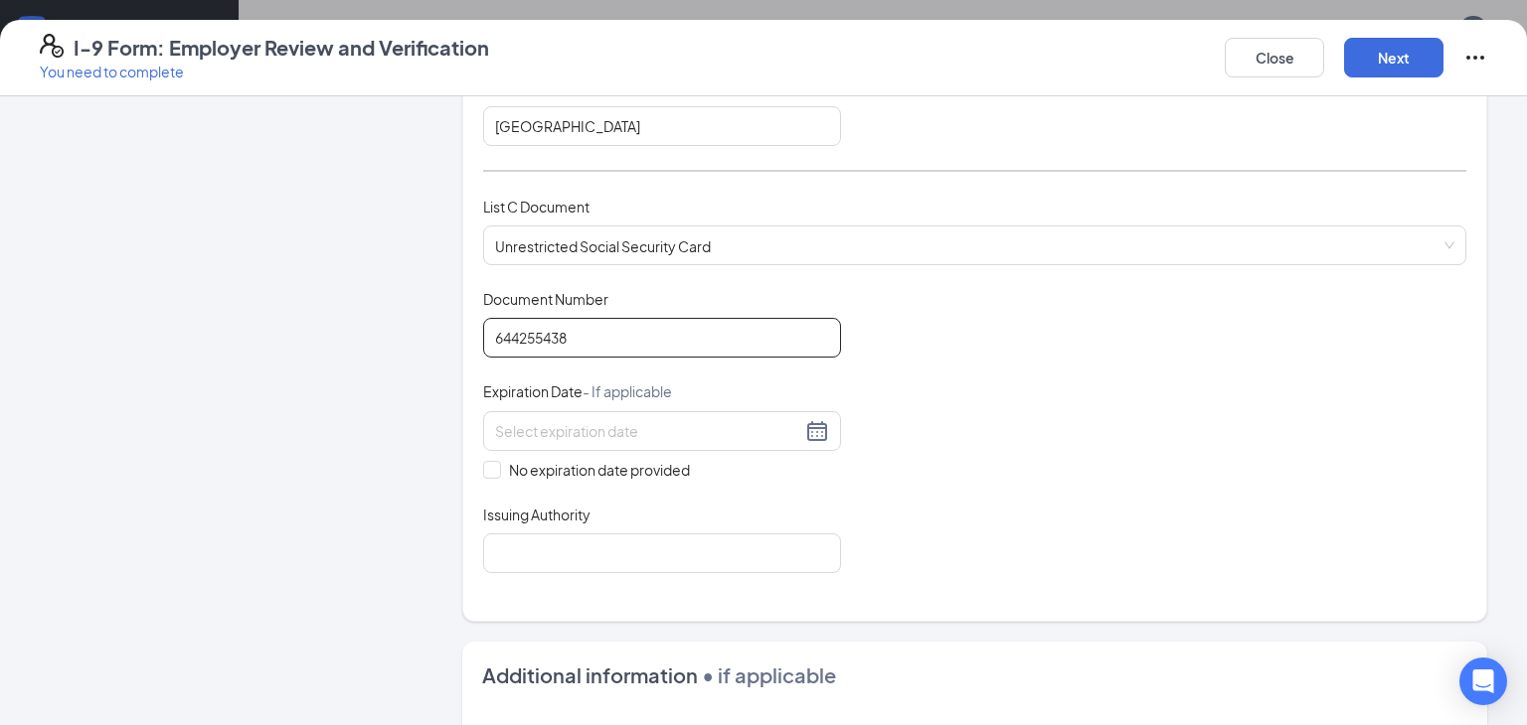
scroll to position [634, 0]
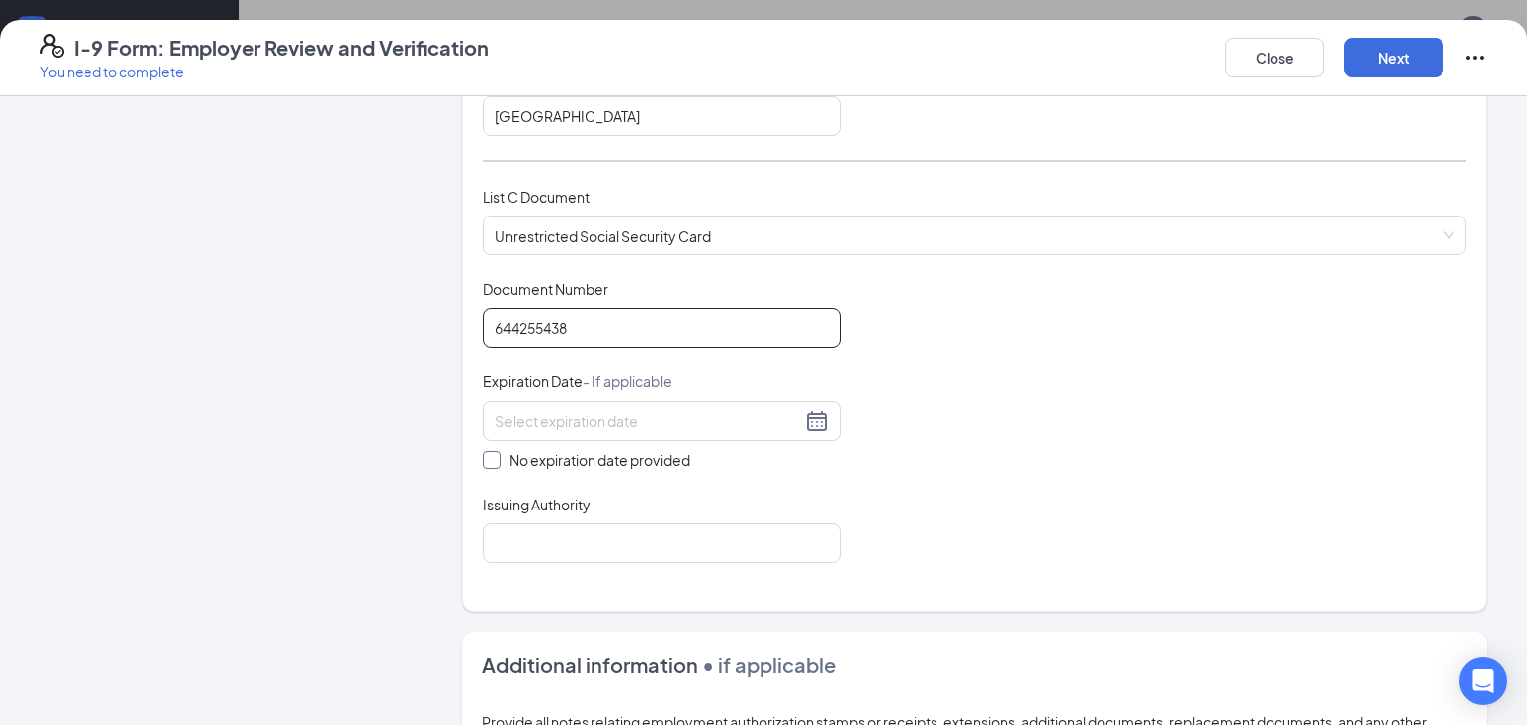
type input "644255438"
click at [668, 457] on span "No expiration date provided" at bounding box center [599, 460] width 197 height 22
click at [497, 457] on input "No expiration date provided" at bounding box center [490, 458] width 14 height 14
checkbox input "true"
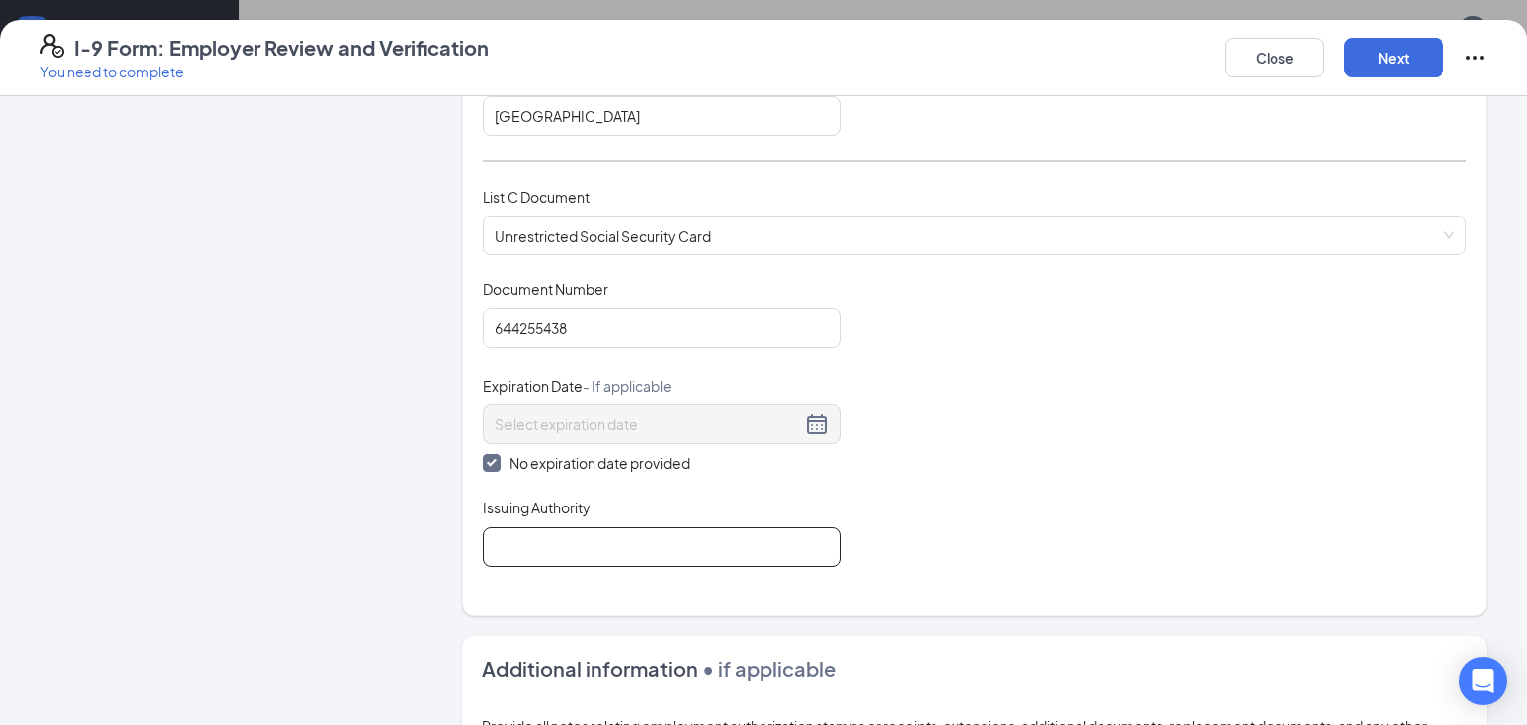
click at [614, 531] on input "Issuing Authority" at bounding box center [662, 548] width 358 height 40
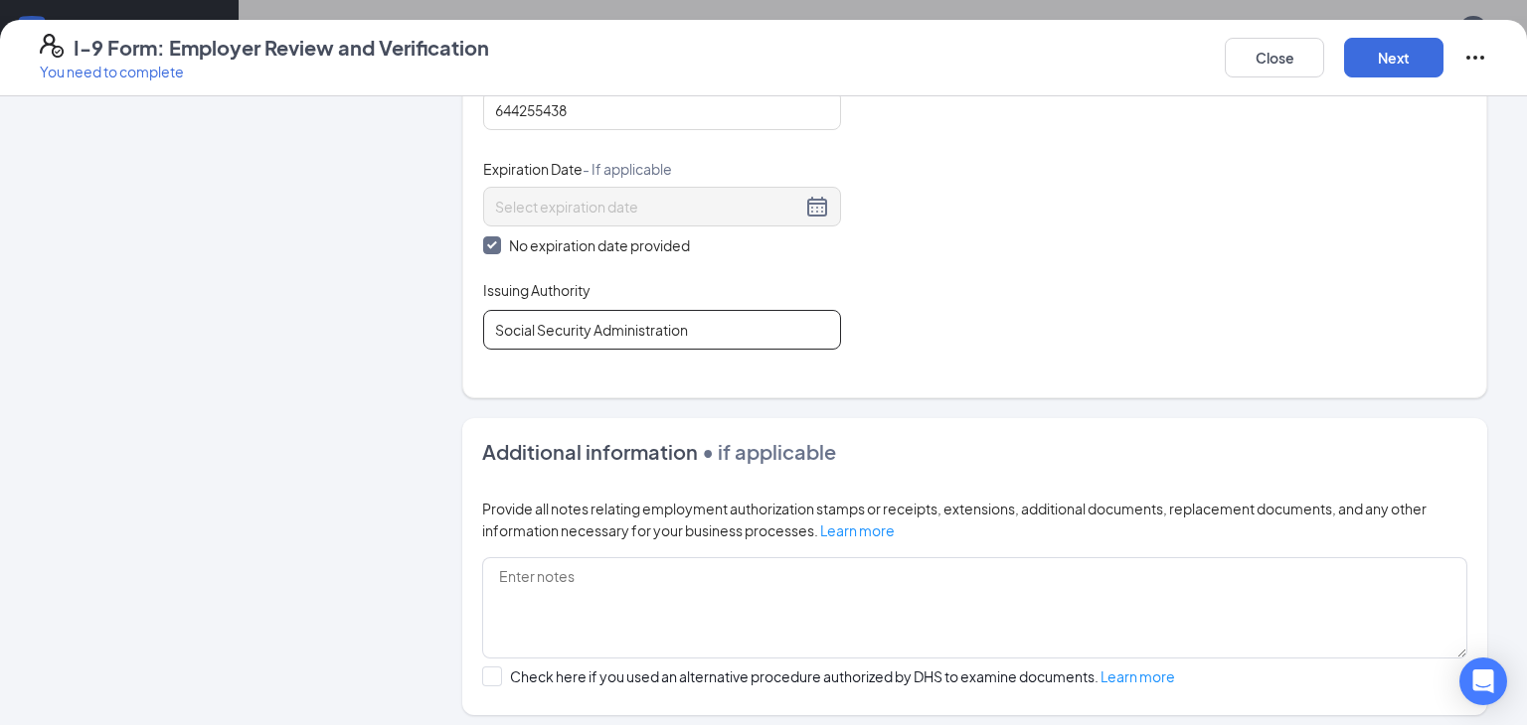
scroll to position [1045, 0]
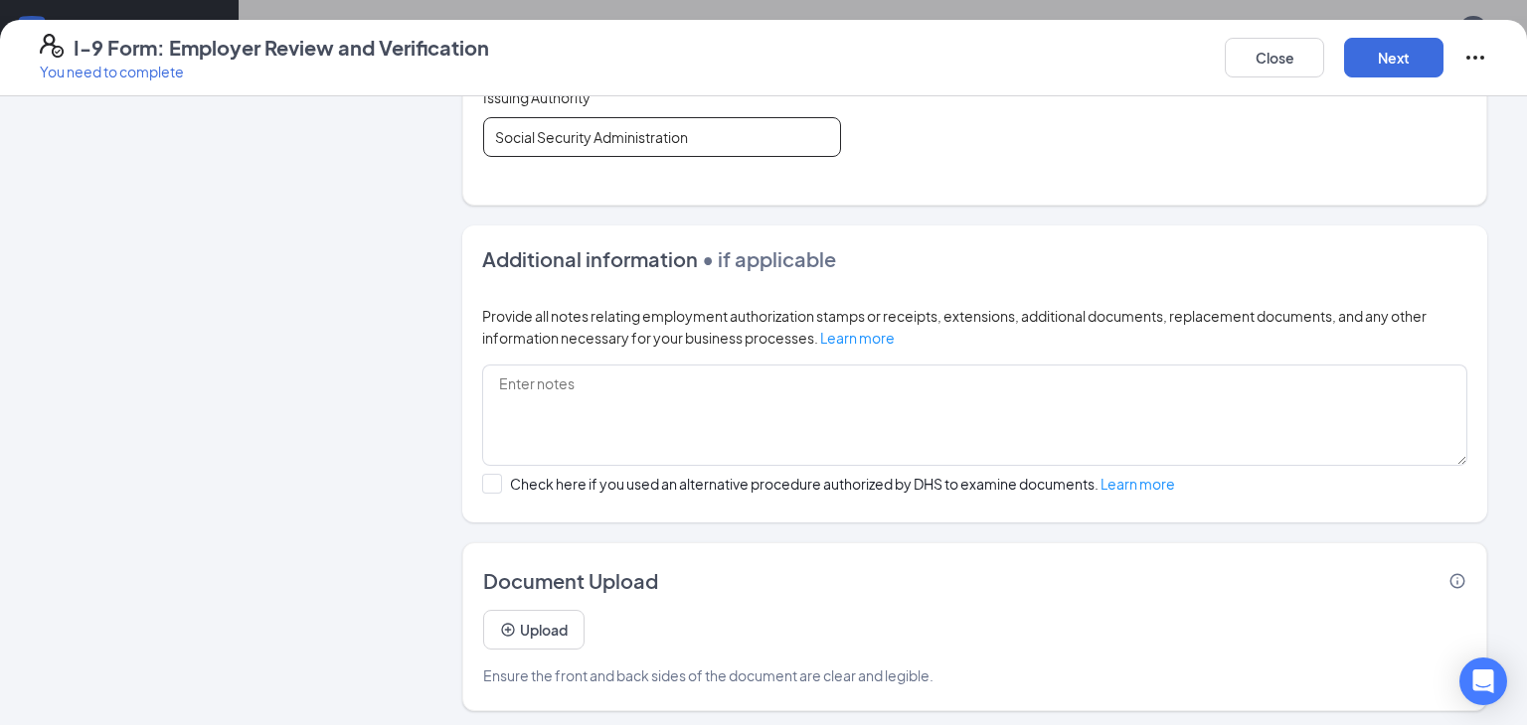
type input "Social Security Administration"
click at [557, 623] on button "Upload" at bounding box center [533, 630] width 101 height 40
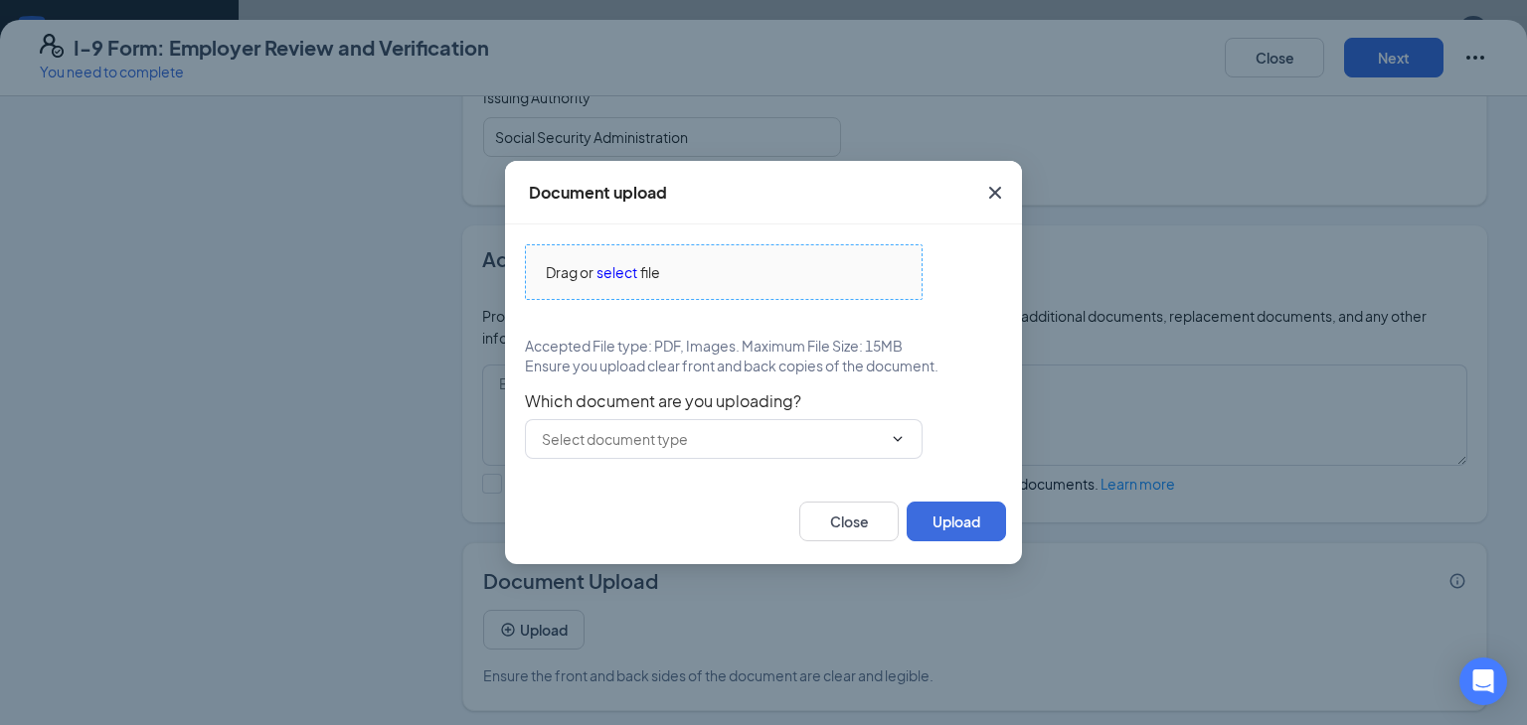
click at [621, 278] on span "select" at bounding box center [616, 272] width 41 height 22
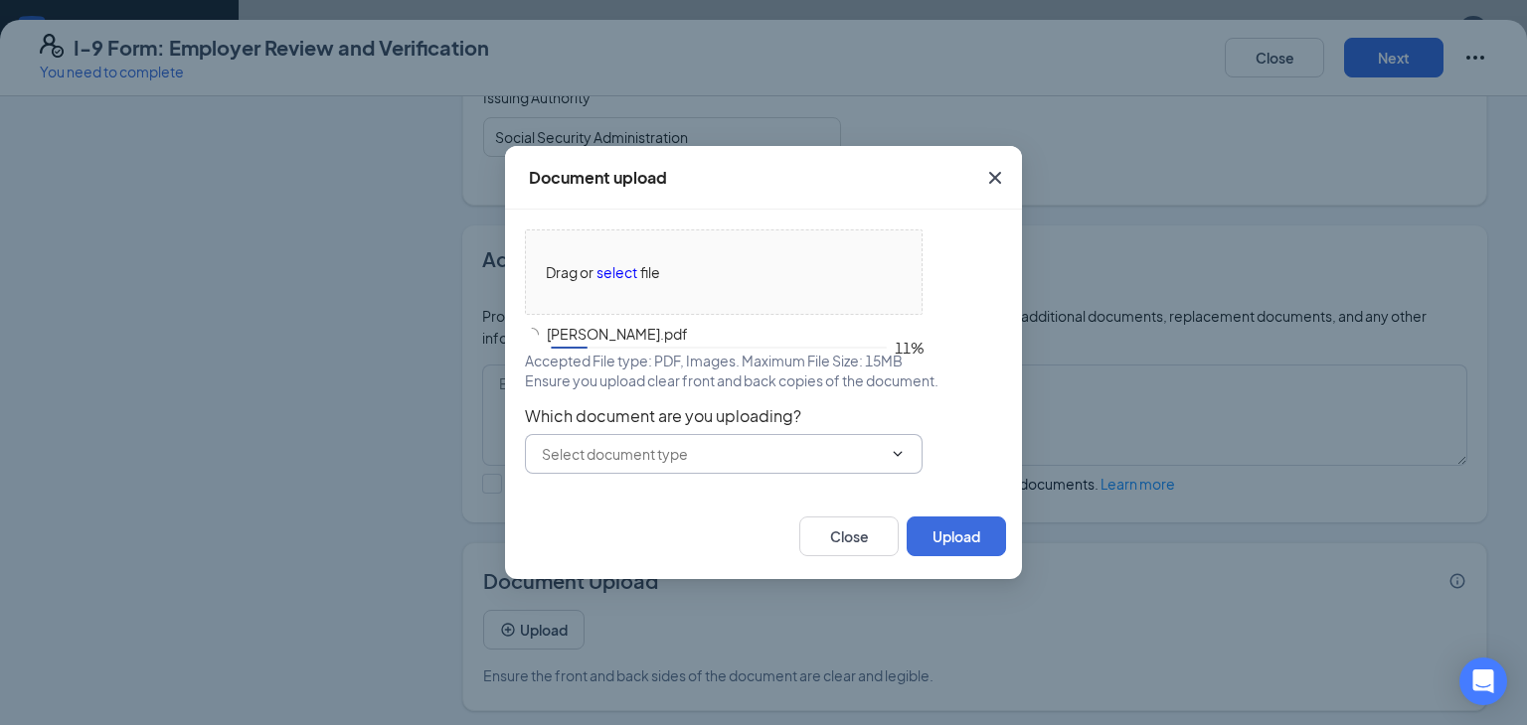
click at [758, 456] on input "text" at bounding box center [712, 454] width 340 height 22
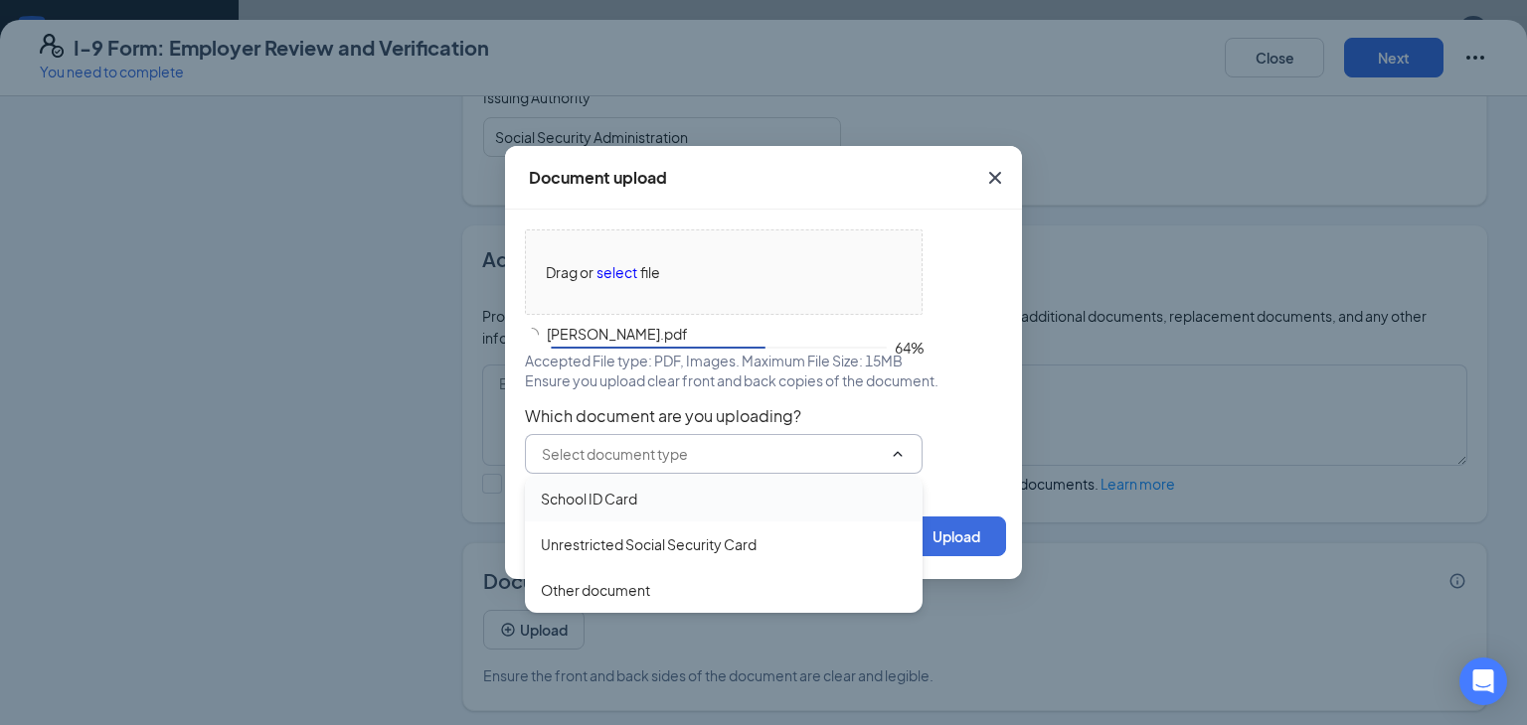
click at [676, 502] on div "School ID Card" at bounding box center [724, 499] width 366 height 22
type input "School ID Card"
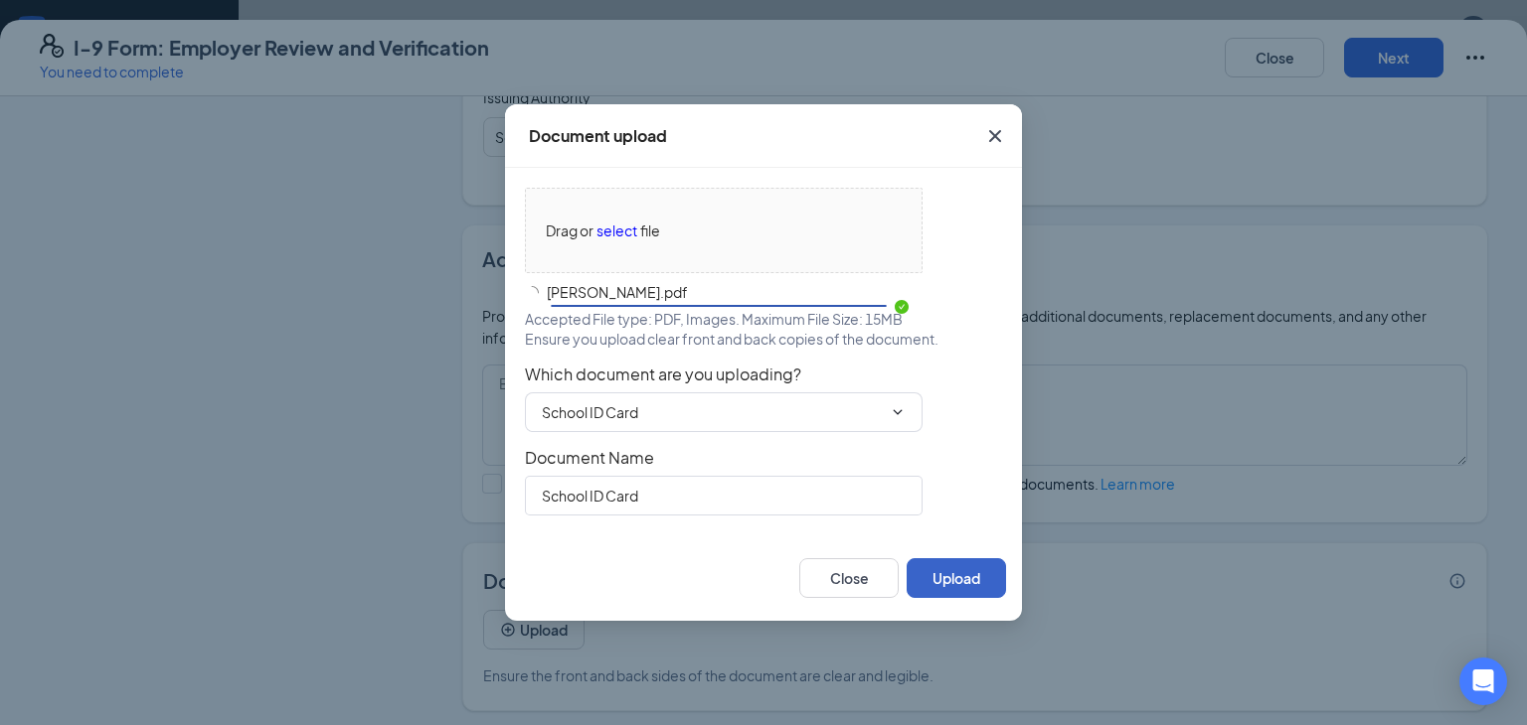
click at [977, 583] on button "Upload" at bounding box center [955, 579] width 99 height 40
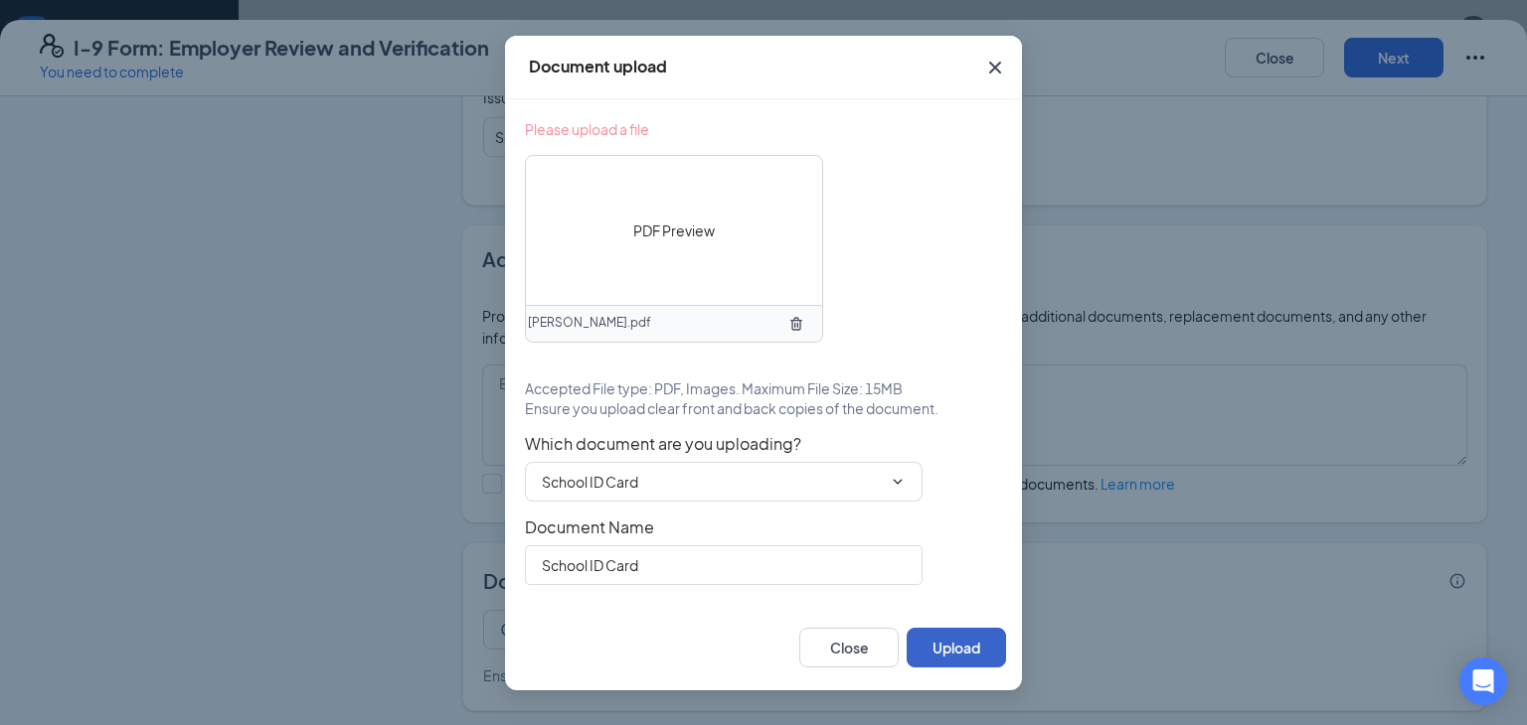
click at [936, 643] on button "Upload" at bounding box center [955, 648] width 99 height 40
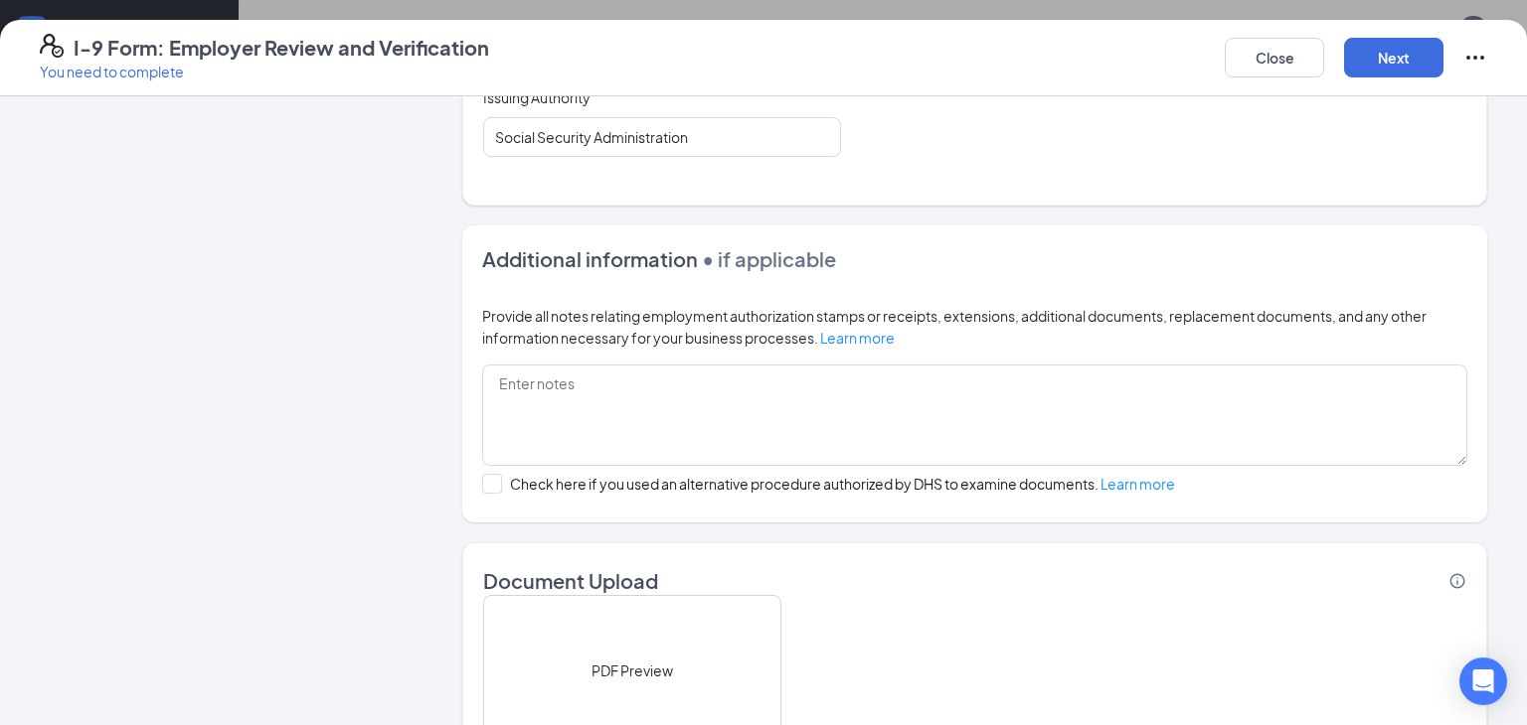
scroll to position [1195, 0]
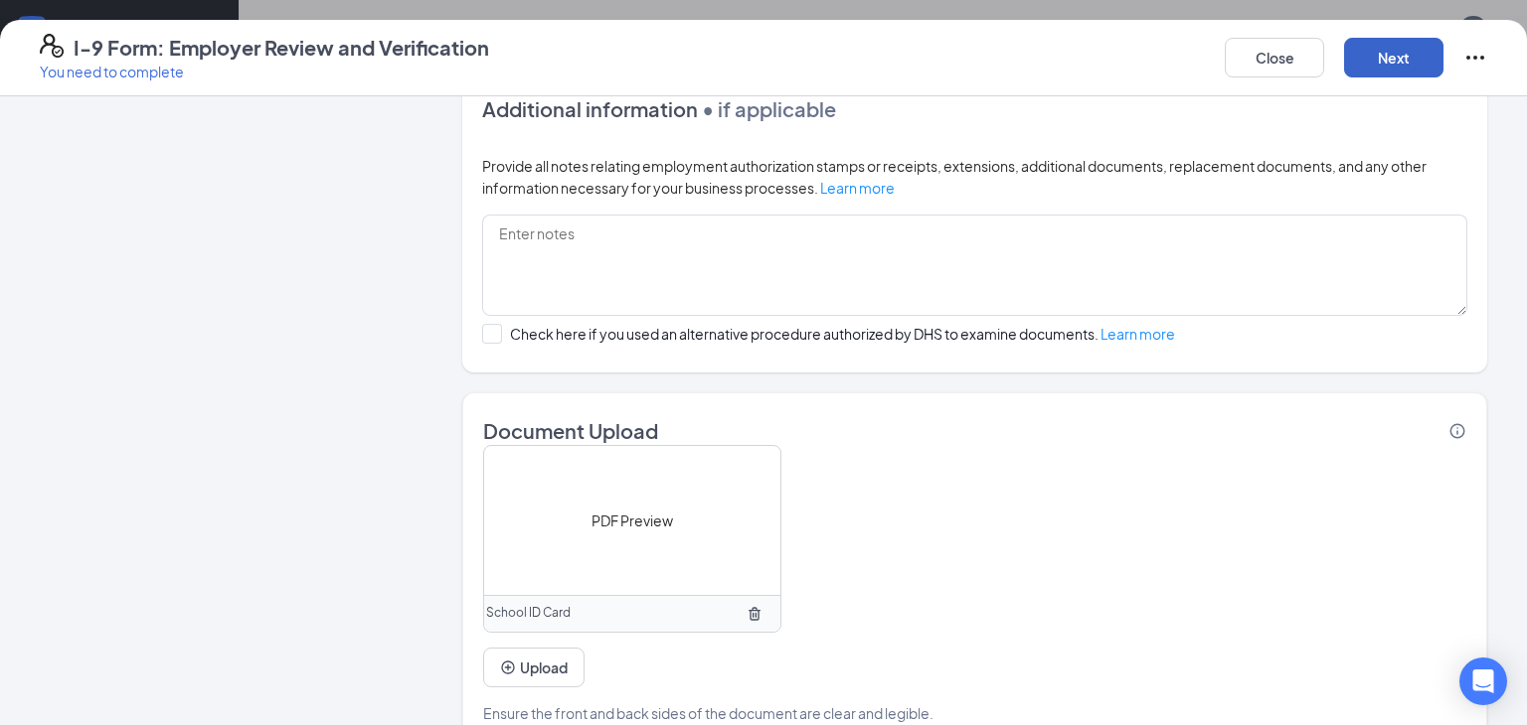
click at [1386, 50] on button "Next" at bounding box center [1393, 58] width 99 height 40
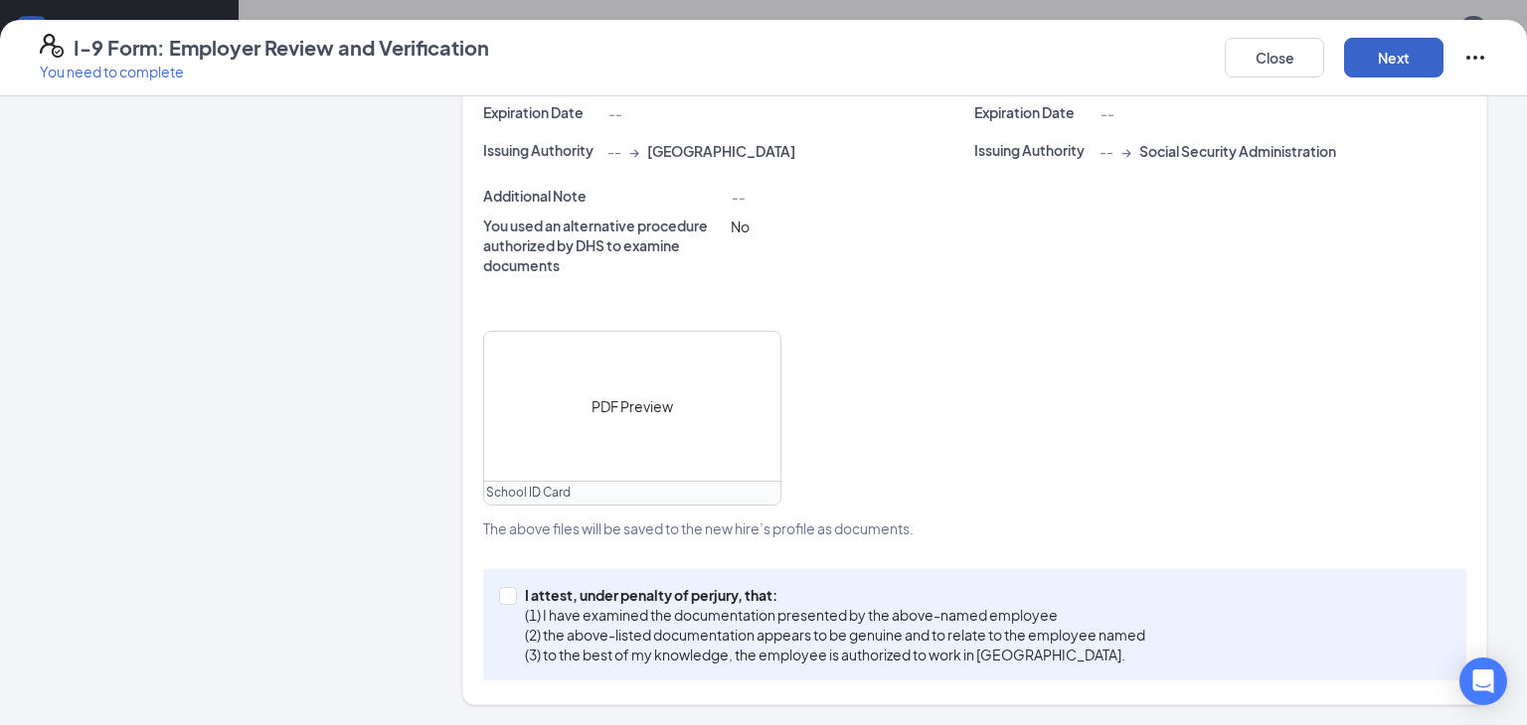
scroll to position [594, 0]
click at [511, 612] on label "I attest, under penalty of [PERSON_NAME], that: (1) I have examined the documen…" at bounding box center [826, 628] width 654 height 80
click at [511, 604] on input "I attest, under penalty of [PERSON_NAME], that: (1) I have examined the documen…" at bounding box center [506, 597] width 14 height 14
checkbox input "true"
click at [1377, 74] on button "Next" at bounding box center [1393, 58] width 99 height 40
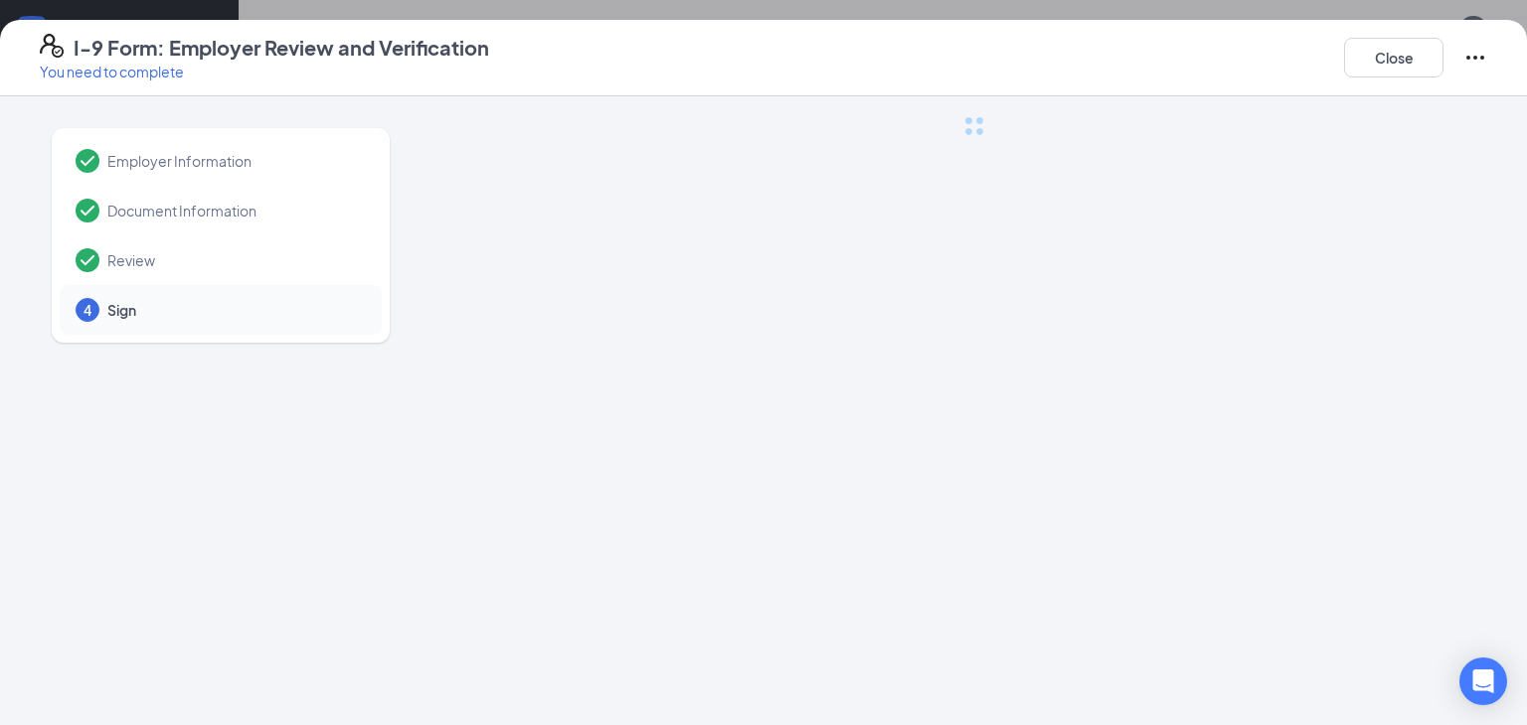
scroll to position [0, 0]
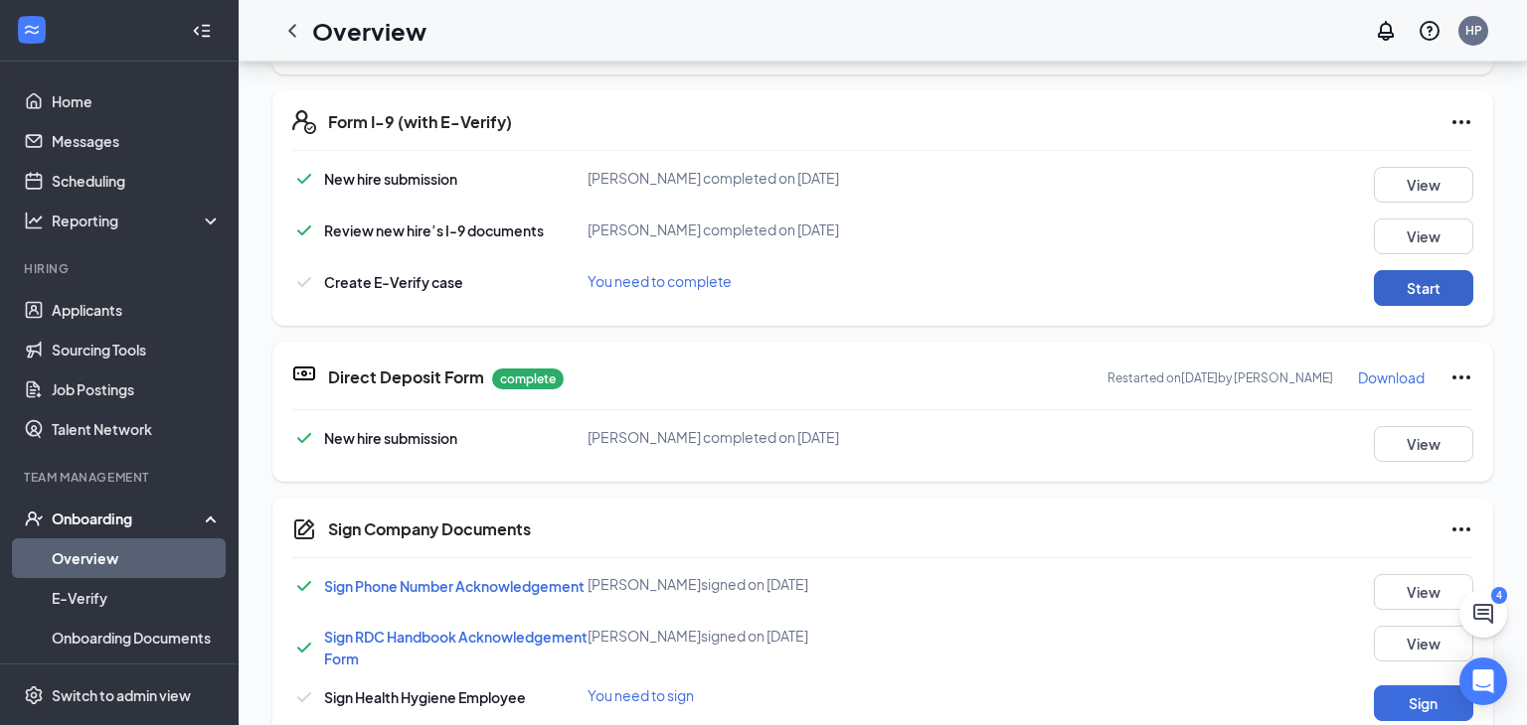
click at [1441, 281] on button "Start" at bounding box center [1422, 288] width 99 height 36
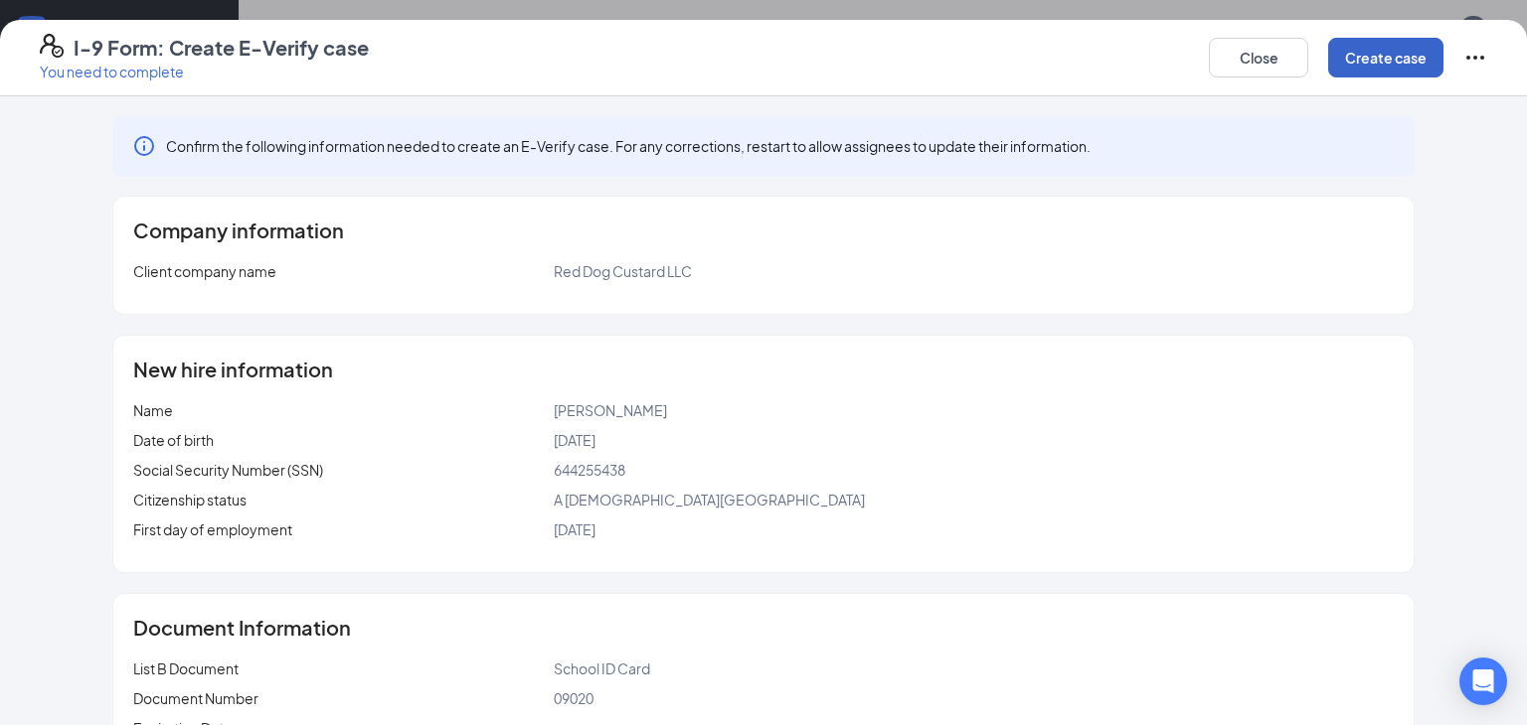
click at [1368, 55] on button "Create case" at bounding box center [1385, 58] width 115 height 40
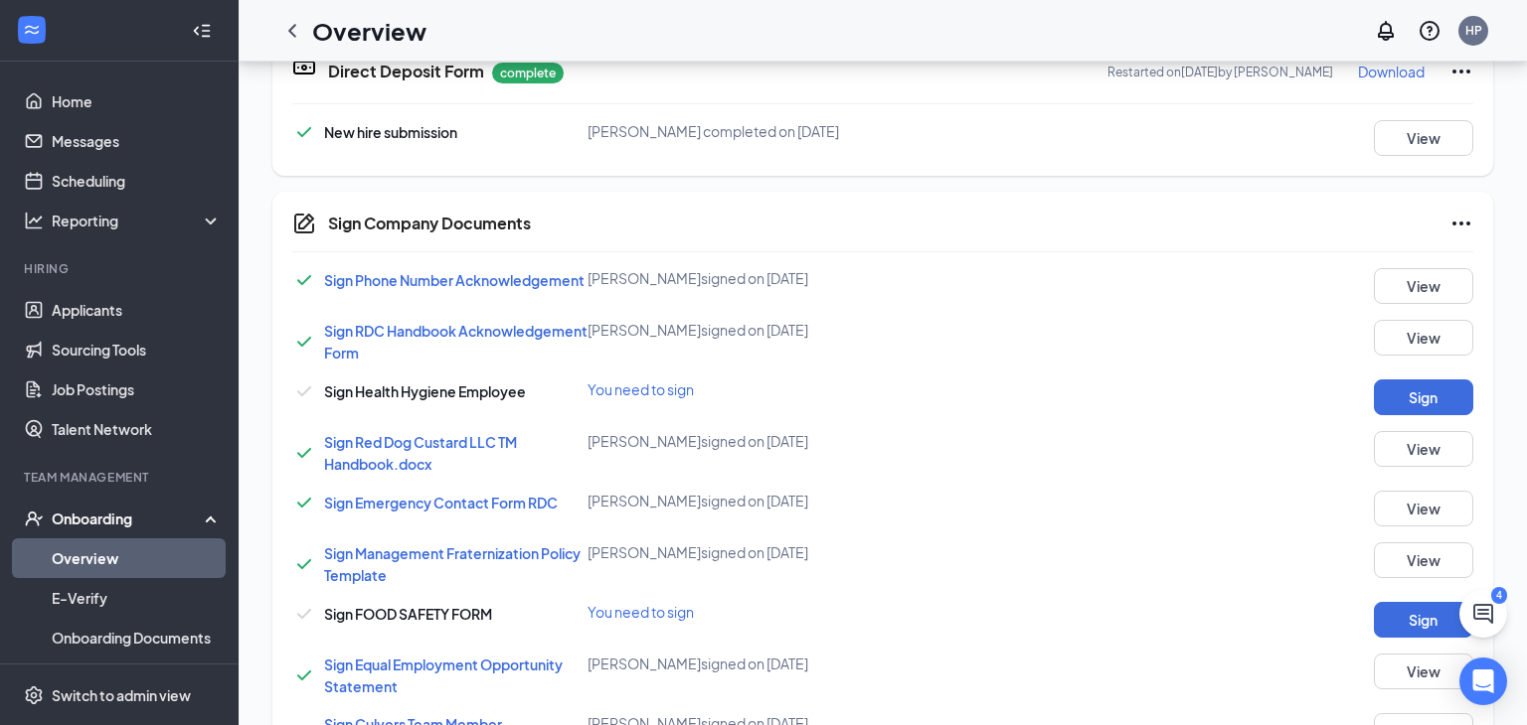
scroll to position [1012, 0]
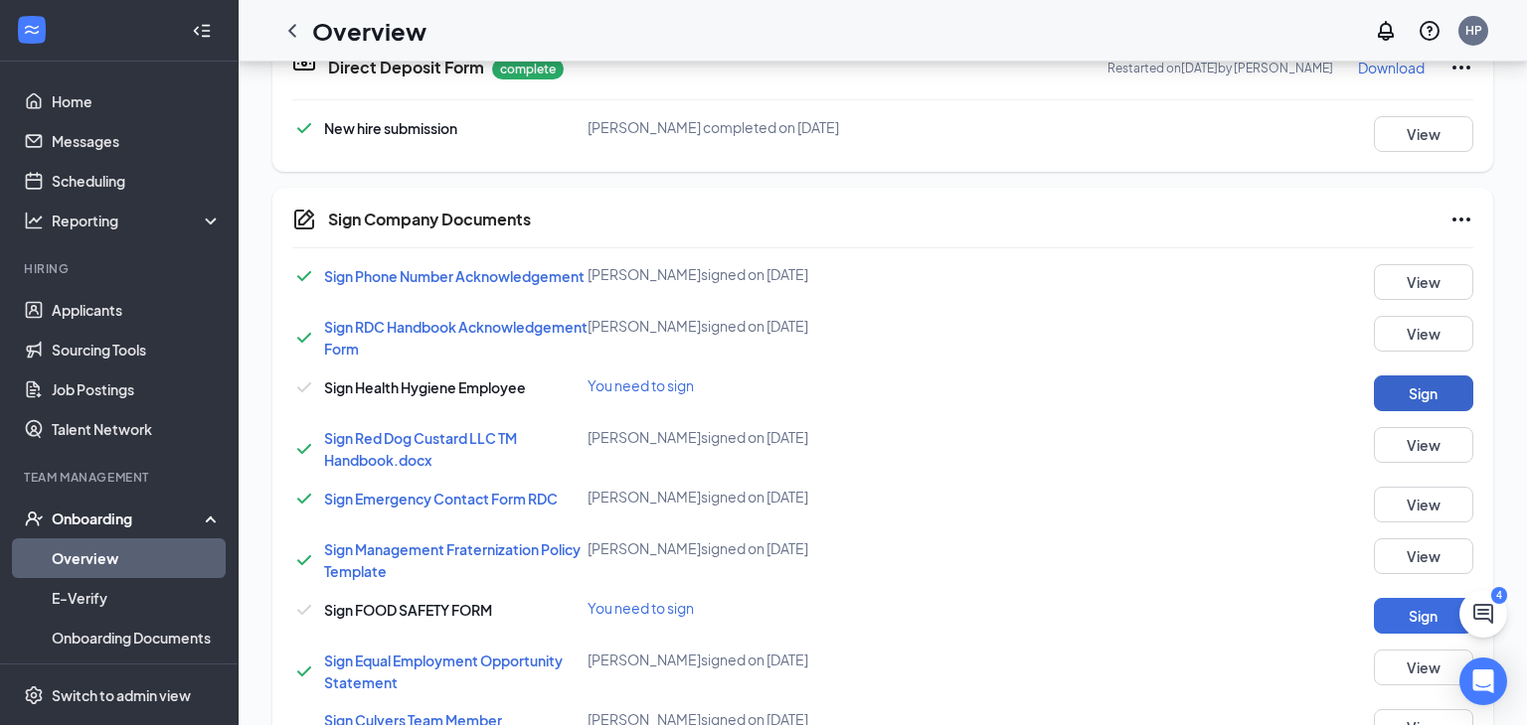
click at [1395, 405] on button "Sign" at bounding box center [1422, 394] width 99 height 36
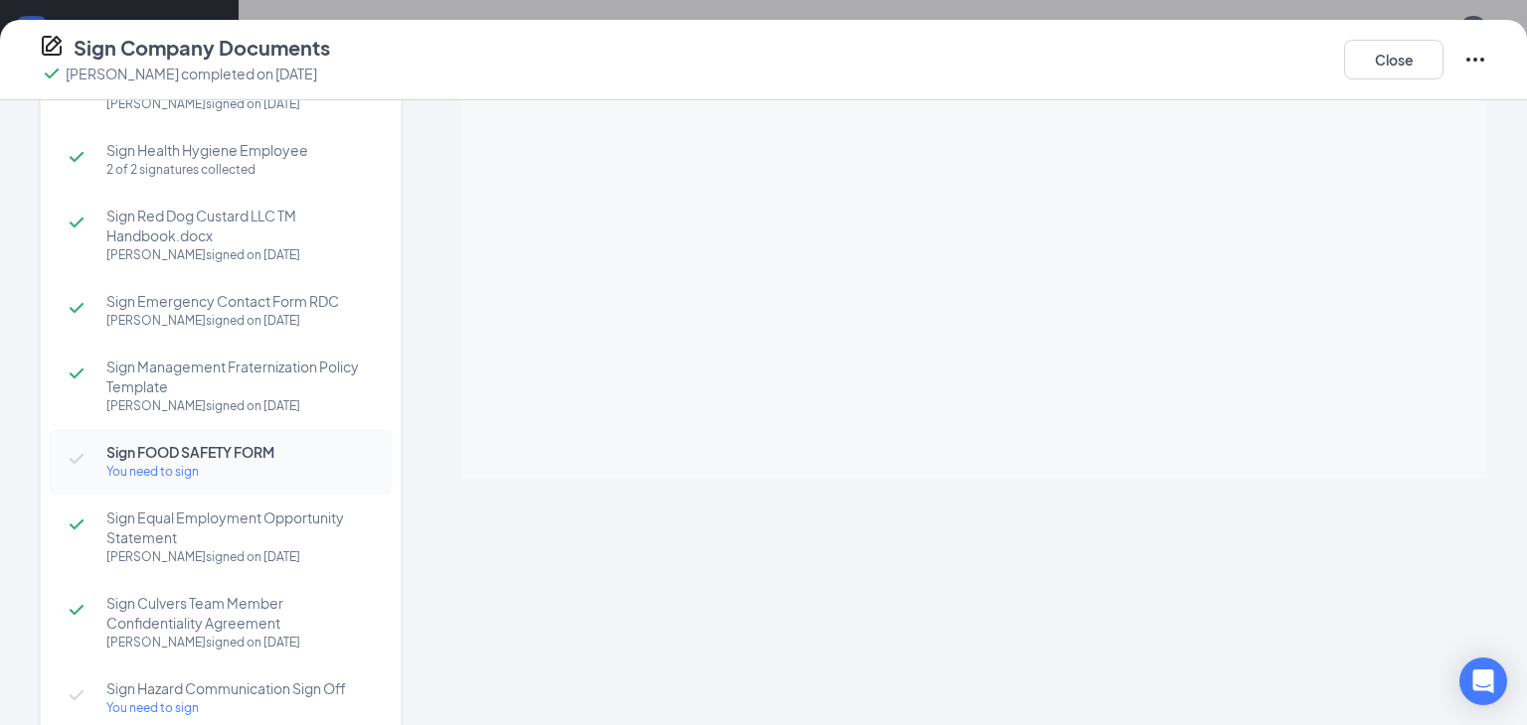
scroll to position [152, 0]
click at [145, 469] on div "You need to sign" at bounding box center [239, 473] width 266 height 20
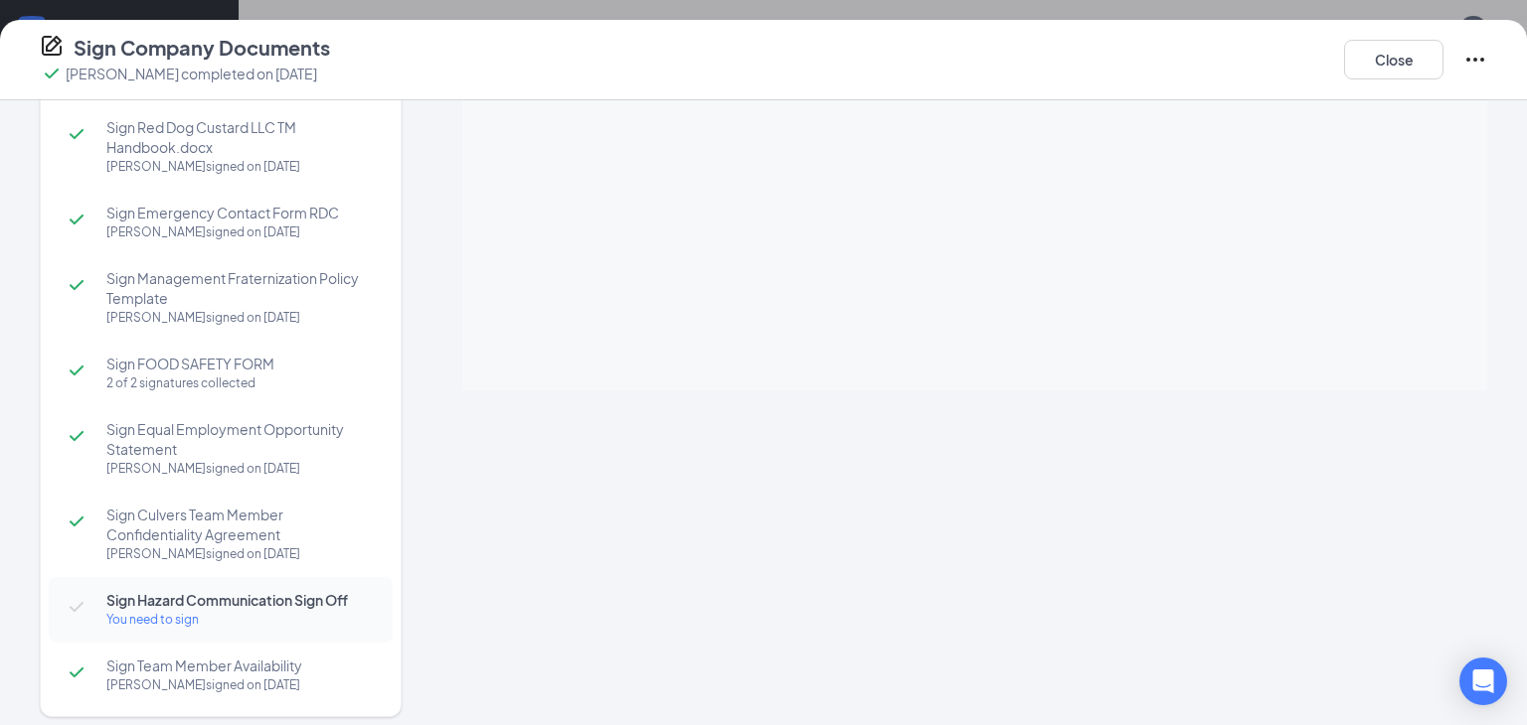
scroll to position [273, 0]
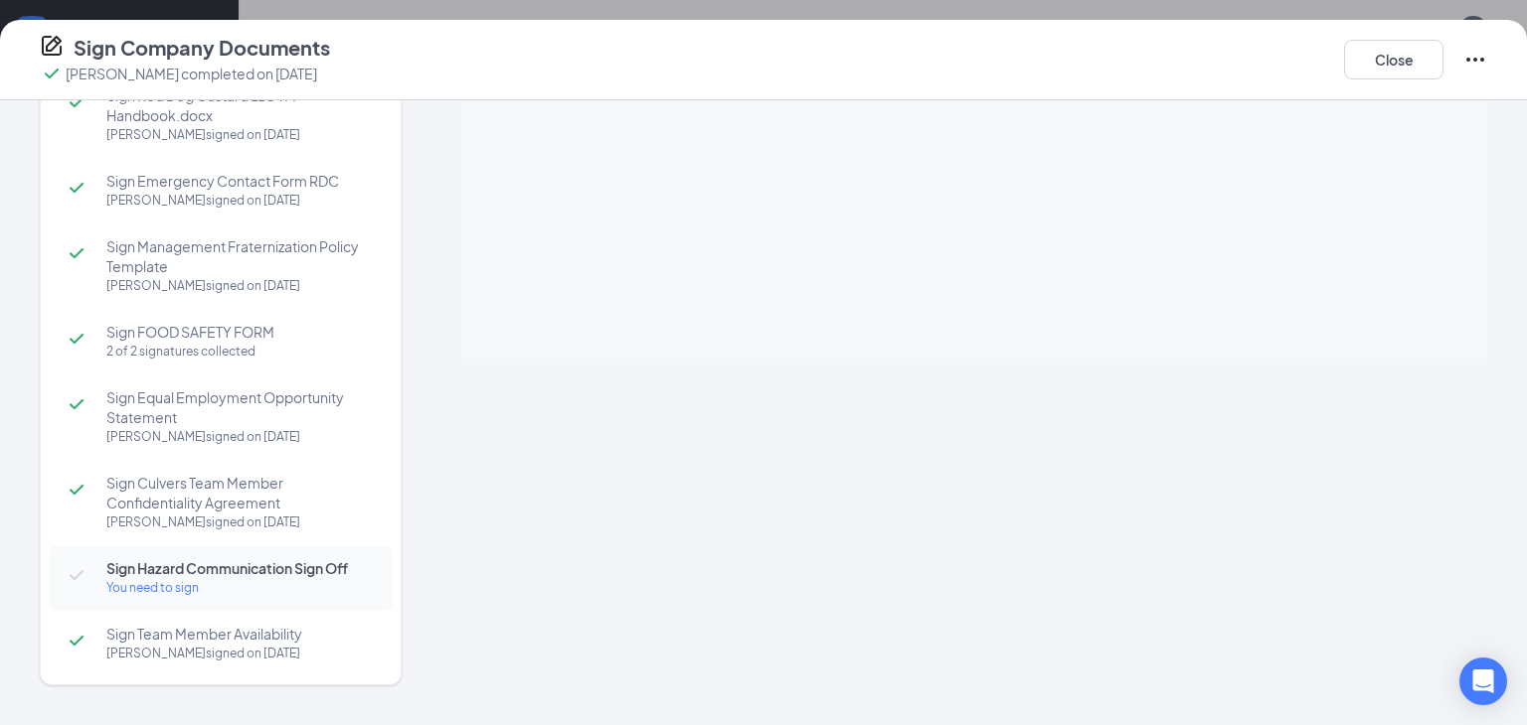
click at [150, 592] on div "You need to sign" at bounding box center [239, 588] width 266 height 20
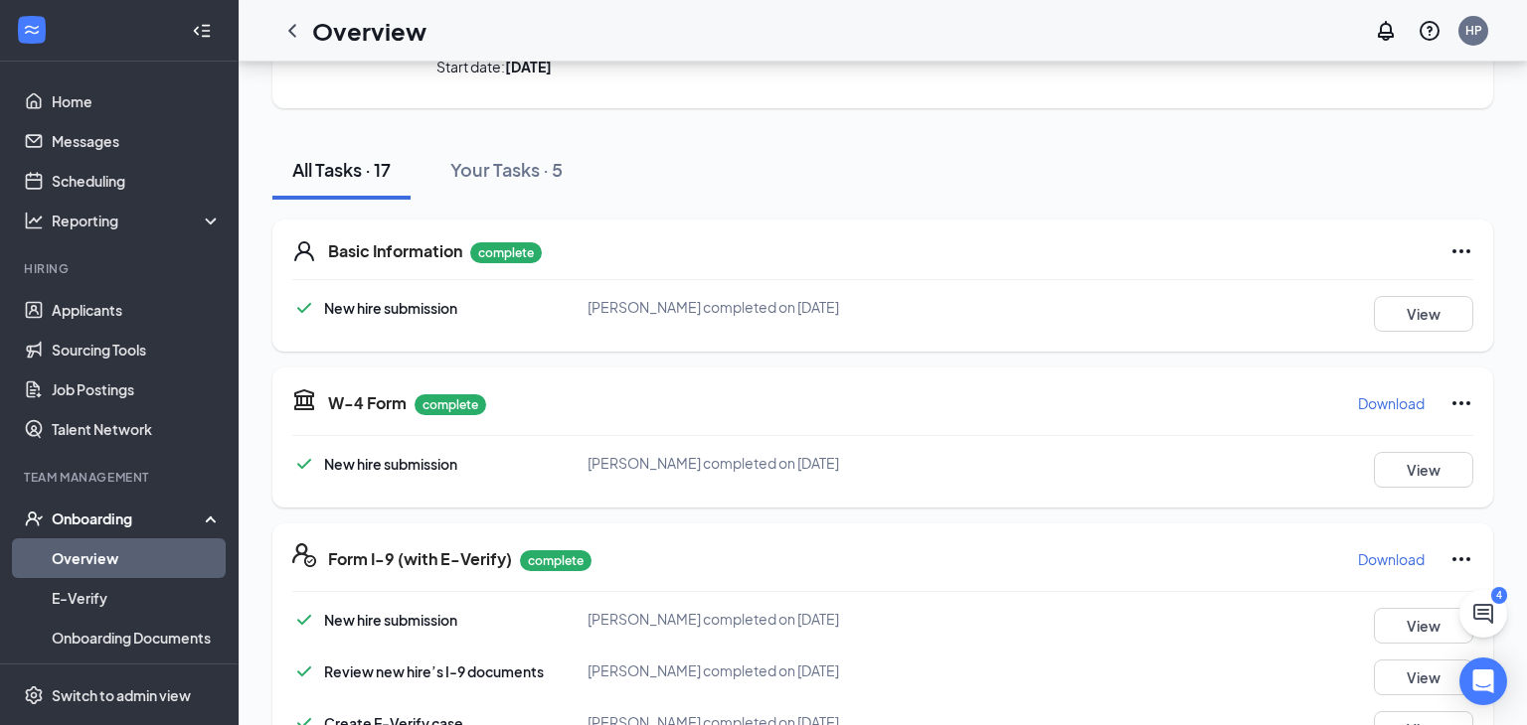
scroll to position [0, 0]
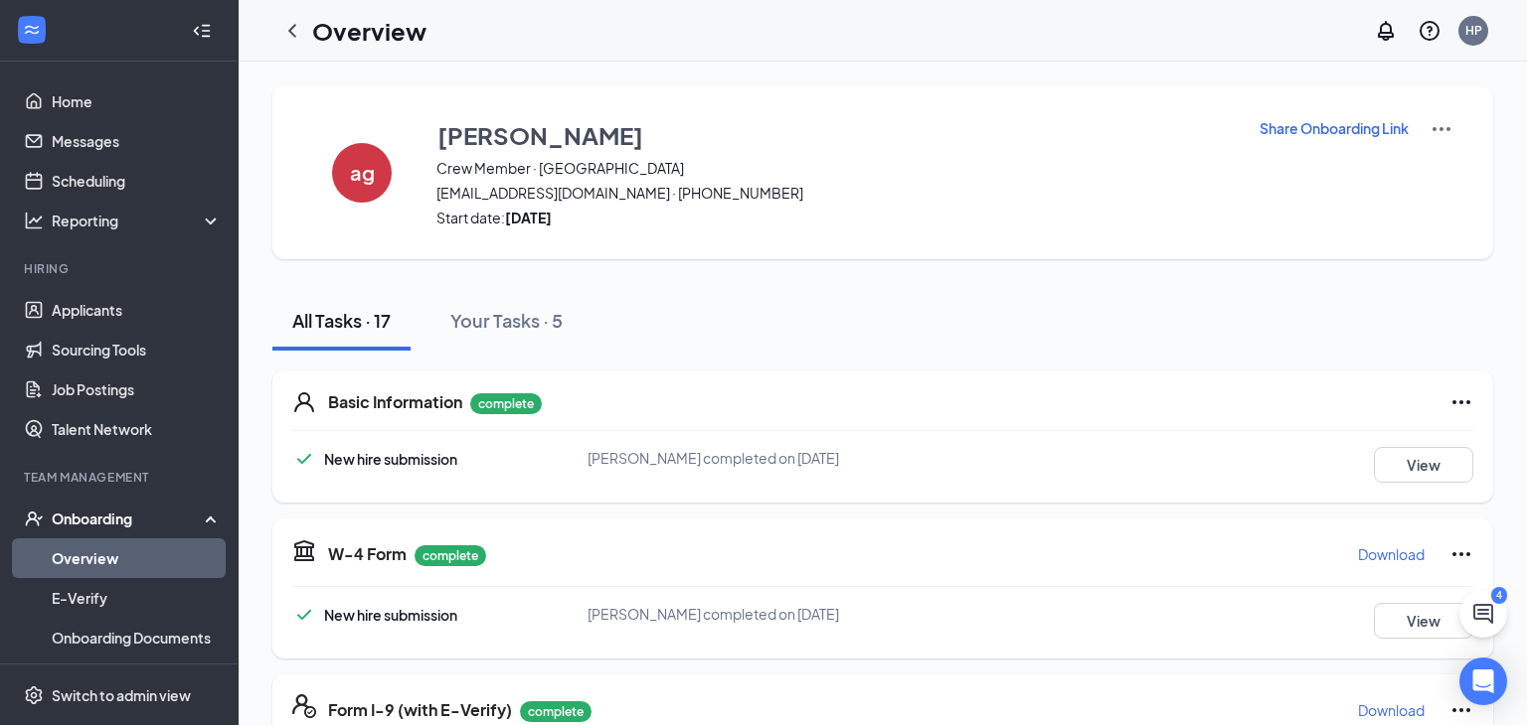
click at [112, 552] on link "Overview" at bounding box center [137, 559] width 170 height 40
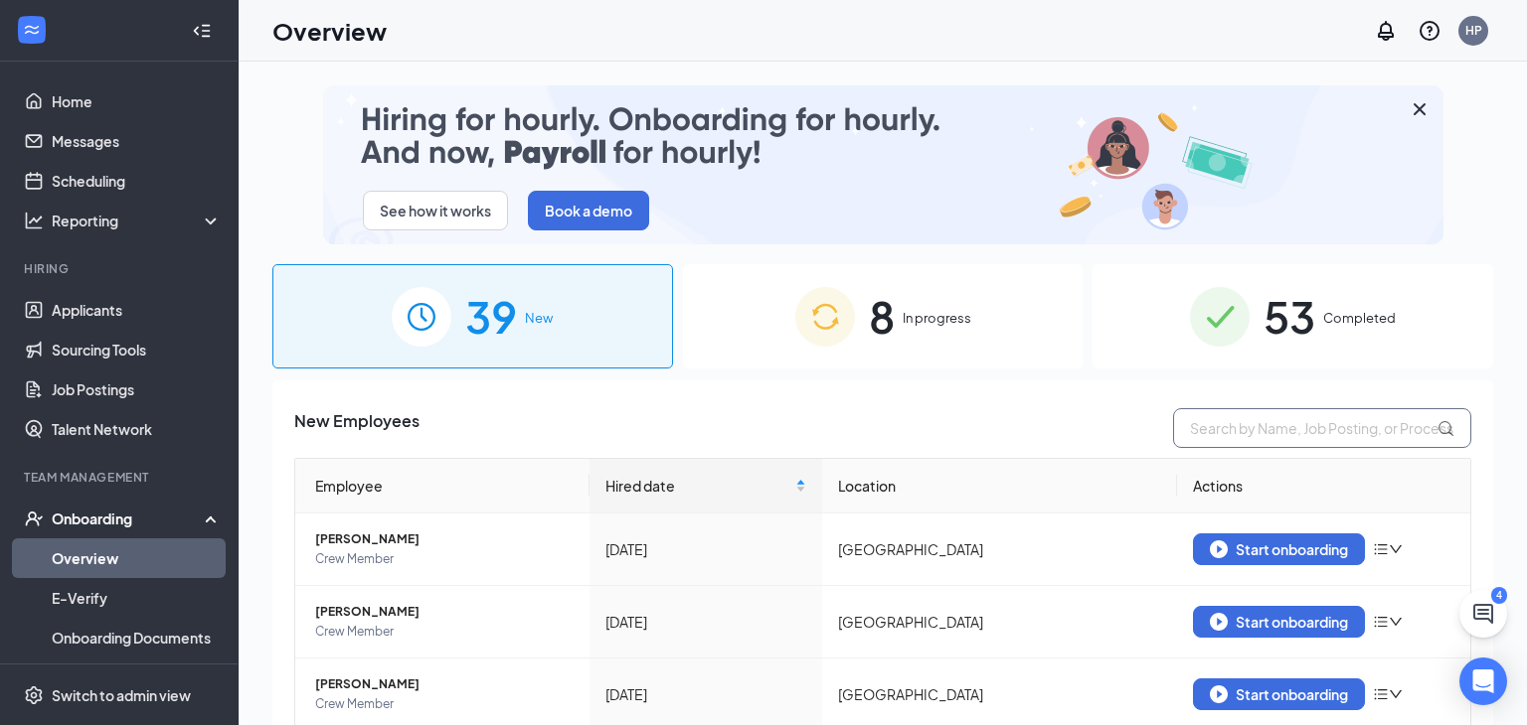
click at [1220, 435] on input "text" at bounding box center [1322, 428] width 298 height 40
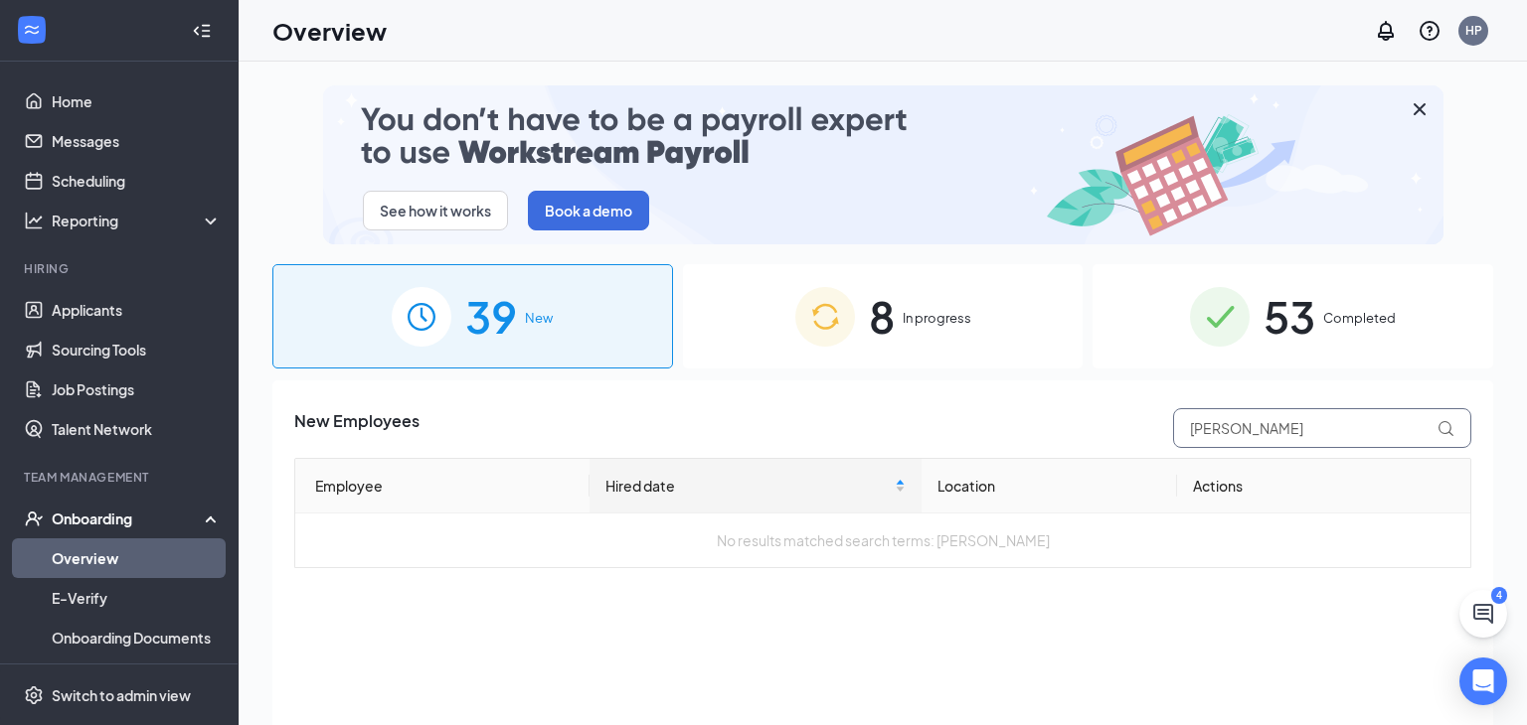
type input "[PERSON_NAME]"
click at [936, 334] on div "8 In progress" at bounding box center [883, 316] width 401 height 104
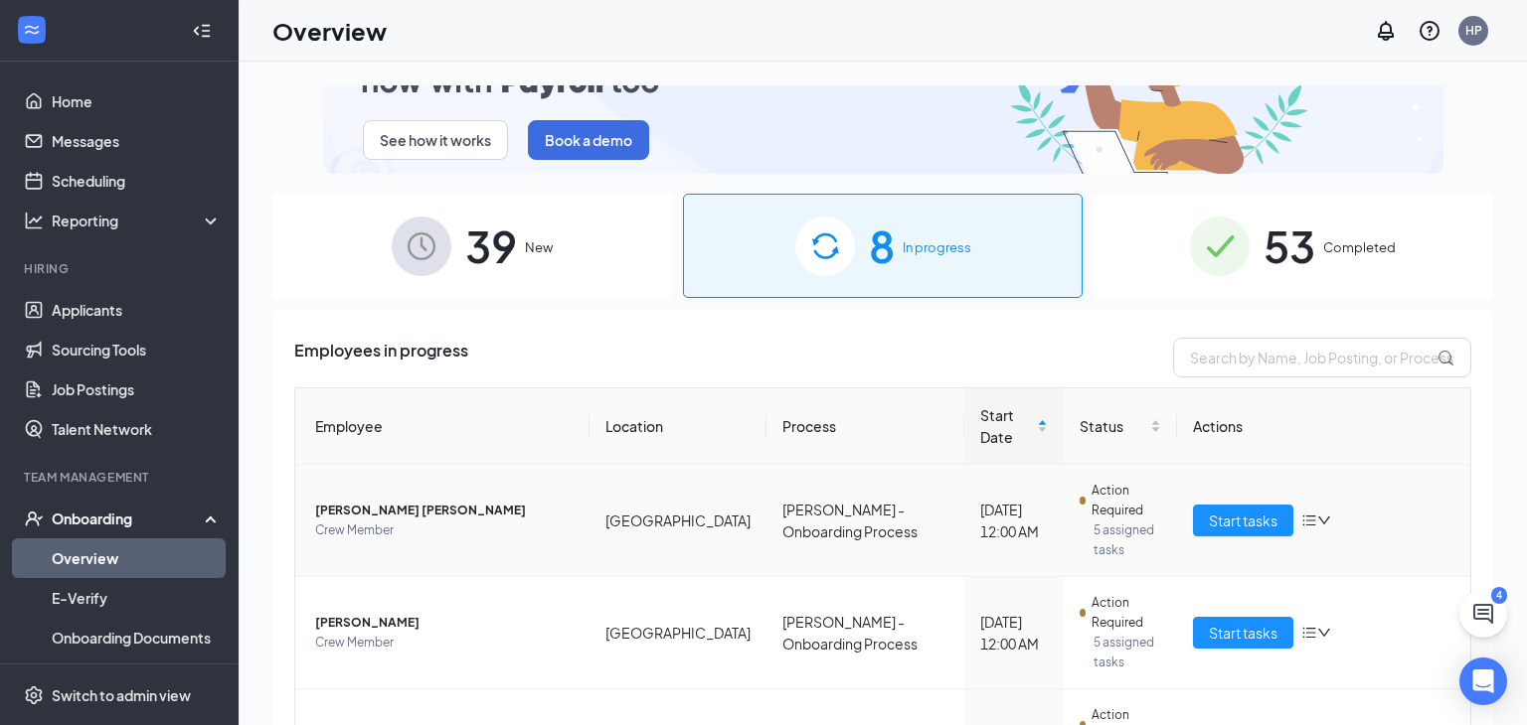
scroll to position [75, 0]
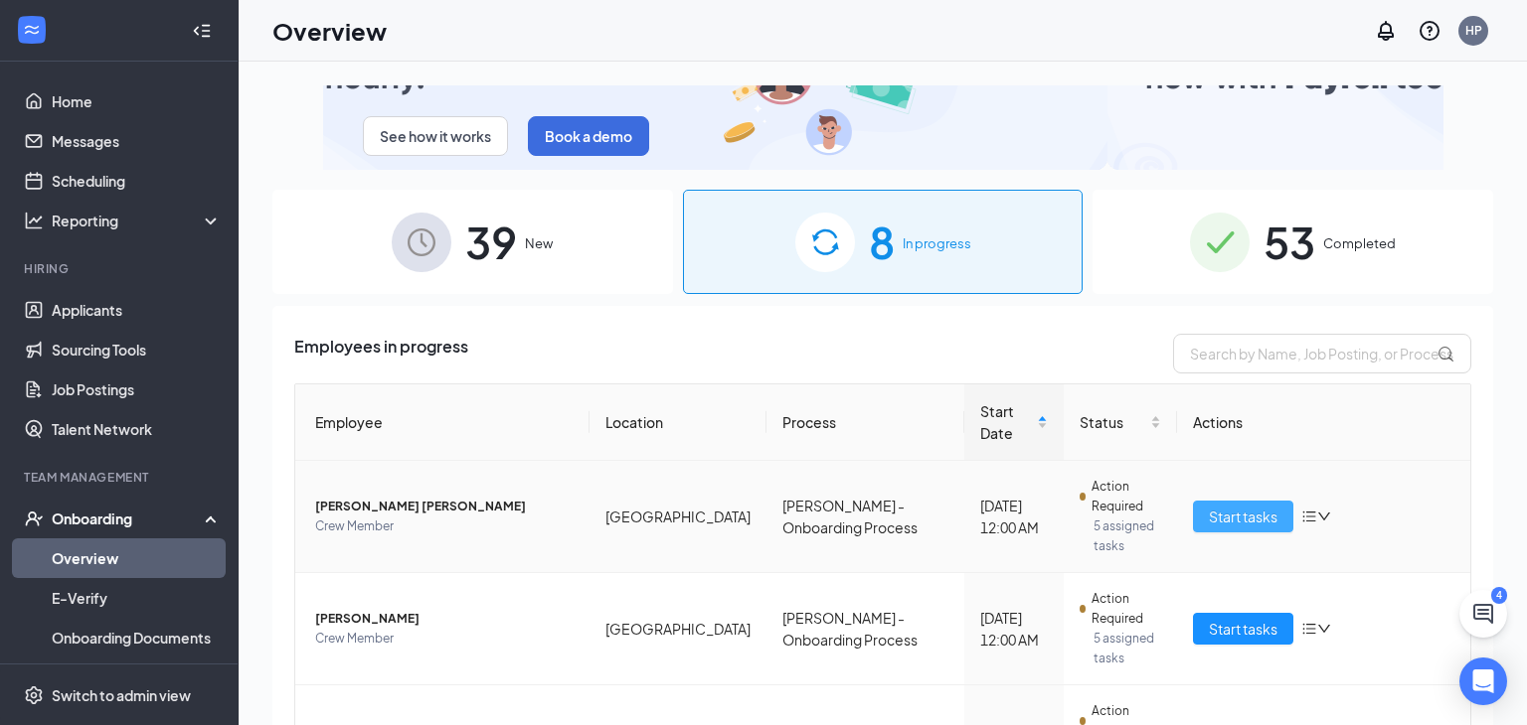
click at [1242, 506] on span "Start tasks" at bounding box center [1242, 517] width 69 height 22
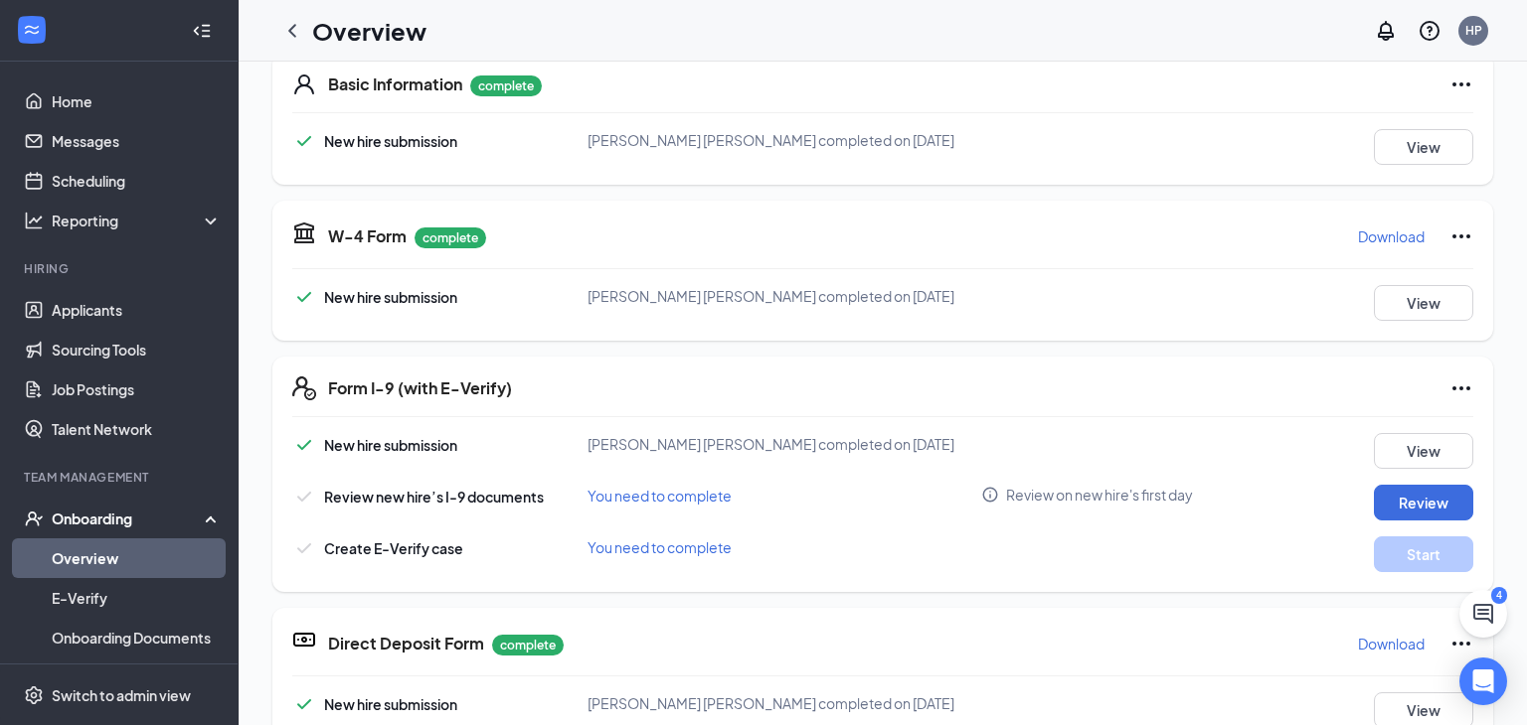
scroll to position [421, 0]
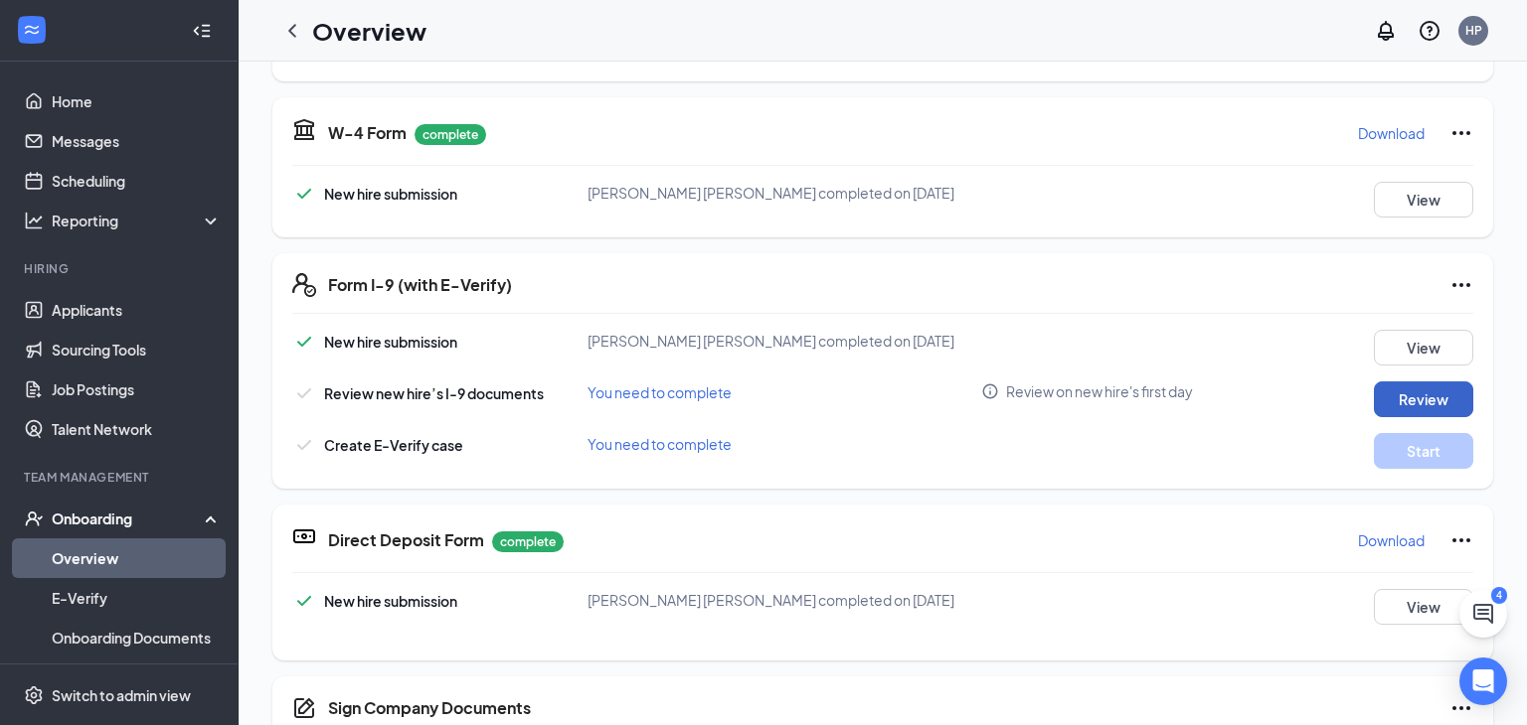
click at [1405, 400] on button "Review" at bounding box center [1422, 400] width 99 height 36
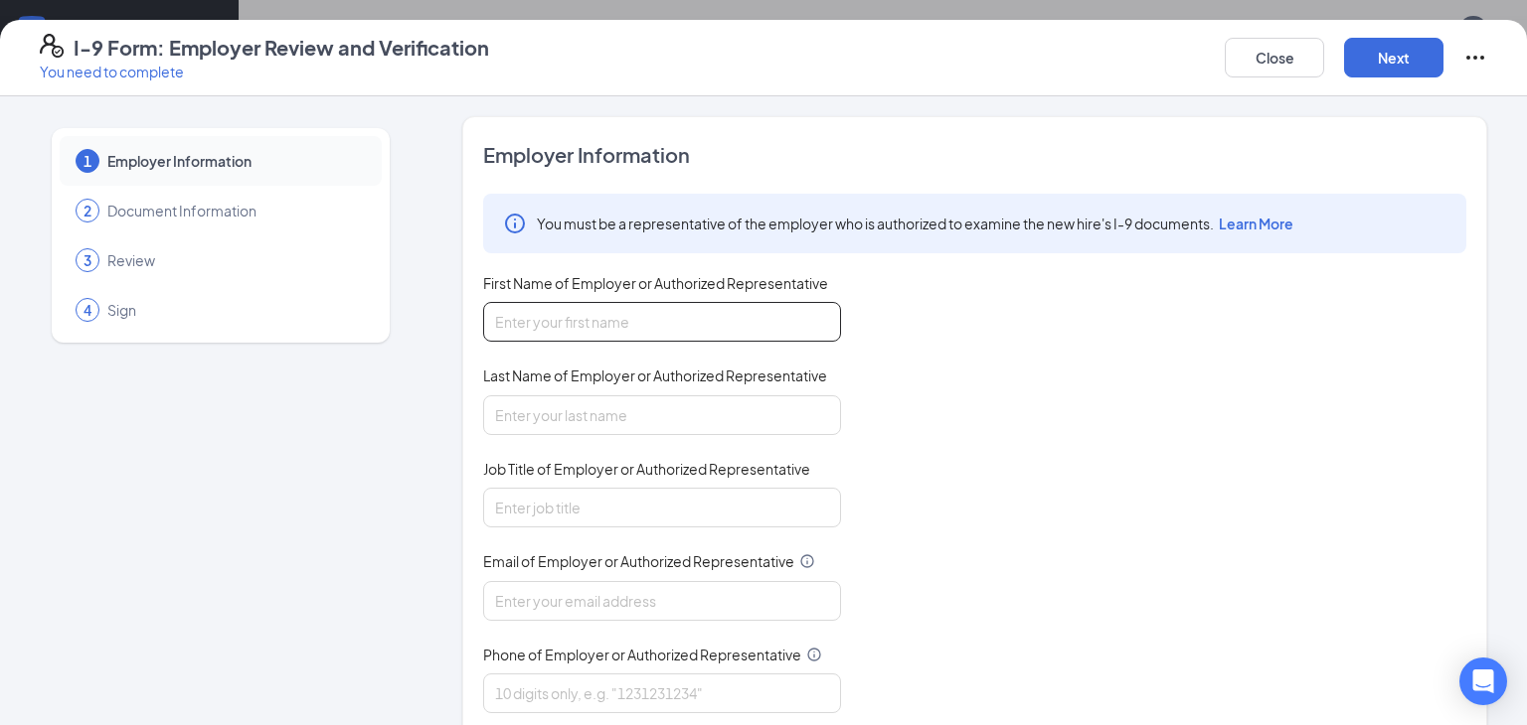
click at [590, 326] on input "First Name of Employer or Authorized Representative" at bounding box center [662, 322] width 358 height 40
type input "Hunter"
type input "Pace"
type input "Manager"
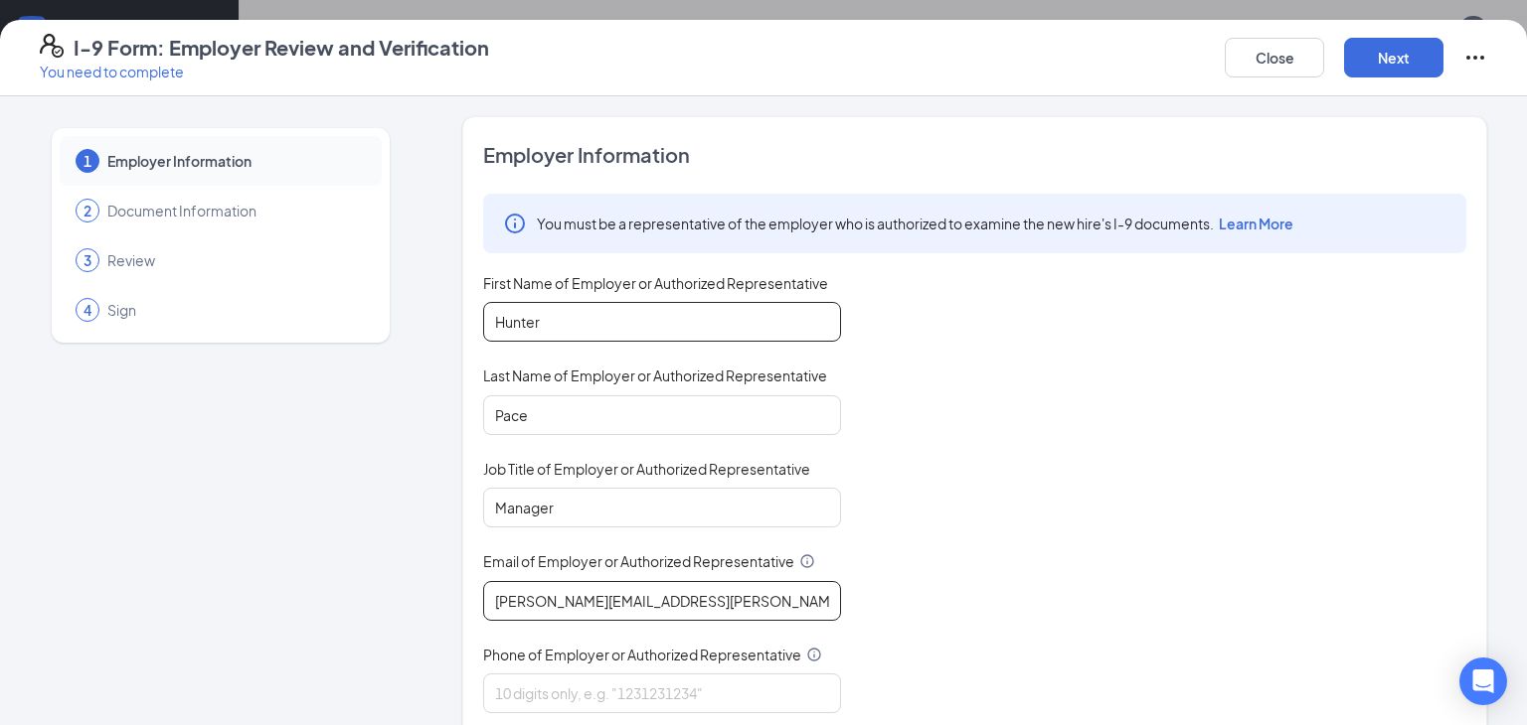
type input "[PERSON_NAME][EMAIL_ADDRESS][PERSON_NAME][DOMAIN_NAME]"
type input "8653046894"
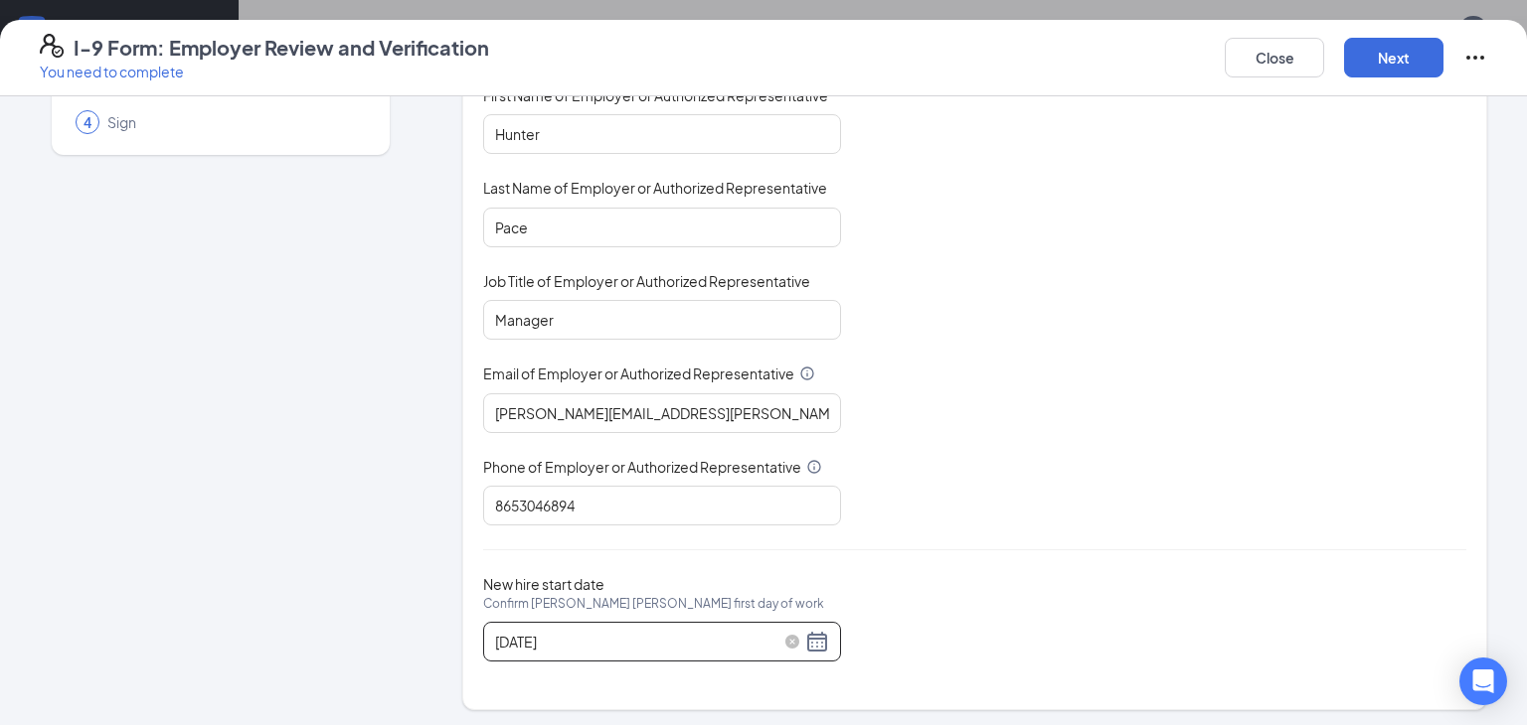
click at [823, 635] on div "[DATE]" at bounding box center [662, 642] width 334 height 24
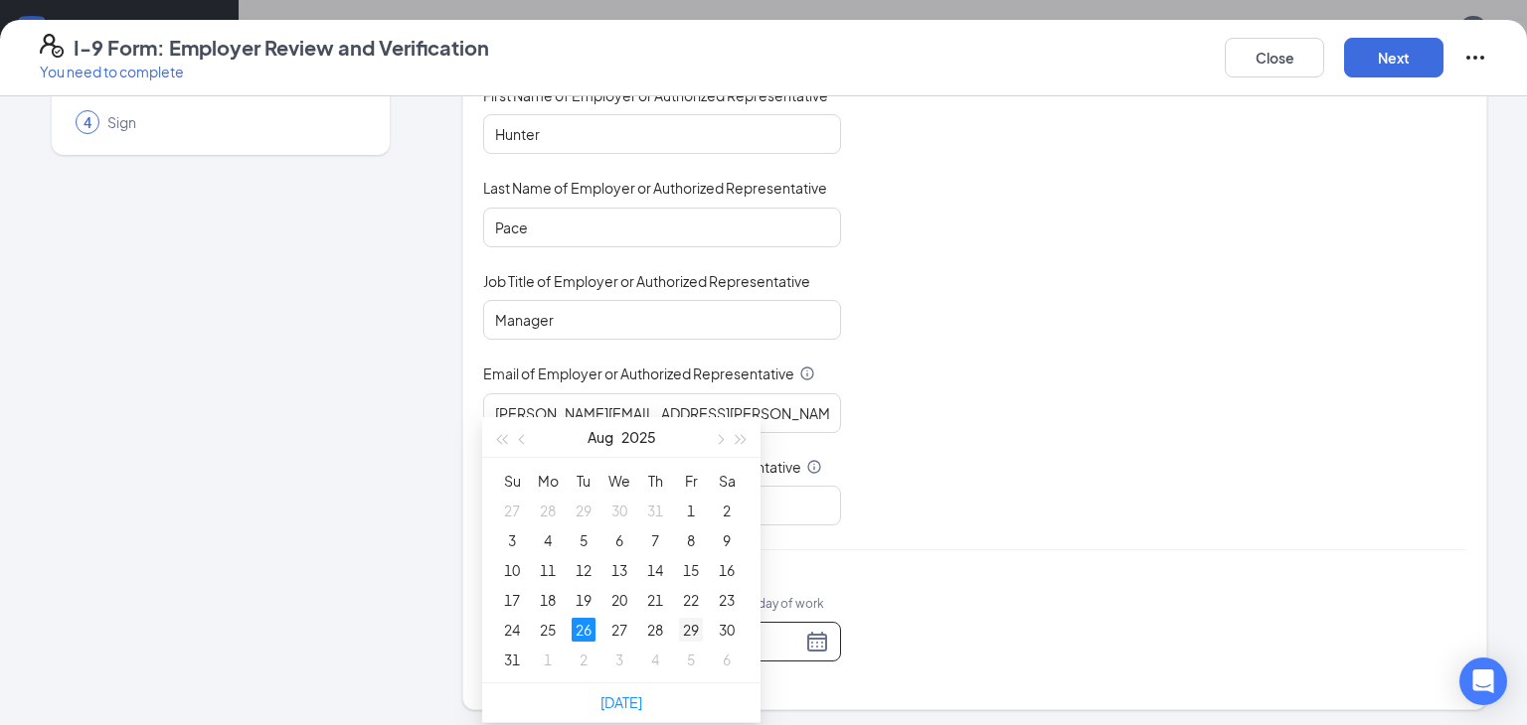
scroll to position [245, 0]
type input "[DATE]"
click at [694, 620] on div "29" at bounding box center [691, 627] width 24 height 24
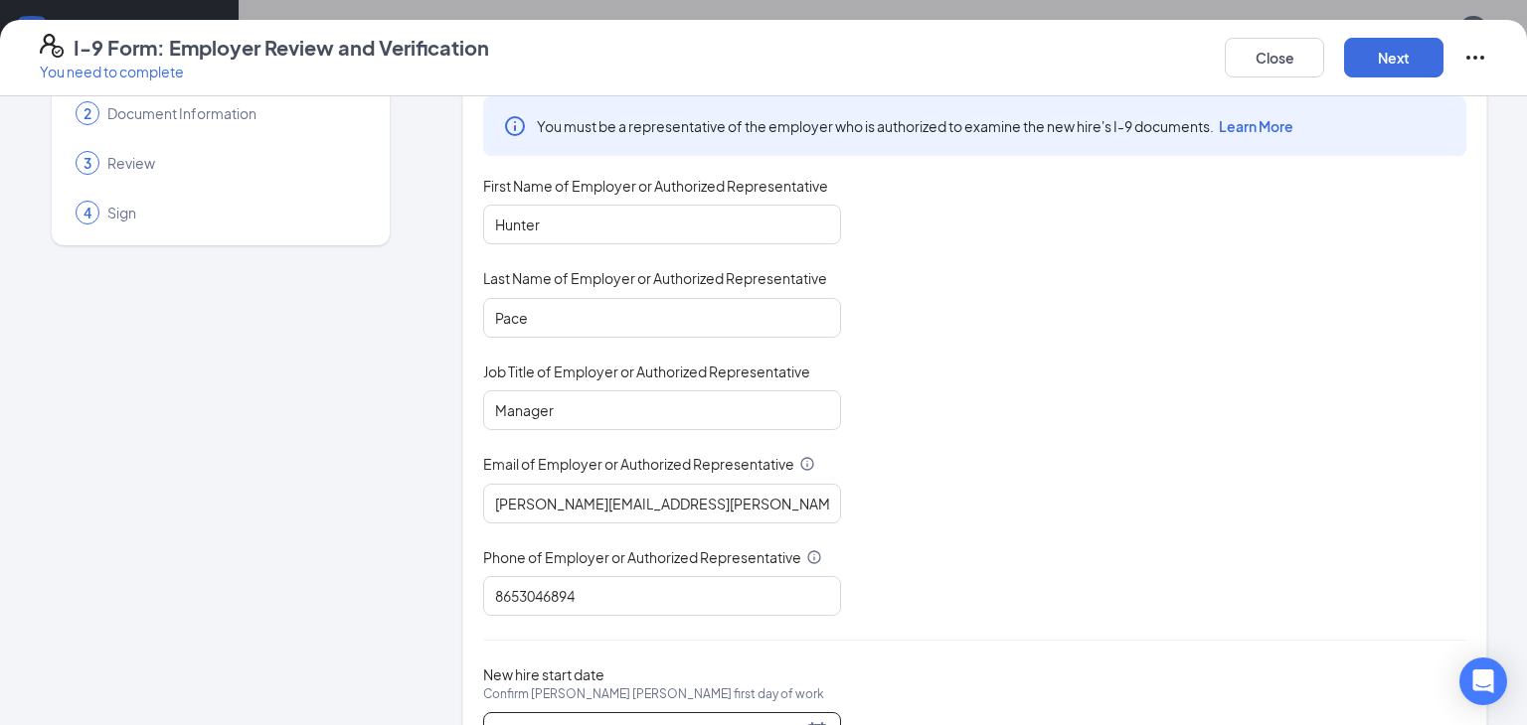
scroll to position [188, 0]
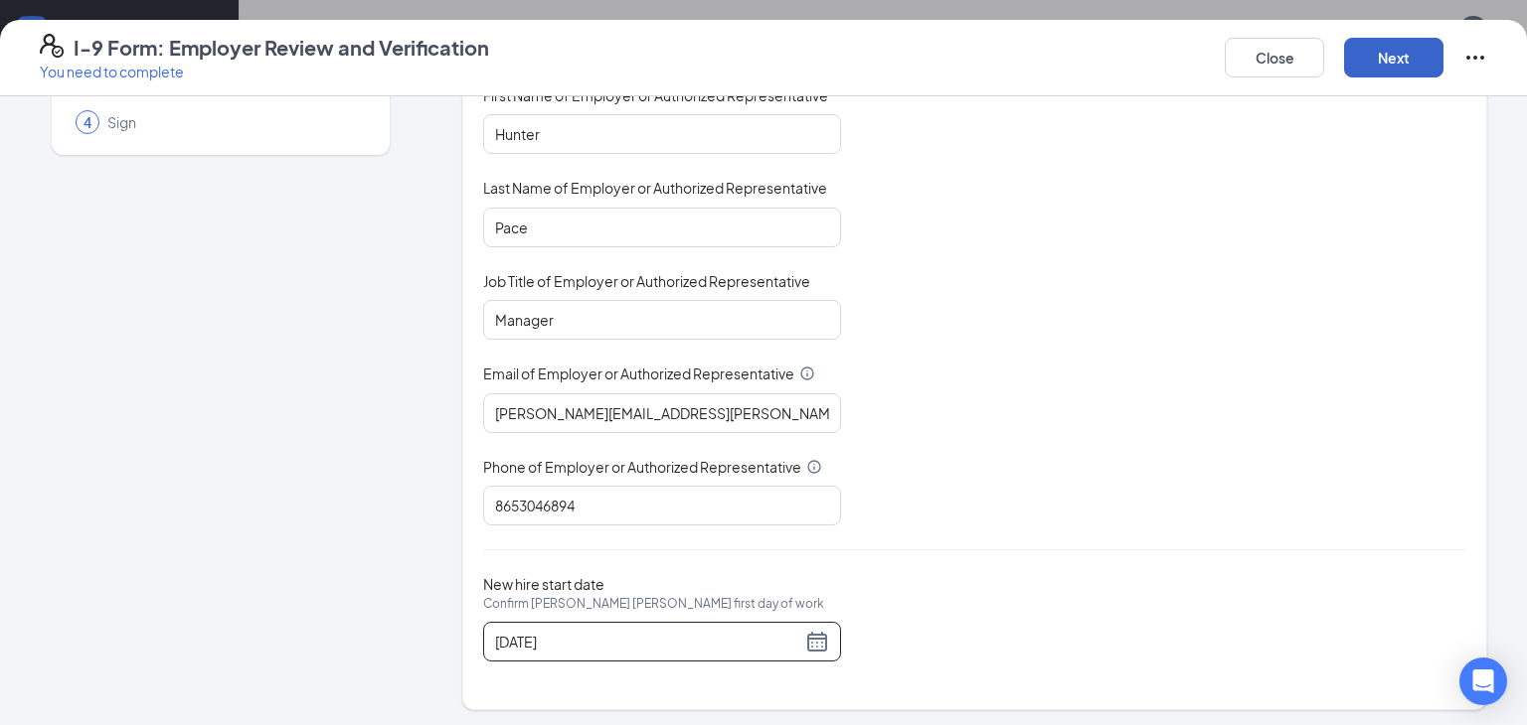
click at [1393, 52] on button "Next" at bounding box center [1393, 58] width 99 height 40
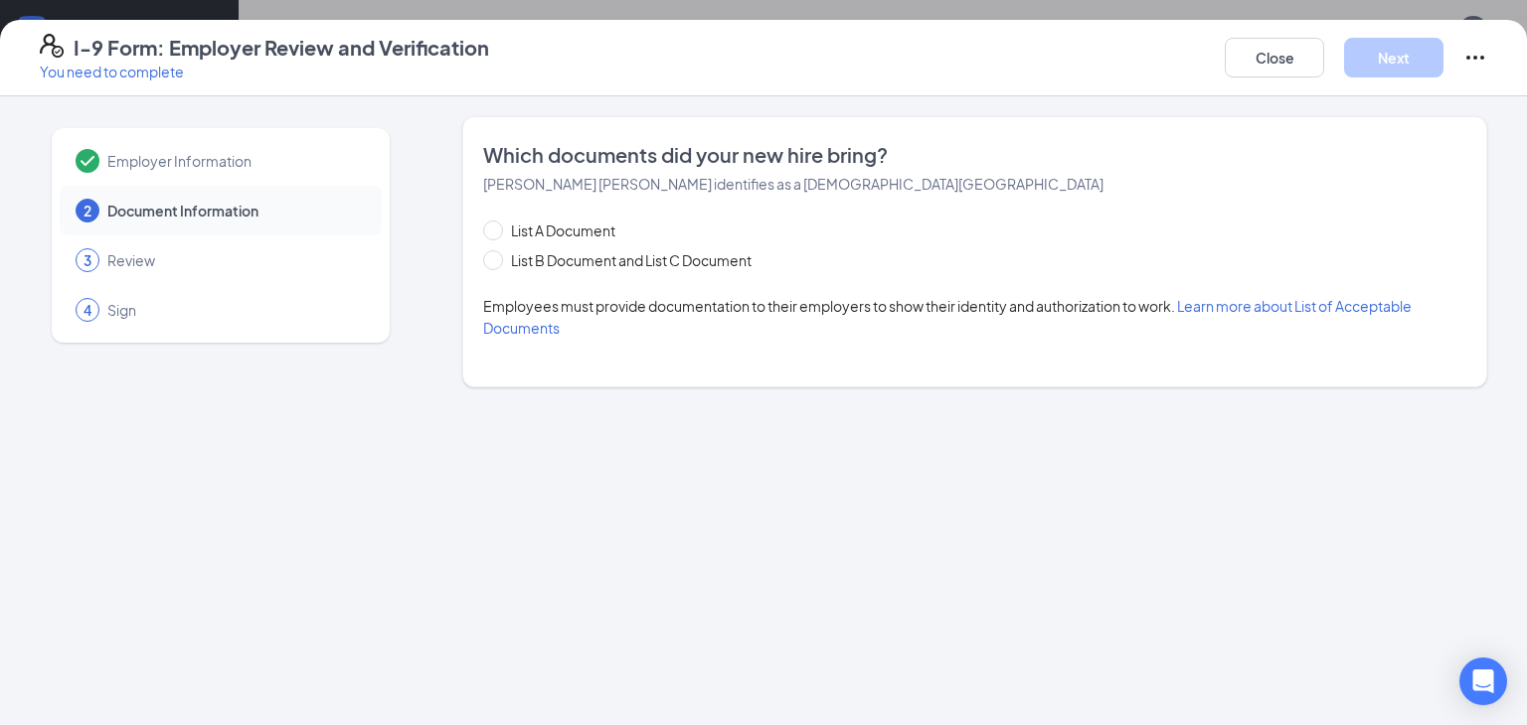
scroll to position [0, 0]
click at [494, 259] on input "List B Document and List C Document" at bounding box center [490, 257] width 14 height 14
radio input "true"
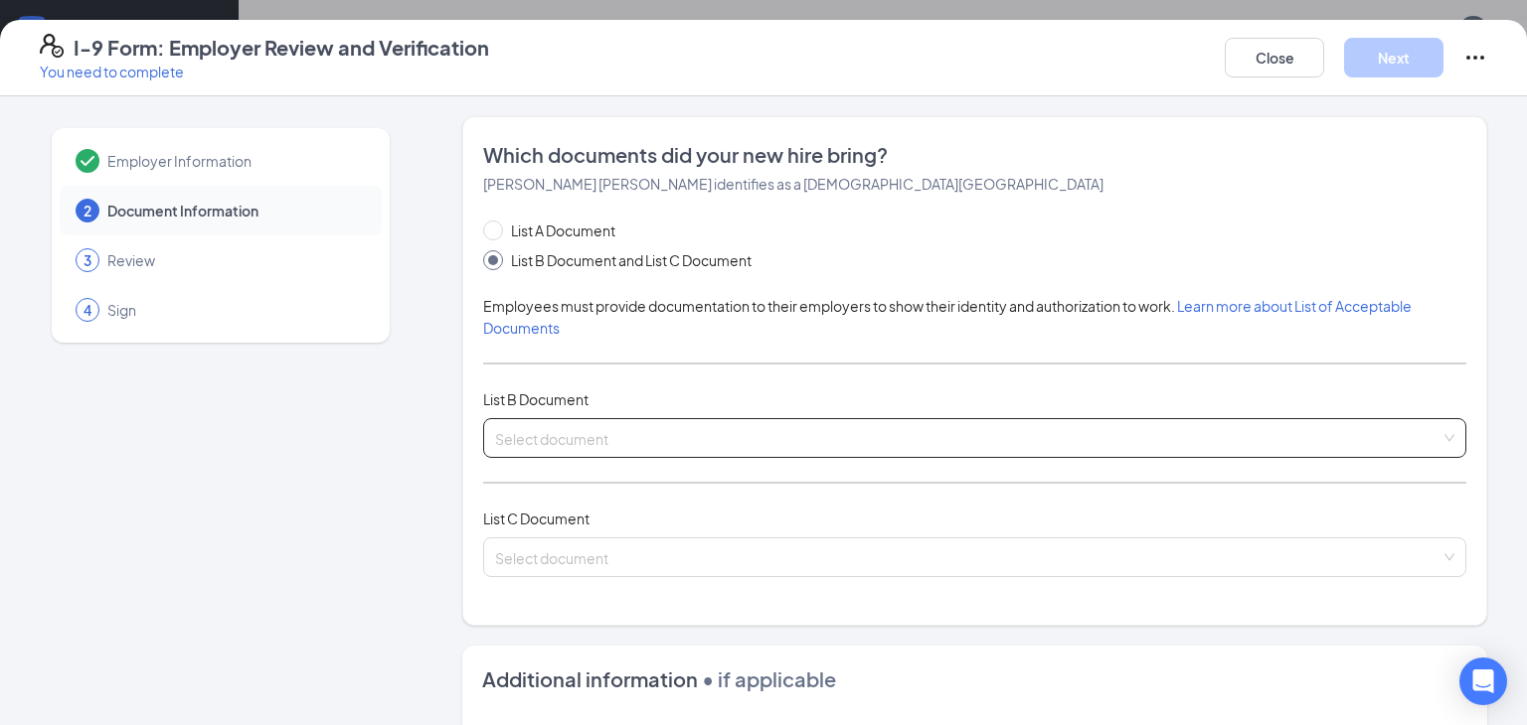
click at [543, 431] on input "search" at bounding box center [967, 434] width 945 height 30
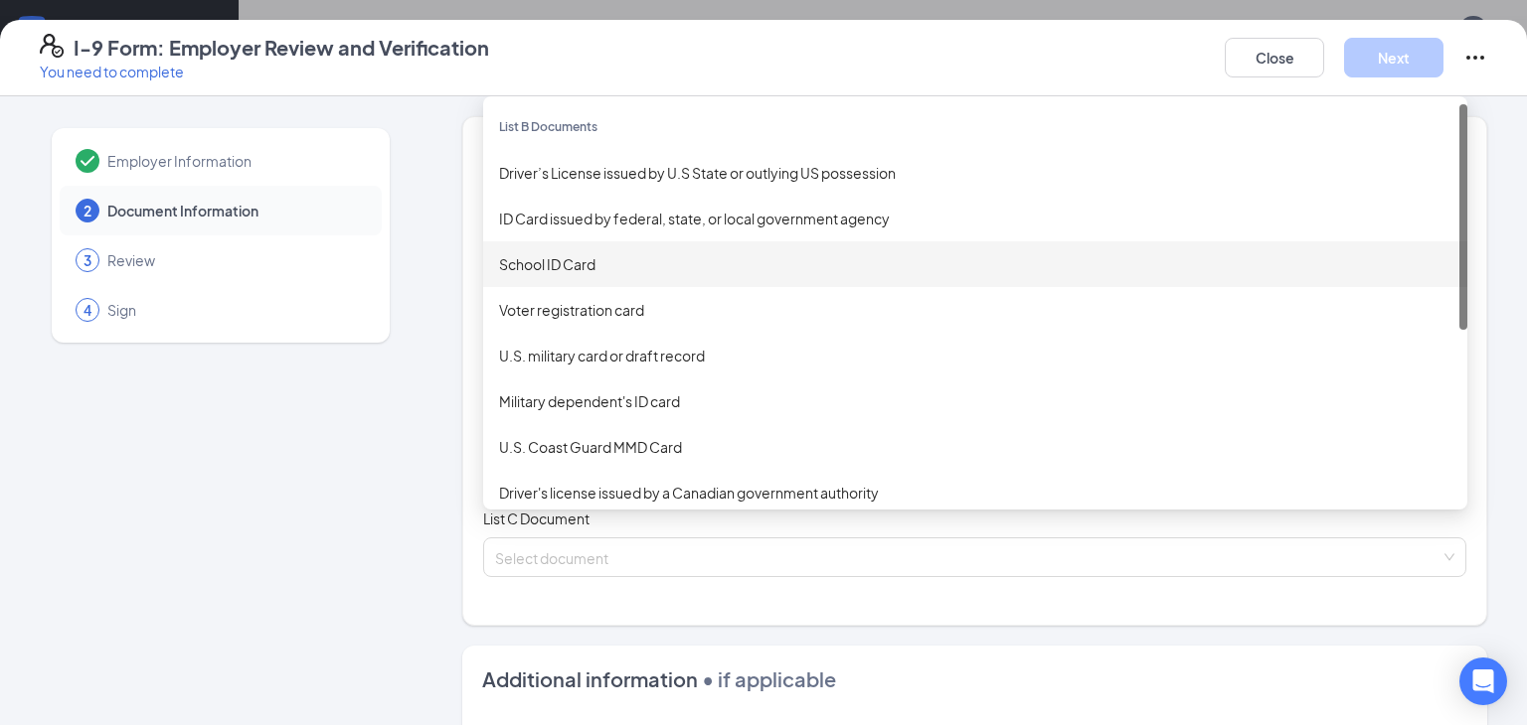
click at [580, 266] on div "School ID Card" at bounding box center [975, 264] width 952 height 22
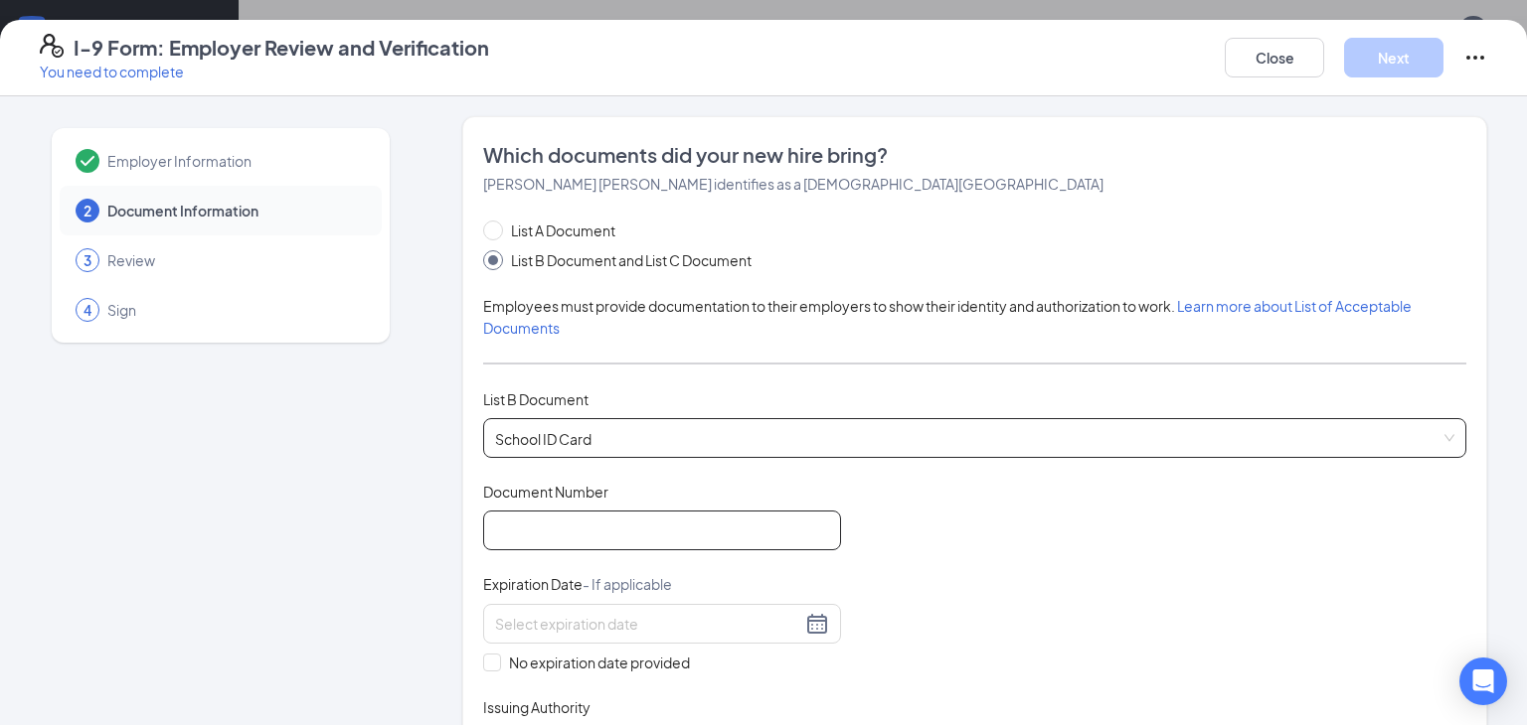
click at [508, 523] on input "Document Number" at bounding box center [662, 531] width 358 height 40
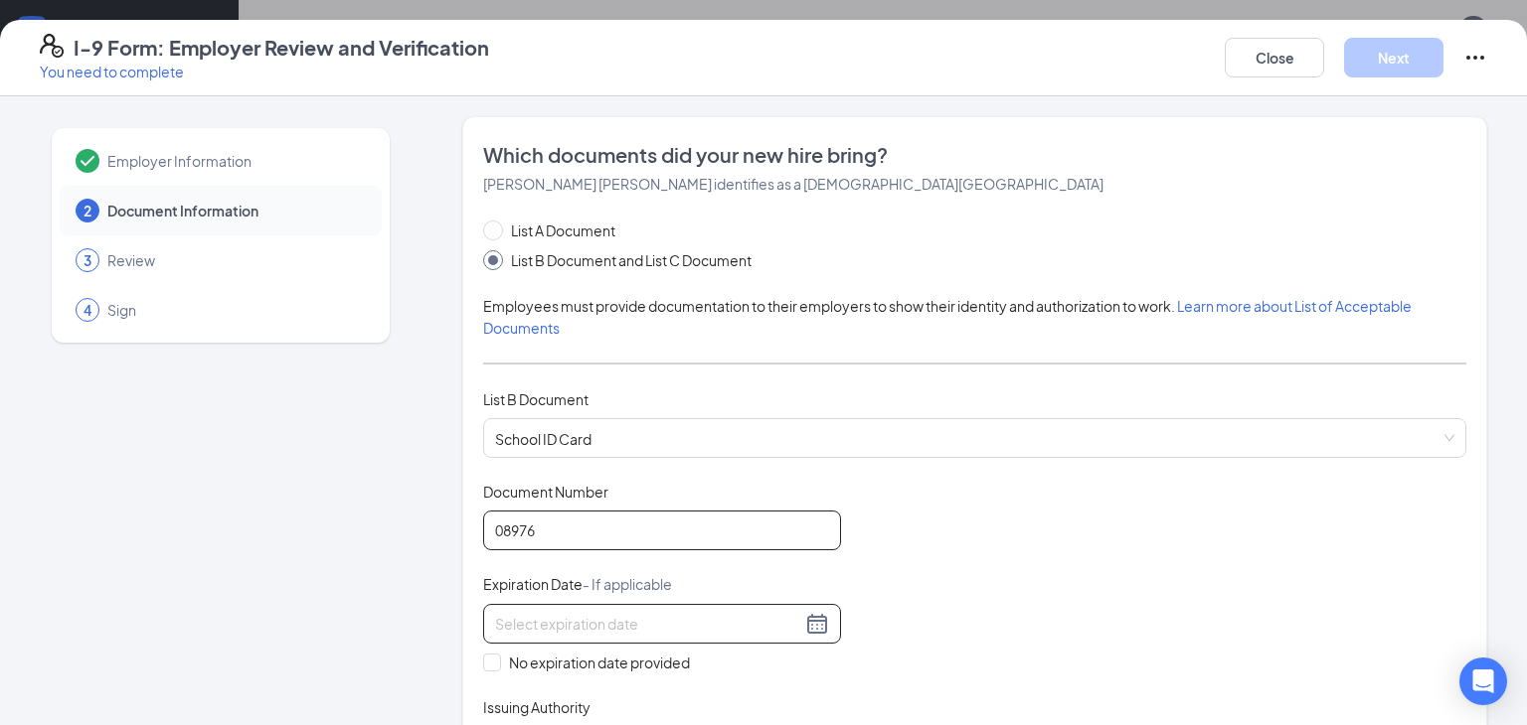
type input "08976"
click at [810, 617] on div at bounding box center [662, 624] width 334 height 24
click at [893, 657] on div "Document Title School ID Card Document Number 08976 Expiration Date - If applic…" at bounding box center [974, 624] width 983 height 284
click at [494, 658] on input "No expiration date provided" at bounding box center [490, 661] width 14 height 14
checkbox input "true"
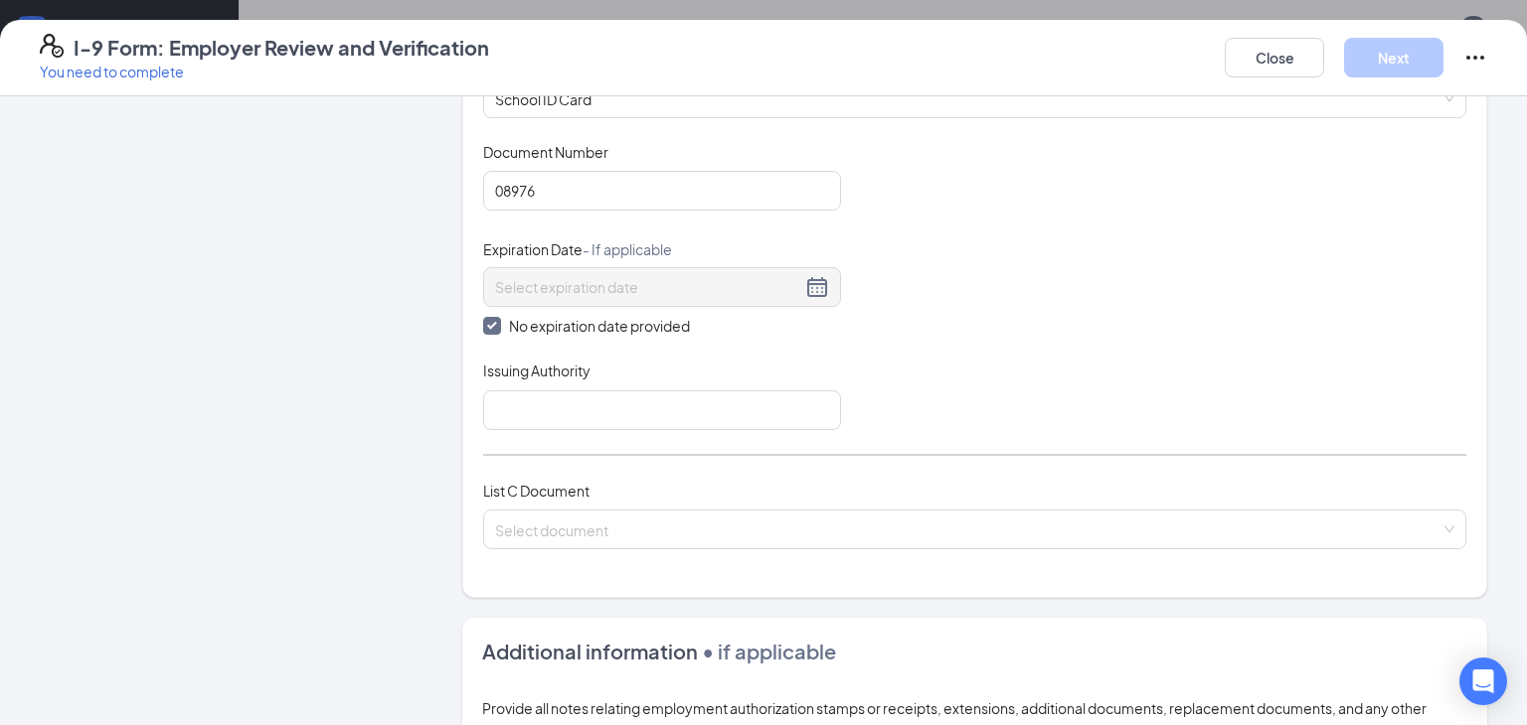
scroll to position [342, 0]
click at [528, 405] on input "Issuing Authority" at bounding box center [662, 409] width 358 height 40
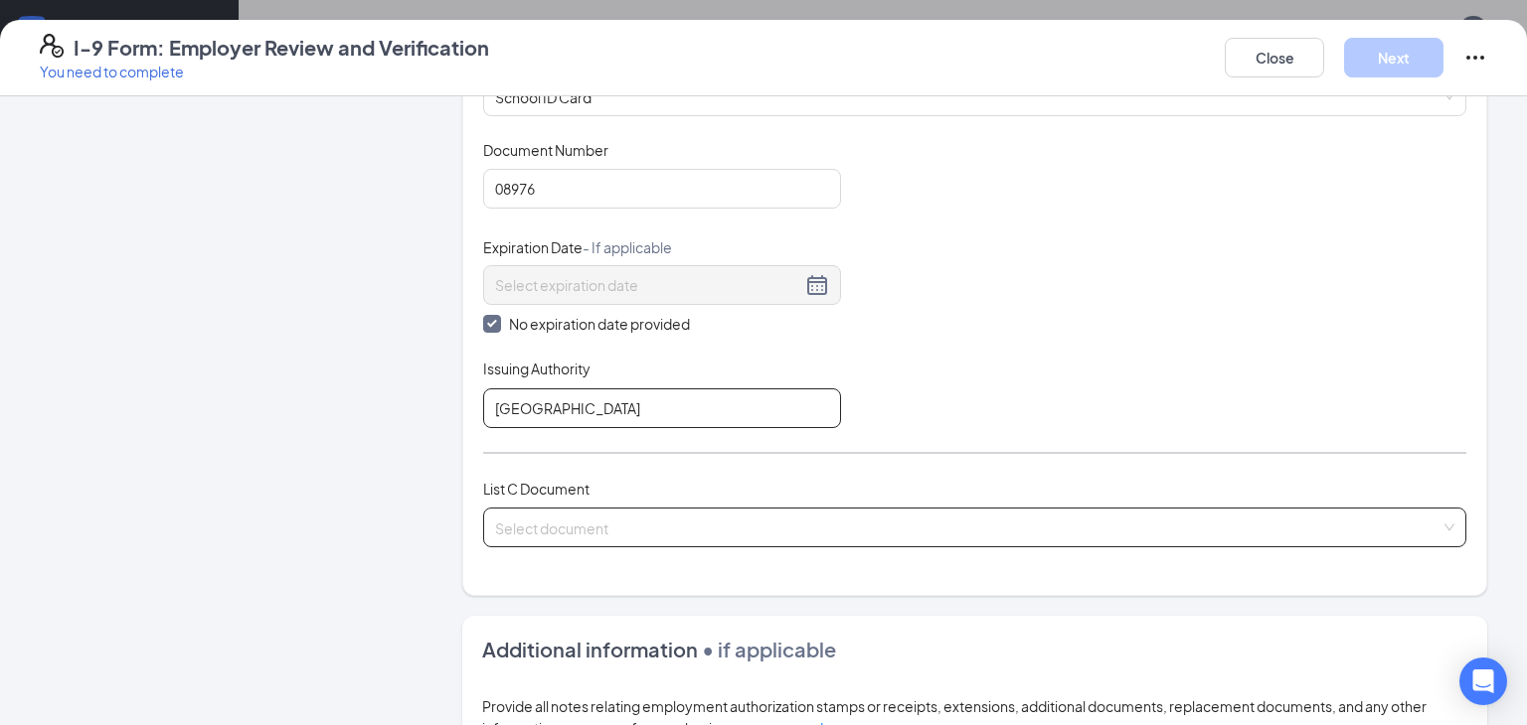
type input "[GEOGRAPHIC_DATA]"
click at [599, 513] on input "search" at bounding box center [967, 524] width 945 height 30
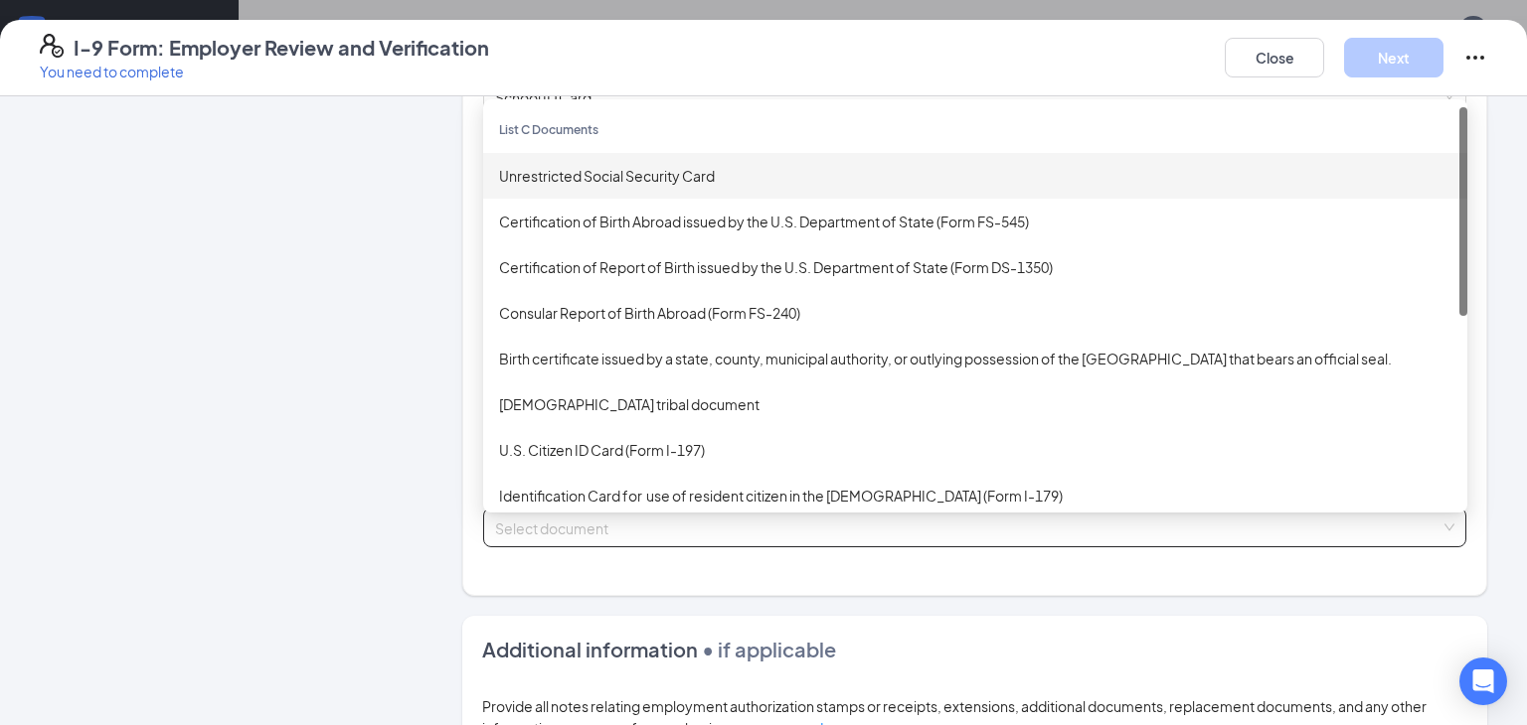
click at [681, 181] on div "Unrestricted Social Security Card" at bounding box center [975, 176] width 952 height 22
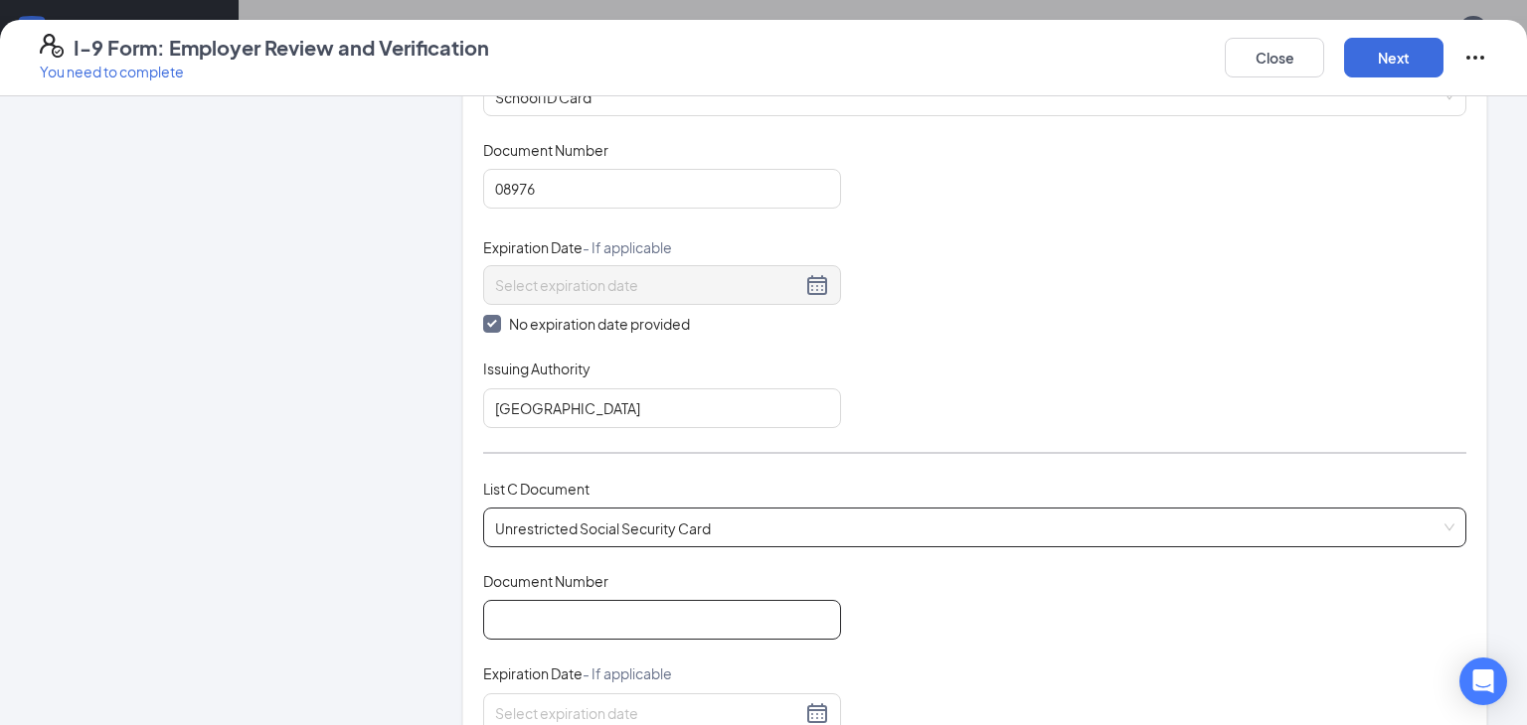
click at [512, 600] on input "Document Number" at bounding box center [662, 620] width 358 height 40
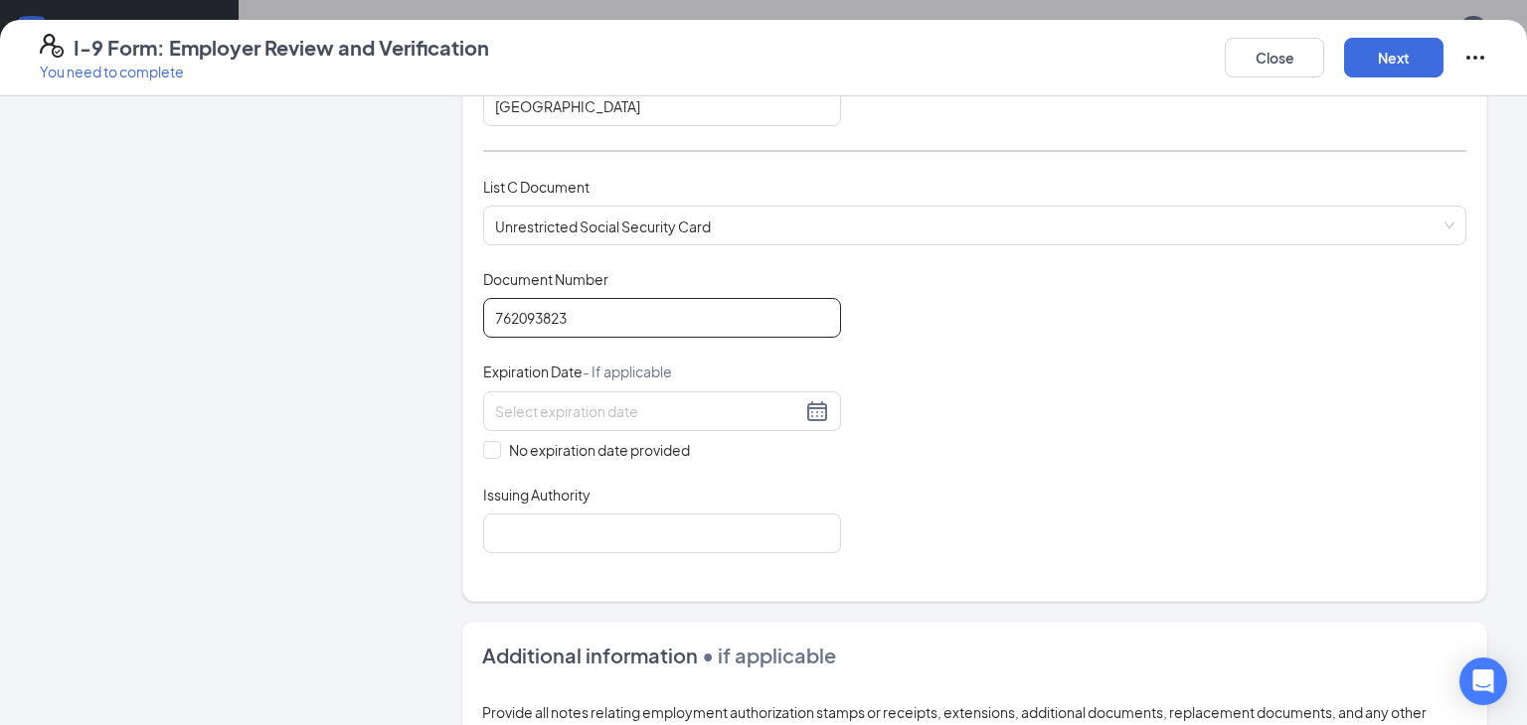
scroll to position [649, 0]
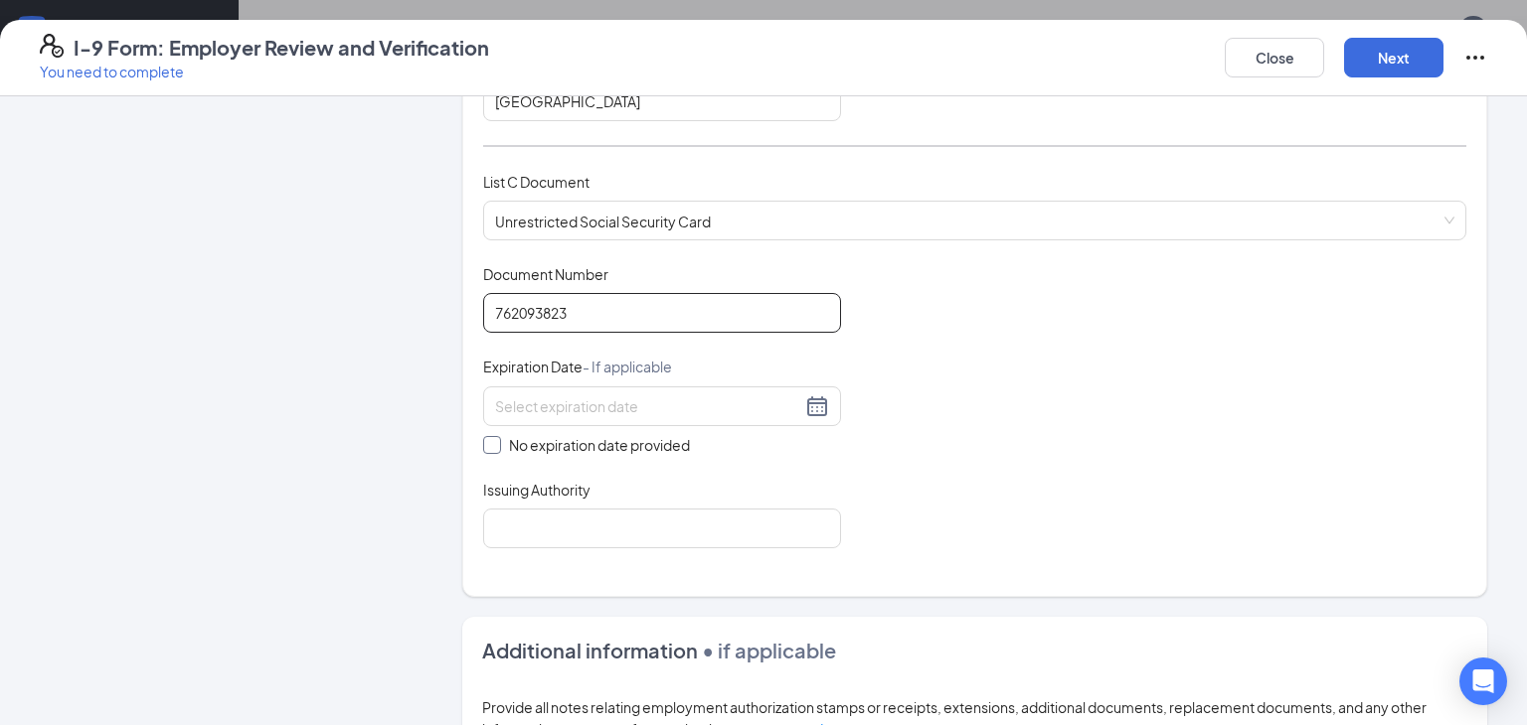
type input "762093823"
click at [488, 443] on input "No expiration date provided" at bounding box center [490, 443] width 14 height 14
checkbox input "true"
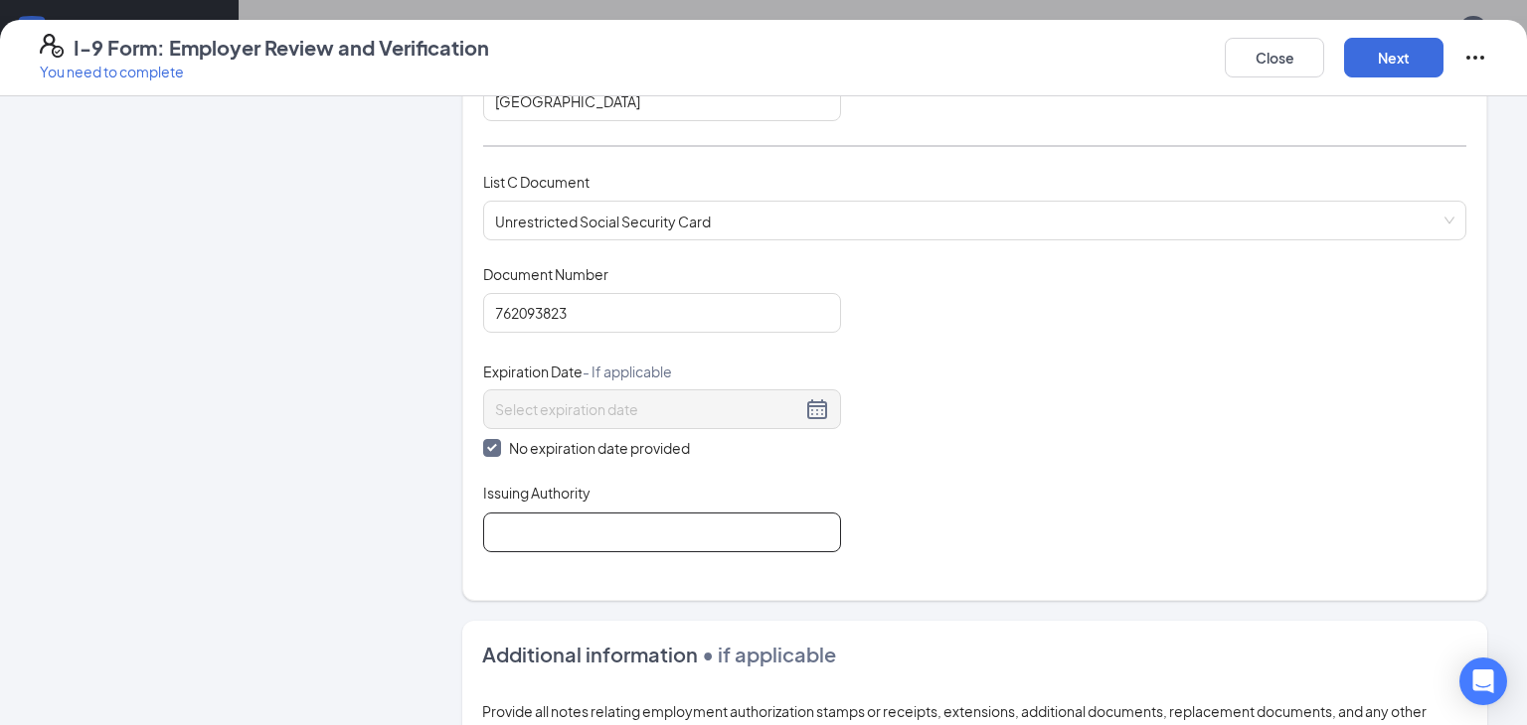
click at [510, 523] on input "Issuing Authority" at bounding box center [662, 533] width 358 height 40
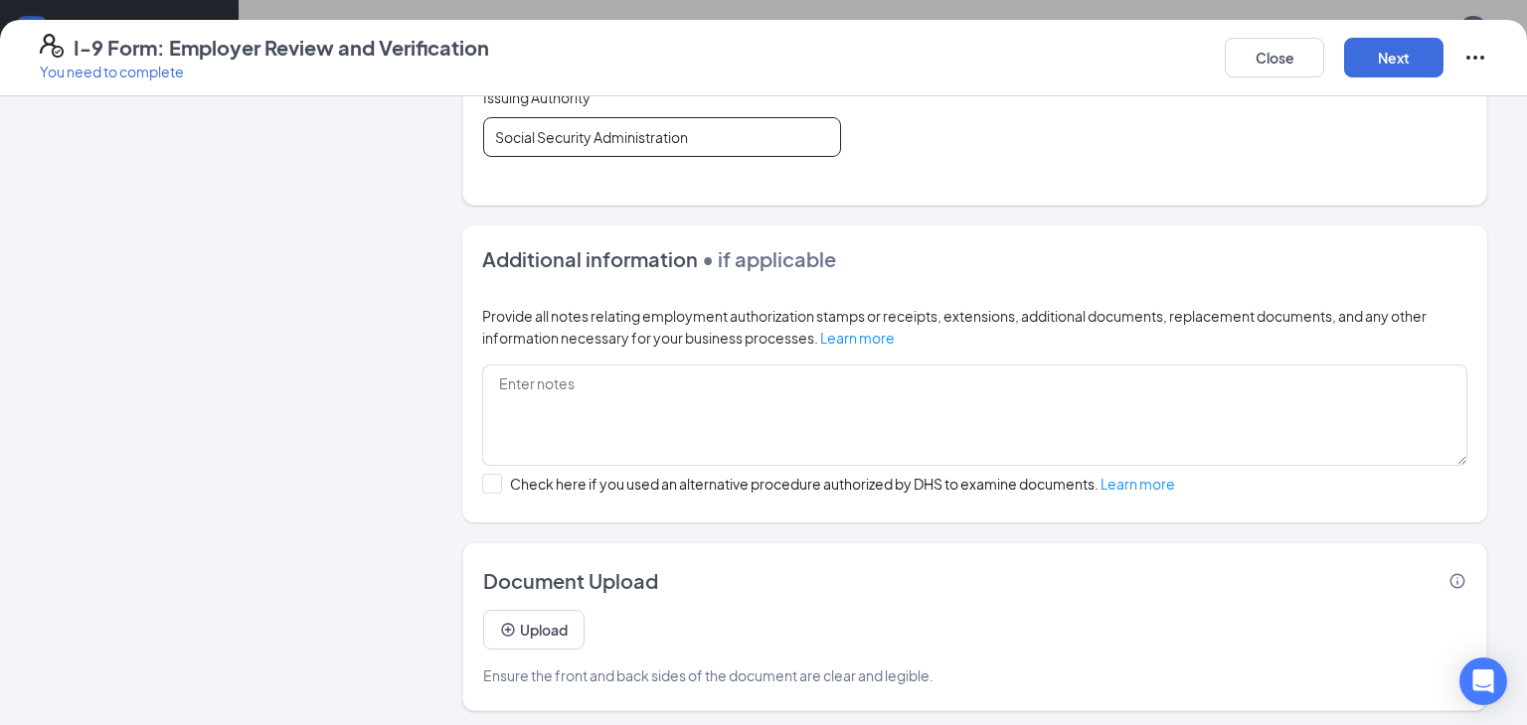
scroll to position [1044, 0]
type input "Social Security Administration"
click at [519, 634] on button "Upload" at bounding box center [533, 631] width 101 height 40
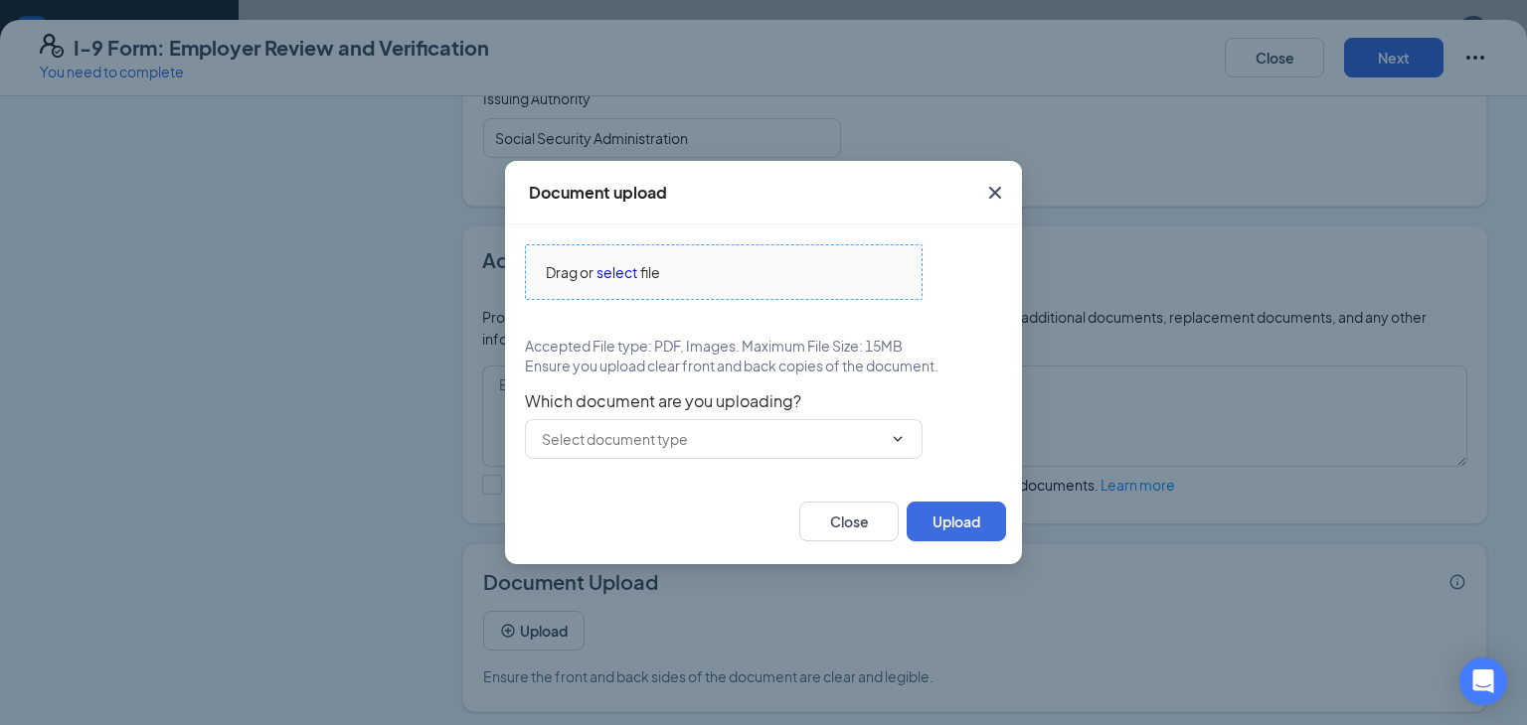
click at [629, 277] on span "select" at bounding box center [616, 272] width 41 height 22
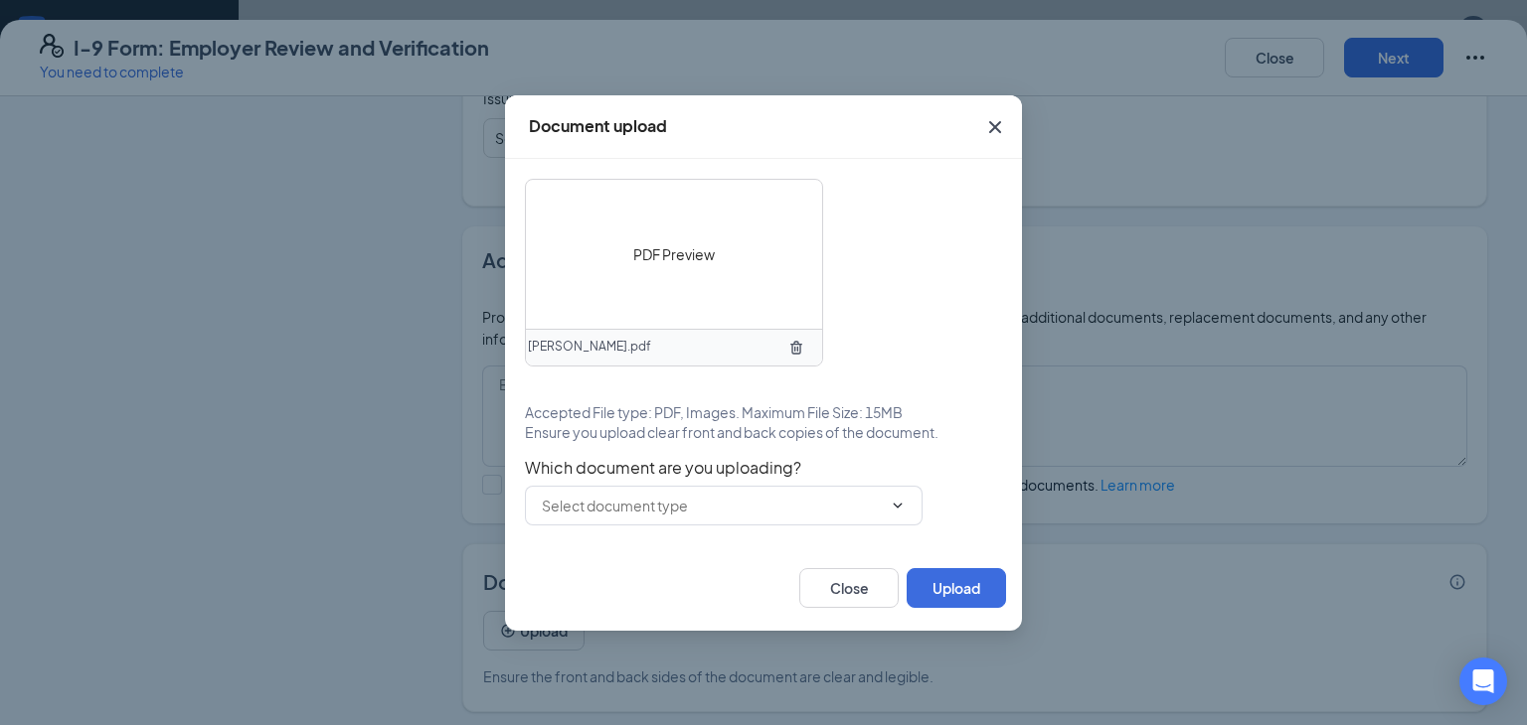
click at [737, 447] on div "PDF Preview [PERSON_NAME].pdf Accepted File type: PDF, Images. Maximum File Siz…" at bounding box center [763, 352] width 477 height 347
click at [716, 511] on input "text" at bounding box center [712, 506] width 340 height 22
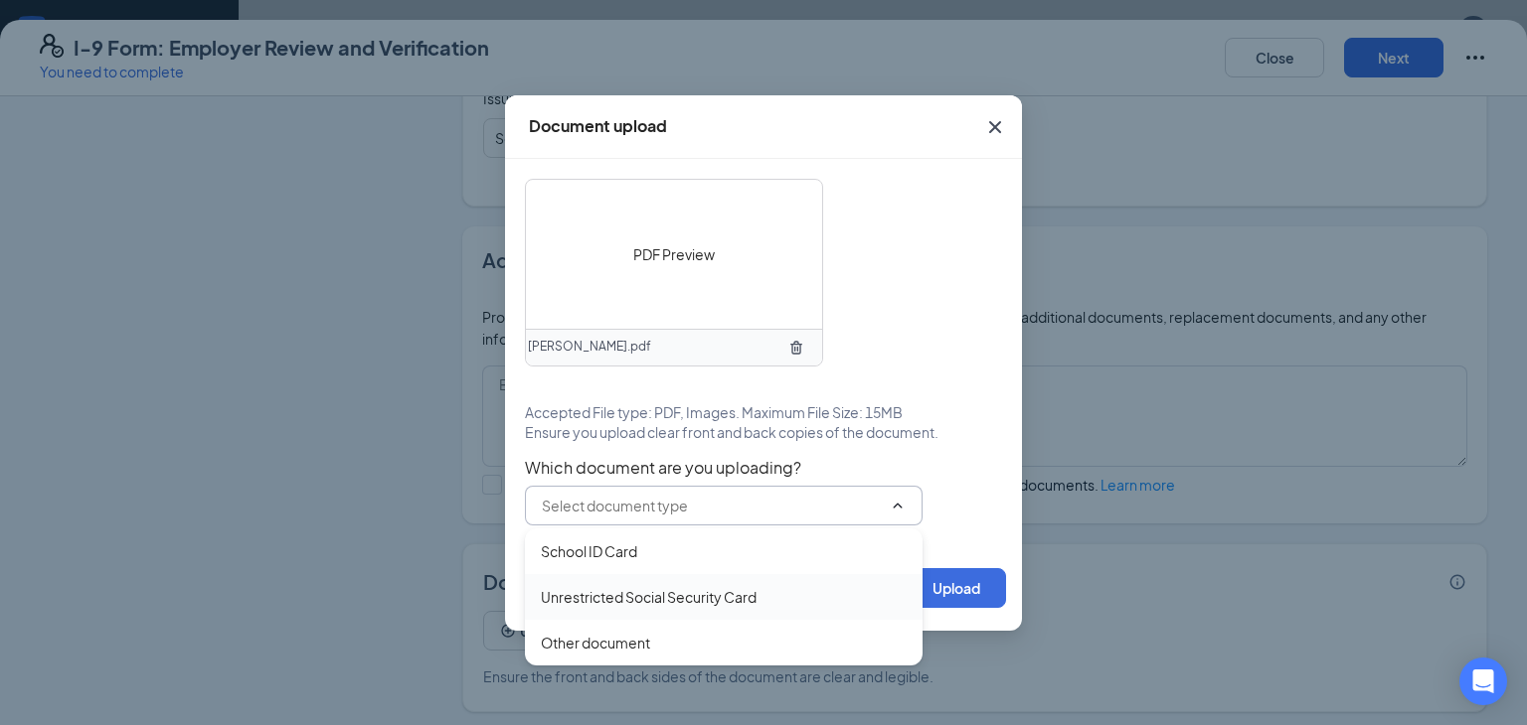
click at [608, 592] on div "Unrestricted Social Security Card" at bounding box center [649, 597] width 216 height 22
type input "Unrestricted Social Security Card"
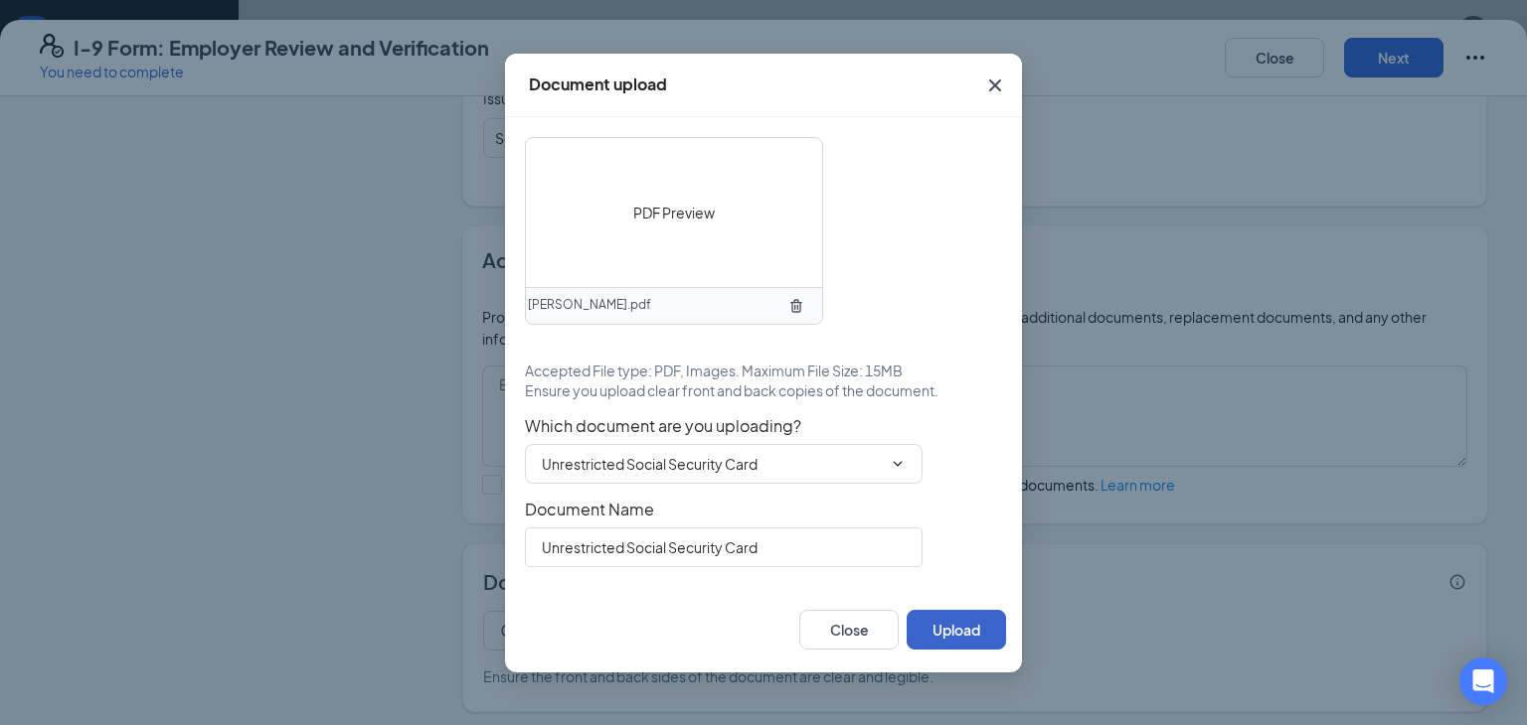
click at [945, 622] on button "Upload" at bounding box center [955, 630] width 99 height 40
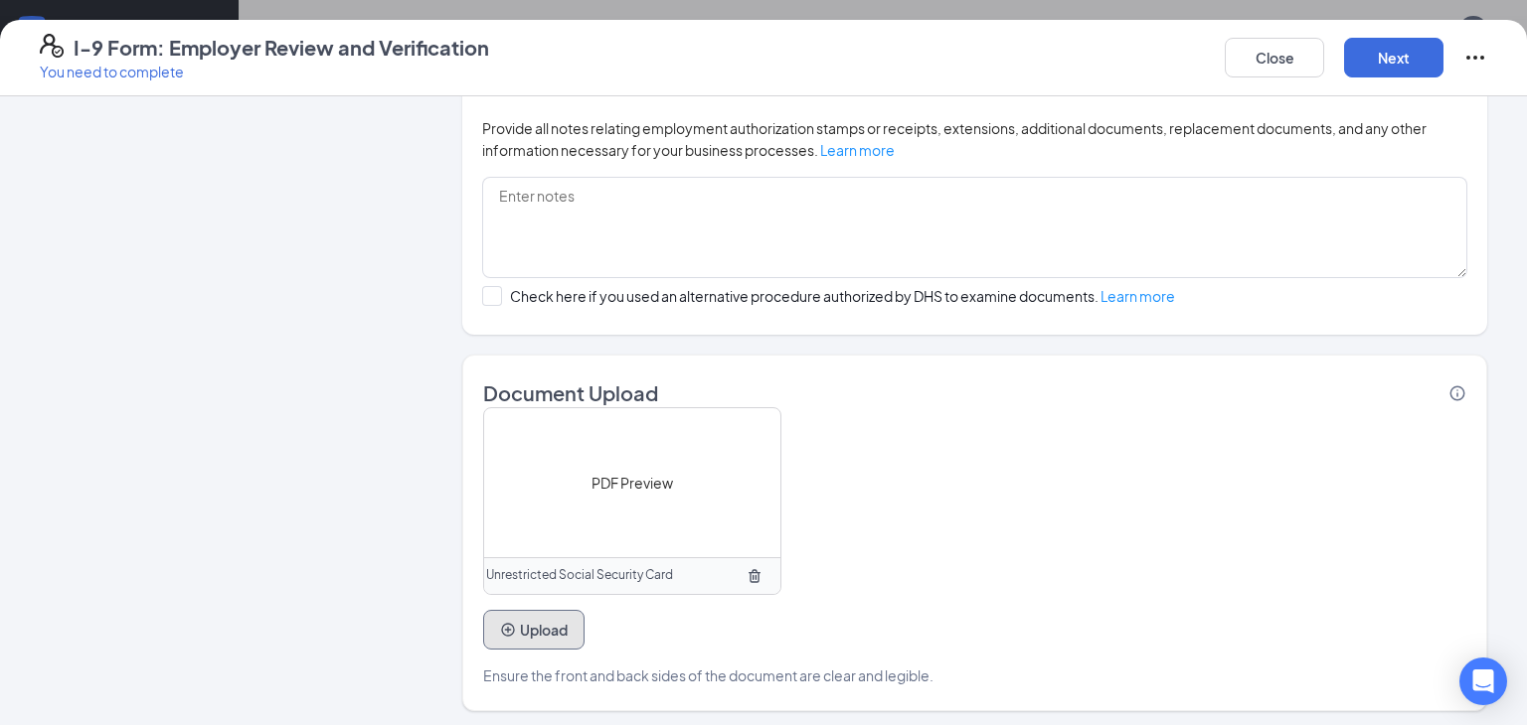
scroll to position [403, 0]
click at [1386, 47] on button "Next" at bounding box center [1393, 58] width 99 height 40
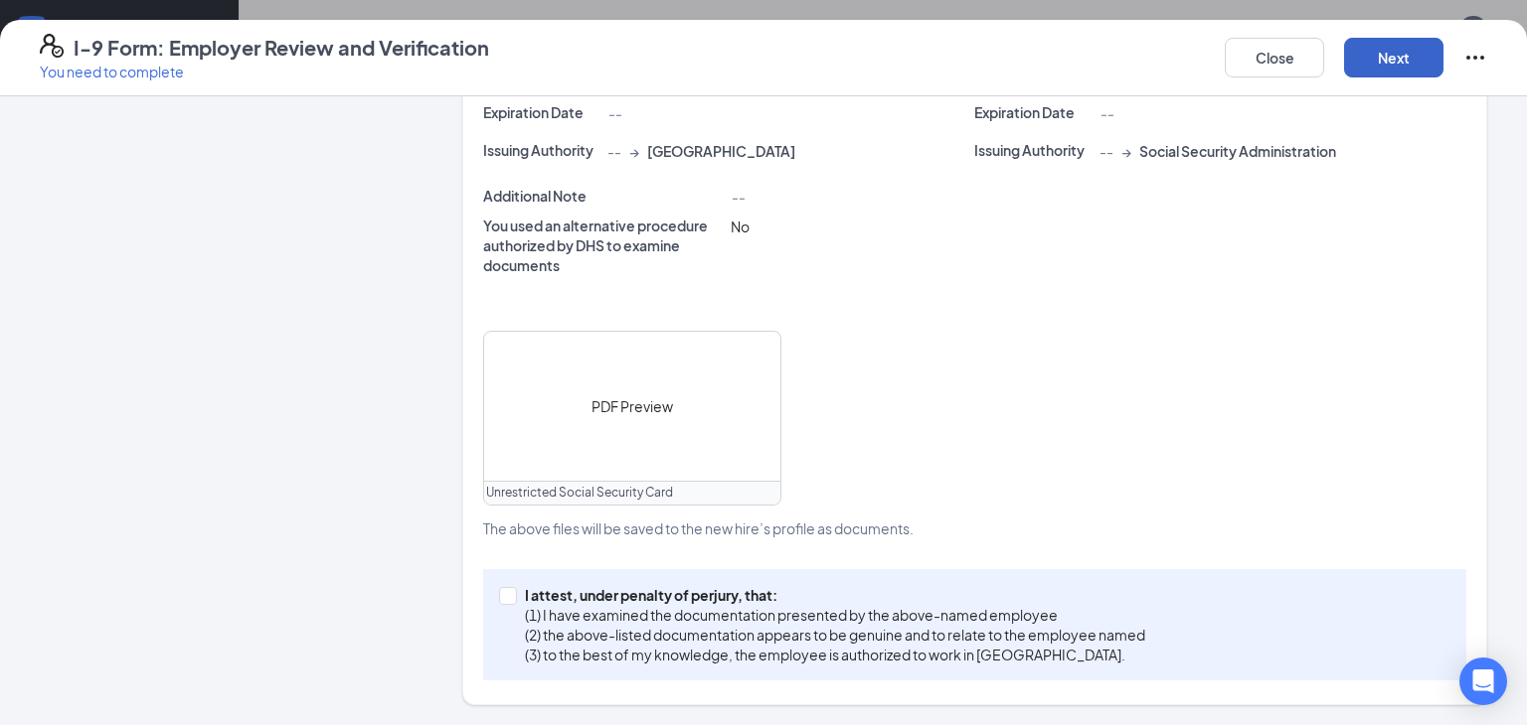
scroll to position [594, 0]
click at [518, 647] on span "I attest, under penalty of [PERSON_NAME], that: (1) I have examined the documen…" at bounding box center [835, 628] width 636 height 80
click at [513, 604] on input "I attest, under penalty of [PERSON_NAME], that: (1) I have examined the documen…" at bounding box center [506, 597] width 14 height 14
checkbox input "true"
click at [1410, 50] on button "Next" at bounding box center [1393, 58] width 99 height 40
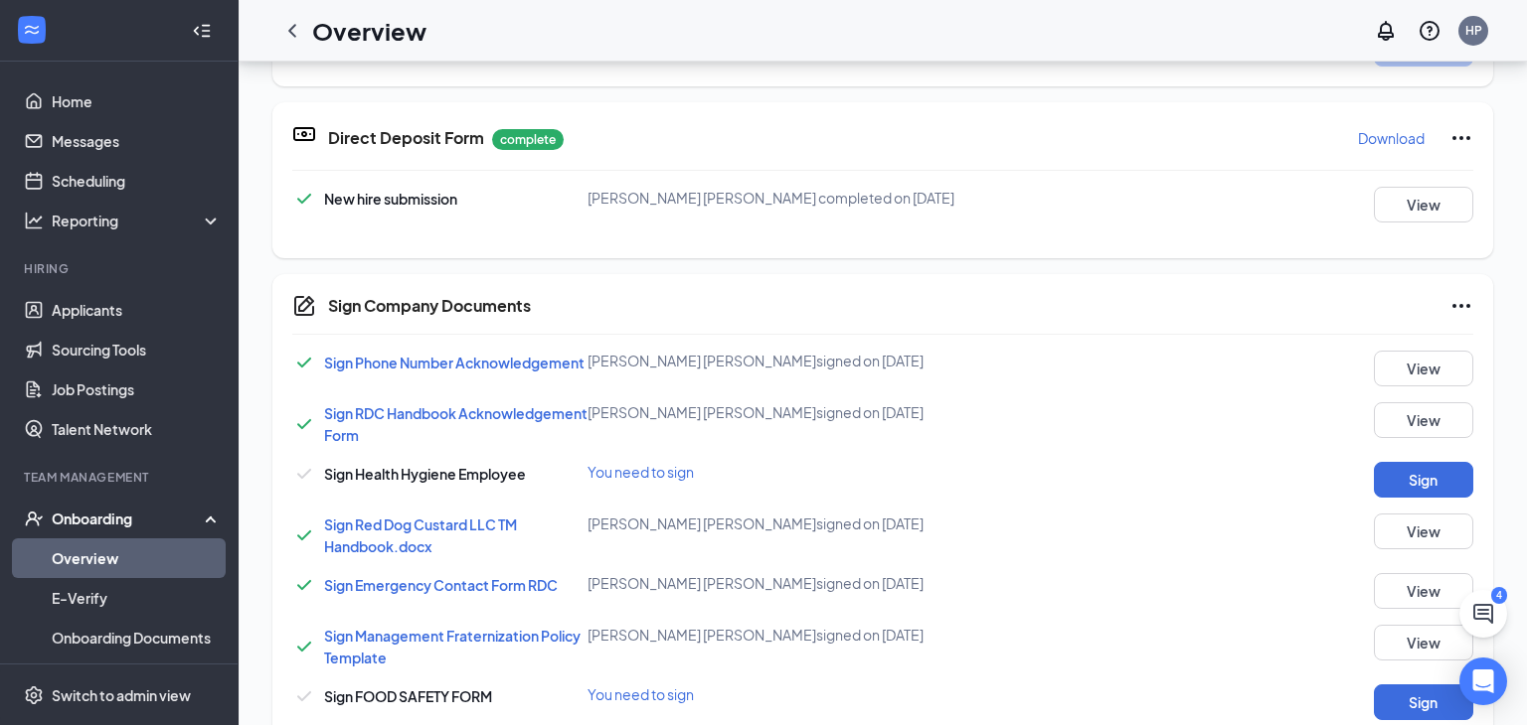
scroll to position [379, 0]
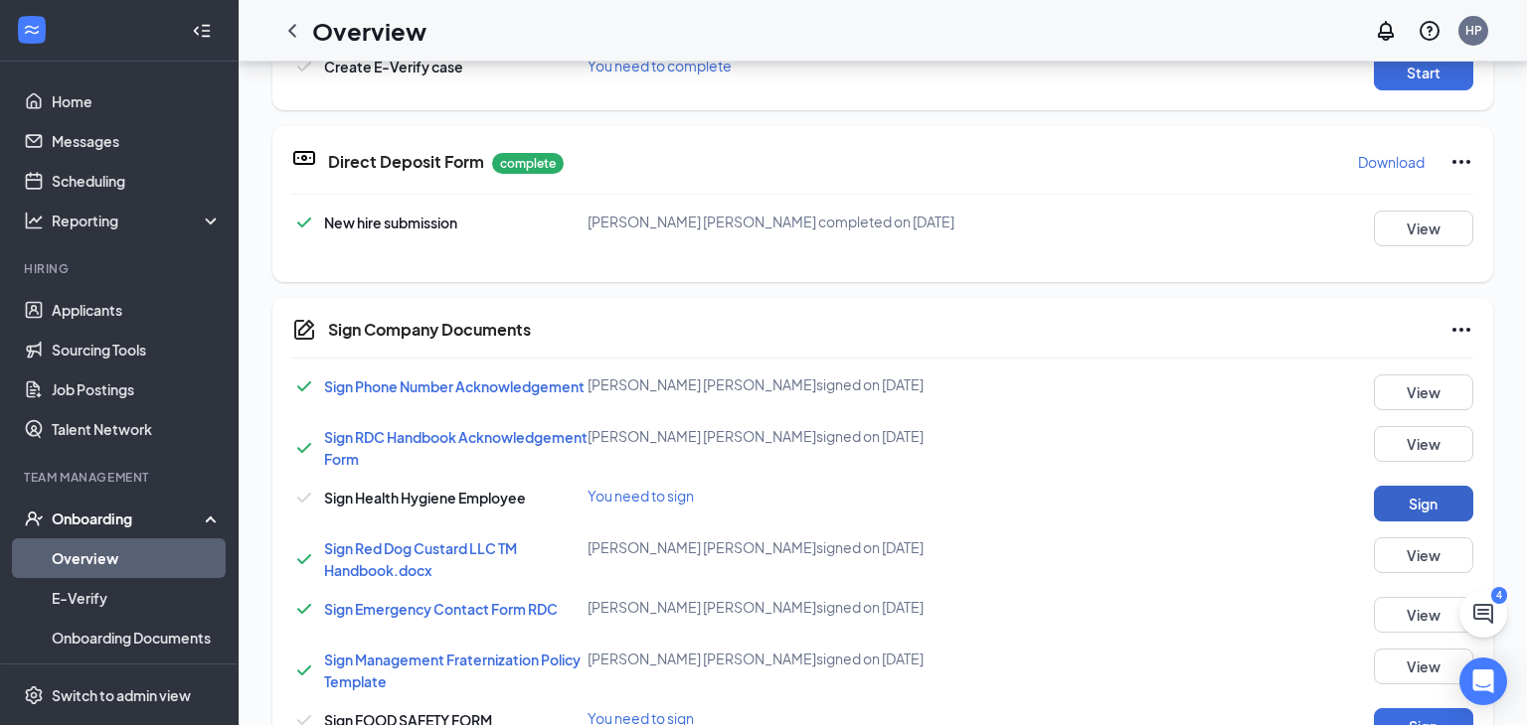
click at [1399, 496] on button "Sign" at bounding box center [1422, 504] width 99 height 36
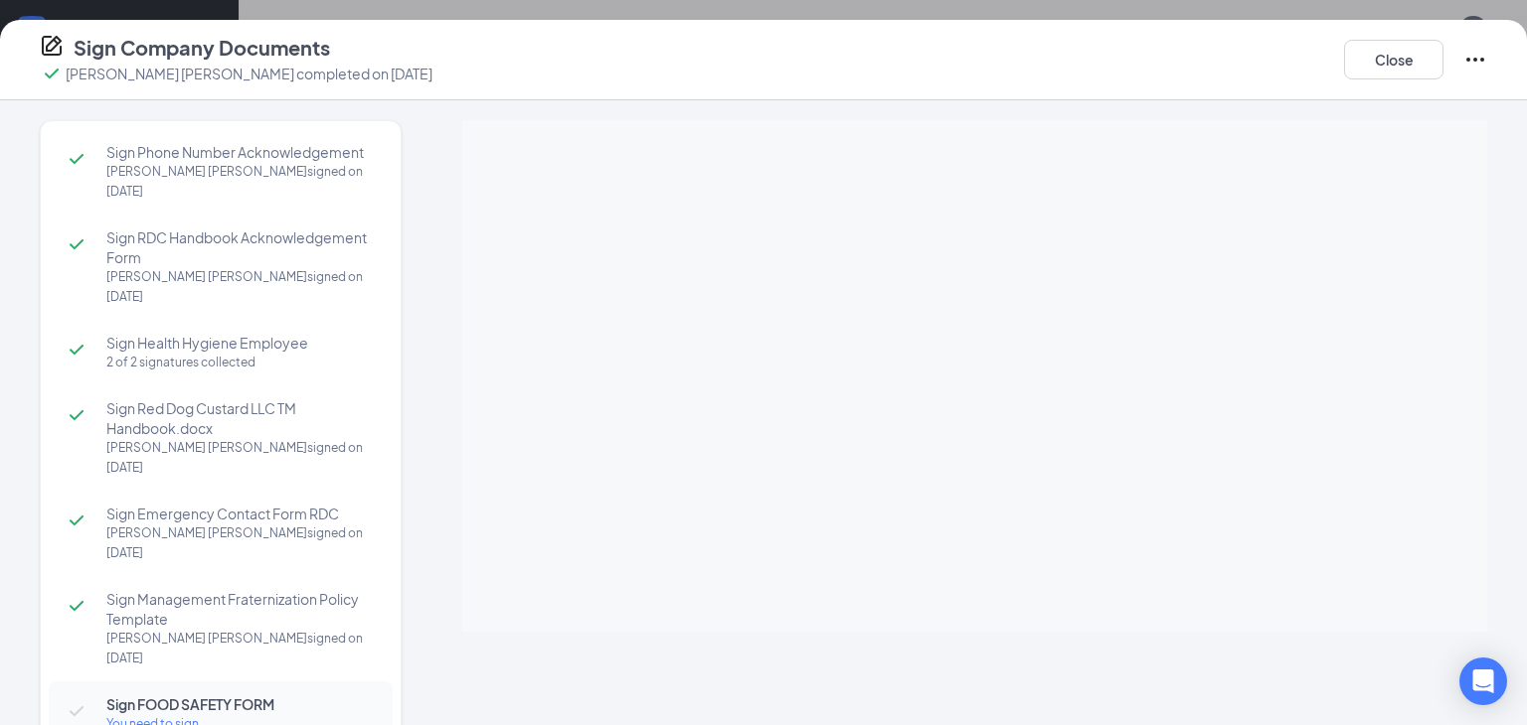
scroll to position [2, 0]
click at [997, 367] on div at bounding box center [974, 374] width 1025 height 512
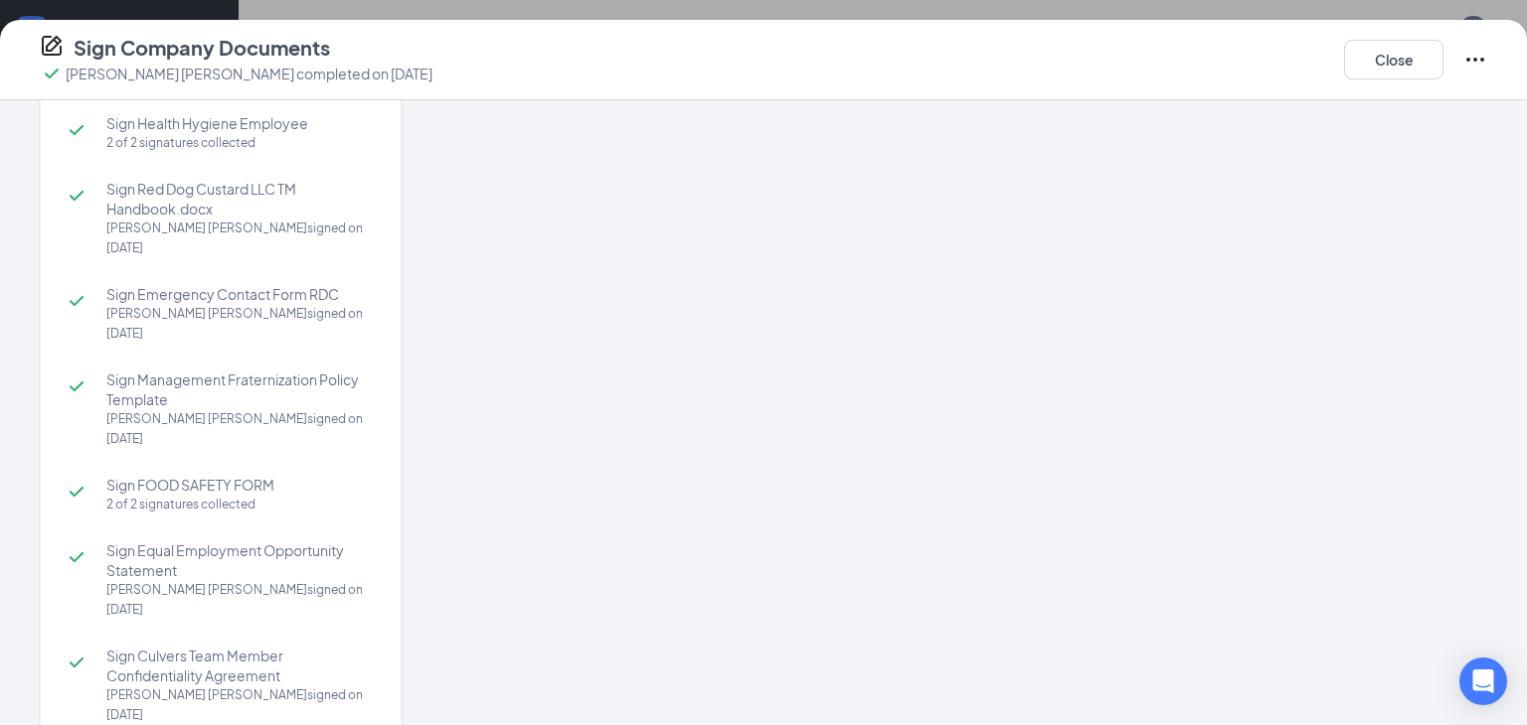
scroll to position [273, 0]
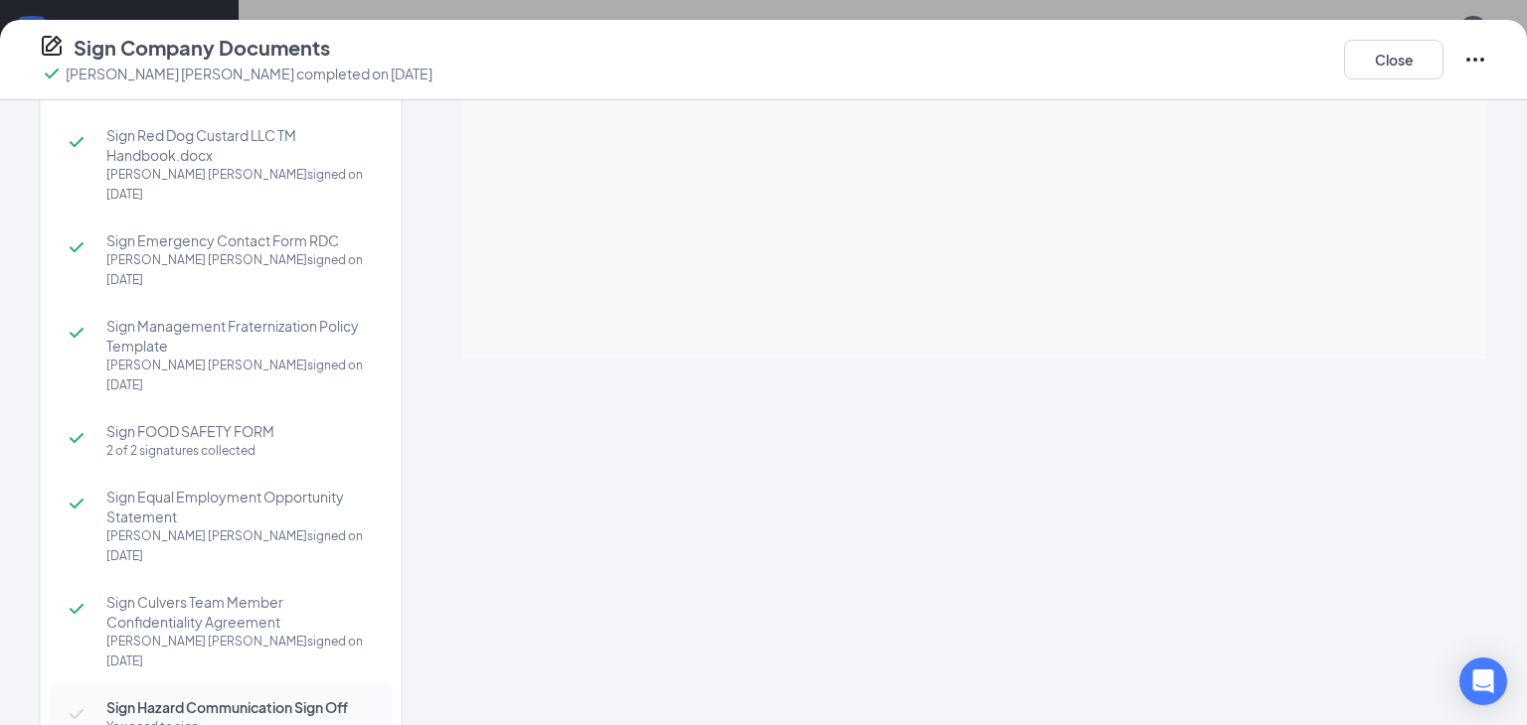
click at [269, 718] on div "You need to sign" at bounding box center [239, 728] width 266 height 20
click at [394, 177] on div "Sign Phone Number Acknowledgement [PERSON_NAME] [PERSON_NAME] signed on [DATE] …" at bounding box center [221, 346] width 362 height 998
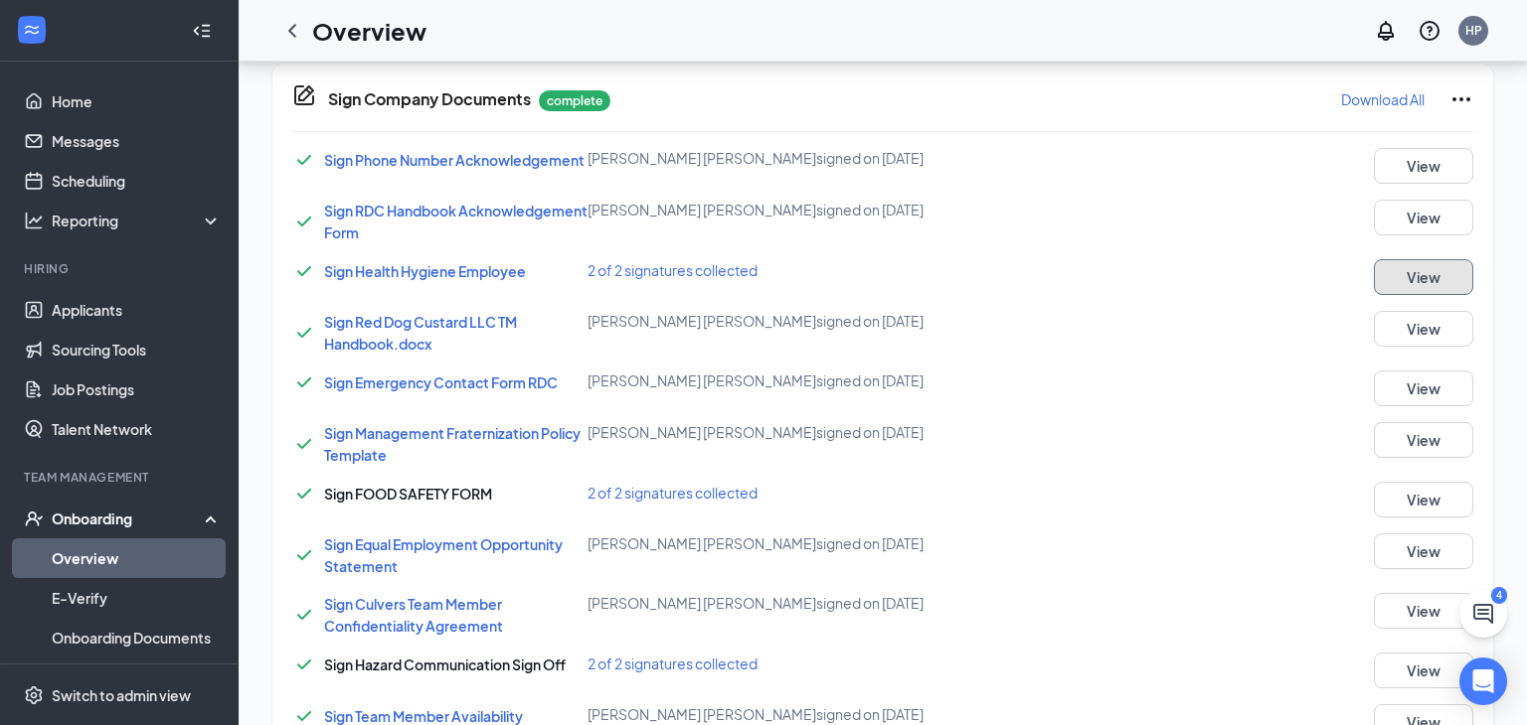
scroll to position [581, 0]
click at [91, 554] on link "Overview" at bounding box center [137, 559] width 170 height 40
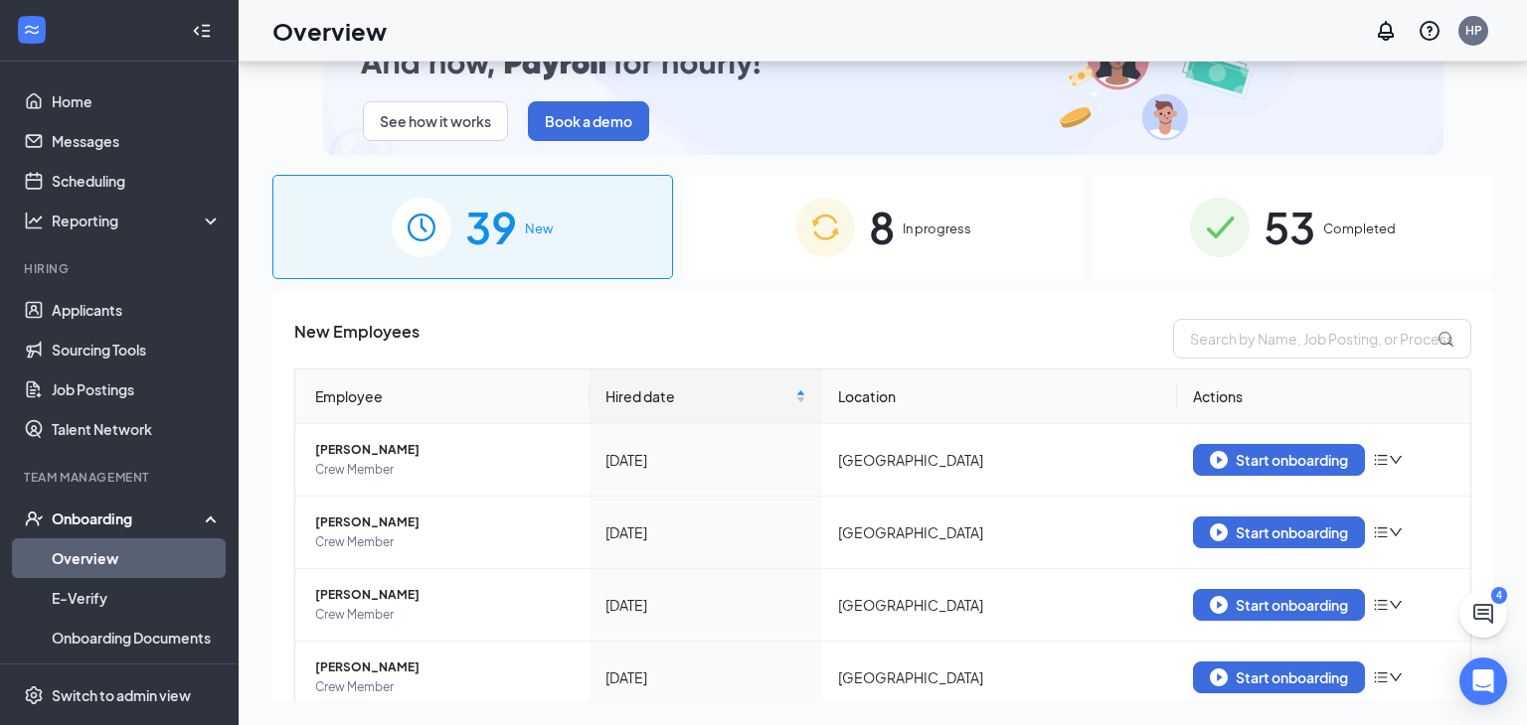
click at [927, 250] on div "8 In progress" at bounding box center [883, 227] width 401 height 104
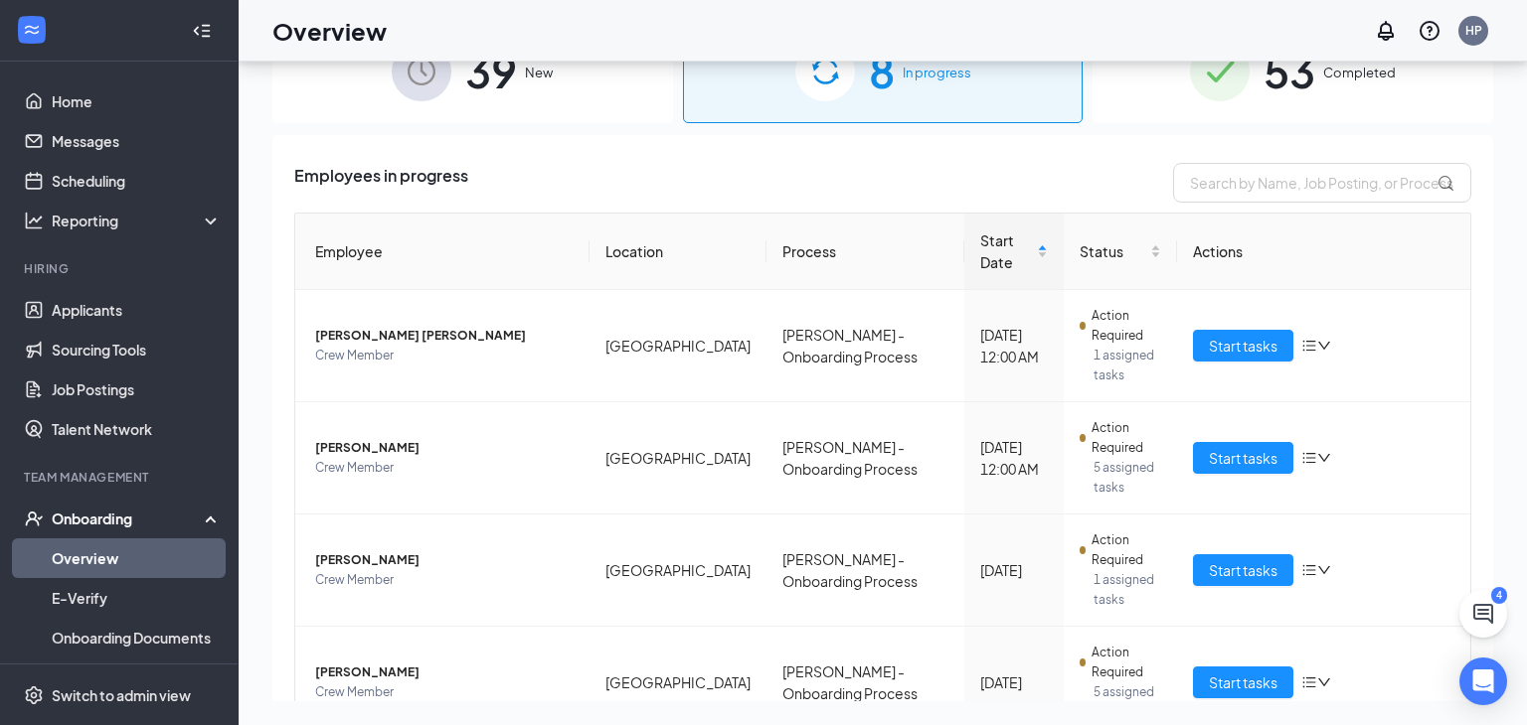
scroll to position [196, 0]
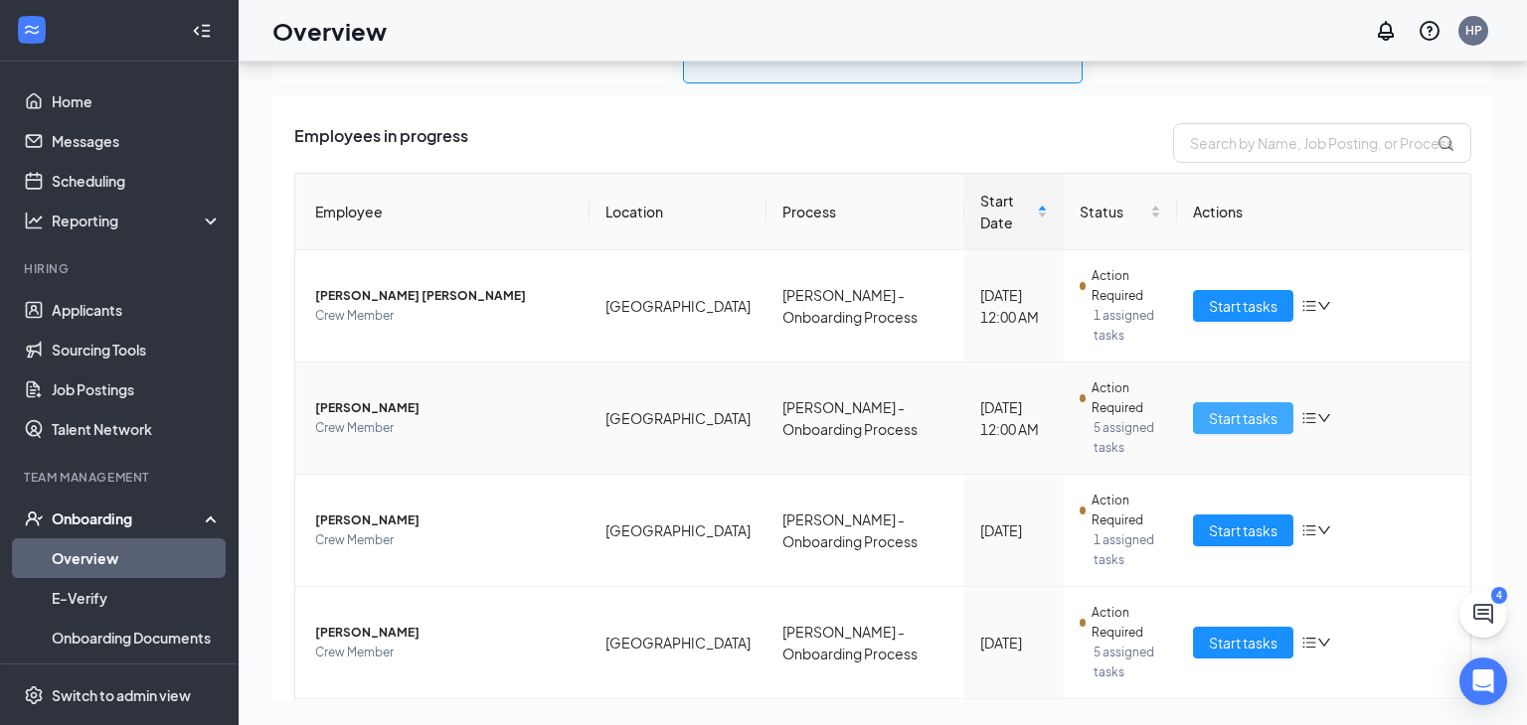
click at [1224, 407] on span "Start tasks" at bounding box center [1242, 418] width 69 height 22
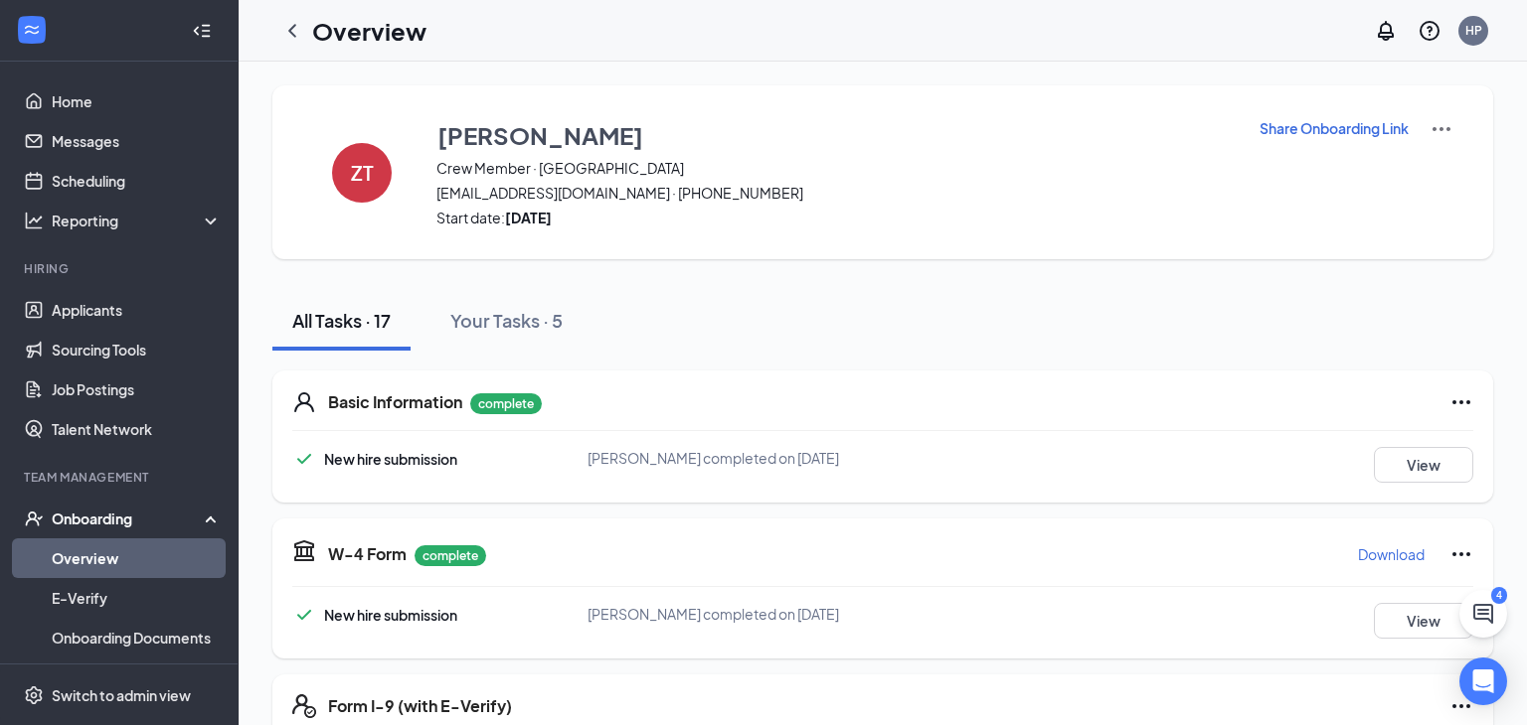
click at [82, 565] on link "Overview" at bounding box center [137, 559] width 170 height 40
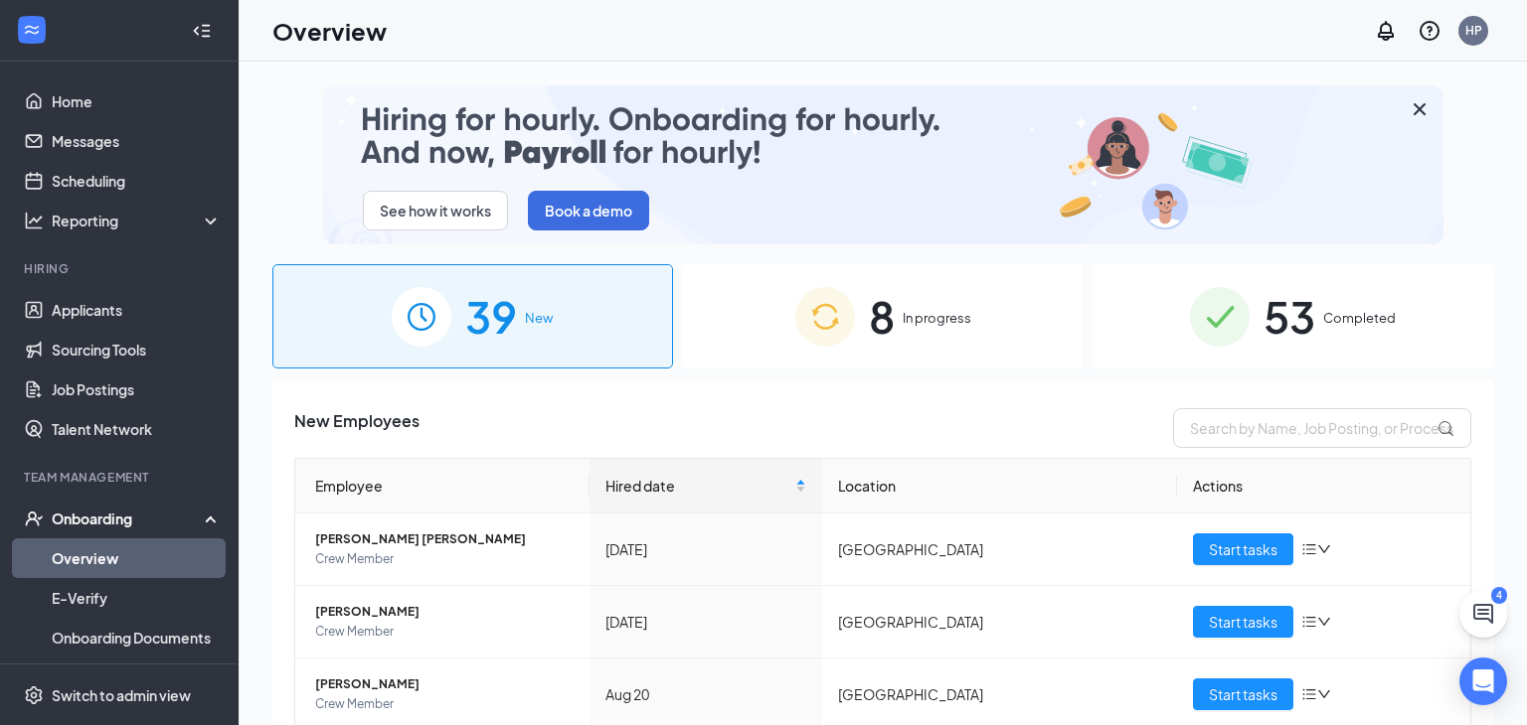
click at [911, 335] on div "8 In progress" at bounding box center [883, 316] width 401 height 104
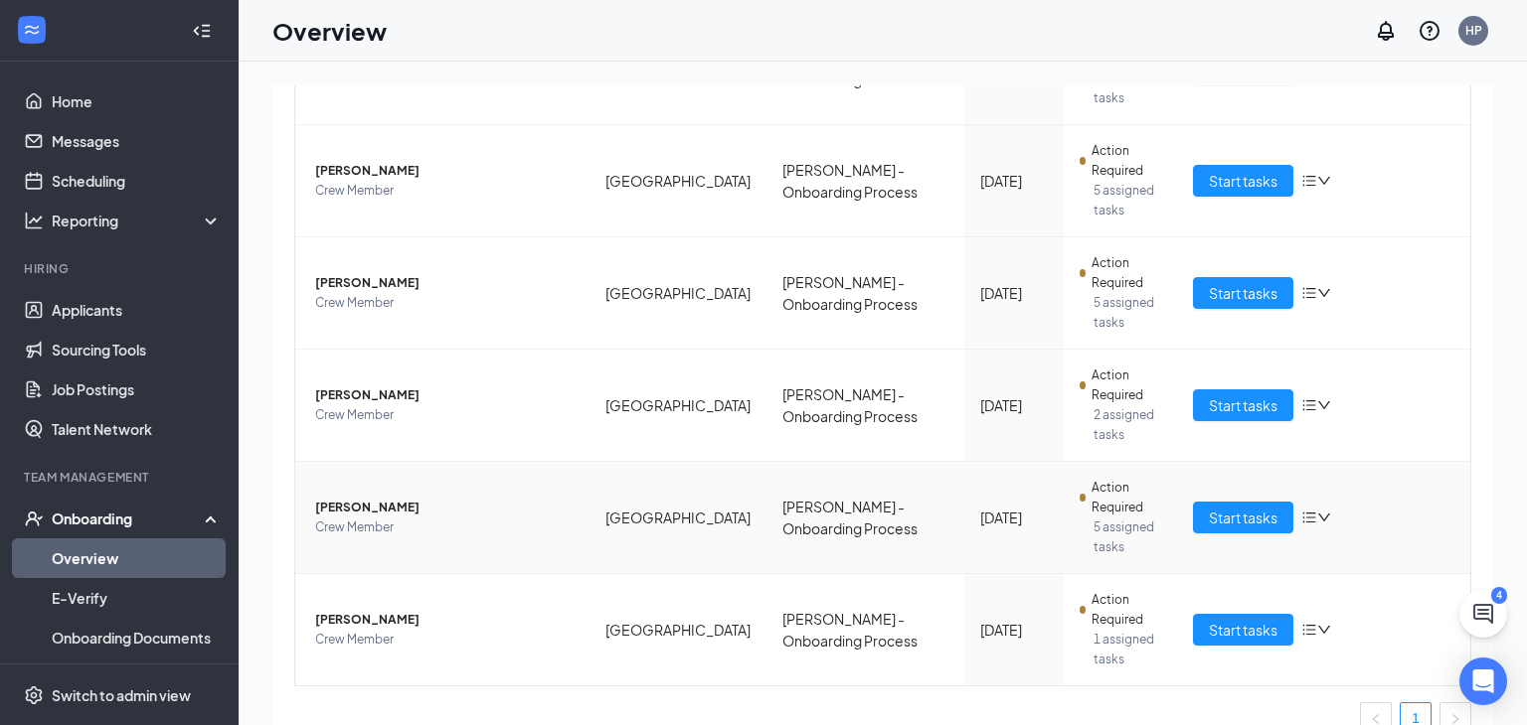
scroll to position [748, 0]
click at [1217, 618] on span "Start tasks" at bounding box center [1242, 629] width 69 height 22
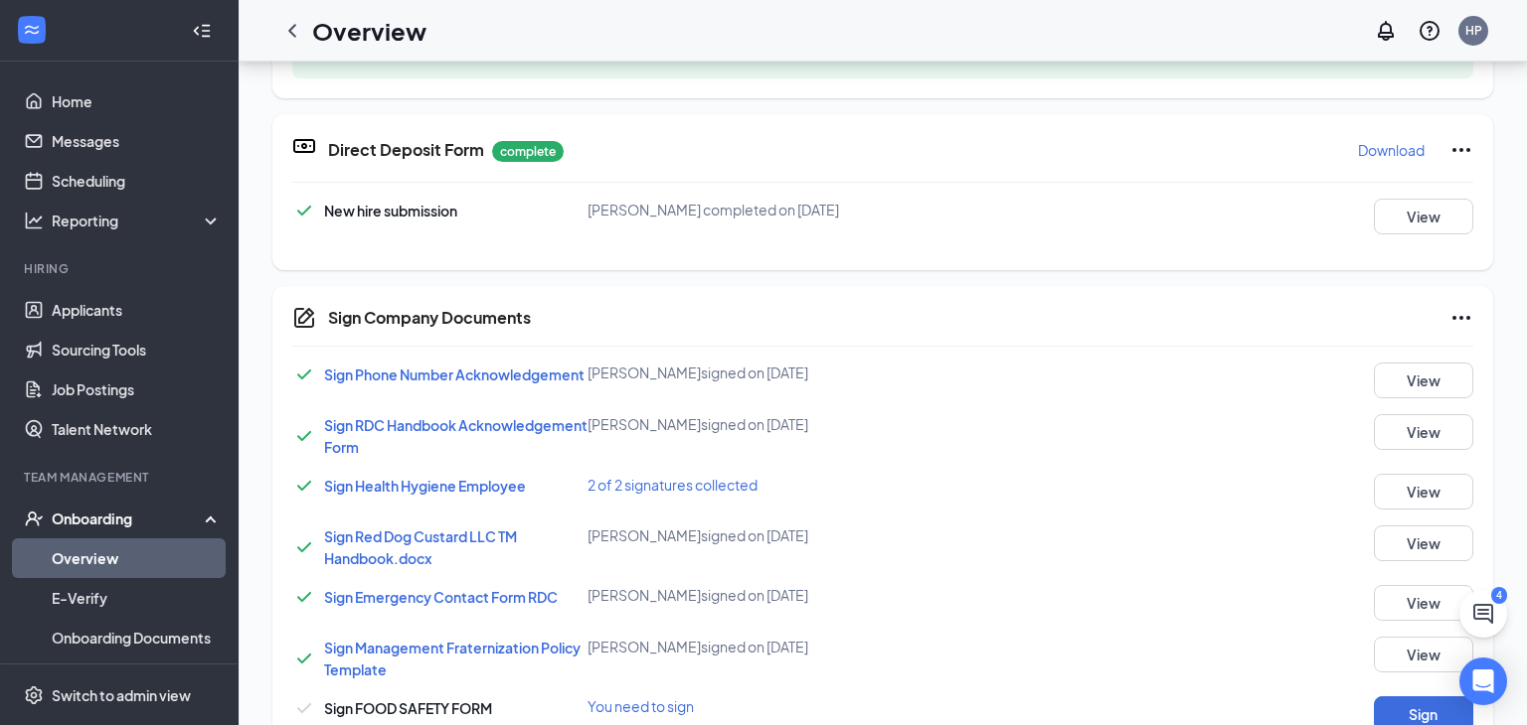
scroll to position [466, 0]
click at [1414, 708] on button "Sign" at bounding box center [1422, 716] width 99 height 36
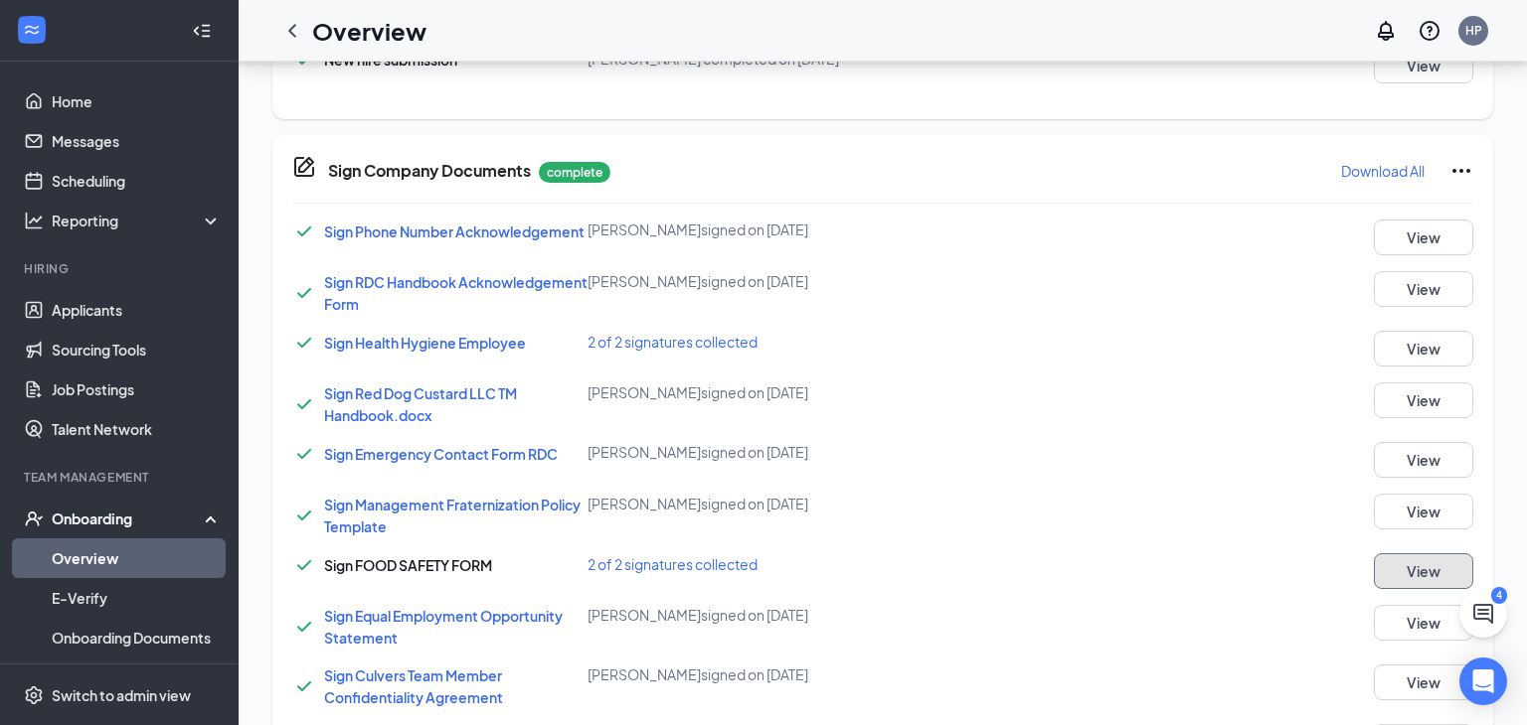
scroll to position [459, 0]
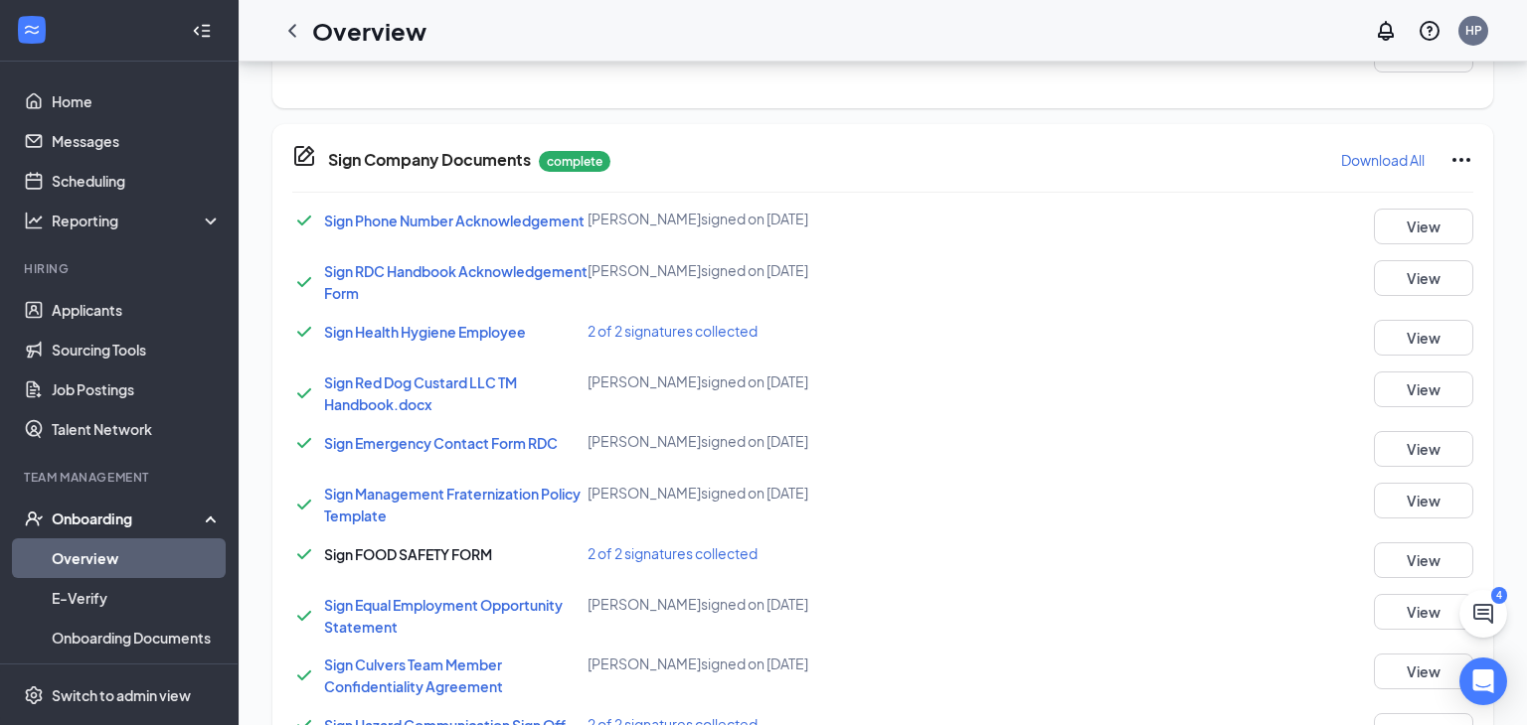
click at [91, 565] on link "Overview" at bounding box center [137, 559] width 170 height 40
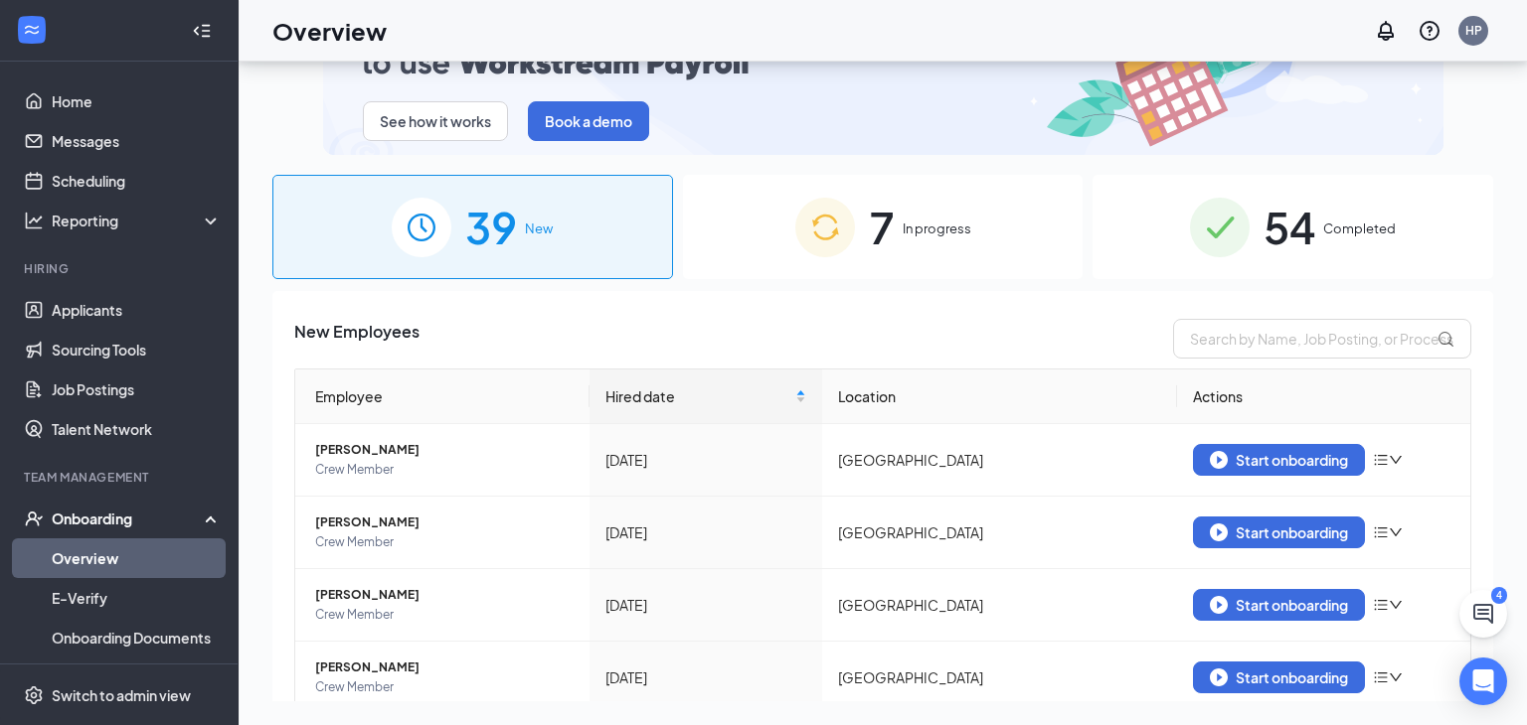
click at [961, 236] on span "In progress" at bounding box center [936, 229] width 69 height 20
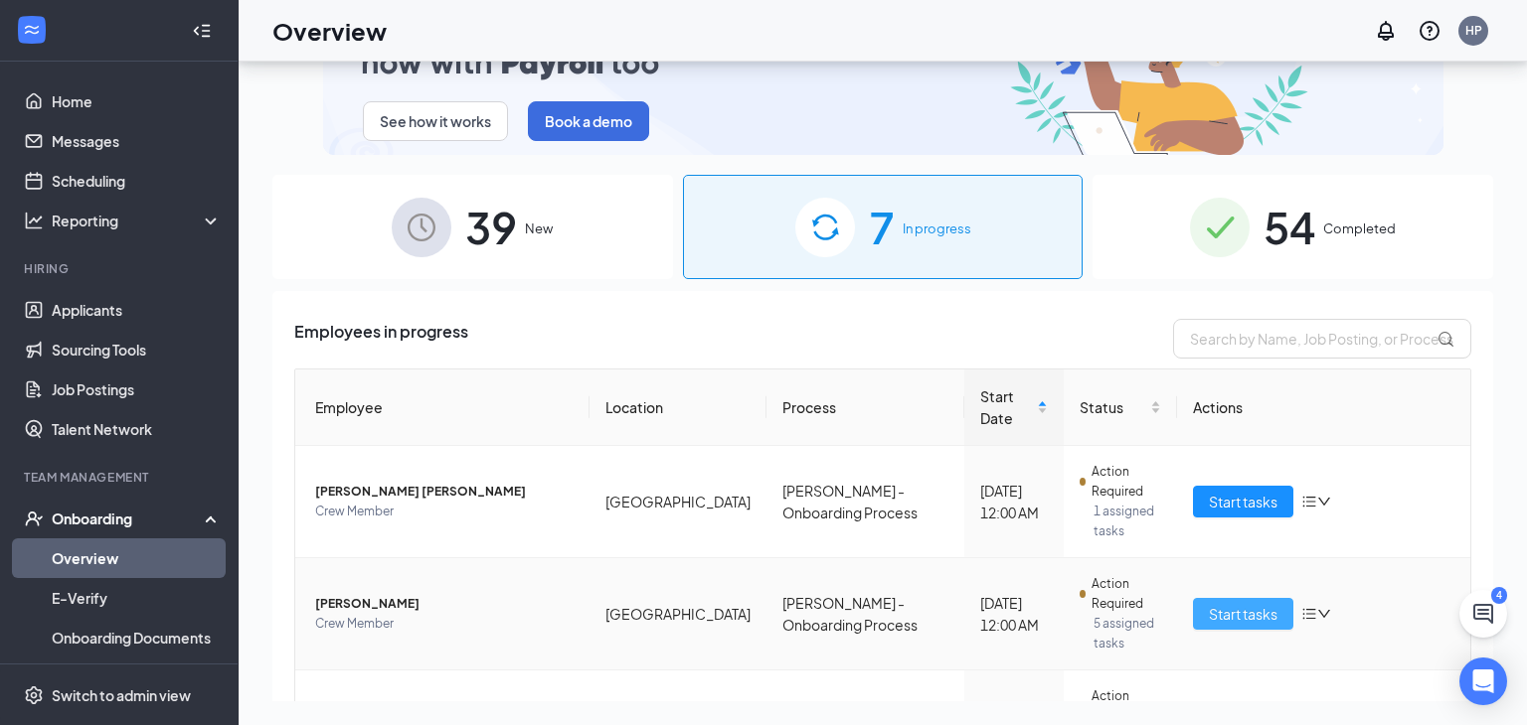
click at [1223, 603] on span "Start tasks" at bounding box center [1242, 614] width 69 height 22
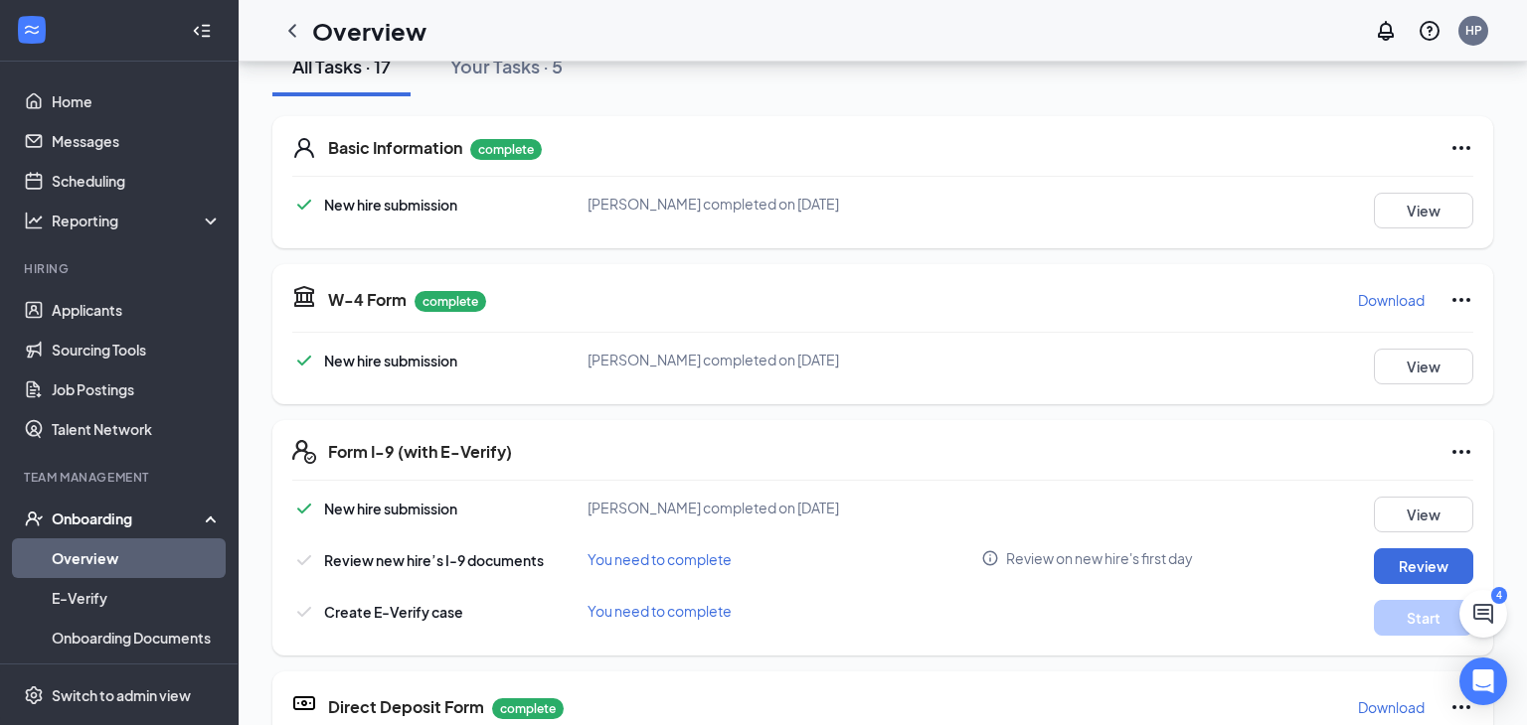
scroll to position [349, 0]
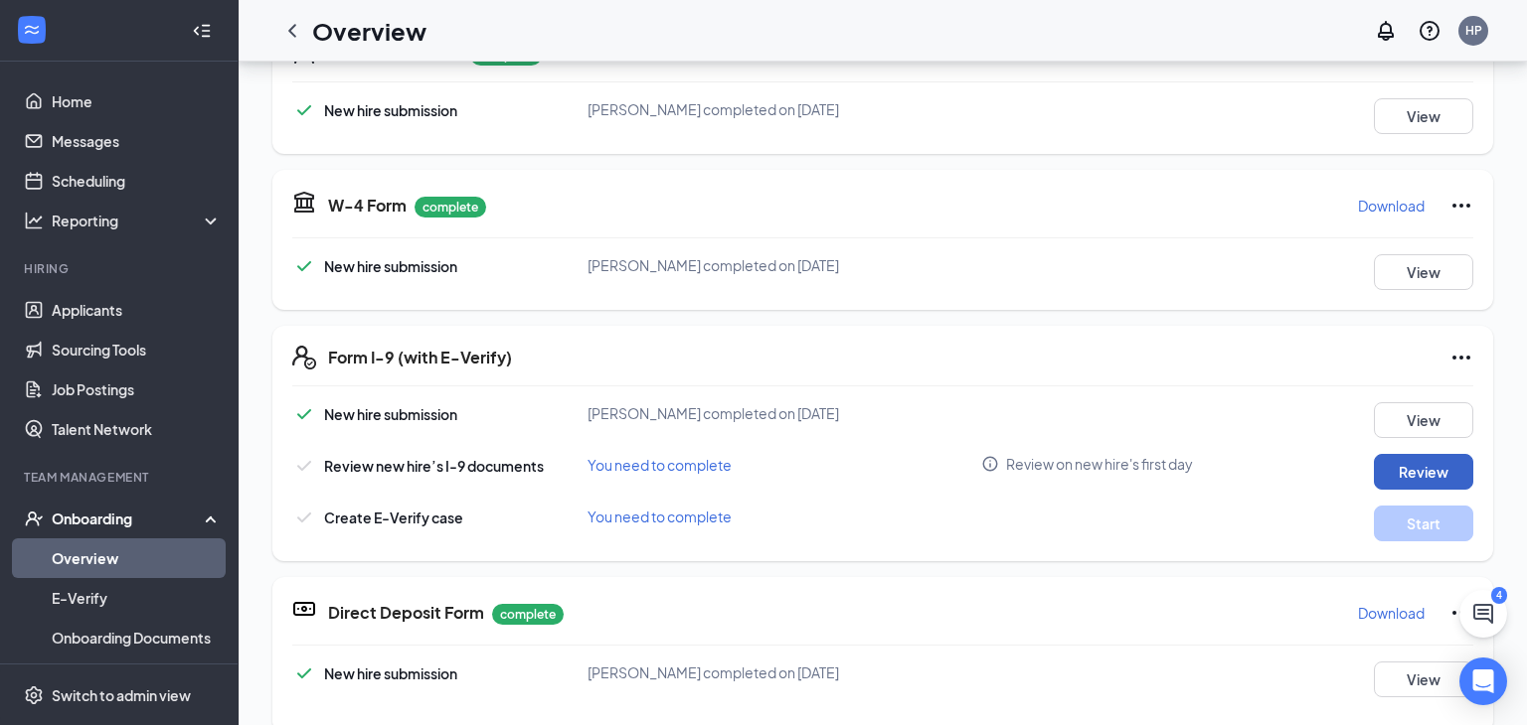
click at [1382, 469] on button "Review" at bounding box center [1422, 472] width 99 height 36
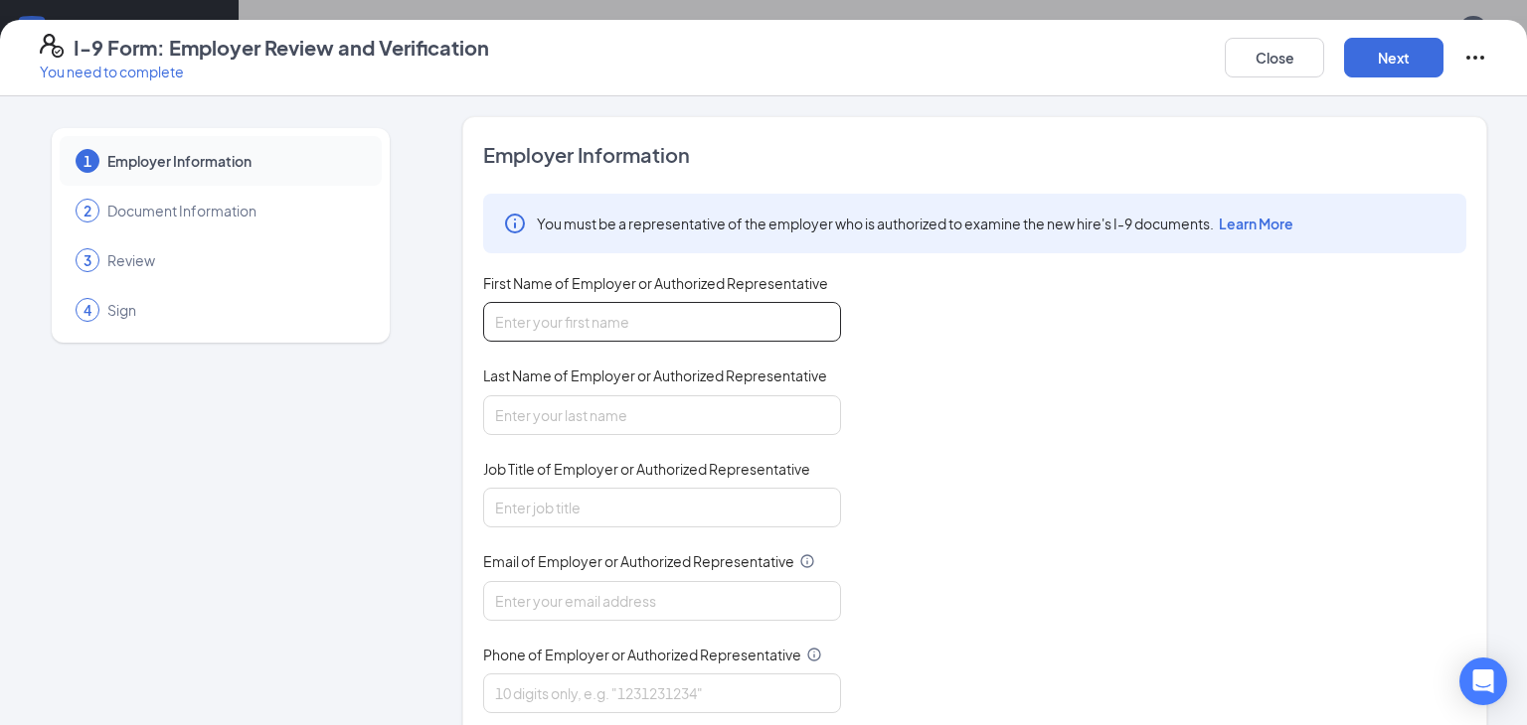
click at [707, 324] on input "First Name of Employer or Authorized Representative" at bounding box center [662, 322] width 358 height 40
type input "Hunter"
type input "Pace"
type input "Manager"
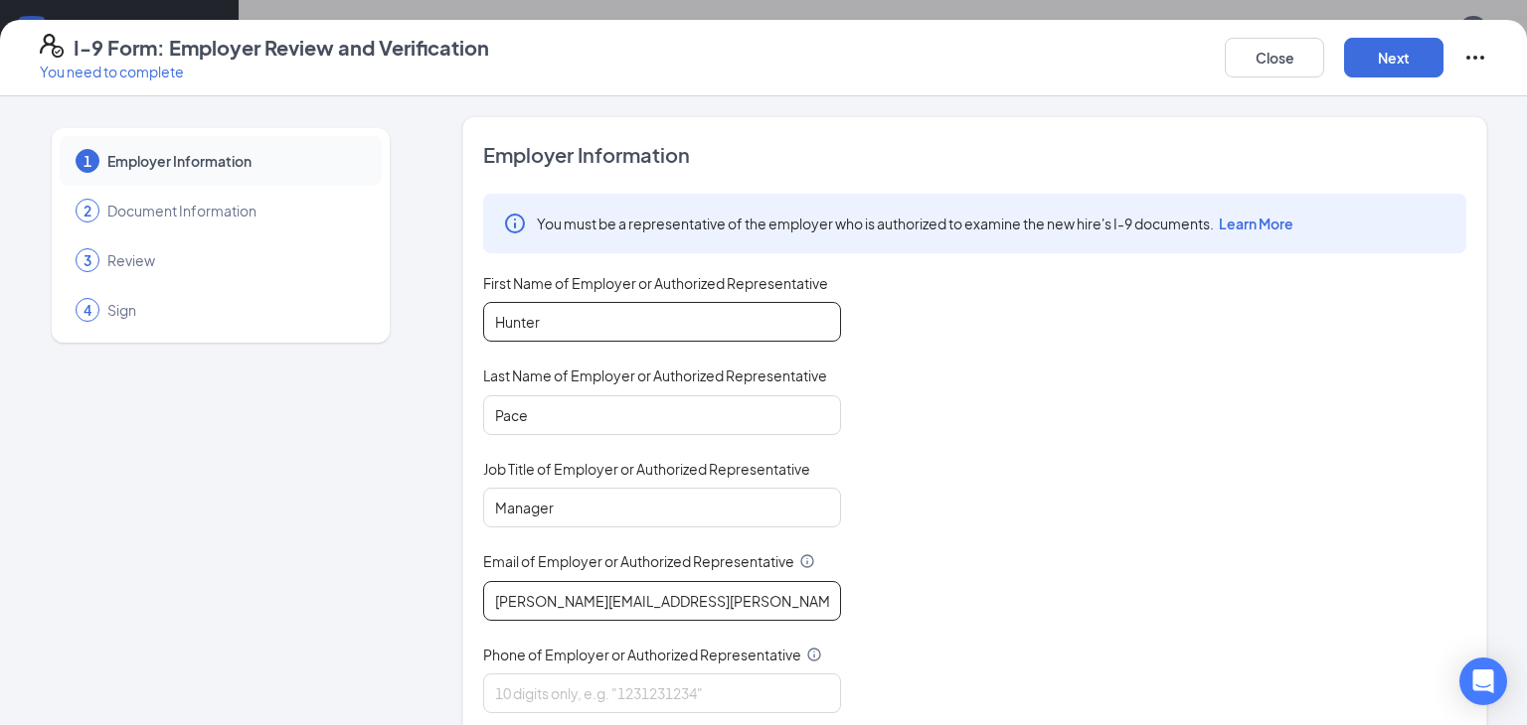
type input "[PERSON_NAME][EMAIL_ADDRESS][PERSON_NAME][DOMAIN_NAME]"
type input "8653046894"
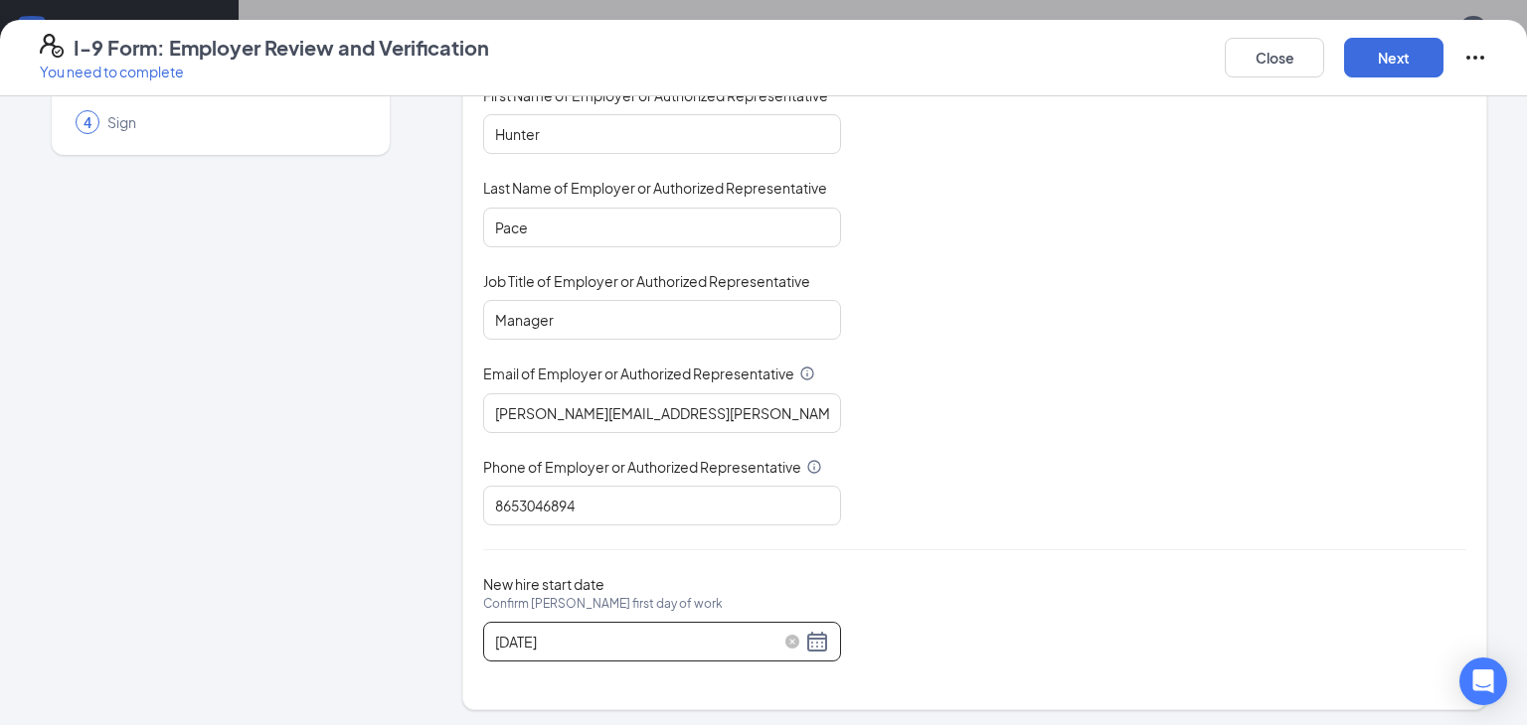
click at [826, 638] on div "[DATE]" at bounding box center [662, 642] width 334 height 24
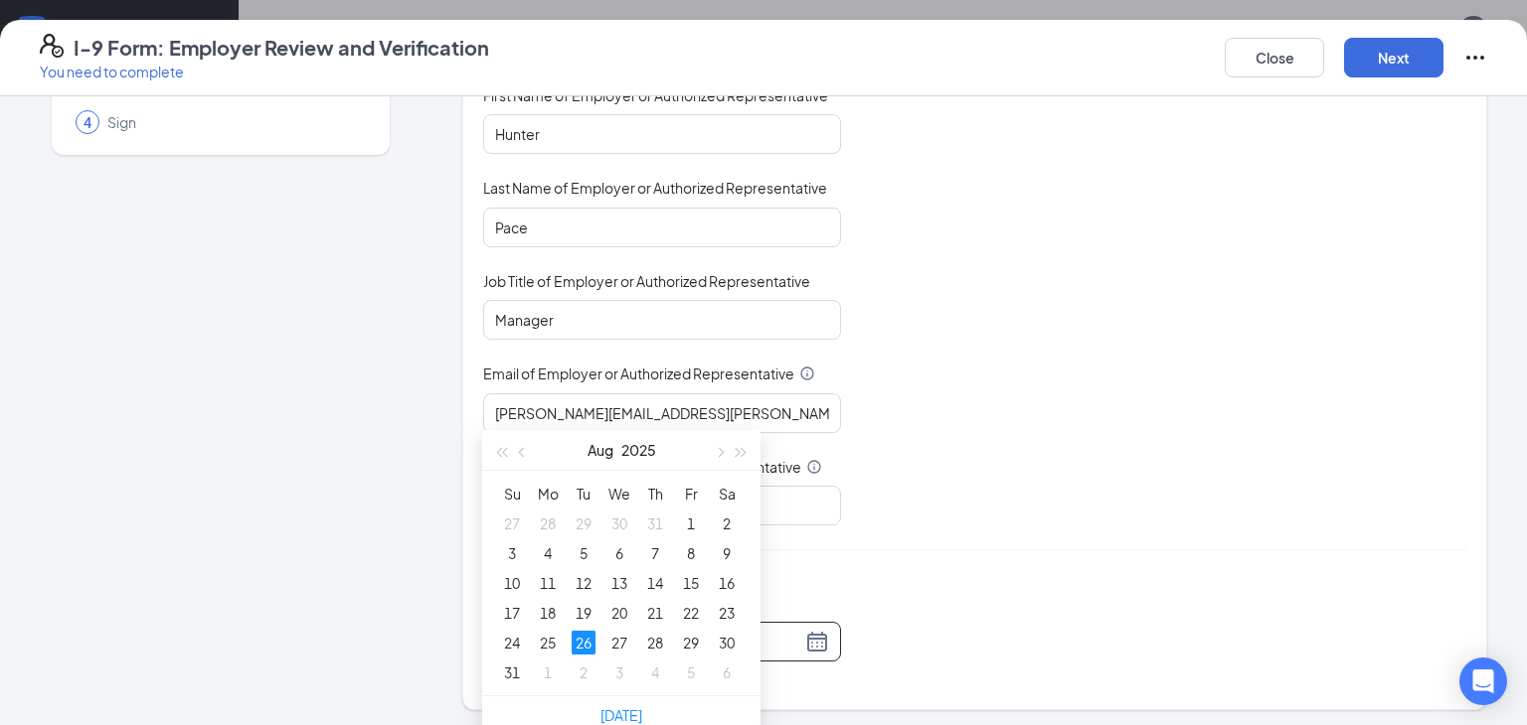
scroll to position [580, 0]
type input "[DATE]"
click at [695, 635] on div "29" at bounding box center [691, 642] width 24 height 24
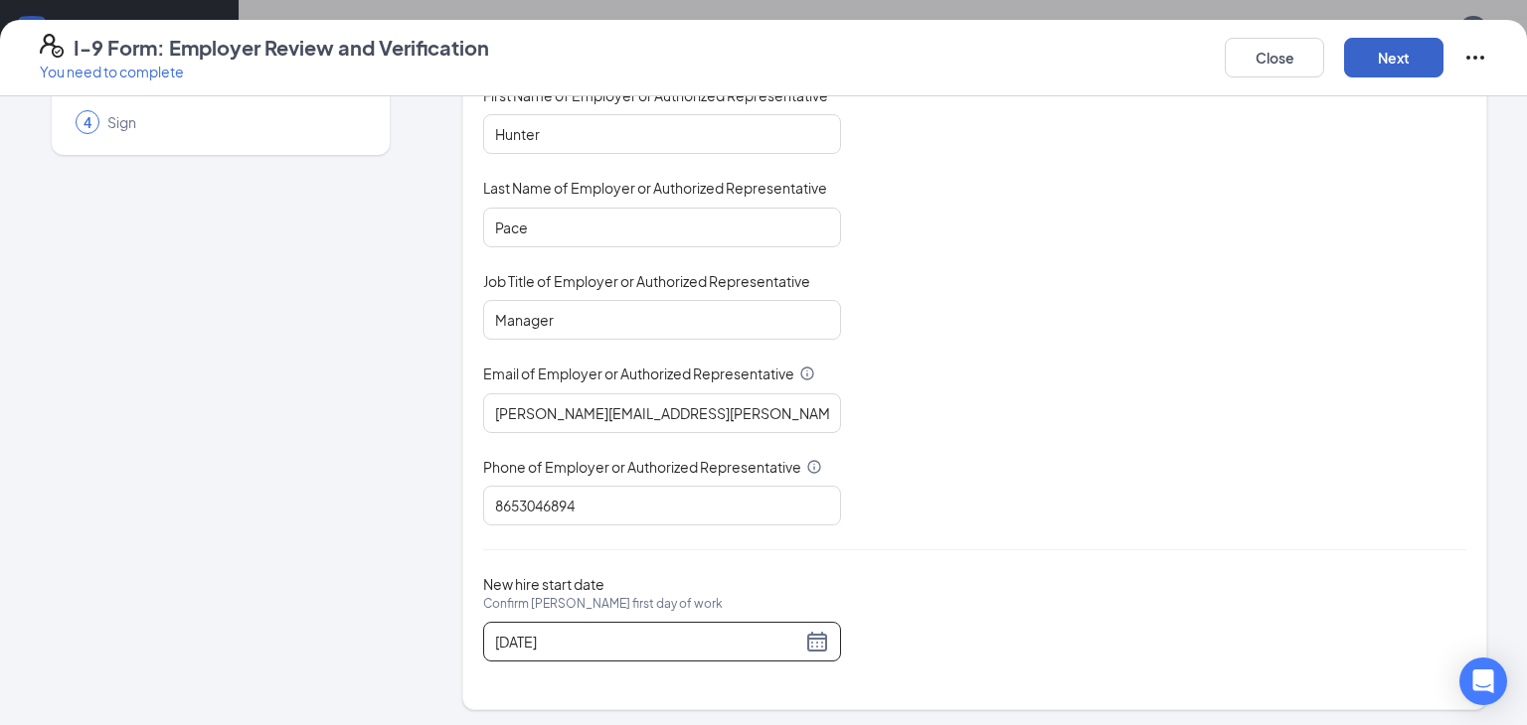
click at [1396, 50] on button "Next" at bounding box center [1393, 58] width 99 height 40
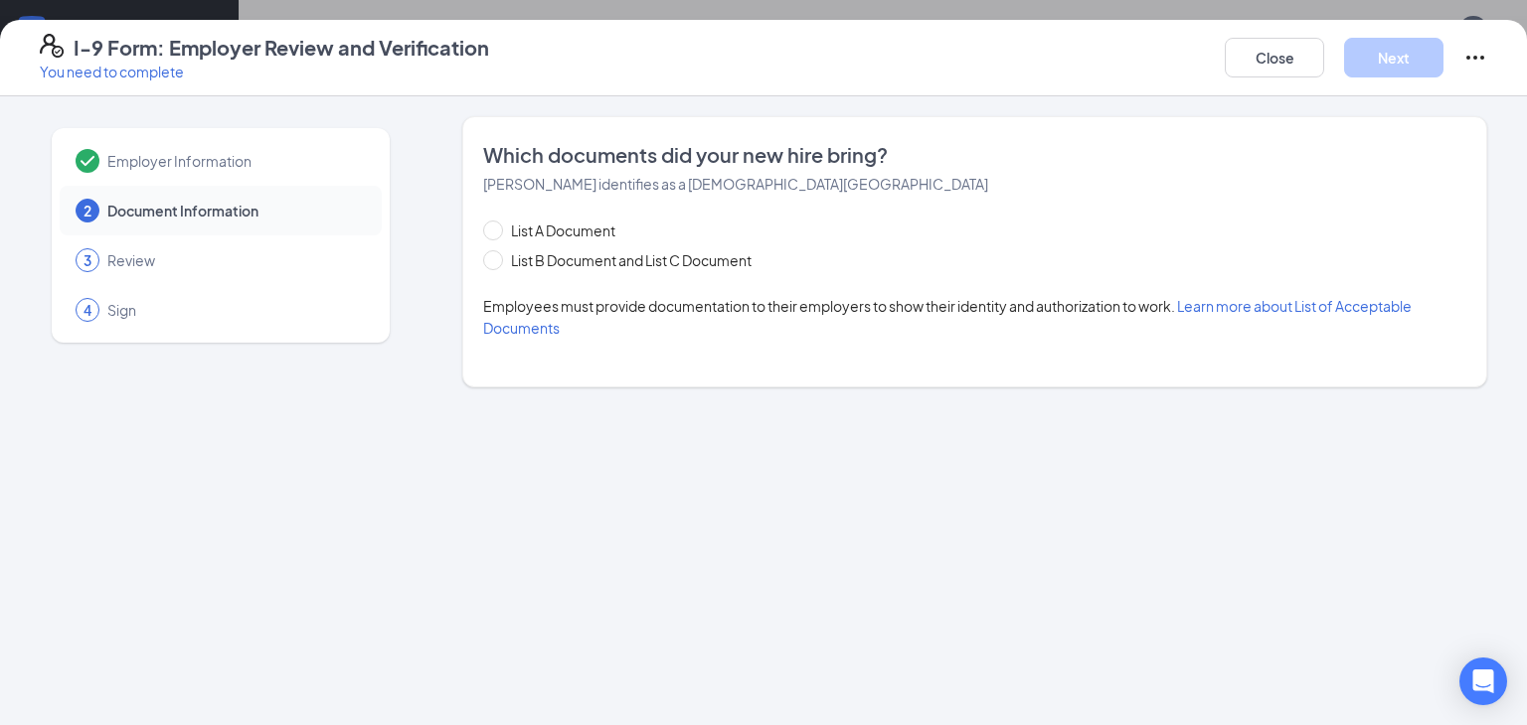
scroll to position [0, 0]
click at [631, 263] on span "List B Document and List C Document" at bounding box center [631, 260] width 256 height 22
click at [497, 263] on input "List B Document and List C Document" at bounding box center [490, 257] width 14 height 14
radio input "true"
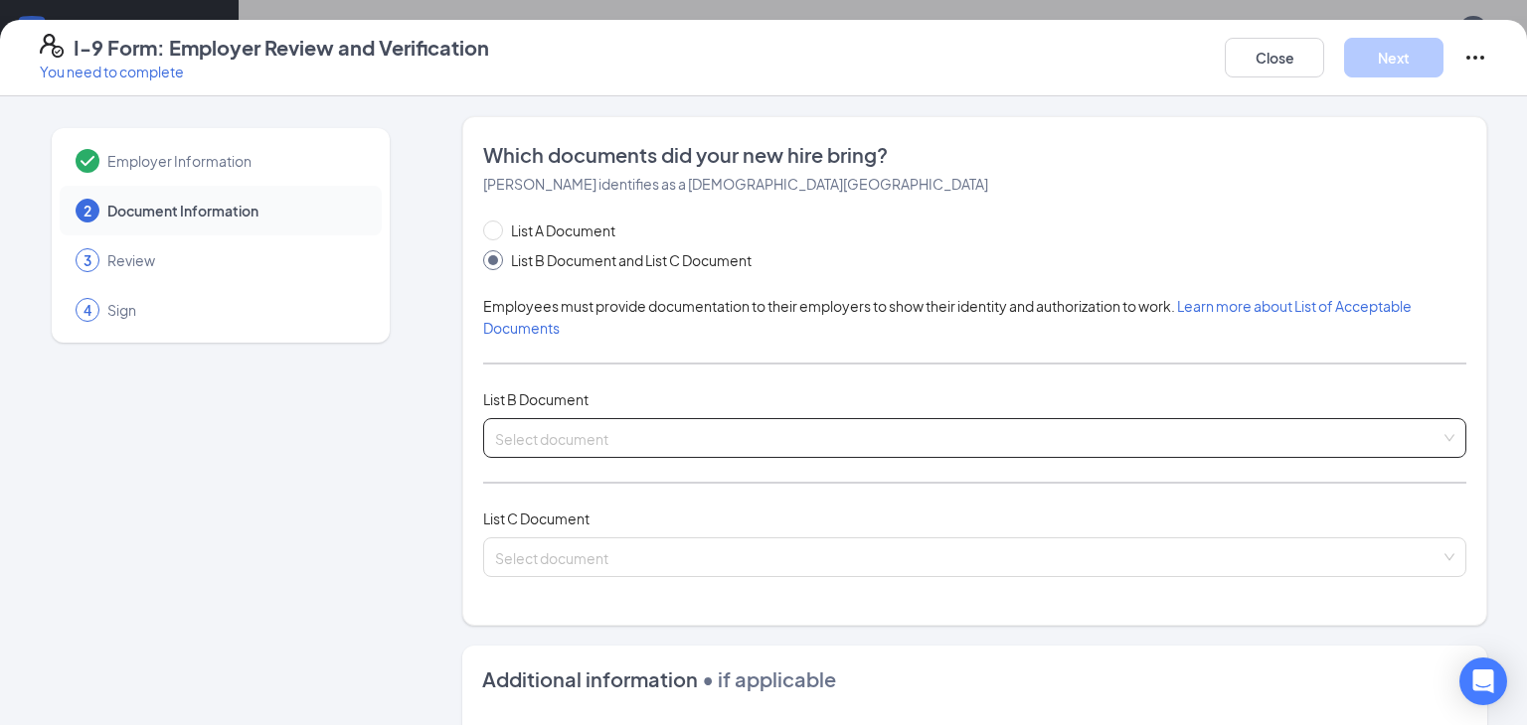
click at [576, 422] on input "search" at bounding box center [967, 434] width 945 height 30
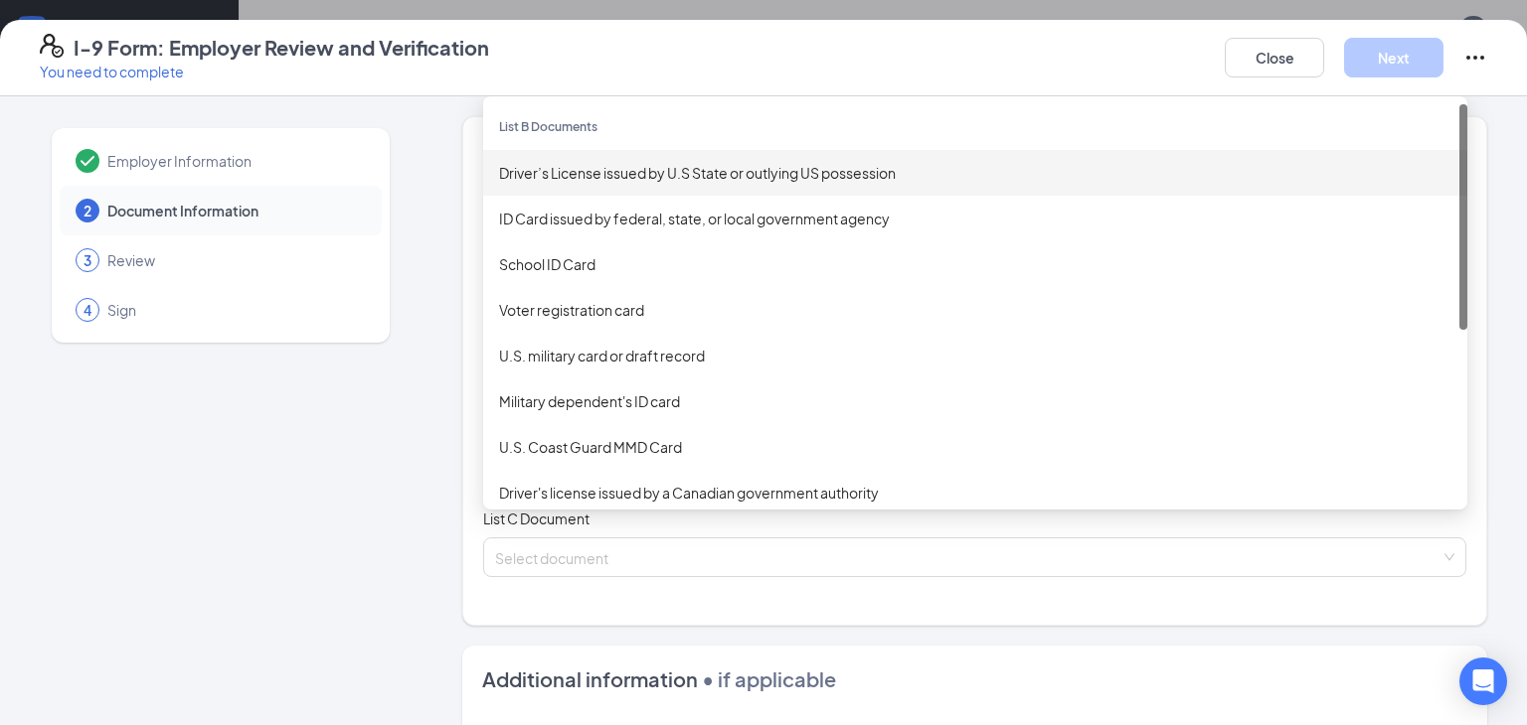
click at [674, 168] on div "Driver’s License issued by U.S State or outlying US possession" at bounding box center [975, 173] width 952 height 22
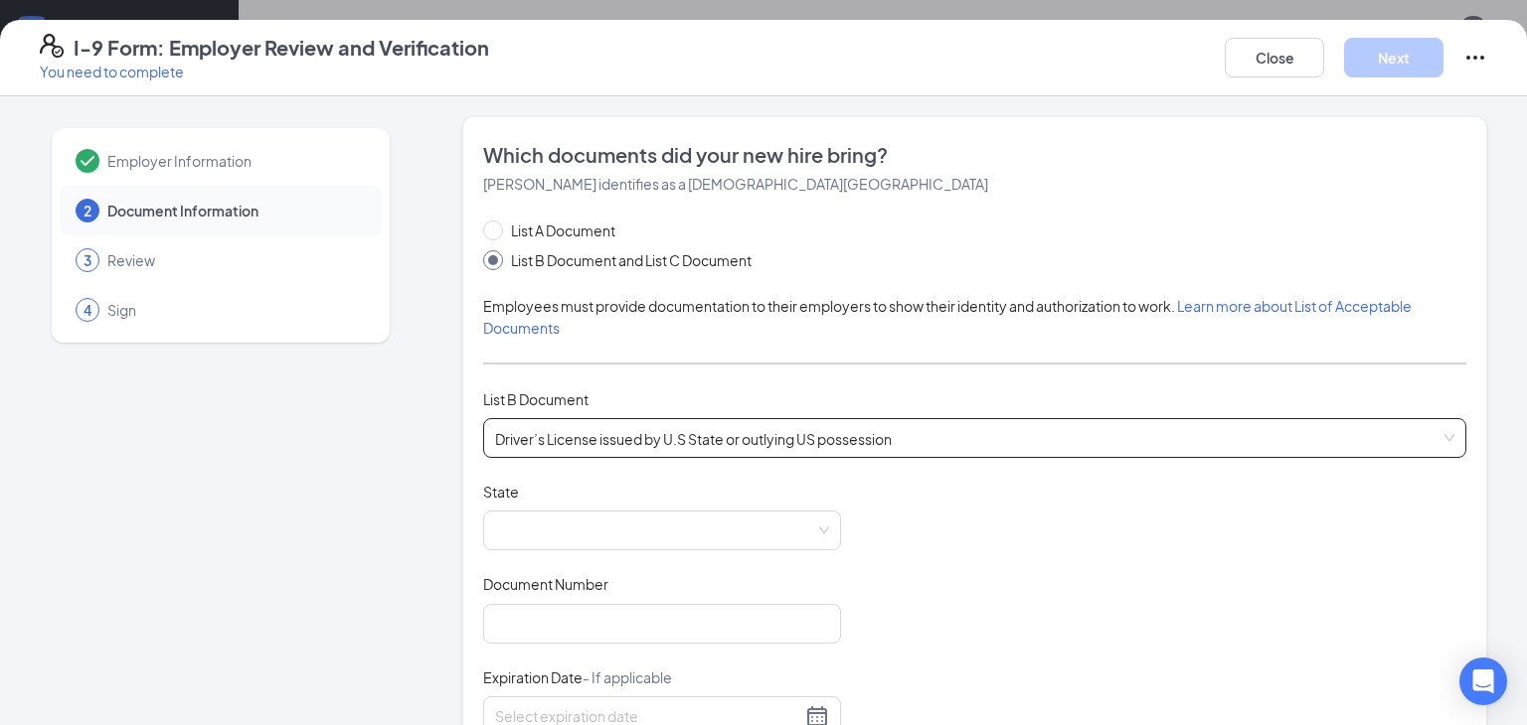
click at [674, 168] on span "Which documents did your new hire bring?" at bounding box center [974, 155] width 983 height 28
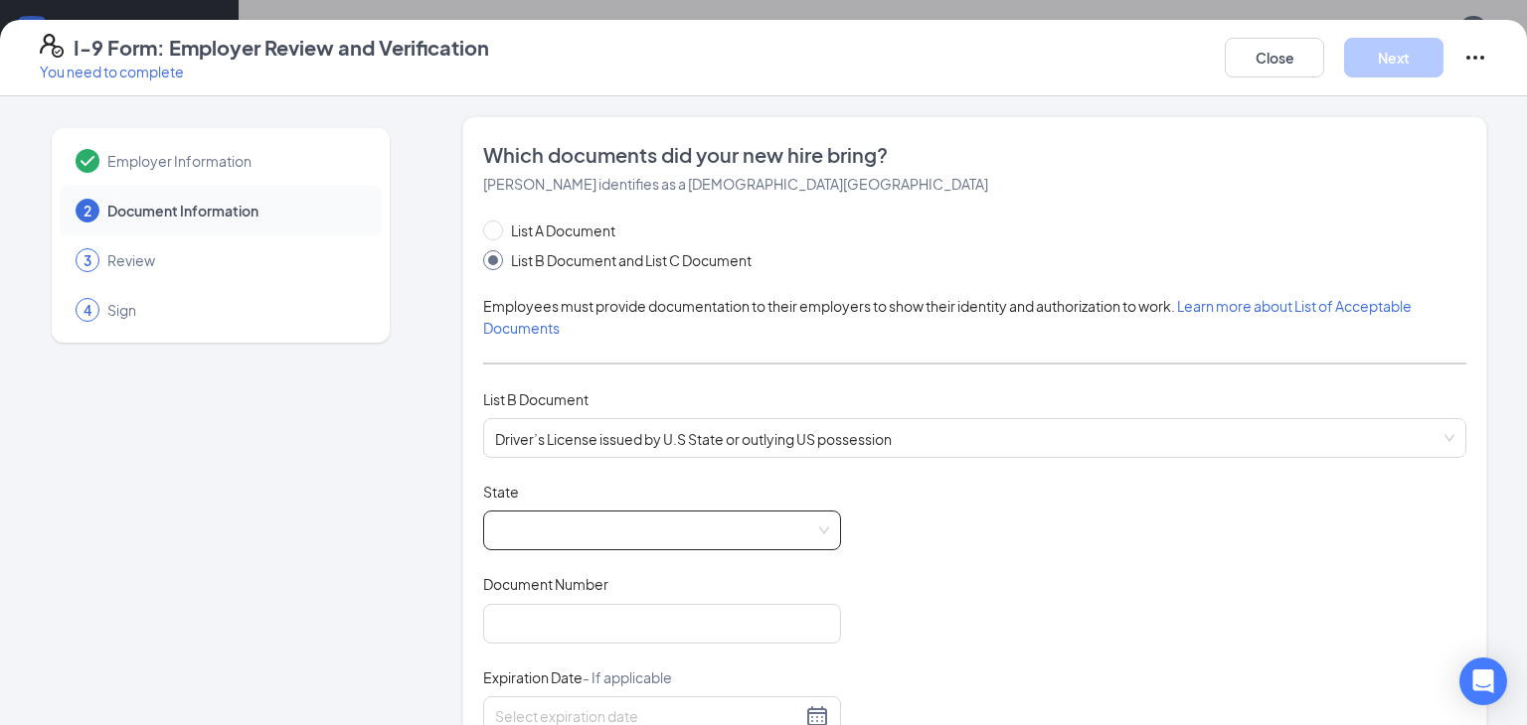
click at [548, 525] on span at bounding box center [662, 531] width 334 height 38
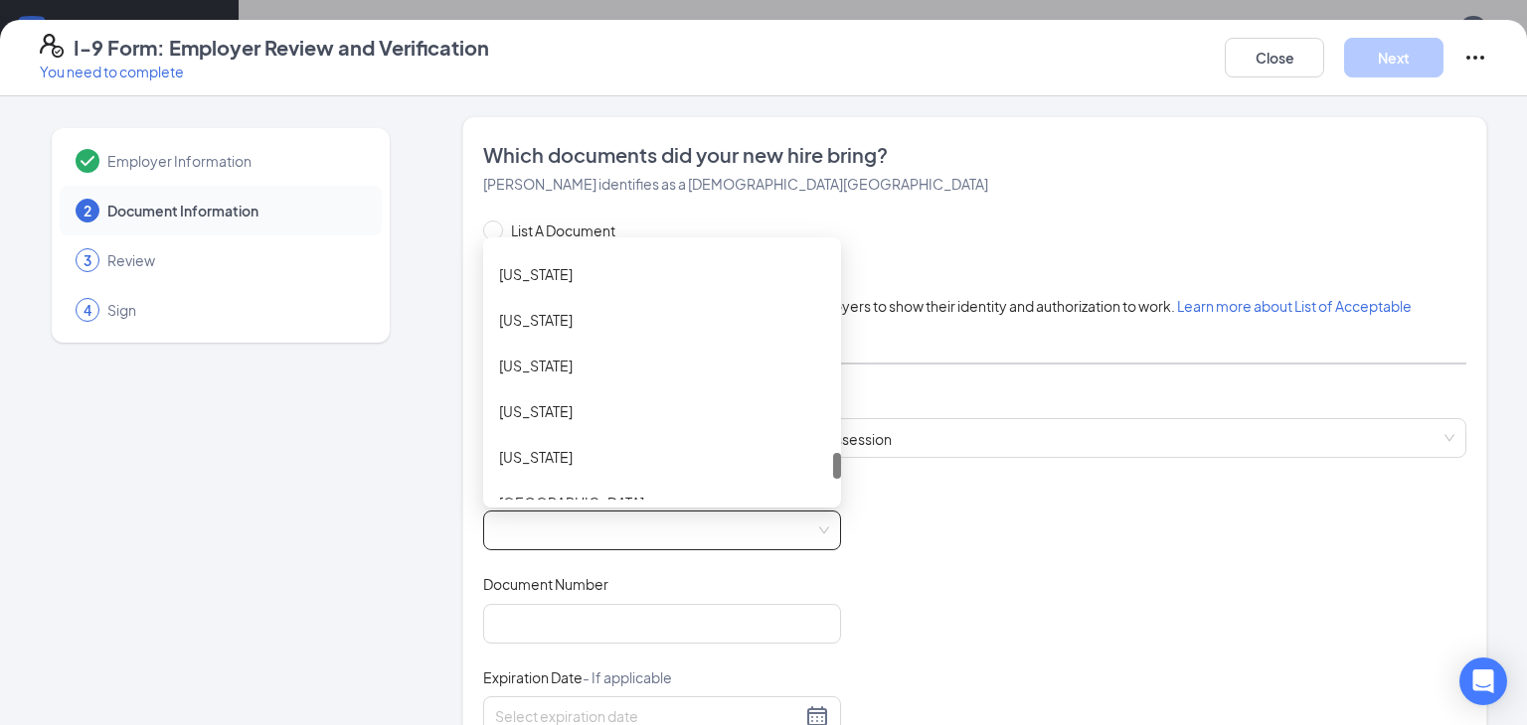
scroll to position [2052, 0]
click at [549, 323] on div "[US_STATE]" at bounding box center [662, 319] width 326 height 22
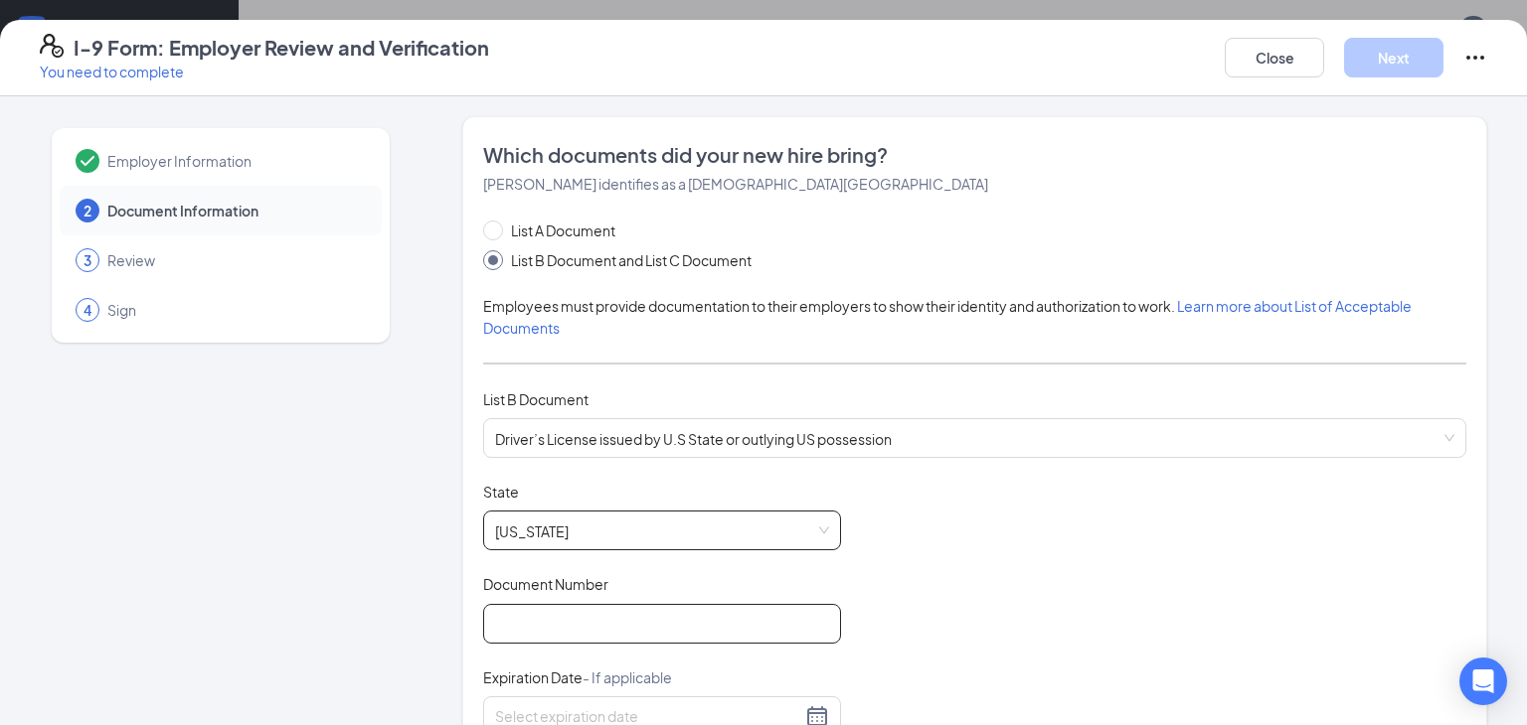
click at [536, 632] on input "Document Number" at bounding box center [662, 624] width 358 height 40
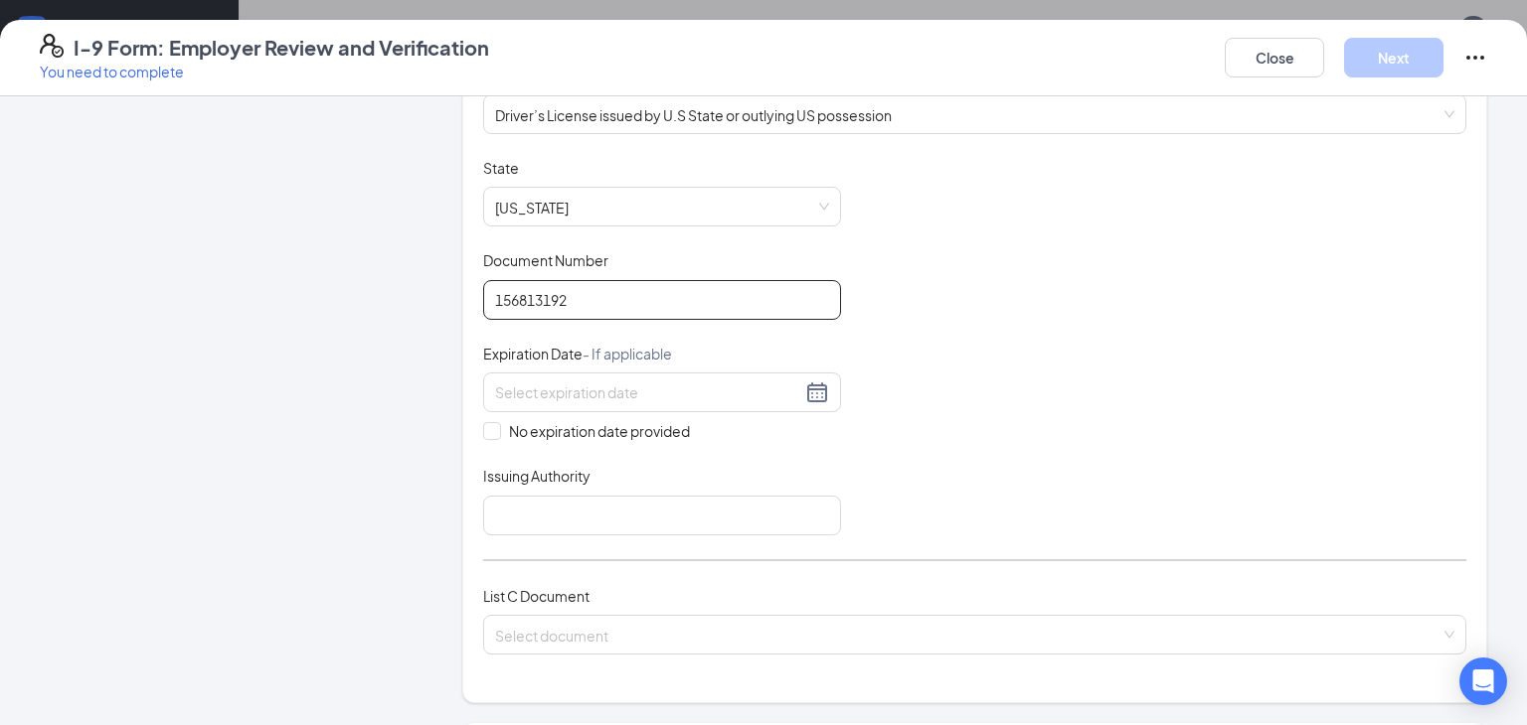
scroll to position [326, 0]
type input "156813192"
click at [809, 394] on div at bounding box center [662, 391] width 334 height 24
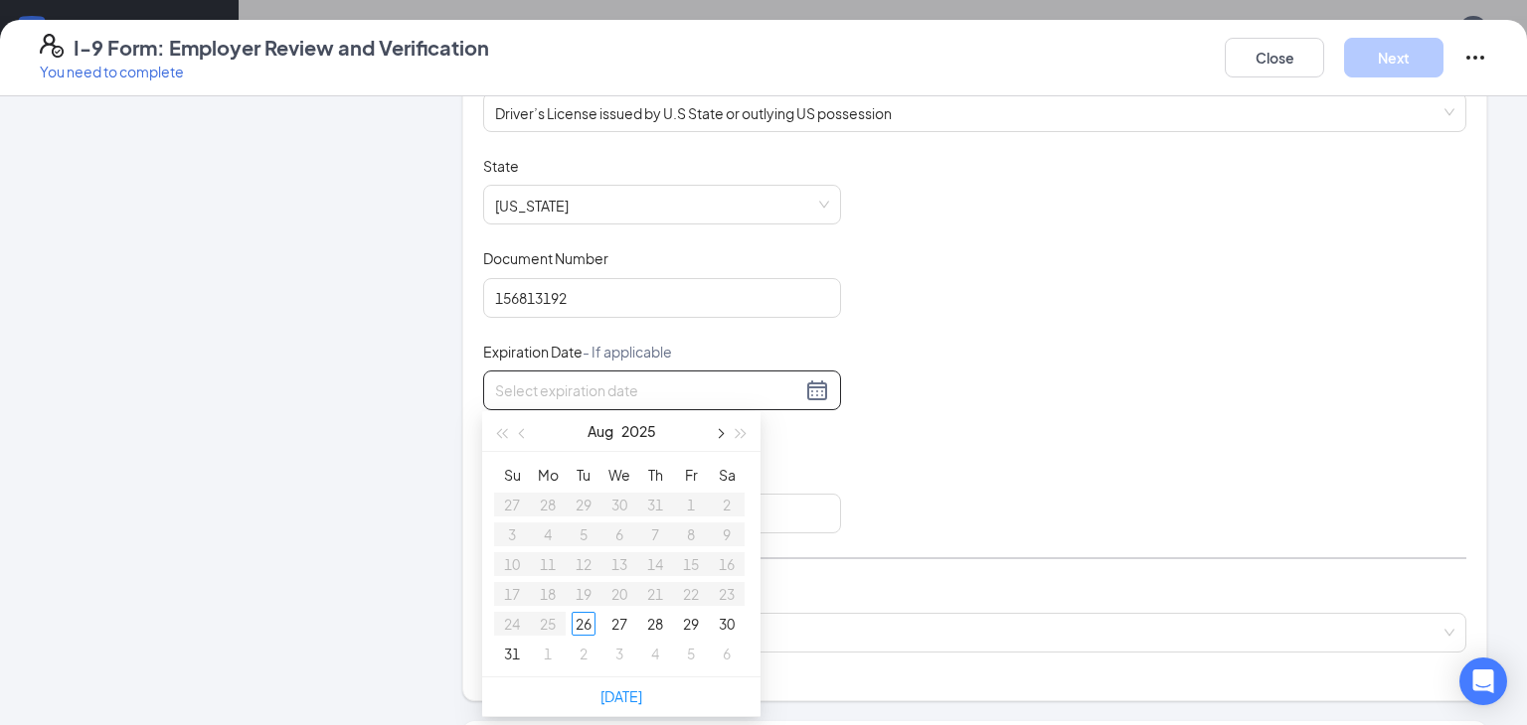
click at [717, 436] on span "button" at bounding box center [719, 434] width 10 height 10
type input "[DATE]"
click at [693, 563] on div "14" at bounding box center [691, 565] width 24 height 24
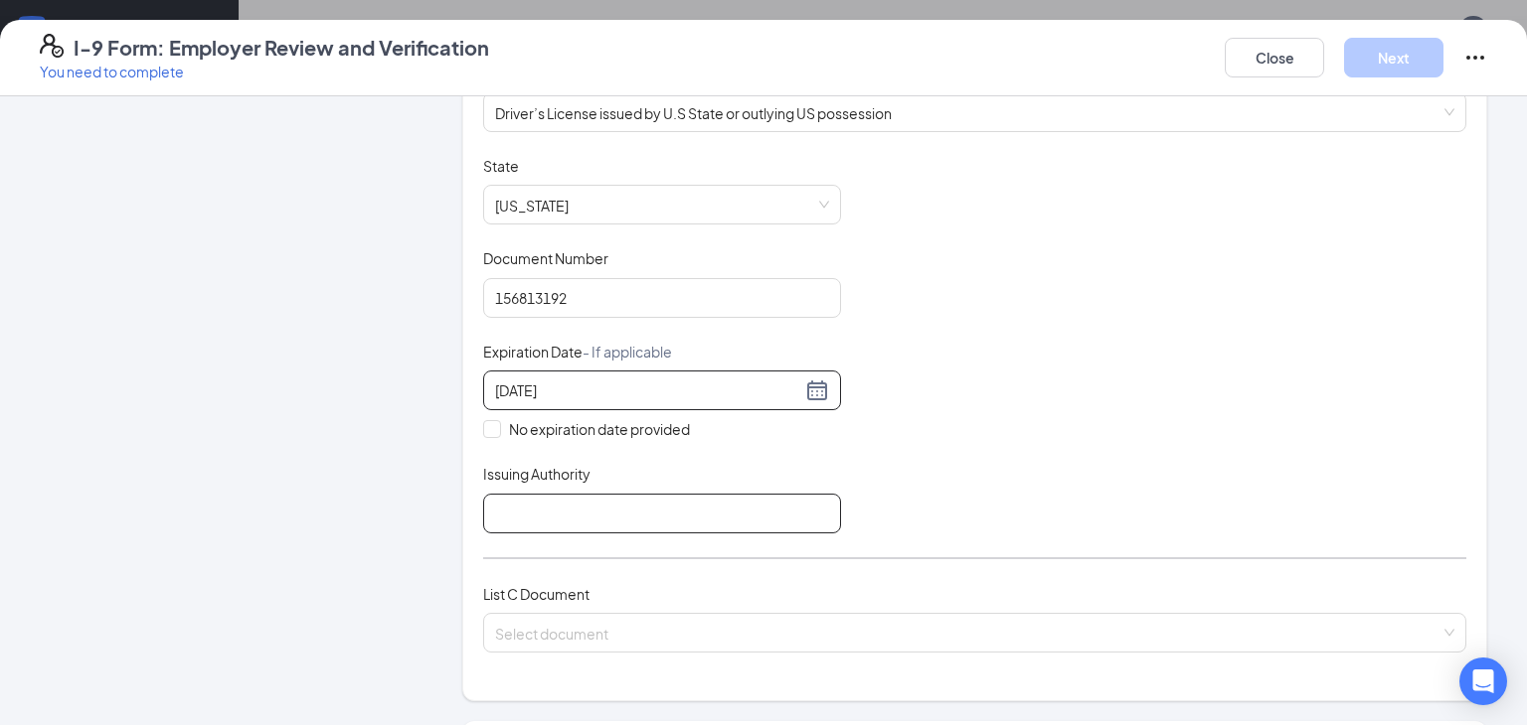
click at [757, 494] on input "Issuing Authority" at bounding box center [662, 514] width 358 height 40
type input "T"
type input "State of [US_STATE]"
click at [694, 626] on input "search" at bounding box center [967, 629] width 945 height 30
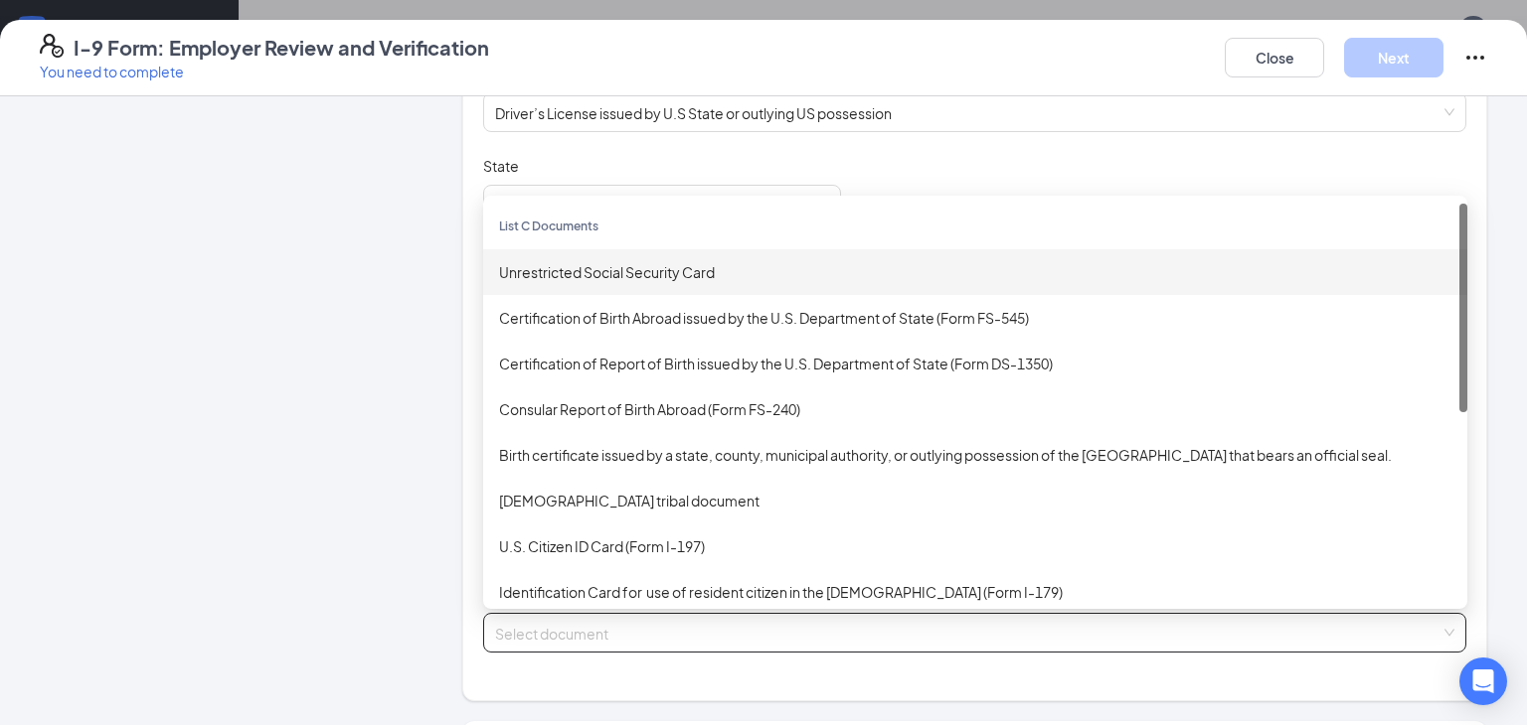
click at [667, 270] on div "Unrestricted Social Security Card" at bounding box center [975, 272] width 952 height 22
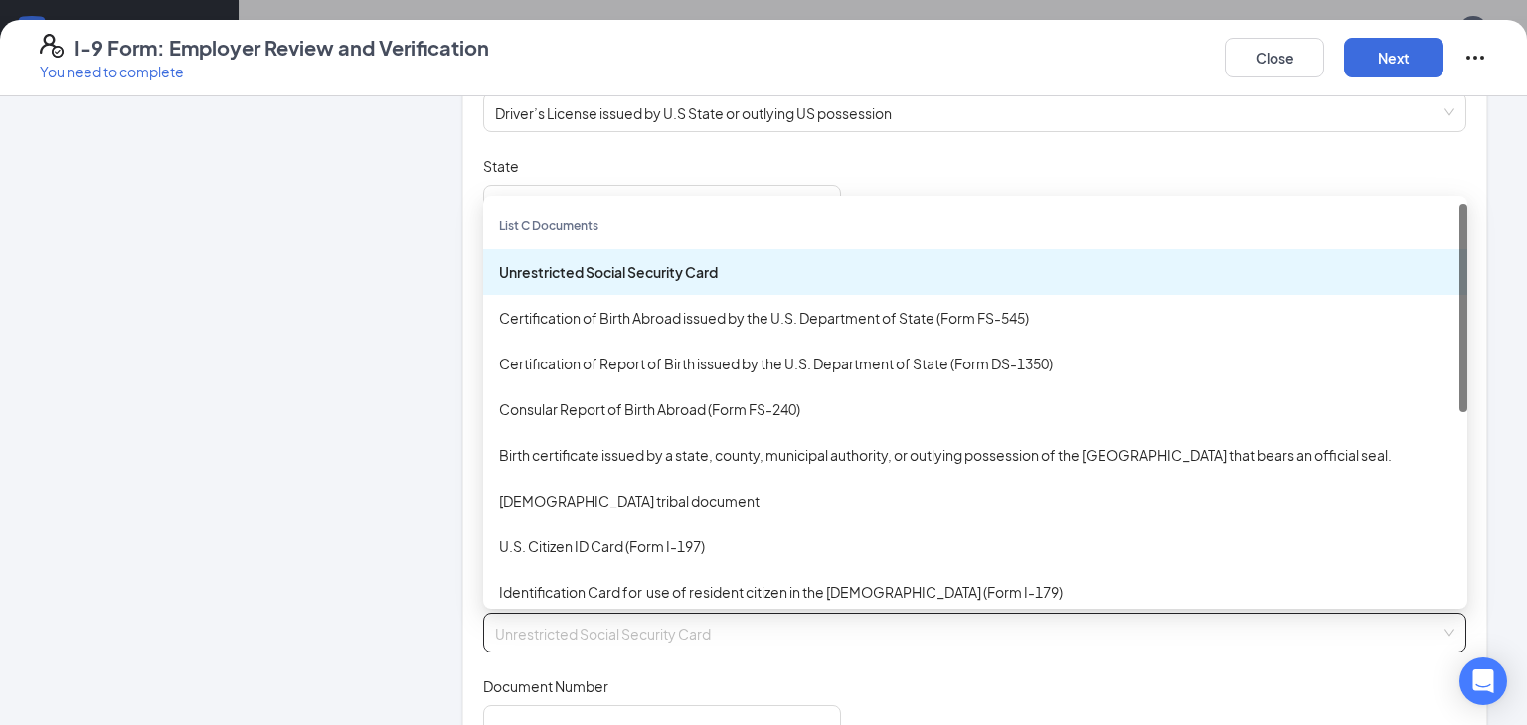
click at [530, 251] on div "Unrestricted Social Security Card" at bounding box center [975, 272] width 984 height 46
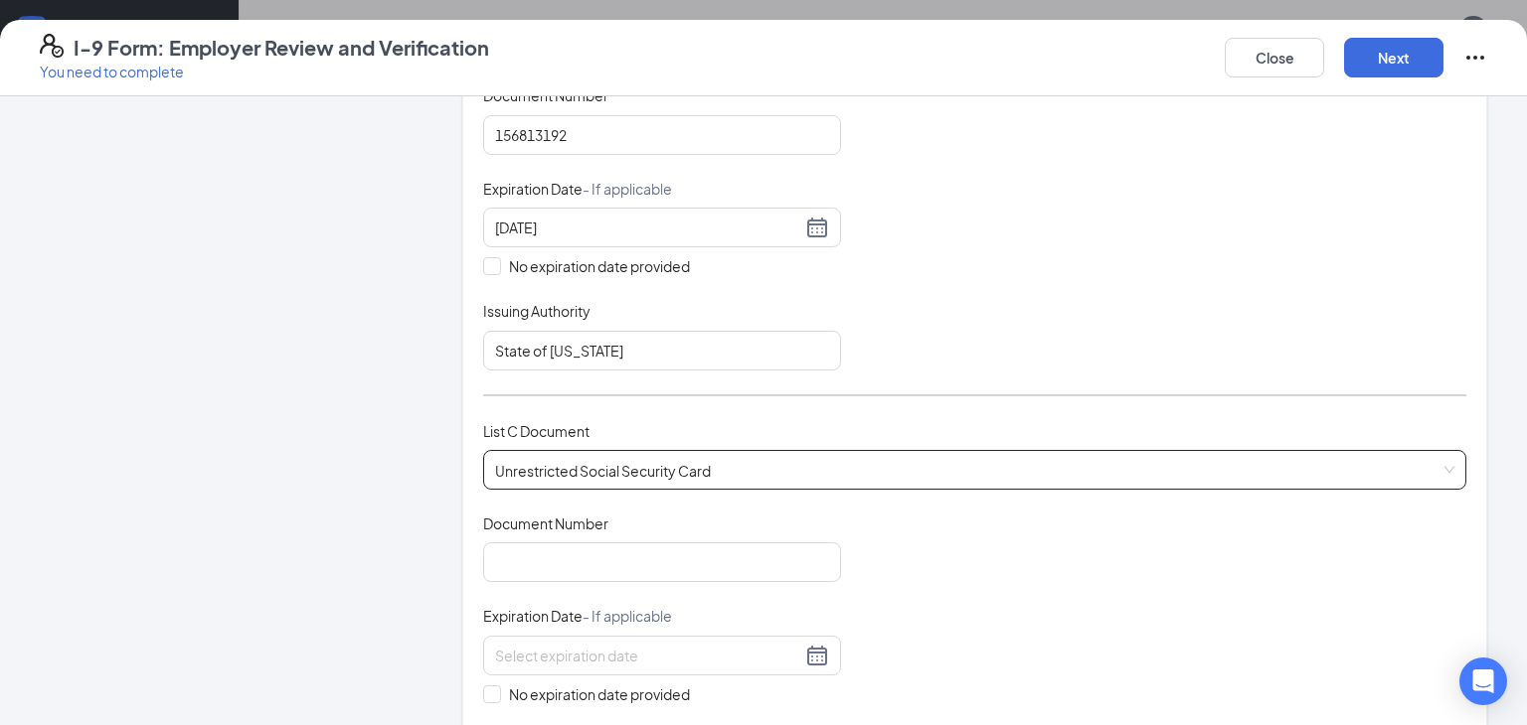
scroll to position [522, 0]
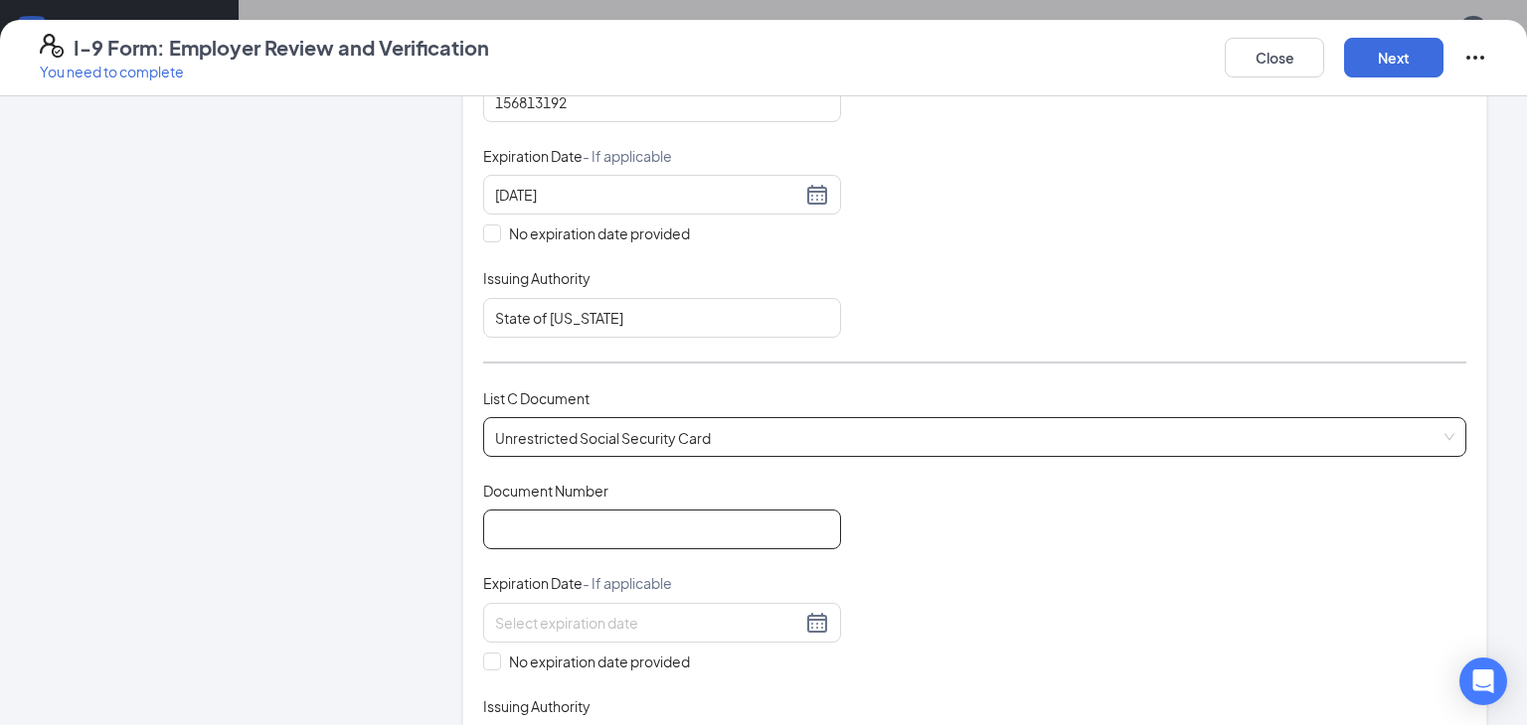
click at [539, 522] on input "Document Number" at bounding box center [662, 530] width 358 height 40
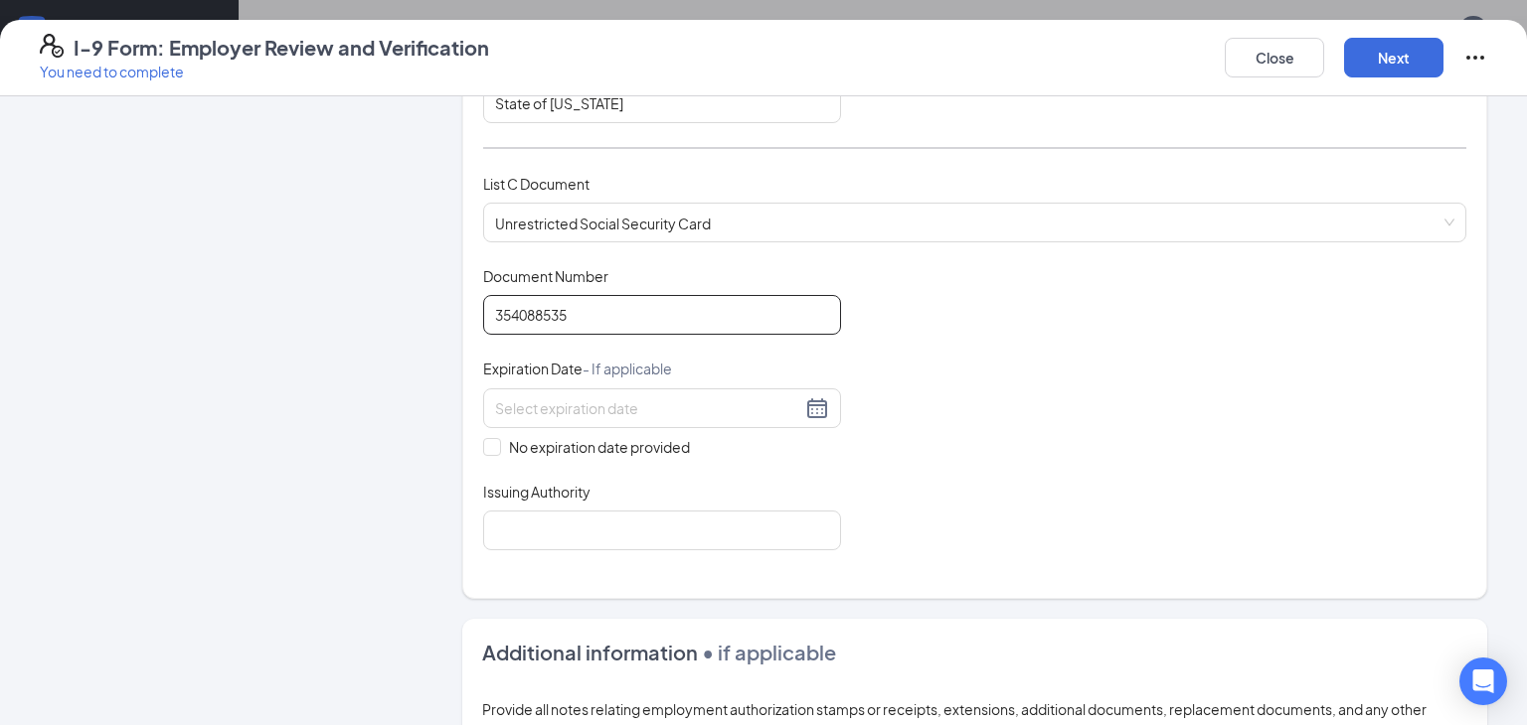
scroll to position [737, 0]
type input "354088535"
click at [491, 439] on input "No expiration date provided" at bounding box center [490, 444] width 14 height 14
checkbox input "true"
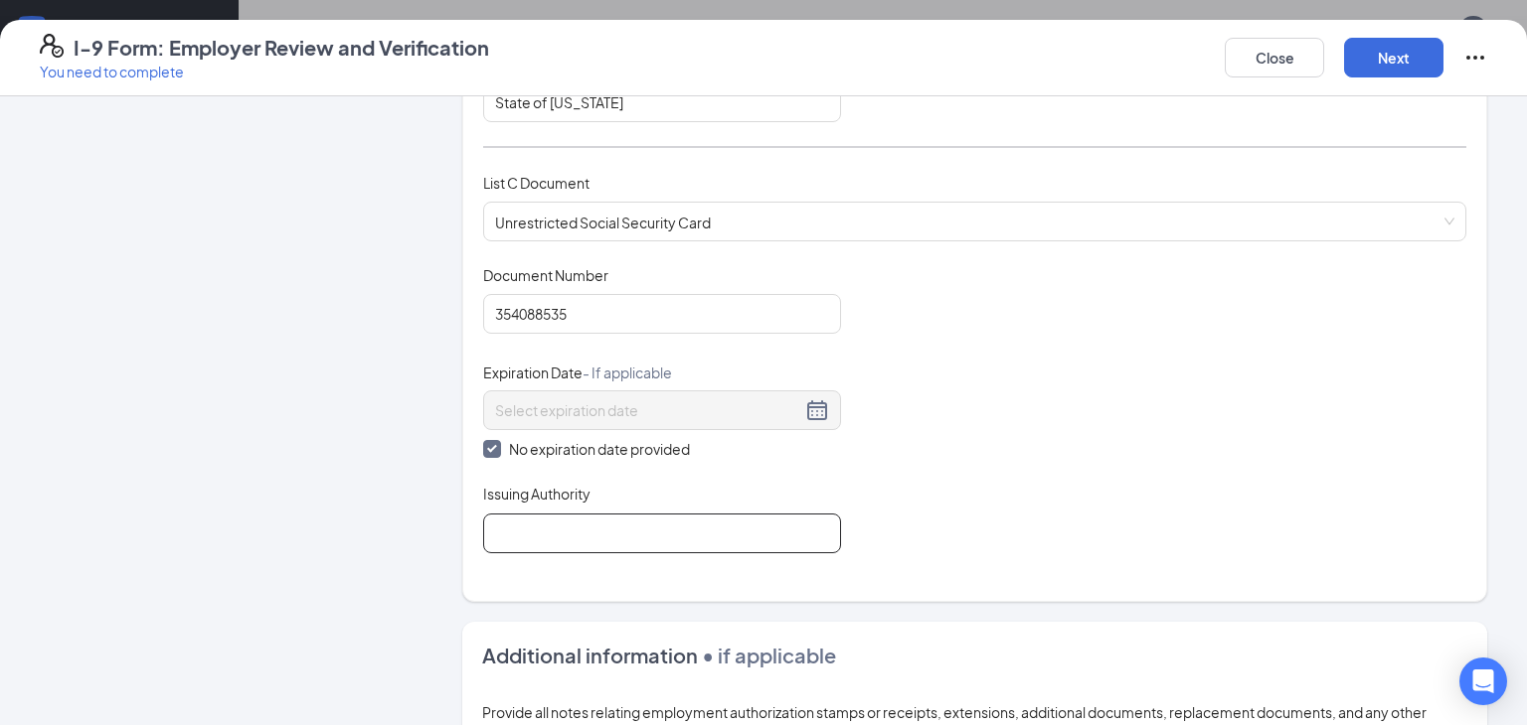
click at [532, 519] on input "Issuing Authority" at bounding box center [662, 534] width 358 height 40
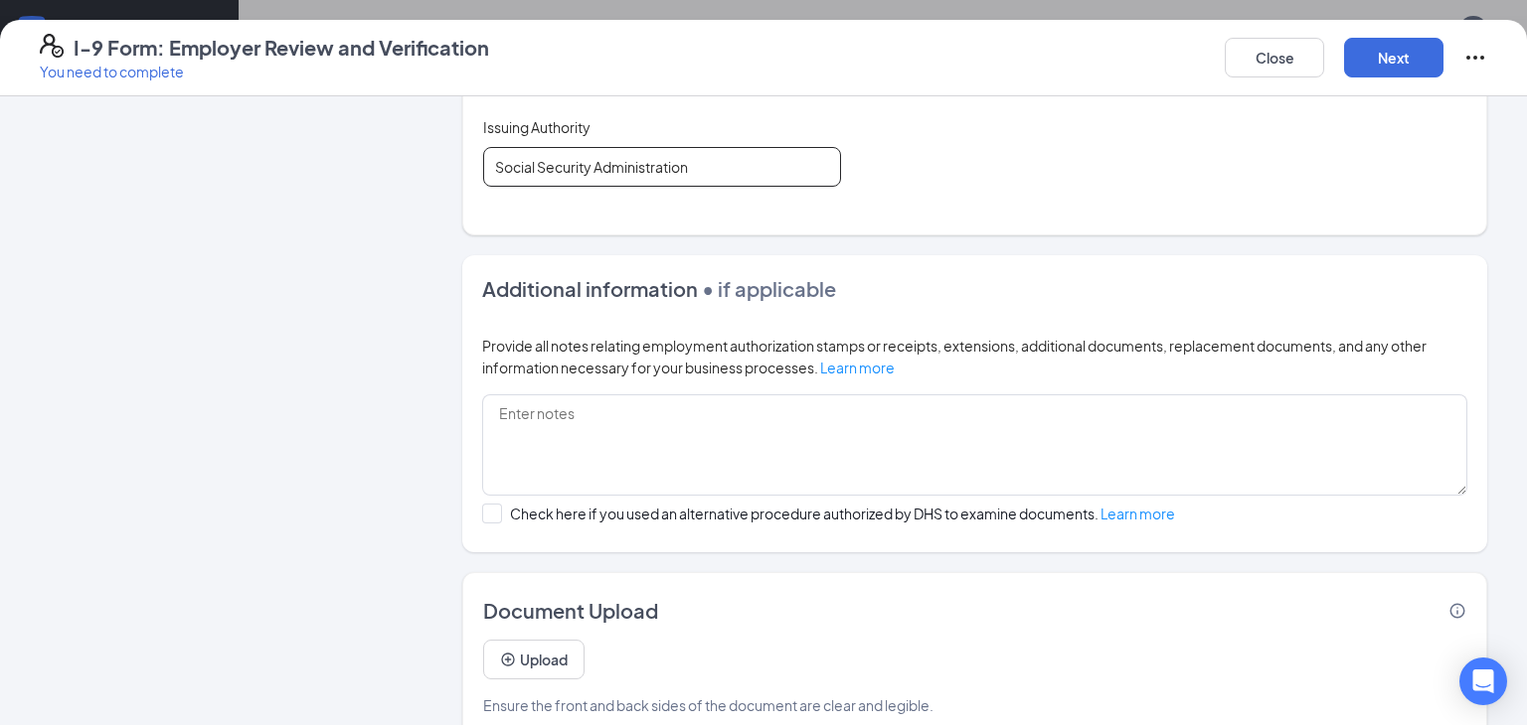
scroll to position [1124, 0]
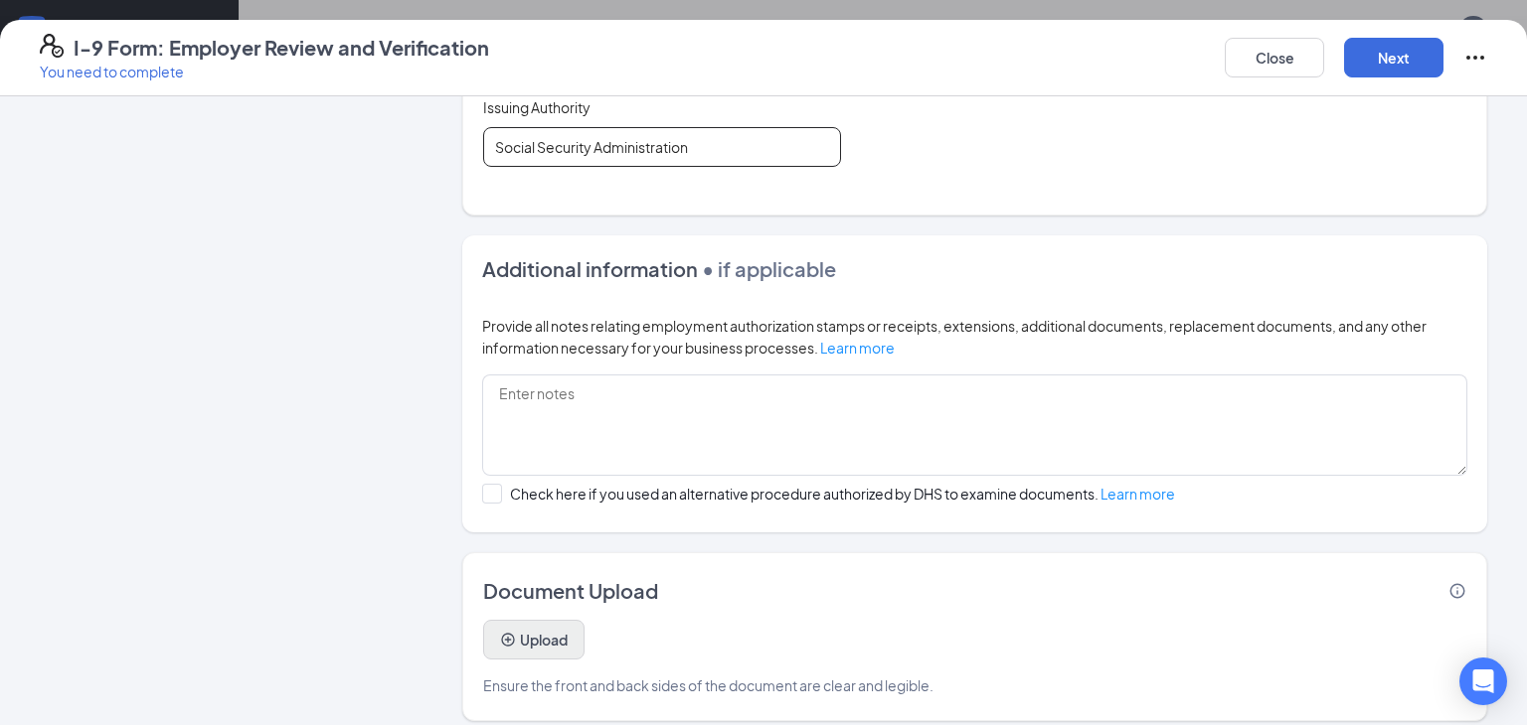
type input "Social Security Administration"
click at [556, 623] on button "Upload" at bounding box center [533, 640] width 101 height 40
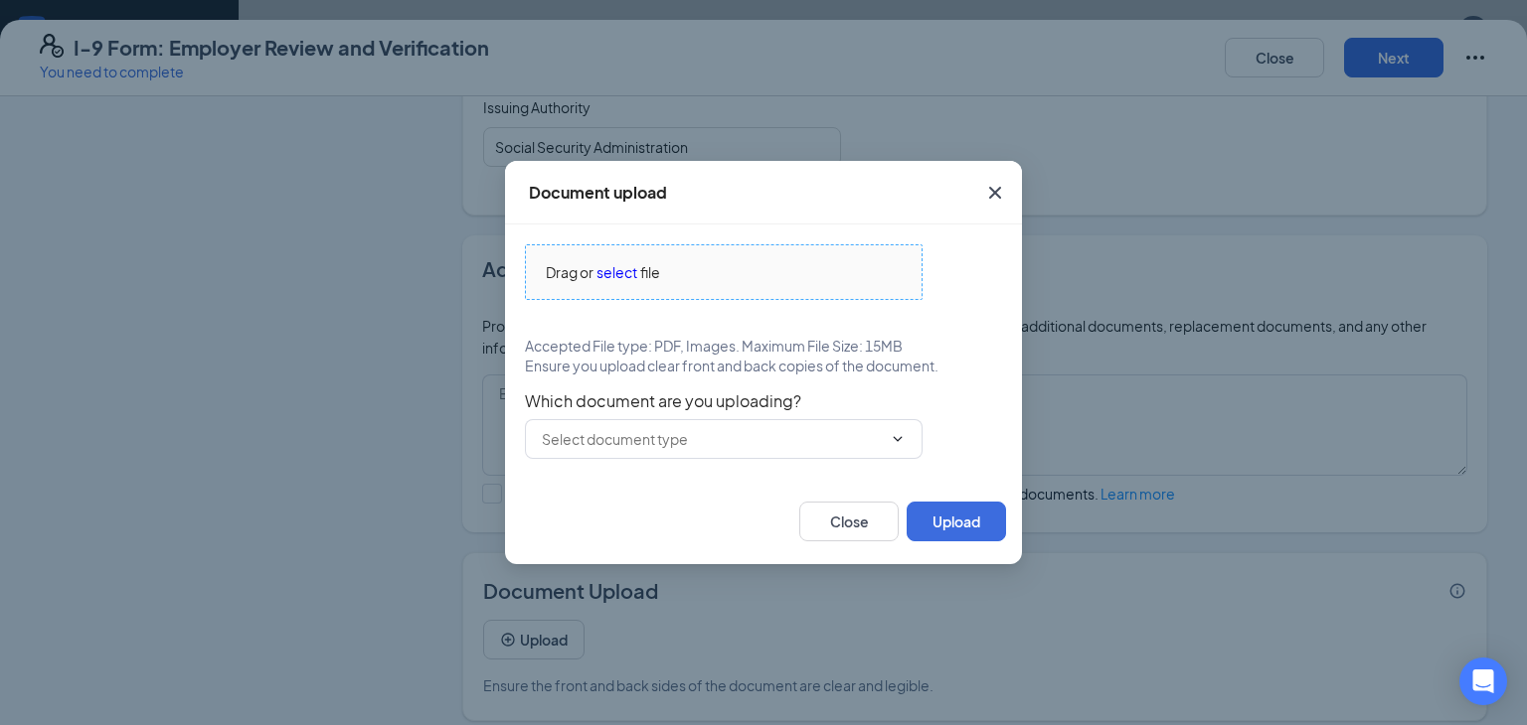
click at [600, 272] on span "select" at bounding box center [616, 272] width 41 height 22
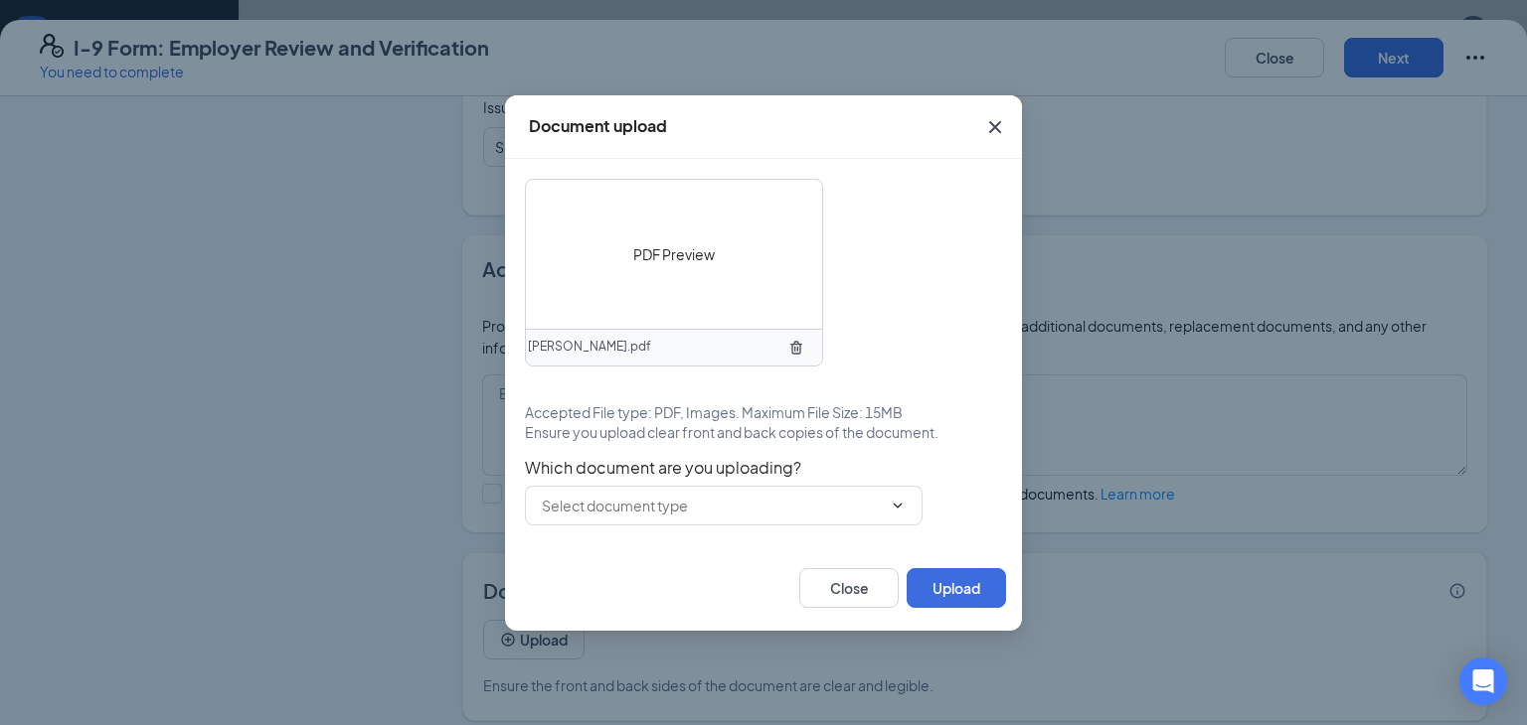
click at [879, 449] on div "PDF Preview [PERSON_NAME].pdf Accepted File type: PDF, Images. Maximum File Siz…" at bounding box center [763, 352] width 477 height 347
click at [807, 498] on input "text" at bounding box center [712, 506] width 340 height 22
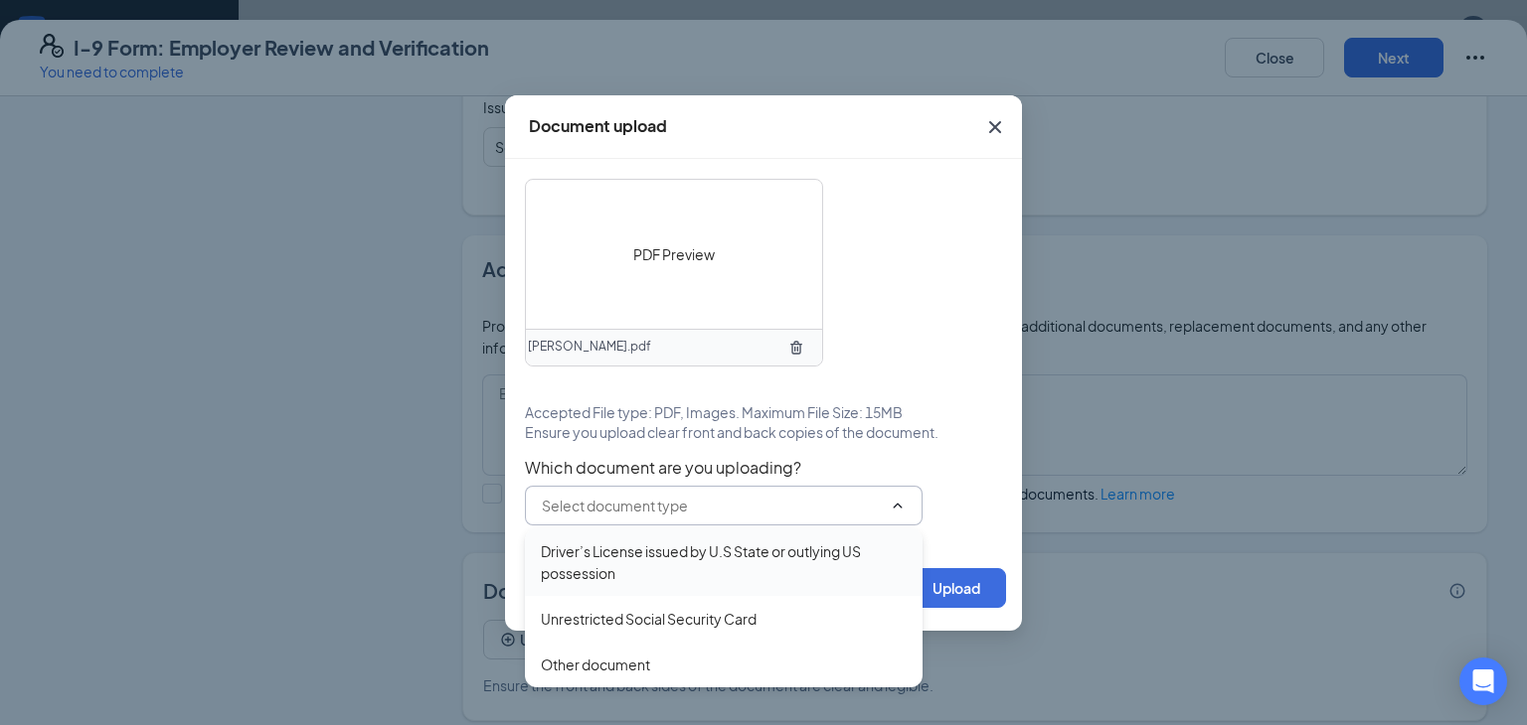
click at [623, 549] on div "Driver’s License issued by U.S State or outlying US possession" at bounding box center [724, 563] width 366 height 44
type input "Driver’s License issued by U.S State or outlying US possession"
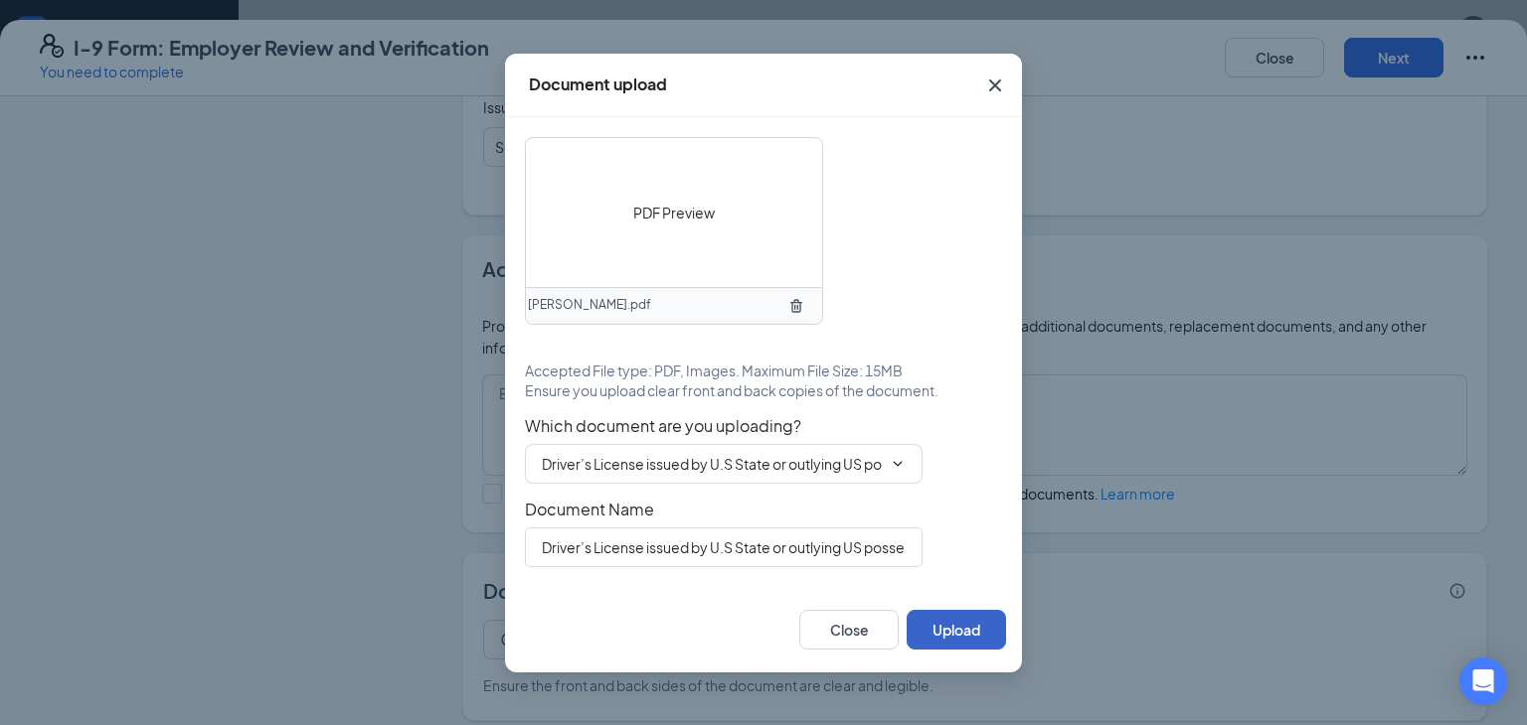
click at [962, 626] on button "Upload" at bounding box center [955, 630] width 99 height 40
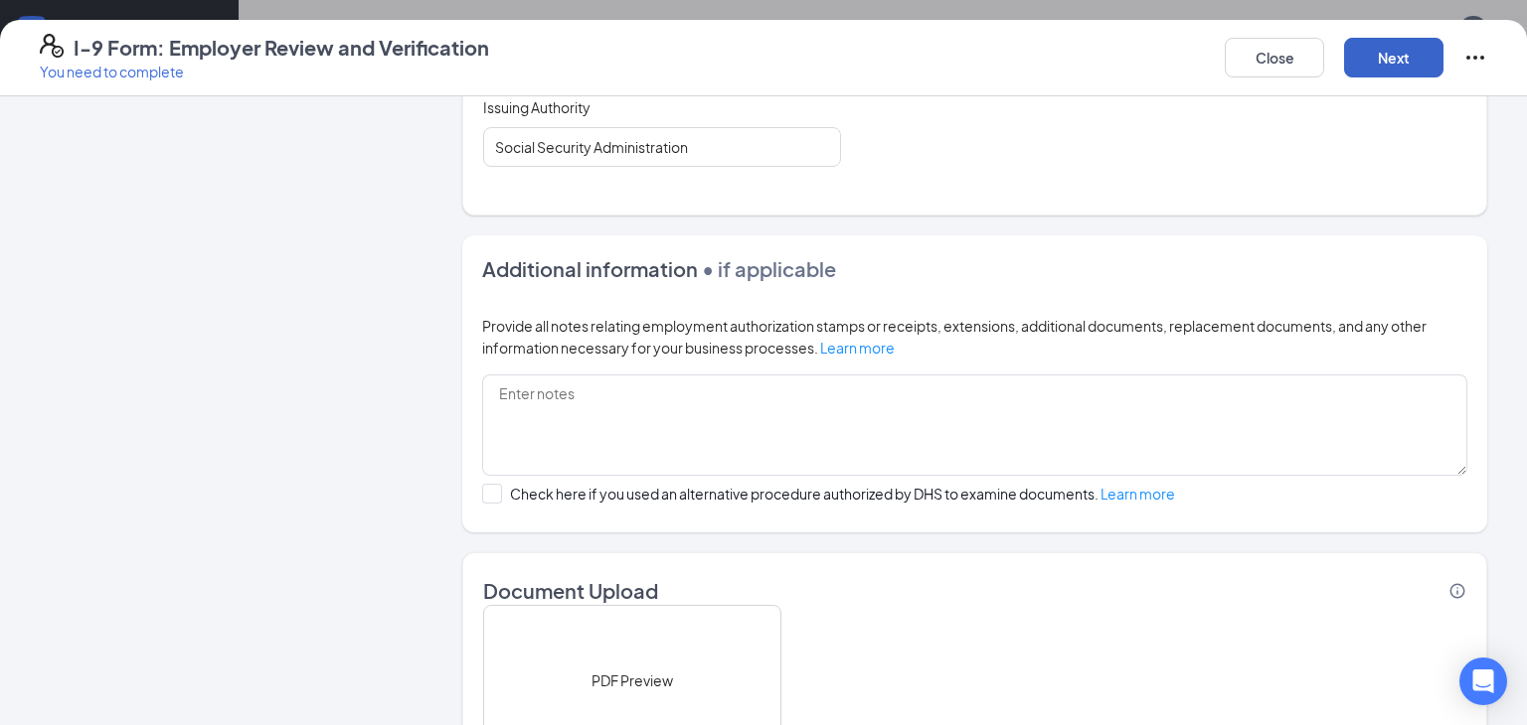
click at [1393, 52] on button "Next" at bounding box center [1393, 58] width 99 height 40
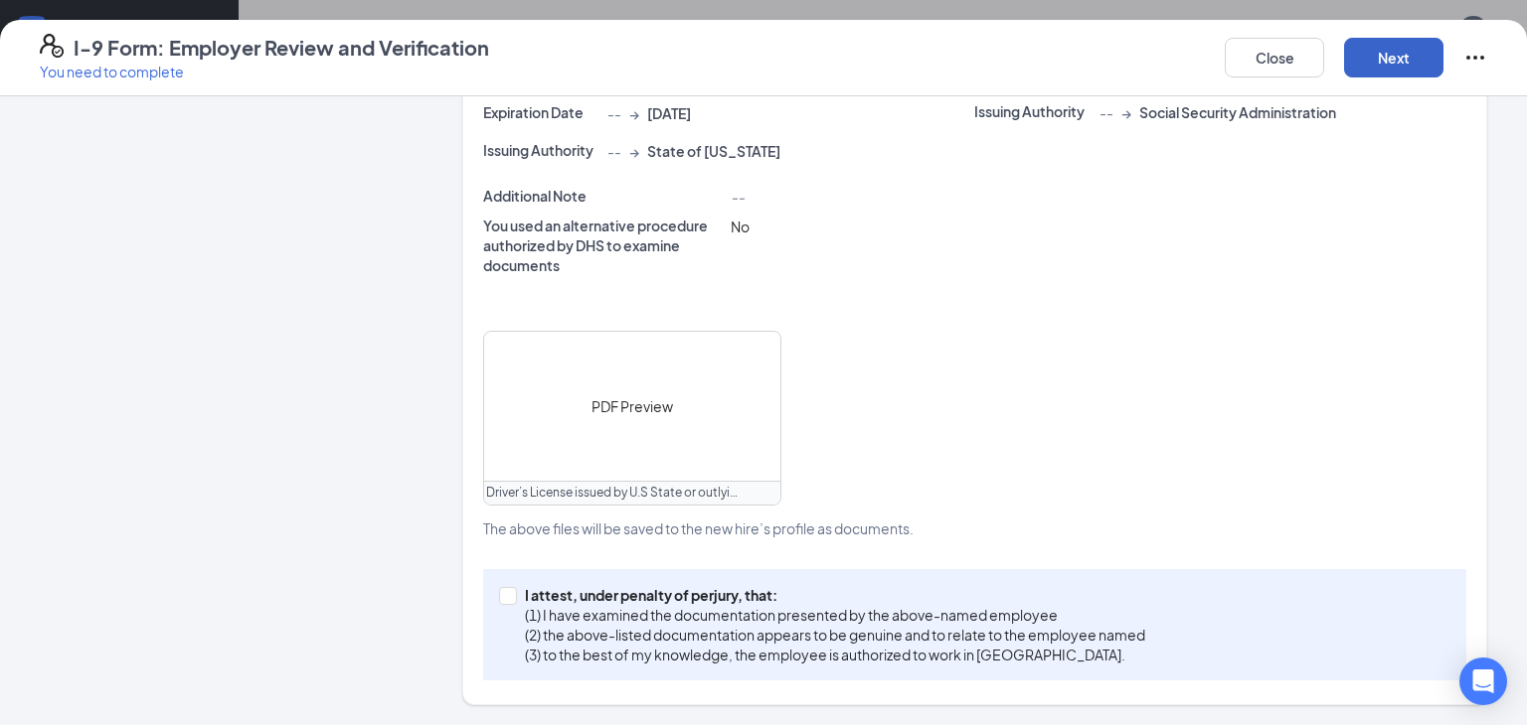
scroll to position [633, 0]
click at [515, 602] on span at bounding box center [508, 599] width 18 height 18
click at [513, 602] on input "I attest, under penalty of [PERSON_NAME], that: (1) I have examined the documen…" at bounding box center [506, 597] width 14 height 14
checkbox input "true"
click at [1398, 45] on button "Next" at bounding box center [1393, 58] width 99 height 40
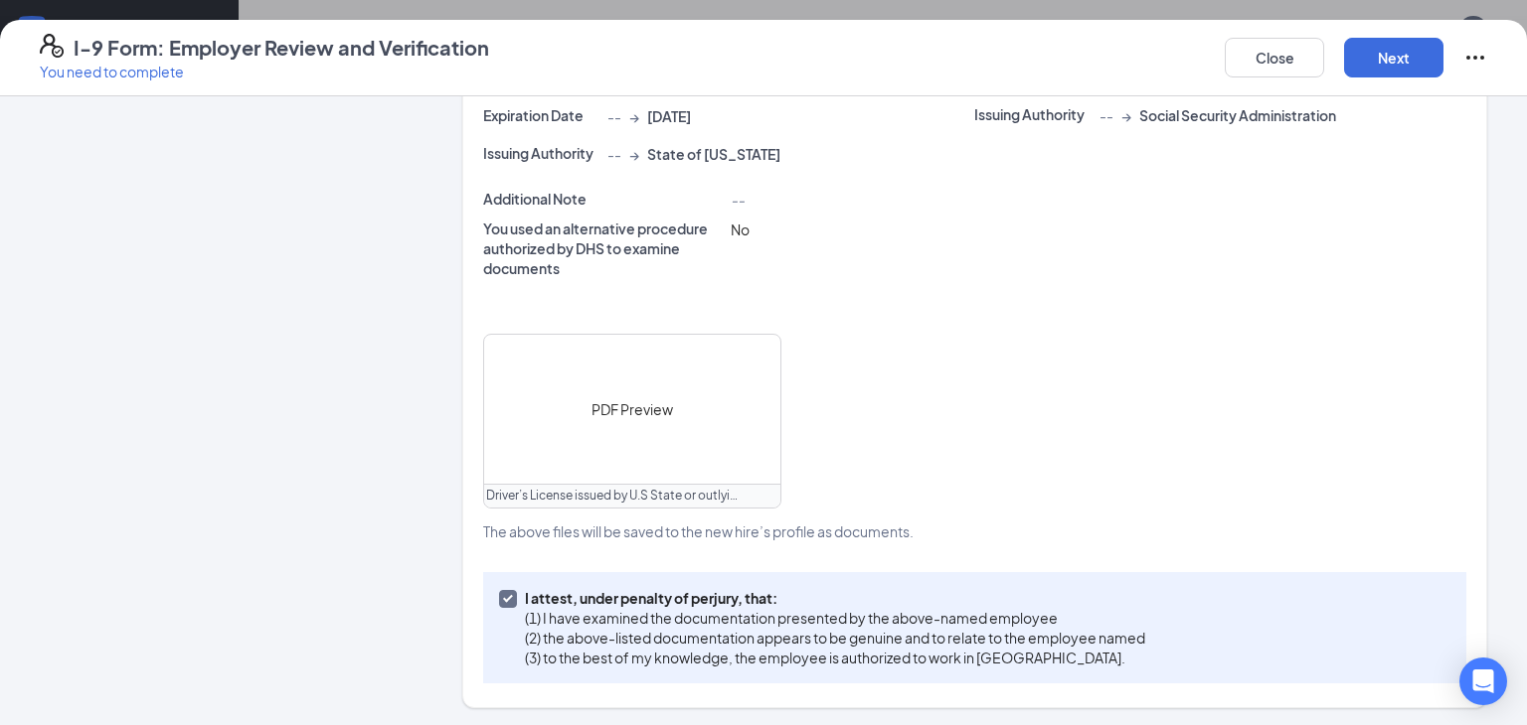
scroll to position [0, 0]
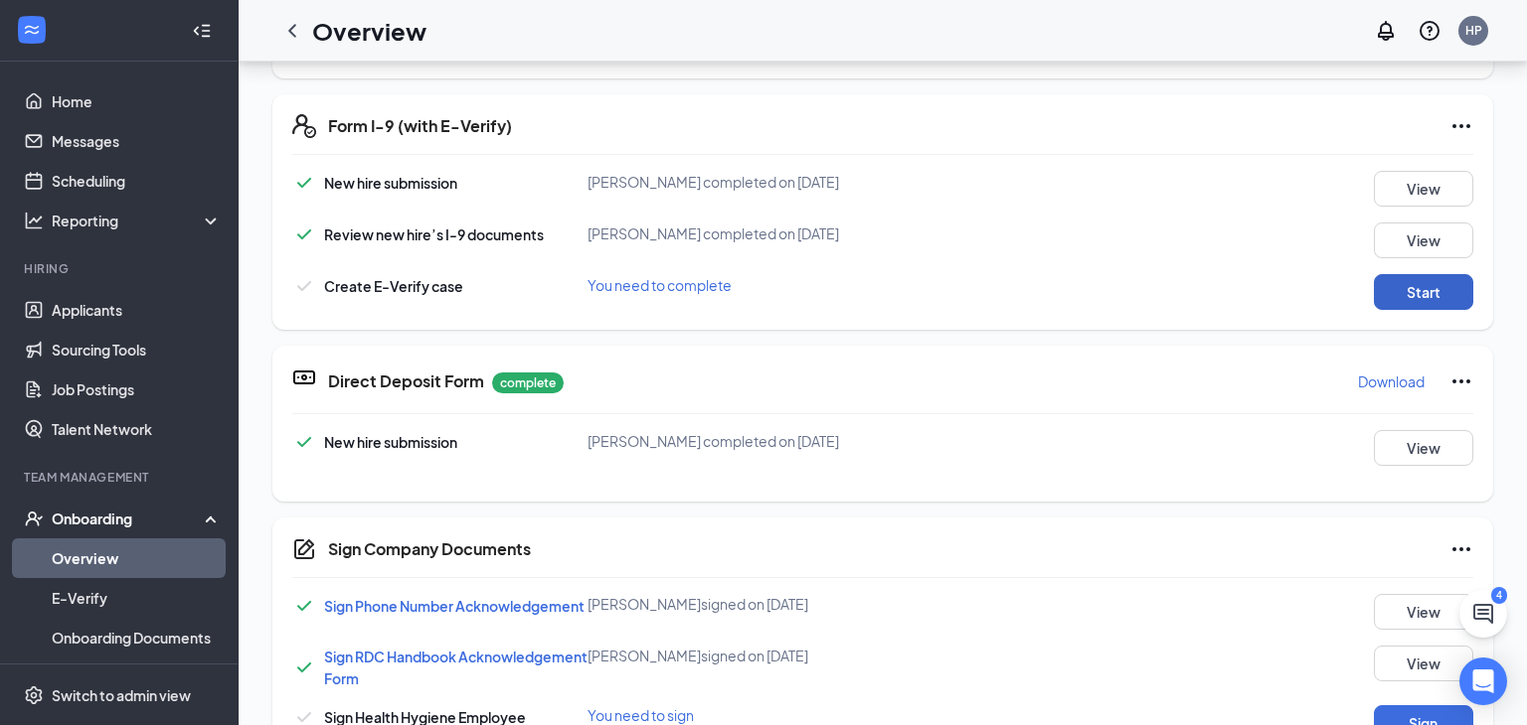
click at [1407, 302] on button "Start" at bounding box center [1422, 292] width 99 height 36
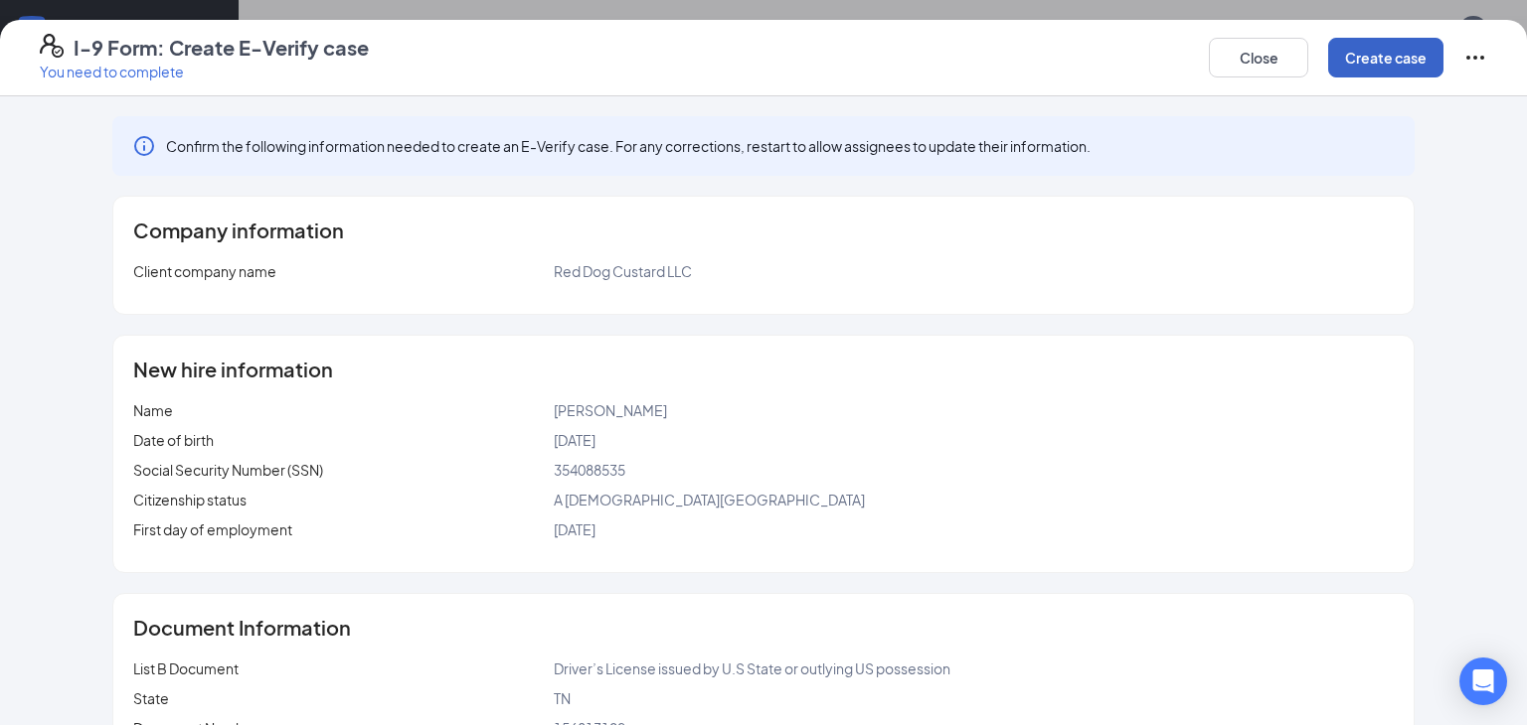
click at [1359, 66] on button "Create case" at bounding box center [1385, 58] width 115 height 40
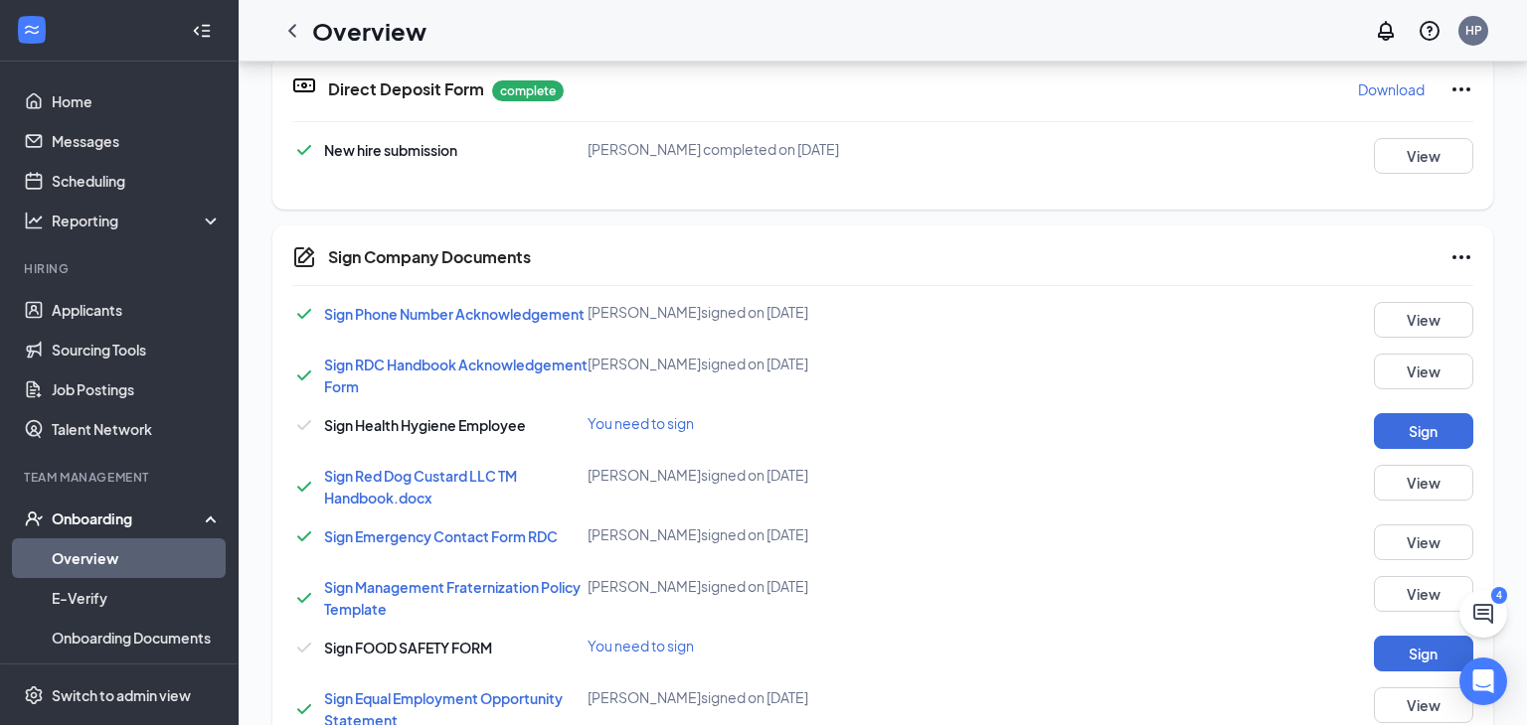
scroll to position [429, 0]
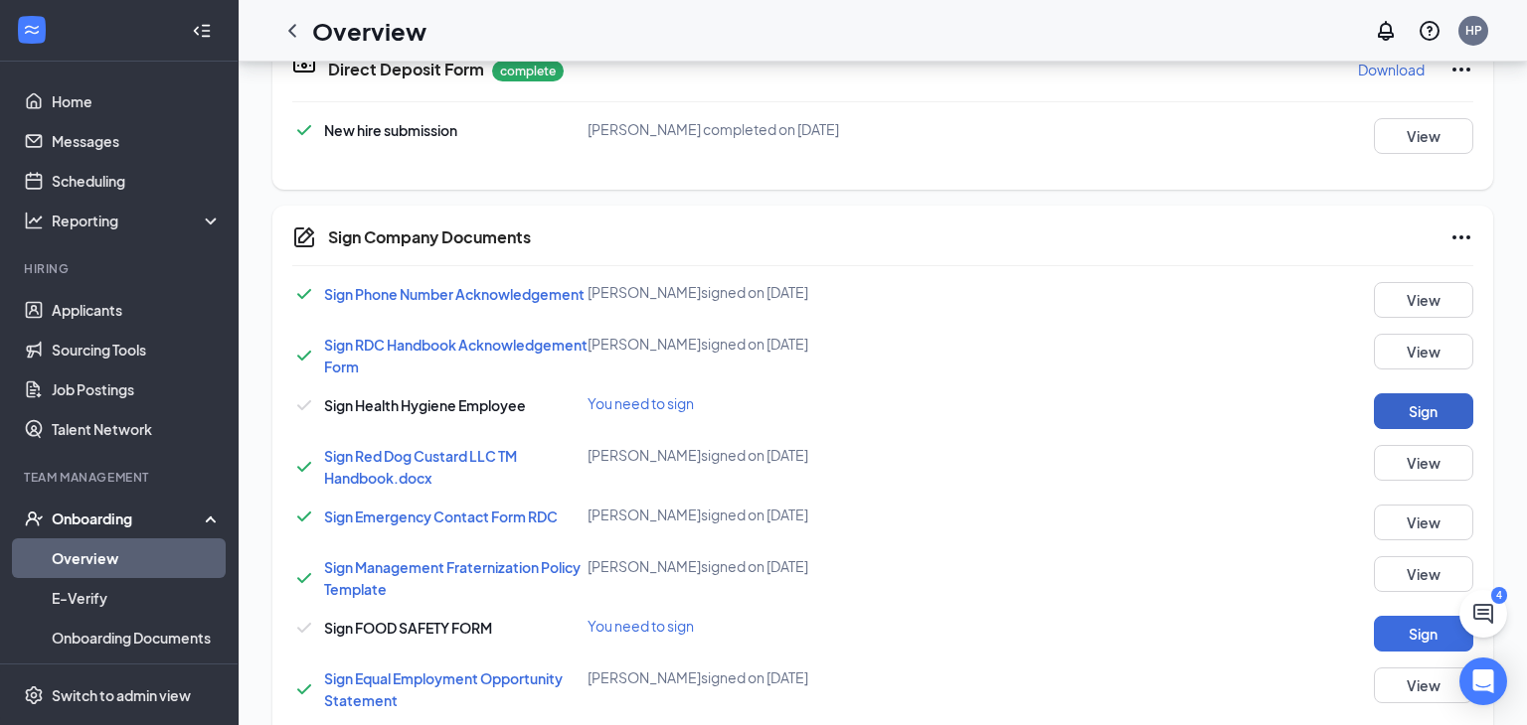
click at [1424, 407] on button "Sign" at bounding box center [1422, 412] width 99 height 36
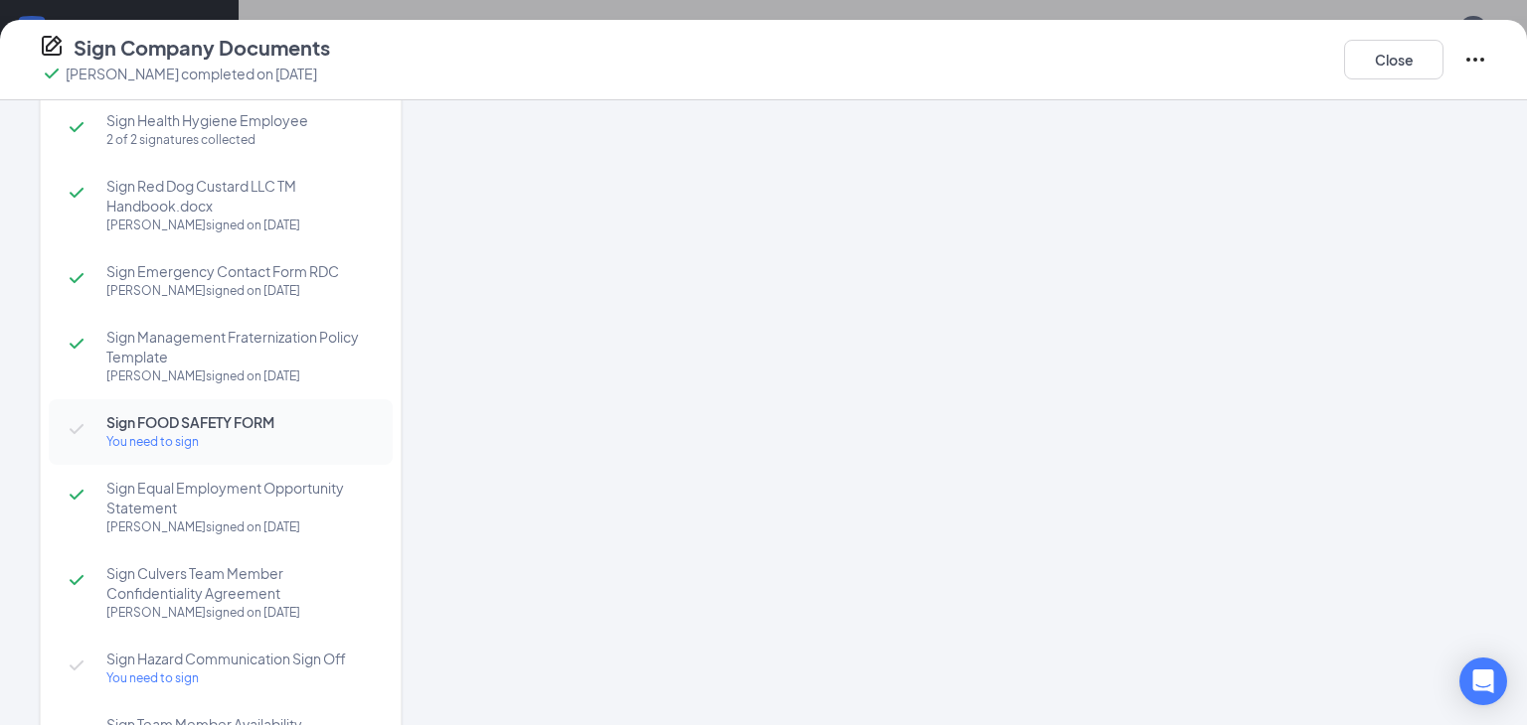
scroll to position [0, 0]
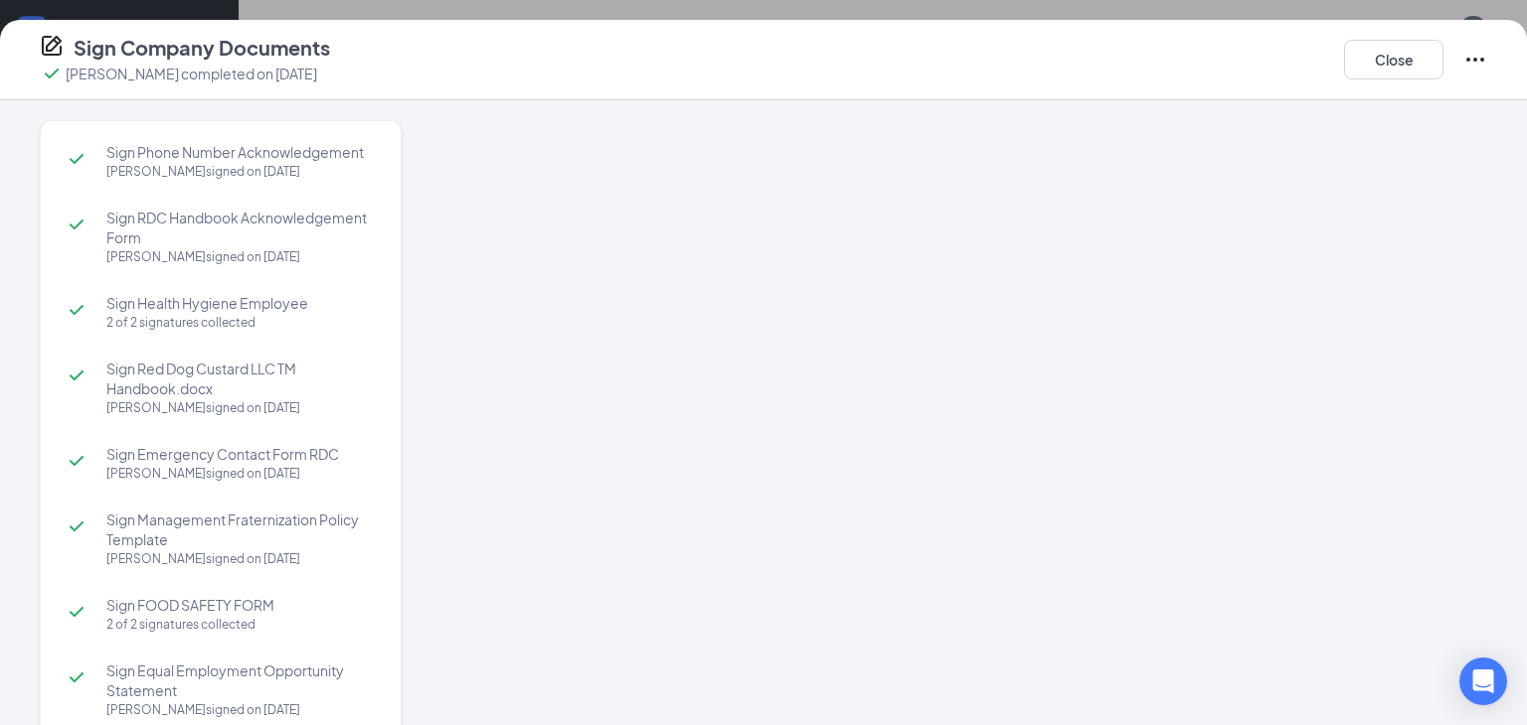
click at [956, 364] on div at bounding box center [974, 376] width 1025 height 512
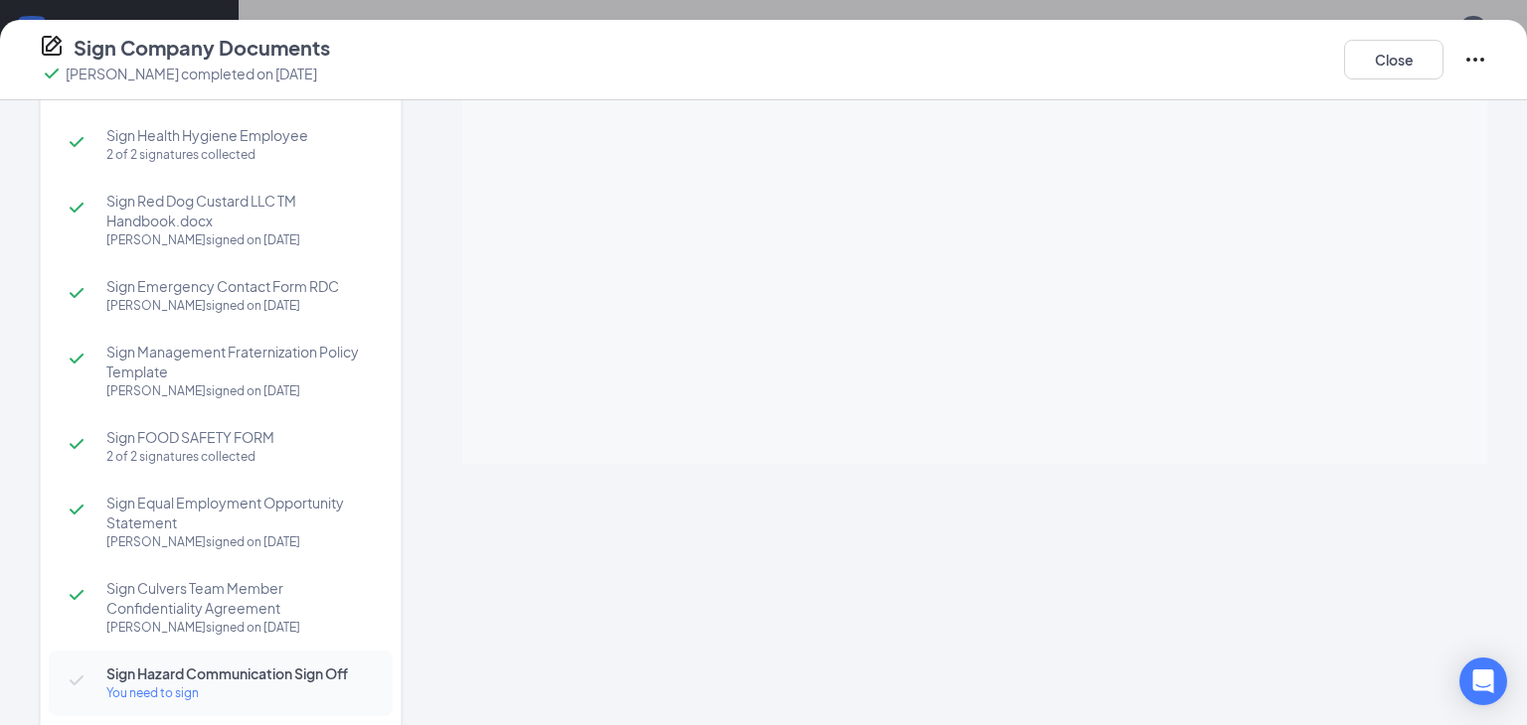
scroll to position [273, 0]
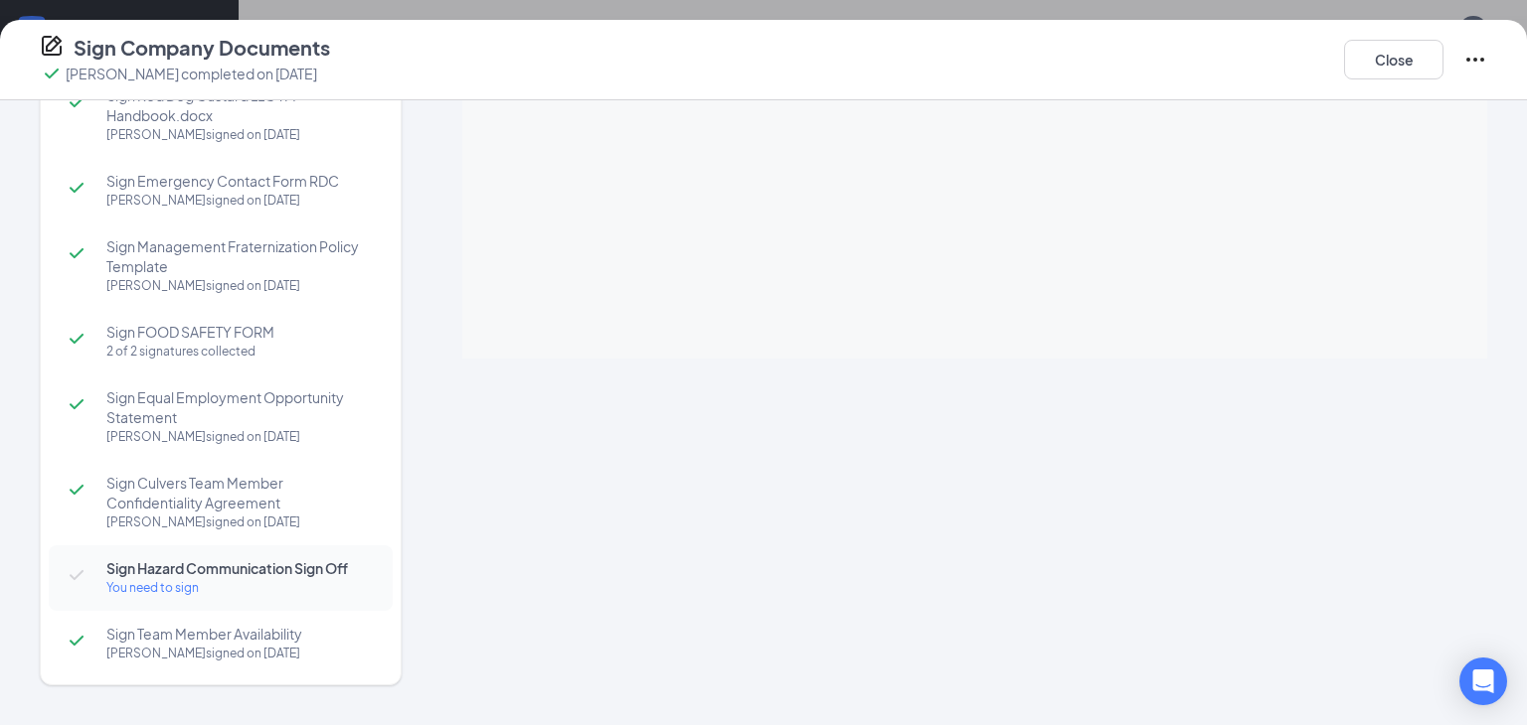
click at [168, 591] on div "You need to sign" at bounding box center [239, 588] width 266 height 20
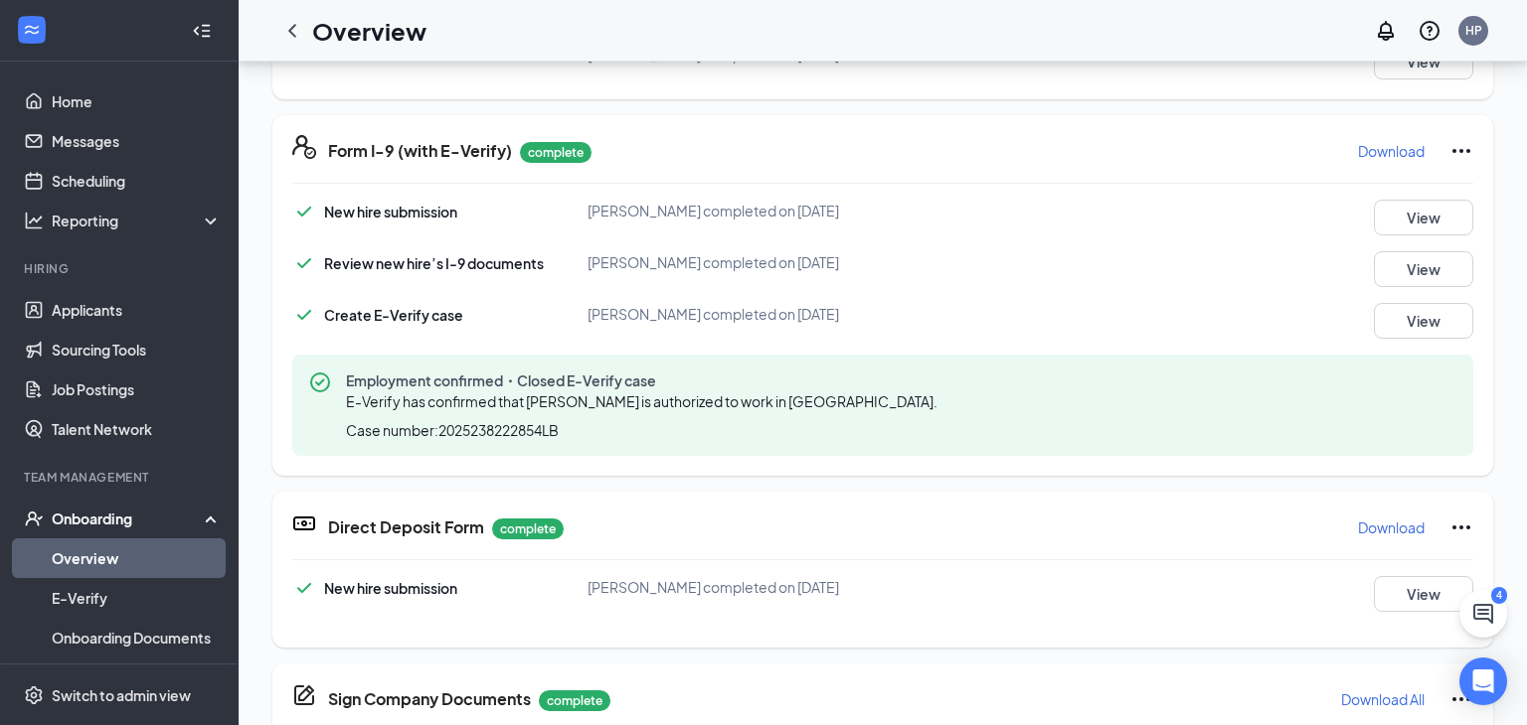
scroll to position [557, 0]
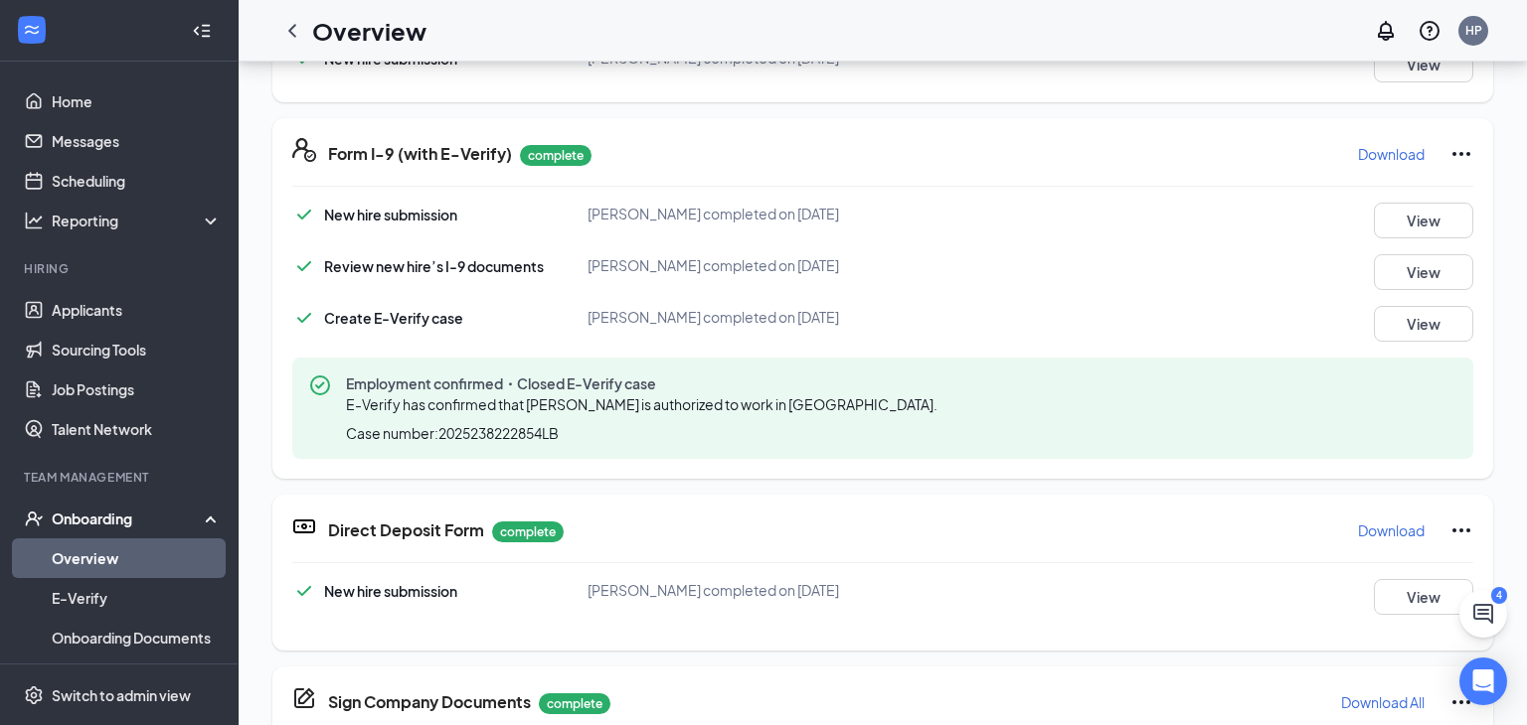
click at [76, 567] on link "Overview" at bounding box center [137, 559] width 170 height 40
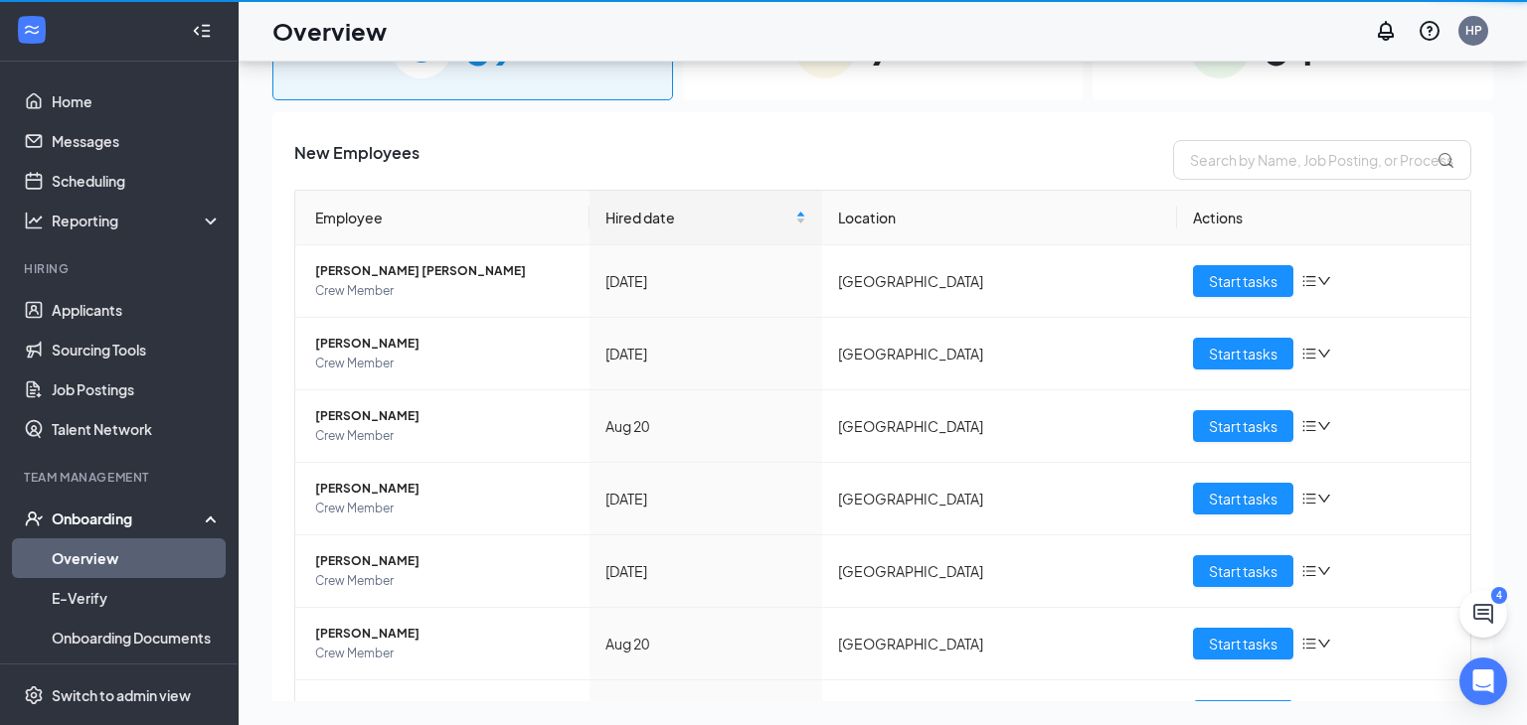
scroll to position [89, 0]
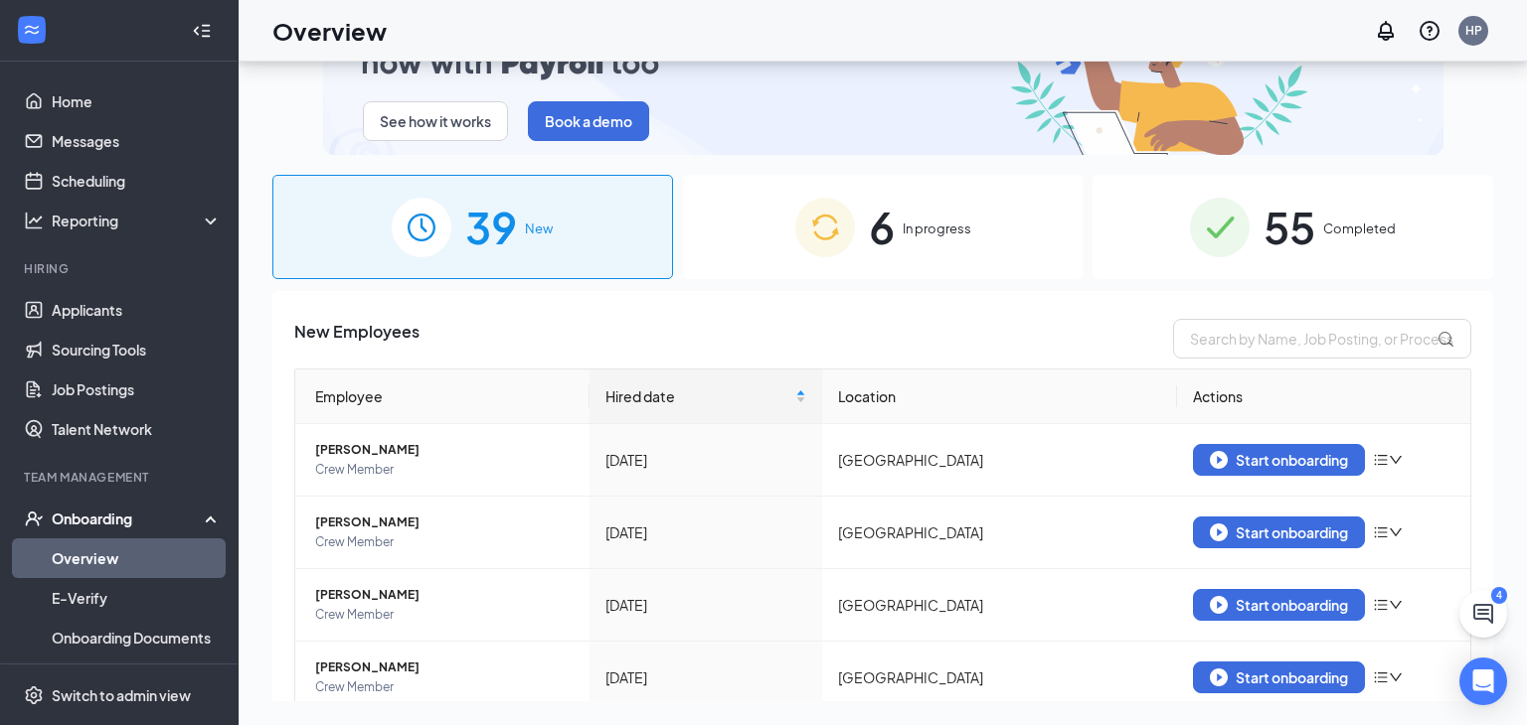
click at [953, 205] on div "6 In progress" at bounding box center [883, 227] width 401 height 104
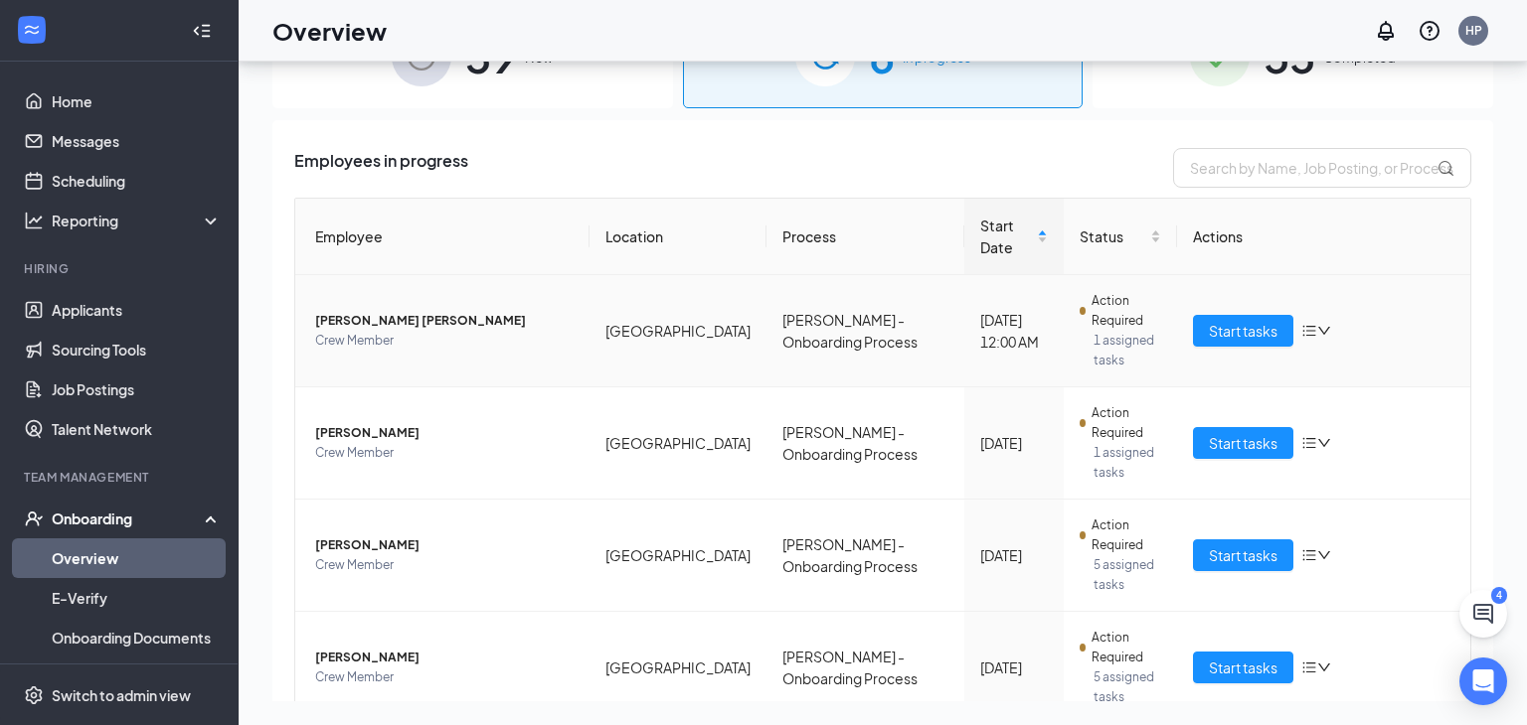
scroll to position [172, 0]
click at [1250, 319] on span "Start tasks" at bounding box center [1242, 330] width 69 height 22
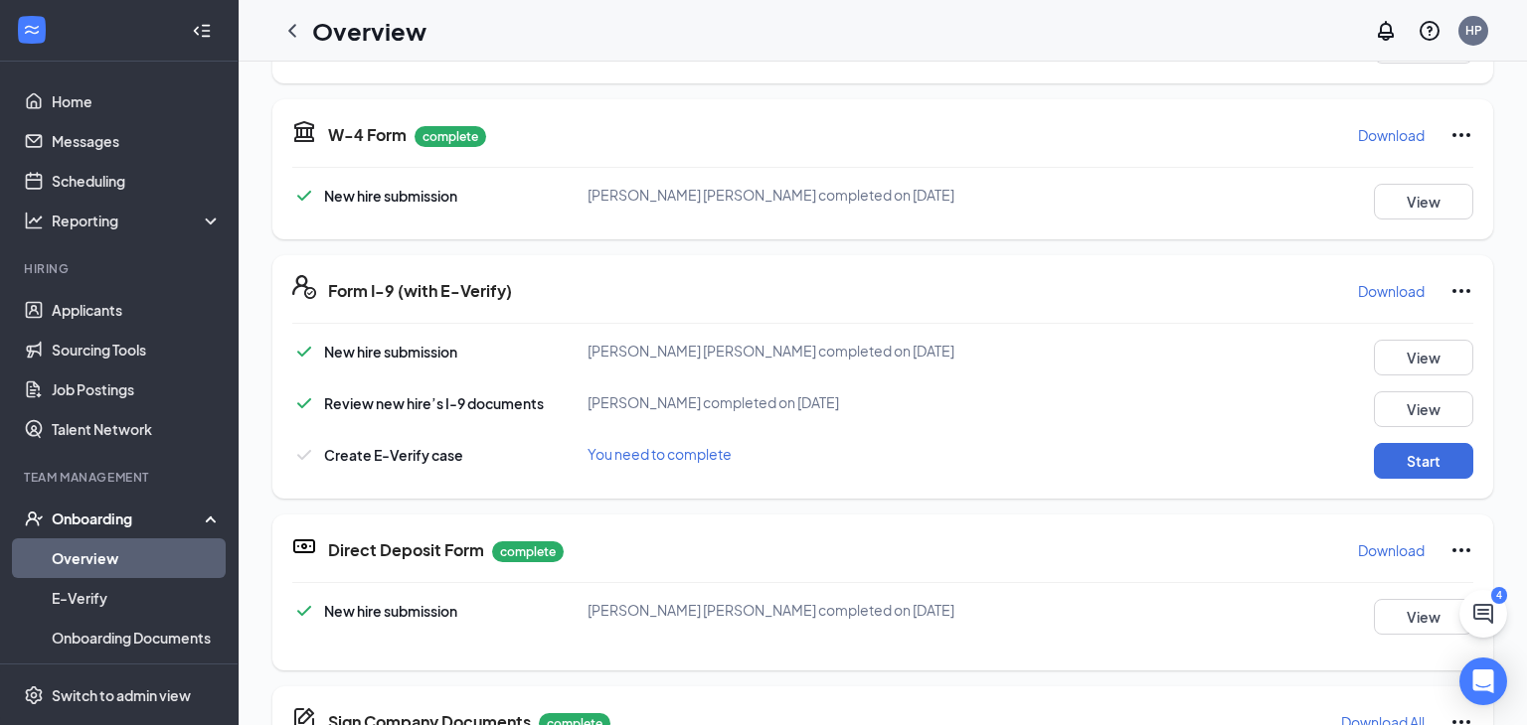
scroll to position [429, 0]
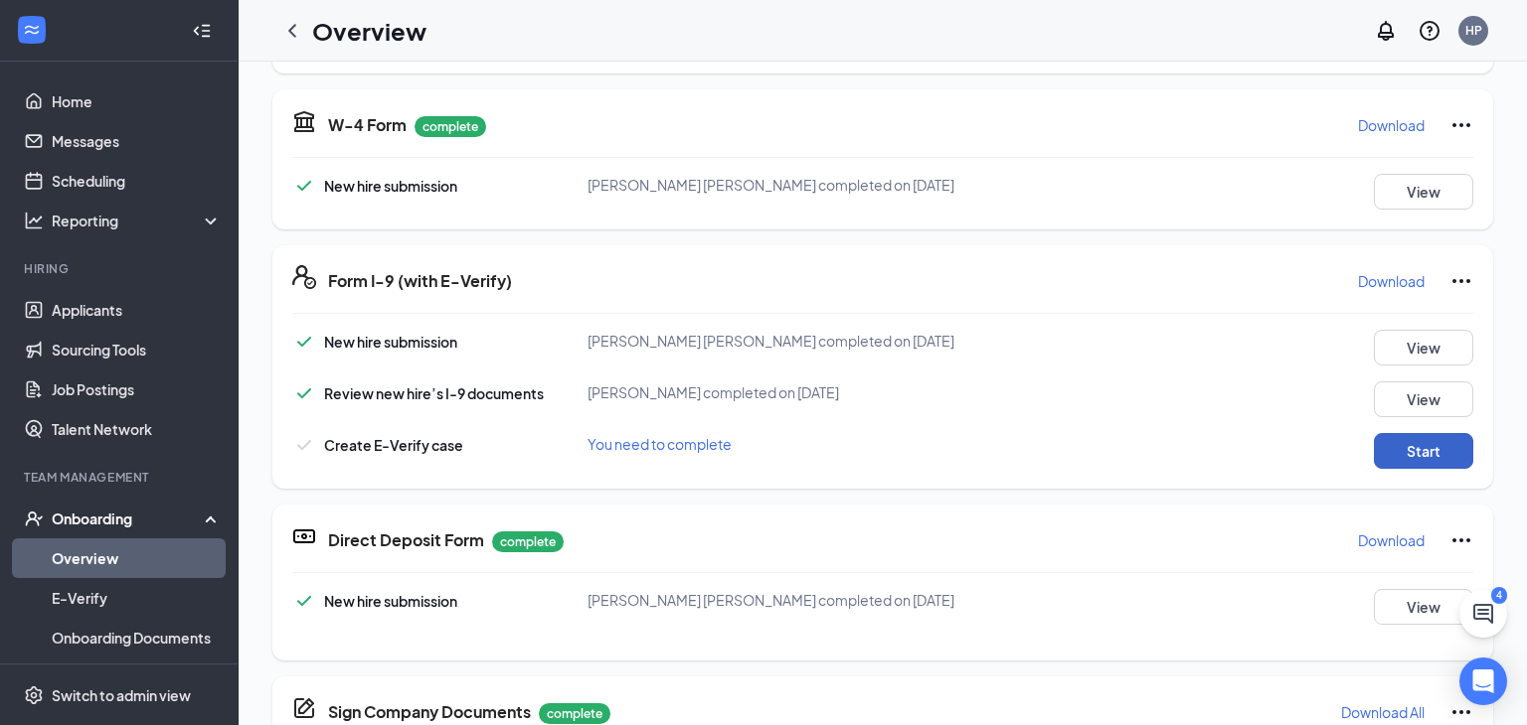
click at [1385, 438] on button "Start" at bounding box center [1422, 451] width 99 height 36
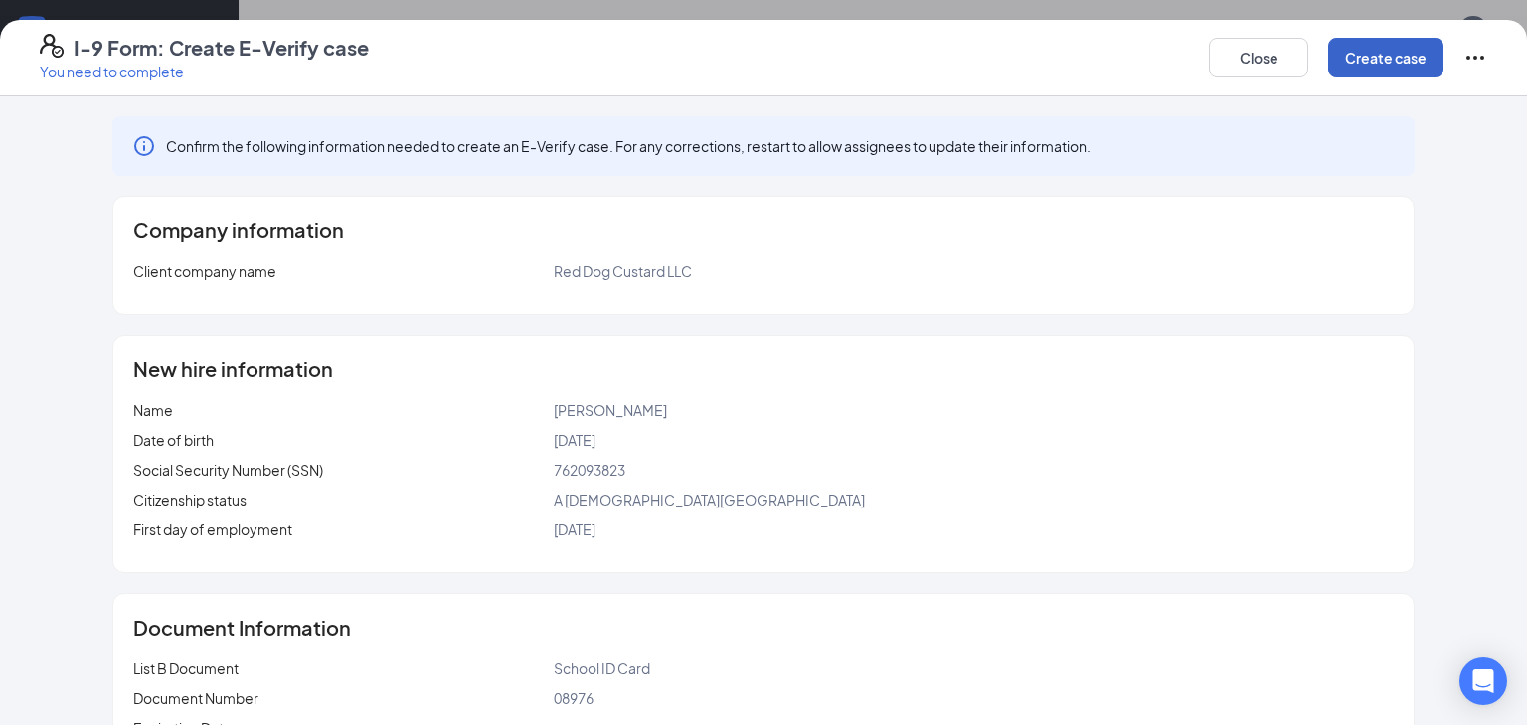
click at [1356, 66] on button "Create case" at bounding box center [1385, 58] width 115 height 40
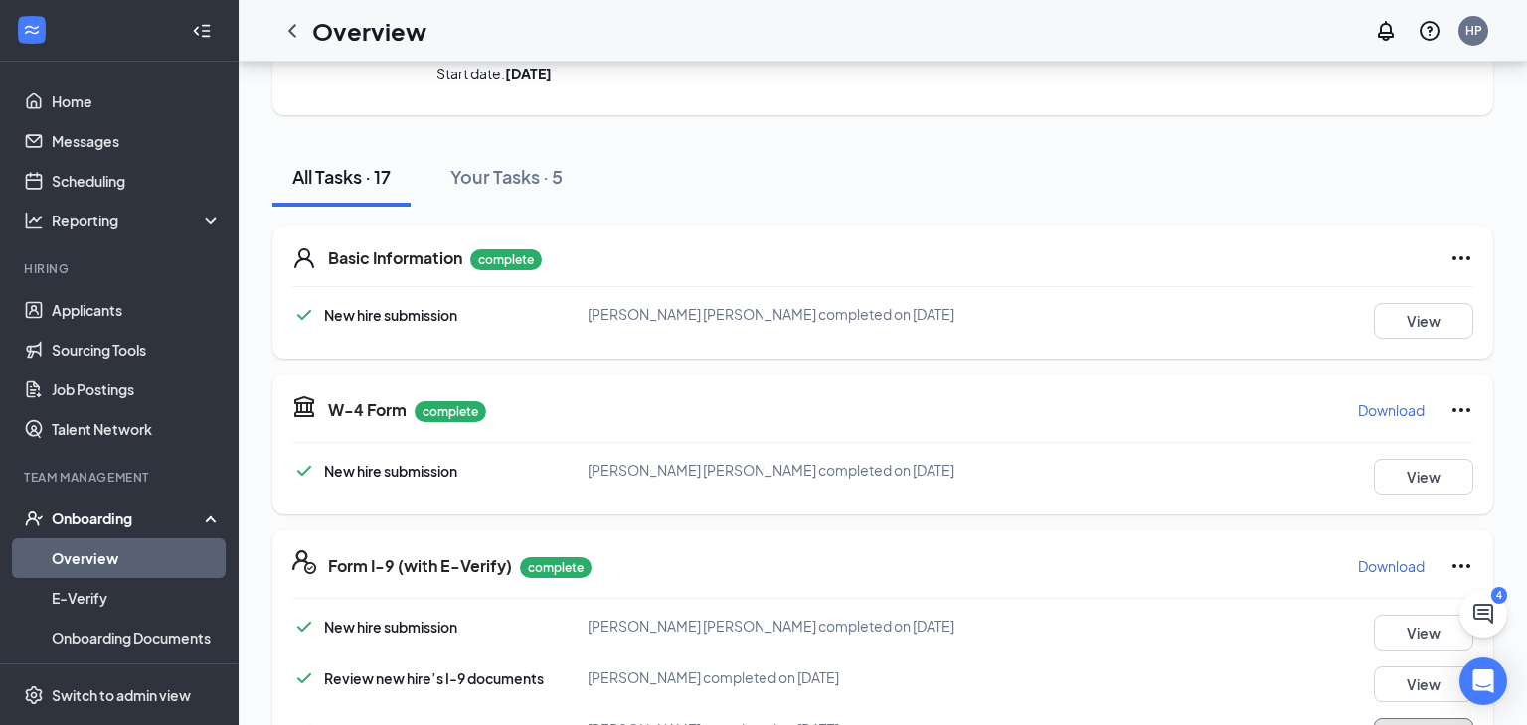
scroll to position [0, 0]
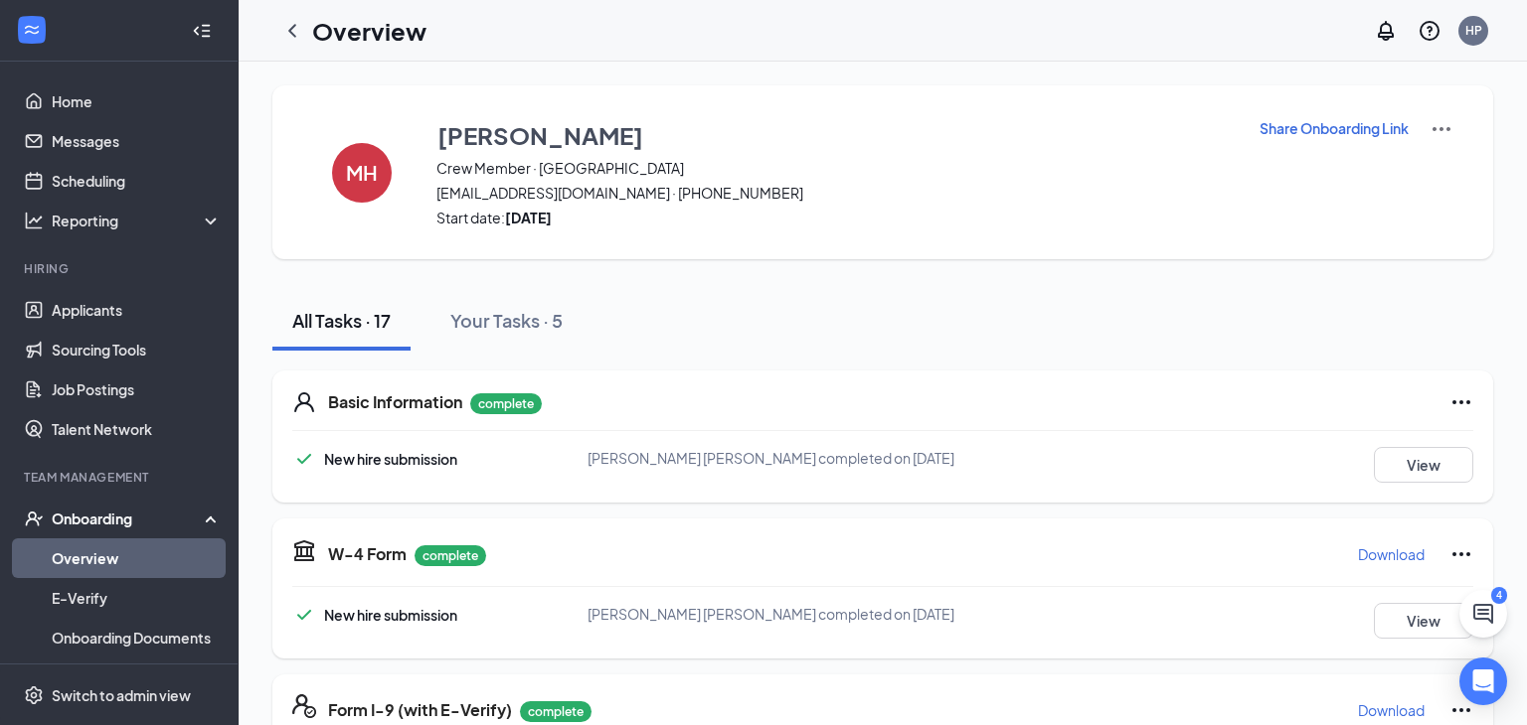
click at [87, 553] on link "Overview" at bounding box center [137, 559] width 170 height 40
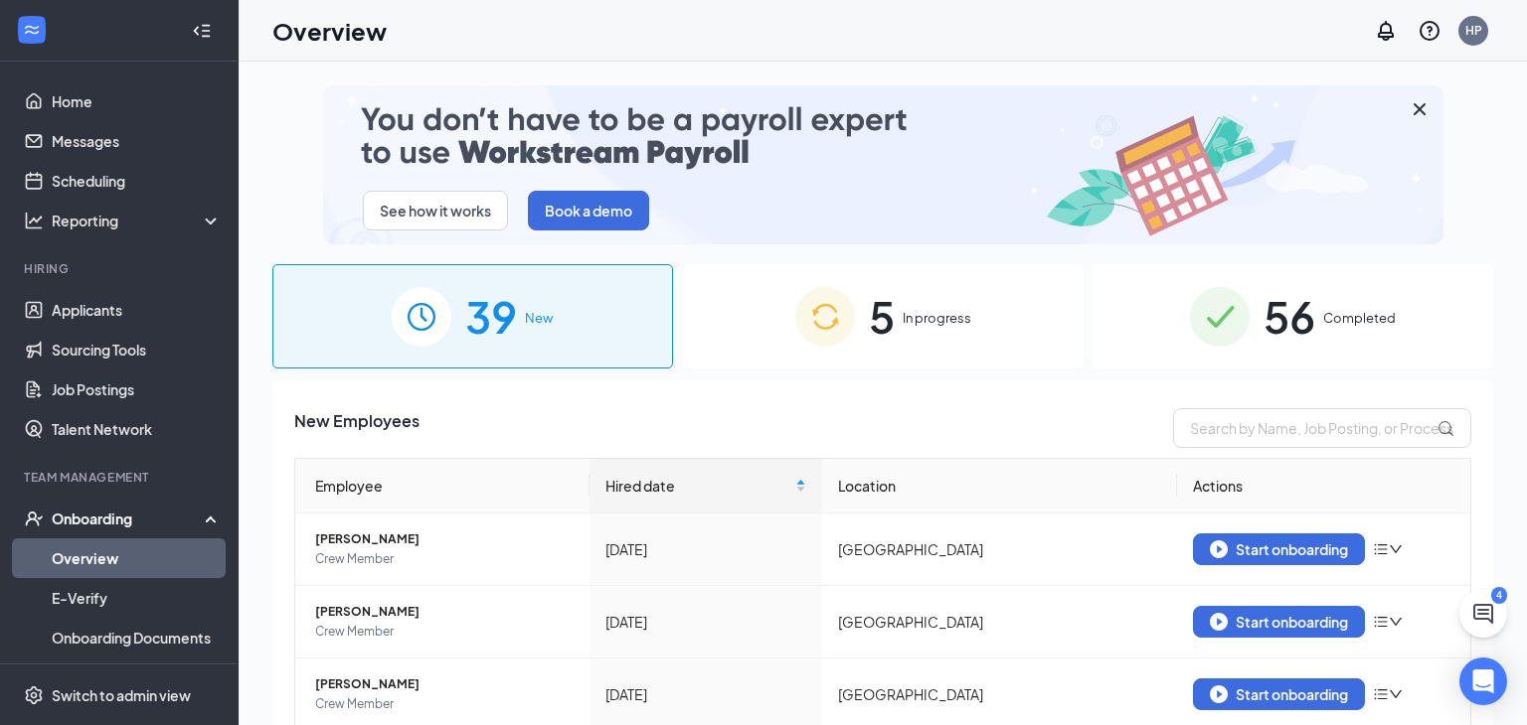
click at [915, 321] on span "In progress" at bounding box center [936, 318] width 69 height 20
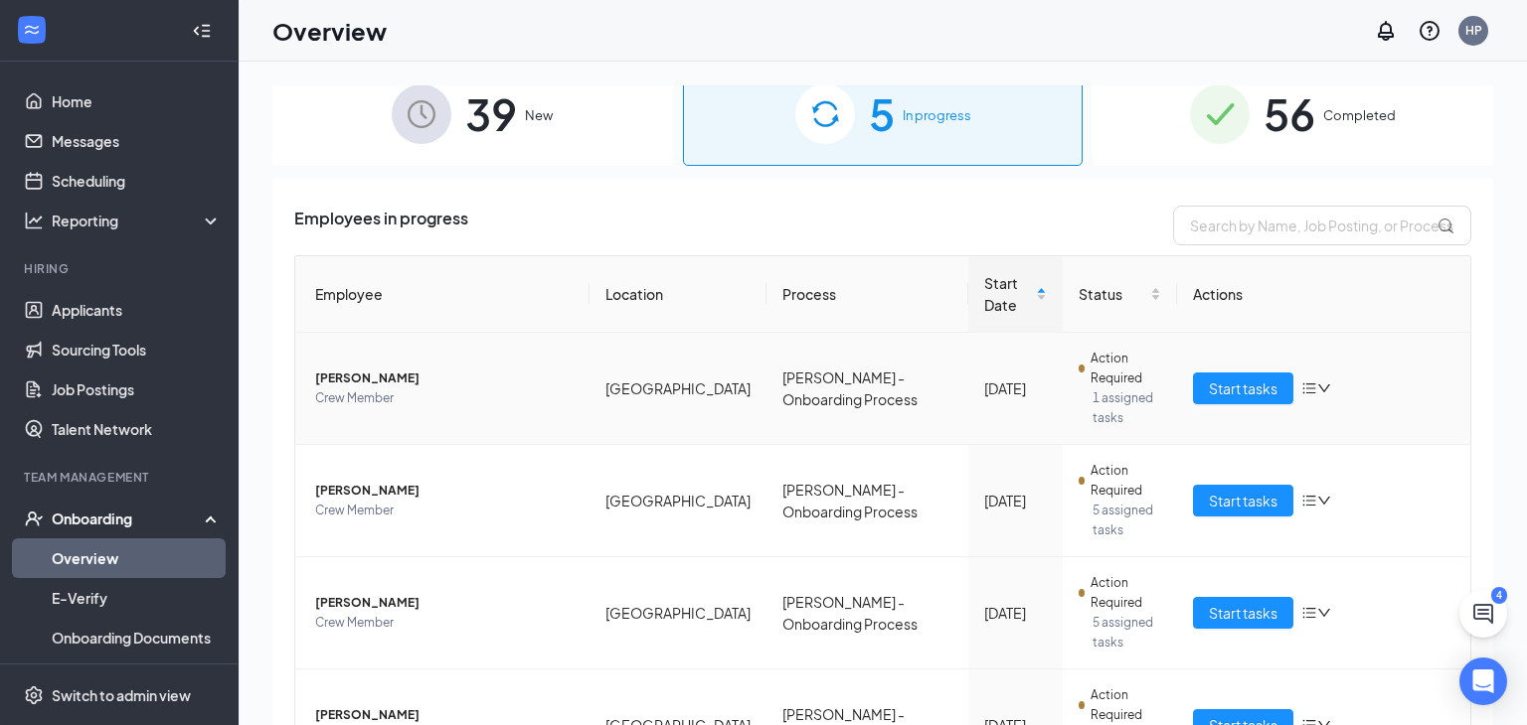
scroll to position [208, 0]
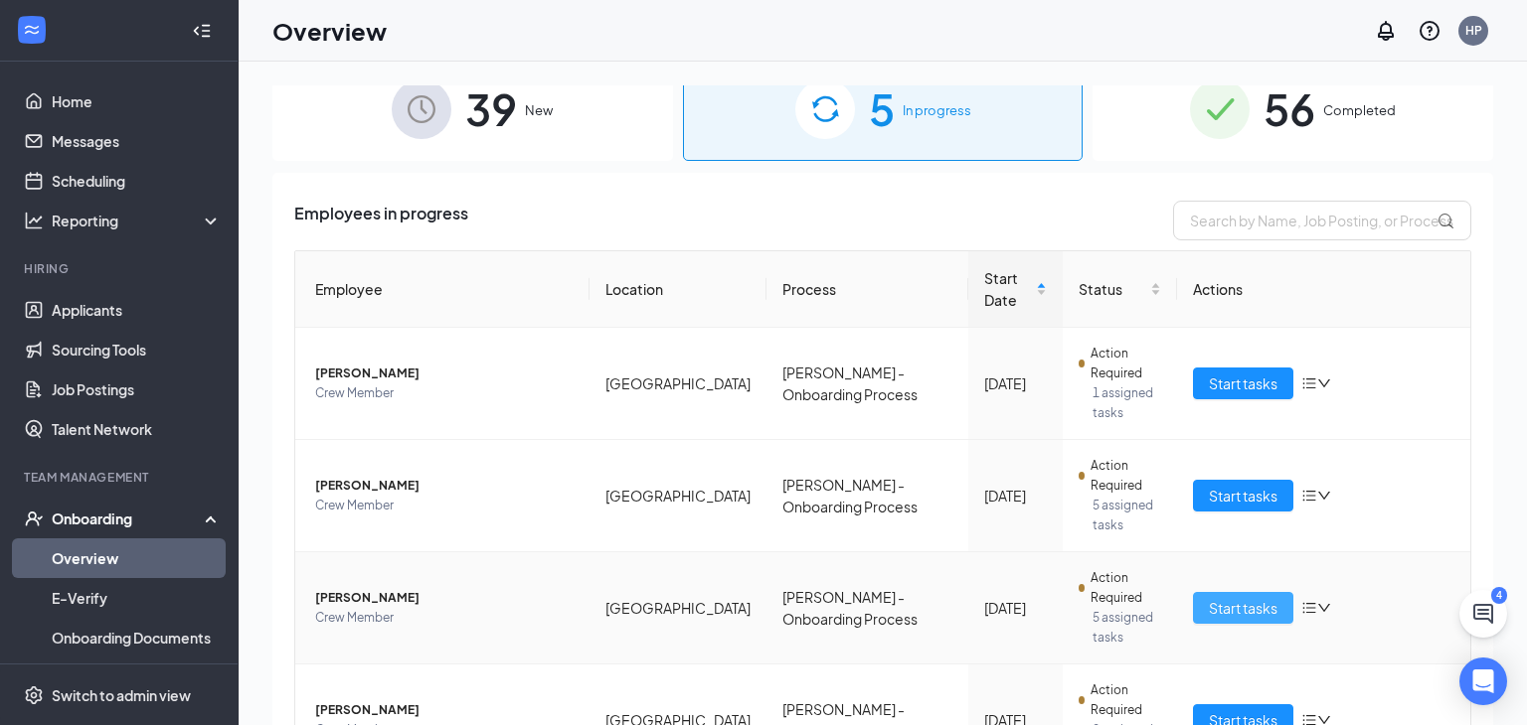
click at [1212, 597] on span "Start tasks" at bounding box center [1242, 608] width 69 height 22
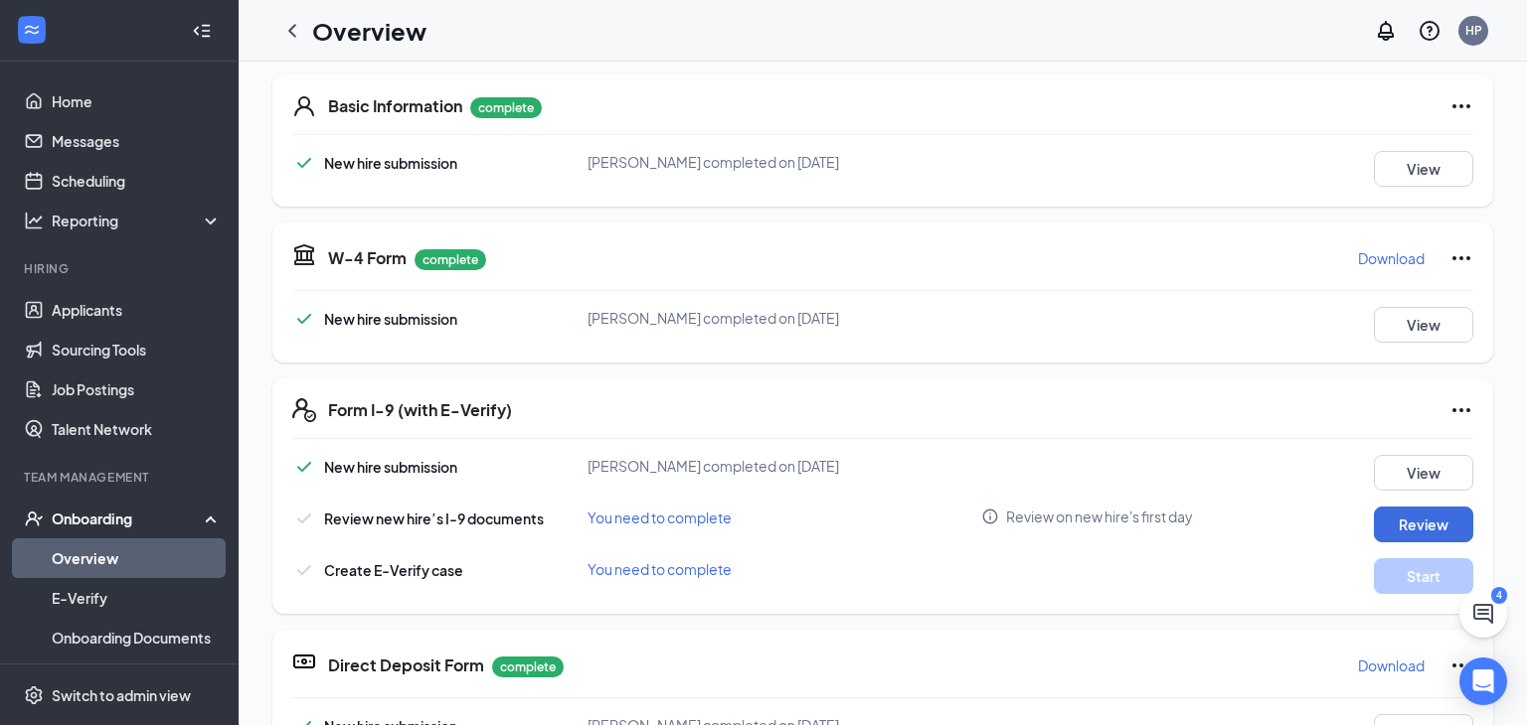
scroll to position [331, 0]
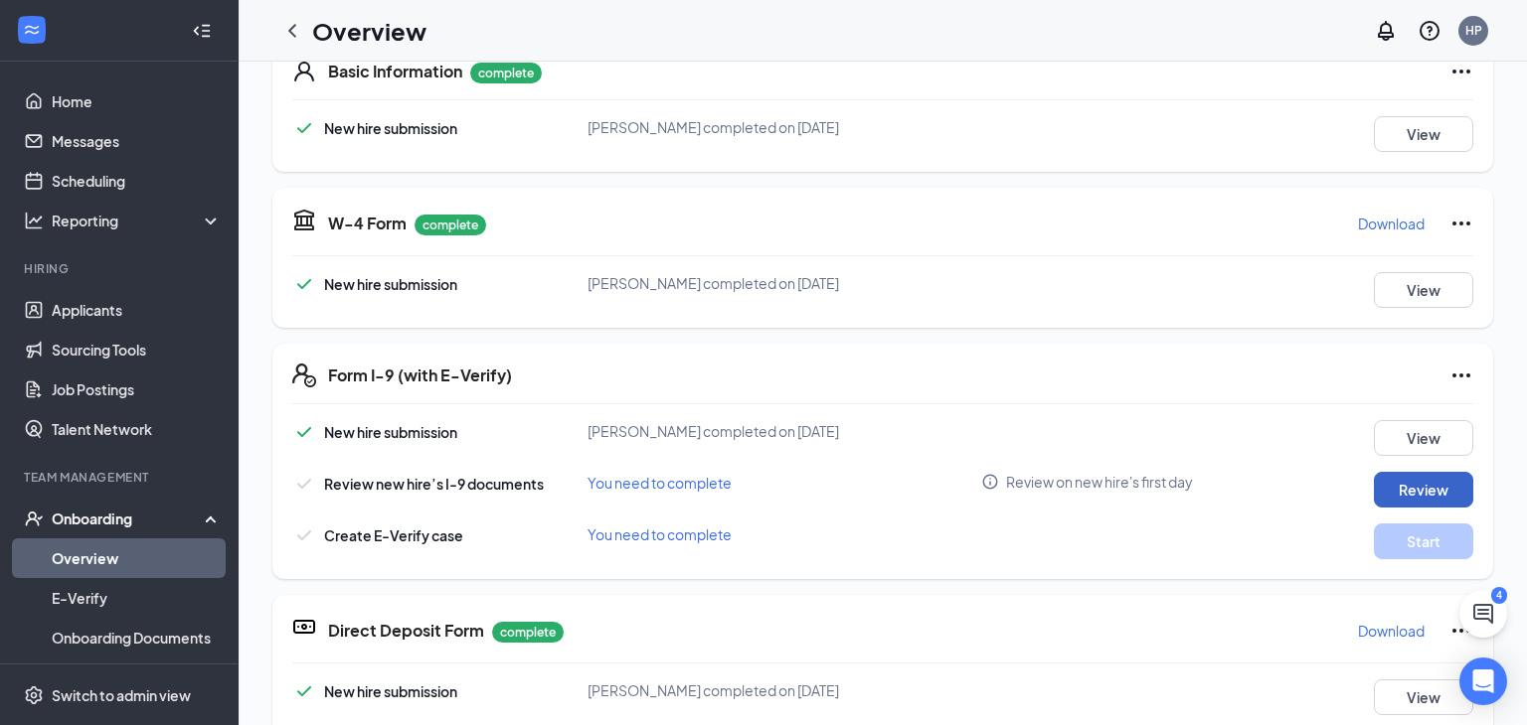
click at [1421, 477] on button "Review" at bounding box center [1422, 490] width 99 height 36
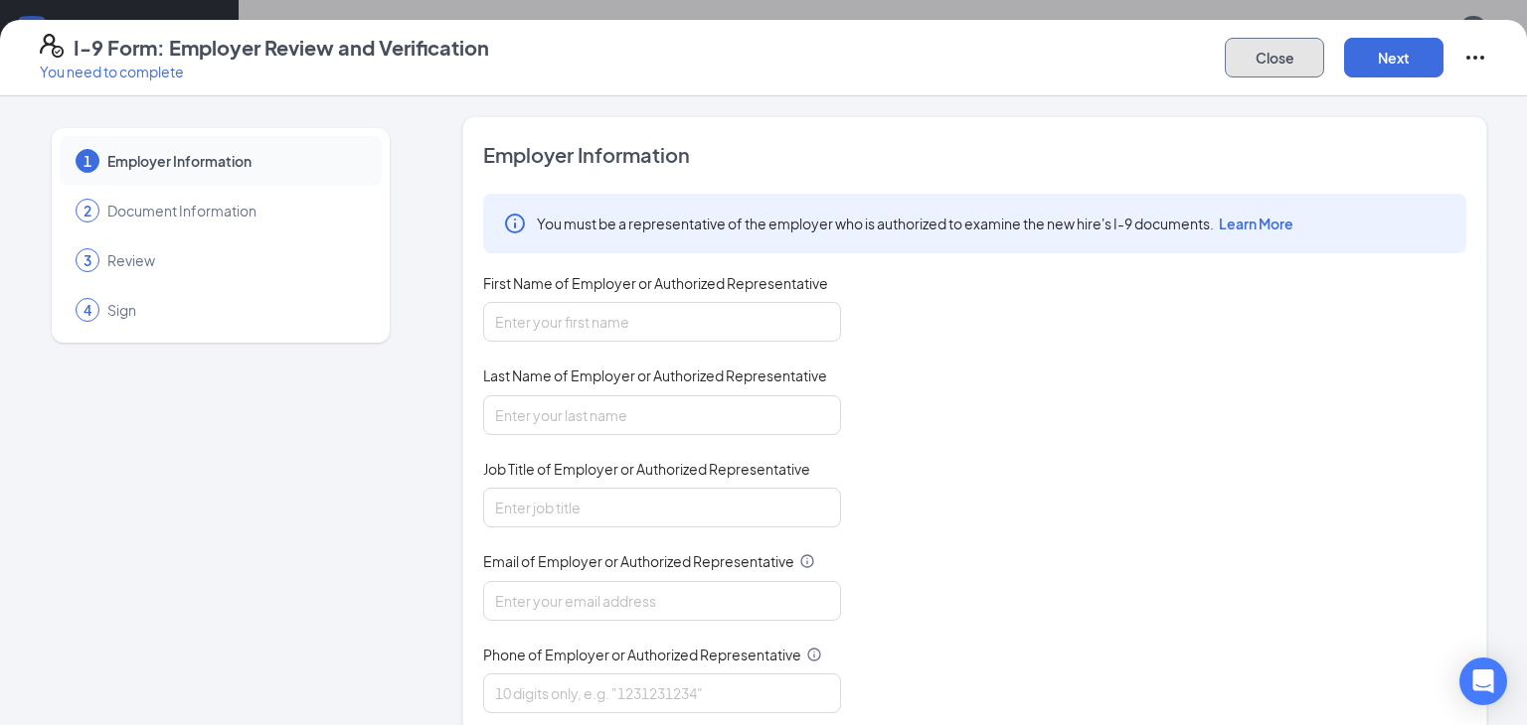
click at [1286, 60] on button "Close" at bounding box center [1273, 58] width 99 height 40
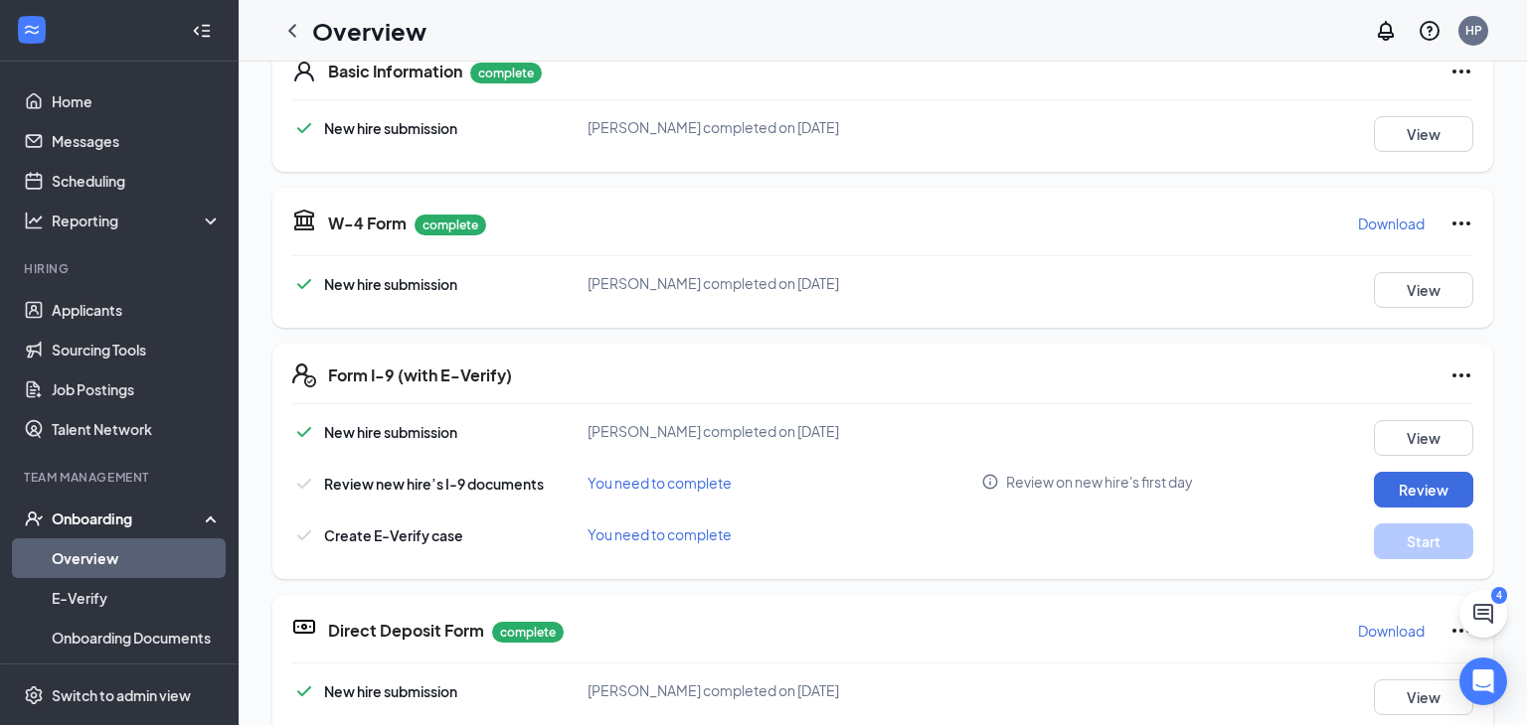
click at [94, 557] on link "Overview" at bounding box center [137, 559] width 170 height 40
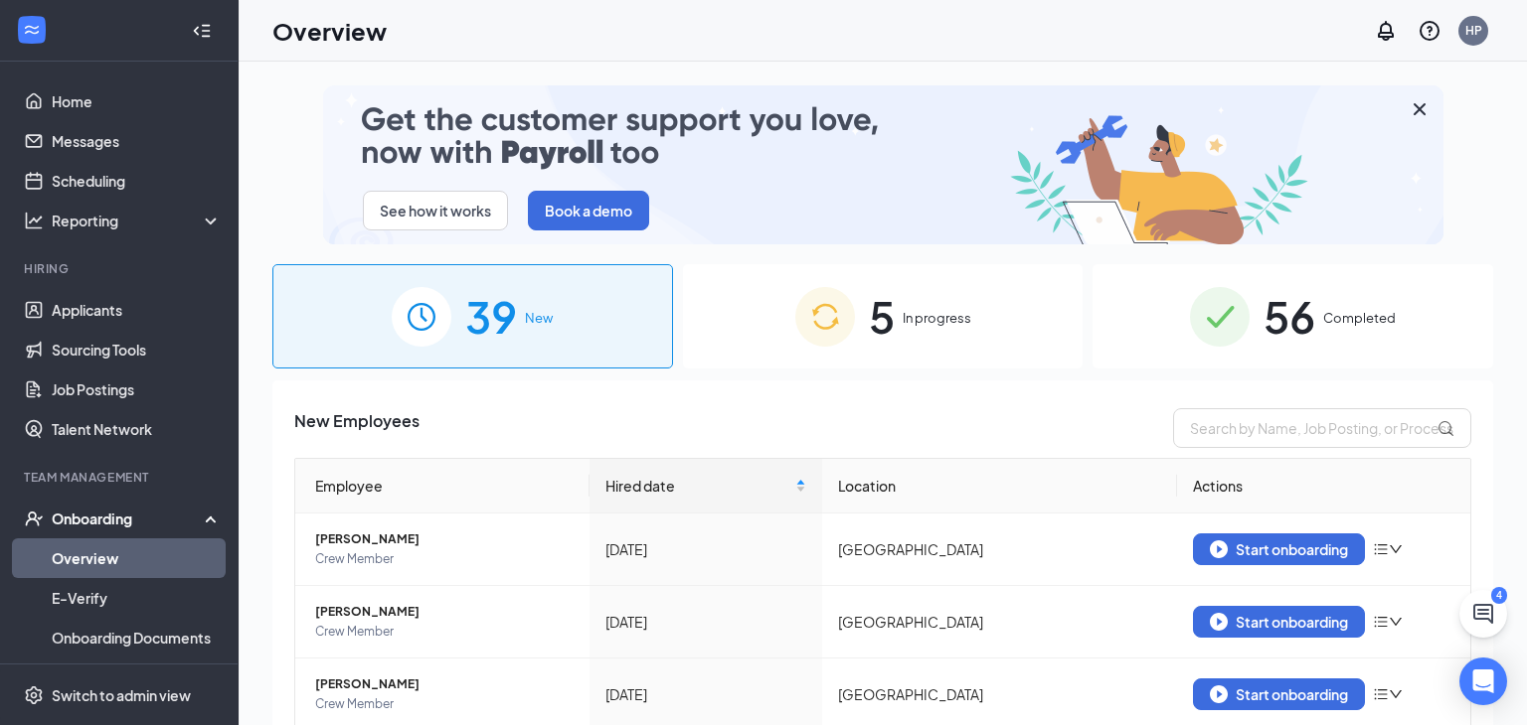
click at [936, 306] on div "5 In progress" at bounding box center [883, 316] width 401 height 104
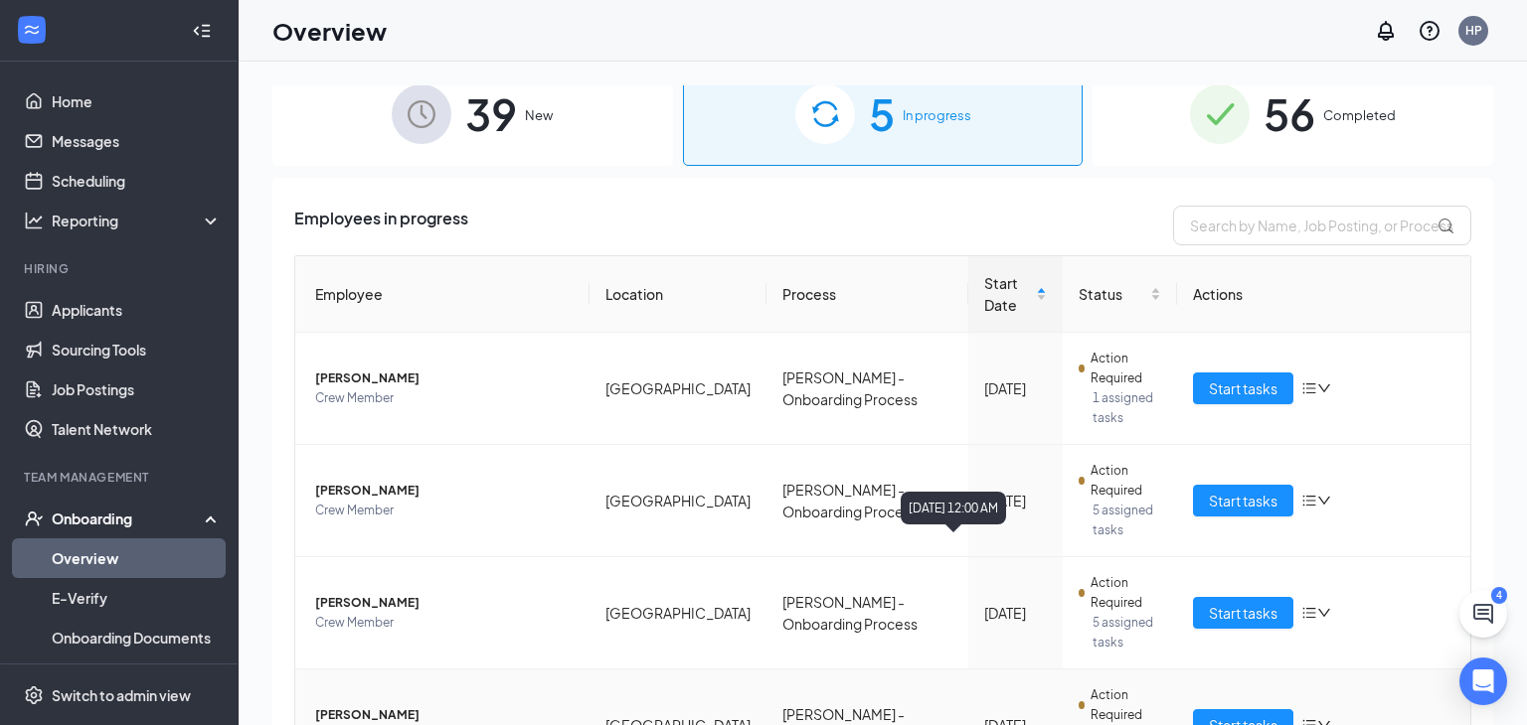
scroll to position [196, 0]
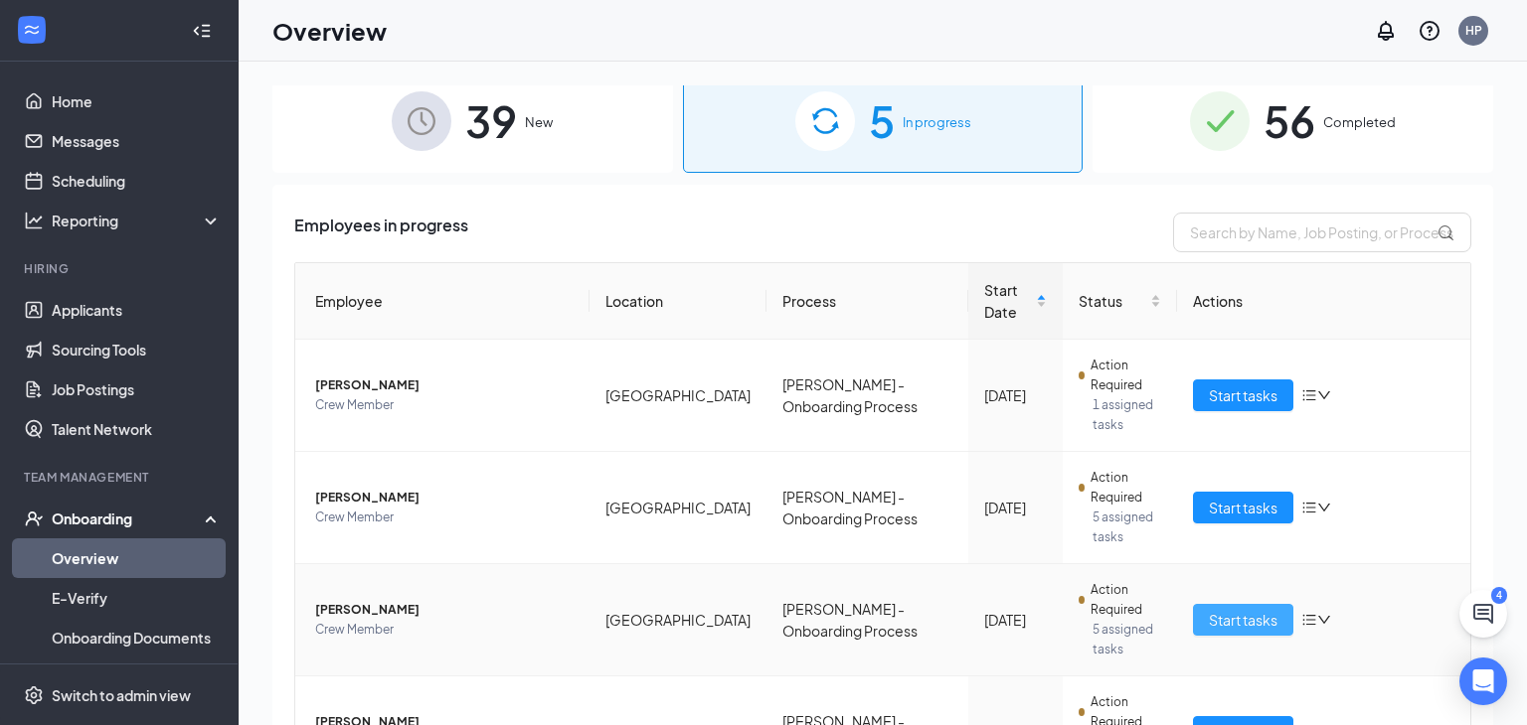
click at [1272, 604] on button "Start tasks" at bounding box center [1243, 620] width 100 height 32
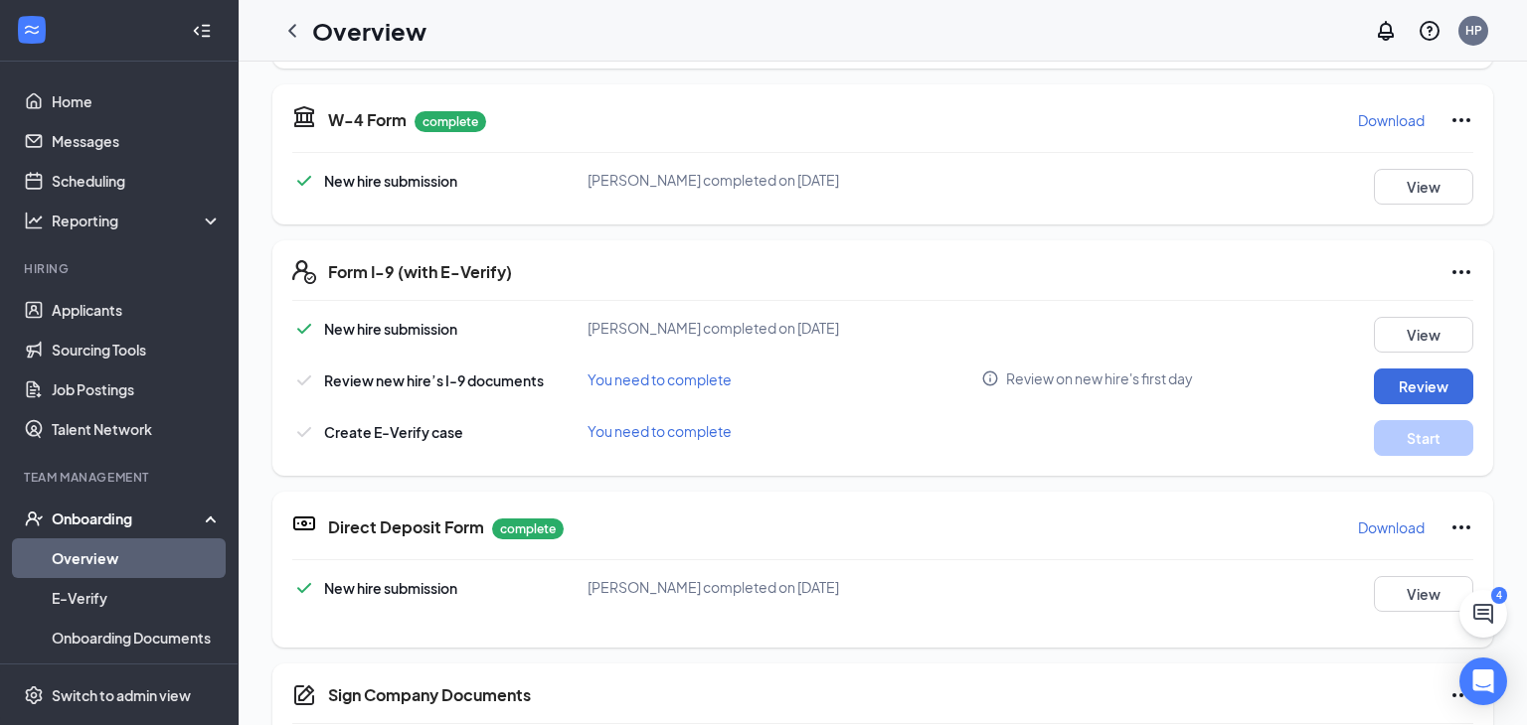
scroll to position [433, 0]
click at [1407, 381] on button "Review" at bounding box center [1422, 388] width 99 height 36
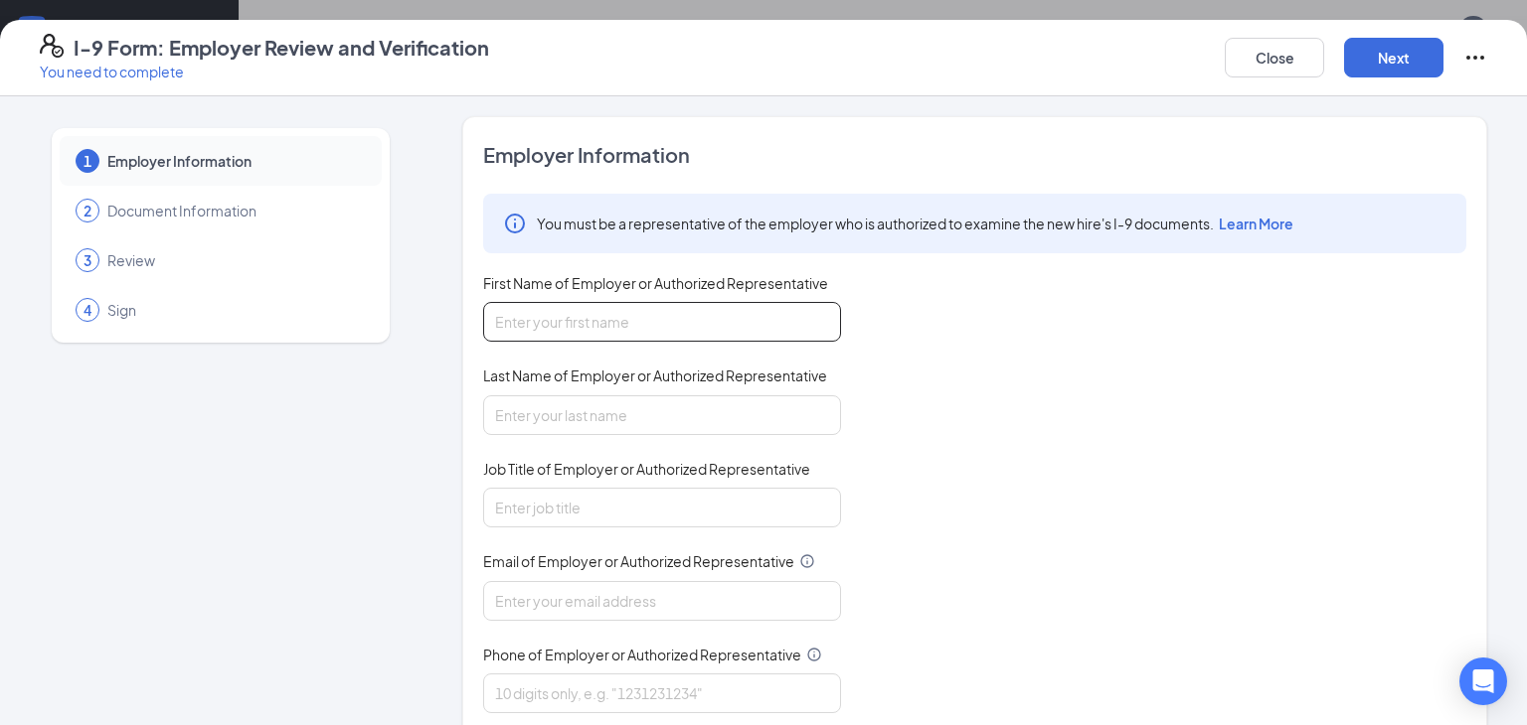
click at [713, 332] on input "First Name of Employer or Authorized Representative" at bounding box center [662, 322] width 358 height 40
type input "Hunter"
type input "Pace"
type input "Manager"
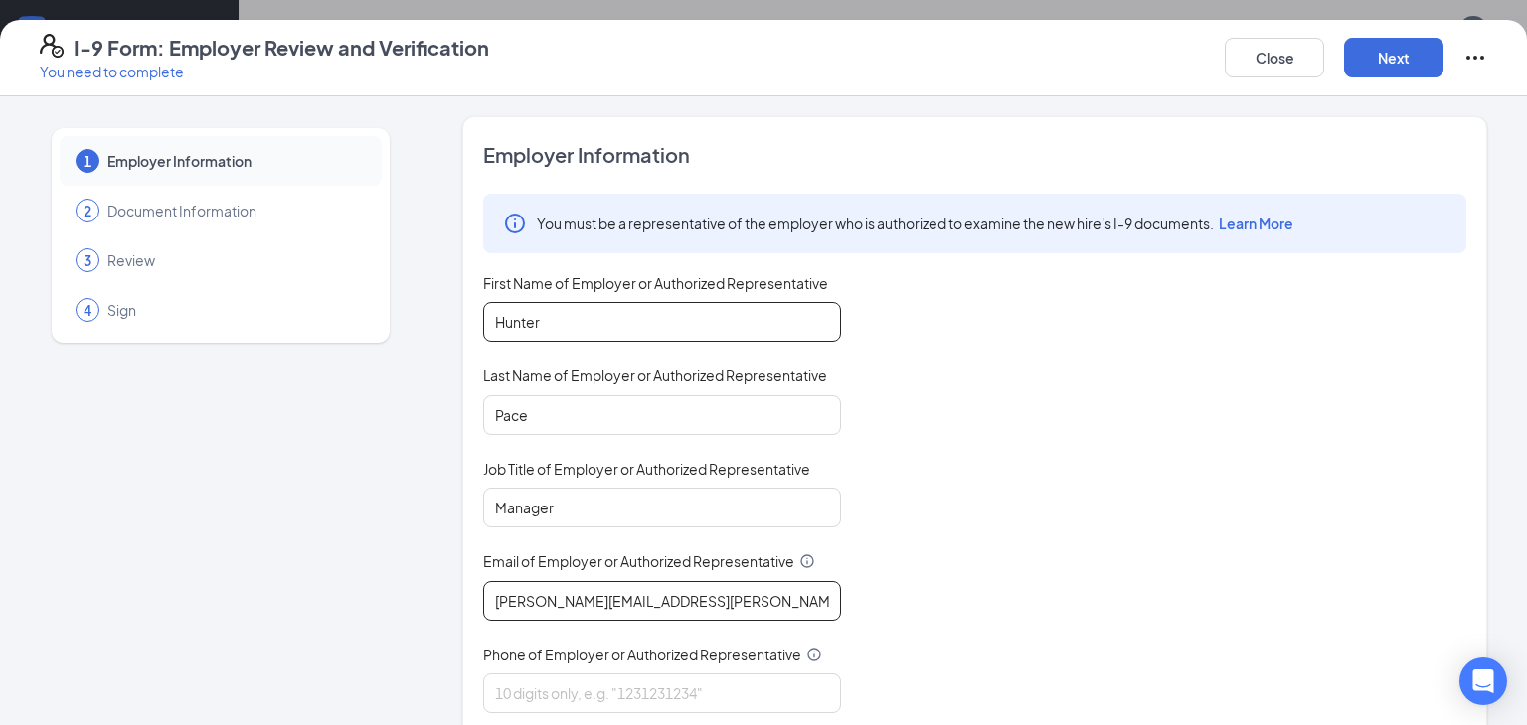
type input "[PERSON_NAME][EMAIL_ADDRESS][PERSON_NAME][DOMAIN_NAME]"
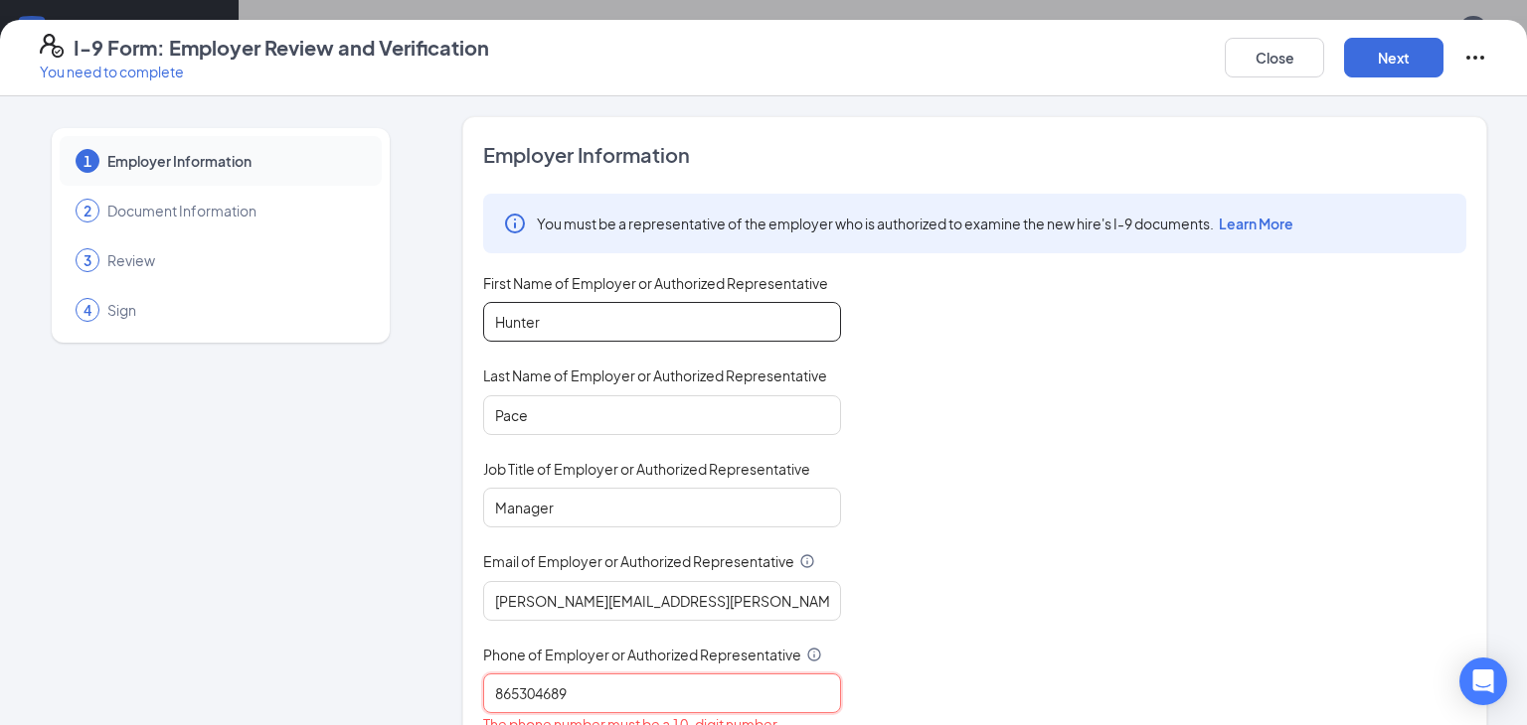
type input "8653046894"
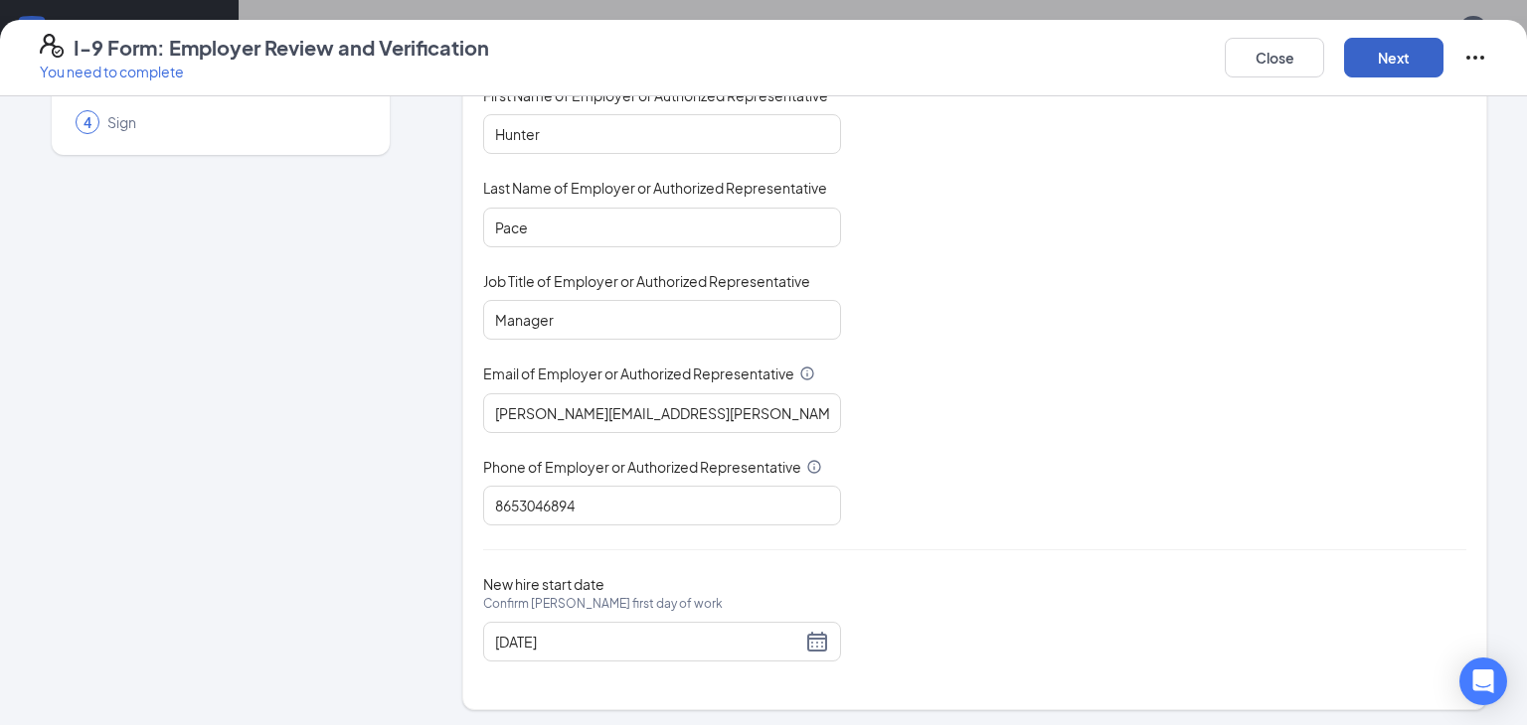
click at [1391, 57] on button "Next" at bounding box center [1393, 58] width 99 height 40
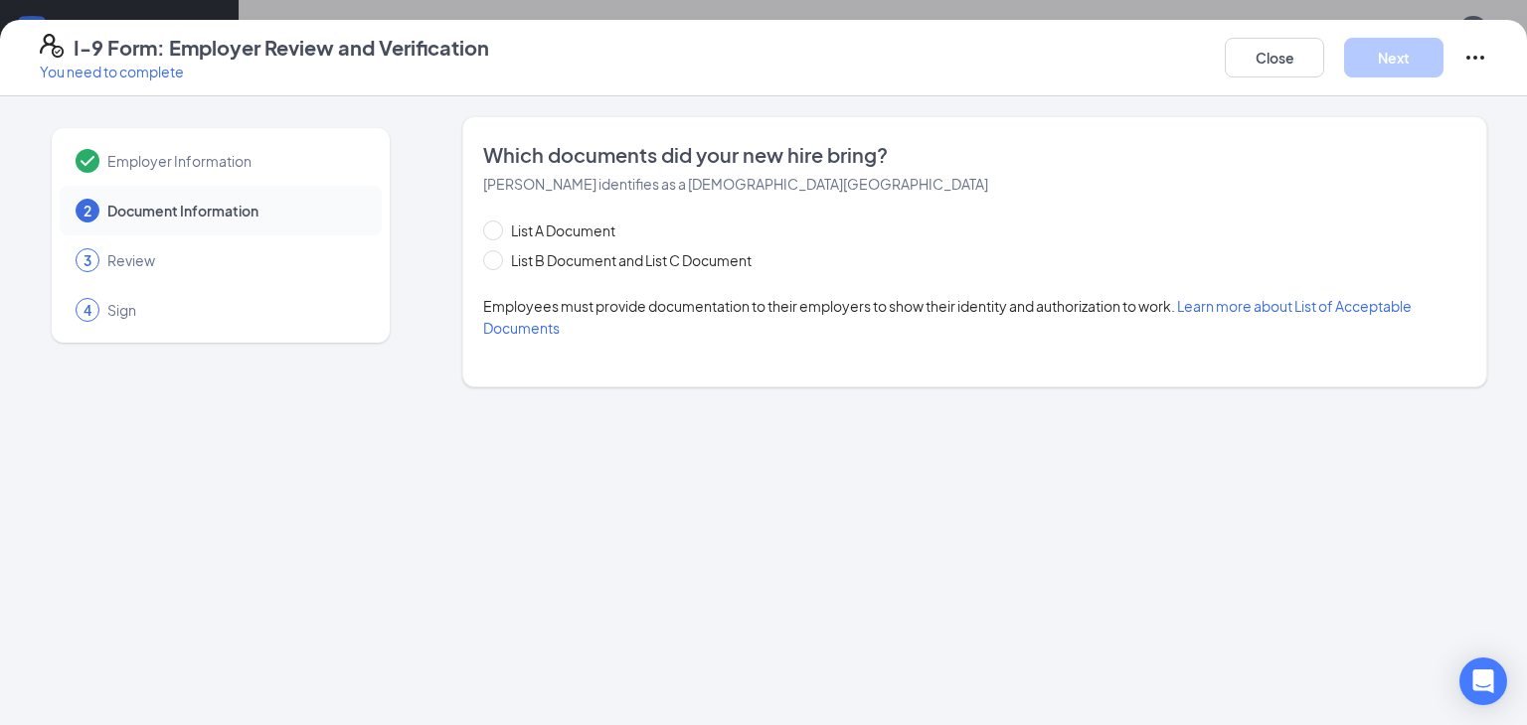
scroll to position [0, 0]
click at [653, 264] on span "List B Document and List C Document" at bounding box center [631, 260] width 256 height 22
click at [497, 264] on input "List B Document and List C Document" at bounding box center [490, 257] width 14 height 14
radio input "true"
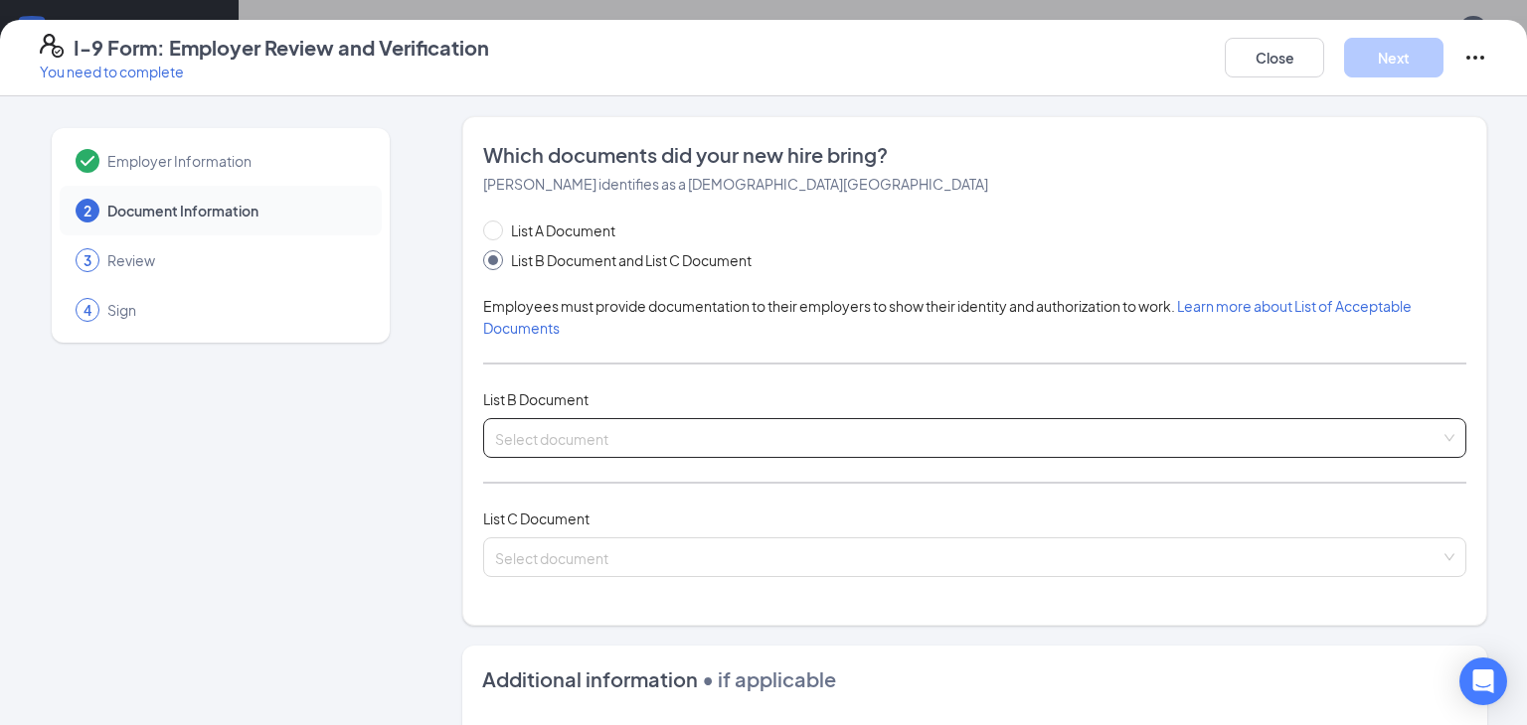
click at [520, 428] on input "search" at bounding box center [967, 434] width 945 height 30
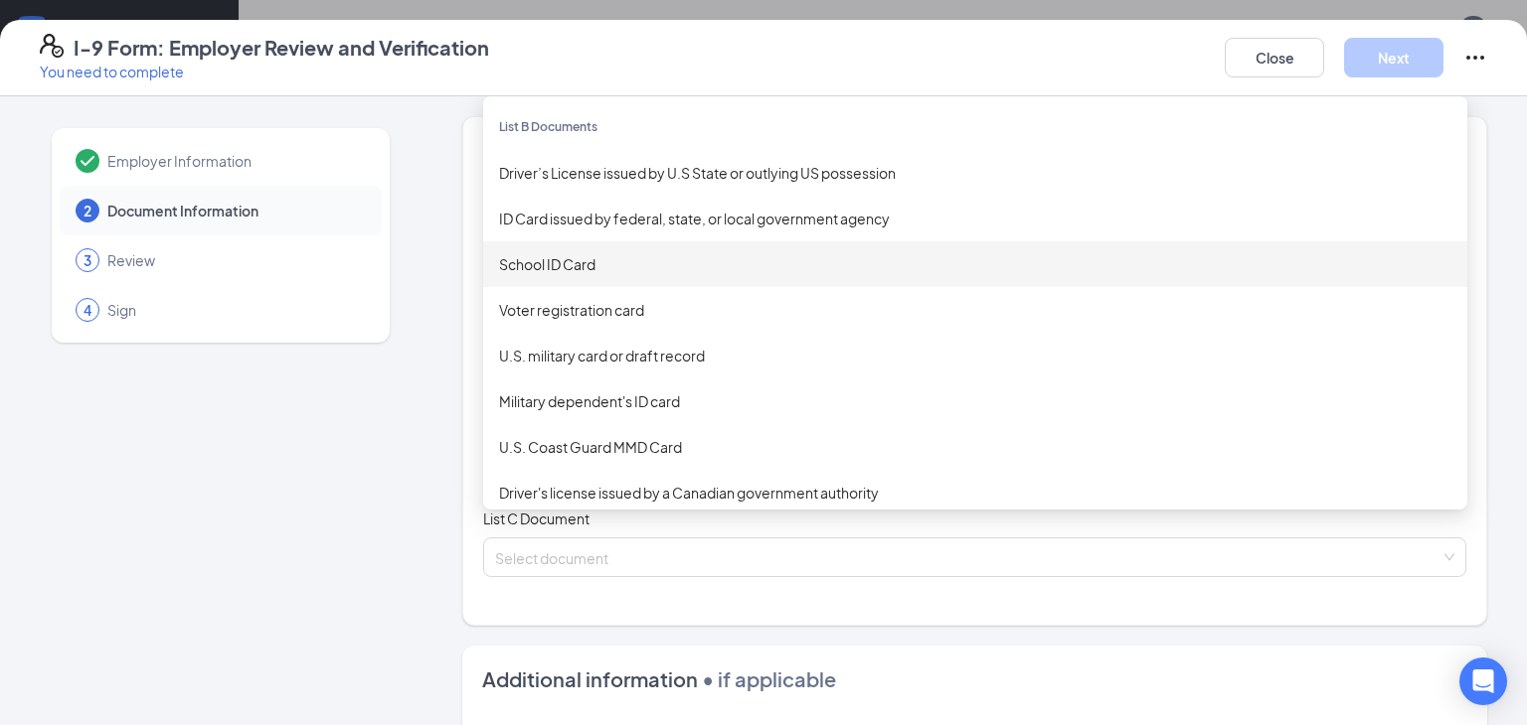
click at [636, 268] on div "School ID Card" at bounding box center [975, 264] width 952 height 22
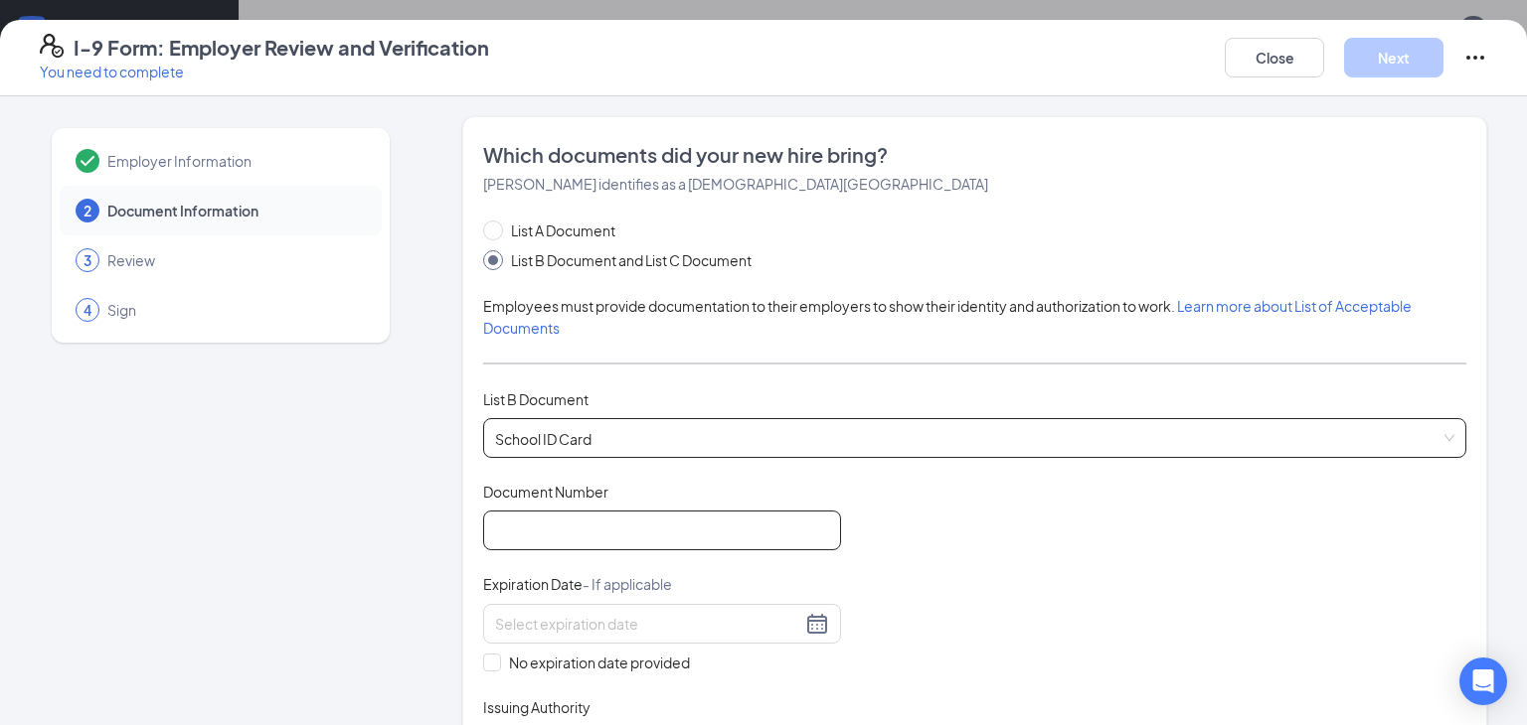
click at [563, 538] on input "Document Number" at bounding box center [662, 531] width 358 height 40
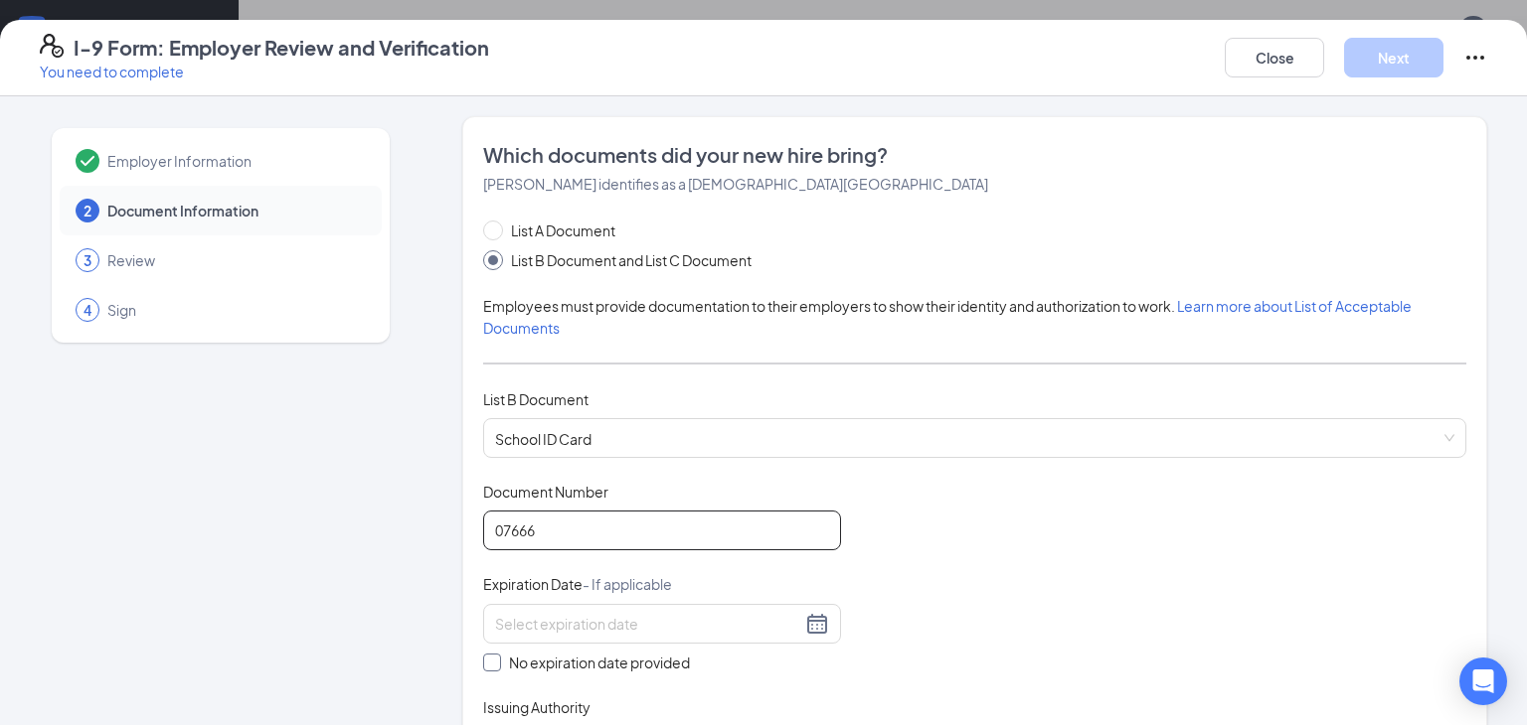
type input "07666"
click at [532, 655] on span "No expiration date provided" at bounding box center [599, 663] width 197 height 22
click at [497, 655] on input "No expiration date provided" at bounding box center [490, 661] width 14 height 14
checkbox input "true"
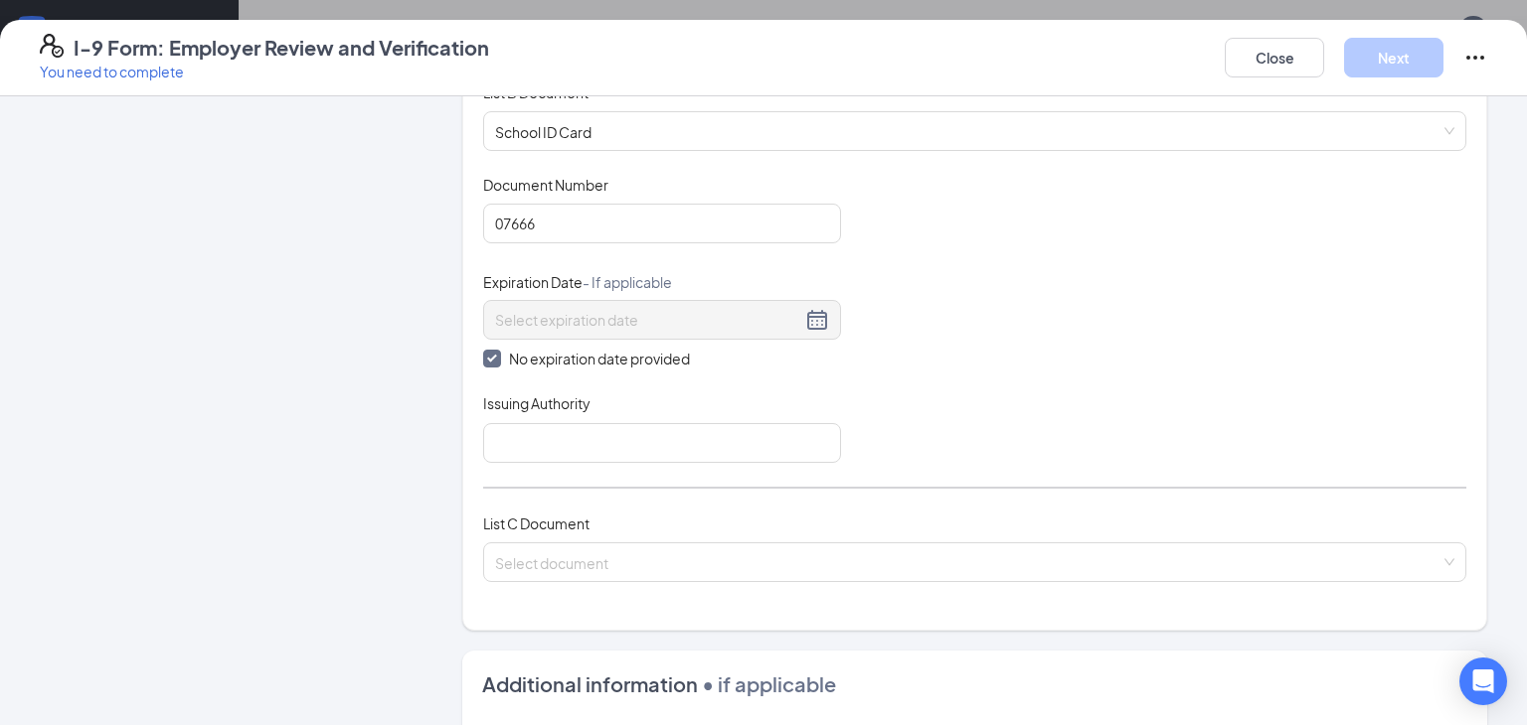
scroll to position [312, 0]
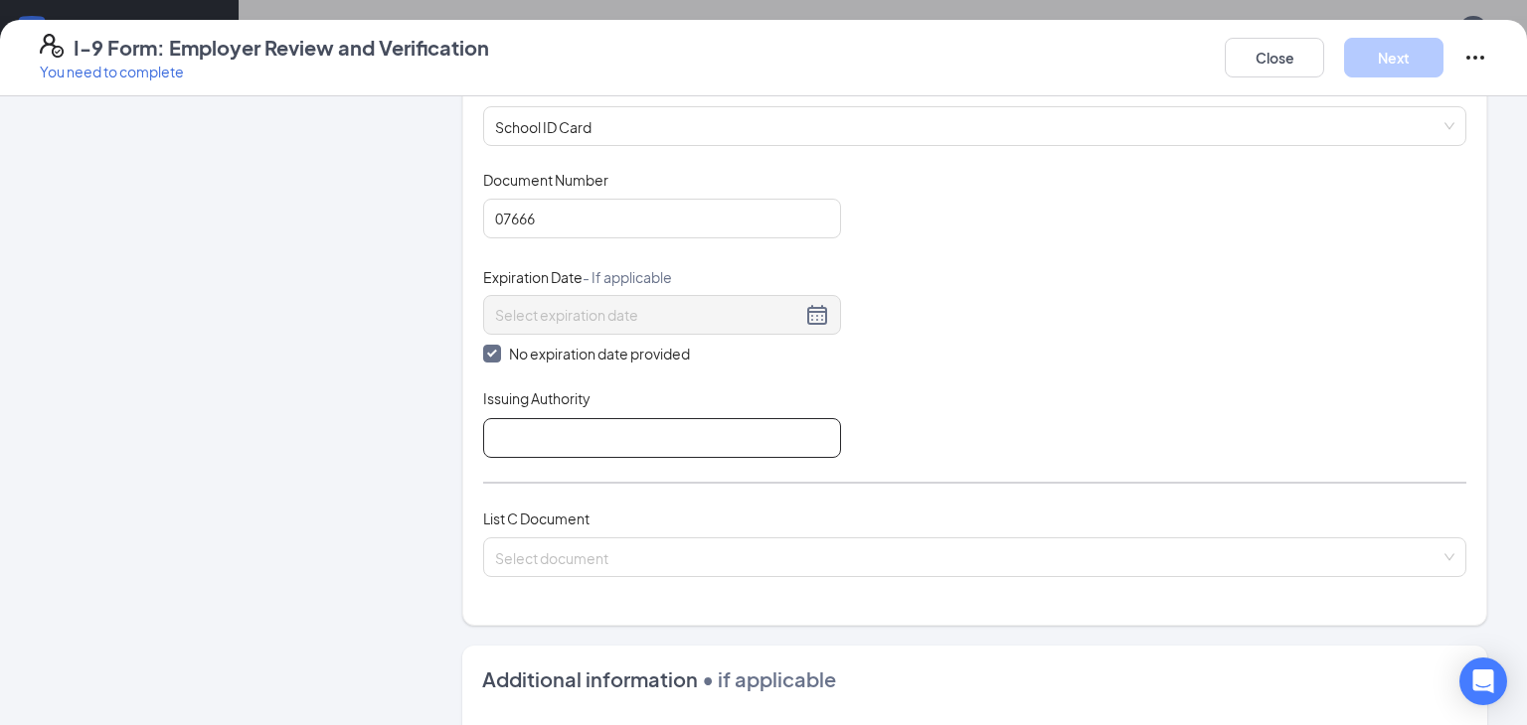
click at [616, 437] on input "Issuing Authority" at bounding box center [662, 438] width 358 height 40
type input "[GEOGRAPHIC_DATA]"
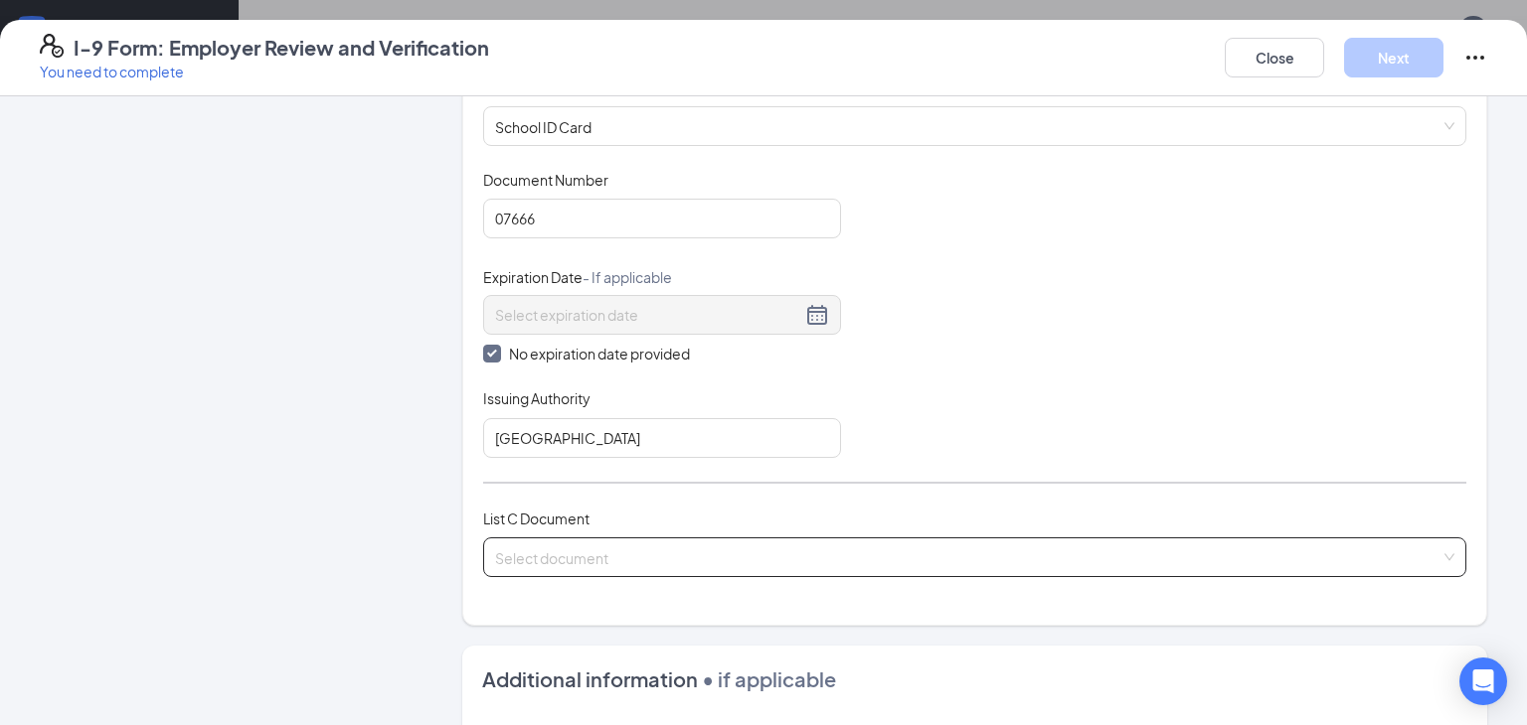
click at [602, 550] on input "search" at bounding box center [967, 554] width 945 height 30
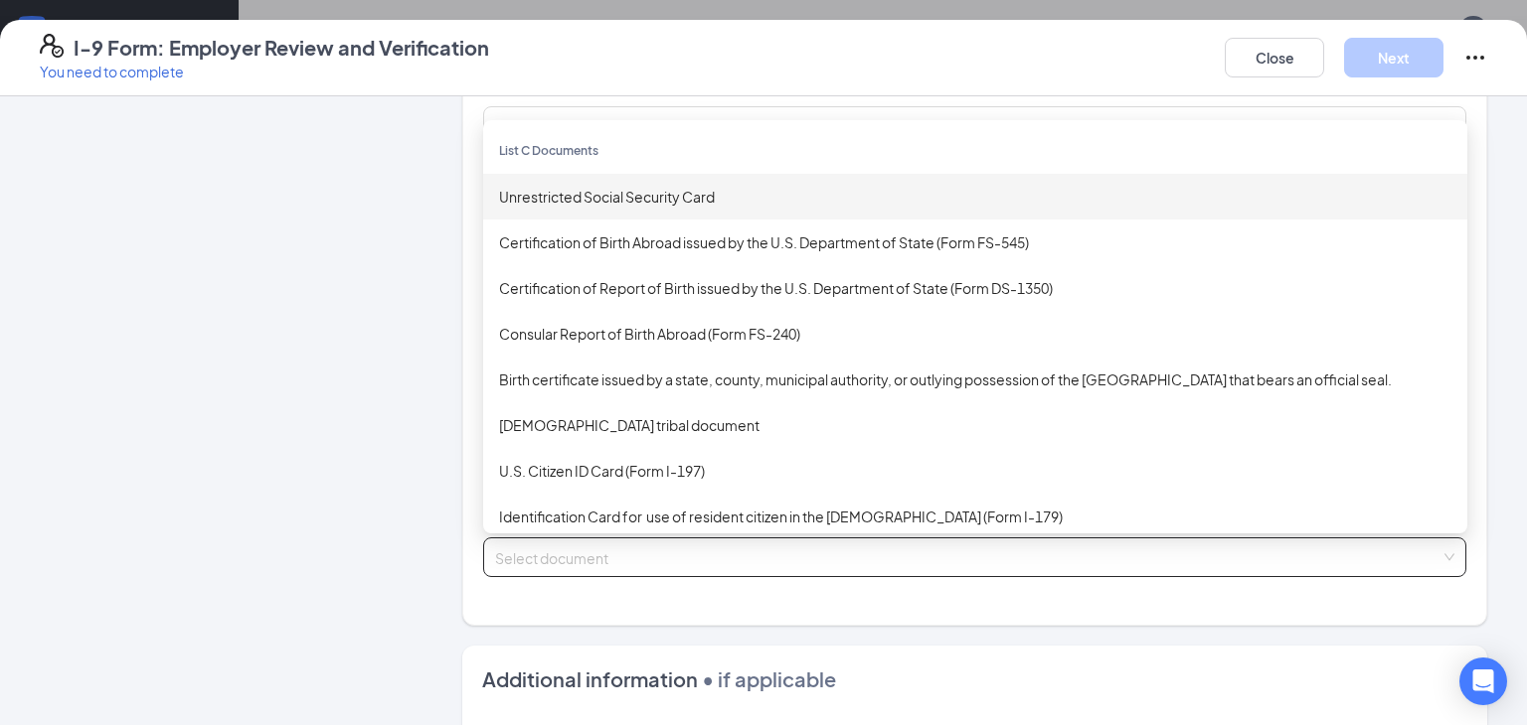
click at [665, 191] on div "Unrestricted Social Security Card" at bounding box center [975, 197] width 952 height 22
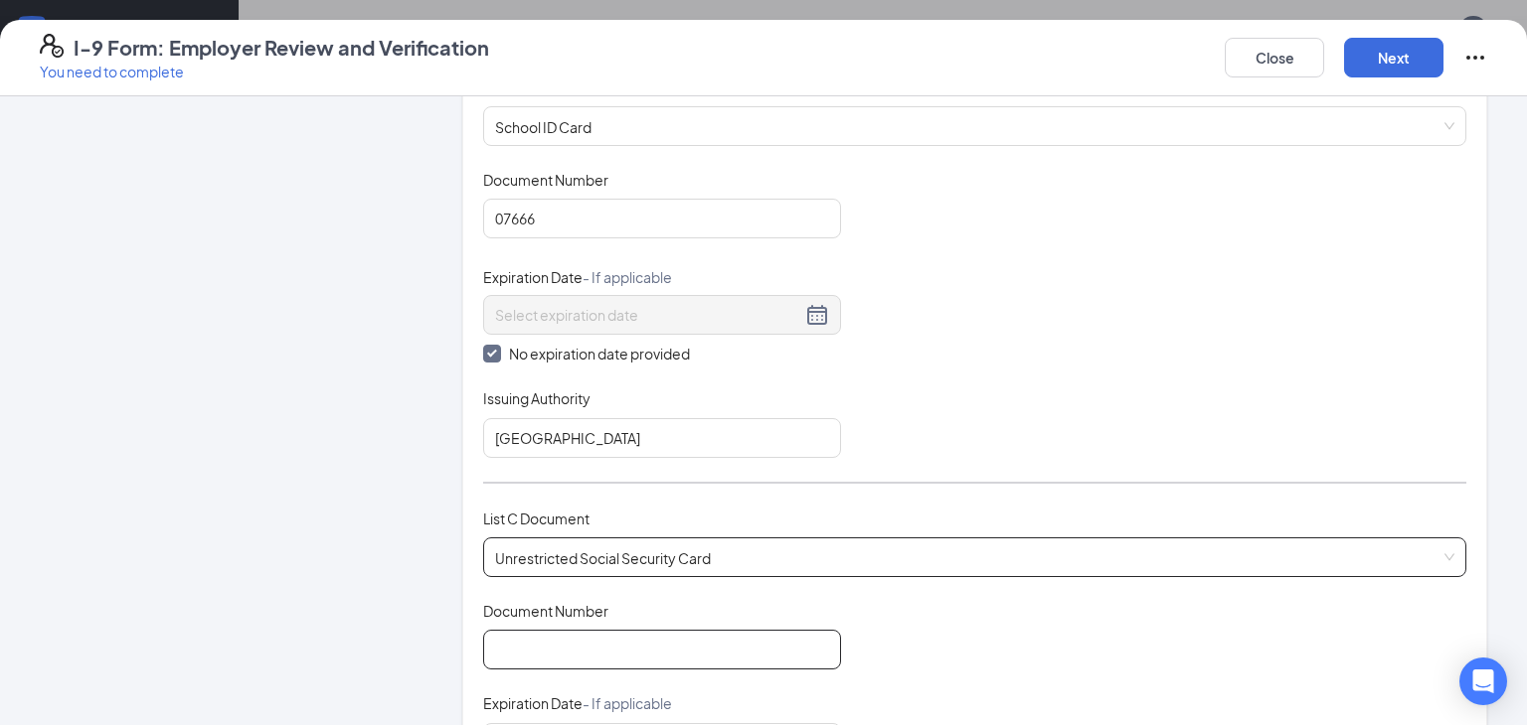
click at [590, 630] on input "Document Number" at bounding box center [662, 650] width 358 height 40
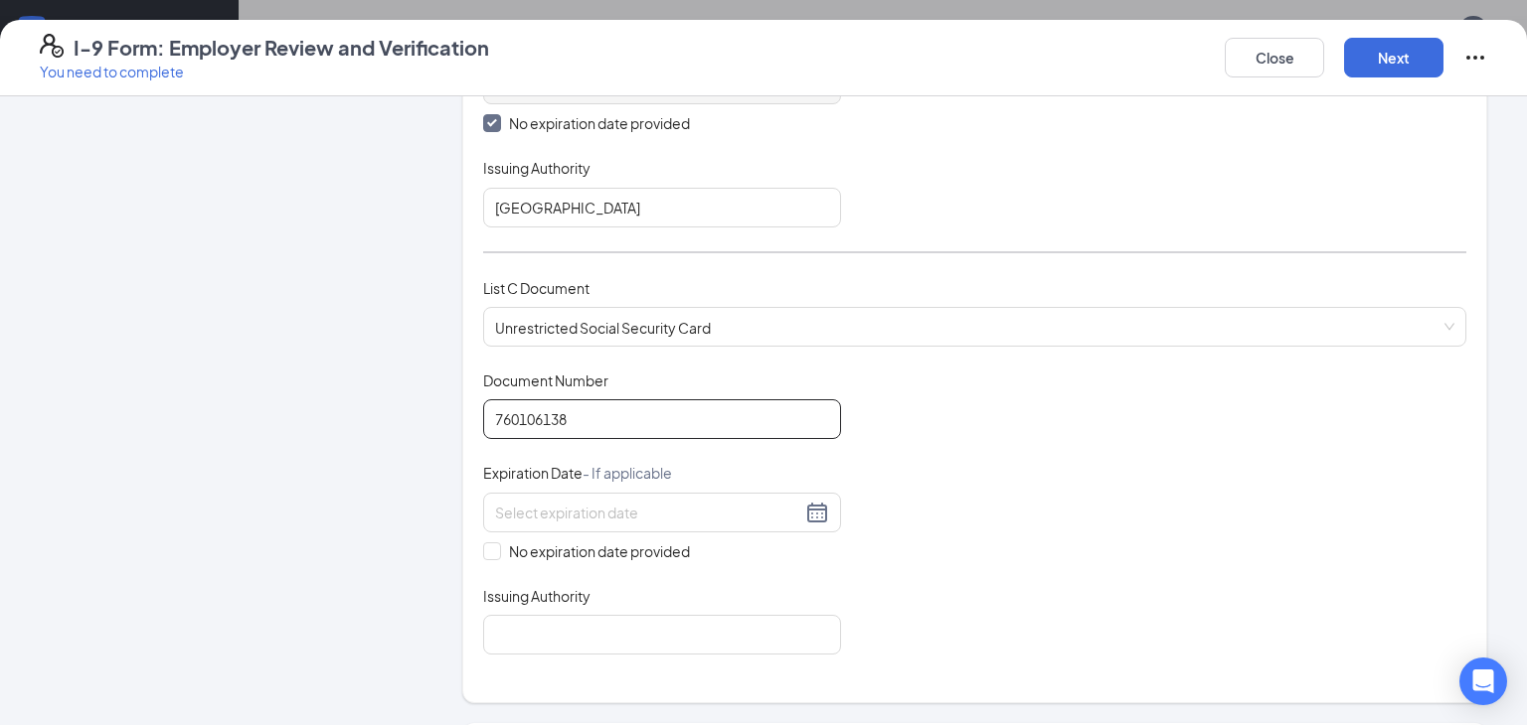
scroll to position [648, 0]
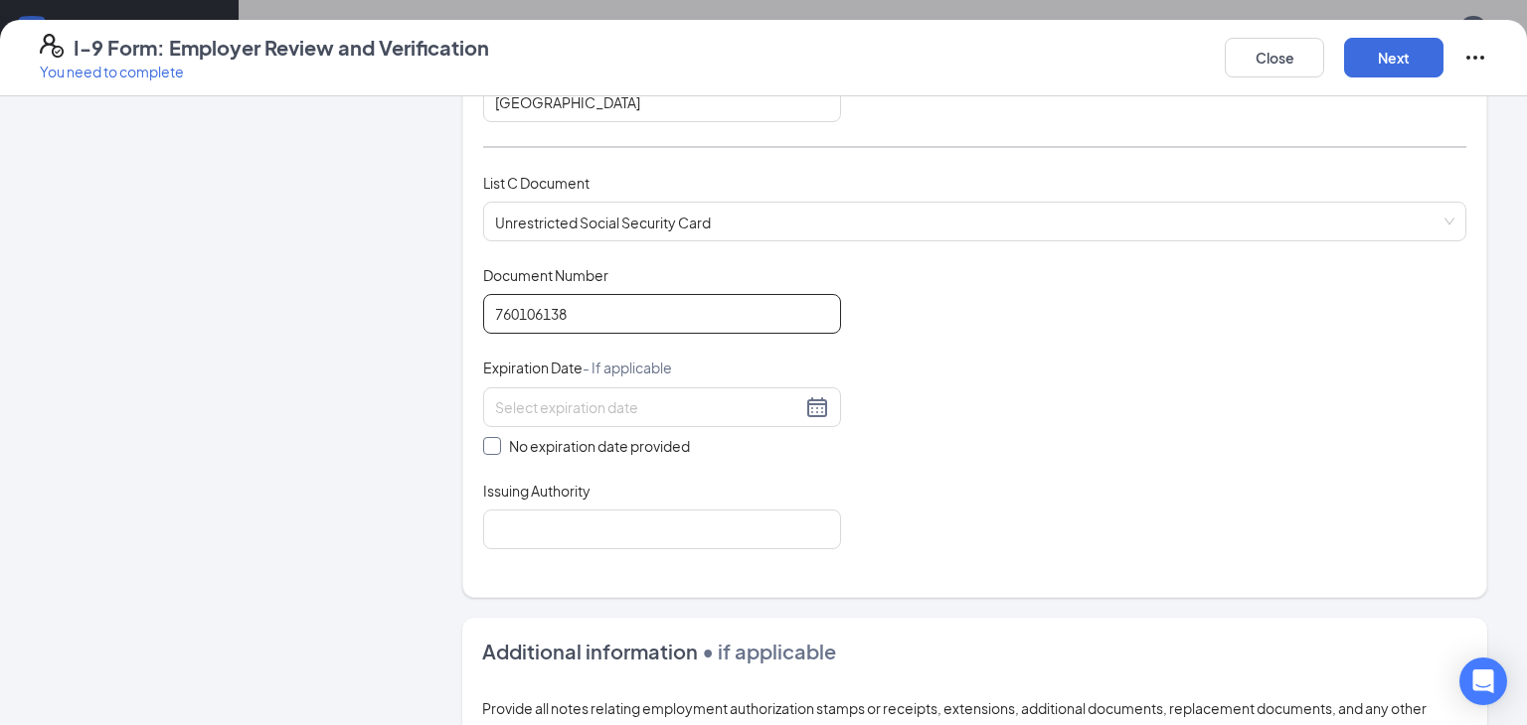
type input "760106138"
click at [489, 443] on input "No expiration date provided" at bounding box center [490, 444] width 14 height 14
checkbox input "true"
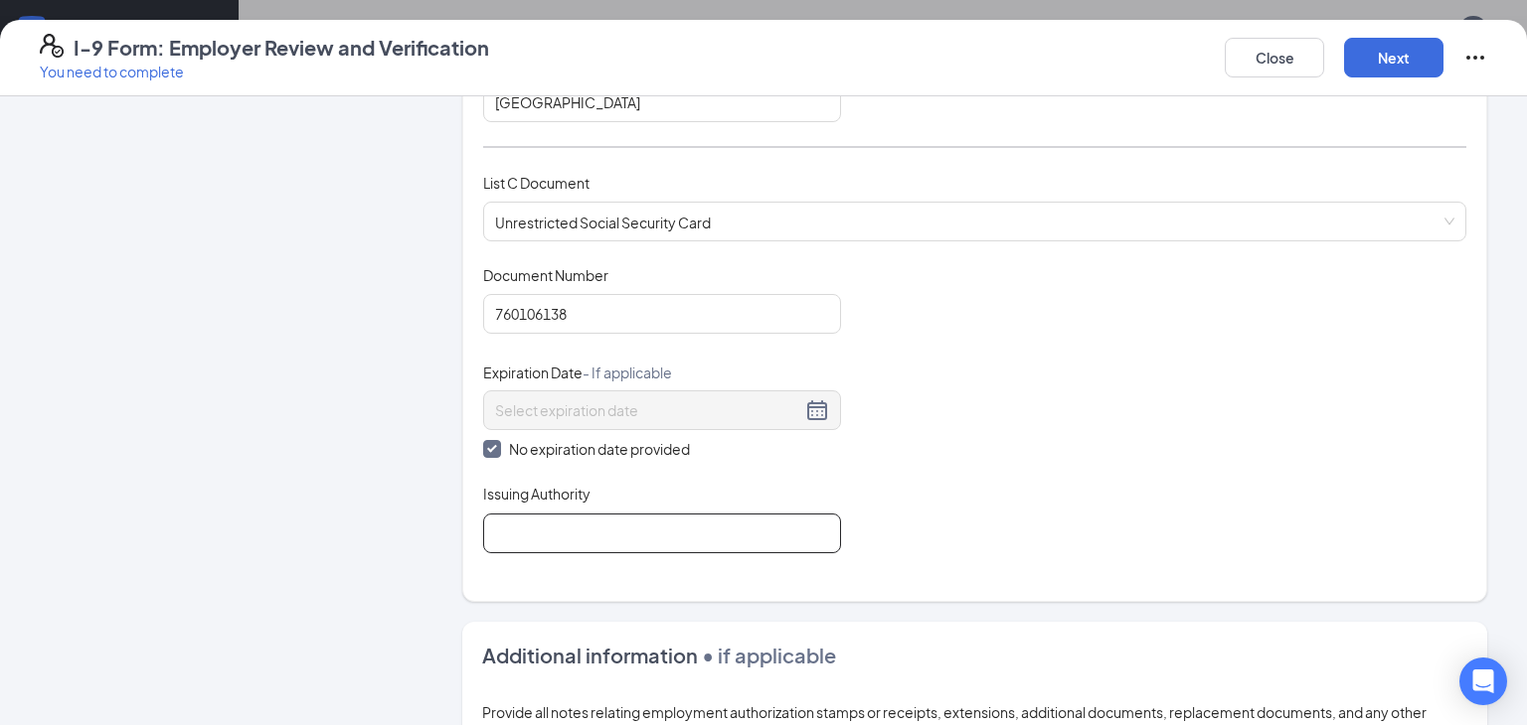
click at [509, 517] on input "Issuing Authority" at bounding box center [662, 534] width 358 height 40
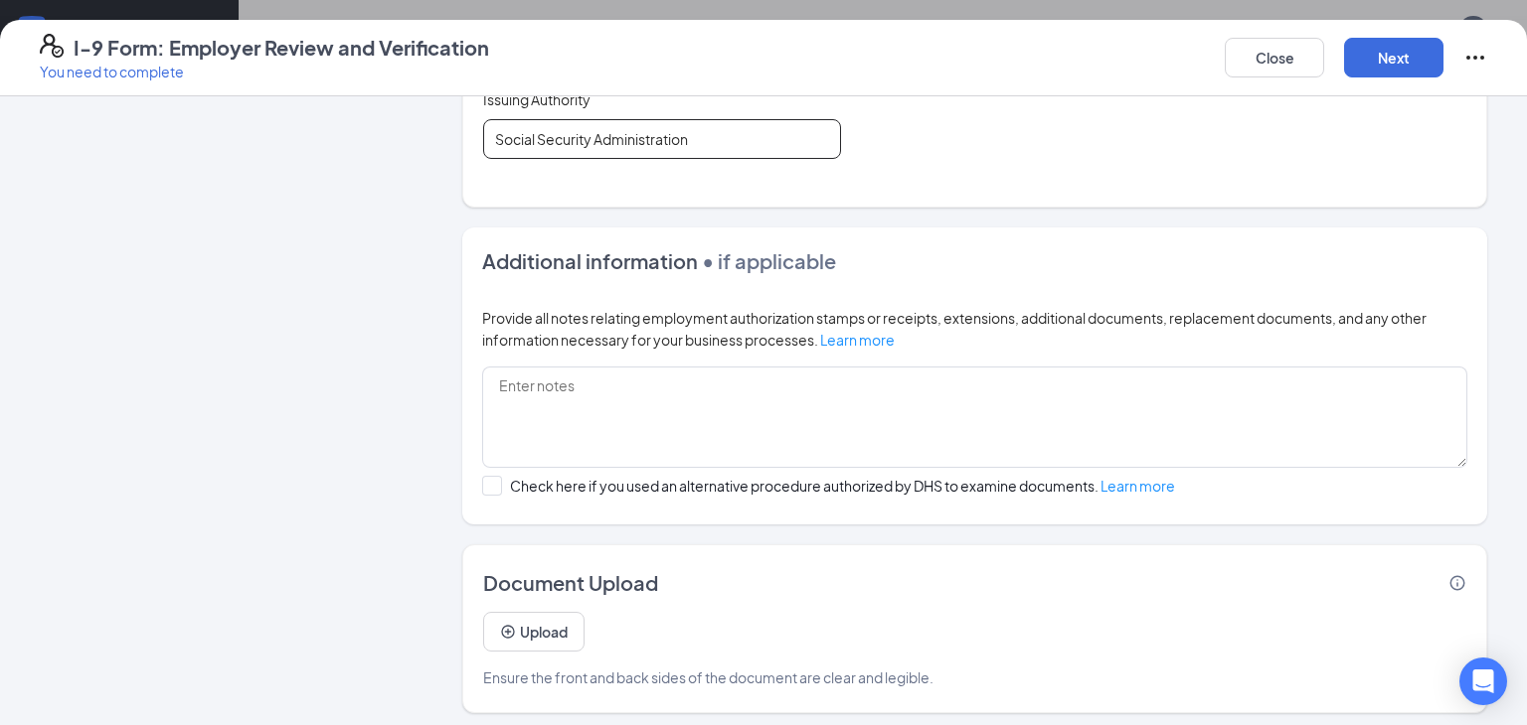
scroll to position [1045, 0]
type input "Social Security Administration"
click at [542, 636] on button "Upload" at bounding box center [533, 630] width 101 height 40
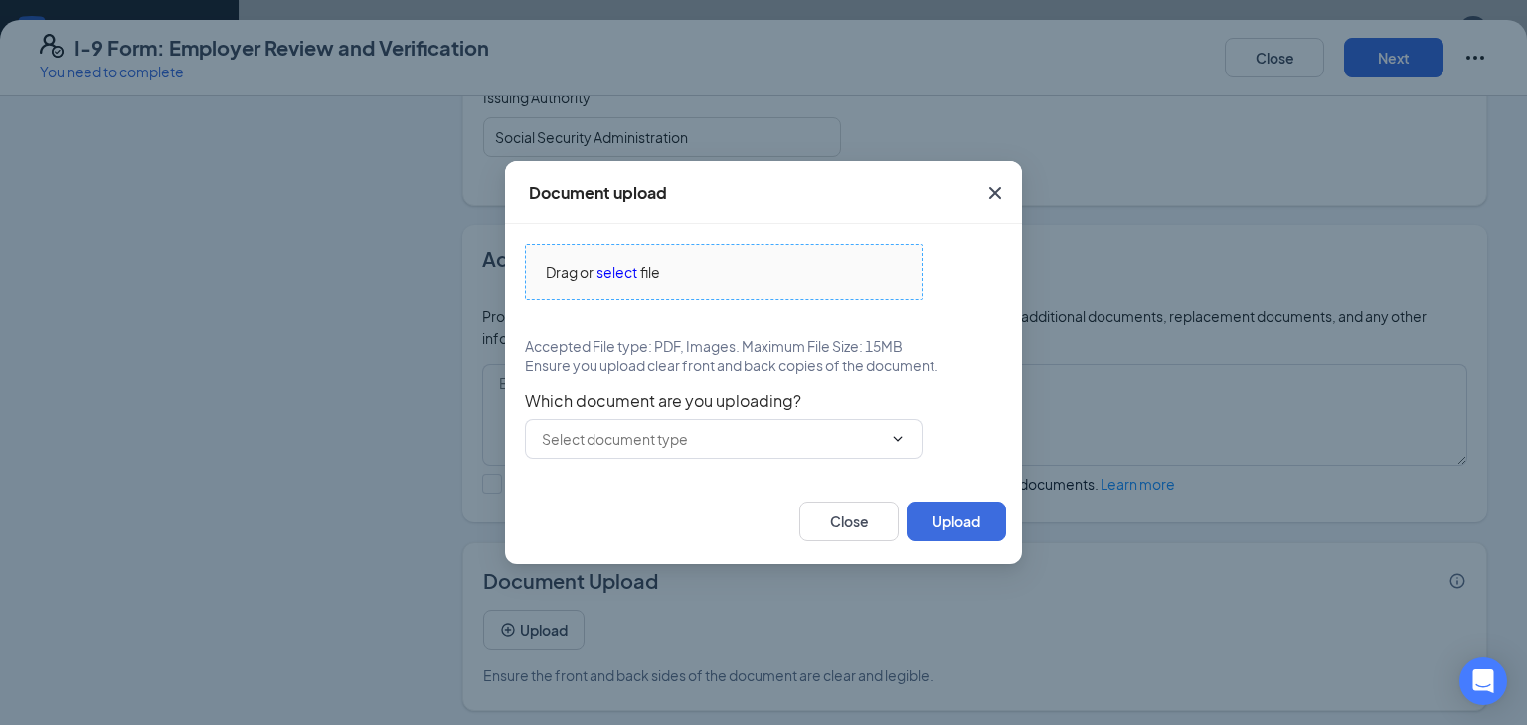
click at [612, 269] on span "select" at bounding box center [616, 272] width 41 height 22
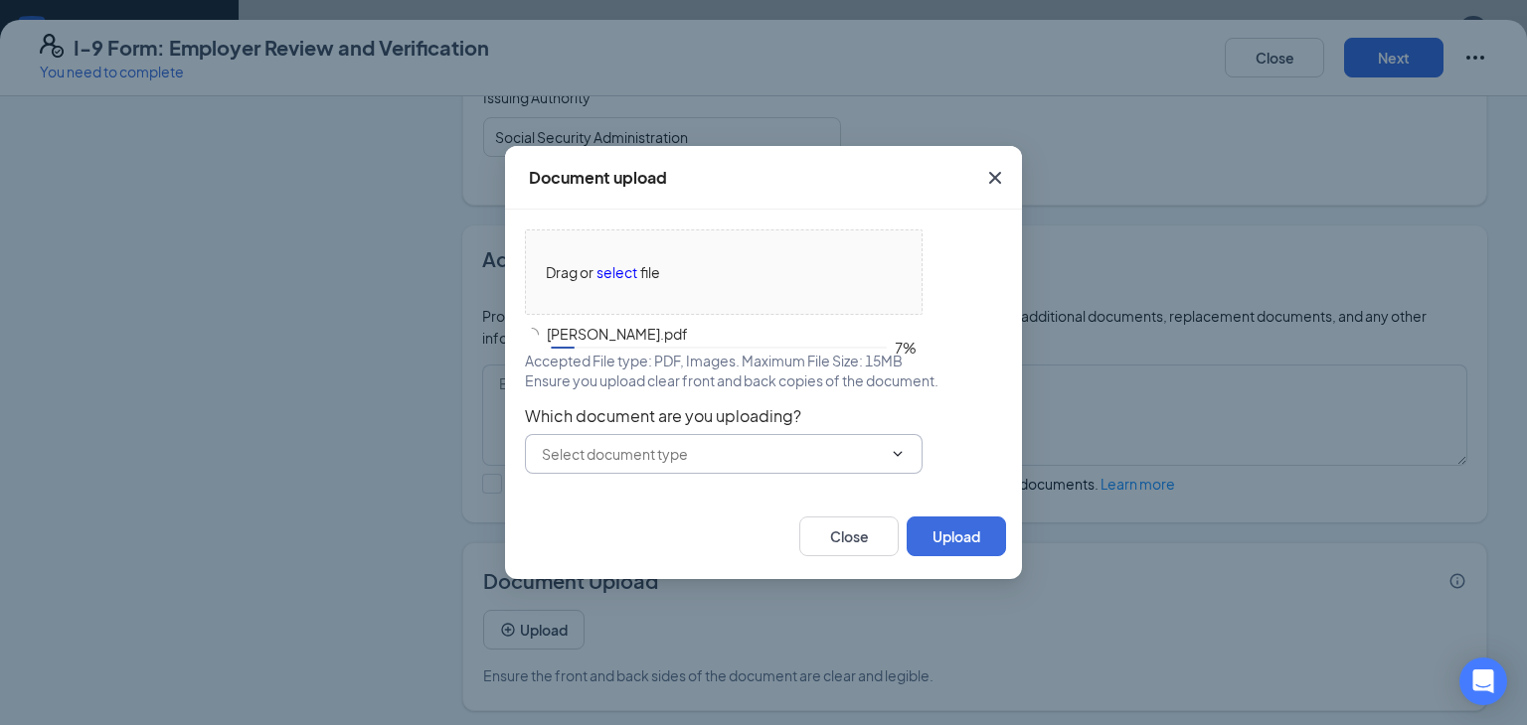
click at [729, 459] on input "text" at bounding box center [712, 454] width 340 height 22
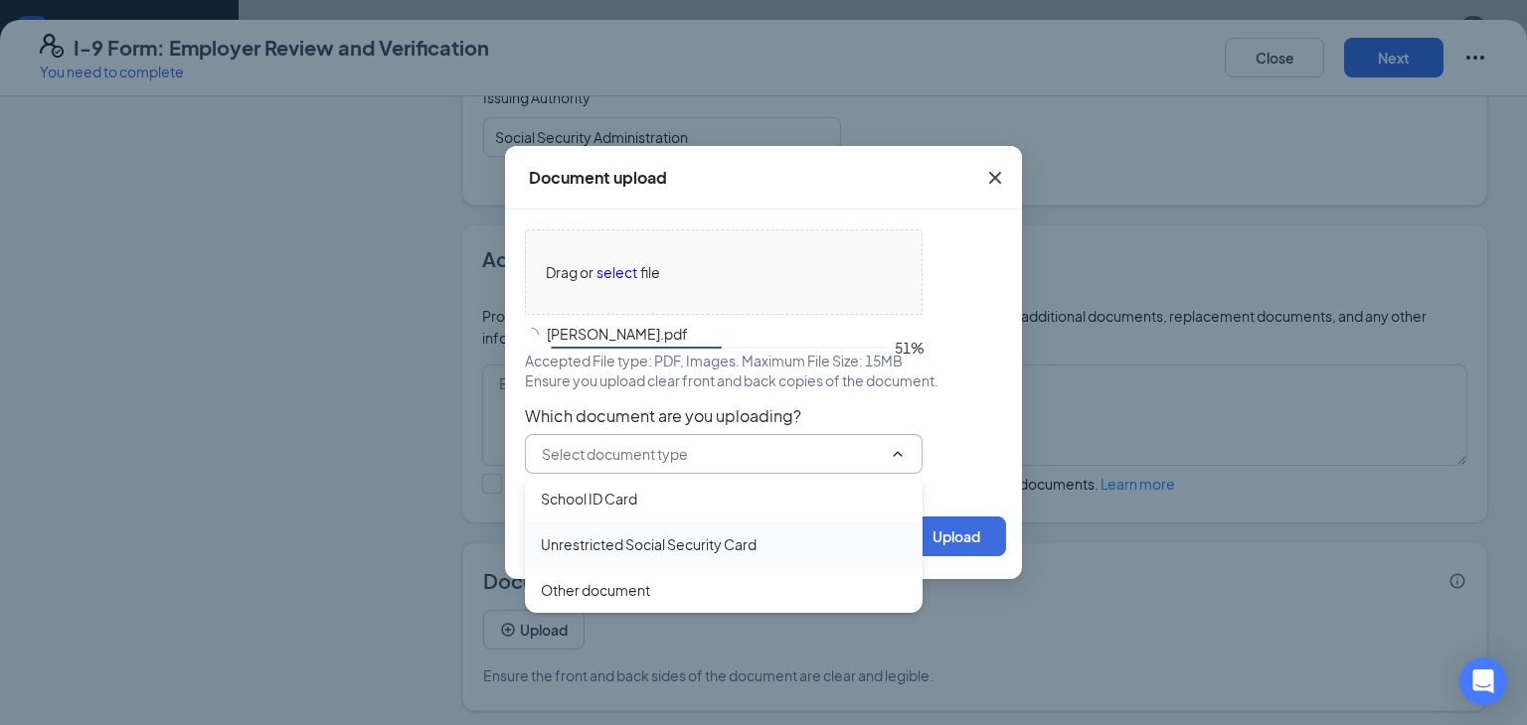
click at [738, 545] on div "Unrestricted Social Security Card" at bounding box center [649, 545] width 216 height 22
type input "Unrestricted Social Security Card"
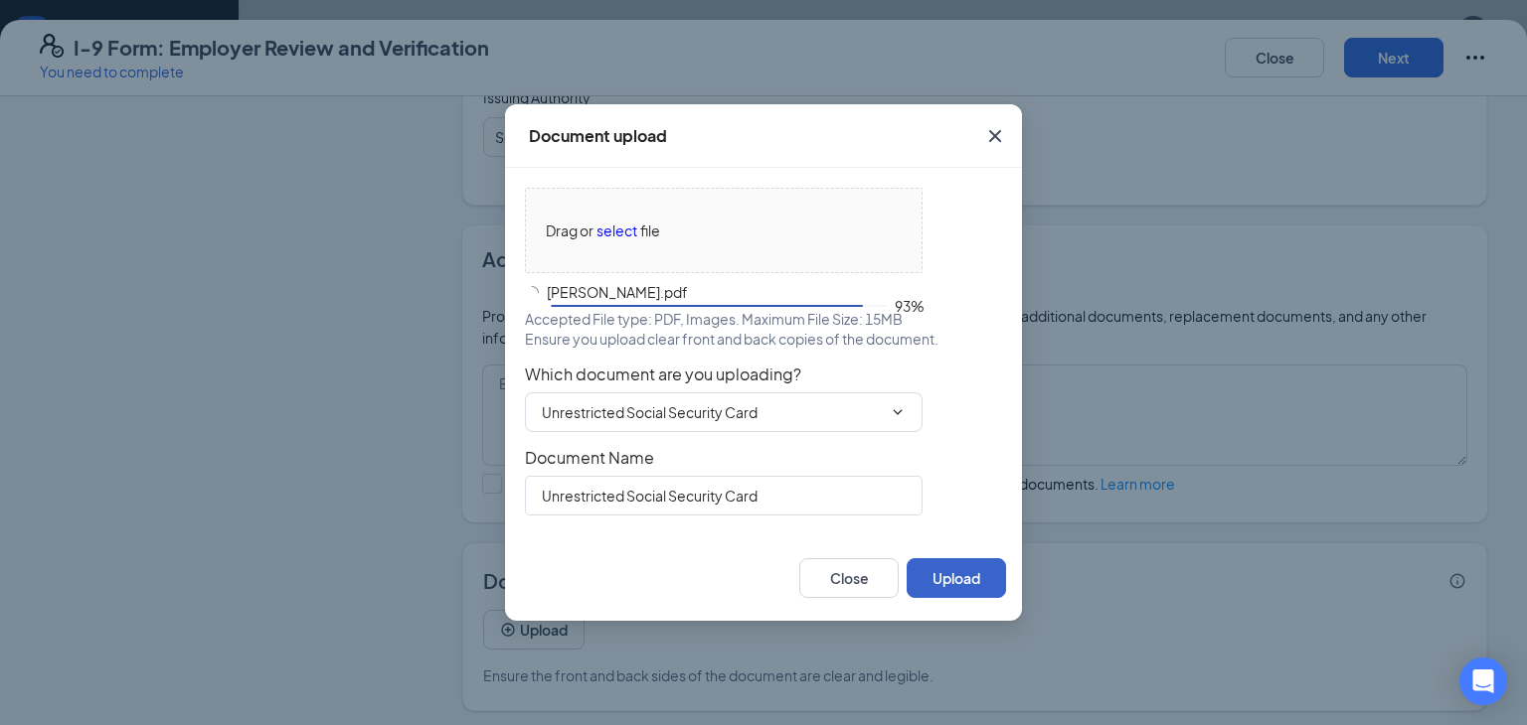
click at [952, 580] on button "Upload" at bounding box center [955, 579] width 99 height 40
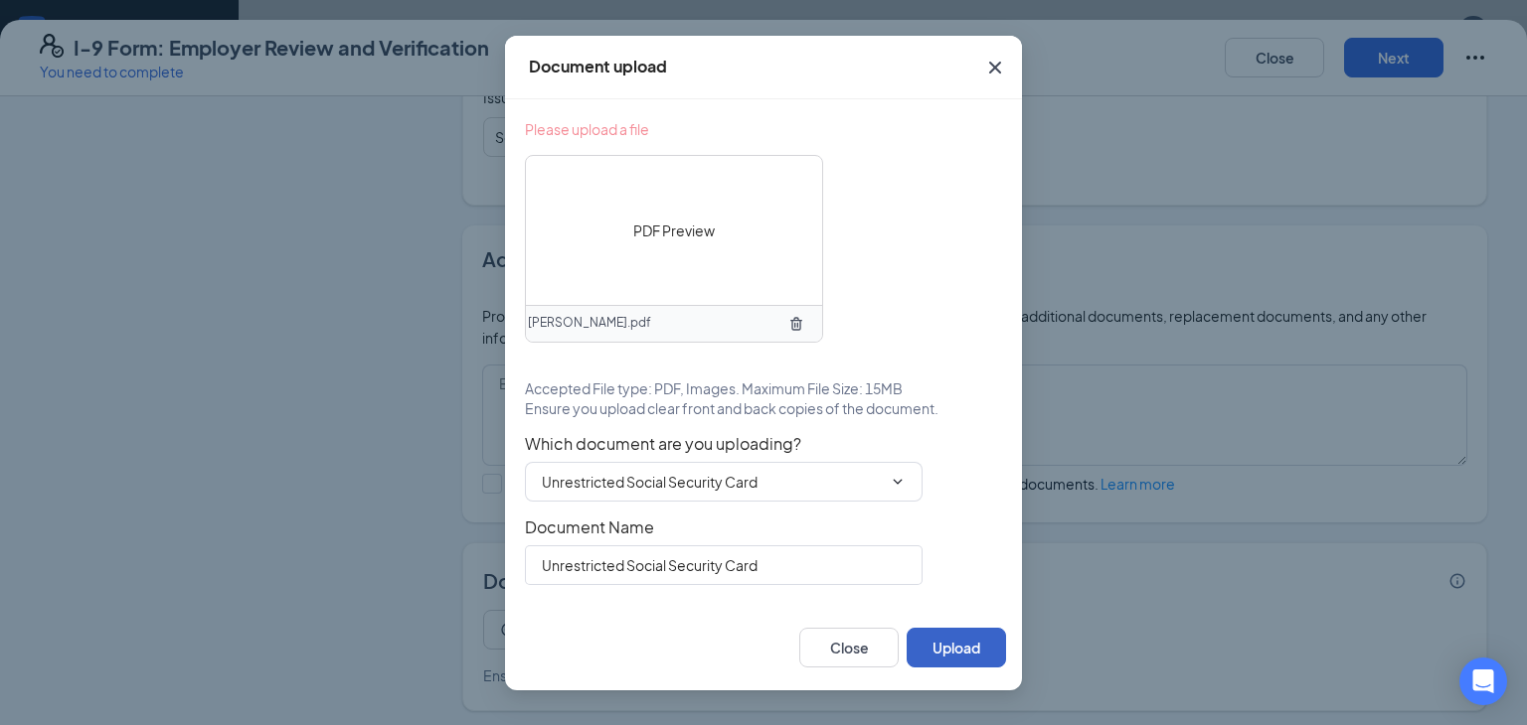
click at [945, 631] on button "Upload" at bounding box center [955, 648] width 99 height 40
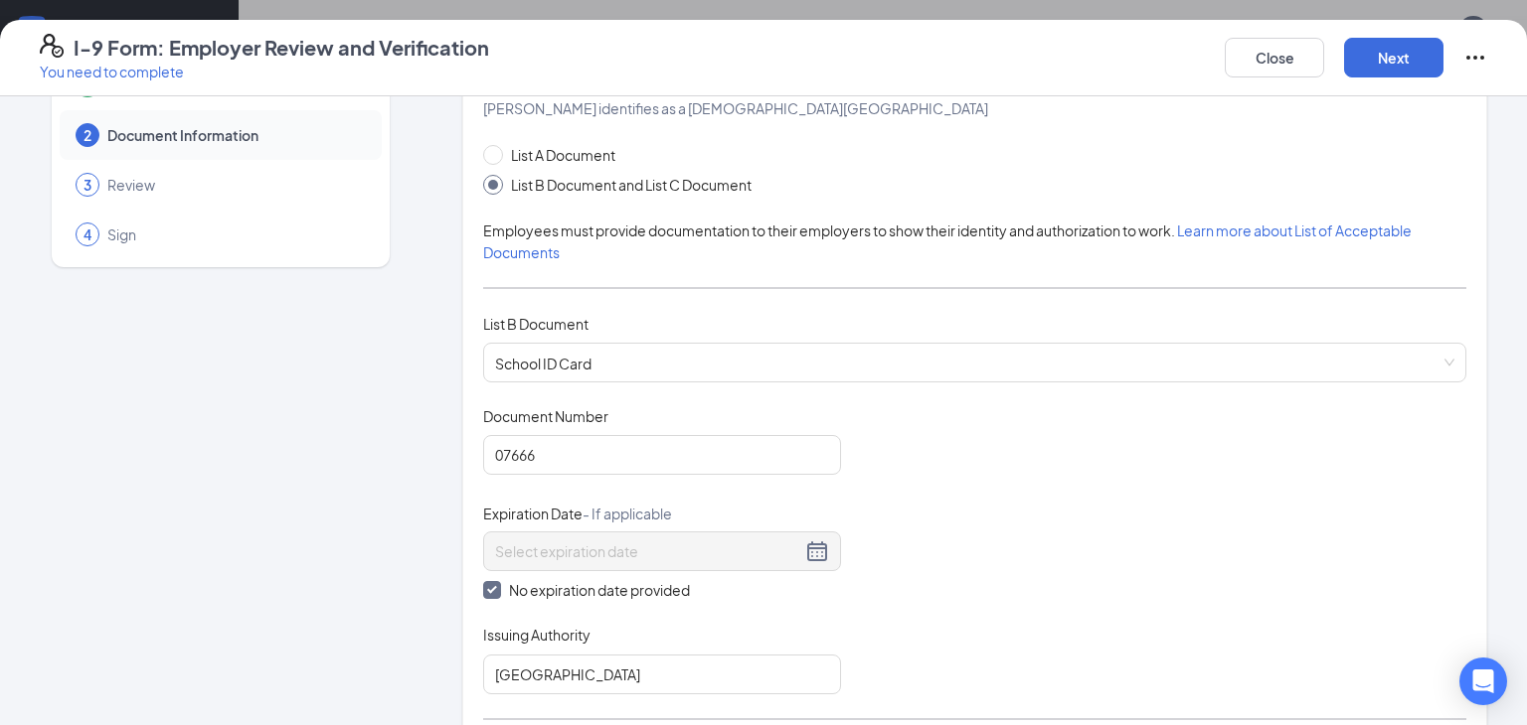
scroll to position [0, 0]
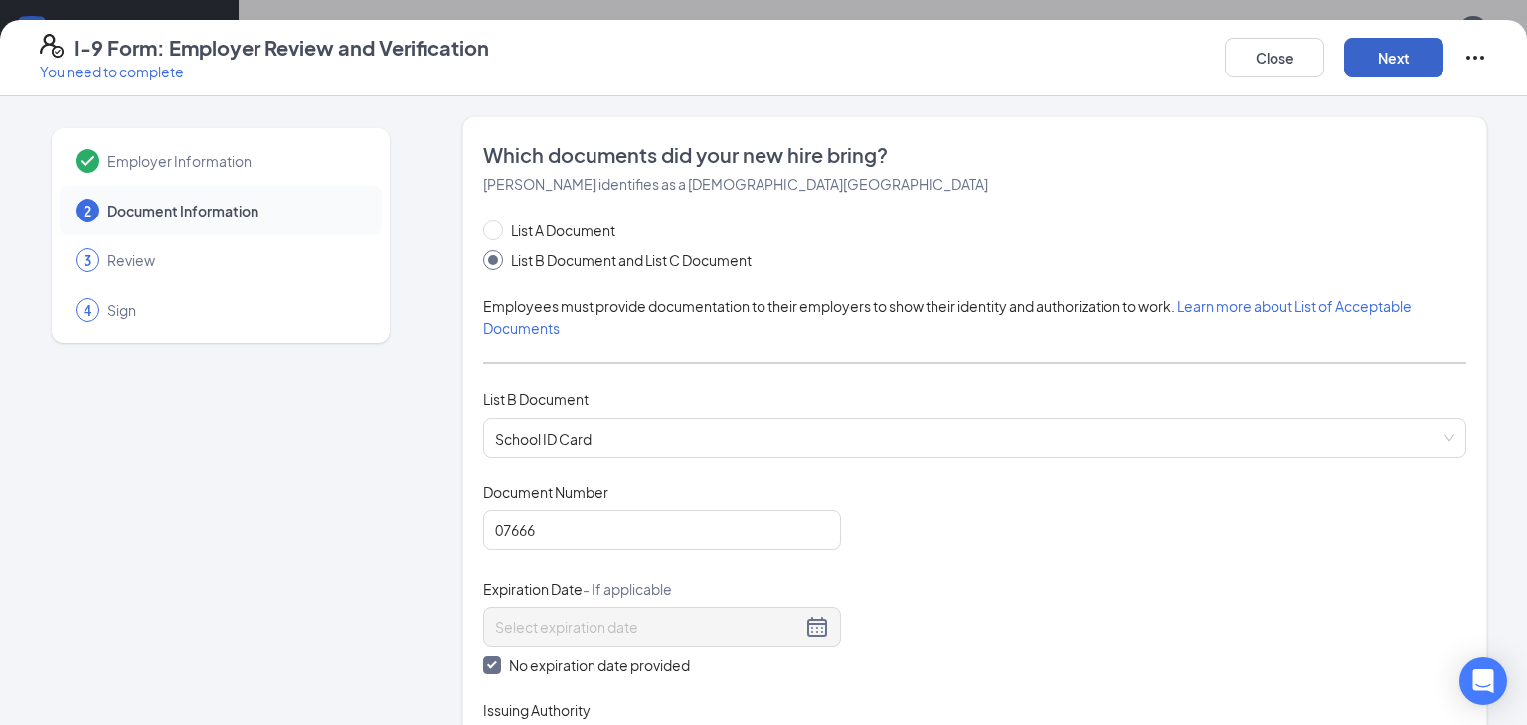
click at [1353, 52] on button "Next" at bounding box center [1393, 58] width 99 height 40
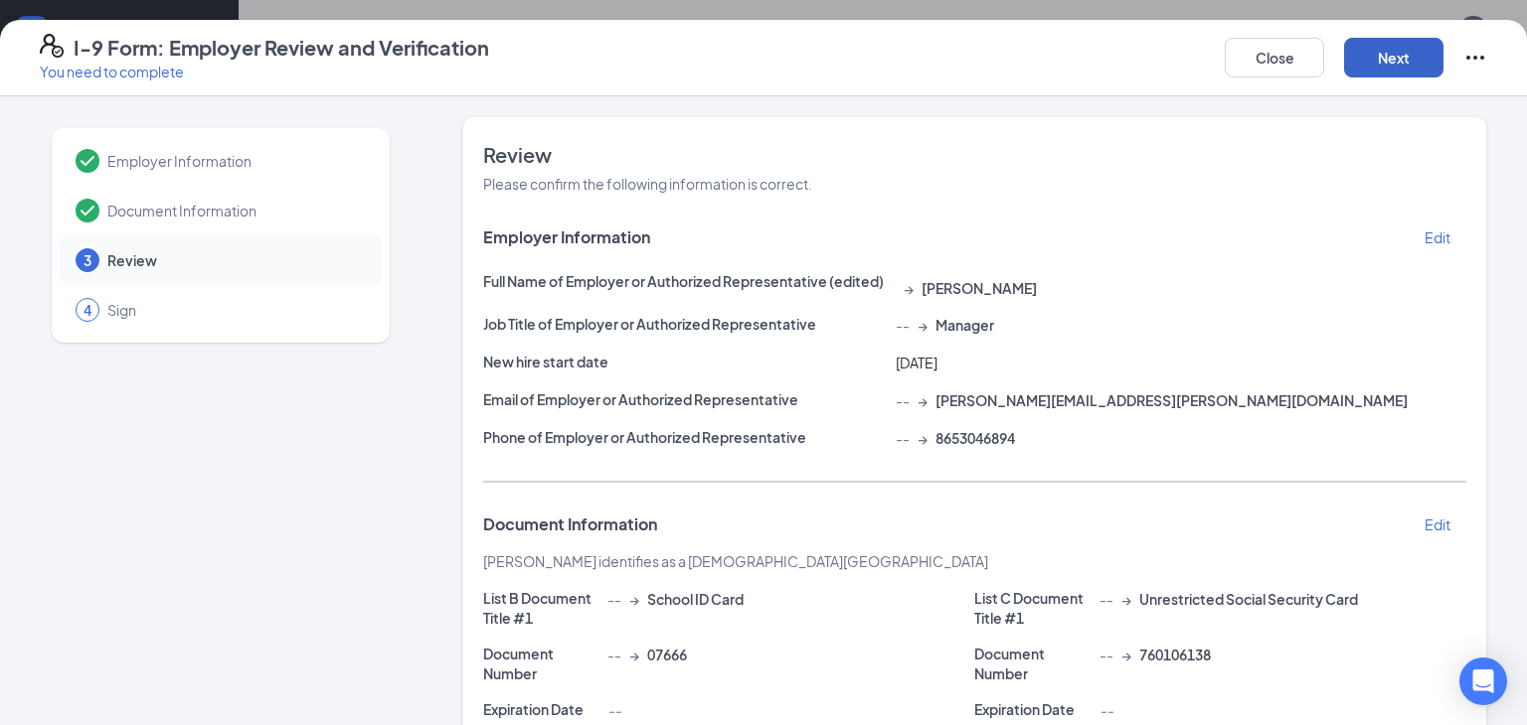
click at [1353, 52] on button "Next" at bounding box center [1393, 58] width 99 height 40
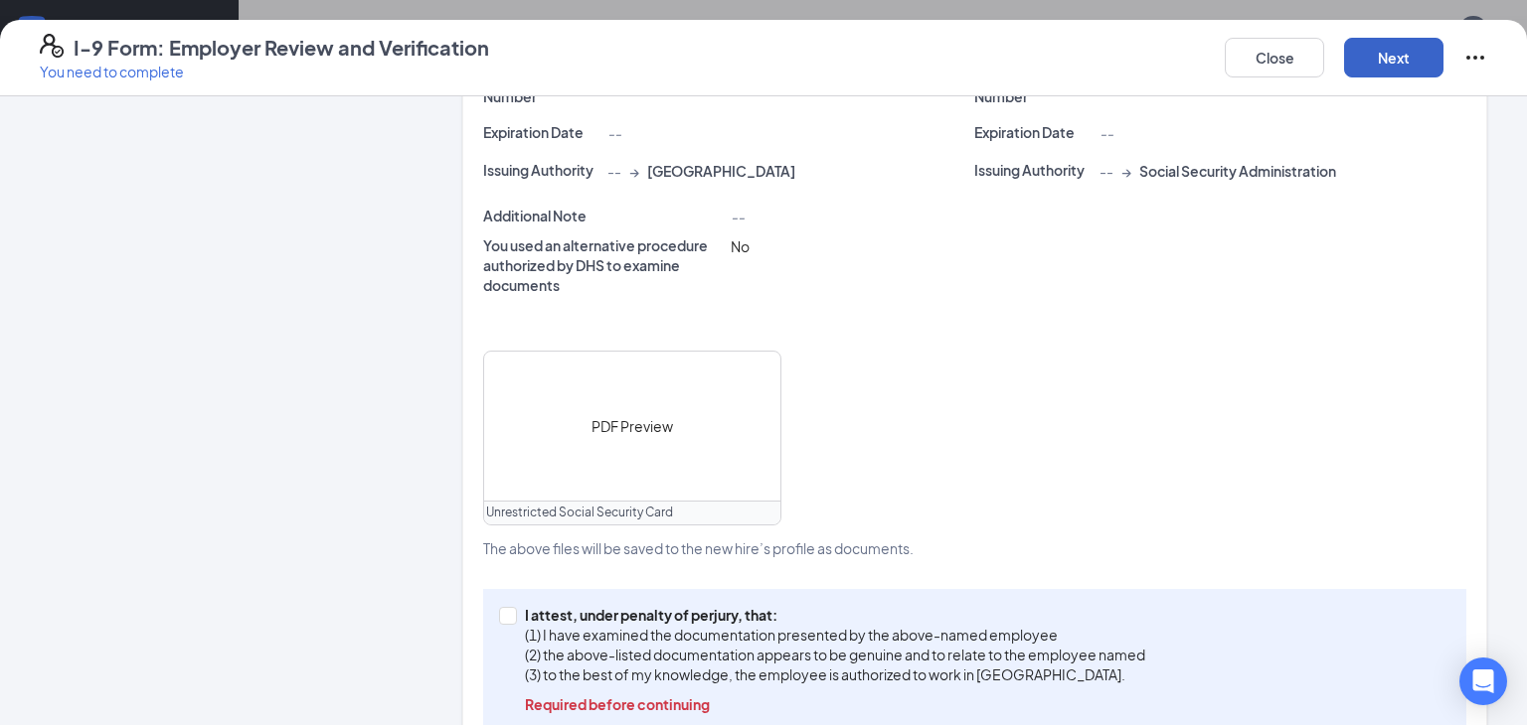
scroll to position [583, 0]
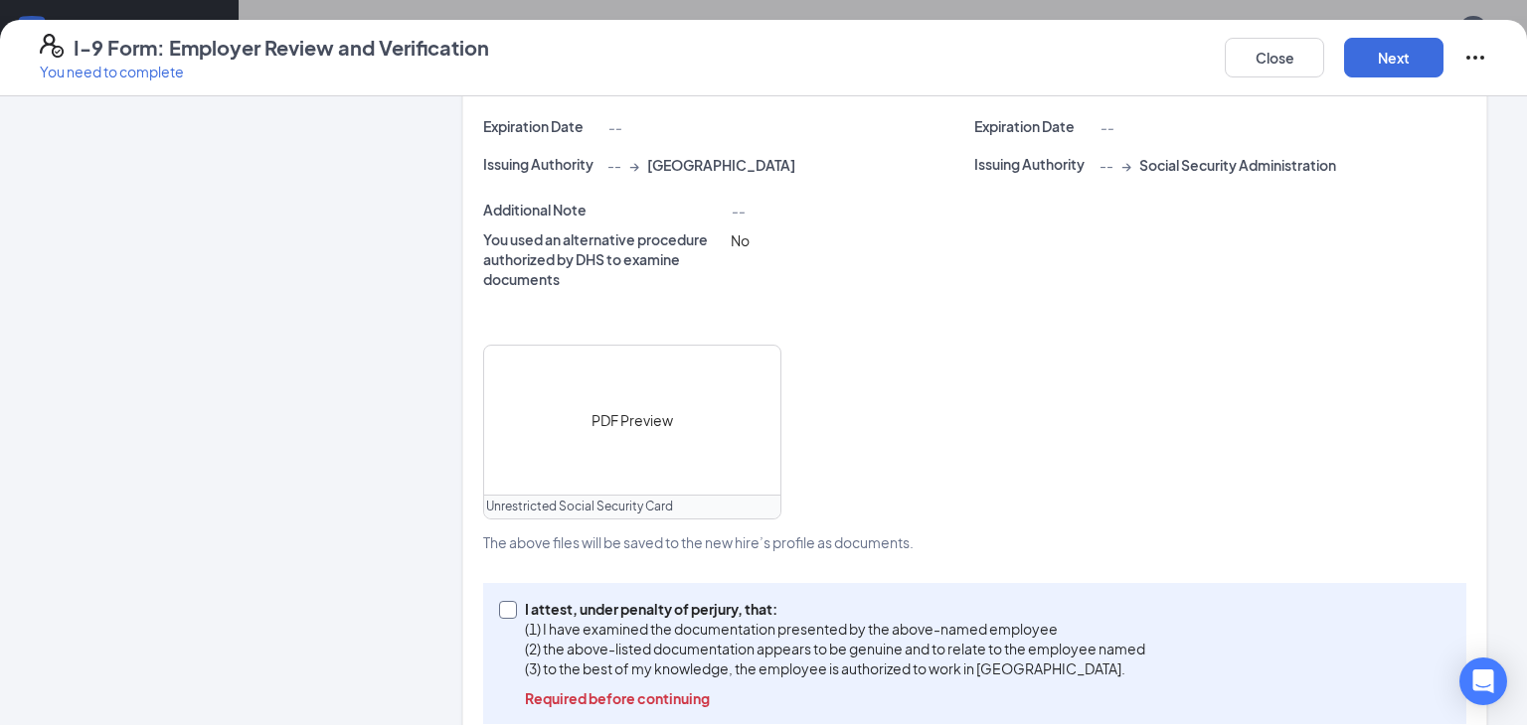
click at [562, 599] on p "I attest, under penalty of perjury, that:" at bounding box center [835, 609] width 620 height 20
click at [513, 601] on input "I attest, under penalty of [PERSON_NAME], that: (1) I have examined the documen…" at bounding box center [506, 608] width 14 height 14
checkbox input "true"
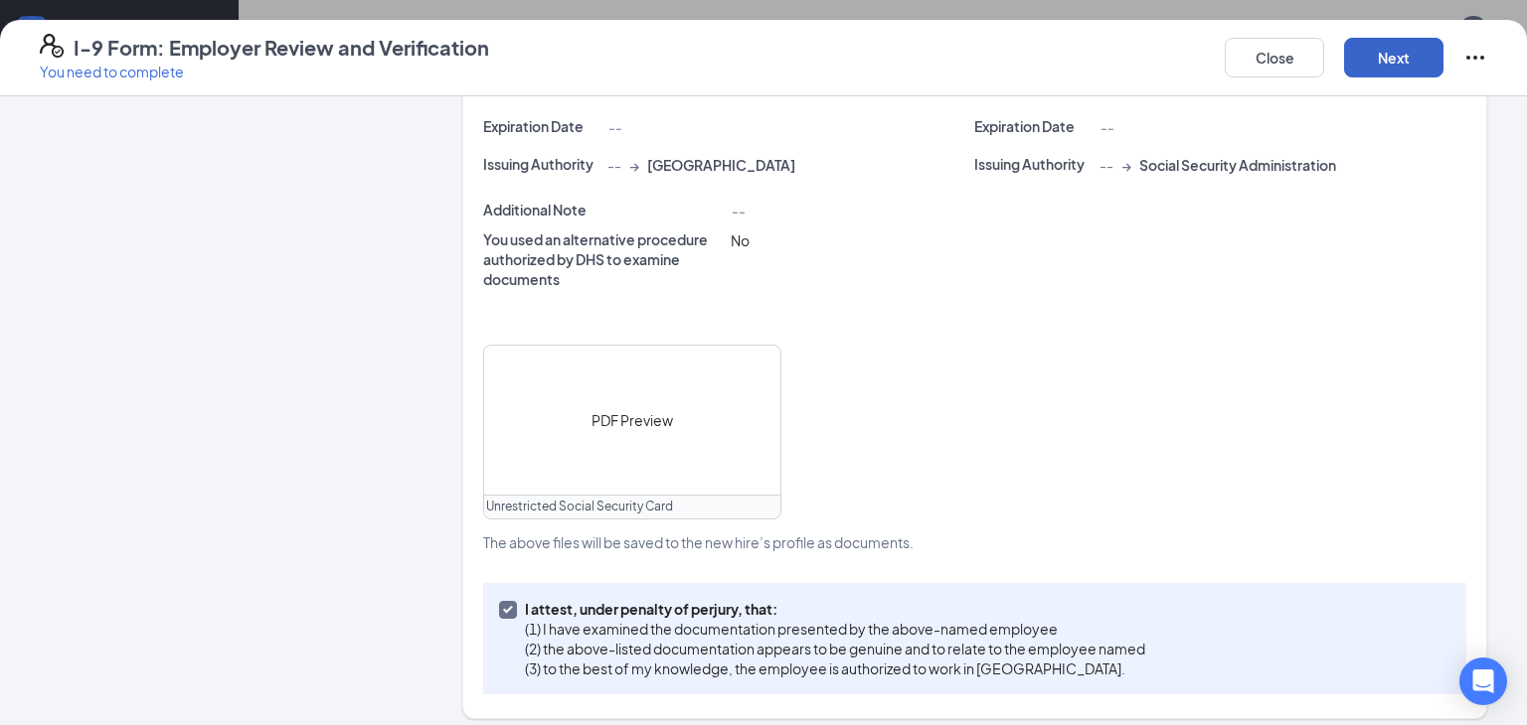
click at [1386, 47] on button "Next" at bounding box center [1393, 58] width 99 height 40
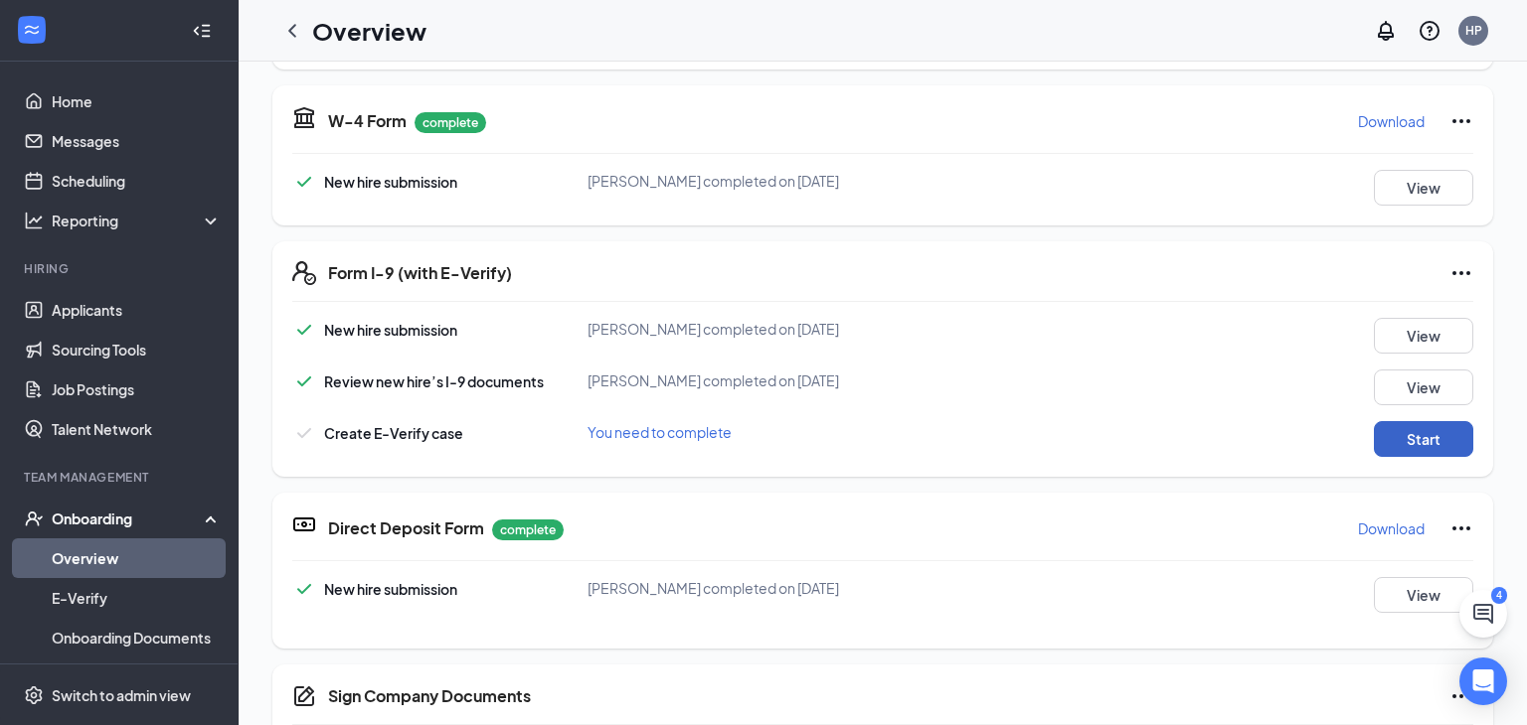
click at [1389, 434] on button "Start" at bounding box center [1422, 439] width 99 height 36
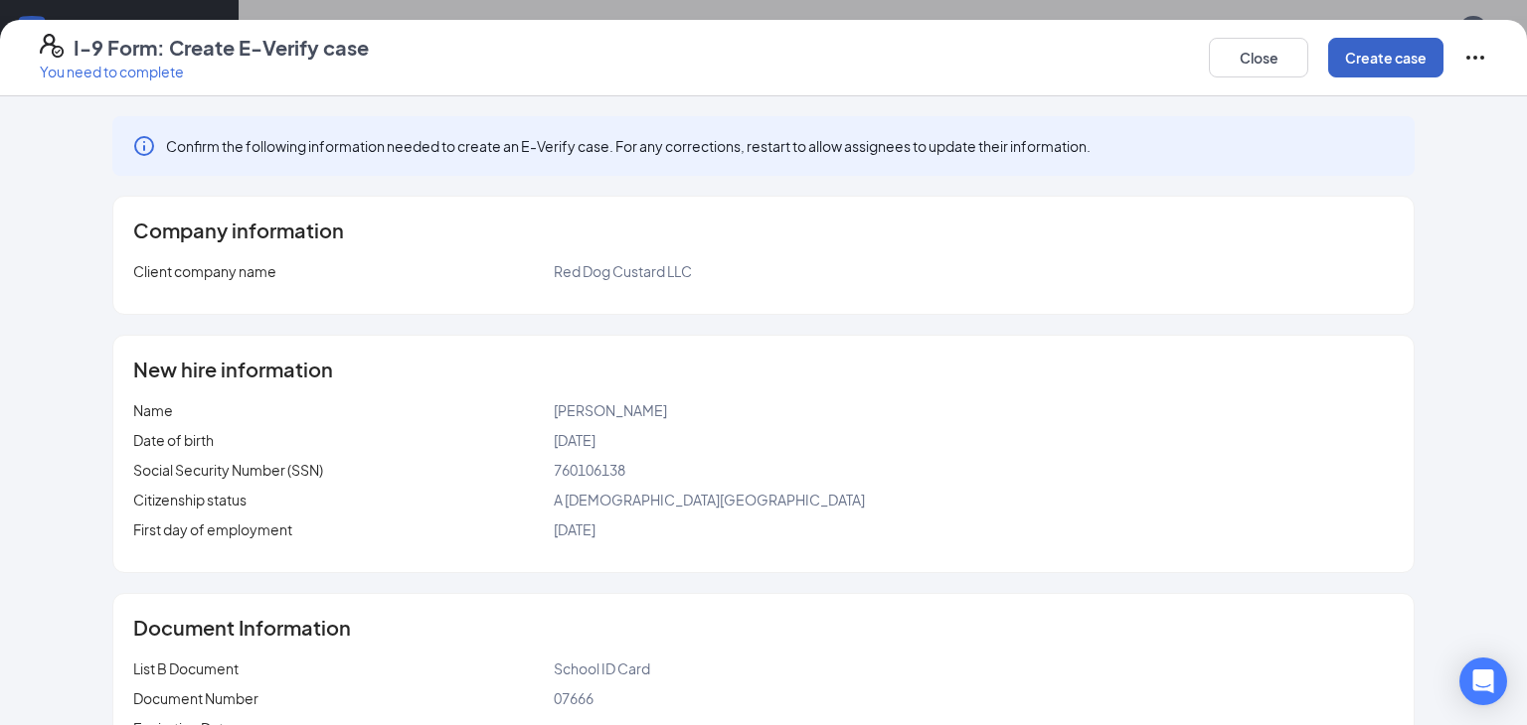
click at [1385, 68] on button "Create case" at bounding box center [1385, 58] width 115 height 40
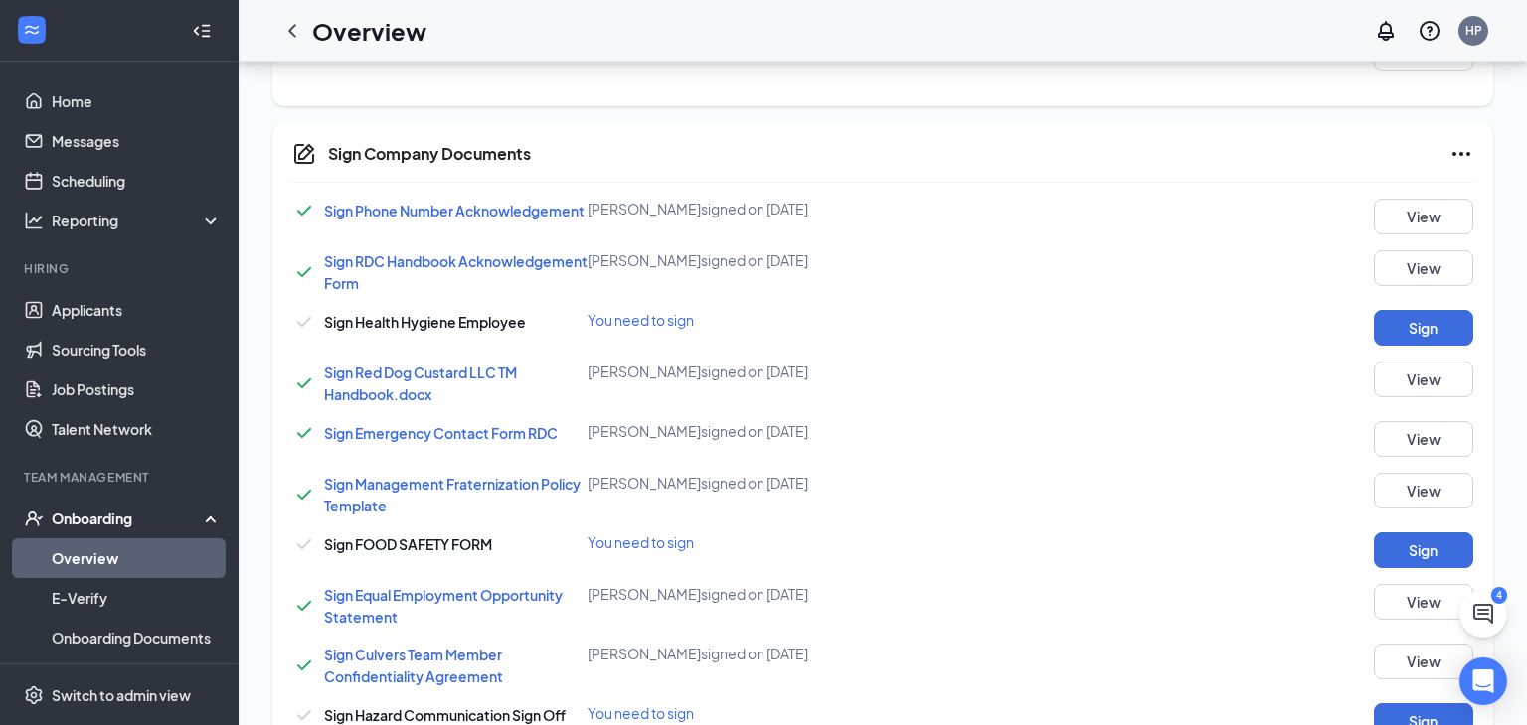
scroll to position [632, 0]
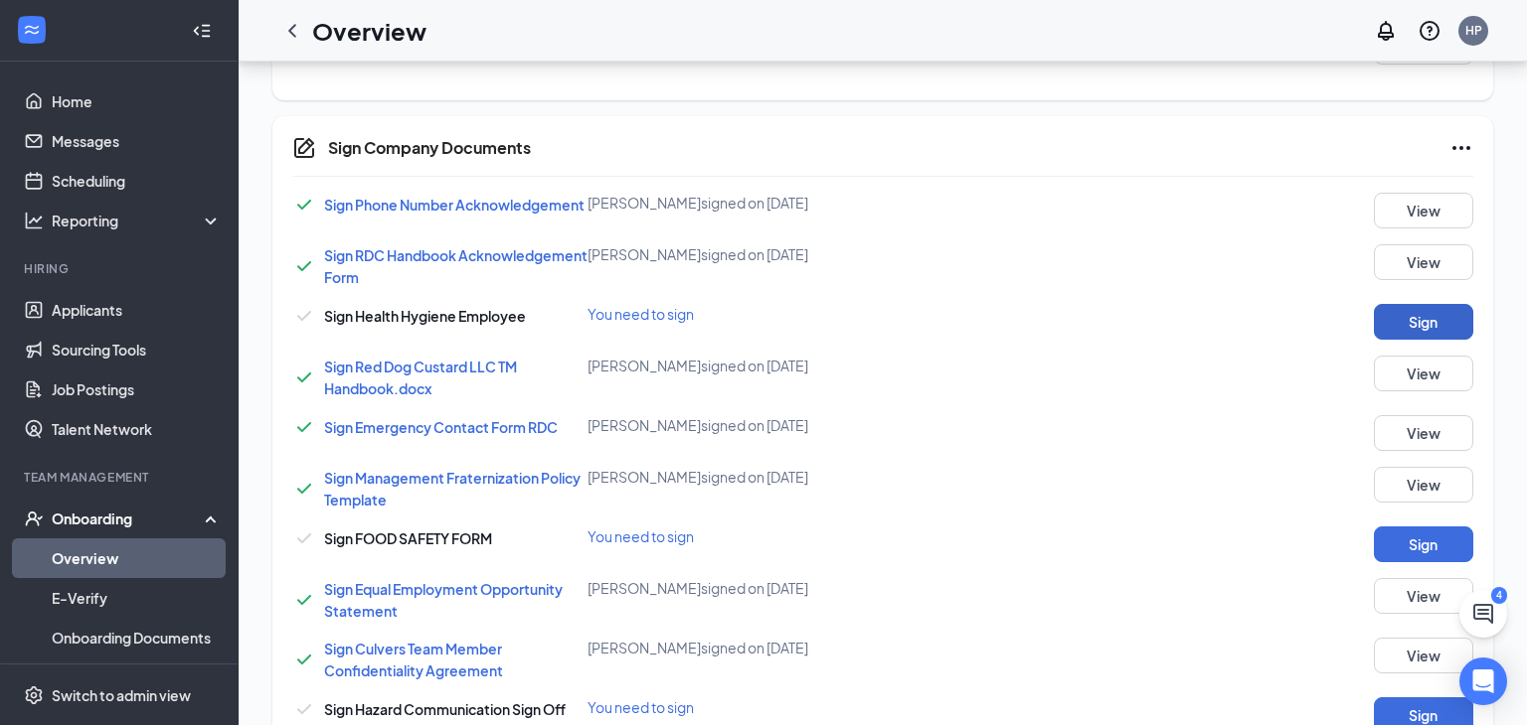
click at [1442, 315] on button "Sign" at bounding box center [1422, 322] width 99 height 36
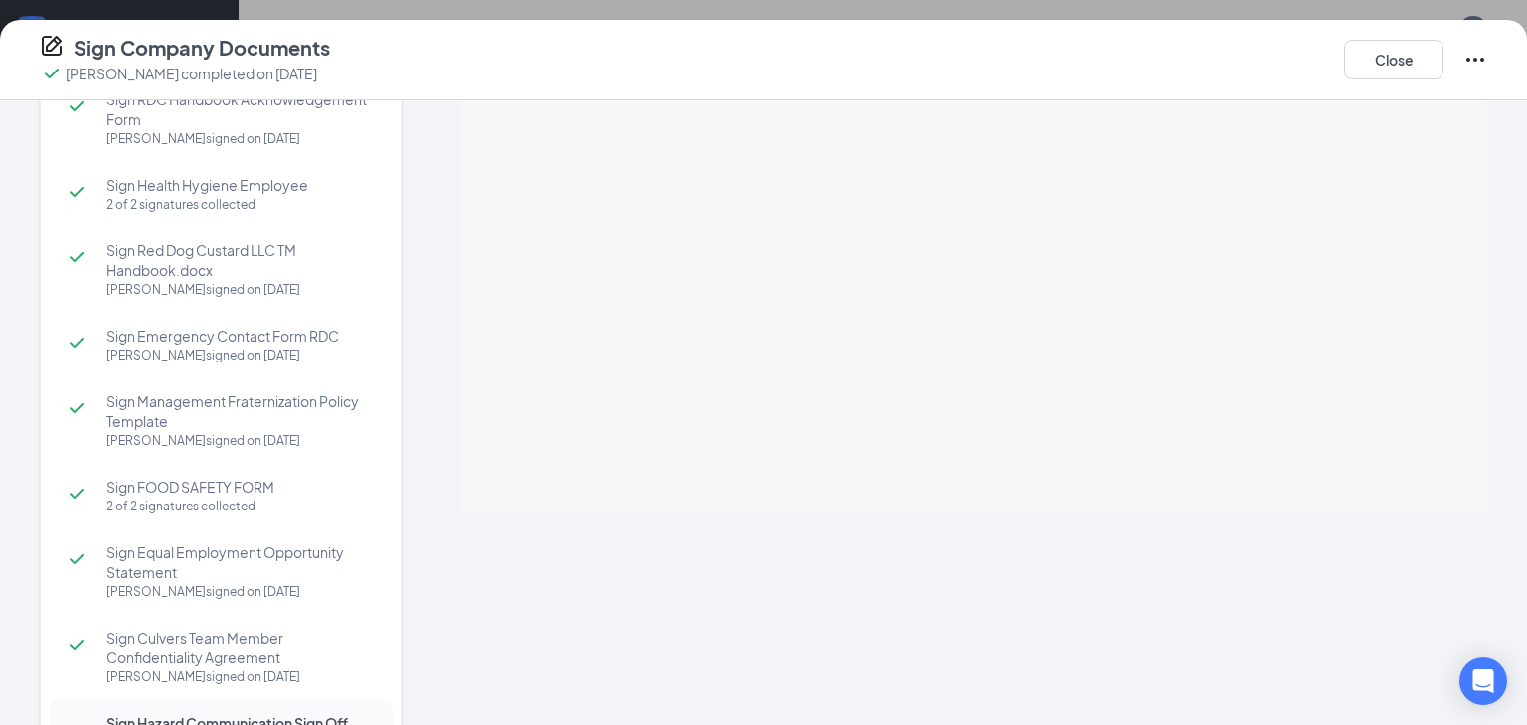
scroll to position [273, 0]
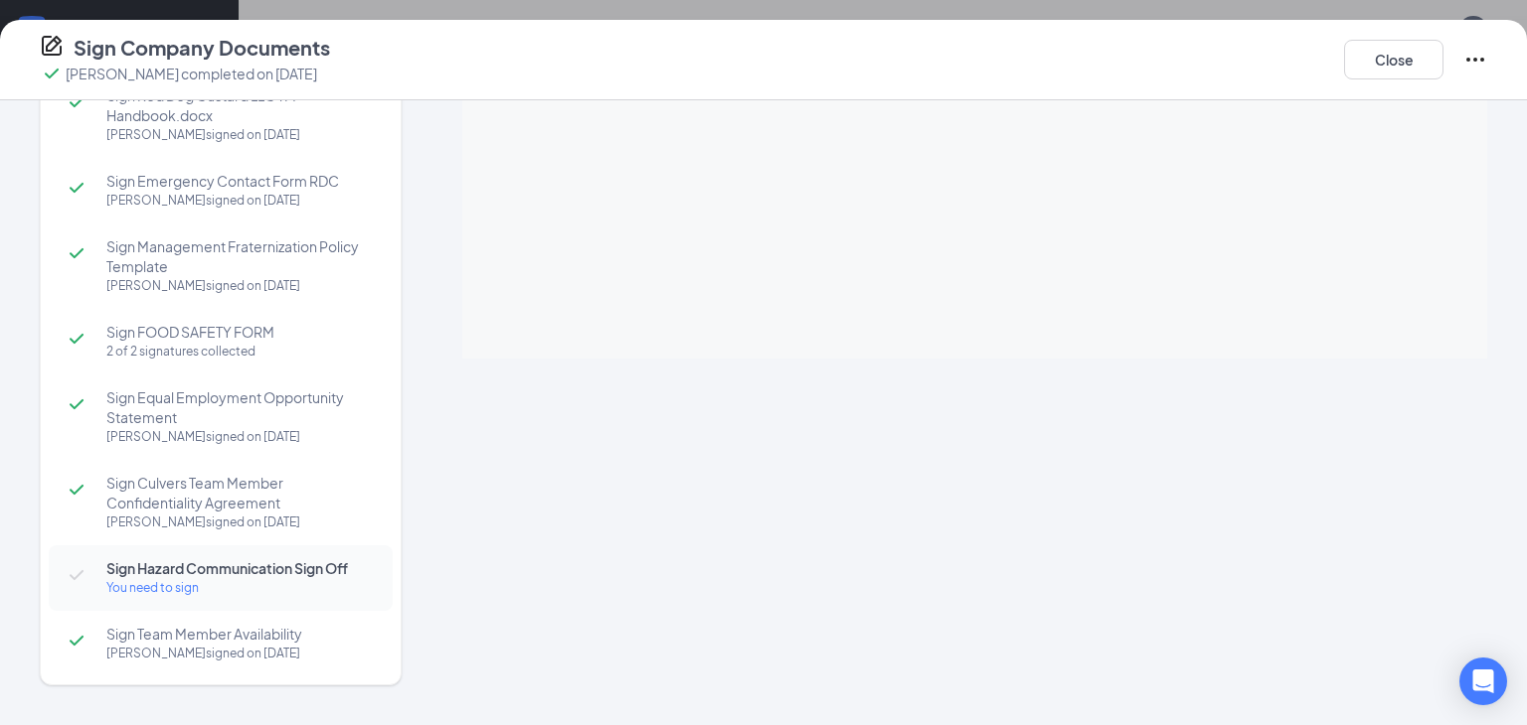
click at [139, 594] on div "You need to sign" at bounding box center [239, 588] width 266 height 20
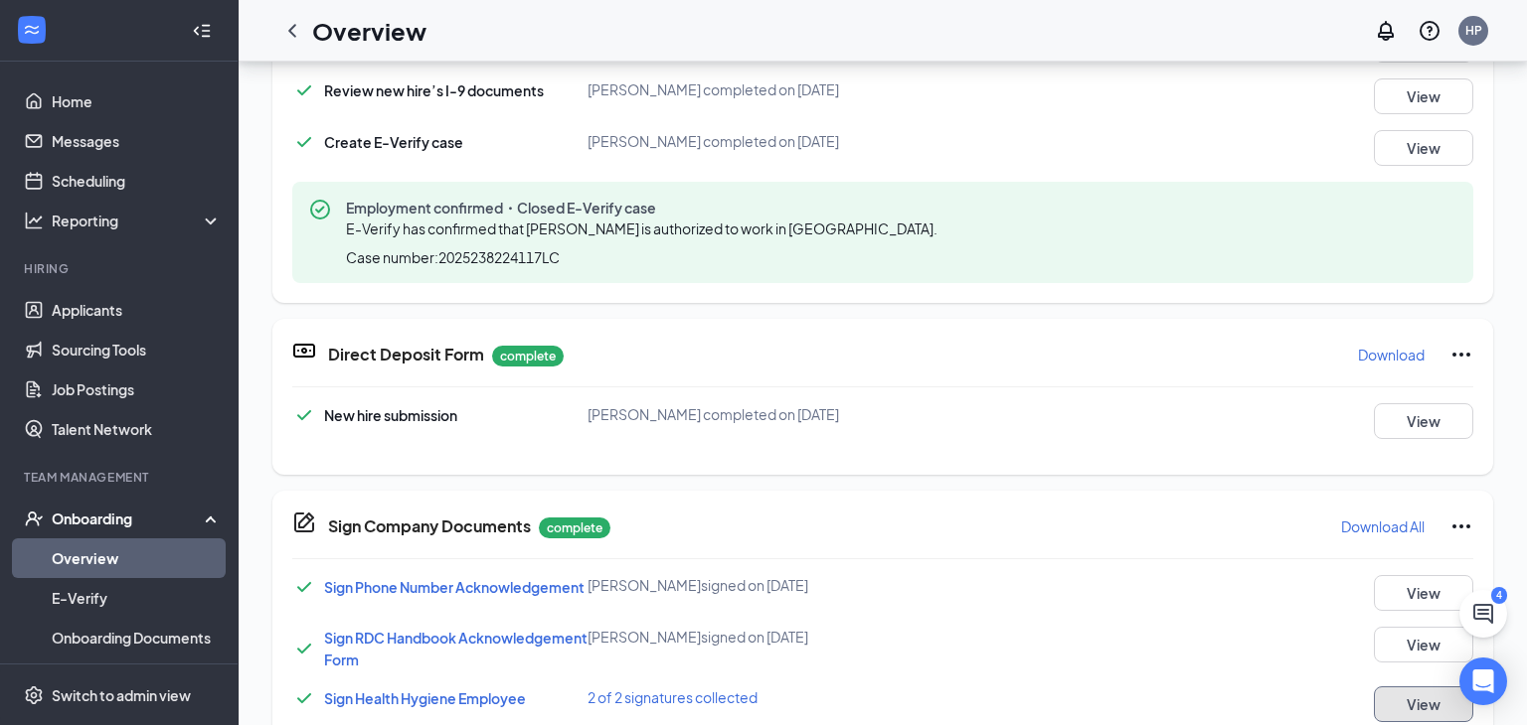
scroll to position [277, 0]
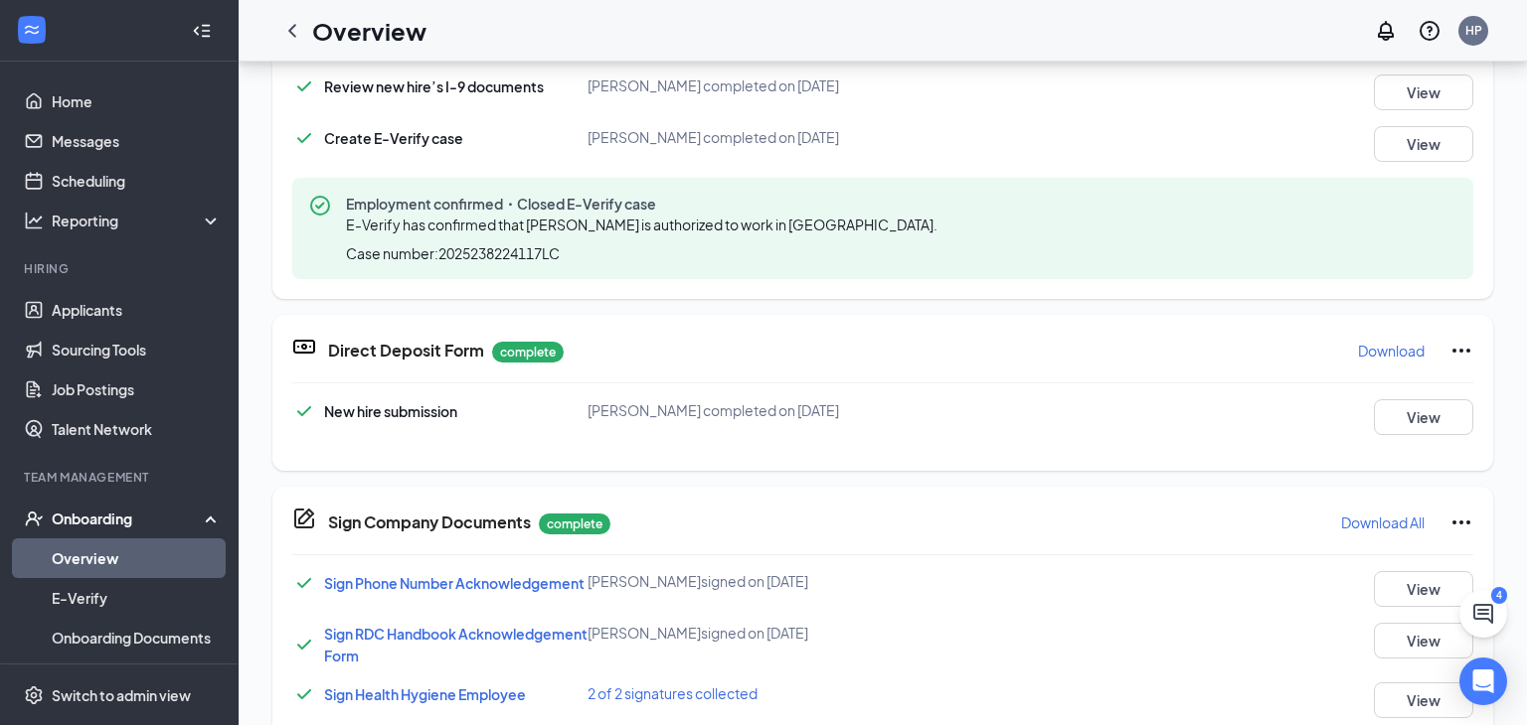
click at [82, 558] on link "Overview" at bounding box center [137, 559] width 170 height 40
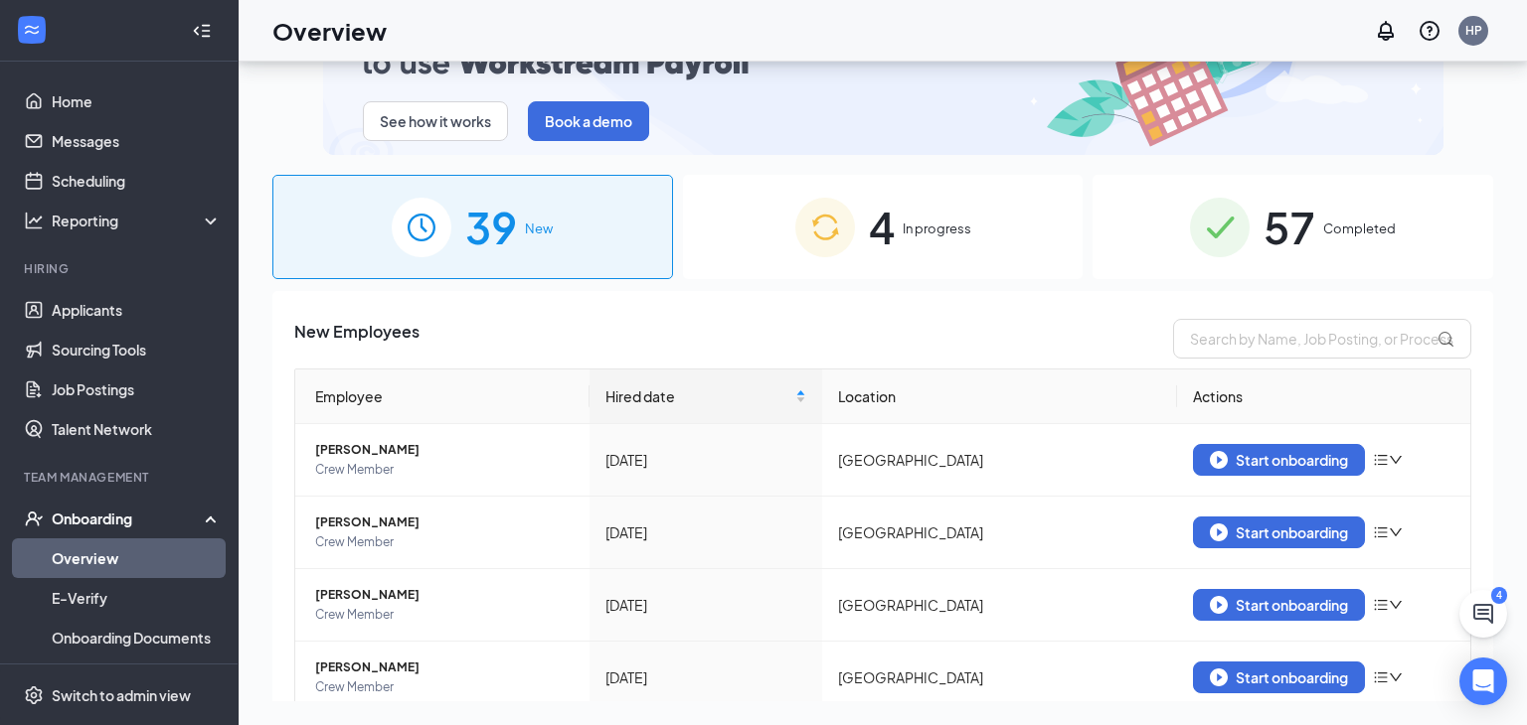
click at [924, 220] on span "In progress" at bounding box center [936, 229] width 69 height 20
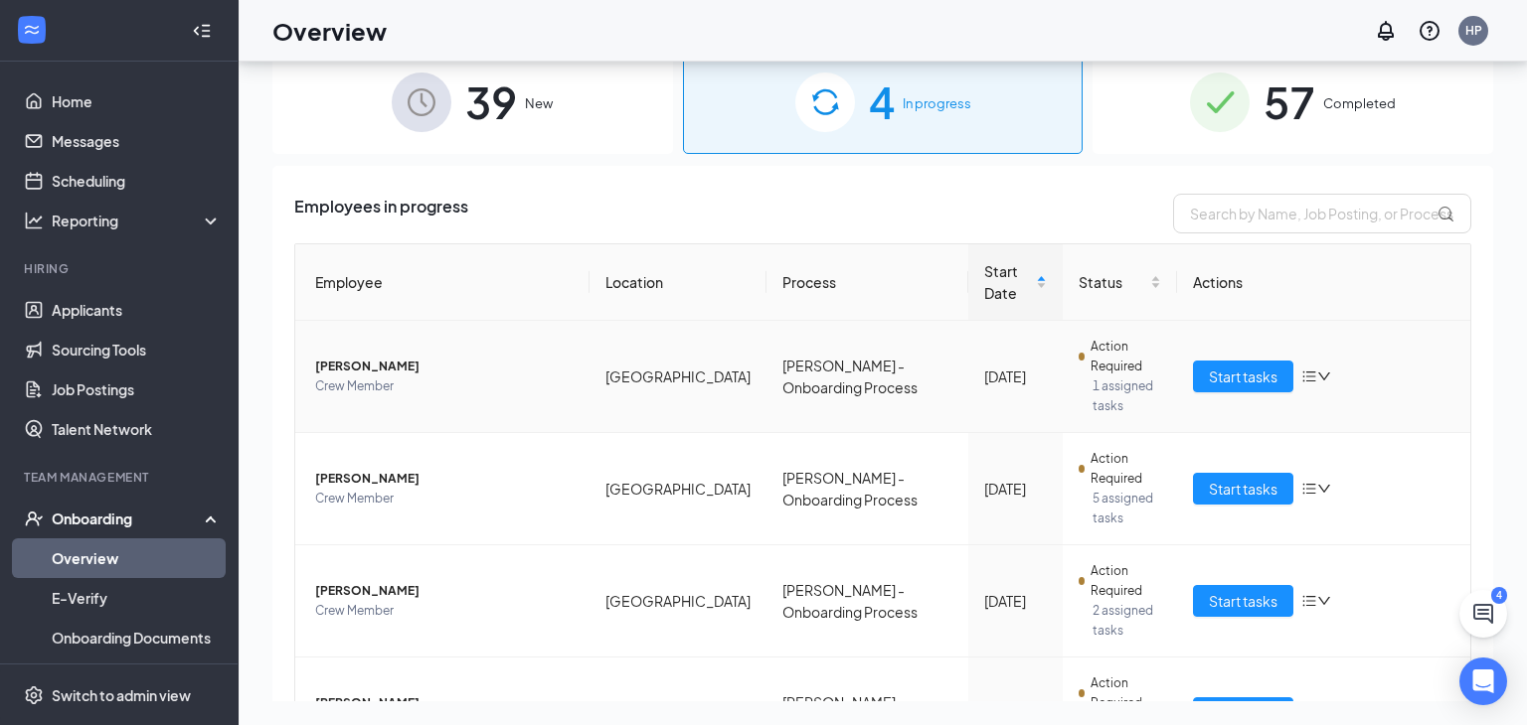
scroll to position [134, 0]
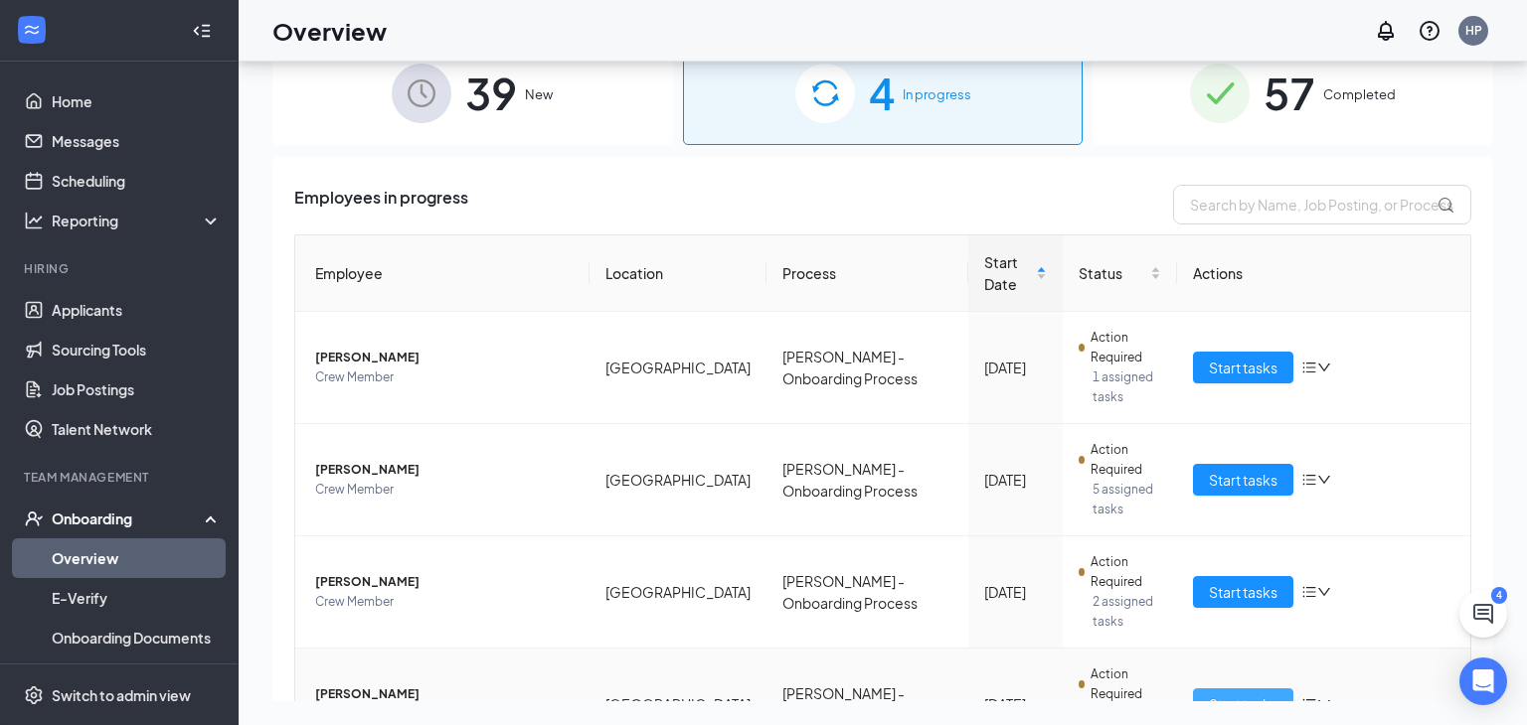
click at [1227, 694] on span "Start tasks" at bounding box center [1242, 705] width 69 height 22
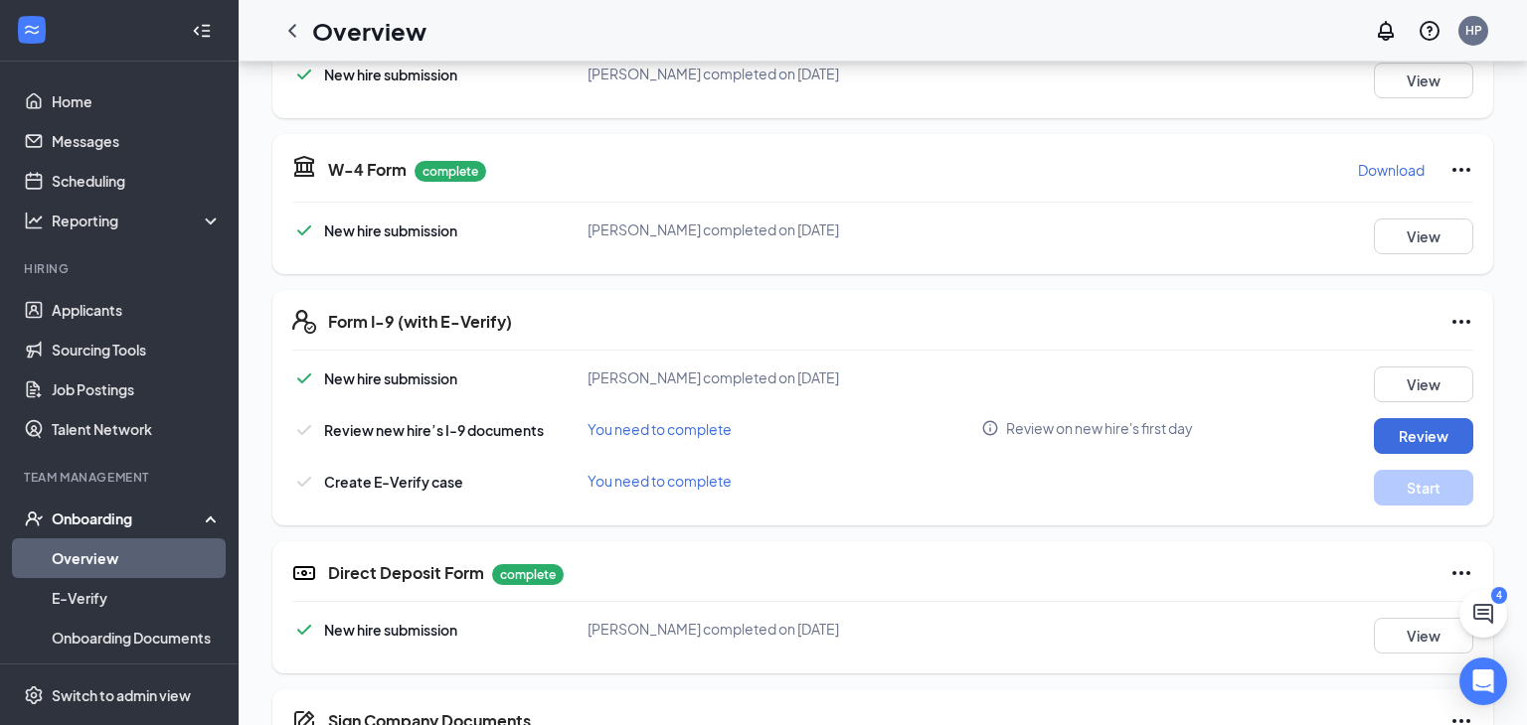
scroll to position [388, 0]
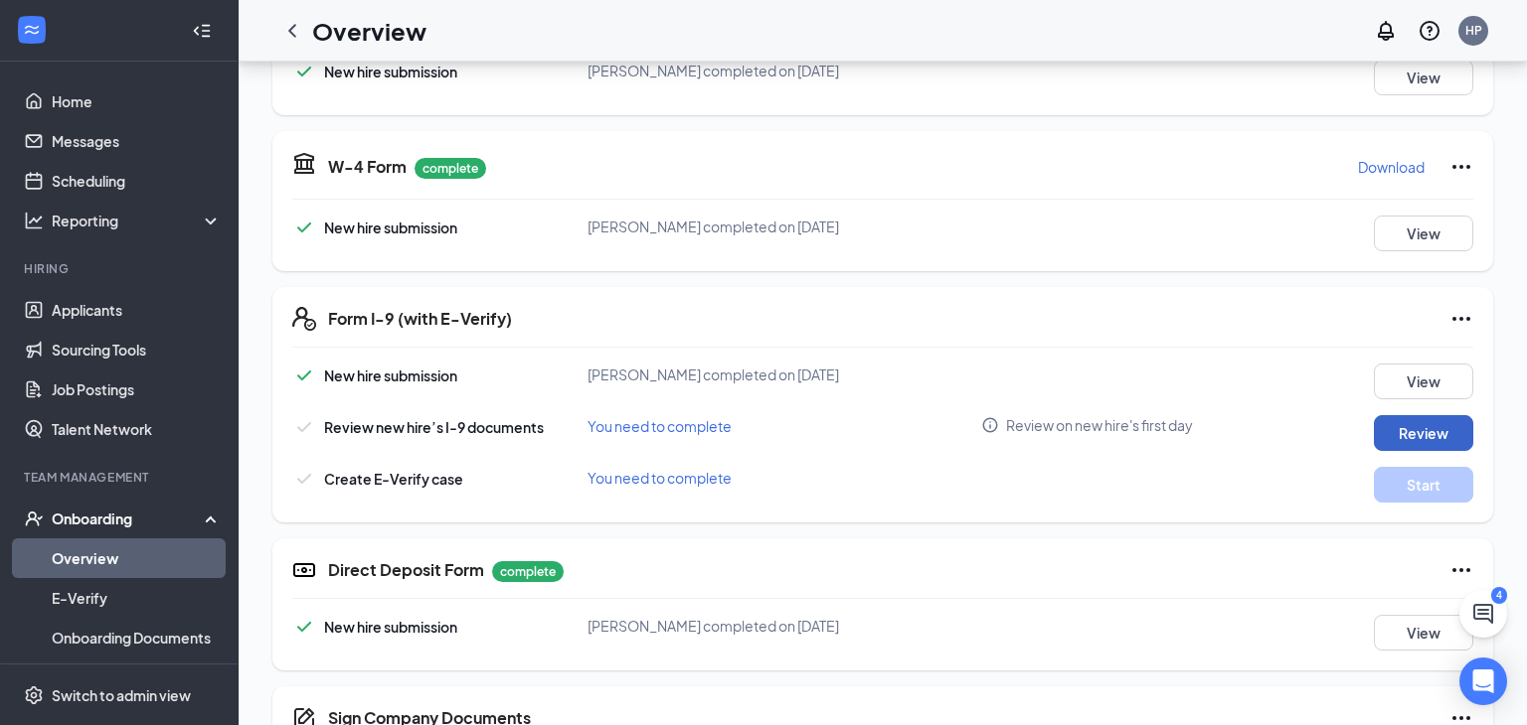
click at [1432, 424] on button "Review" at bounding box center [1422, 433] width 99 height 36
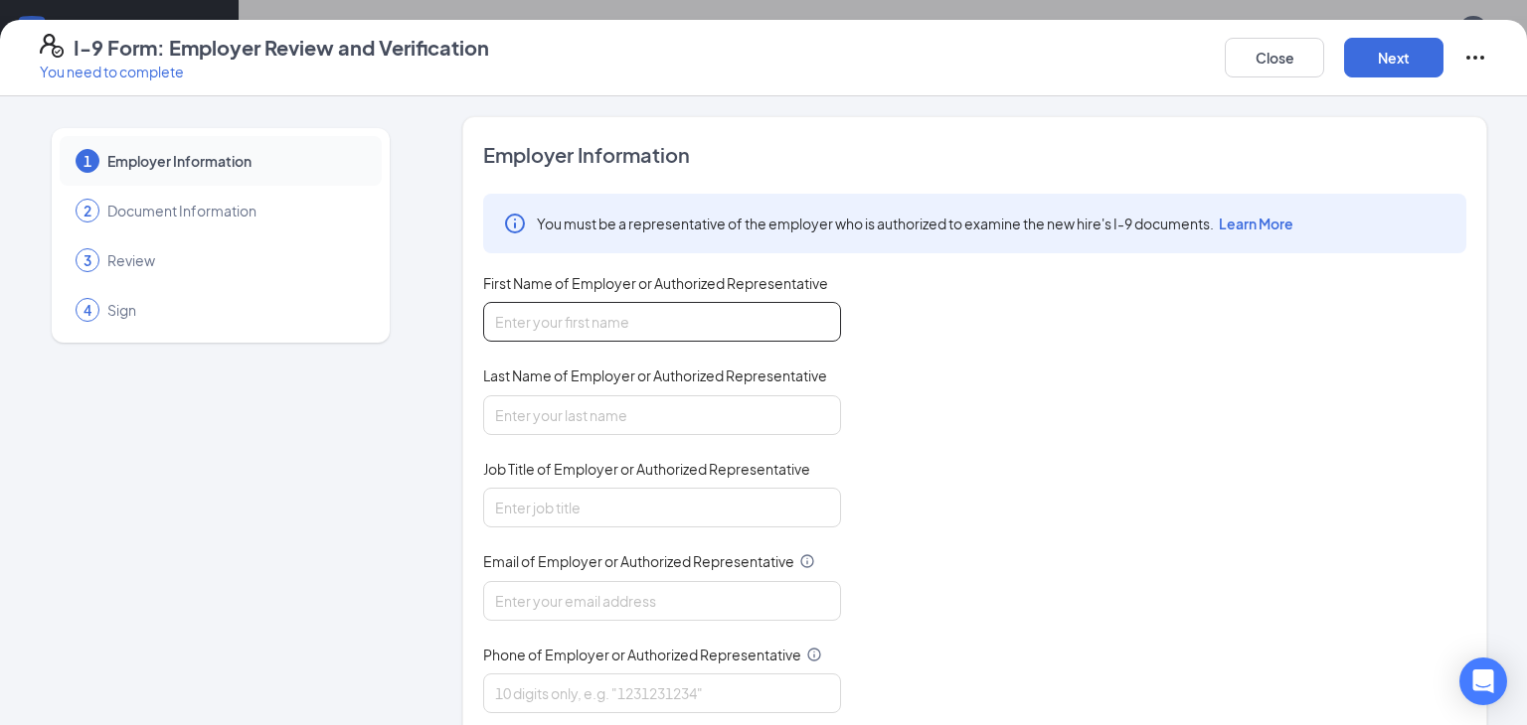
click at [766, 317] on input "First Name of Employer or Authorized Representative" at bounding box center [662, 322] width 358 height 40
type input "Hunter"
type input "Pace"
type input "Manager"
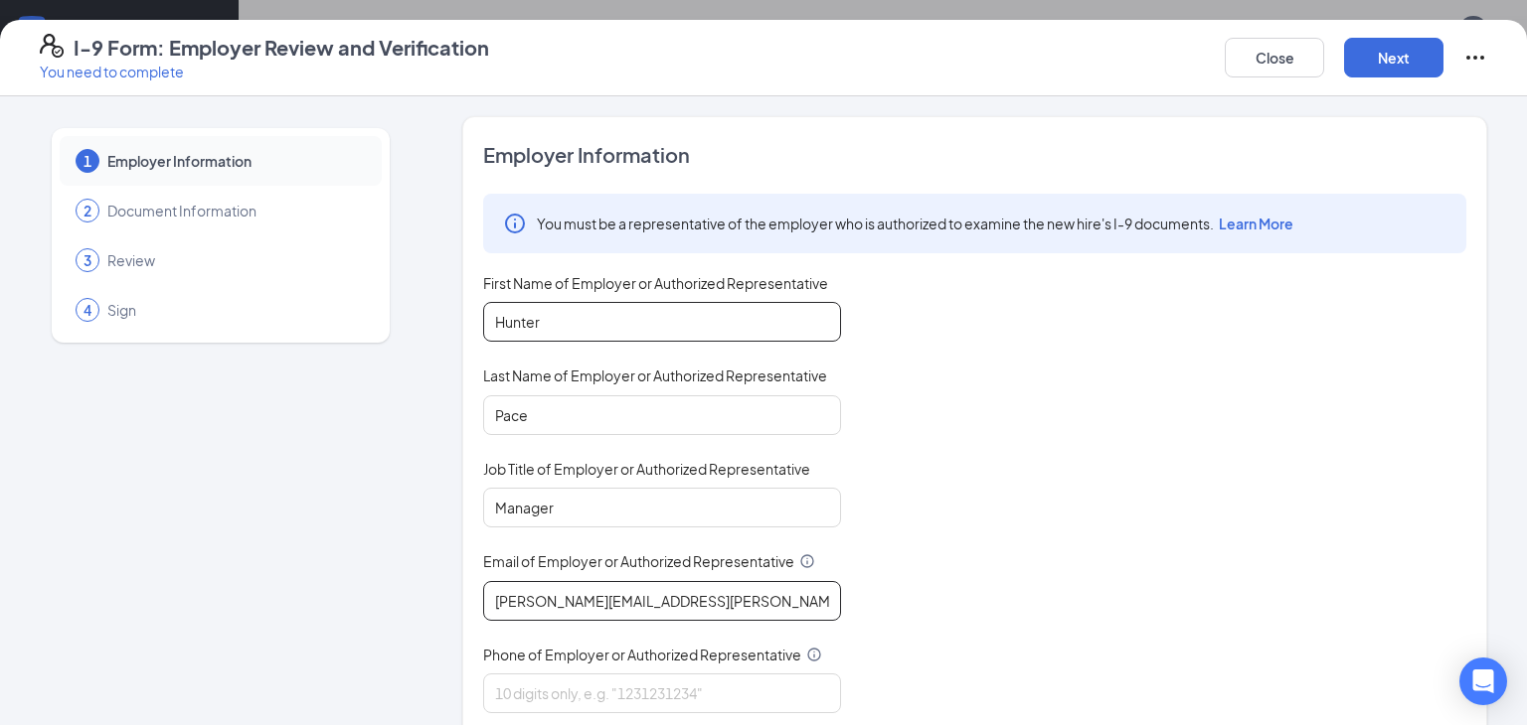
type input "[PERSON_NAME][EMAIL_ADDRESS][PERSON_NAME][DOMAIN_NAME]"
type input "8653046894"
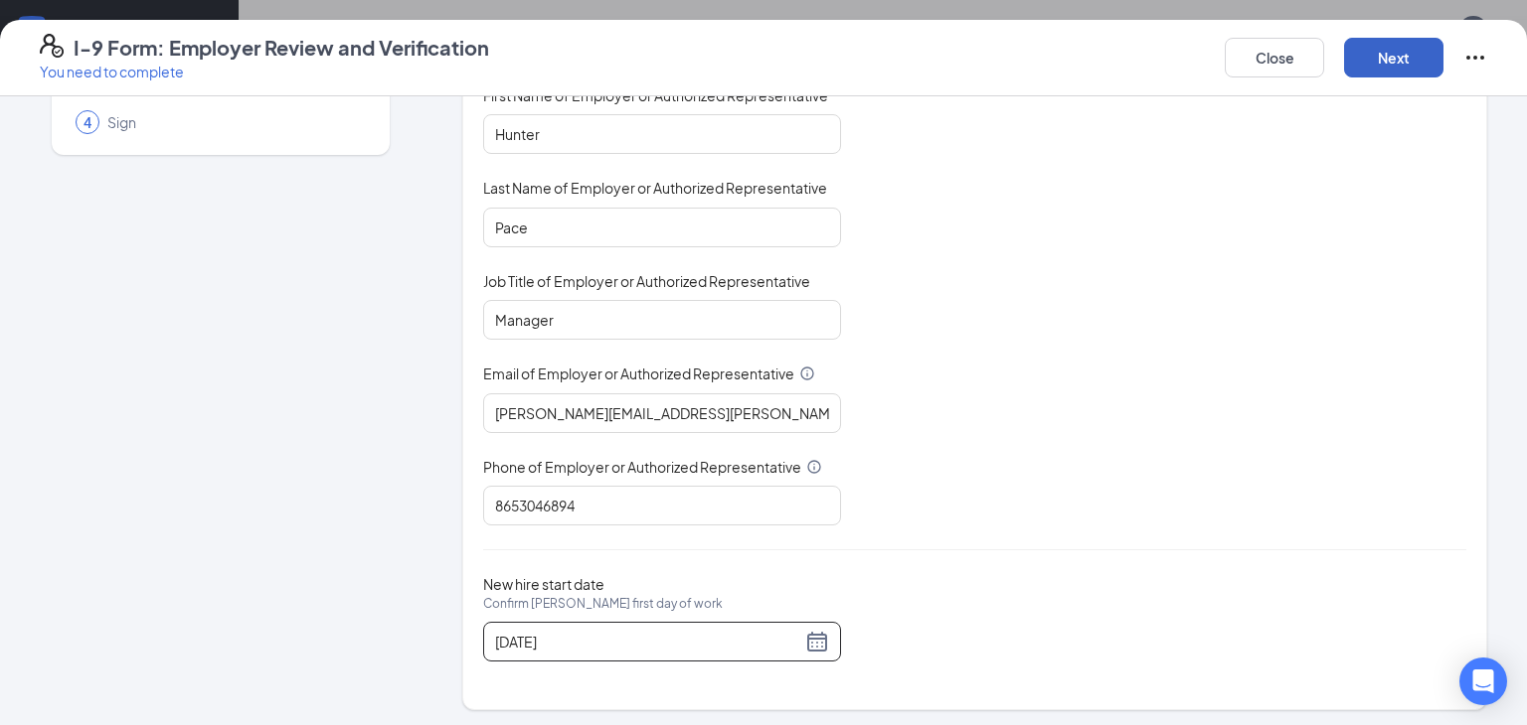
click at [1408, 59] on button "Next" at bounding box center [1393, 58] width 99 height 40
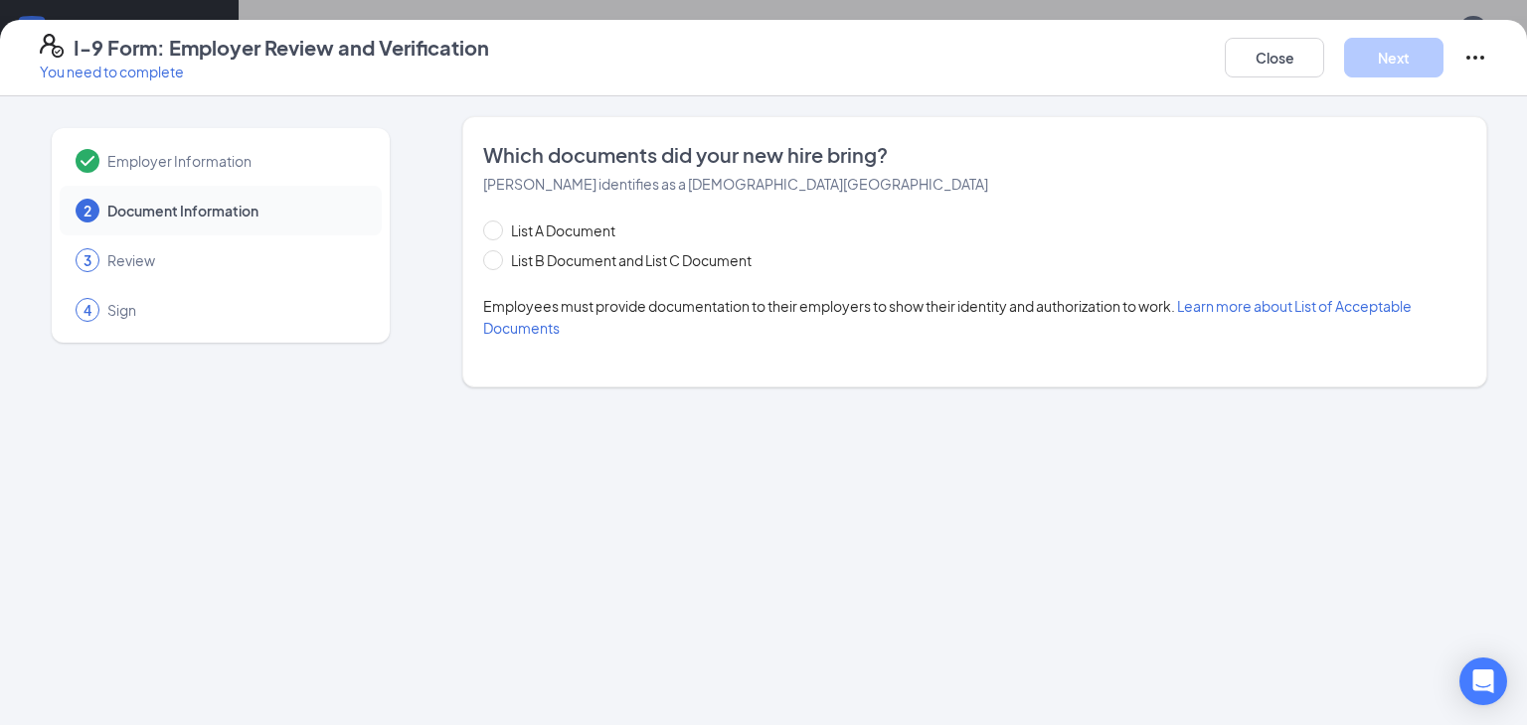
scroll to position [0, 0]
click at [516, 262] on span "List B Document and List C Document" at bounding box center [631, 260] width 256 height 22
click at [497, 262] on input "List B Document and List C Document" at bounding box center [490, 257] width 14 height 14
radio input "true"
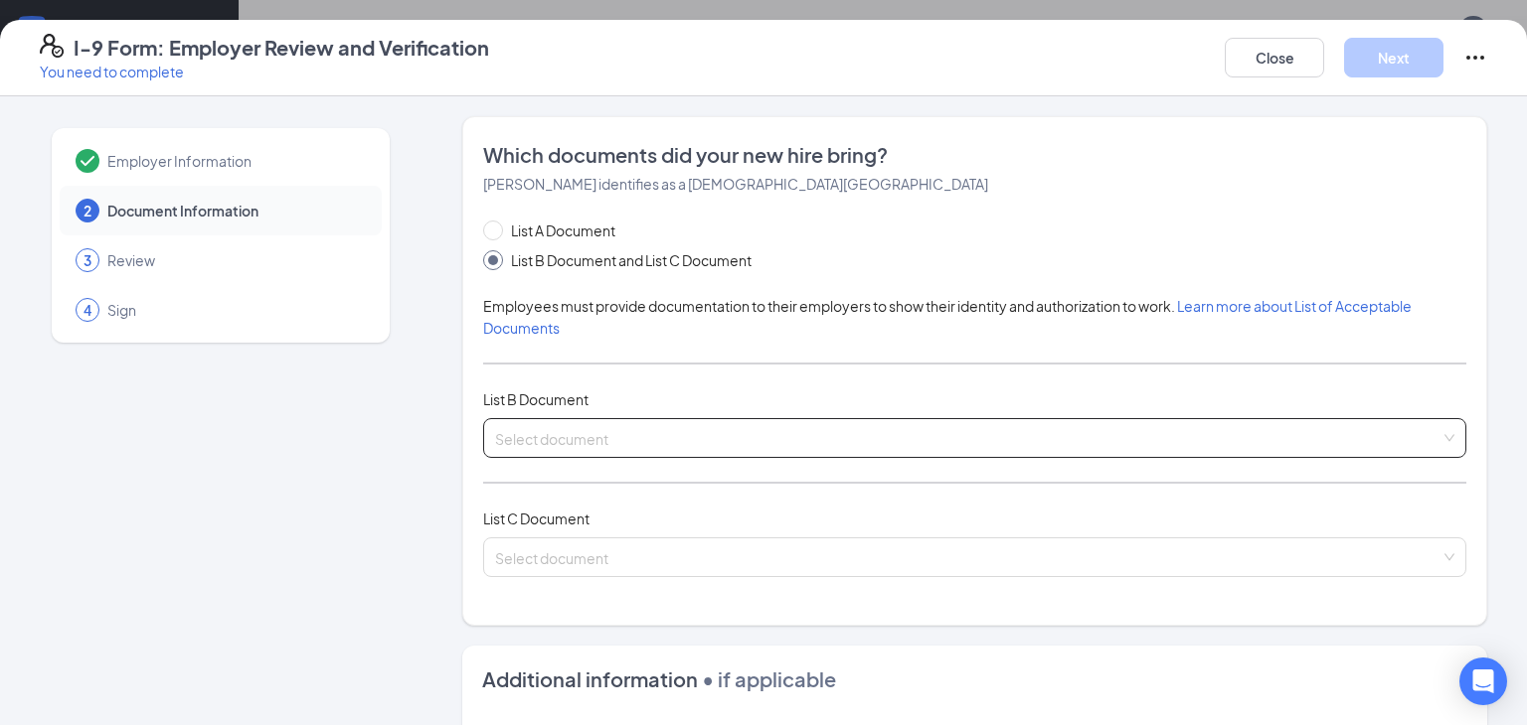
click at [511, 426] on input "search" at bounding box center [967, 434] width 945 height 30
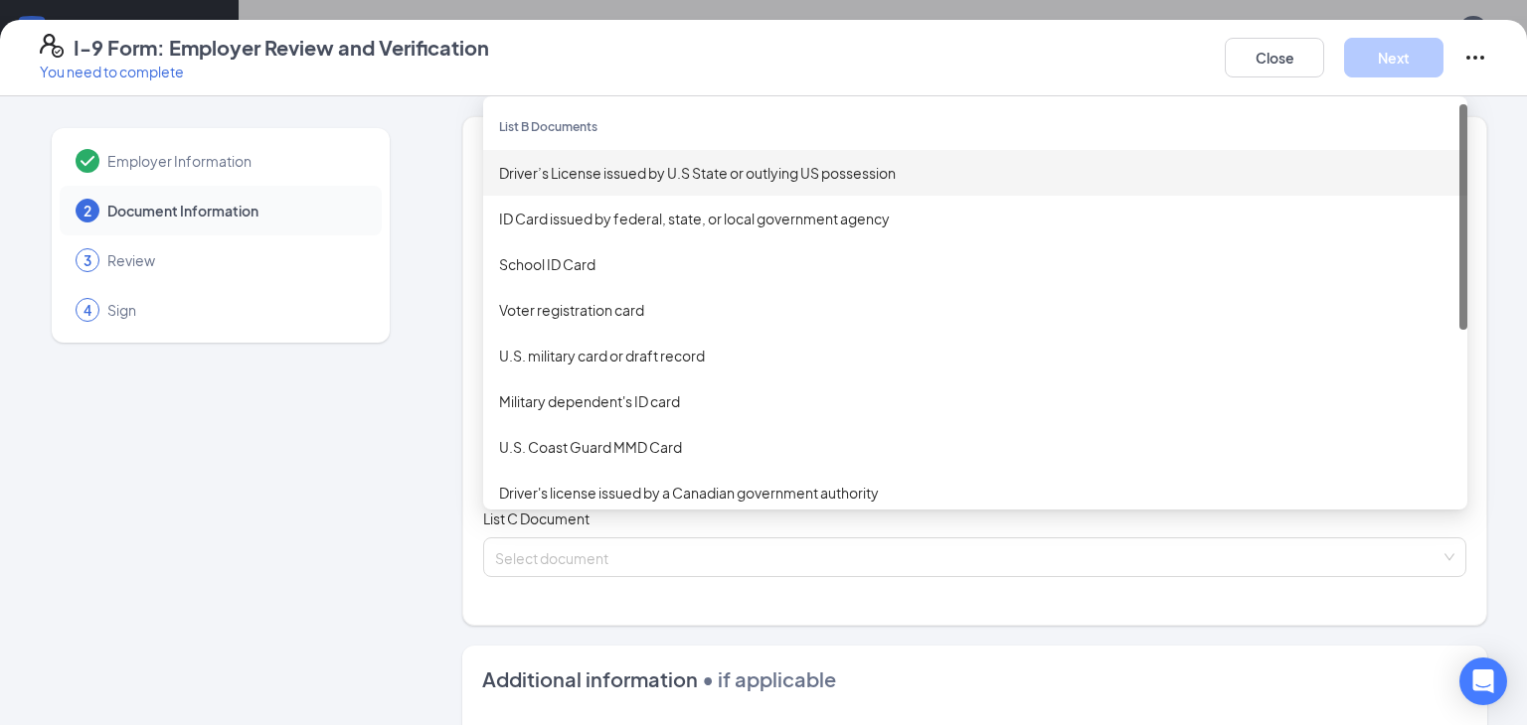
click at [631, 170] on div "Driver’s License issued by U.S State or outlying US possession" at bounding box center [975, 173] width 952 height 22
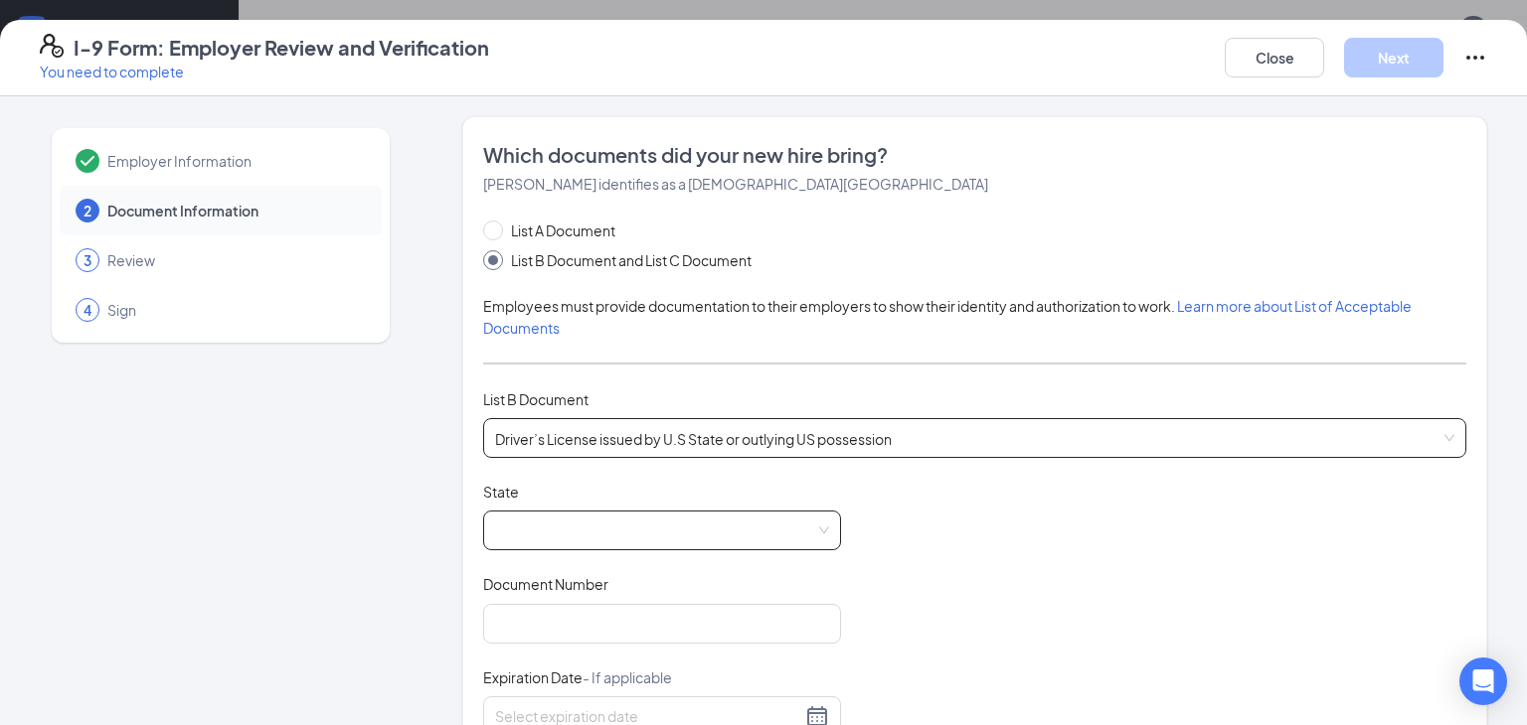
click at [567, 547] on span at bounding box center [662, 531] width 334 height 38
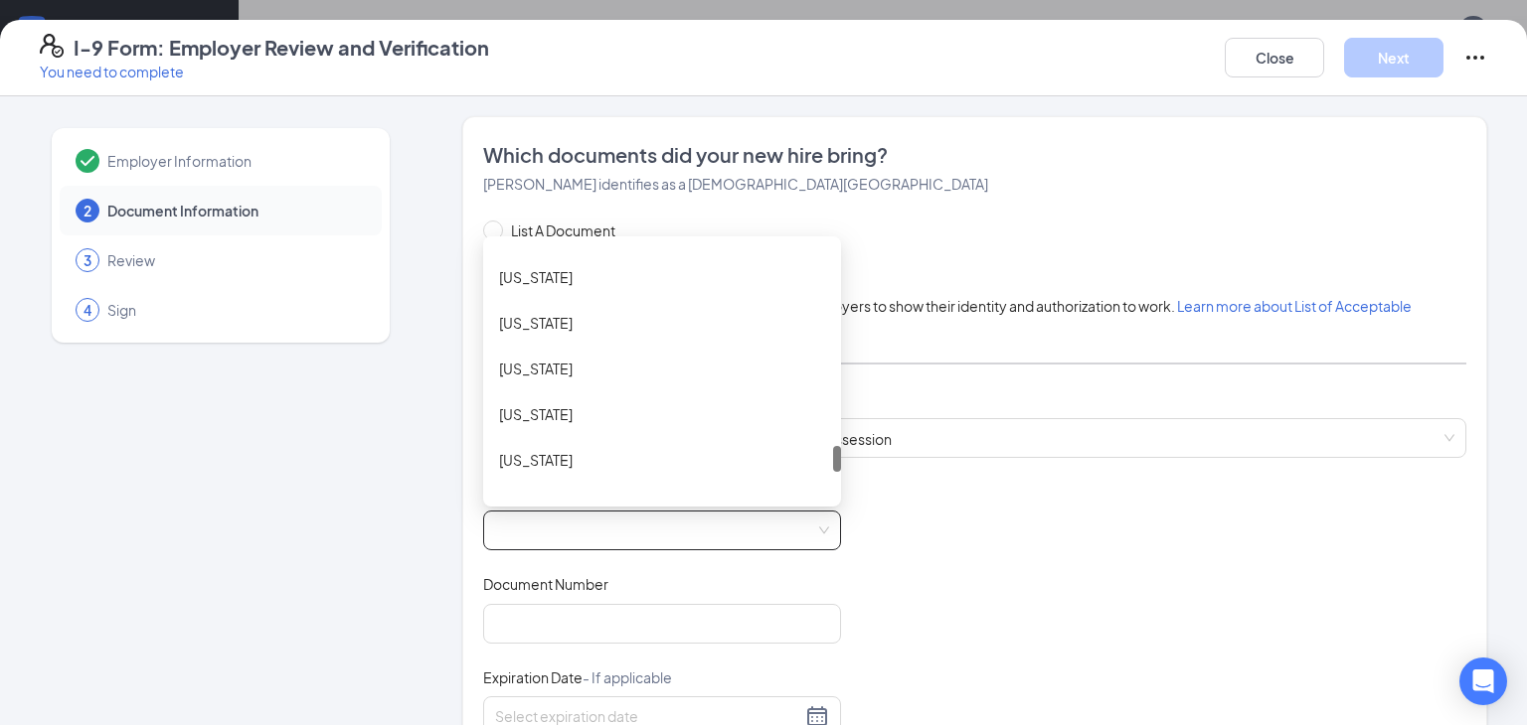
scroll to position [1958, 0]
click at [535, 416] on div "[US_STATE]" at bounding box center [662, 413] width 326 height 22
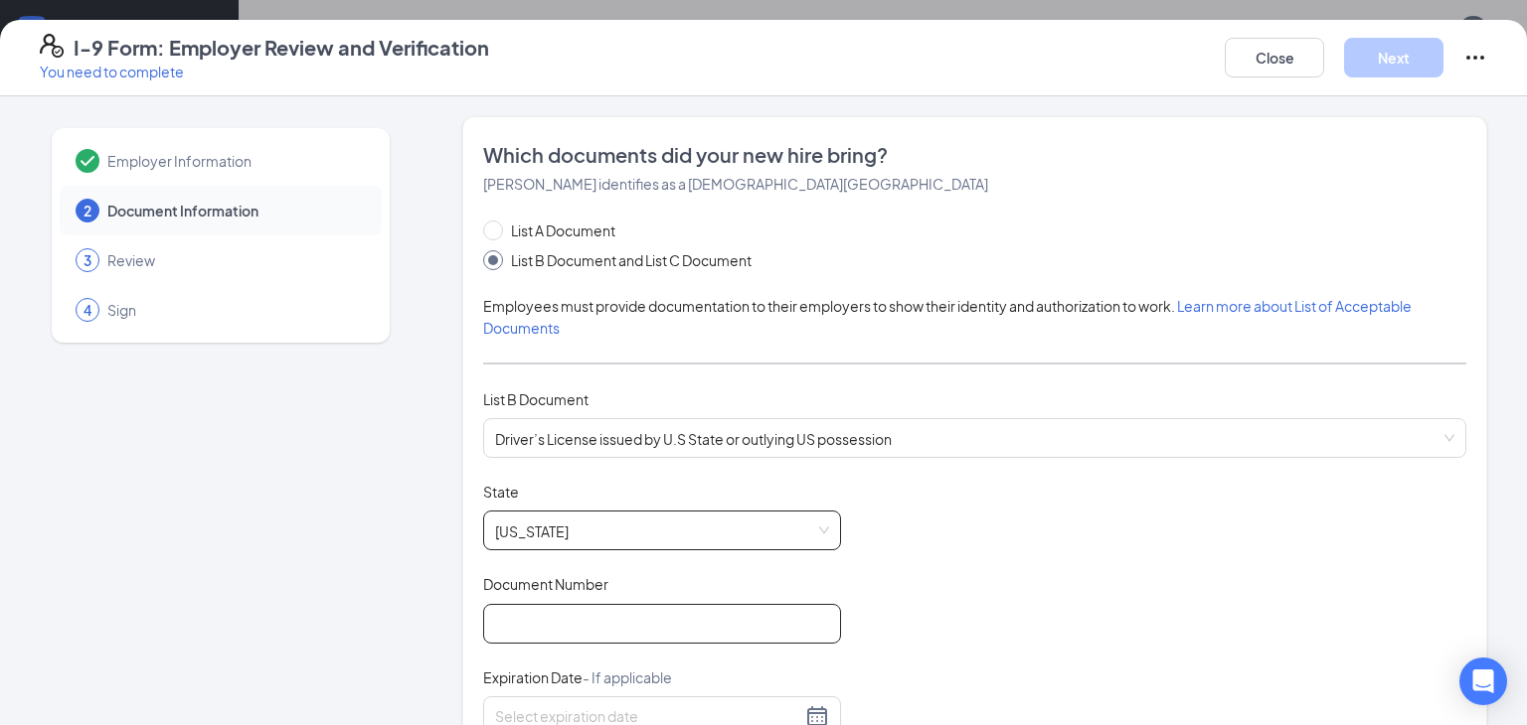
click at [533, 612] on input "Document Number" at bounding box center [662, 624] width 358 height 40
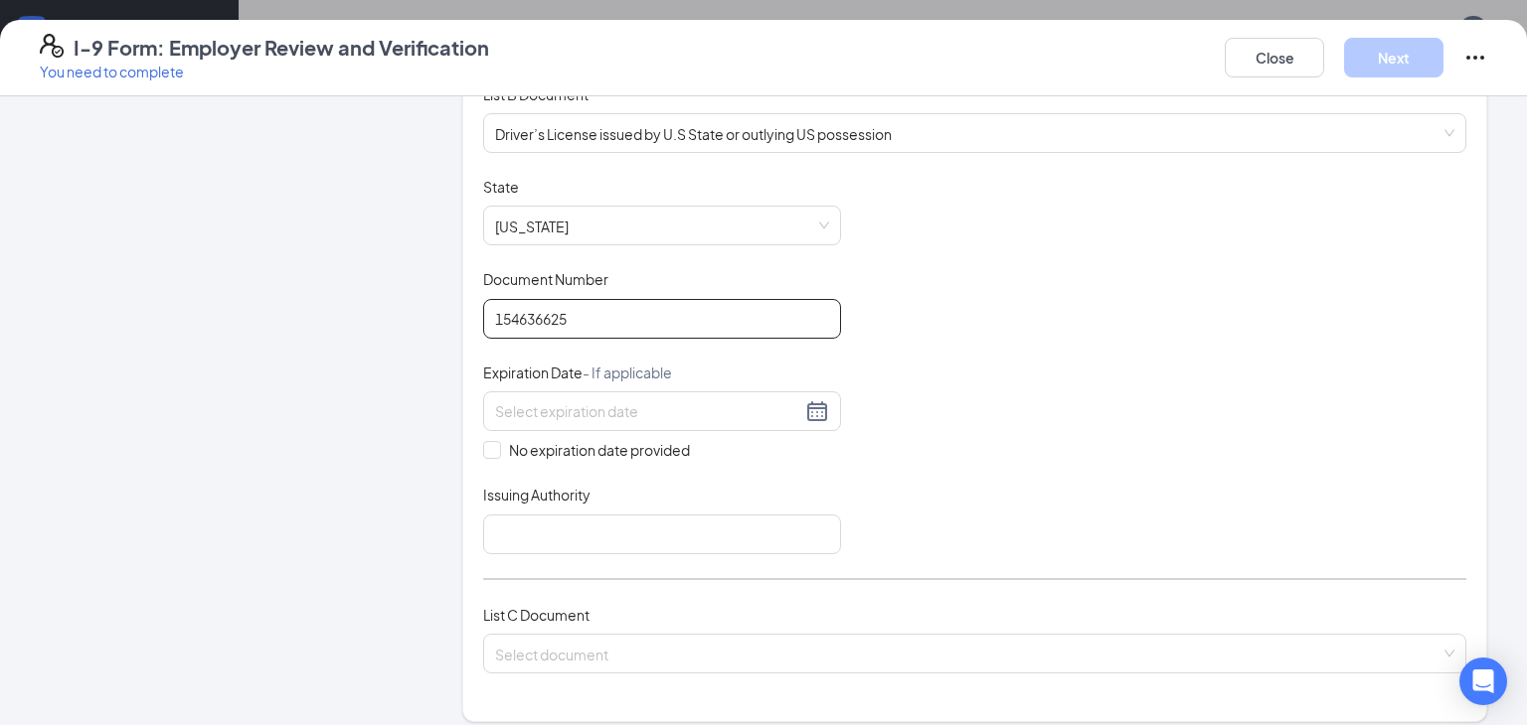
scroll to position [314, 0]
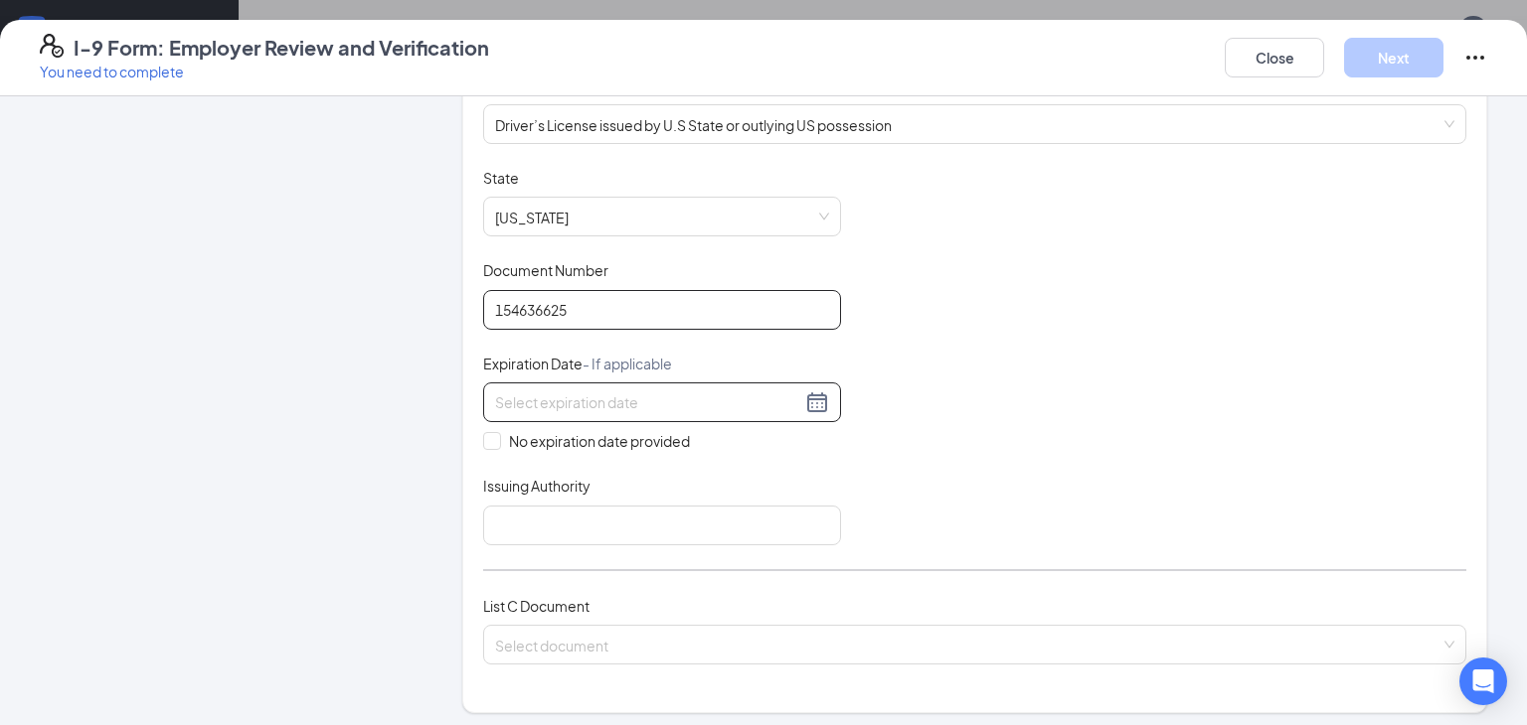
type input "154636625"
click at [817, 405] on div at bounding box center [662, 403] width 334 height 24
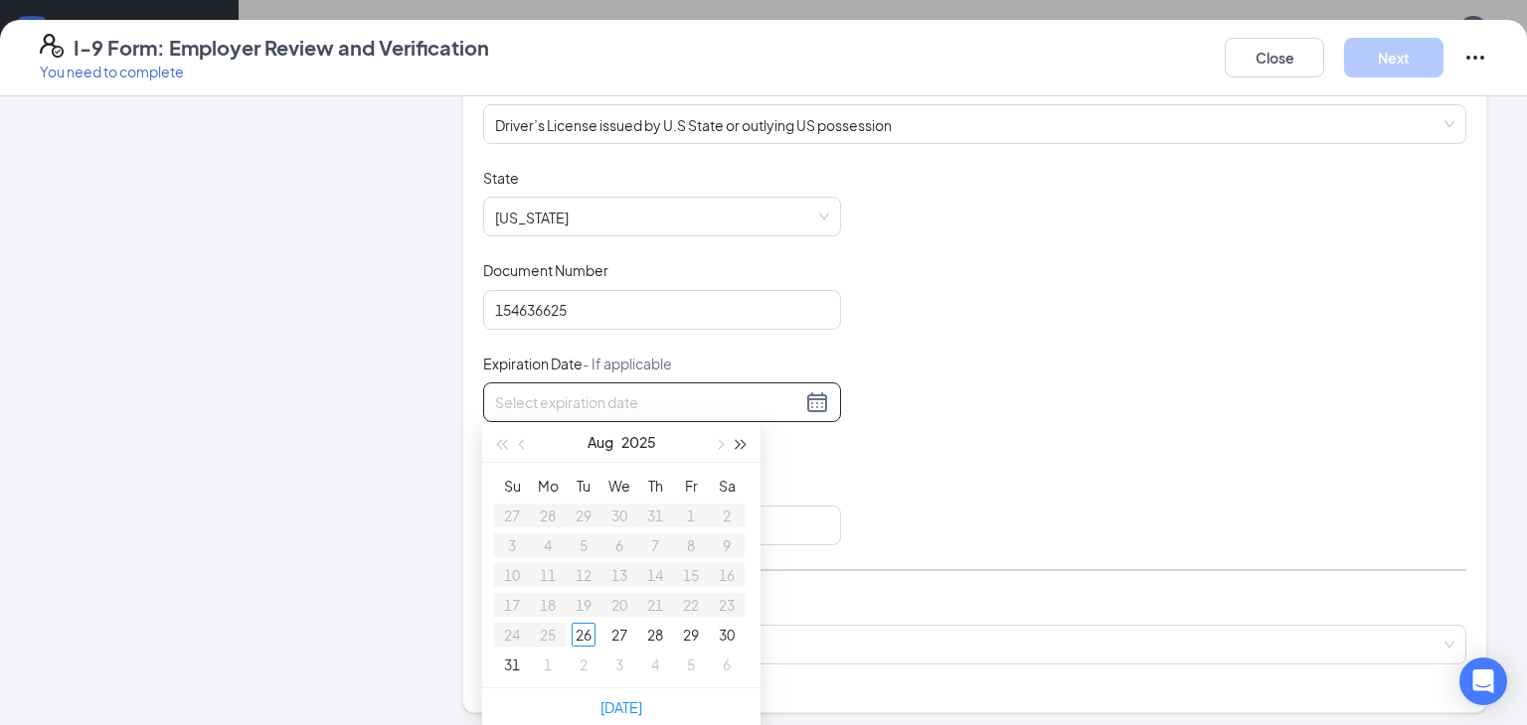
click at [736, 444] on span "button" at bounding box center [741, 444] width 10 height 10
click at [520, 444] on span "button" at bounding box center [524, 444] width 10 height 10
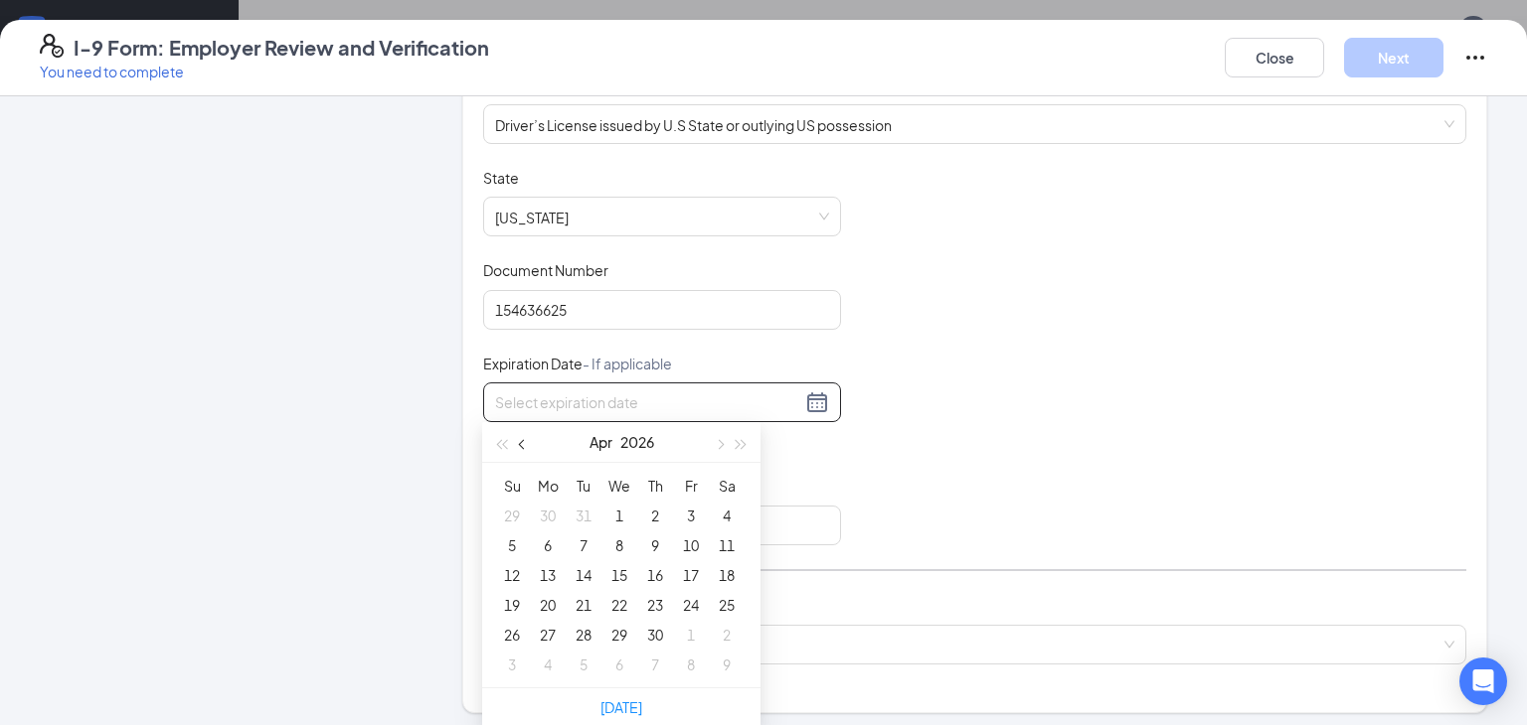
click at [520, 444] on span "button" at bounding box center [524, 444] width 10 height 10
type input "[DATE]"
click at [619, 571] on div "18" at bounding box center [619, 576] width 24 height 24
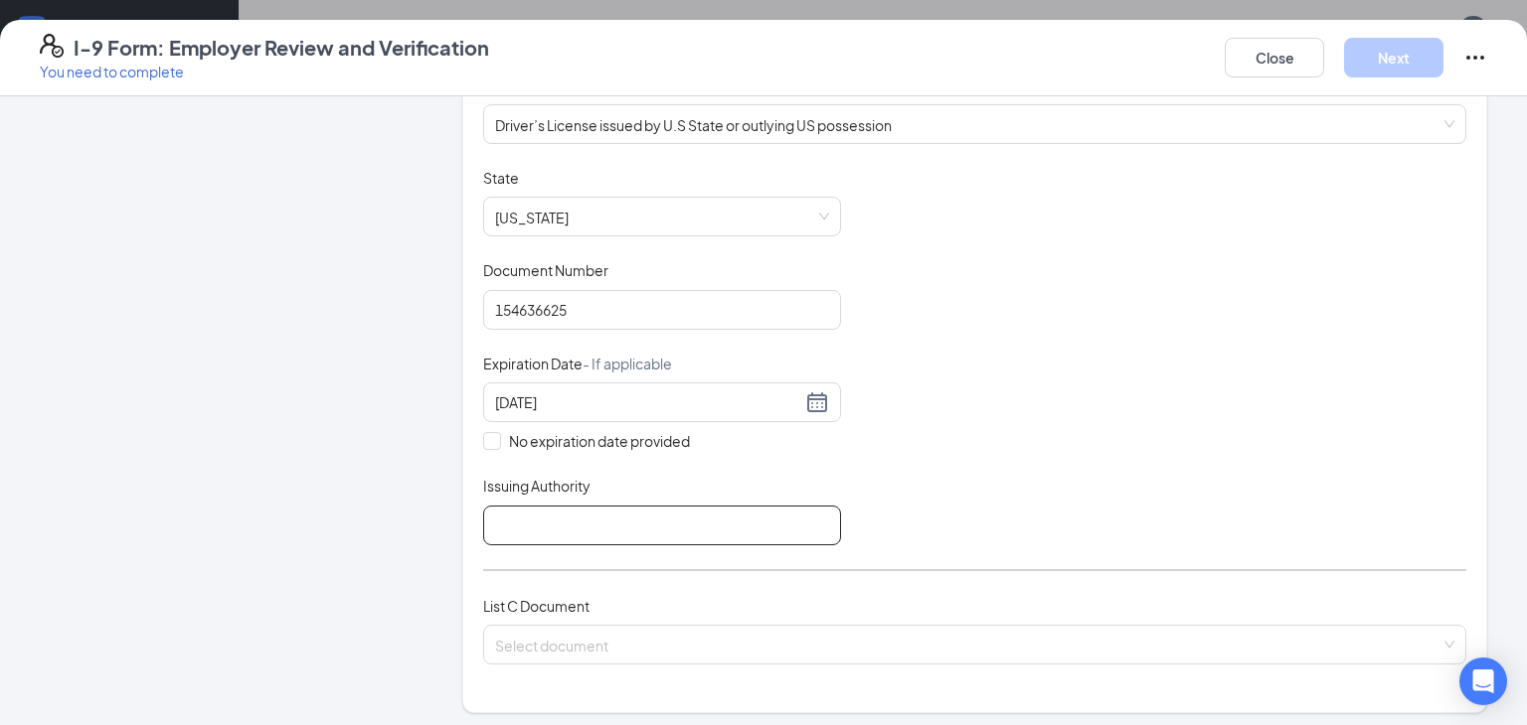
click at [513, 506] on input "Issuing Authority" at bounding box center [662, 526] width 358 height 40
type input "State of [US_STATE]"
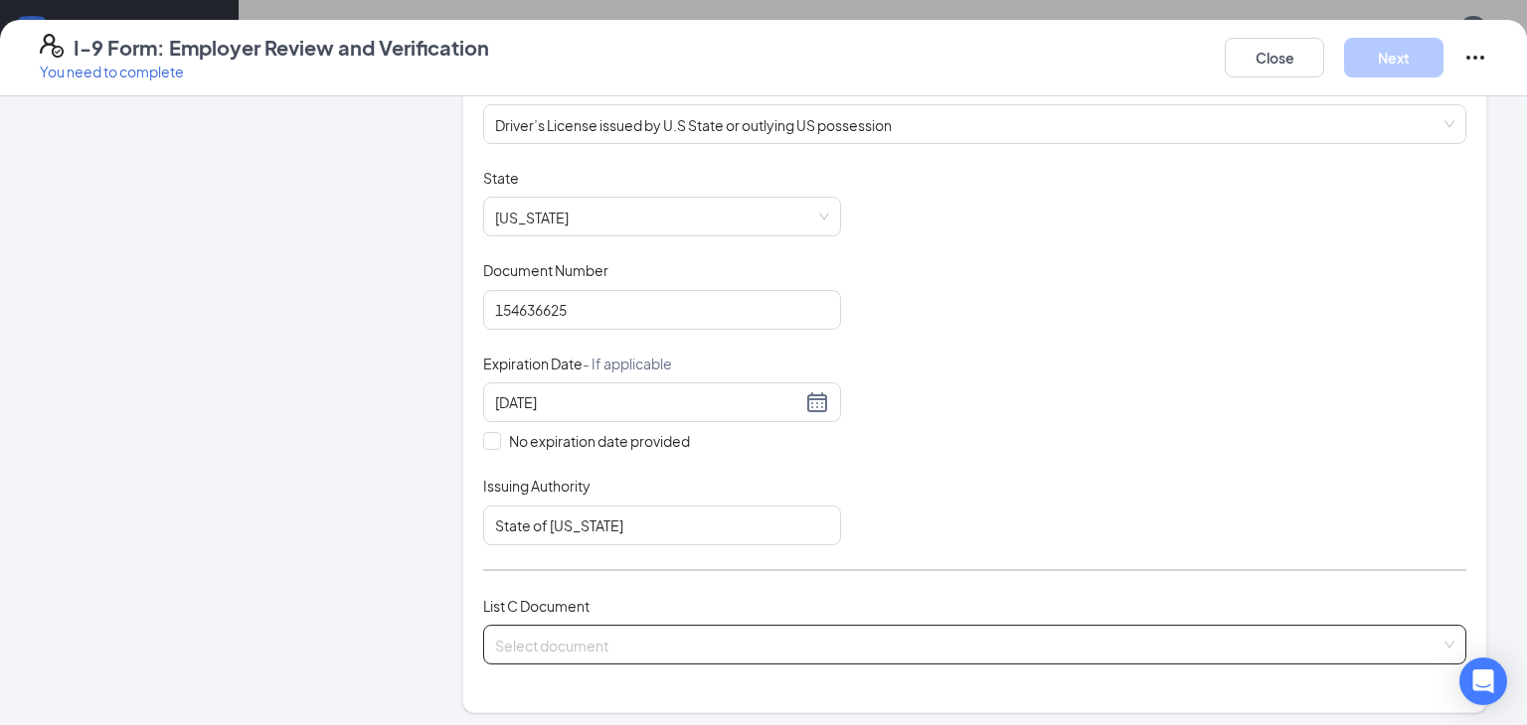
click at [501, 631] on input "search" at bounding box center [967, 641] width 945 height 30
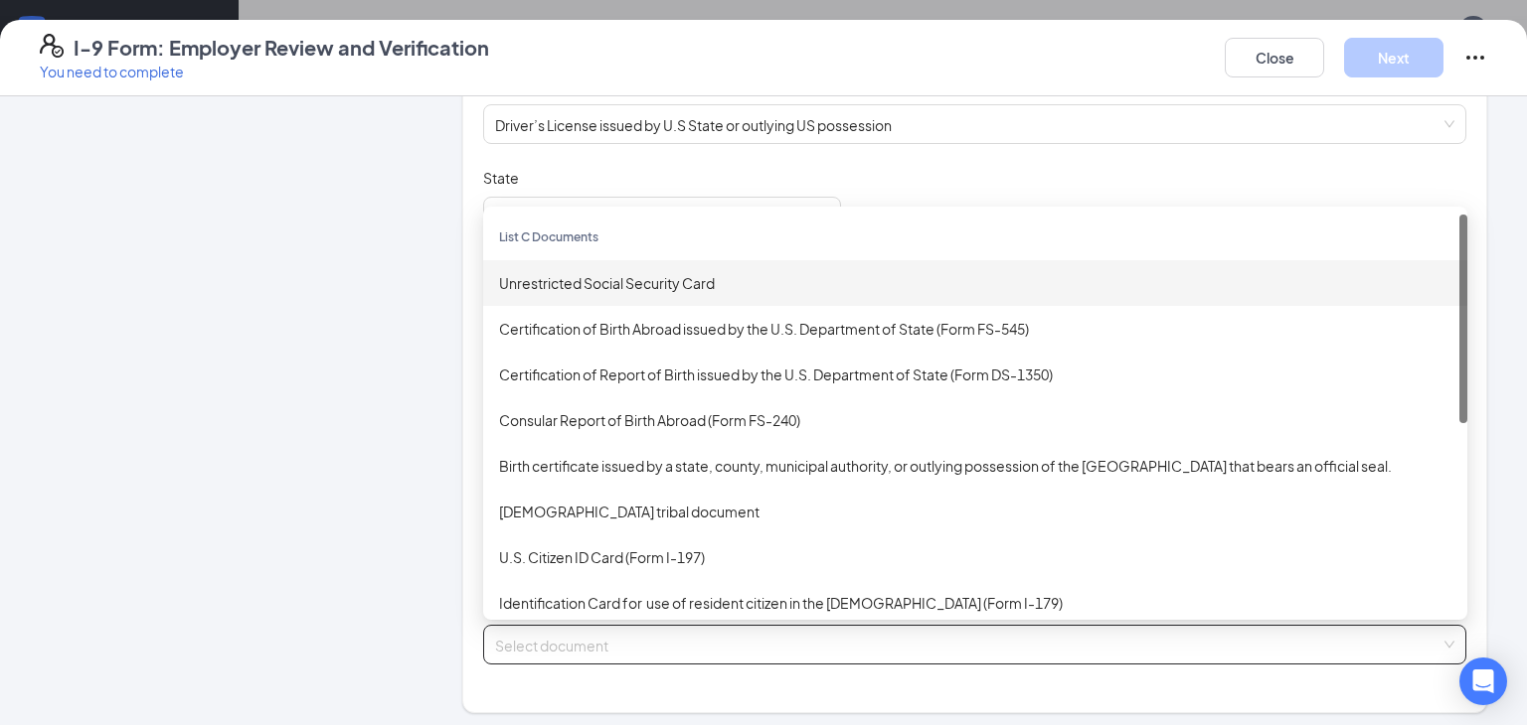
click at [663, 283] on div "Unrestricted Social Security Card" at bounding box center [975, 283] width 952 height 22
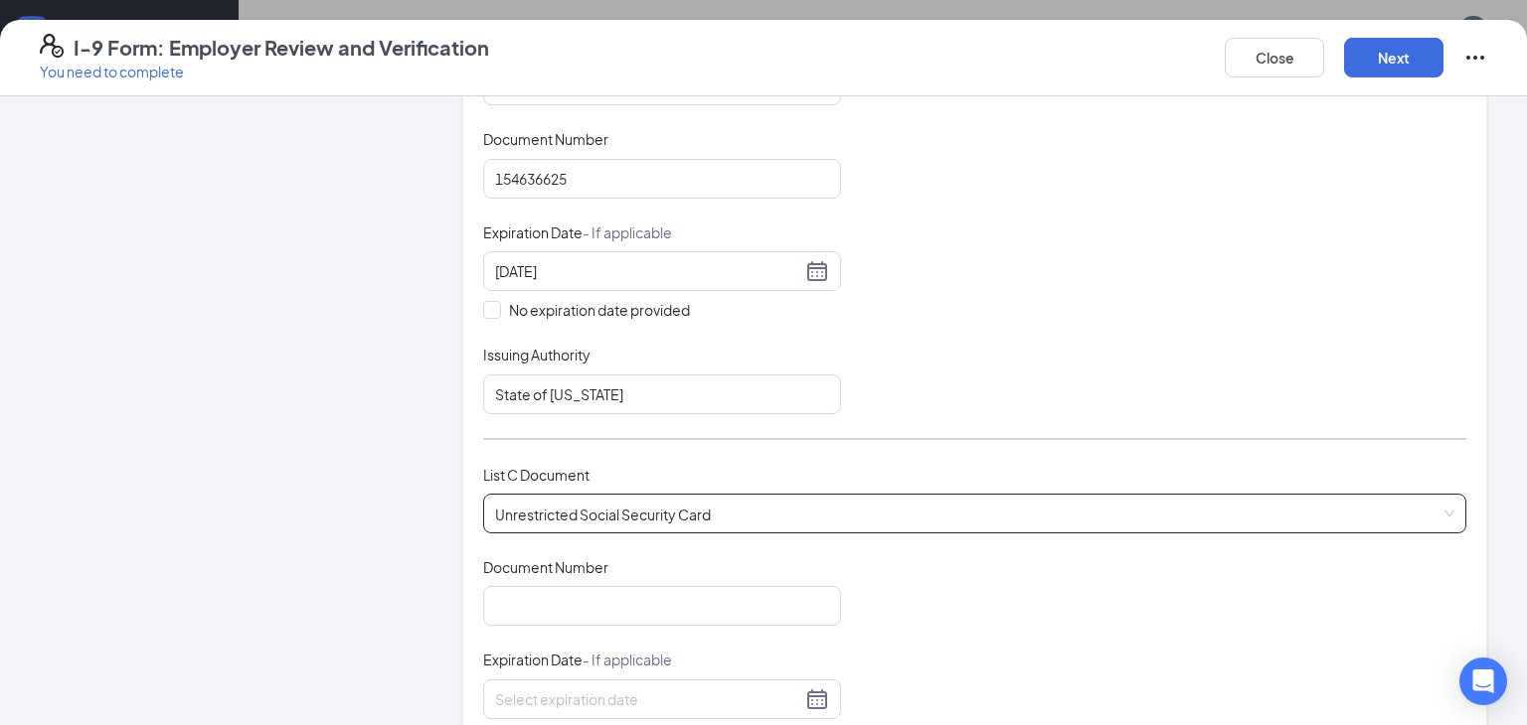
scroll to position [447, 0]
click at [601, 587] on input "Document Number" at bounding box center [662, 604] width 358 height 40
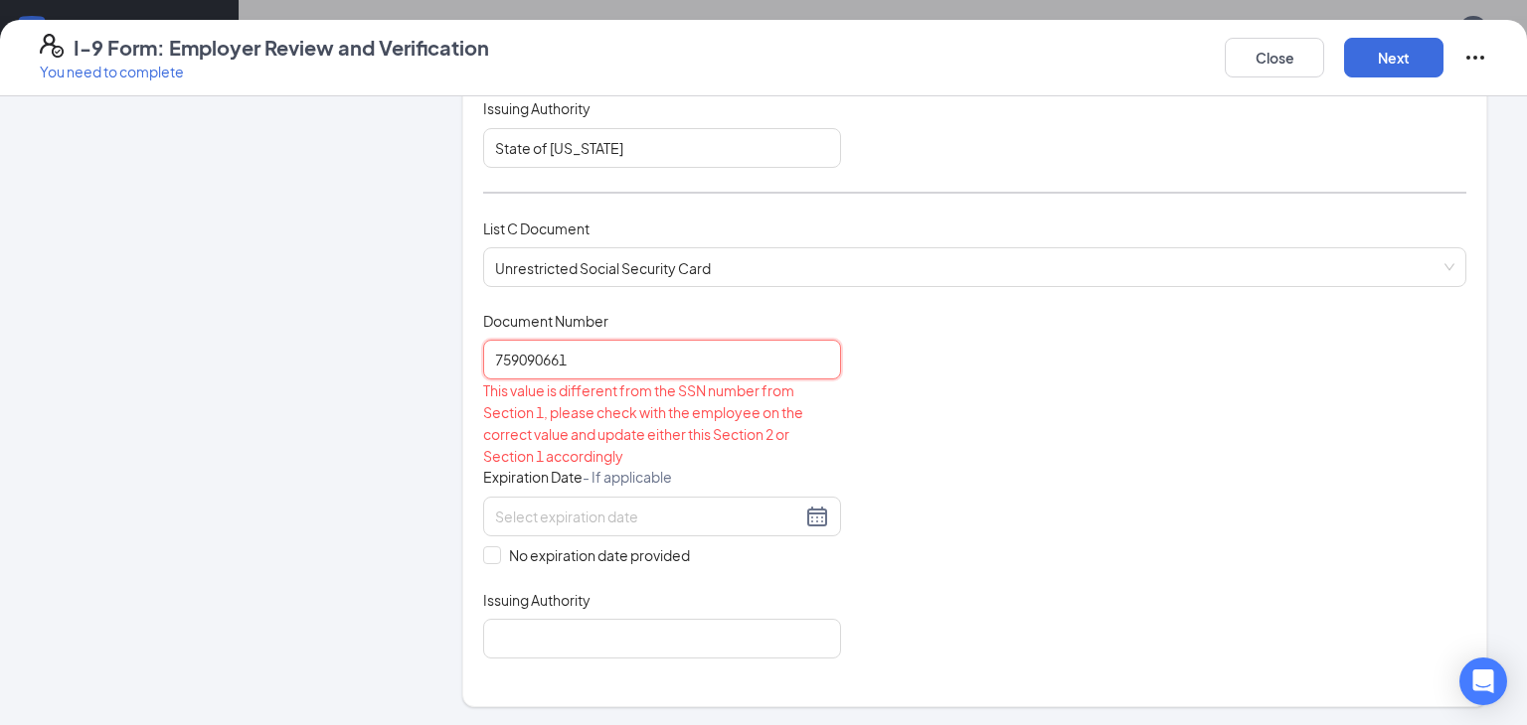
scroll to position [705, 0]
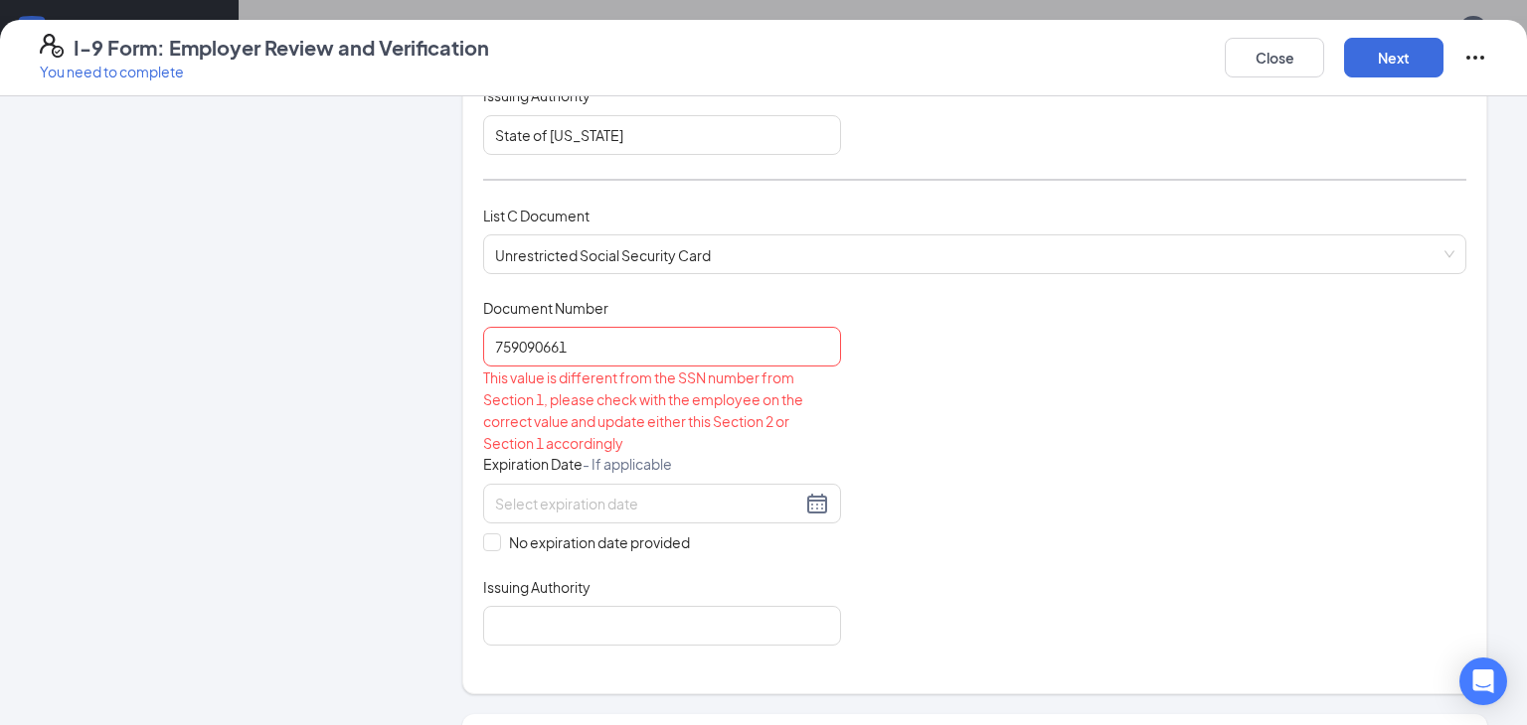
click at [960, 411] on div "Document Title Unrestricted Social Security Card Document Number 759090661 This…" at bounding box center [974, 472] width 983 height 348
click at [585, 333] on input "759090661" at bounding box center [662, 347] width 358 height 40
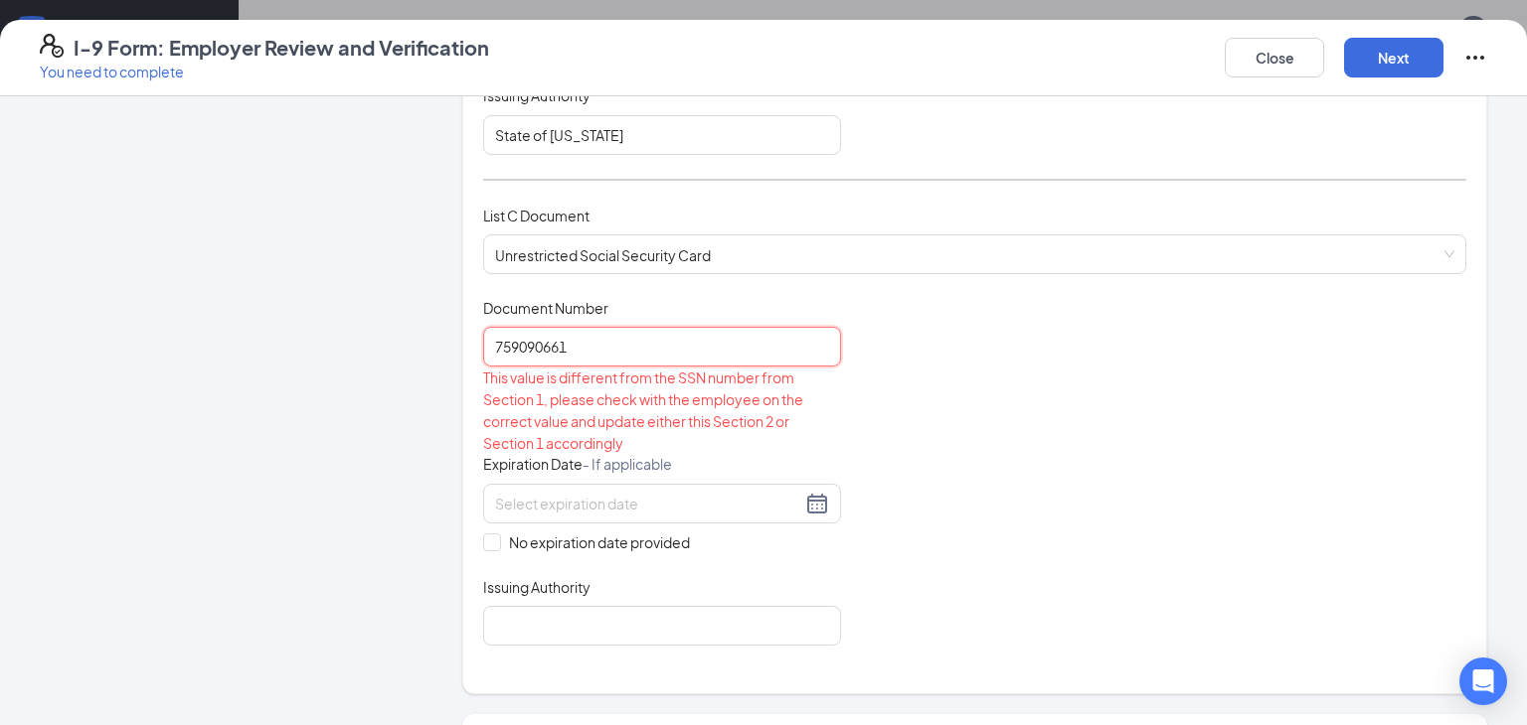
click at [585, 333] on input "759090661" at bounding box center [662, 347] width 358 height 40
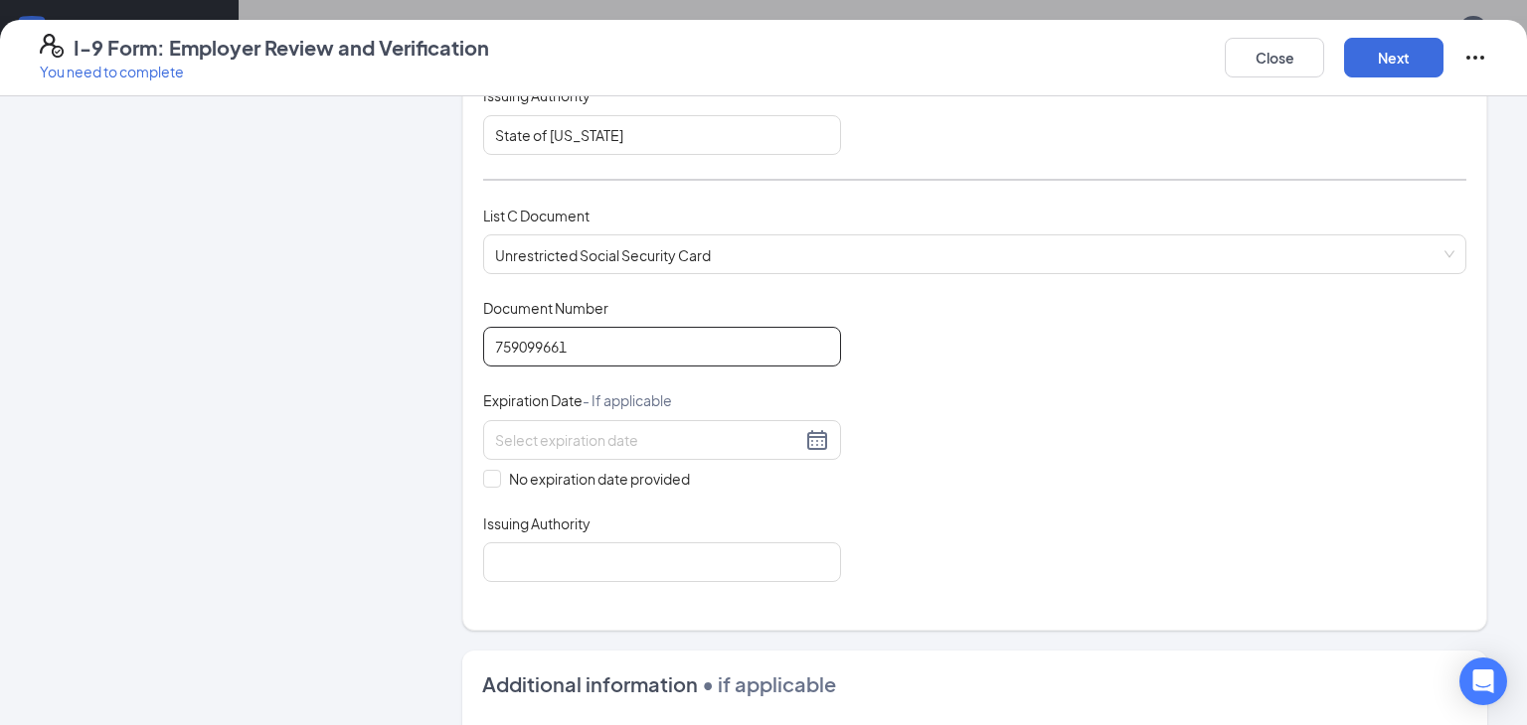
type input "759099661"
click at [574, 482] on div "Document Title Unrestricted Social Security Card Document Number 759099661 Expi…" at bounding box center [974, 440] width 983 height 284
click at [516, 473] on span "No expiration date provided" at bounding box center [599, 479] width 197 height 22
click at [497, 473] on input "No expiration date provided" at bounding box center [490, 477] width 14 height 14
checkbox input "true"
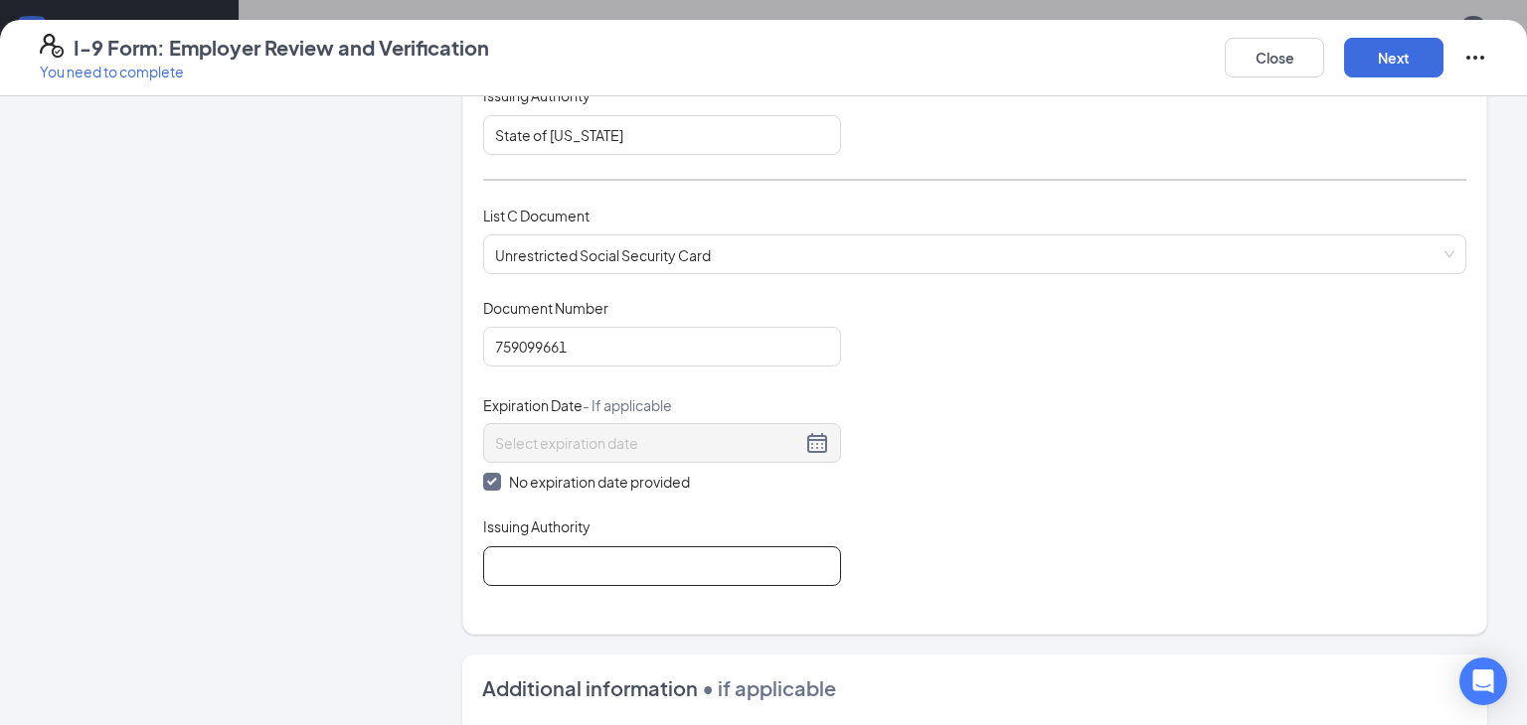
click at [520, 564] on input "Issuing Authority" at bounding box center [662, 567] width 358 height 40
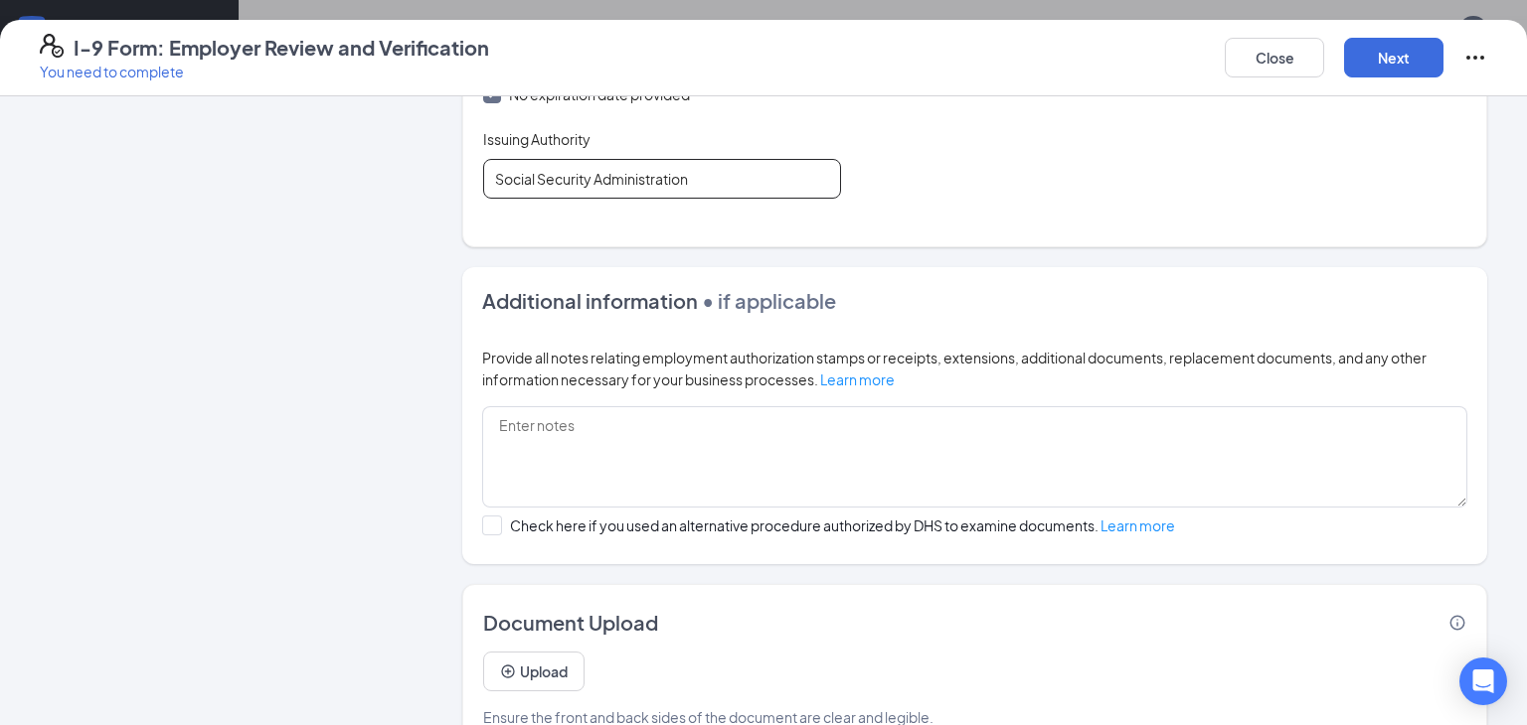
scroll to position [1132, 0]
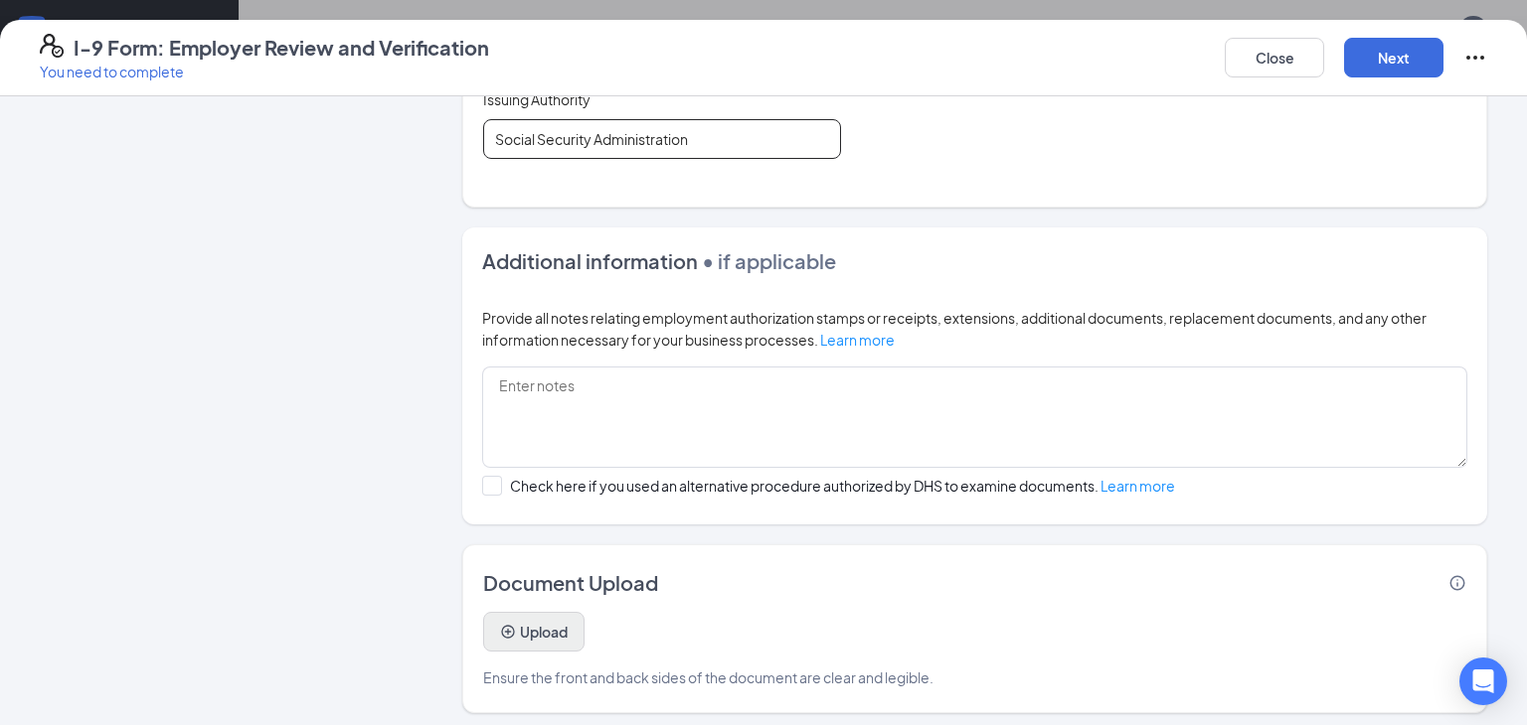
type input "Social Security Administration"
click at [523, 631] on button "Upload" at bounding box center [533, 632] width 101 height 40
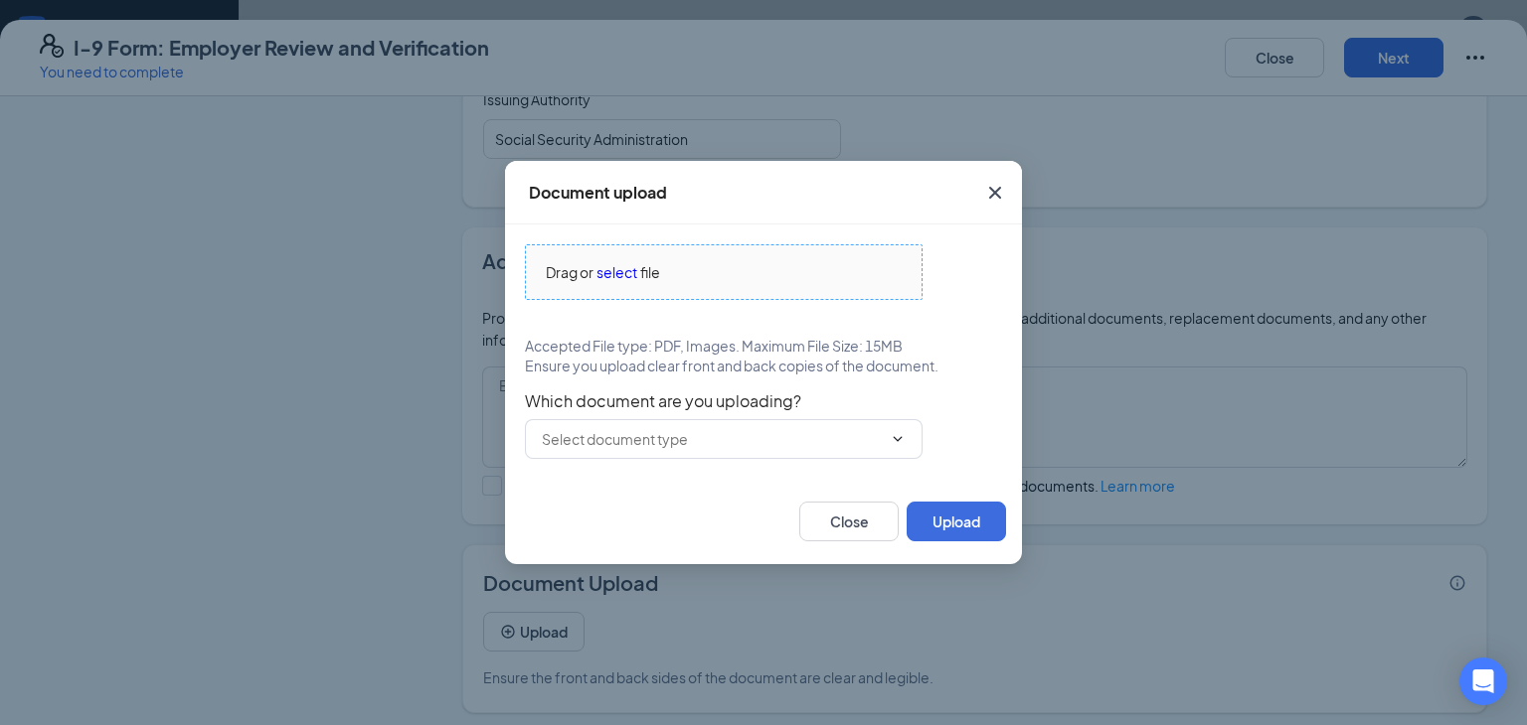
click at [620, 273] on span "select" at bounding box center [616, 272] width 41 height 22
click at [626, 265] on span "select" at bounding box center [616, 272] width 41 height 22
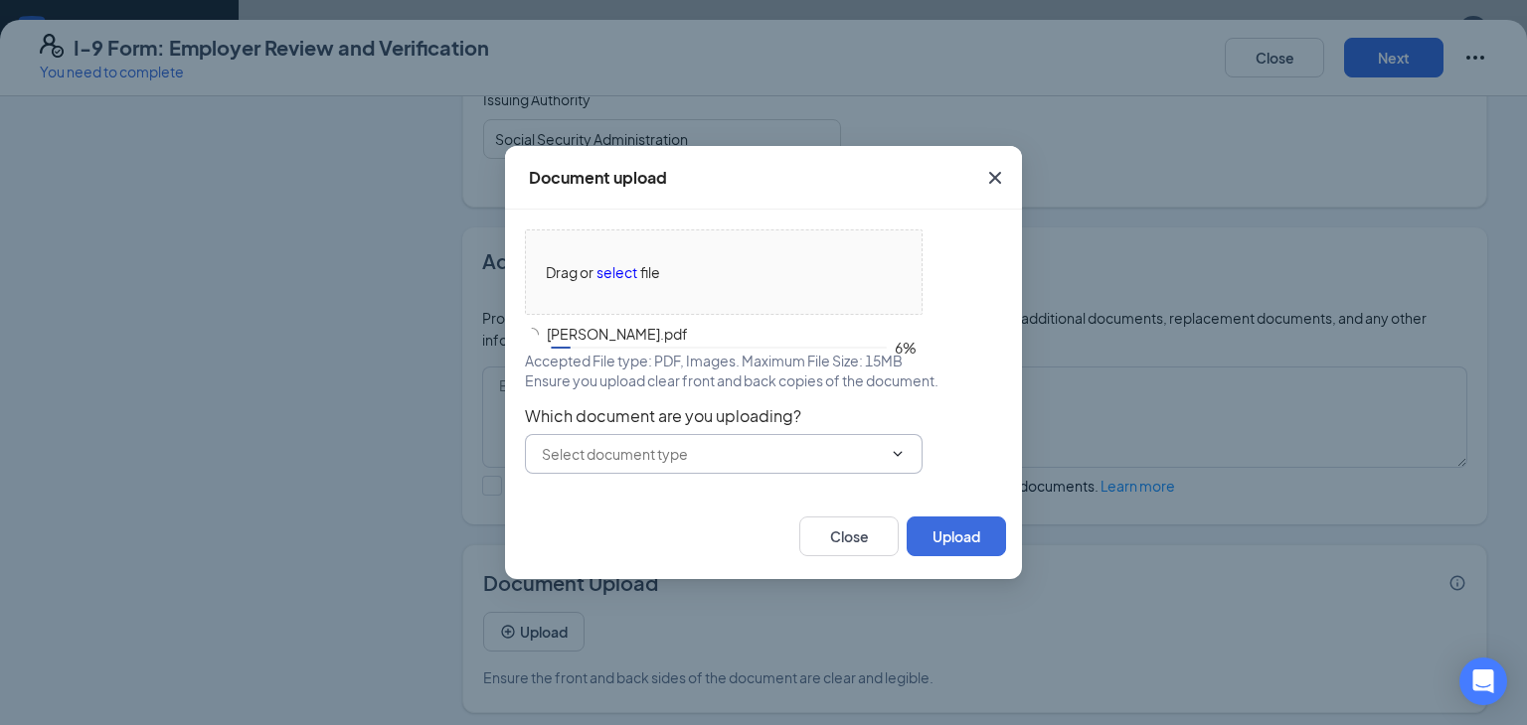
click at [753, 457] on input "text" at bounding box center [712, 454] width 340 height 22
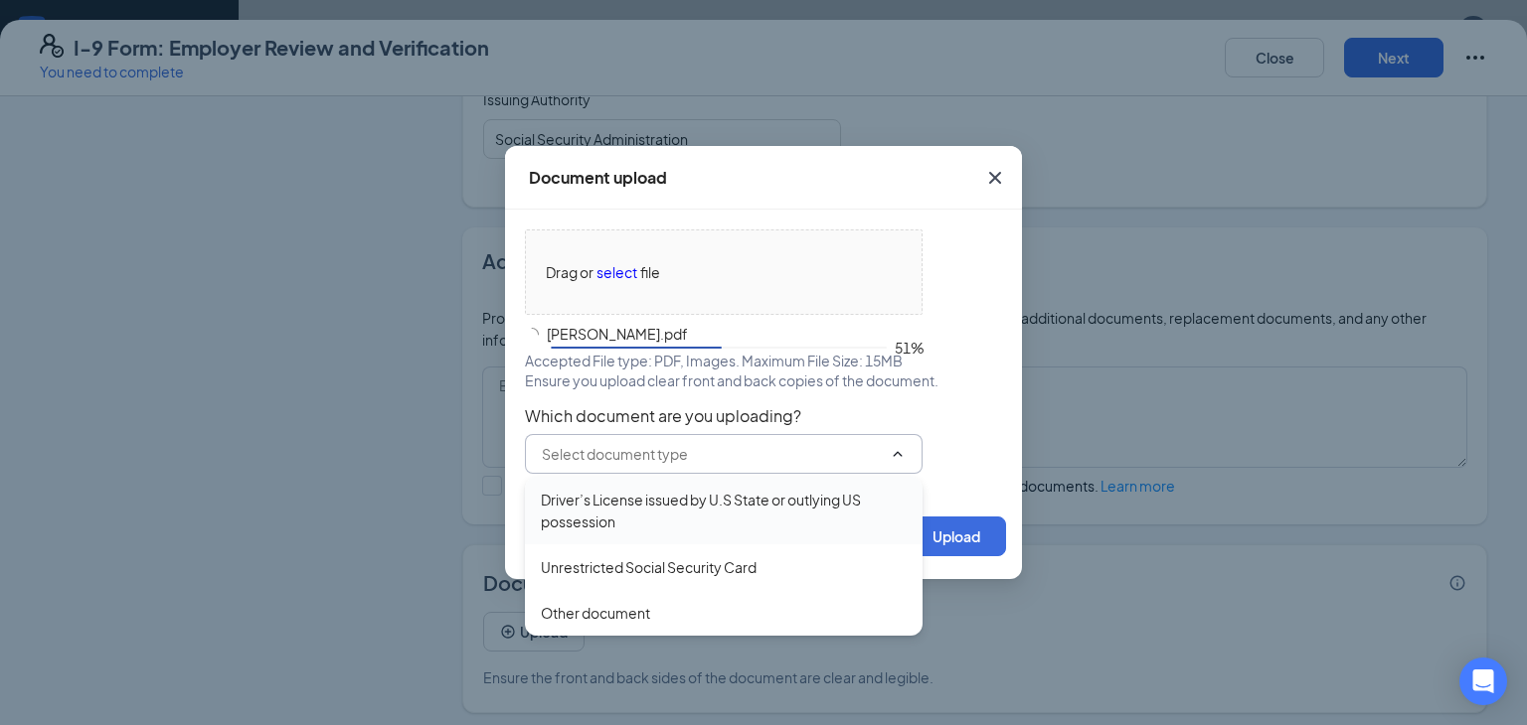
click at [780, 514] on div "Driver’s License issued by U.S State or outlying US possession" at bounding box center [724, 511] width 366 height 44
type input "Driver’s License issued by U.S State or outlying US possession"
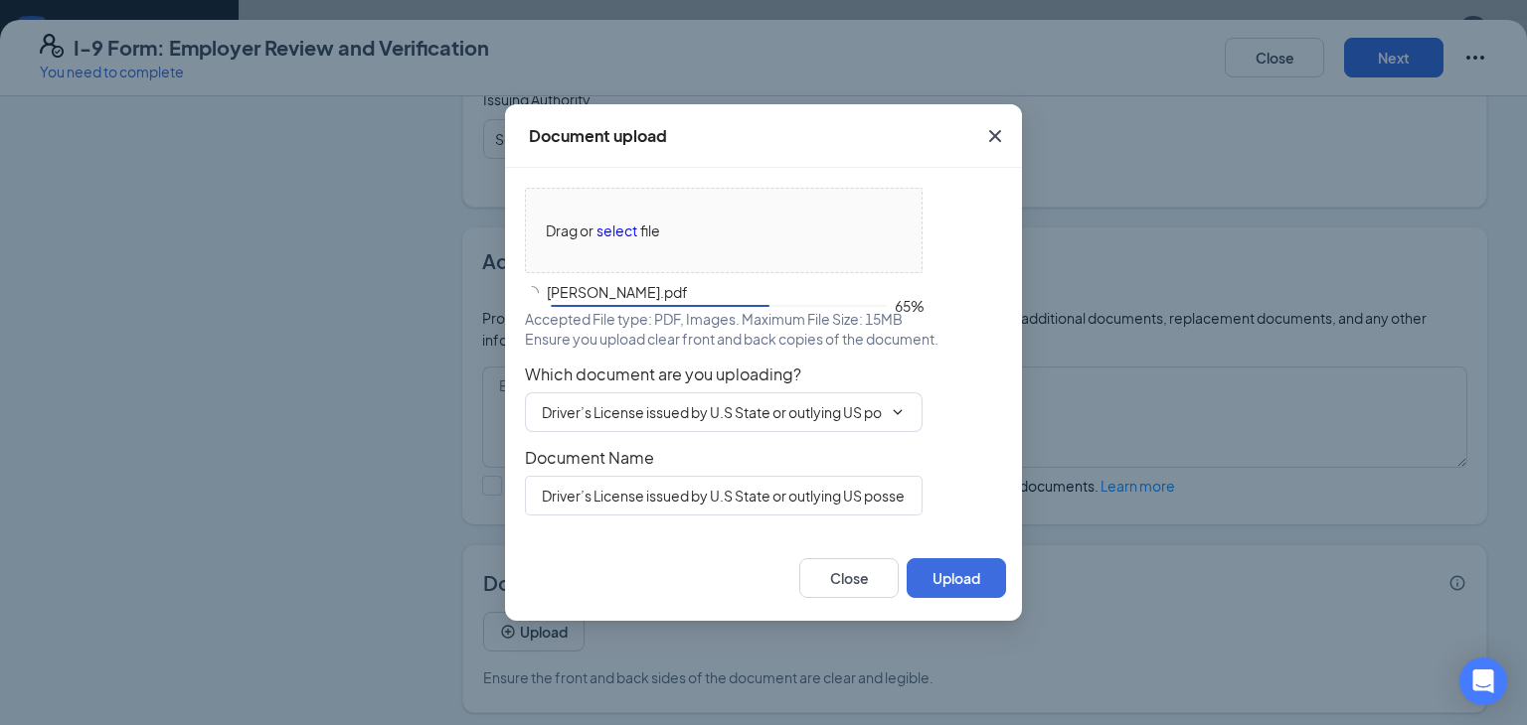
click at [946, 476] on div "Driver’s License issued by U.S State or outlying US possession" at bounding box center [763, 496] width 477 height 40
click at [957, 585] on button "Upload" at bounding box center [955, 579] width 99 height 40
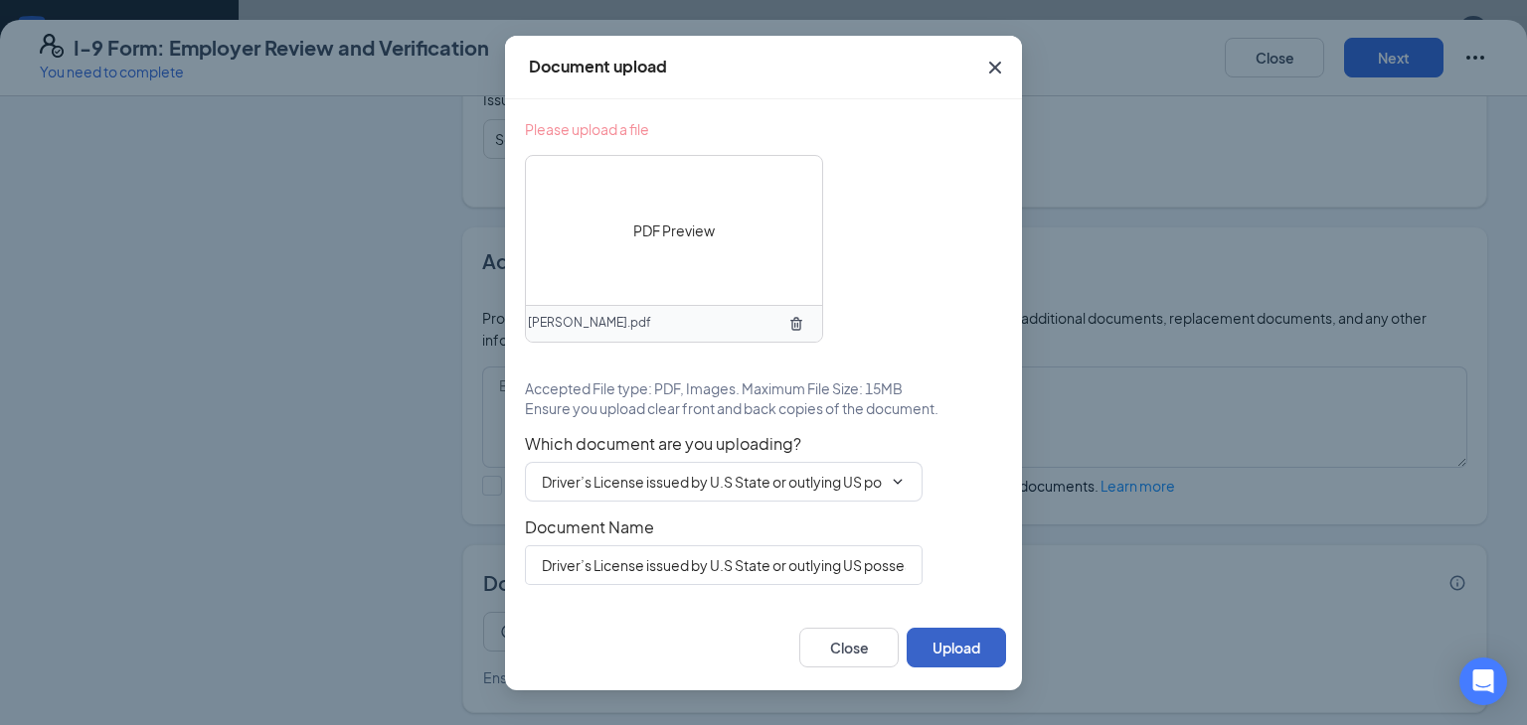
click at [954, 631] on button "Upload" at bounding box center [955, 648] width 99 height 40
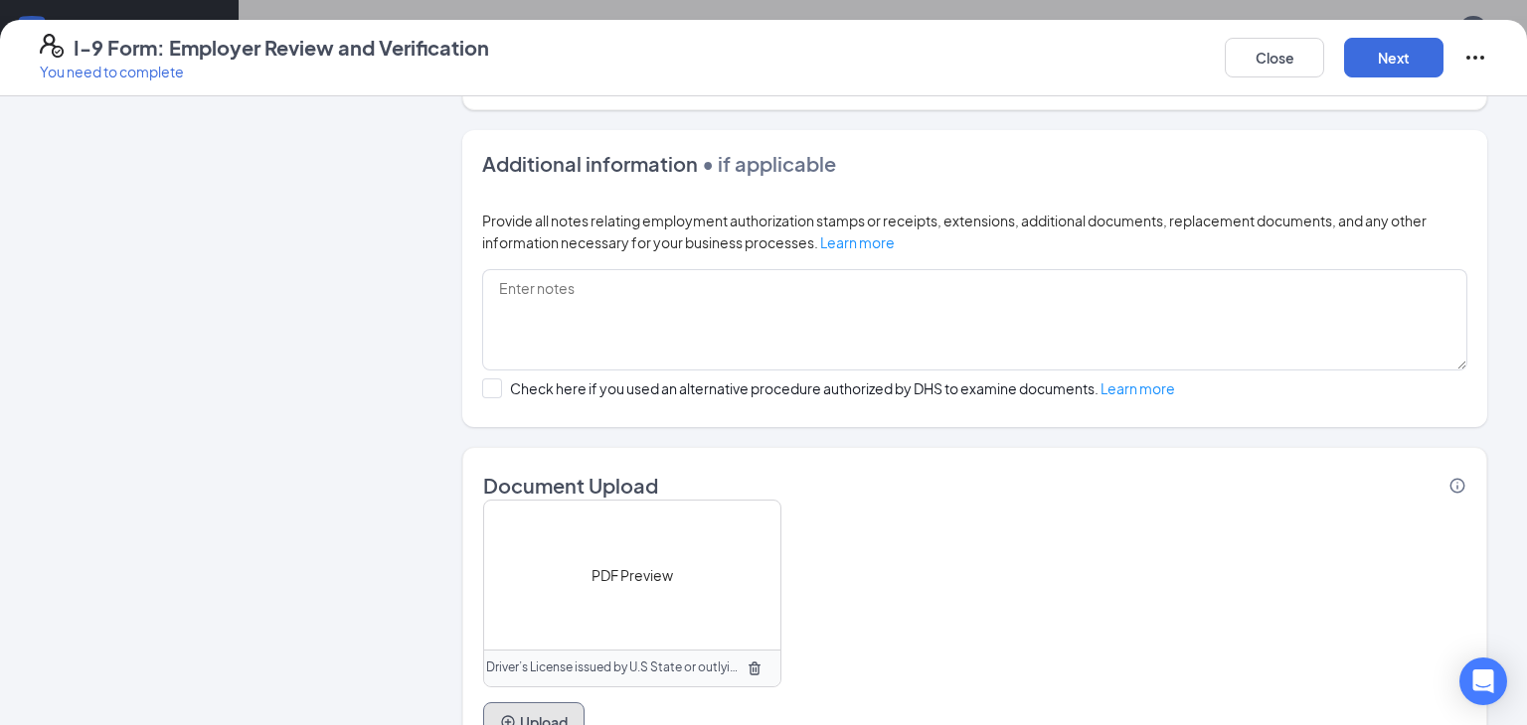
scroll to position [1319, 0]
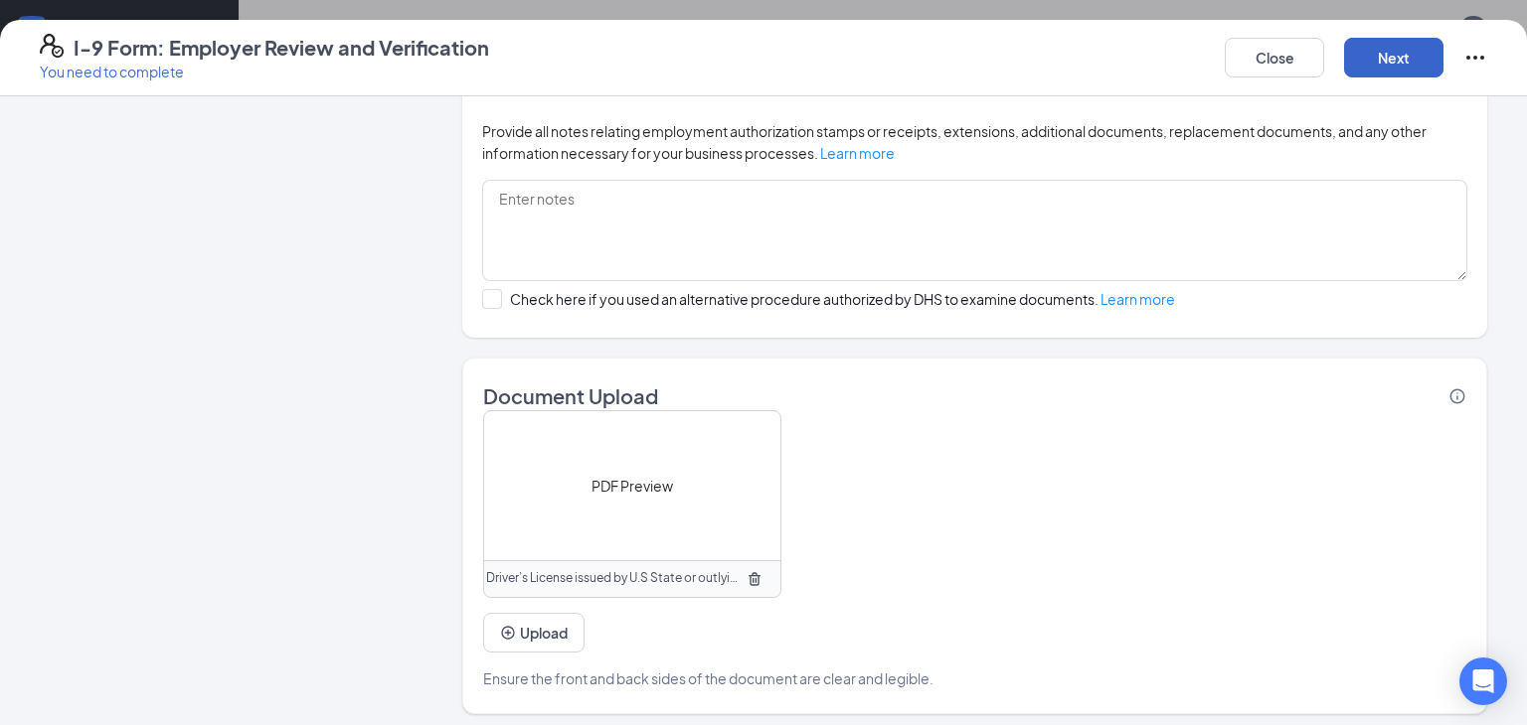
click at [1383, 57] on button "Next" at bounding box center [1393, 58] width 99 height 40
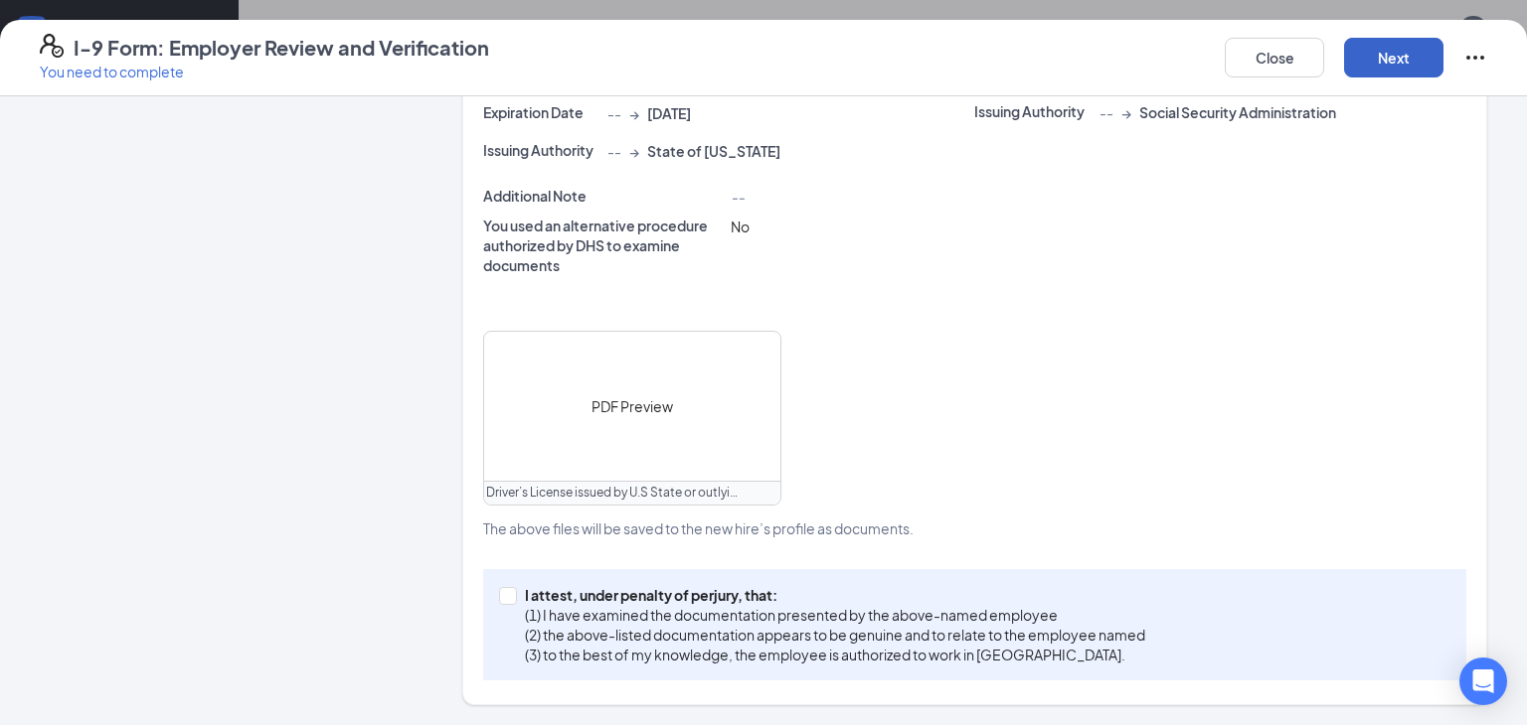
scroll to position [633, 0]
click at [522, 588] on span "I attest, under penalty of [PERSON_NAME], that: (1) I have examined the documen…" at bounding box center [835, 628] width 636 height 80
click at [513, 590] on input "I attest, under penalty of [PERSON_NAME], that: (1) I have examined the documen…" at bounding box center [506, 597] width 14 height 14
checkbox input "true"
click at [1411, 58] on button "Next" at bounding box center [1393, 58] width 99 height 40
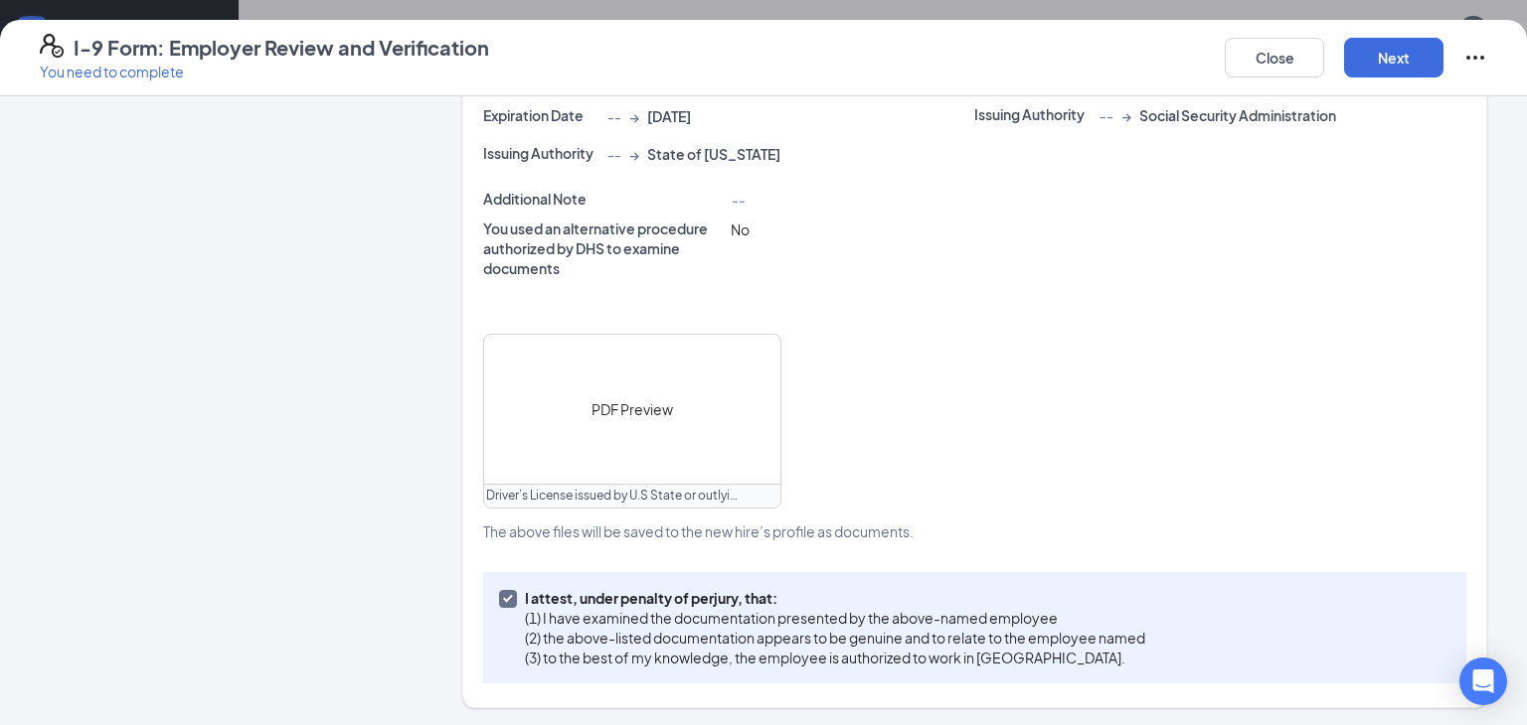
scroll to position [0, 0]
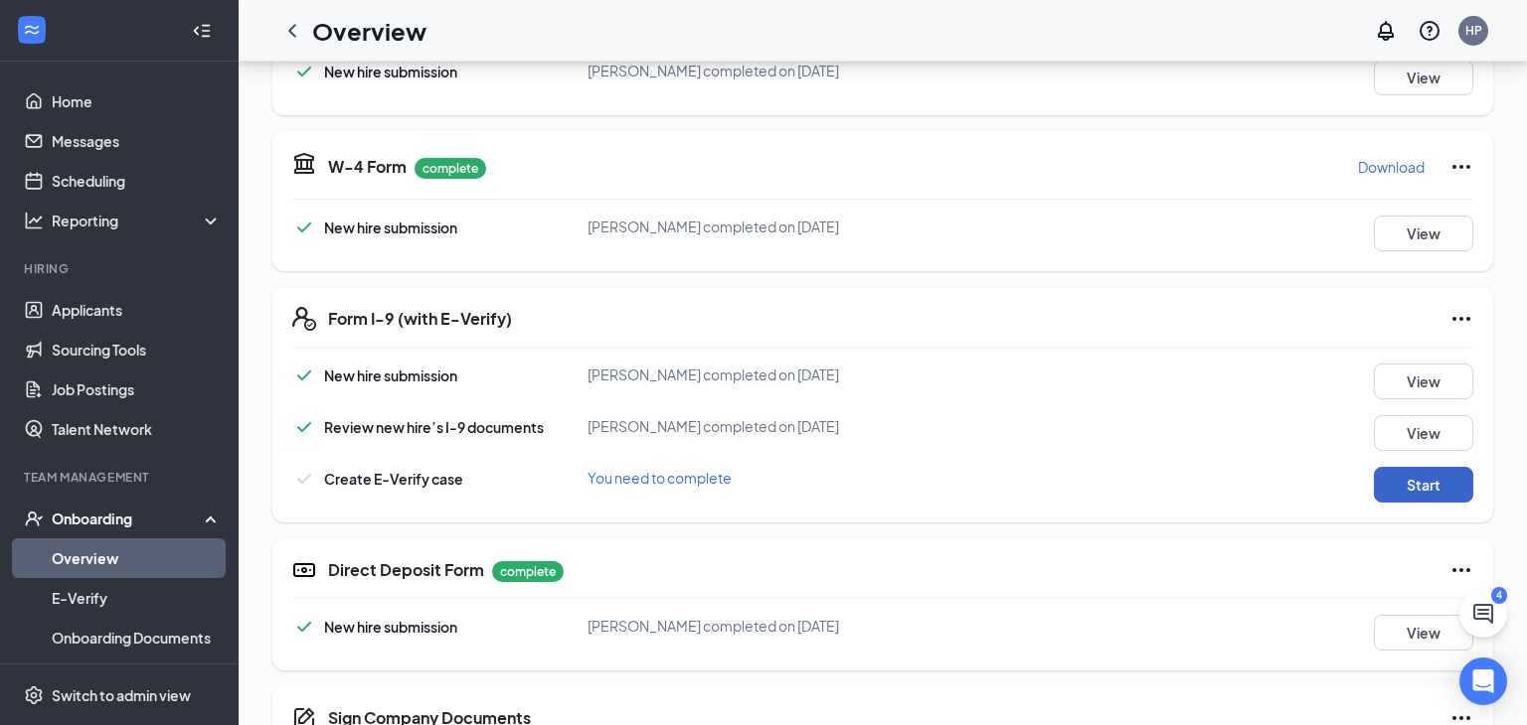
click at [1402, 484] on button "Start" at bounding box center [1422, 485] width 99 height 36
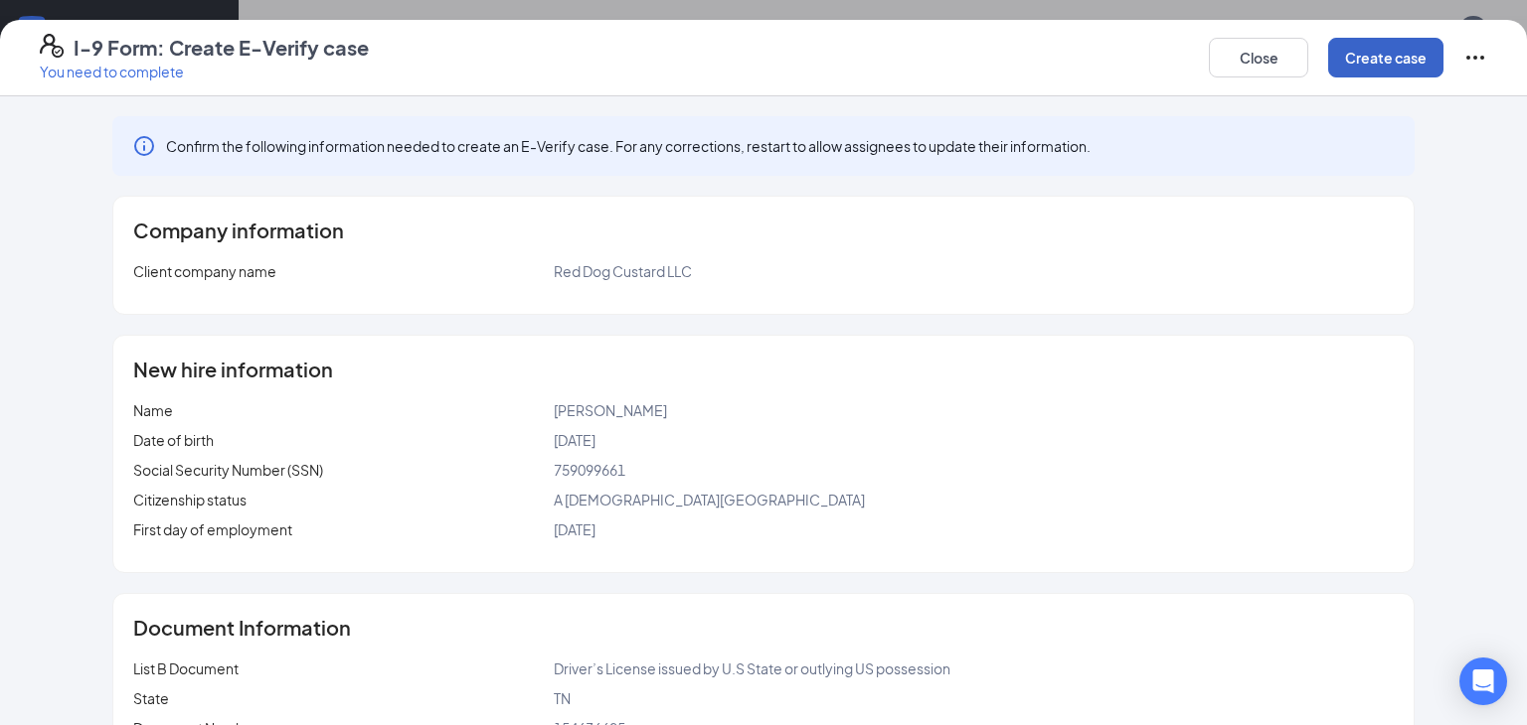
click at [1378, 66] on button "Create case" at bounding box center [1385, 58] width 115 height 40
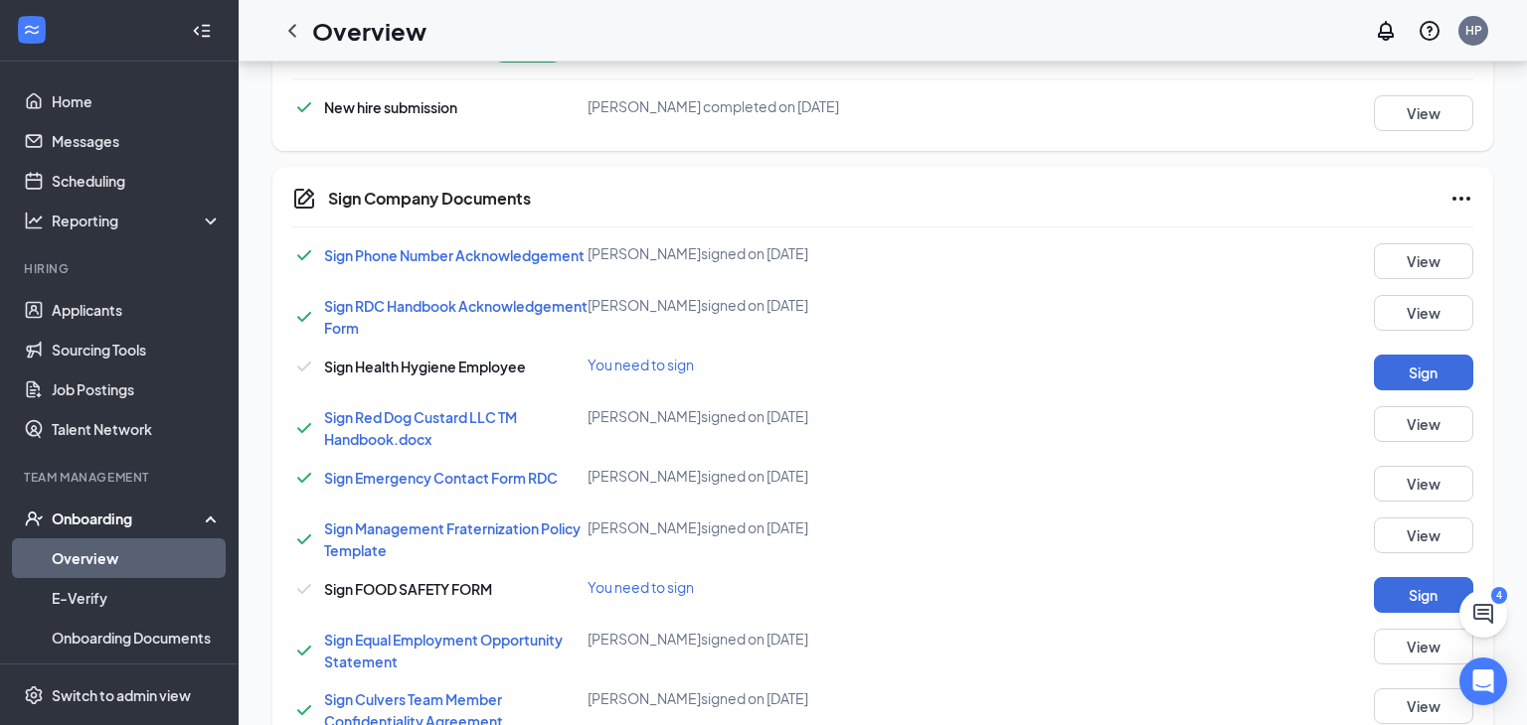
scroll to position [1051, 0]
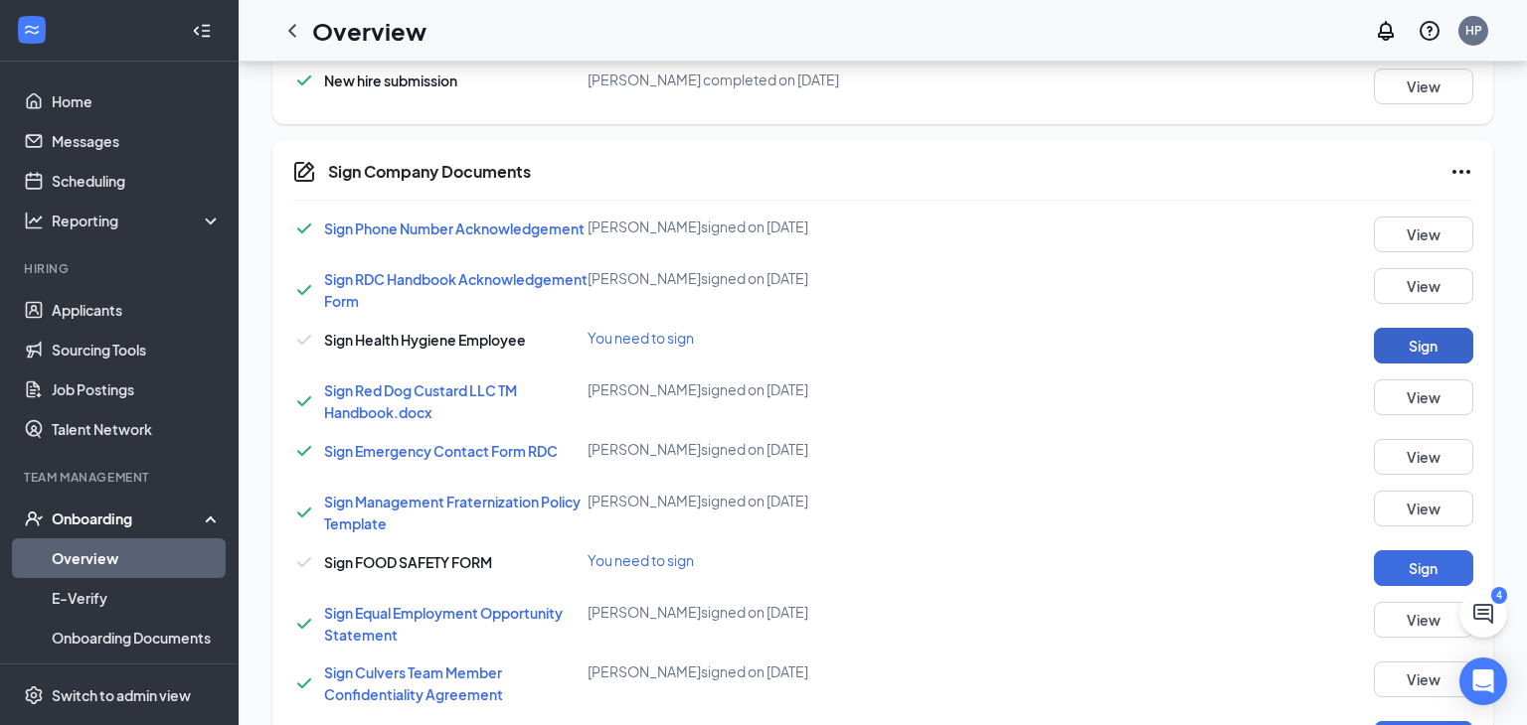
click at [1441, 347] on button "Sign" at bounding box center [1422, 346] width 99 height 36
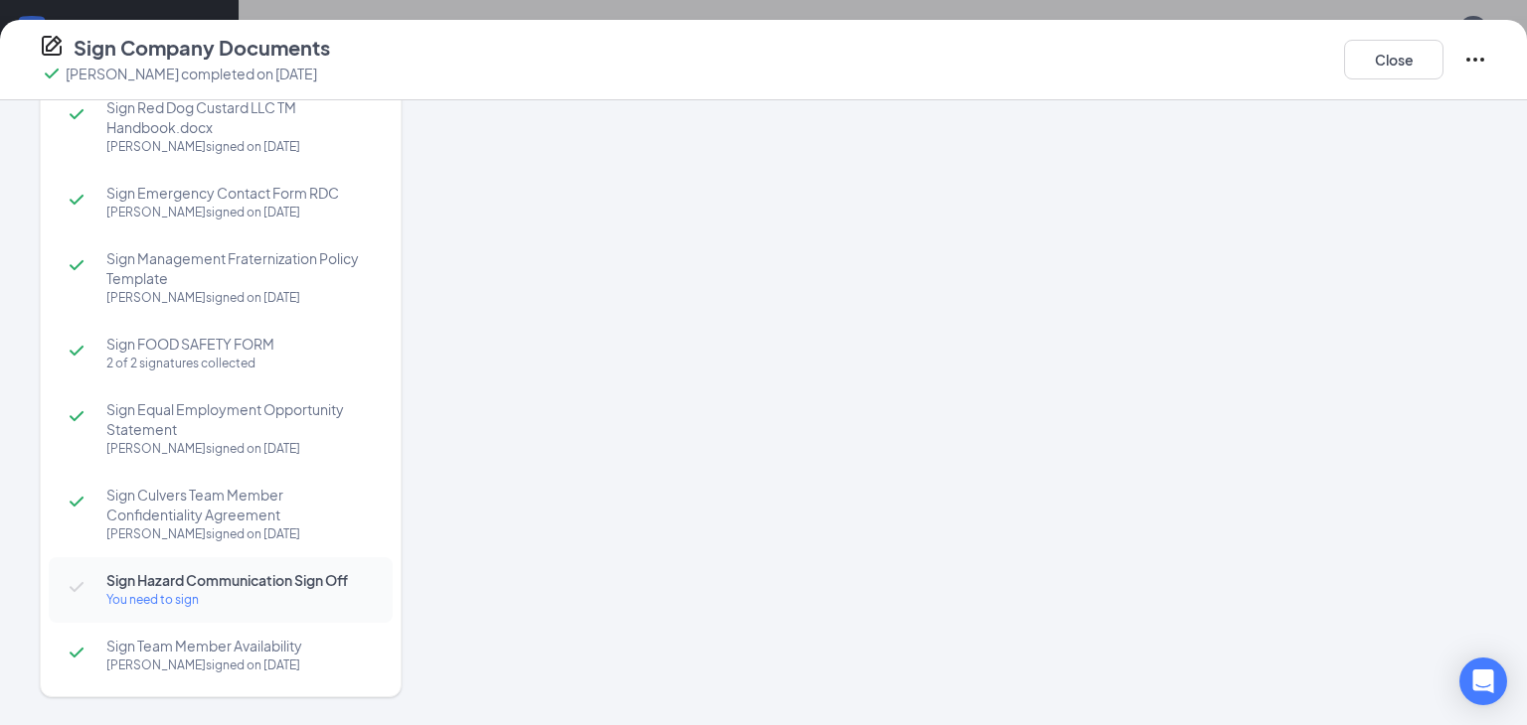
scroll to position [273, 0]
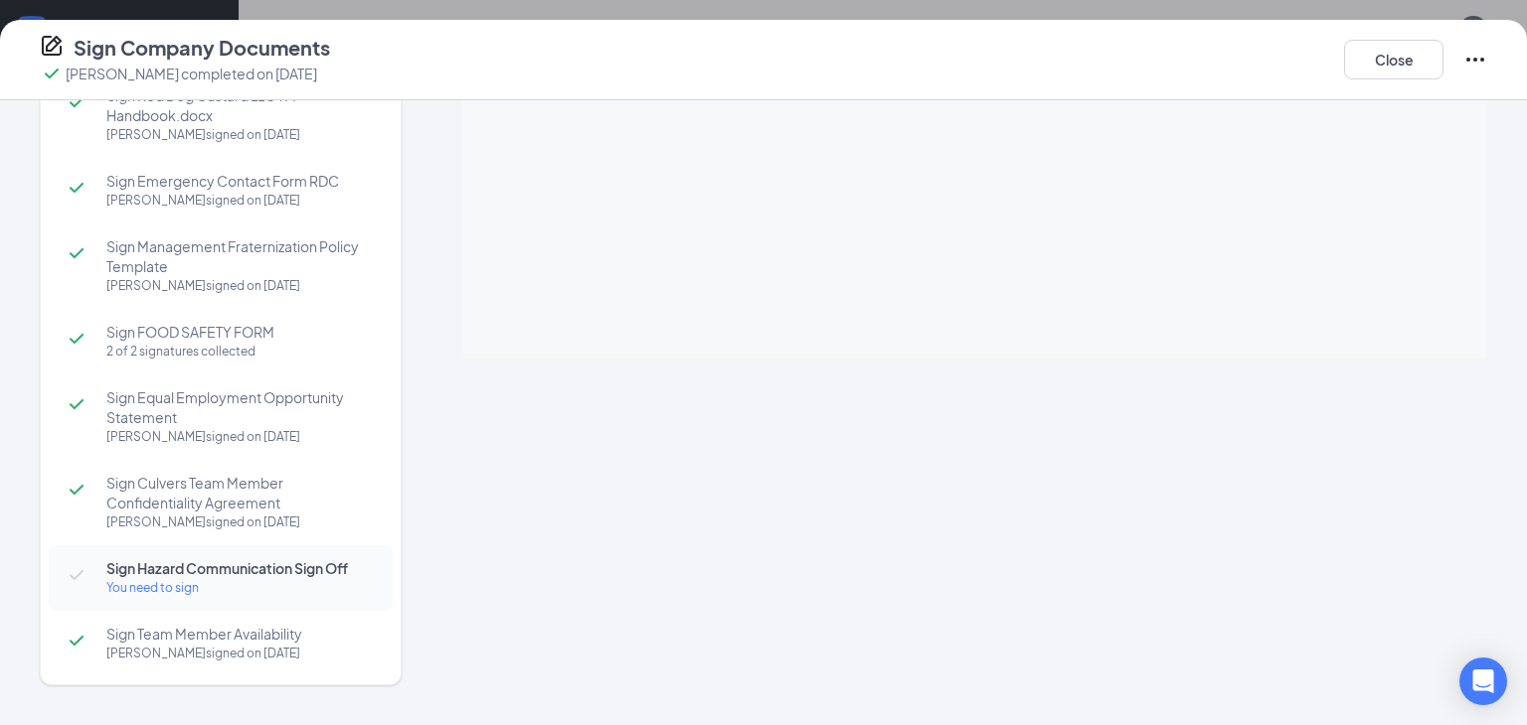
click at [239, 578] on div "You need to sign" at bounding box center [239, 588] width 266 height 20
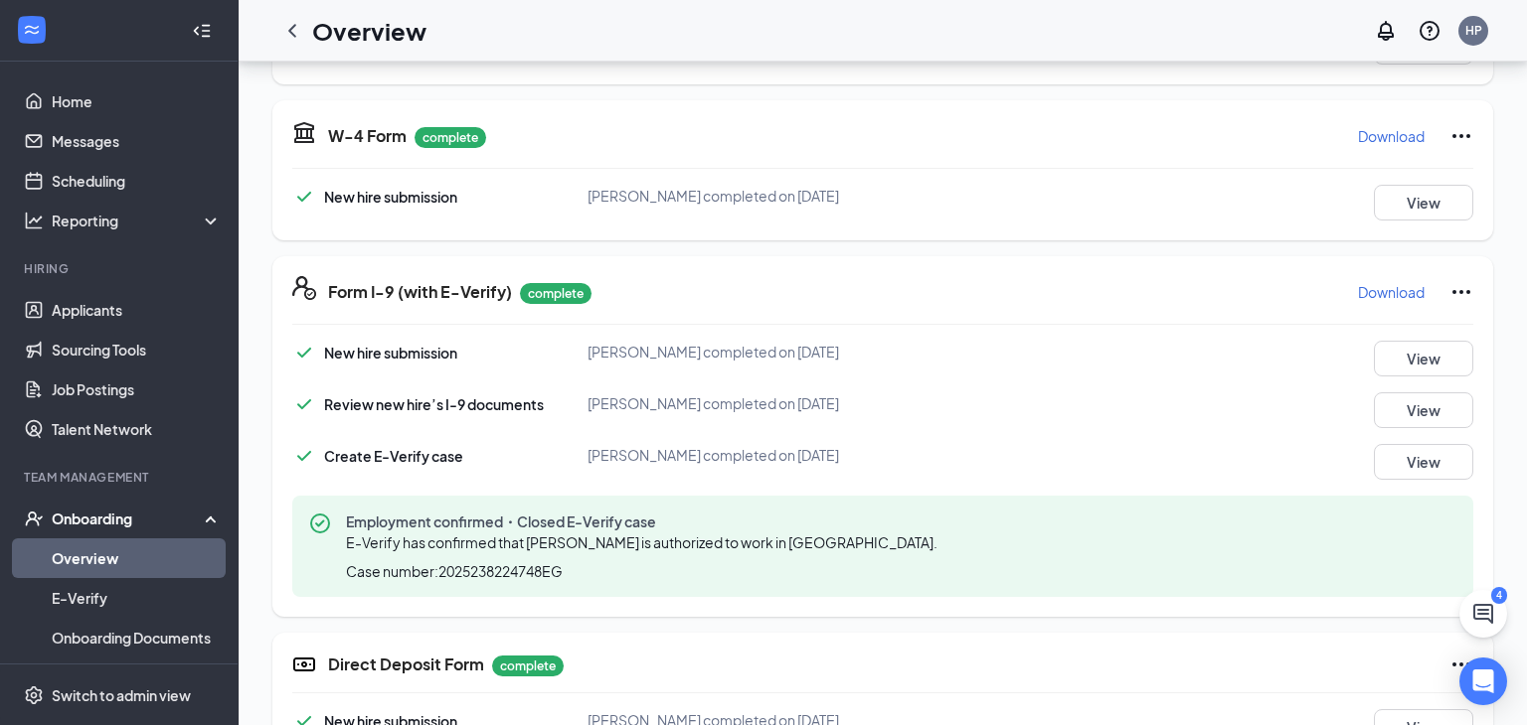
scroll to position [417, 0]
click at [89, 561] on link "Overview" at bounding box center [137, 559] width 170 height 40
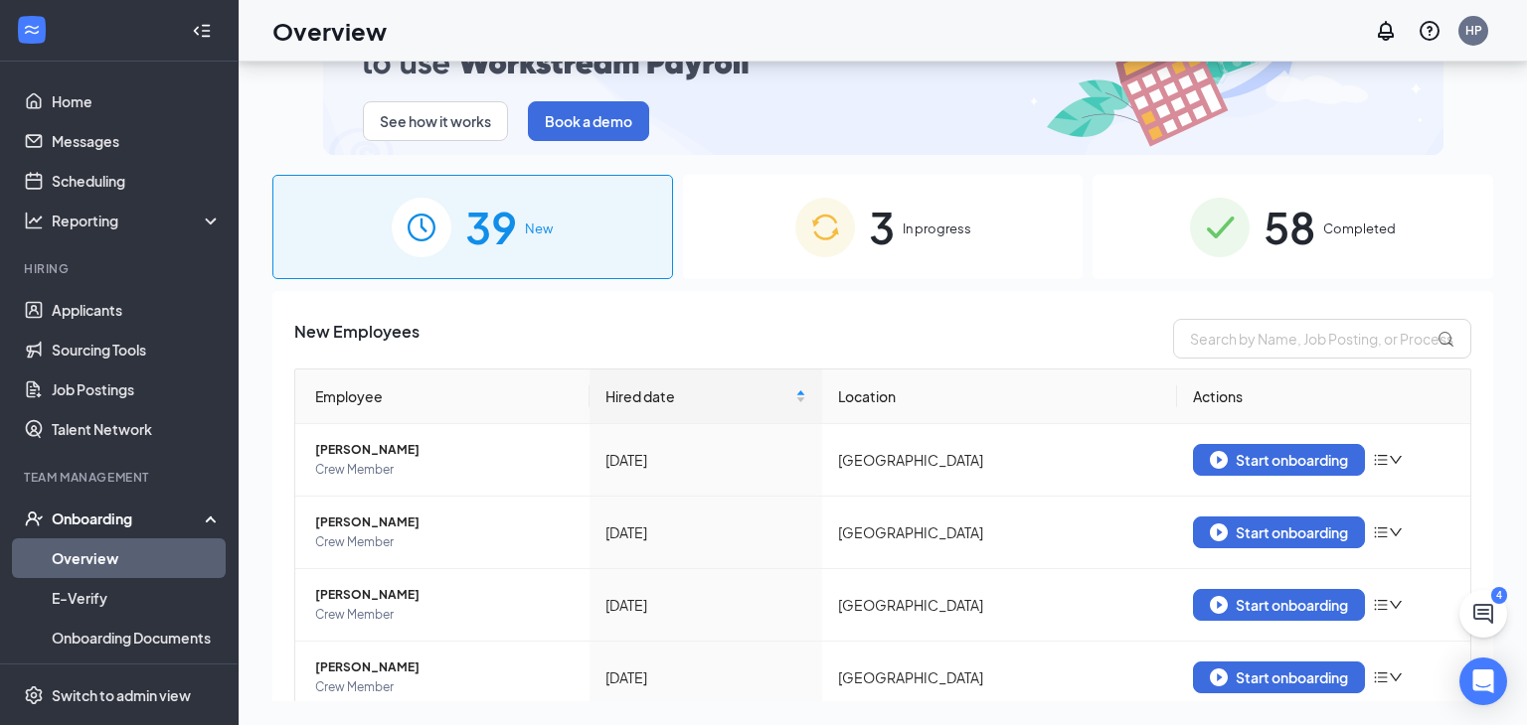
click at [921, 222] on span "In progress" at bounding box center [936, 229] width 69 height 20
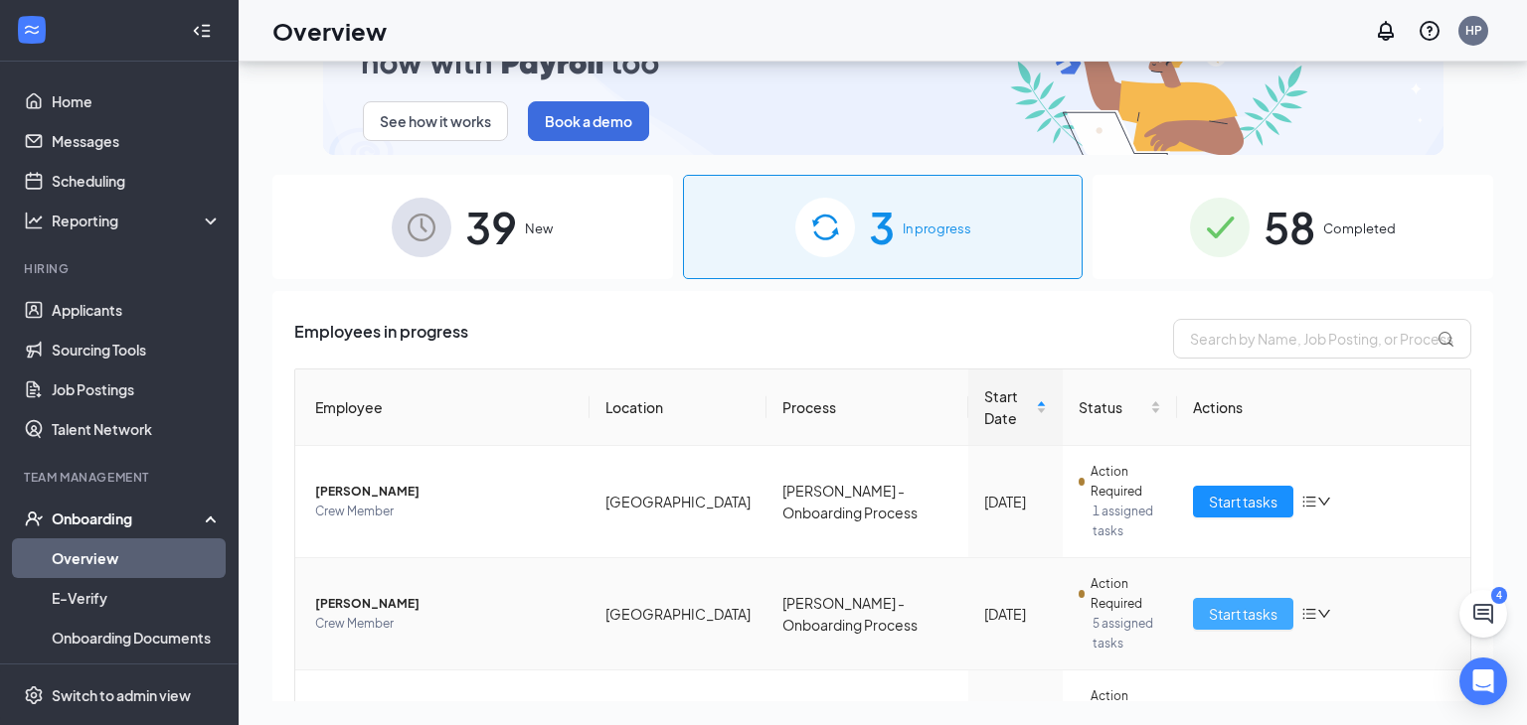
click at [1261, 603] on span "Start tasks" at bounding box center [1242, 614] width 69 height 22
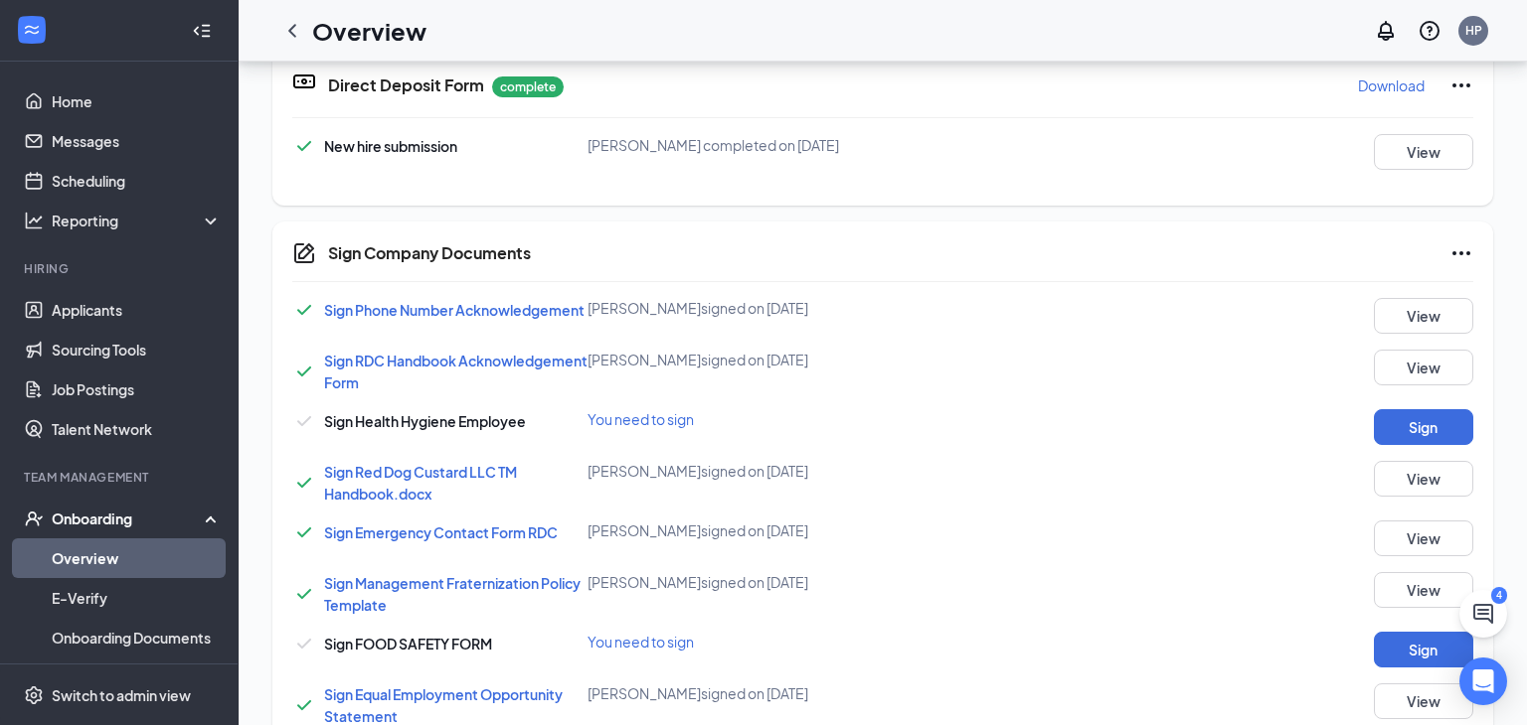
scroll to position [420, 0]
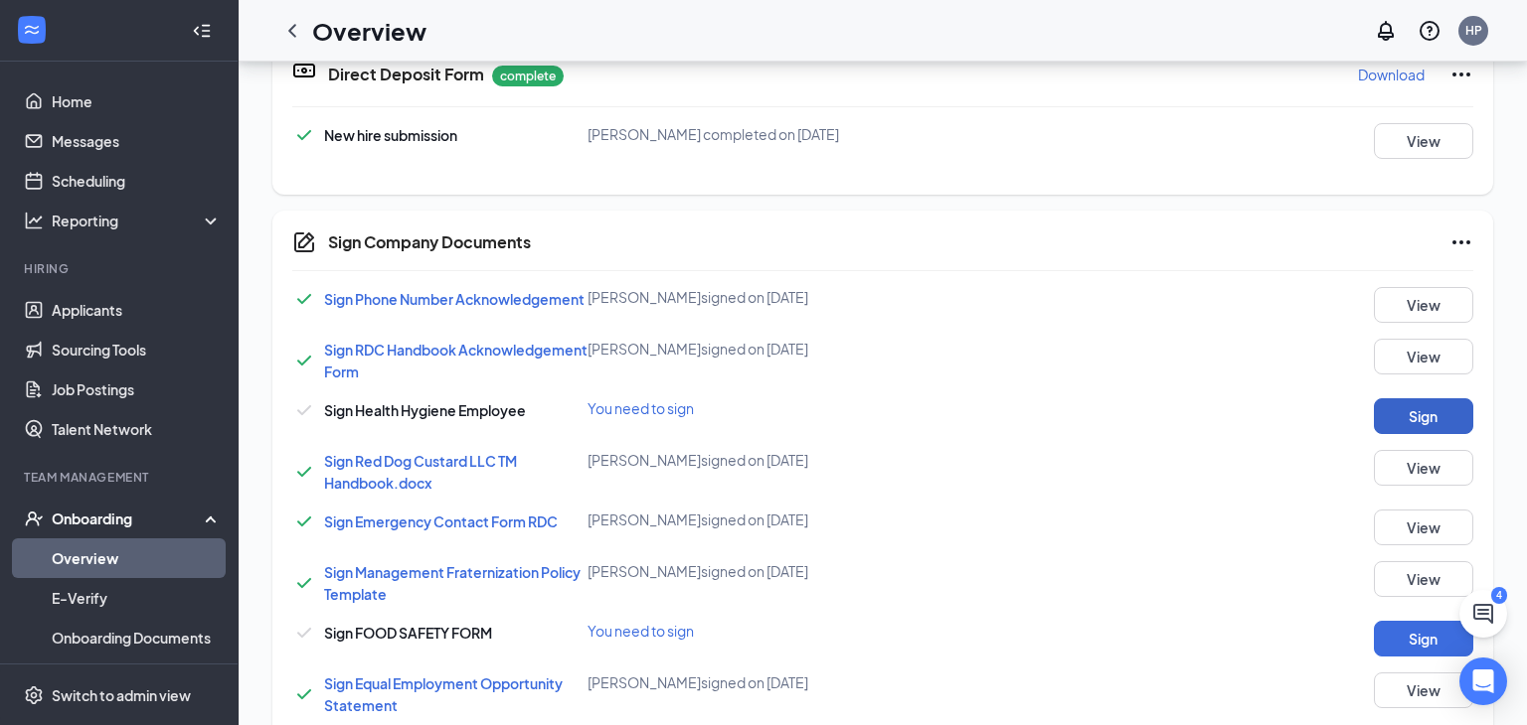
click at [1414, 410] on button "Sign" at bounding box center [1422, 417] width 99 height 36
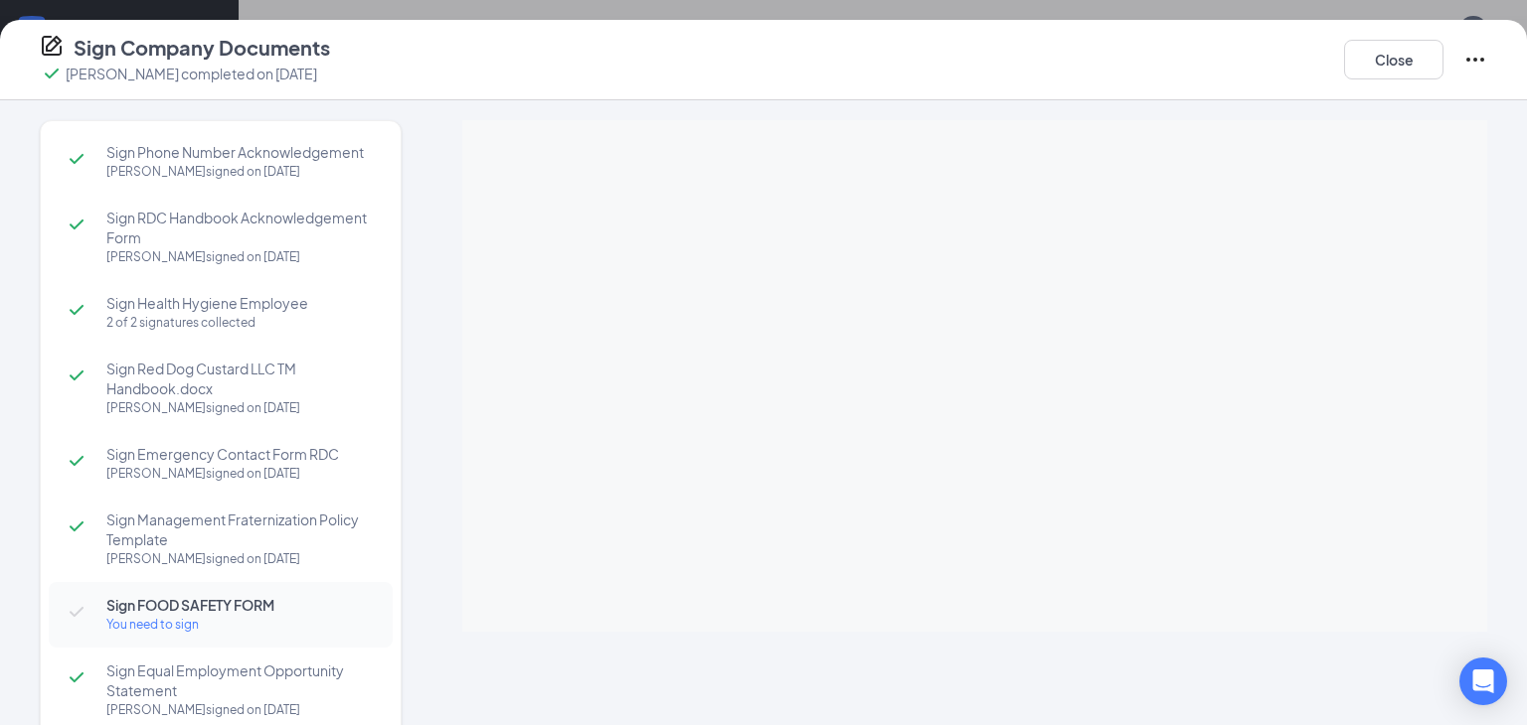
scroll to position [146, 0]
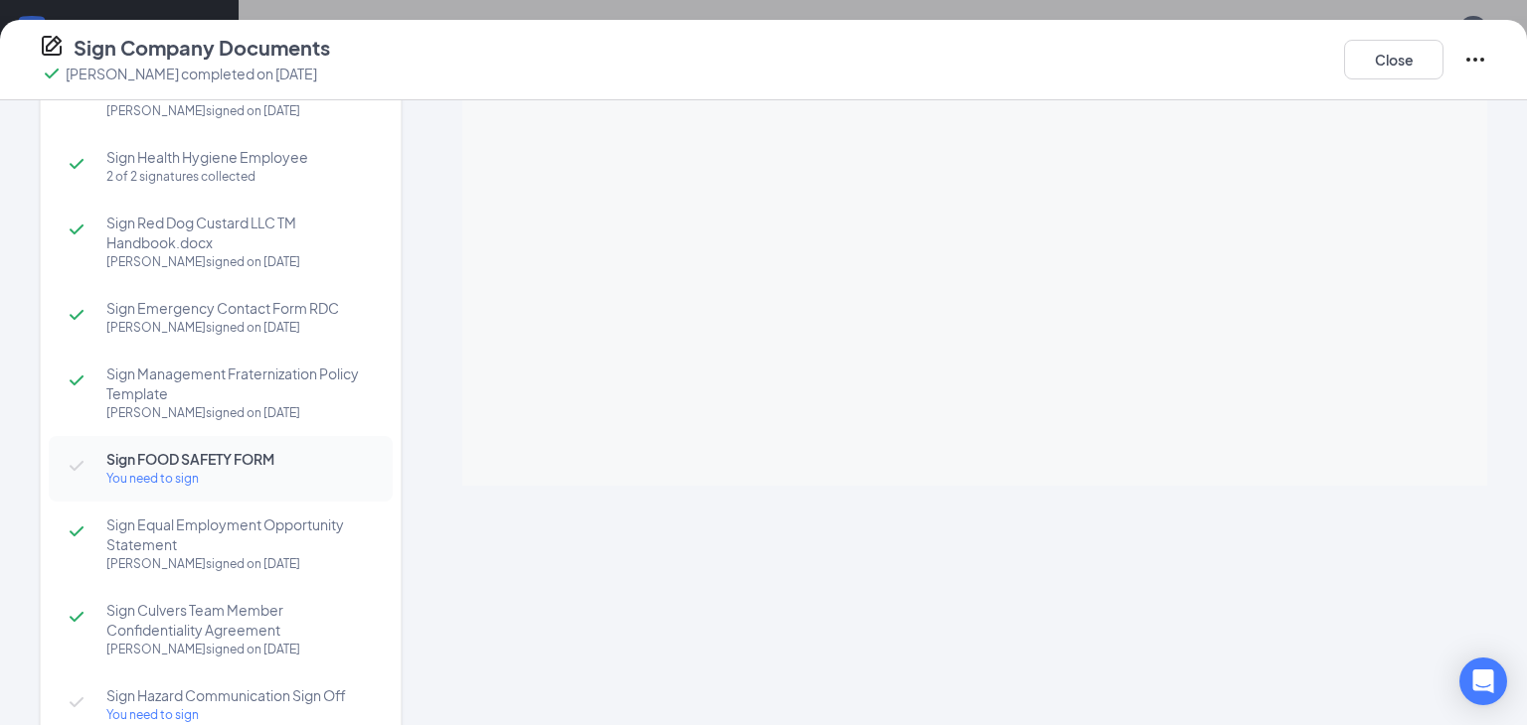
click at [278, 460] on span "Sign FOOD SAFETY FORM" at bounding box center [239, 459] width 266 height 20
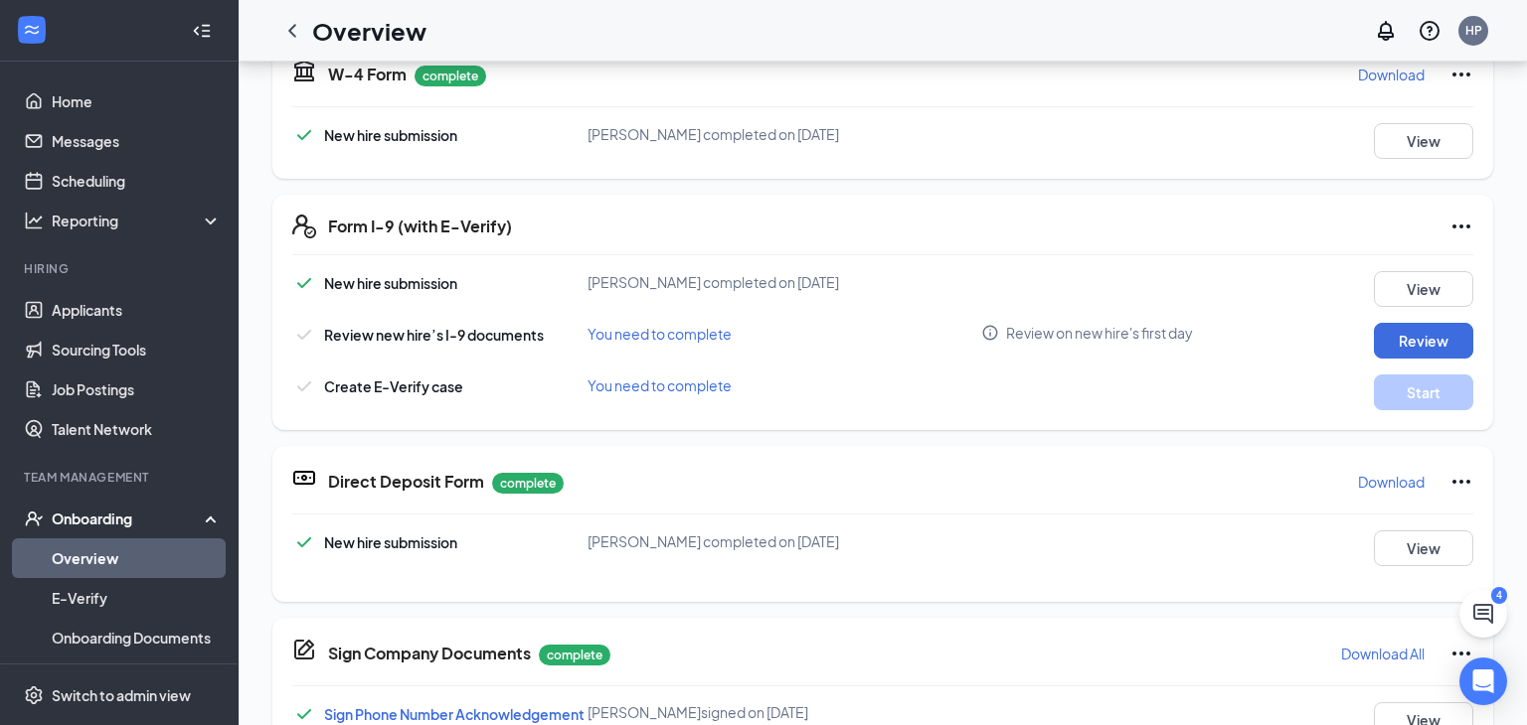
scroll to position [0, 0]
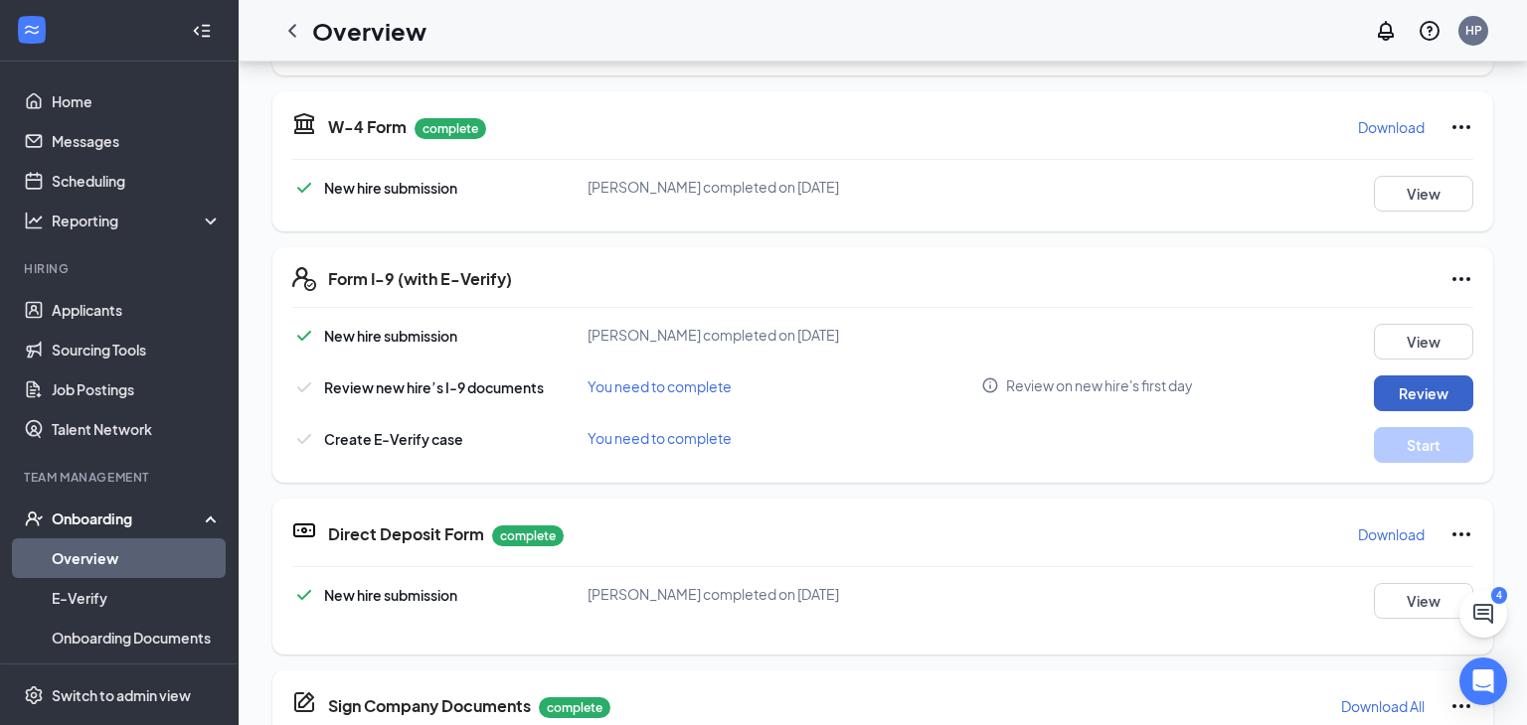
click at [1384, 388] on button "Review" at bounding box center [1422, 394] width 99 height 36
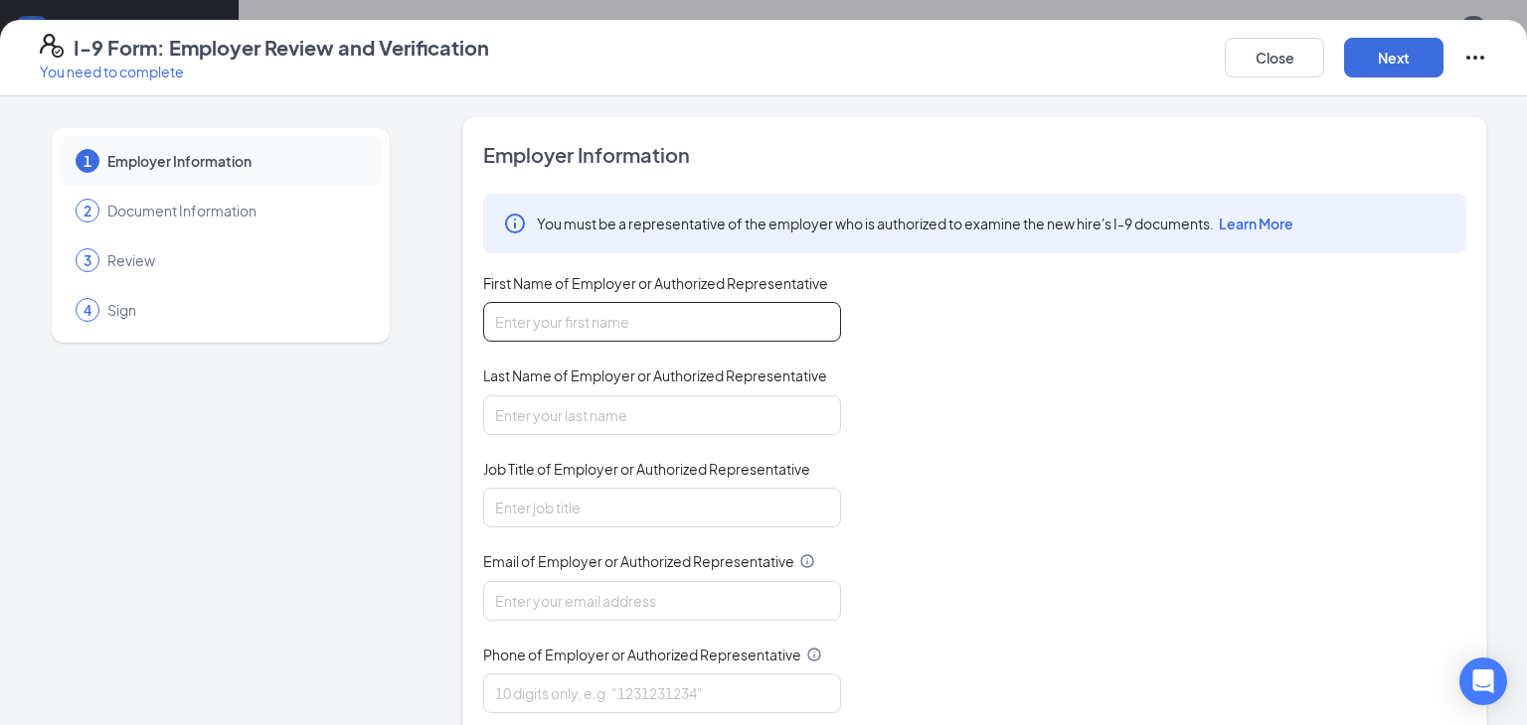
click at [563, 323] on input "First Name of Employer or Authorized Representative" at bounding box center [662, 322] width 358 height 40
type input "Hunter"
type input "Pace"
type input "Manager"
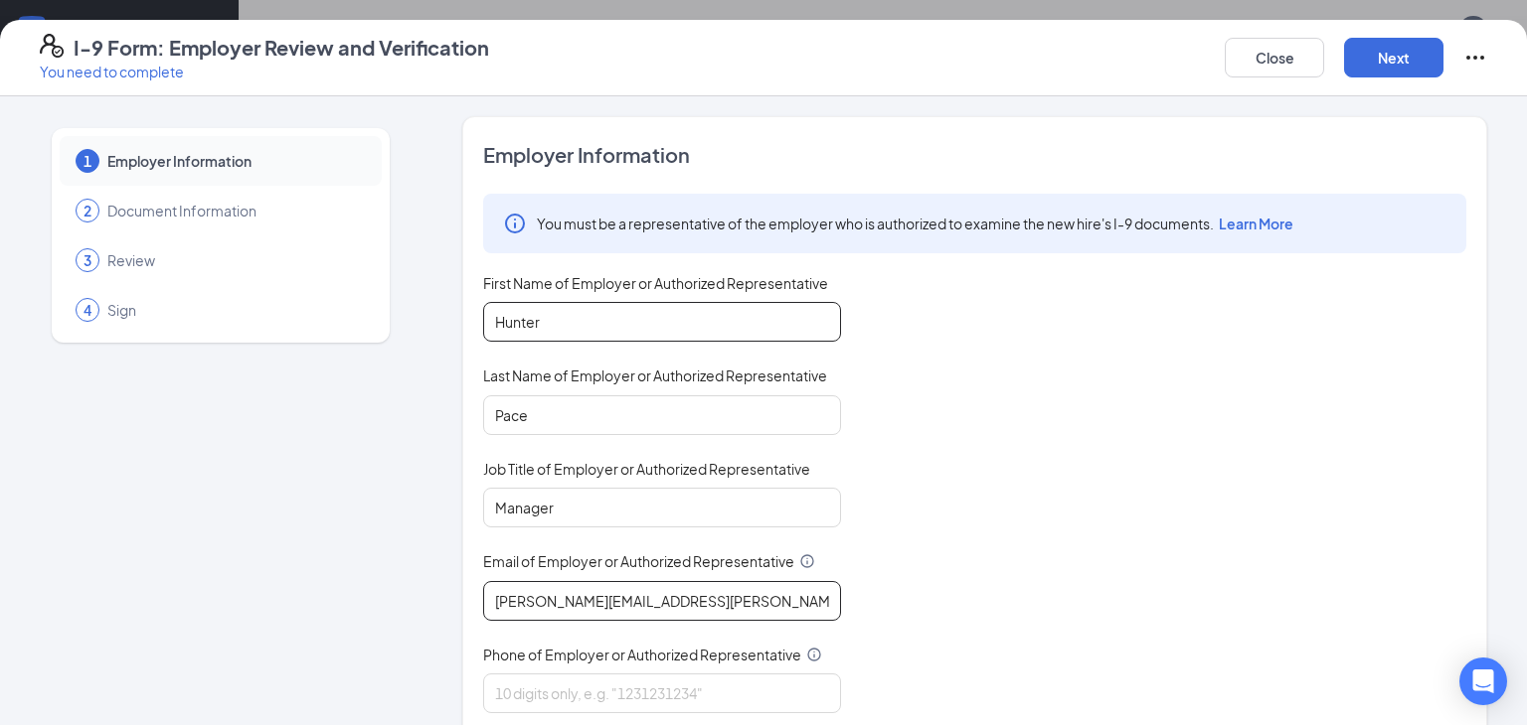
type input "[PERSON_NAME][EMAIL_ADDRESS][PERSON_NAME][DOMAIN_NAME]"
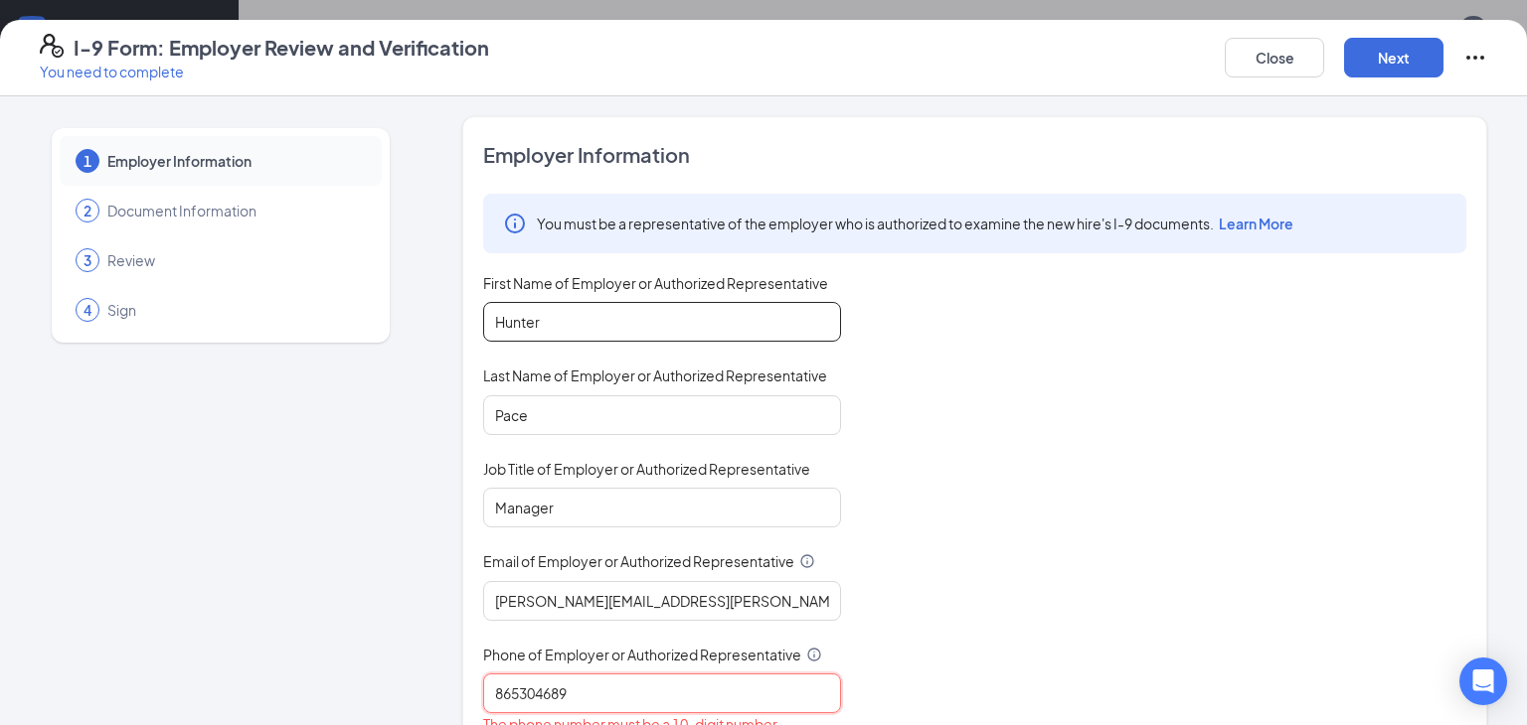
type input "8653046894"
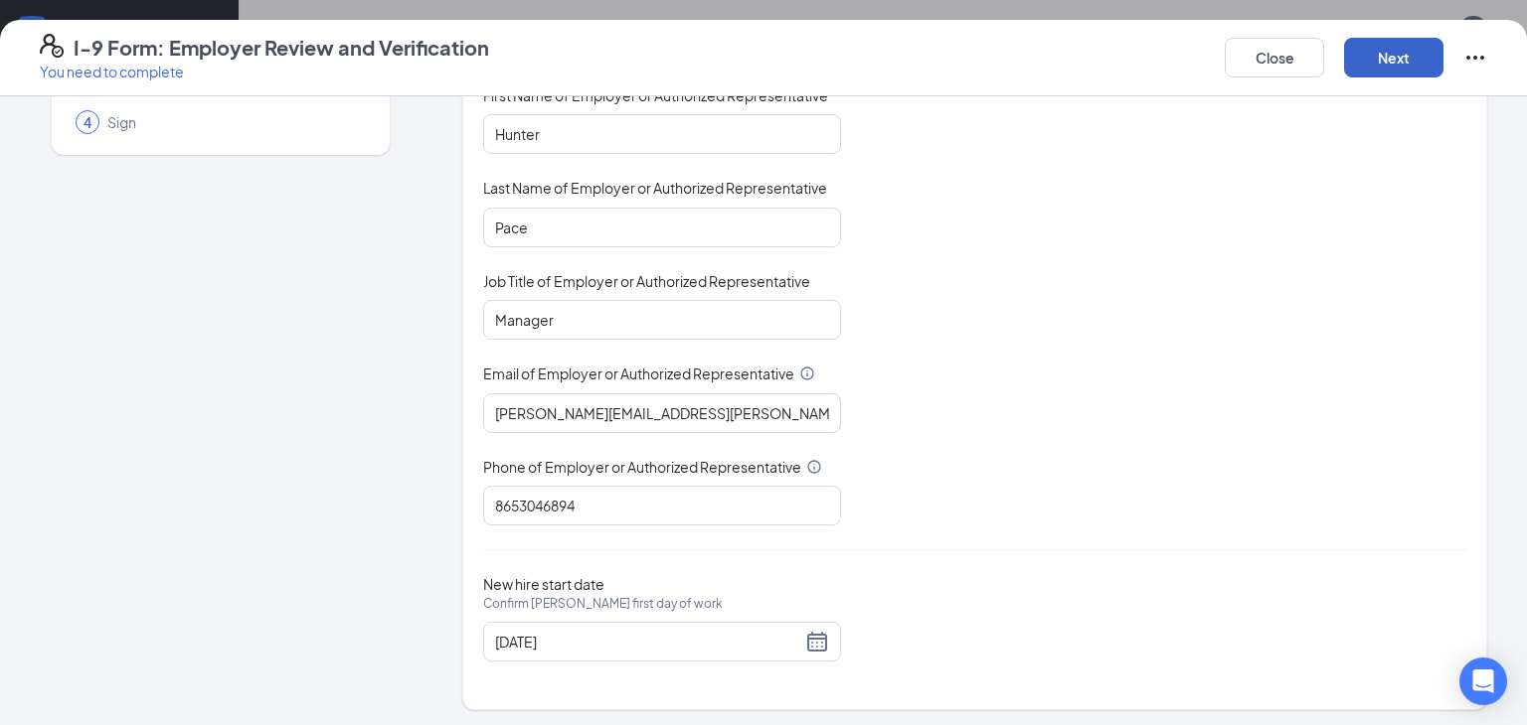
click at [1424, 66] on button "Next" at bounding box center [1393, 58] width 99 height 40
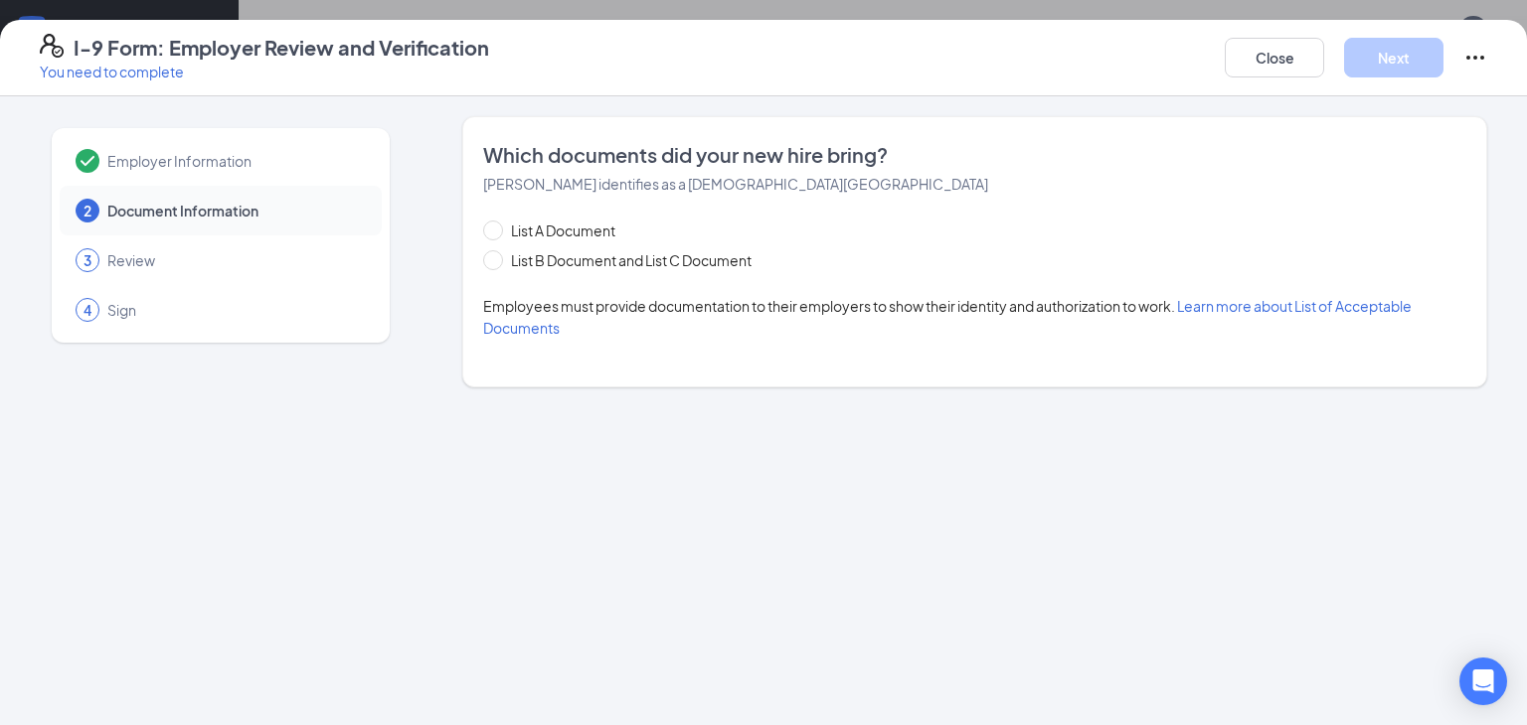
scroll to position [0, 0]
click at [645, 268] on span "List B Document and List C Document" at bounding box center [631, 260] width 256 height 22
click at [497, 264] on input "List B Document and List C Document" at bounding box center [490, 257] width 14 height 14
radio input "true"
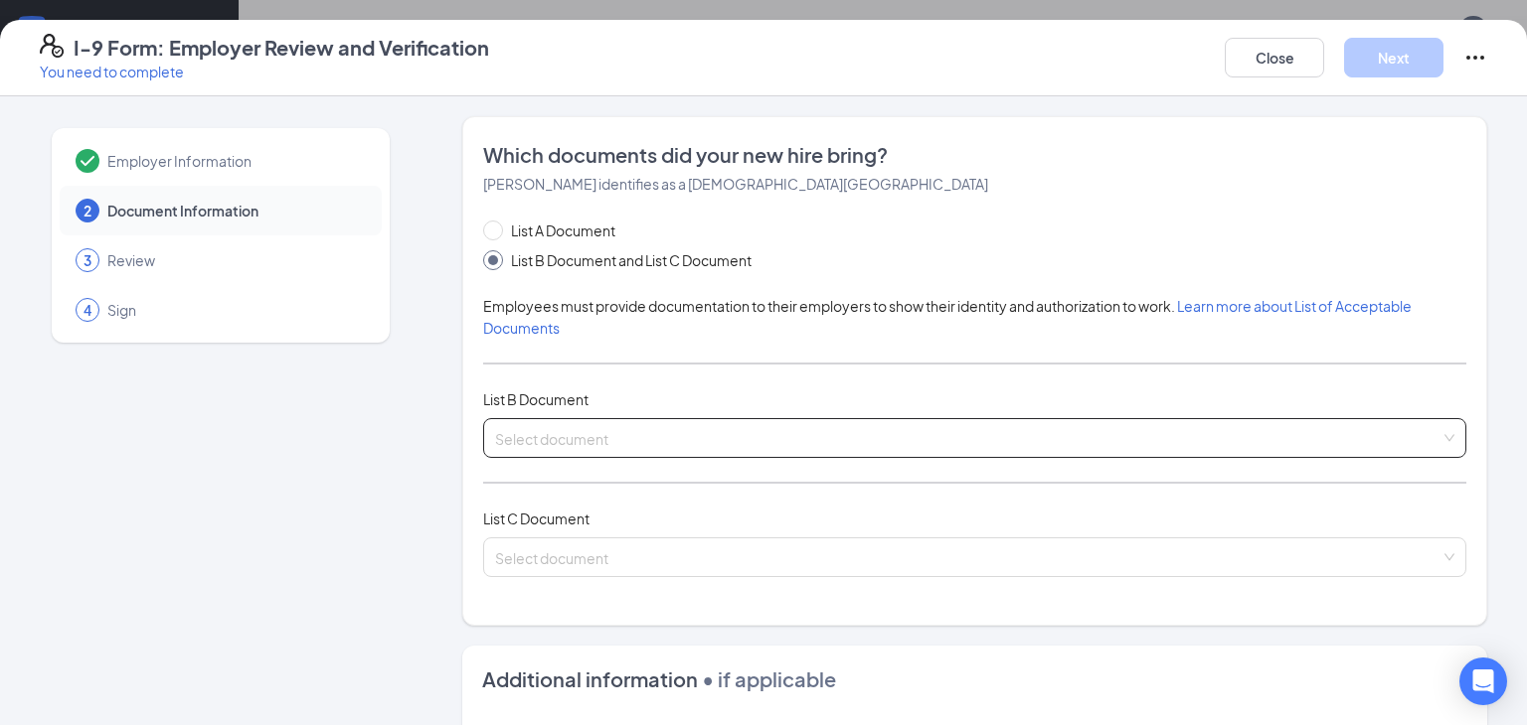
click at [543, 431] on input "search" at bounding box center [967, 434] width 945 height 30
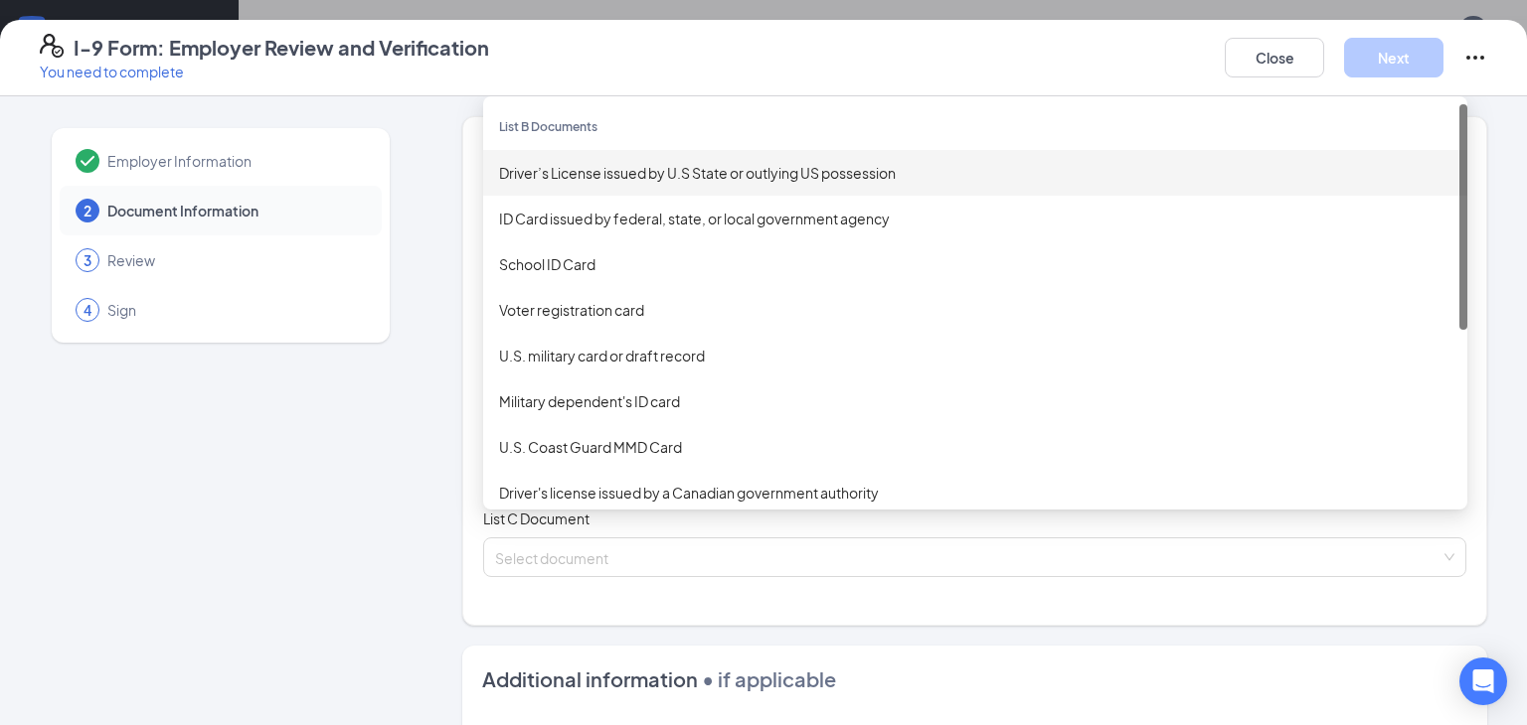
click at [632, 164] on div "Driver’s License issued by U.S State or outlying US possession" at bounding box center [975, 173] width 952 height 22
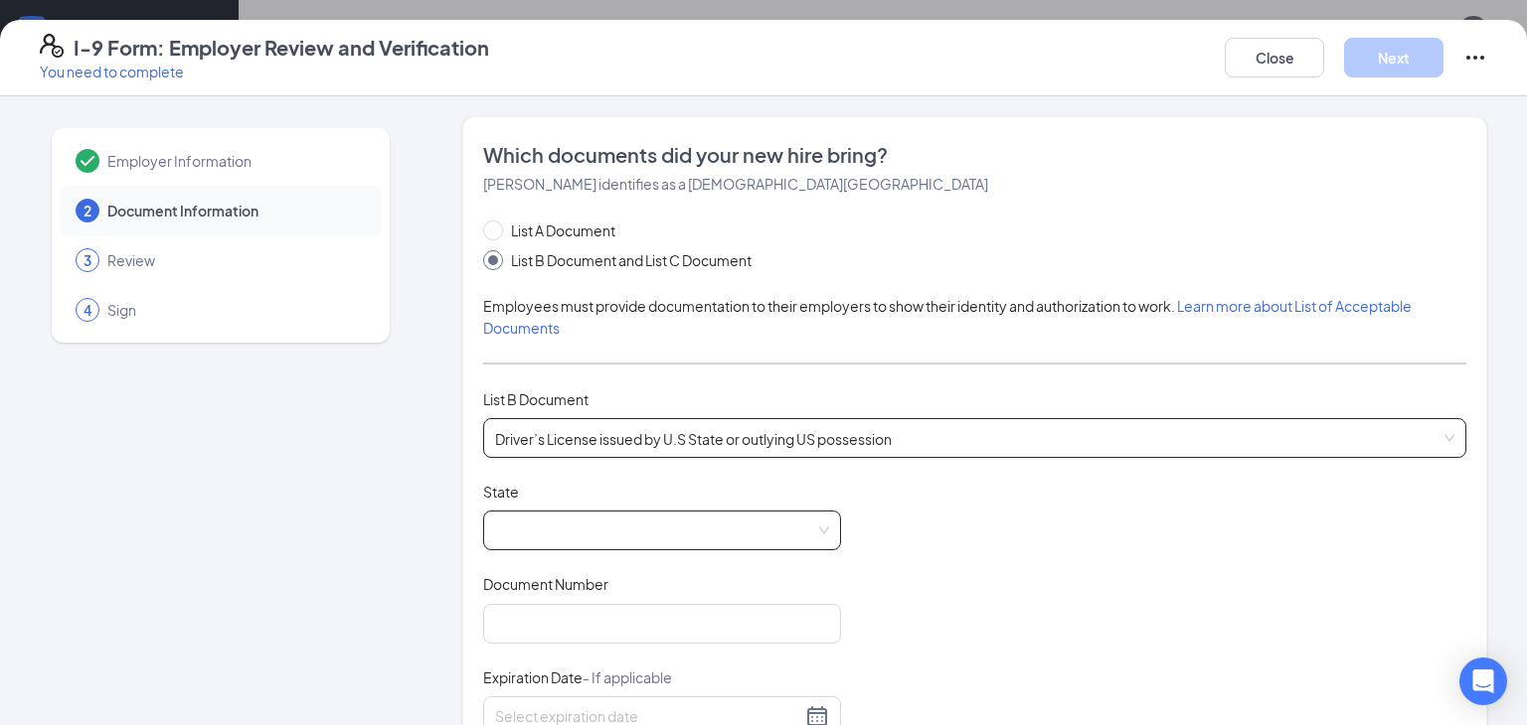
click at [535, 521] on span at bounding box center [662, 531] width 334 height 38
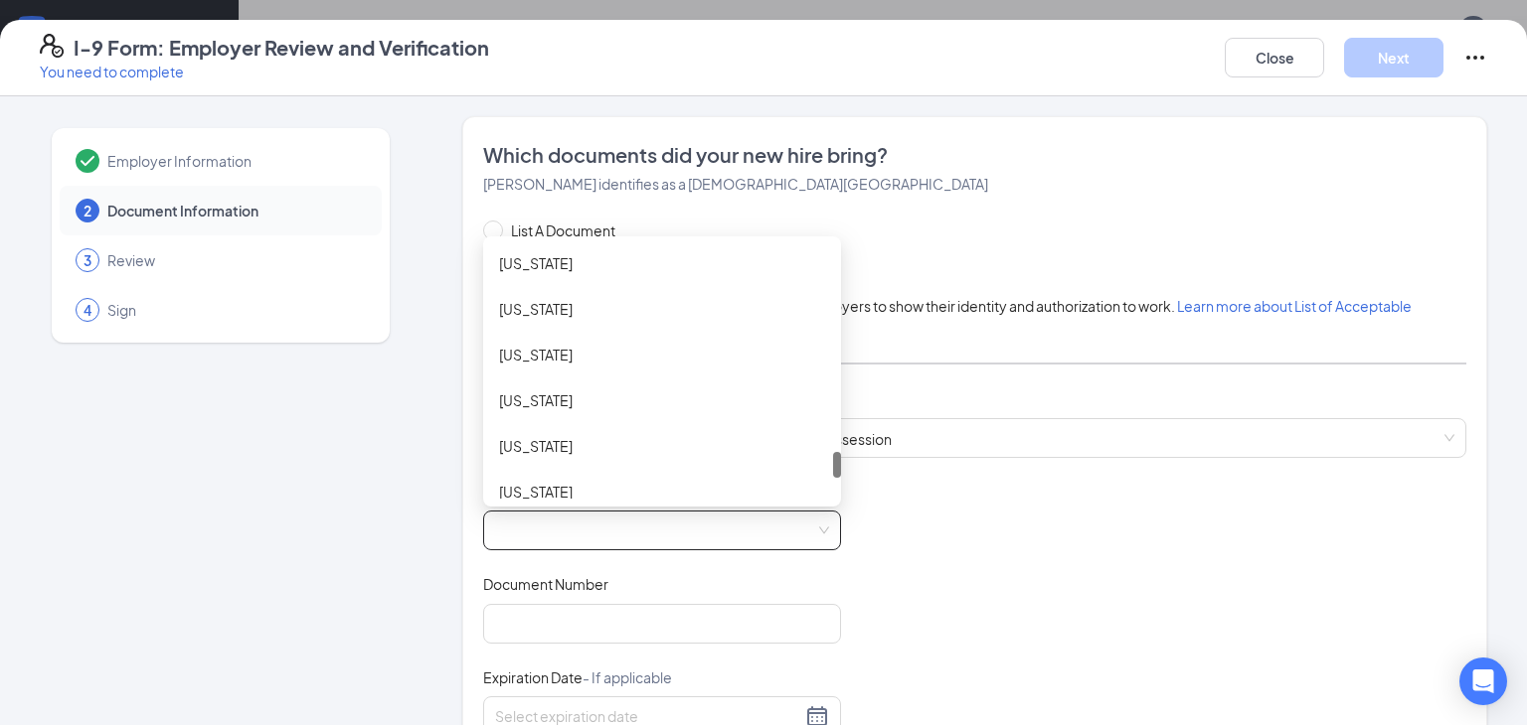
scroll to position [2027, 0]
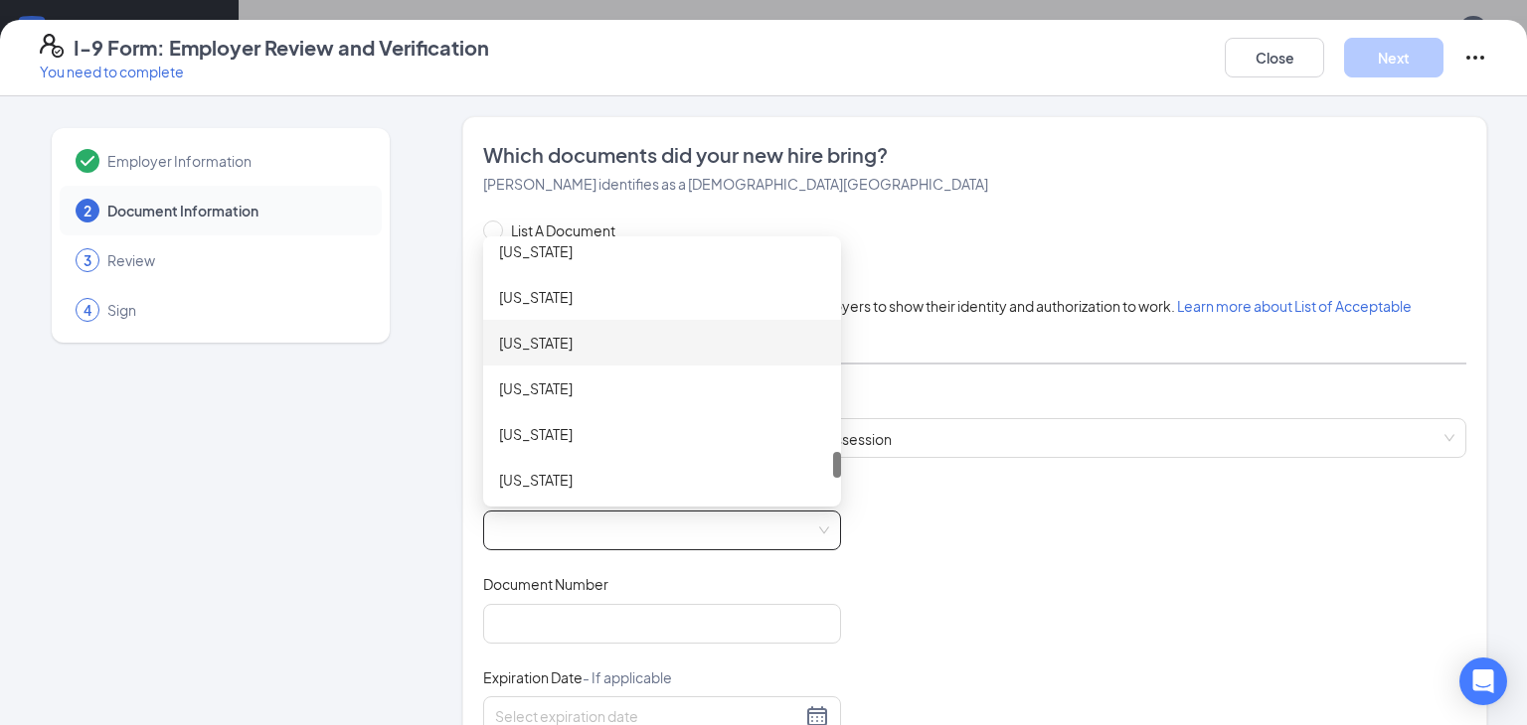
click at [566, 346] on div "[US_STATE]" at bounding box center [662, 343] width 326 height 22
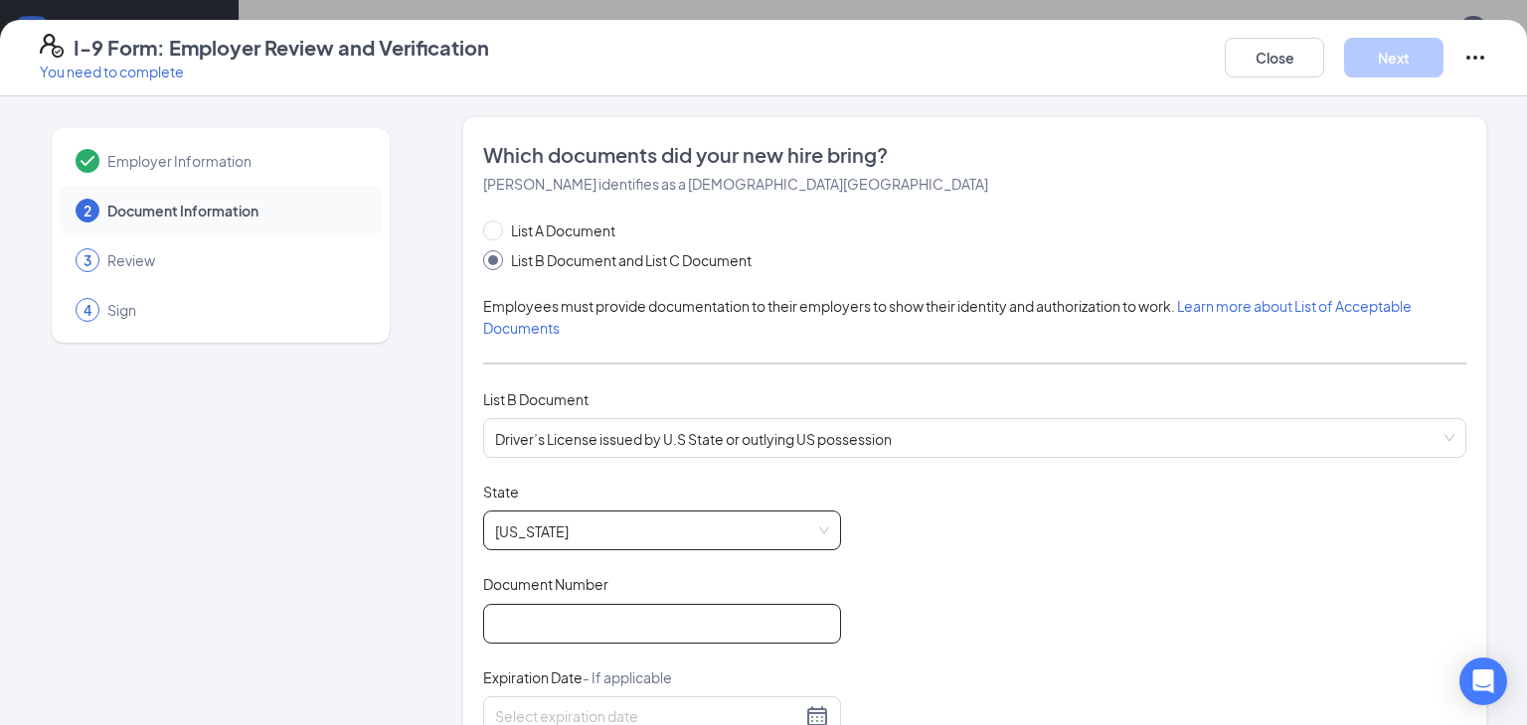
click at [526, 615] on input "Document Number" at bounding box center [662, 624] width 358 height 40
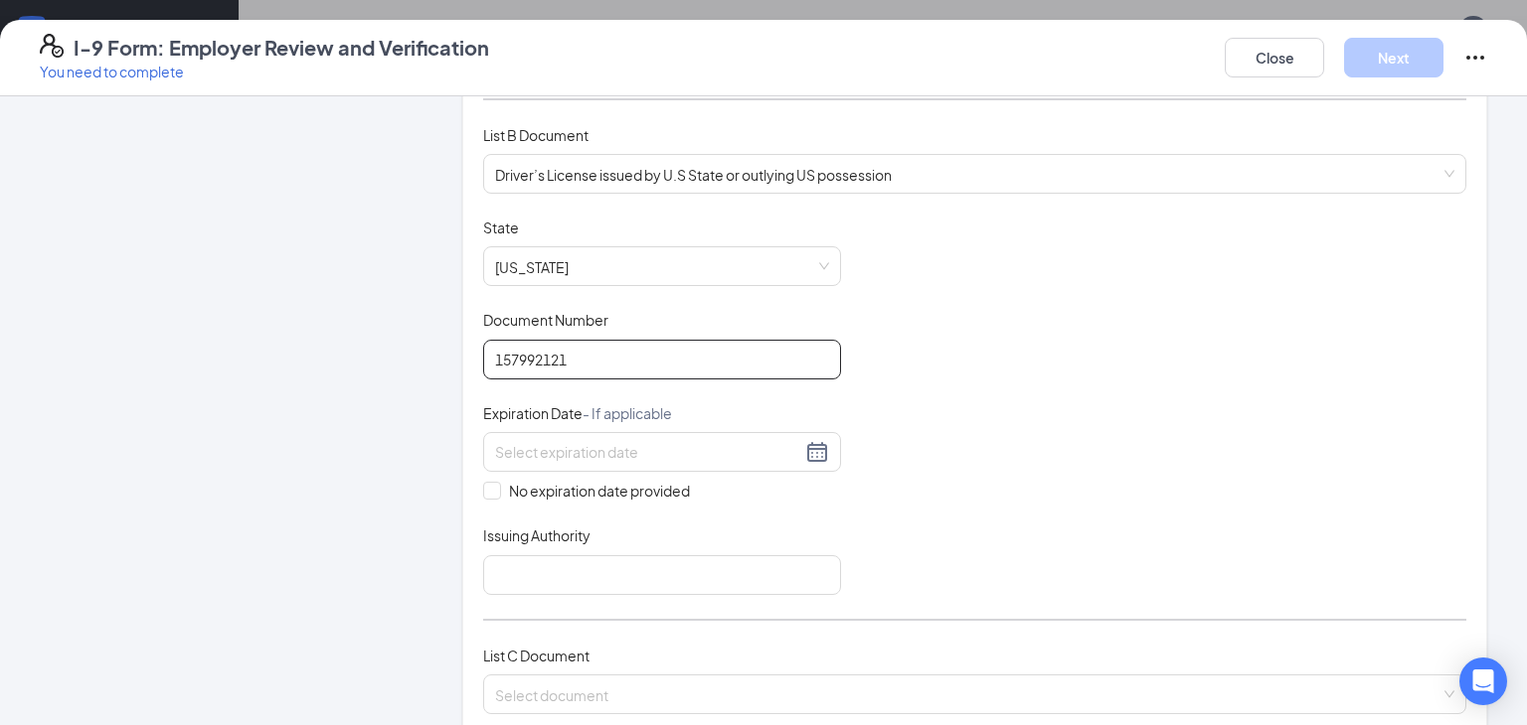
scroll to position [284, 0]
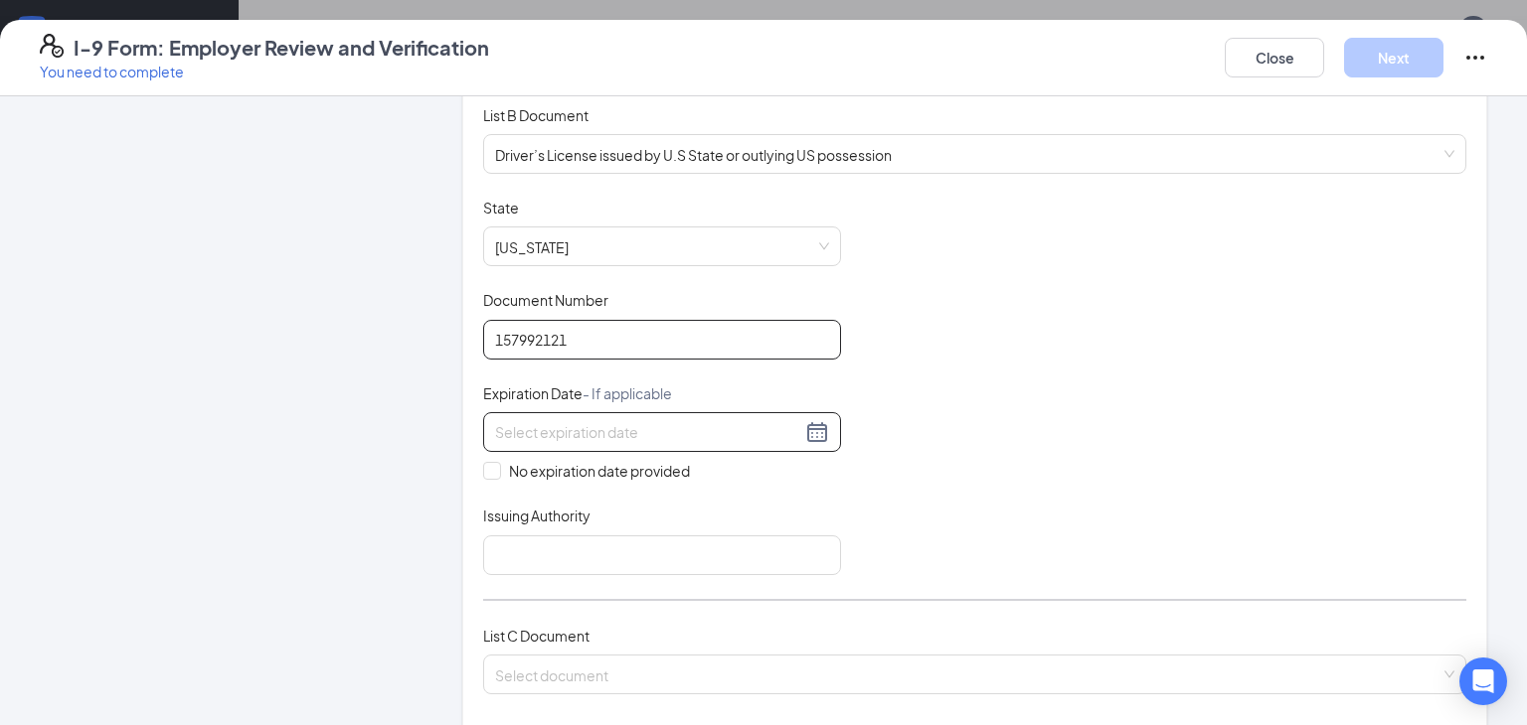
type input "157992121"
click at [808, 426] on div at bounding box center [662, 432] width 334 height 24
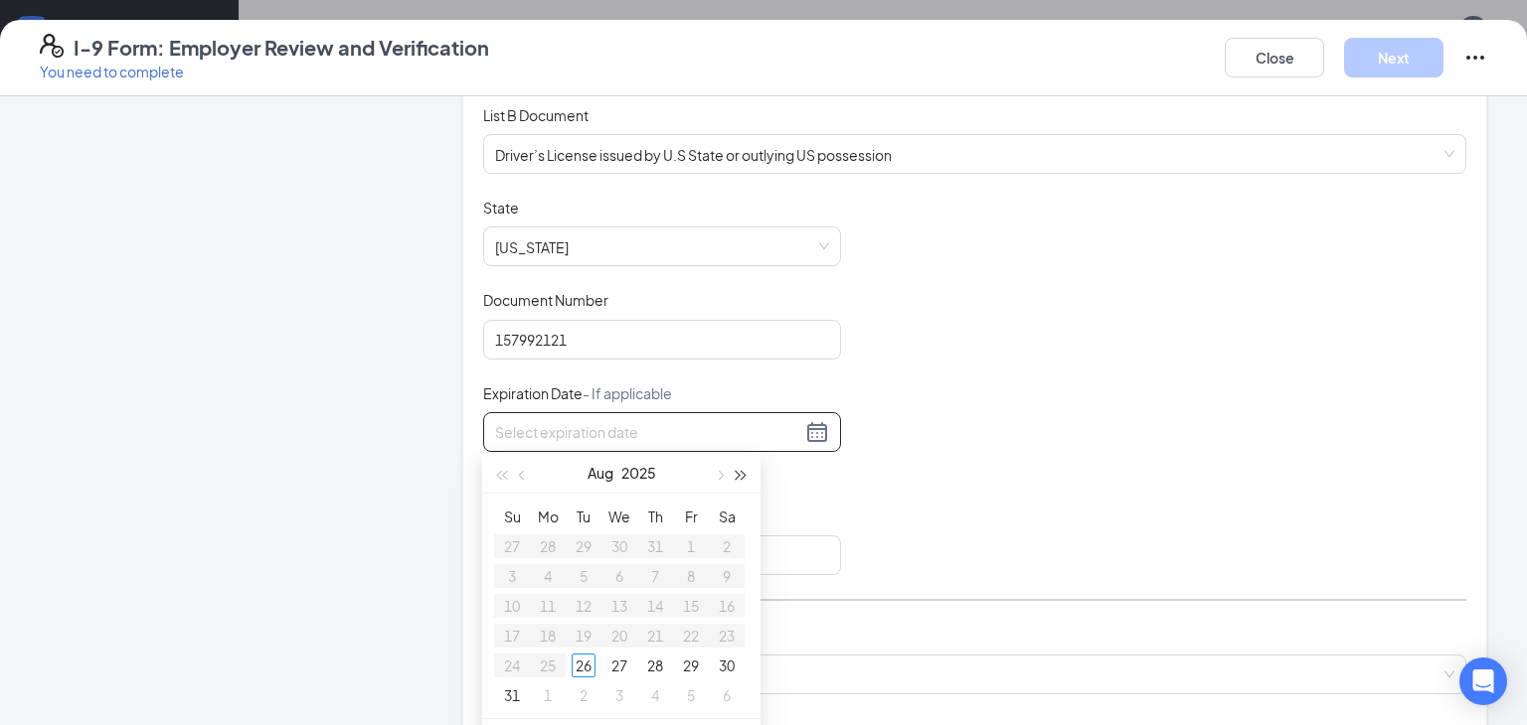
click at [737, 474] on span "button" at bounding box center [741, 476] width 10 height 10
click at [520, 476] on span "button" at bounding box center [524, 476] width 10 height 10
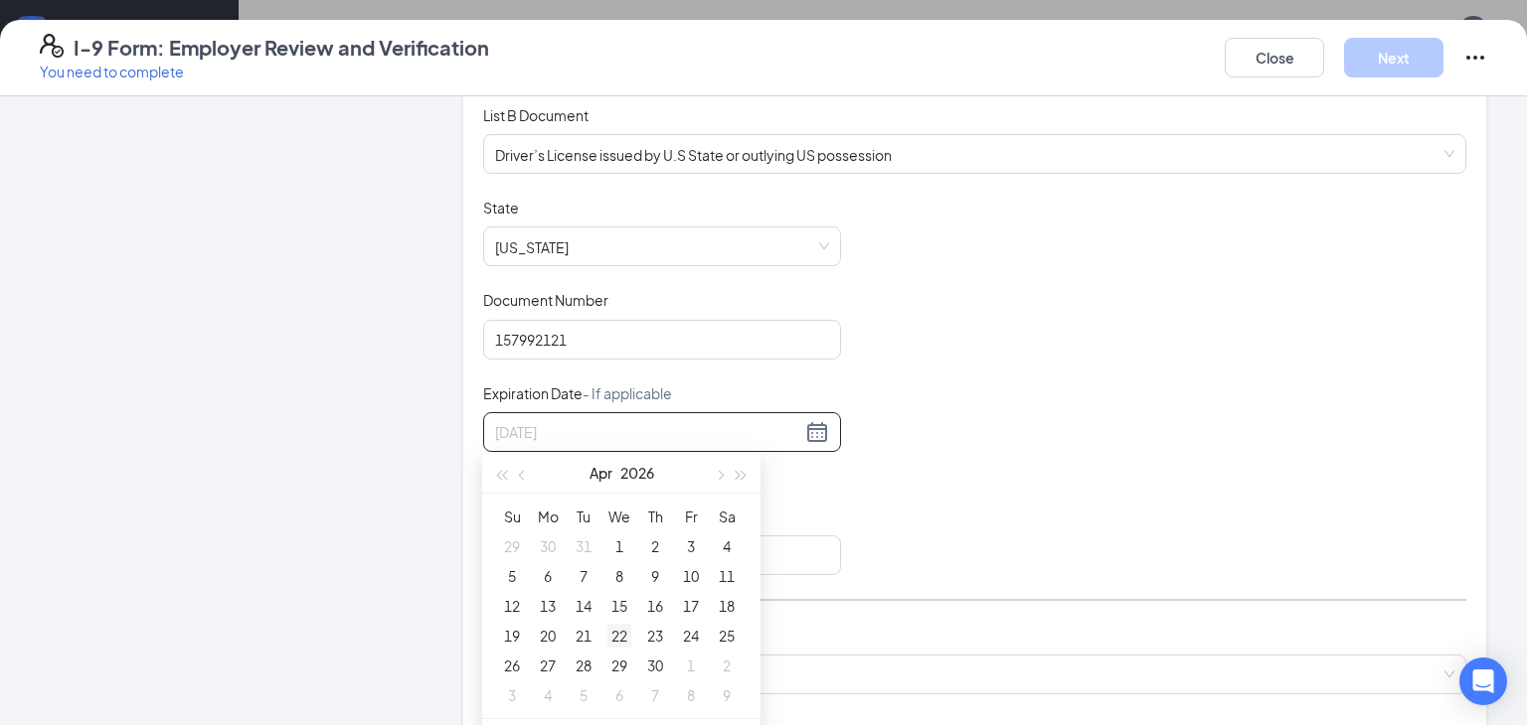
type input "[DATE]"
click at [622, 640] on div "22" at bounding box center [619, 636] width 24 height 24
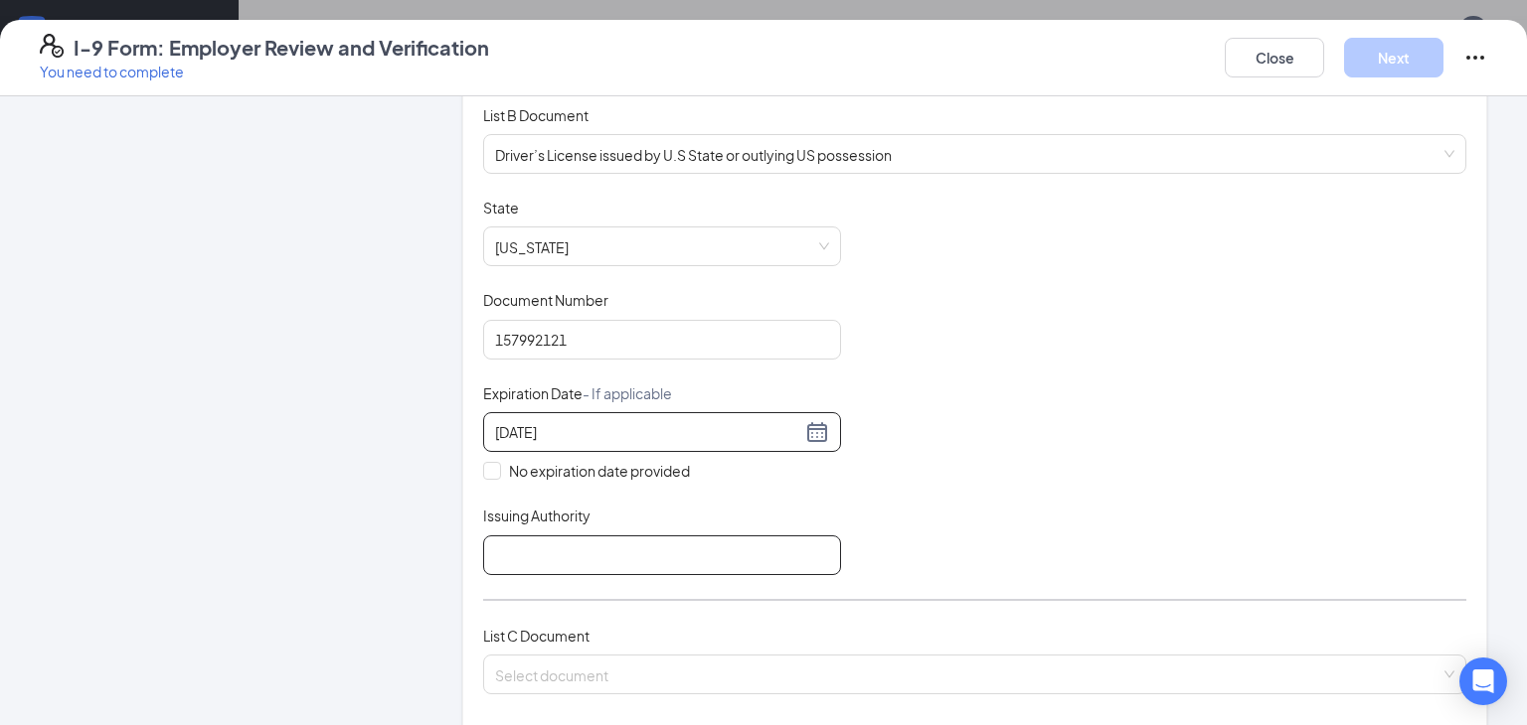
click at [500, 546] on input "Issuing Authority" at bounding box center [662, 556] width 358 height 40
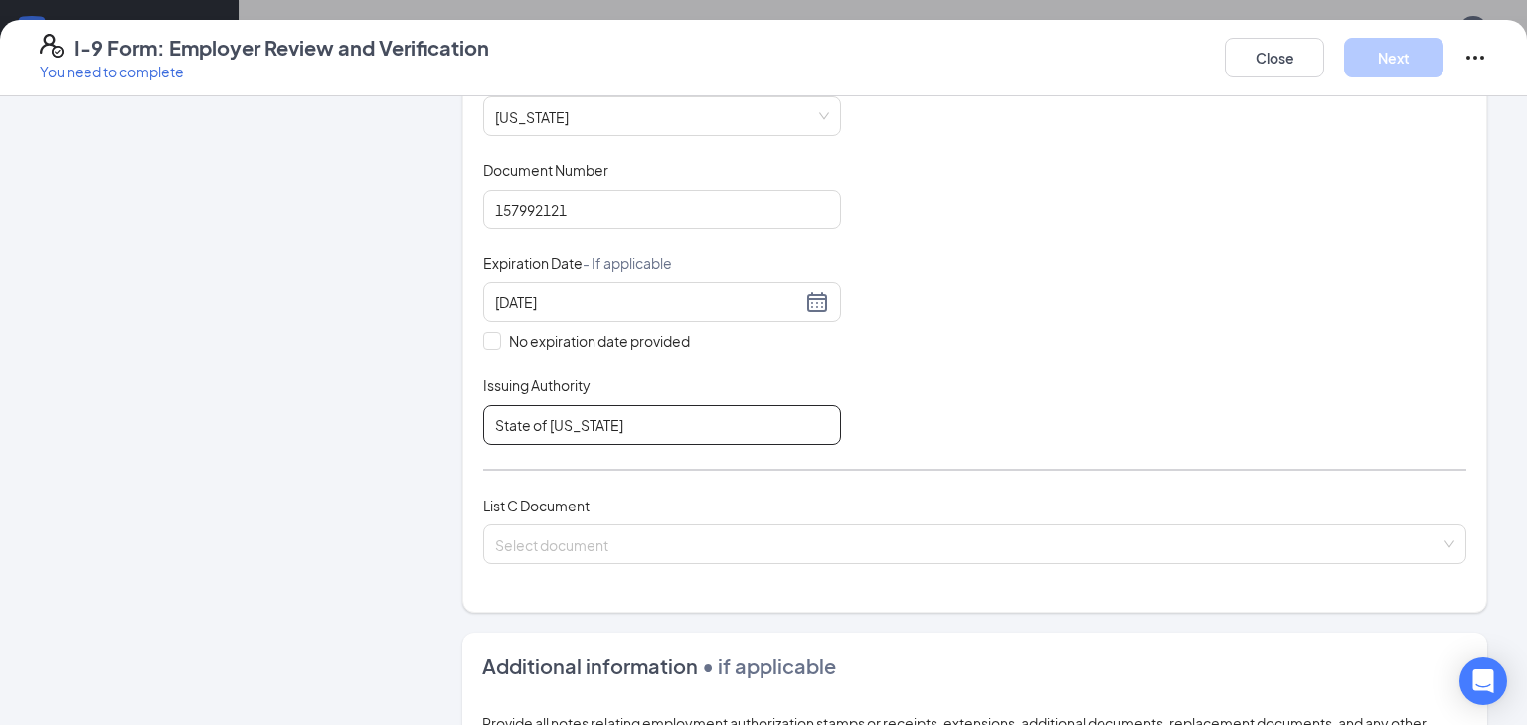
scroll to position [445, 0]
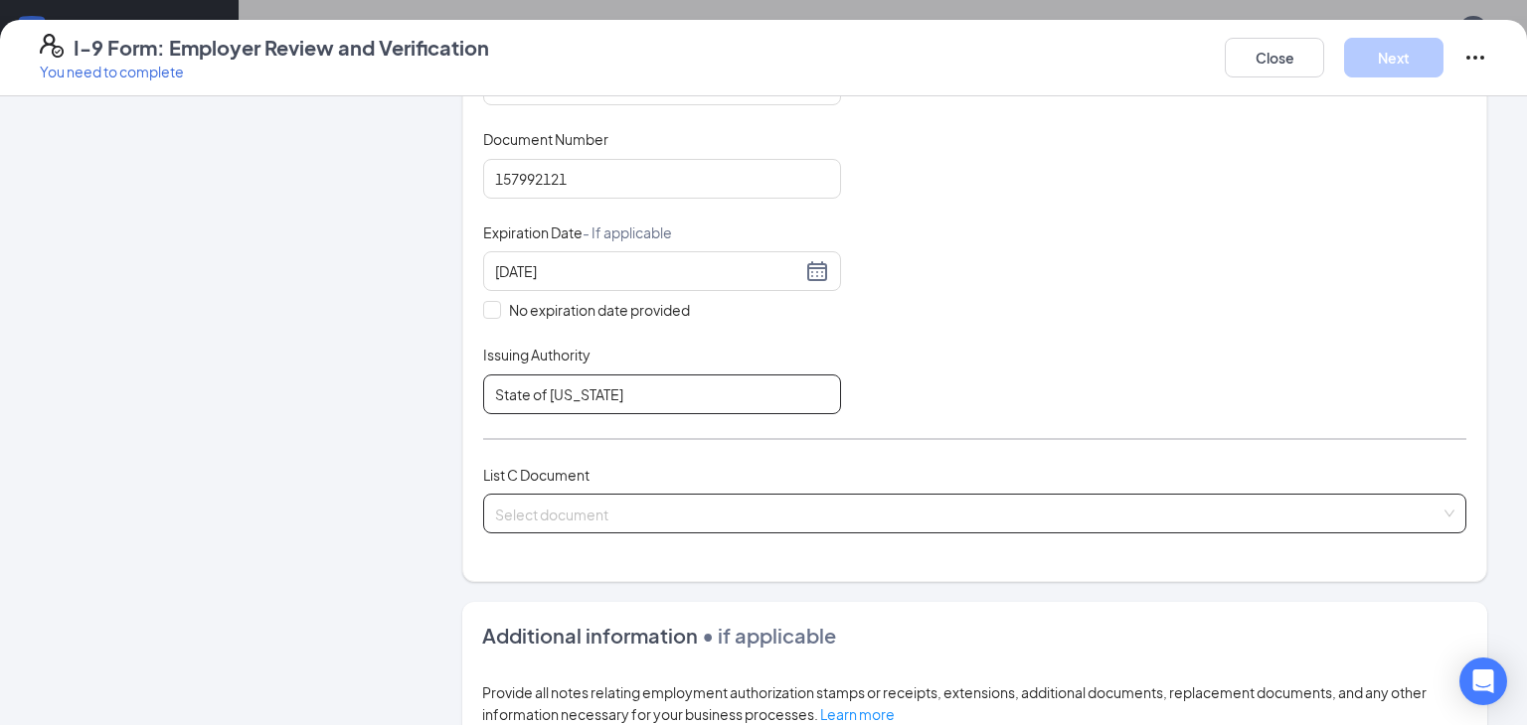
click at [584, 526] on span at bounding box center [967, 514] width 945 height 38
type input "State of [US_STATE]"
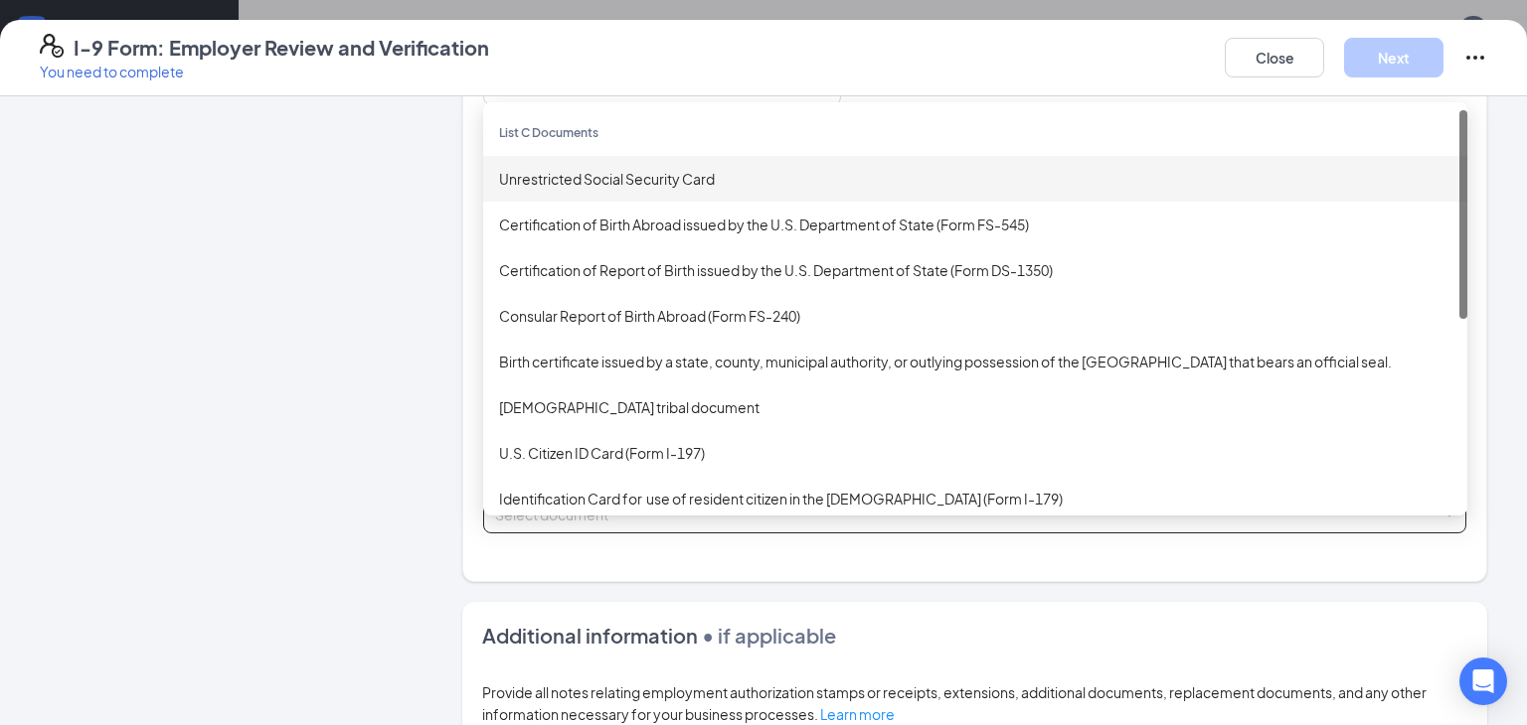
click at [631, 179] on div "Unrestricted Social Security Card" at bounding box center [975, 179] width 952 height 22
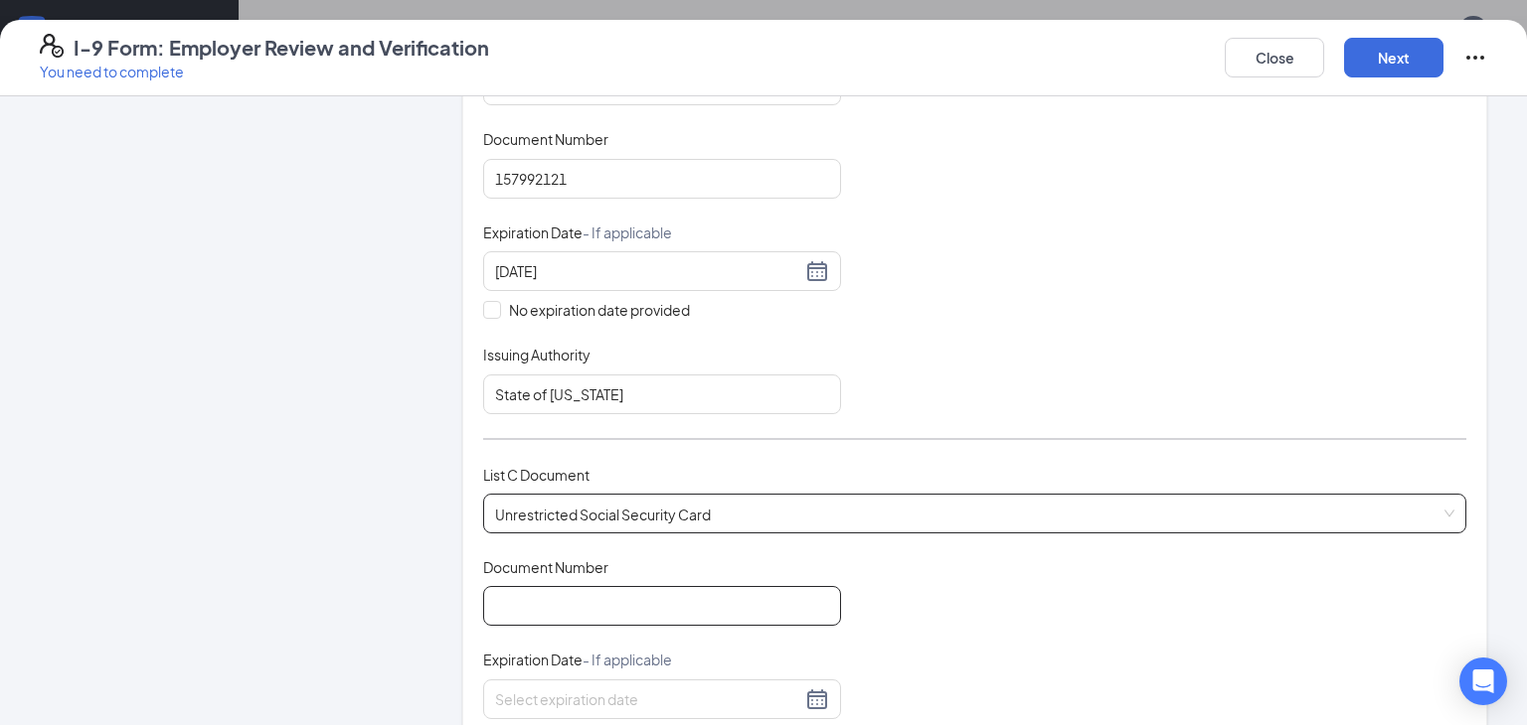
click at [558, 599] on input "Document Number" at bounding box center [662, 606] width 358 height 40
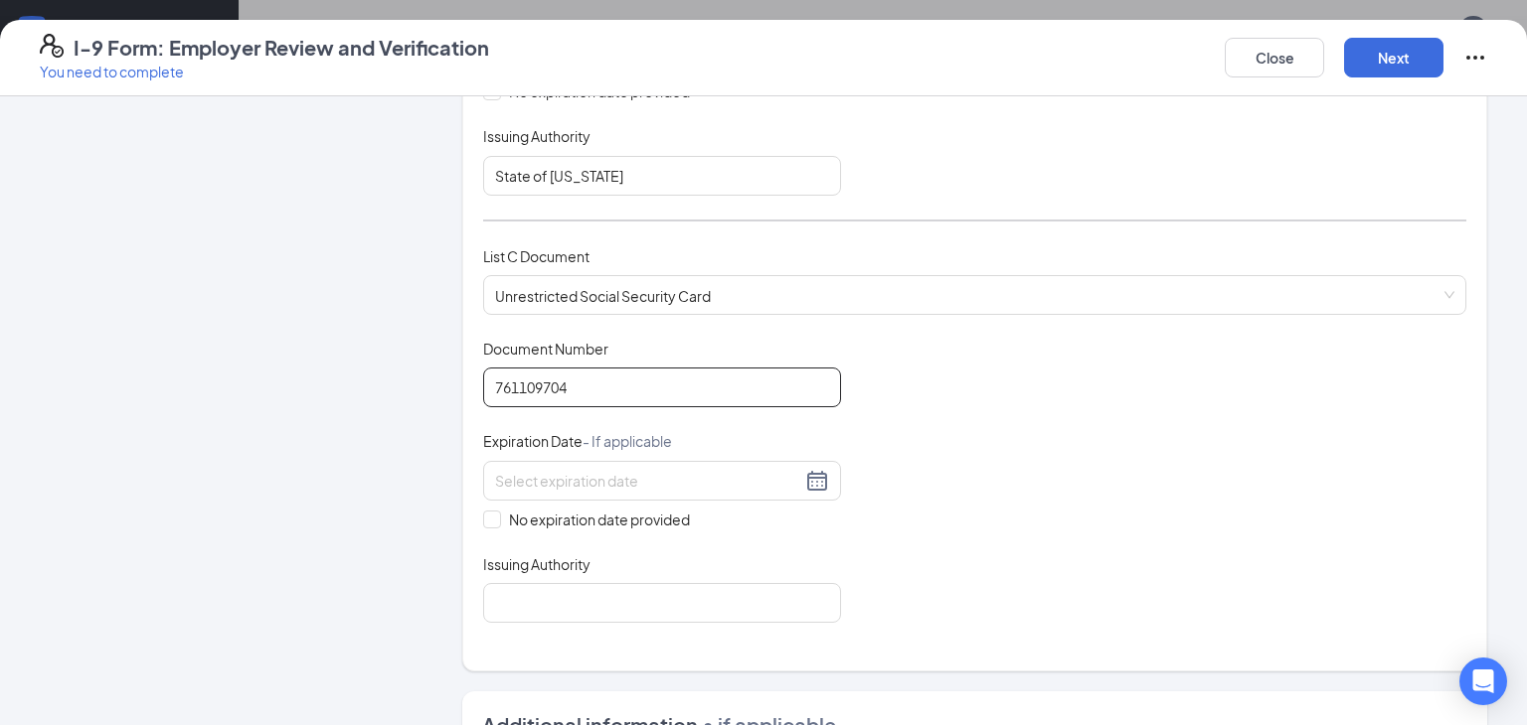
scroll to position [665, 0]
type input "761109704"
click at [501, 517] on span "No expiration date provided" at bounding box center [599, 519] width 197 height 22
click at [497, 517] on input "No expiration date provided" at bounding box center [490, 517] width 14 height 14
checkbox input "true"
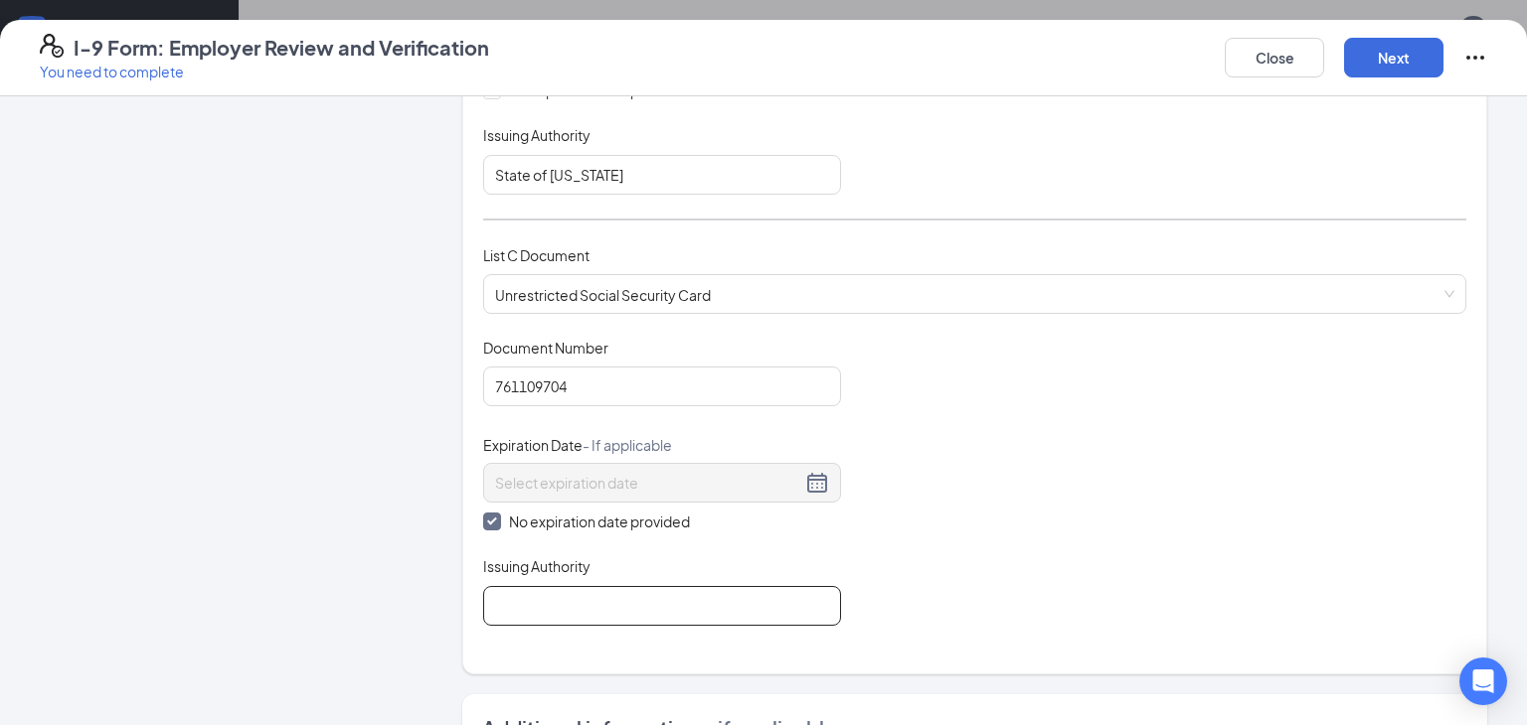
click at [511, 586] on input "Issuing Authority" at bounding box center [662, 606] width 358 height 40
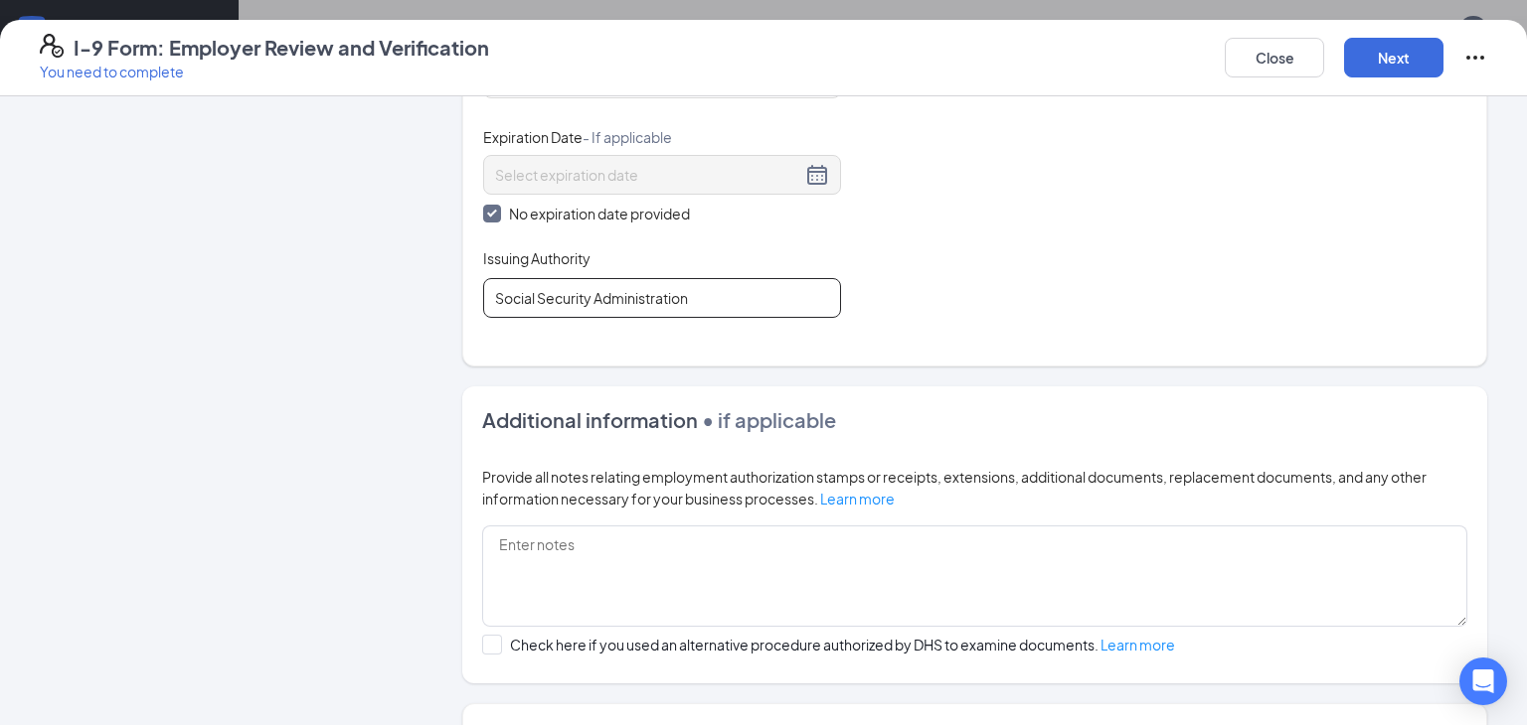
scroll to position [1132, 0]
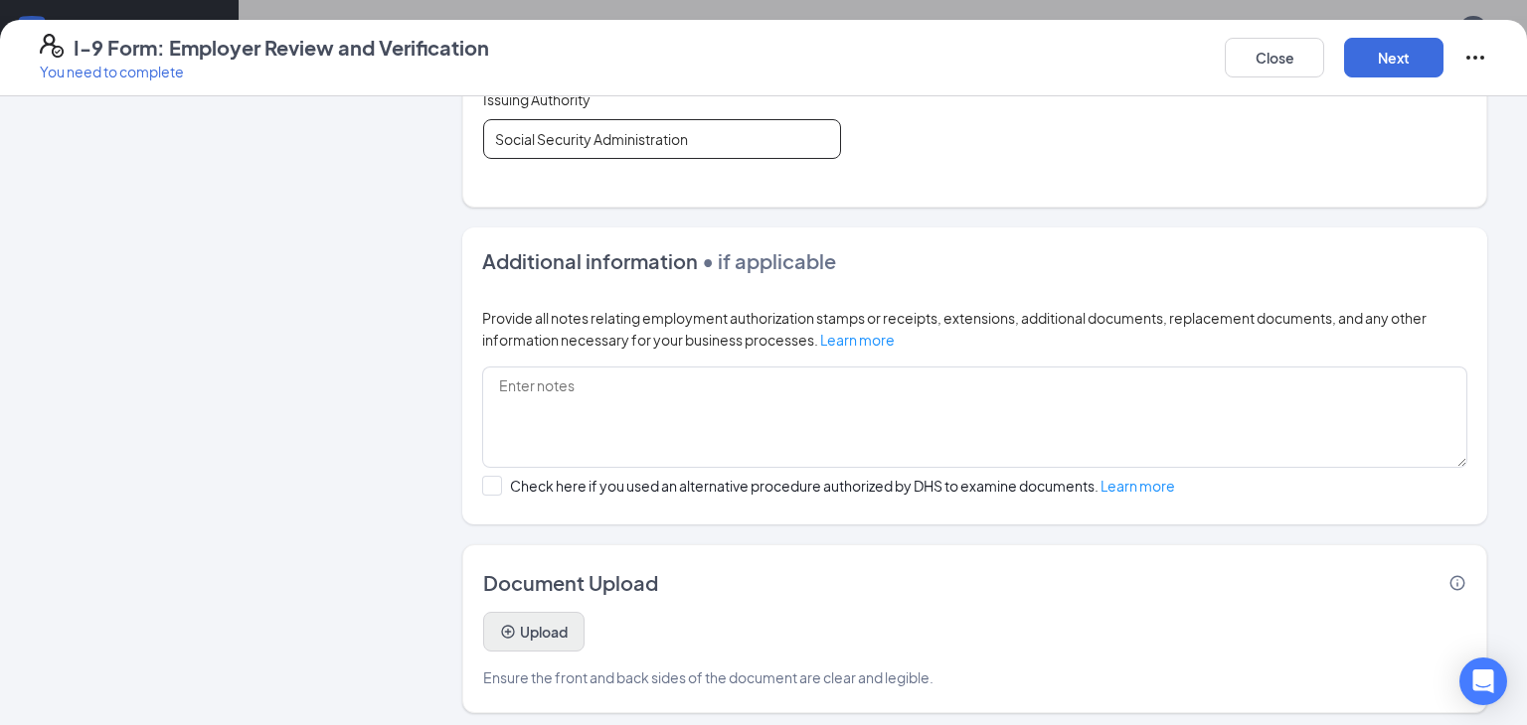
type input "Social Security Administration"
click at [519, 619] on button "Upload" at bounding box center [533, 632] width 101 height 40
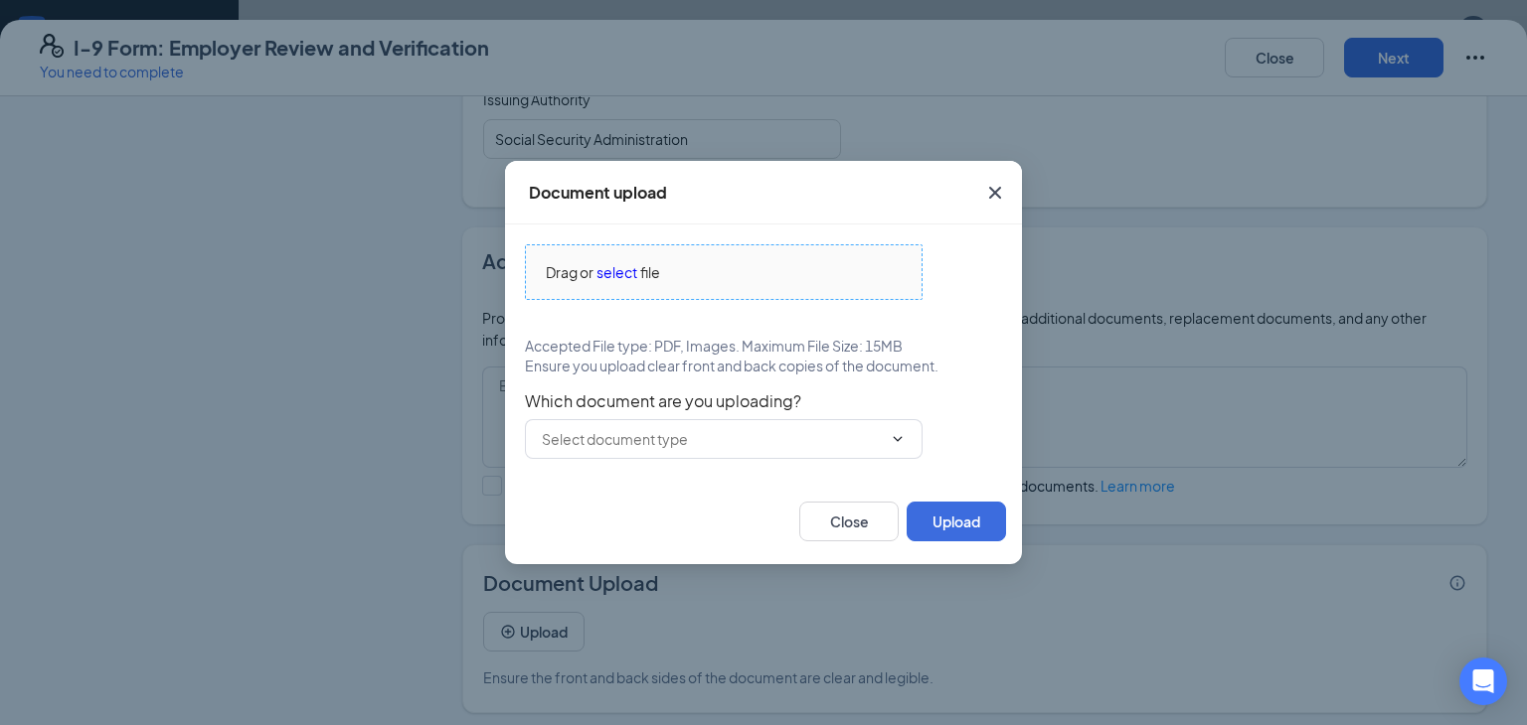
click at [631, 277] on span "select" at bounding box center [616, 272] width 41 height 22
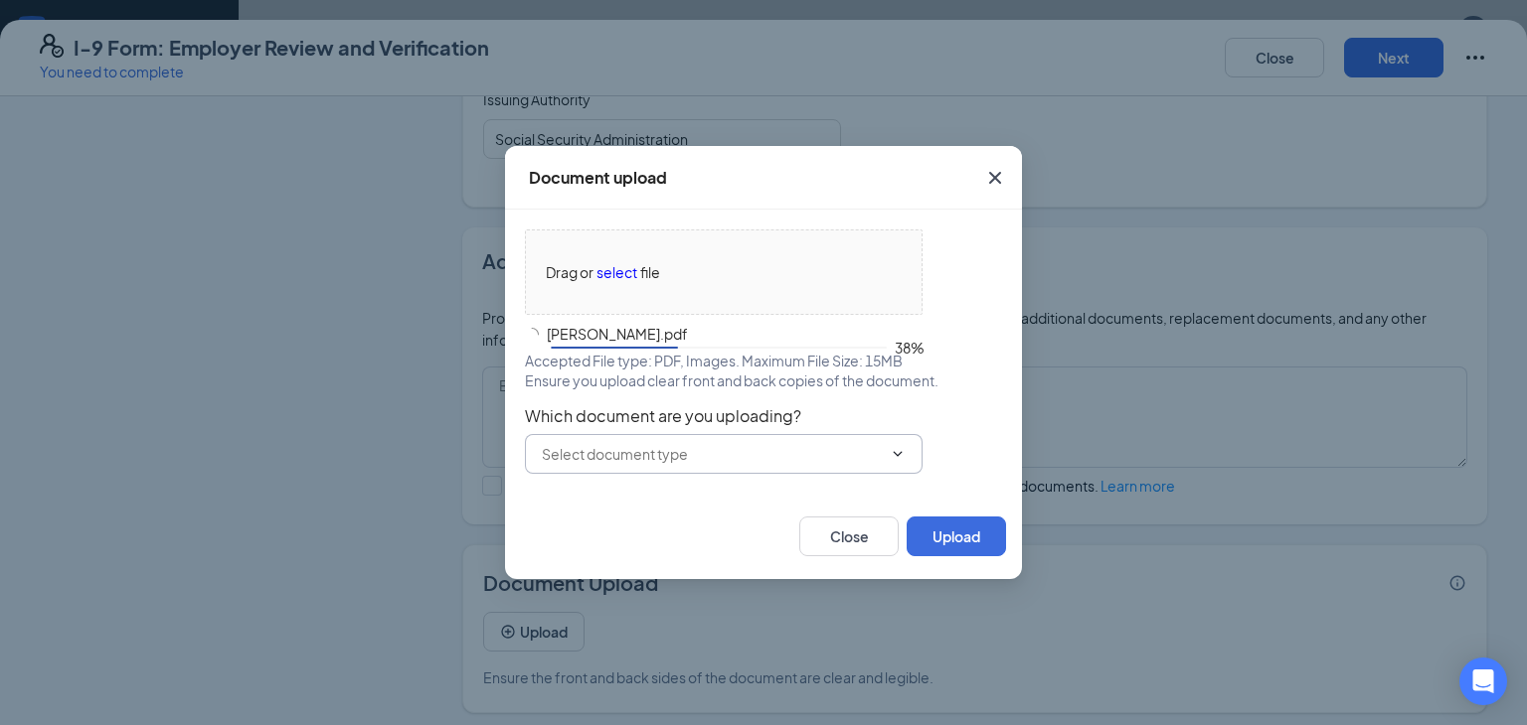
click at [858, 463] on input "text" at bounding box center [712, 454] width 340 height 22
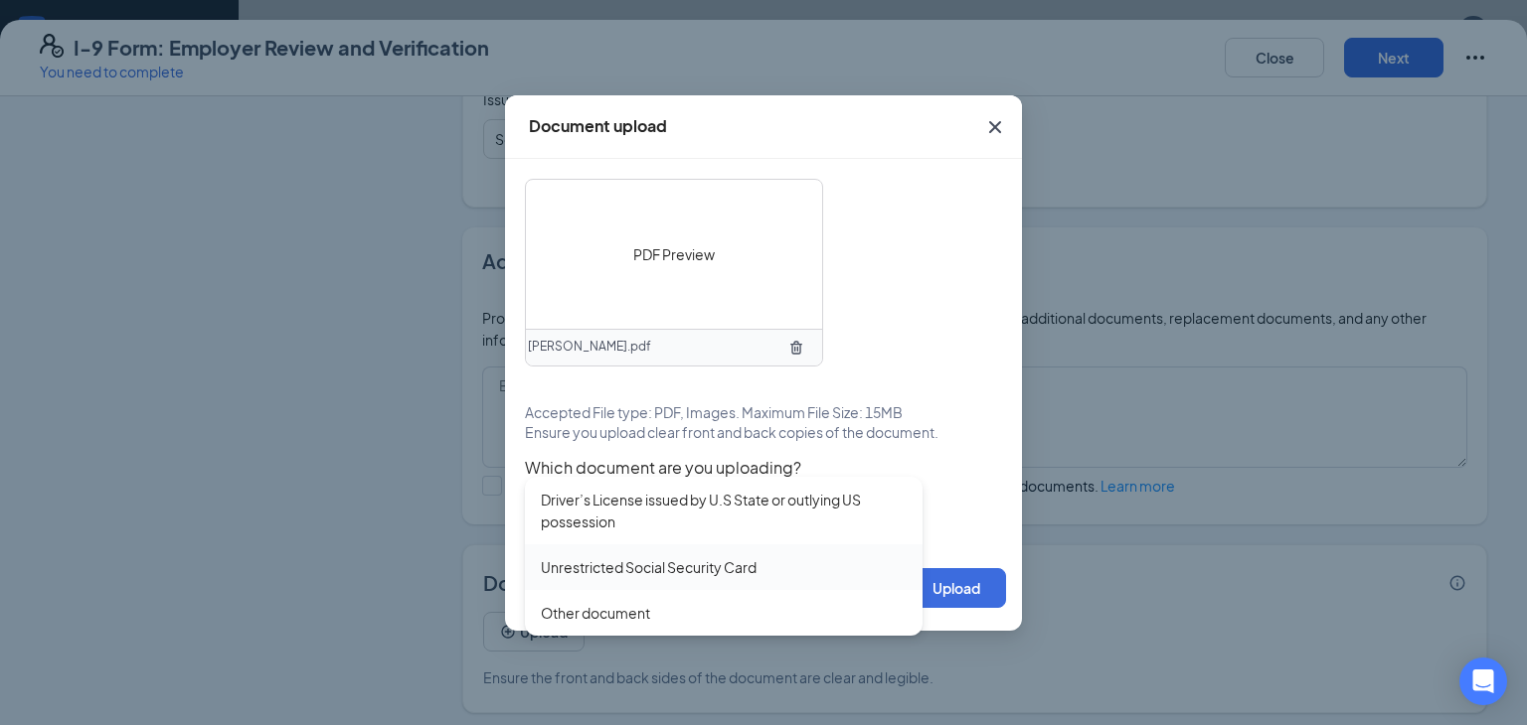
click at [717, 565] on div "Unrestricted Social Security Card" at bounding box center [649, 568] width 216 height 22
type input "Unrestricted Social Security Card"
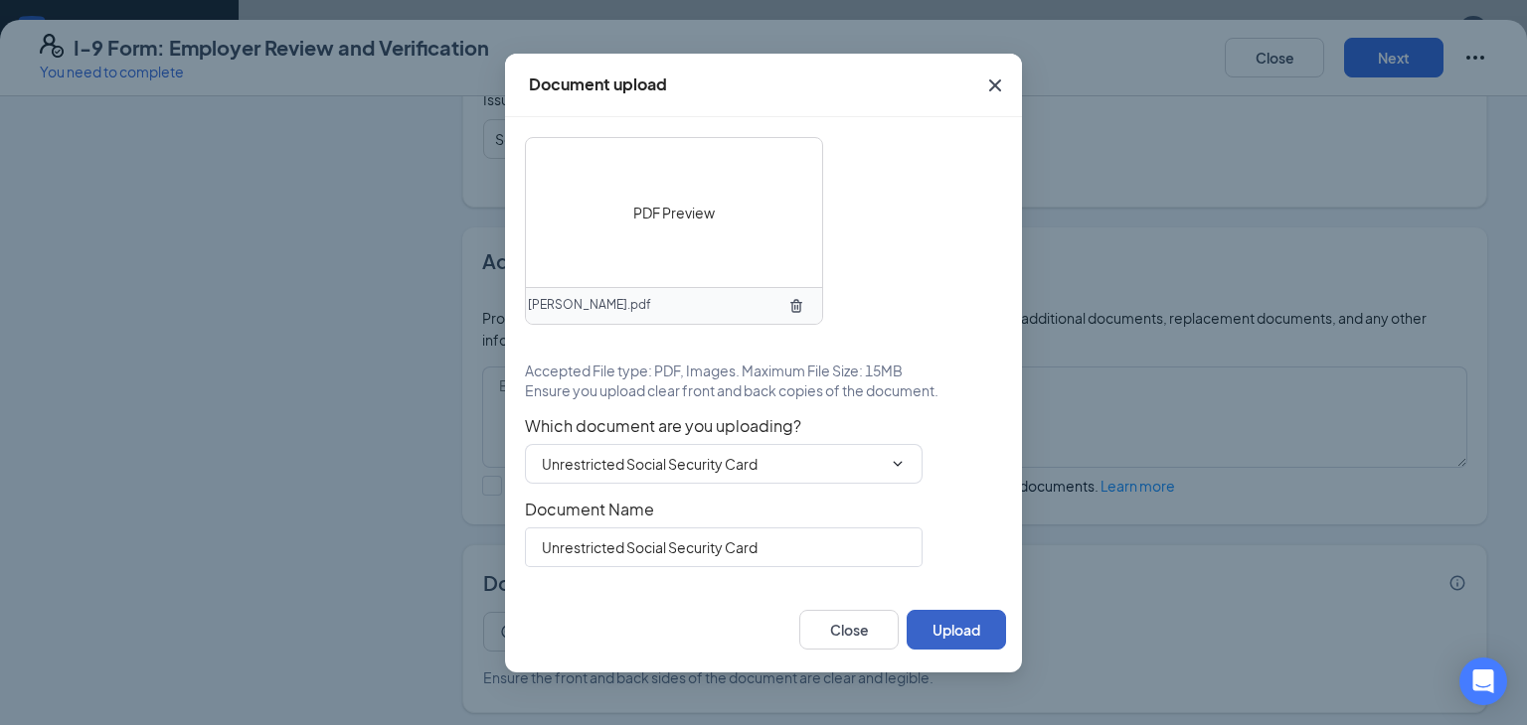
click at [970, 635] on button "Upload" at bounding box center [955, 630] width 99 height 40
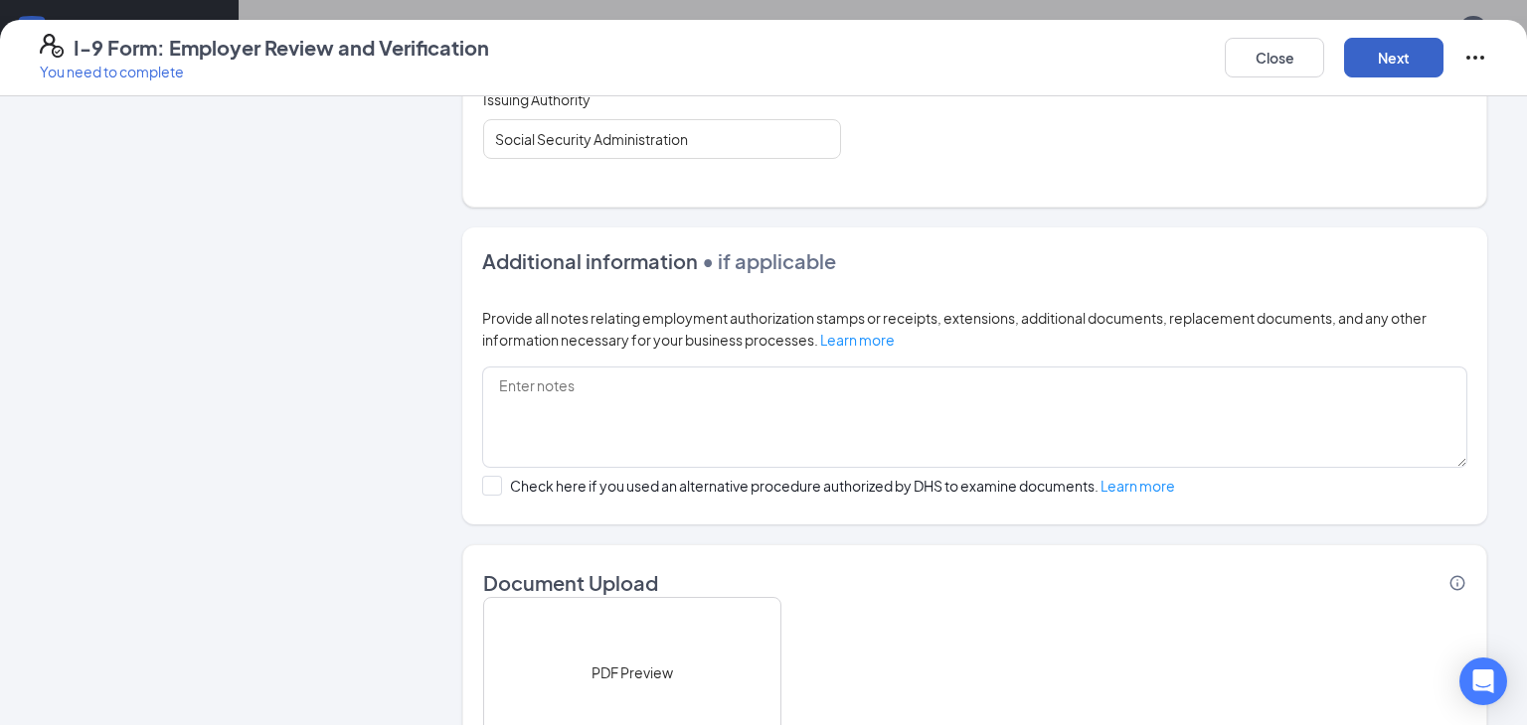
click at [1370, 56] on button "Next" at bounding box center [1393, 58] width 99 height 40
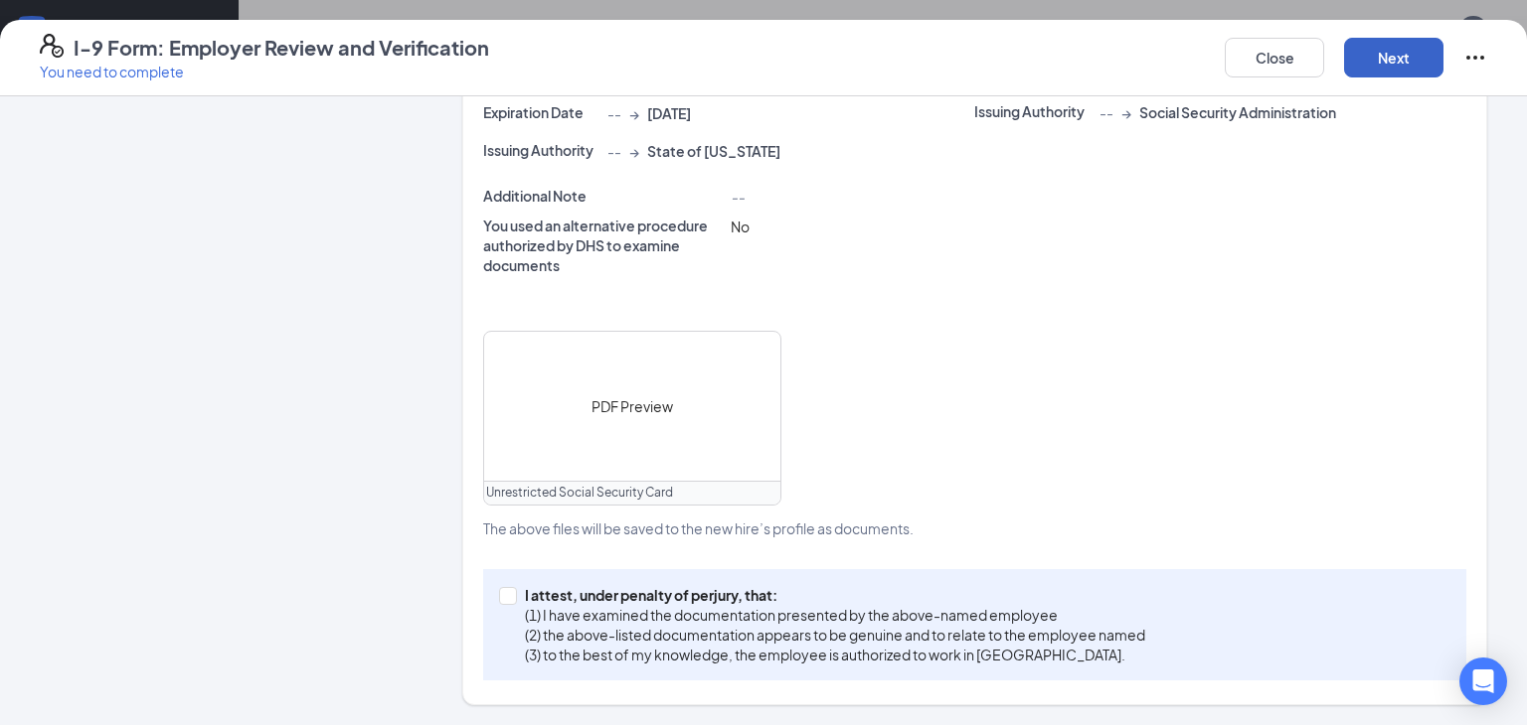
scroll to position [633, 0]
click at [515, 595] on span at bounding box center [508, 599] width 18 height 18
click at [513, 595] on input "I attest, under penalty of [PERSON_NAME], that: (1) I have examined the documen…" at bounding box center [506, 597] width 14 height 14
checkbox input "true"
click at [1399, 64] on button "Next" at bounding box center [1393, 58] width 99 height 40
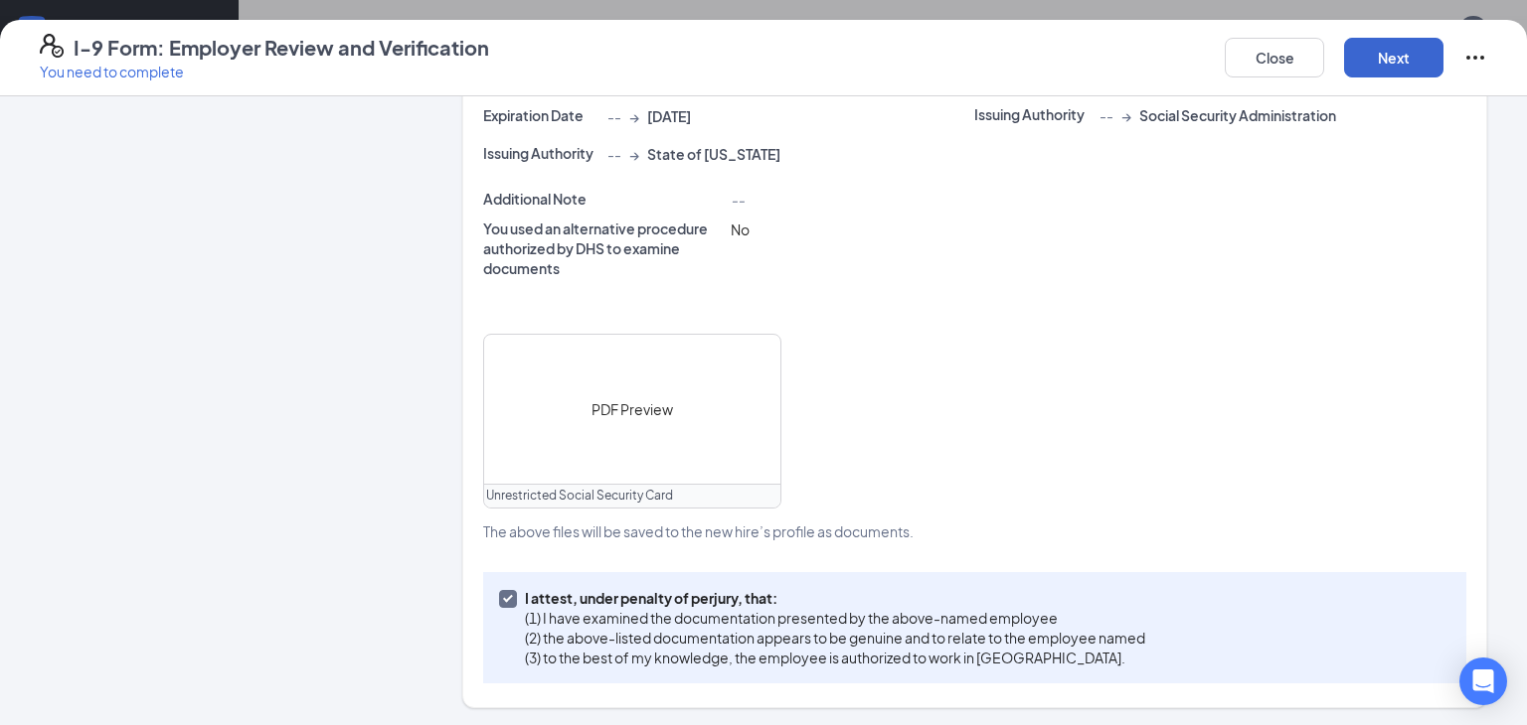
scroll to position [0, 0]
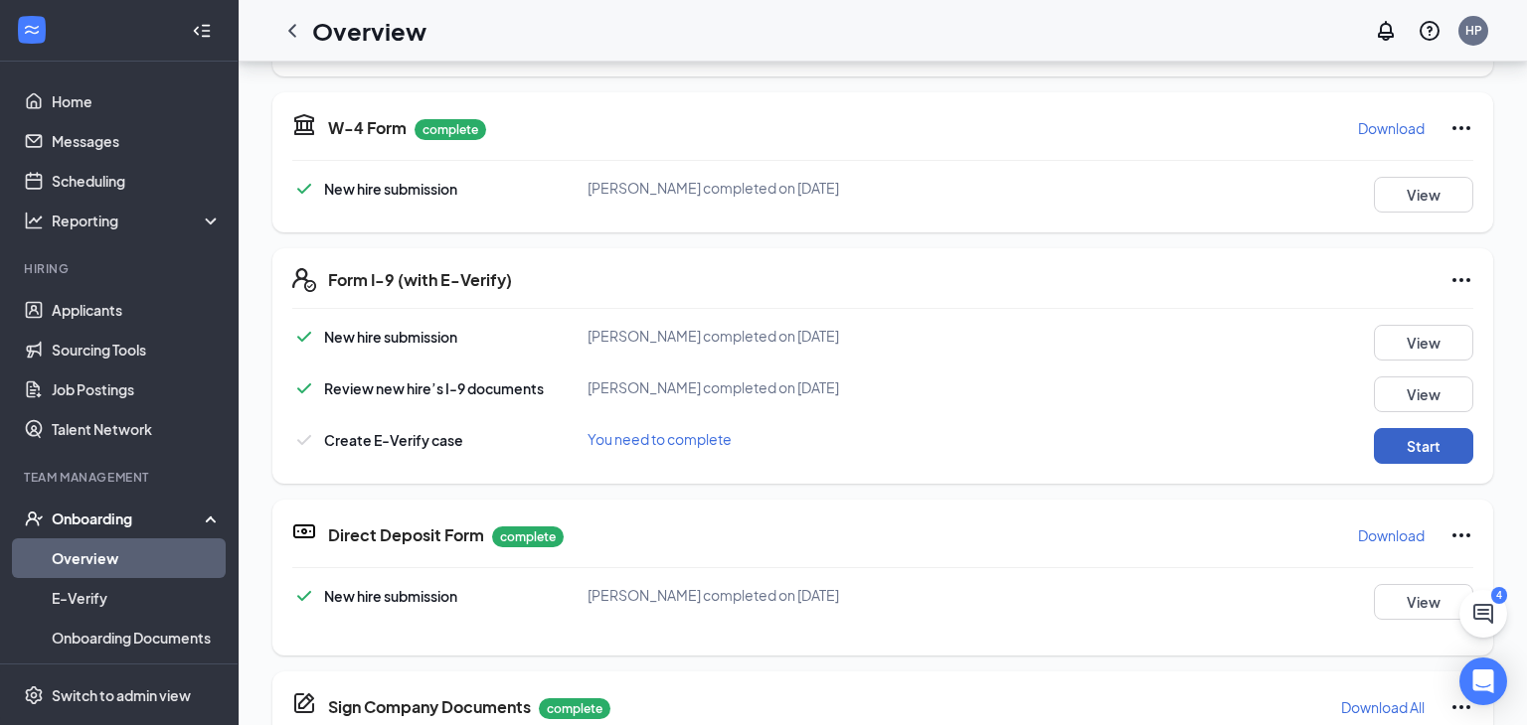
click at [1419, 454] on button "Start" at bounding box center [1422, 446] width 99 height 36
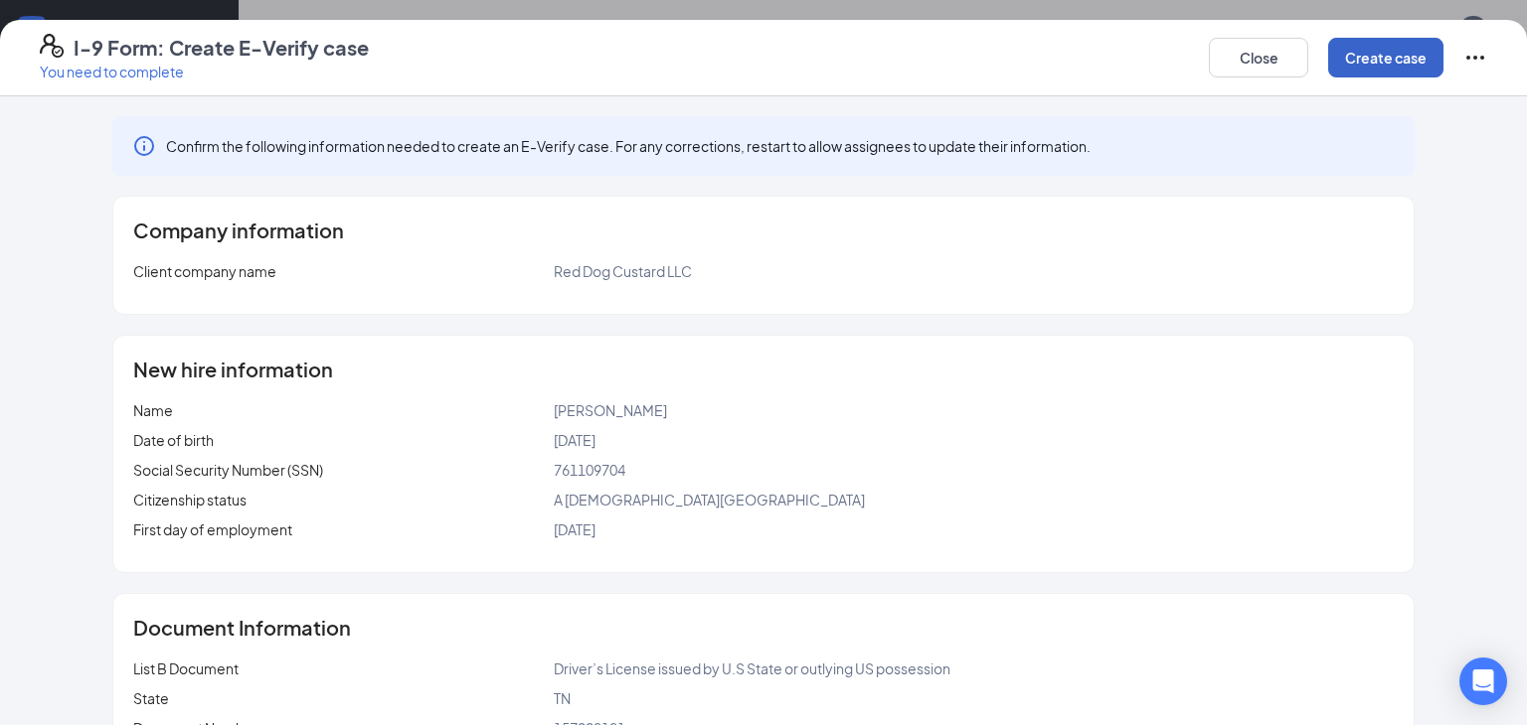
click at [1382, 72] on button "Create case" at bounding box center [1385, 58] width 115 height 40
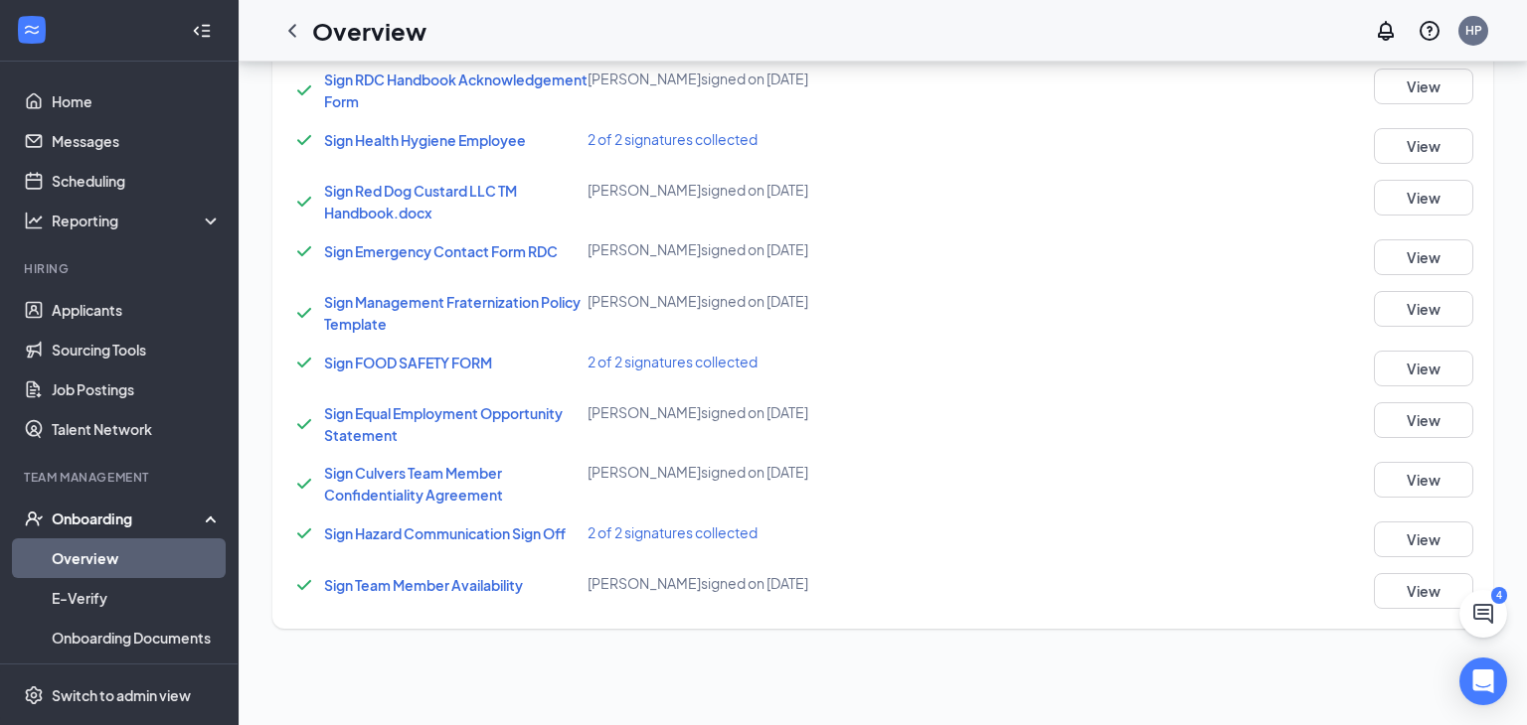
scroll to position [827, 0]
click at [89, 551] on link "Overview" at bounding box center [137, 559] width 170 height 40
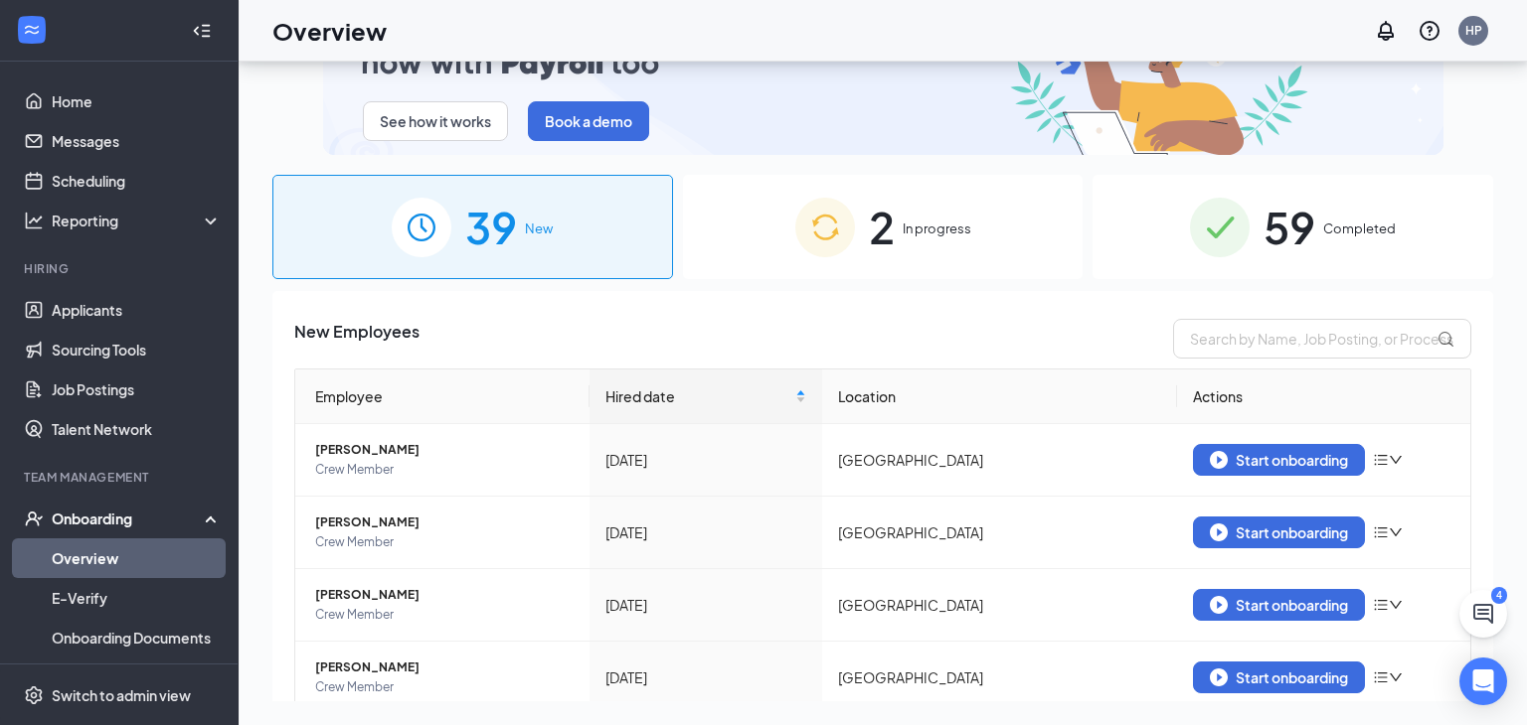
click at [885, 225] on span "2" at bounding box center [882, 227] width 26 height 69
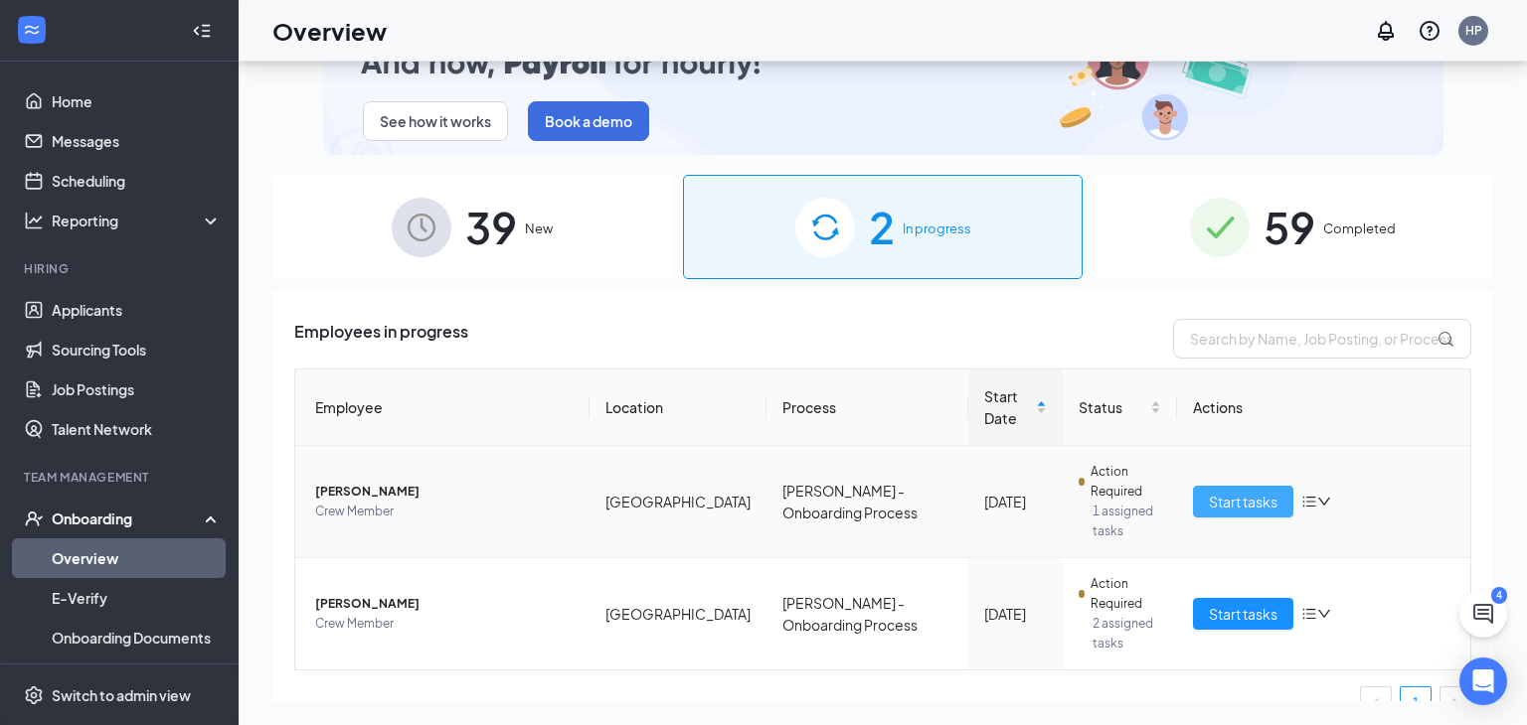
click at [1235, 491] on span "Start tasks" at bounding box center [1242, 502] width 69 height 22
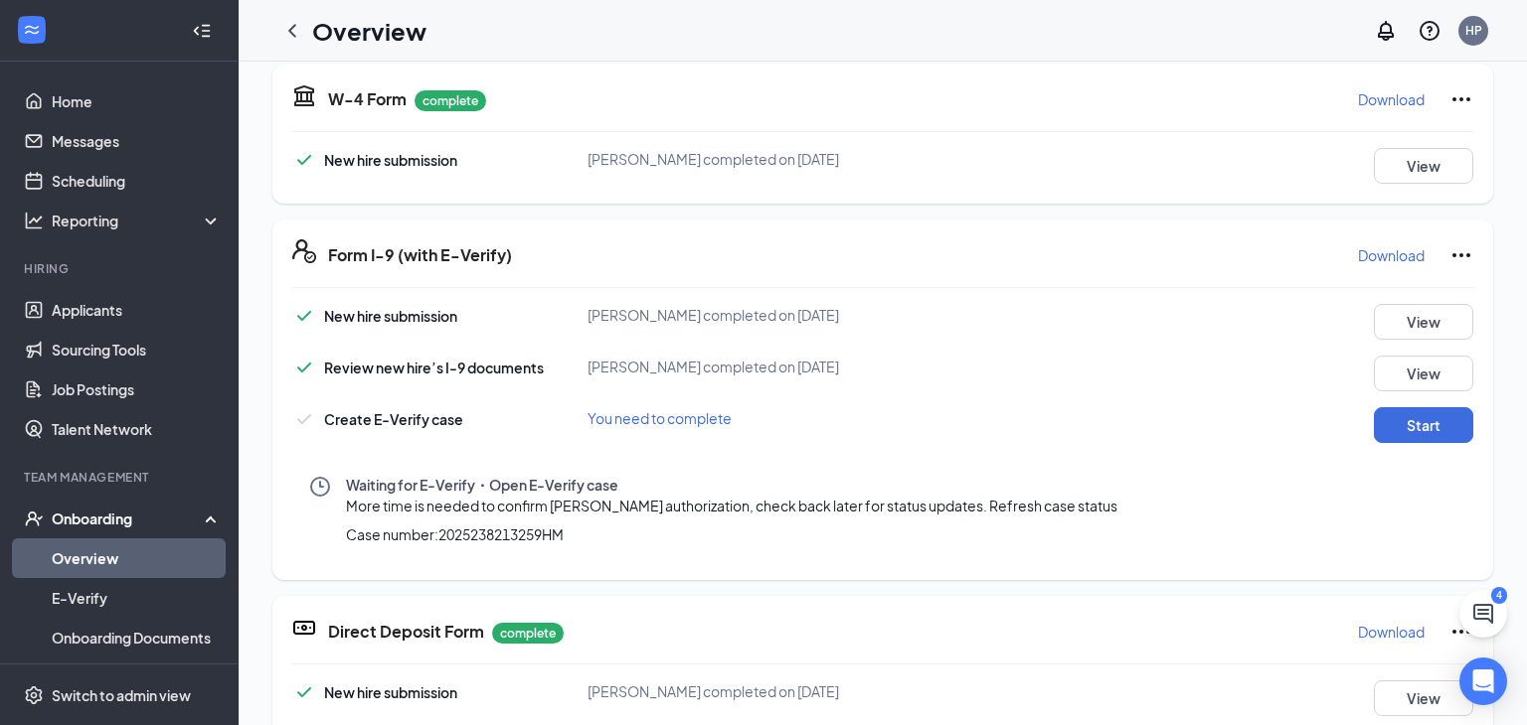
scroll to position [459, 0]
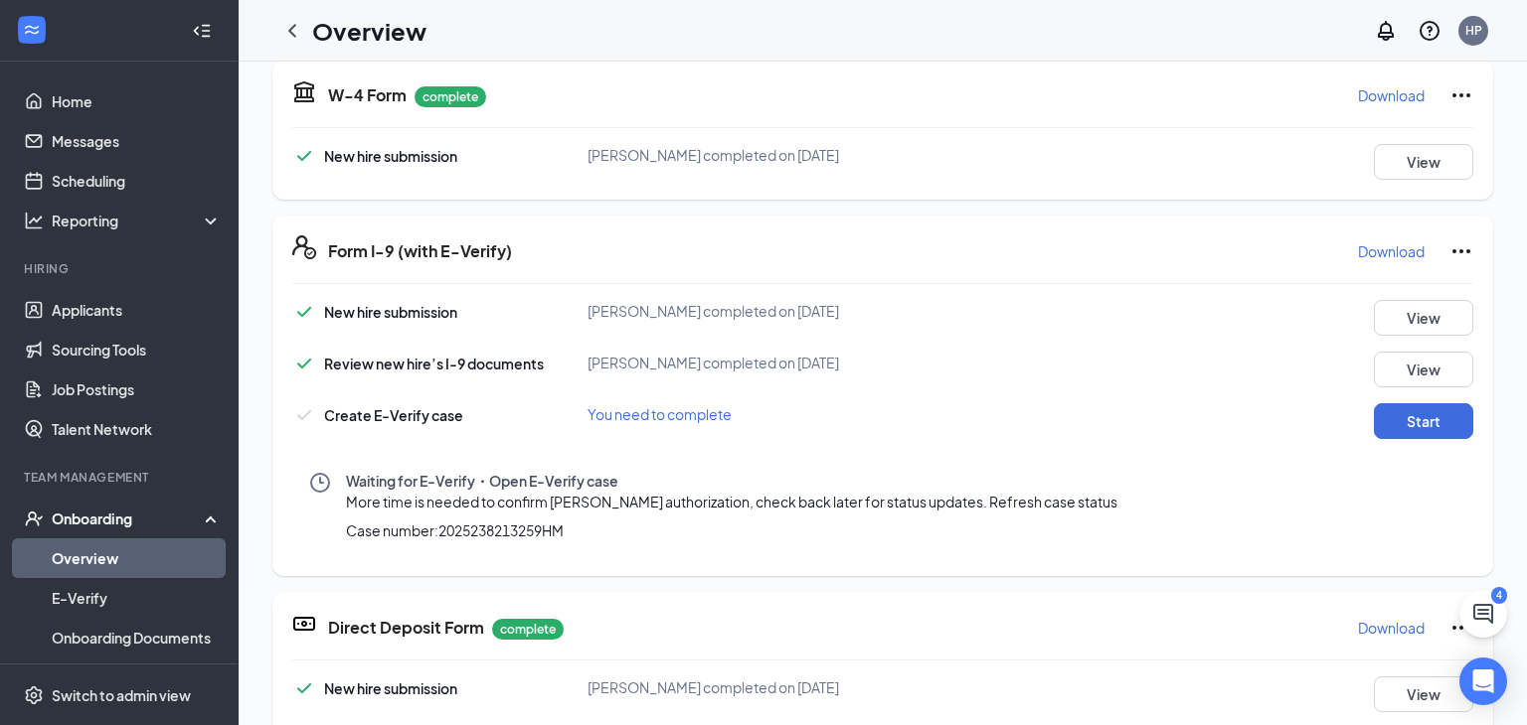
click at [1088, 496] on span "Refresh case status" at bounding box center [1053, 502] width 128 height 18
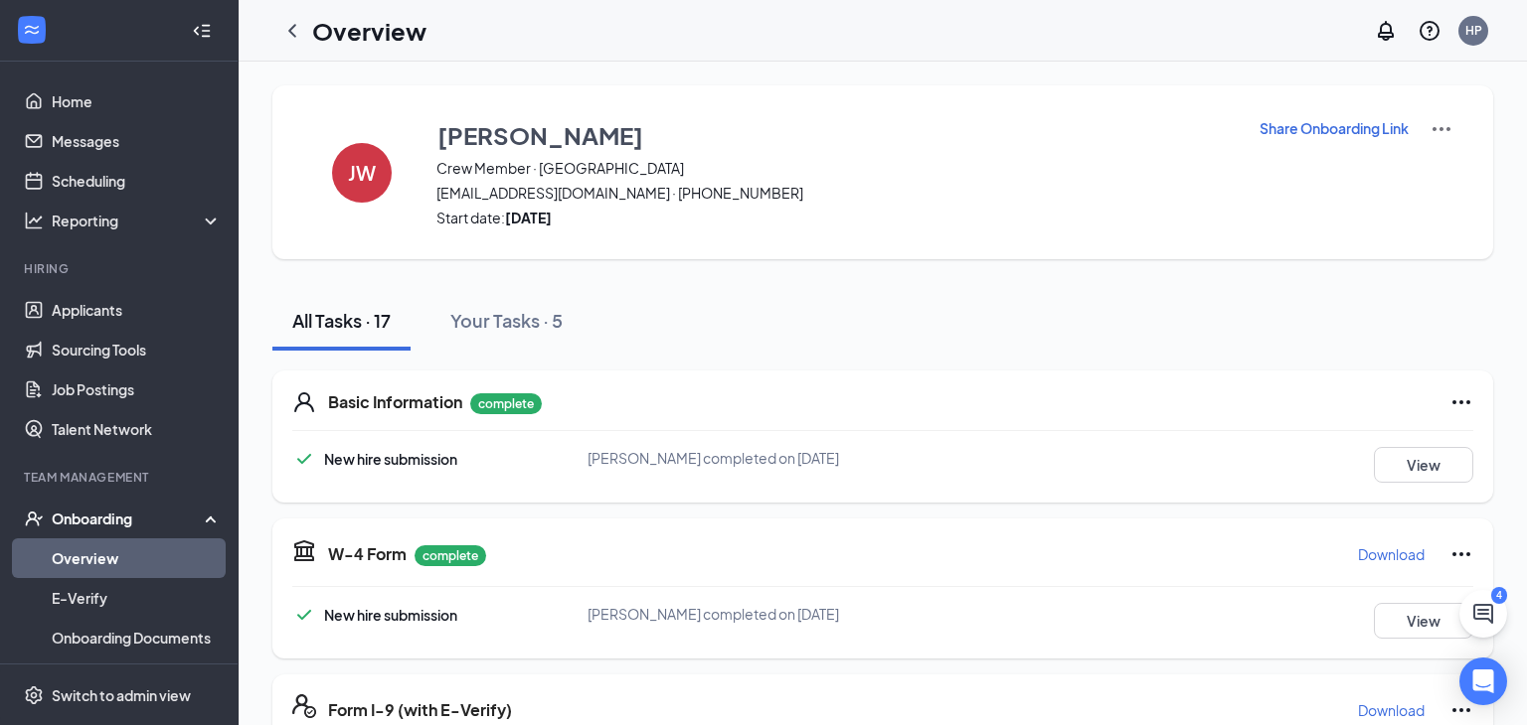
scroll to position [2, 0]
click at [297, 37] on icon "ChevronLeft" at bounding box center [292, 31] width 24 height 24
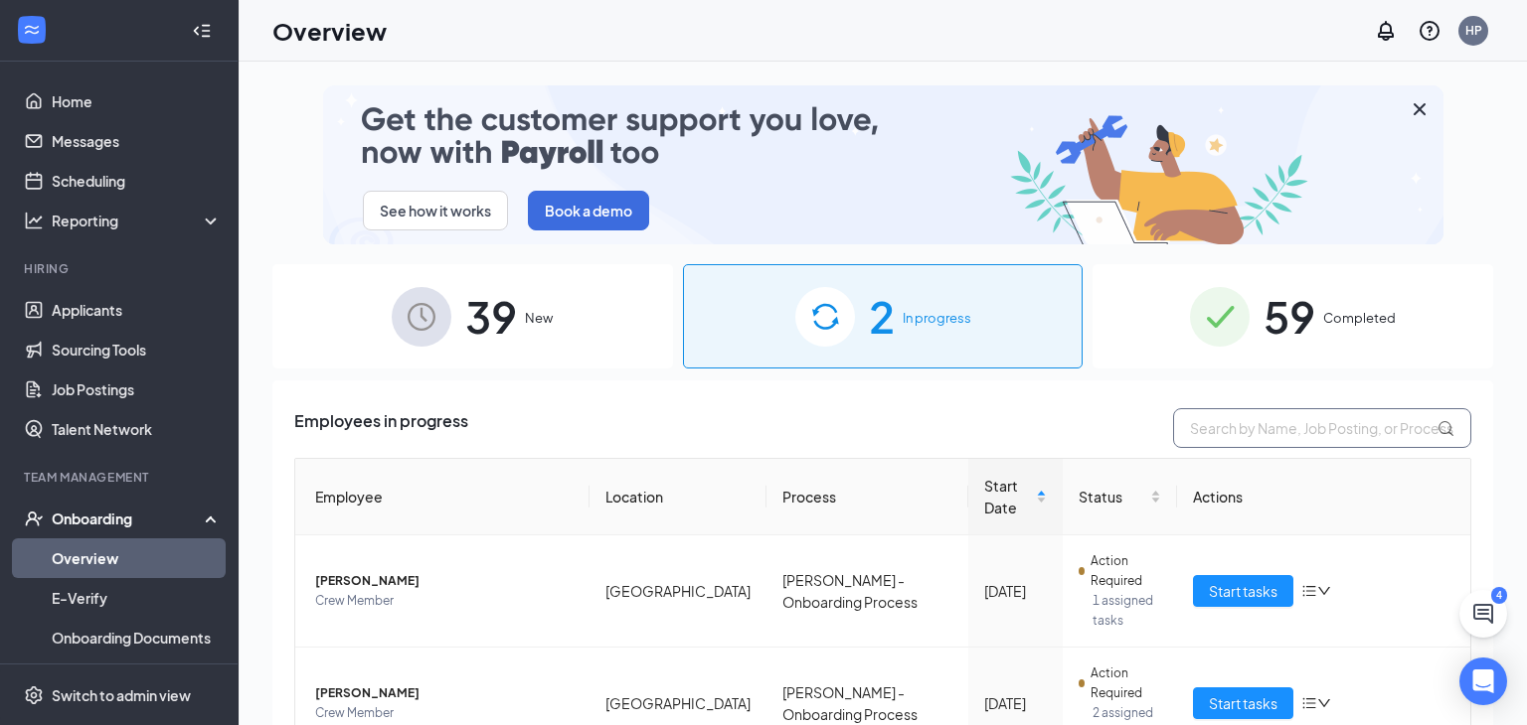
click at [1261, 426] on input "text" at bounding box center [1322, 428] width 298 height 40
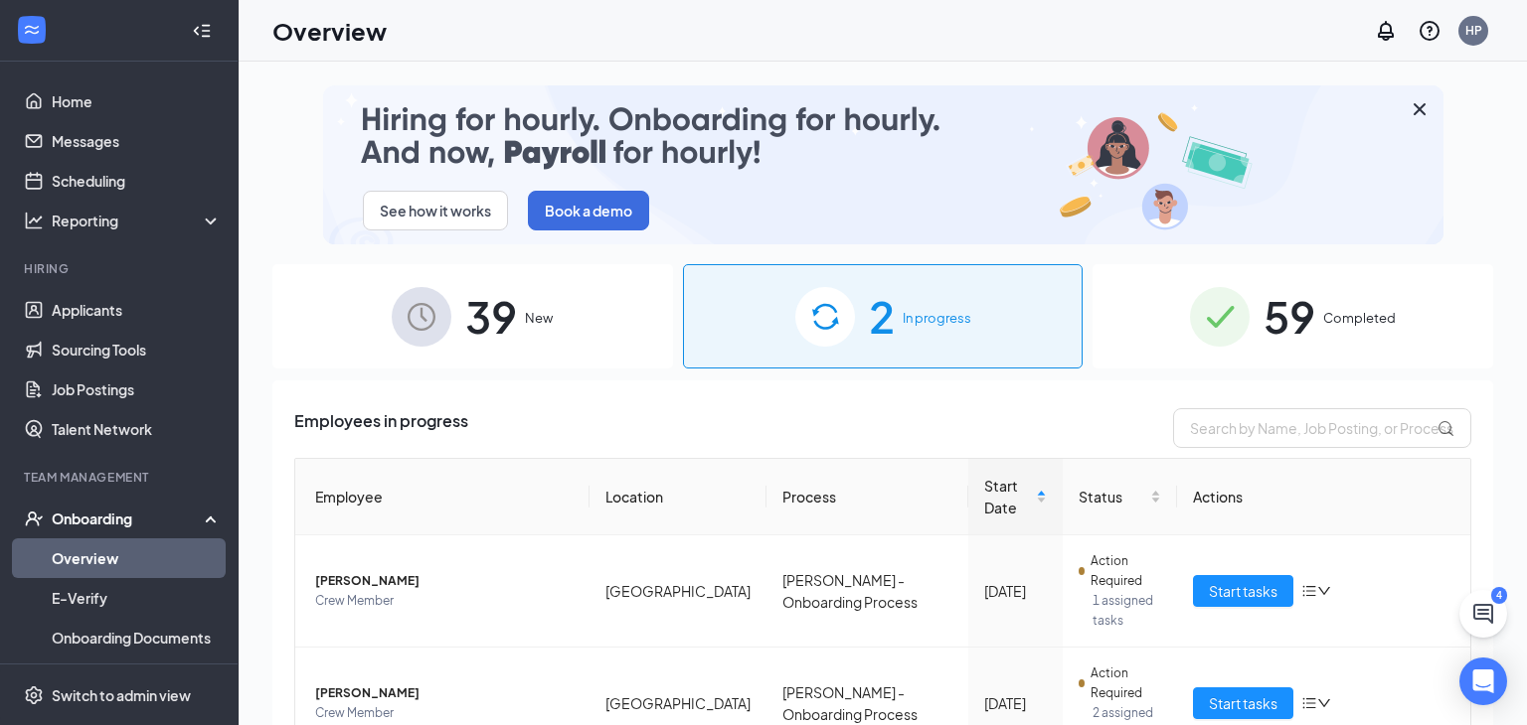
click at [475, 303] on span "39" at bounding box center [491, 316] width 52 height 69
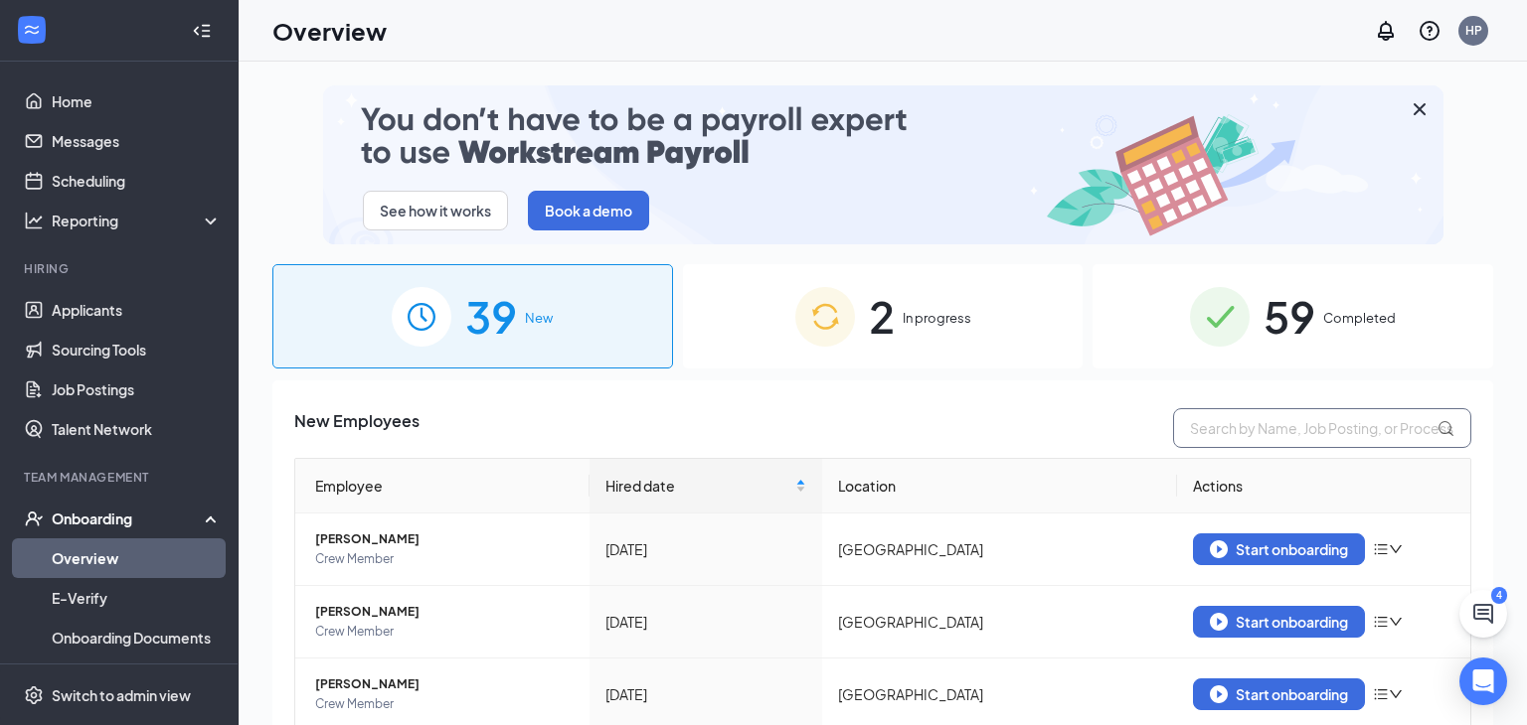
click at [1369, 438] on input "text" at bounding box center [1322, 428] width 298 height 40
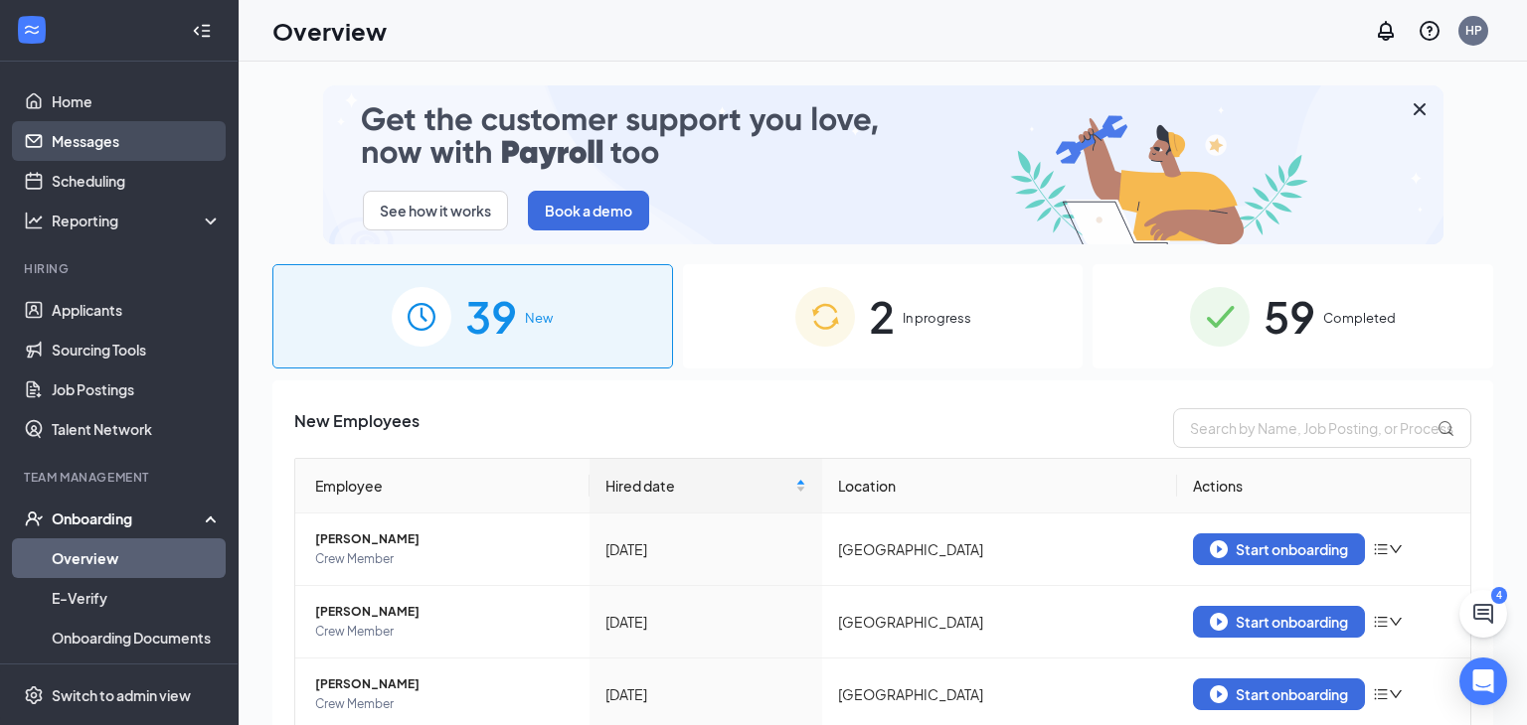
click at [73, 153] on link "Messages" at bounding box center [137, 141] width 170 height 40
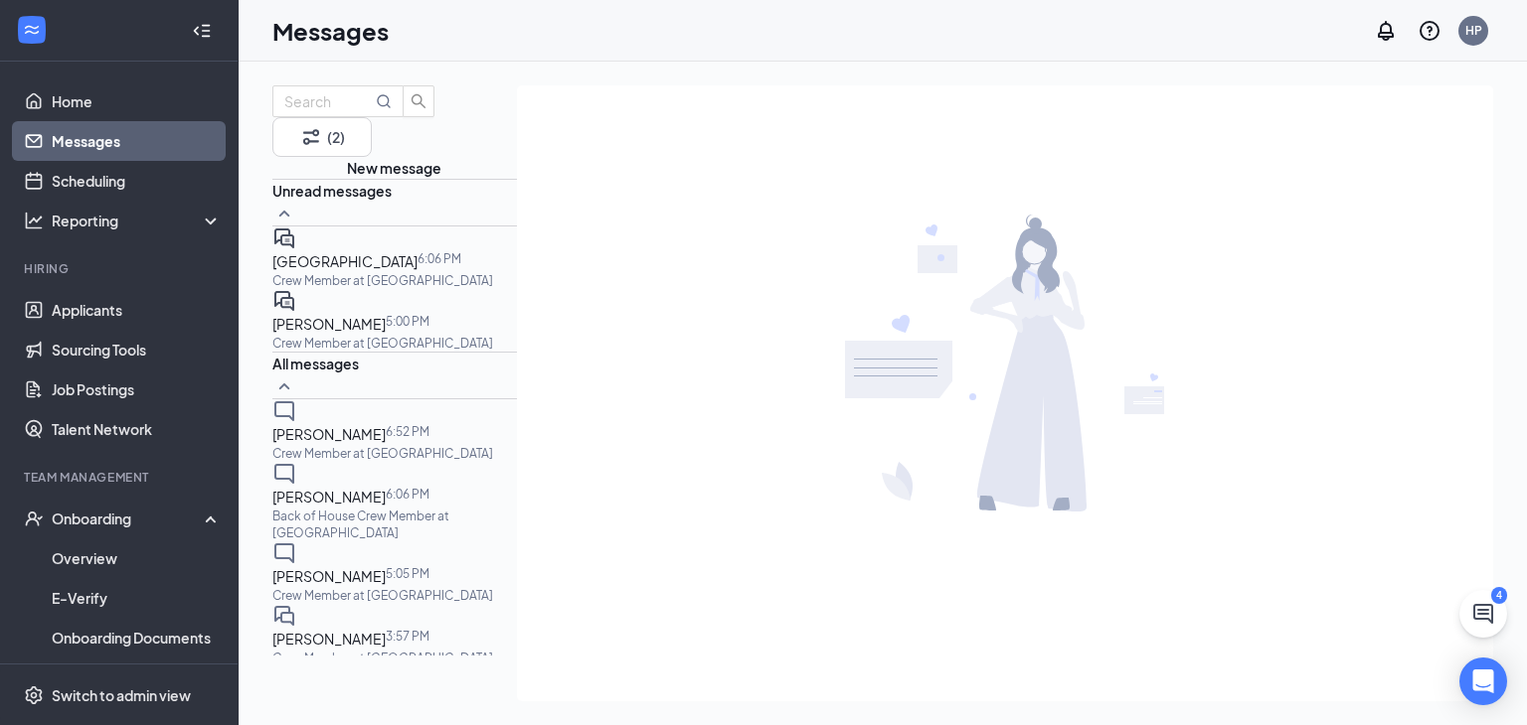
click at [388, 343] on p "Crew Member at [GEOGRAPHIC_DATA]" at bounding box center [382, 343] width 221 height 17
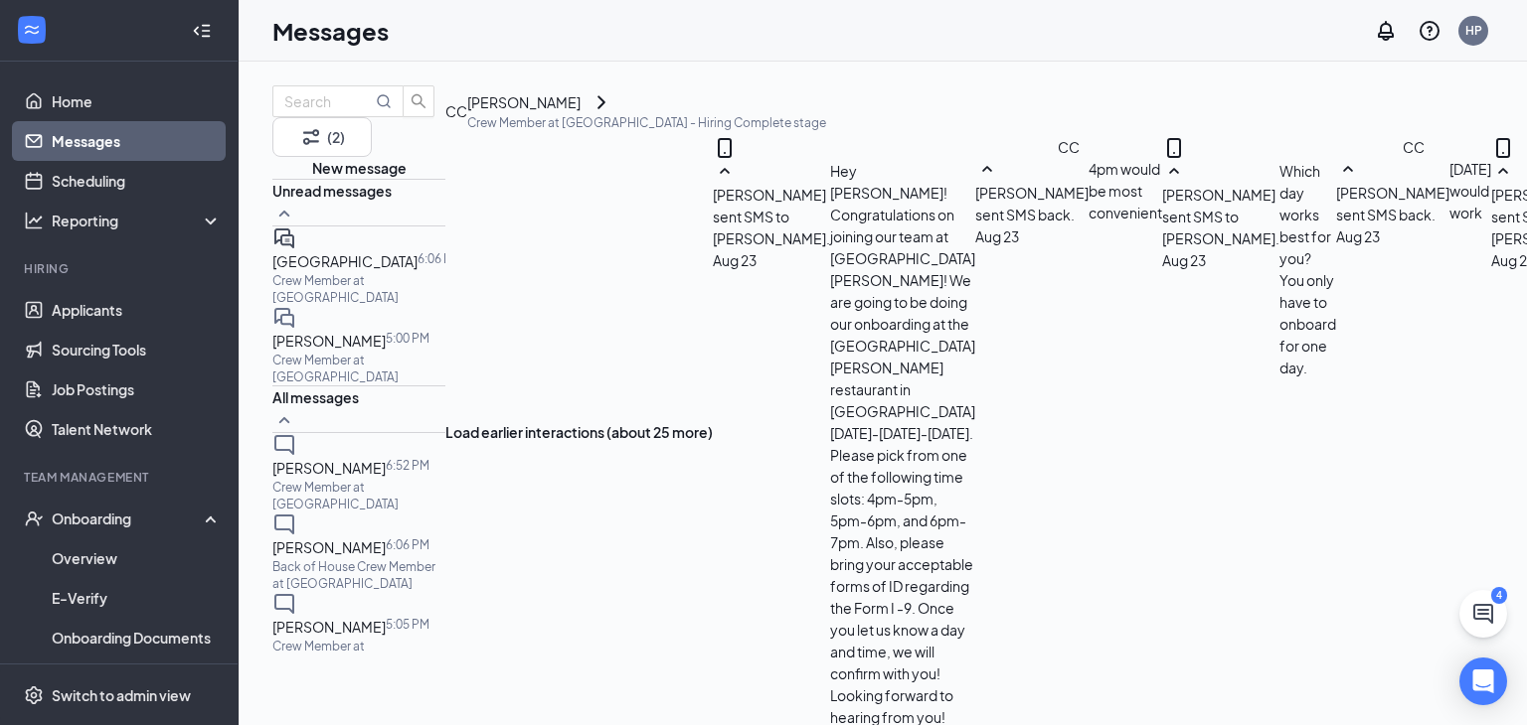
scroll to position [962, 0]
click at [417, 272] on div at bounding box center [417, 261] width 0 height 22
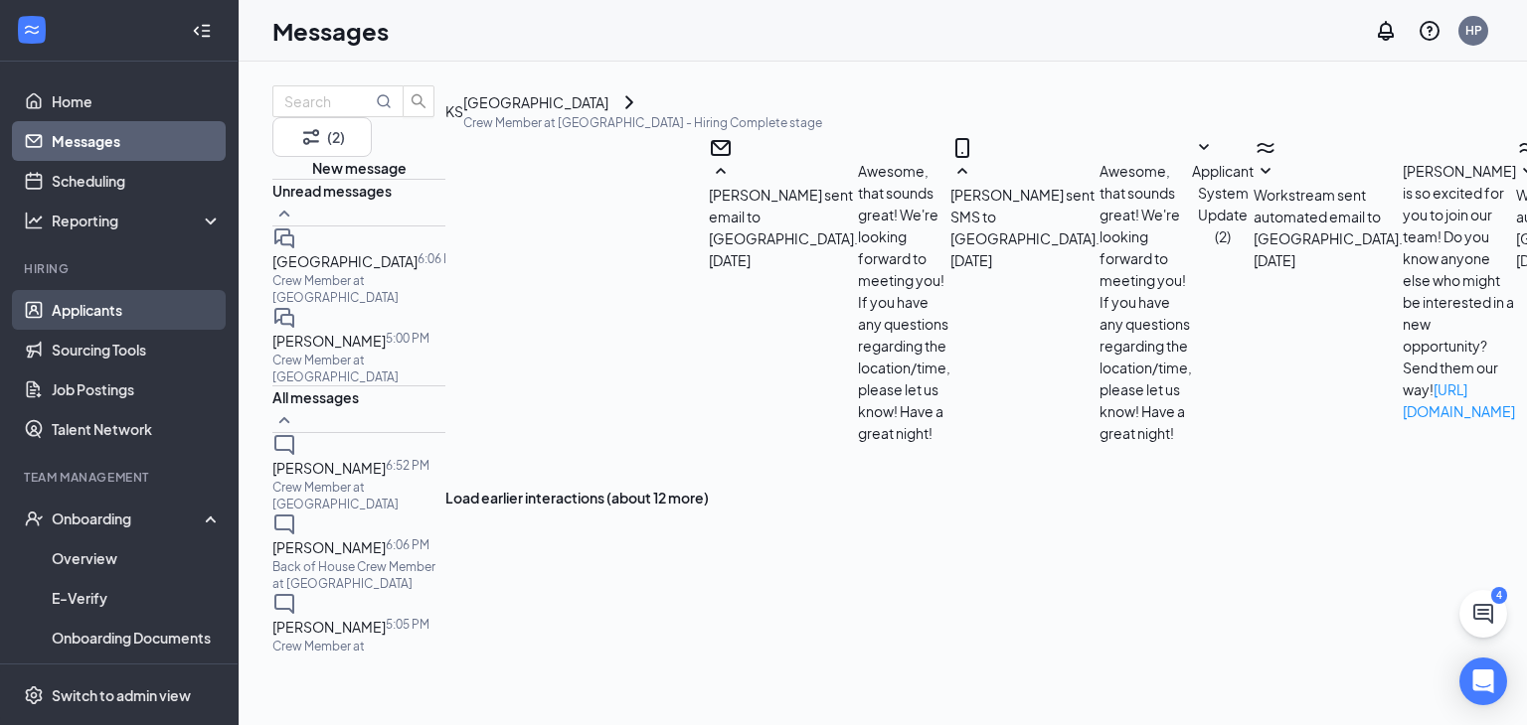
click at [106, 308] on link "Applicants" at bounding box center [137, 310] width 170 height 40
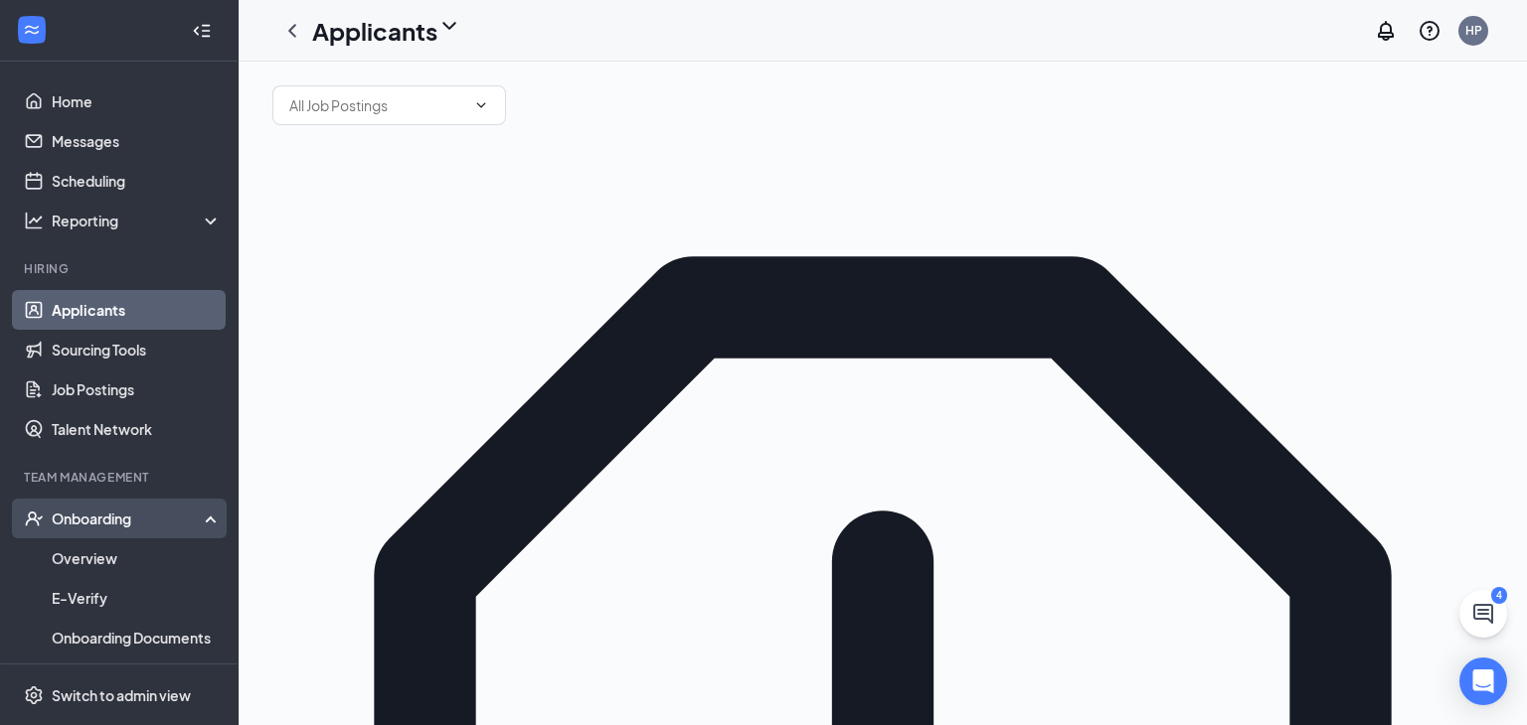
click at [81, 534] on div "Onboarding" at bounding box center [119, 519] width 239 height 40
click at [82, 527] on div "Onboarding" at bounding box center [128, 519] width 153 height 20
click at [82, 554] on link "Overview" at bounding box center [137, 559] width 170 height 40
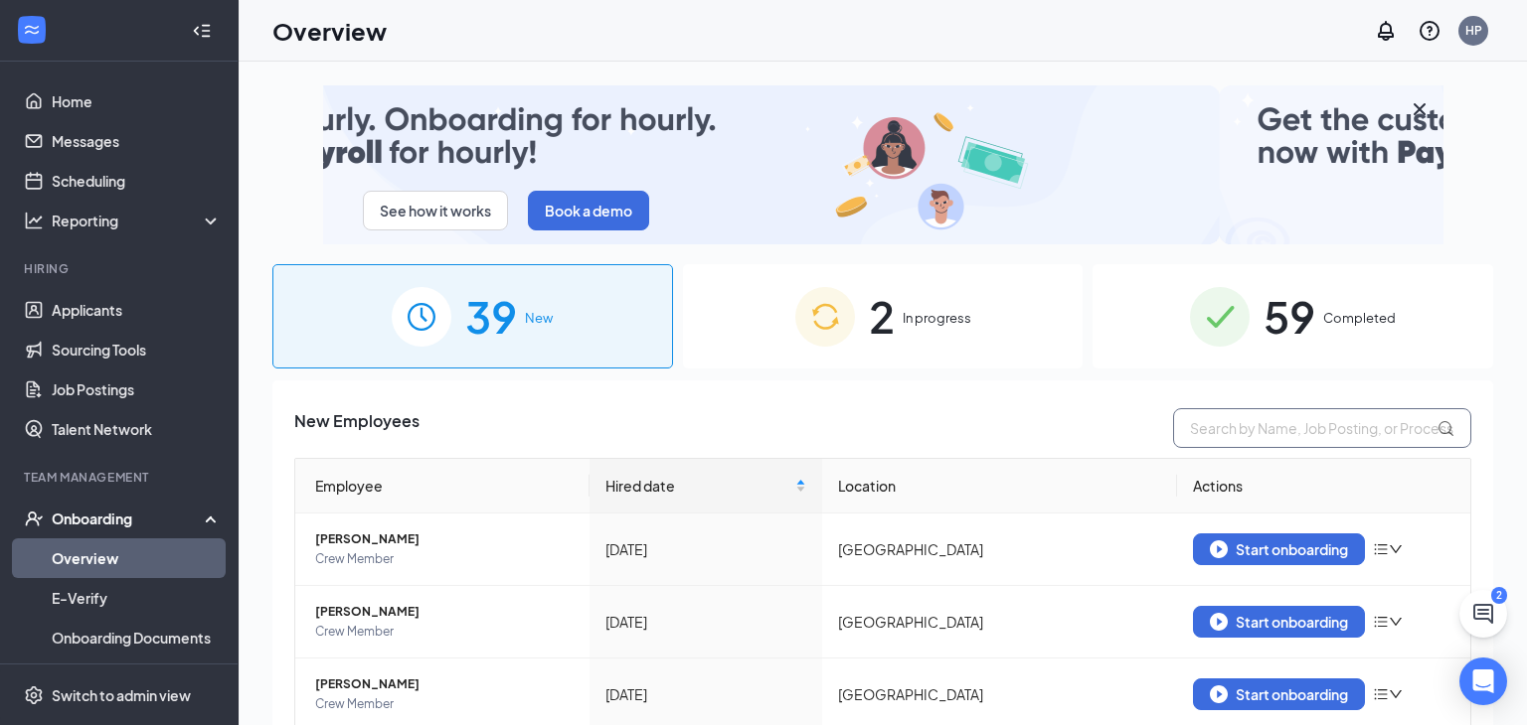
click at [1287, 421] on input "text" at bounding box center [1322, 428] width 298 height 40
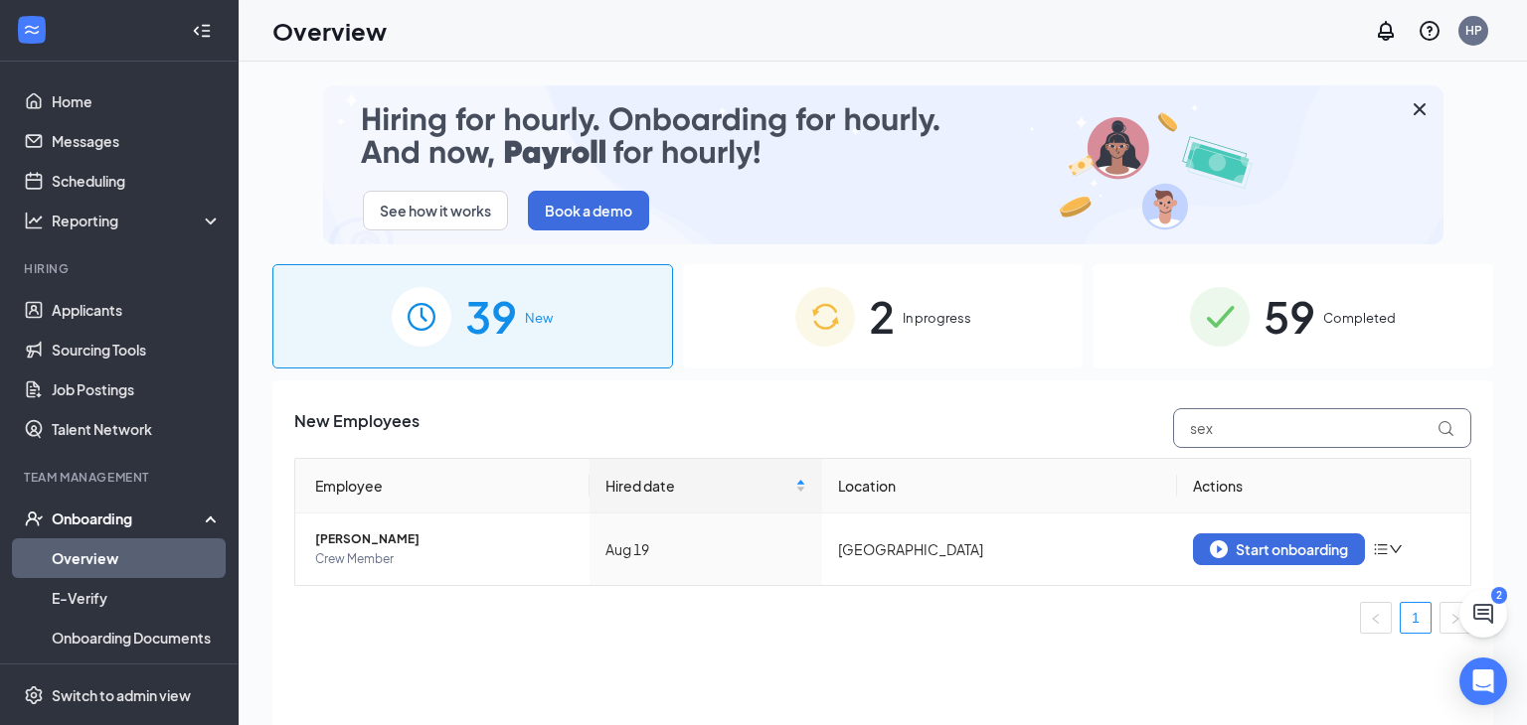
type input "sex"
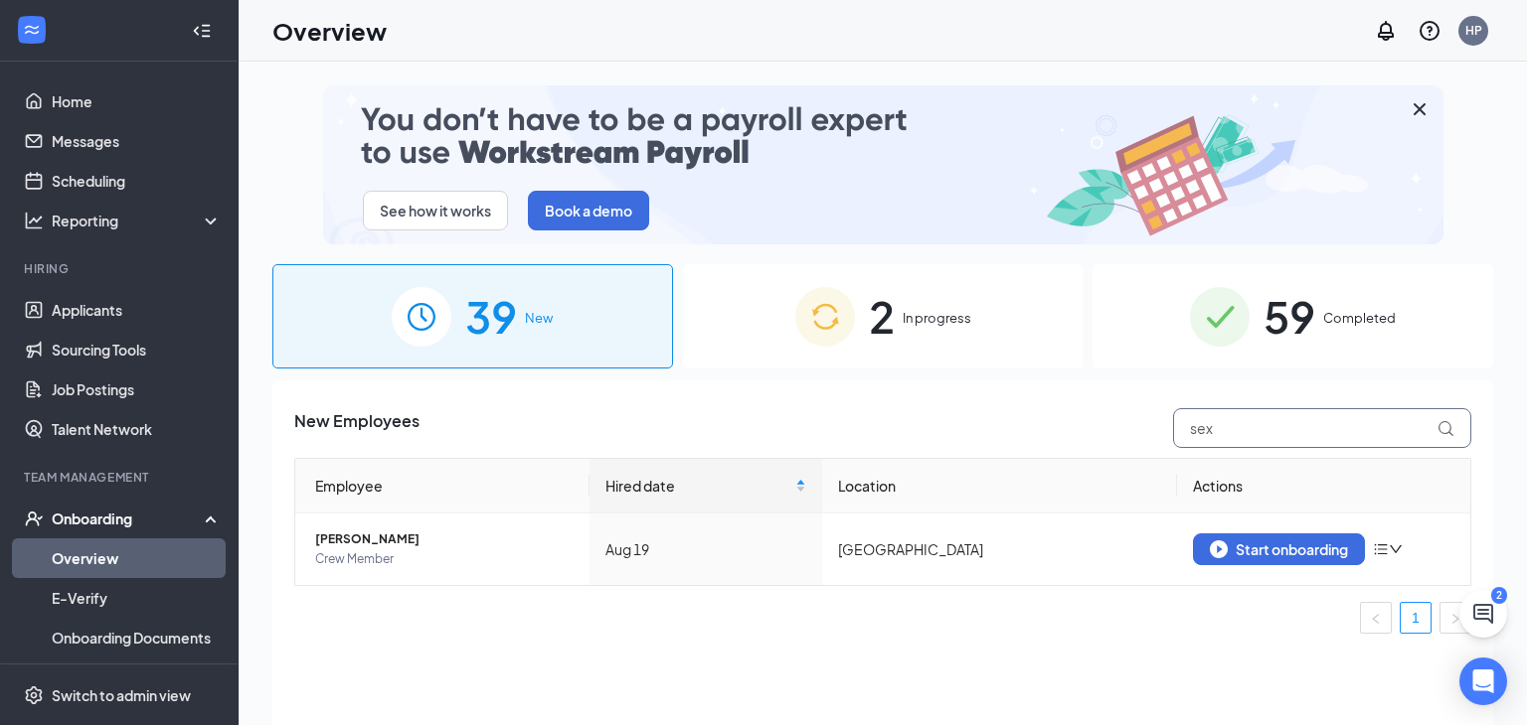
click at [1242, 422] on input "sex" at bounding box center [1322, 428] width 298 height 40
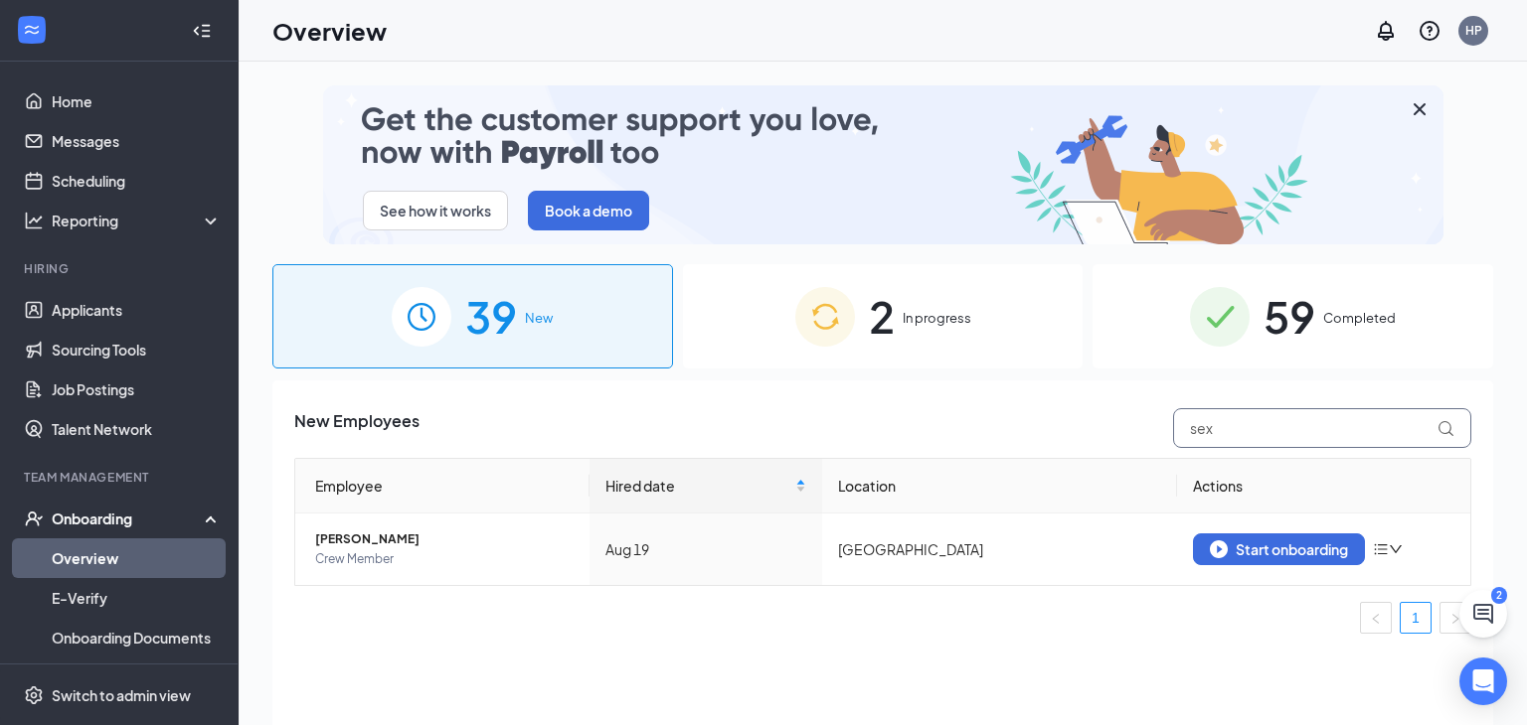
click at [1242, 422] on input "sex" at bounding box center [1322, 428] width 298 height 40
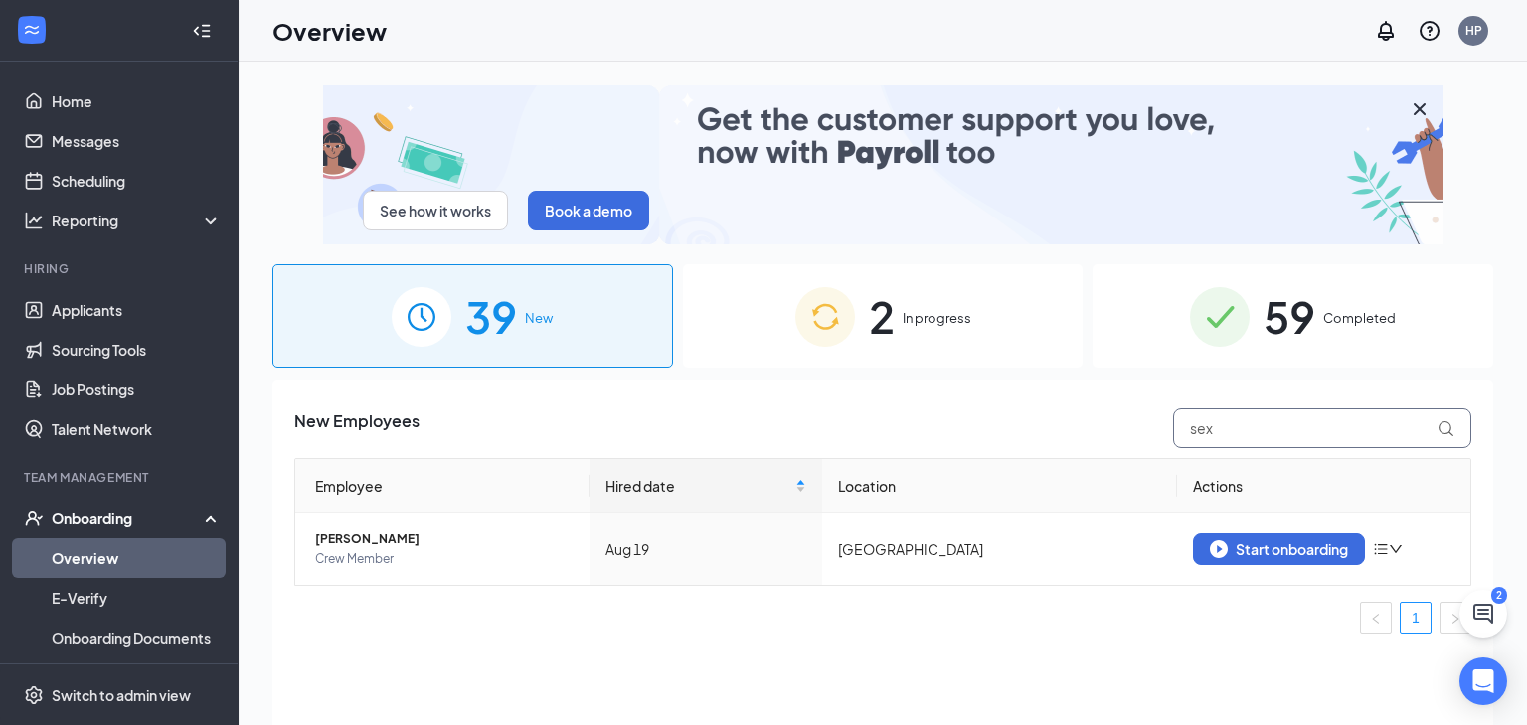
click at [1242, 422] on input "sex" at bounding box center [1322, 428] width 298 height 40
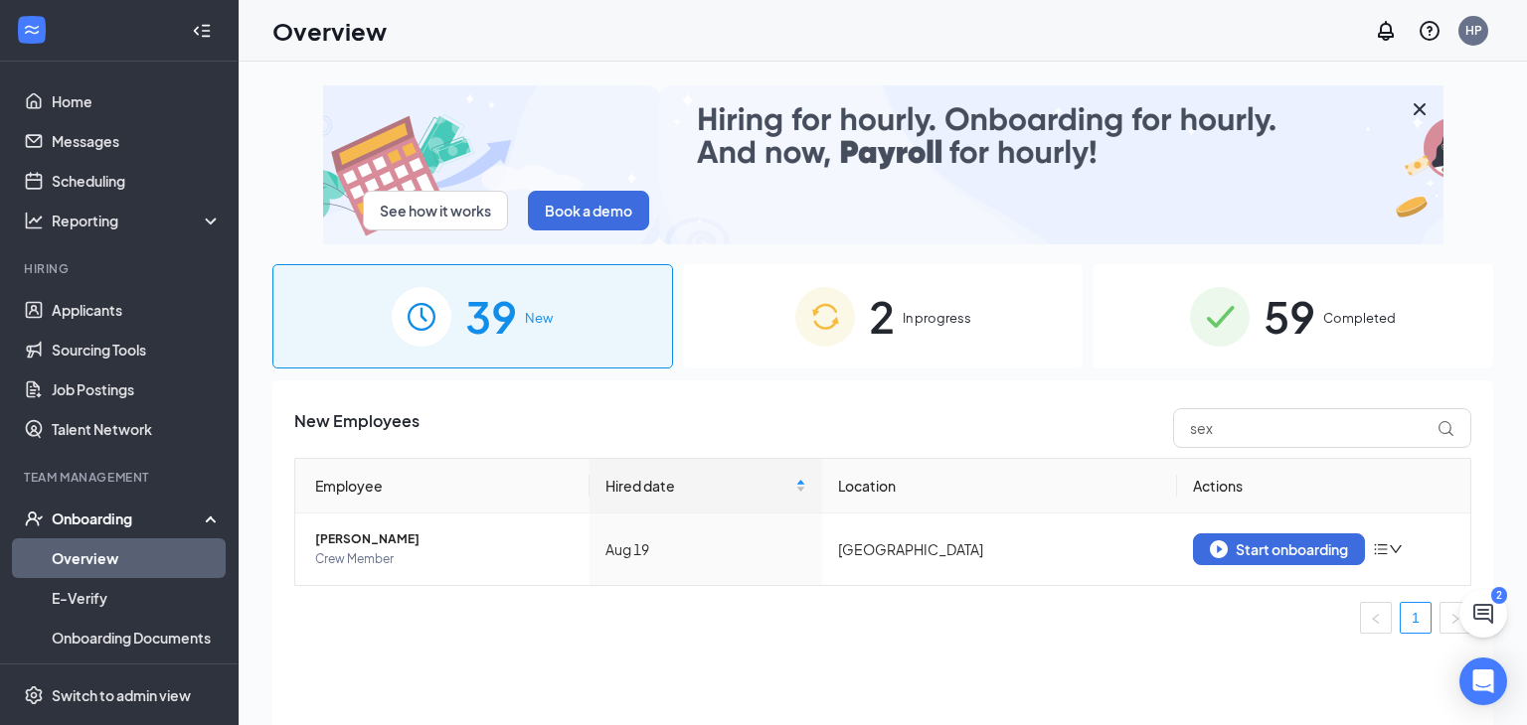
click at [1361, 326] on span "Completed" at bounding box center [1359, 318] width 73 height 20
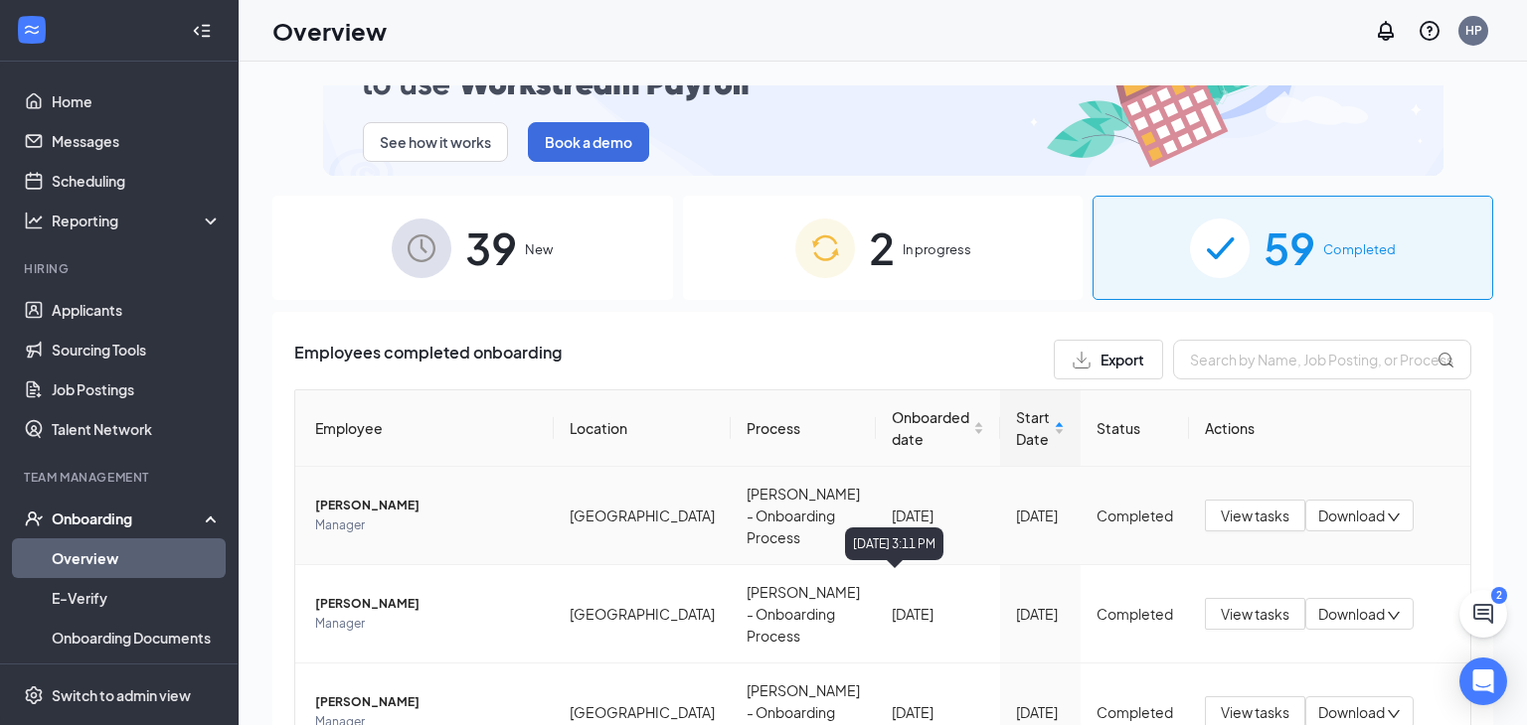
scroll to position [74, 0]
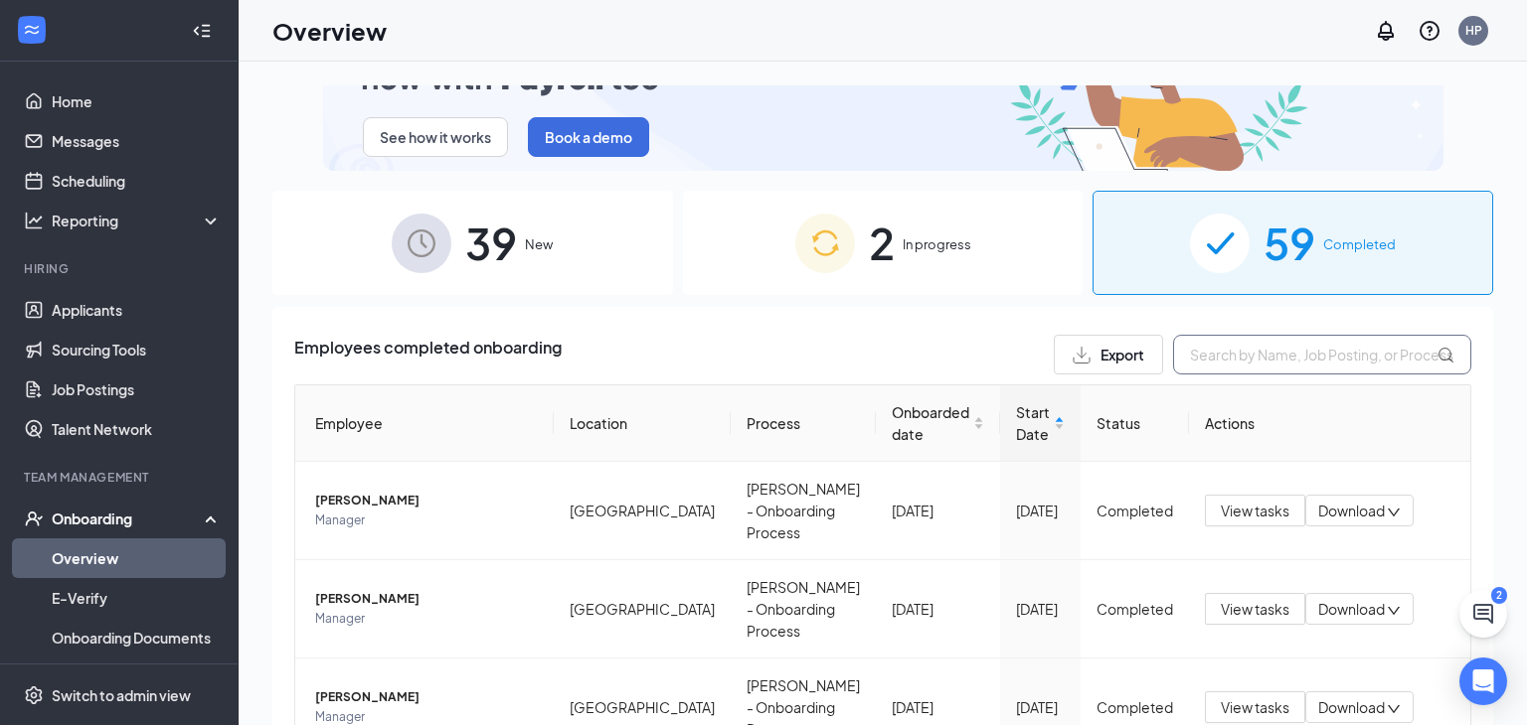
click at [1274, 362] on input "text" at bounding box center [1322, 355] width 298 height 40
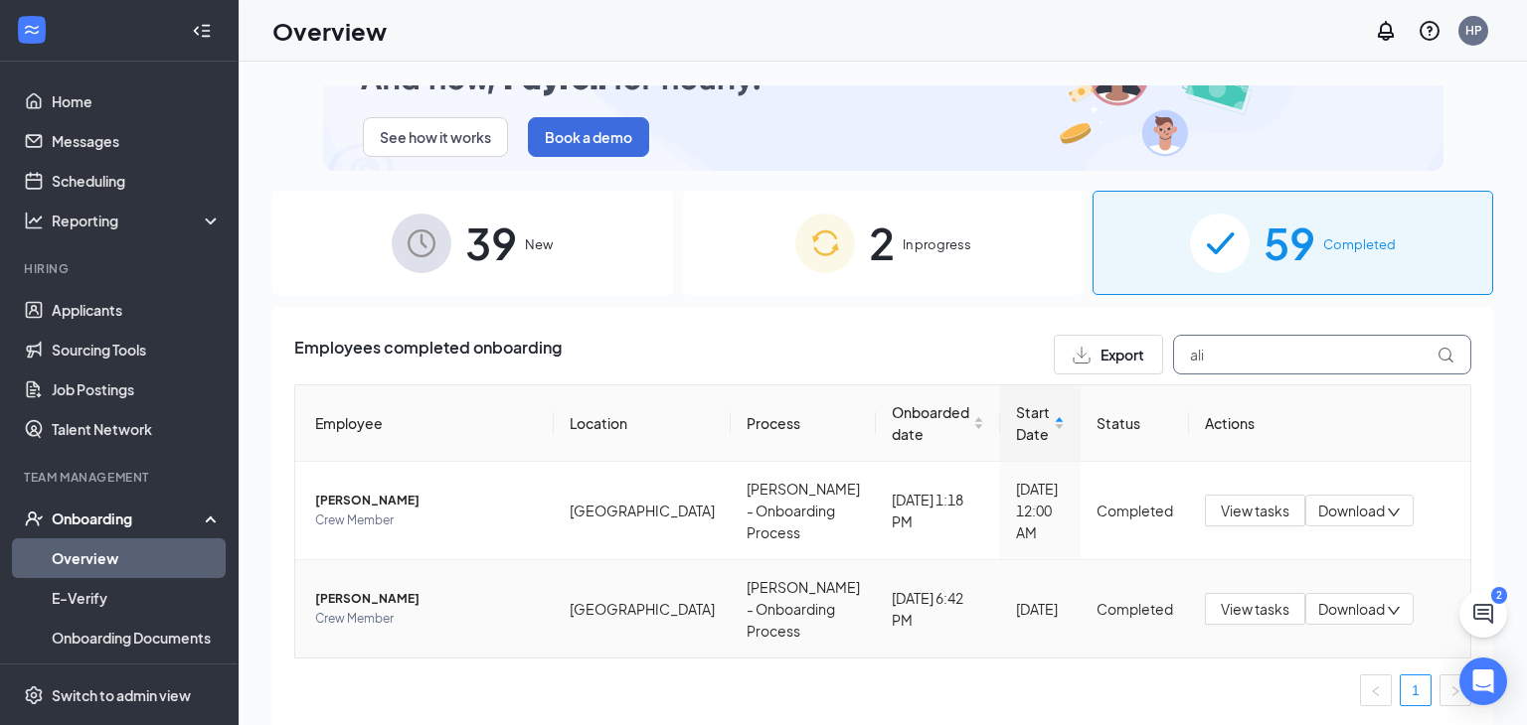
type input "ali"
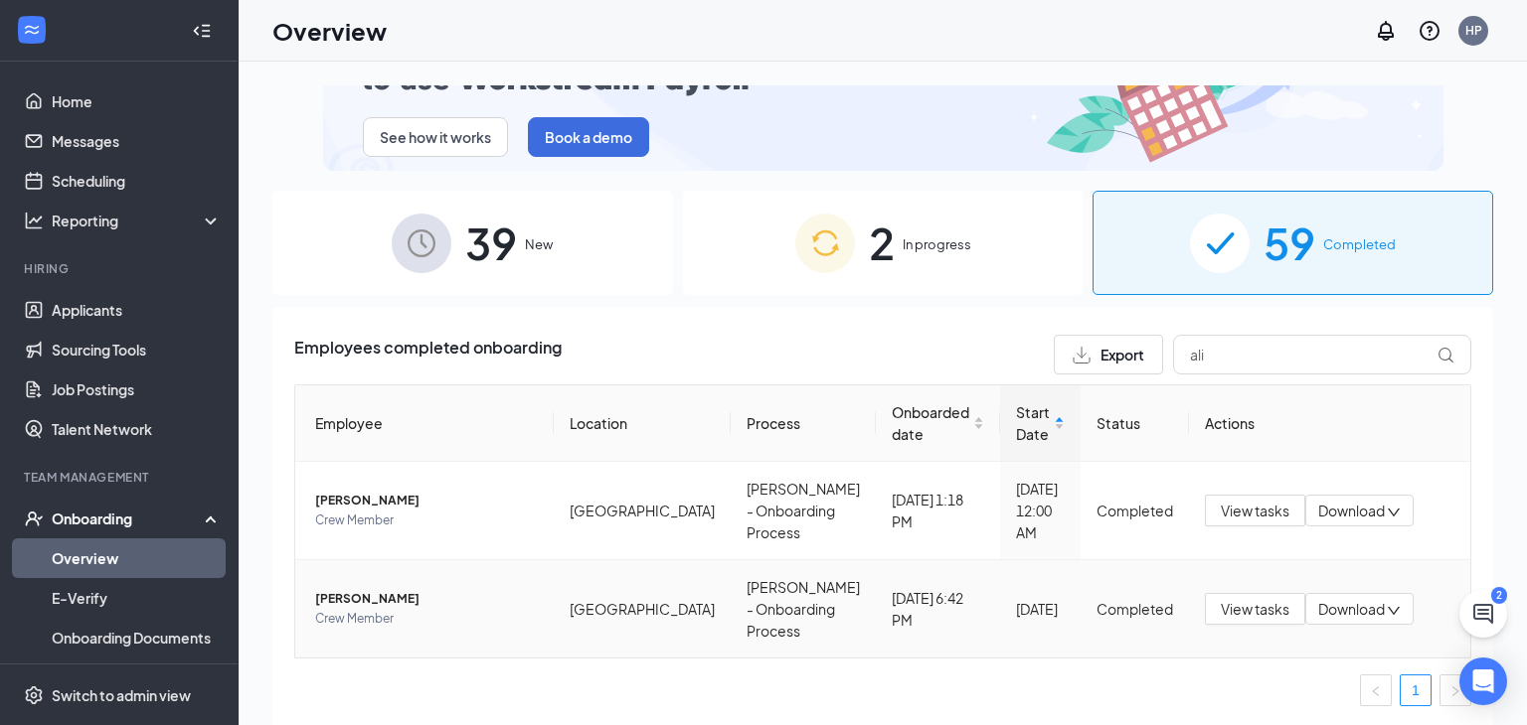
click at [374, 597] on span "[PERSON_NAME]" at bounding box center [426, 599] width 223 height 20
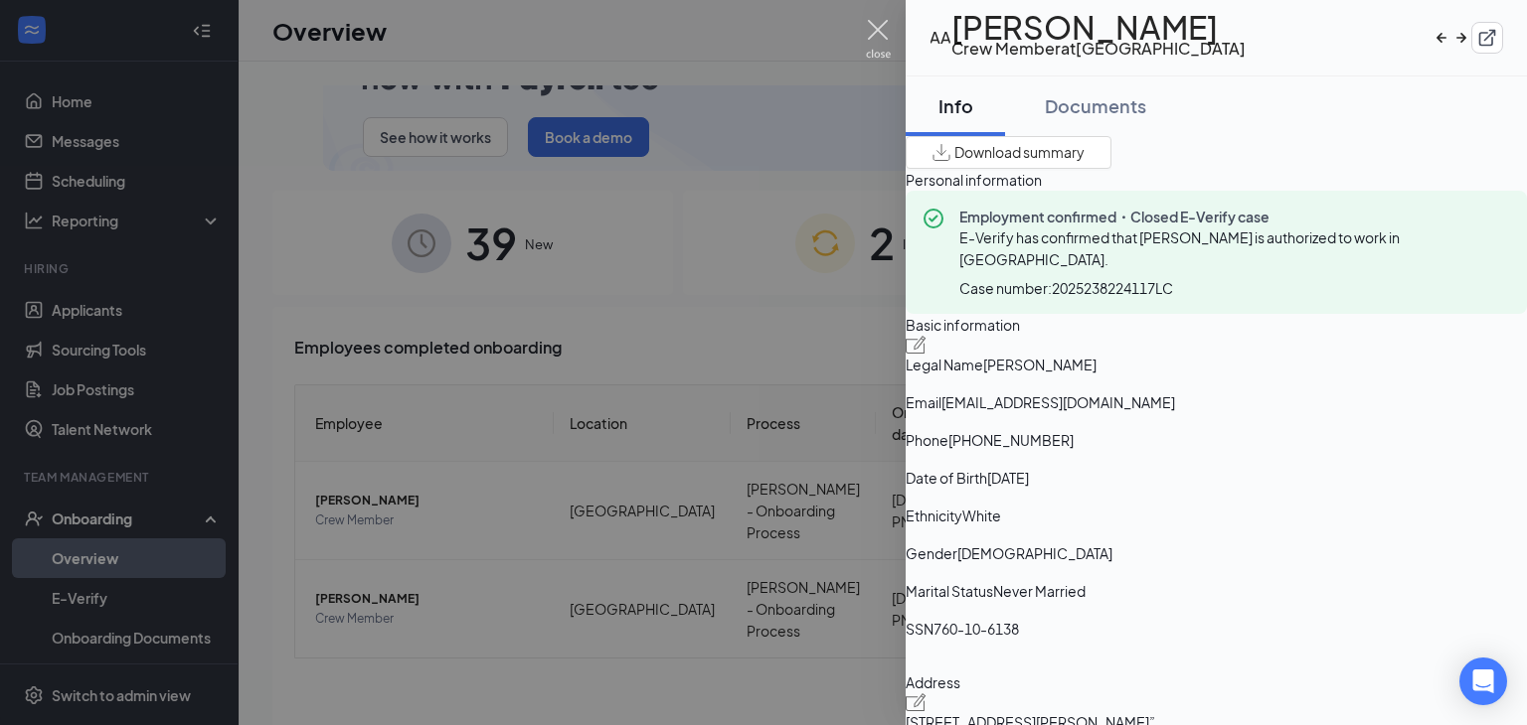
click at [875, 37] on img at bounding box center [878, 39] width 25 height 39
